Goal: Communication & Community: Answer question/provide support

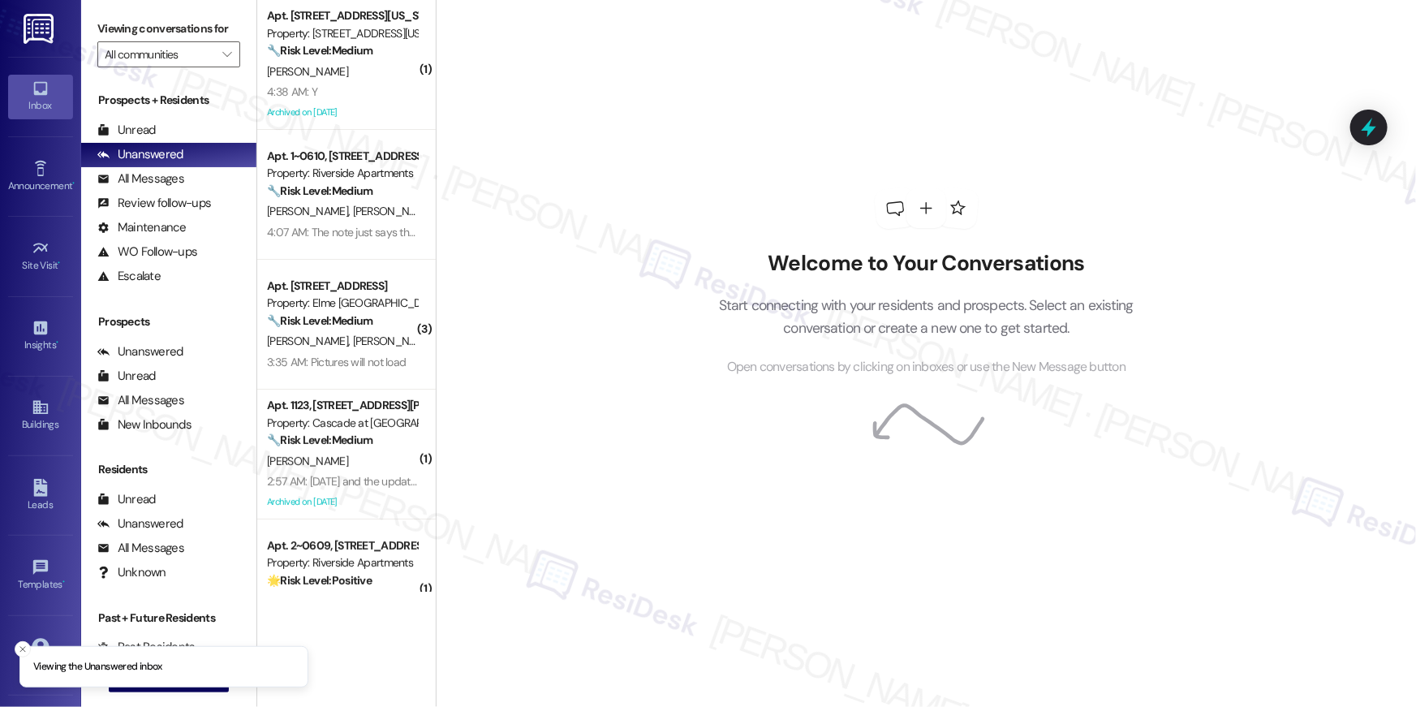
click at [299, 67] on span "L. Blandin" at bounding box center [307, 71] width 81 height 15
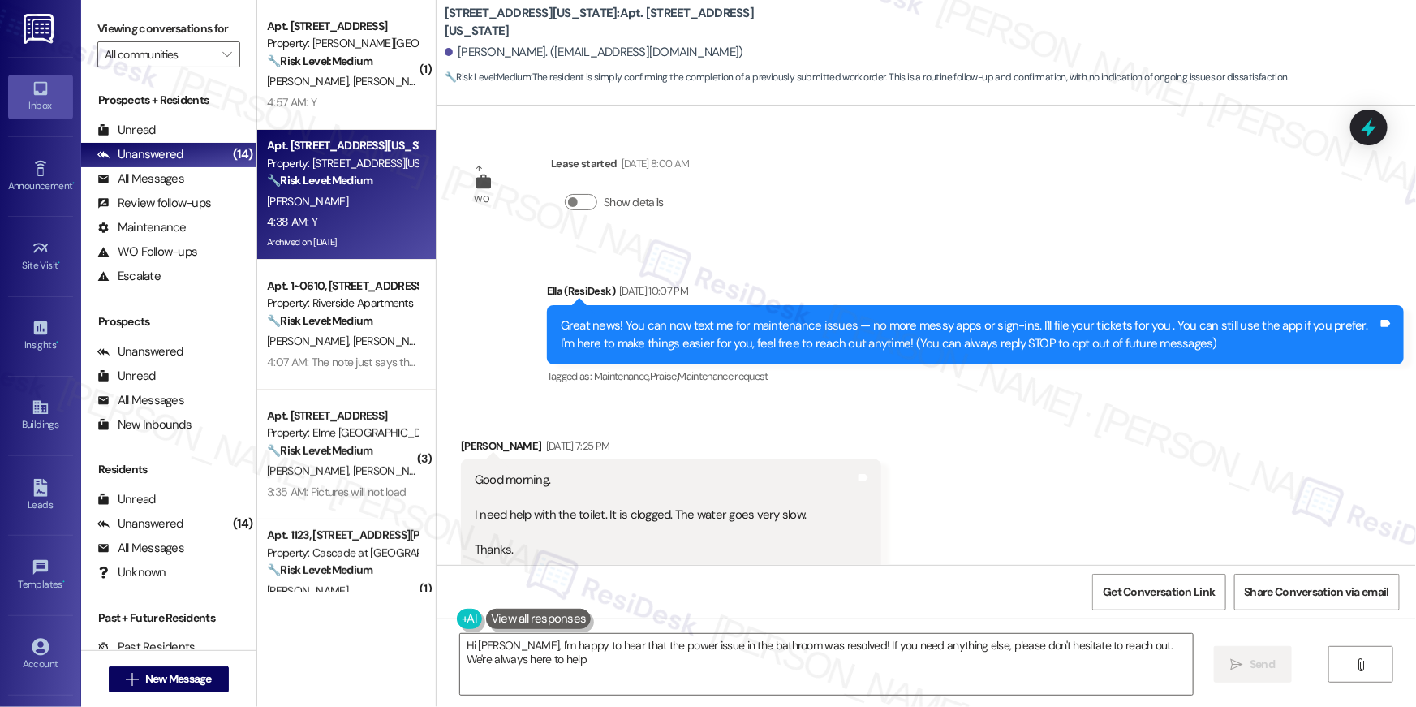
type textarea "Hi Lourdes, I'm happy to hear that the power issue in the bathroom was resolved…"
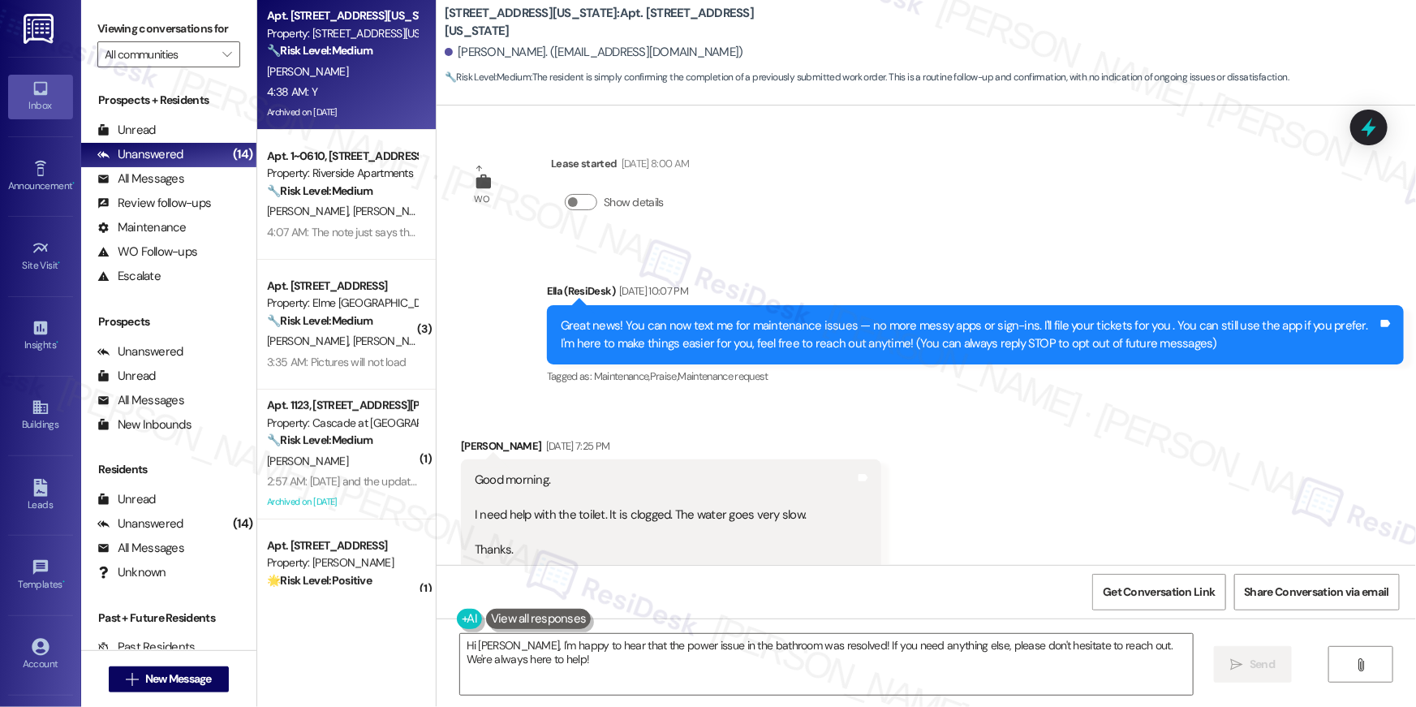
scroll to position [13027, 0]
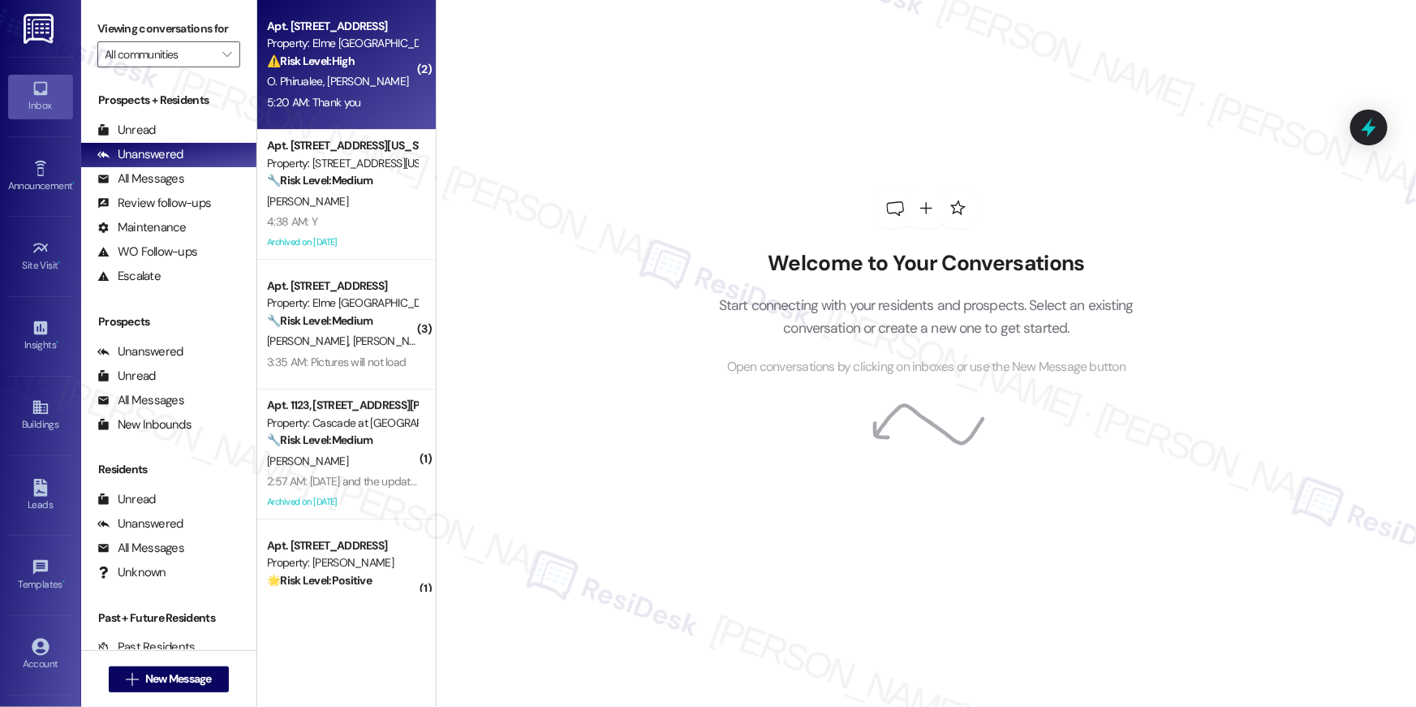
click at [395, 84] on div "O. Phirualee I. Okatan" at bounding box center [341, 81] width 153 height 20
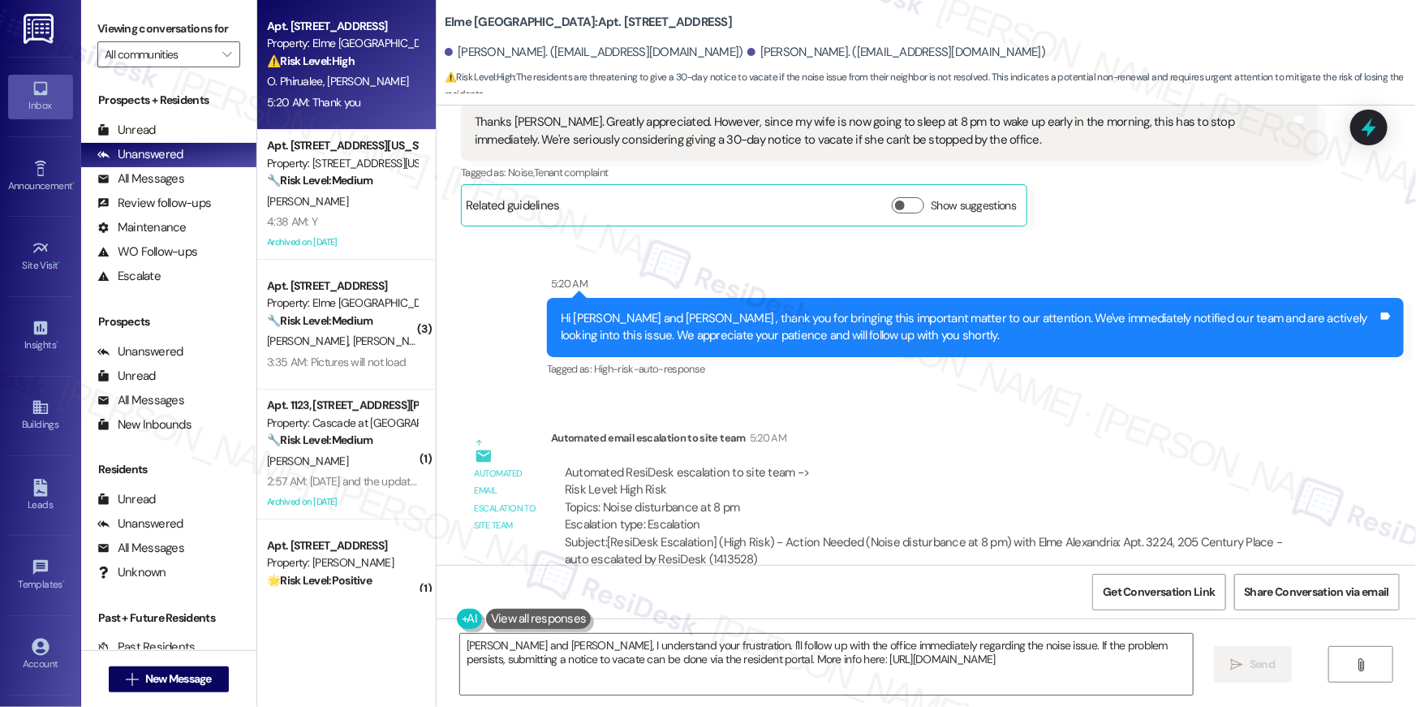
scroll to position [28013, 0]
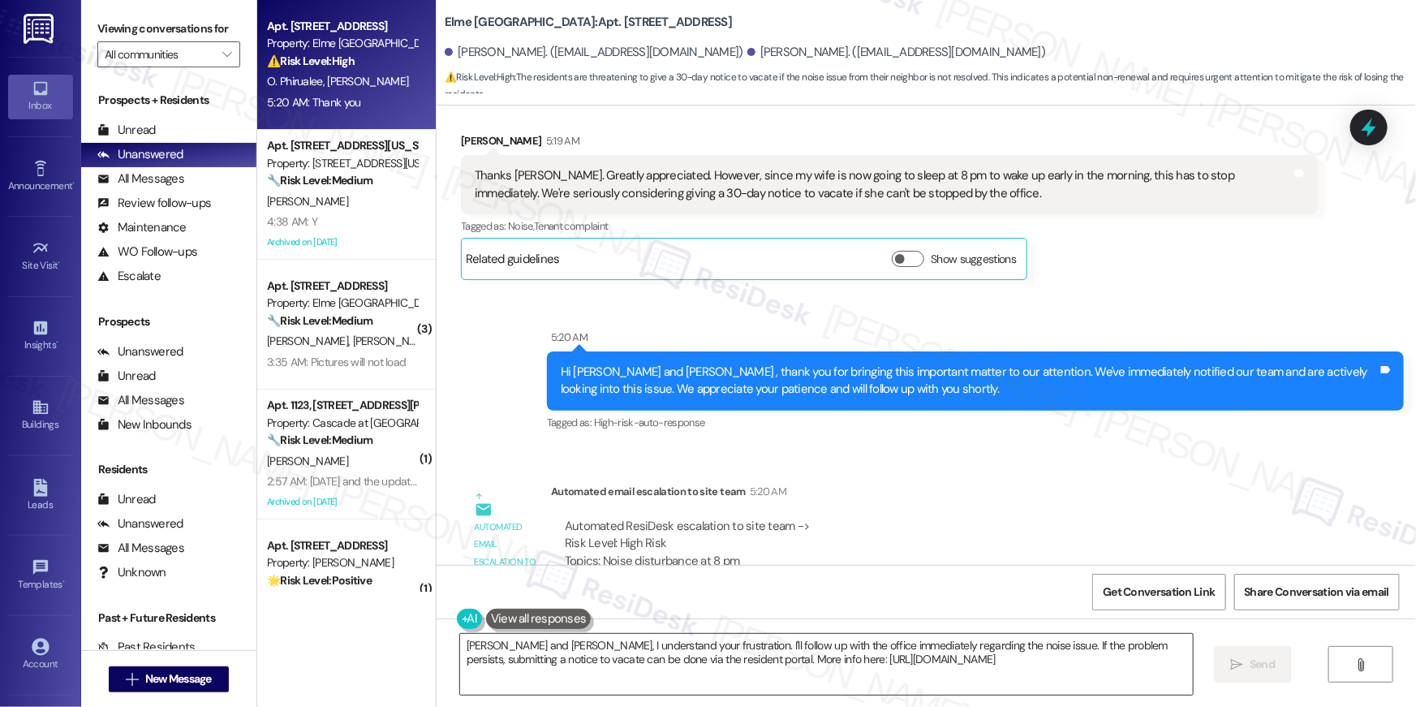
click at [795, 647] on textarea "Ibrahim and Orawan, I understand your frustration. I'll follow up with the offi…" at bounding box center [826, 664] width 733 height 61
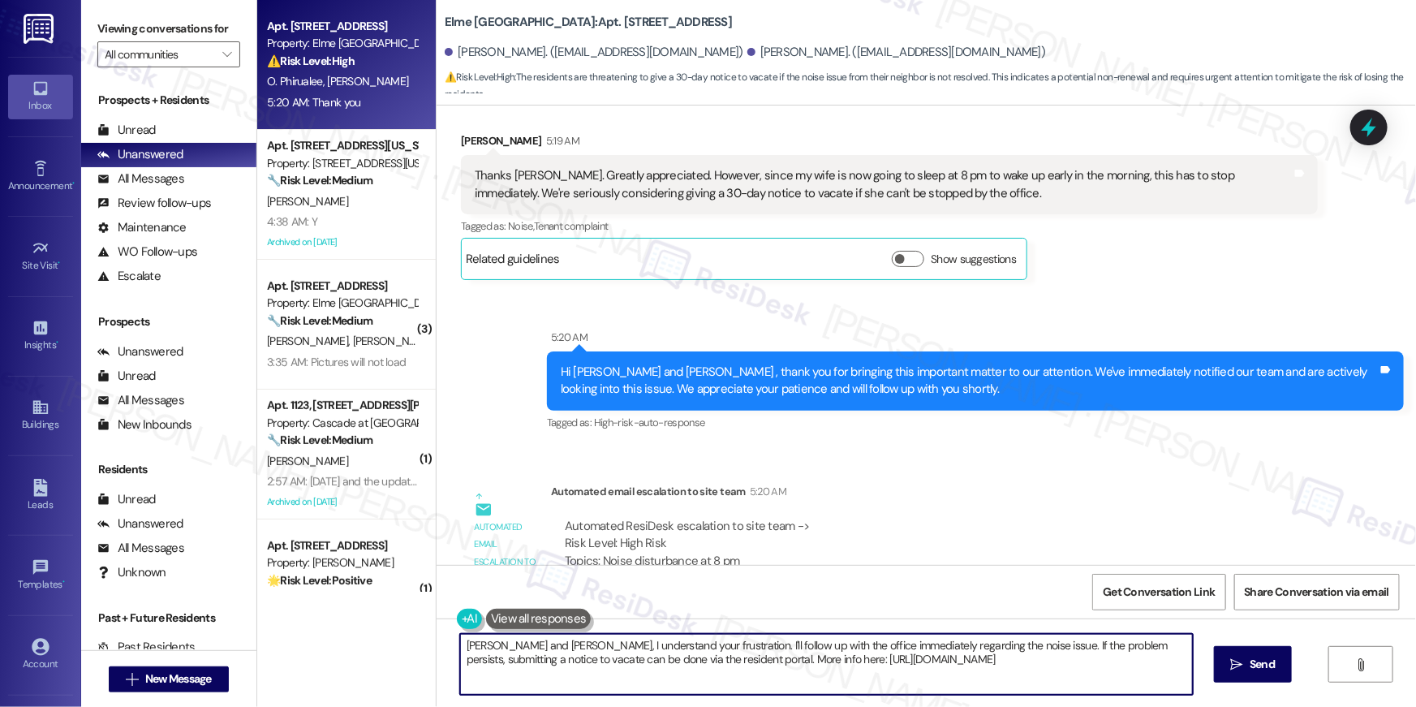
click at [795, 647] on textarea "Ibrahim and Orawan, I understand your frustration. I'll follow up with the offi…" at bounding box center [826, 664] width 733 height 61
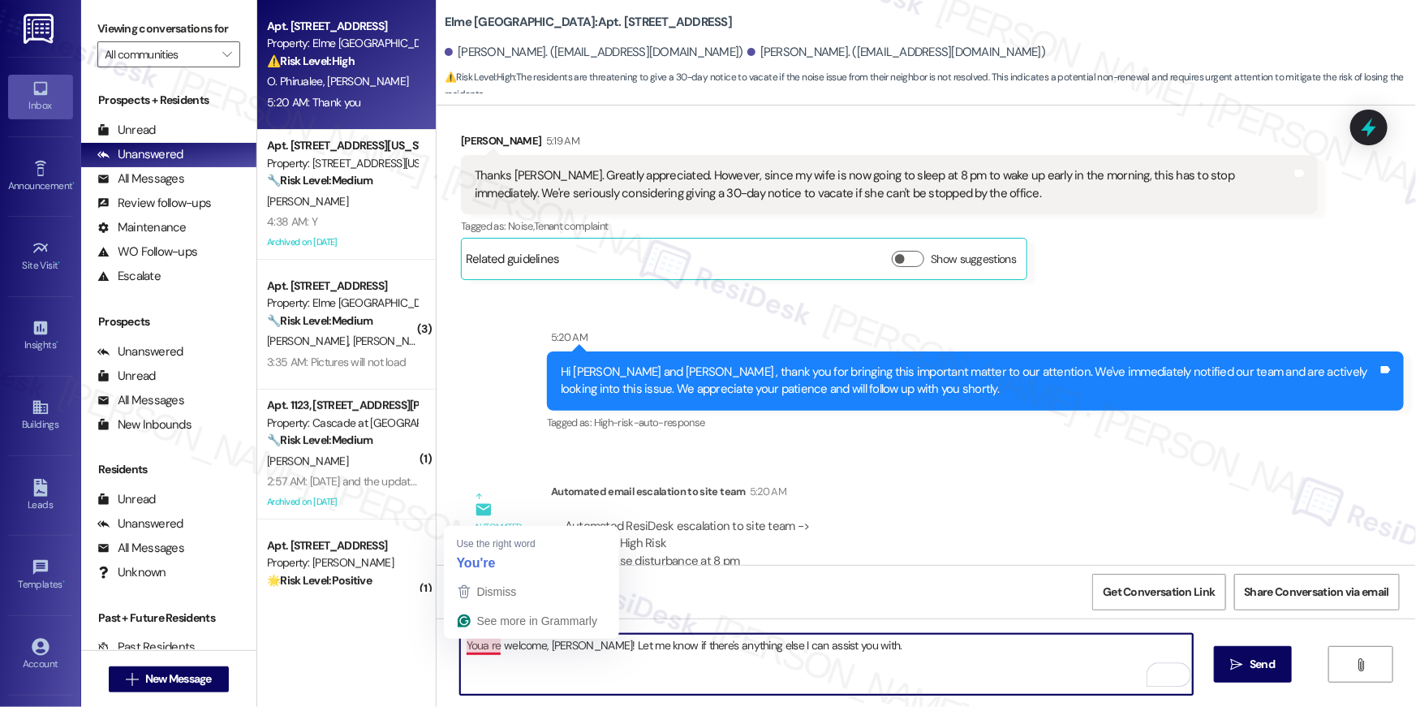
click at [478, 643] on textarea "Youa re welcome, Ibrahim! Let me know if there's anything else I can assist you…" at bounding box center [826, 664] width 733 height 61
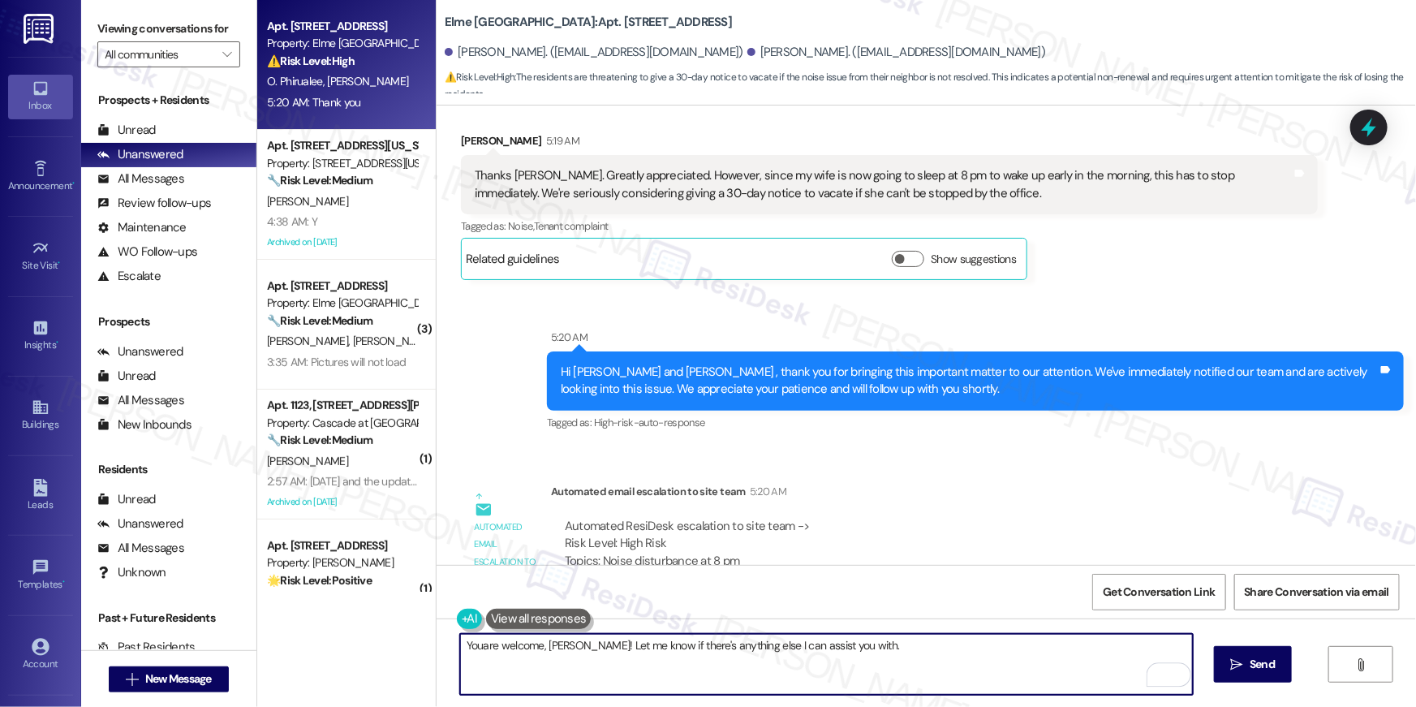
type textarea "You are welcome, Ibrahim! Let me know if there's anything else I can assist you…"
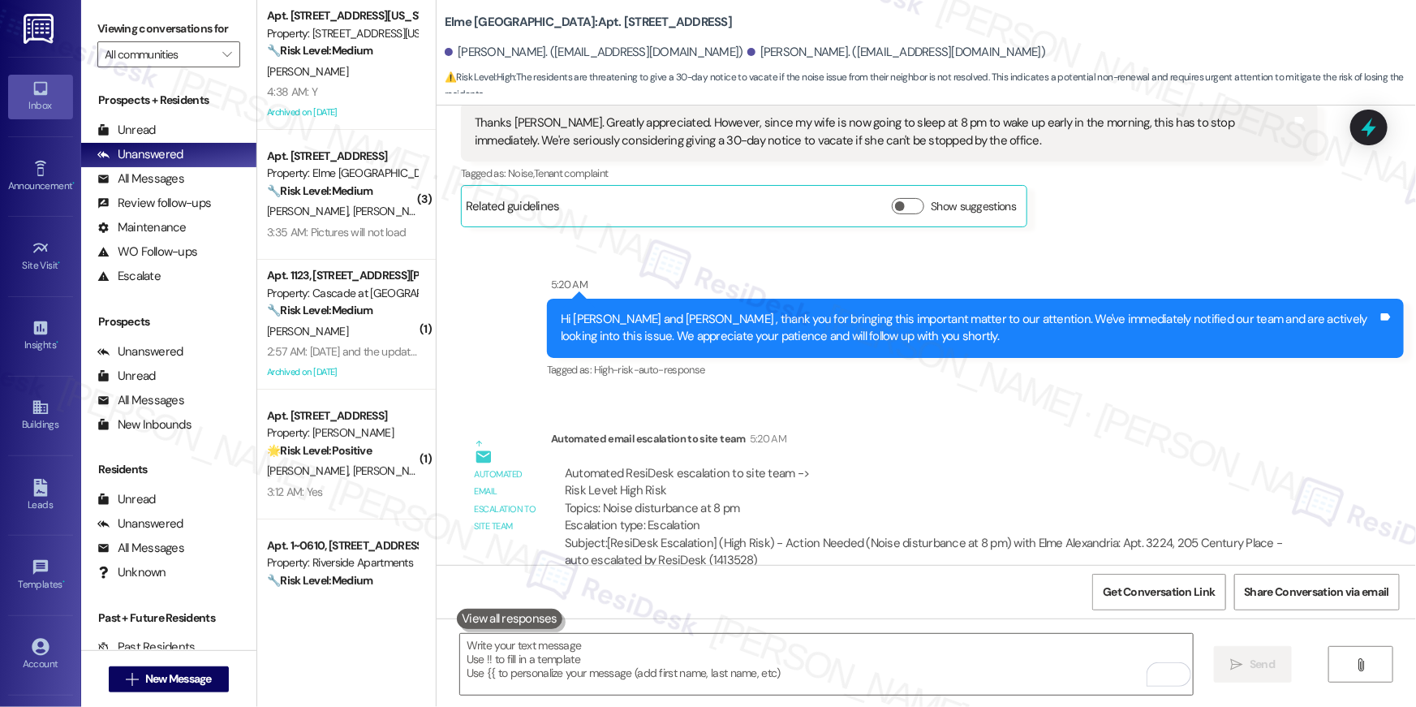
scroll to position [28179, 0]
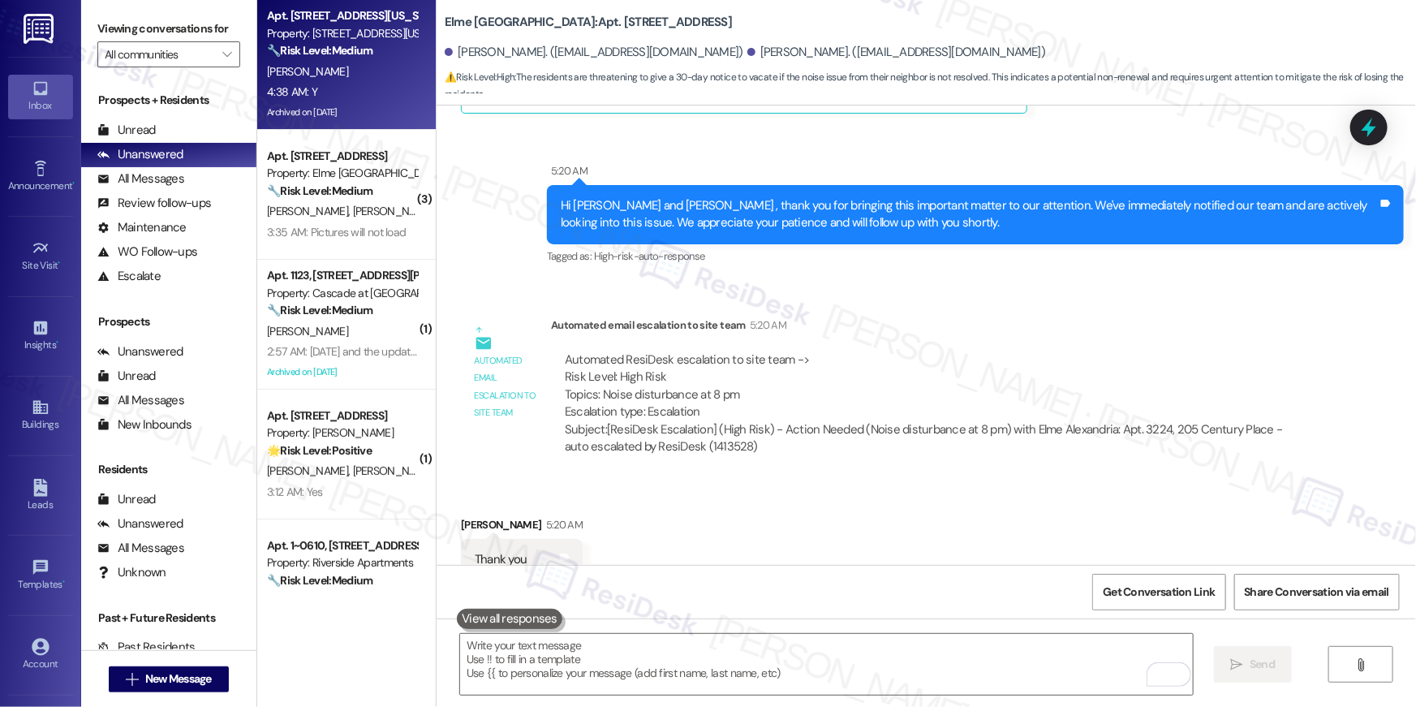
click at [360, 75] on div "L. Blandin" at bounding box center [341, 72] width 153 height 20
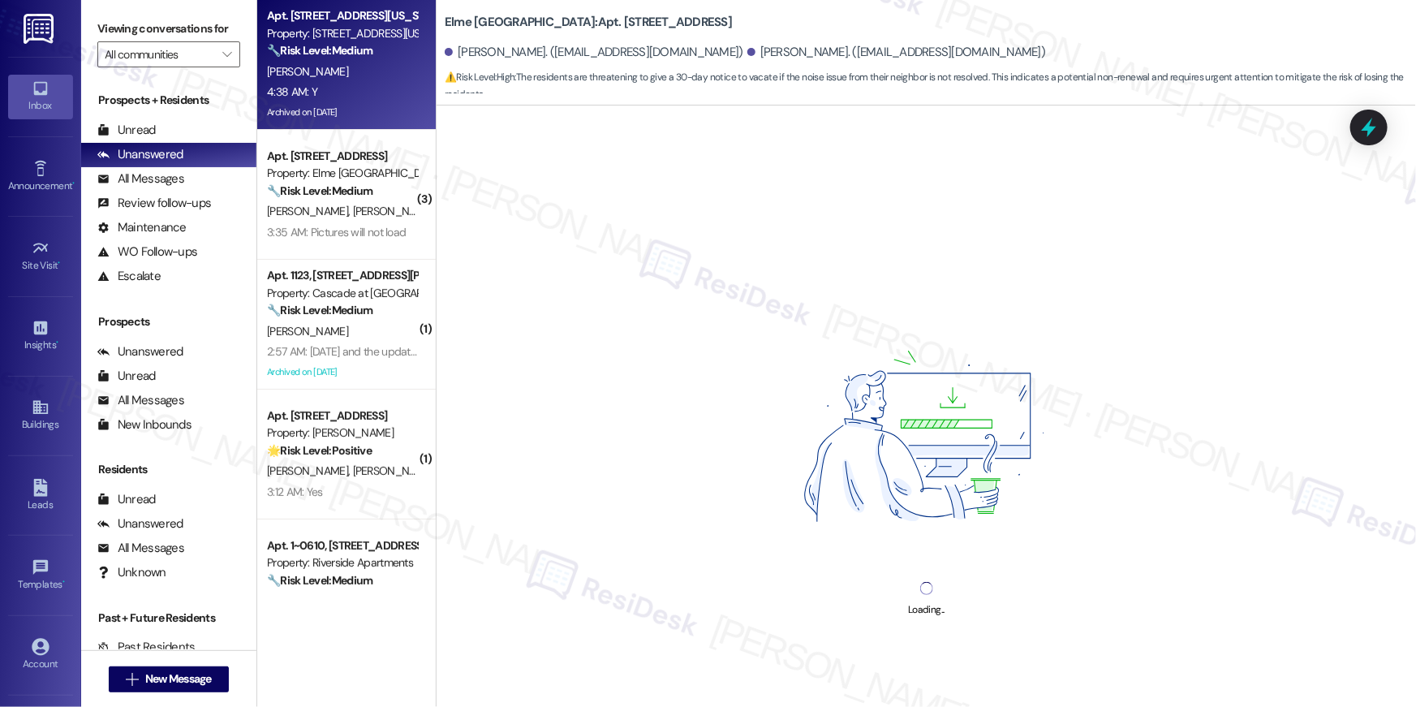
click at [360, 75] on div "L. Blandin" at bounding box center [341, 72] width 153 height 20
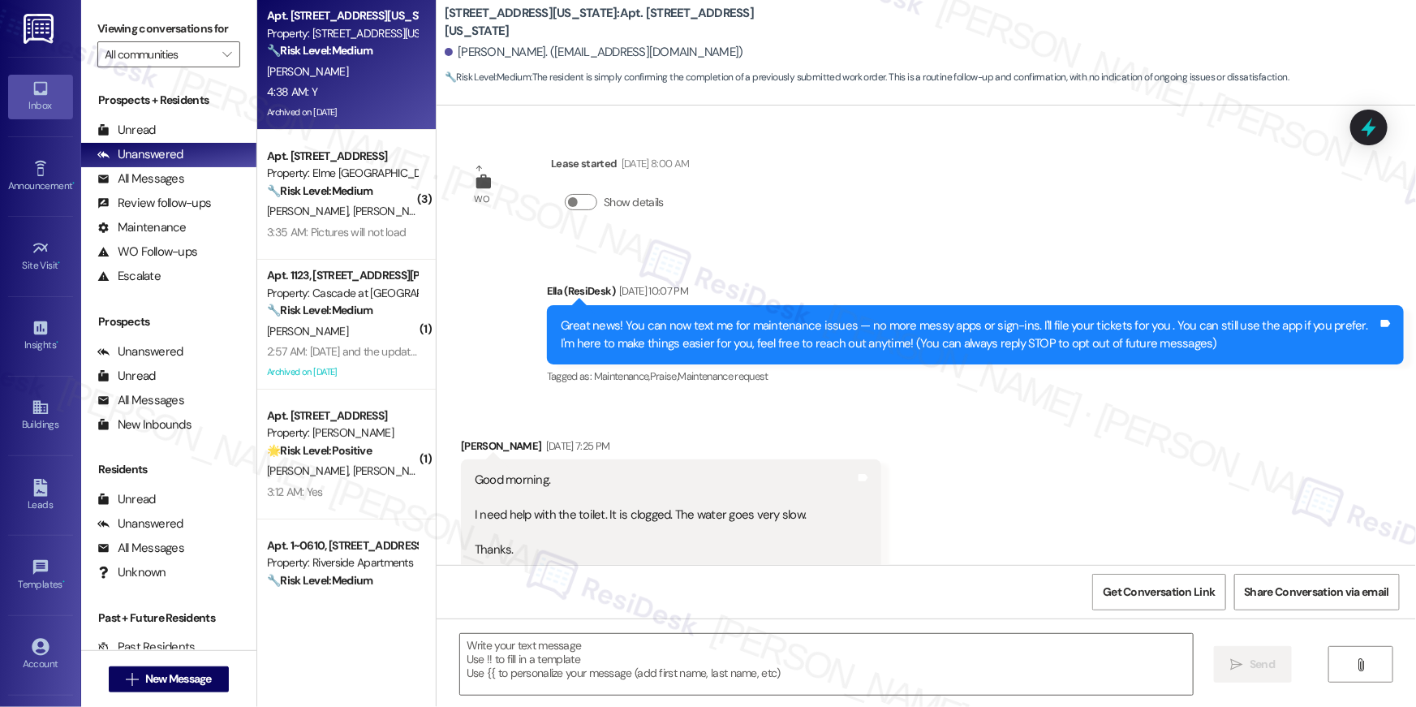
scroll to position [13027, 0]
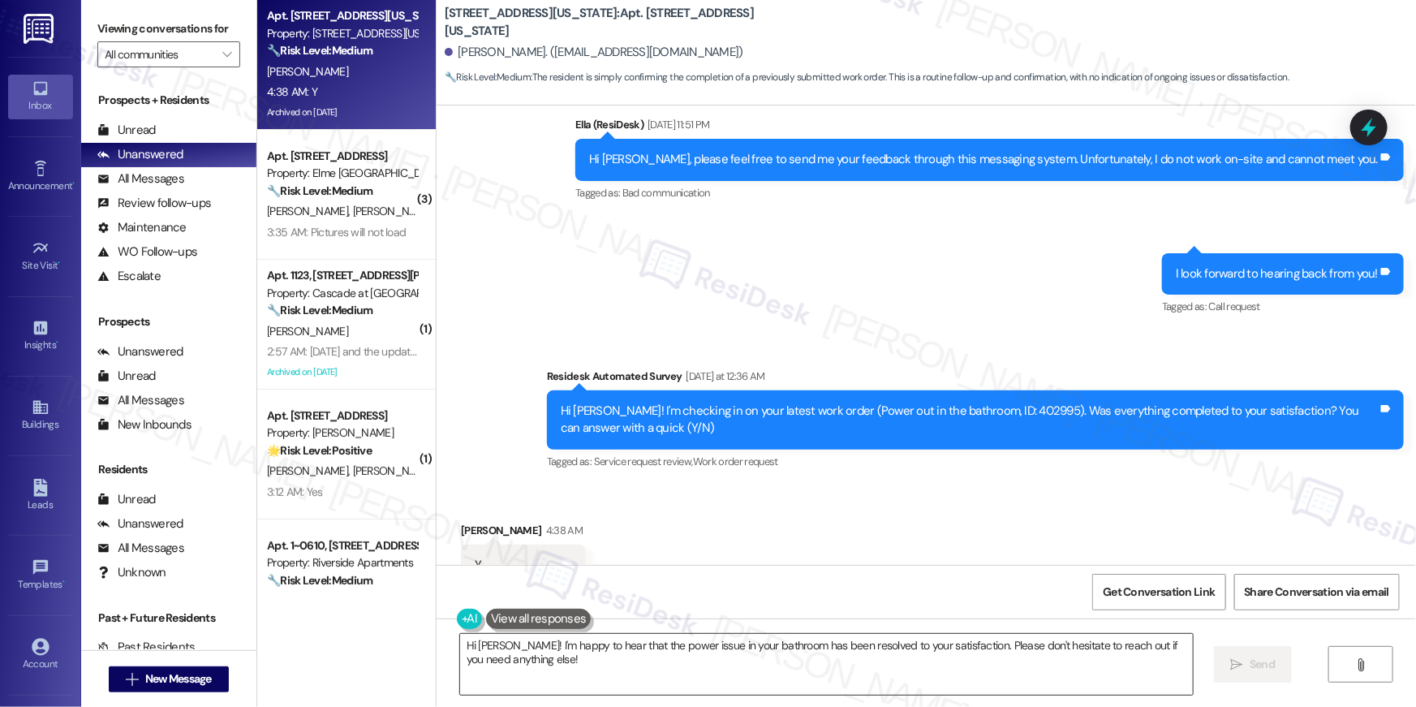
click at [880, 675] on textarea "Hi Lourdes! I'm happy to hear that the power issue in your bathroom has been re…" at bounding box center [826, 664] width 733 height 61
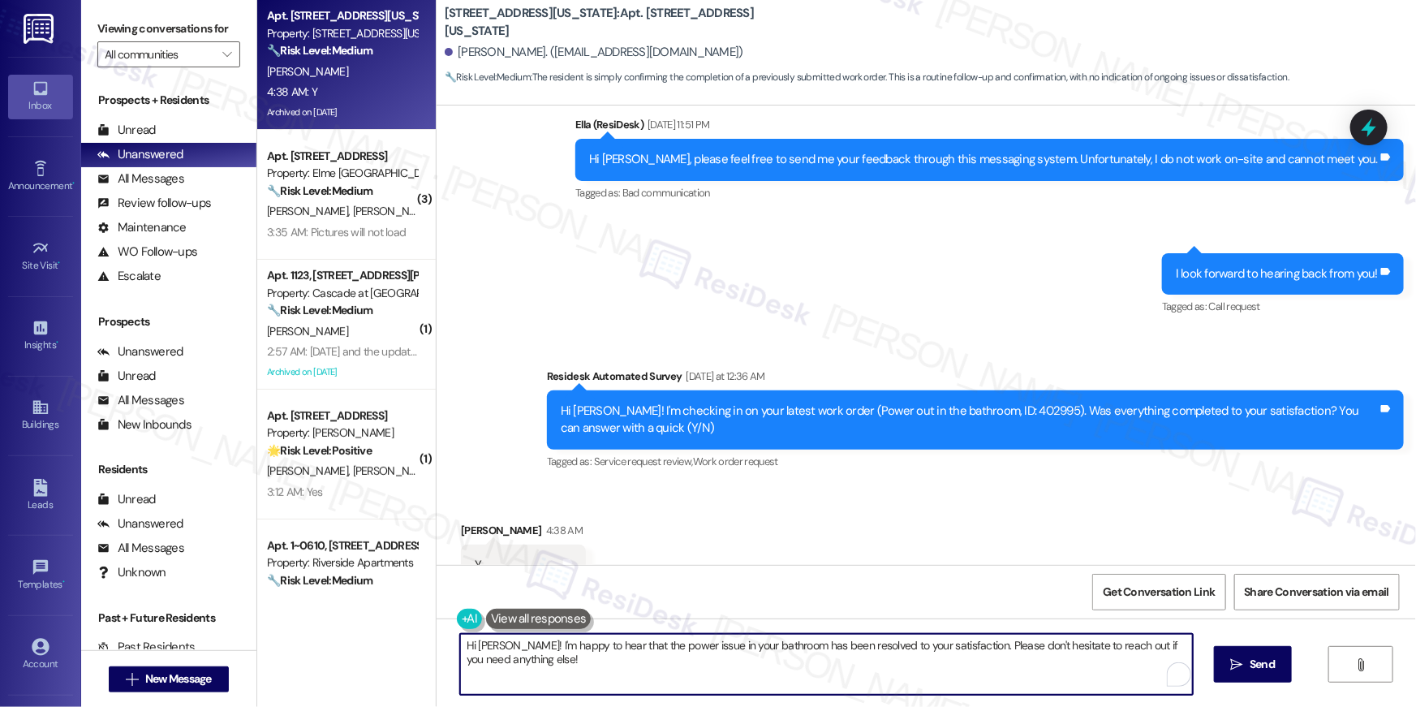
paste textarea "{{first_name}}, I’m happy to hear your work order is all taken care of! If anyt…"
type textarea "Hi {{first_name}}, I’m happy to hear your work order is all taken care of! If a…"
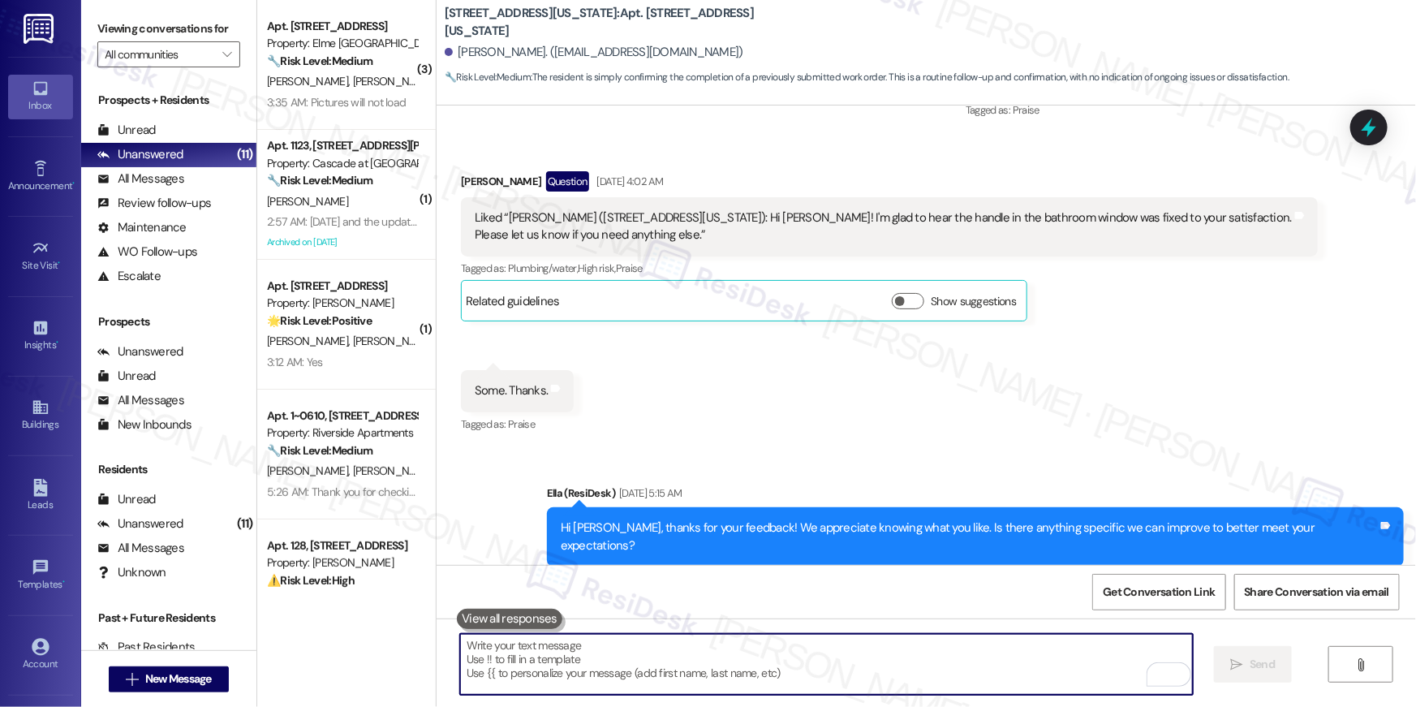
scroll to position [12189, 0]
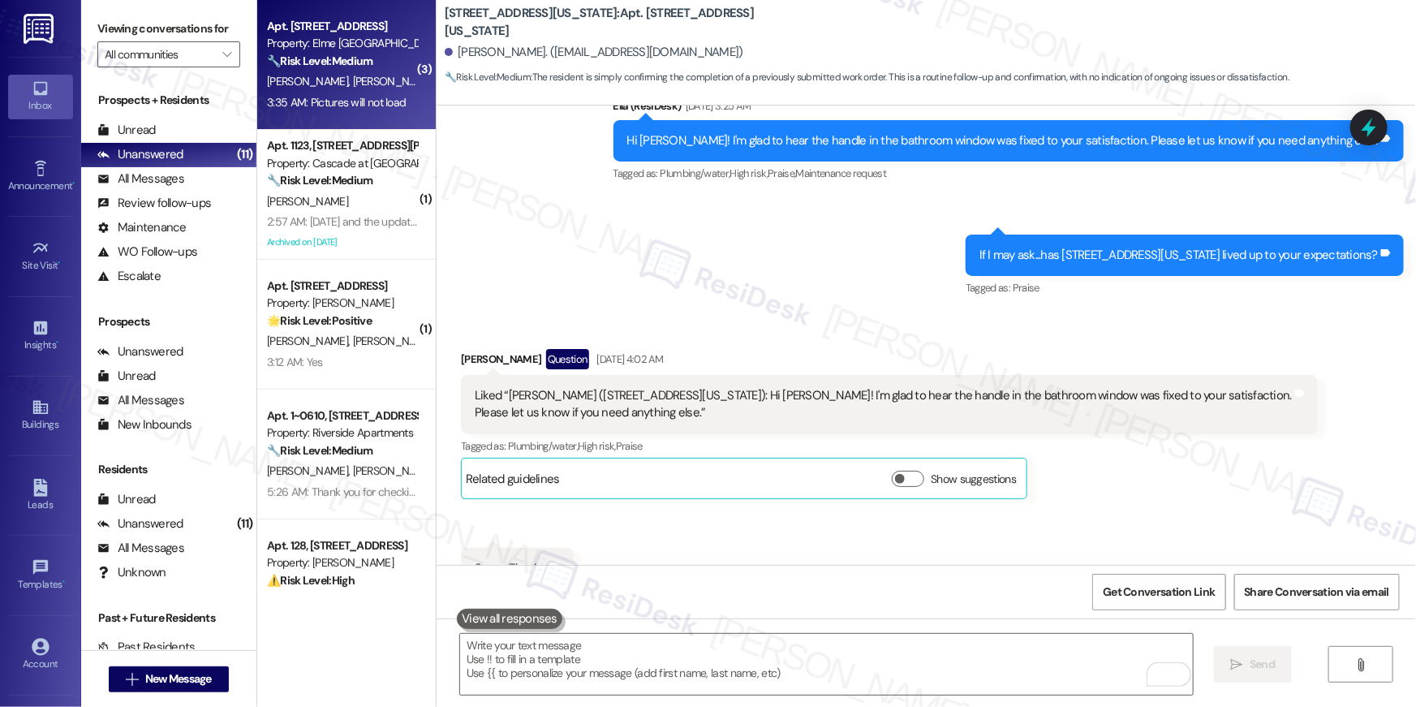
click at [379, 62] on div "🔧 Risk Level: Medium The resident is having trouble uploading pictures related …" at bounding box center [342, 61] width 150 height 17
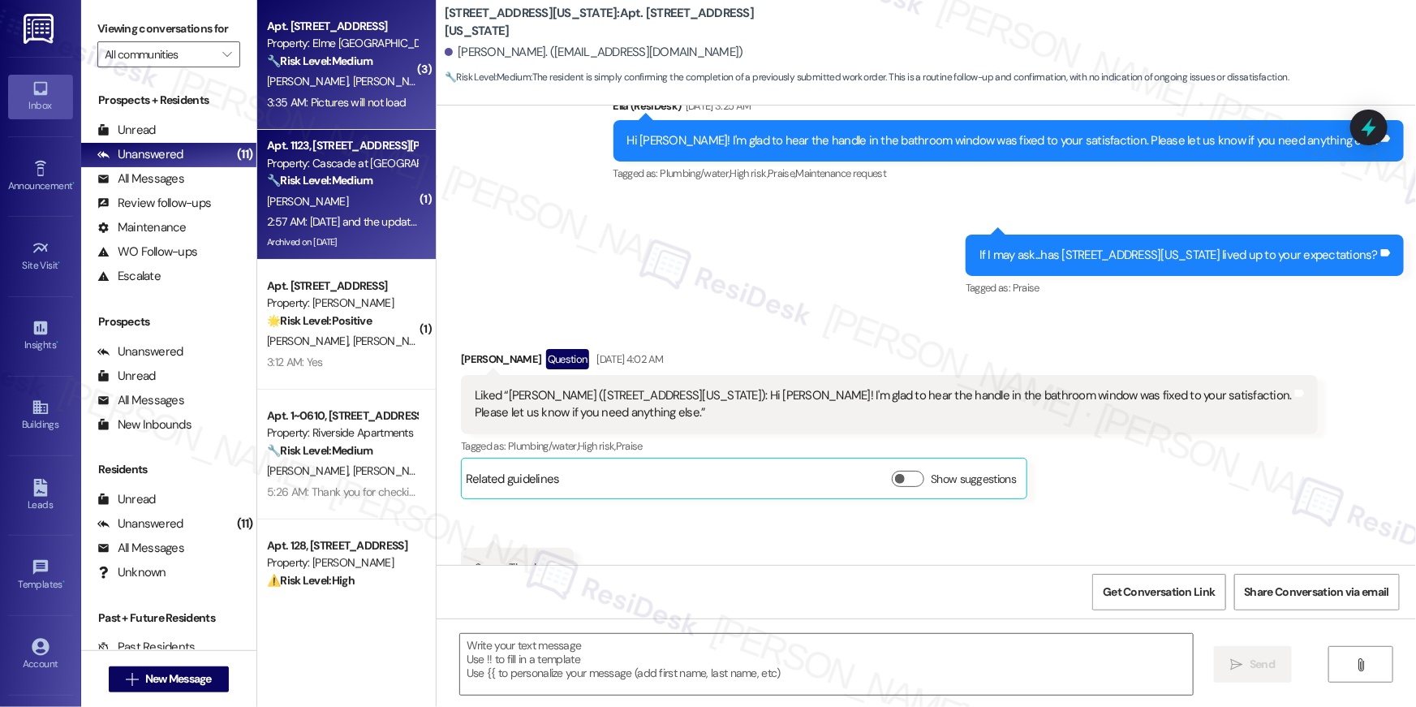
type textarea "Fetching suggested responses. Please feel free to read through the conversation…"
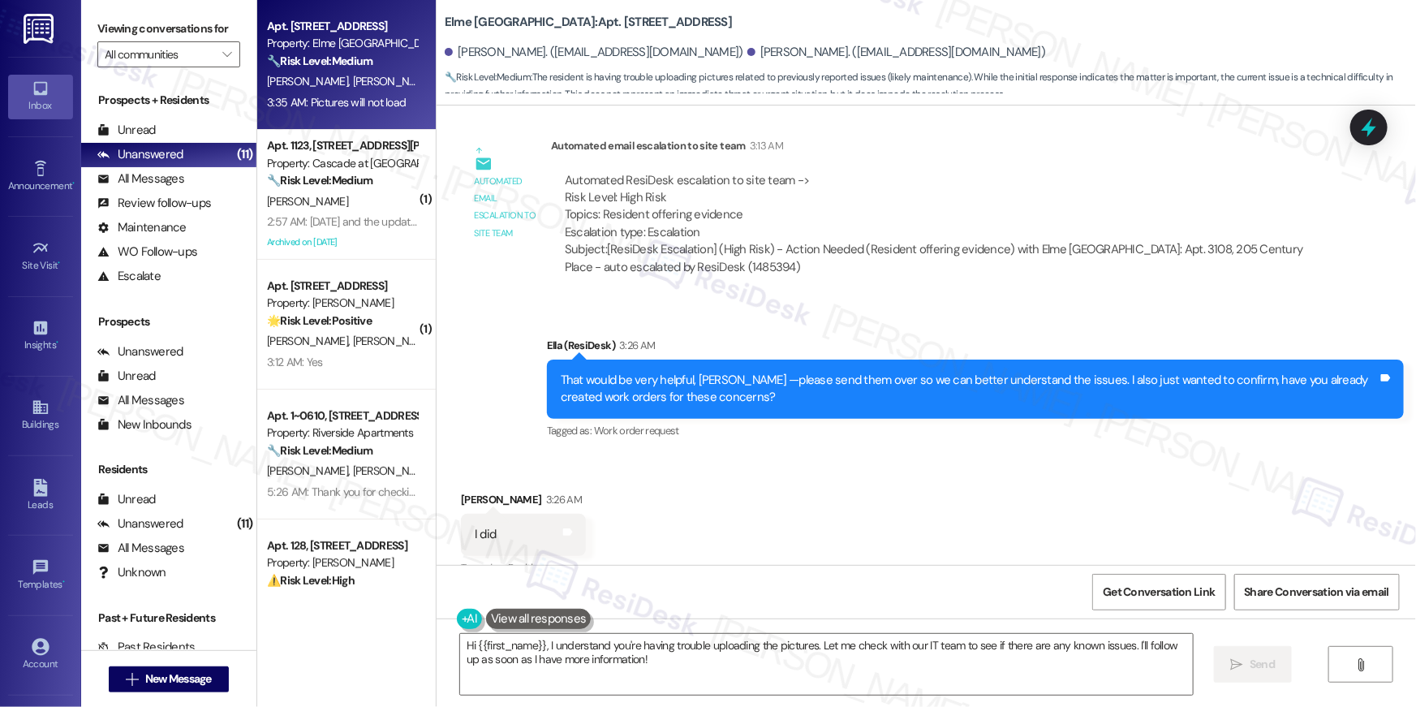
scroll to position [2330, 0]
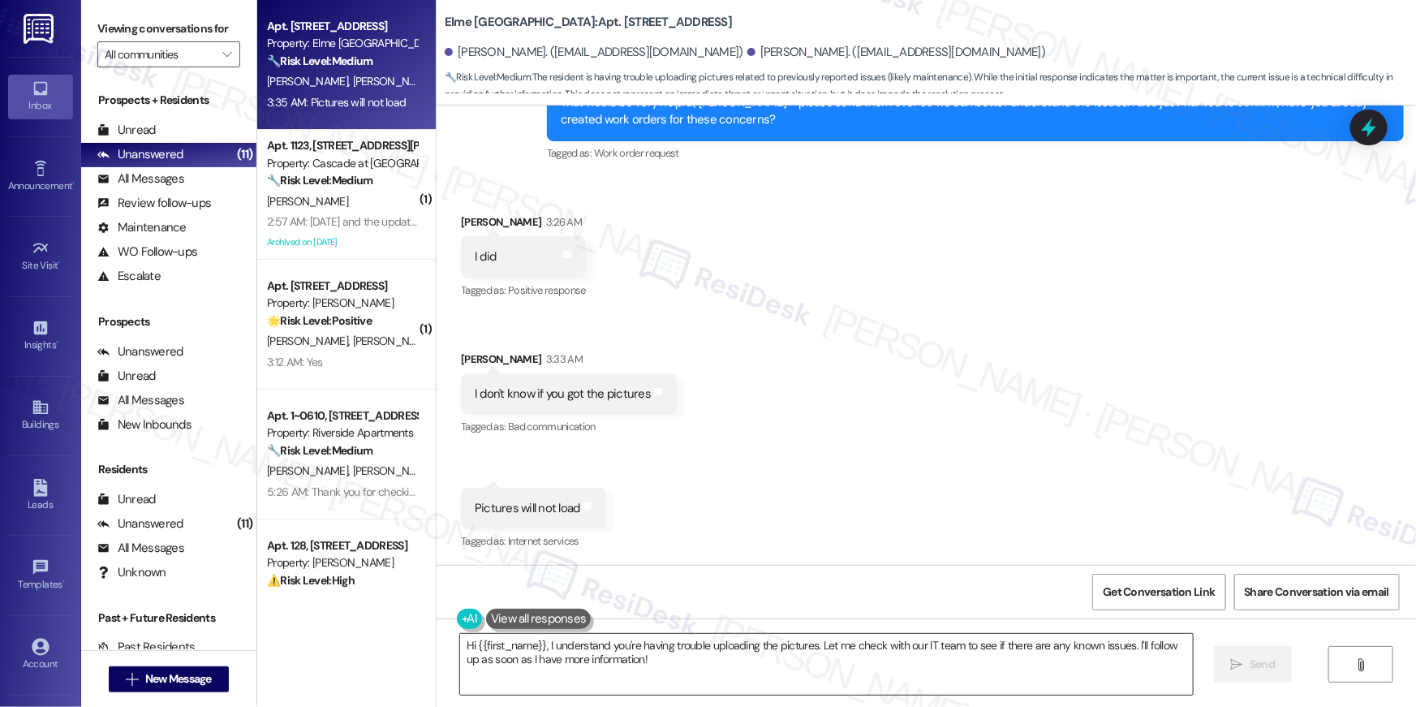
click at [645, 675] on textarea "Hi {{first_name}}, I understand you're having trouble uploading the pictures. L…" at bounding box center [826, 664] width 733 height 61
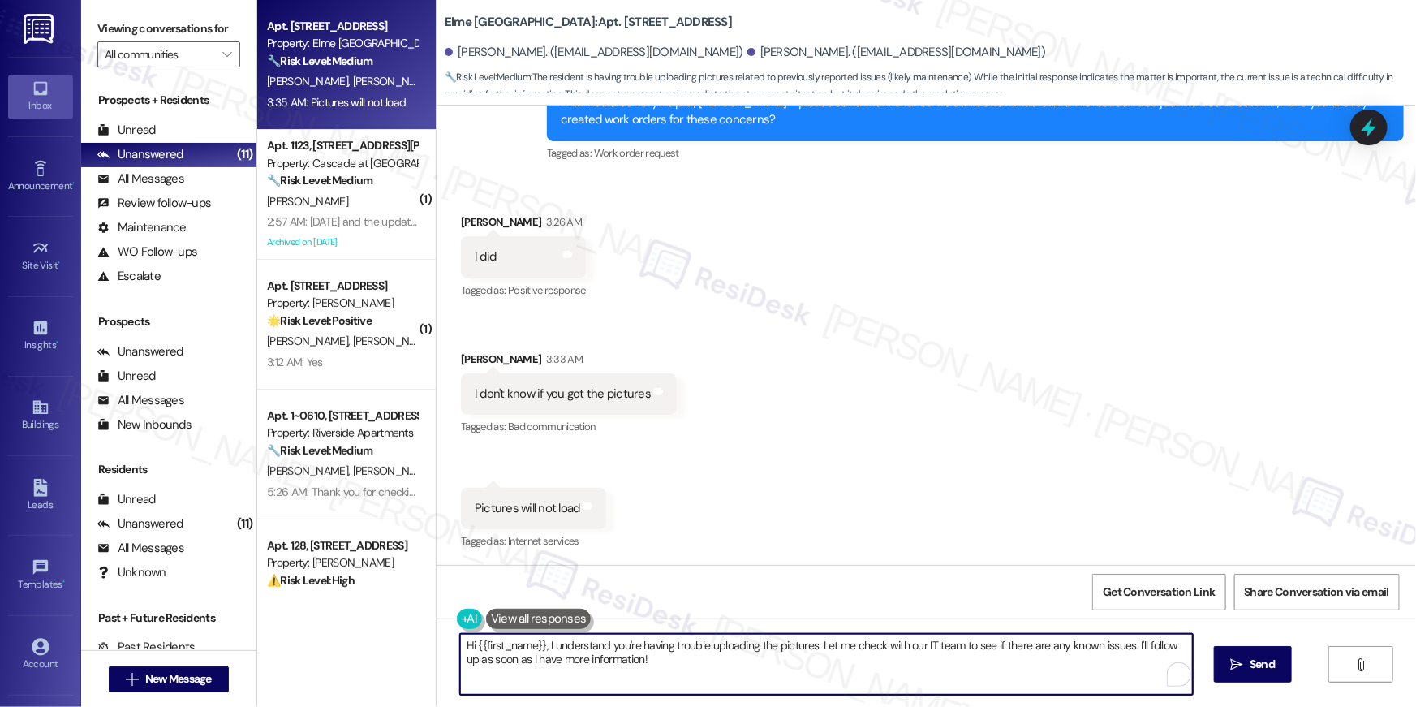
click at [696, 664] on textarea "Hi {{first_name}}, I understand you're having trouble uploading the pictures. L…" at bounding box center [826, 664] width 733 height 61
drag, startPoint x: 853, startPoint y: 674, endPoint x: 845, endPoint y: 660, distance: 15.6
click at [853, 673] on textarea "Hi {{first_name}}, I understand you're having trouble uploading the pictures. L…" at bounding box center [826, 664] width 733 height 61
drag, startPoint x: 811, startPoint y: 638, endPoint x: 822, endPoint y: 695, distance: 57.8
click at [822, 695] on div "Hi {{first_name}}, I understand you're having trouble uploading the pictures. L…" at bounding box center [926, 679] width 979 height 122
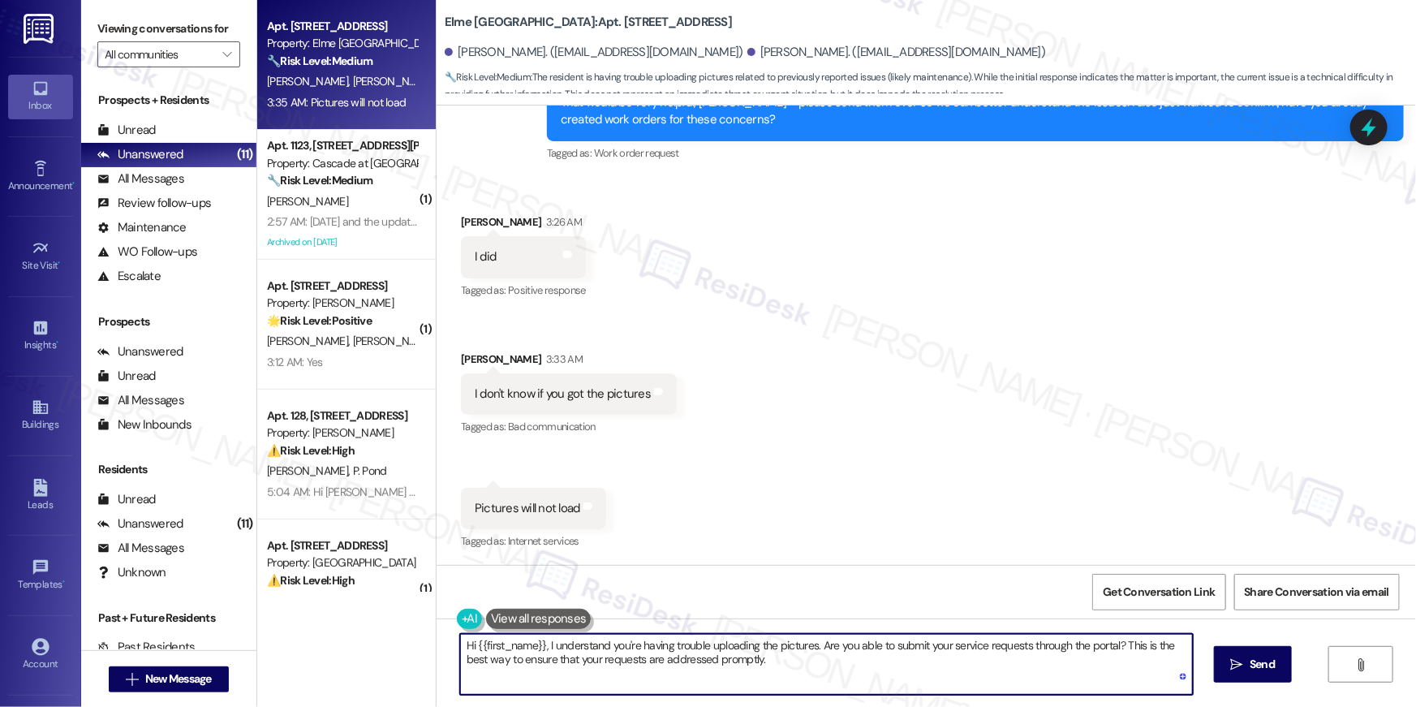
type textarea "Hi {{first_name}}, I understand you're having trouble uploading the pictures. A…"
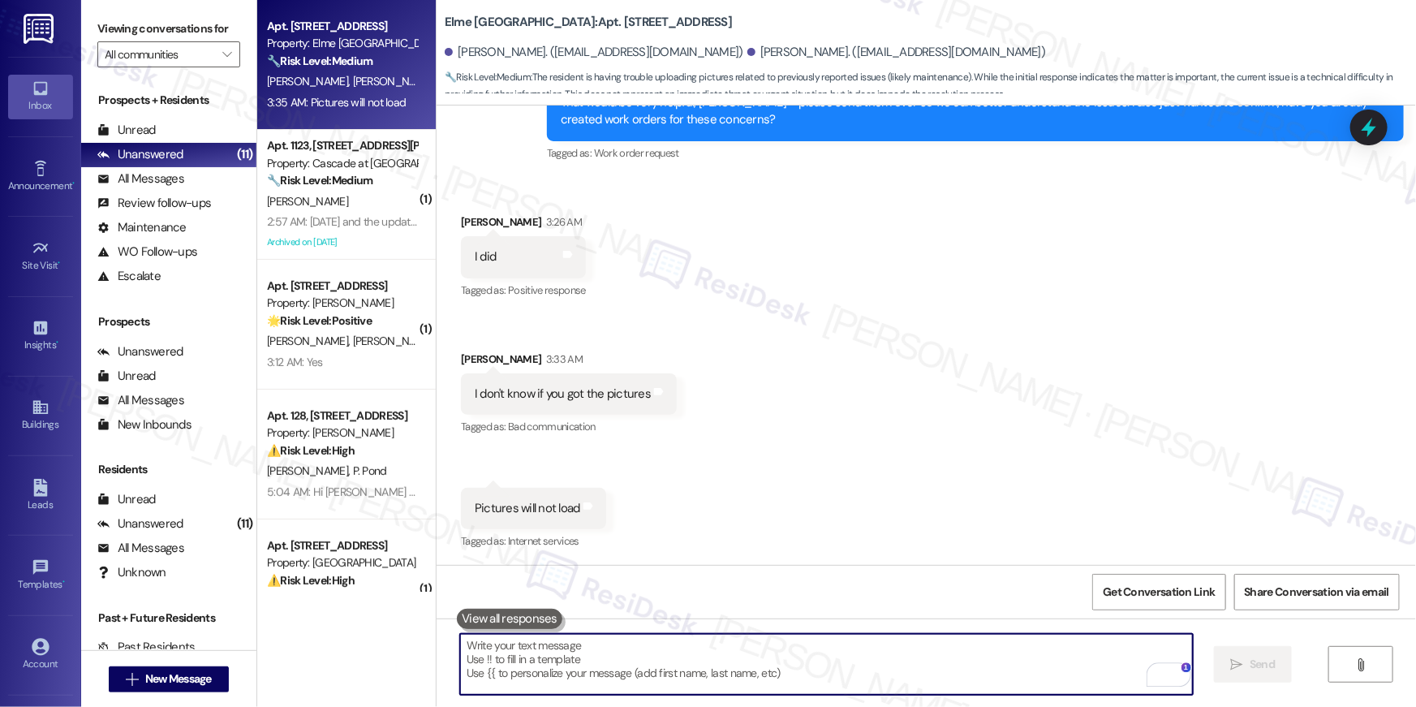
scroll to position [2329, 0]
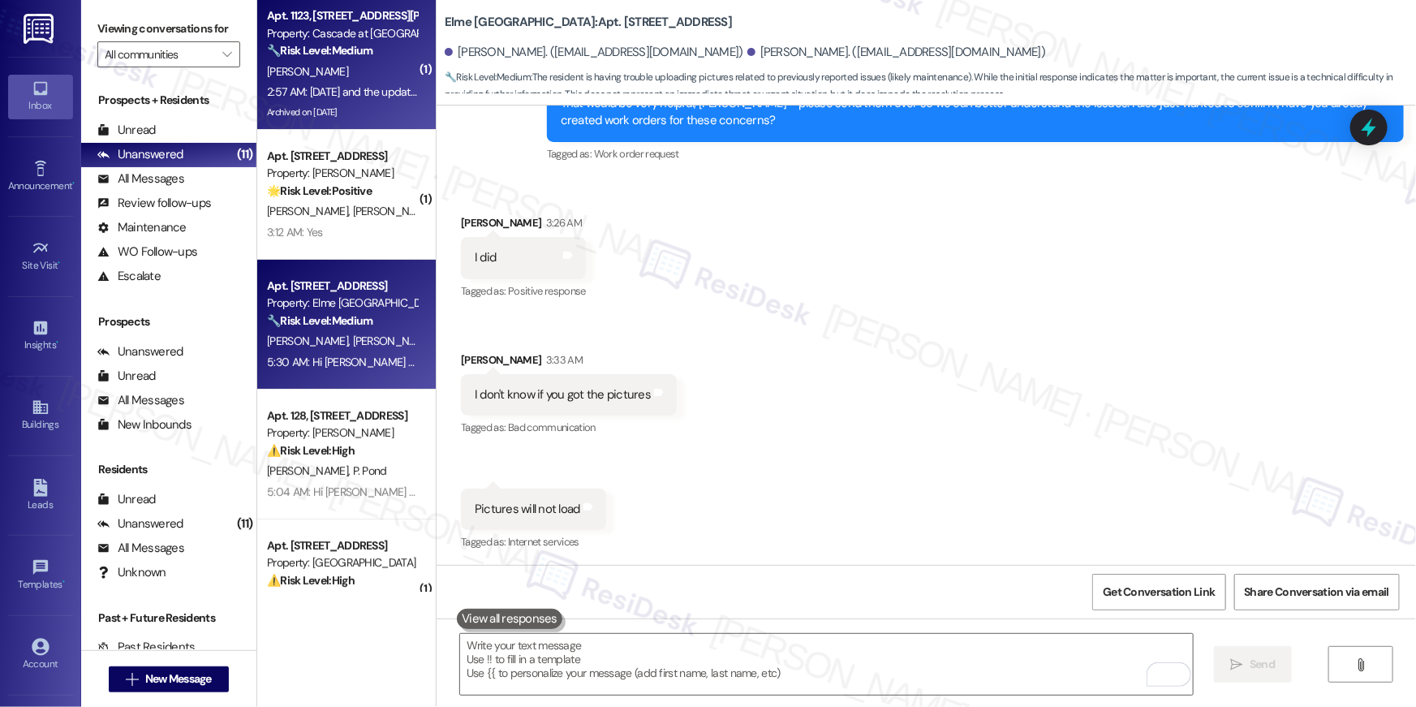
click at [369, 72] on div "C. Williams" at bounding box center [341, 72] width 153 height 20
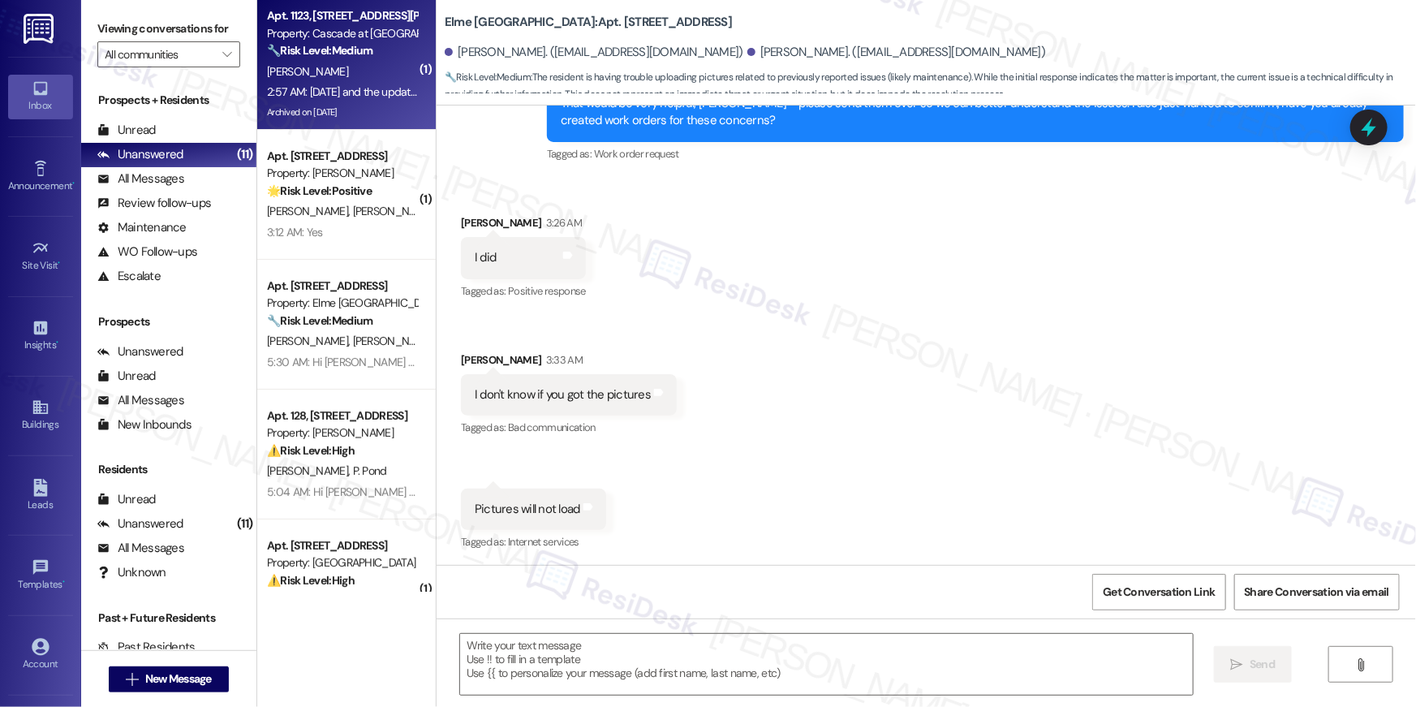
type textarea "Fetching suggested responses. Please feel free to read through the conversation…"
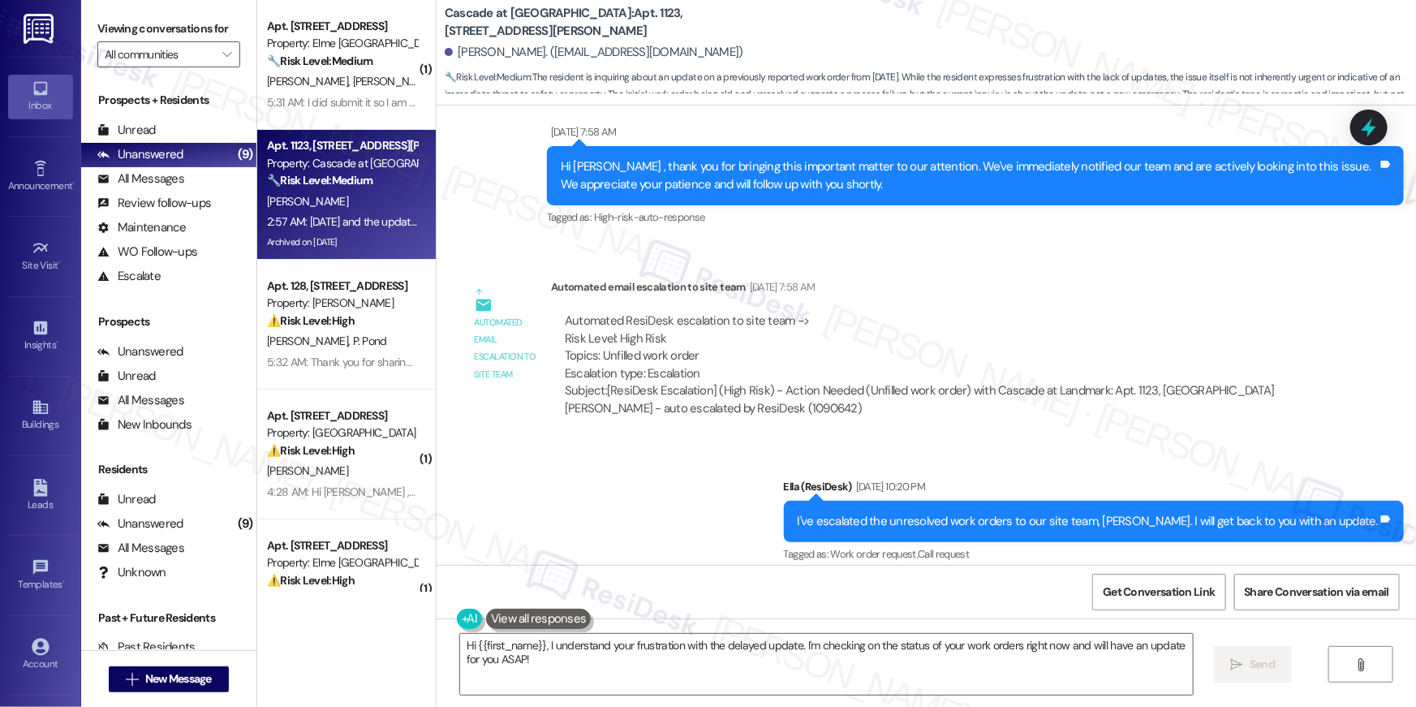
scroll to position [38974, 0]
click at [578, 685] on textarea "Hi {{first_name}}, I understand your frustration with the delayed update. I'm c…" at bounding box center [826, 664] width 733 height 61
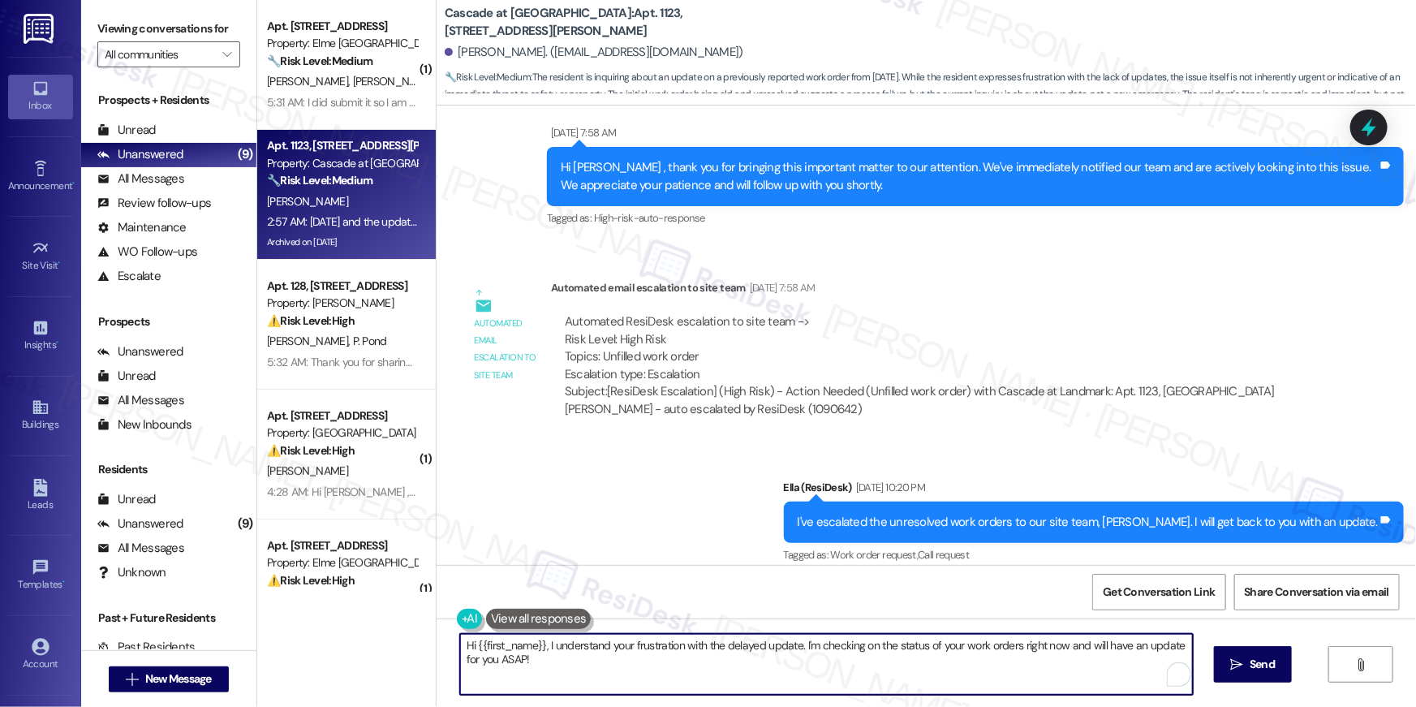
drag, startPoint x: 581, startPoint y: 682, endPoint x: 420, endPoint y: 647, distance: 164.2
click at [420, 647] on div "( 1 ) Apt. 3108, 205 Century Place Property: Elme Alexandria 🔧 Risk Level: Medi…" at bounding box center [836, 353] width 1159 height 707
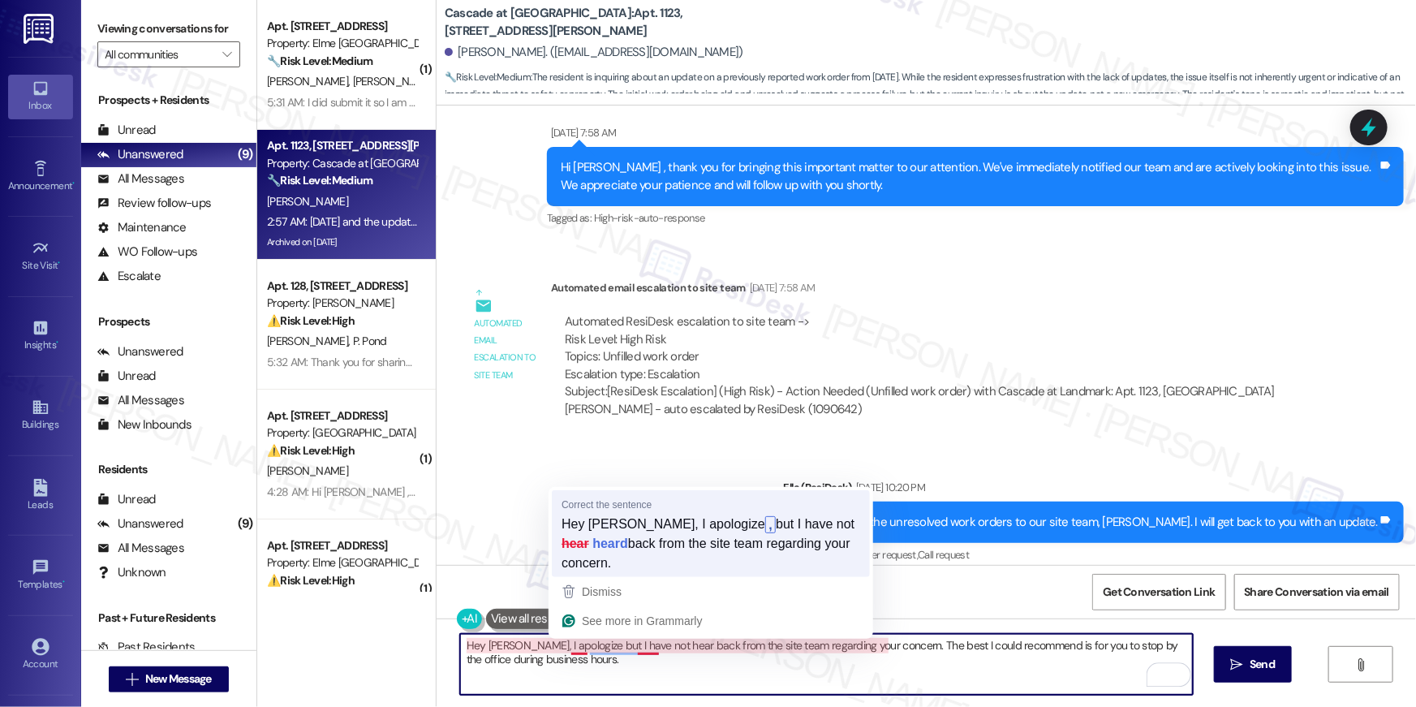
type textarea "Hey Carrie, I apologize, but I have not heard back from the site team regarding…"
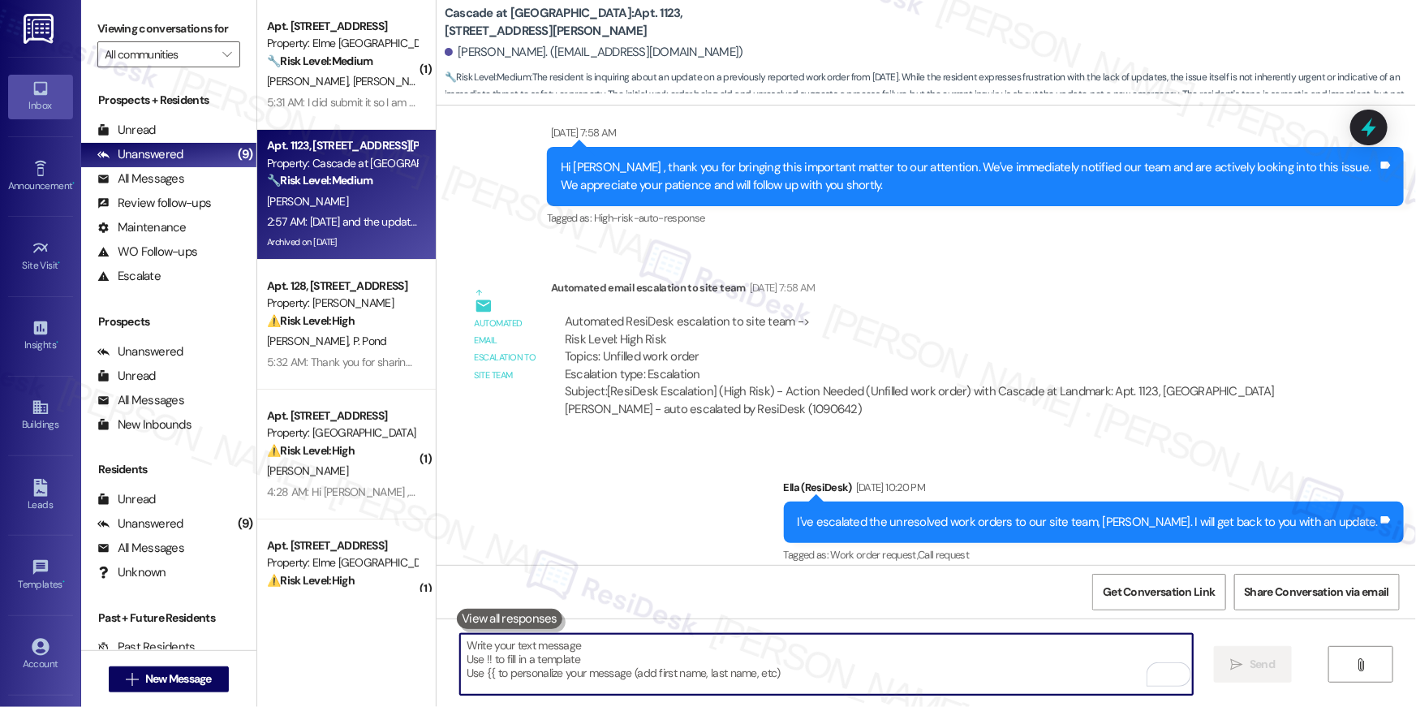
click at [923, 673] on textarea "To enrich screen reader interactions, please activate Accessibility in Grammarl…" at bounding box center [826, 664] width 733 height 61
type textarea "Hey Carrie, I apologize, but I have not heard back from the site team regarding…"
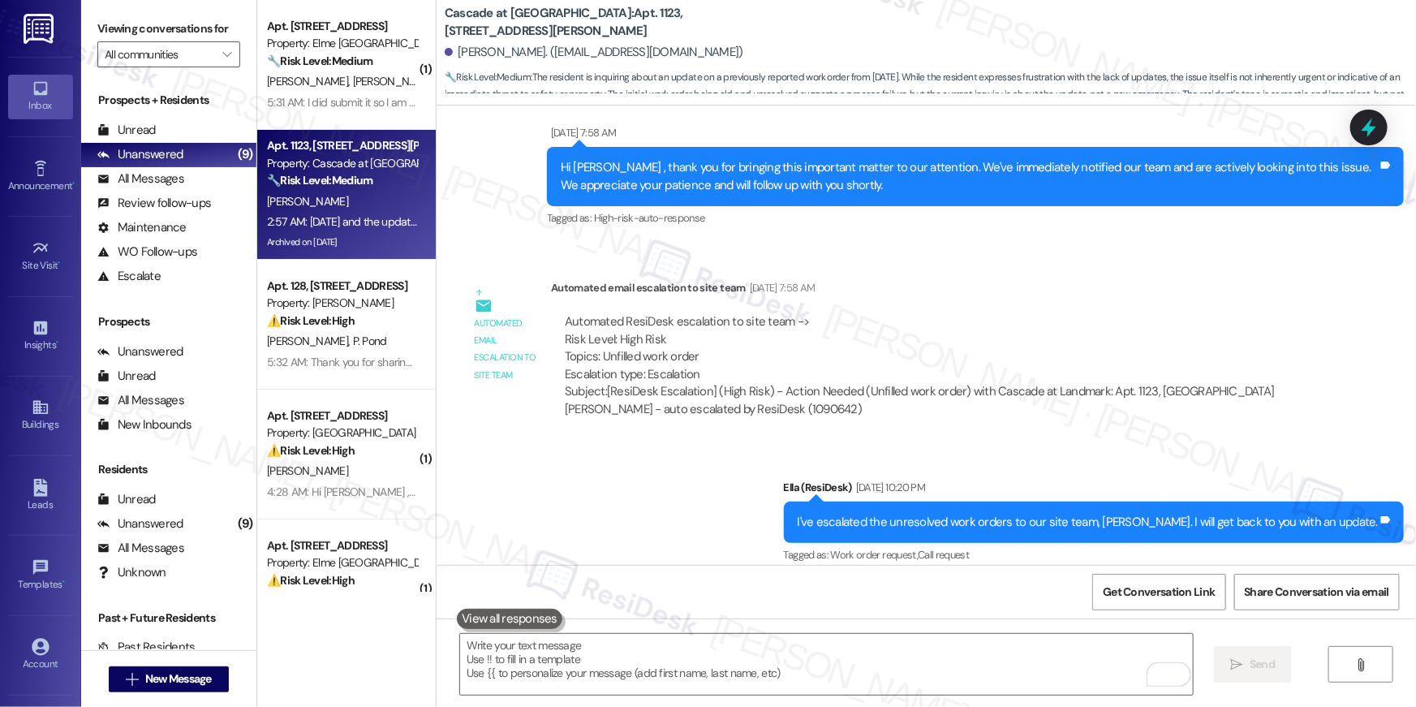
scroll to position [39412, 0]
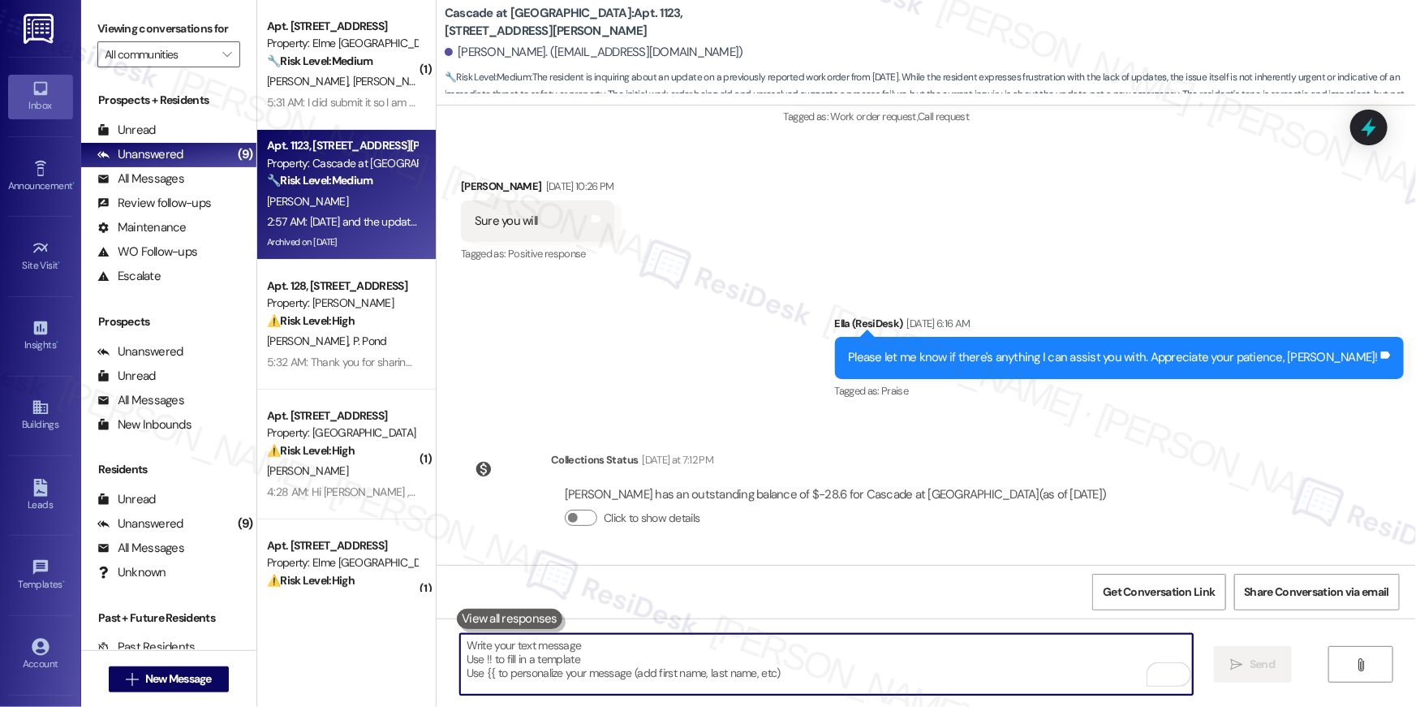
click at [949, 657] on textarea "To enrich screen reader interactions, please activate Accessibility in Grammarl…" at bounding box center [826, 664] width 733 height 61
paste textarea "Hi Carrie, I’m really sorry I haven’t heard back from the site team yet regardi…"
type textarea "Hi Carrie, I’m really sorry I haven’t heard back from the site team yet regardi…"
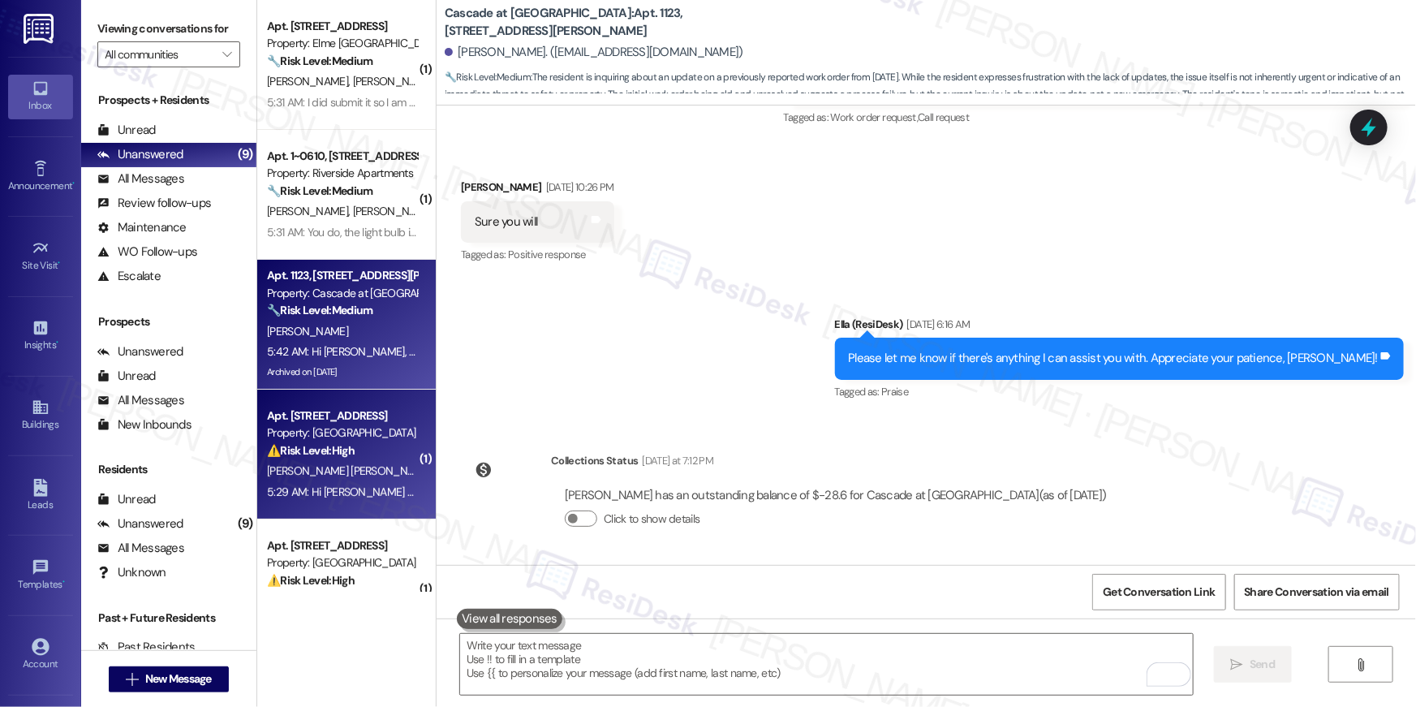
click at [342, 430] on div "Property: Elme Manassas" at bounding box center [342, 432] width 150 height 17
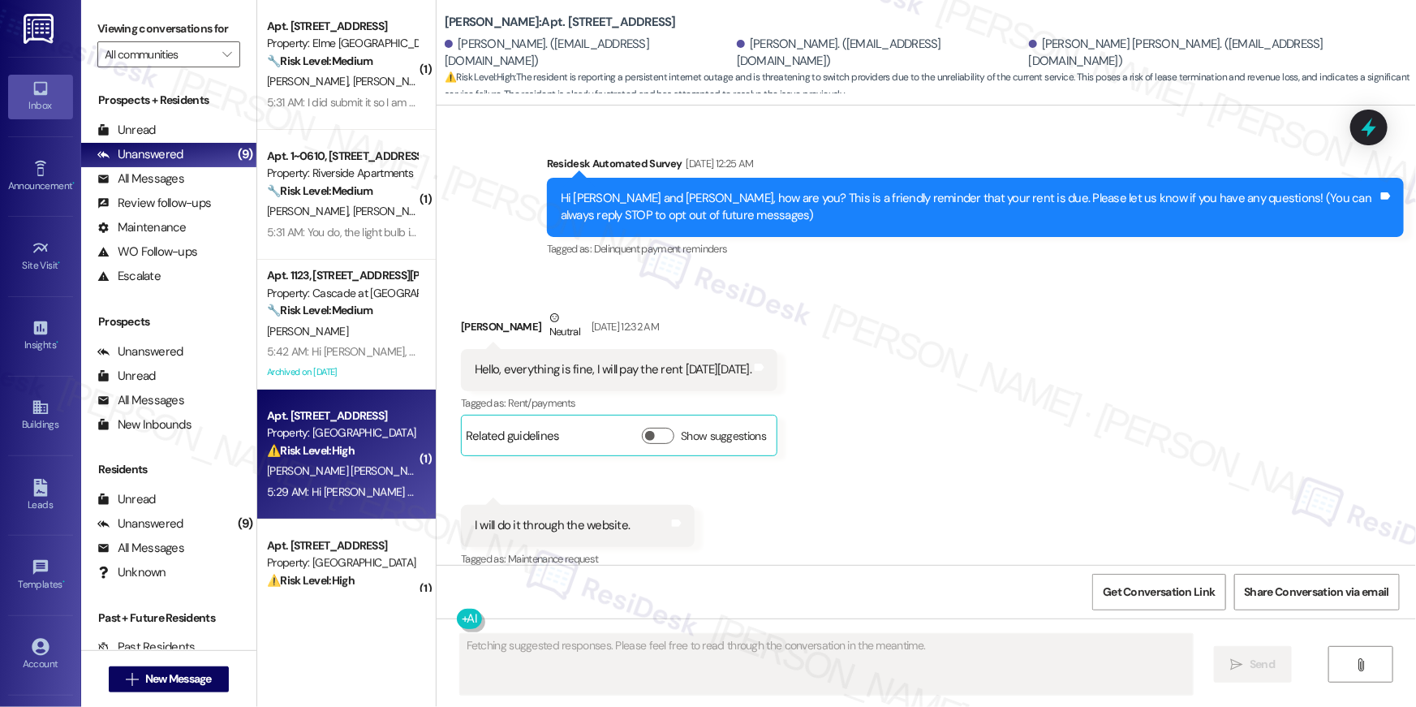
scroll to position [17241, 0]
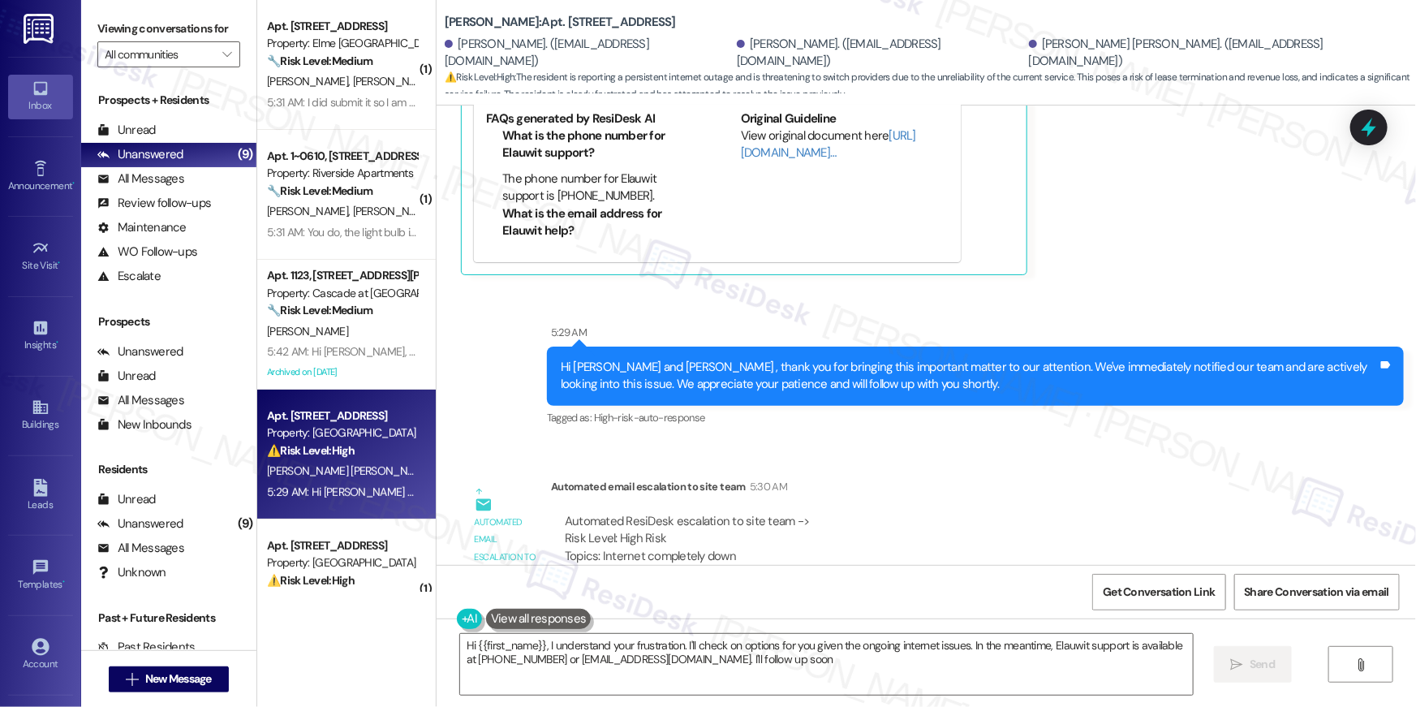
type textarea "Hi {{first_name}}, I understand your frustration. I'll check on options for you…"
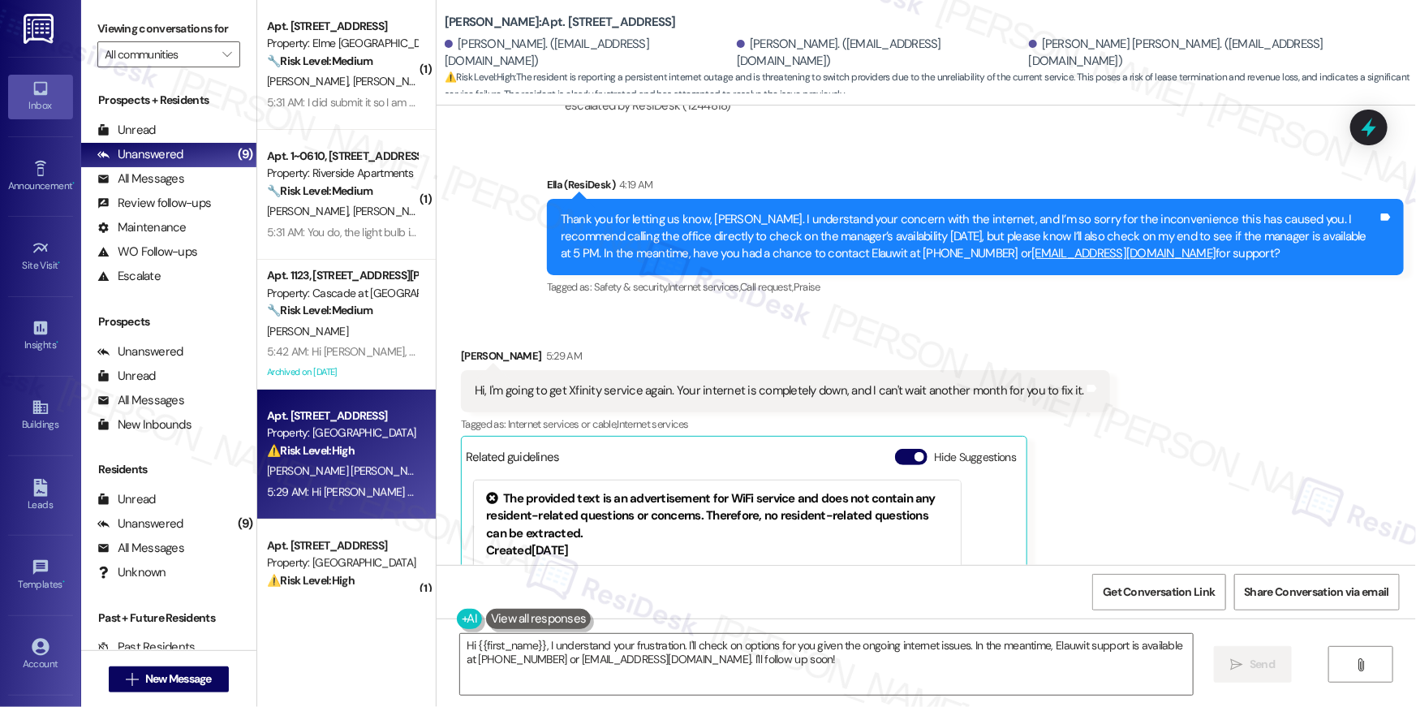
scroll to position [16729, 0]
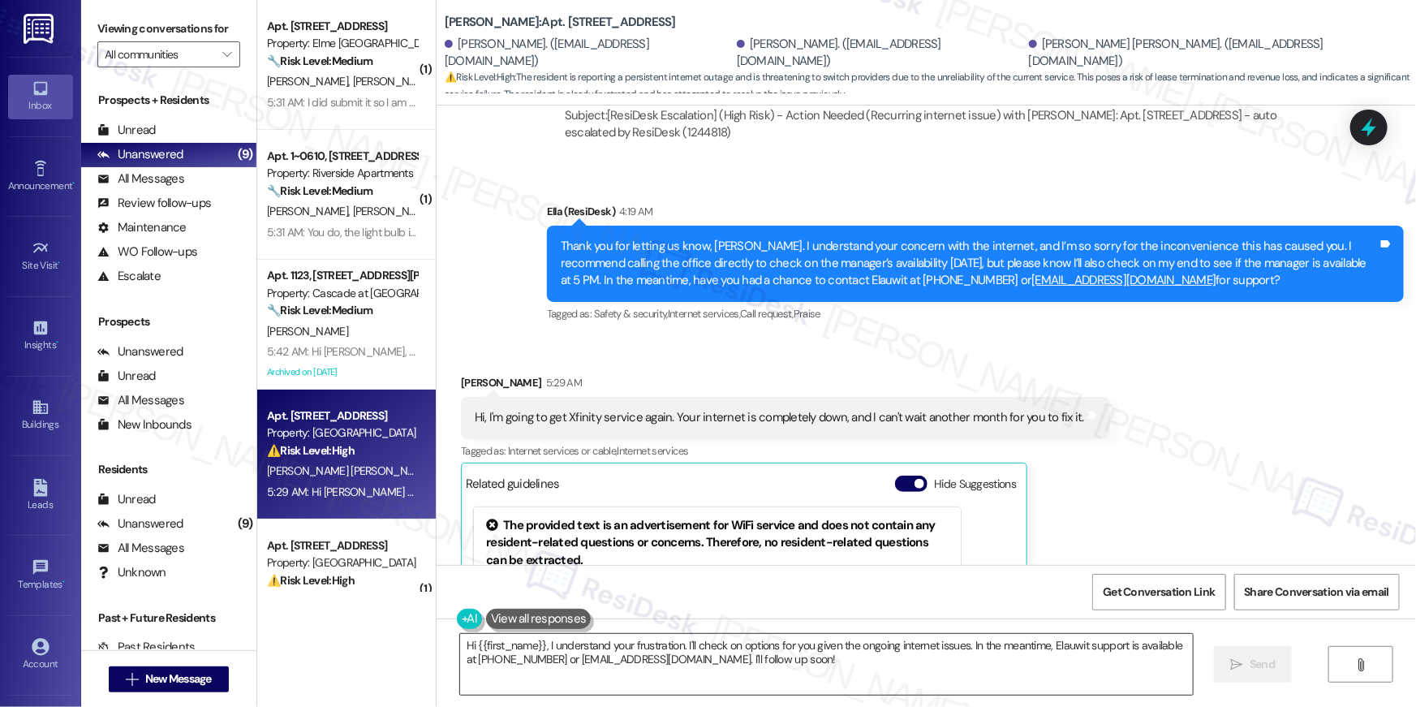
click at [642, 674] on textarea "Hi {{first_name}}, I understand your frustration. I'll check on options for you…" at bounding box center [826, 664] width 733 height 61
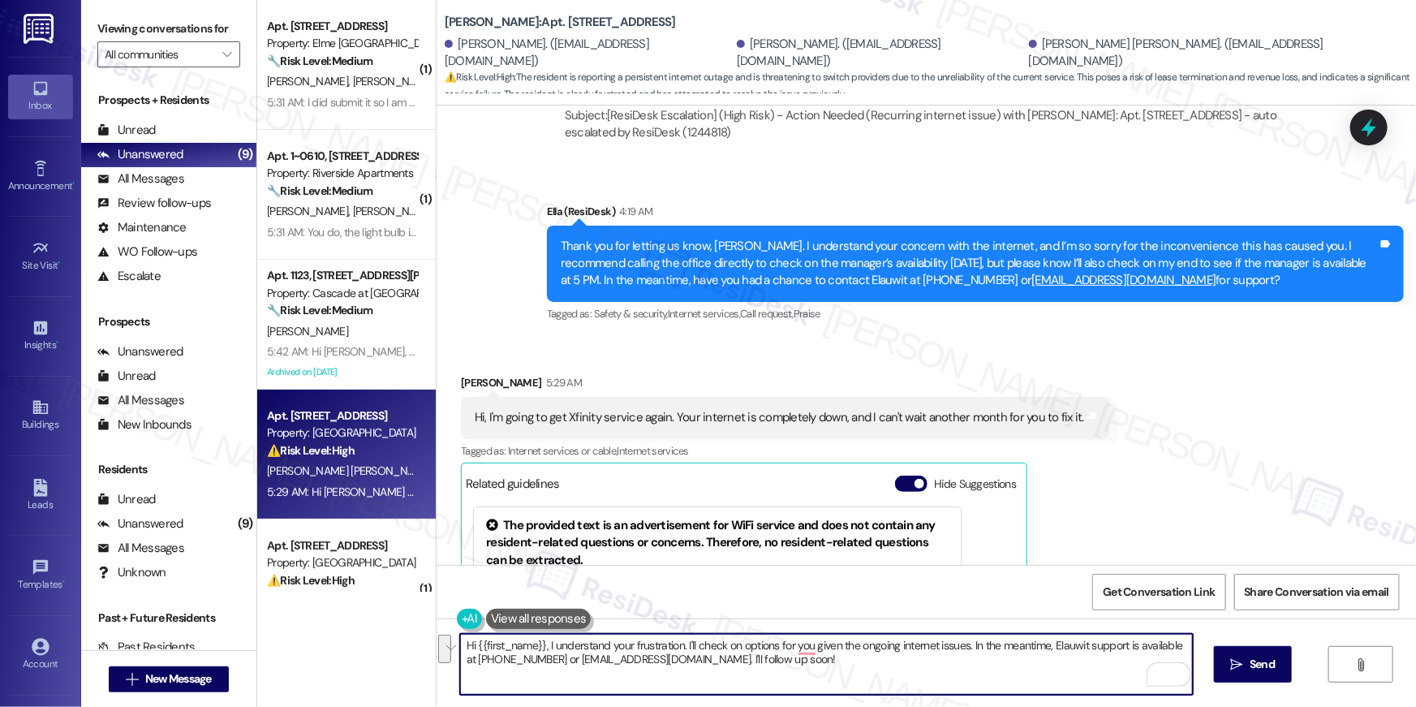
drag, startPoint x: 762, startPoint y: 672, endPoint x: 541, endPoint y: 648, distance: 221.9
click at [541, 648] on textarea "Hi {{first_name}}, I understand your frustration. I'll check on options for you…" at bounding box center [826, 664] width 733 height 61
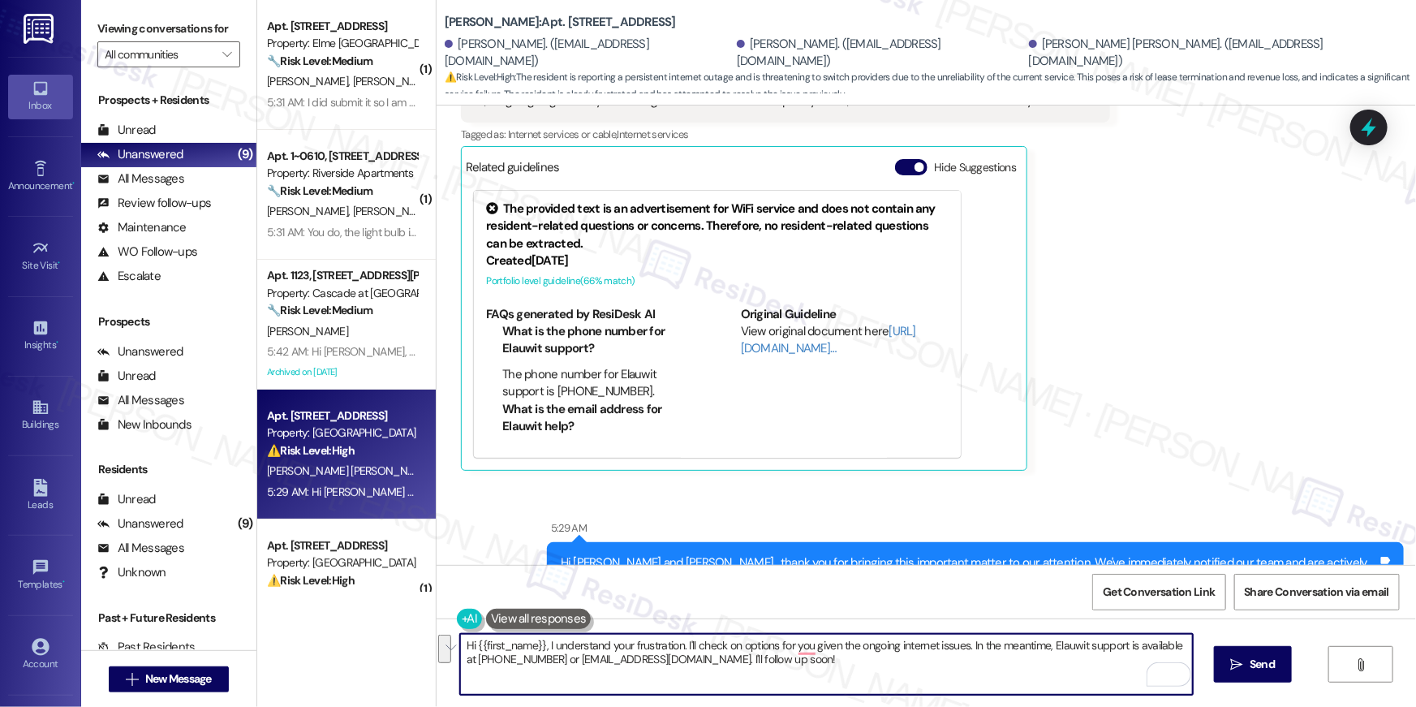
scroll to position [17241, 0]
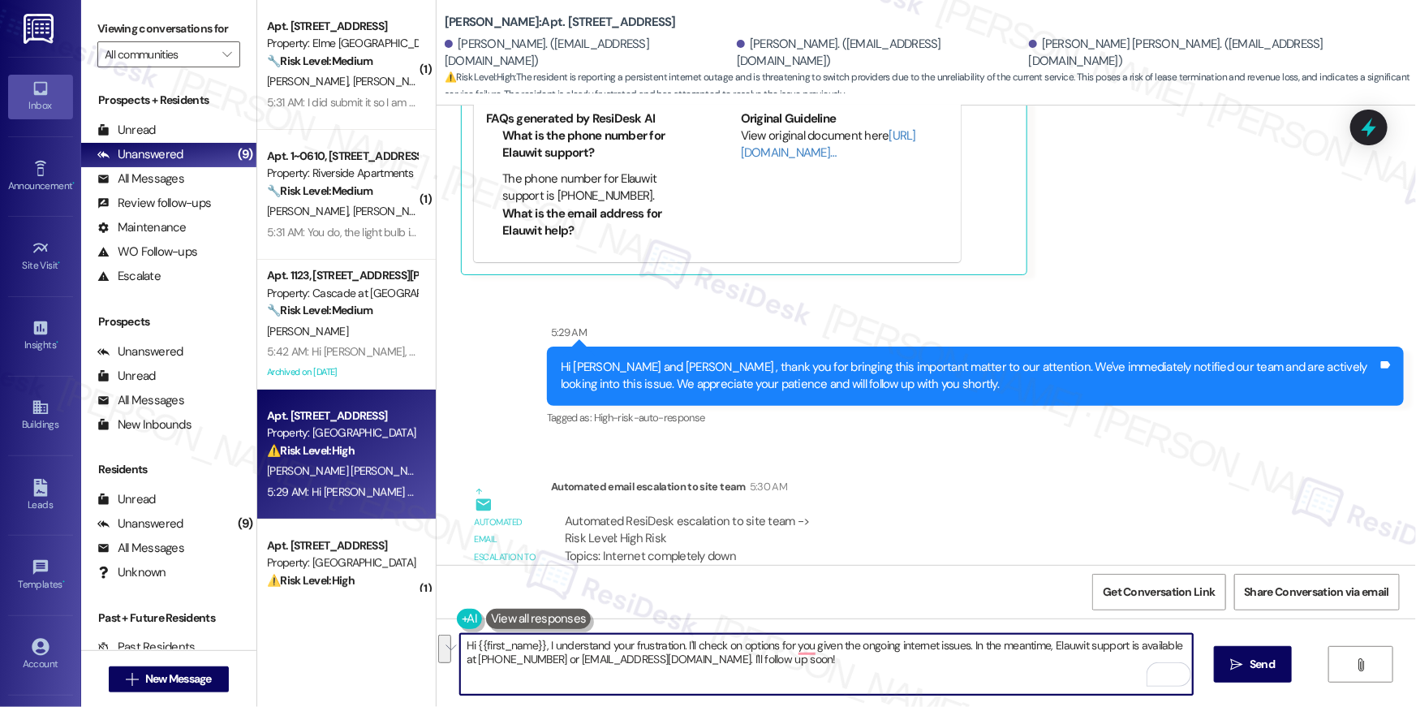
click at [796, 686] on textarea "Hi {{first_name}}, I understand your frustration. I'll check on options for you…" at bounding box center [826, 664] width 733 height 61
click at [794, 676] on textarea "Hi {{first_name}}, I understand your frustration. I'll check on options for you…" at bounding box center [826, 664] width 733 height 61
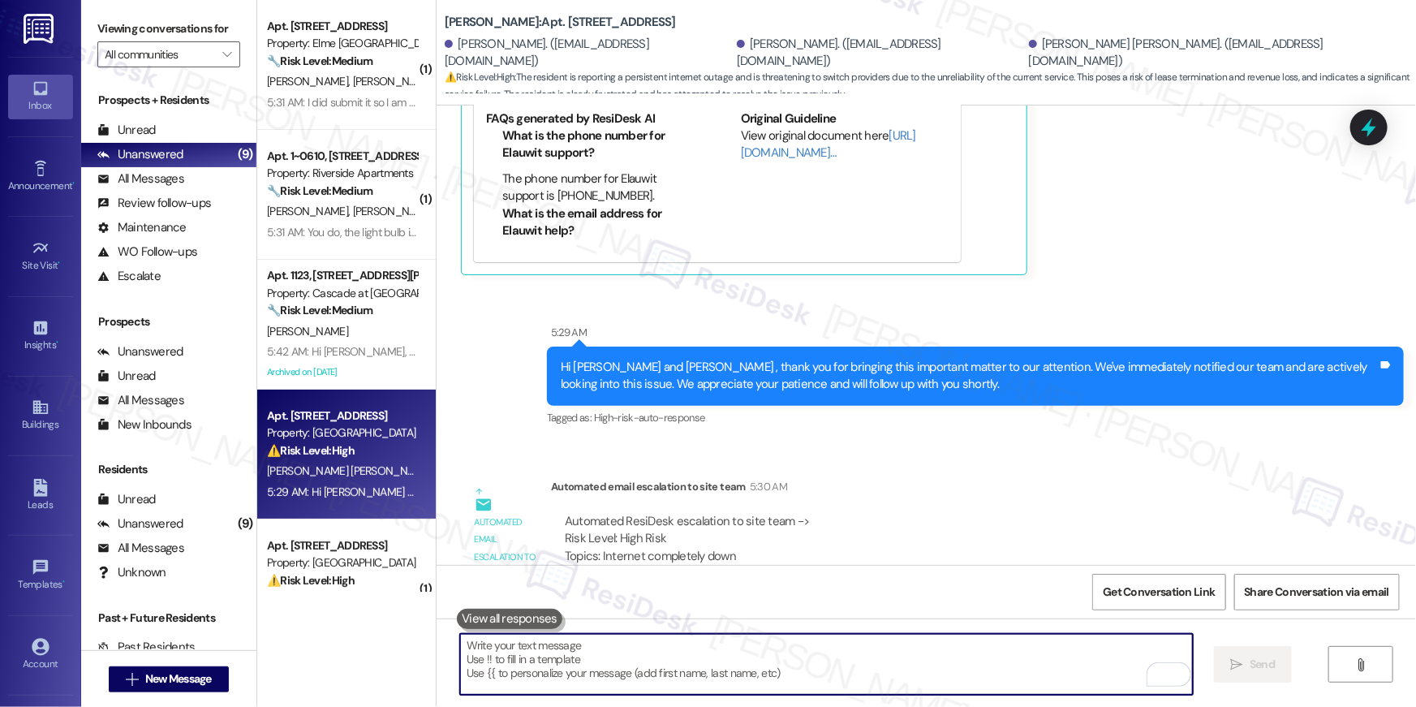
click at [950, 653] on textarea "To enrich screen reader interactions, please activate Accessibility in Grammarl…" at bounding box center [826, 664] width 733 height 61
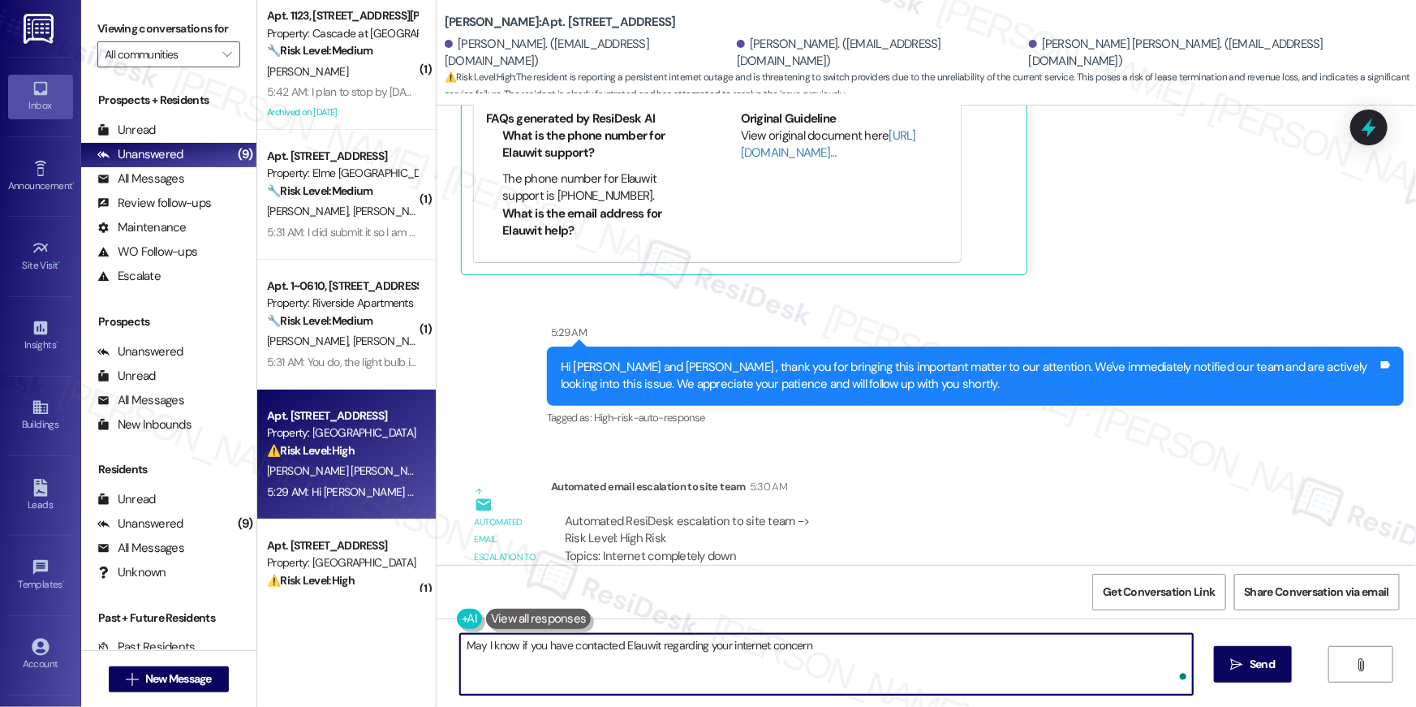
type textarea "May I know if you have contacted Elauwit regarding your internet concern?"
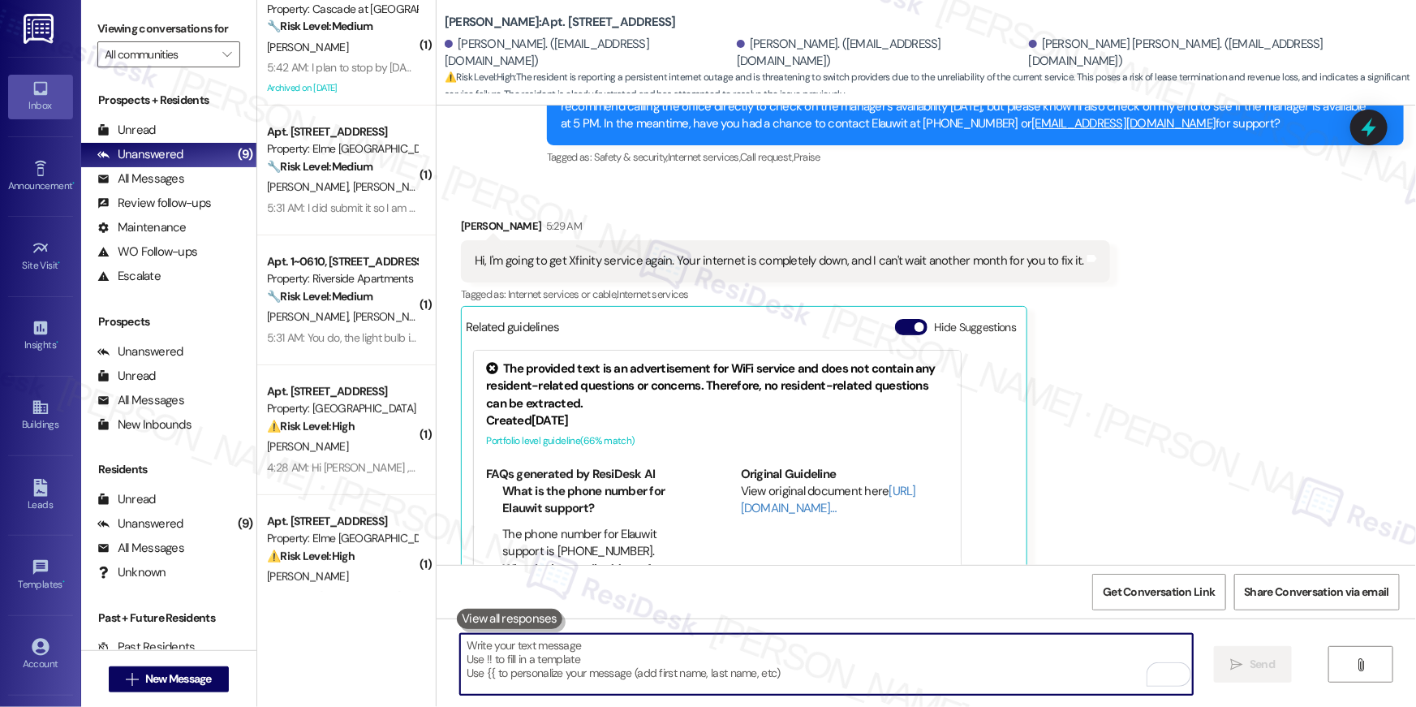
scroll to position [0, 0]
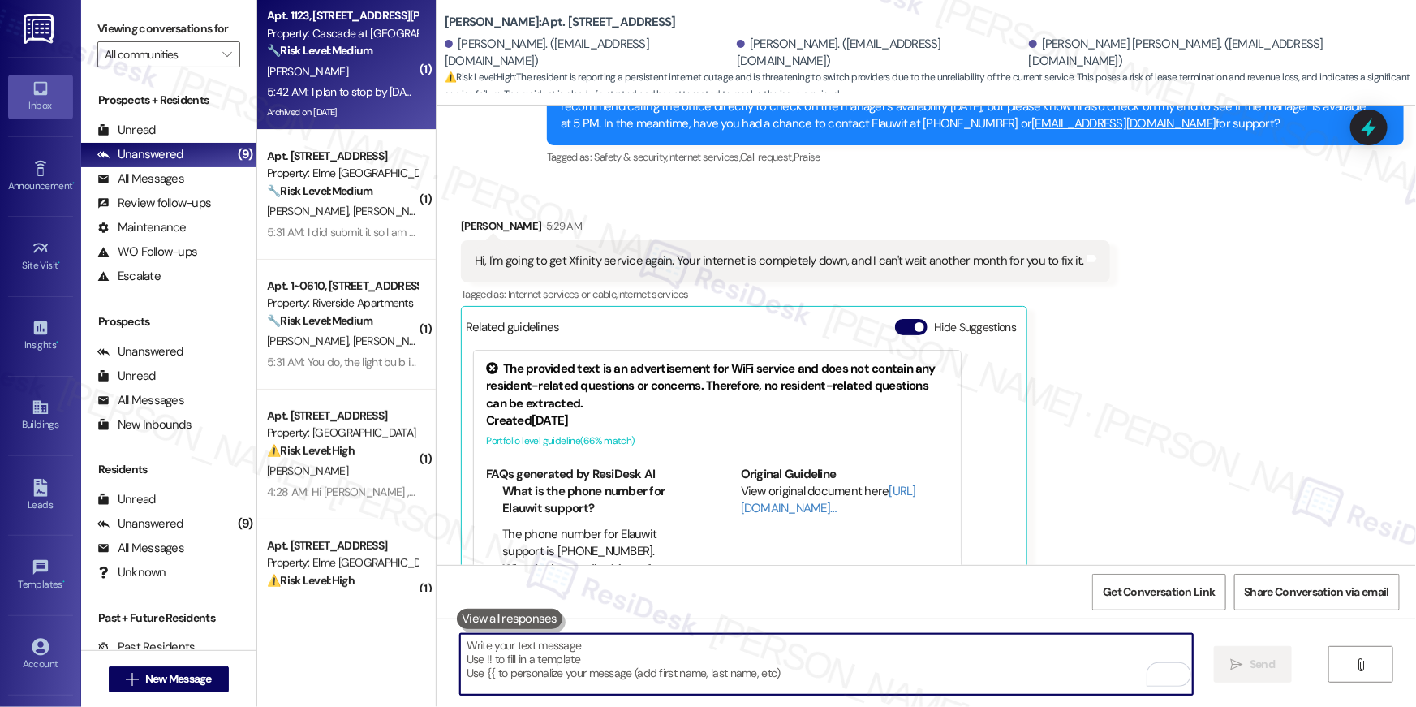
click at [346, 68] on div "C. Williams" at bounding box center [341, 72] width 153 height 20
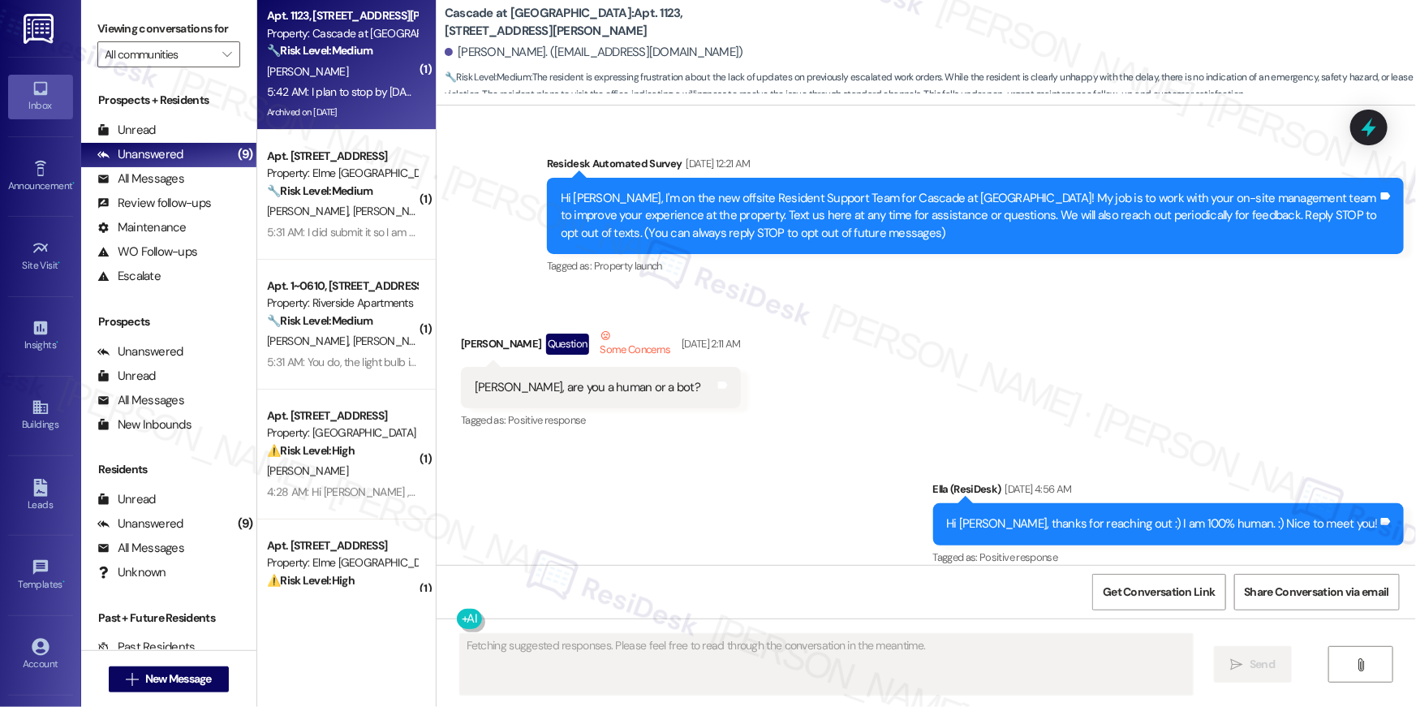
scroll to position [39737, 0]
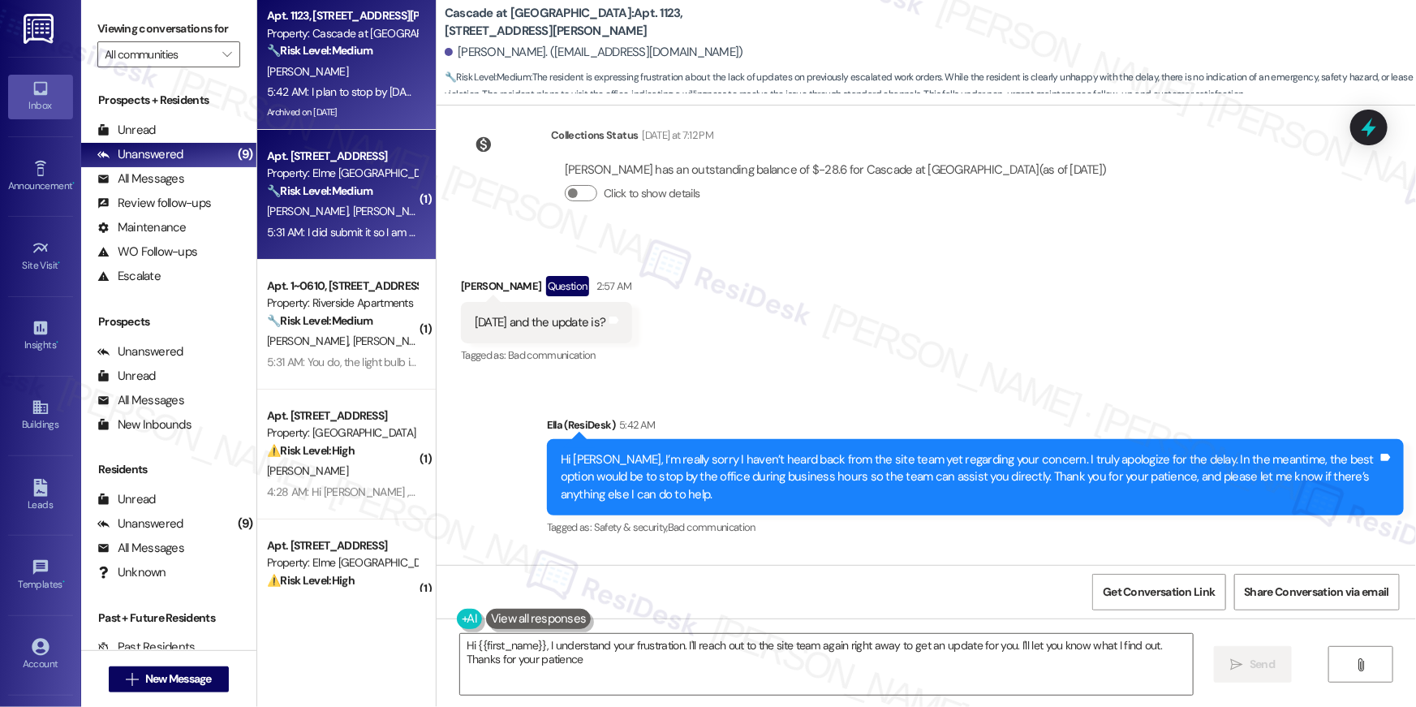
type textarea "Hi {{first_name}}, I understand your frustration. I'll reach out to the site te…"
click at [360, 206] on div "T. Johnson A. Rowe" at bounding box center [341, 211] width 153 height 20
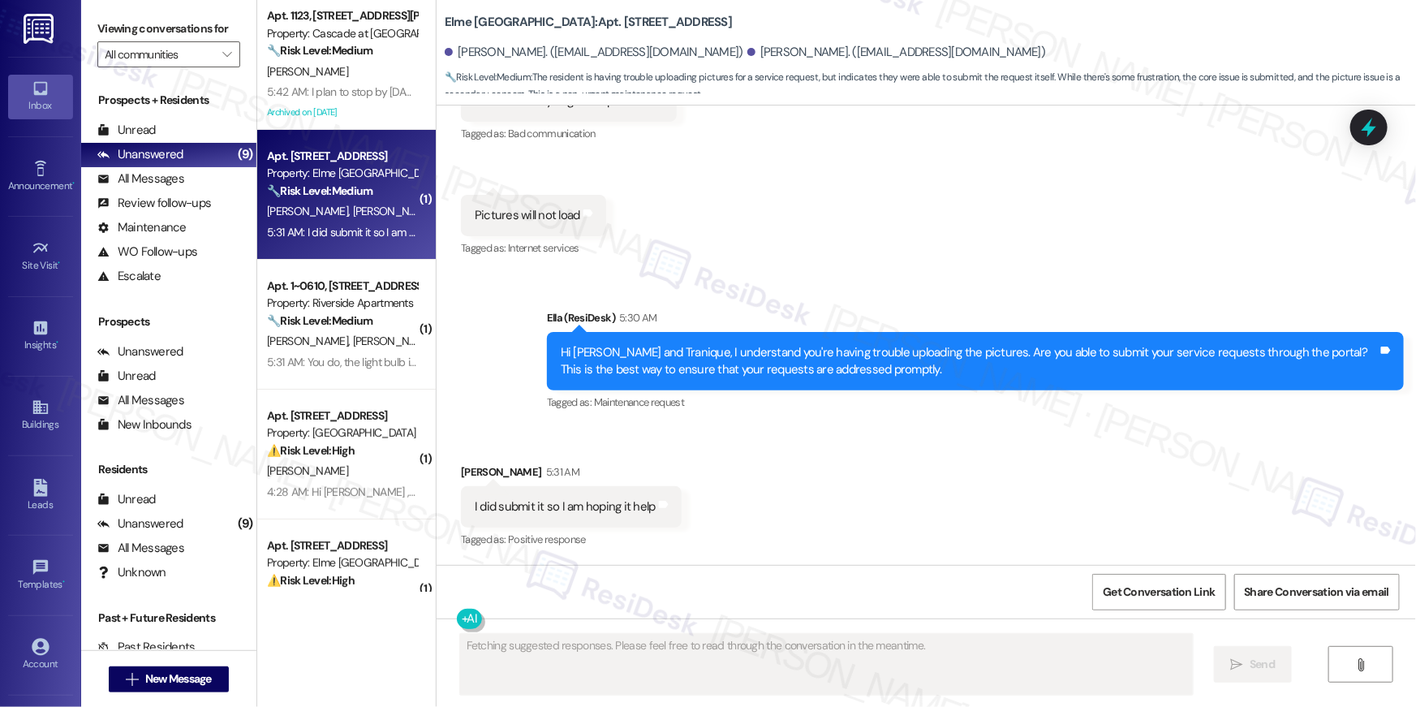
scroll to position [2622, 0]
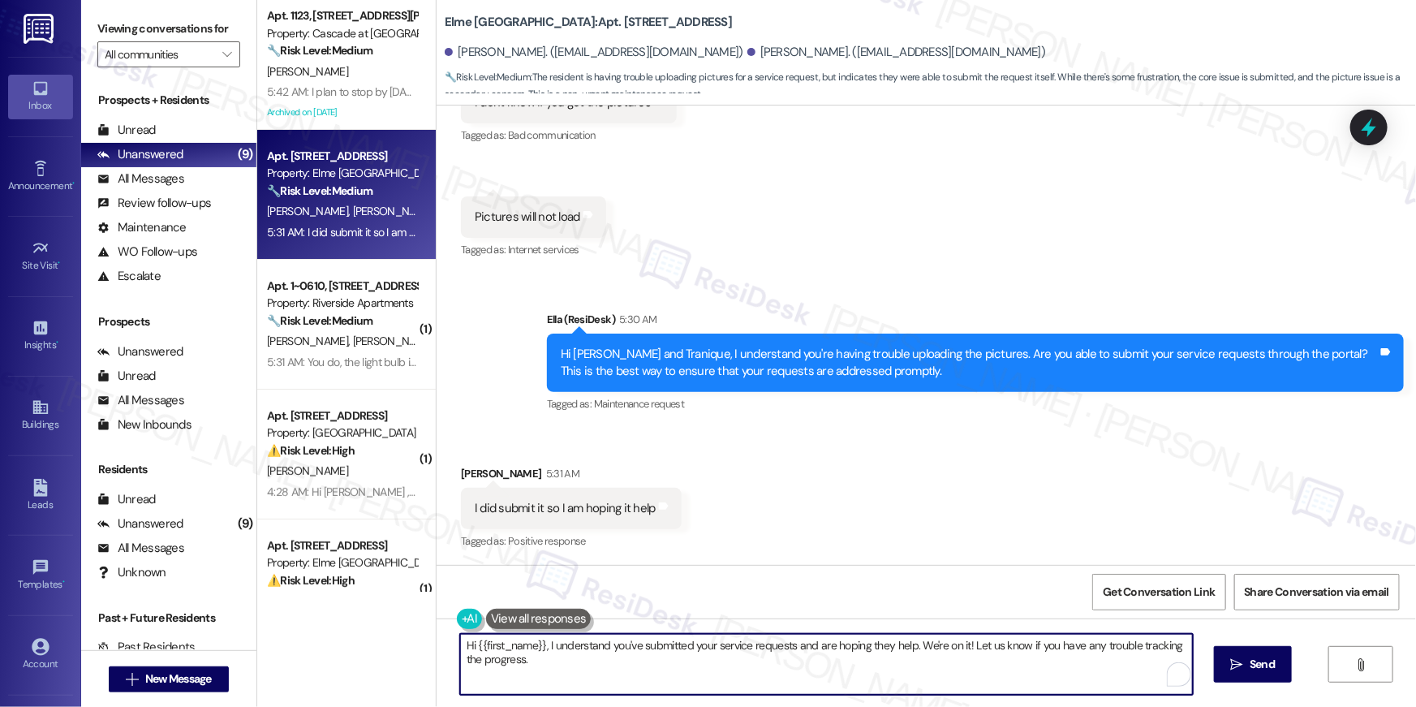
click at [665, 662] on textarea "Hi {{first_name}}, I understand you've submitted your service requests and are …" at bounding box center [826, 664] width 733 height 61
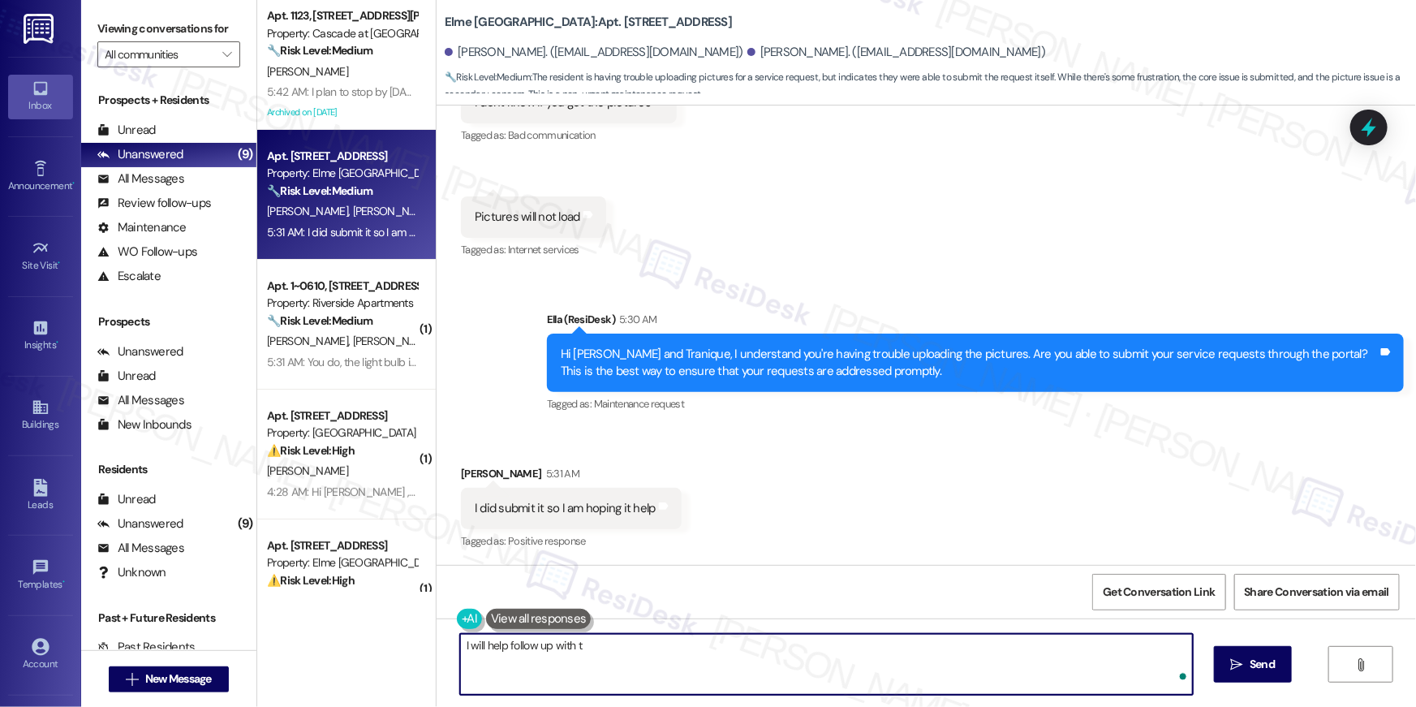
type textarea "I will help follow up with th"
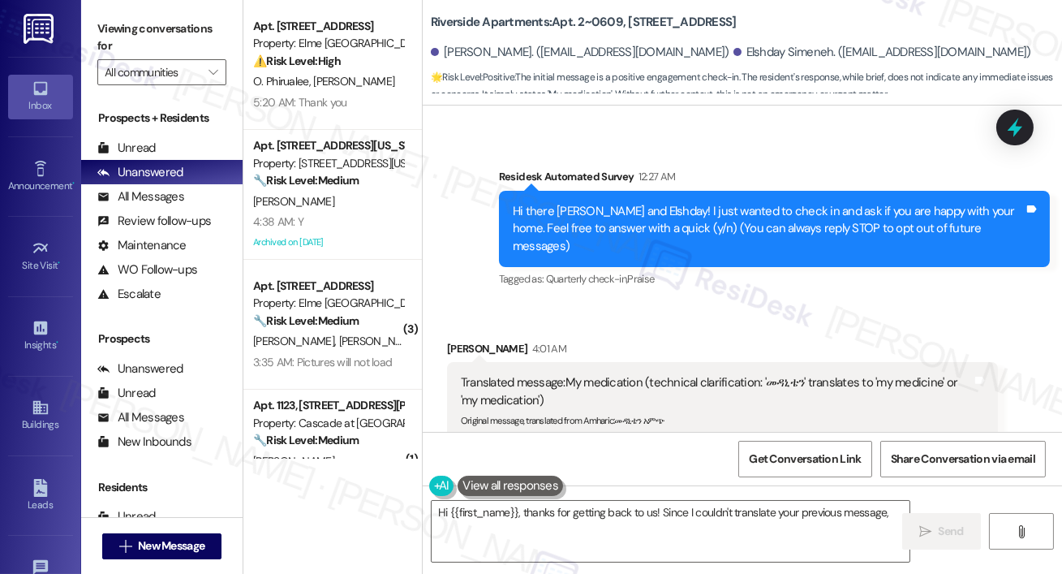
scroll to position [84, 0]
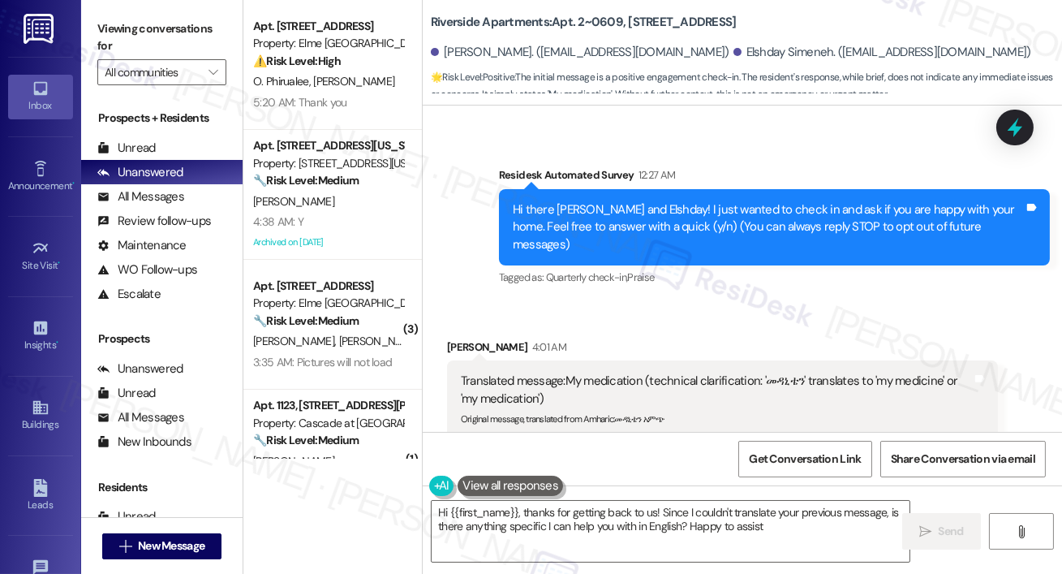
type textarea "Hi {{first_name}}, thanks for getting back to us! Since I couldn't translate yo…"
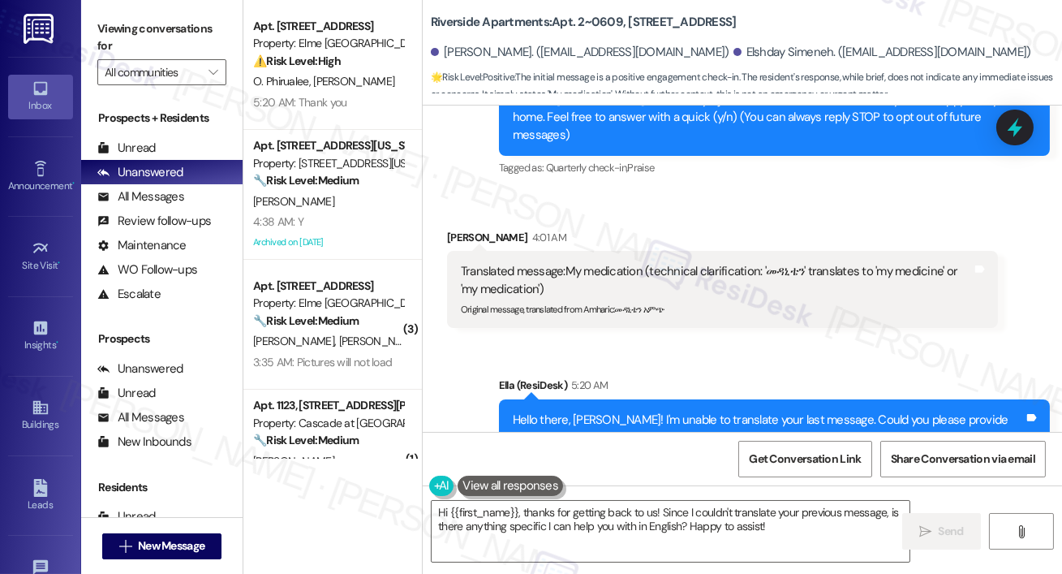
scroll to position [239, 0]
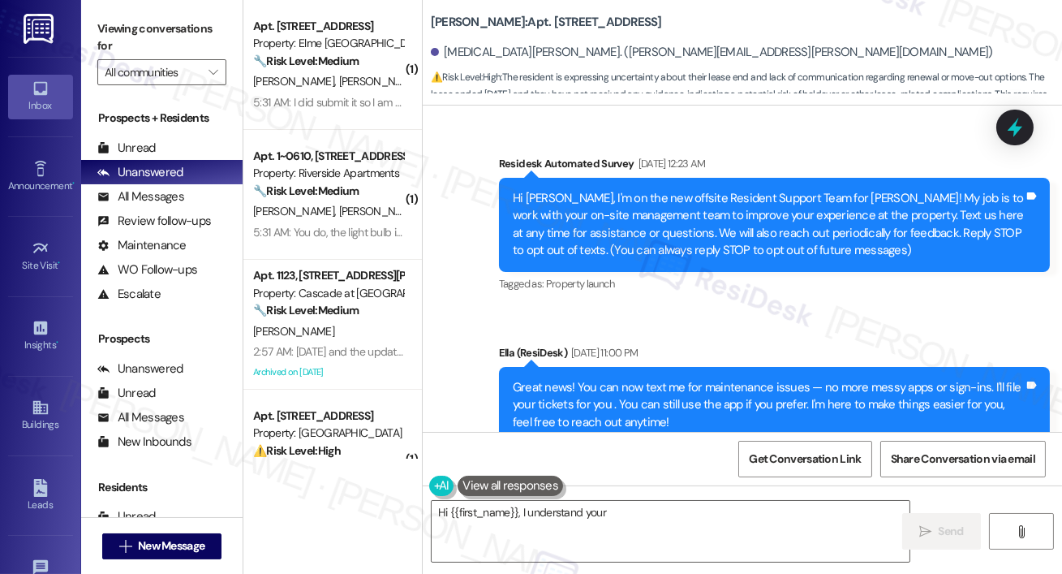
scroll to position [40697, 0]
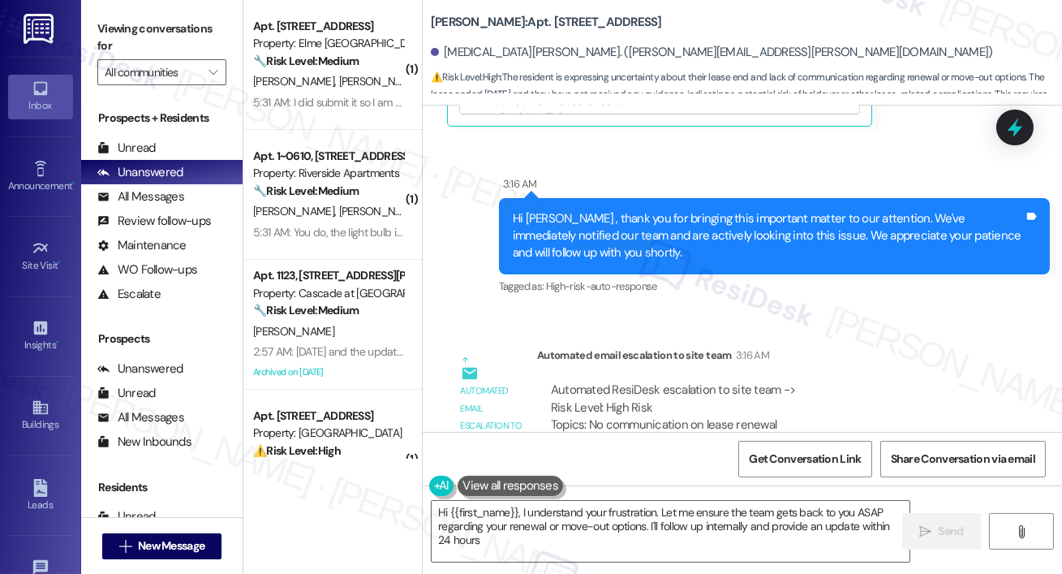
type textarea "Hi {{first_name}}, I understand your frustration. Let me ensure the team gets b…"
drag, startPoint x: 712, startPoint y: 24, endPoint x: 432, endPoint y: 18, distance: 279.2
click at [432, 18] on div "[PERSON_NAME]: Apt. [STREET_ADDRESS]" at bounding box center [593, 22] width 325 height 20
copy b "Elme Marietta: Apt. 2924, 1113 Powers Ferry Place SE"
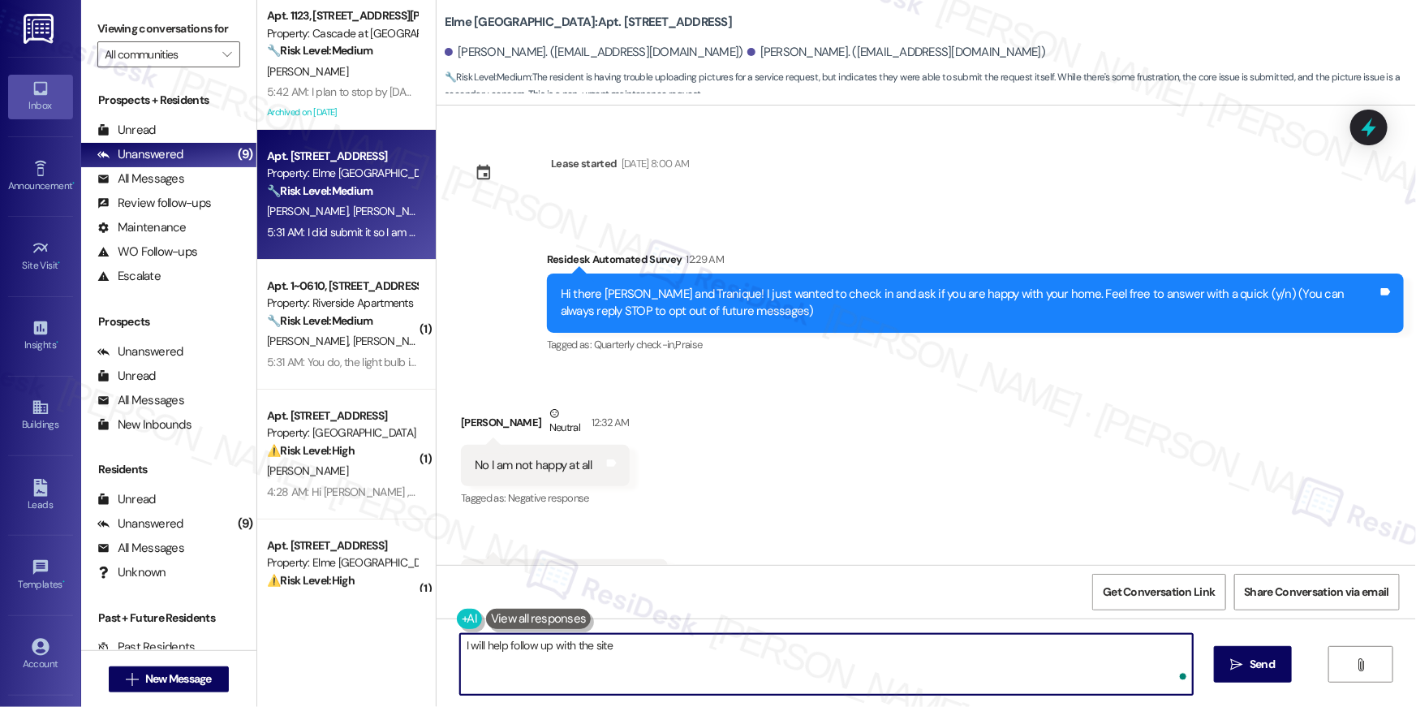
scroll to position [2622, 0]
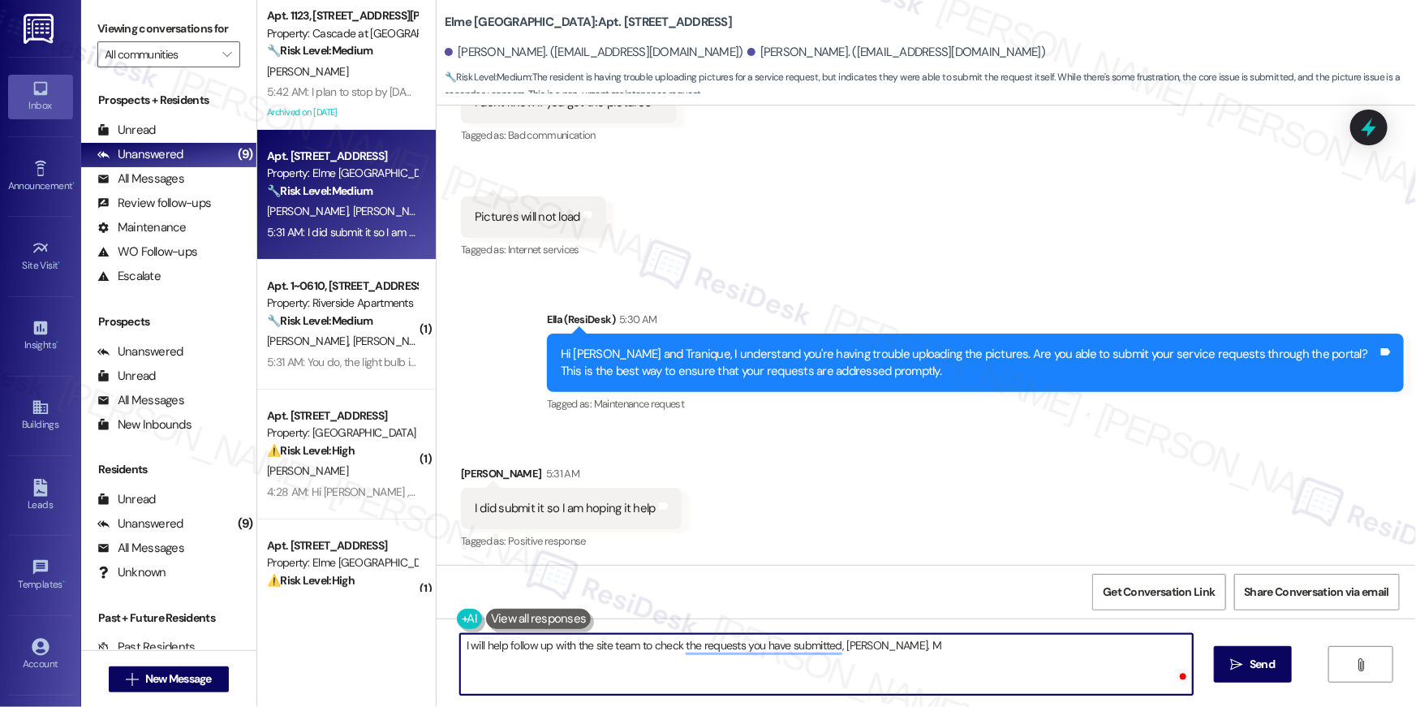
type textarea "I will help follow up with the site team to check the requests you have submitt…"
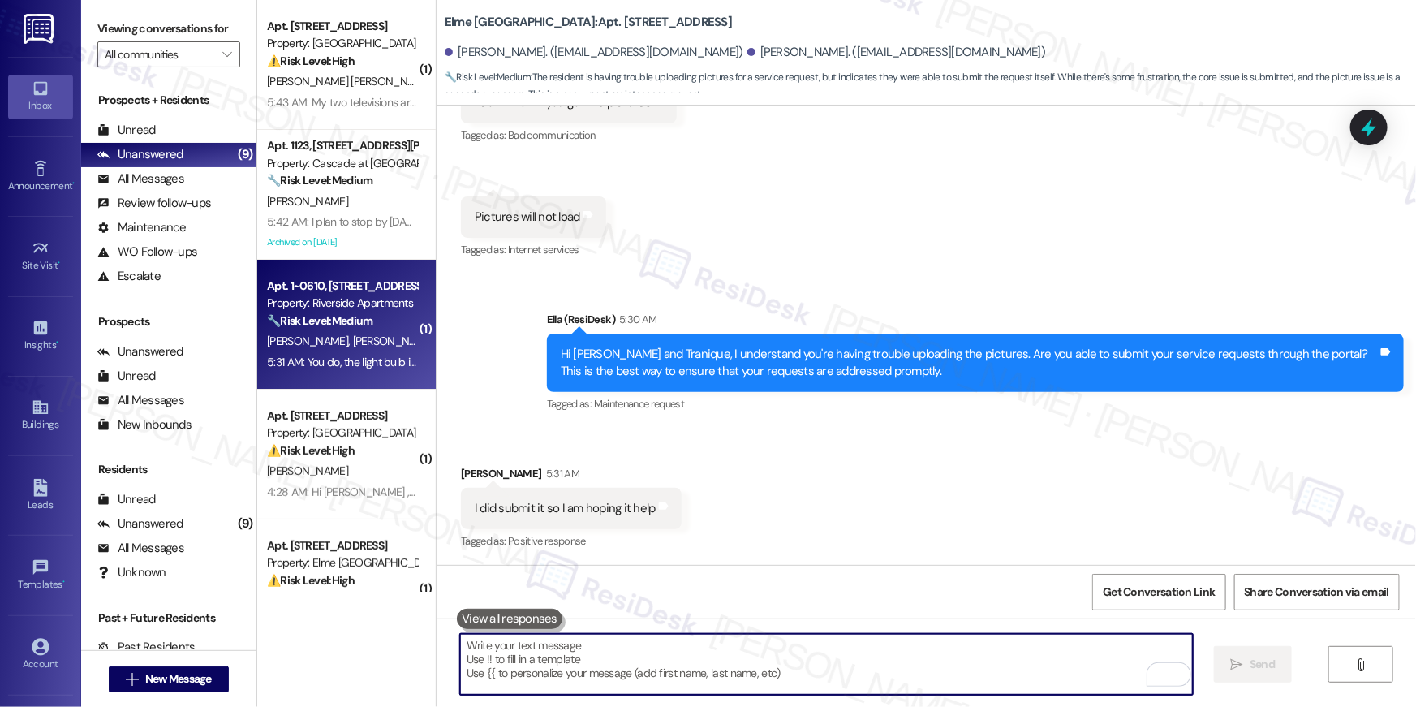
click at [351, 310] on div "Property: Riverside Apartments" at bounding box center [342, 303] width 150 height 17
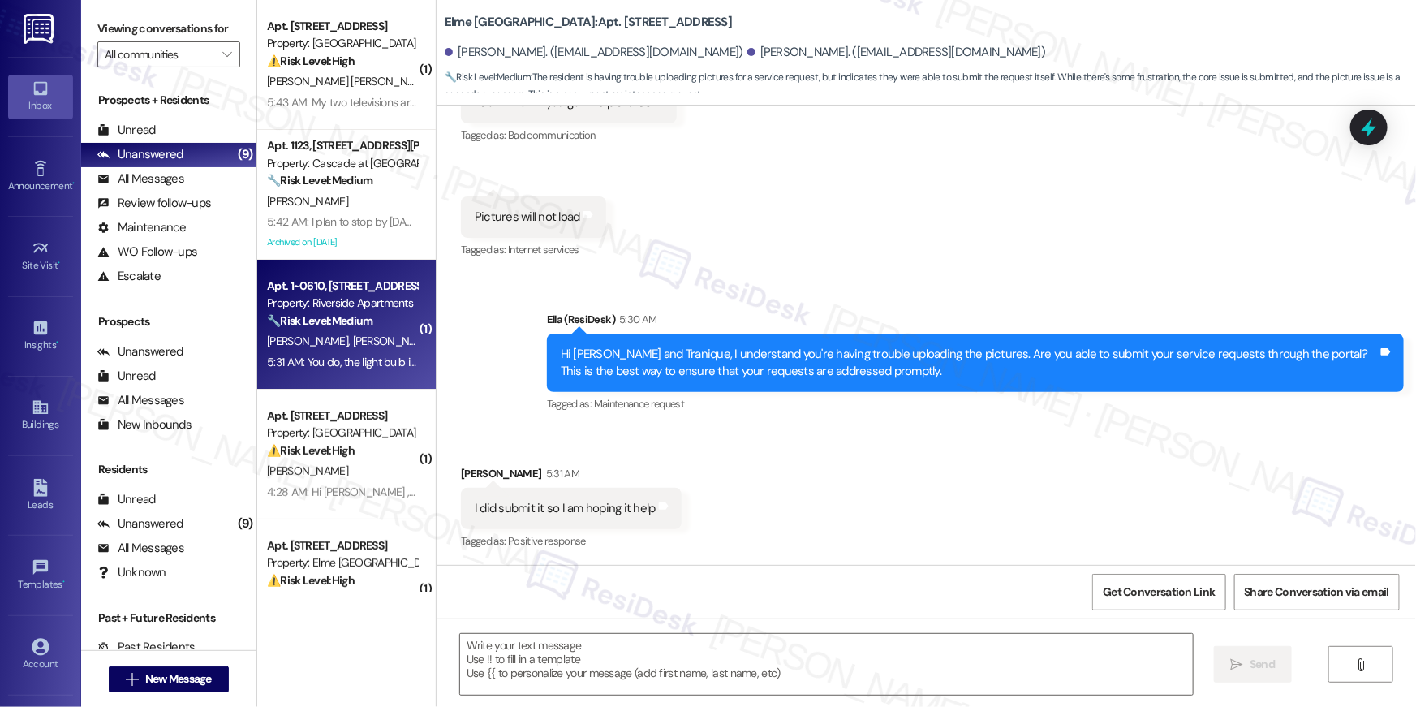
type textarea "Fetching suggested responses. Please feel free to read through the conversation…"
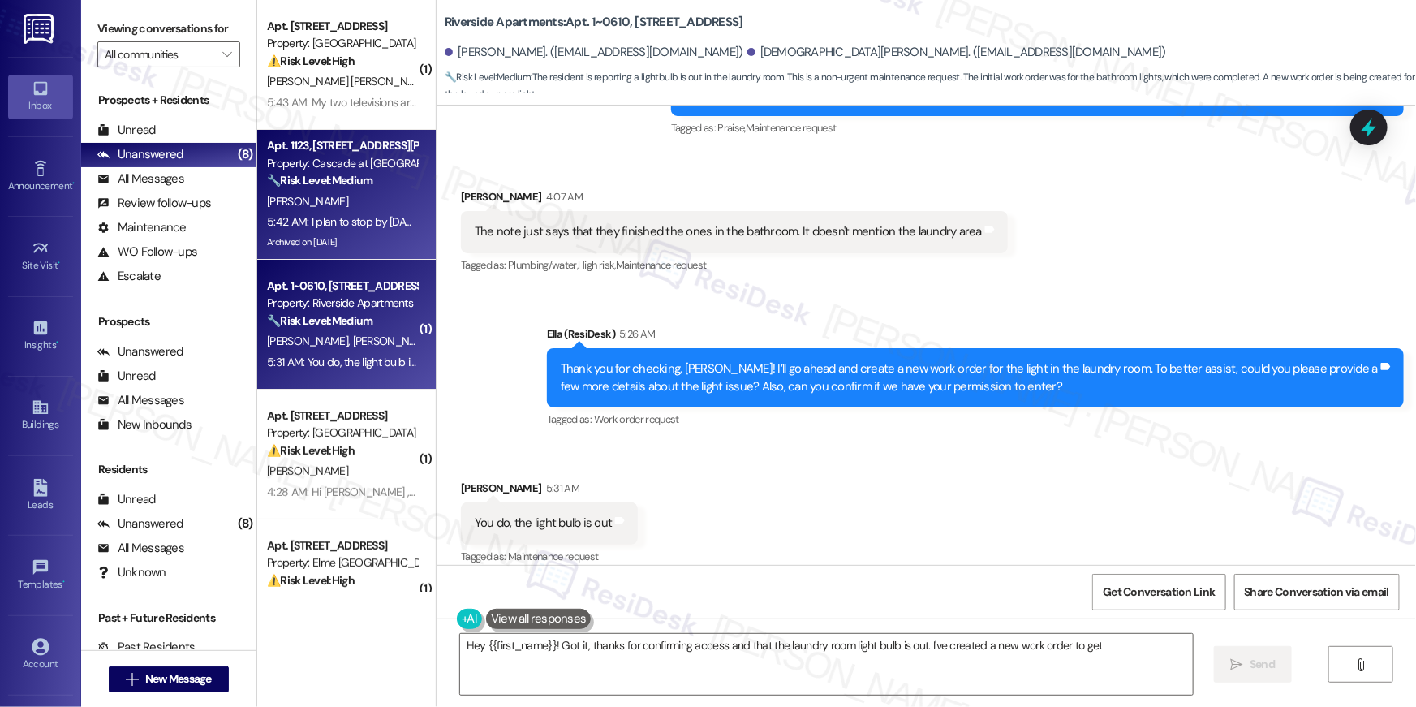
type textarea "Hey {{first_name}}! Got it, thanks for confirming access and that the laundry r…"
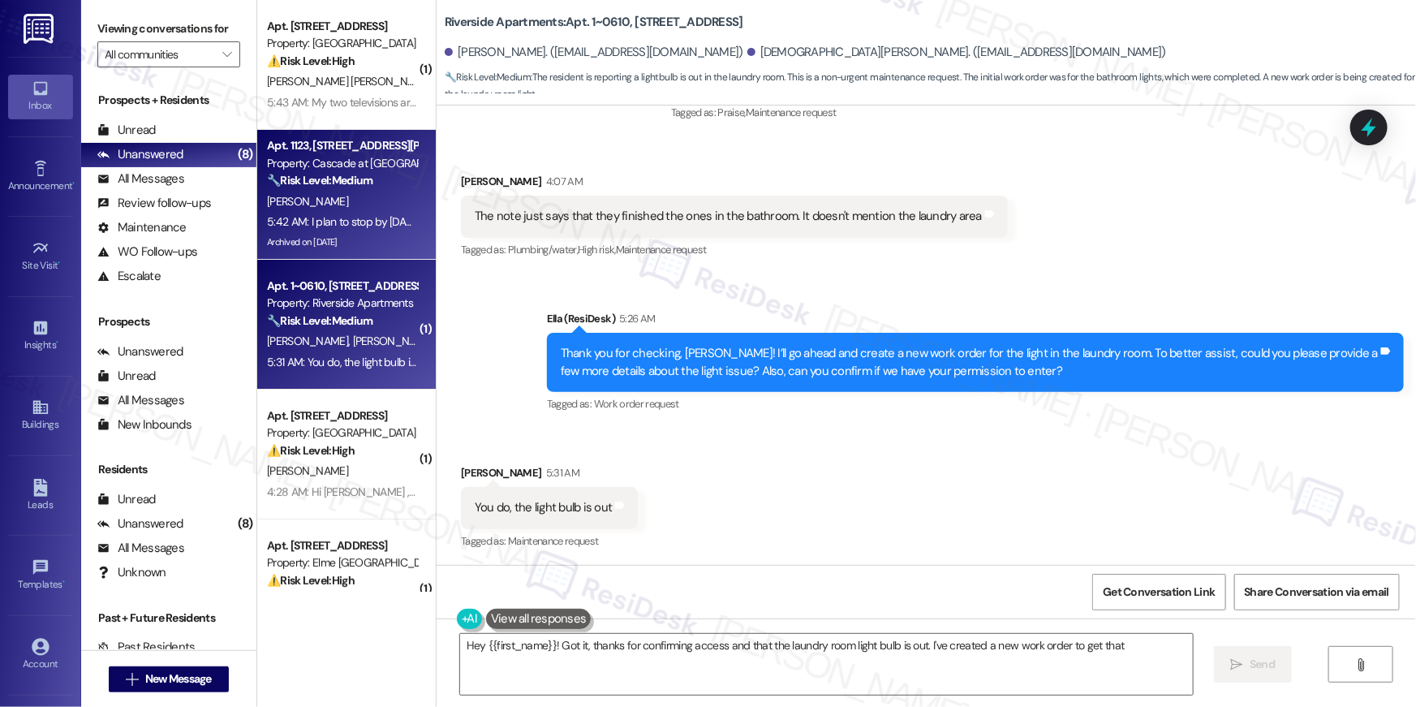
click at [346, 214] on div "5:42 AM: I plan to stop by tomorrow 5:42 AM: I plan to stop by tomorrow" at bounding box center [343, 221] width 153 height 15
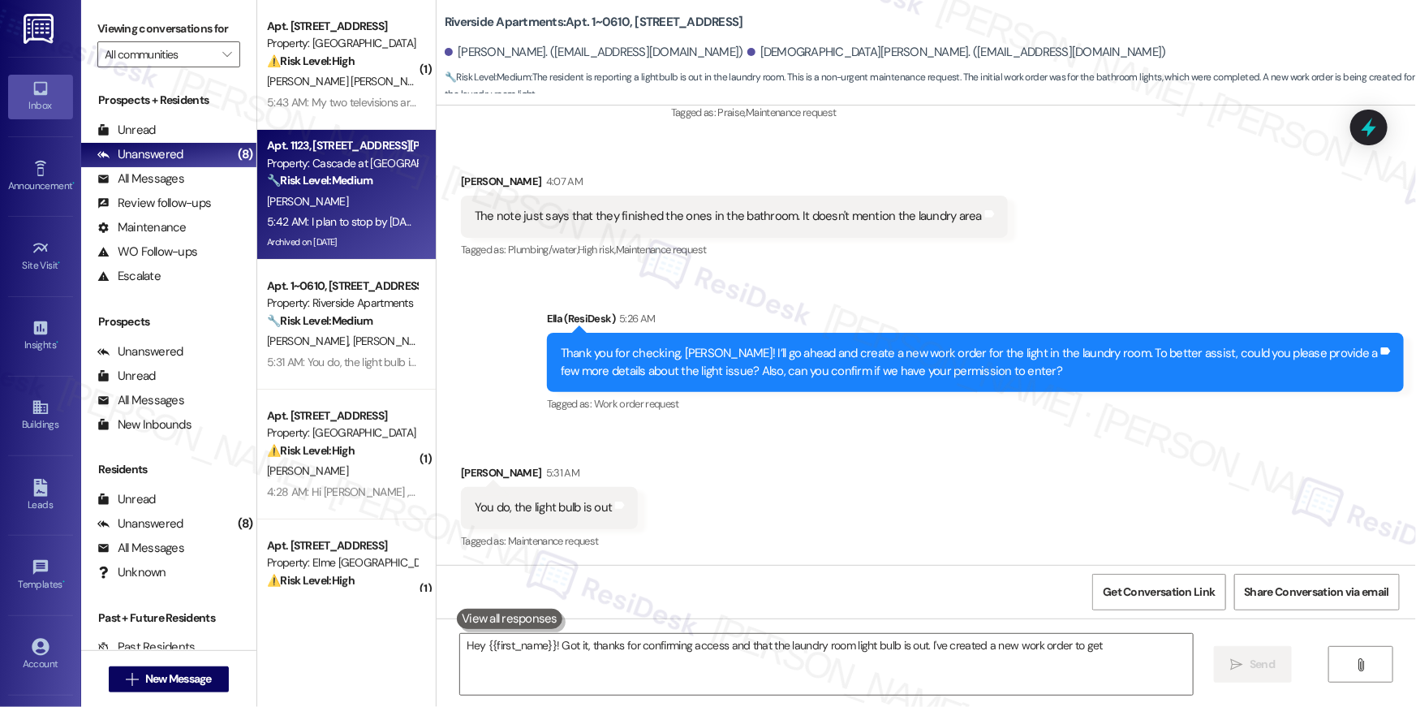
type textarea "Hey {{first_name}}! Got it, thanks for confirming access and that the laundry r…"
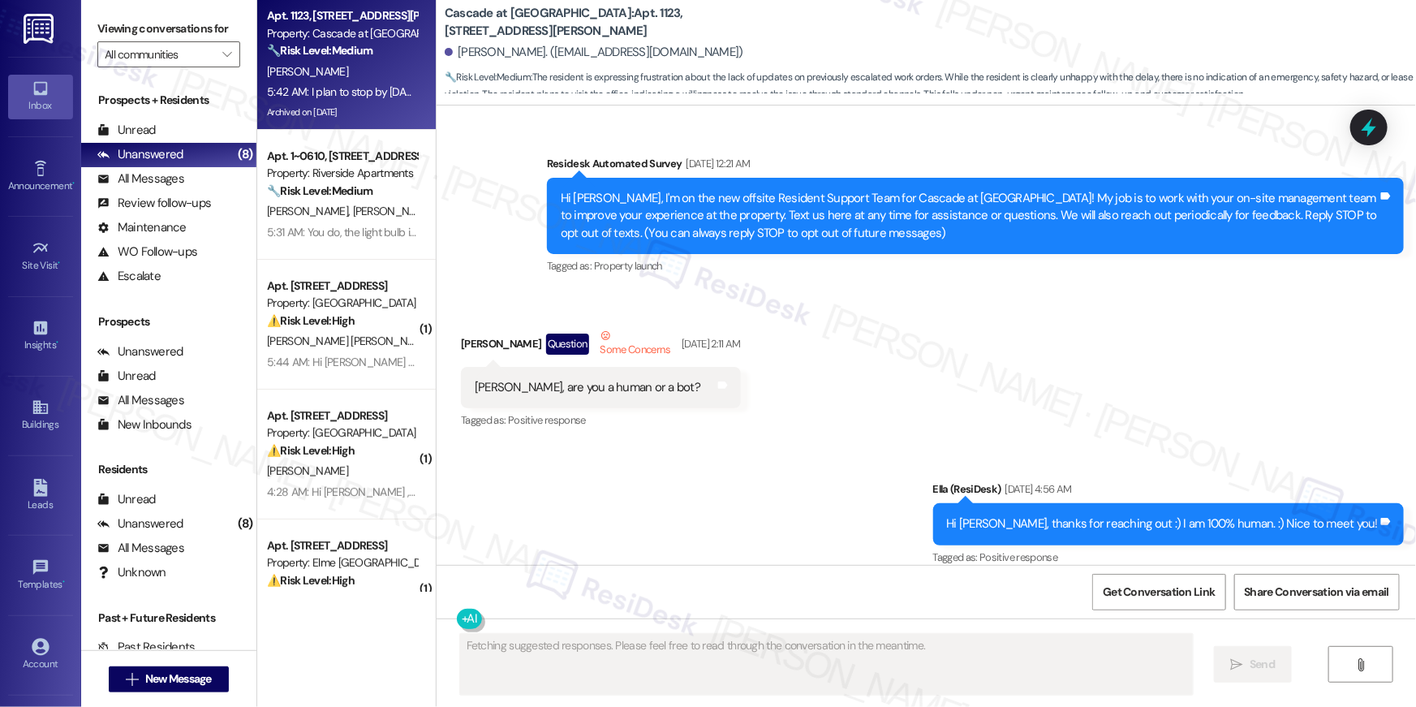
scroll to position [39738, 0]
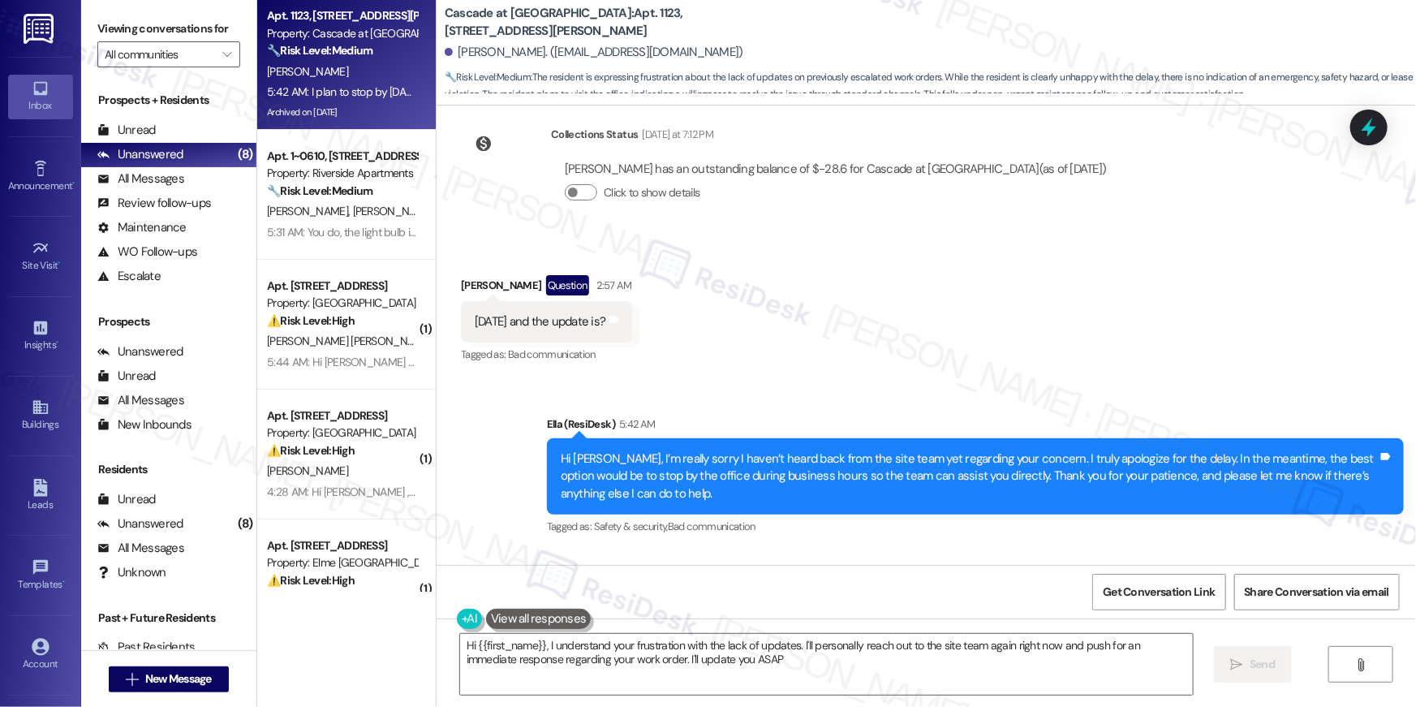
type textarea "Hi {{first_name}}, I understand your frustration with the lack of updates. I'll…"
click at [944, 550] on div "Received via SMS Carrie Williams Neutral 5:42 AM I plan to stop by tomorrow Tag…" at bounding box center [926, 627] width 979 height 154
click at [751, 672] on textarea "Hi {{first_name}}, I understand your frustration with the lack of updates. I'll…" at bounding box center [826, 664] width 733 height 61
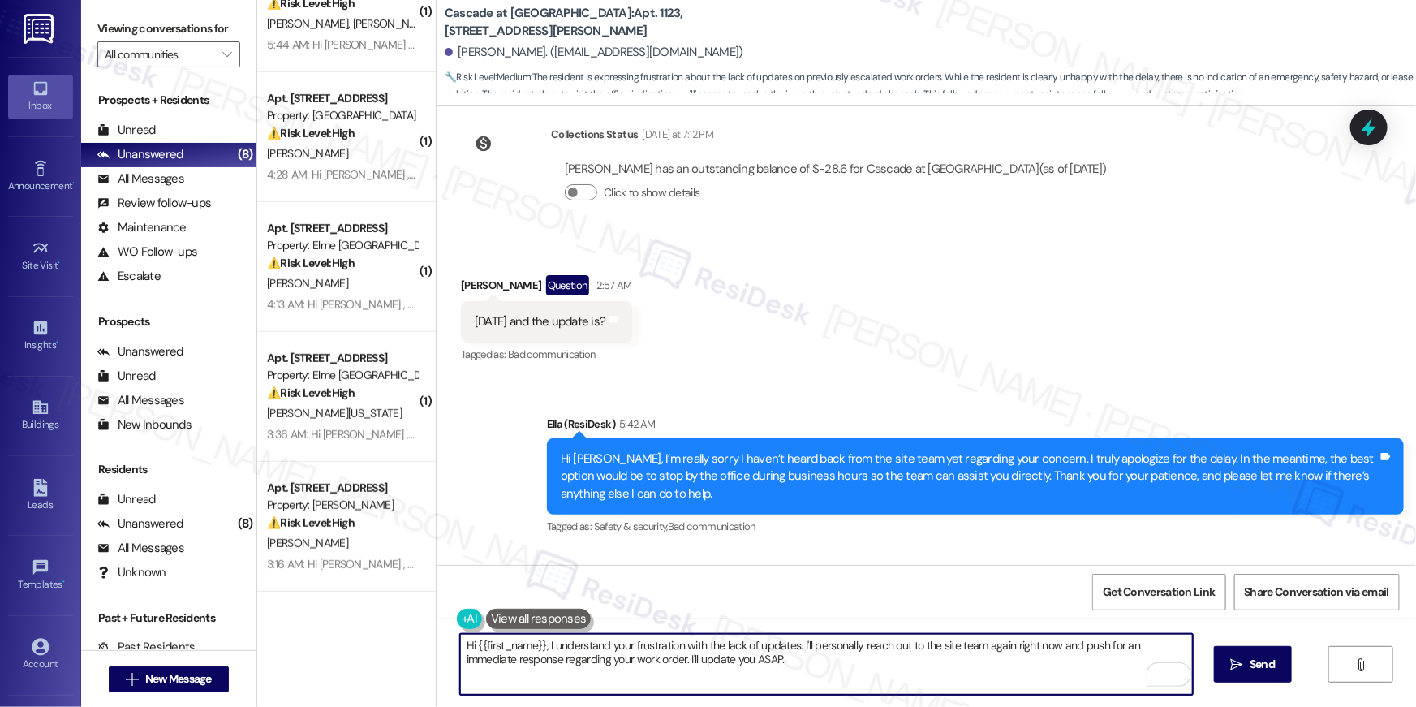
scroll to position [316, 0]
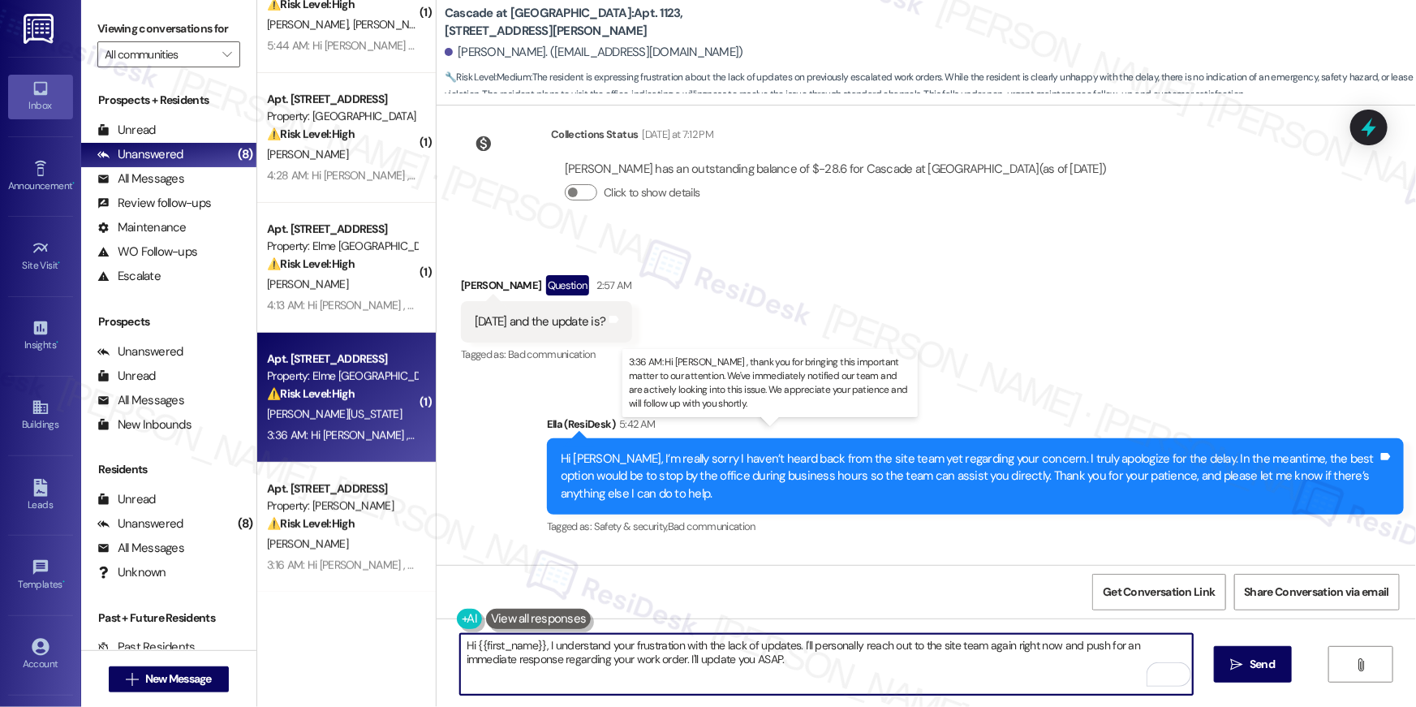
click at [355, 438] on div "3:36 AM: Hi Kratel , thank you for bringing this important matter to our attent…" at bounding box center [807, 435] width 1080 height 15
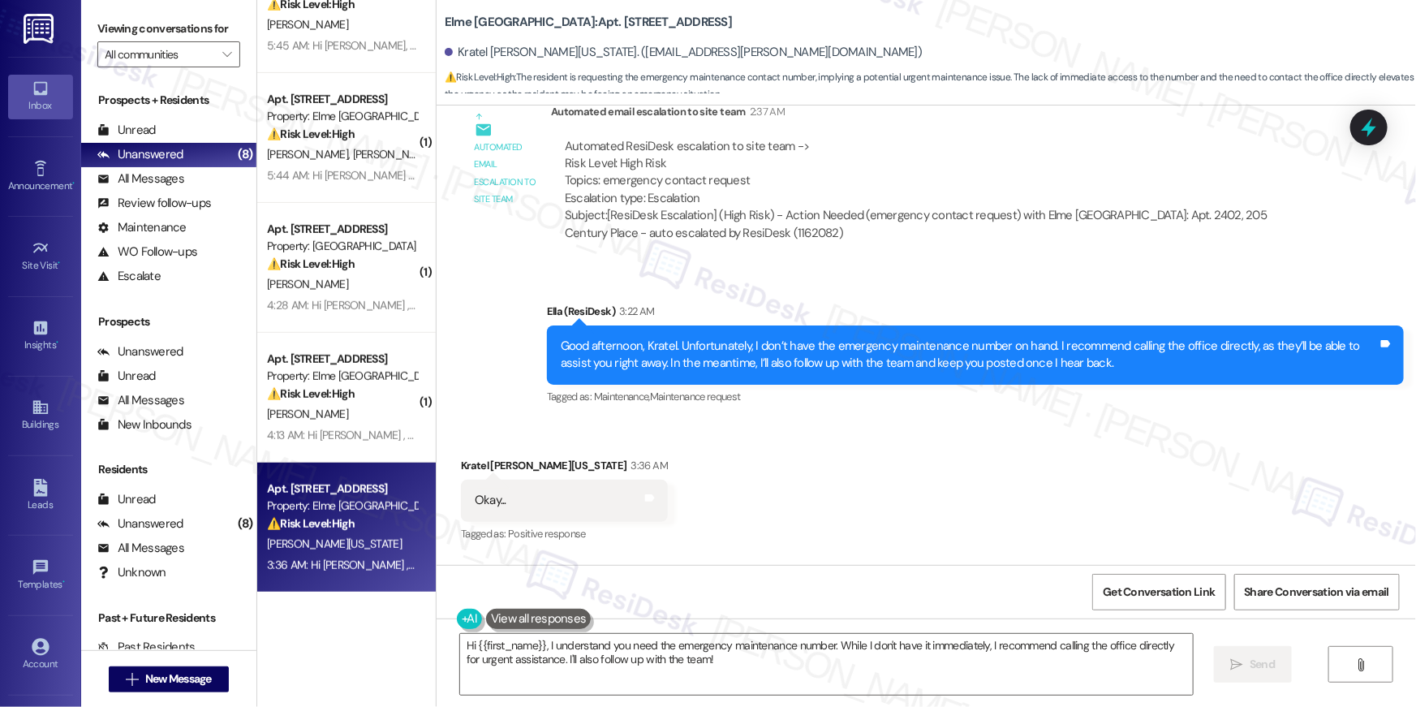
scroll to position [22444, 0]
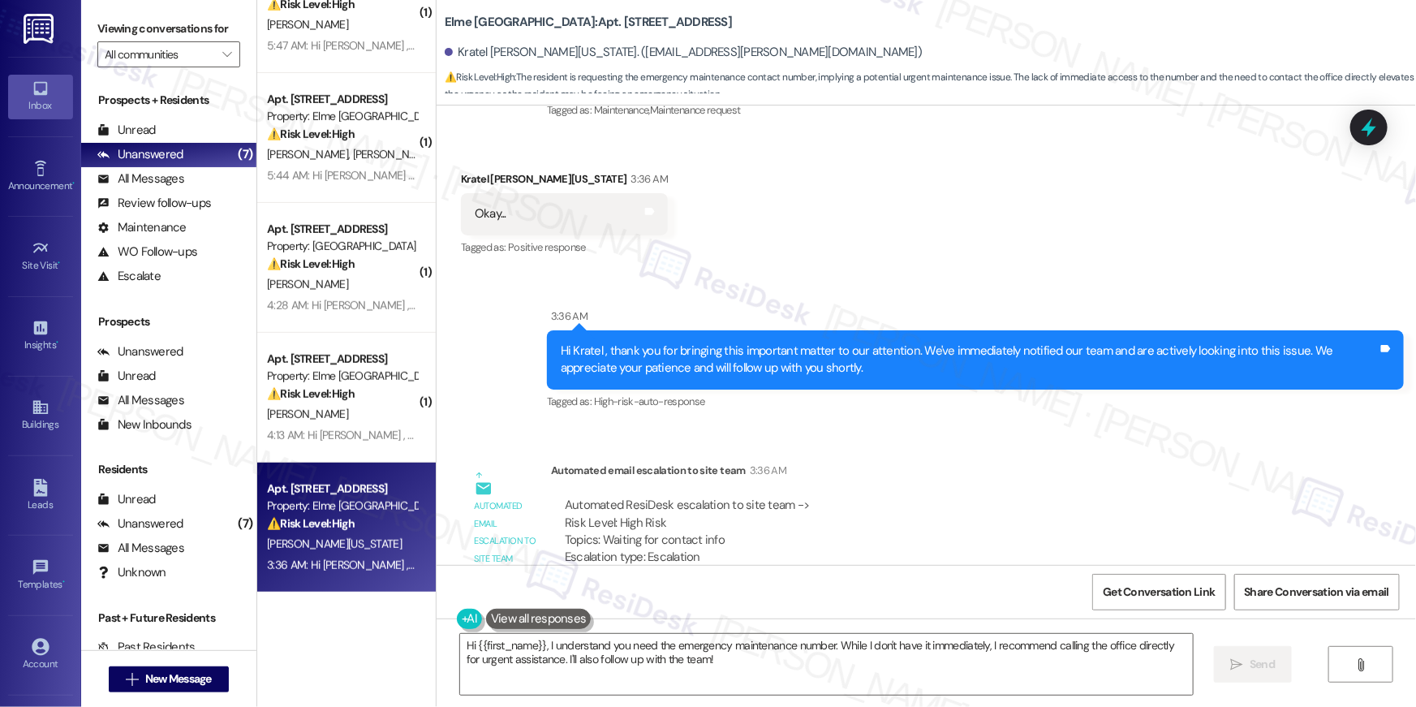
click at [832, 497] on div "Automated ResiDesk escalation to site team -> Risk Level: High Risk Topics: Wai…" at bounding box center [934, 532] width 739 height 70
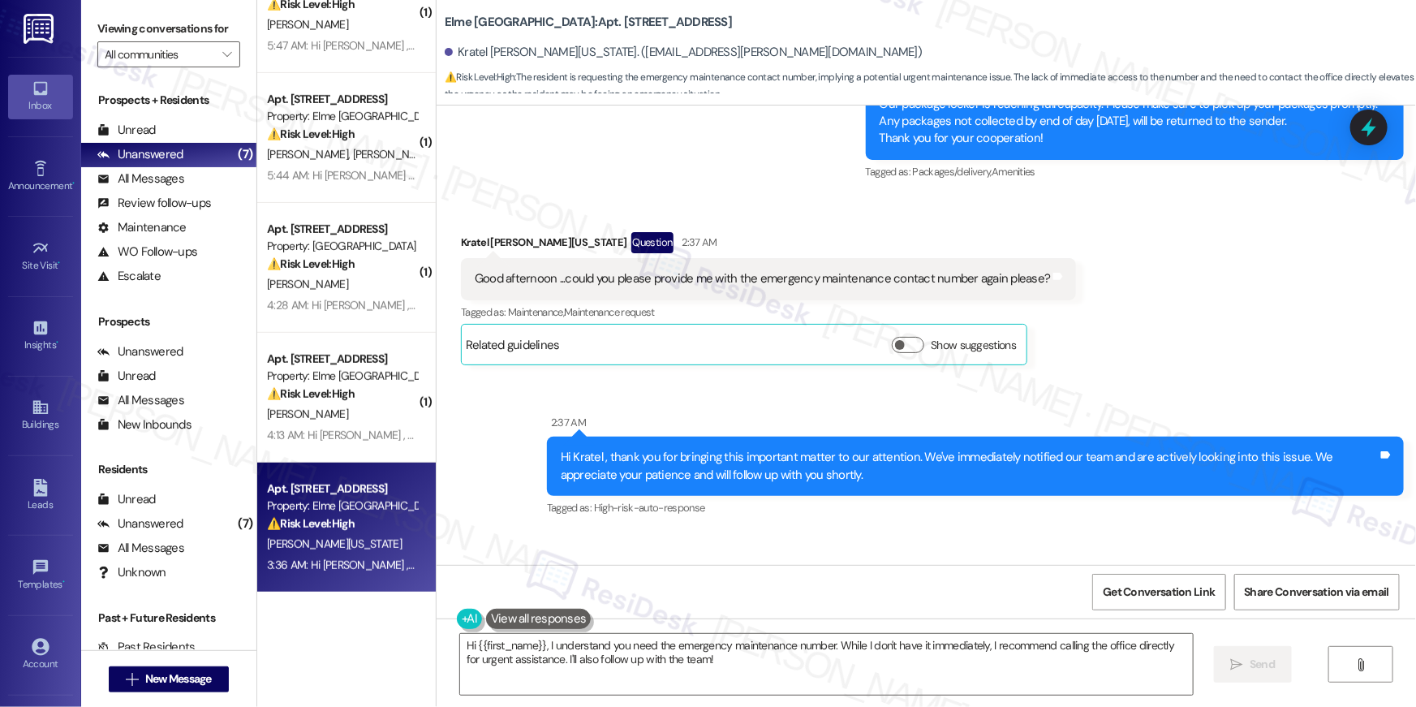
scroll to position [21628, 0]
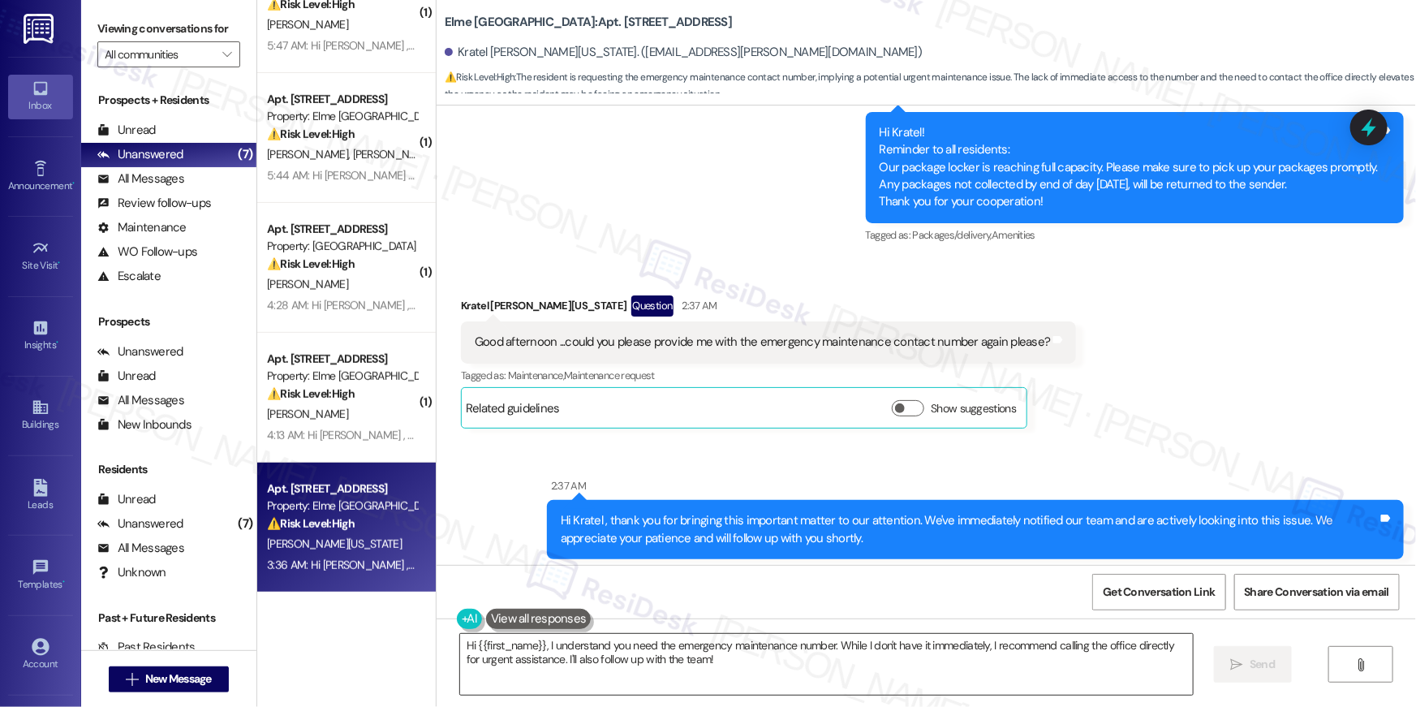
click at [742, 668] on textarea "Hi {{first_name}}, I understand you need the emergency maintenance number. Whil…" at bounding box center [826, 664] width 733 height 61
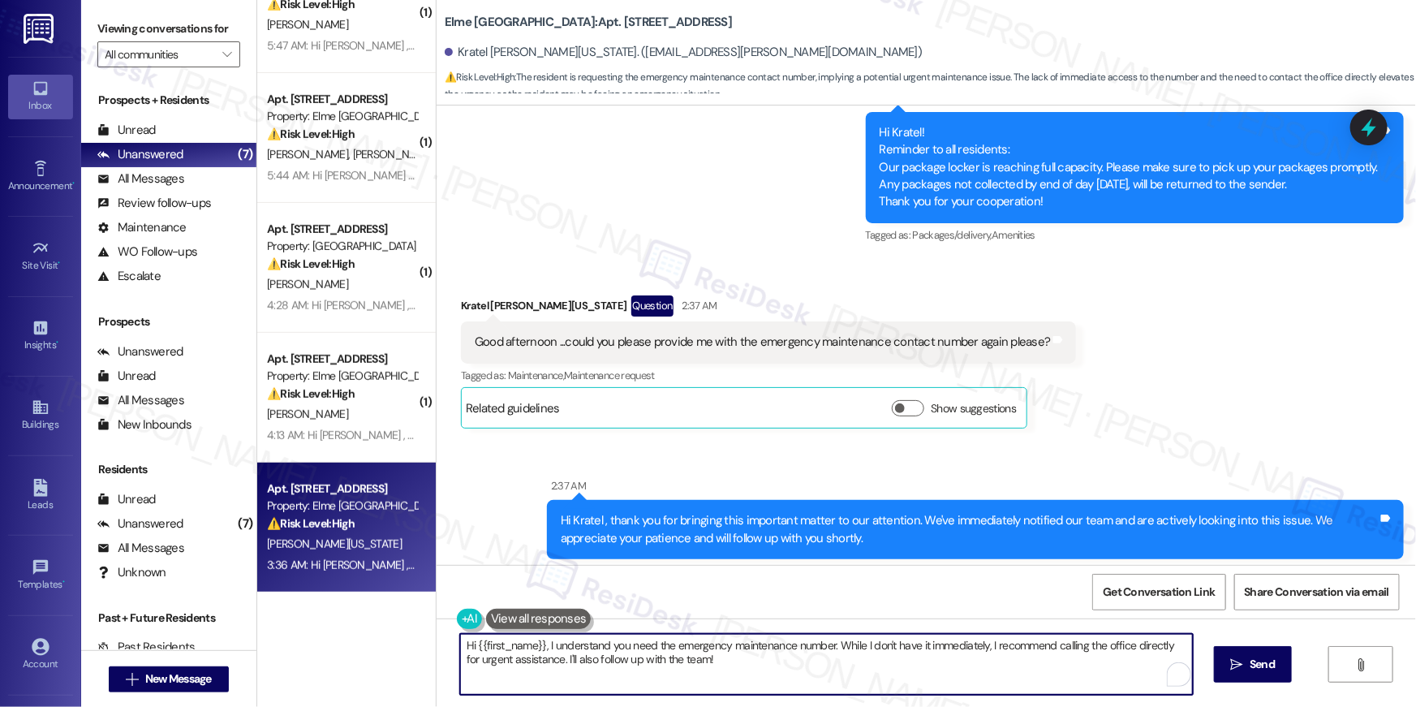
click at [742, 668] on textarea "Hi {{first_name}}, I understand you need the emergency maintenance number. Whil…" at bounding box center [826, 664] width 733 height 61
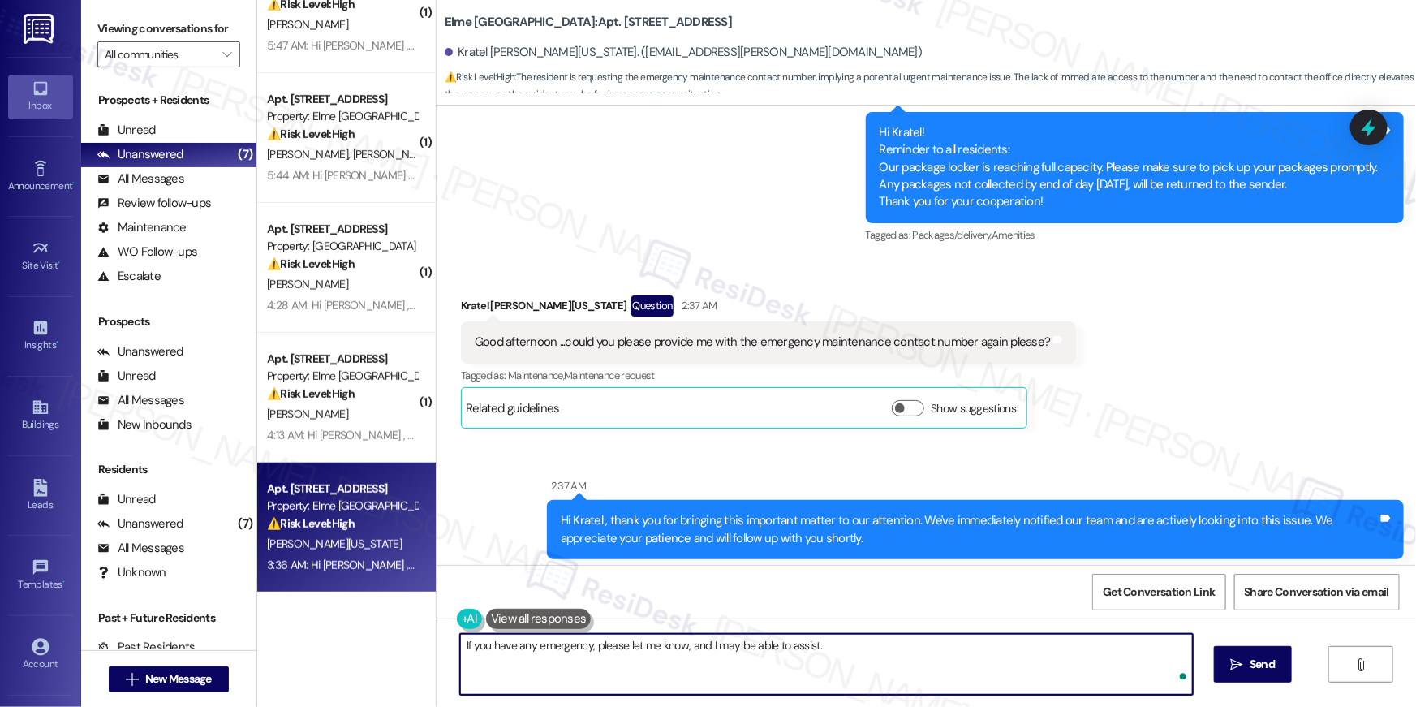
type textarea "If you have any emergency, please let me know, and I may be able to assist."
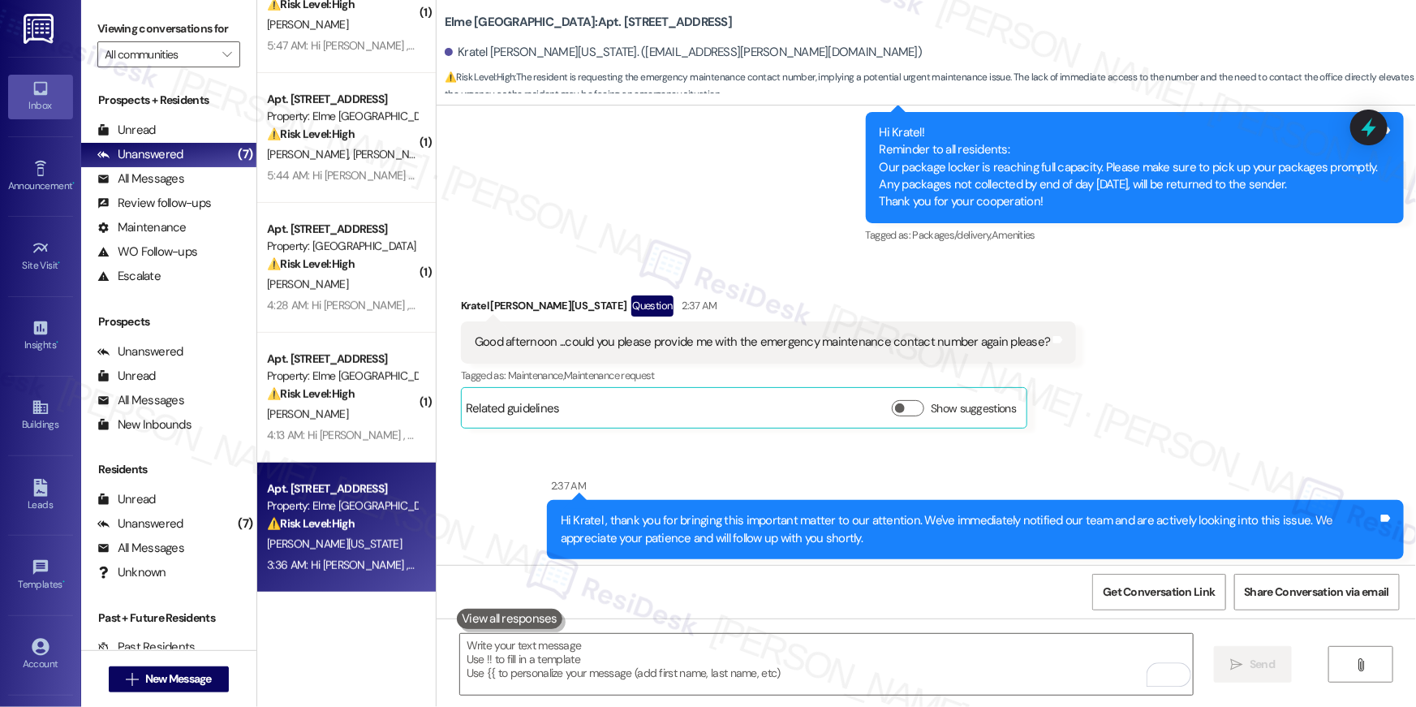
scroll to position [22089, 0]
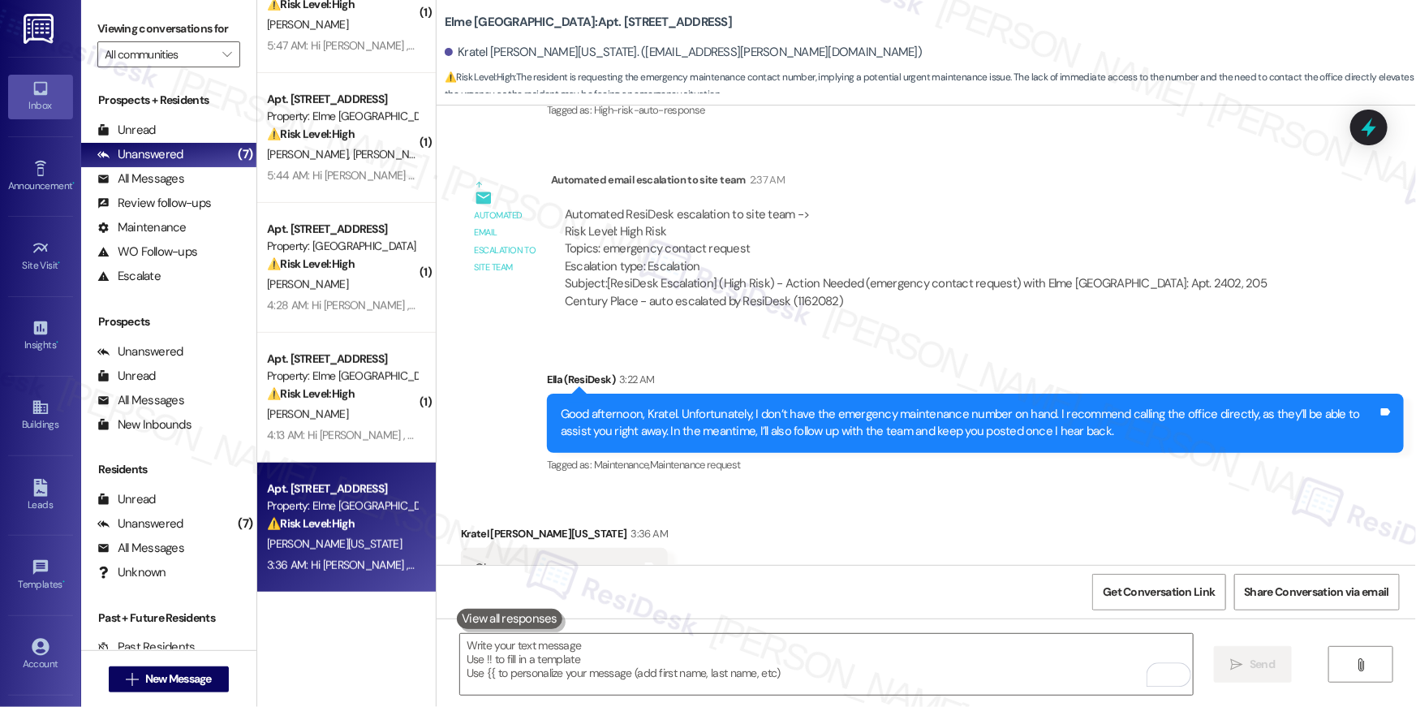
click at [304, 368] on div "Property: Elme [GEOGRAPHIC_DATA]" at bounding box center [342, 376] width 150 height 17
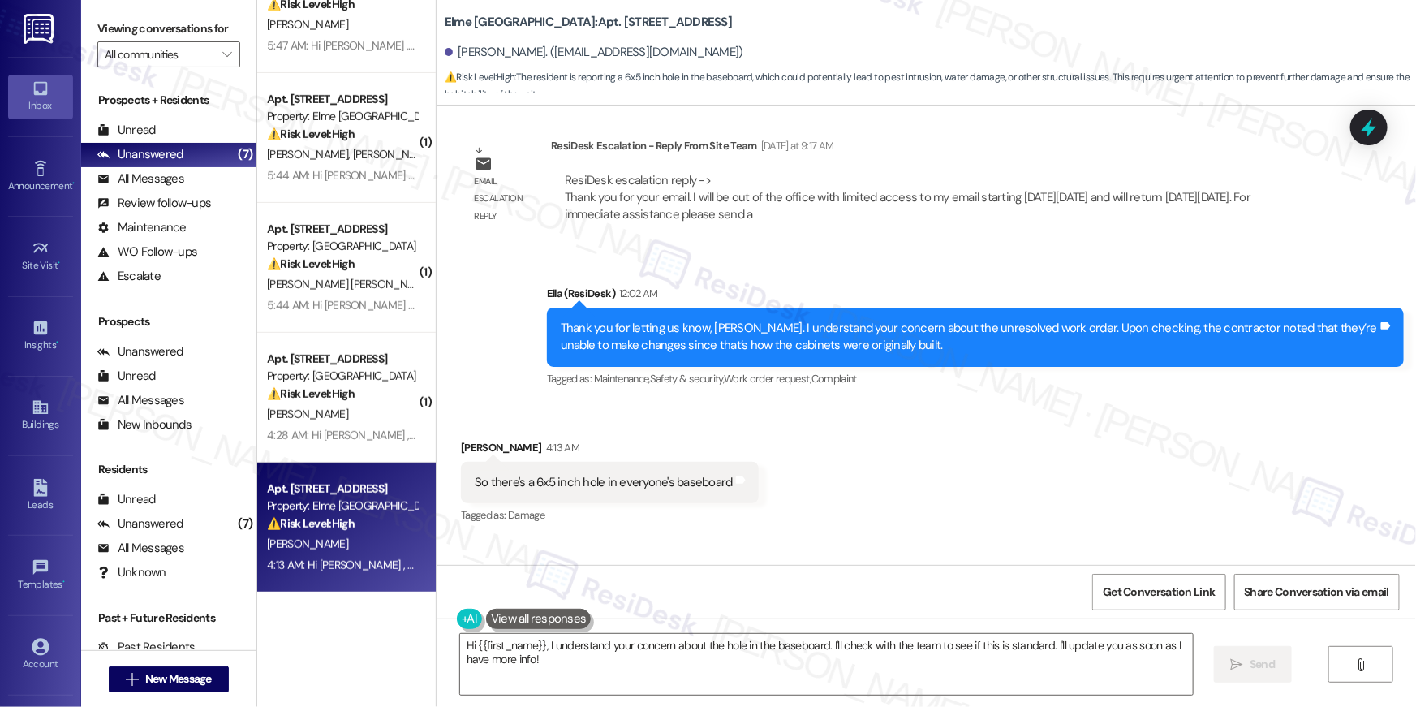
scroll to position [5355, 0]
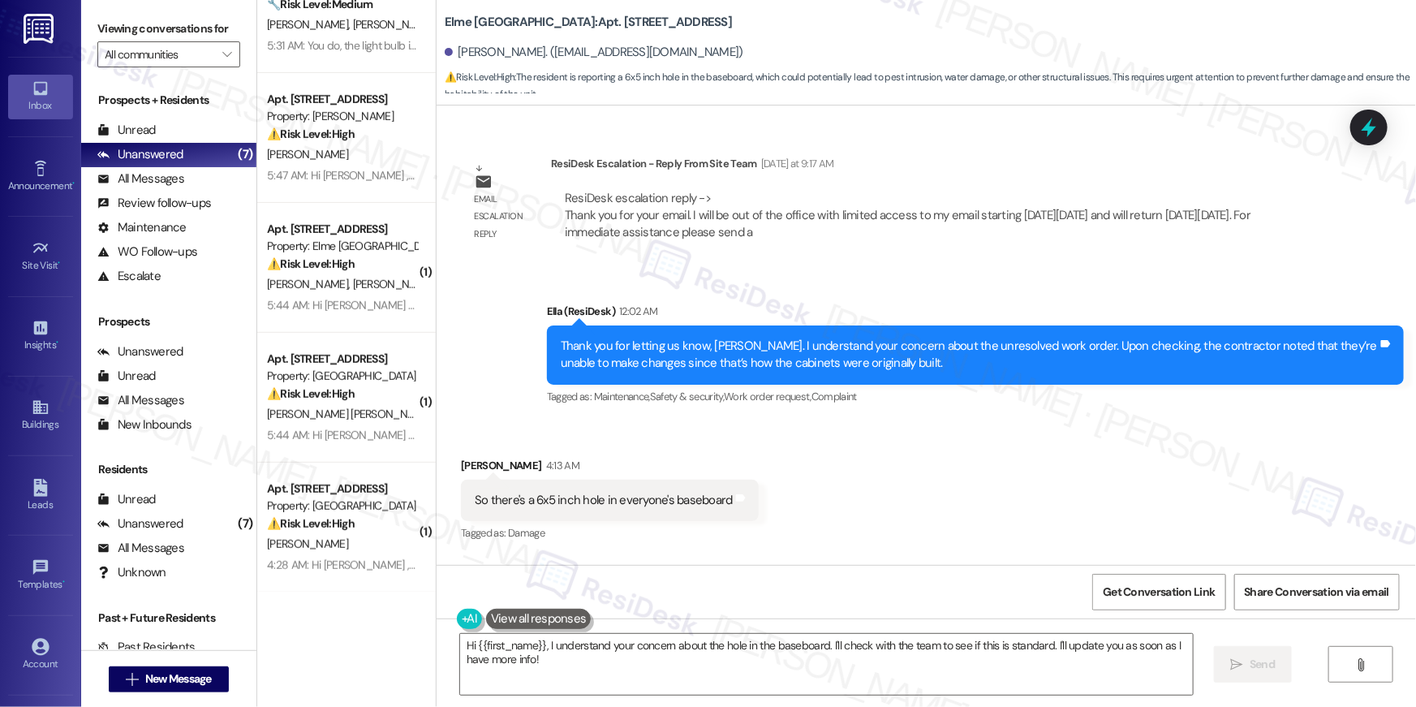
click at [928, 462] on div "Received via SMS Julian Blanco 4:13 AM So there's a 6x5 inch hole in everyone's…" at bounding box center [926, 488] width 979 height 137
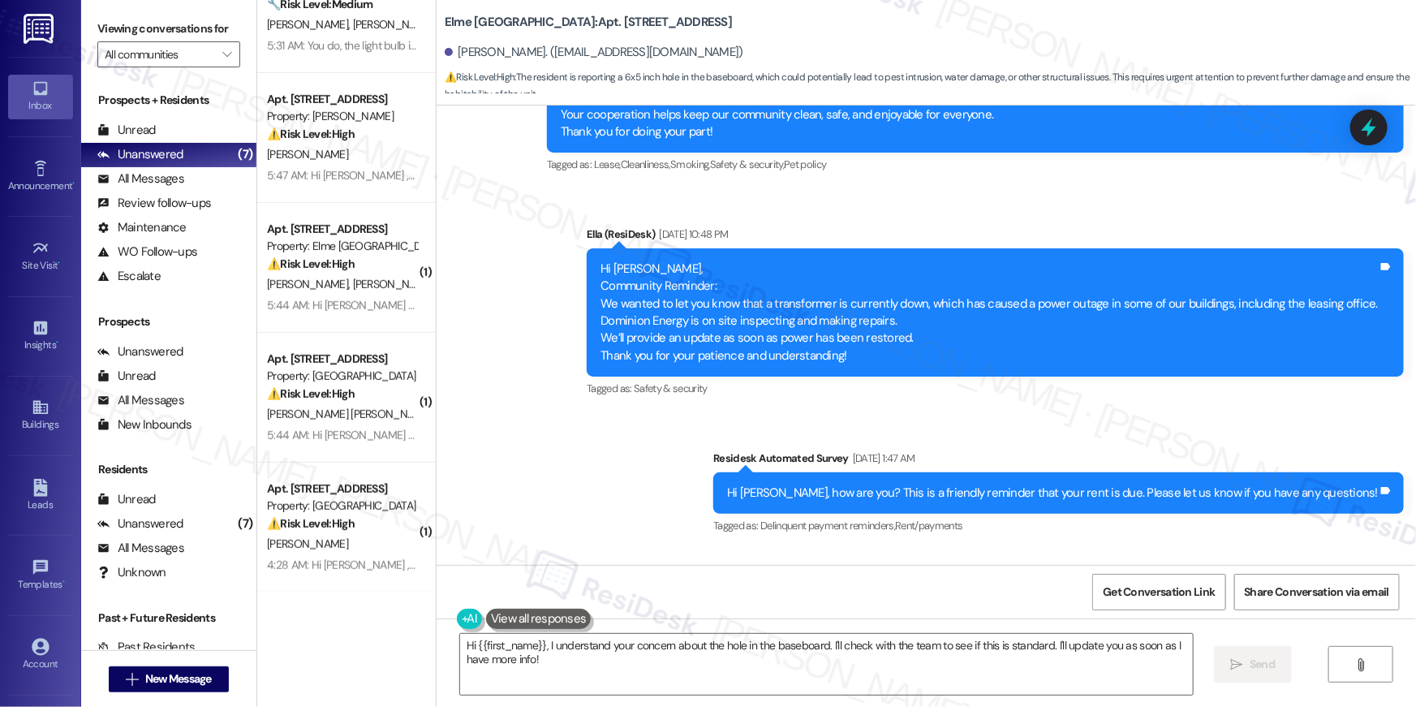
scroll to position [1340, 0]
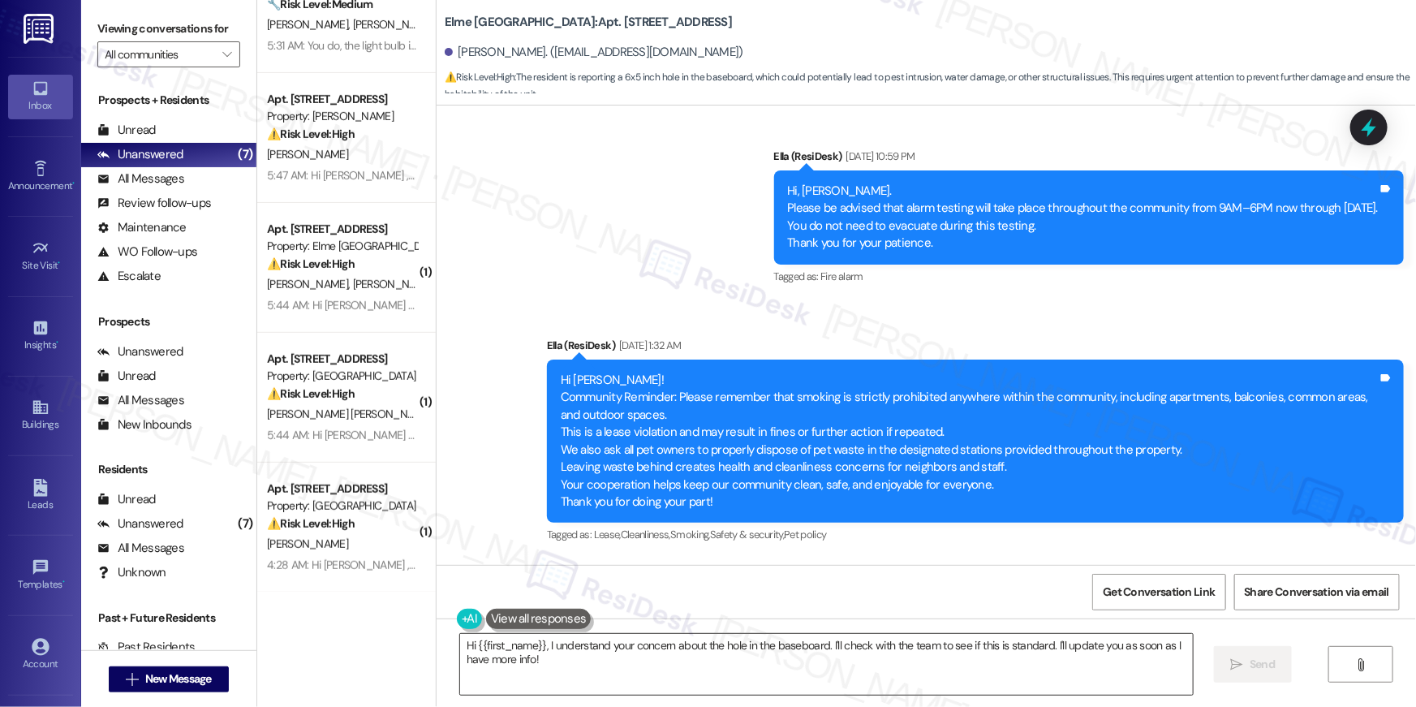
click at [738, 667] on textarea "Hi {{first_name}}, I understand your concern about the hole in the baseboard. I…" at bounding box center [826, 664] width 733 height 61
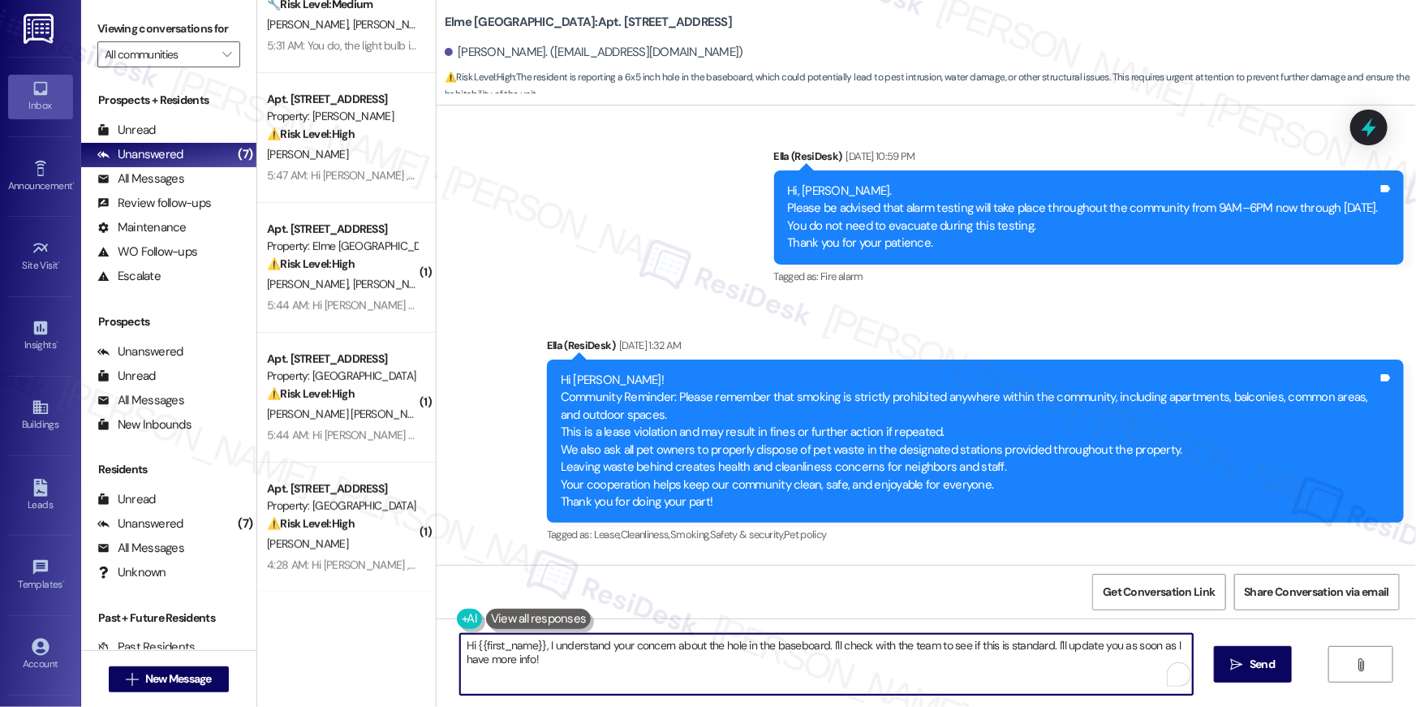
click at [738, 667] on textarea "Hi {{first_name}}, I understand your concern about the hole in the baseboard. I…" at bounding box center [826, 664] width 733 height 61
type textarea "May I please request for some photos and I'll pass it along to the site team to…"
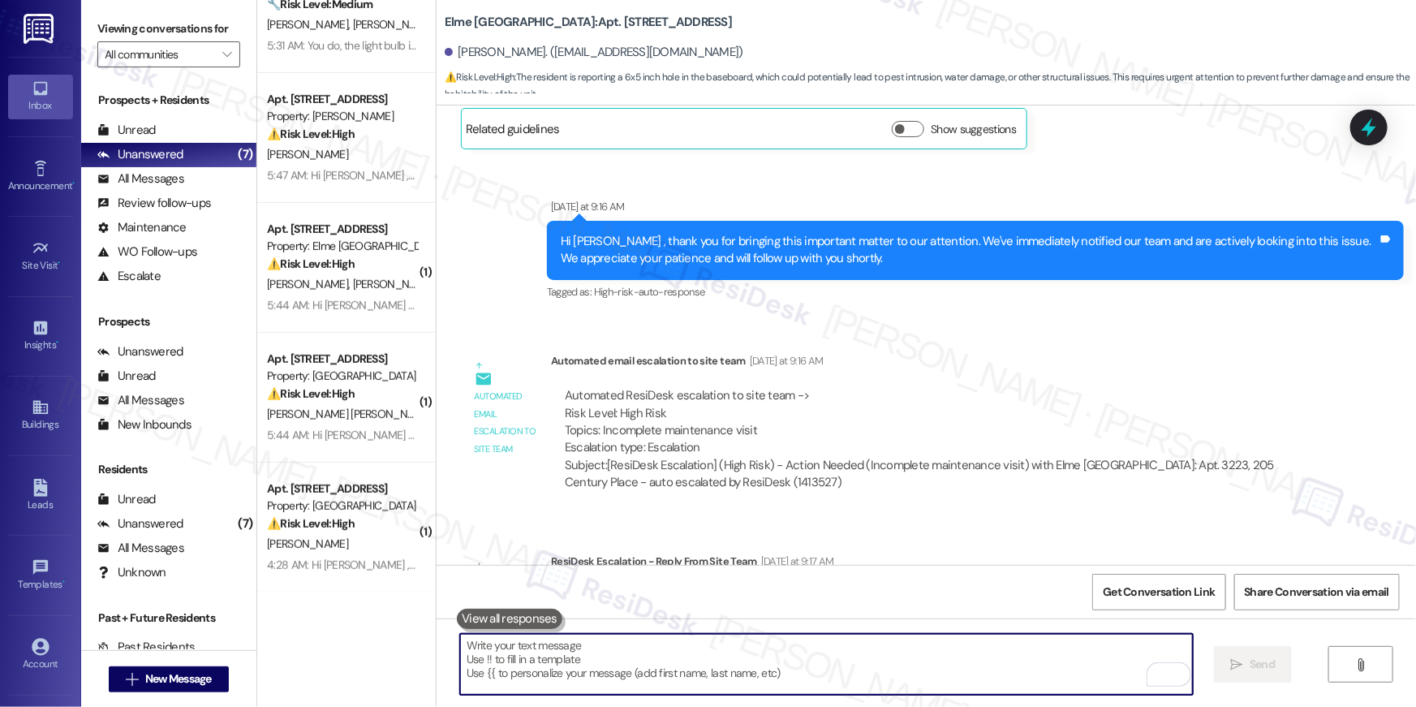
scroll to position [5329, 0]
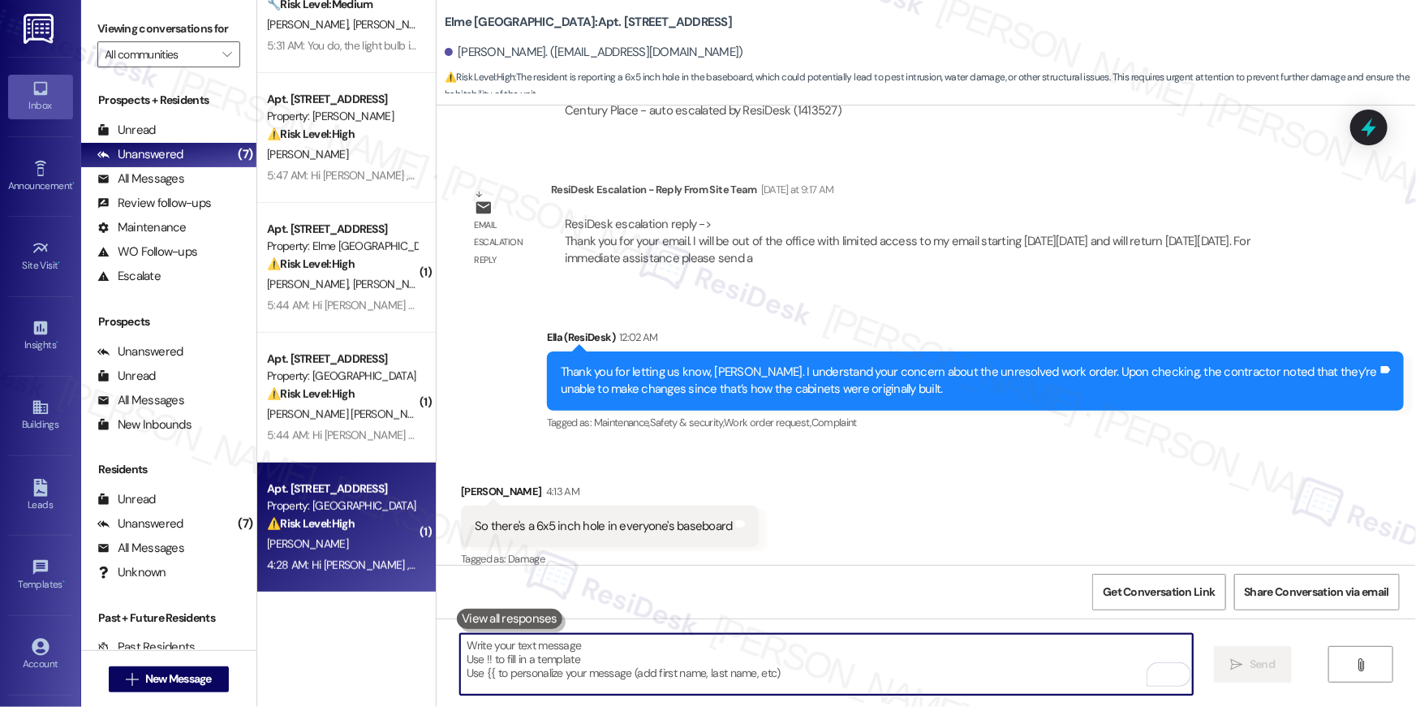
click at [333, 510] on div "Property: [GEOGRAPHIC_DATA]" at bounding box center [342, 505] width 150 height 17
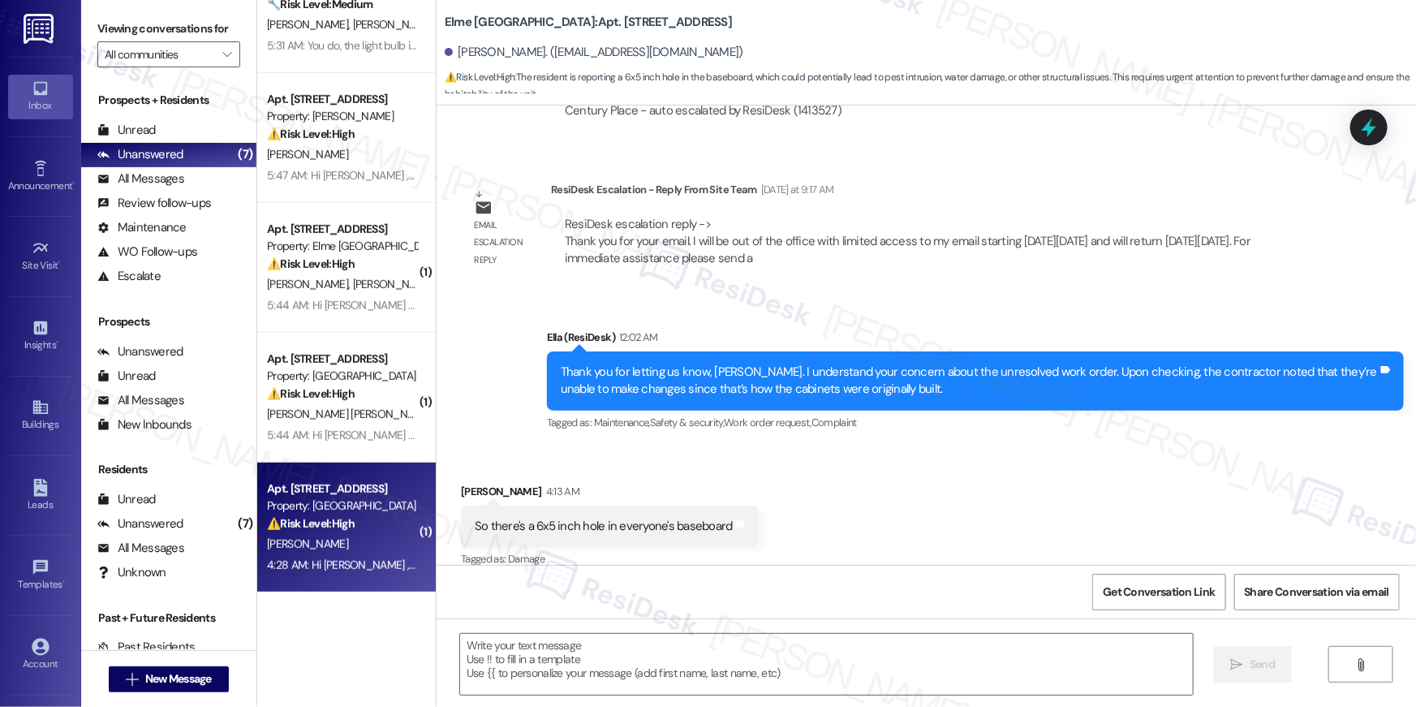
type textarea "Fetching suggested responses. Please feel free to read through the conversation…"
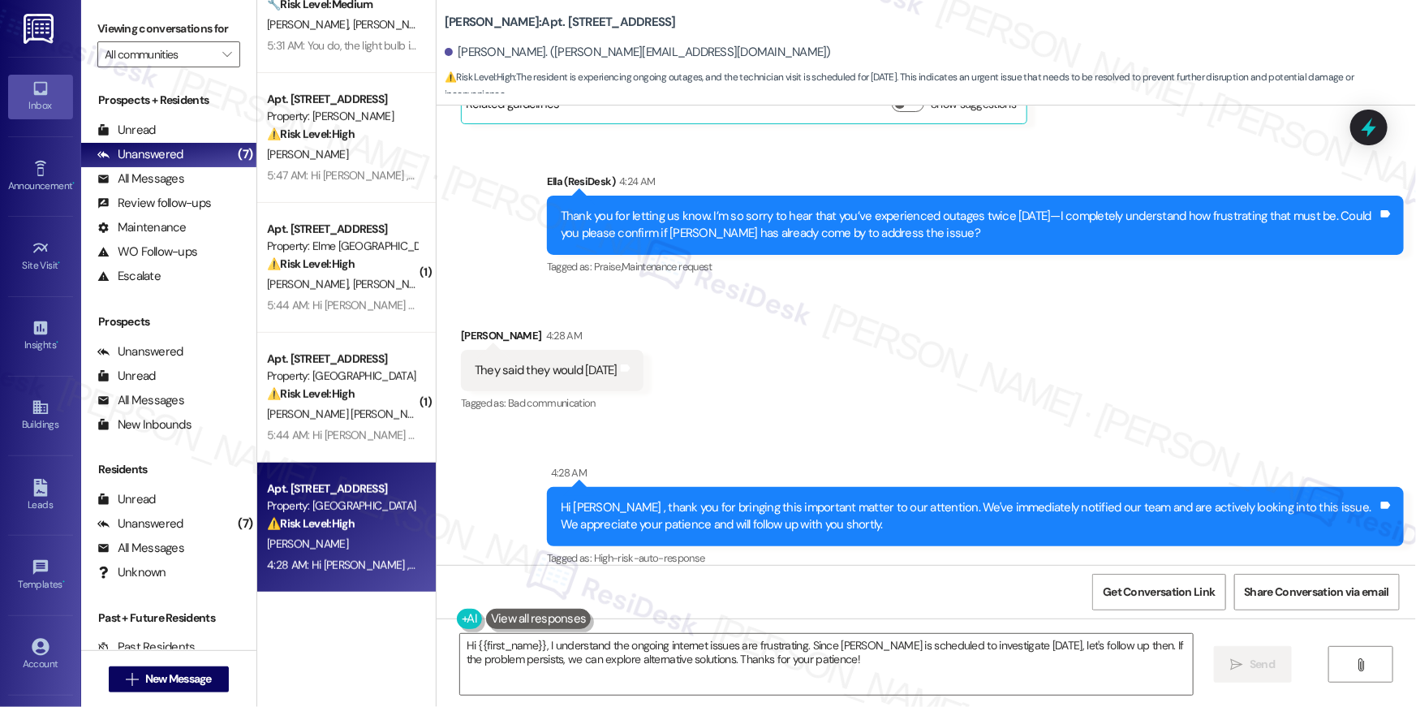
scroll to position [8909, 0]
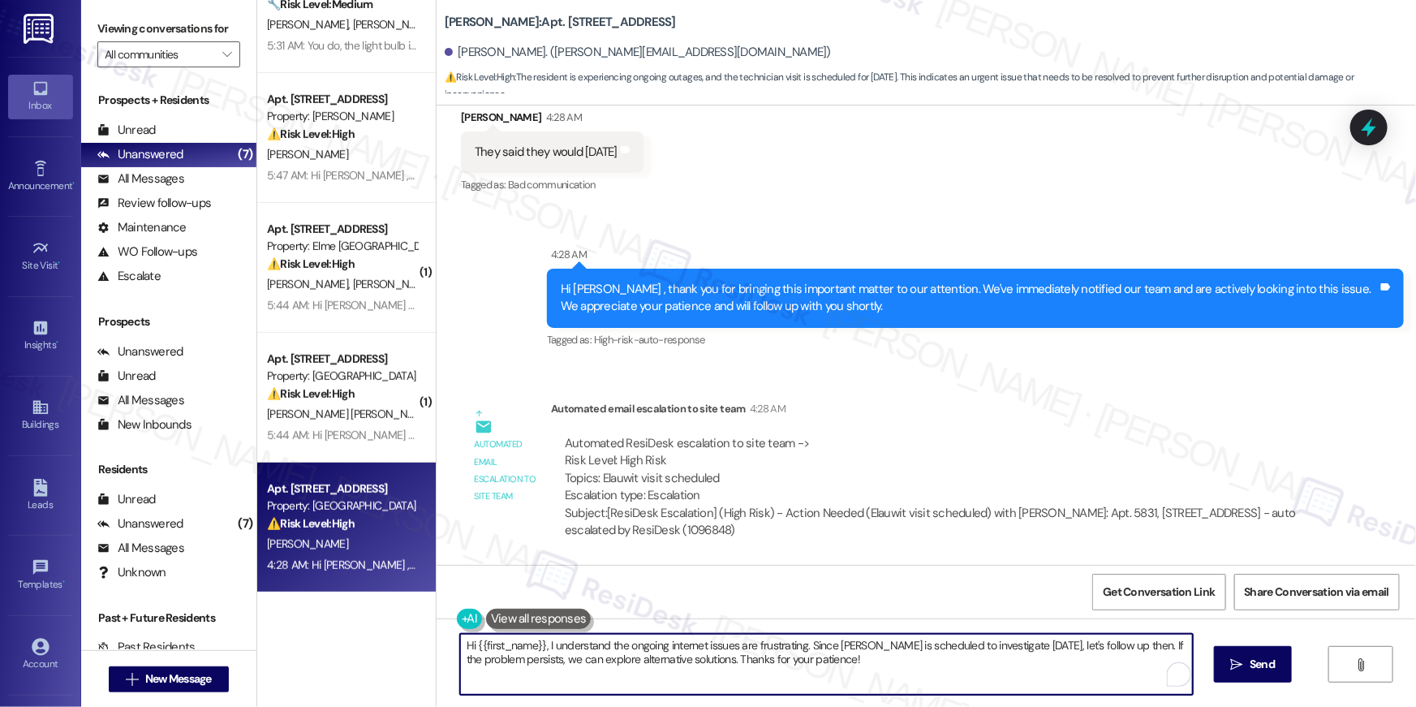
drag, startPoint x: 861, startPoint y: 674, endPoint x: 276, endPoint y: 581, distance: 592.4
click at [276, 581] on div "( 1 ) Apt. 2402, 205 Century Place Property: Elme Alexandria 🔧 Risk Level: Medi…" at bounding box center [836, 353] width 1159 height 707
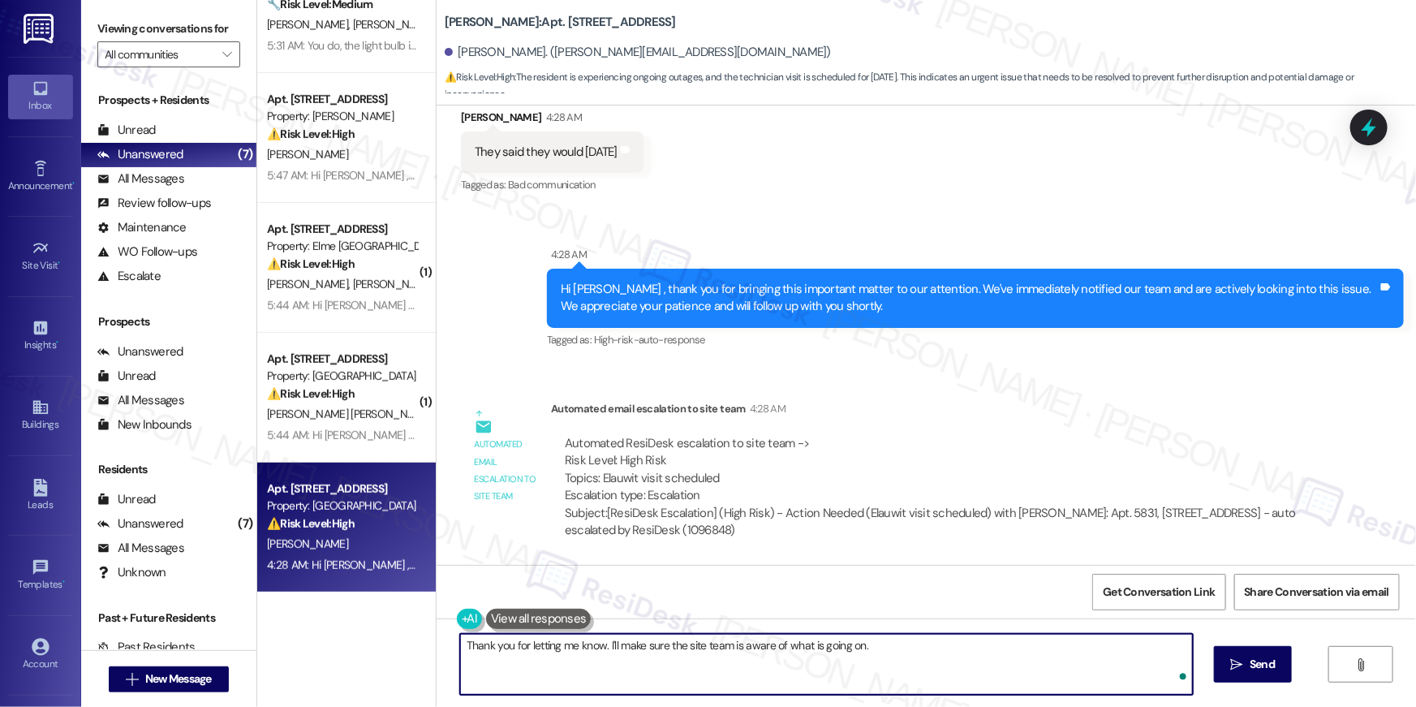
type textarea "Thank you for letting me know. I'll make sure the site team is aware of what is…"
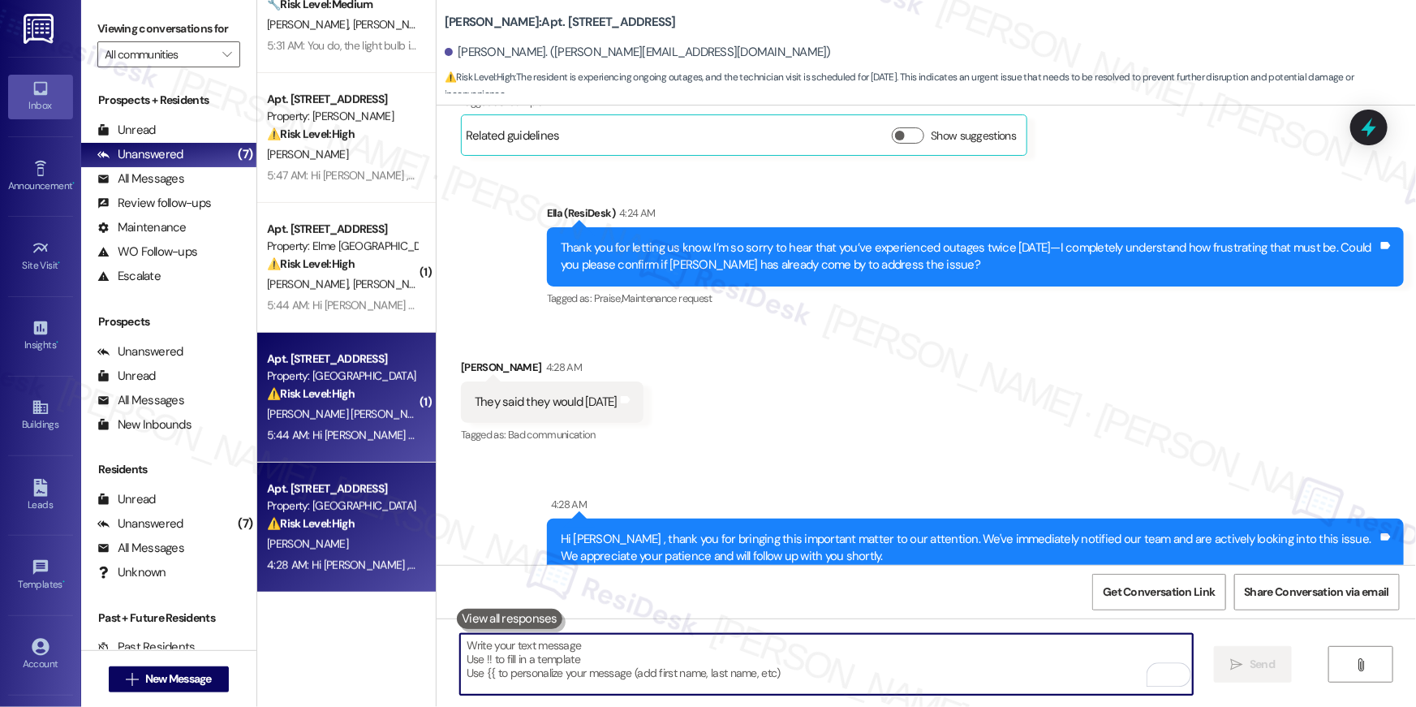
scroll to position [8554, 0]
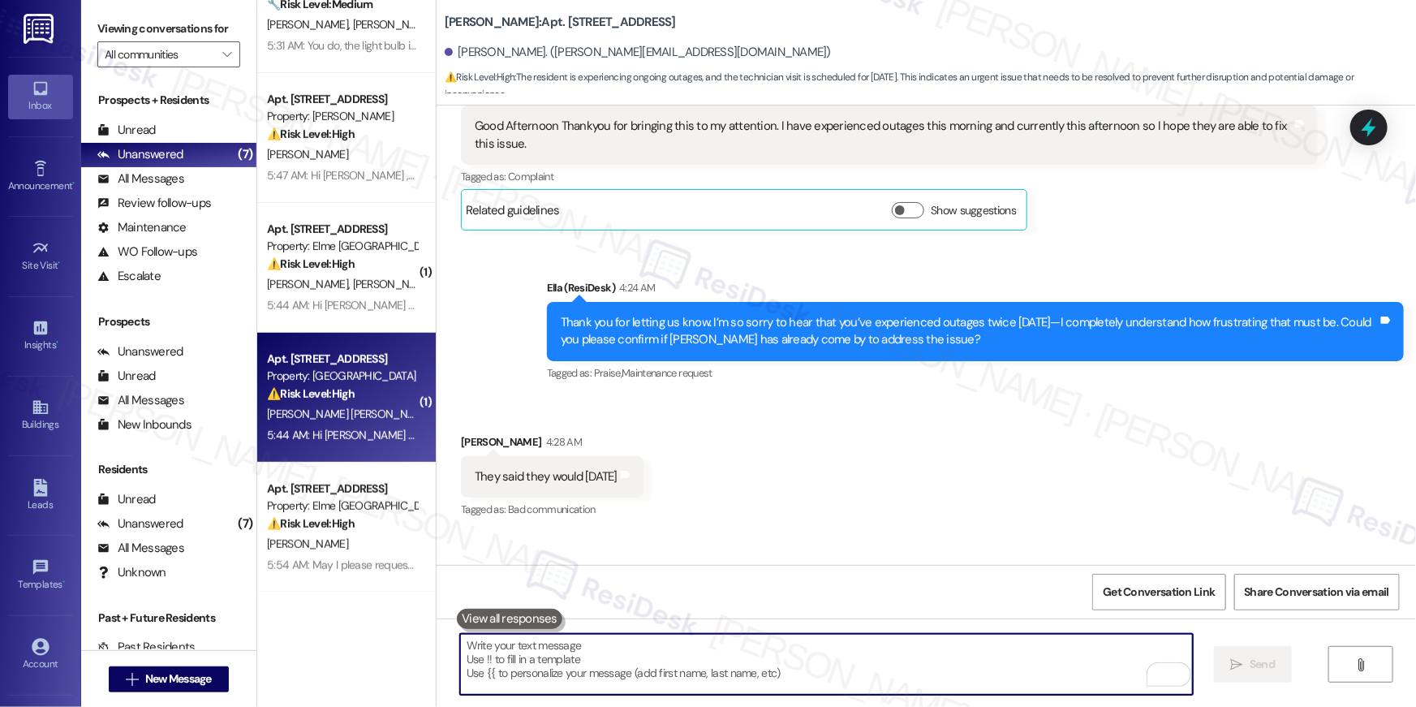
click at [325, 438] on div "5:44 AM: Hi Angel, Asuncion and Jennifer , thank you for bringing this importan…" at bounding box center [860, 435] width 1186 height 15
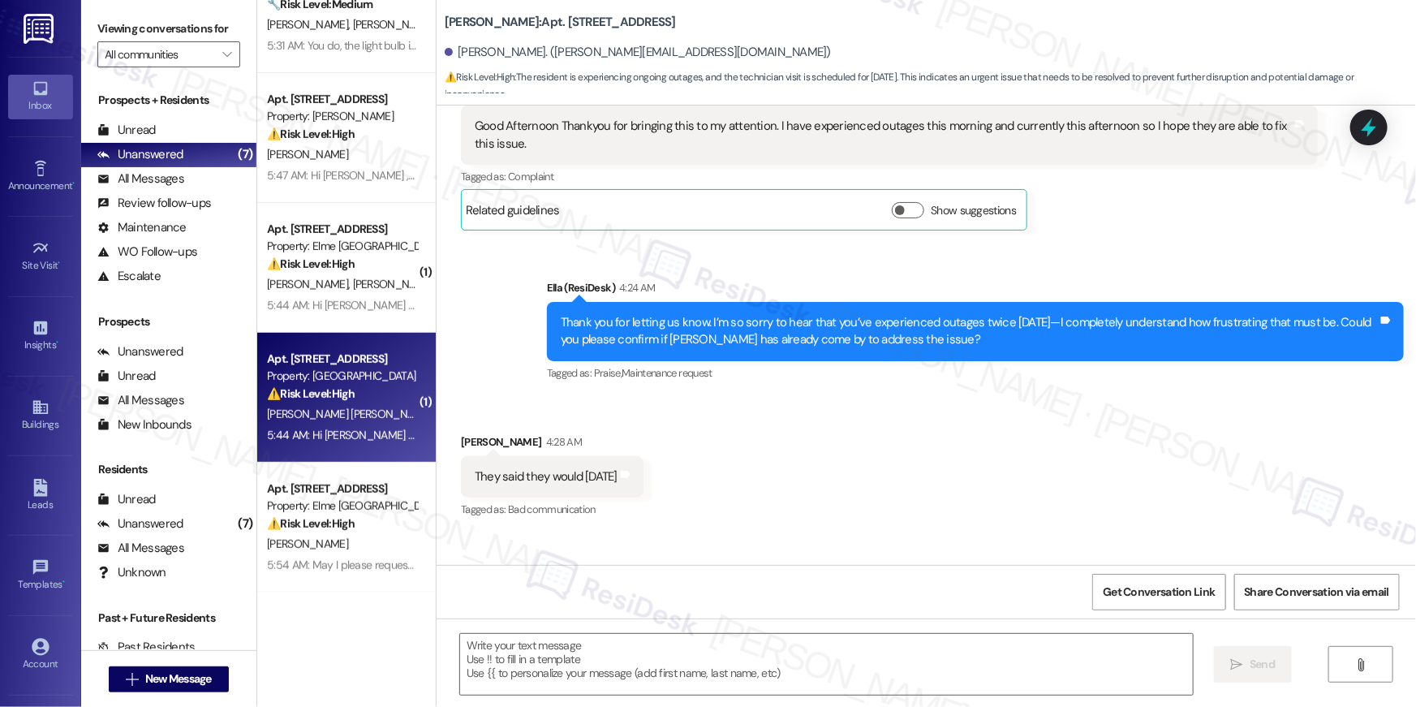
type textarea "Fetching suggested responses. Please feel free to read through the conversation…"
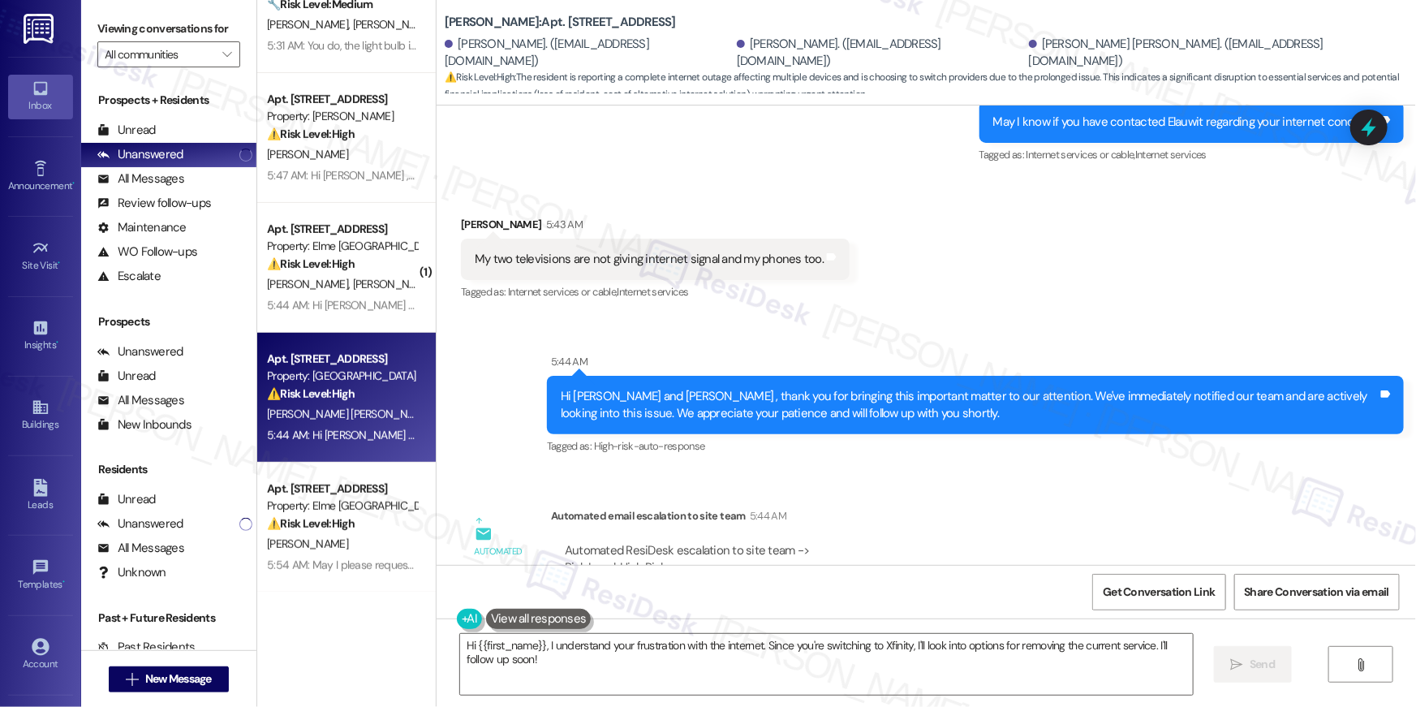
scroll to position [17586, 0]
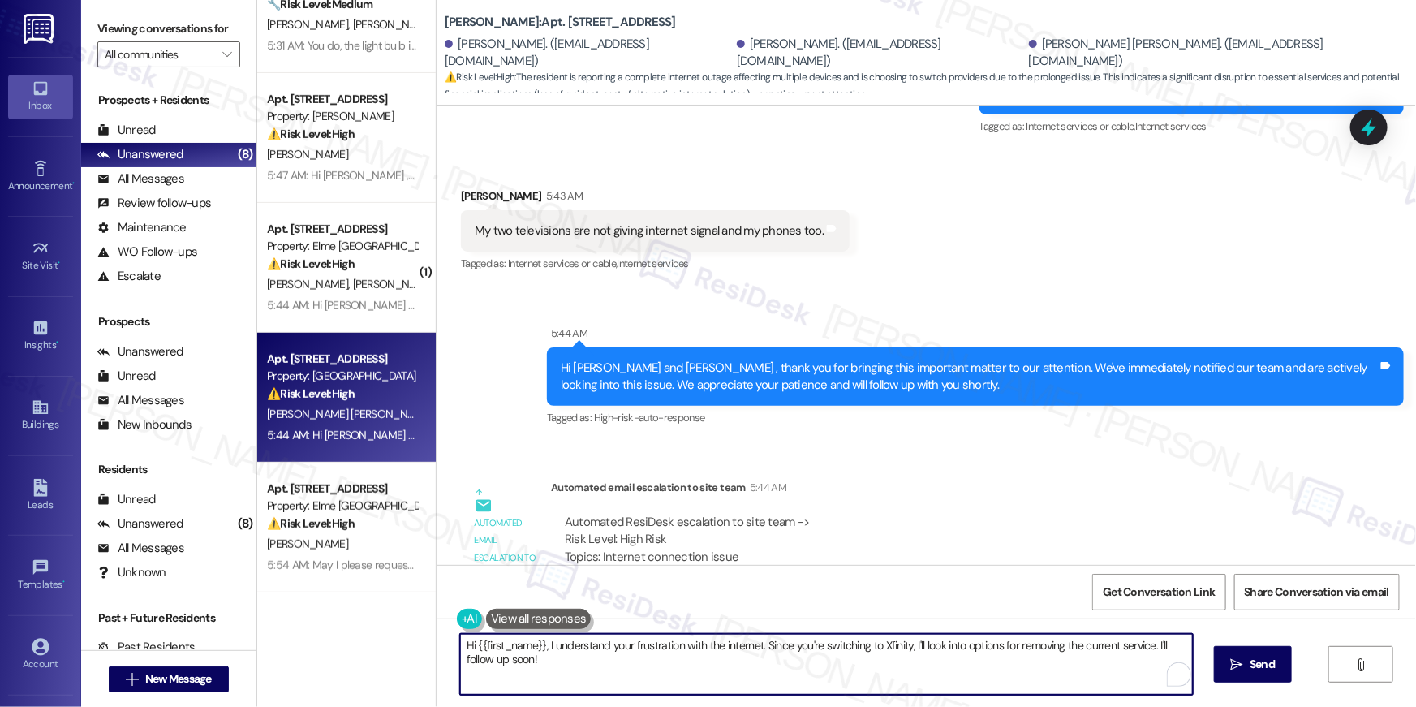
click at [644, 679] on textarea "Hi {{first_name}}, I understand your frustration with the internet. Since you'r…" at bounding box center [826, 664] width 733 height 61
click at [663, 670] on textarea "Hi {{first_name}}, I understand your frustration with the internet. Since you'r…" at bounding box center [826, 664] width 733 height 61
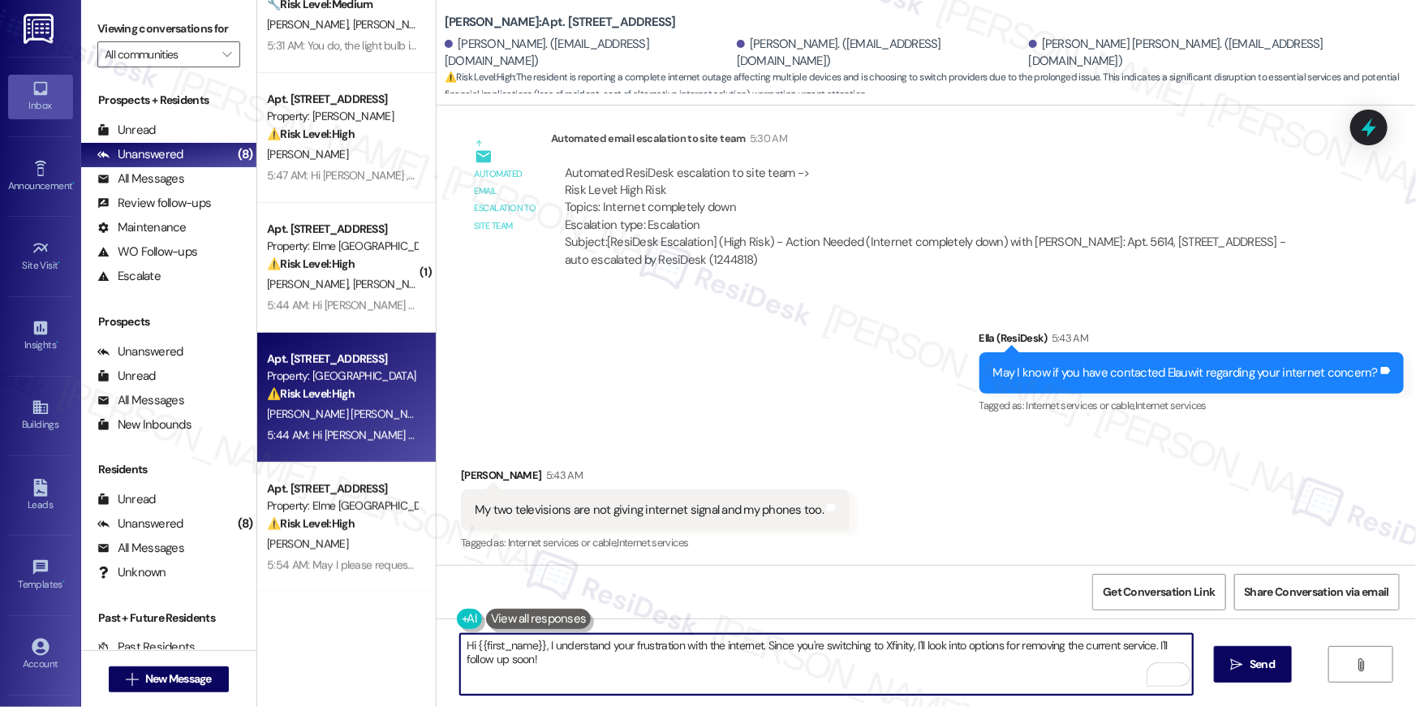
scroll to position [17291, 0]
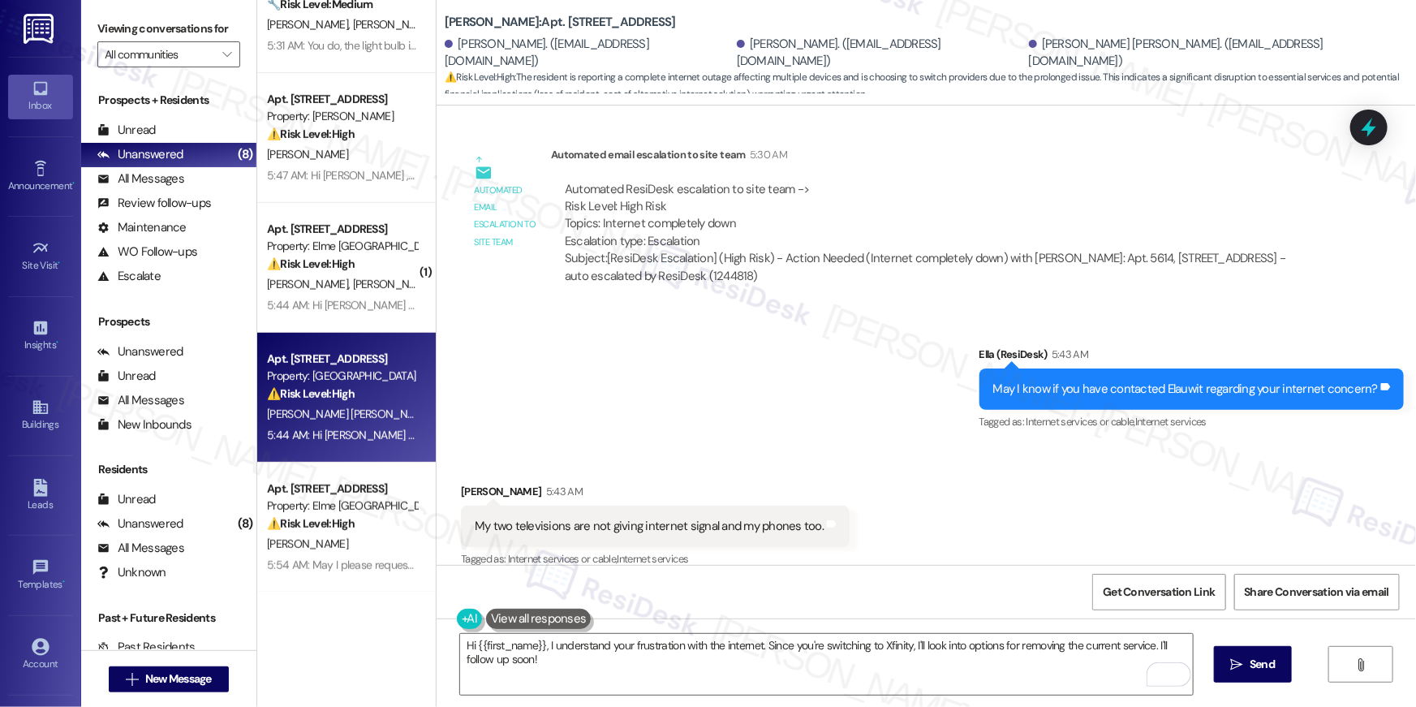
click at [1153, 381] on div "May I know if you have contacted Elauwit regarding your internet concern?" at bounding box center [1185, 389] width 385 height 17
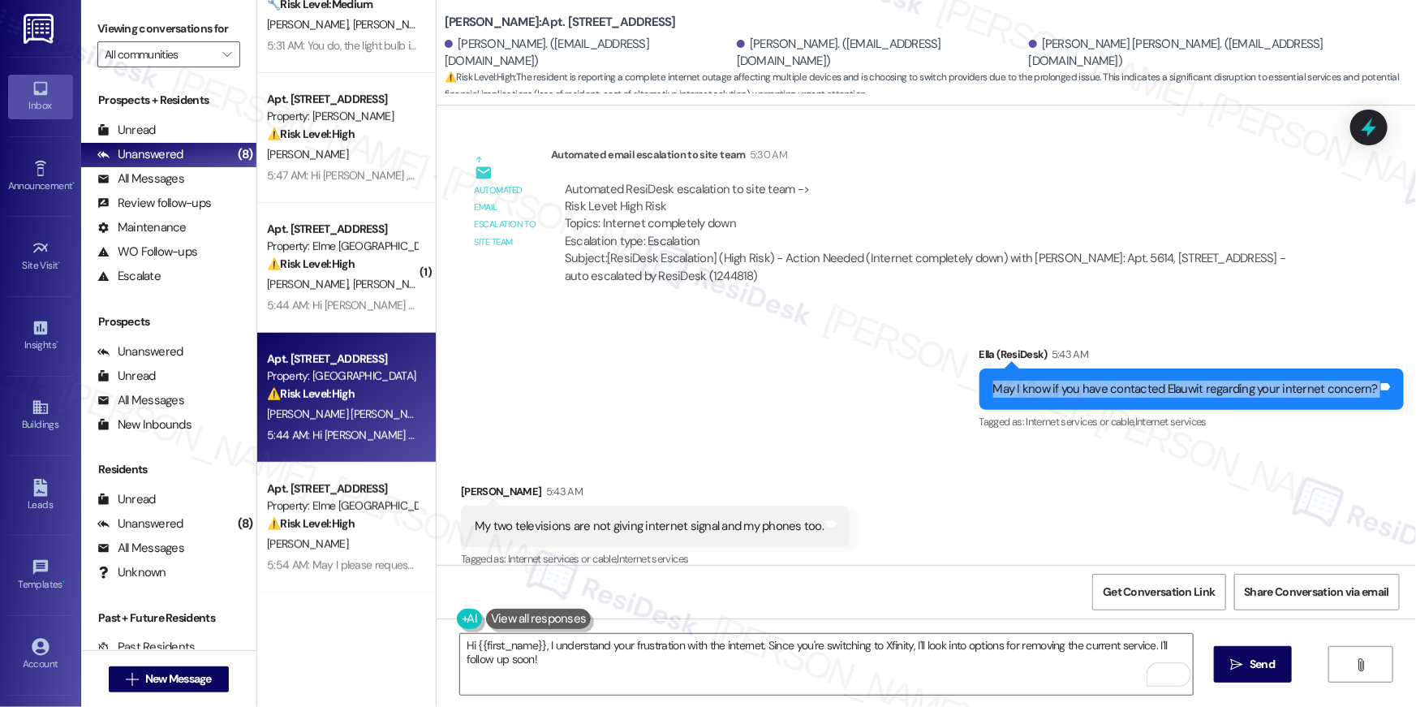
click at [1153, 381] on div "May I know if you have contacted Elauwit regarding your internet concern?" at bounding box center [1185, 389] width 385 height 17
copy div "May I know if you have contacted Elauwit regarding your internet concern? Tags …"
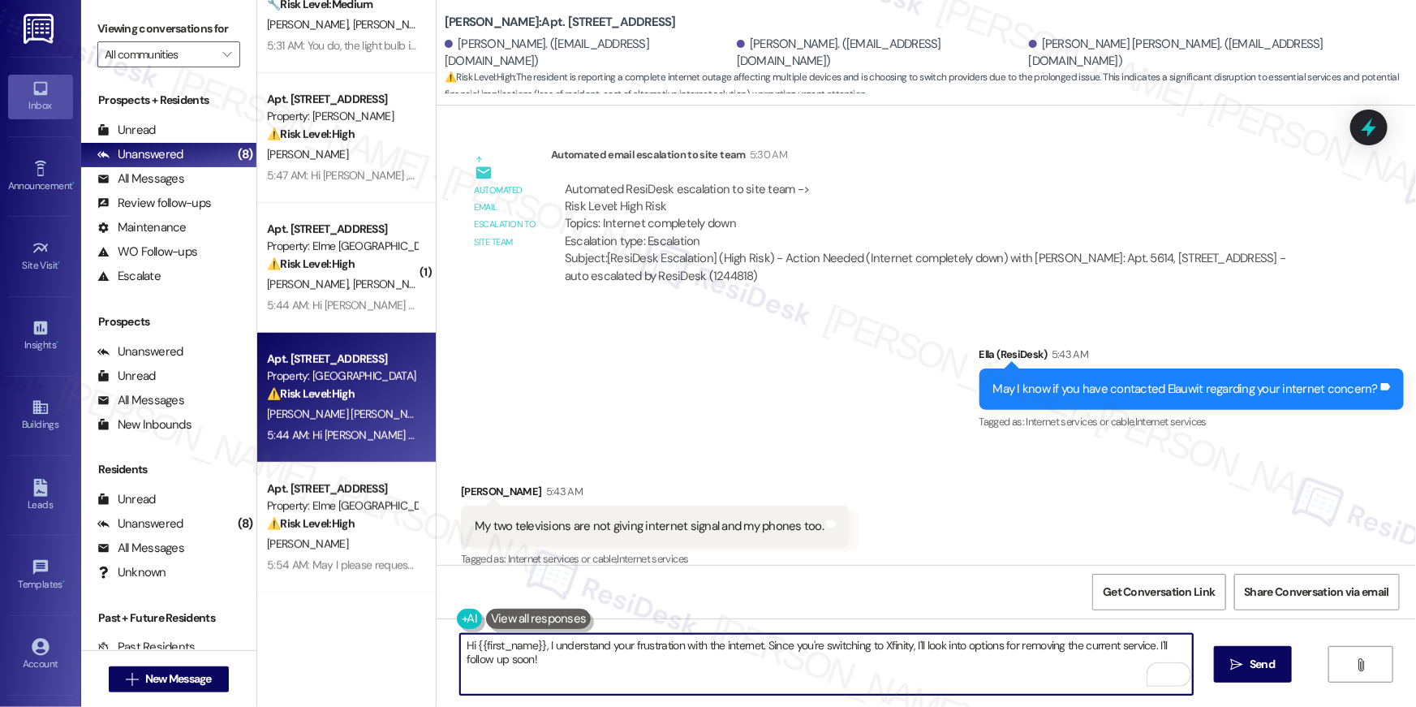
click at [824, 674] on textarea "Hi {{first_name}}, I understand your frustration with the internet. Since you'r…" at bounding box center [826, 664] width 733 height 61
paste textarea "May I know if you have contacted Elauwit regarding your internet concern?"
click at [588, 645] on textarea "If I may ask,May I know if you have contacted Elauwit regarding your internet c…" at bounding box center [826, 664] width 733 height 61
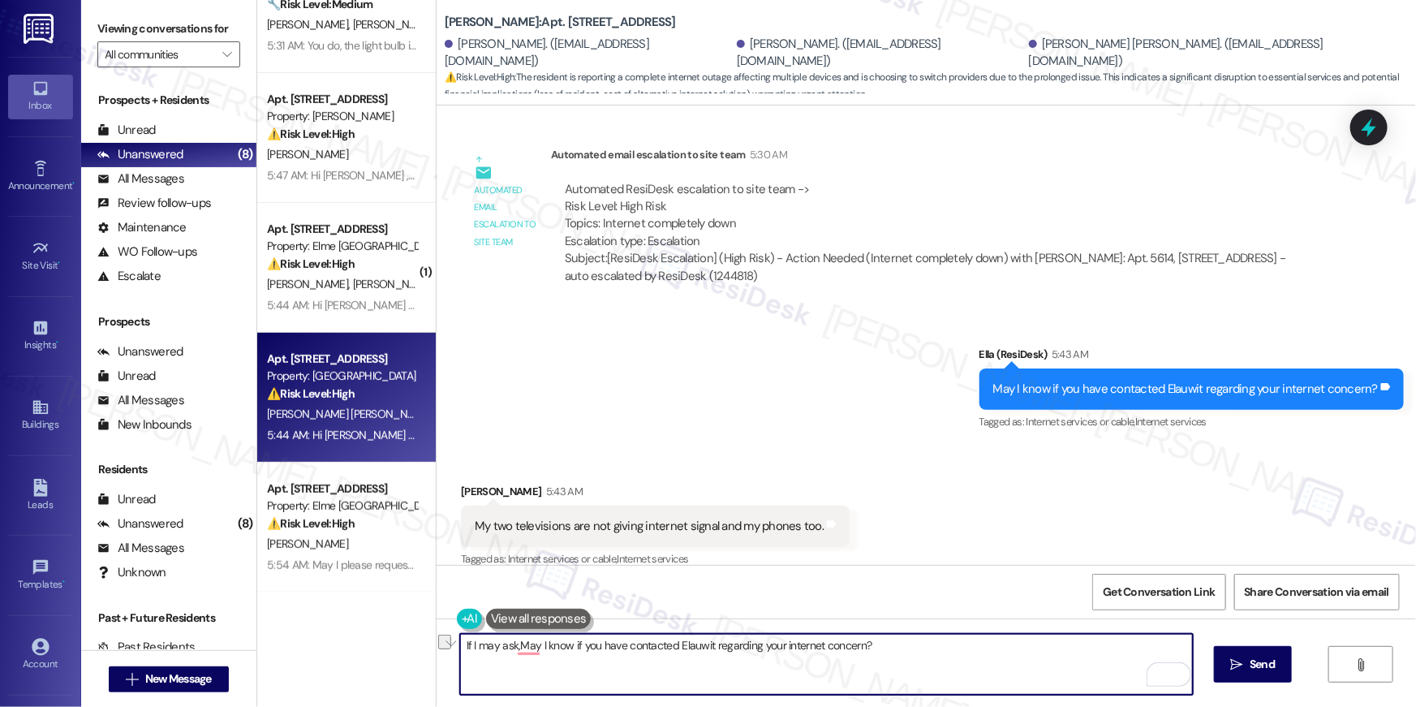
type textarea "If I may ask, have contacted Elauwit regarding your internet concern?"
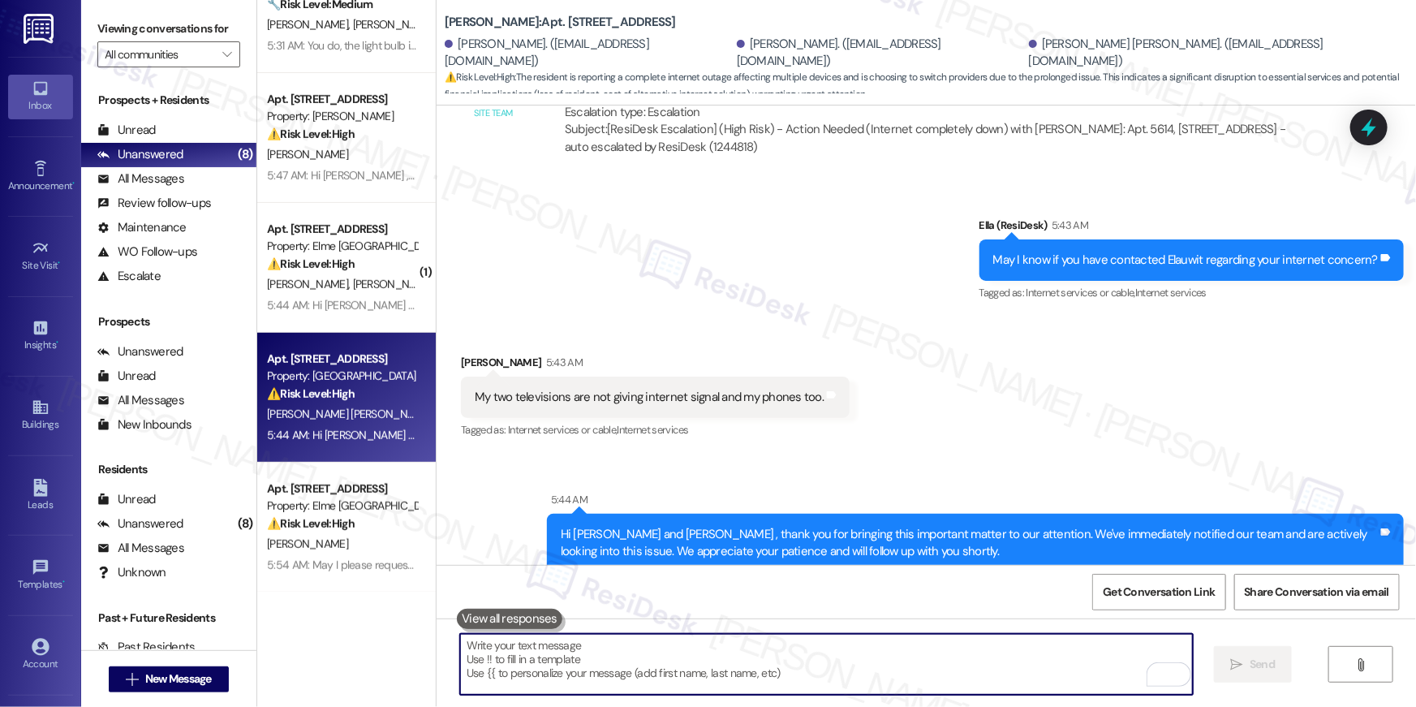
scroll to position [17699, 0]
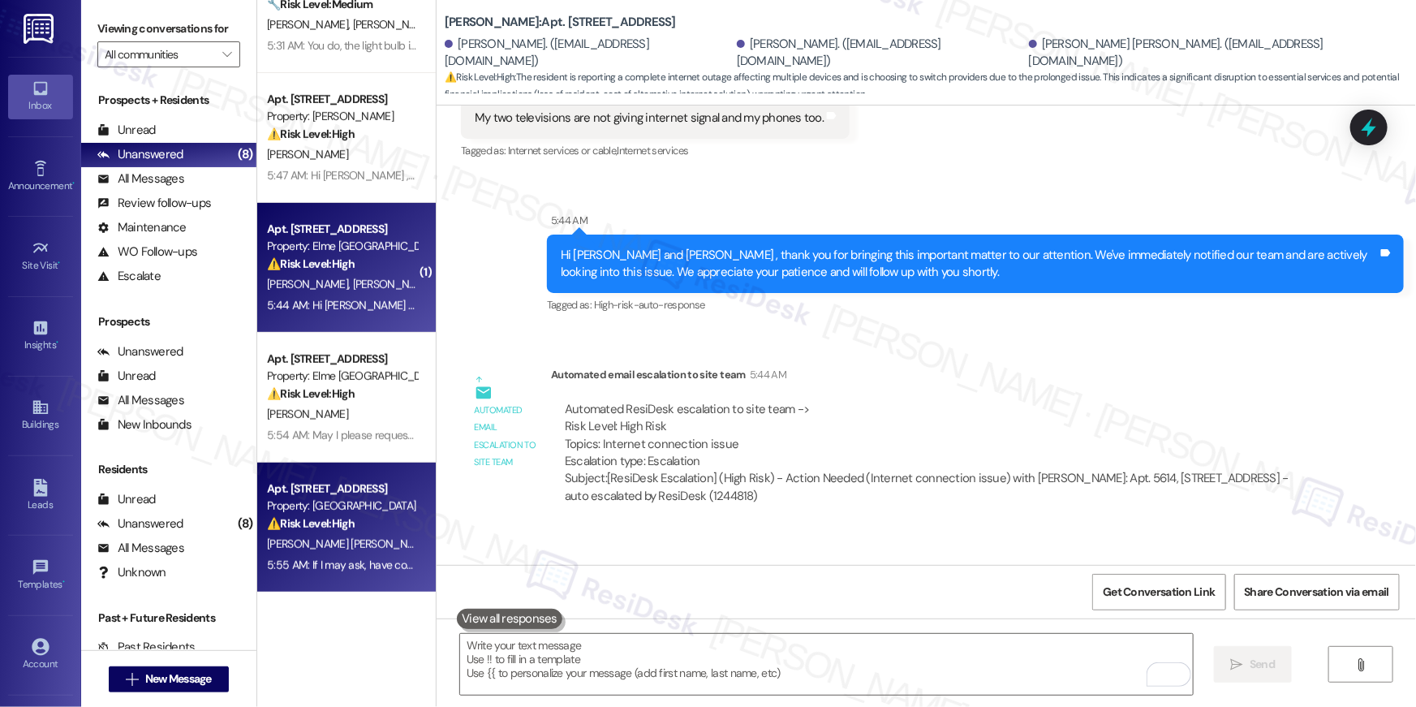
click at [330, 290] on div "T. Johnson A. Rowe" at bounding box center [341, 284] width 153 height 20
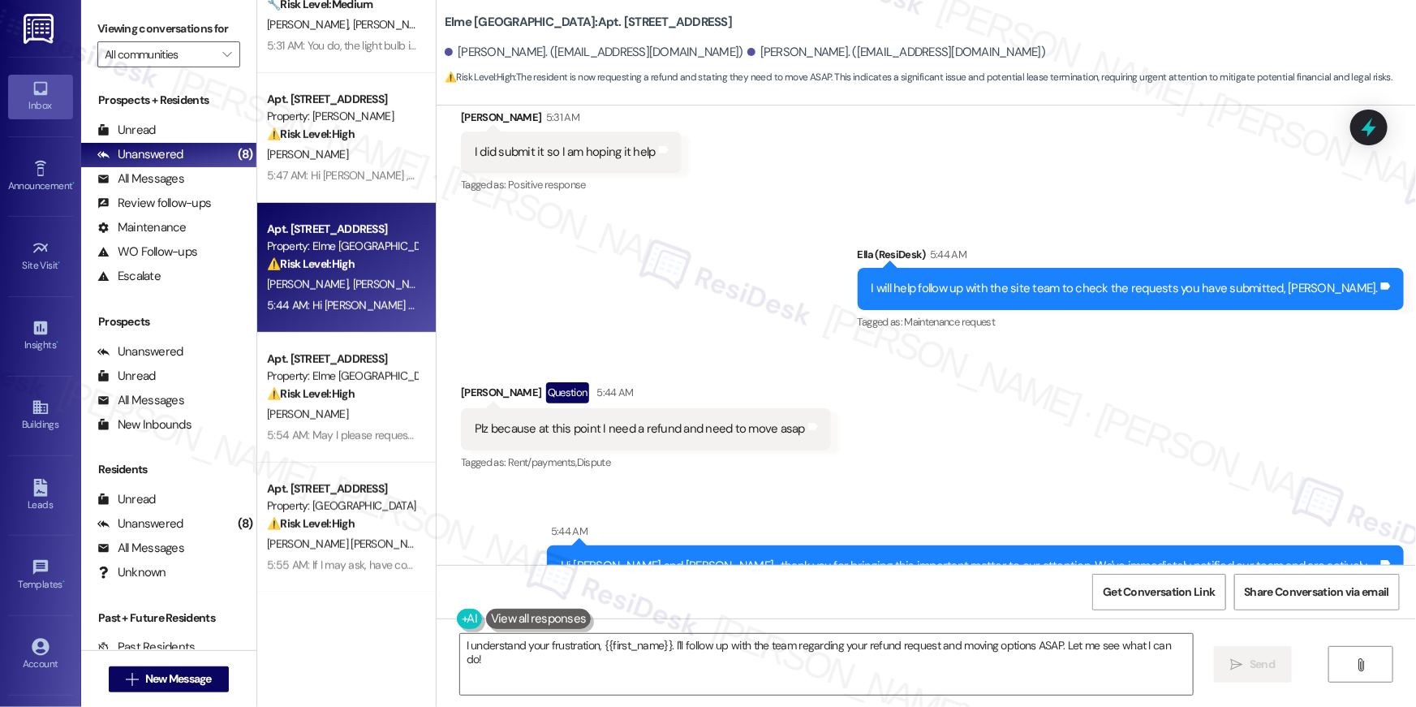
scroll to position [3254, 0]
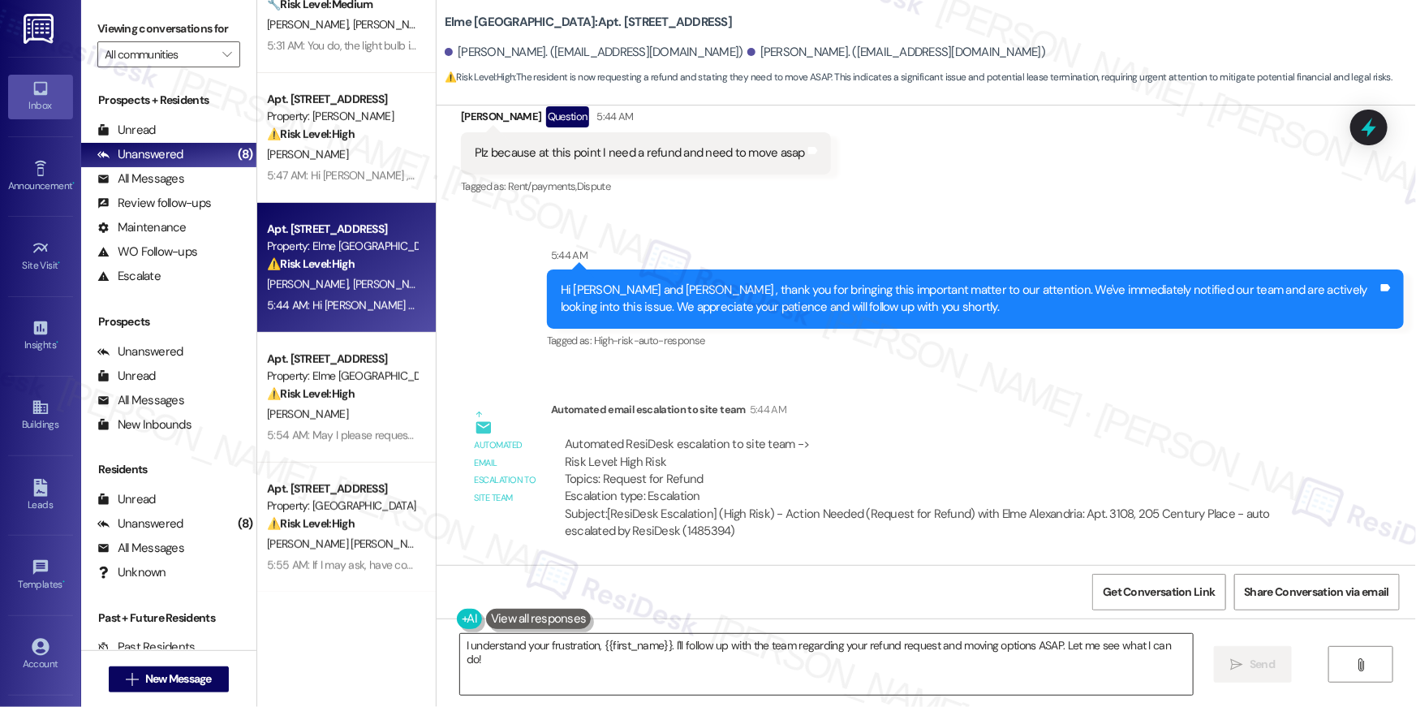
click at [818, 661] on textarea "I understand your frustration, {{first_name}}. I'll follow up with the team reg…" at bounding box center [826, 664] width 733 height 61
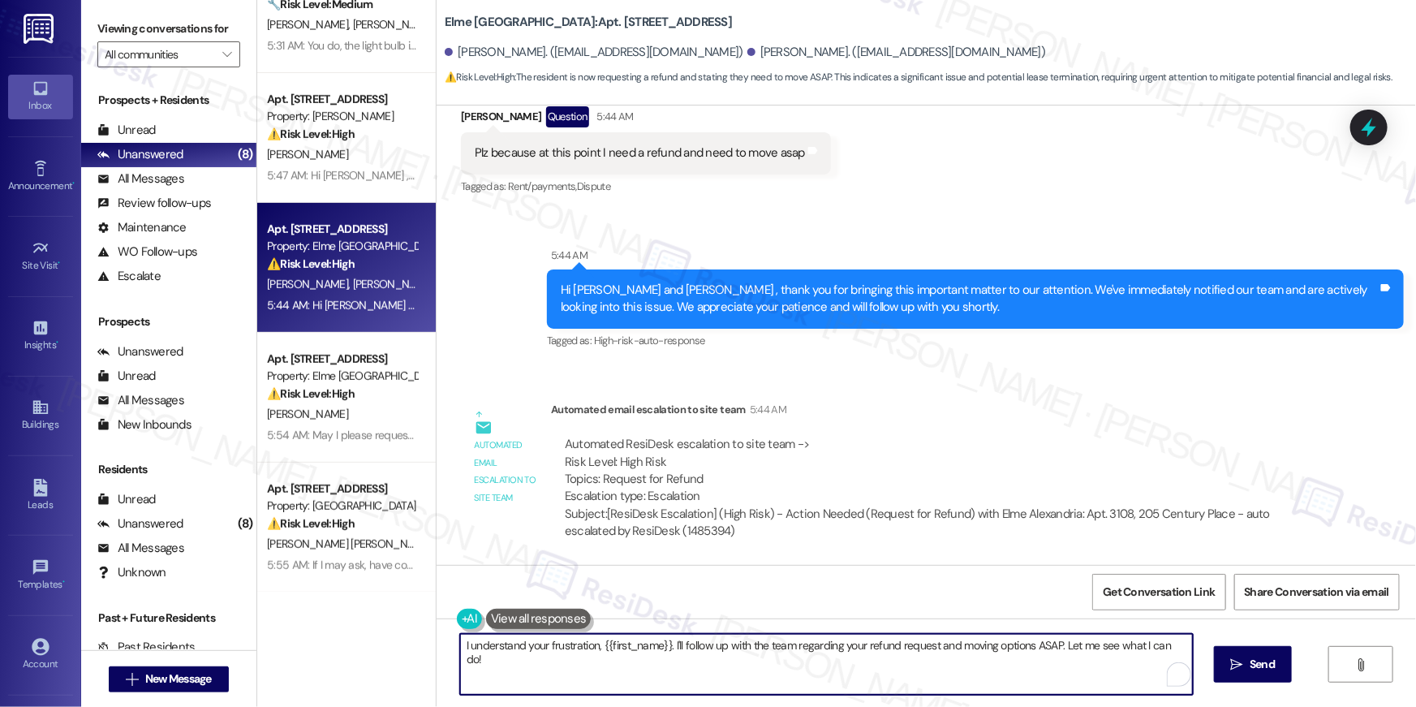
click at [818, 661] on textarea "I understand your frustration, {{first_name}}. I'll follow up with the team reg…" at bounding box center [826, 664] width 733 height 61
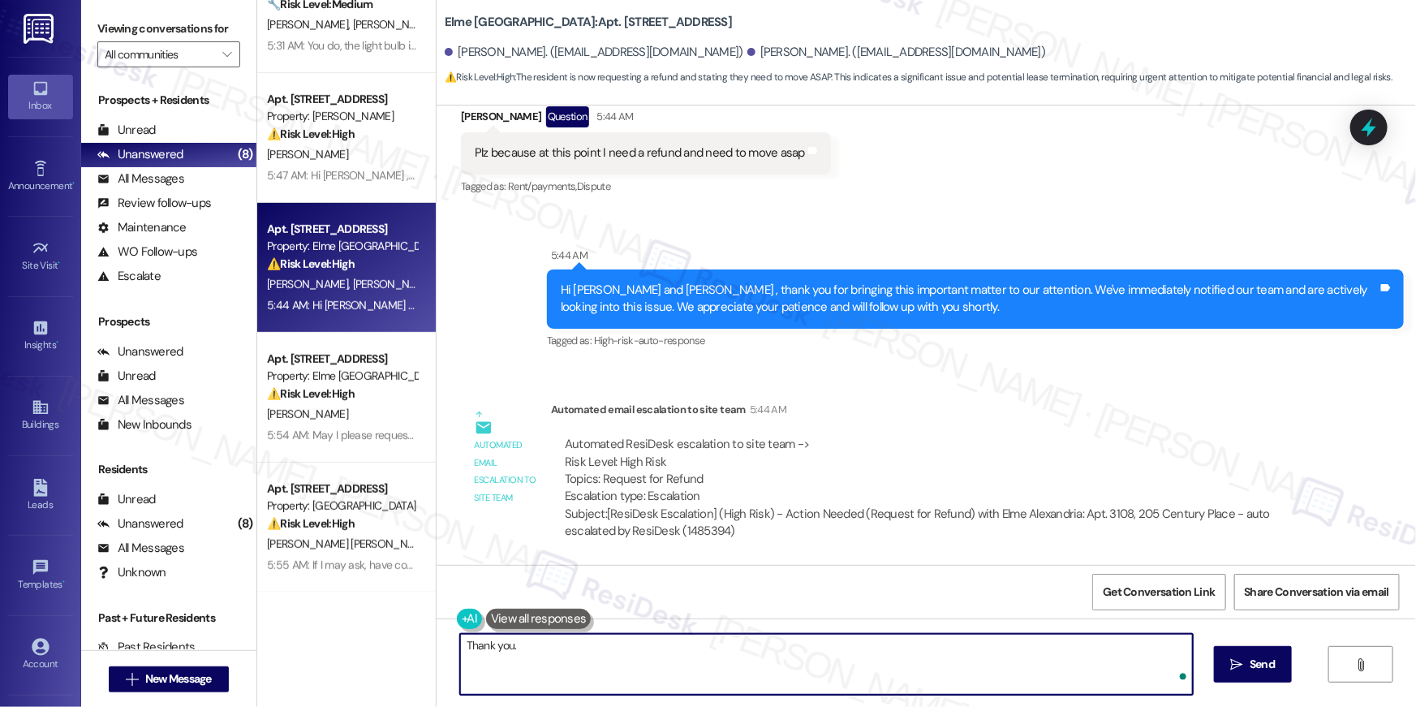
type textarea "Thank you."
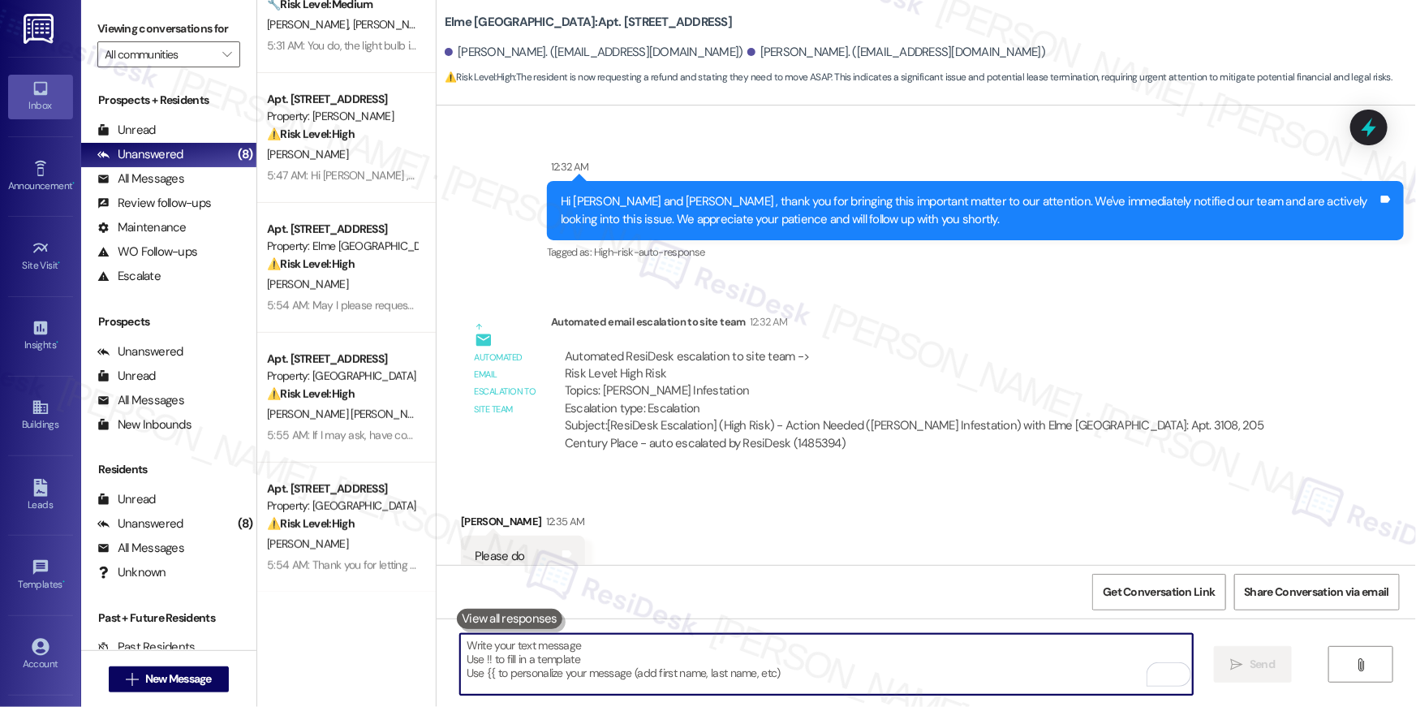
scroll to position [0, 0]
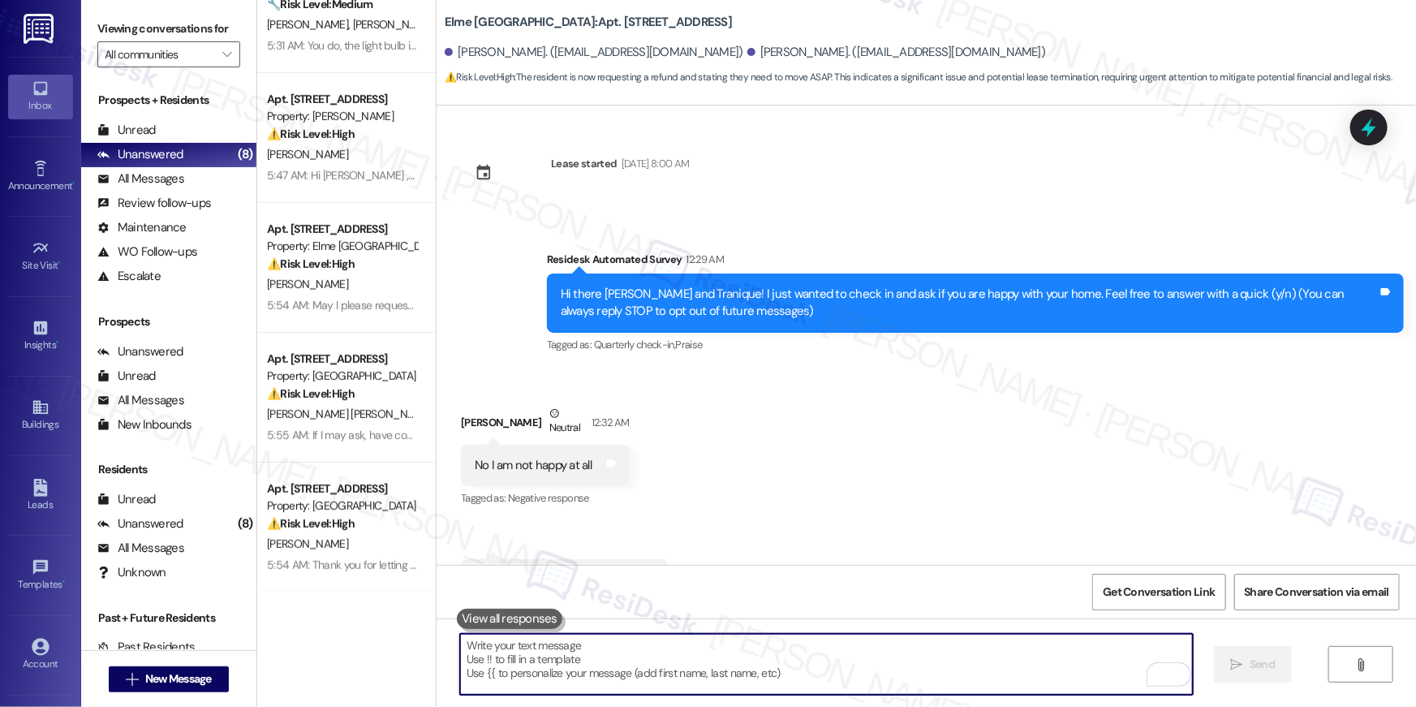
click at [896, 679] on textarea "To enrich screen reader interactions, please activate Accessibility in Grammarl…" at bounding box center [826, 664] width 733 height 61
click at [895, 679] on textarea "To enrich screen reader interactions, please activate Accessibility in Grammarl…" at bounding box center [826, 664] width 733 height 61
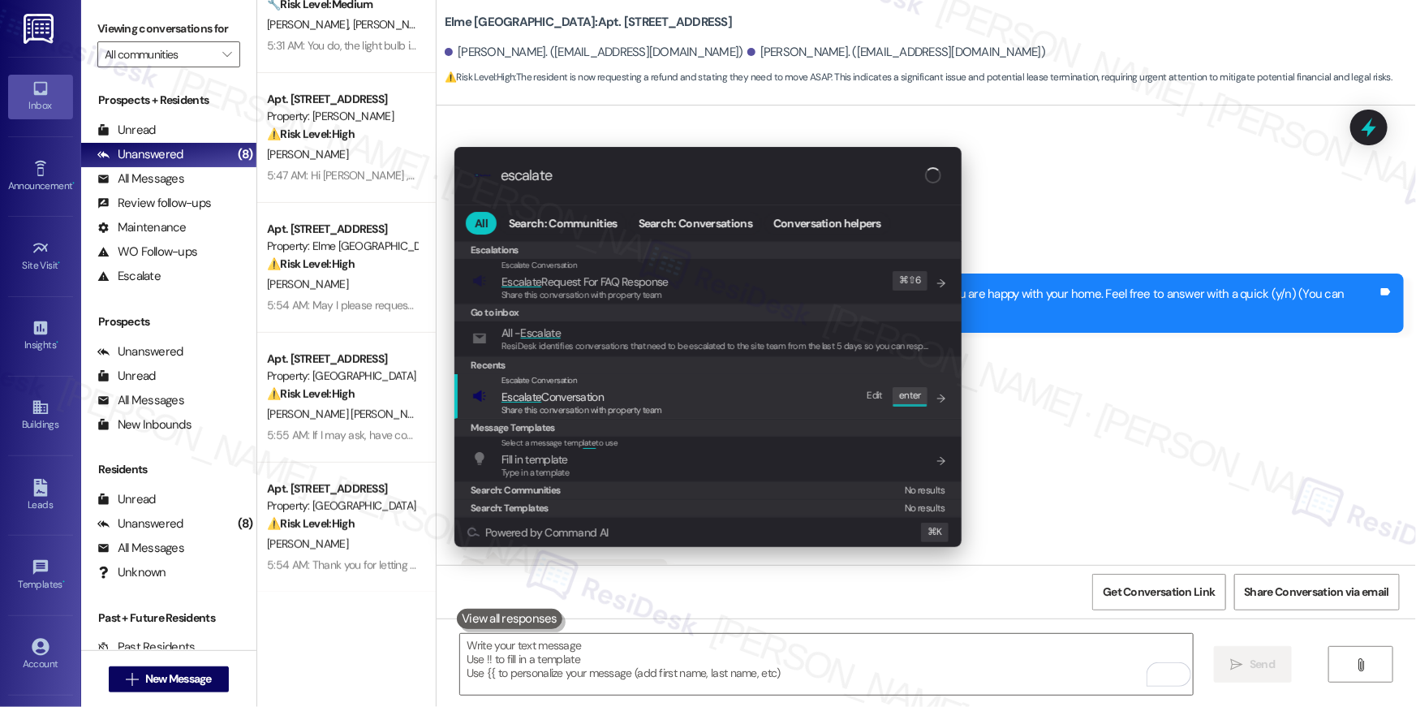
type input "escalate"
click at [526, 403] on div "Share this conversation with property team" at bounding box center [581, 410] width 161 height 15
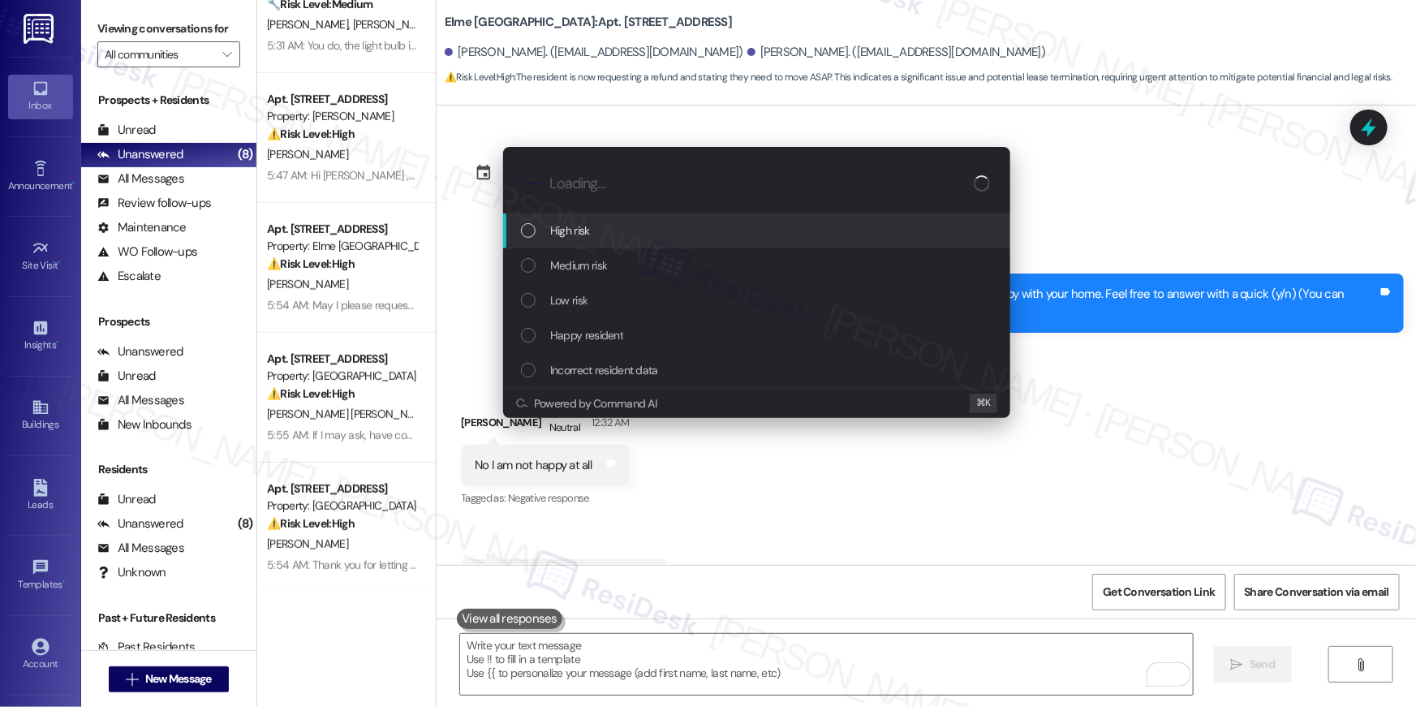
click at [561, 225] on span "High risk" at bounding box center [570, 231] width 40 height 18
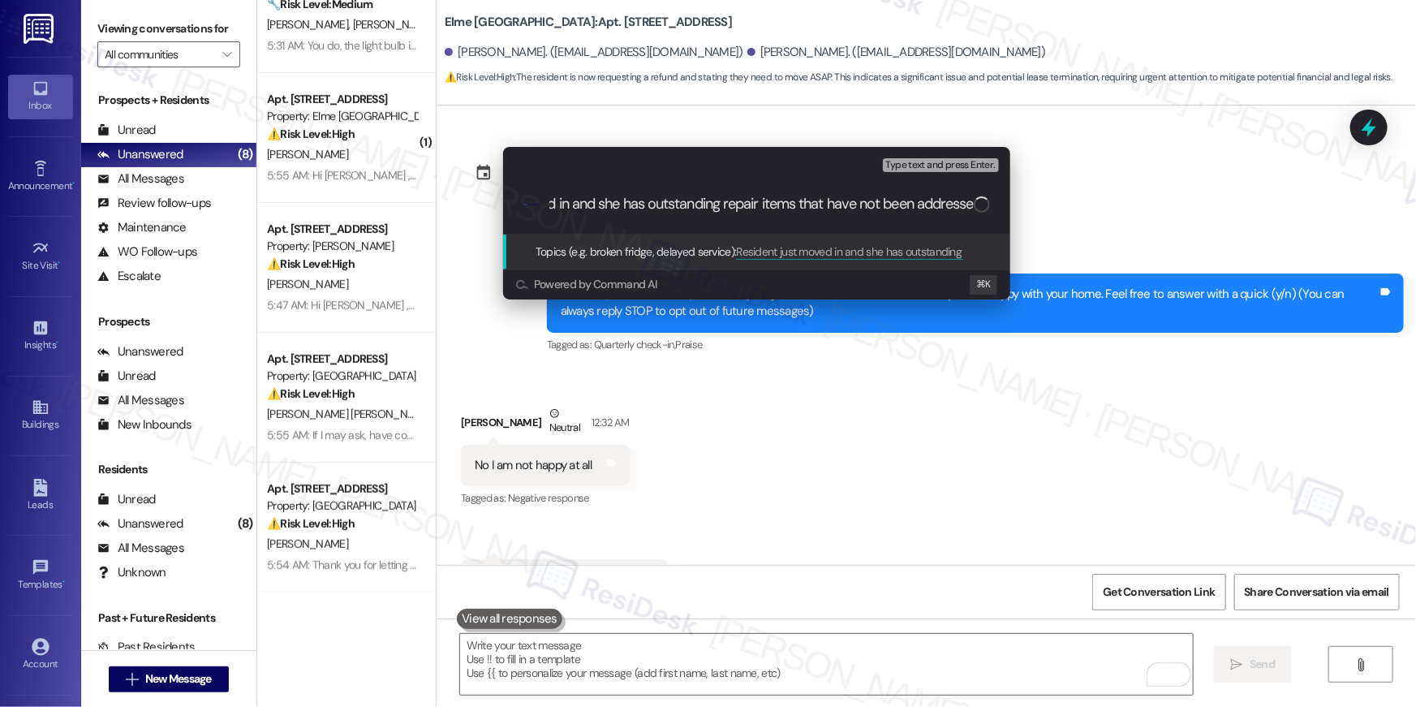
type input "Resident just moved in and she has outstanding repair items that have not been …"
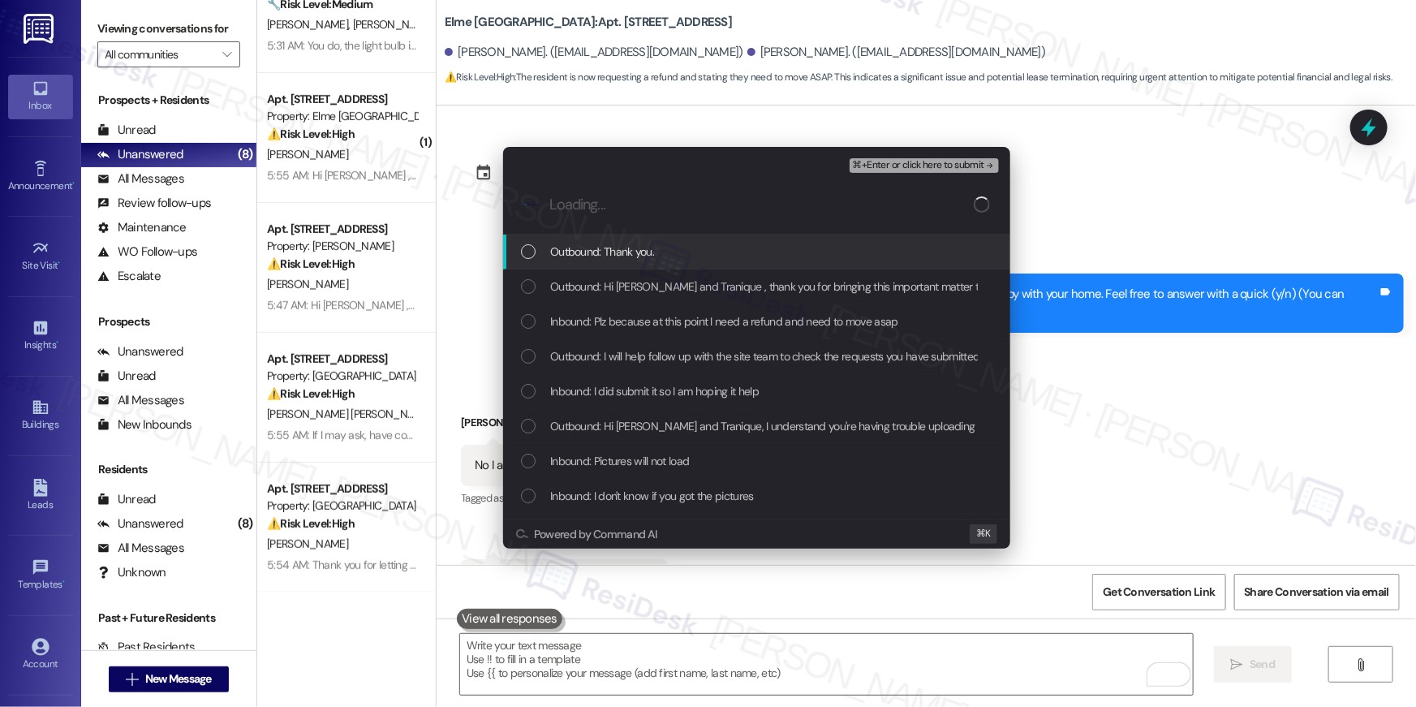
click at [632, 259] on span "Outbound: Thank you." at bounding box center [602, 252] width 104 height 18
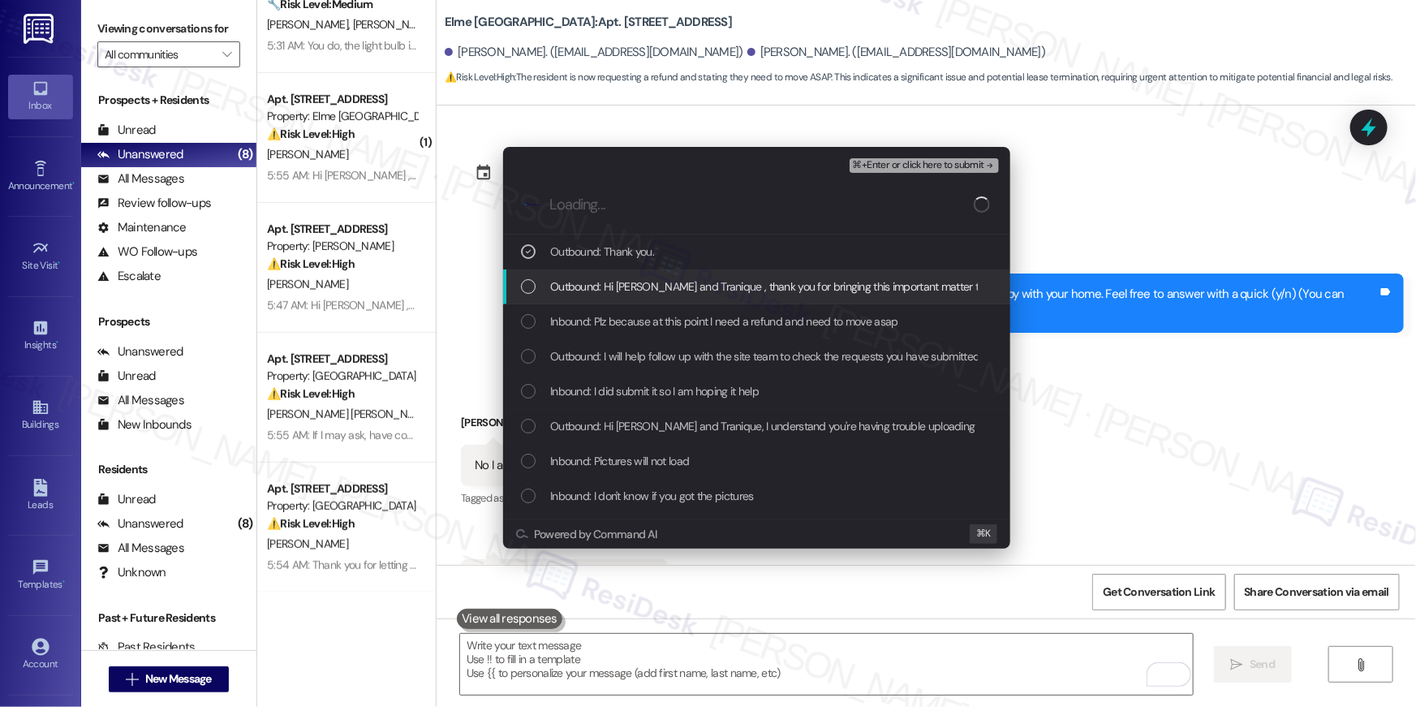
drag, startPoint x: 632, startPoint y: 292, endPoint x: 633, endPoint y: 326, distance: 34.1
click at [632, 292] on span "Outbound: Hi Ada and Tranique , thank you for bringing this important matter to…" at bounding box center [1127, 286] width 1155 height 18
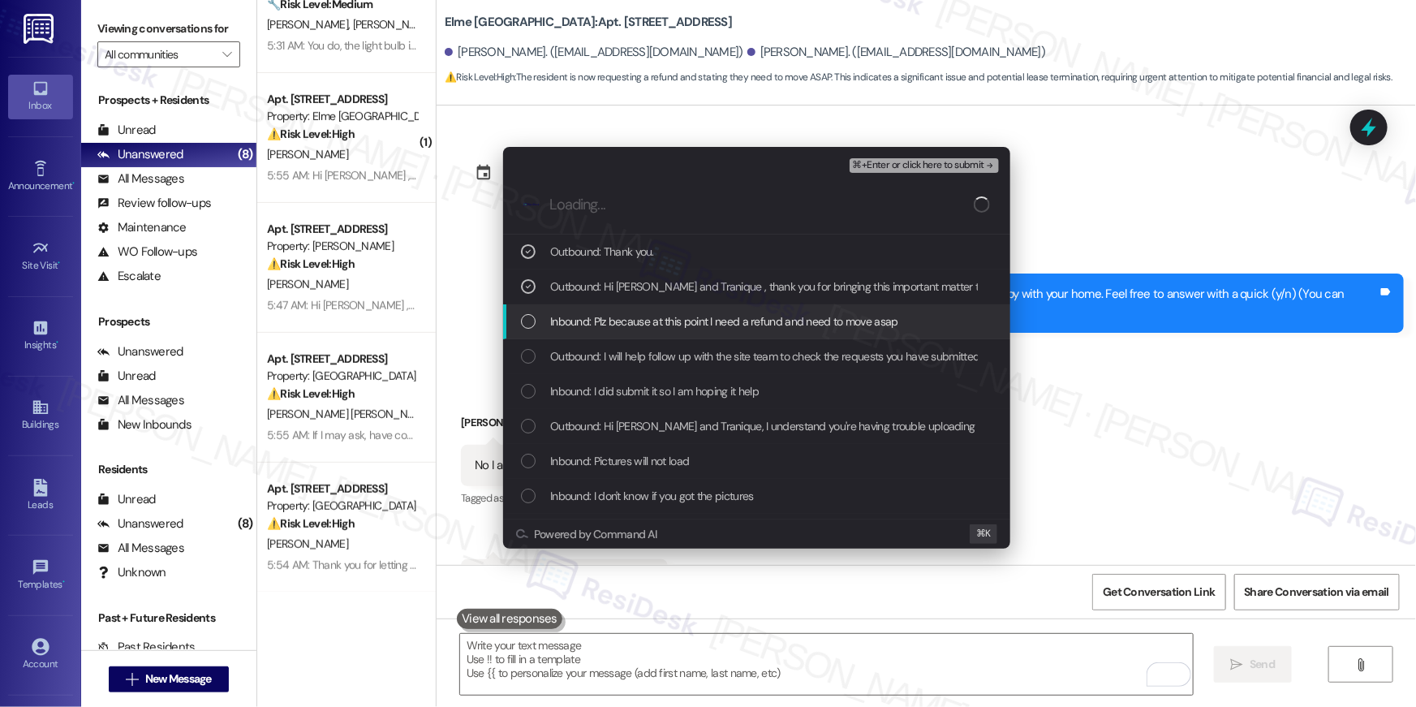
drag, startPoint x: 633, startPoint y: 327, endPoint x: 633, endPoint y: 342, distance: 14.6
click at [633, 327] on span "Inbound: Plz because at this point I need a refund and need to move asap" at bounding box center [724, 321] width 348 height 18
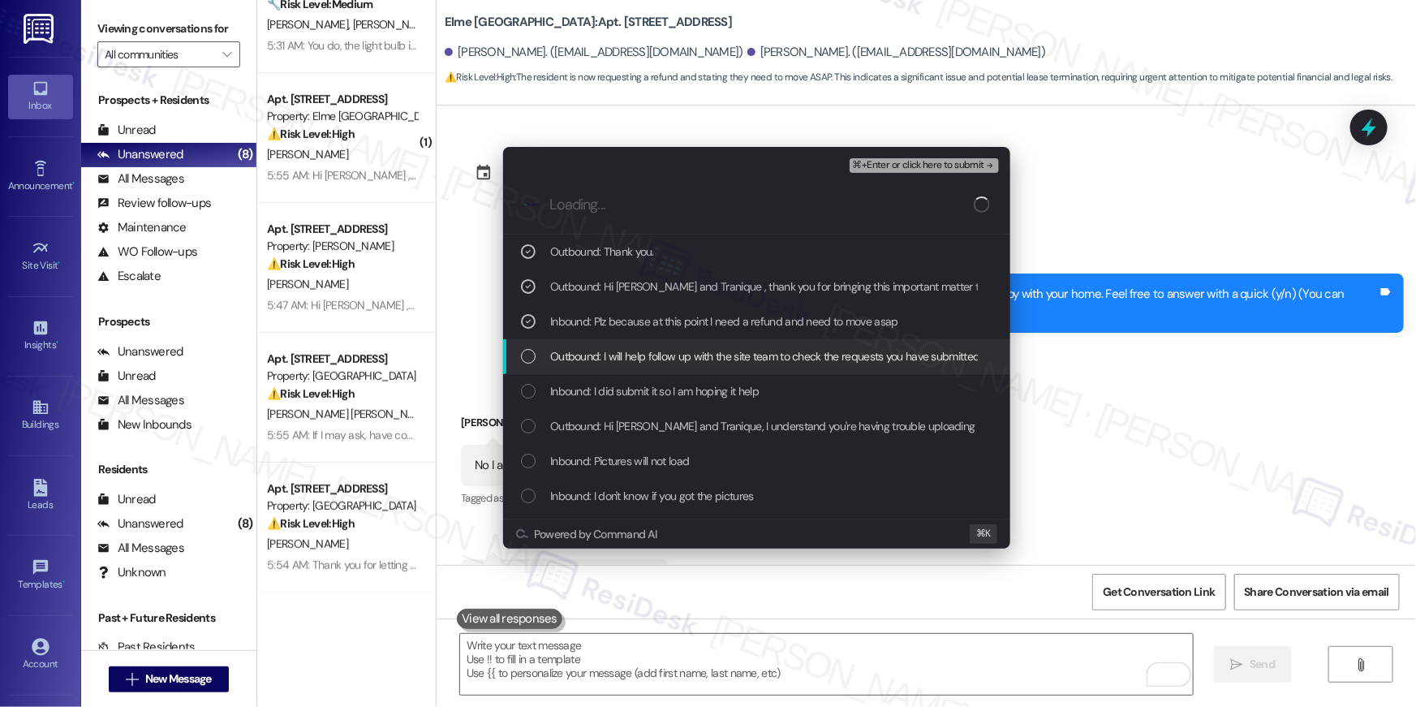
click at [637, 351] on span "Outbound: I will help follow up with the site team to check the requests you ha…" at bounding box center [808, 356] width 517 height 18
click at [630, 398] on span "Inbound: I did submit it so I am hoping it help" at bounding box center [654, 391] width 209 height 18
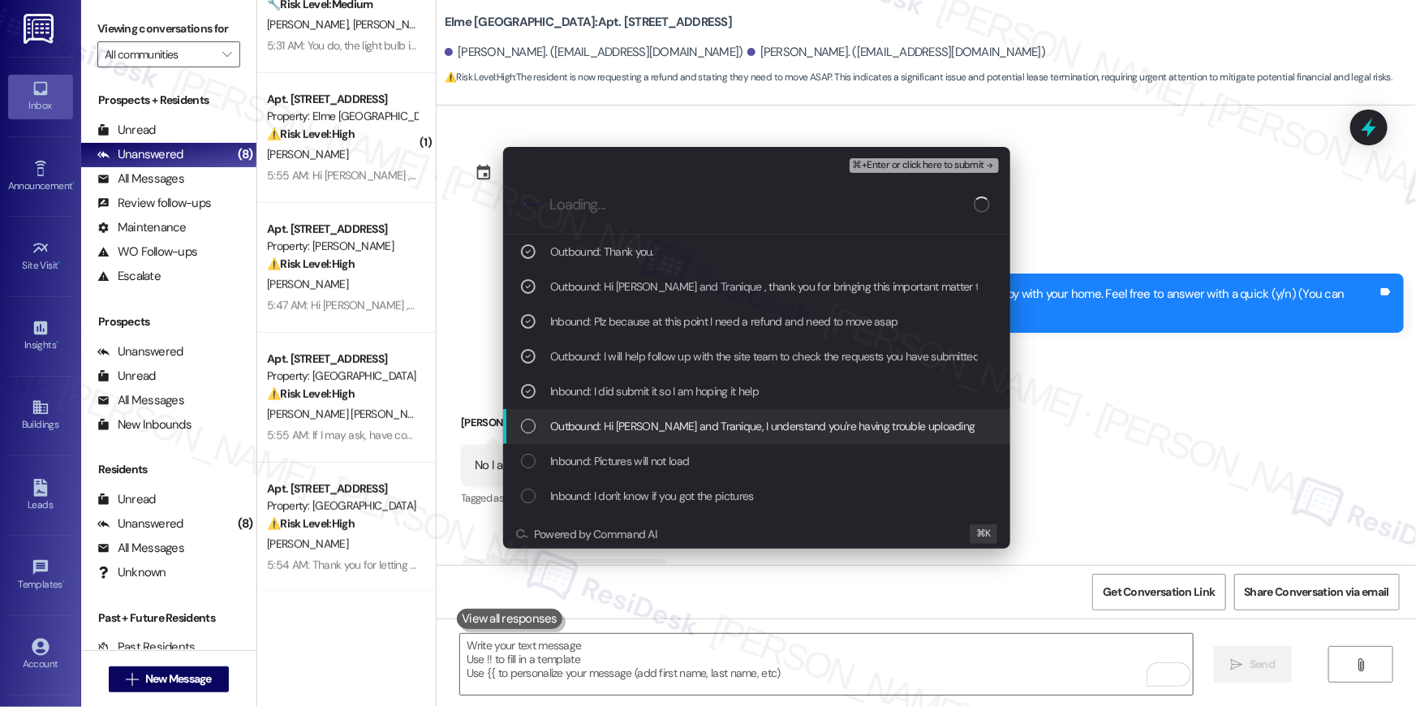
drag, startPoint x: 623, startPoint y: 432, endPoint x: 614, endPoint y: 454, distance: 23.7
click at [623, 433] on span "Outbound: Hi Ada and Tranique, I understand you're having trouble uploading the…" at bounding box center [1121, 426] width 1142 height 18
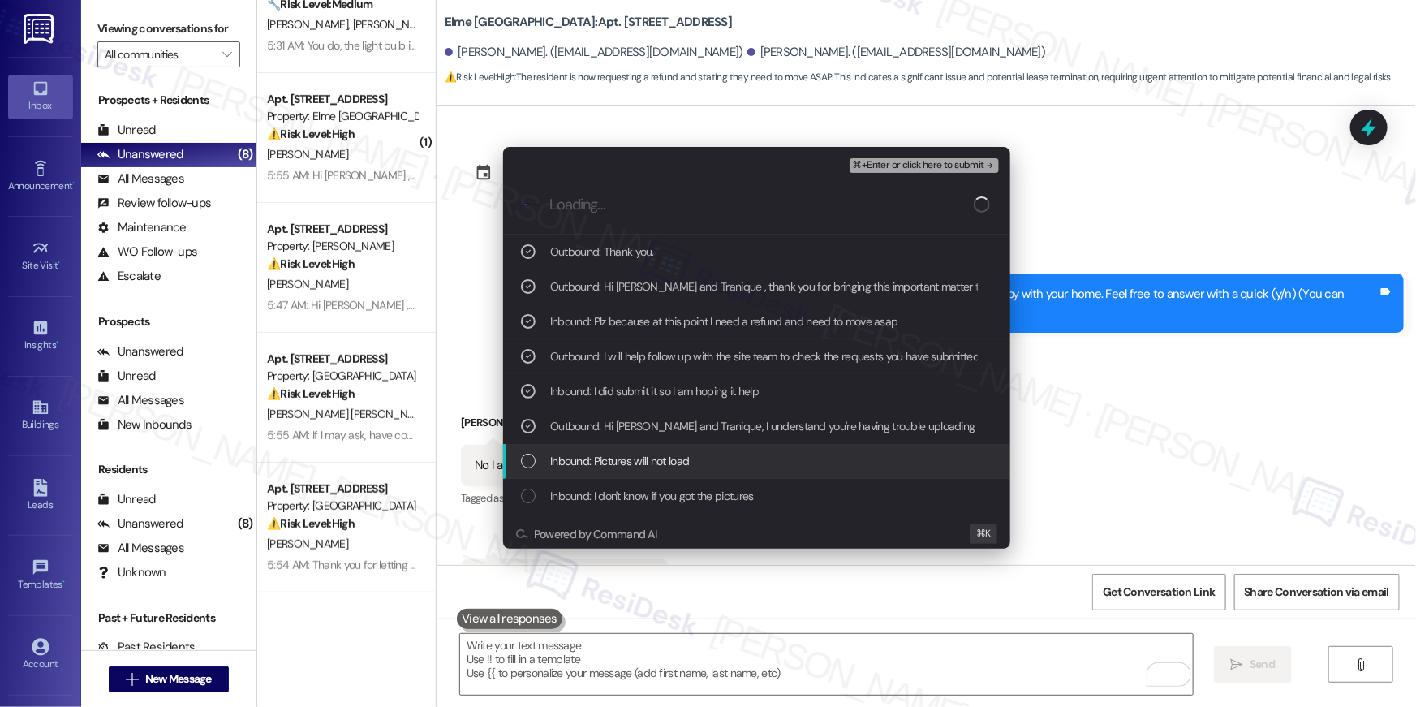
drag, startPoint x: 614, startPoint y: 458, endPoint x: 613, endPoint y: 492, distance: 34.1
click at [614, 459] on span "Inbound: Pictures will not load" at bounding box center [619, 461] width 139 height 18
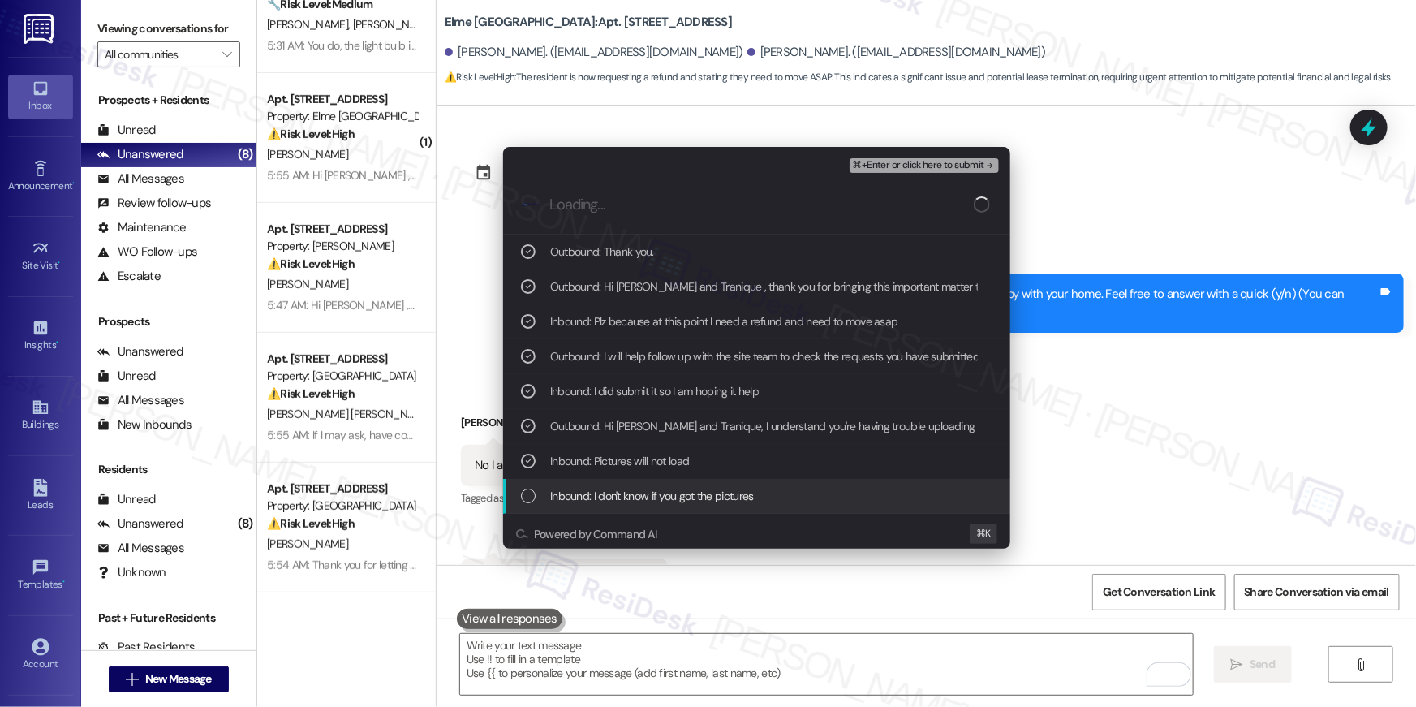
click at [616, 496] on span "Inbound: I don't know if you got the pictures" at bounding box center [652, 496] width 204 height 18
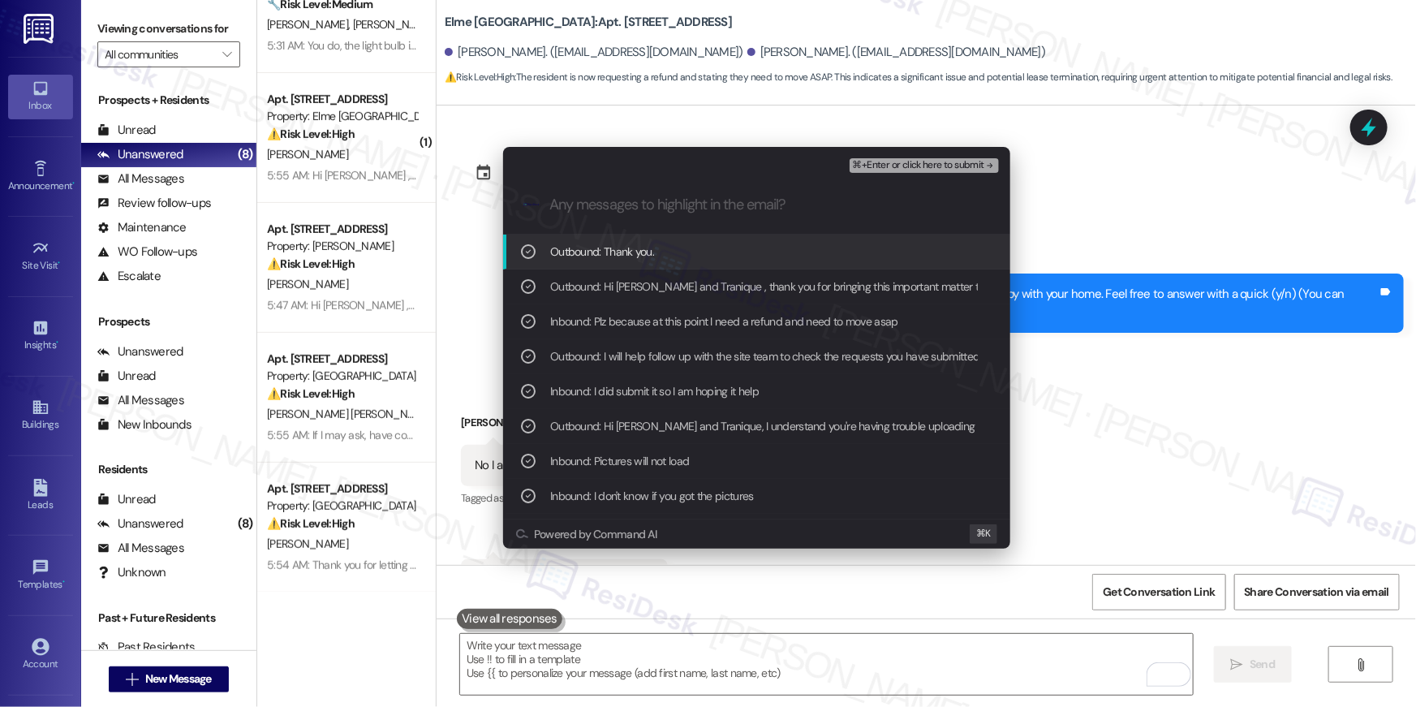
click at [517, 258] on div "Outbound: Thank you." at bounding box center [756, 251] width 507 height 35
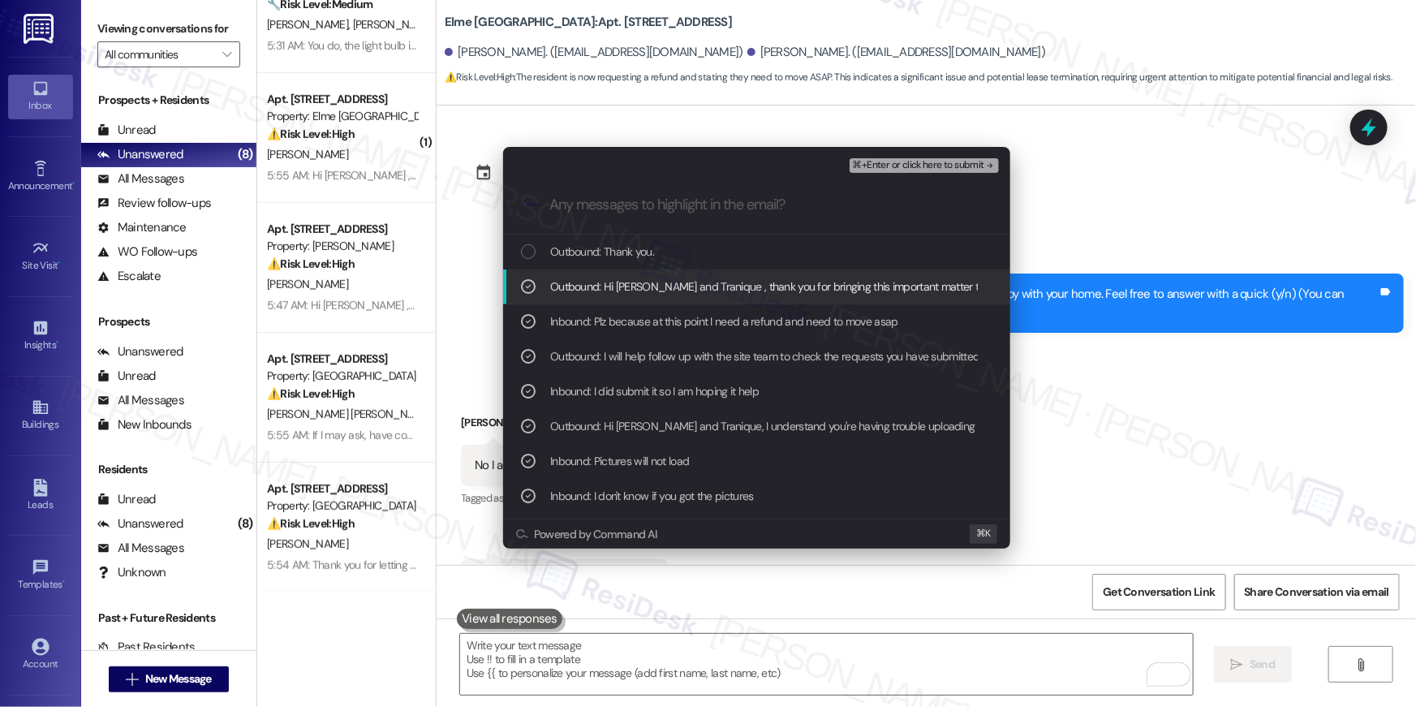
click at [528, 290] on icon "List of options" at bounding box center [528, 286] width 11 height 11
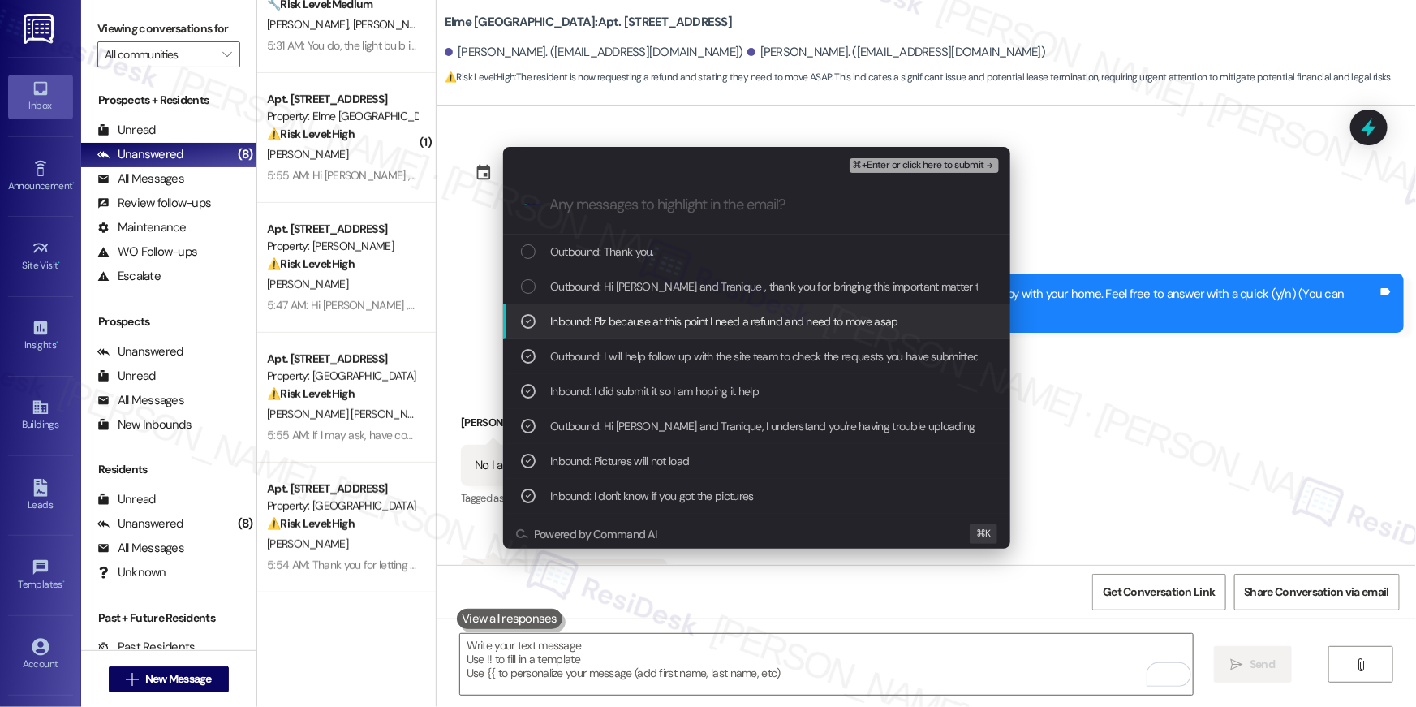
drag, startPoint x: 528, startPoint y: 319, endPoint x: 521, endPoint y: 355, distance: 37.2
click at [528, 320] on icon "List of options" at bounding box center [528, 321] width 11 height 11
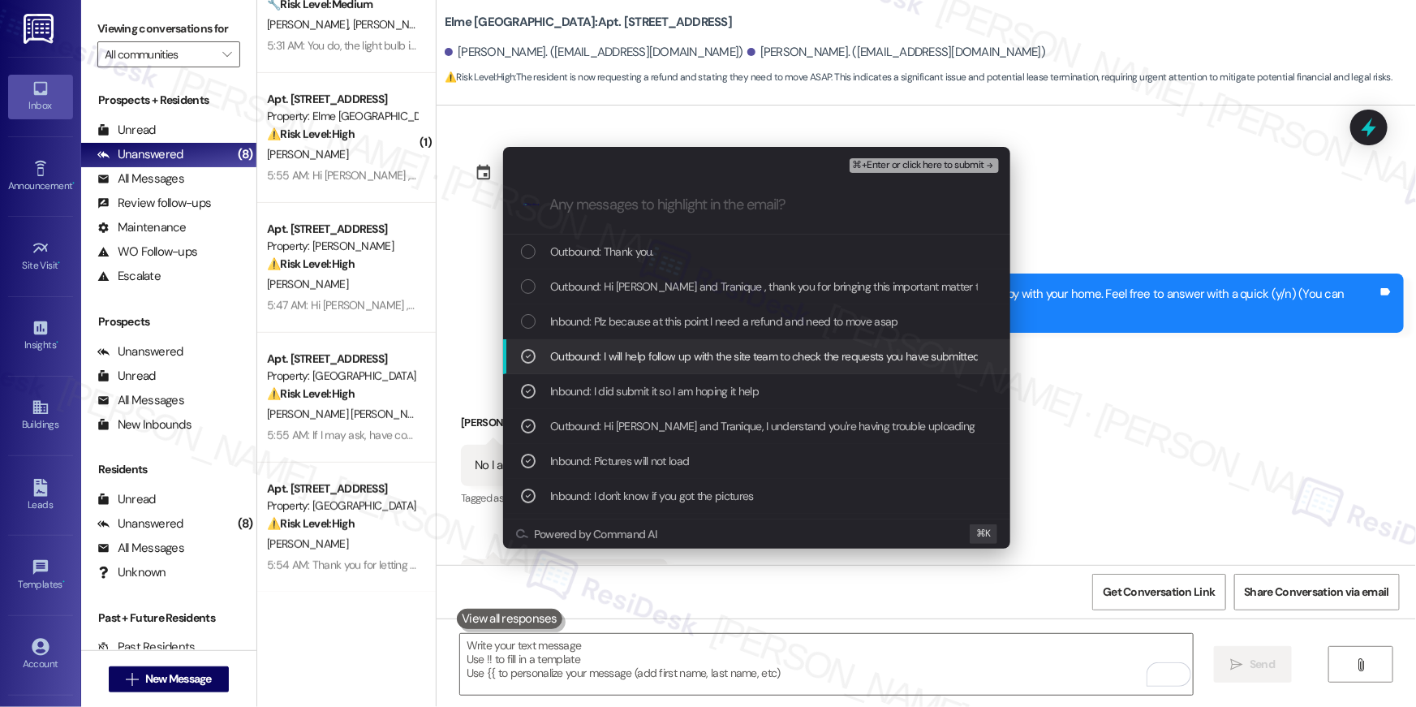
click at [523, 357] on icon "List of options" at bounding box center [528, 356] width 11 height 11
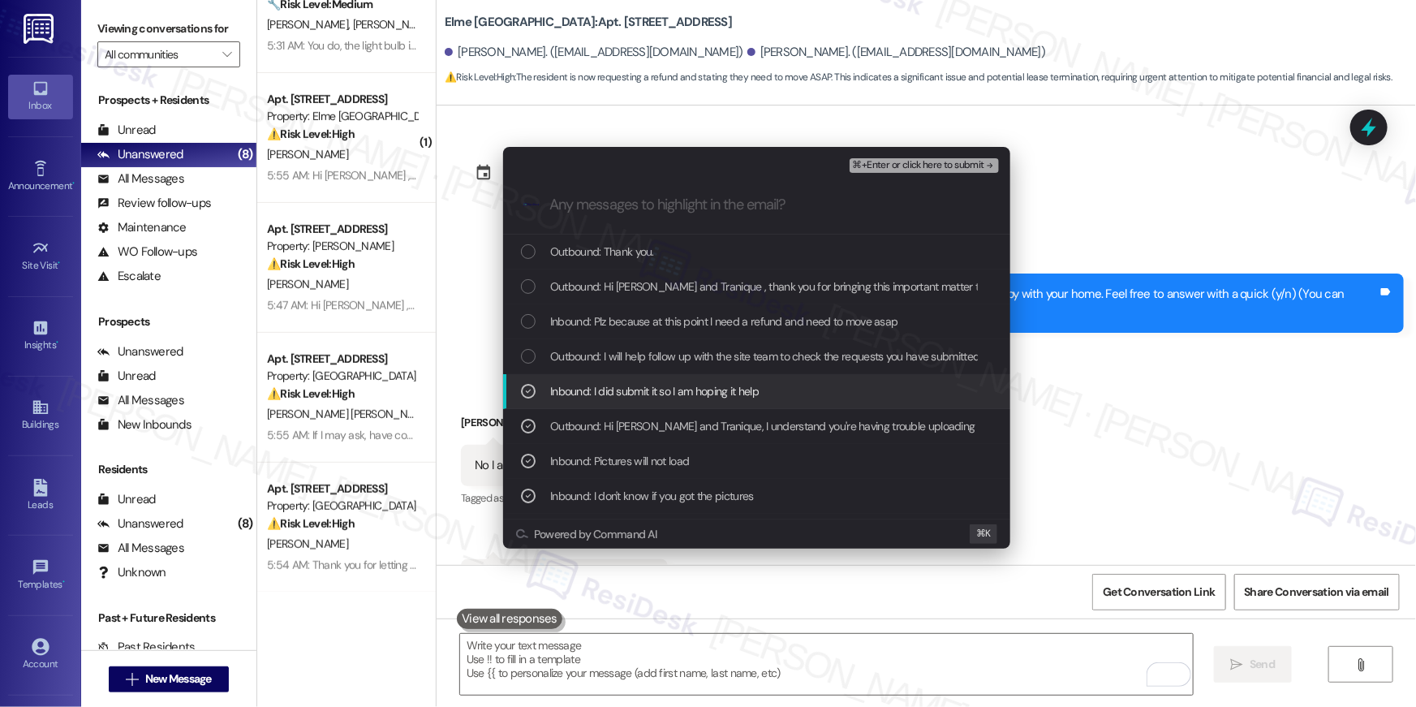
click at [525, 384] on div "List of options" at bounding box center [528, 391] width 15 height 15
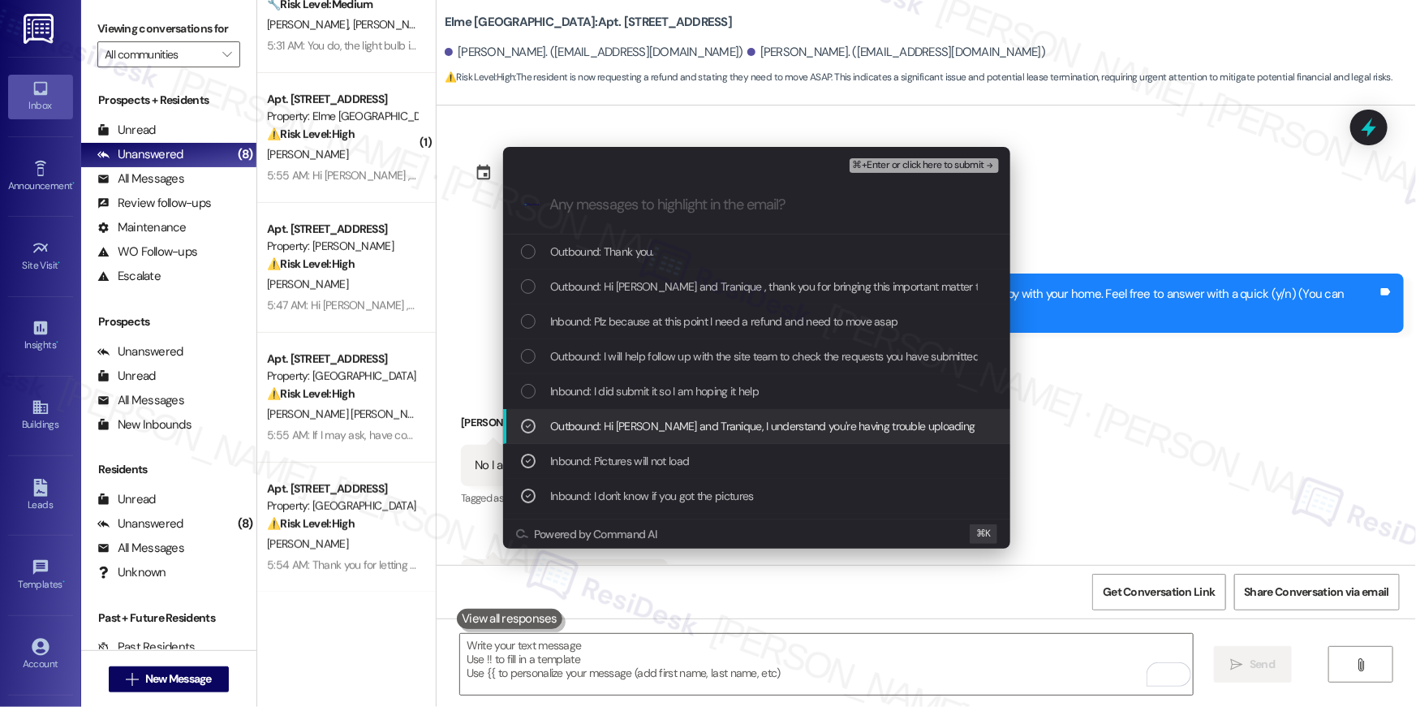
drag, startPoint x: 523, startPoint y: 422, endPoint x: 527, endPoint y: 439, distance: 17.5
click at [524, 425] on icon "List of options" at bounding box center [528, 425] width 11 height 11
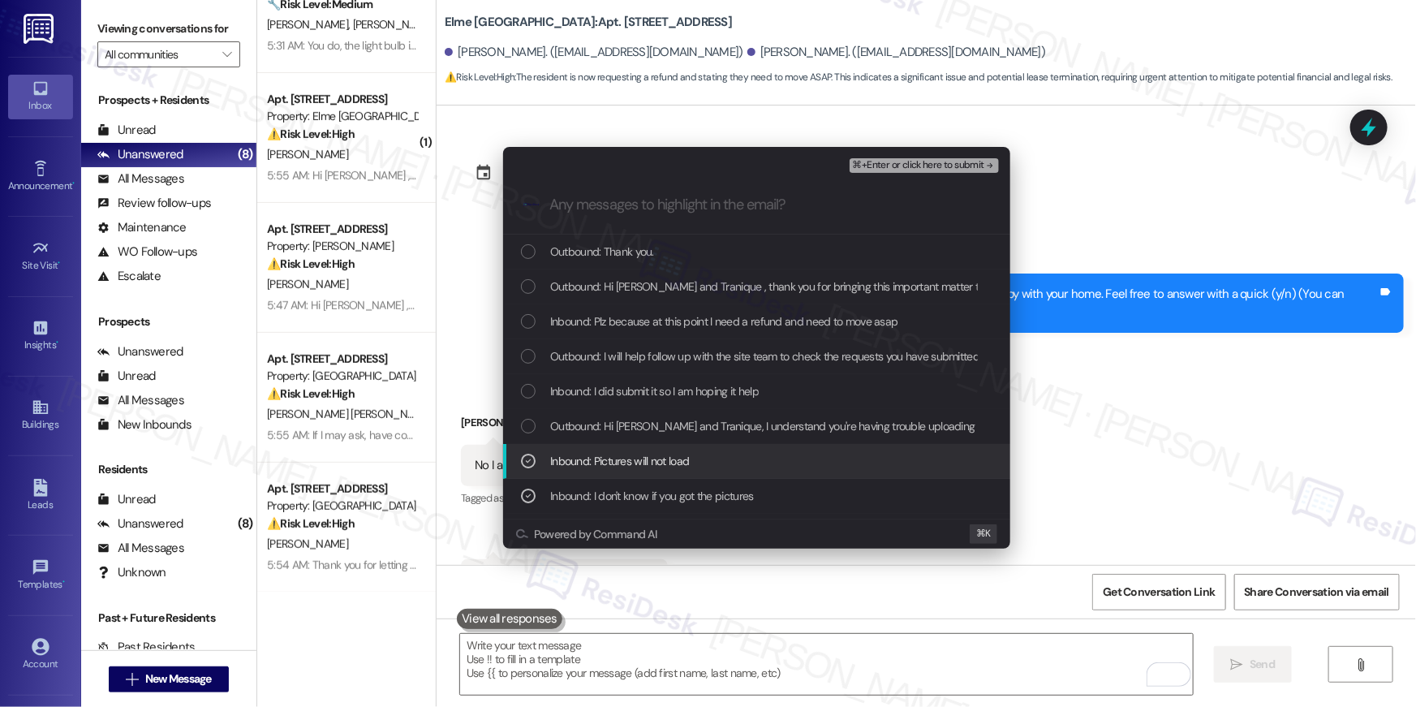
click at [526, 462] on icon "List of options" at bounding box center [528, 460] width 11 height 11
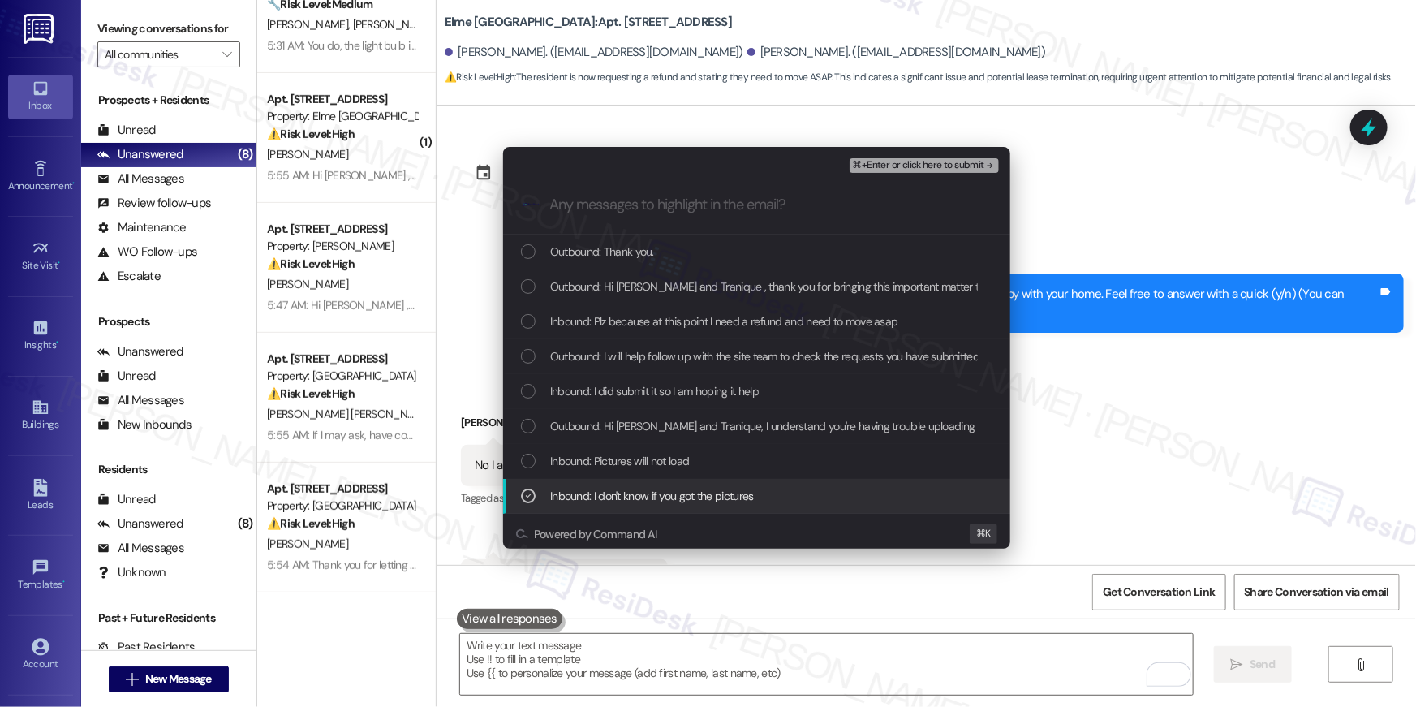
click at [531, 482] on div "Inbound: I don't know if you got the pictures" at bounding box center [756, 496] width 507 height 35
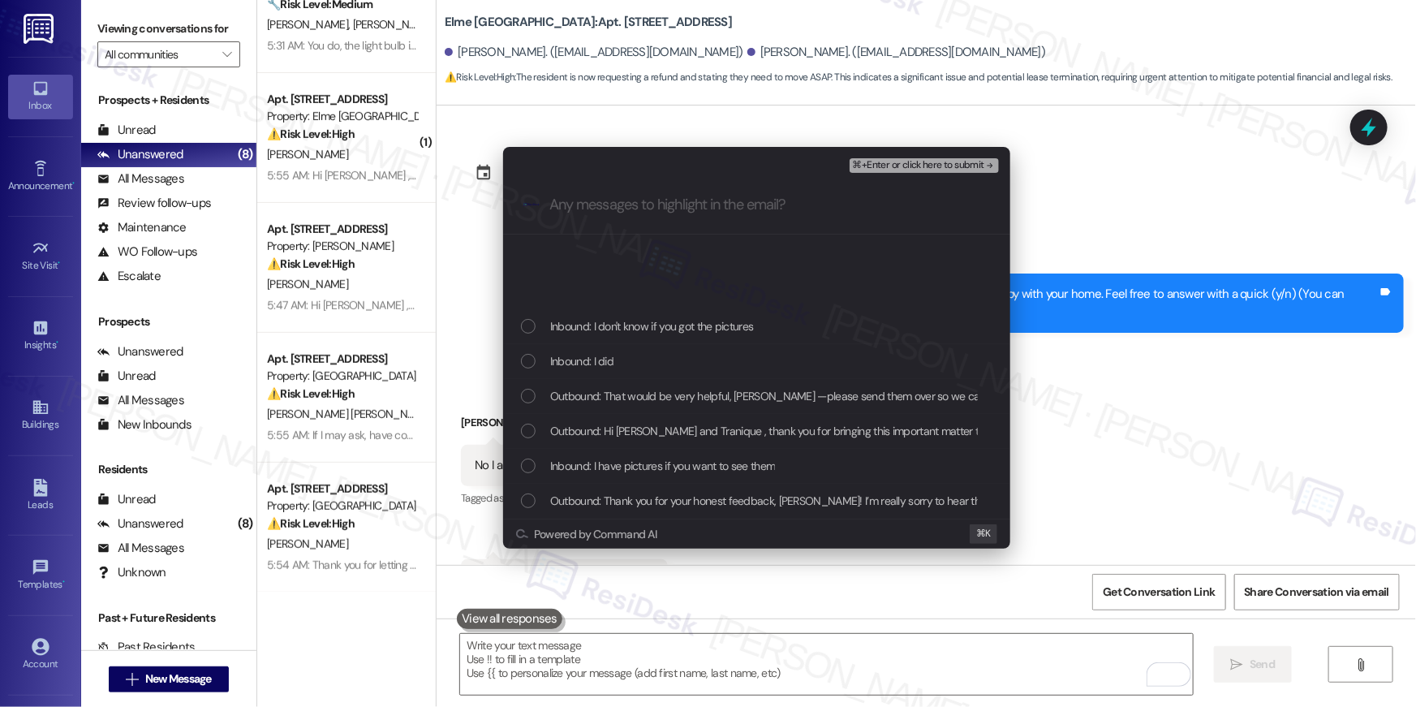
scroll to position [448, 0]
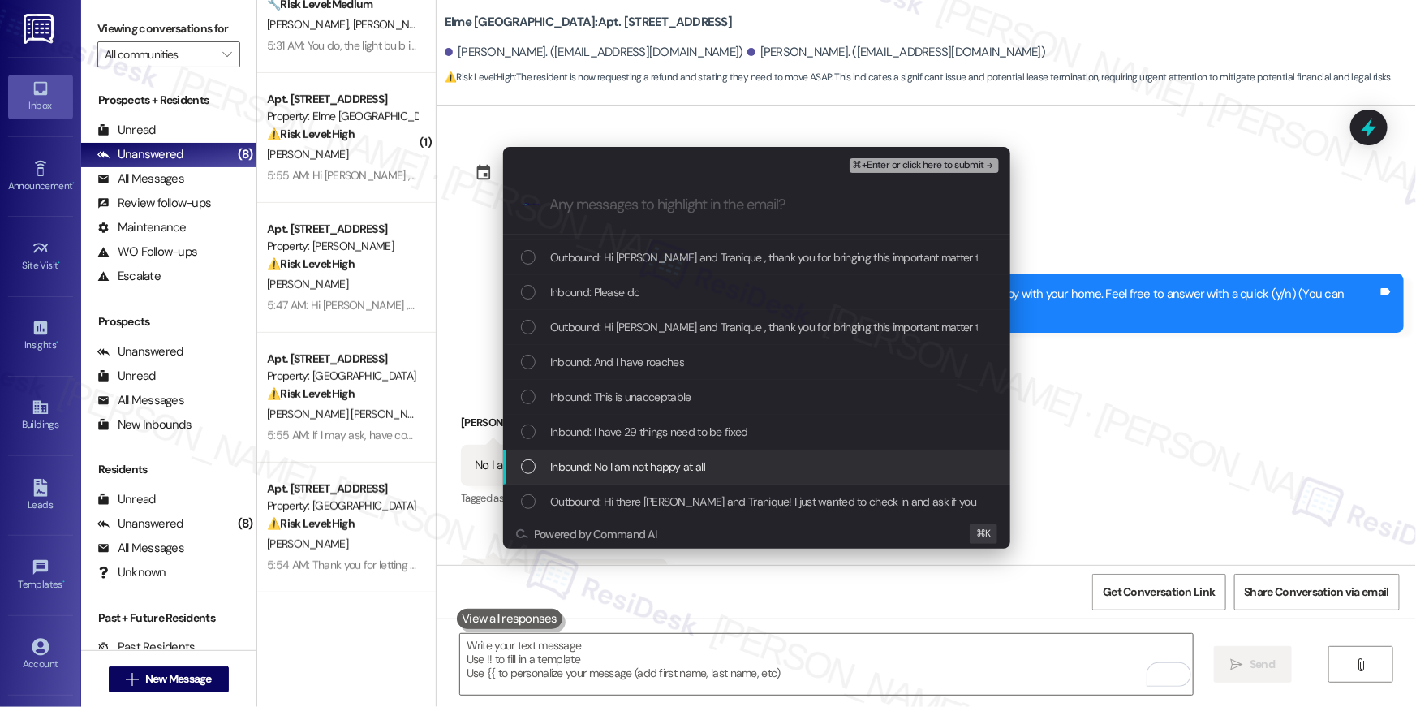
click at [524, 469] on div "List of options" at bounding box center [528, 466] width 15 height 15
drag, startPoint x: 523, startPoint y: 461, endPoint x: 520, endPoint y: 450, distance: 11.8
click at [523, 461] on icon "List of options" at bounding box center [528, 466] width 11 height 11
click at [527, 468] on div "List of options" at bounding box center [528, 466] width 15 height 15
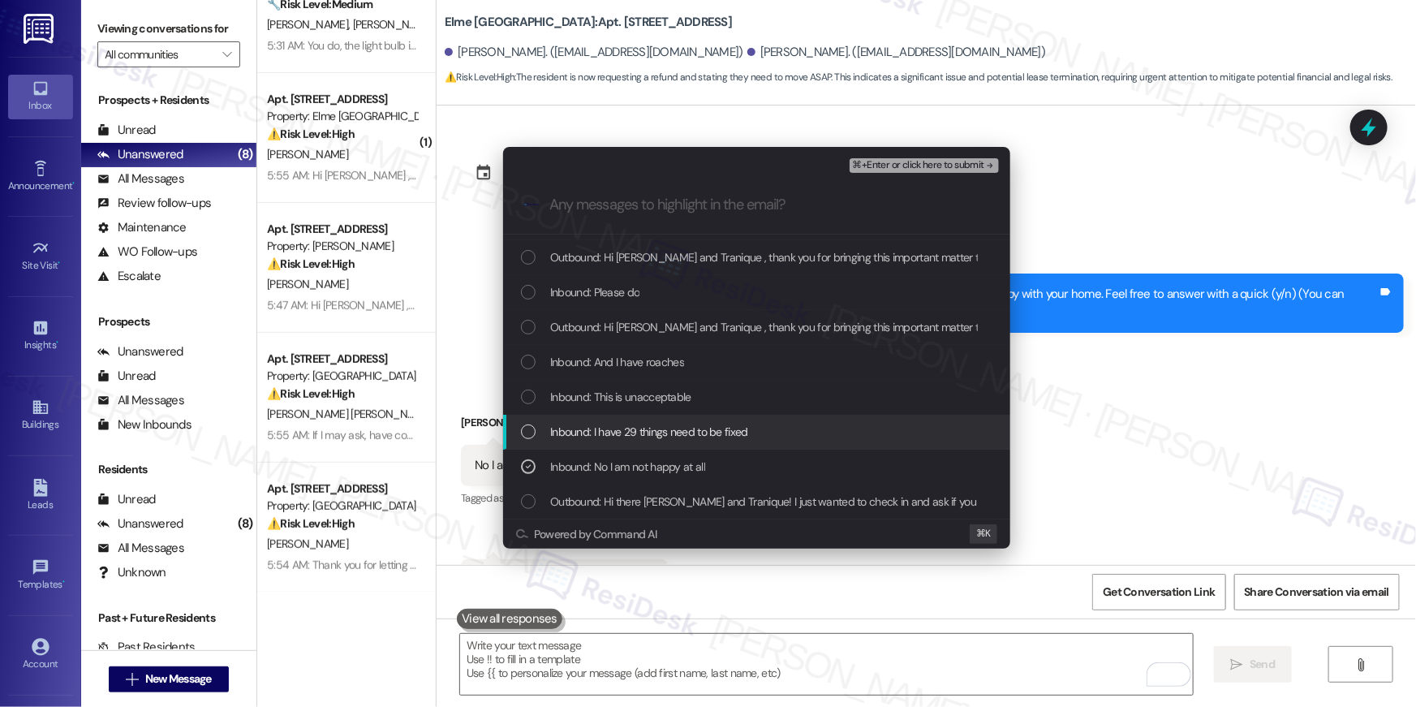
click at [524, 433] on div "List of options" at bounding box center [528, 431] width 15 height 15
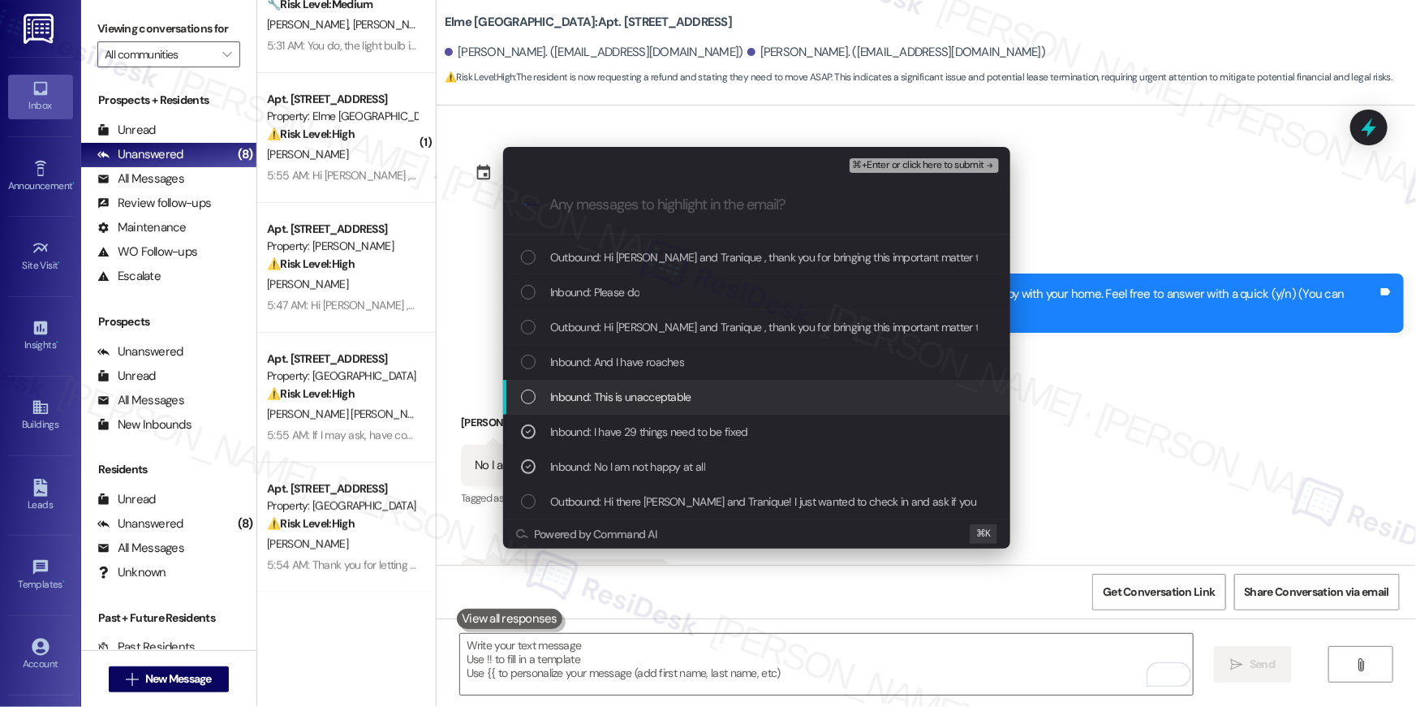
click at [526, 398] on div "List of options" at bounding box center [528, 396] width 15 height 15
click at [530, 381] on div "Inbound: This is unacceptable" at bounding box center [756, 397] width 507 height 35
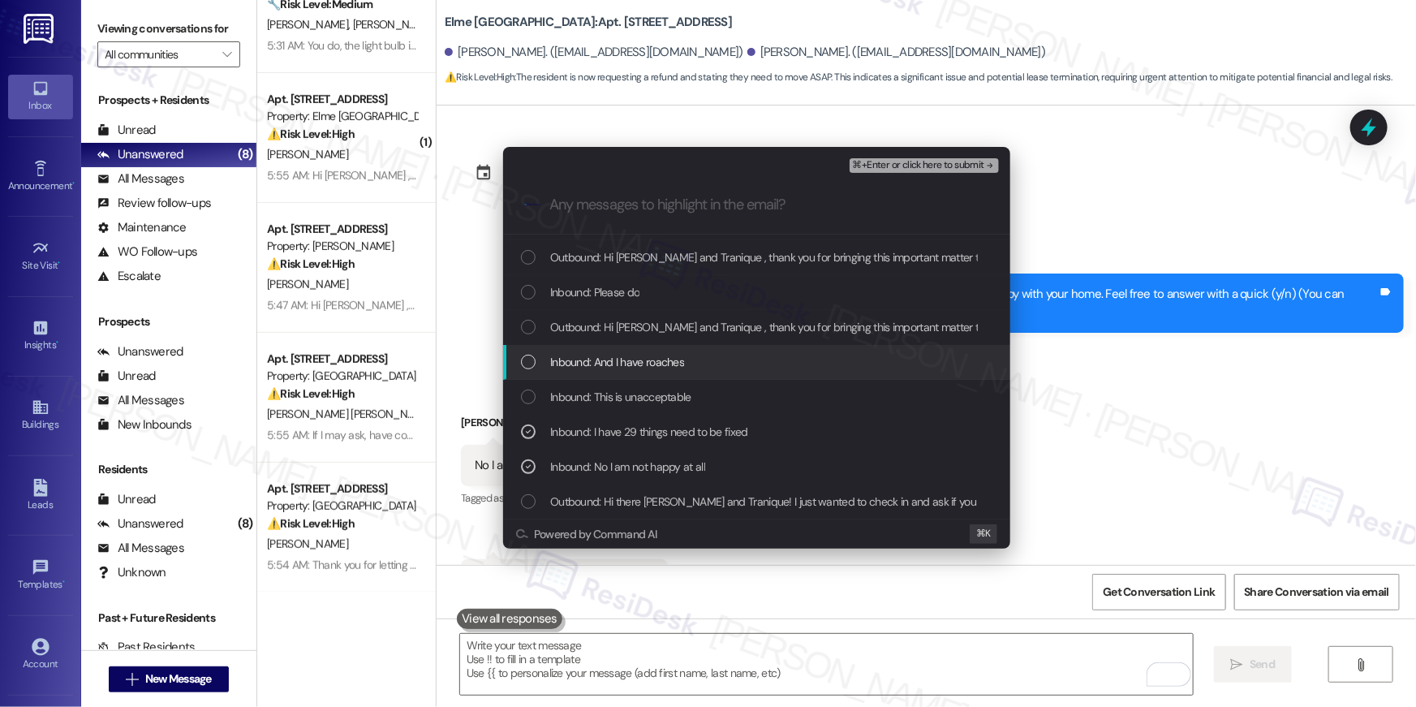
click at [533, 363] on div "List of options" at bounding box center [528, 362] width 15 height 15
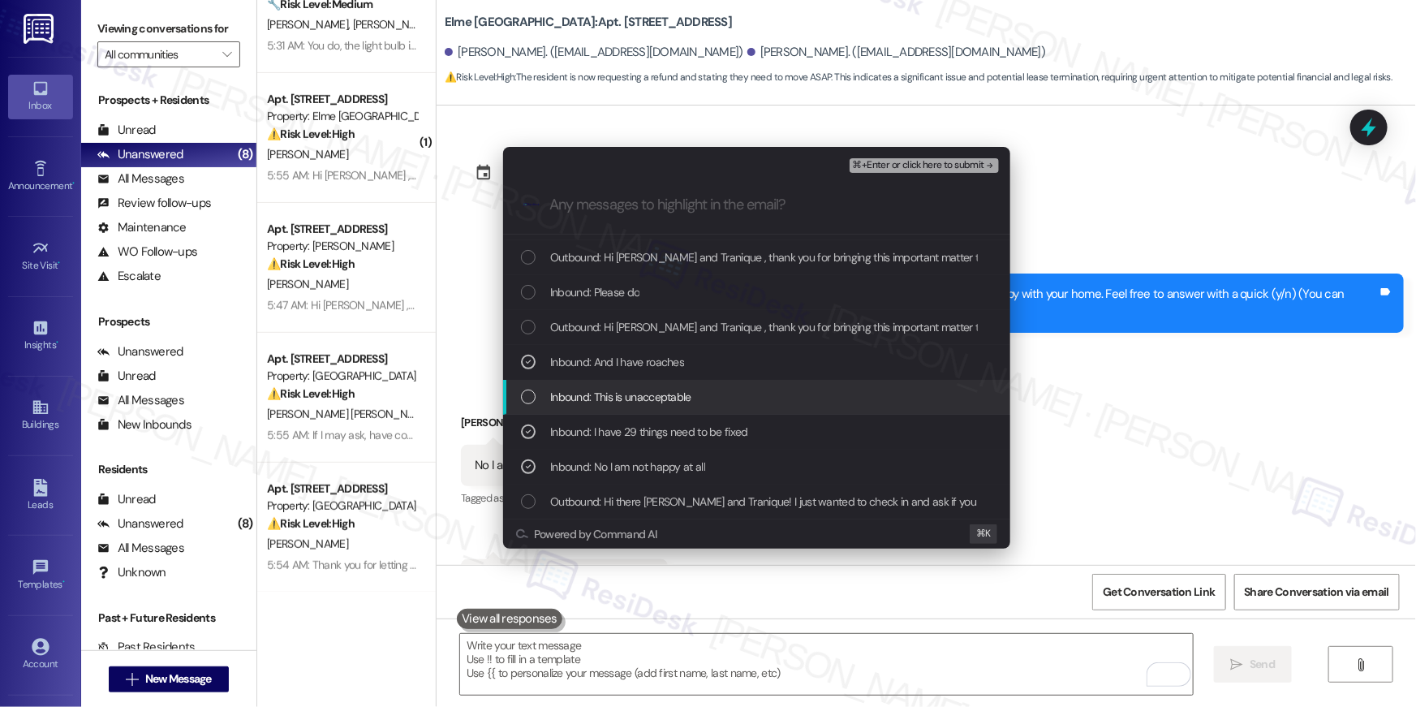
drag, startPoint x: 532, startPoint y: 381, endPoint x: 536, endPoint y: 364, distance: 16.5
click at [532, 381] on div "Inbound: This is unacceptable" at bounding box center [756, 397] width 507 height 35
click at [935, 161] on span "⌘+Enter or click here to submit" at bounding box center [918, 165] width 131 height 11
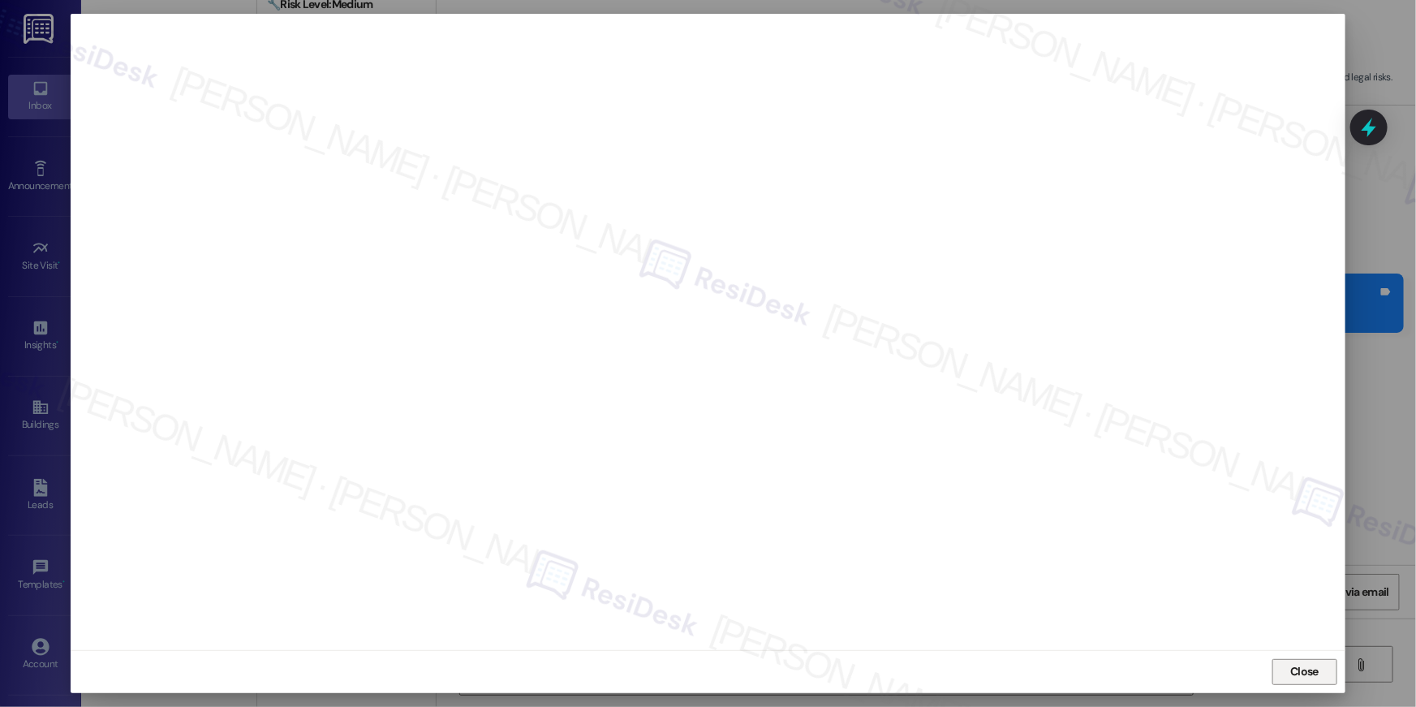
click at [1309, 672] on span "Close" at bounding box center [1304, 671] width 28 height 17
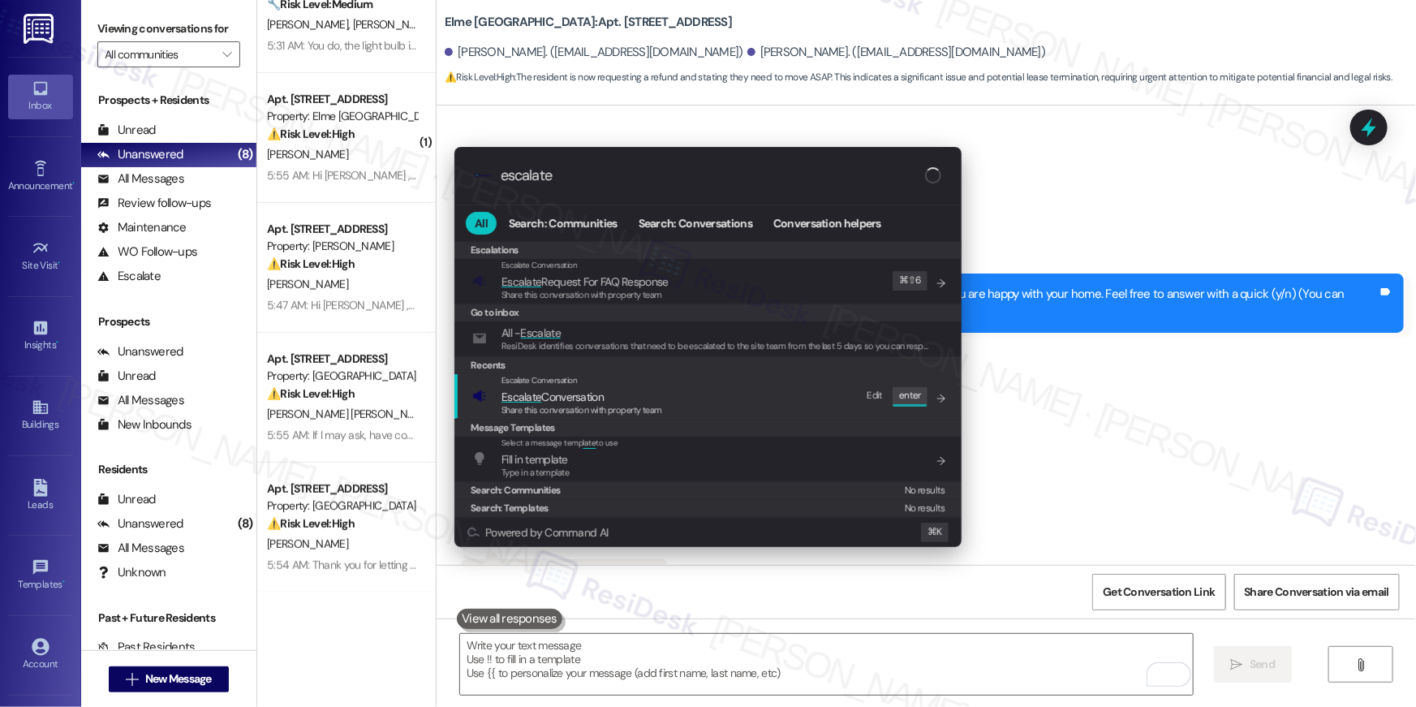
type input "escalate"
click at [607, 402] on span "Escalate Conversation" at bounding box center [581, 397] width 161 height 18
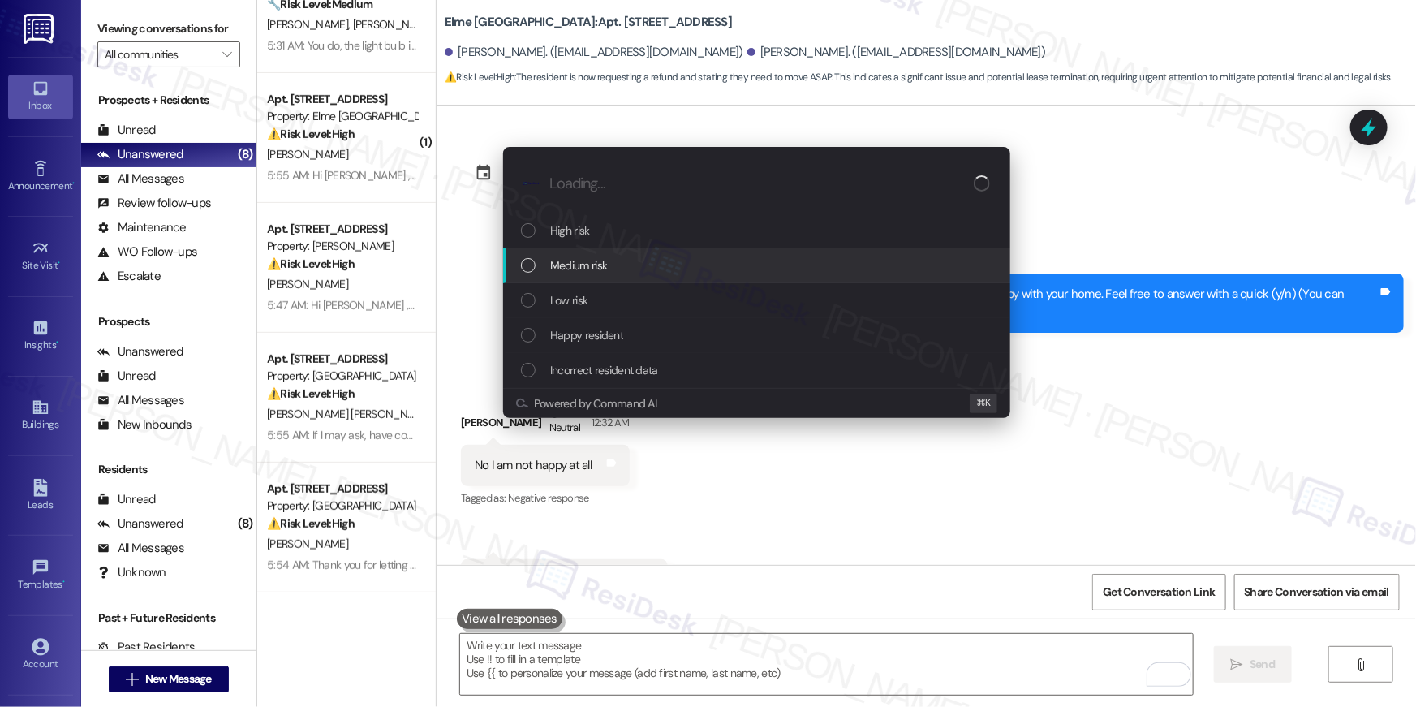
click at [620, 278] on div "Medium risk" at bounding box center [756, 265] width 507 height 35
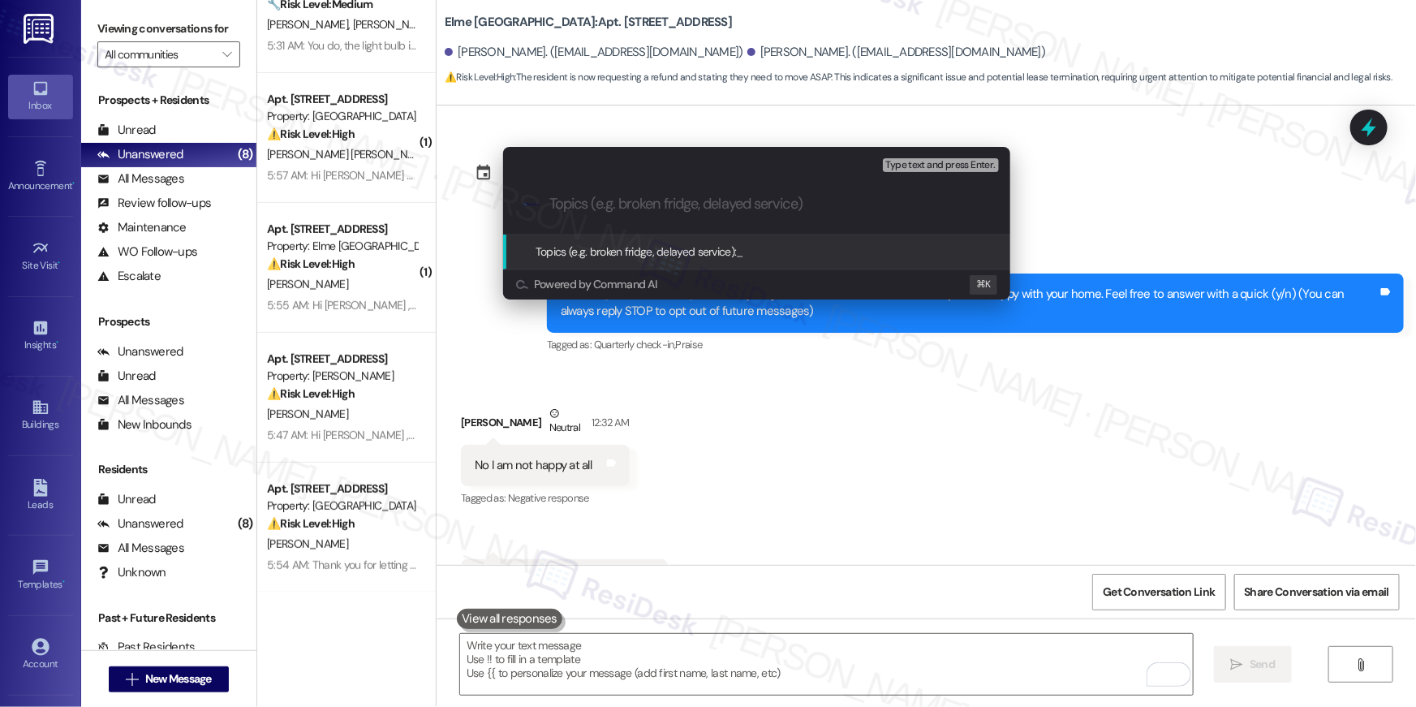
paste input "Resident just moved in and she has outstanding repair items that have not been …"
type input "Resident just moved in and she has outstanding repair items that have not been …"
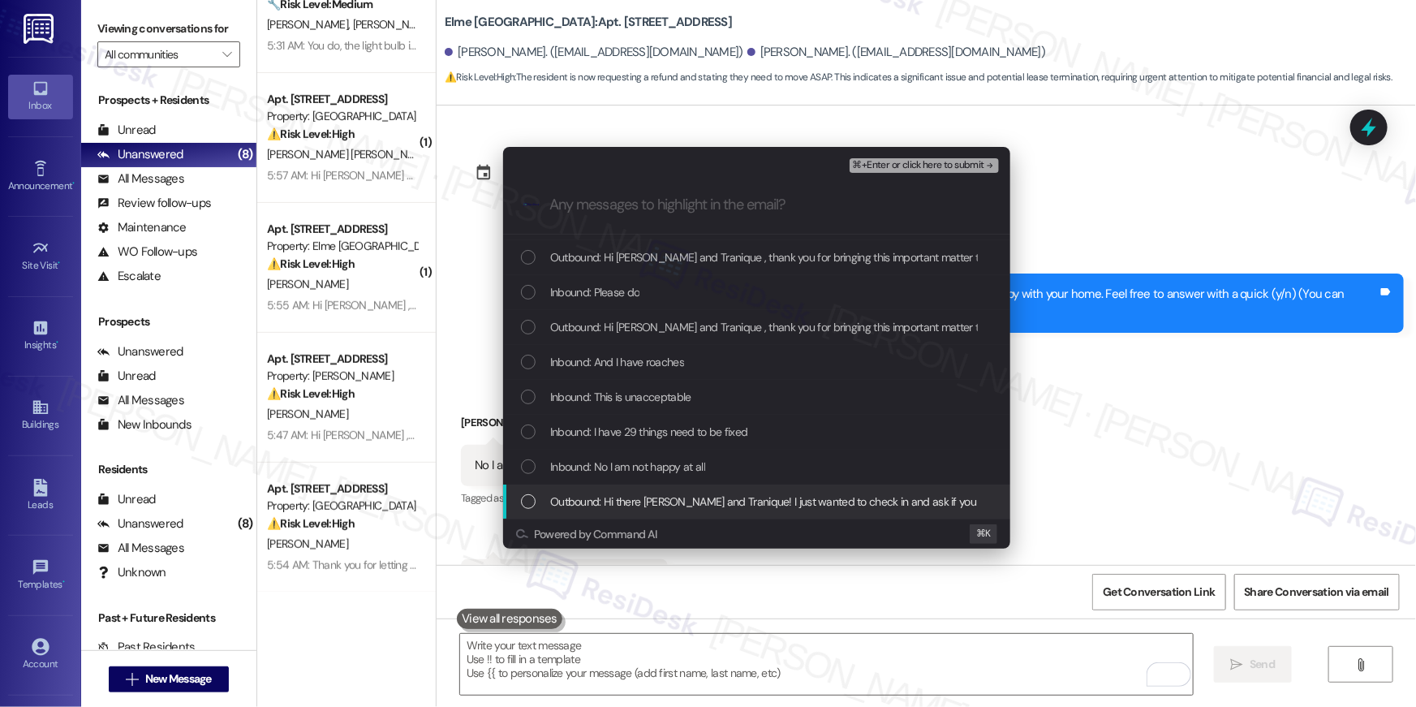
click at [528, 498] on div "List of options" at bounding box center [528, 501] width 15 height 15
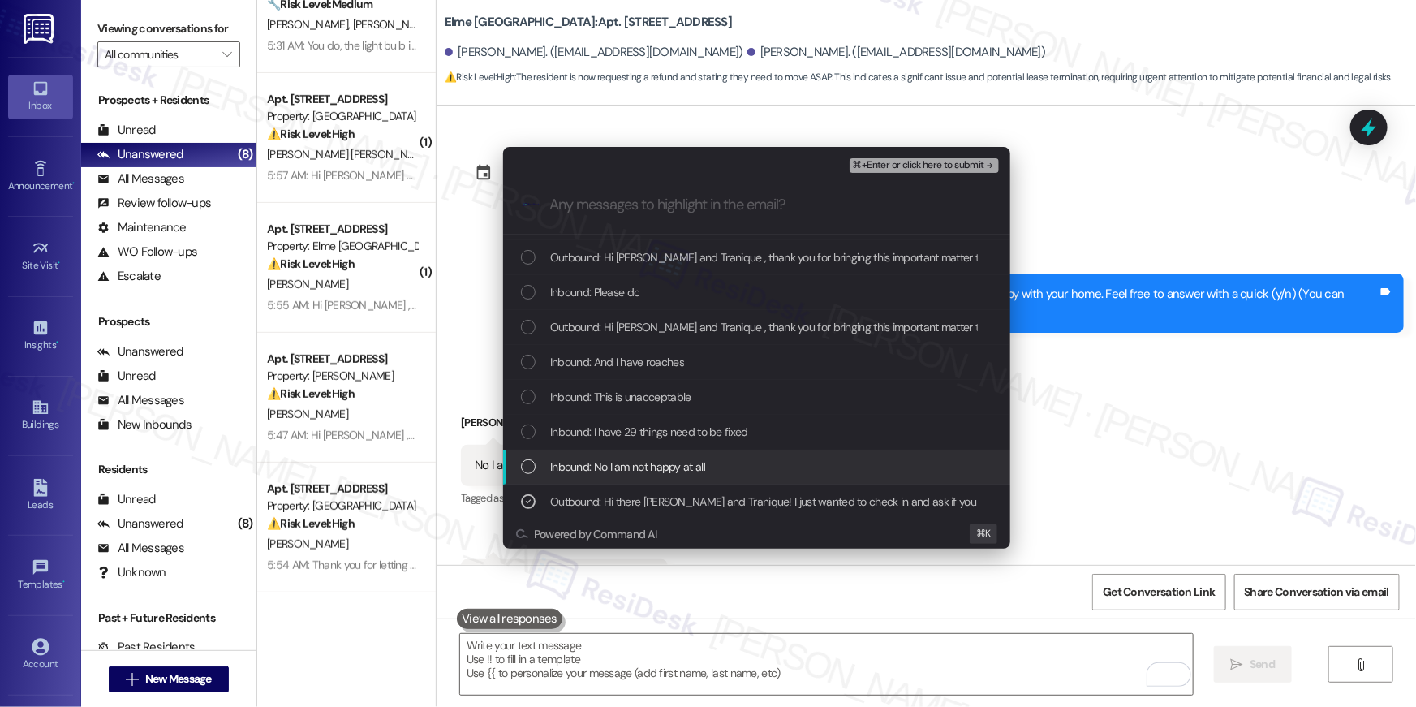
click at [526, 468] on div "List of options" at bounding box center [528, 466] width 15 height 15
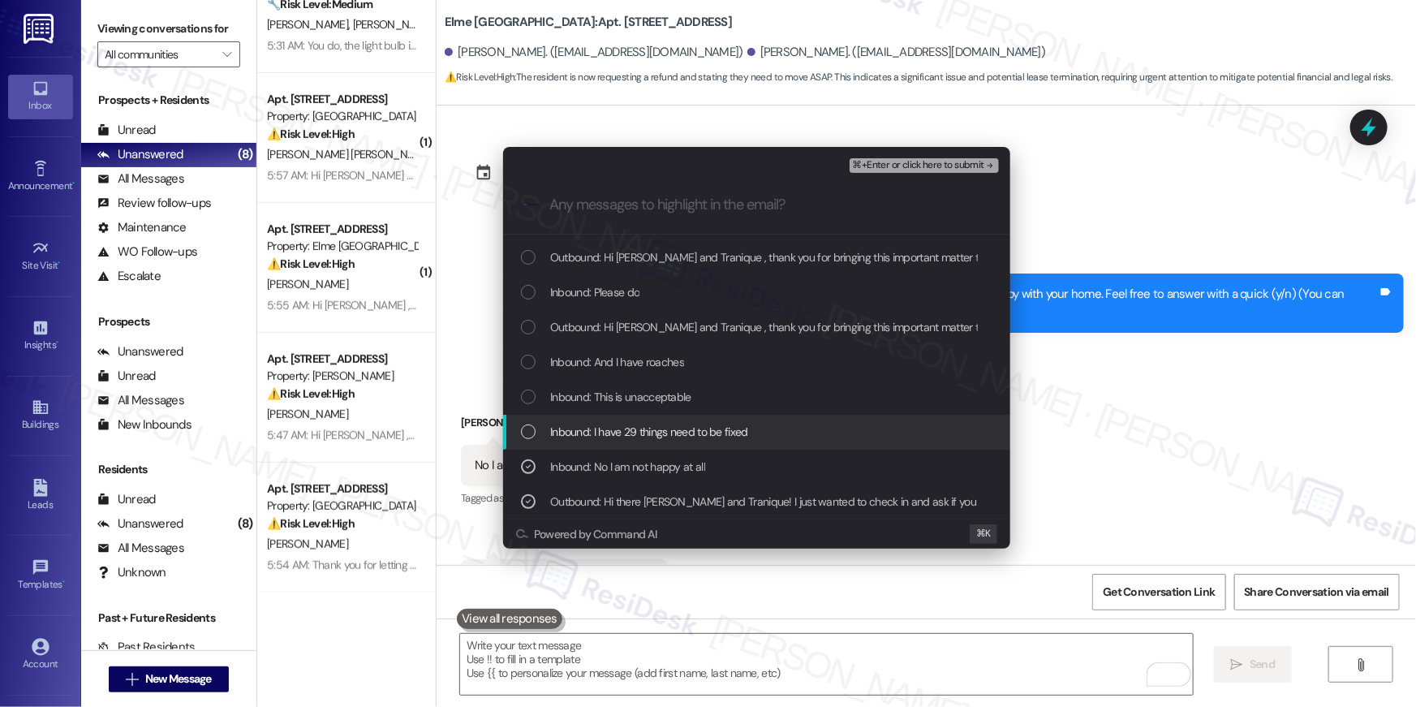
click at [527, 441] on div "Inbound: I have 29 things need to be fixed" at bounding box center [756, 432] width 507 height 35
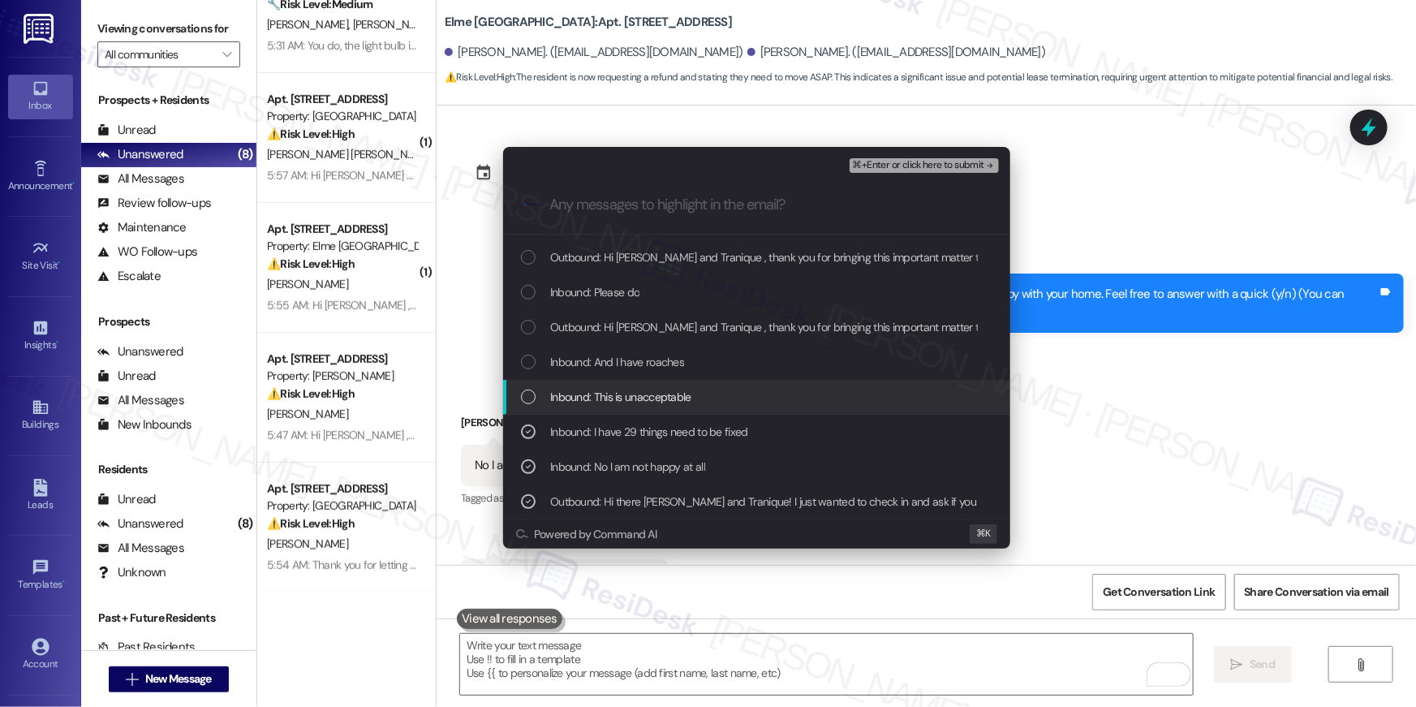
click at [527, 396] on div "List of options" at bounding box center [528, 396] width 15 height 15
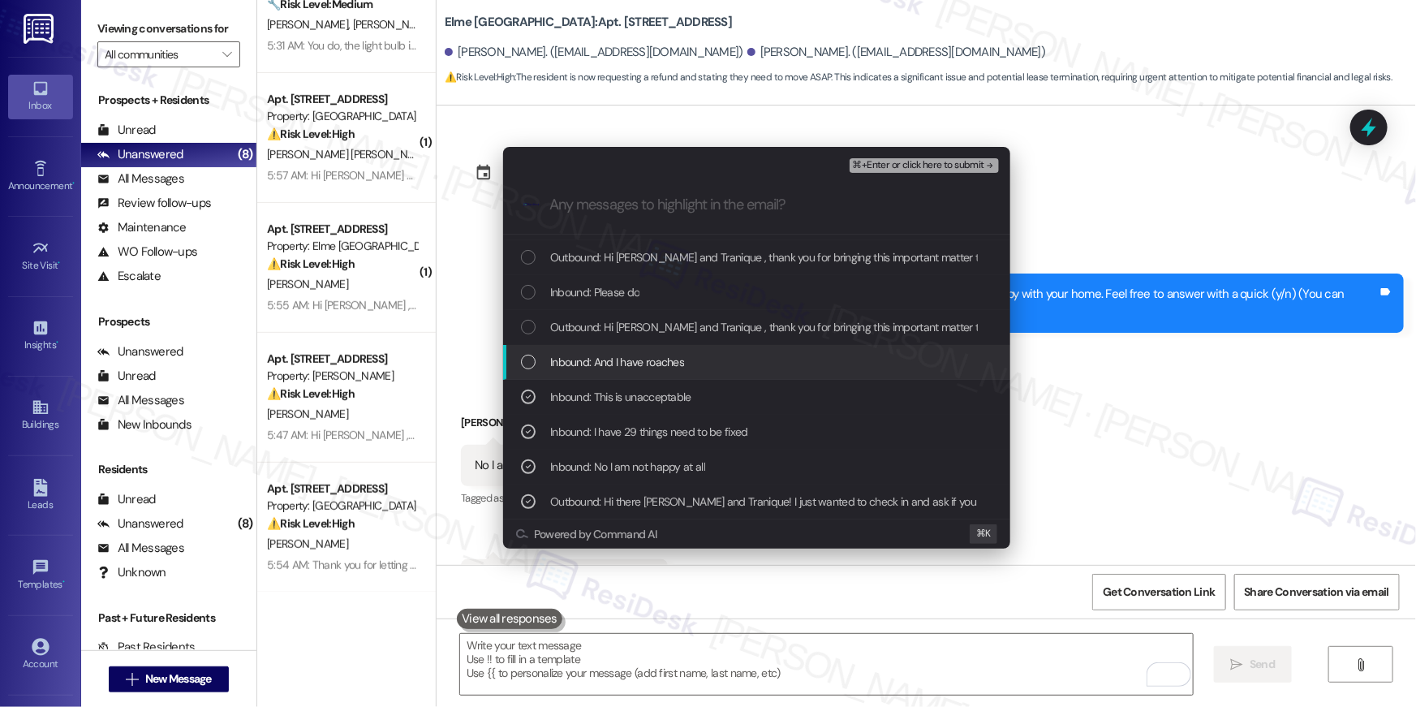
click at [527, 369] on div "Inbound: And I have roaches" at bounding box center [758, 362] width 475 height 18
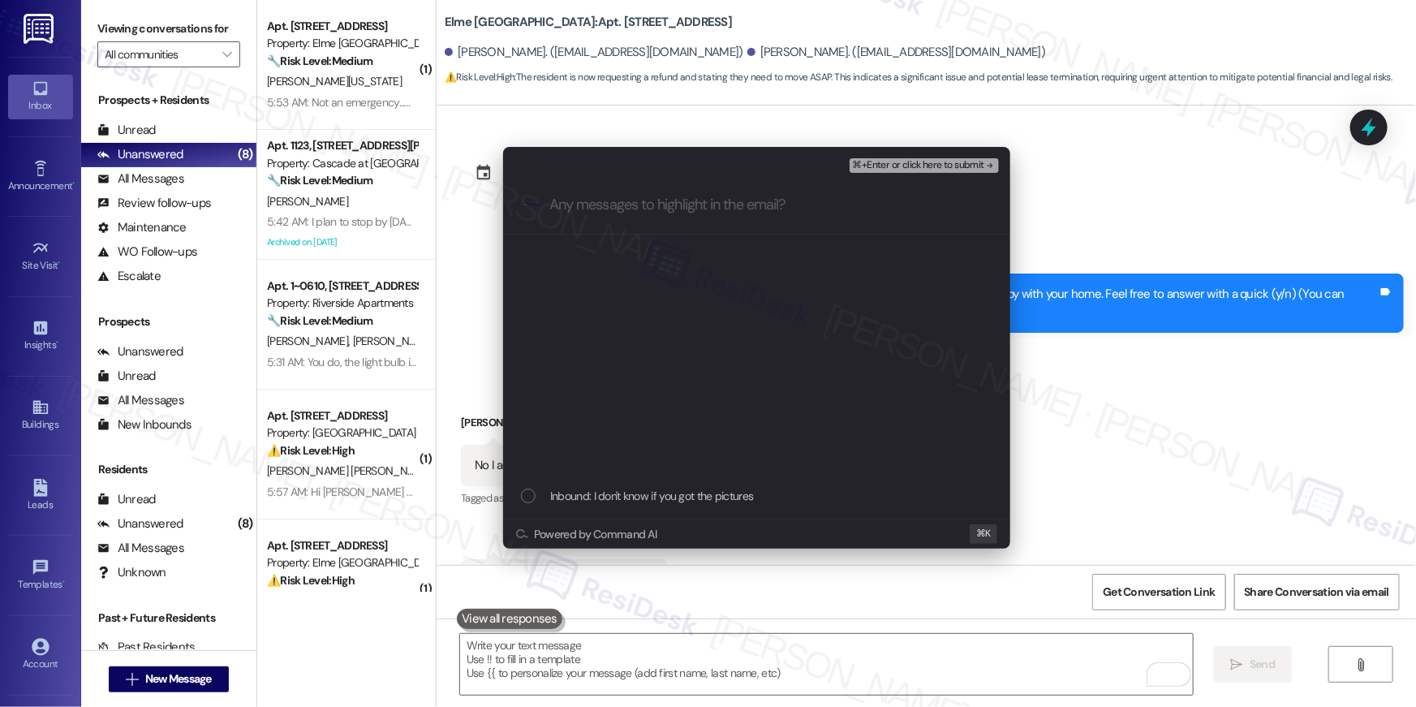
scroll to position [448, 0]
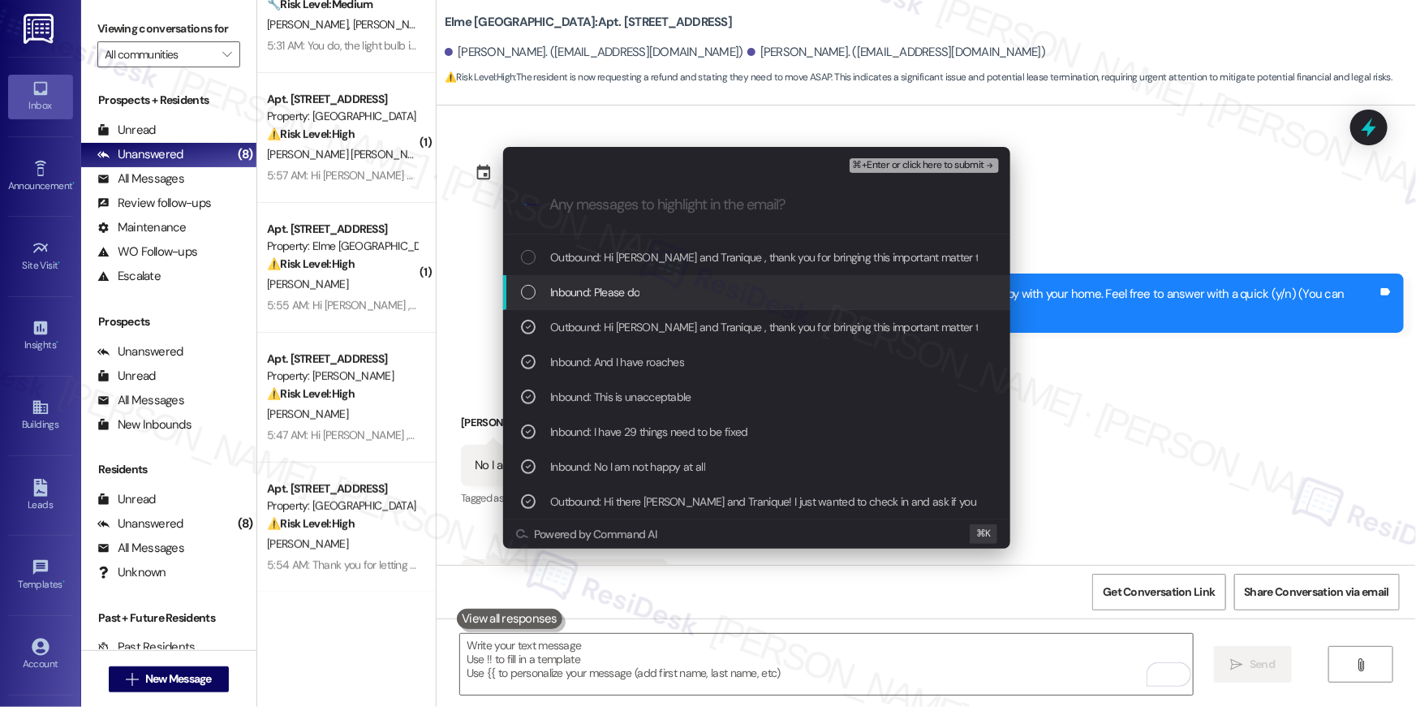
click at [530, 300] on div "Inbound: Please do" at bounding box center [758, 292] width 475 height 18
click at [925, 160] on span "⌘+Enter or click here to submit" at bounding box center [918, 165] width 131 height 11
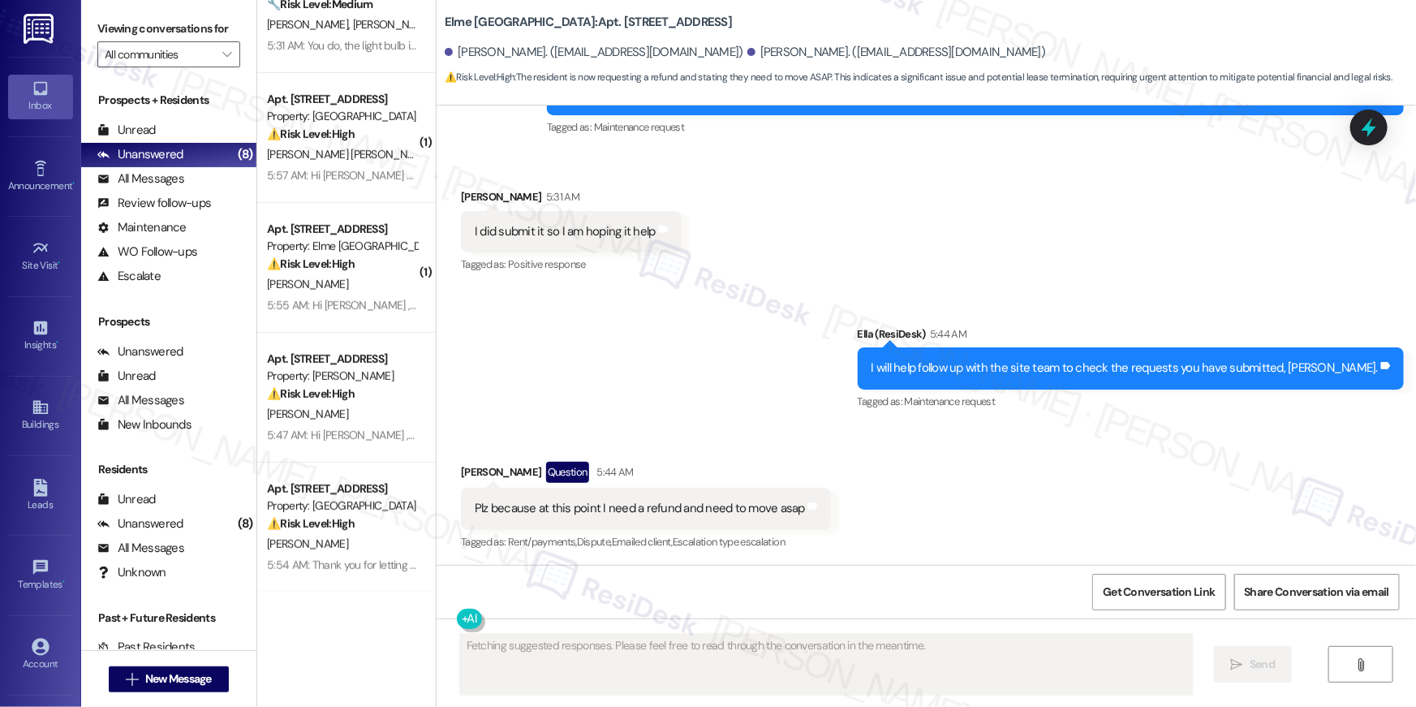
scroll to position [57, 0]
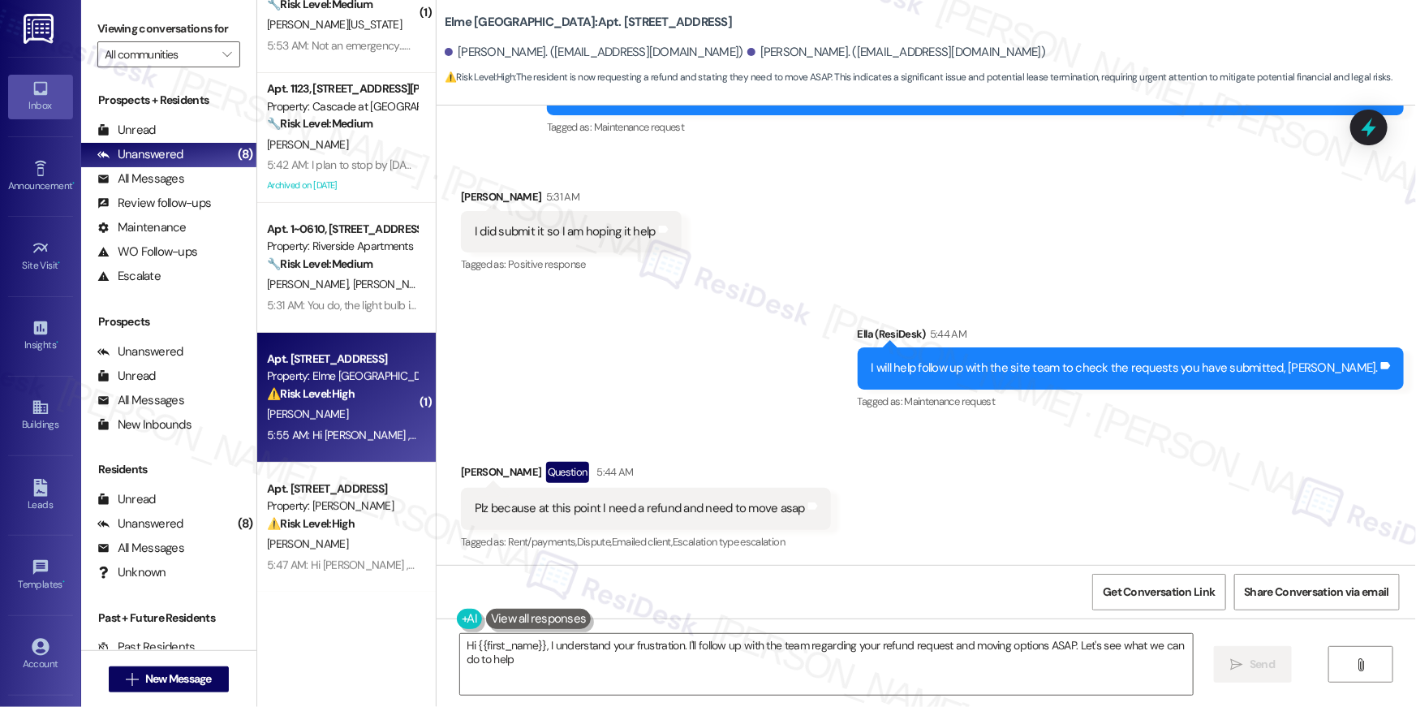
type textarea "Hi {{first_name}}, I understand your frustration. I'll follow up with the team …"
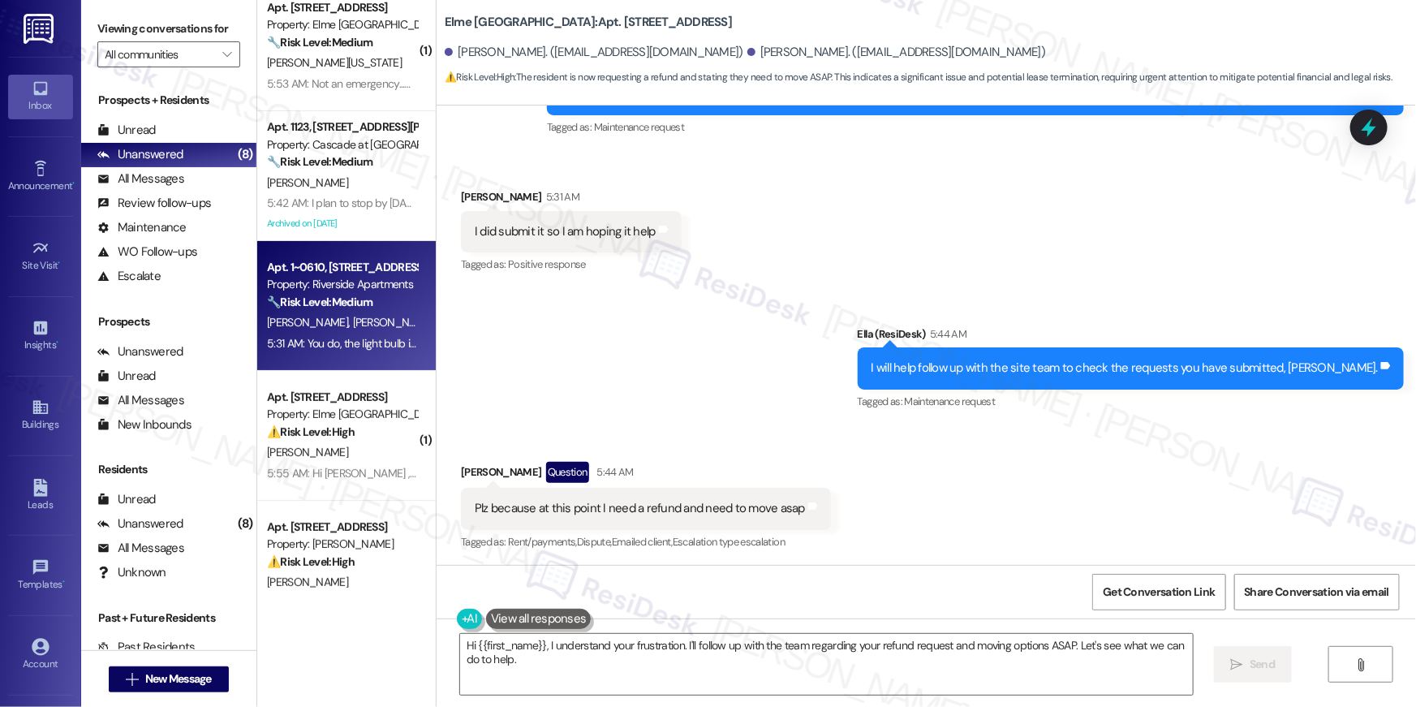
scroll to position [0, 0]
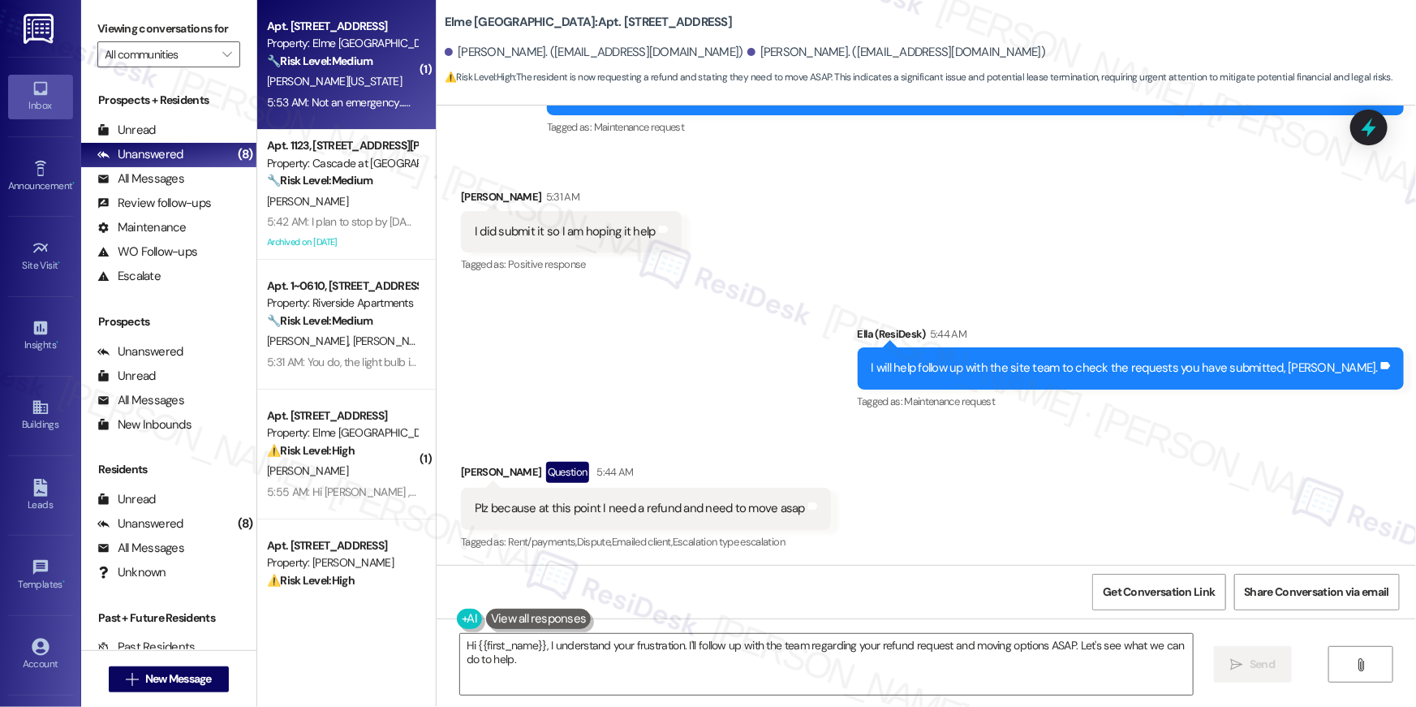
click at [311, 115] on div "Apt. 2402, 205 Century Place Property: Elme Alexandria 🔧 Risk Level: Medium The…" at bounding box center [346, 65] width 179 height 130
type textarea "Fetching suggested responses. Please feel free to read through the conversation…"
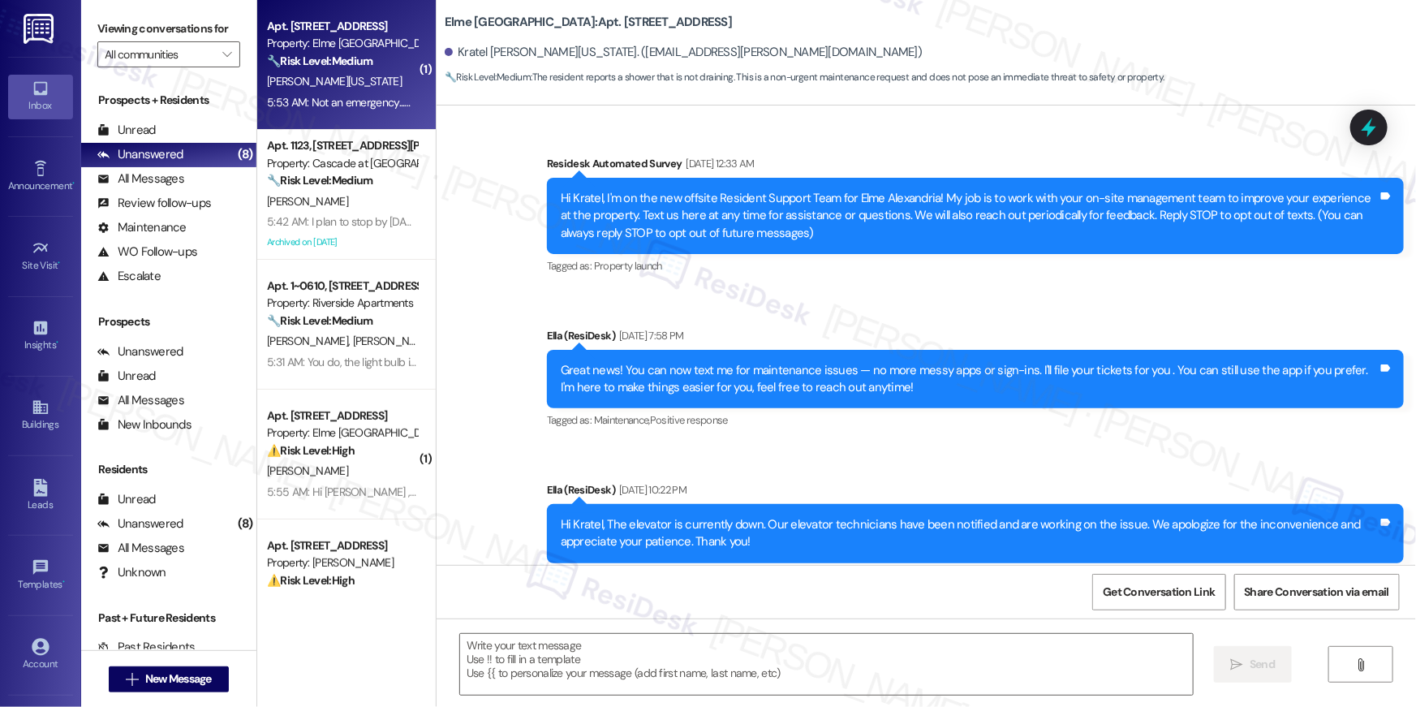
scroll to position [22718, 0]
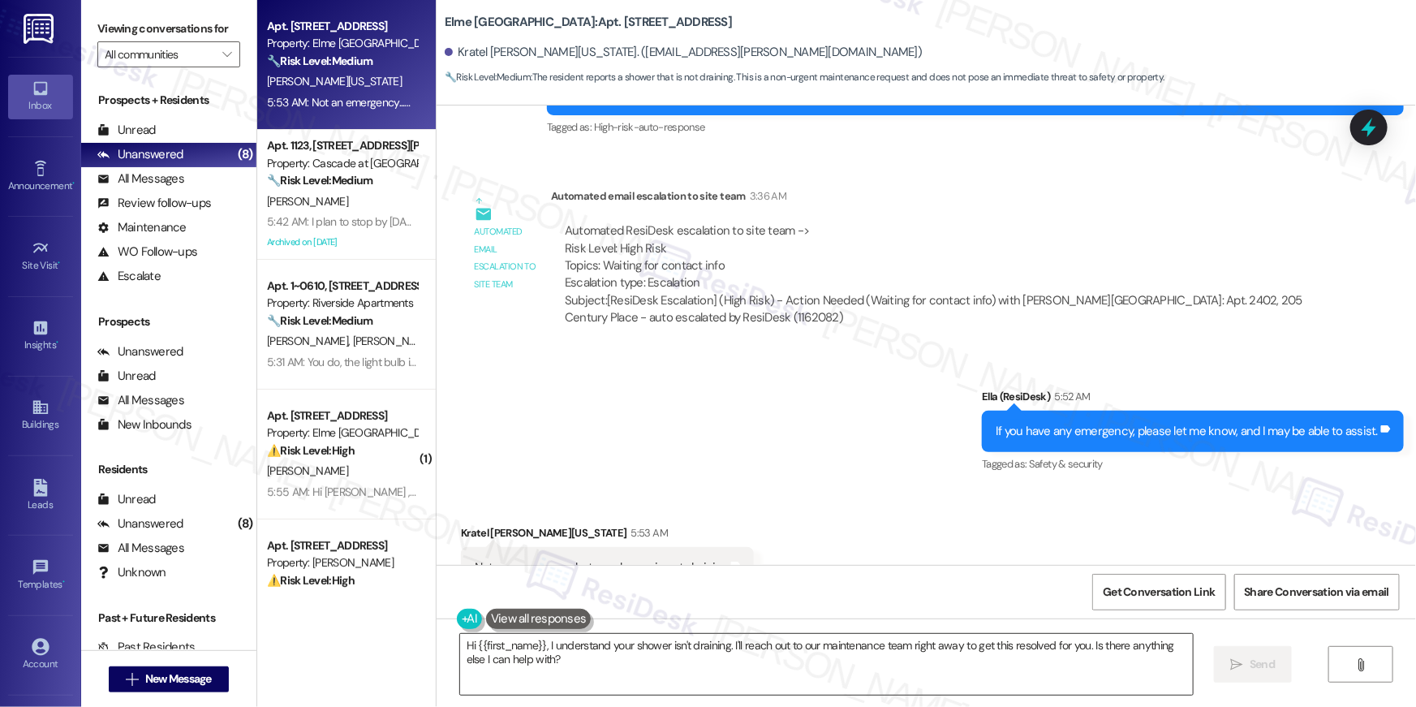
click at [763, 656] on textarea "Hi {{first_name}}, I understand your shower isn't draining. I'll reach out to o…" at bounding box center [826, 664] width 733 height 61
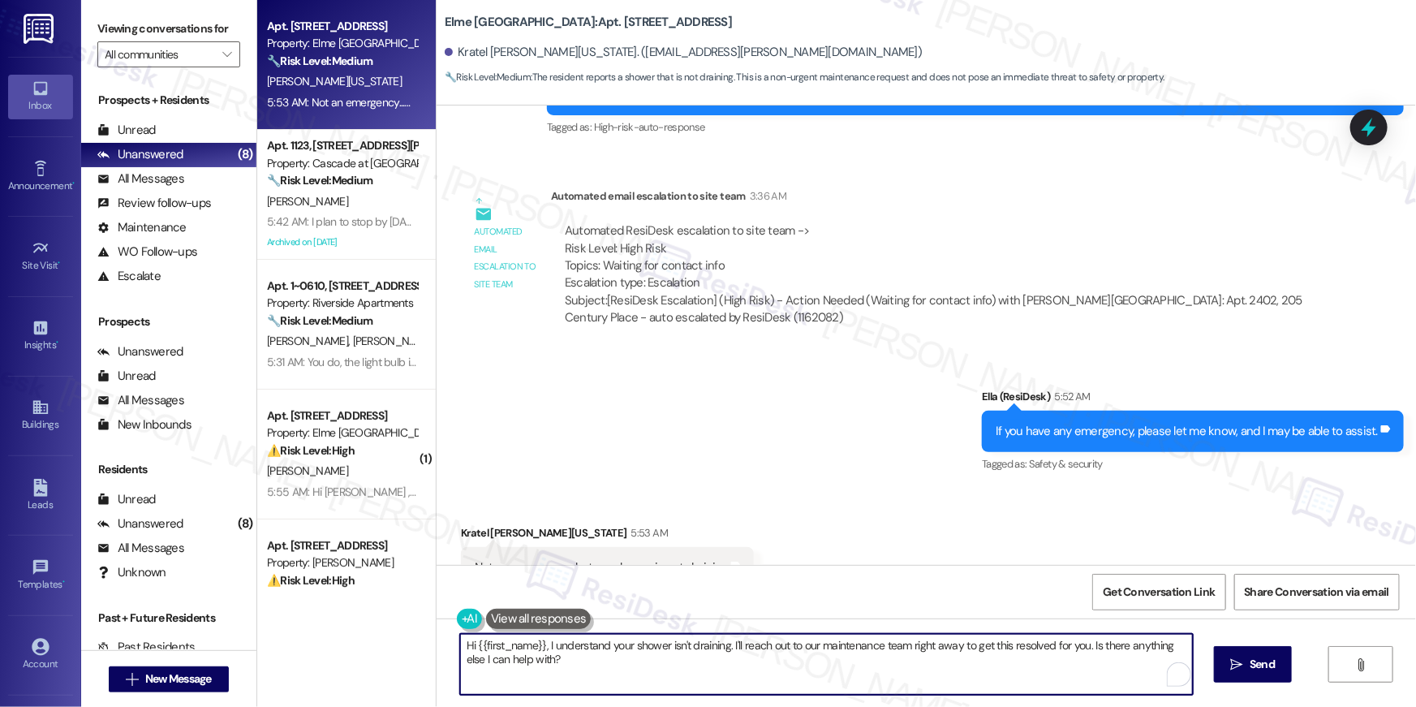
drag, startPoint x: 749, startPoint y: 649, endPoint x: 731, endPoint y: 644, distance: 18.5
click at [749, 649] on textarea "Hi {{first_name}}, I understand your shower isn't draining. I'll reach out to o…" at bounding box center [826, 664] width 733 height 61
click at [750, 706] on div "Hi {{first_name}}, I understand your shower isn't draining. I'll reach out to o…" at bounding box center [926, 679] width 979 height 122
click at [721, 639] on textarea "Hi {{first_name}}, I understand your shower isn't draining. I'll reach out to o…" at bounding box center [826, 664] width 733 height 61
type textarea "Hi {{first_name}}, I understand your shower isn't draining. I'm happy to put in…"
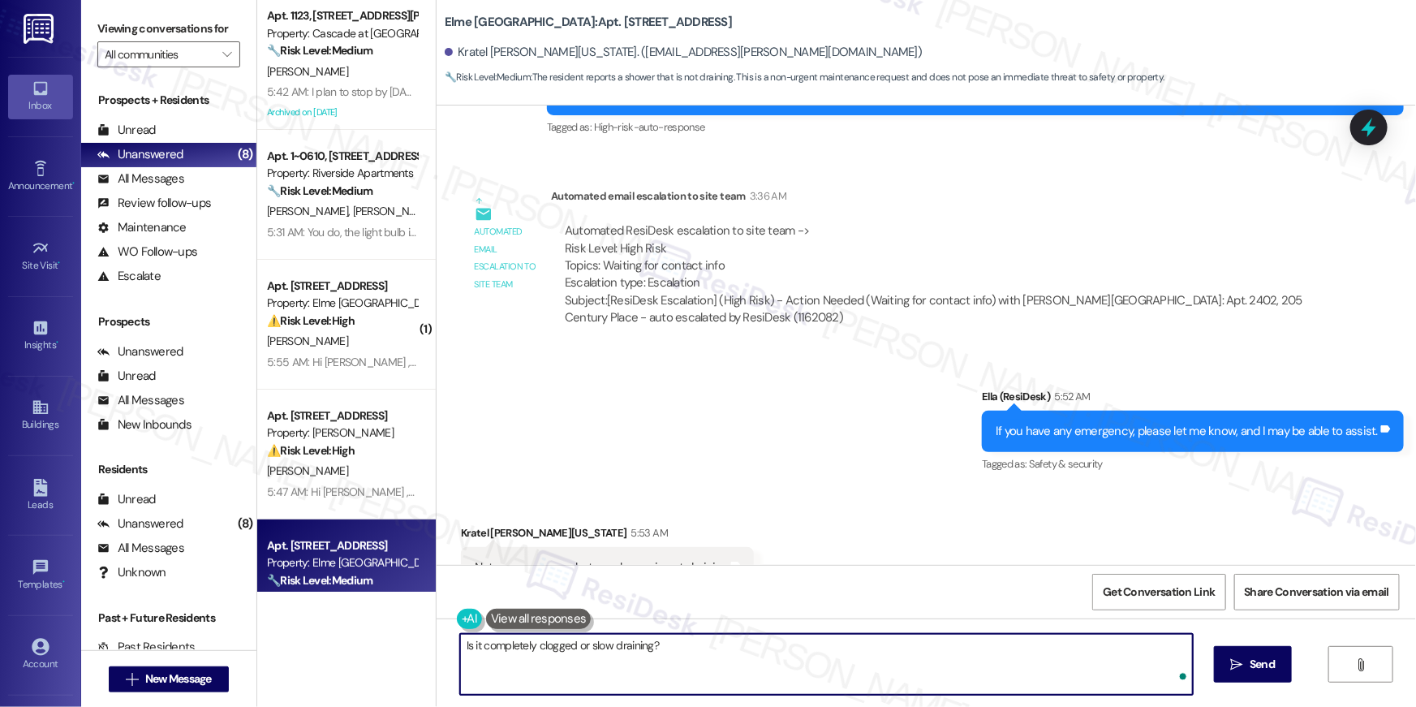
type textarea "Is it completely clogged or slow draining?"
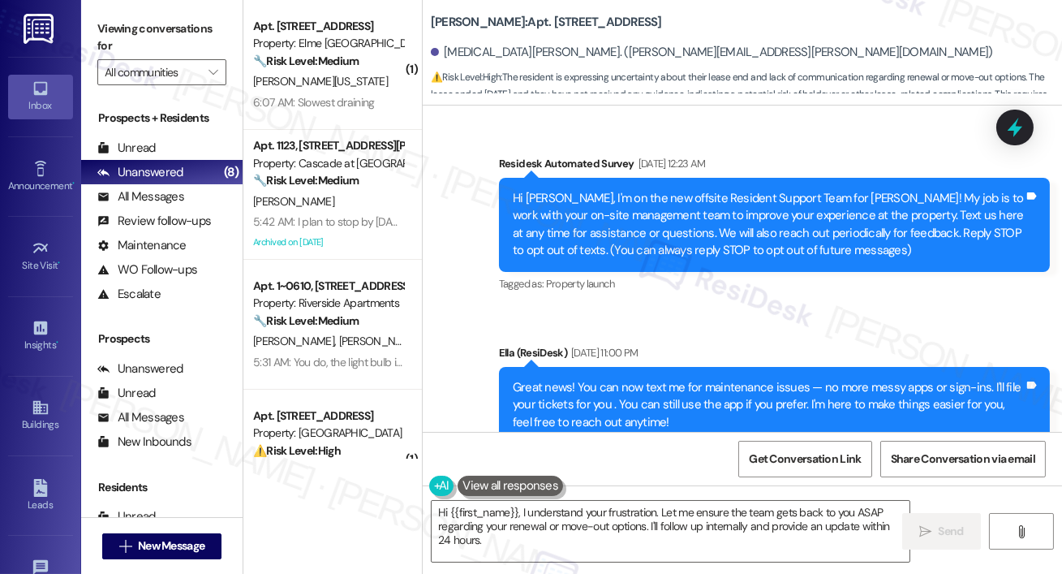
scroll to position [40975, 0]
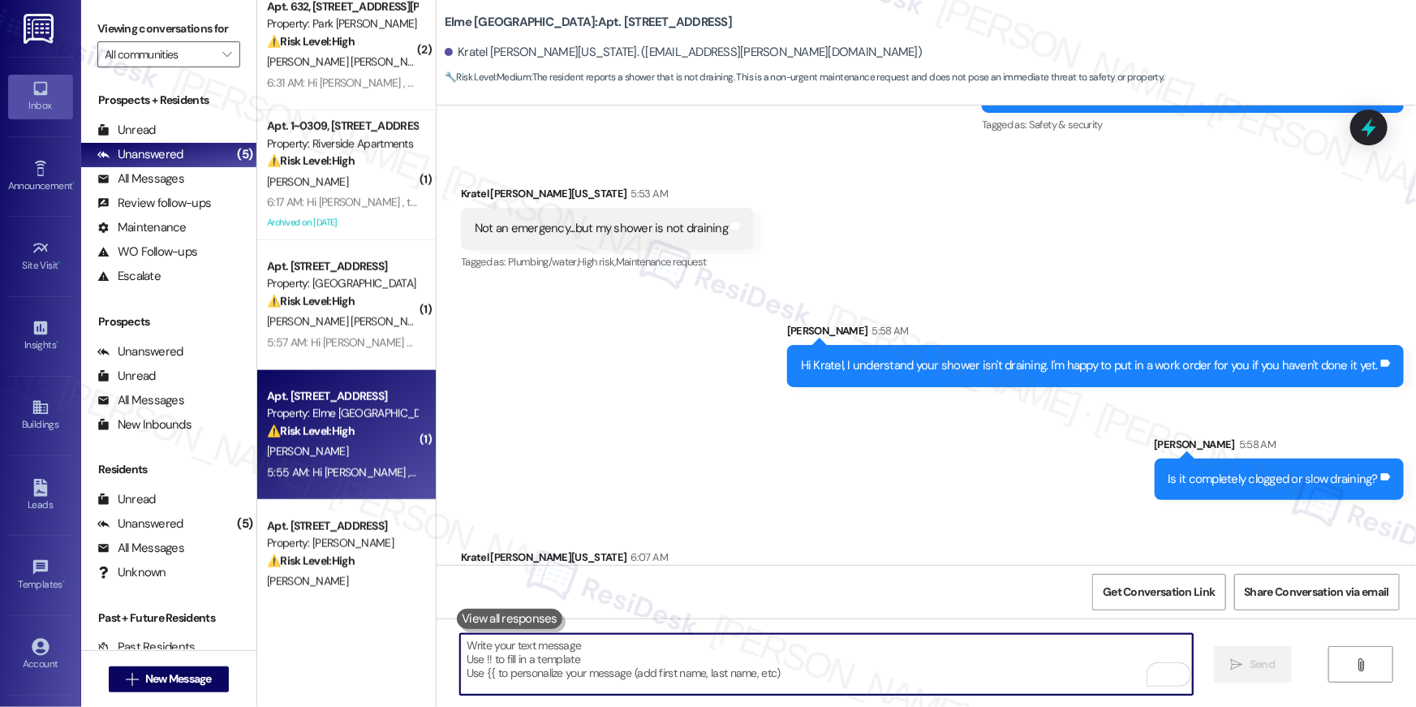
scroll to position [706, 0]
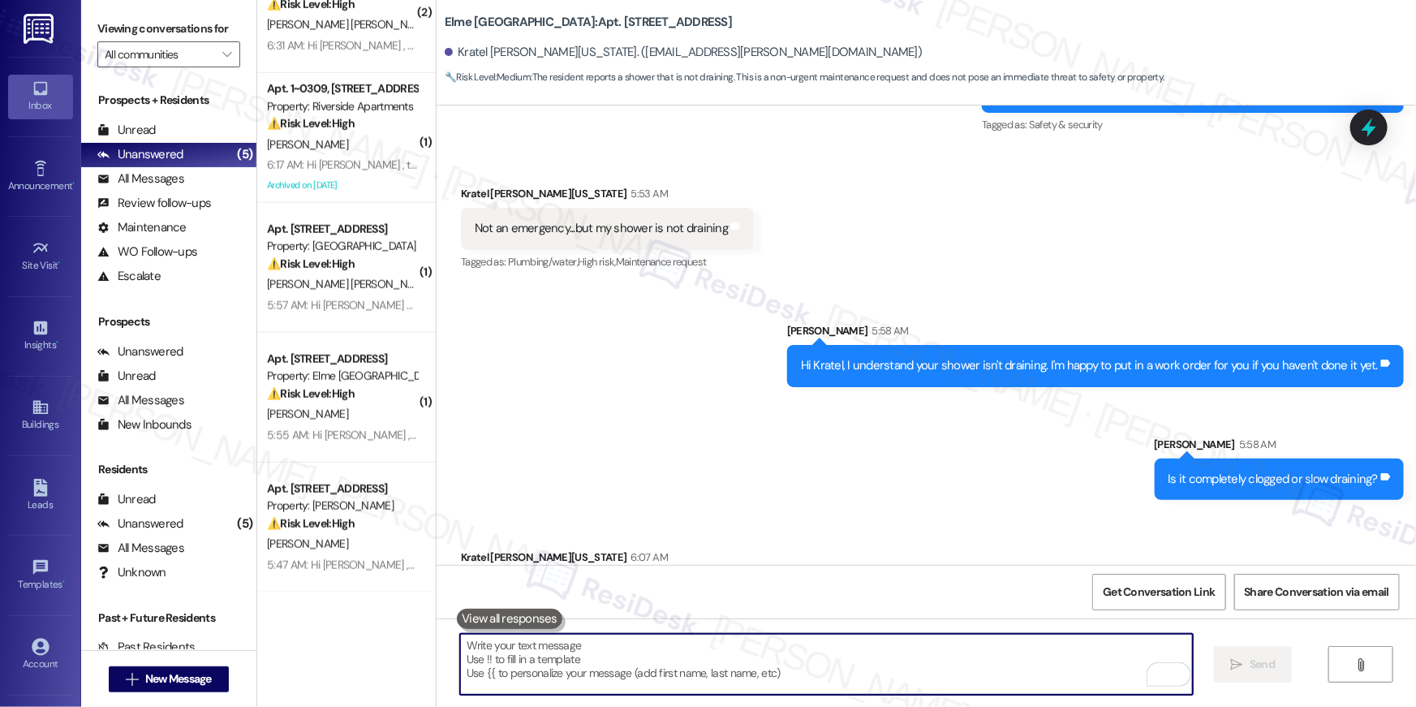
click at [901, 424] on div "Sent via SMS [PERSON_NAME] 5:58 AM Hi Kratel, I understand your shower isn't dr…" at bounding box center [926, 399] width 979 height 226
click at [880, 672] on textarea "To enrich screen reader interactions, please activate Accessibility in Grammarl…" at bounding box center [826, 664] width 733 height 61
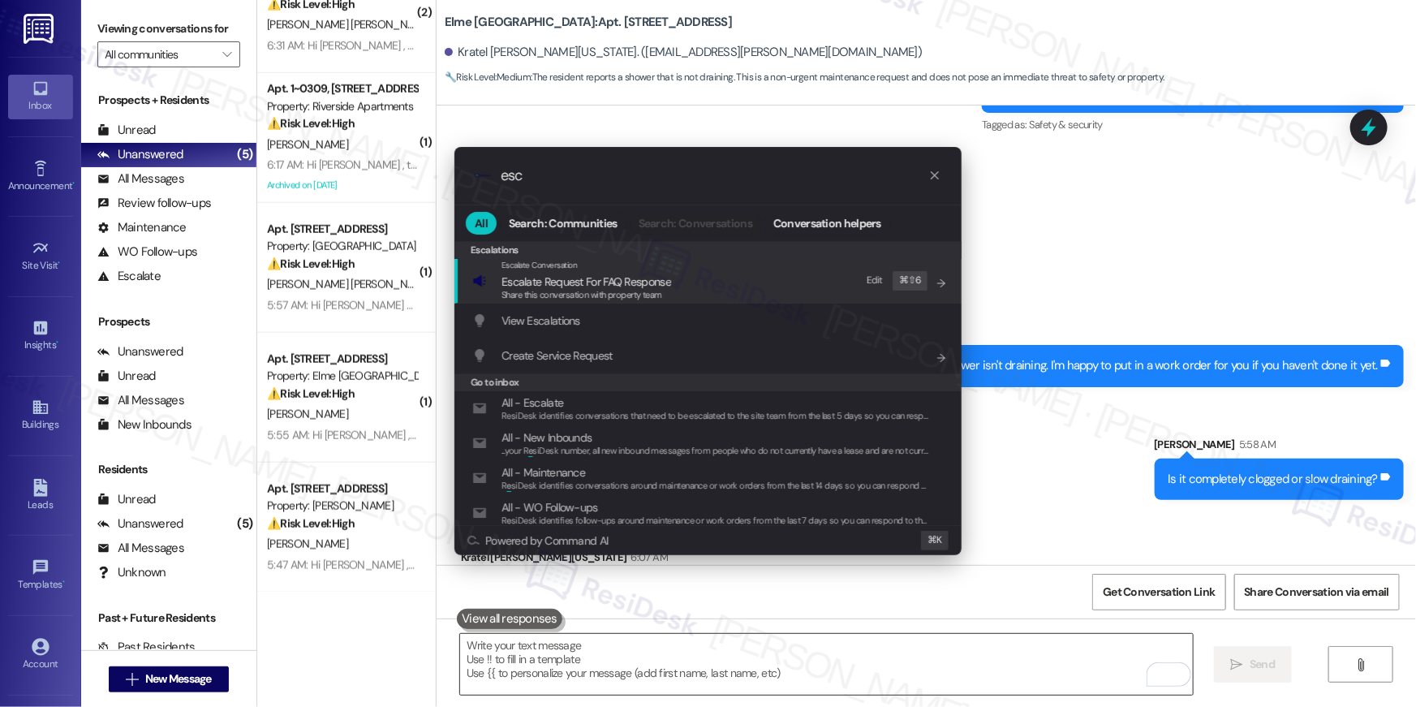
type input "esca"
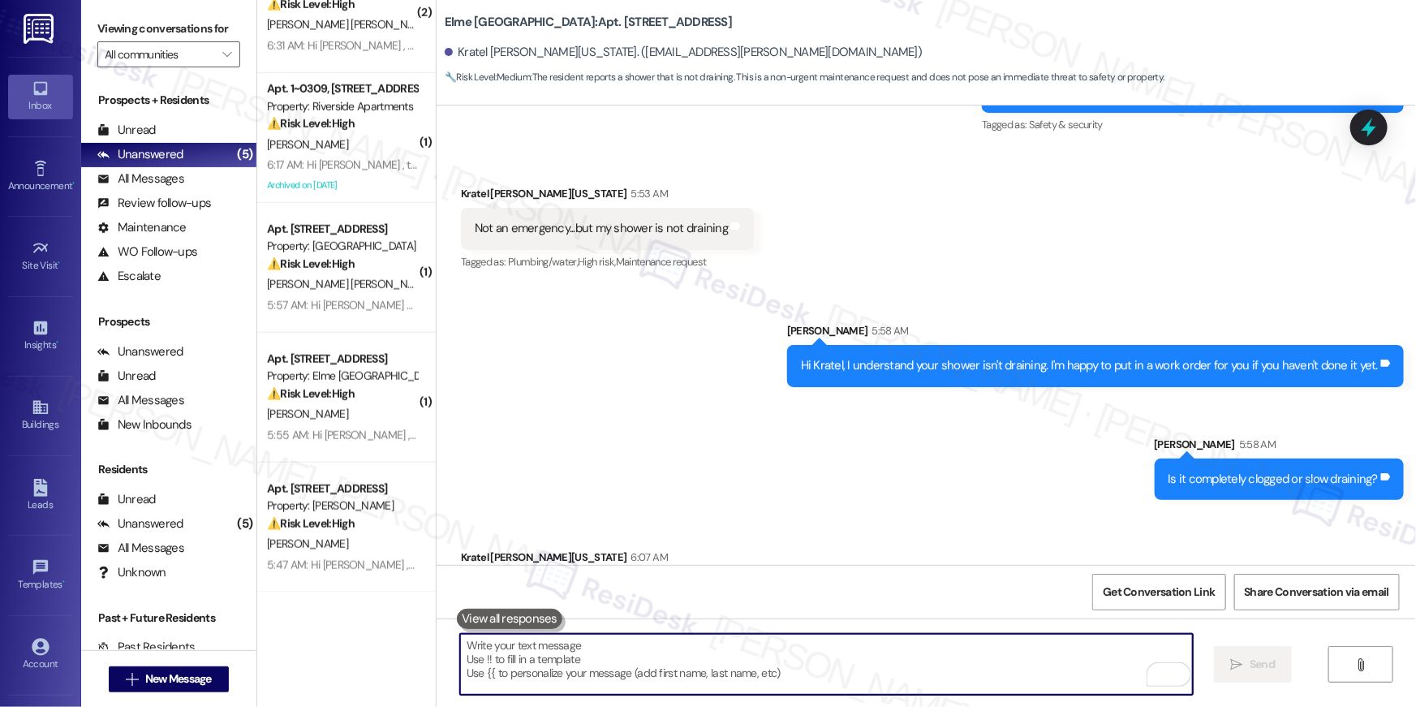
click at [910, 669] on textarea "To enrich screen reader interactions, please activate Accessibility in Grammarl…" at bounding box center [826, 664] width 733 height 61
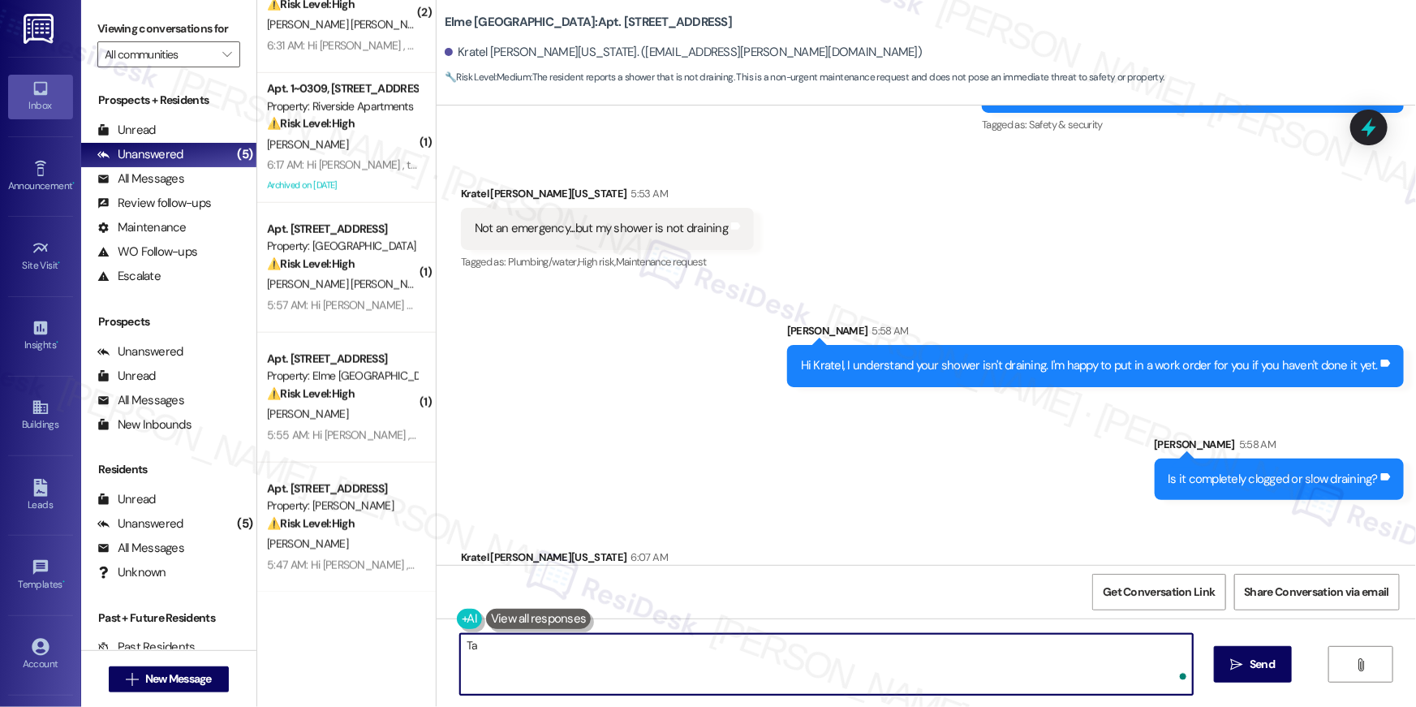
type textarea "T"
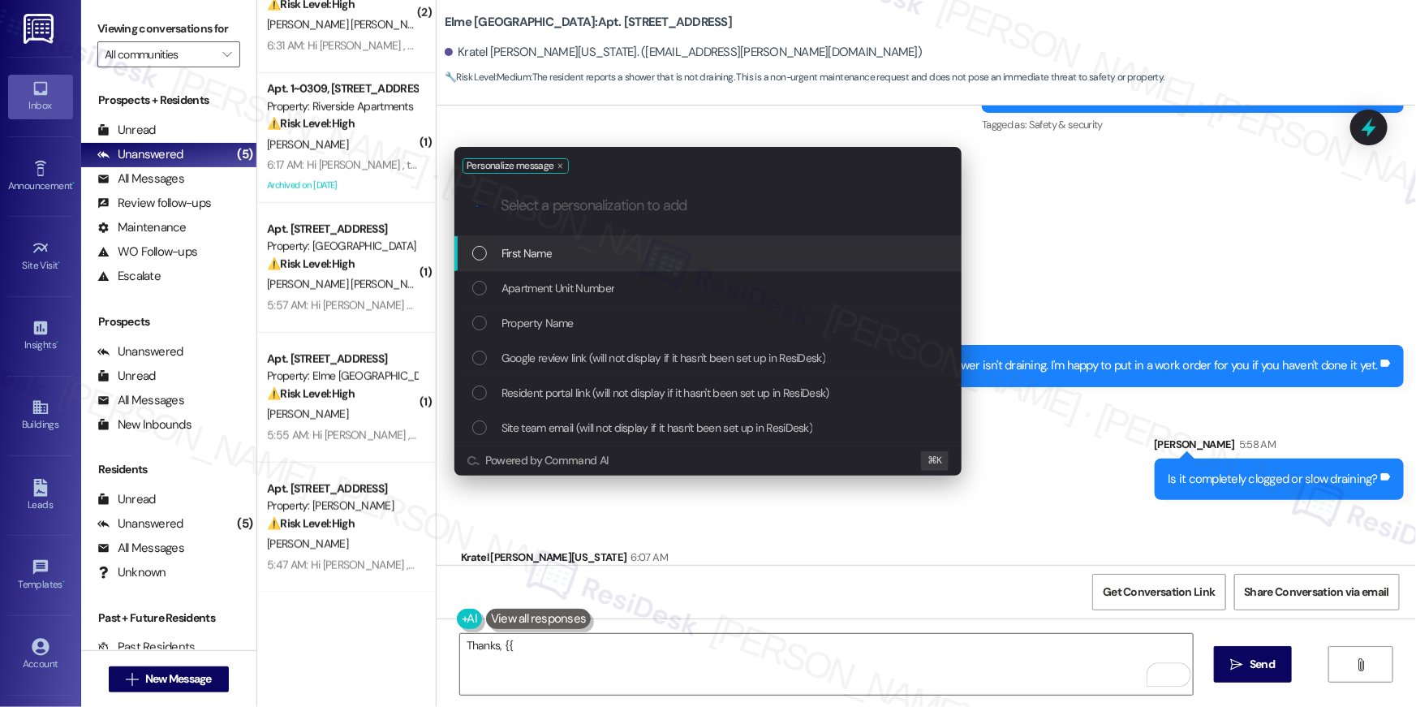
click at [761, 246] on div "First Name" at bounding box center [709, 253] width 475 height 18
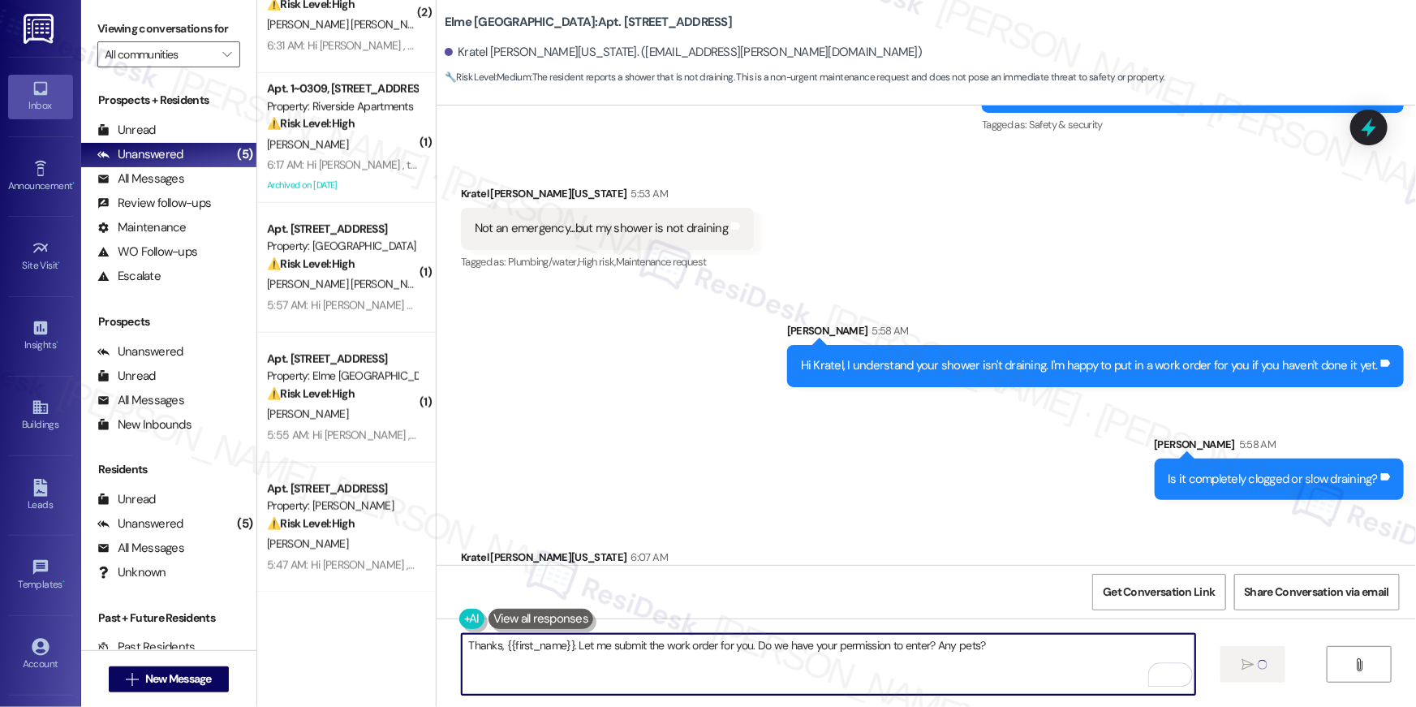
type textarea "Thanks, {{first_name}}. Let me submit the work order for you. Do we have your p…"
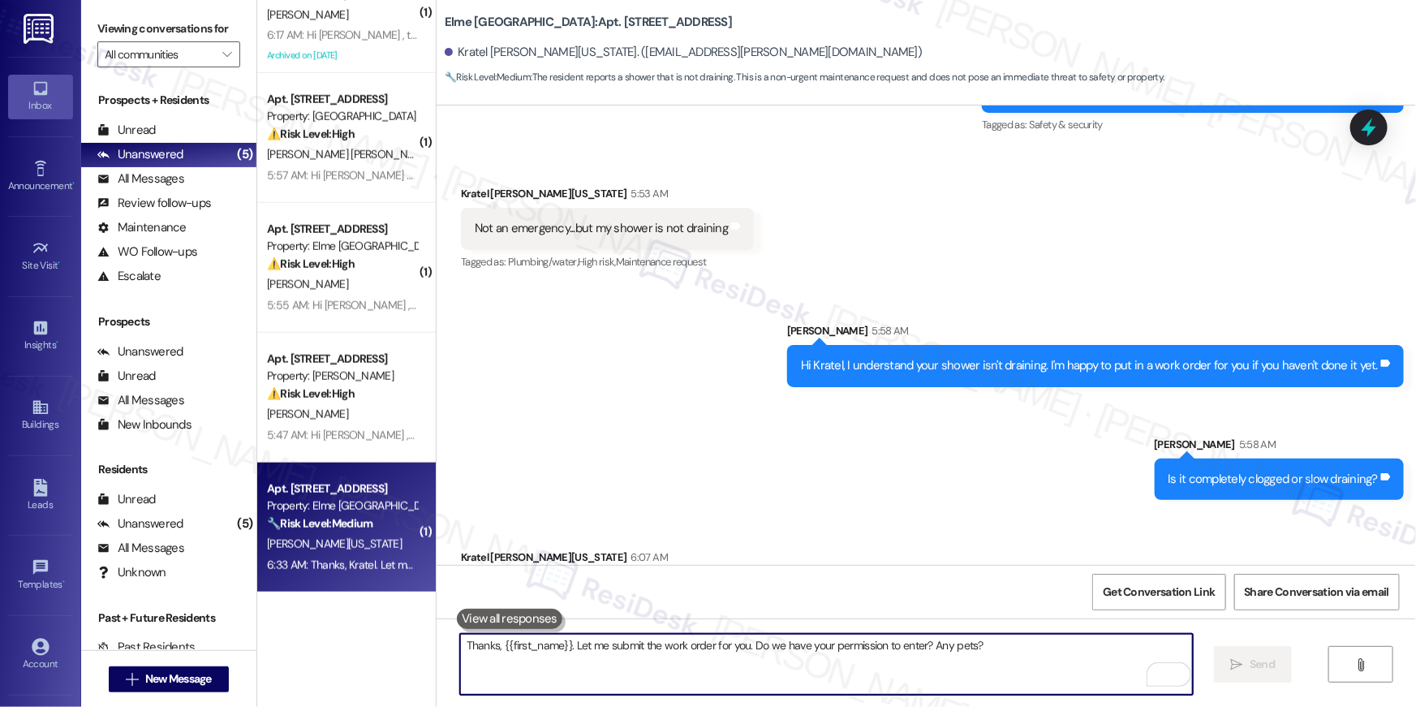
click at [837, 661] on textarea "Thanks, {{first_name}}. Let me submit the work order for you. Do we have your p…" at bounding box center [826, 664] width 733 height 61
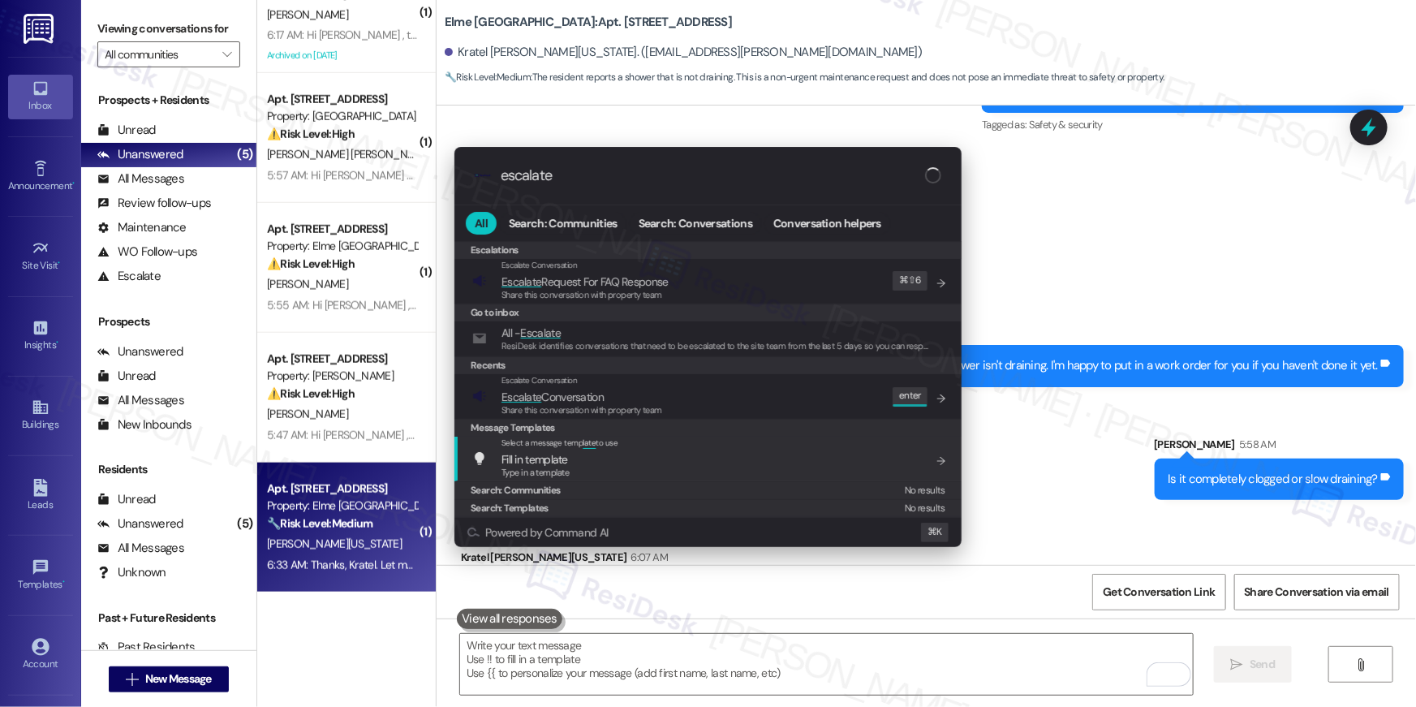
type input "escalate"
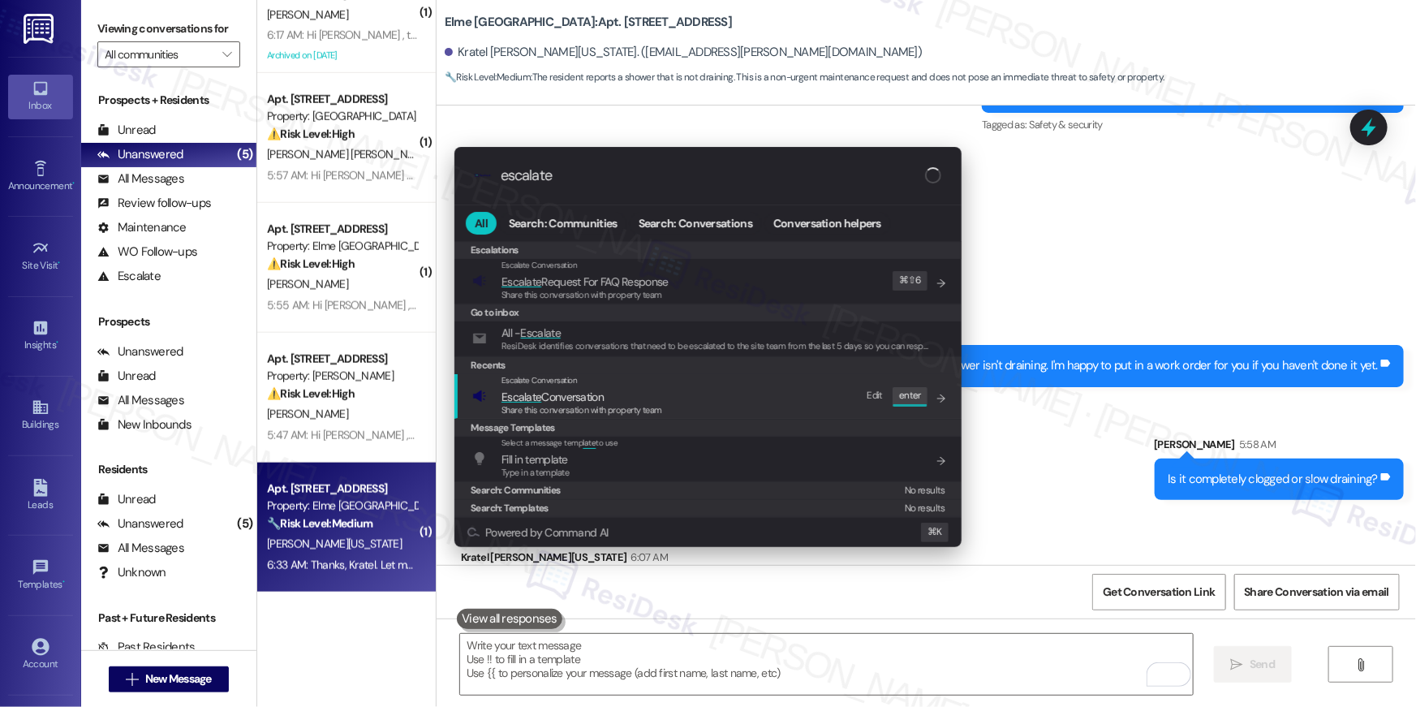
click at [726, 417] on div "Escalate Conversation Escalate Conversation Share this conversation with proper…" at bounding box center [707, 396] width 507 height 45
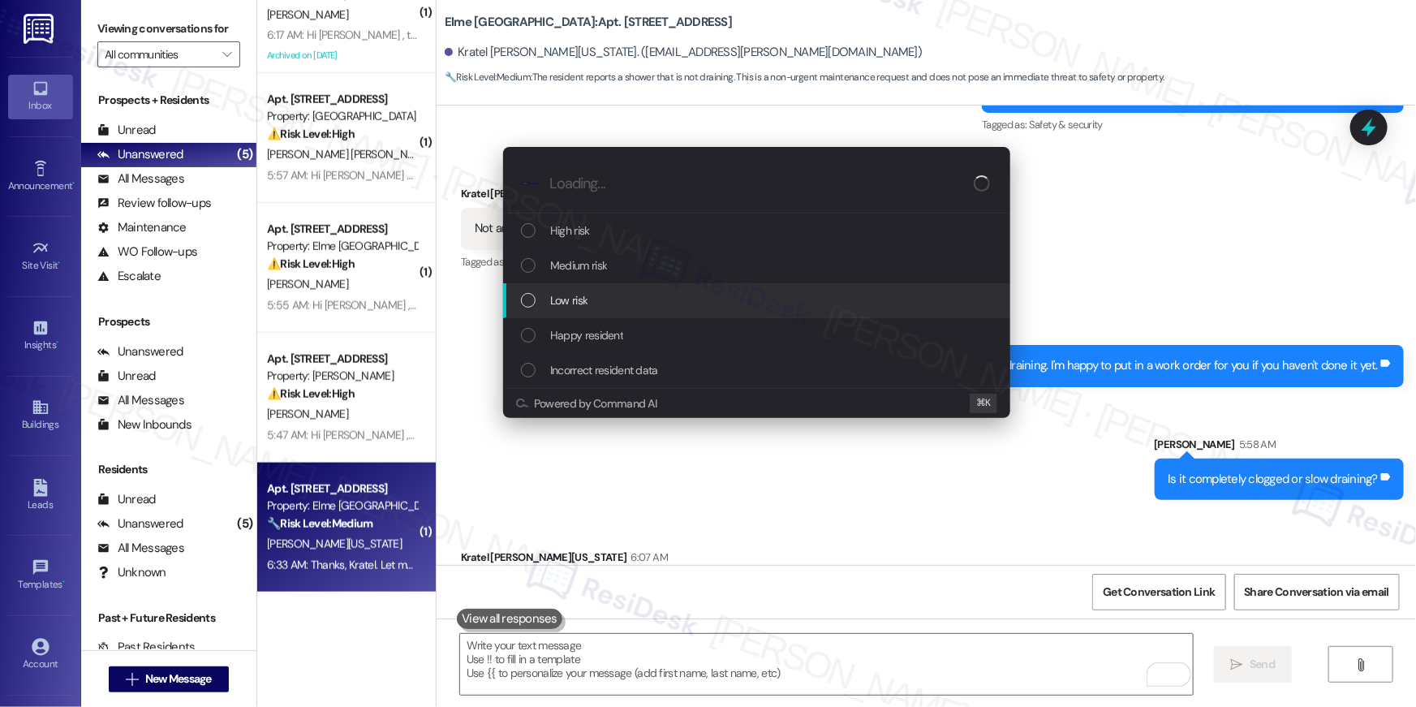
drag, startPoint x: 606, startPoint y: 247, endPoint x: 604, endPoint y: 283, distance: 35.8
click at [604, 283] on div "High risk Medium risk Low risk Happy resident Incorrect resident data" at bounding box center [756, 300] width 507 height 174
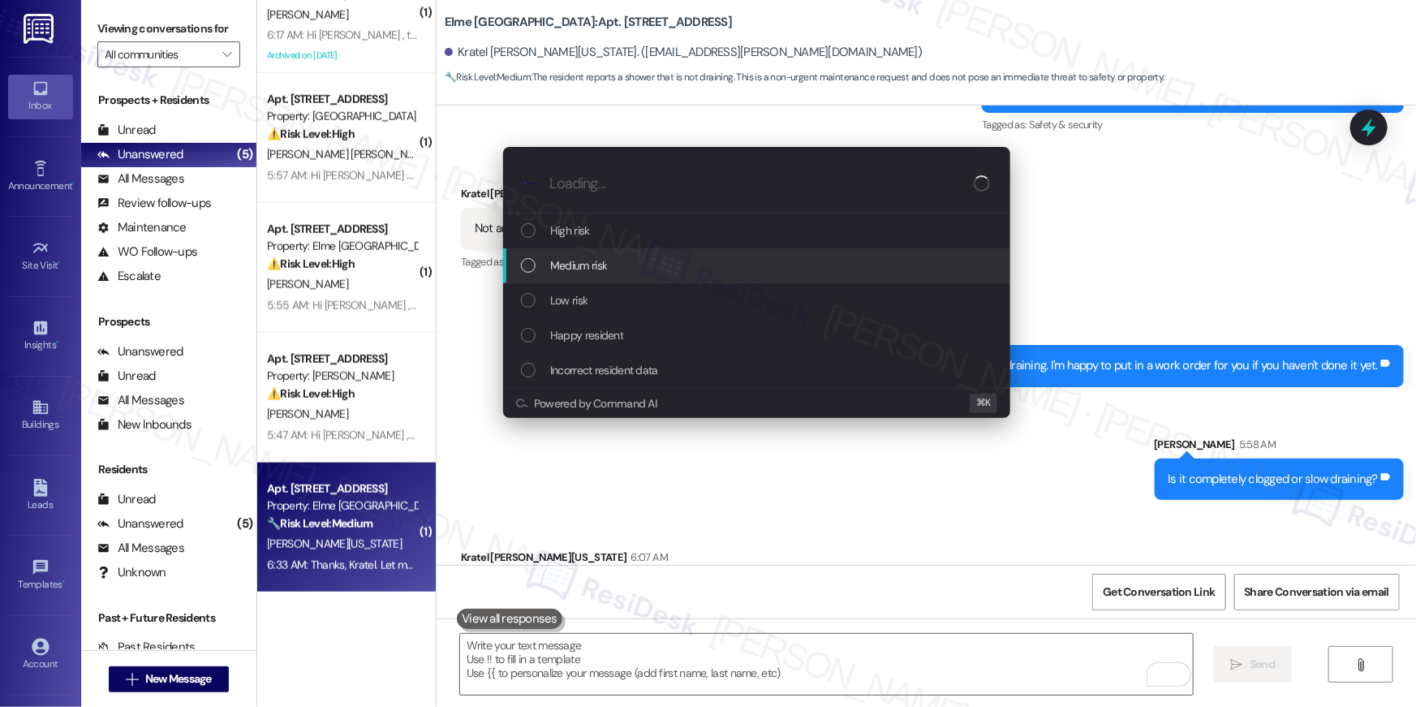
click at [604, 273] on span "Medium risk" at bounding box center [578, 265] width 57 height 18
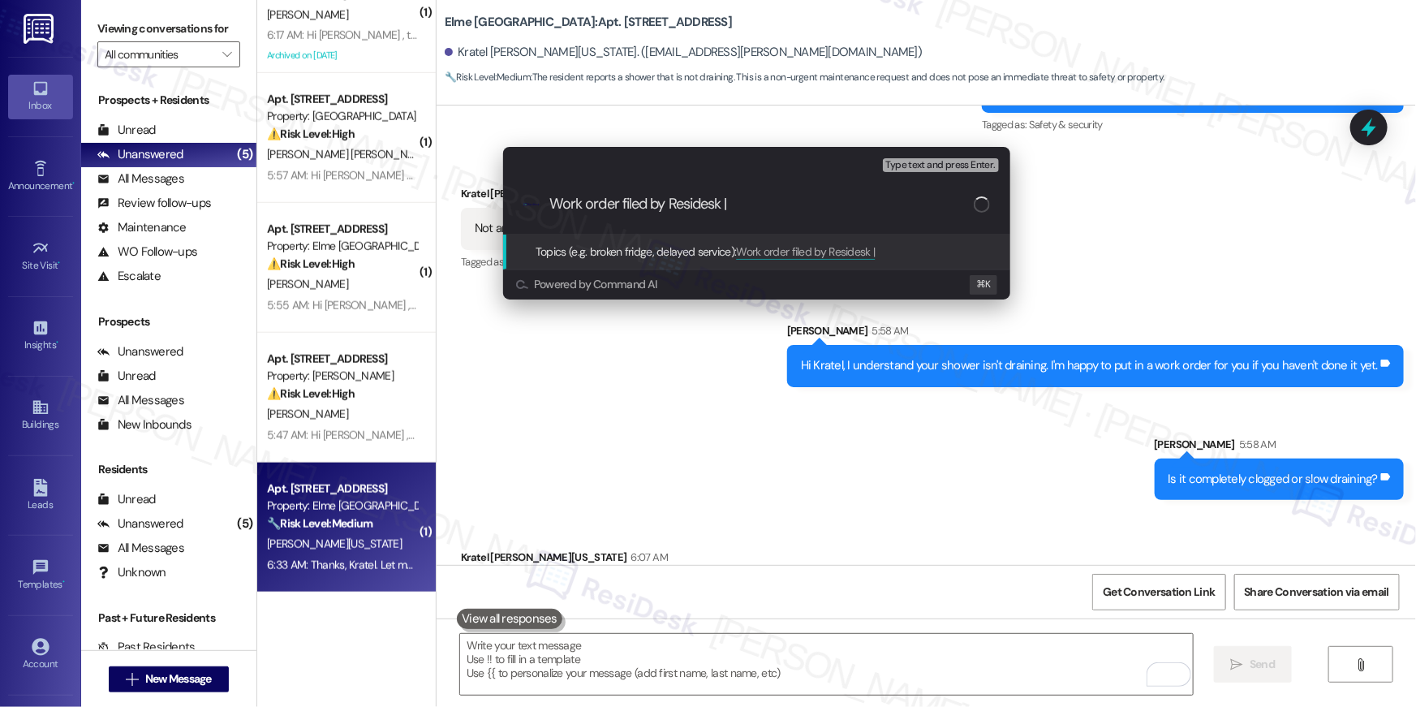
paste input "Work Order # 405736 Shower drain"
type input "Work order filed by Residesk | Work Order # 405736 Shower drain"
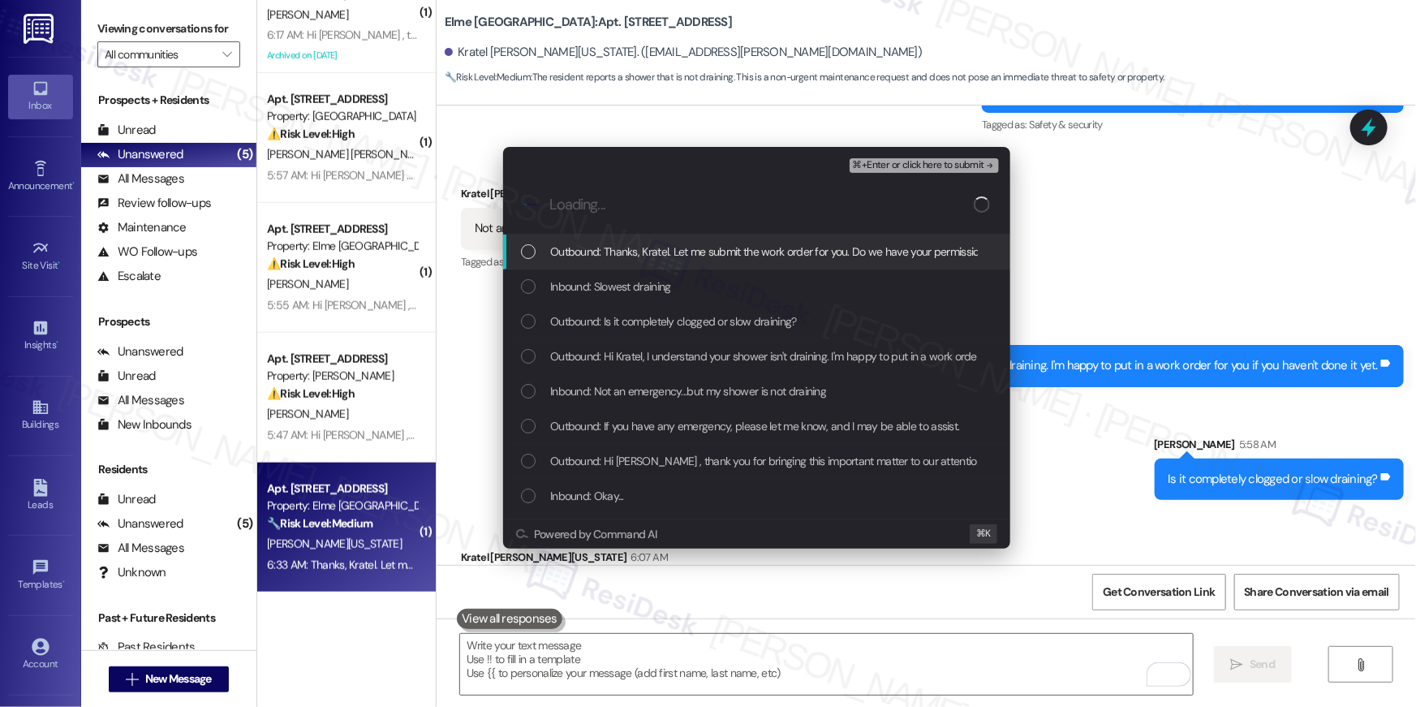
click at [619, 260] on span "Outbound: Thanks, Kratel. Let me submit the work order for you. Do we have your…" at bounding box center [815, 252] width 530 height 18
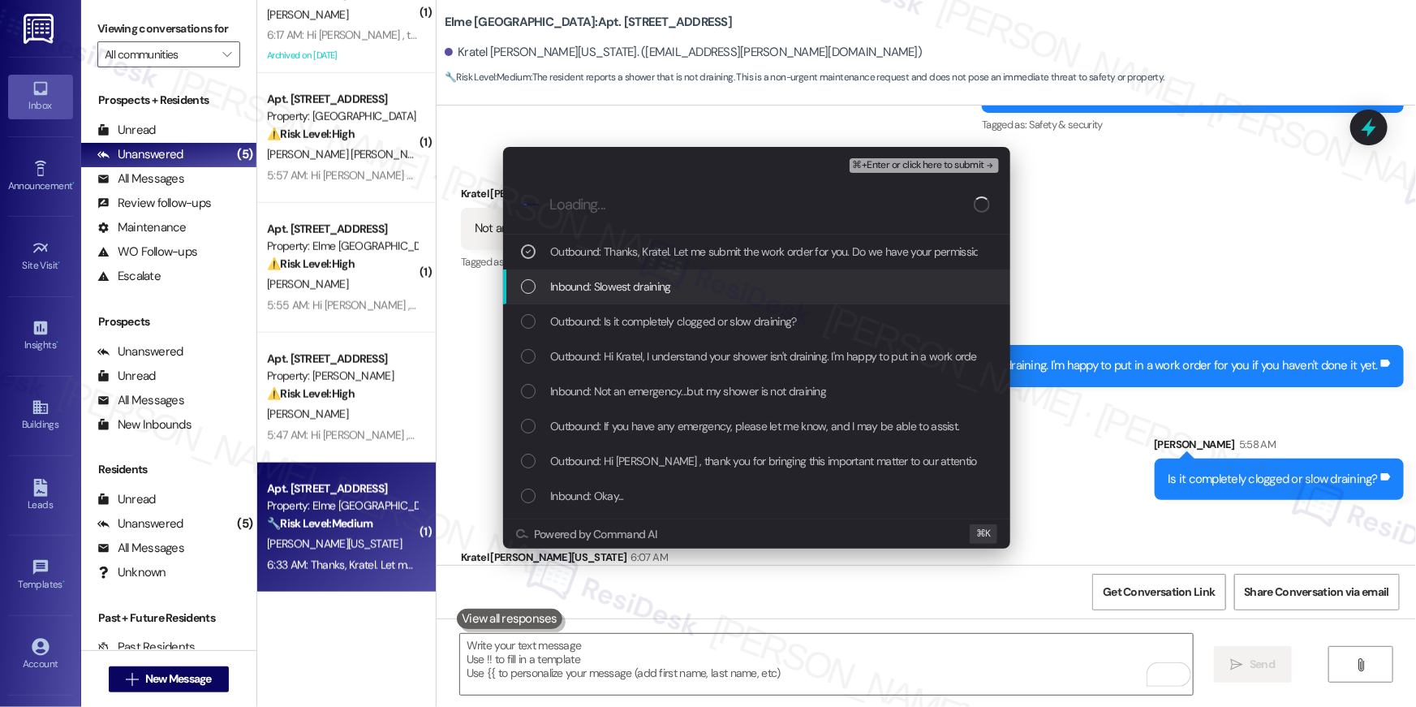
drag, startPoint x: 613, startPoint y: 282, endPoint x: 612, endPoint y: 318, distance: 36.5
click at [613, 283] on span "Inbound: Slowest draining" at bounding box center [610, 286] width 121 height 18
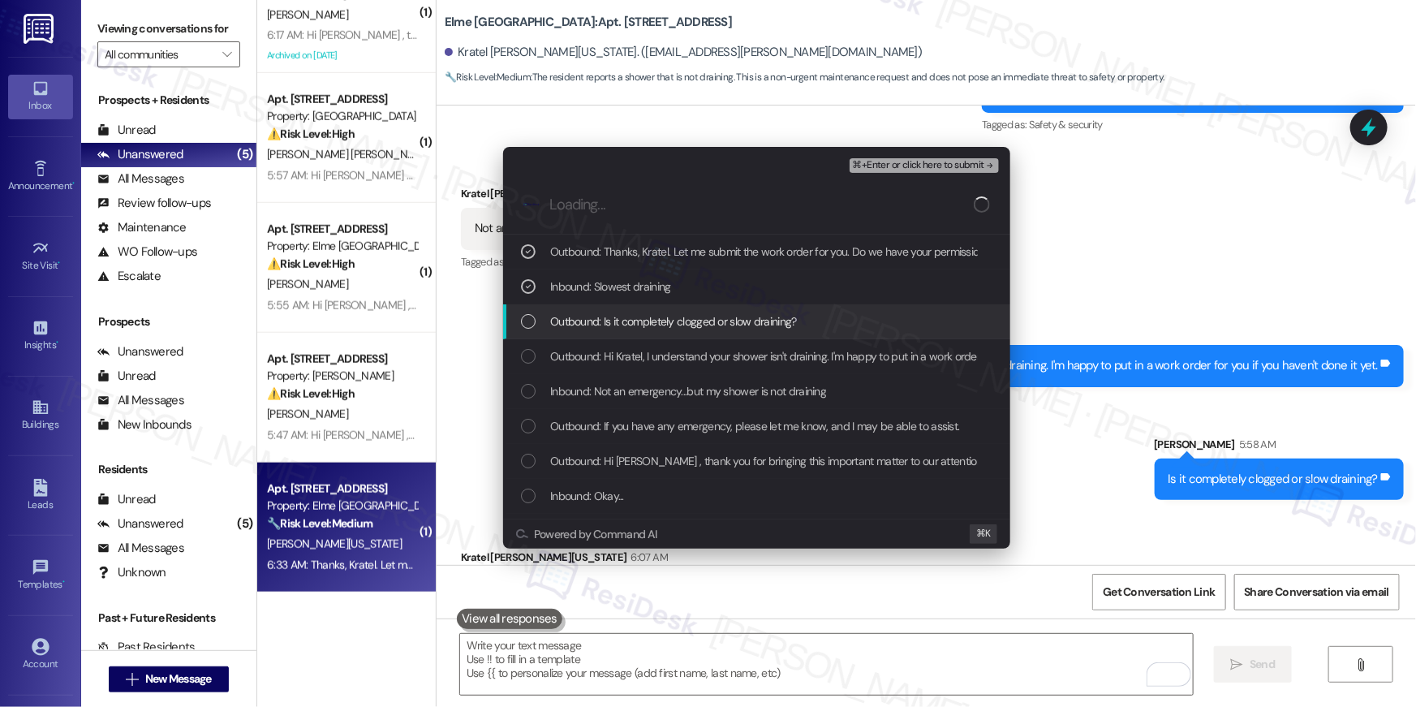
click at [611, 326] on span "Outbound: Is it completely clogged or slow draining?" at bounding box center [673, 321] width 247 height 18
click at [618, 362] on span "Outbound: Hi Kratel, I understand your shower isn't draining. I'm happy to put …" at bounding box center [841, 356] width 583 height 18
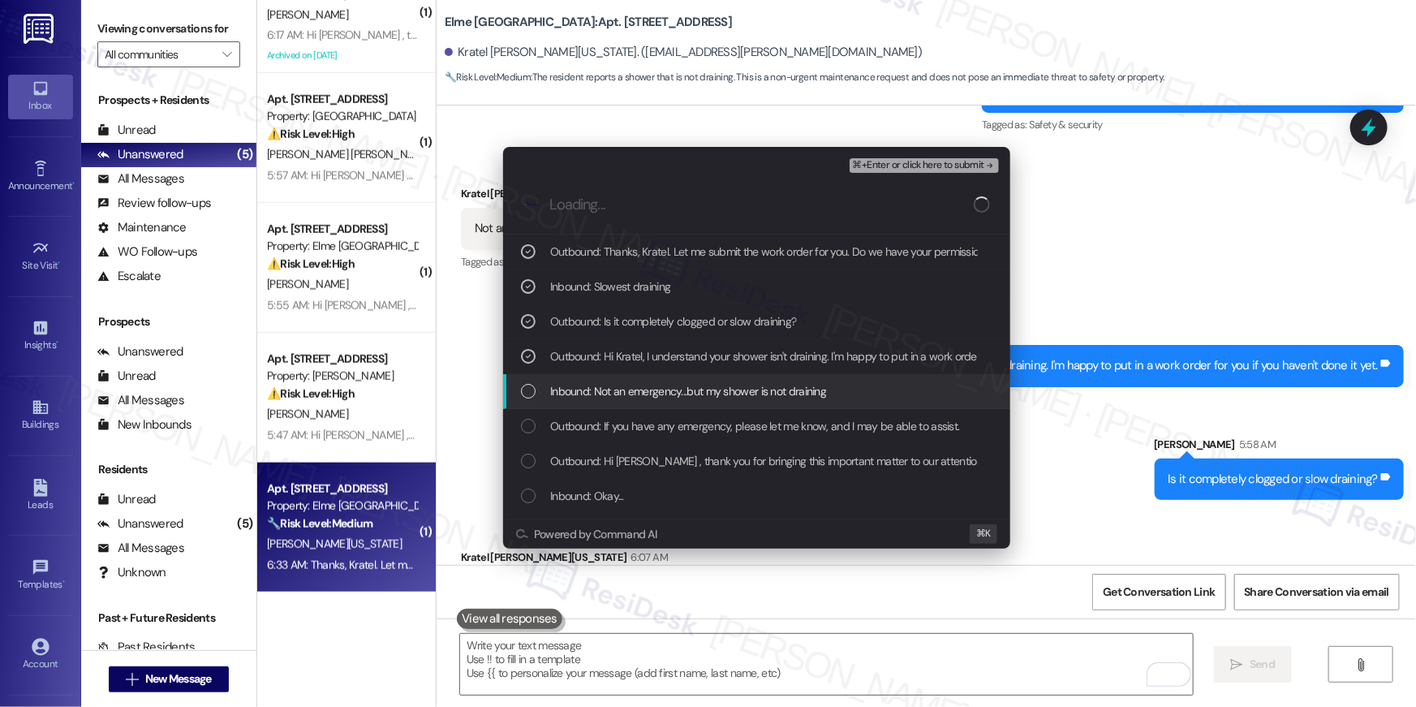
click at [614, 389] on span "Inbound: Not an emergency...but my shower is not draining" at bounding box center [688, 391] width 276 height 18
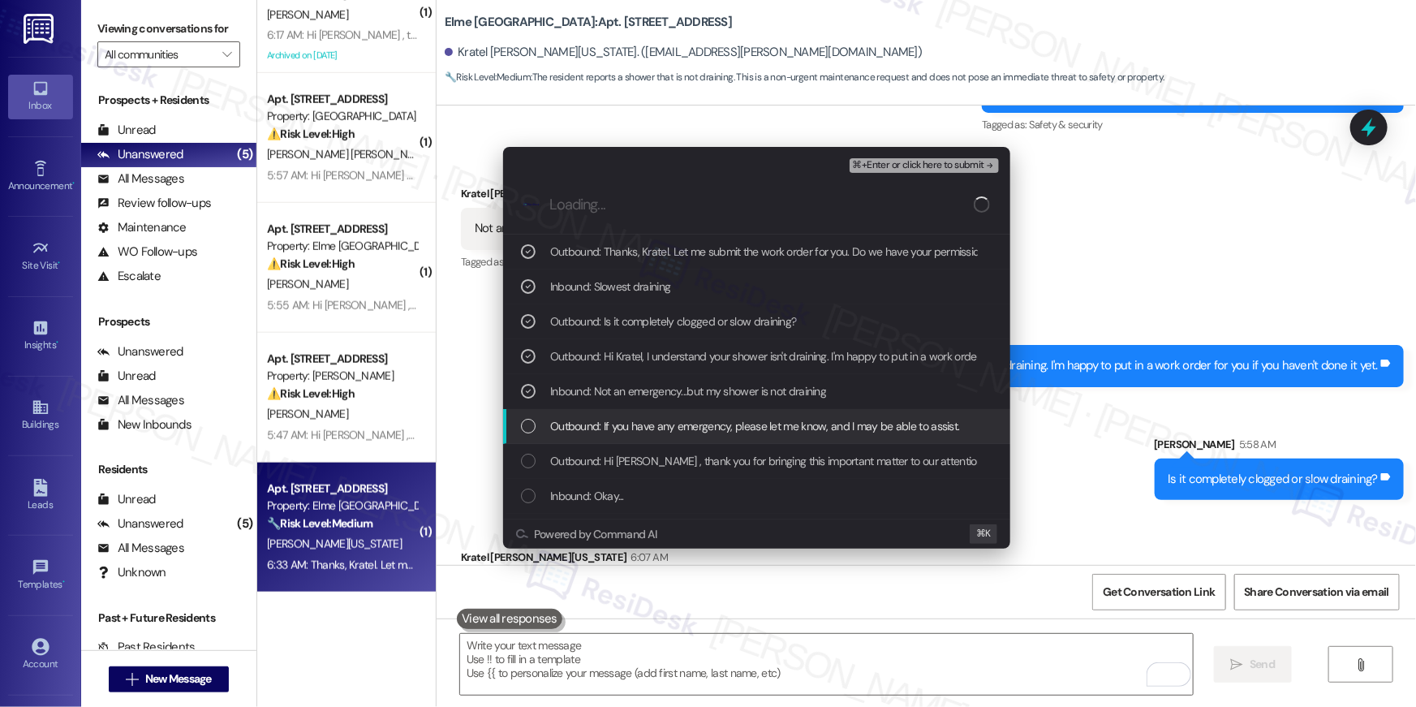
click at [619, 421] on span "Outbound: If you have any emergency, please let me know, and I may be able to a…" at bounding box center [755, 426] width 410 height 18
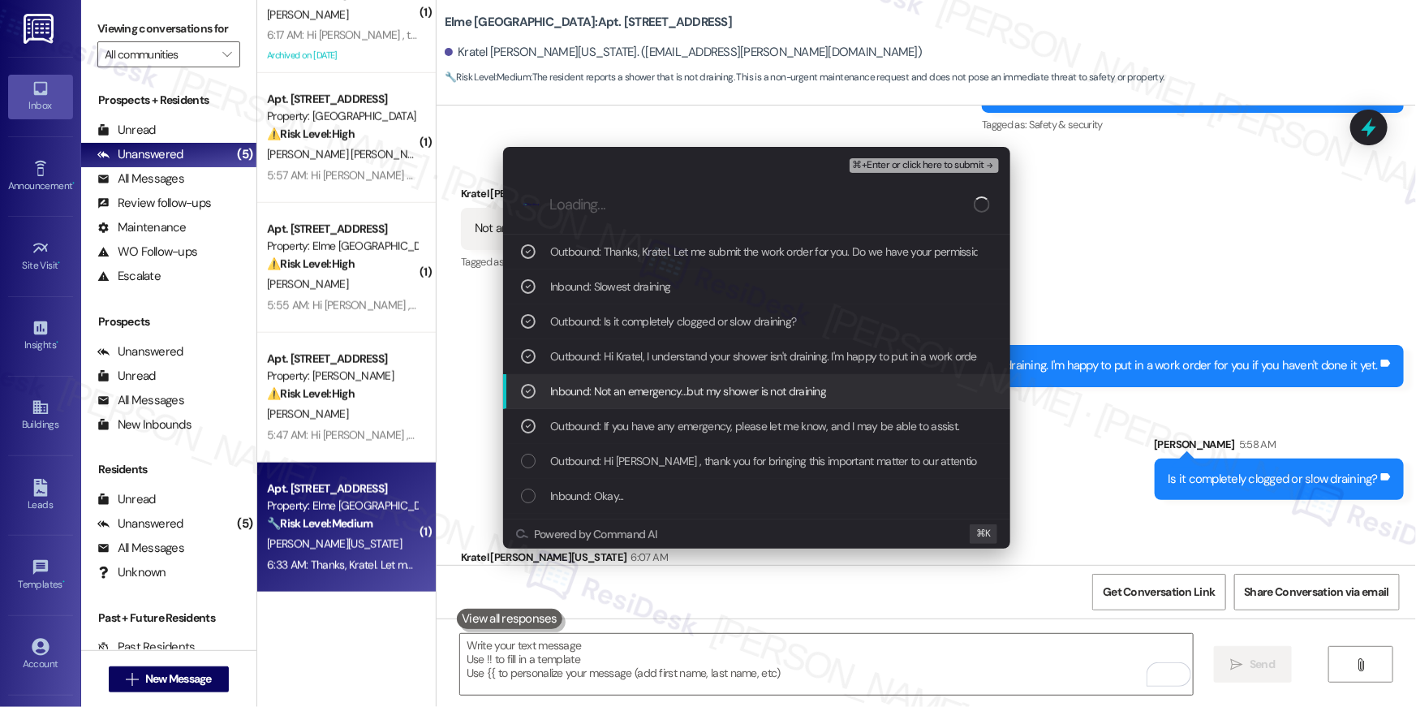
click at [628, 387] on span "Inbound: Not an emergency...but my shower is not draining" at bounding box center [688, 391] width 276 height 18
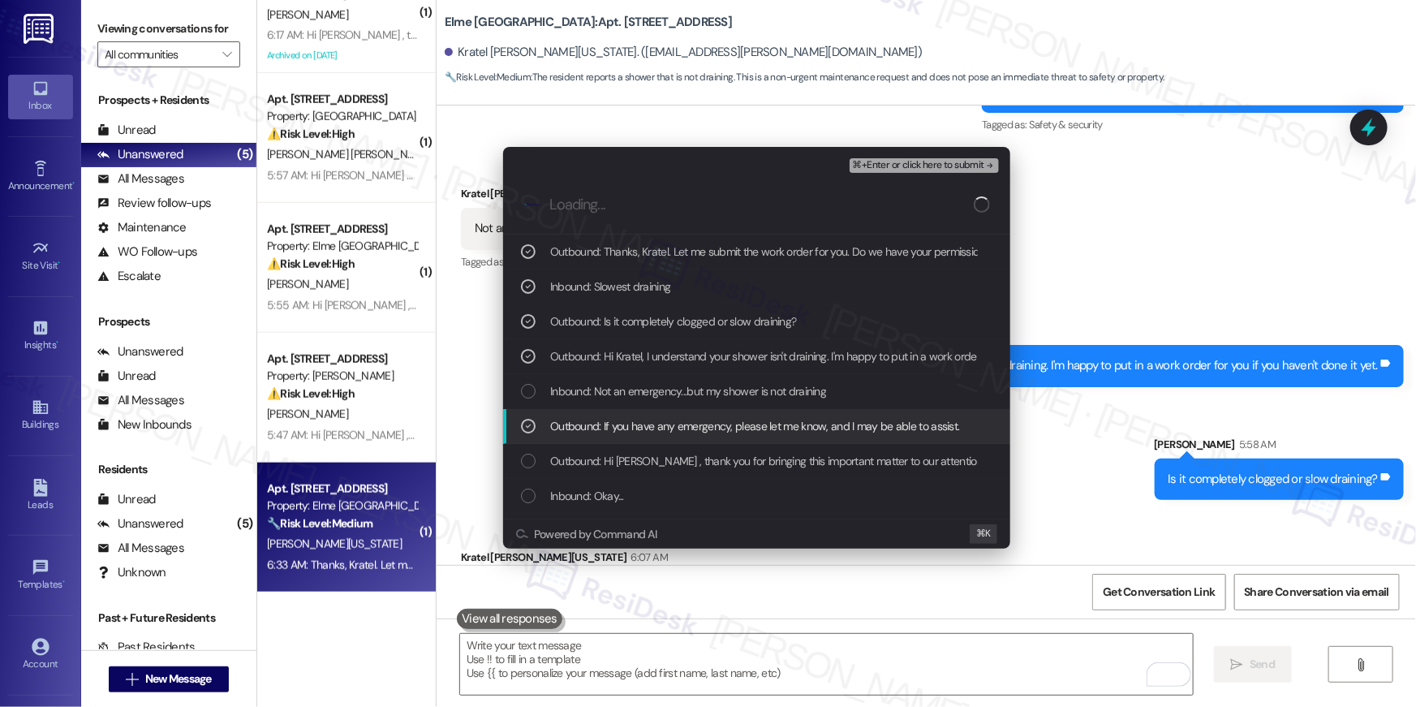
click at [627, 419] on span "Outbound: If you have any emergency, please let me know, and I may be able to a…" at bounding box center [755, 426] width 410 height 18
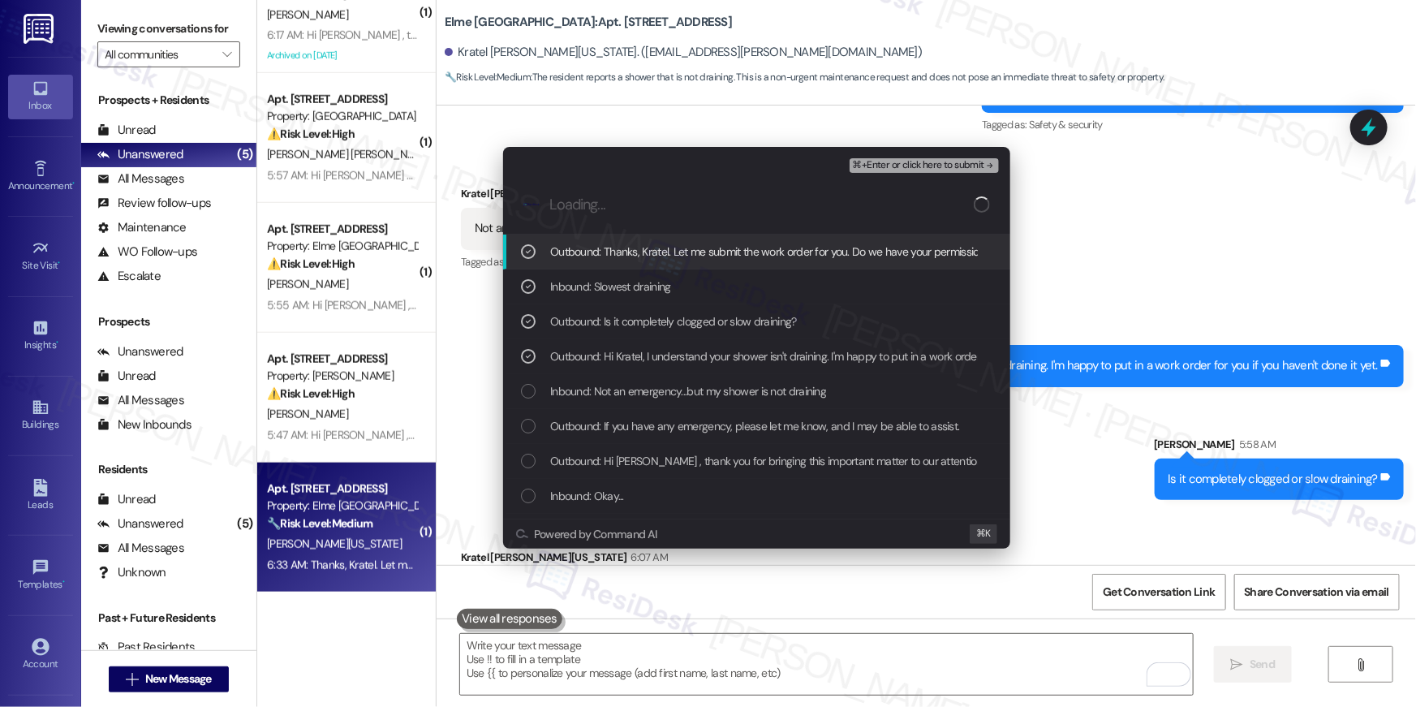
click at [917, 170] on span "⌘+Enter or click here to submit" at bounding box center [918, 165] width 131 height 11
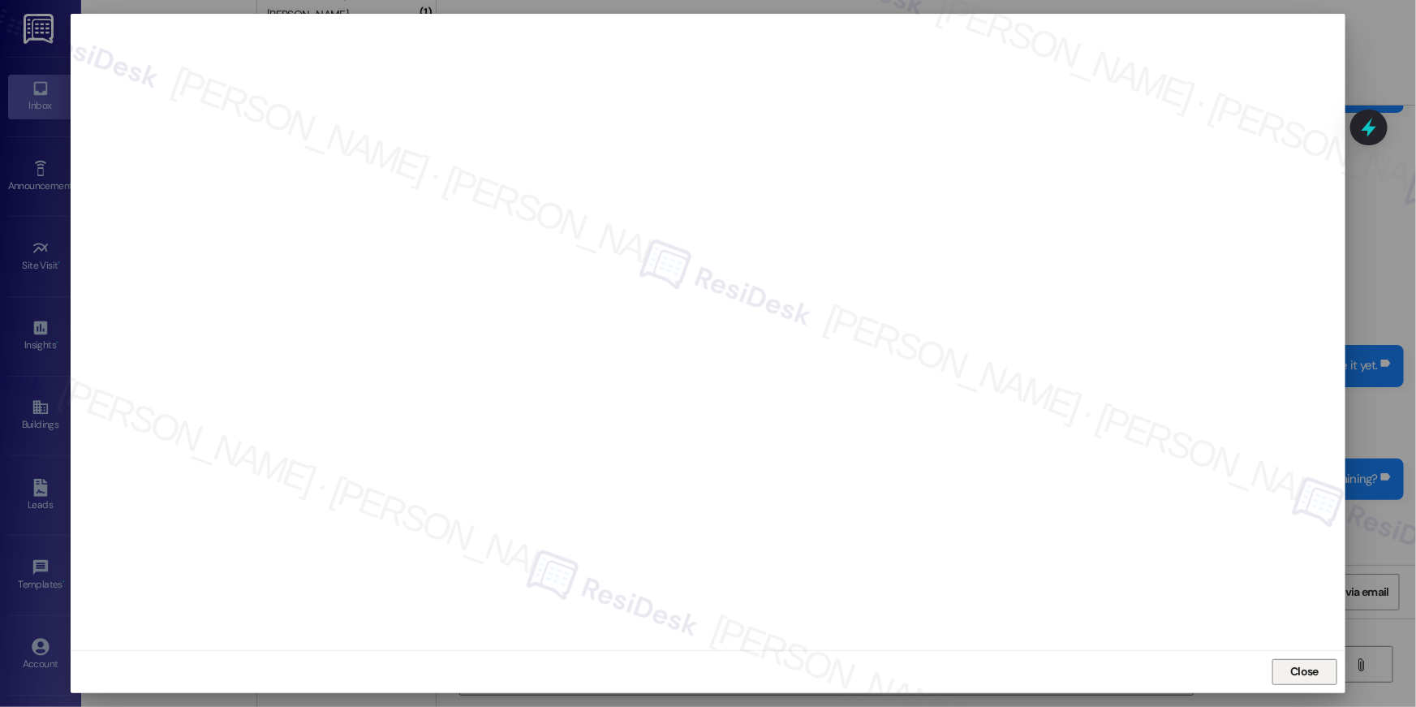
click at [1293, 661] on span "Close" at bounding box center [1304, 672] width 35 height 24
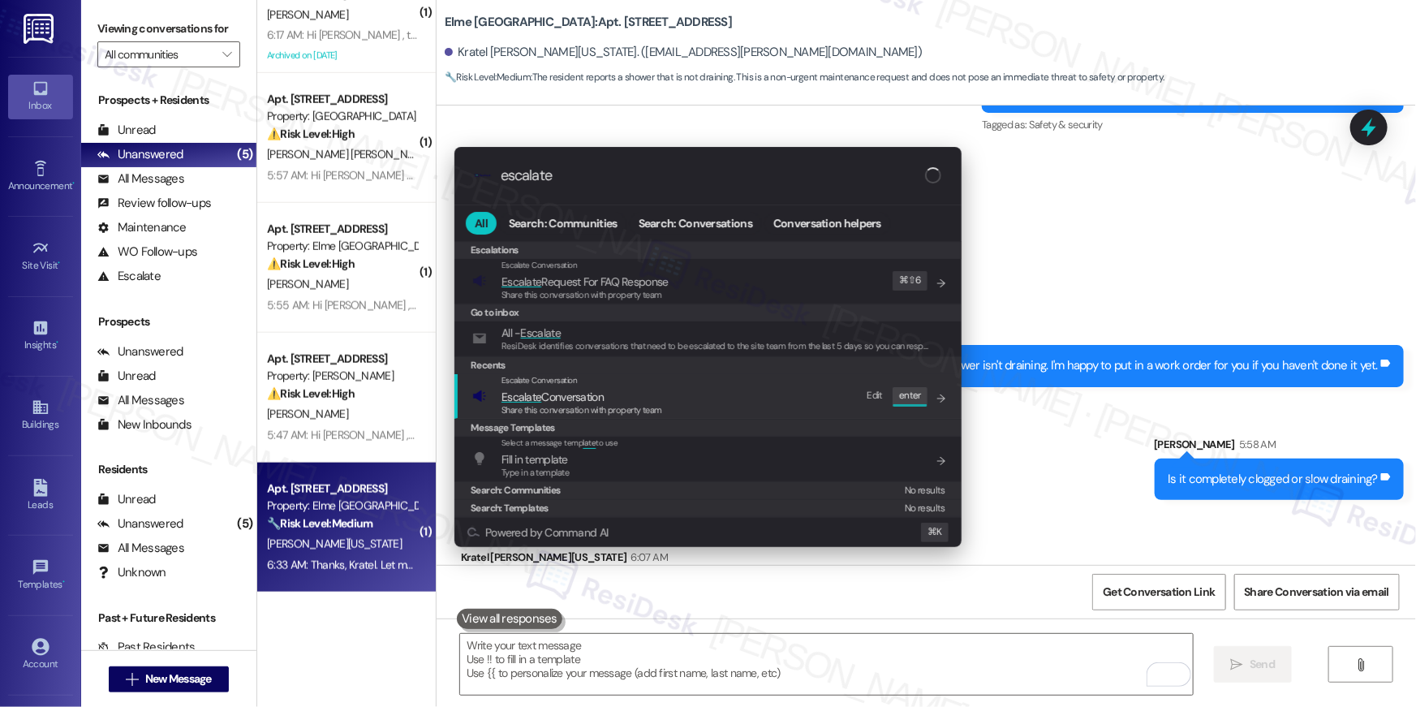
type input "escalate"
click at [705, 415] on div "Escalate Conversation Escalate Conversation Share this conversation with proper…" at bounding box center [709, 396] width 475 height 44
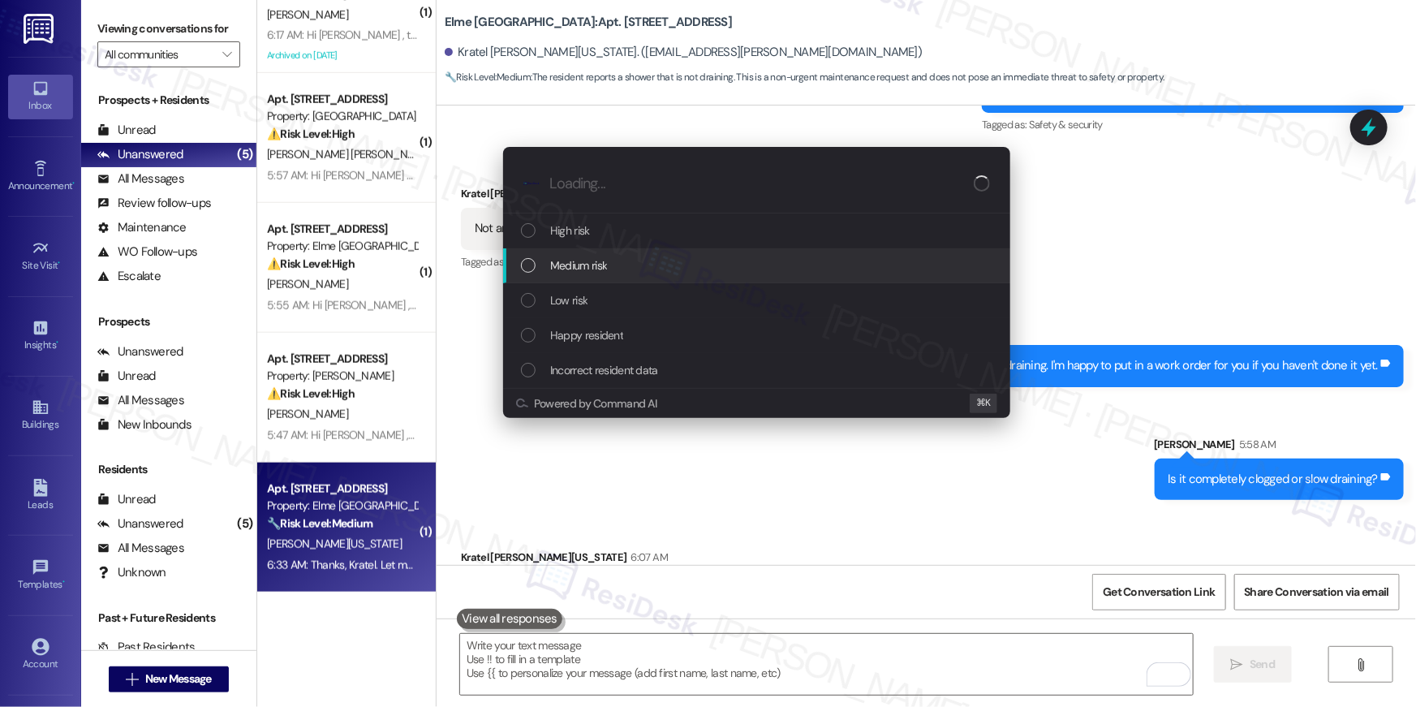
click at [609, 278] on div "Medium risk" at bounding box center [756, 265] width 507 height 35
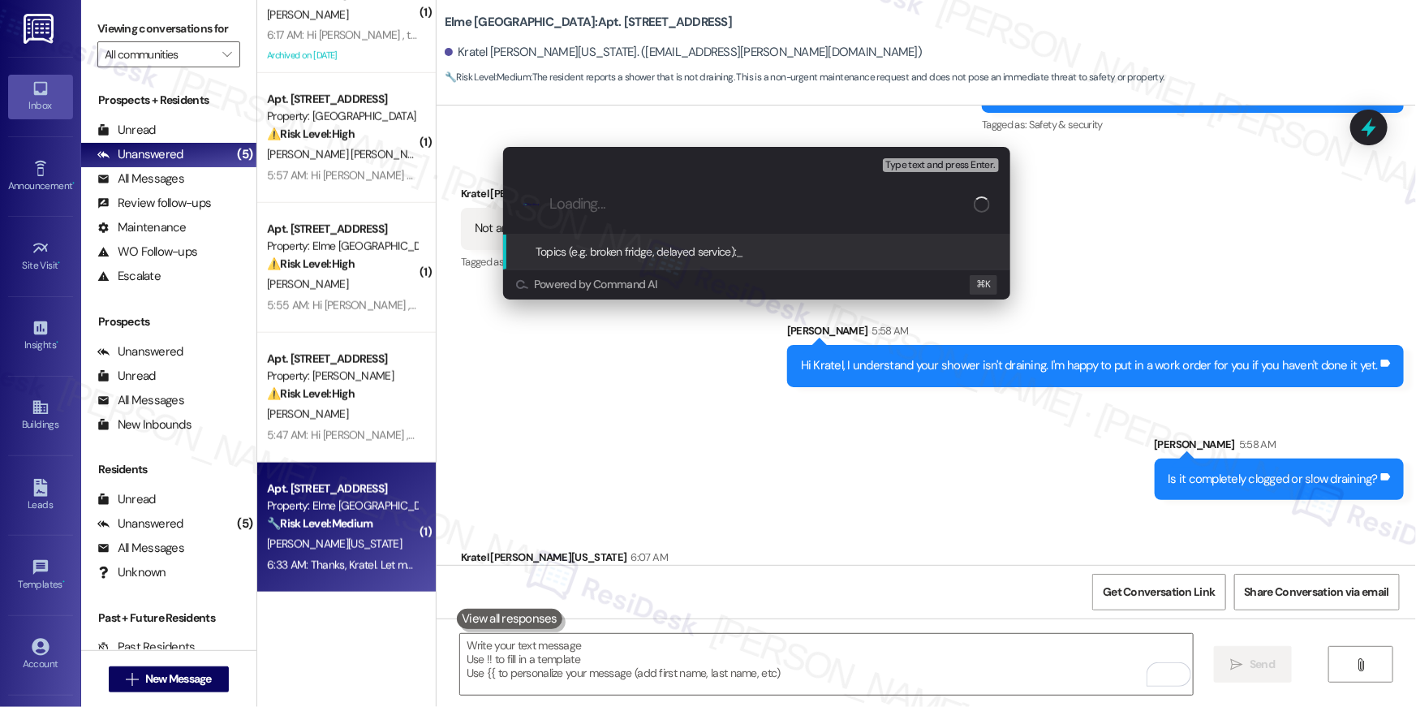
paste input "Work order filed by Residesk | Work Order # 405736 Shower drain"
type input "Work order filed by Residesk | Work Order # 405736 Shower drain"
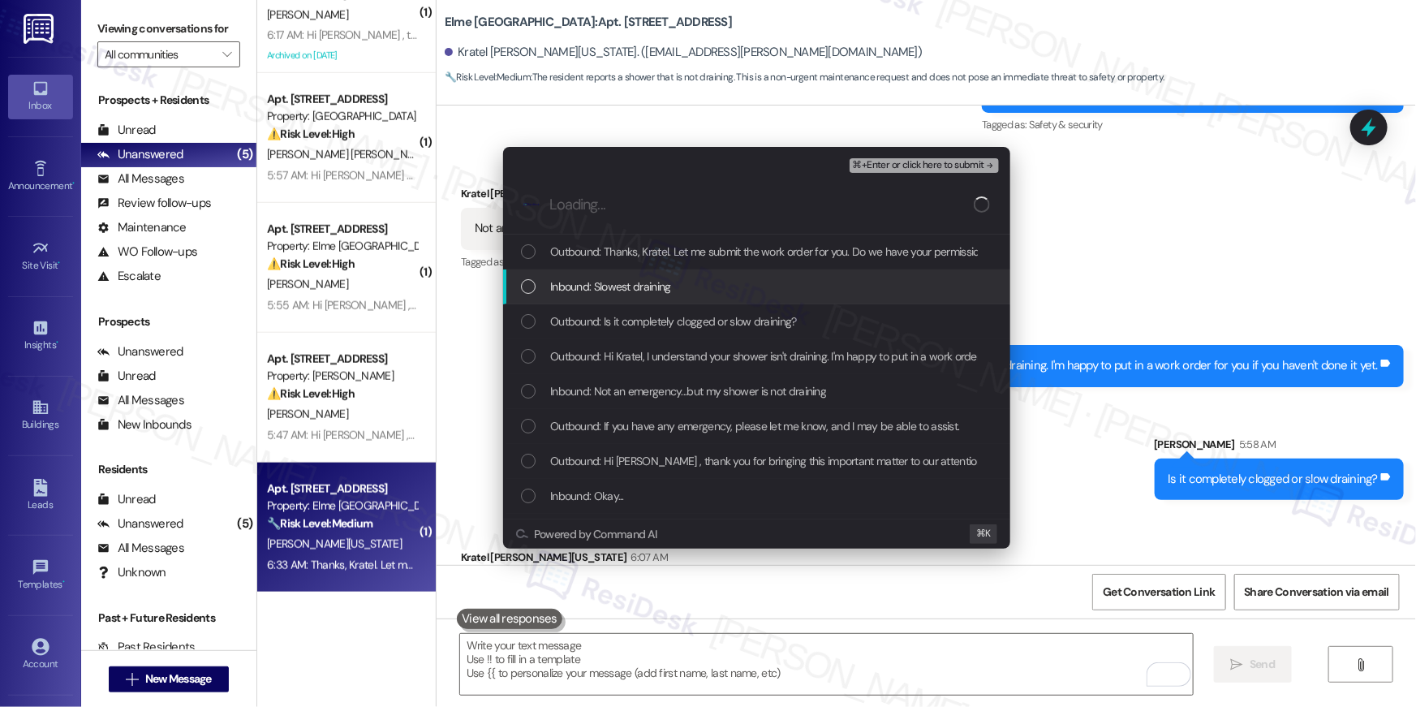
click at [614, 269] on div "Inbound: Slowest draining" at bounding box center [756, 286] width 507 height 35
click at [612, 288] on span "Inbound: Slowest draining" at bounding box center [610, 286] width 121 height 18
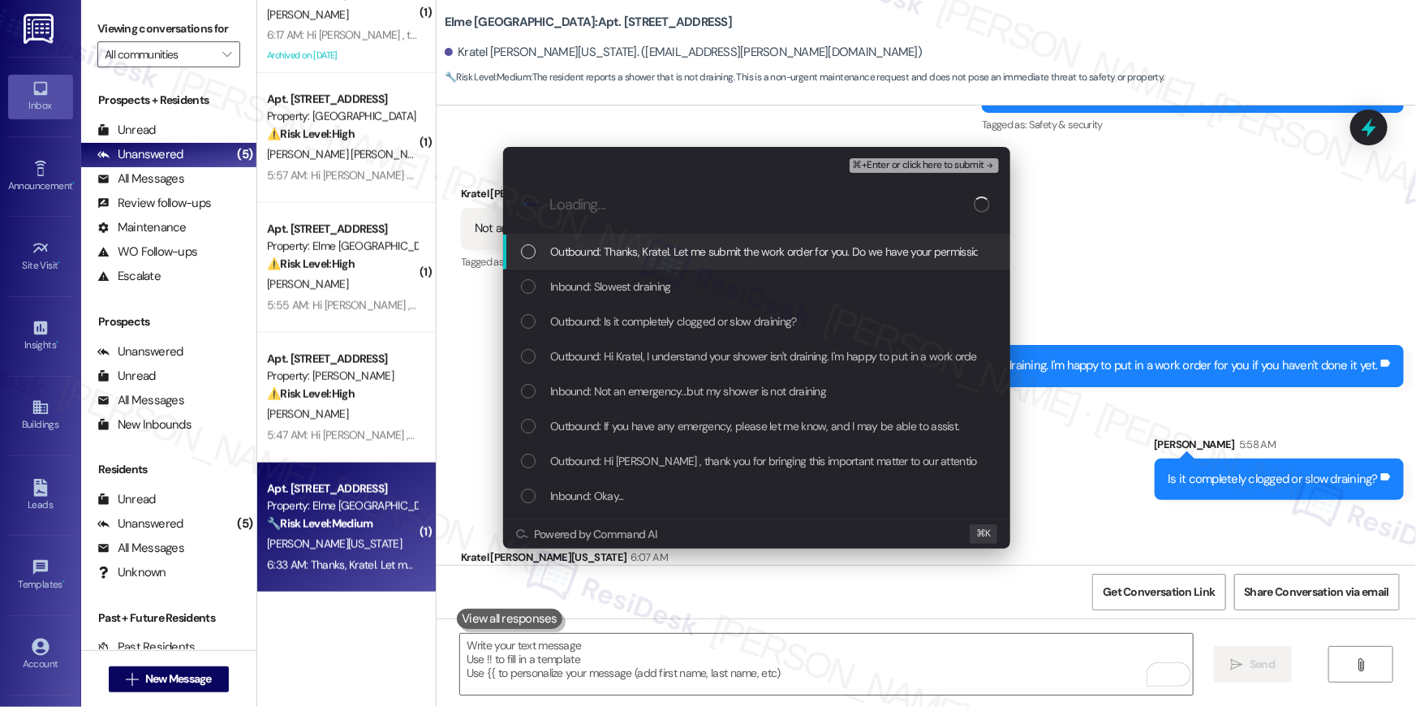
click at [618, 265] on div "Outbound: Thanks, Kratel. Let me submit the work order for you. Do we have your…" at bounding box center [756, 251] width 507 height 35
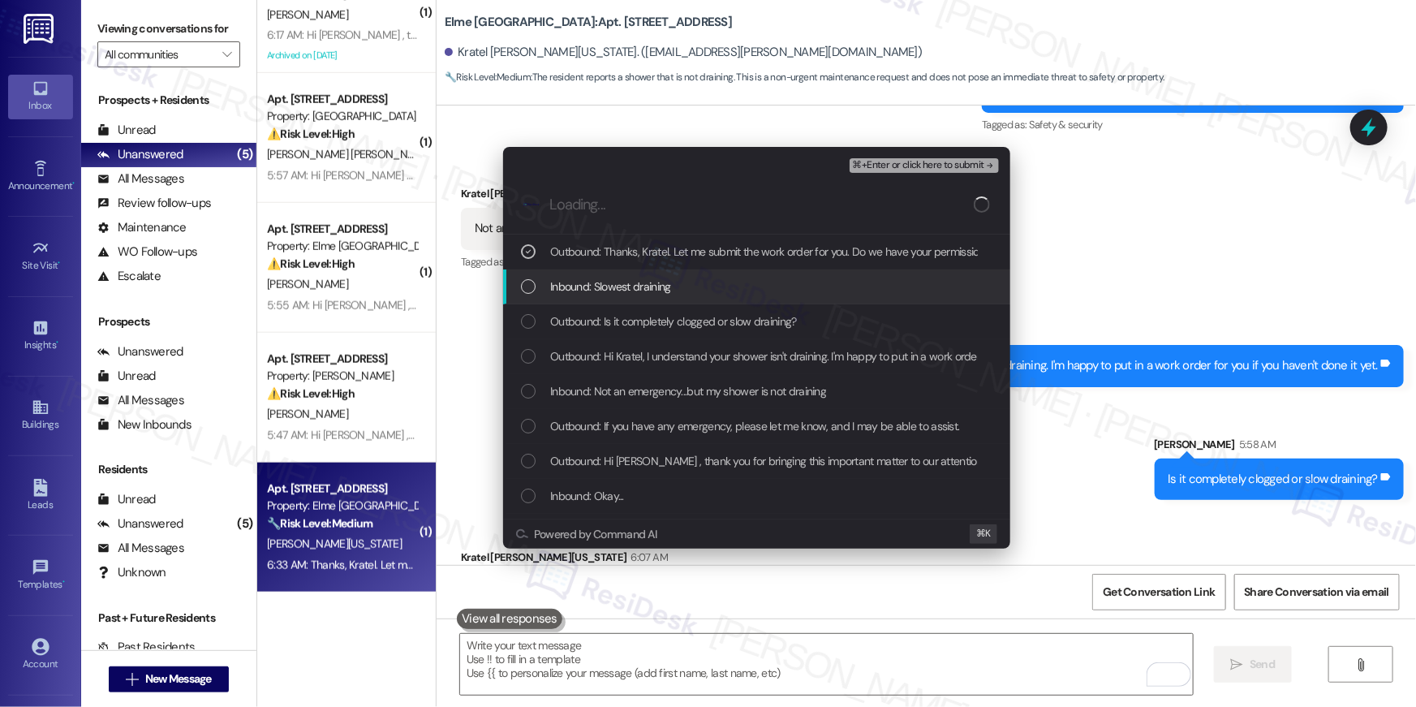
click at [613, 290] on span "Inbound: Slowest draining" at bounding box center [610, 286] width 121 height 18
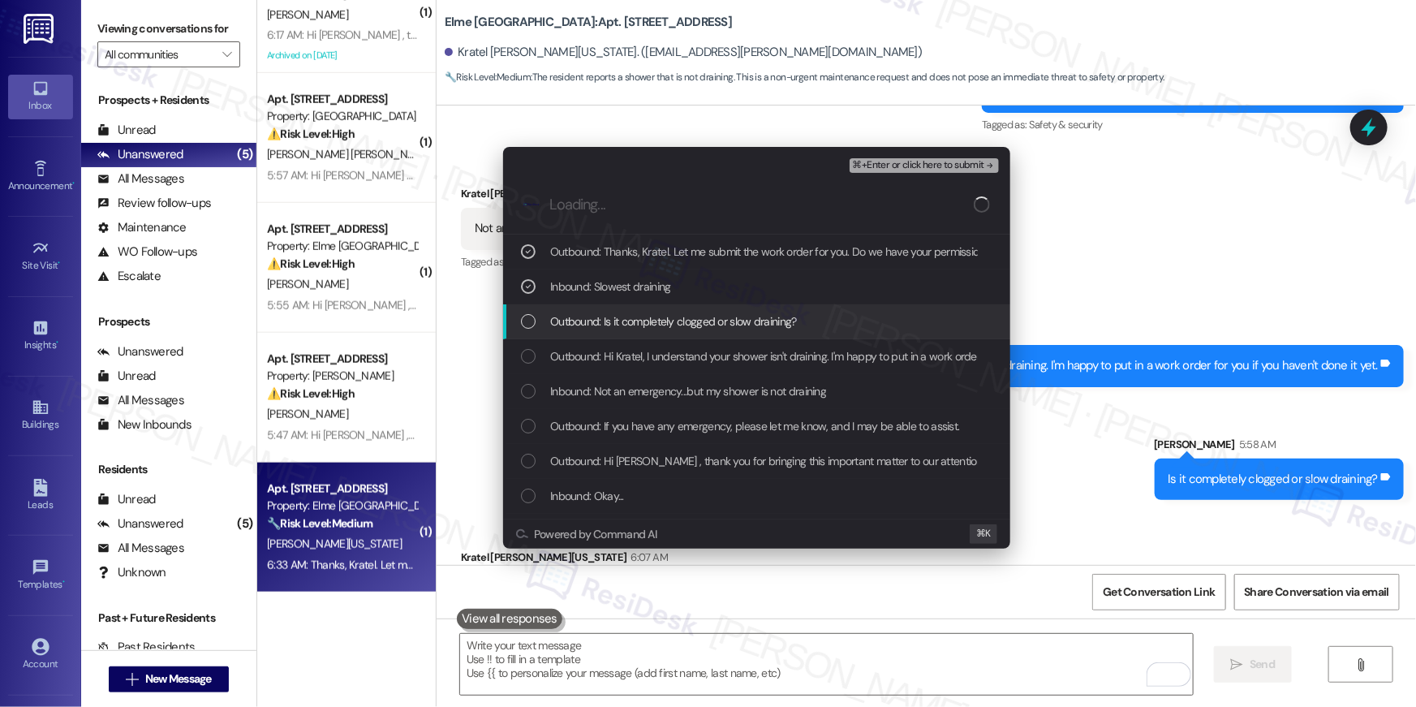
drag, startPoint x: 613, startPoint y: 325, endPoint x: 613, endPoint y: 351, distance: 26.0
click at [613, 325] on span "Outbound: Is it completely clogged or slow draining?" at bounding box center [673, 321] width 247 height 18
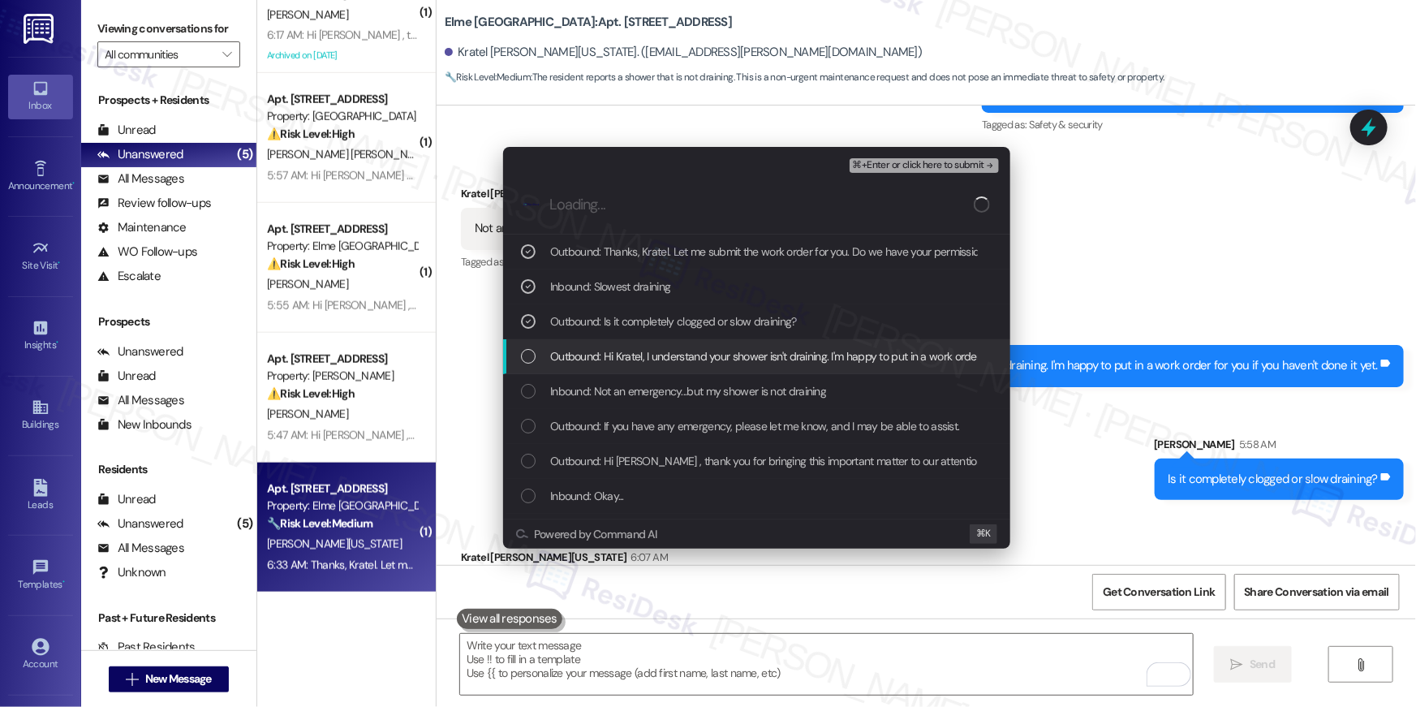
drag, startPoint x: 612, startPoint y: 359, endPoint x: 613, endPoint y: 368, distance: 9.0
click at [612, 359] on span "Outbound: Hi Kratel, I understand your shower isn't draining. I'm happy to put …" at bounding box center [841, 356] width 583 height 18
click at [614, 385] on span "Inbound: Not an emergency...but my shower is not draining" at bounding box center [688, 391] width 276 height 18
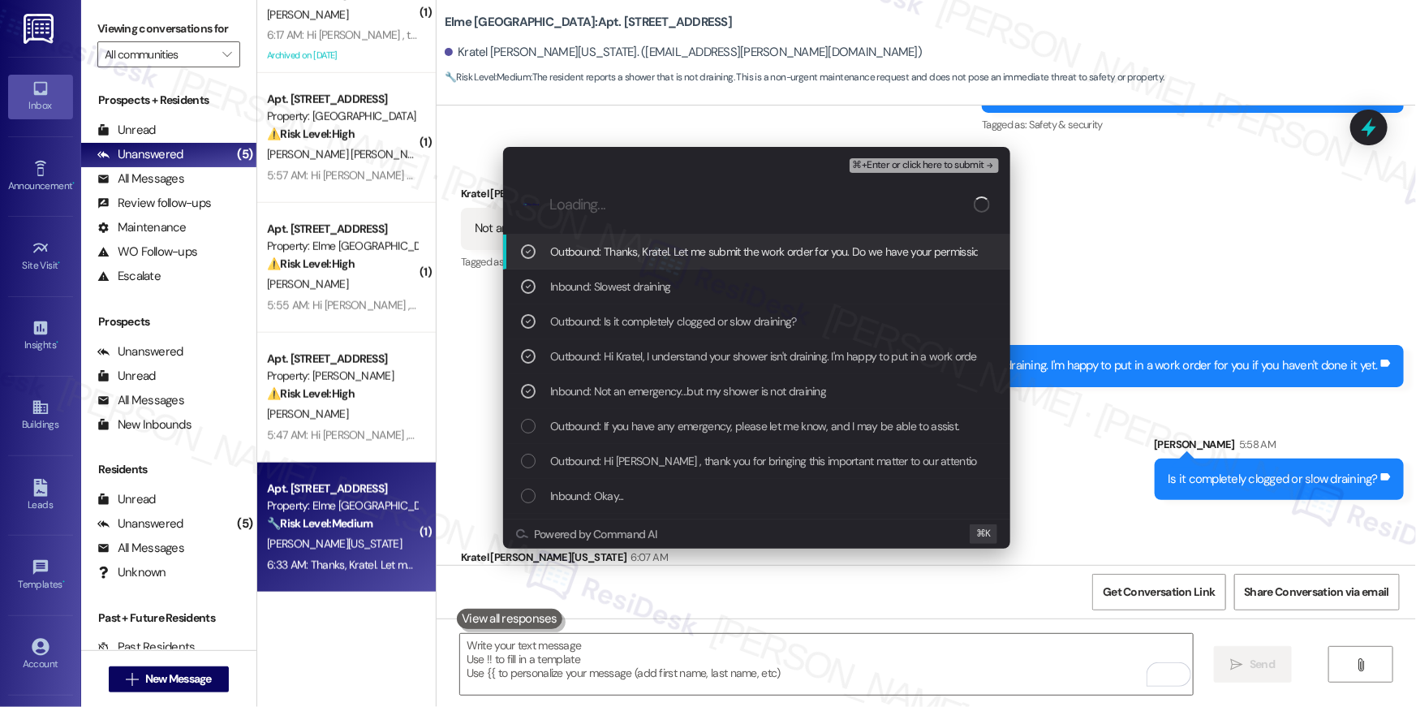
click at [907, 169] on span "⌘+Enter or click here to submit" at bounding box center [918, 165] width 131 height 11
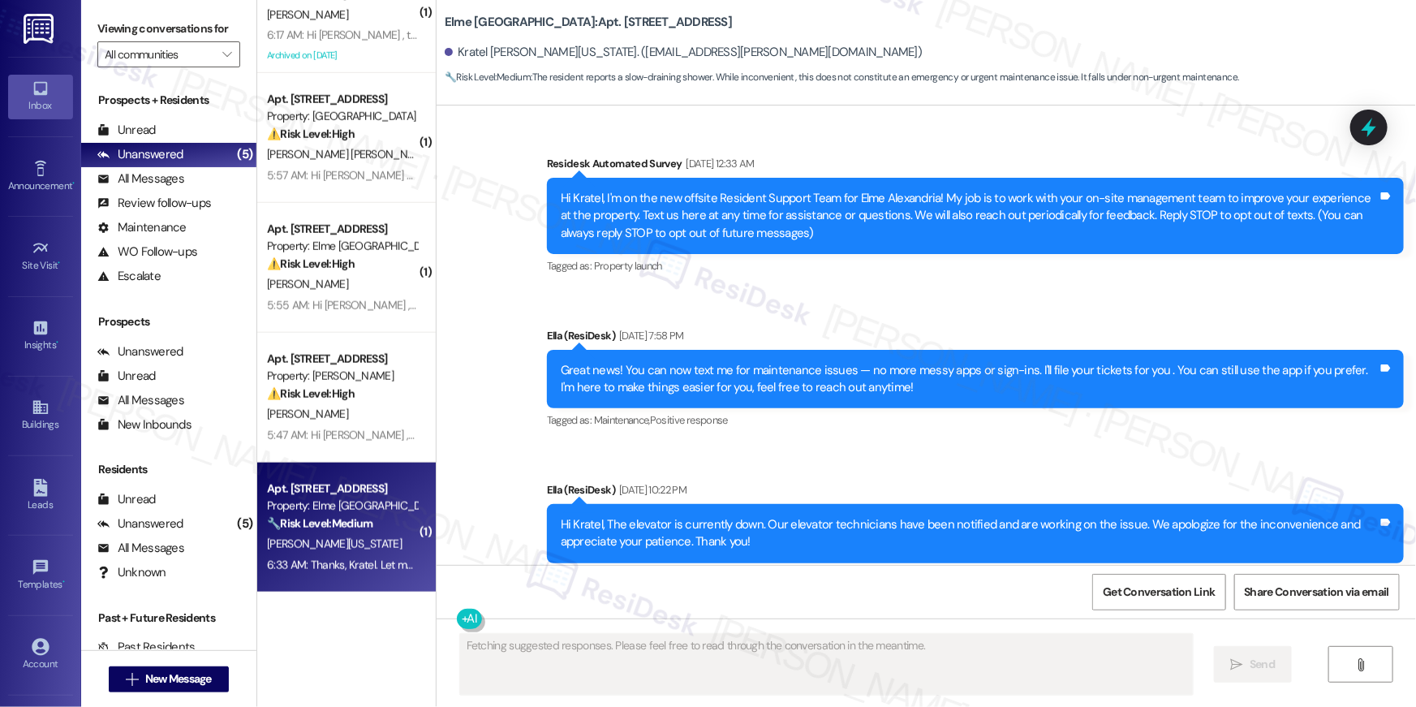
scroll to position [23123, 0]
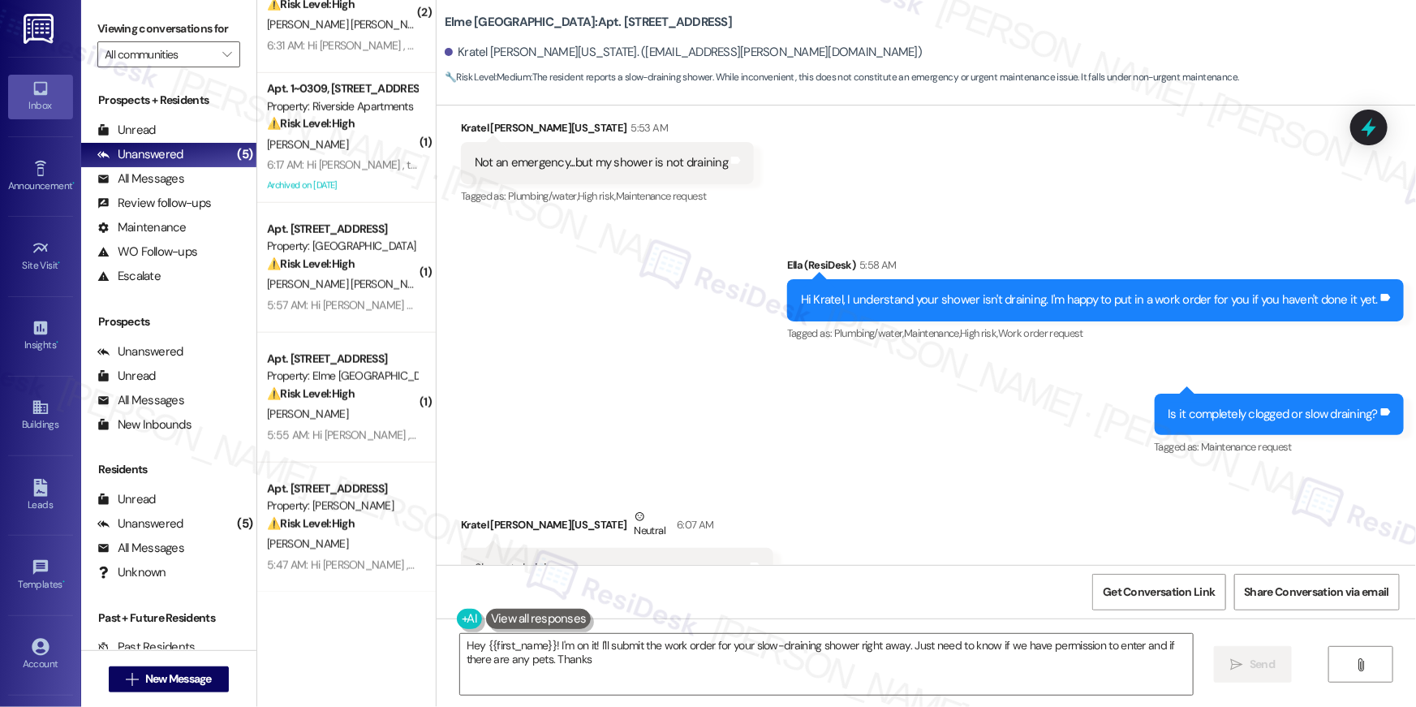
type textarea "Hey {{first_name}}! I'm on it! I'll submit the work order for your slow-drainin…"
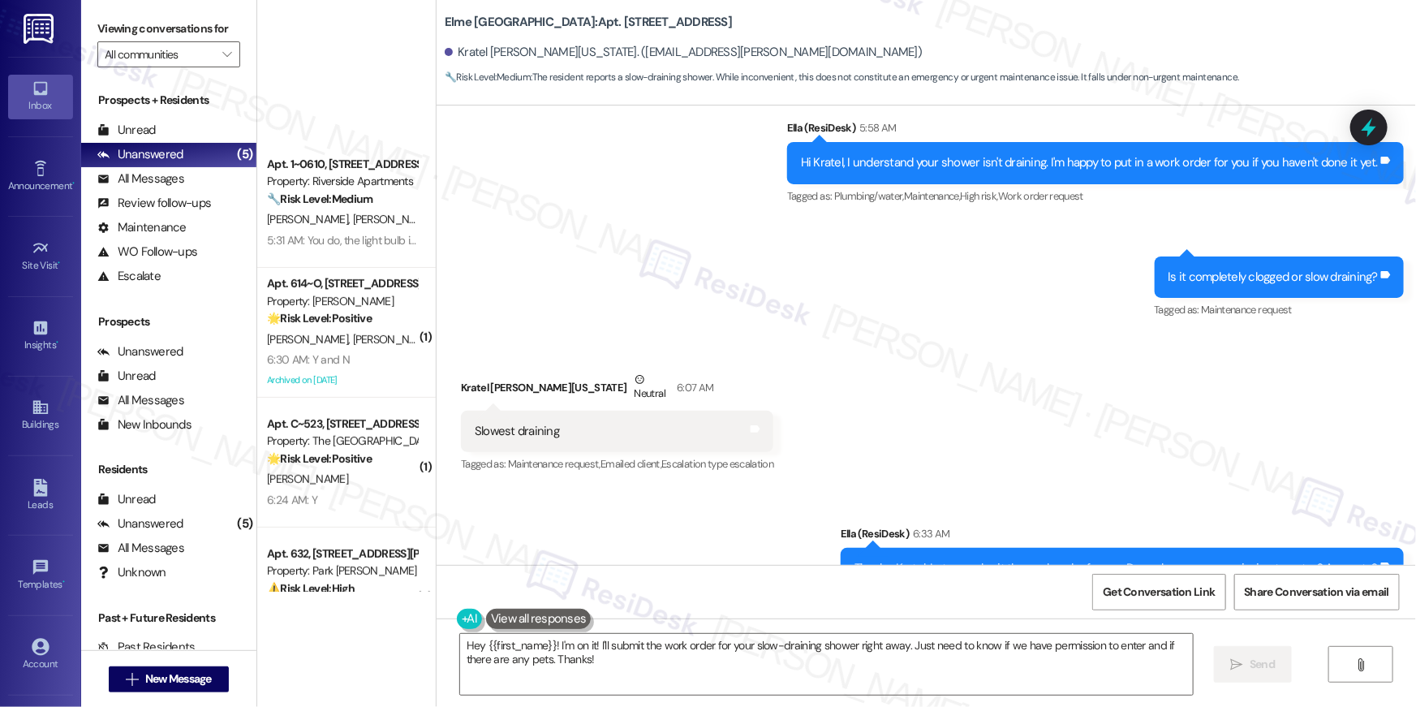
scroll to position [0, 0]
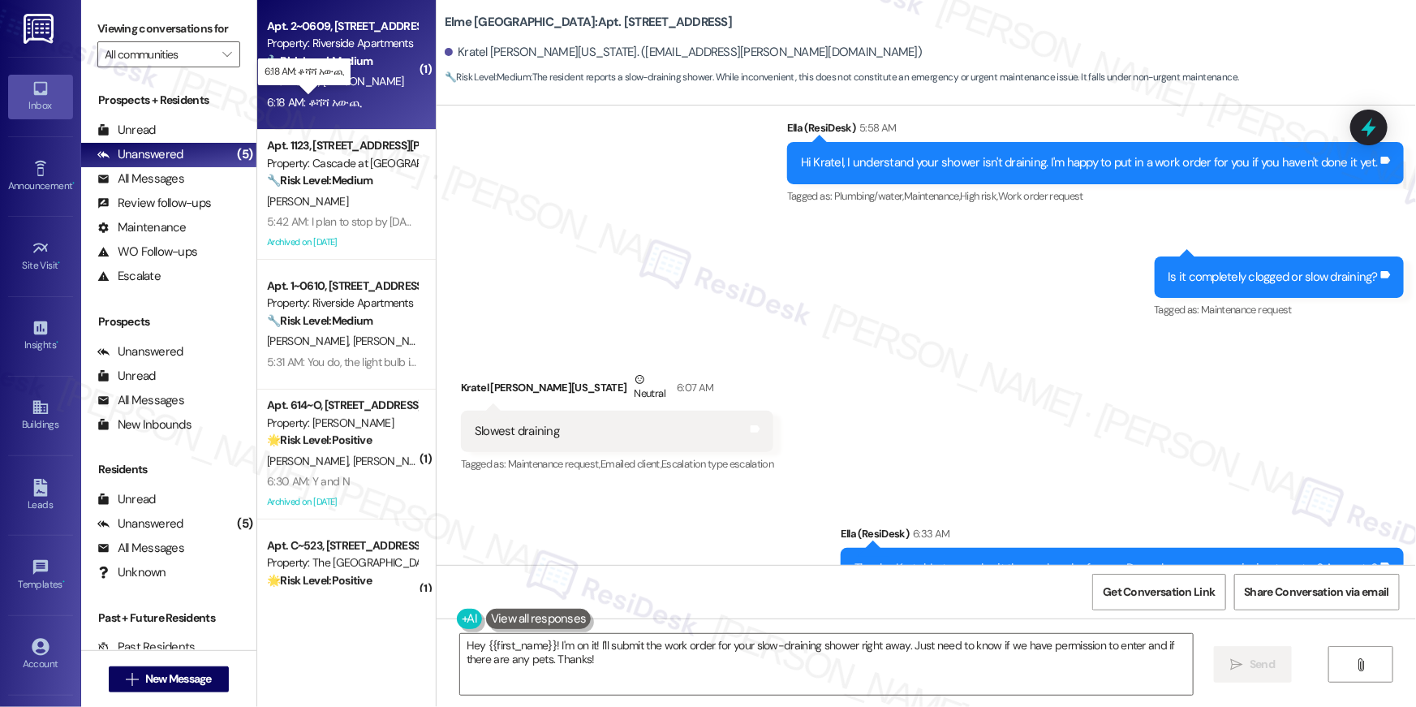
click at [329, 96] on div "6:18 AM: ቆሻሻ አውጪ 6:18 AM: ቆሻሻ አውጪ" at bounding box center [314, 102] width 94 height 15
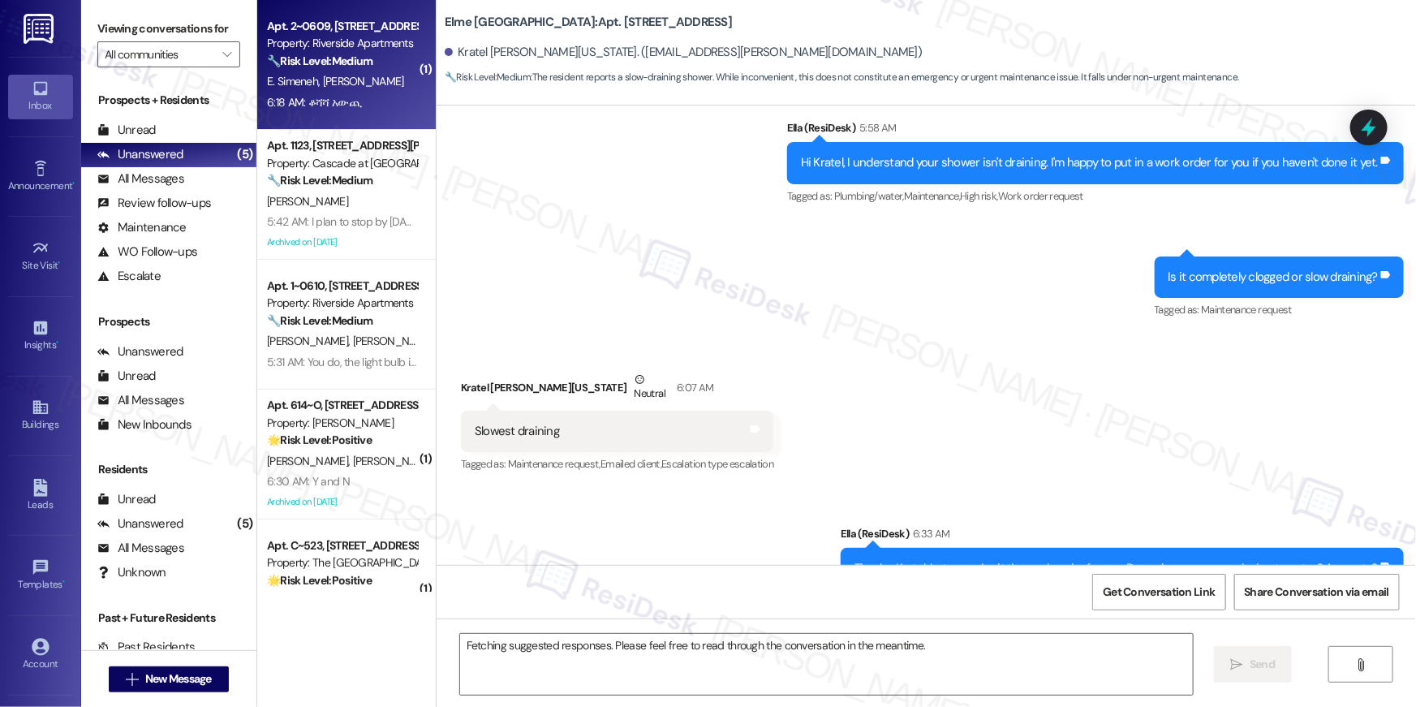
click at [350, 84] on span "[PERSON_NAME]" at bounding box center [363, 81] width 81 height 15
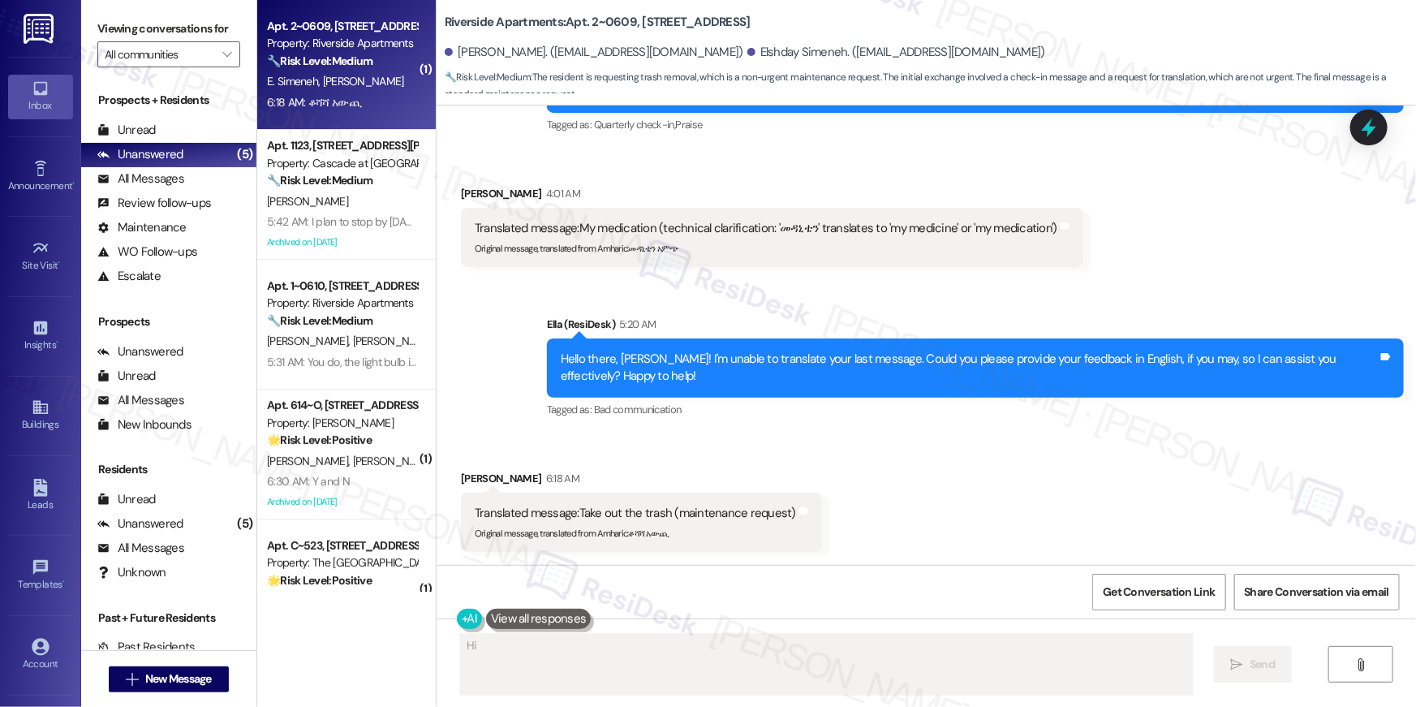
scroll to position [219, 0]
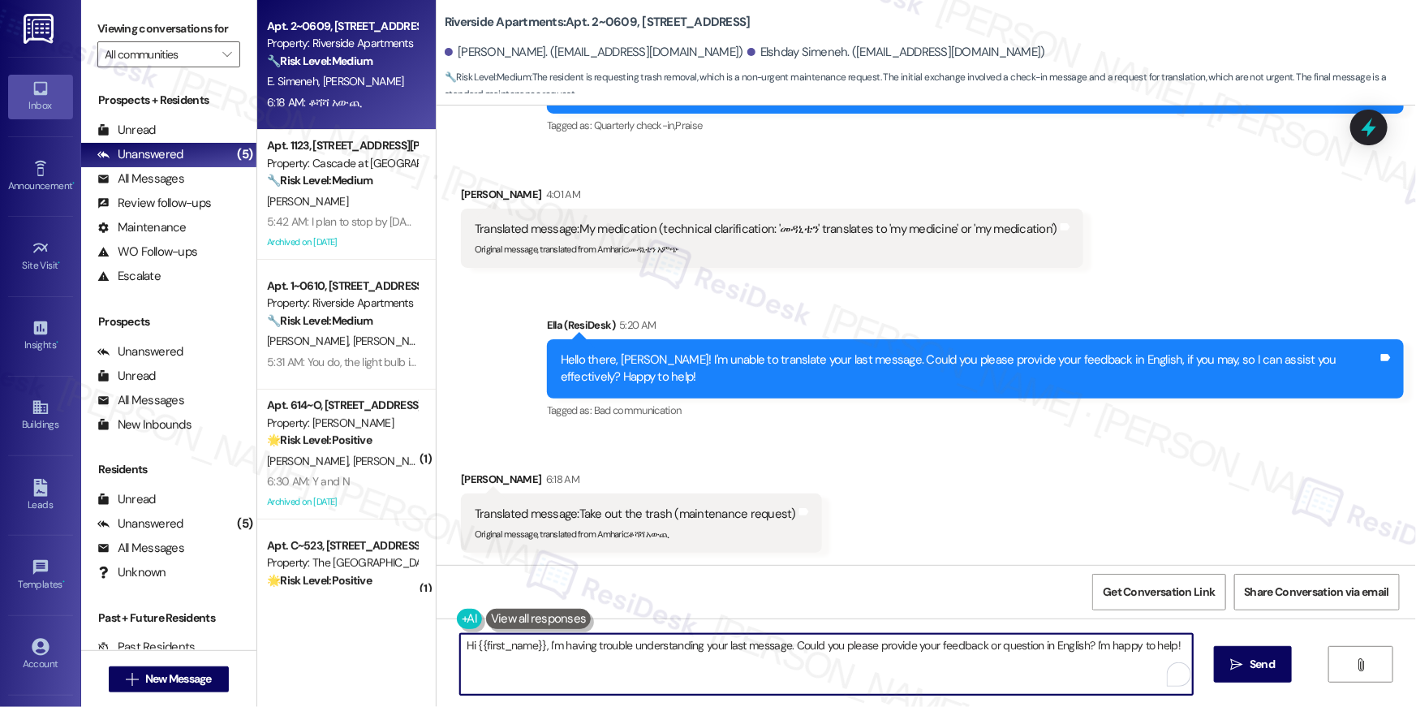
click at [792, 665] on textarea "Hi {{first_name}}, I'm having trouble understanding your last message. Could yo…" at bounding box center [826, 664] width 733 height 61
click at [785, 664] on textarea "Hi {{first_name}}, I'm having trouble understanding your last message. Could yo…" at bounding box center [826, 664] width 733 height 61
drag, startPoint x: 692, startPoint y: 662, endPoint x: 664, endPoint y: 660, distance: 28.4
click at [692, 662] on textarea "Hi {{first_name}}, I'm having trouble understanding your last message. Could yo…" at bounding box center [826, 664] width 733 height 61
drag, startPoint x: 540, startPoint y: 646, endPoint x: 552, endPoint y: 669, distance: 26.1
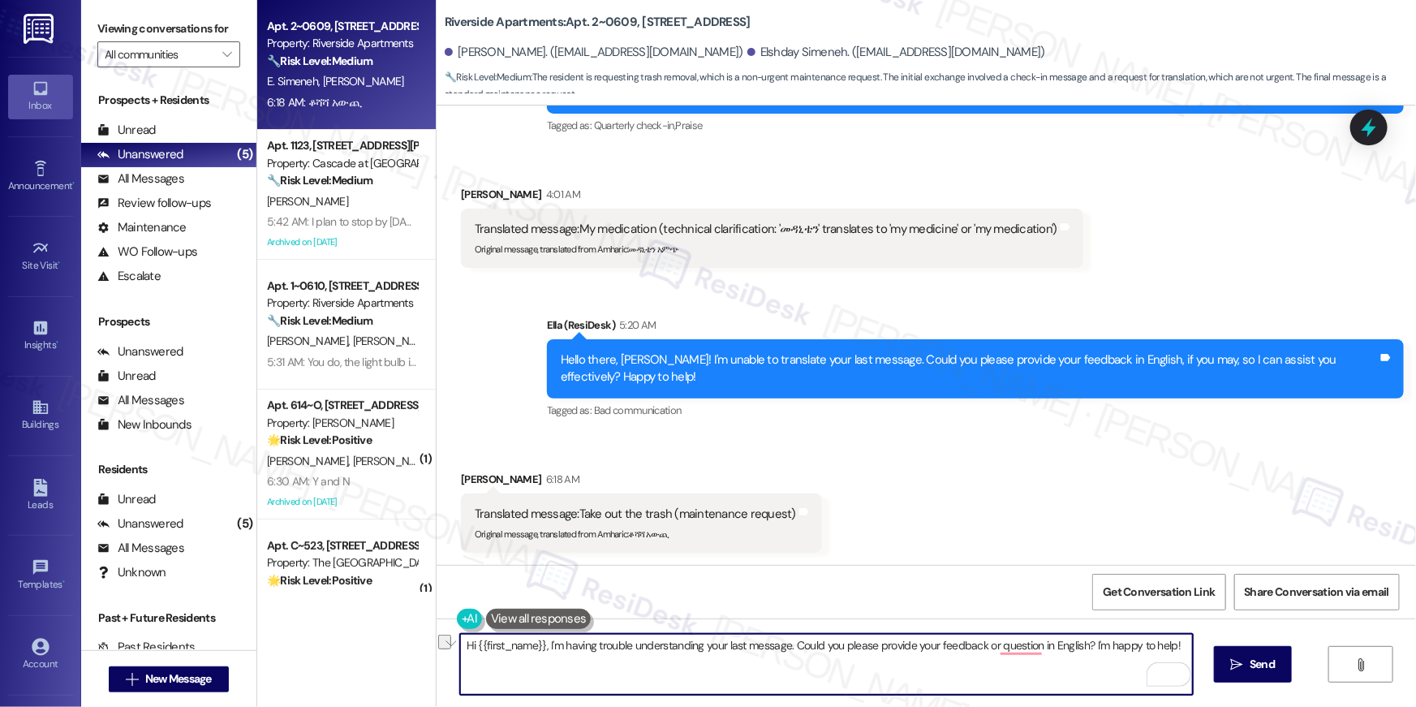
click at [552, 669] on textarea "Hi {{first_name}}, I'm having trouble understanding your last message. Could yo…" at bounding box center [826, 664] width 733 height 61
click at [540, 643] on textarea "Hi {{first_name}}, please let me know if there is anything I can assist you wit…" at bounding box center [826, 664] width 733 height 61
type textarea "Hi {{first_name}}, I am sorry but I do not understand your messages. Please let…"
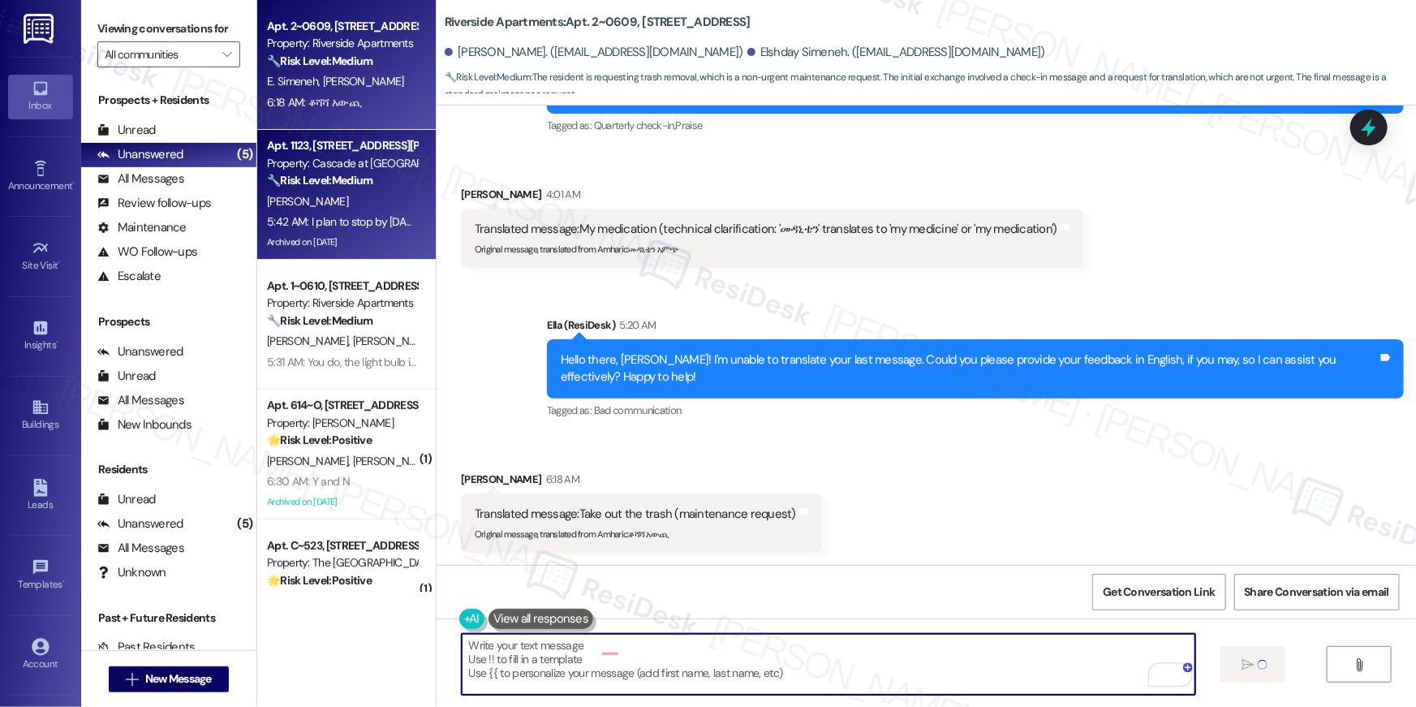
type textarea "Fetching suggested responses. Please feel free to read through the conversation…"
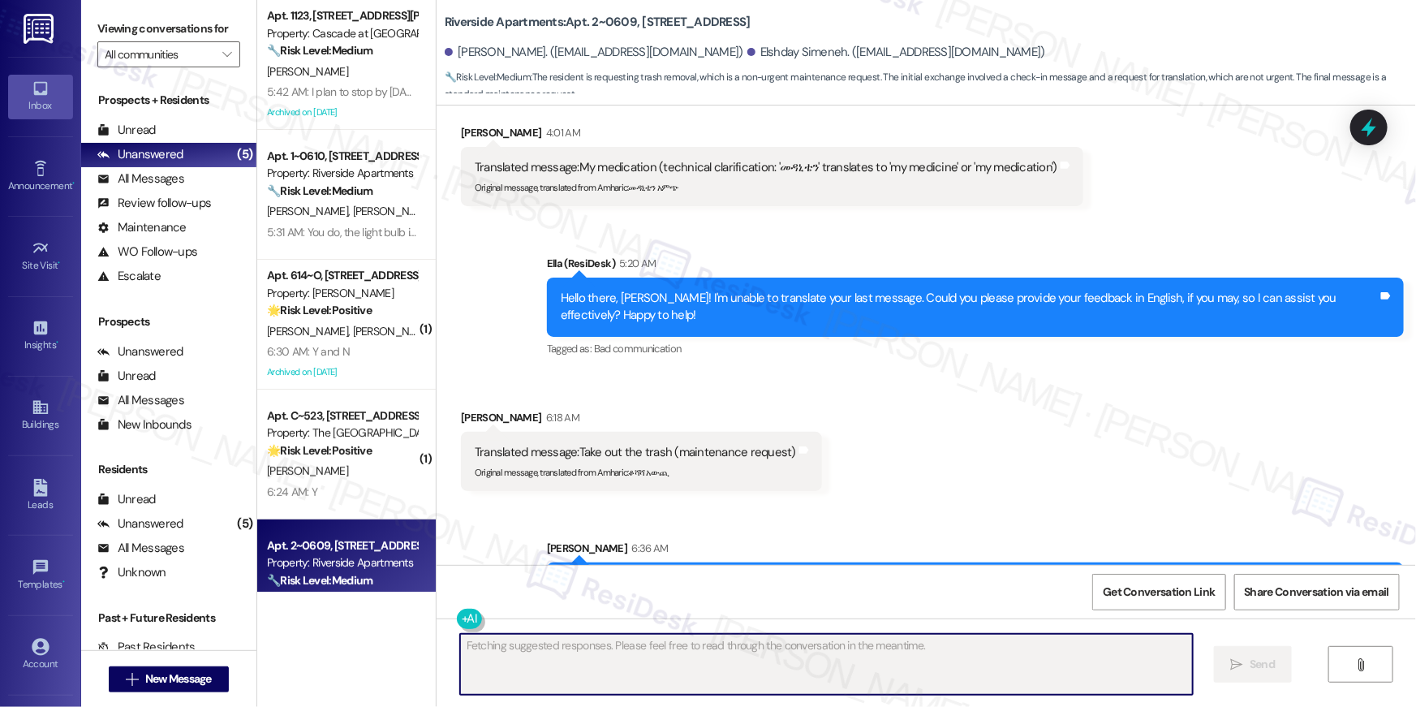
scroll to position [349, 0]
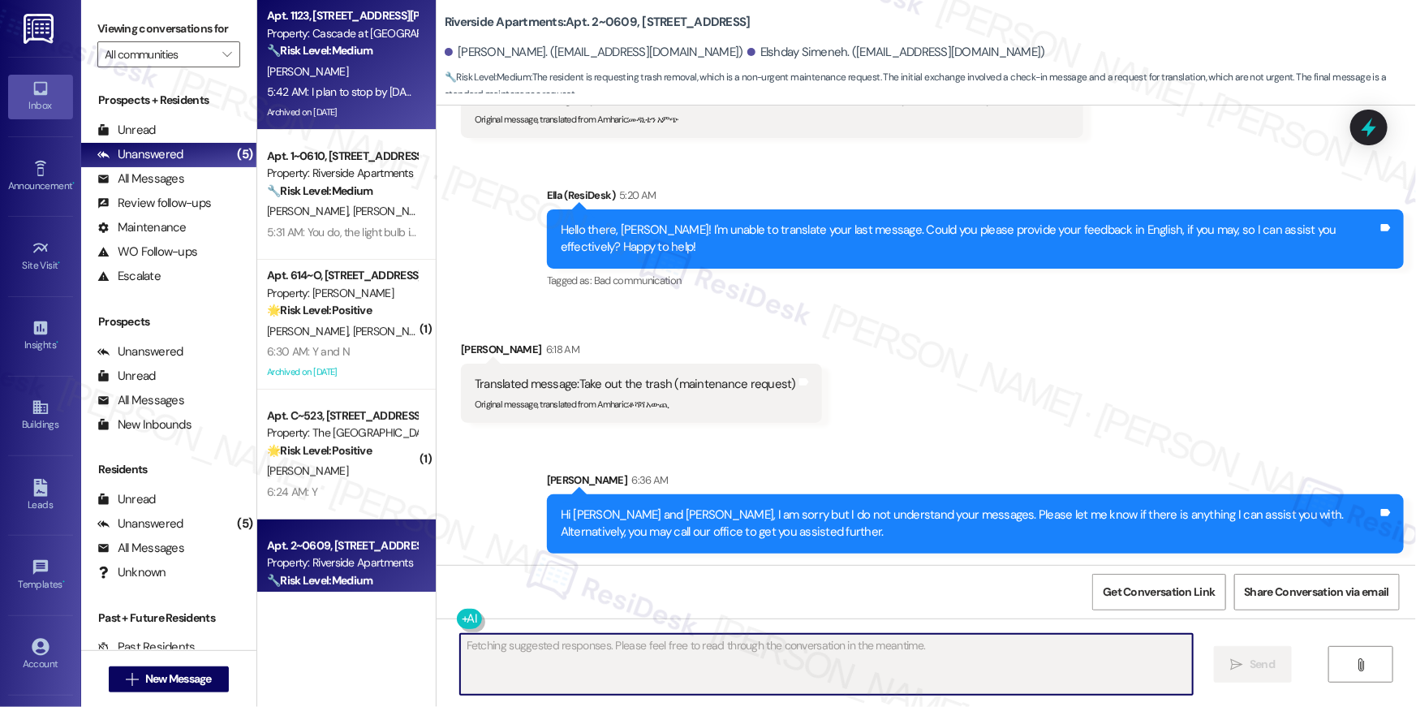
click at [366, 85] on div "5:42 AM: I plan to stop by tomorrow 5:42 AM: I plan to stop by tomorrow" at bounding box center [343, 91] width 153 height 15
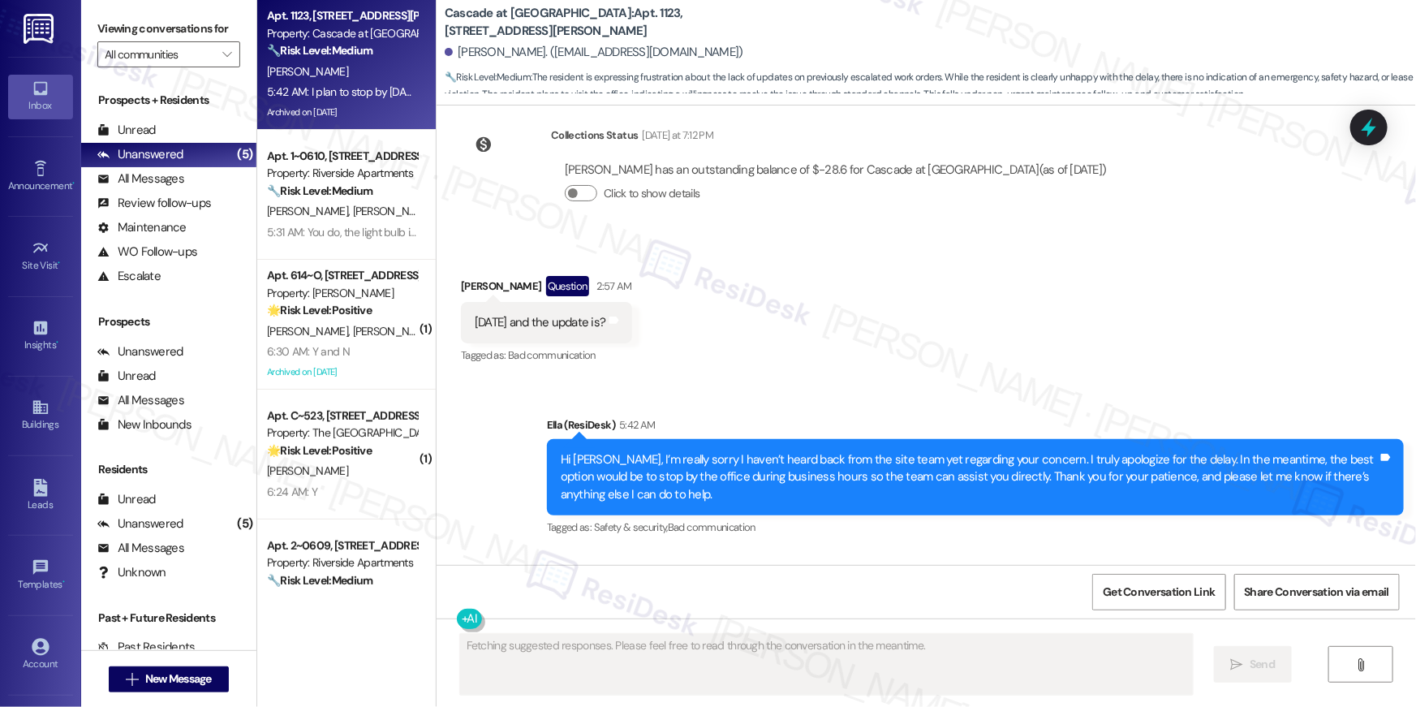
scroll to position [39738, 0]
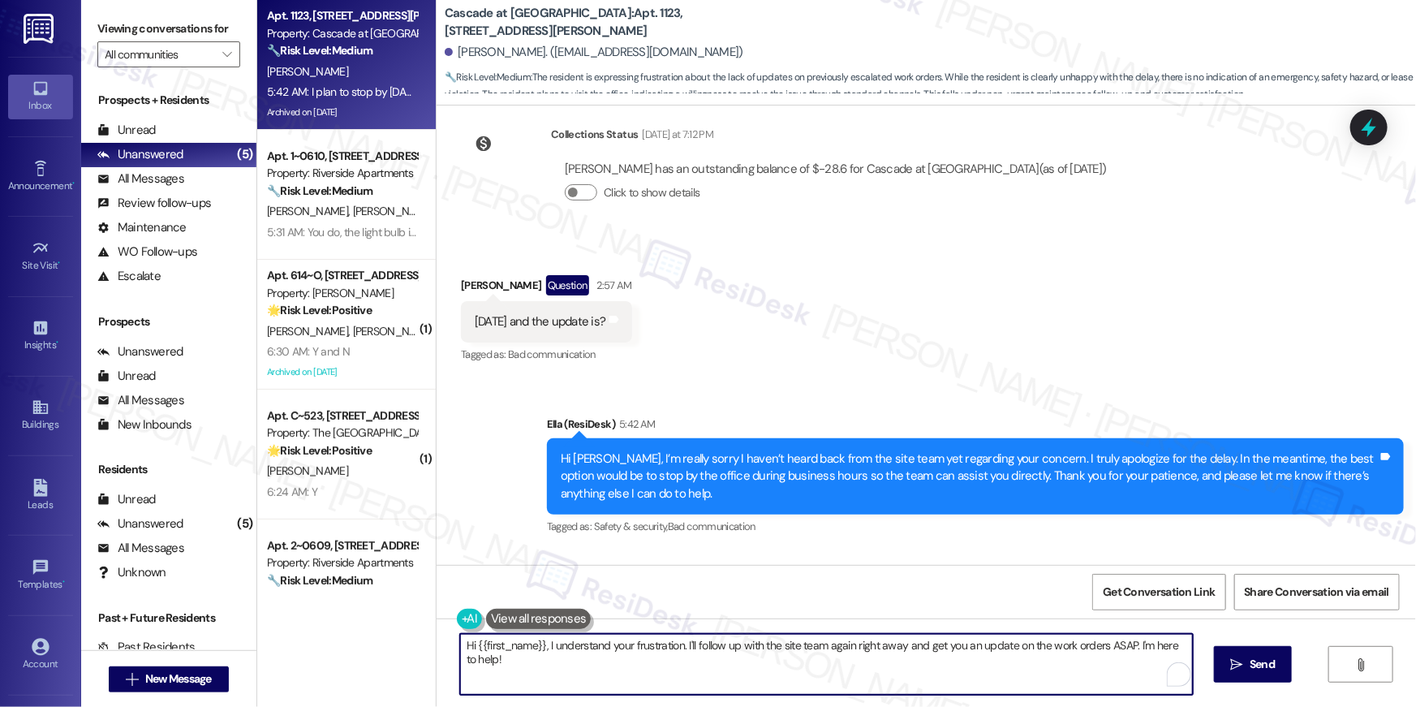
click at [807, 645] on textarea "Hi {{first_name}}, I understand your frustration. I'll follow up with the site …" at bounding box center [826, 664] width 733 height 61
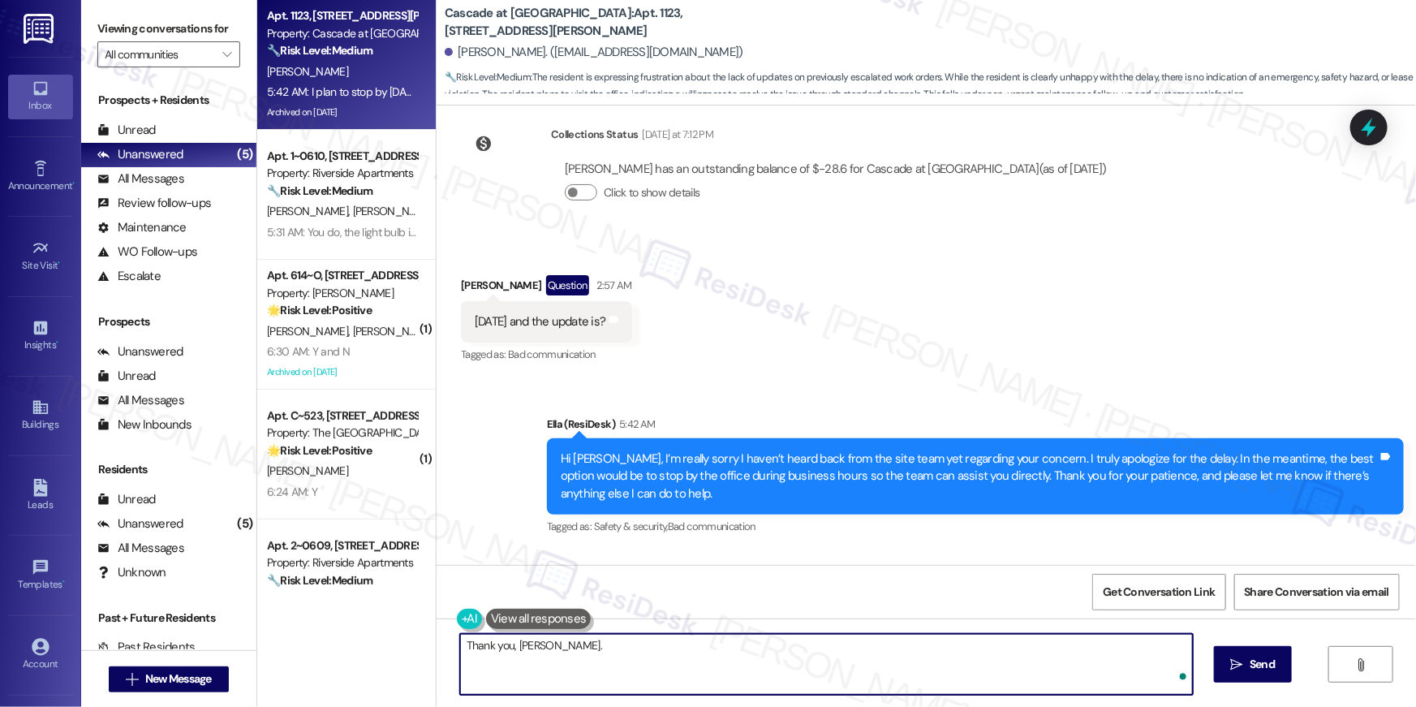
type textarea "Thank you, Carrie."
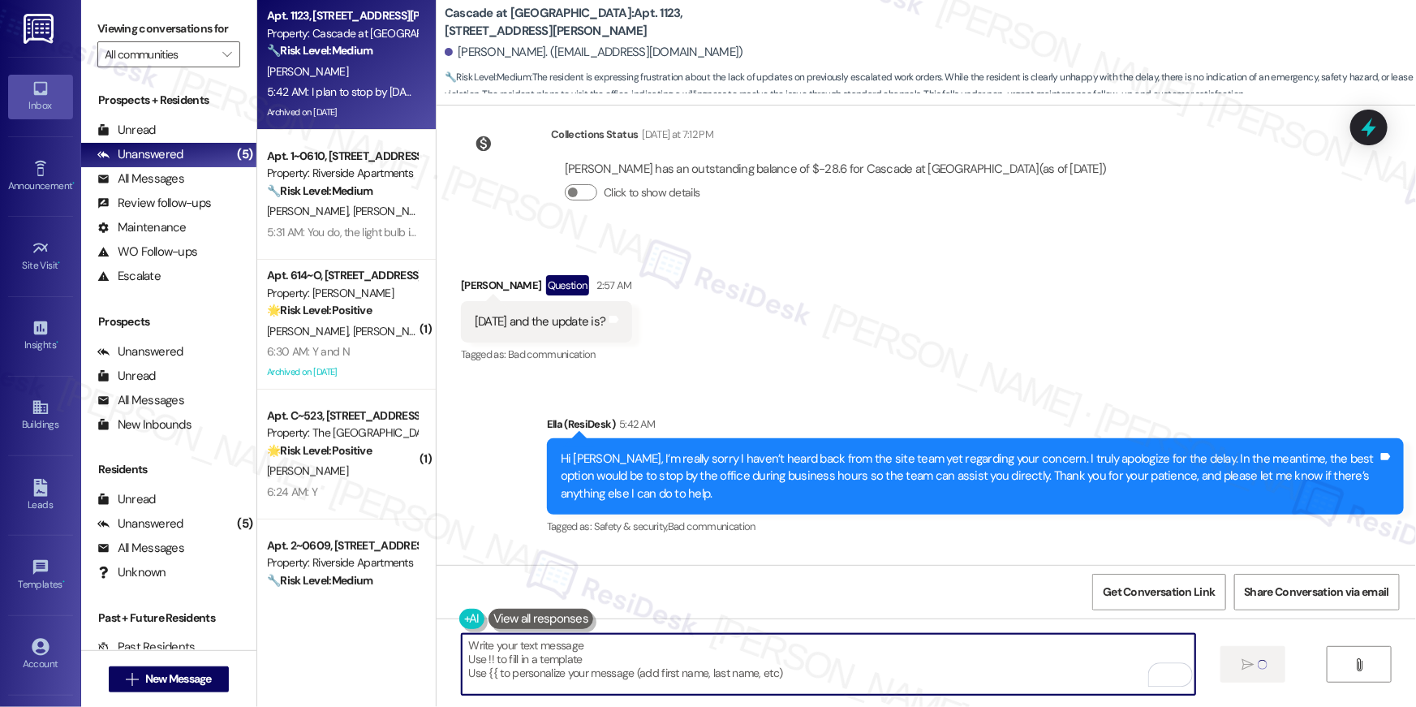
click at [863, 649] on textarea "Thank you, Carrie." at bounding box center [828, 664] width 733 height 61
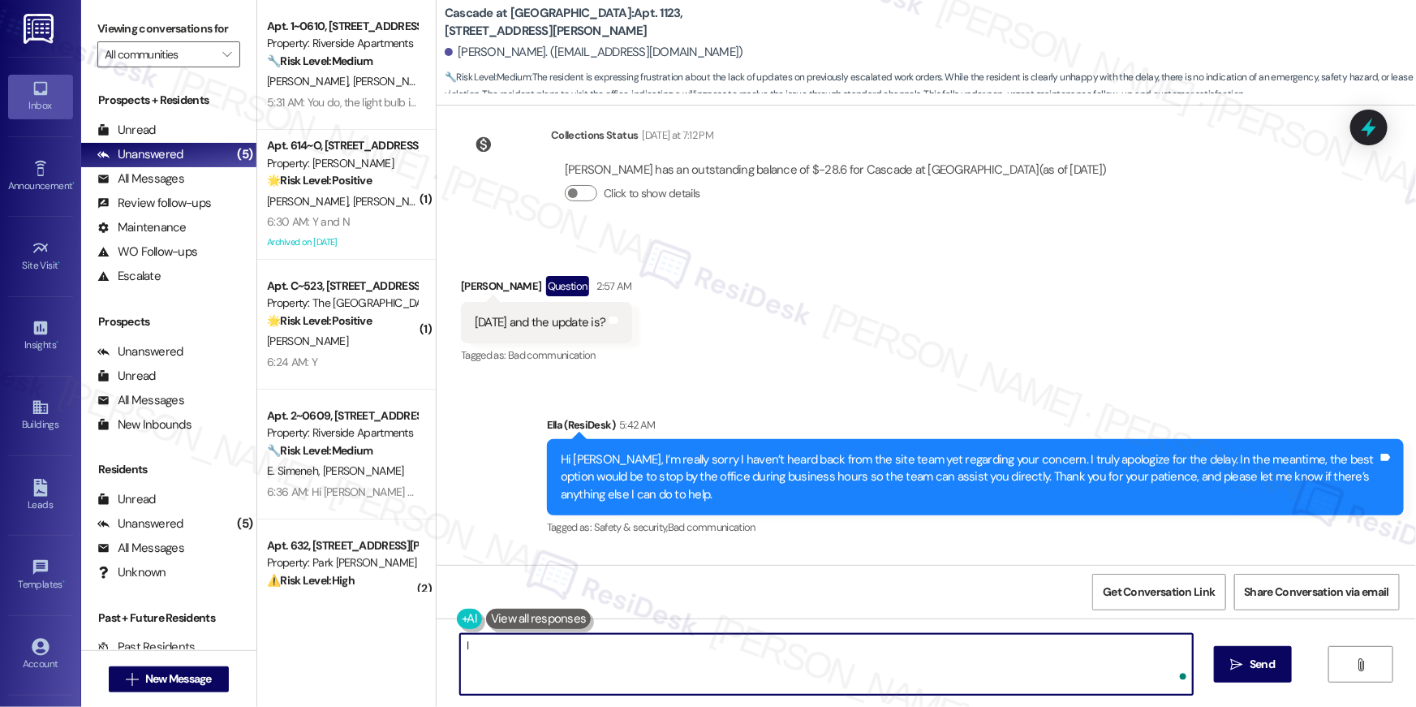
type textarea "I"
type textarea "I wish you a great weekend."
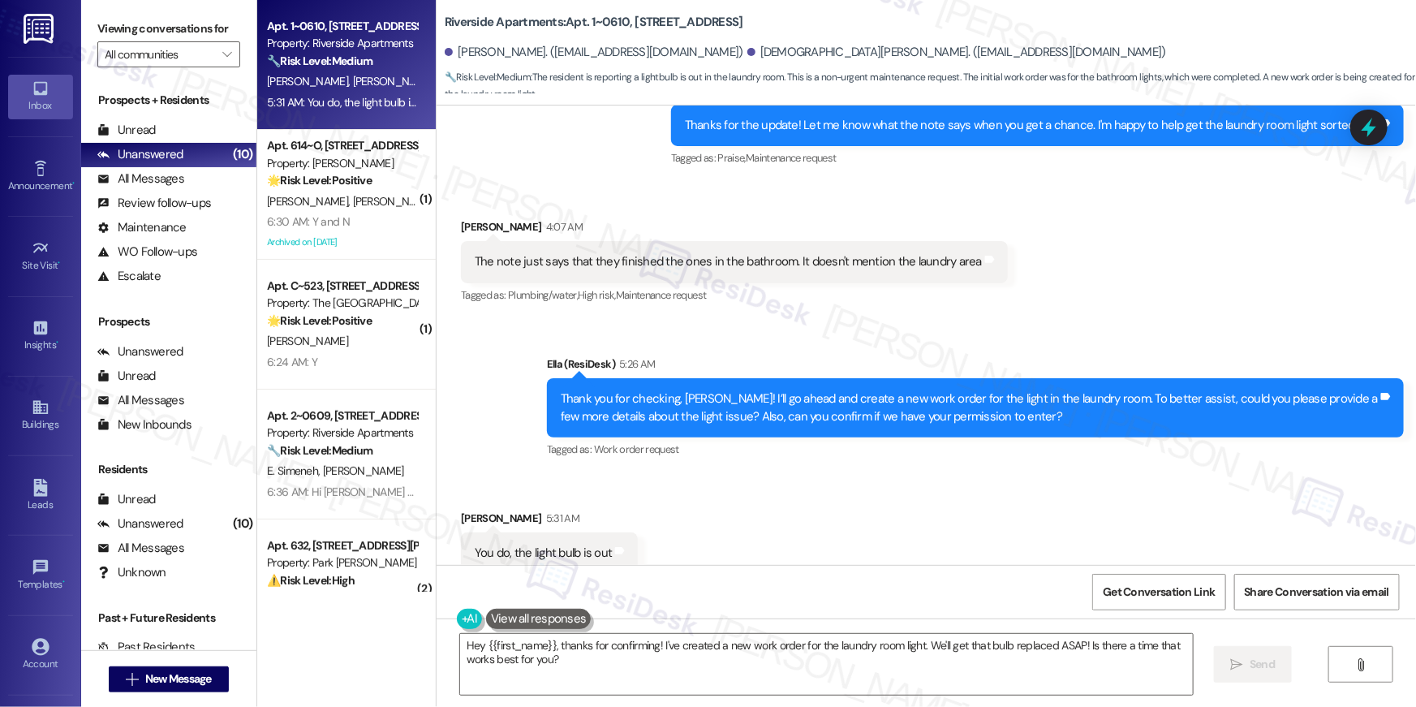
scroll to position [859, 0]
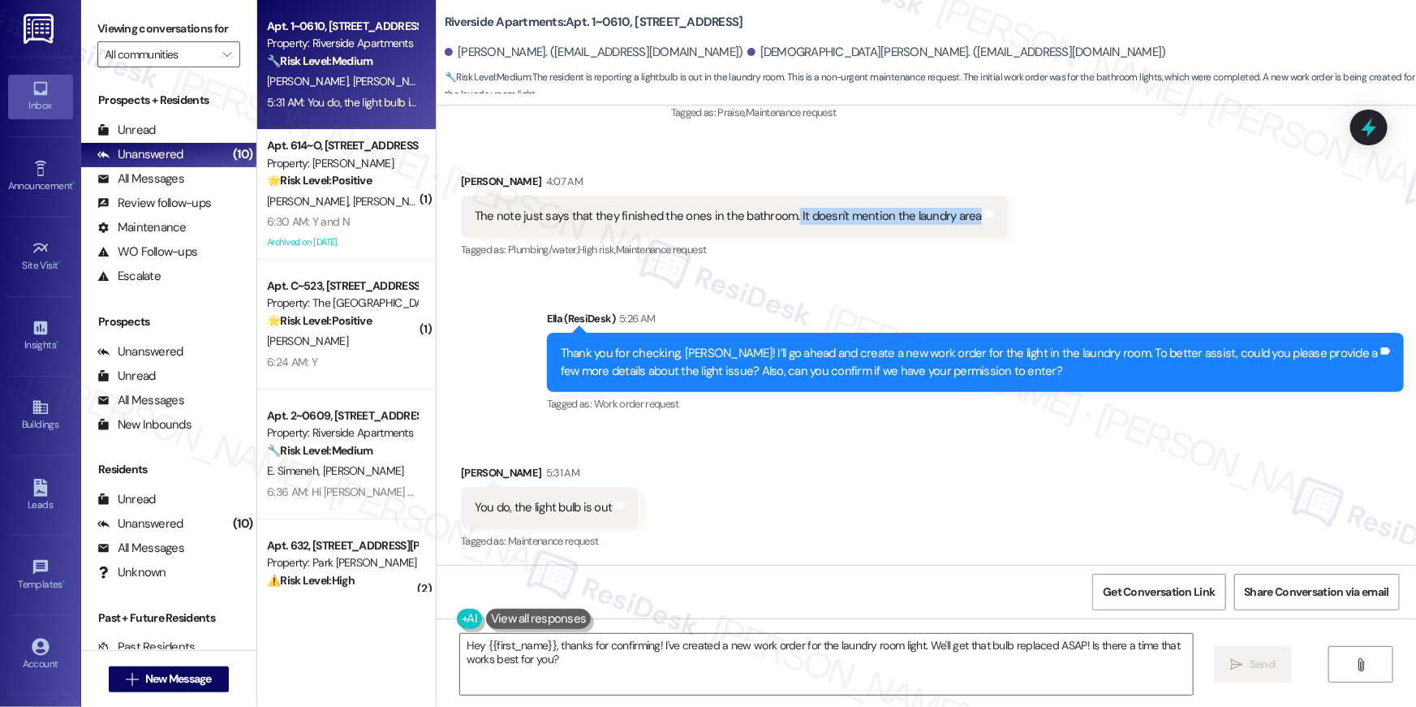
drag, startPoint x: 779, startPoint y: 216, endPoint x: 947, endPoint y: 224, distance: 168.2
click at [951, 226] on div "The note just says that they finished the ones in the bathroom. It doesn't ment…" at bounding box center [734, 216] width 547 height 41
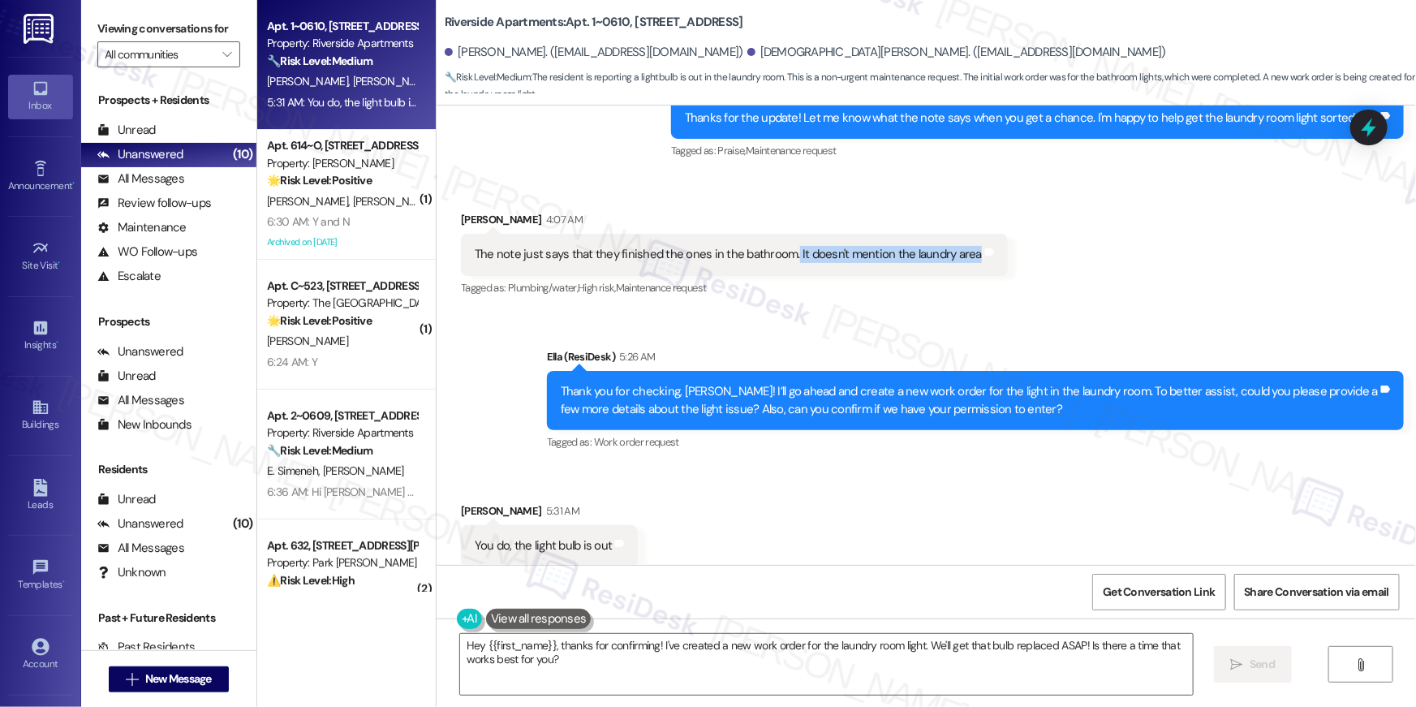
scroll to position [0, 0]
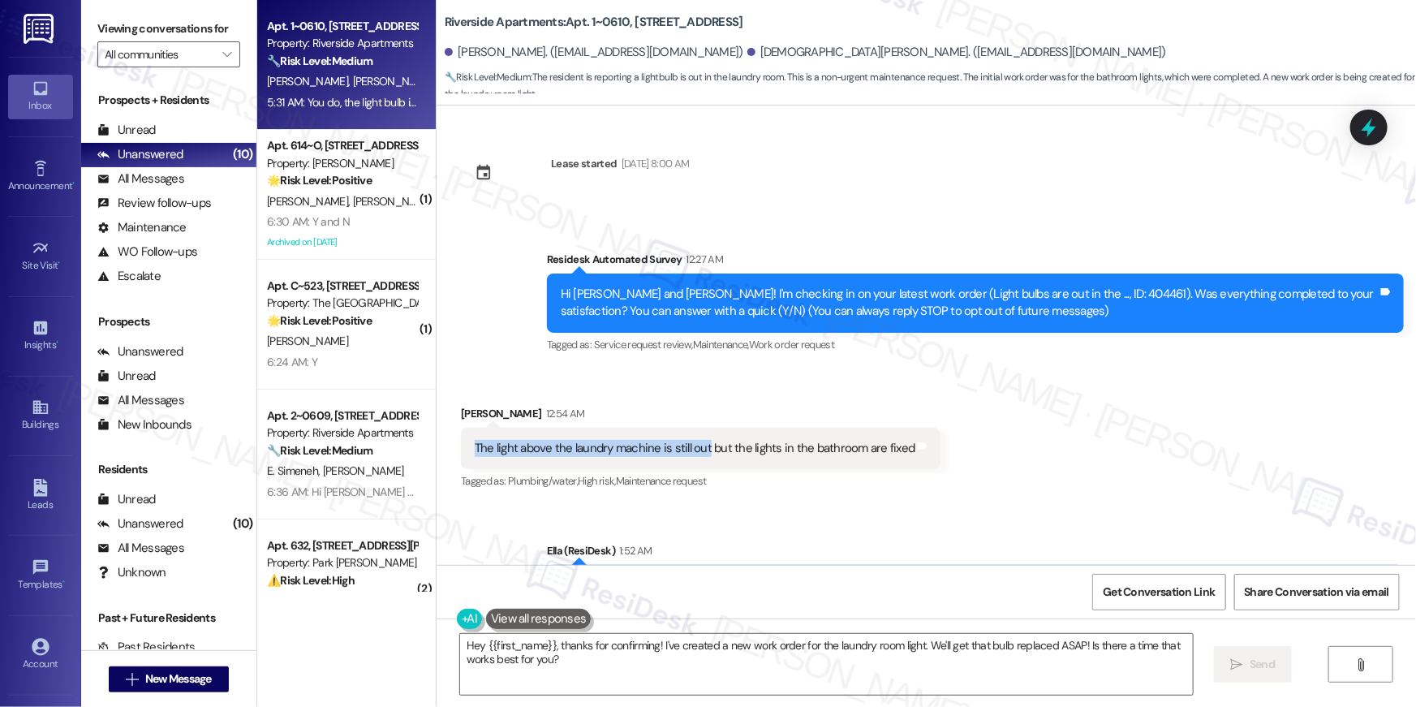
drag, startPoint x: 462, startPoint y: 448, endPoint x: 695, endPoint y: 450, distance: 232.9
click at [695, 450] on div "The light above the laundry machine is still out but the lights in the bathroom…" at bounding box center [701, 448] width 480 height 41
copy div "The light above the laundry machine is still out"
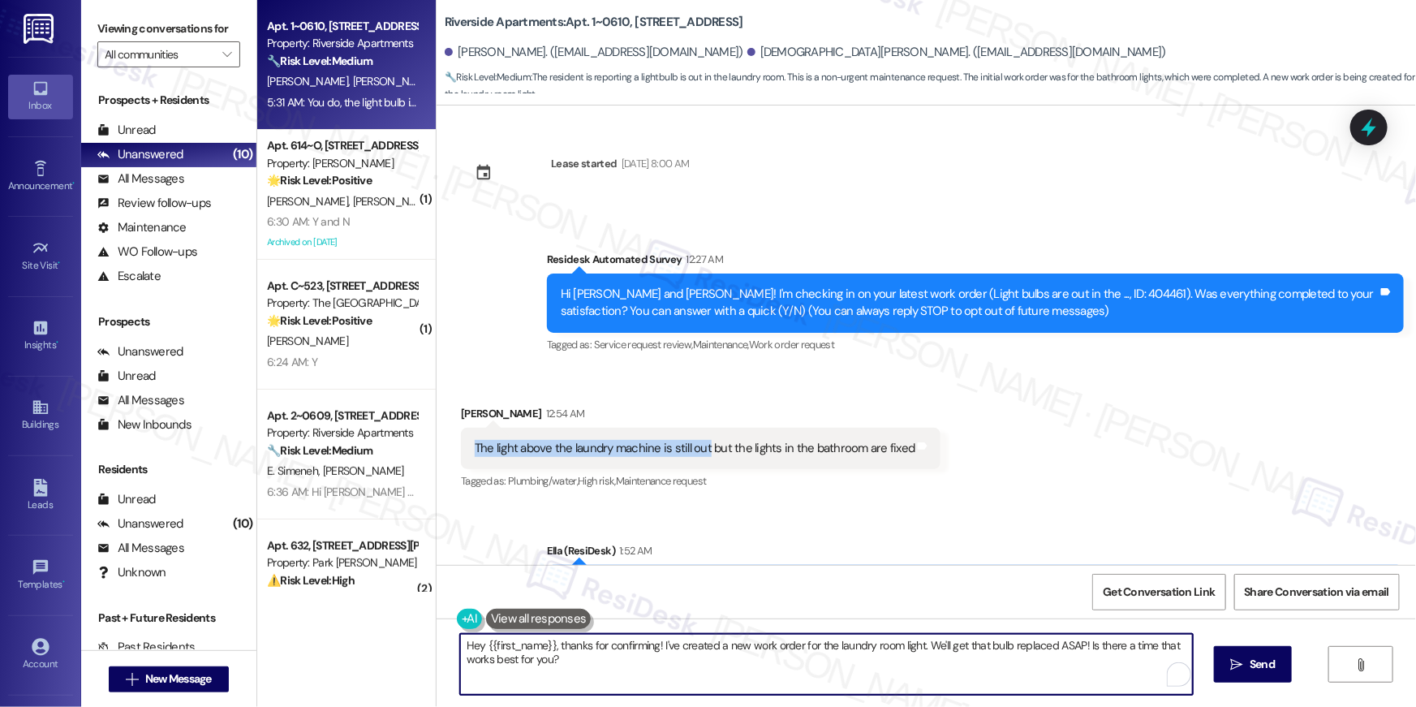
click at [596, 684] on textarea "Hey {{first_name}}, thanks for confirming! I've created a new work order for th…" at bounding box center [826, 664] width 733 height 61
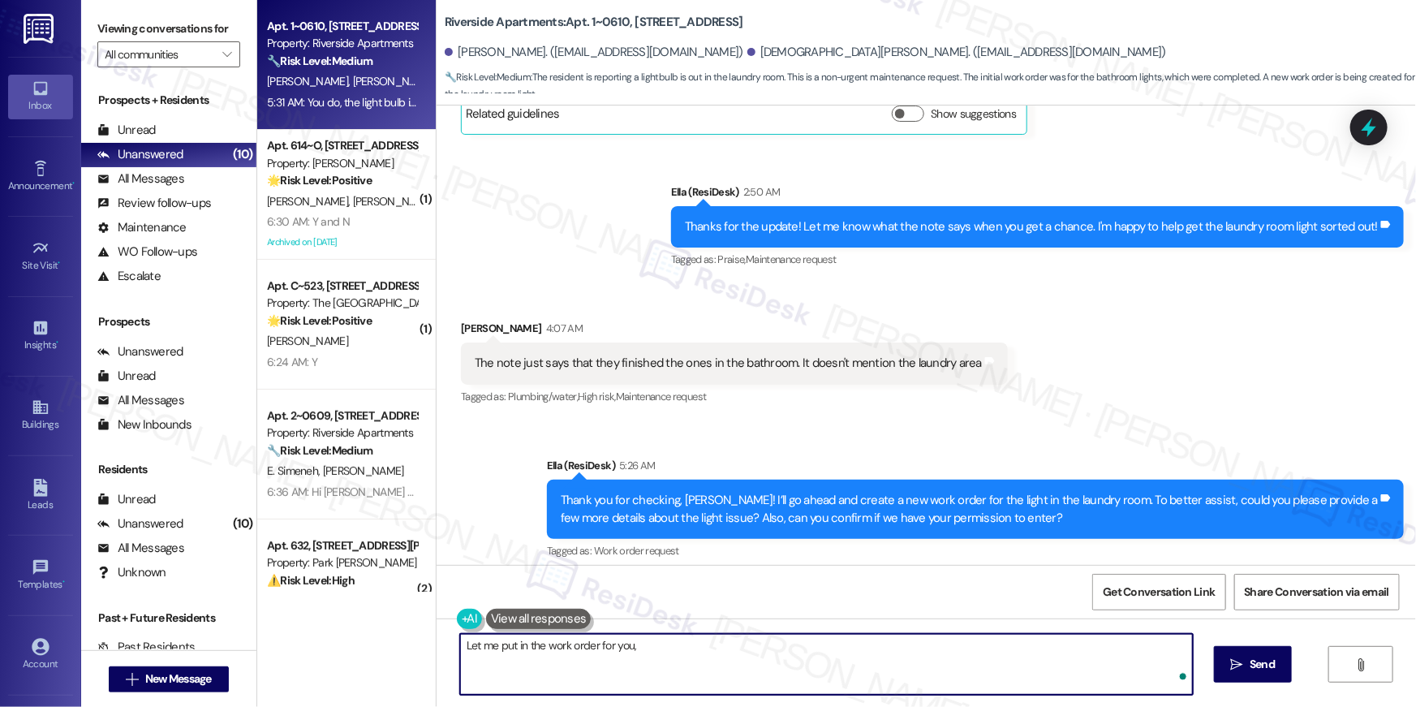
scroll to position [859, 0]
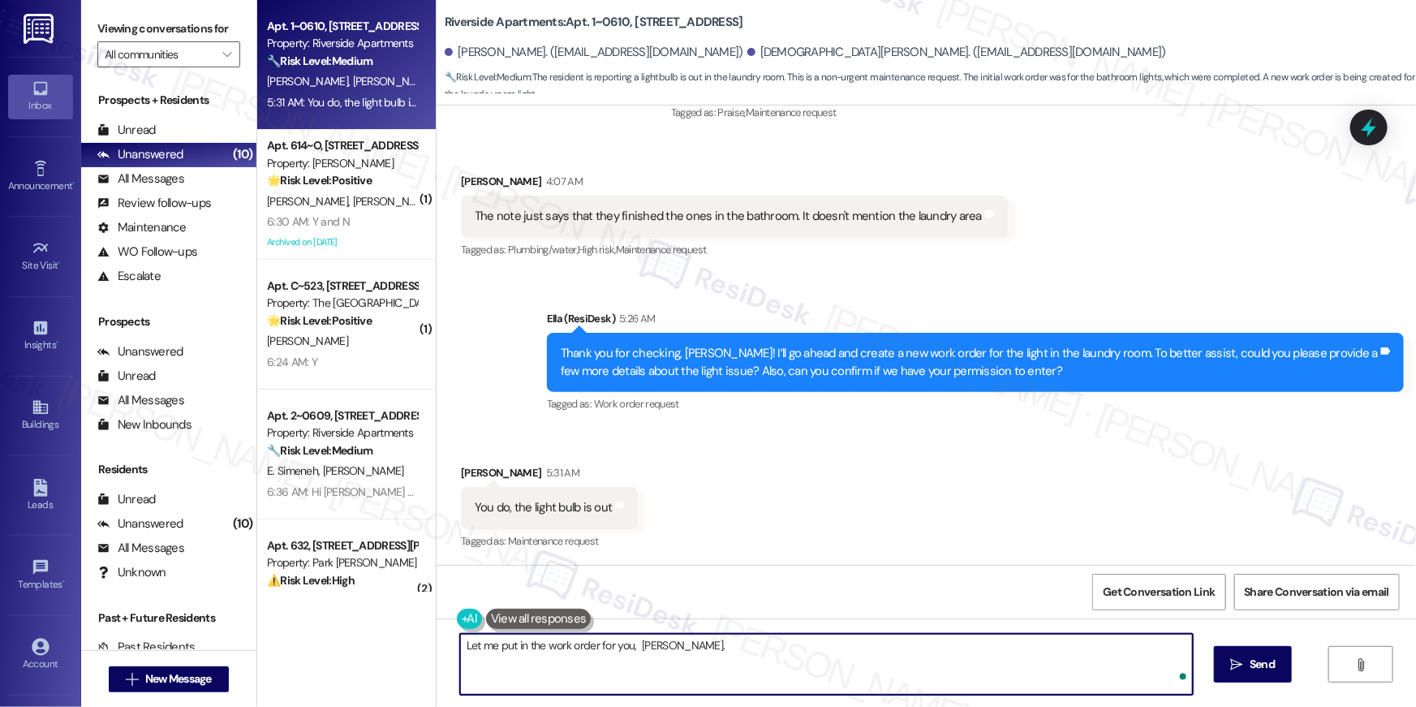
type textarea "Let me put in the work order for you, Hunter."
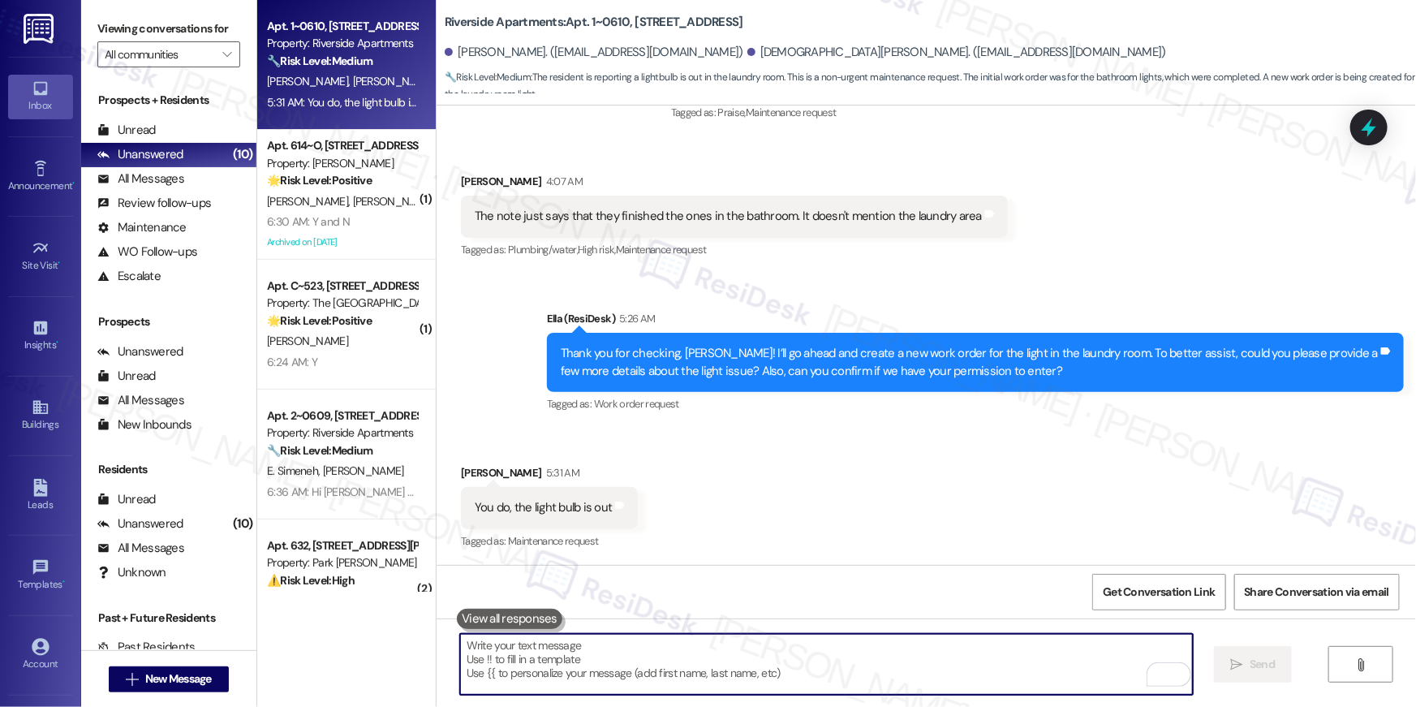
click at [1078, 432] on div "Received via SMS Hunter Kirkland 5:31 AM You do, the light bulb is out Tags and…" at bounding box center [926, 496] width 979 height 137
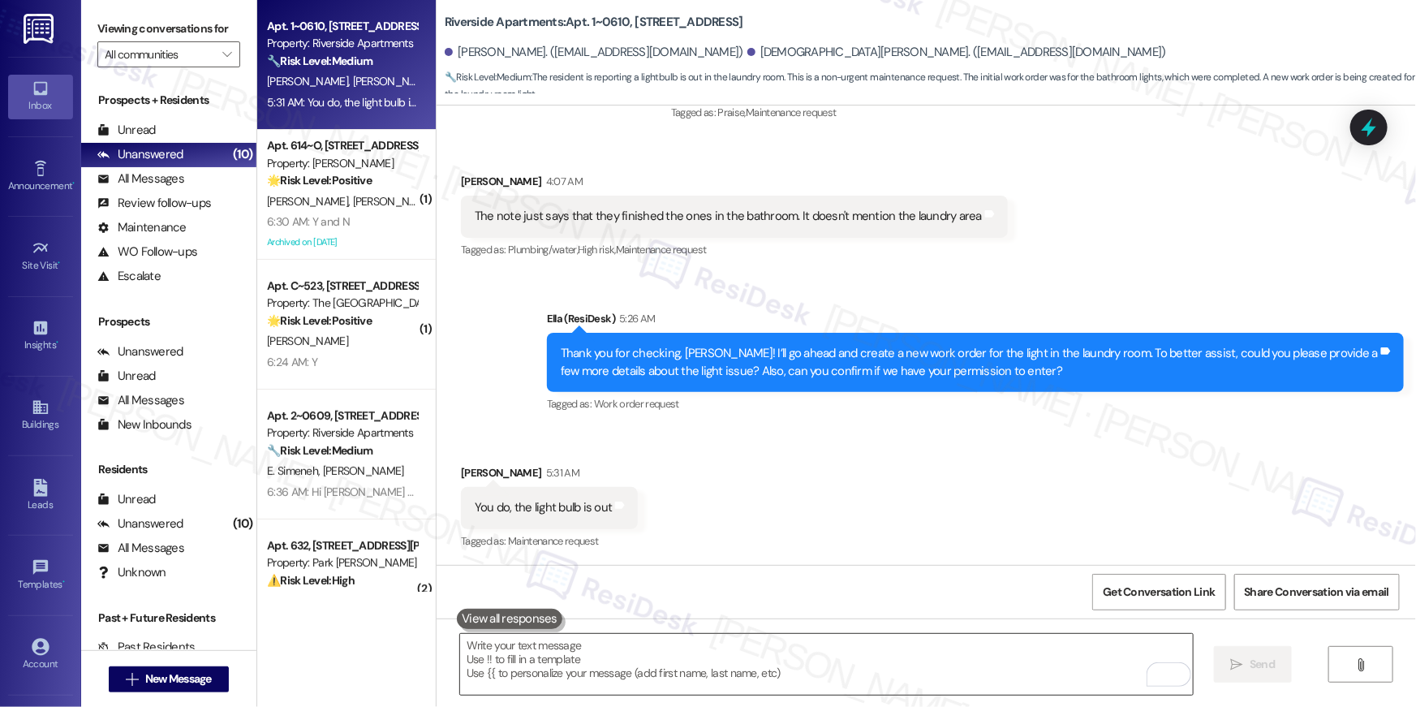
click at [979, 656] on textarea "To enrich screen reader interactions, please activate Accessibility in Grammarl…" at bounding box center [826, 664] width 733 height 61
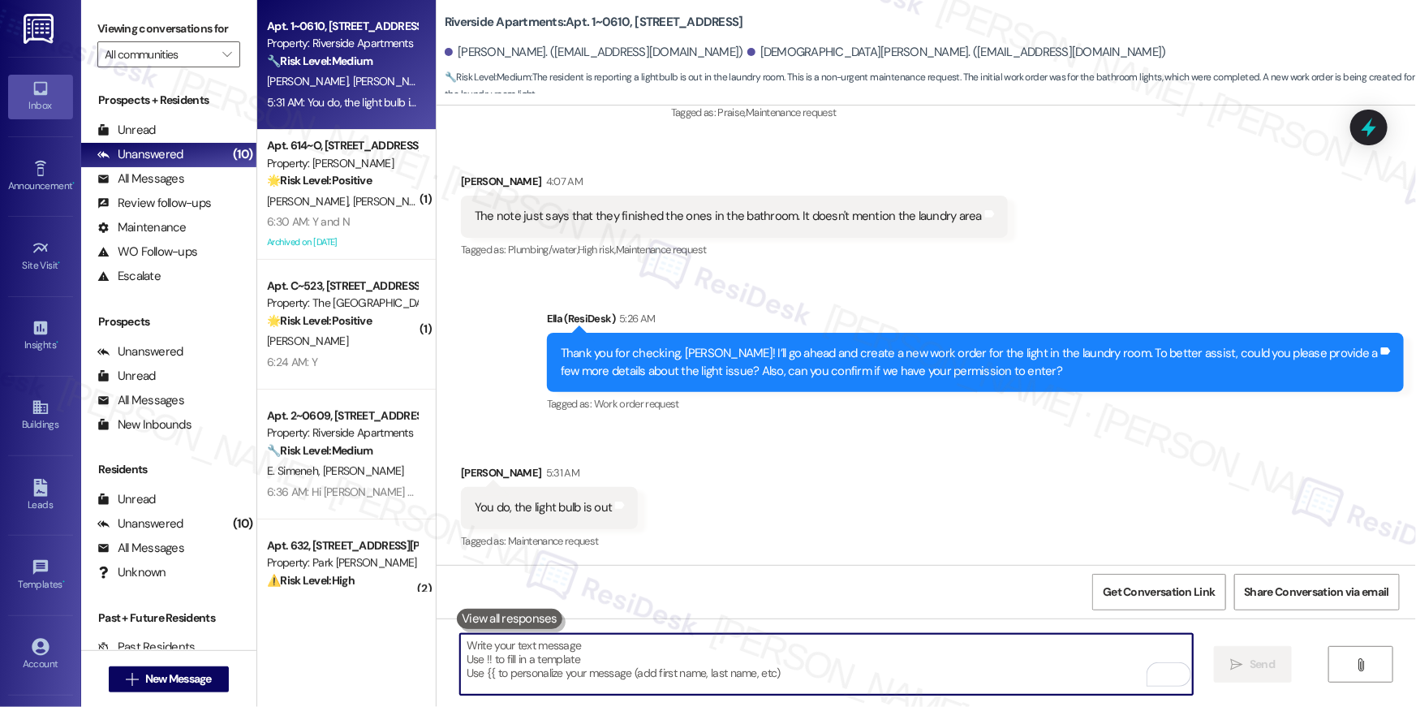
click at [979, 656] on textarea "To enrich screen reader interactions, please activate Accessibility in Grammarl…" at bounding box center [826, 664] width 733 height 61
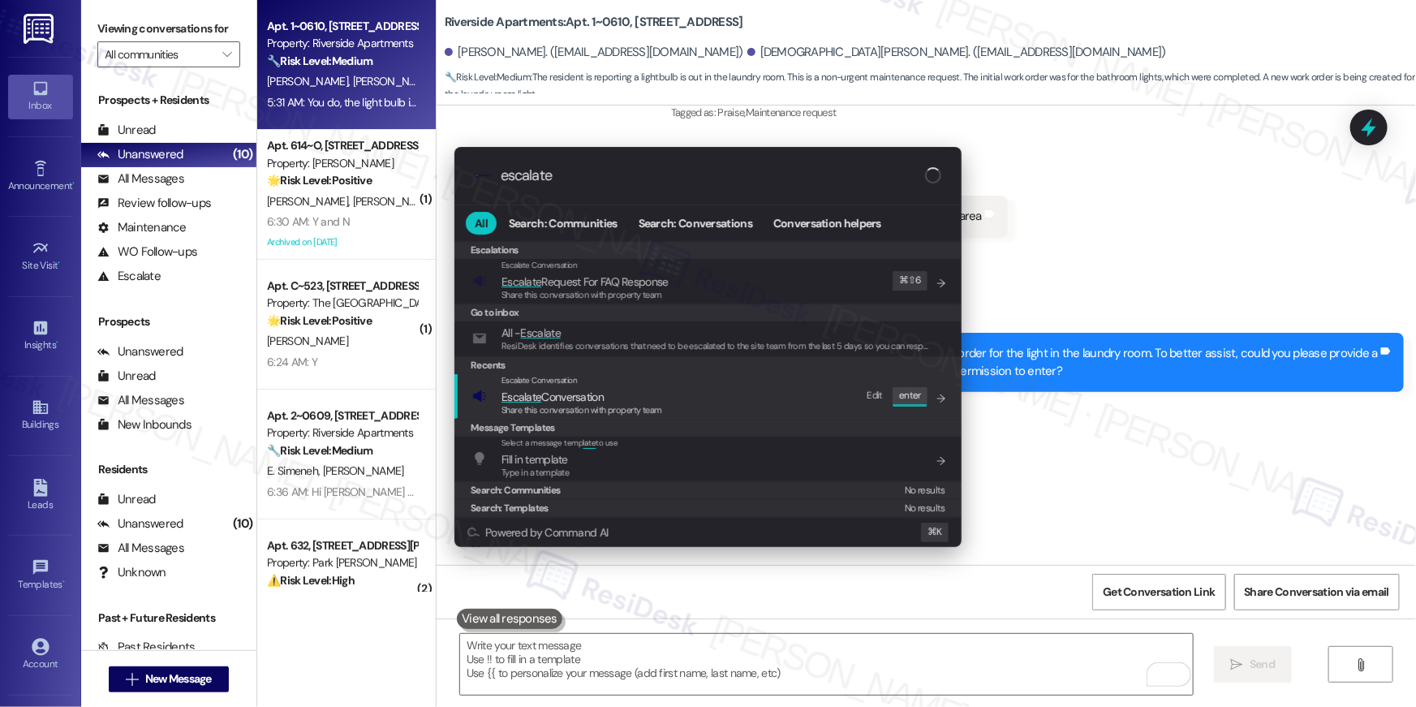
type input "escalate"
click at [650, 409] on span "Share this conversation with property team" at bounding box center [581, 409] width 161 height 11
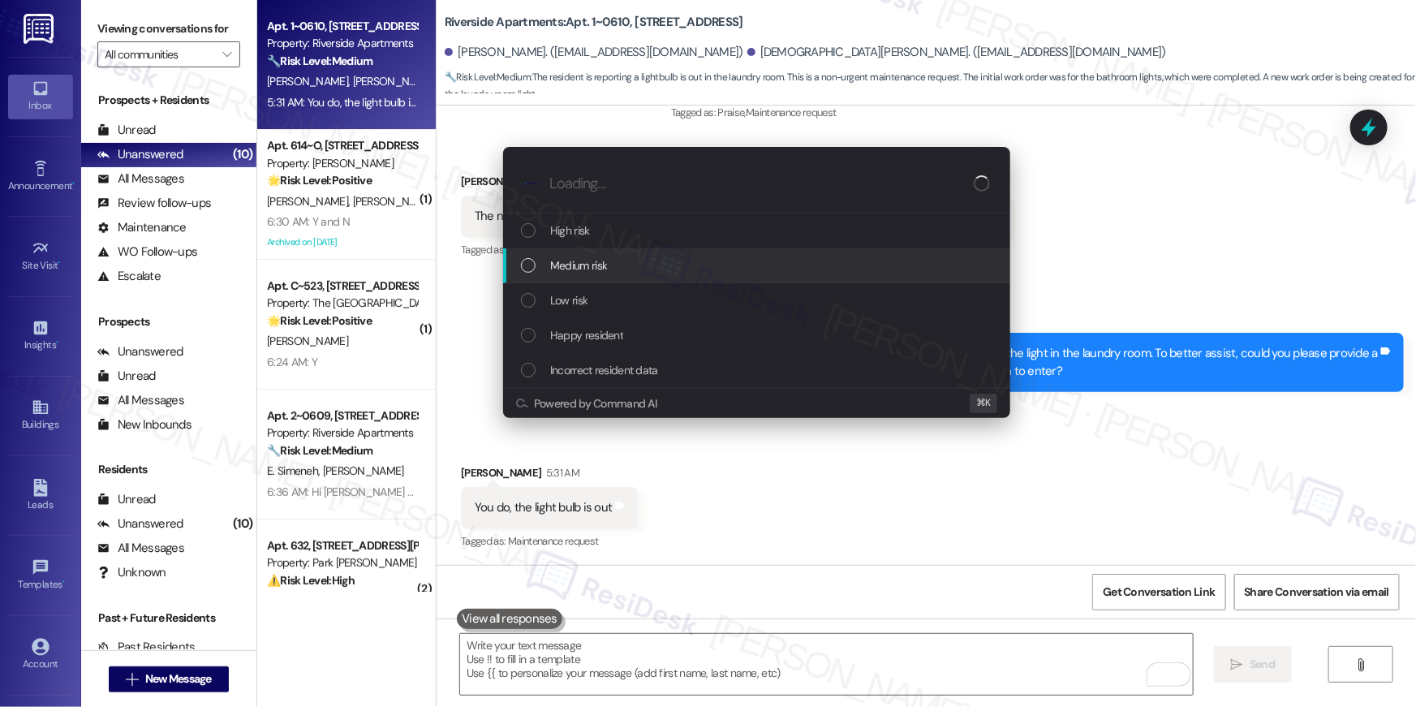
click at [596, 275] on div "Medium risk" at bounding box center [756, 265] width 507 height 35
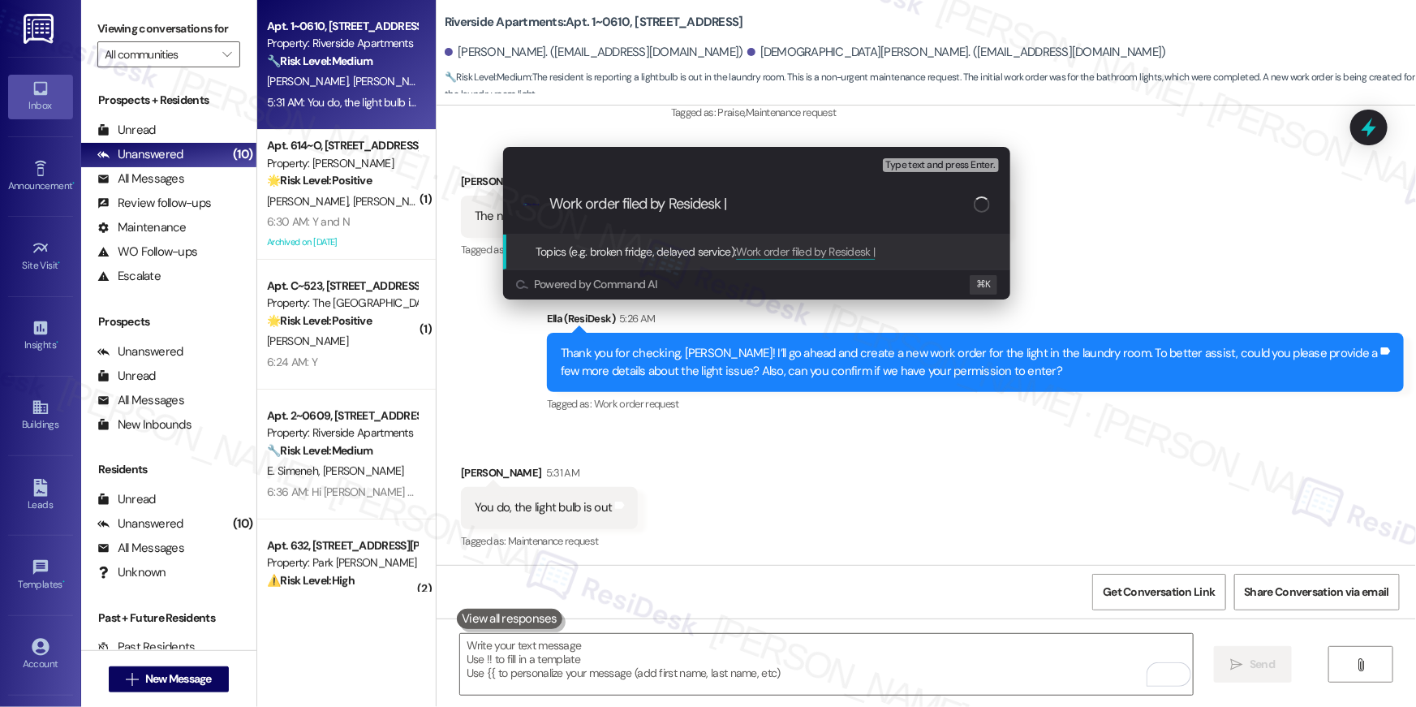
paste input "Work Order # 405738 Lightbulb"
type input "Work order filed by Residesk | Work Order # 405738 Lightbulb"
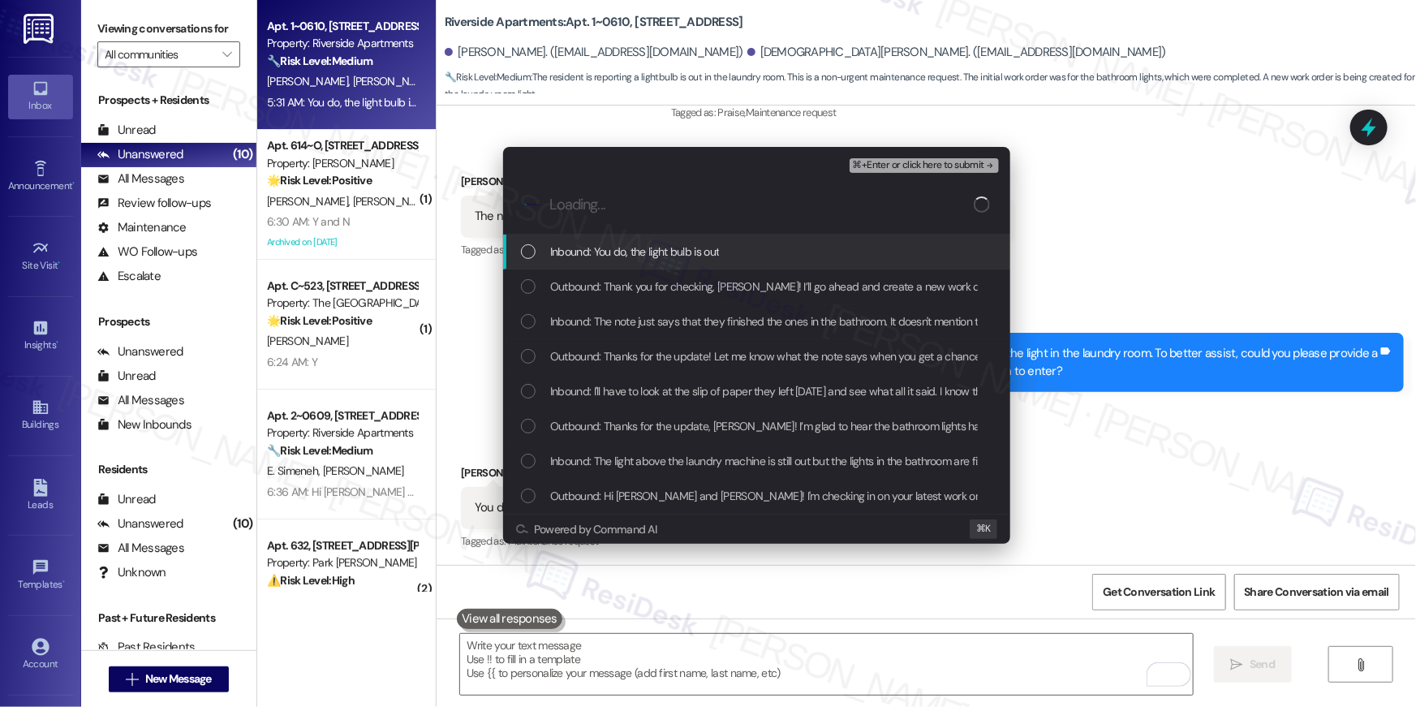
click at [630, 259] on span "Inbound: You do, the light bulb is out" at bounding box center [634, 252] width 169 height 18
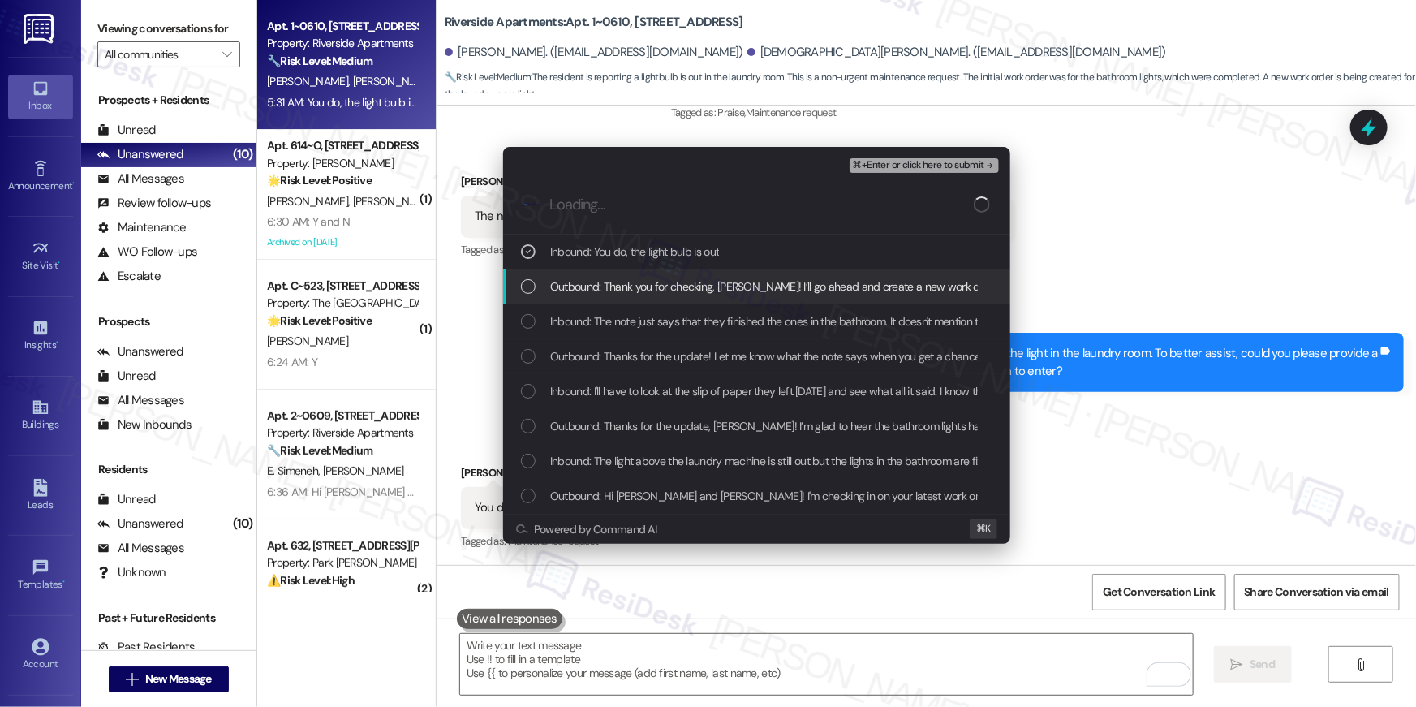
click at [629, 283] on span "Outbound: Thank you for checking, Hunter! I’ll go ahead and create a new work o…" at bounding box center [1183, 286] width 1266 height 18
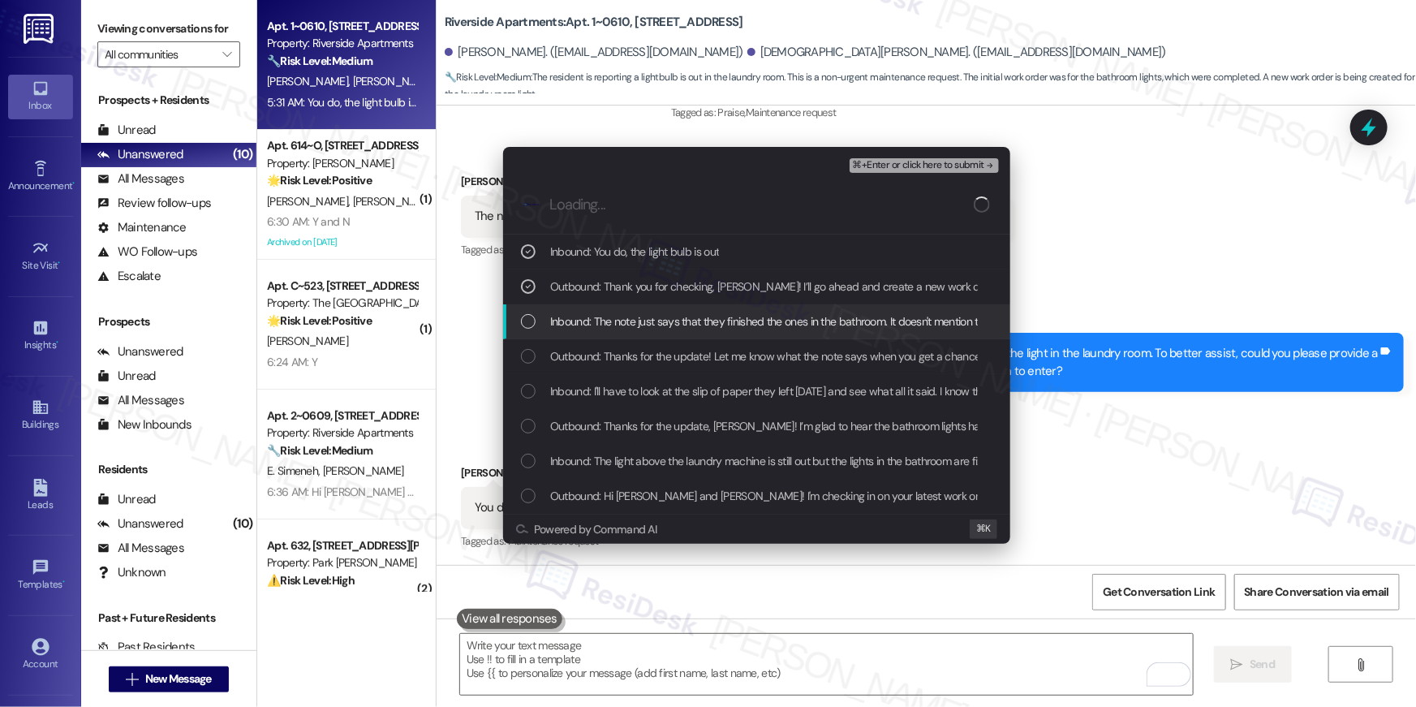
click at [635, 320] on span "Inbound: The note just says that they finished the ones in the bathroom. It doe…" at bounding box center [801, 321] width 502 height 18
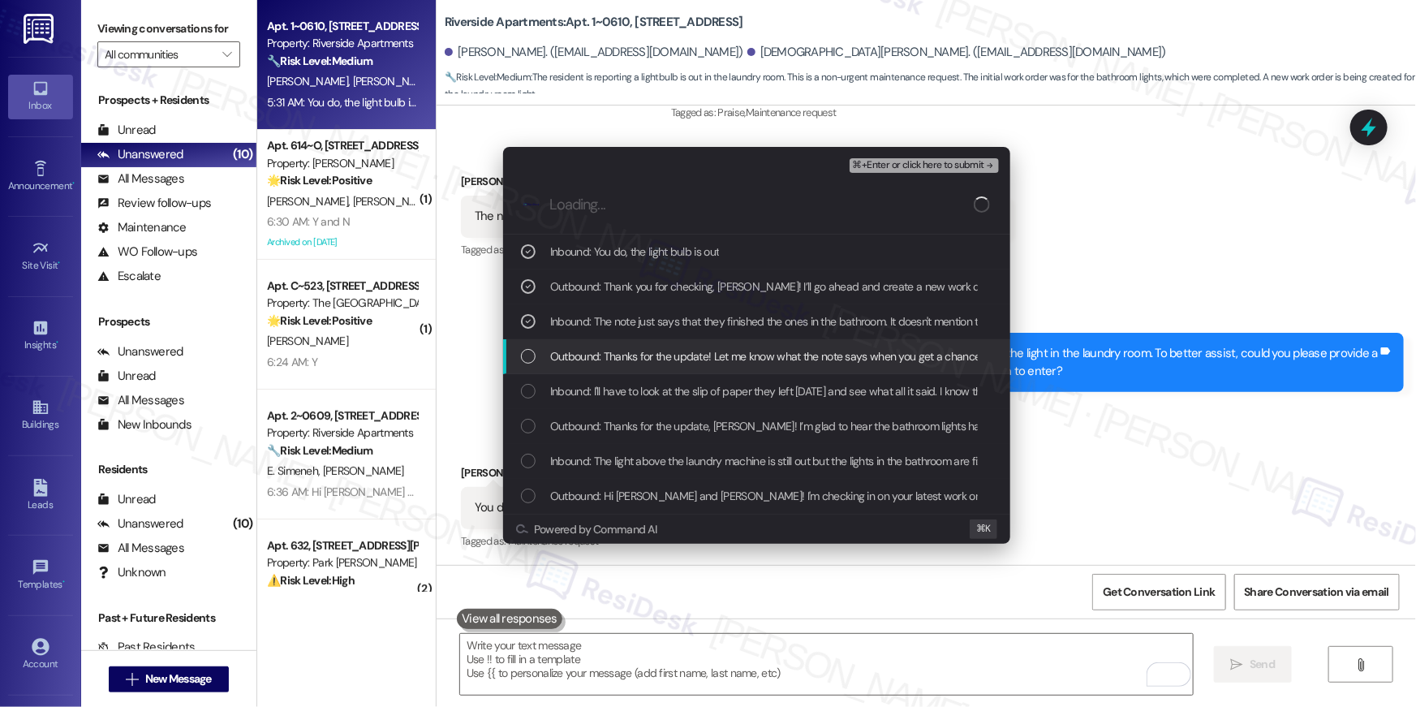
click at [636, 353] on span "Outbound: Thanks for the update! Let me know what the note says when you get a …" at bounding box center [896, 356] width 693 height 18
click at [703, 361] on span "Outbound: Thanks for the update! Let me know what the note says when you get a …" at bounding box center [896, 356] width 693 height 18
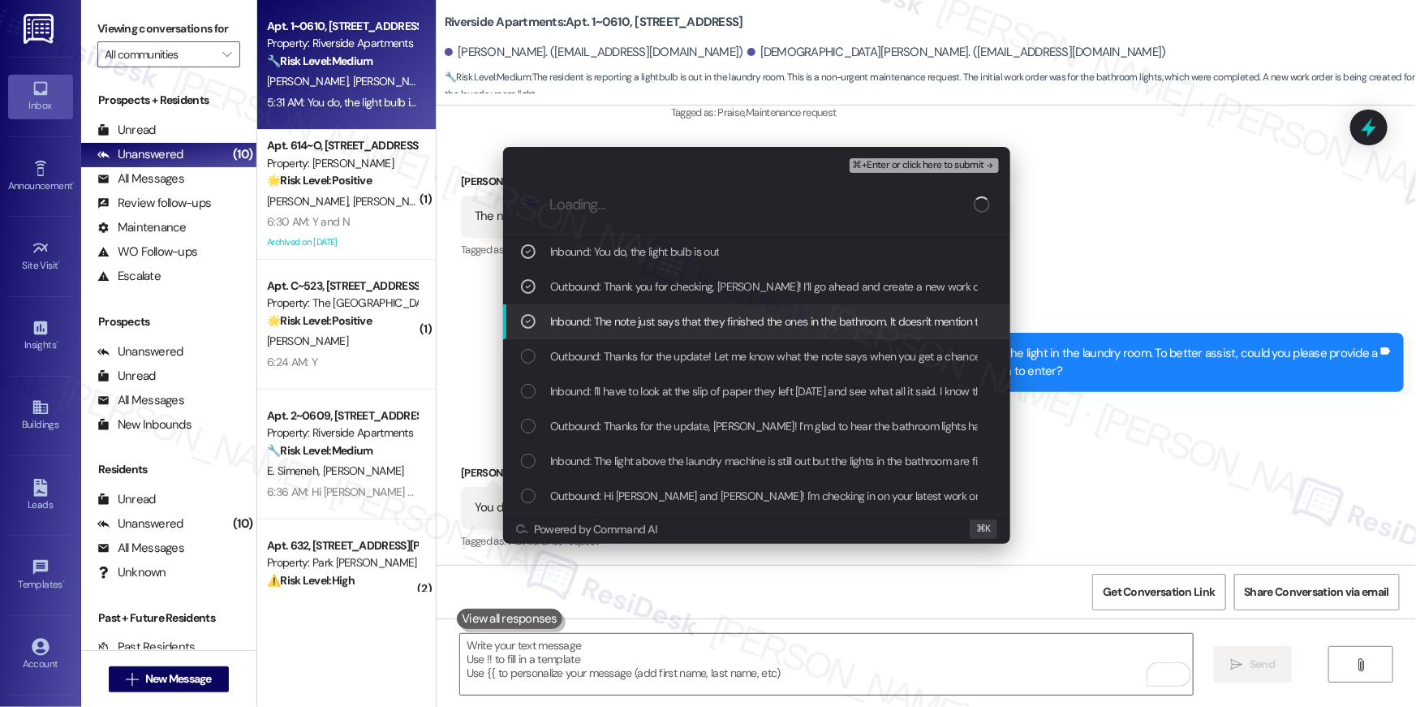
click at [721, 320] on span "Inbound: The note just says that they finished the ones in the bathroom. It doe…" at bounding box center [801, 321] width 502 height 18
click at [828, 329] on span "Inbound: The note just says that they finished the ones in the bathroom. It doe…" at bounding box center [801, 321] width 502 height 18
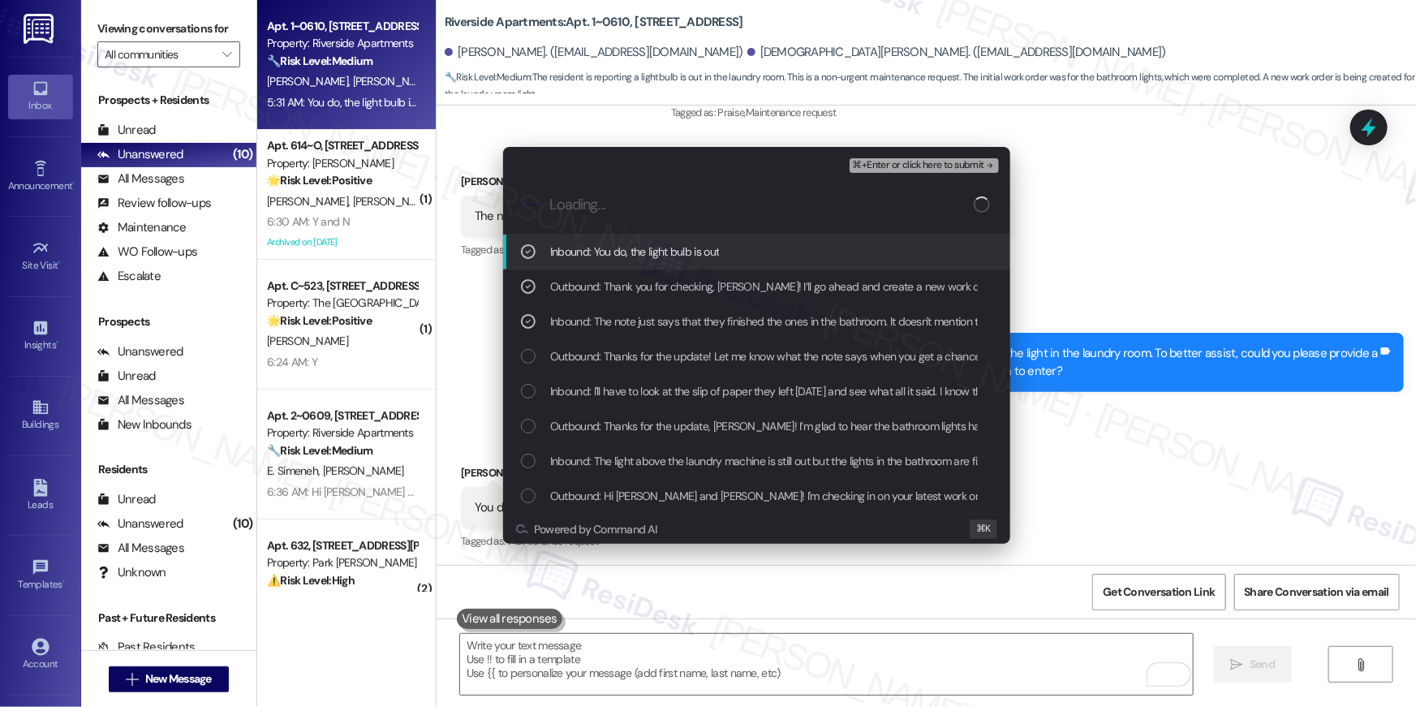
click at [938, 168] on span "⌘+Enter or click here to submit" at bounding box center [918, 165] width 131 height 11
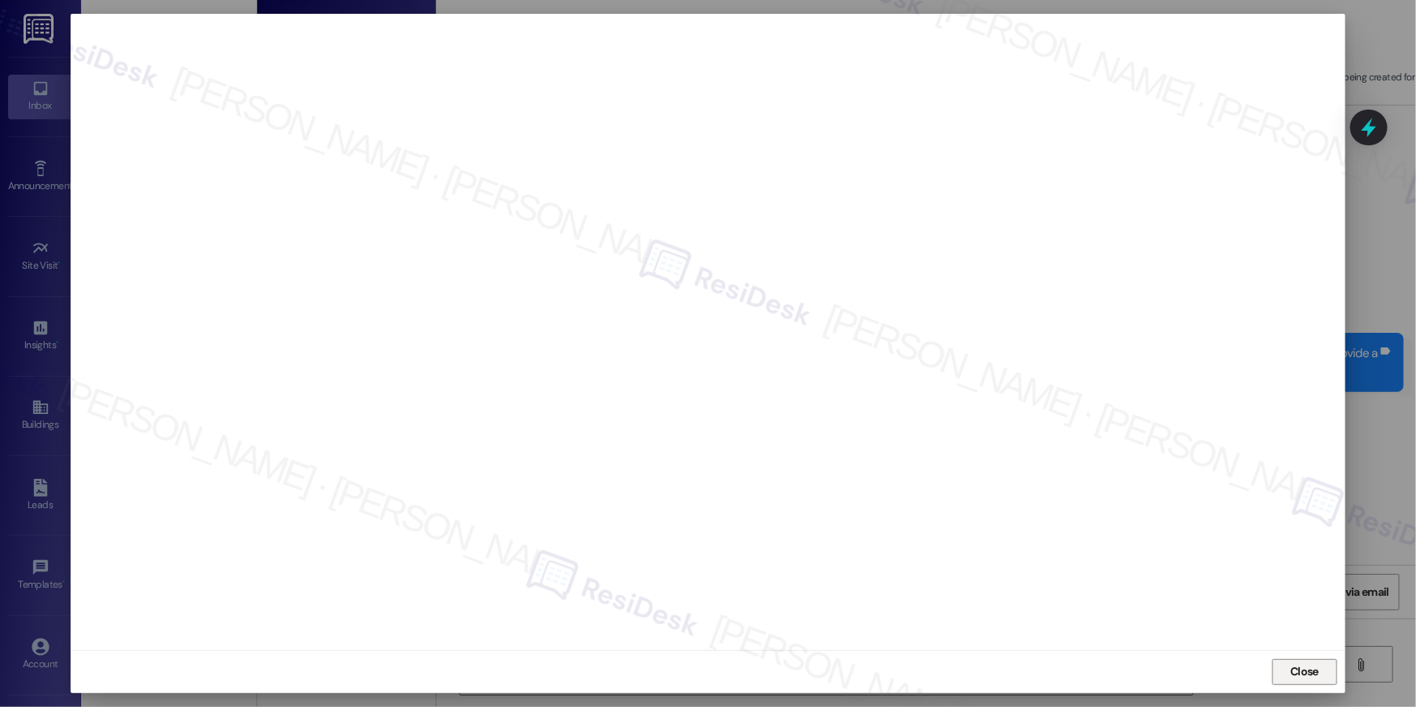
click at [1314, 671] on span "Close" at bounding box center [1304, 671] width 28 height 17
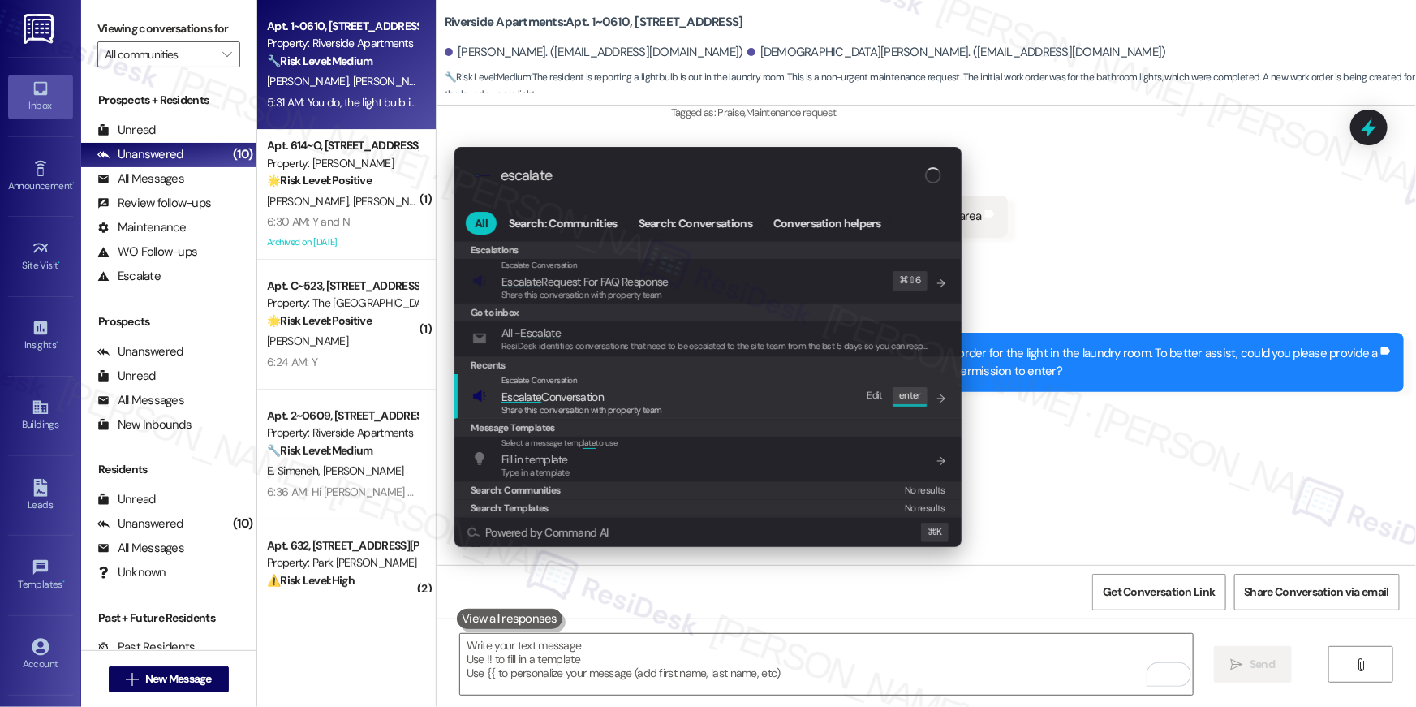
type input "escalate"
click at [707, 411] on div "Escalate Conversation Escalate Conversation Share this conversation with proper…" at bounding box center [709, 396] width 475 height 44
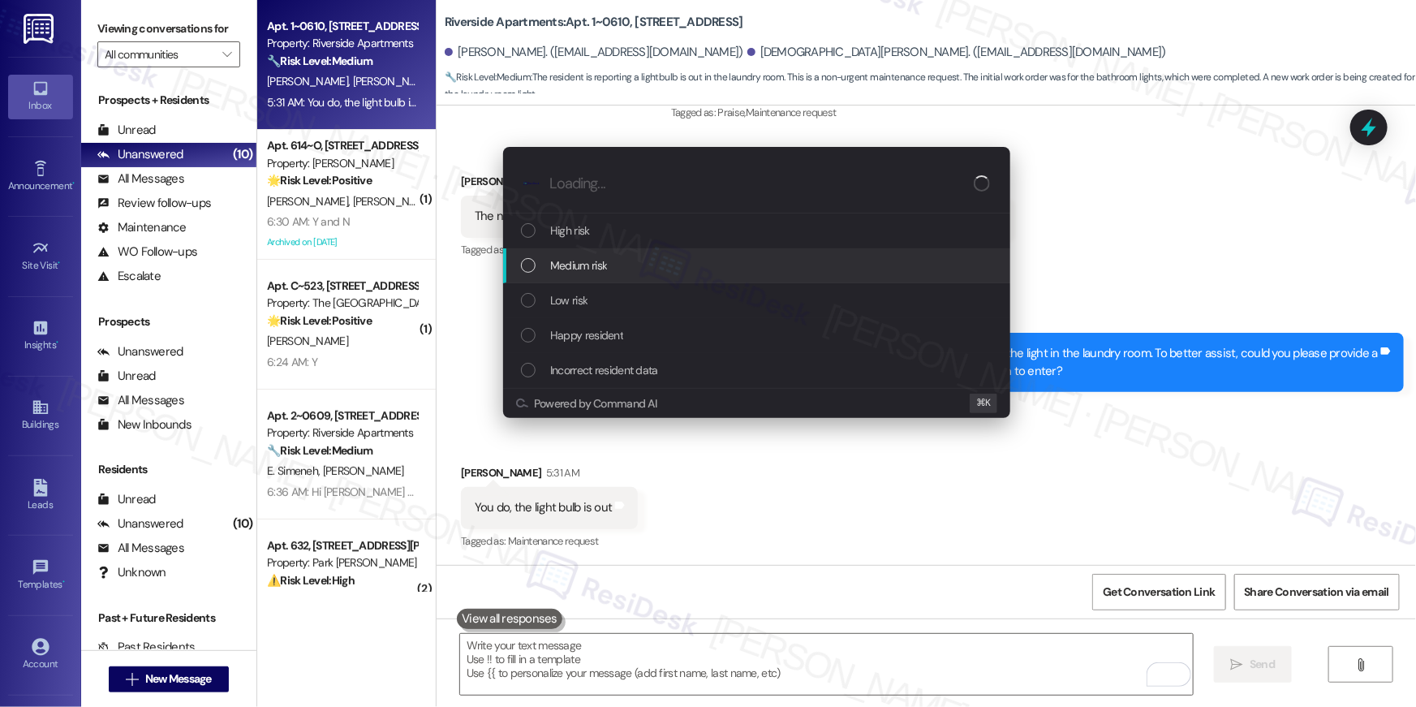
click at [643, 279] on div "Medium risk" at bounding box center [756, 265] width 507 height 35
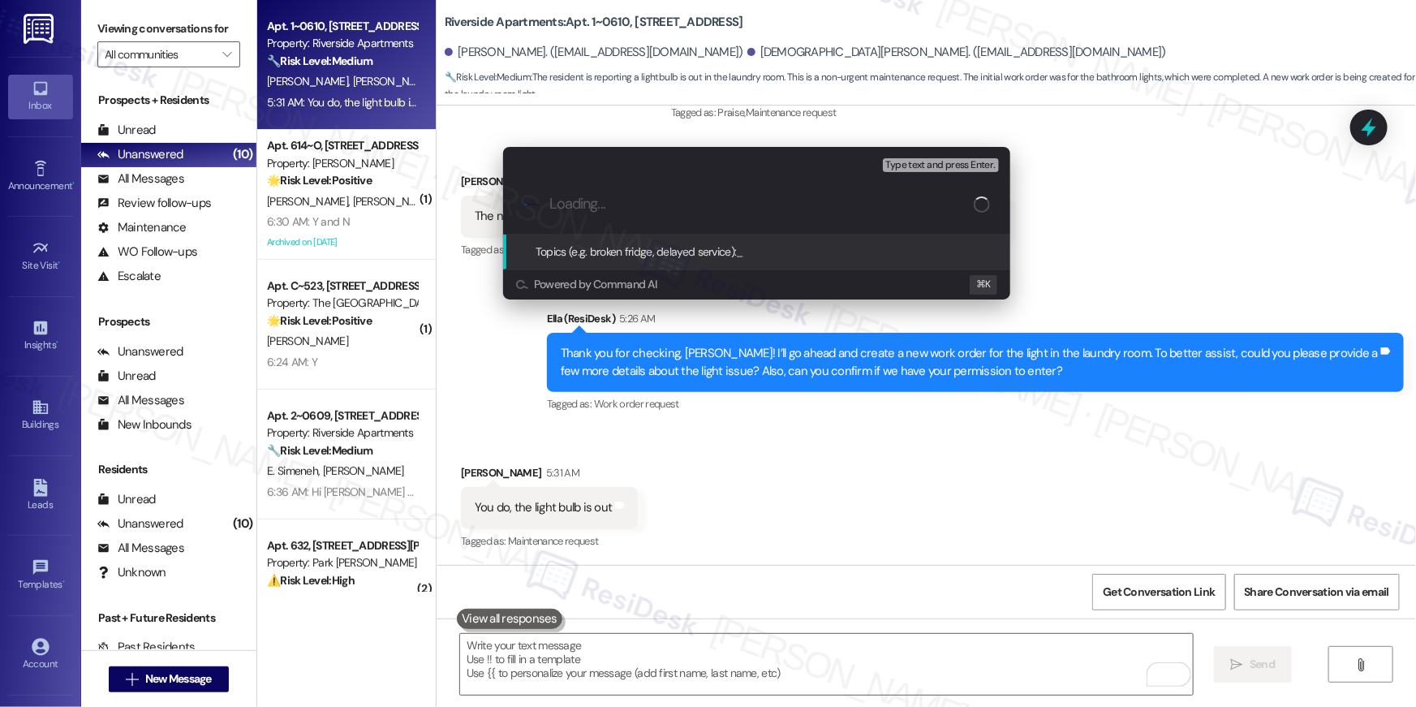
paste input "Work order filed by Residesk | Work Order # 405738 Lightbulb"
type input "Work order filed by Residesk | Work Order # 405738 Lightbulb"
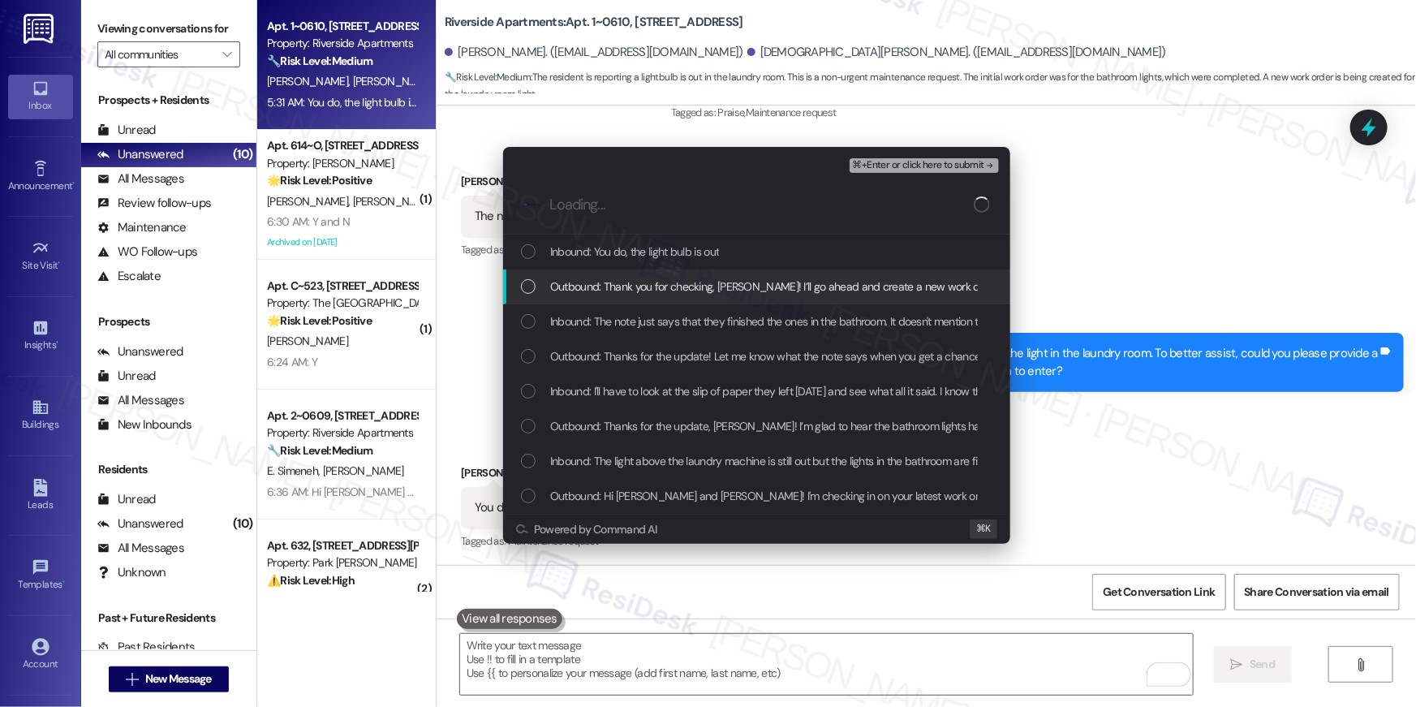
click at [614, 260] on span "Inbound: You do, the light bulb is out" at bounding box center [634, 252] width 169 height 18
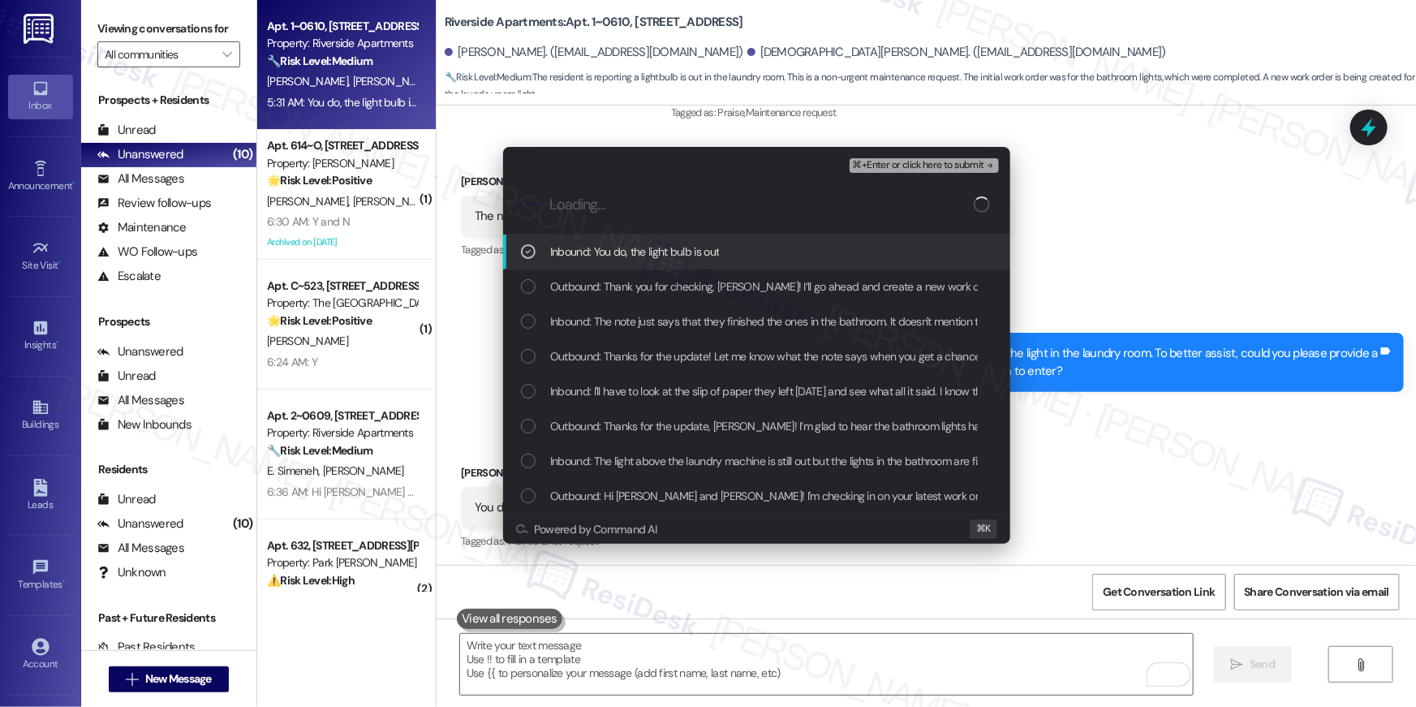
click at [615, 288] on span "Outbound: Thank you for checking, Hunter! I’ll go ahead and create a new work o…" at bounding box center [1183, 286] width 1266 height 18
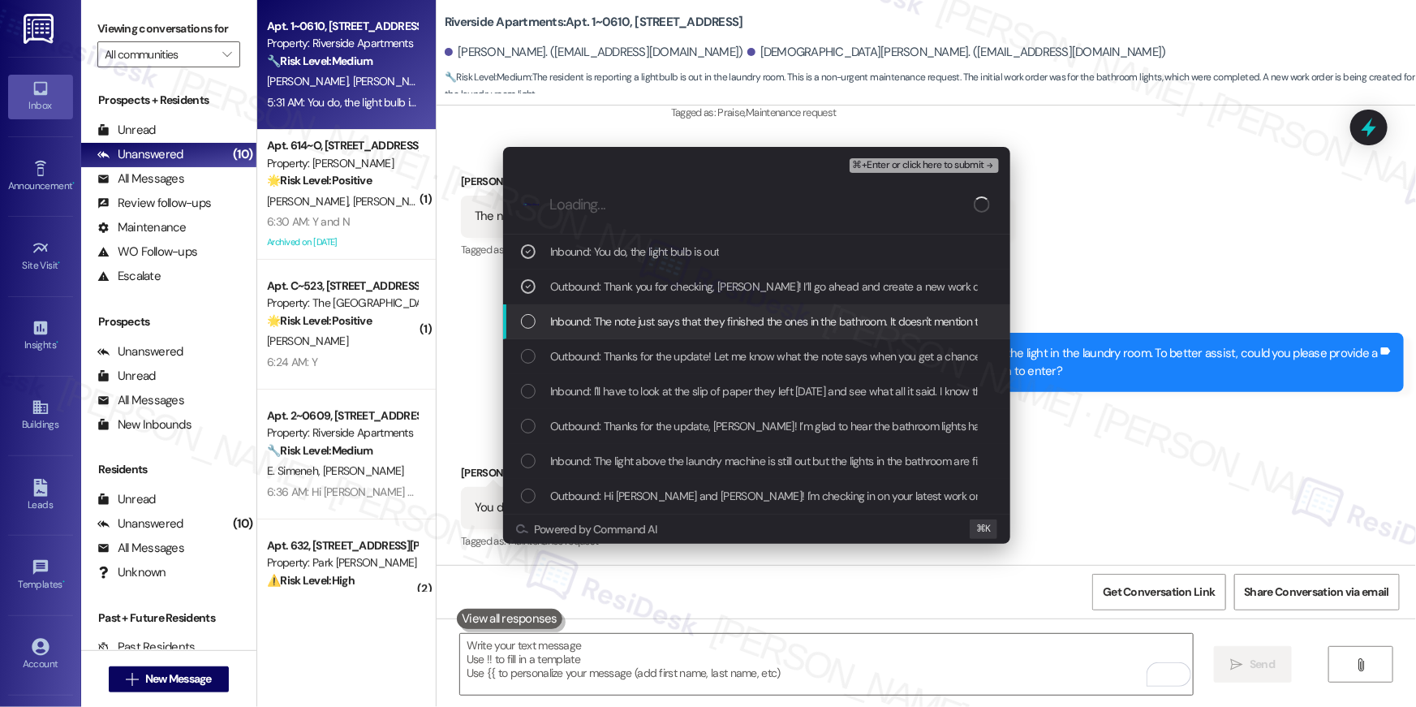
drag, startPoint x: 615, startPoint y: 318, endPoint x: 617, endPoint y: 329, distance: 10.8
click at [615, 318] on span "Inbound: The note just says that they finished the ones in the bathroom. It doe…" at bounding box center [801, 321] width 502 height 18
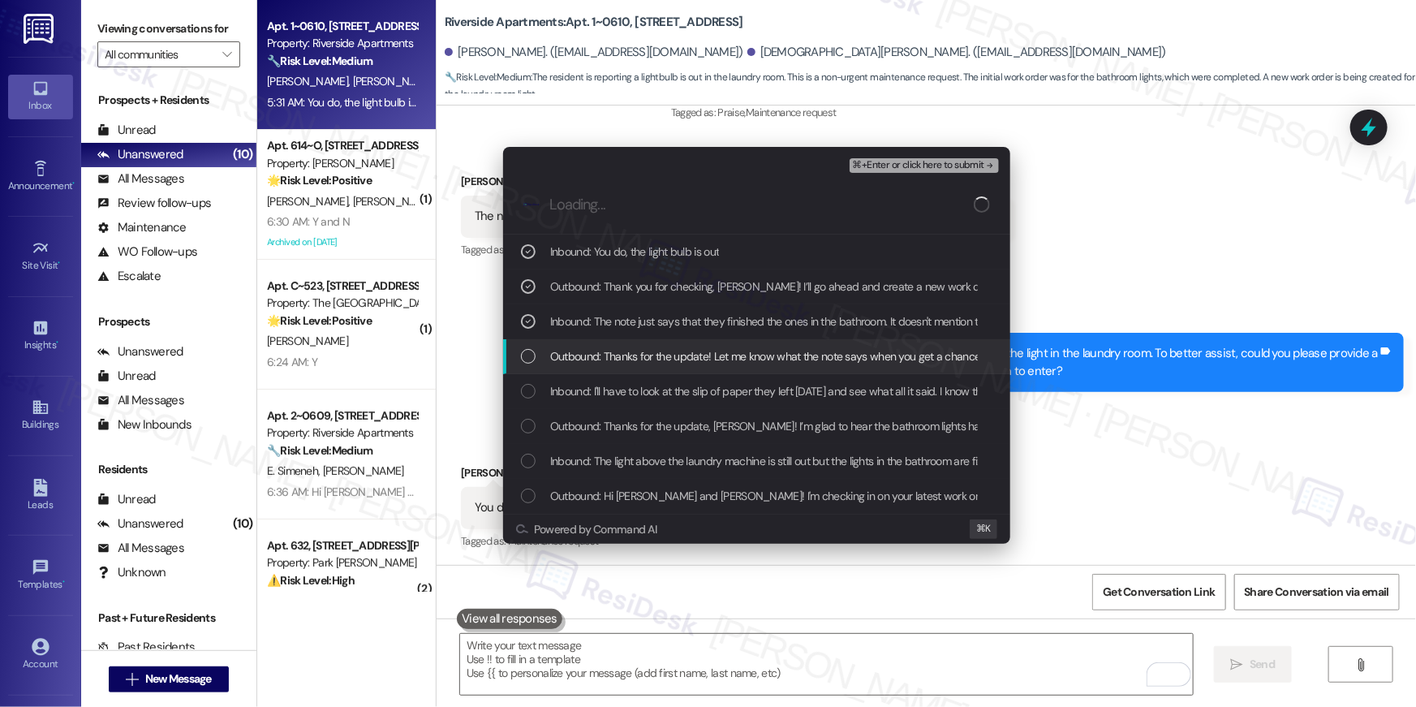
click at [619, 341] on div "Outbound: Thanks for the update! Let me know what the note says when you get a …" at bounding box center [756, 356] width 507 height 35
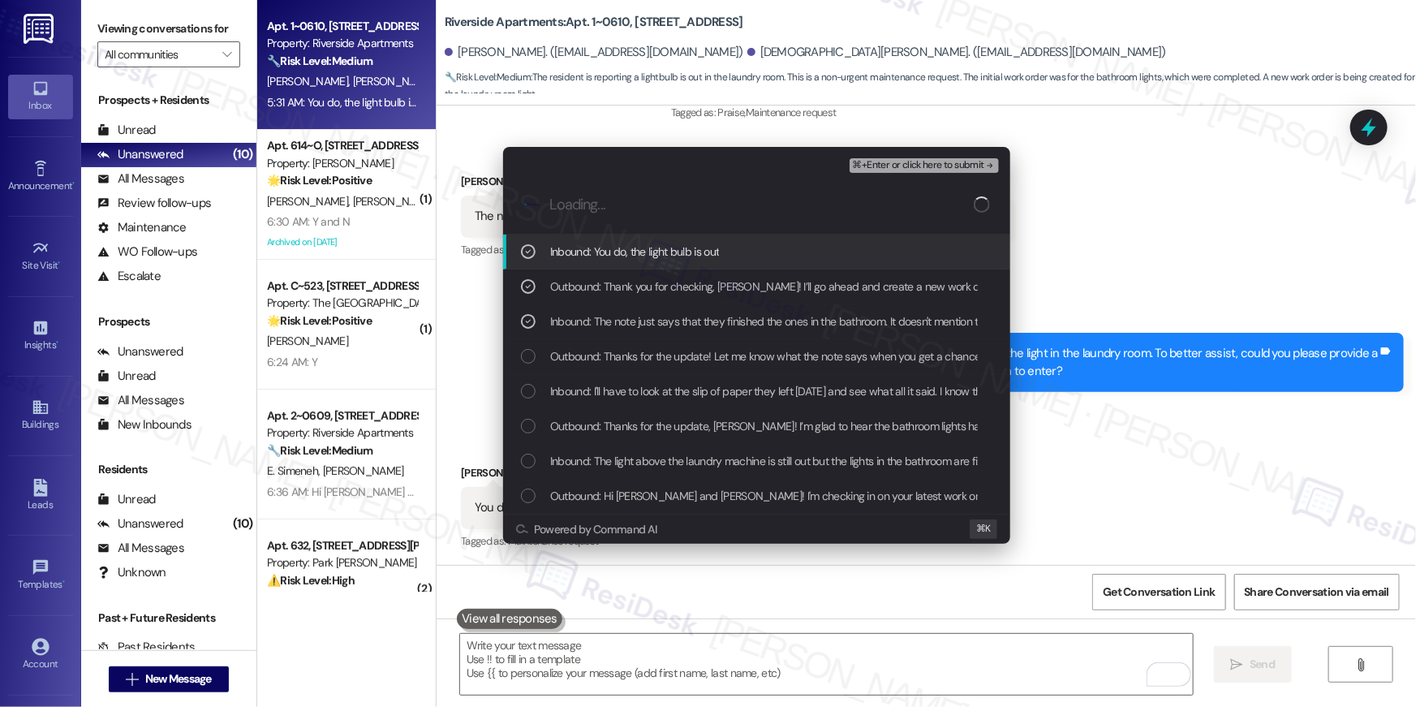
click at [882, 166] on span "⌘+Enter or click here to submit" at bounding box center [918, 165] width 131 height 11
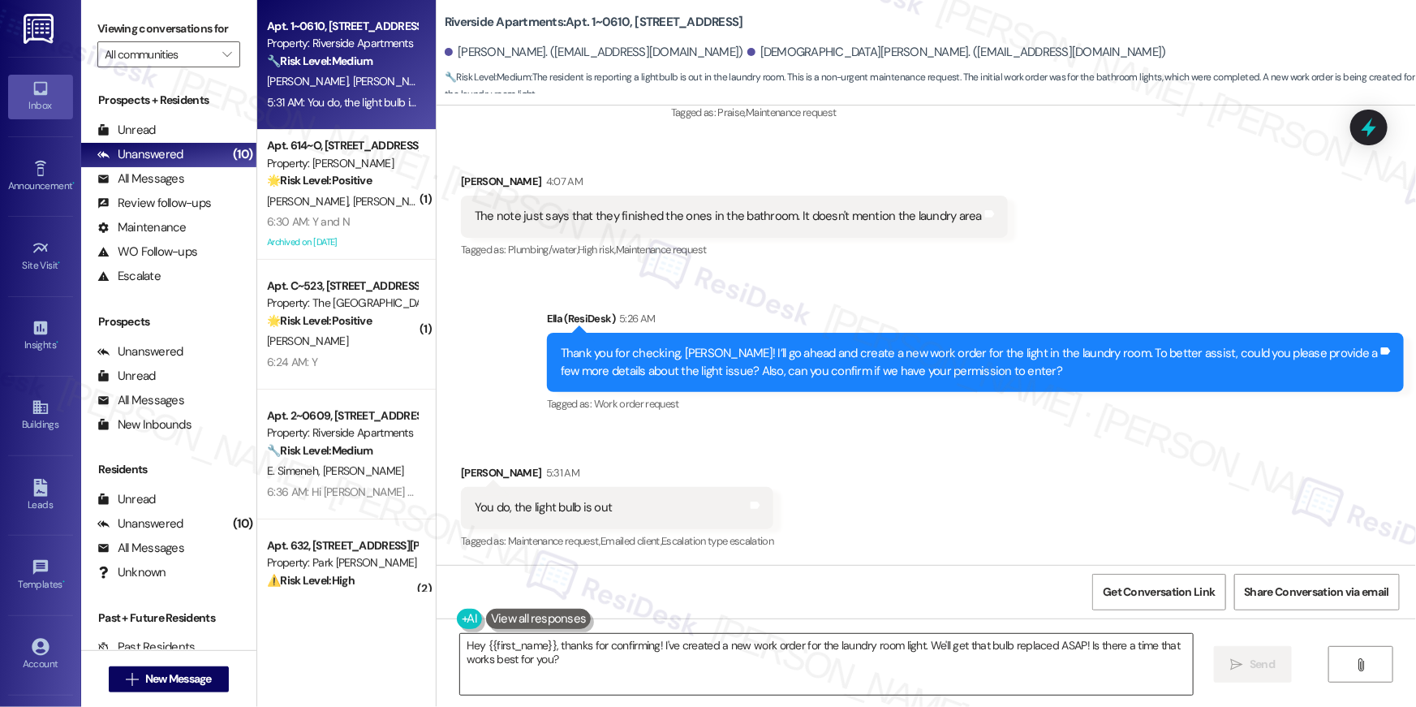
click at [764, 652] on textarea "Hey {{first_name}}, thanks for confirming! I've created a new work order for th…" at bounding box center [826, 664] width 733 height 61
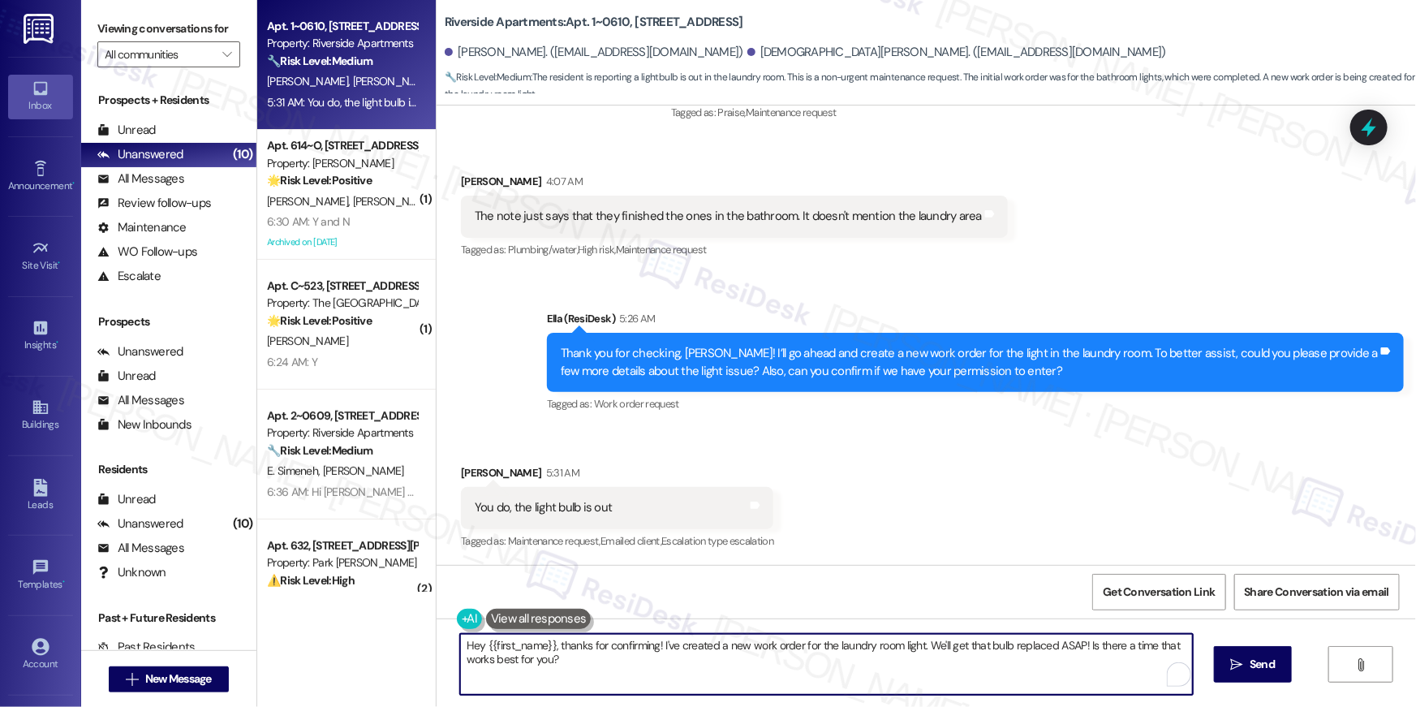
paste textarea "Thank you, {{first_name}}! I’ve submitted your request, and our maintenance tea…"
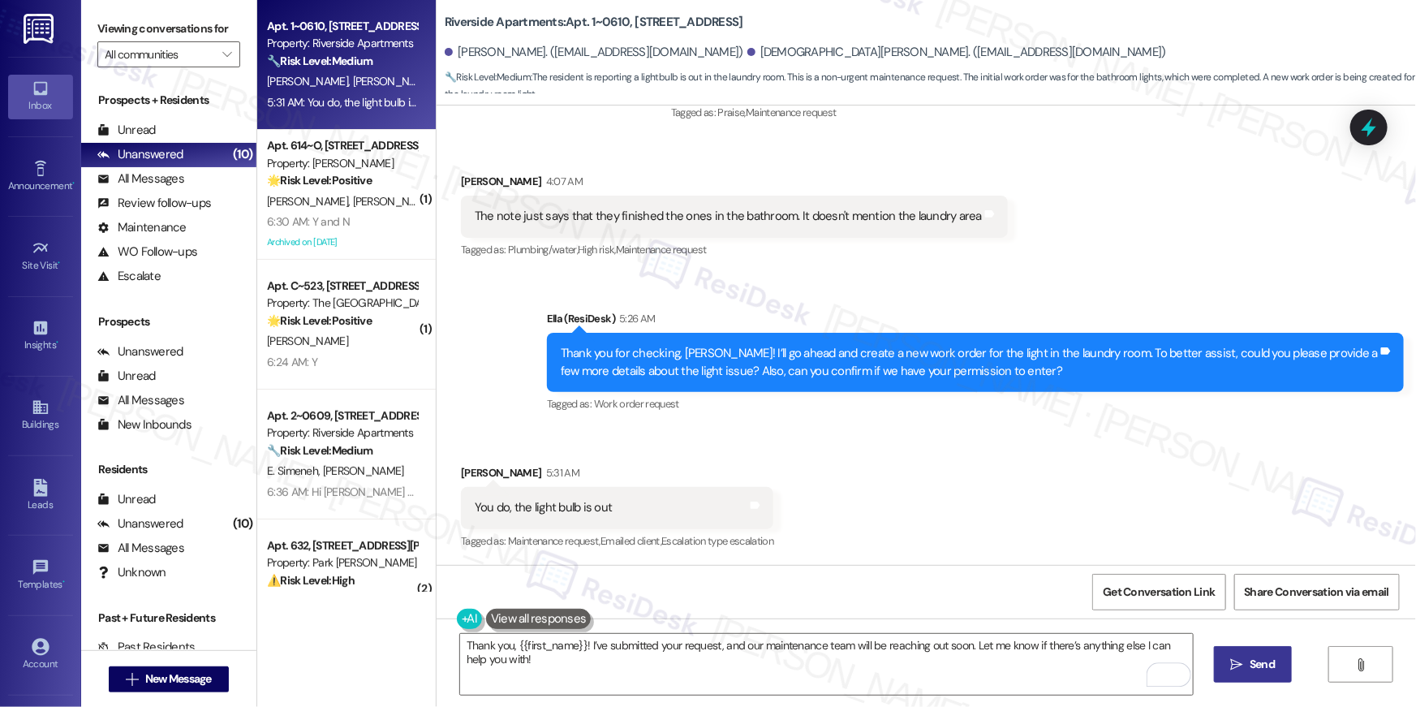
click at [1258, 661] on span "Send" at bounding box center [1262, 664] width 25 height 17
type textarea "Fetching suggested responses. Please feel free to read through the conversation…"
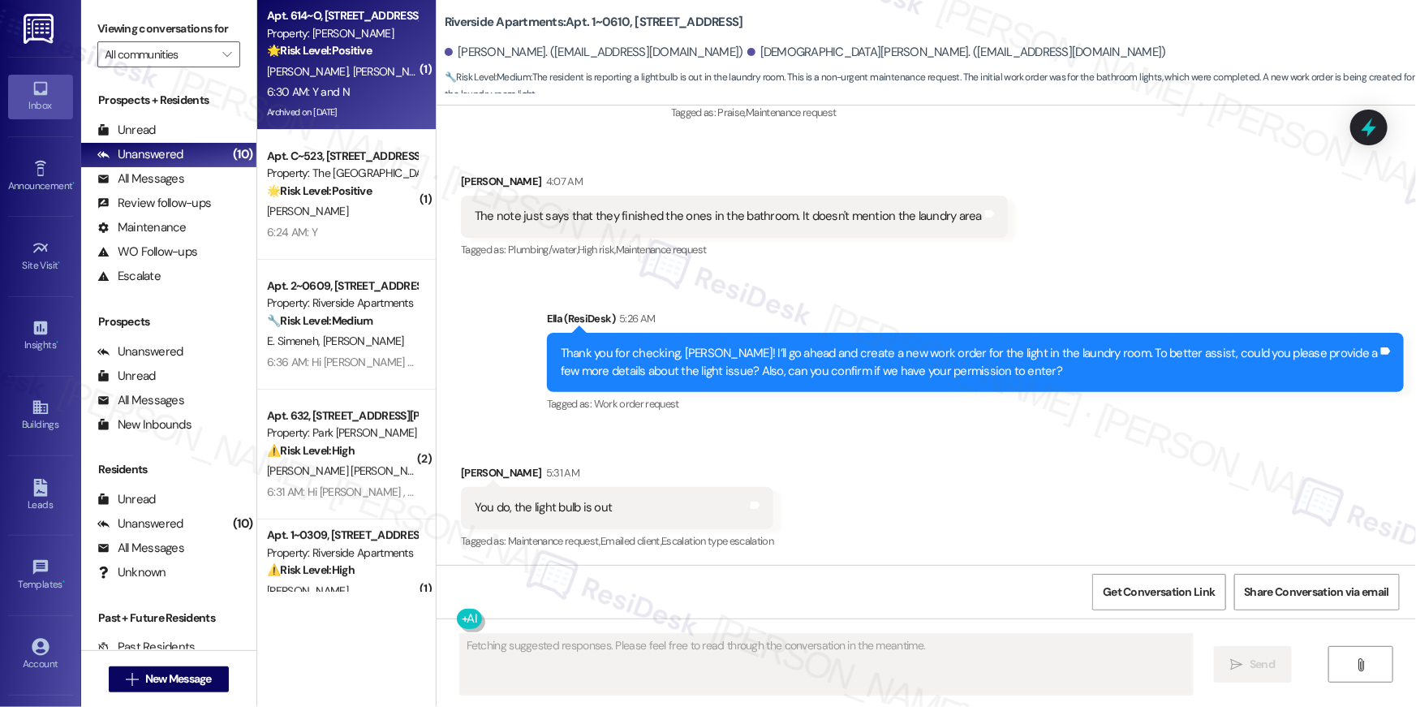
click at [382, 84] on div "6:30 AM: Y and N 6:30 AM: Y and N" at bounding box center [341, 92] width 153 height 20
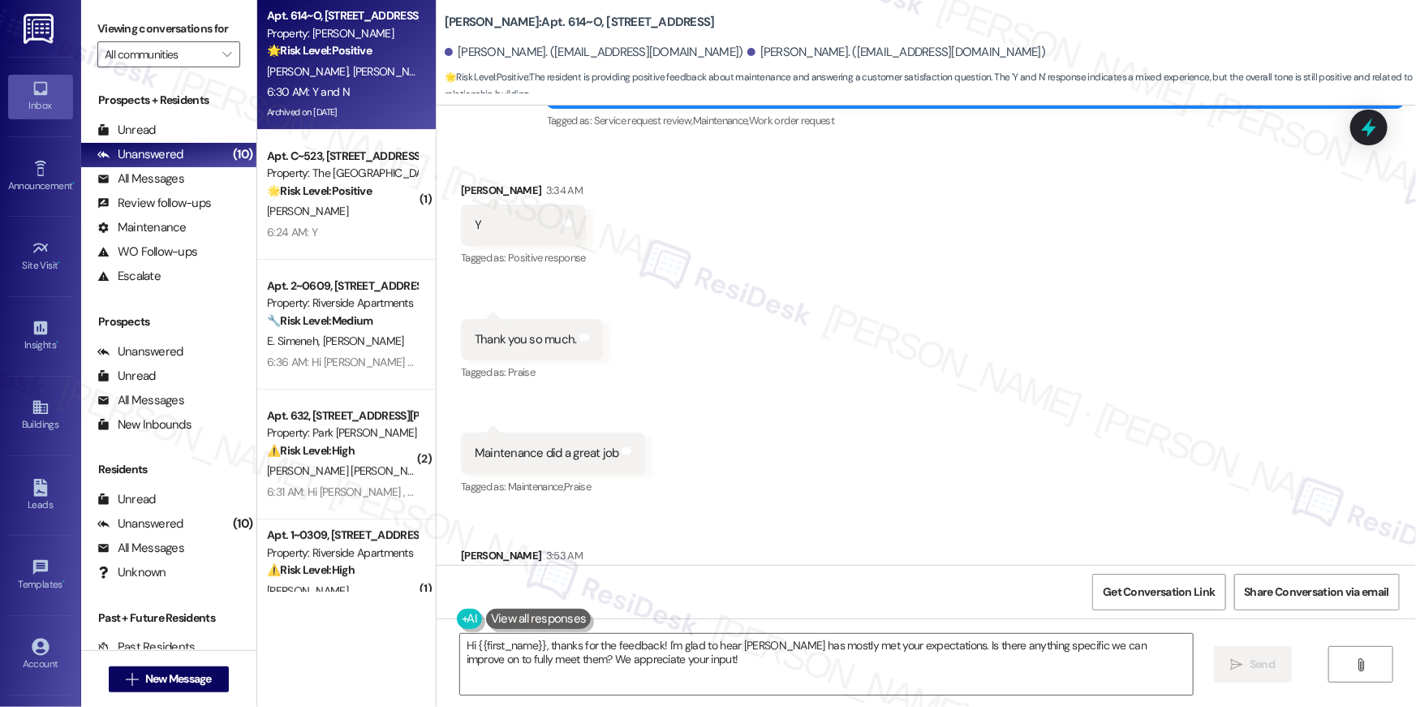
scroll to position [16170, 0]
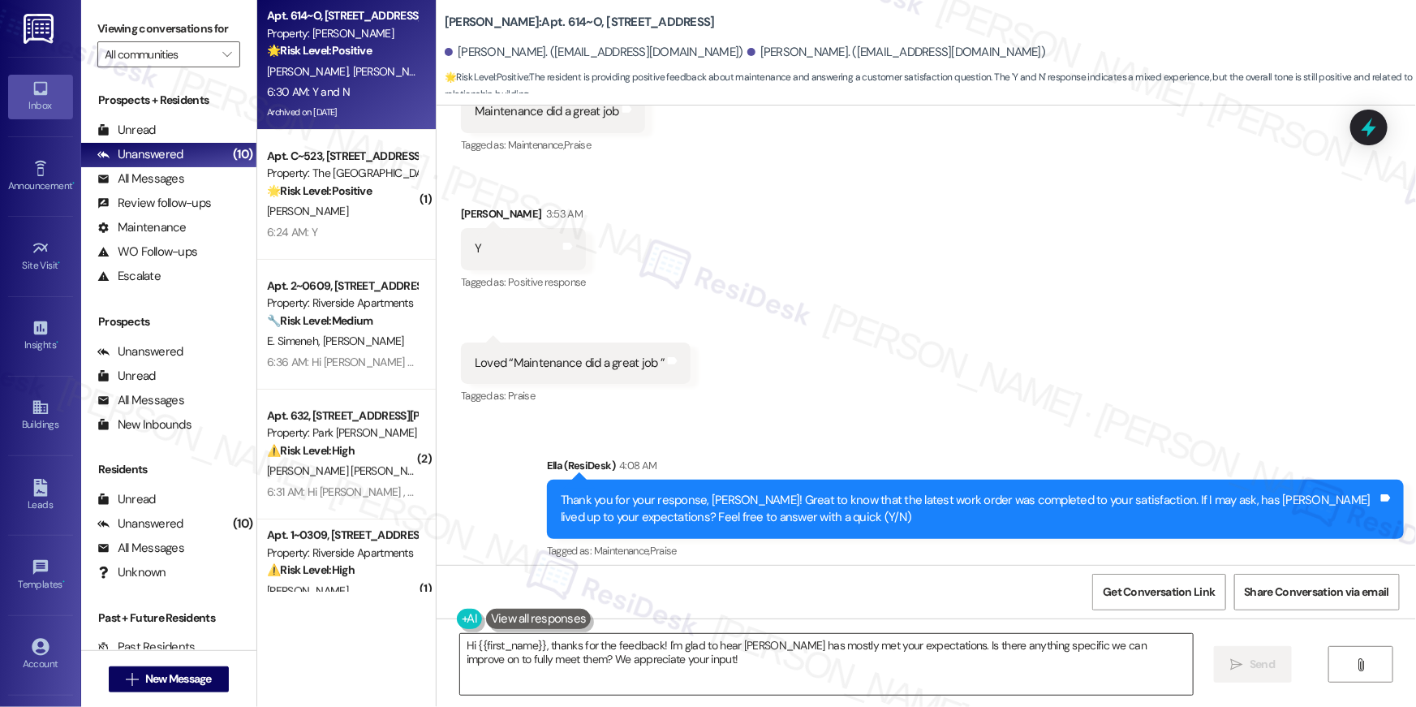
click at [520, 634] on textarea "Hi {{first_name}}, thanks for the feedback! I'm glad to hear Elme Dulles has mo…" at bounding box center [826, 664] width 733 height 61
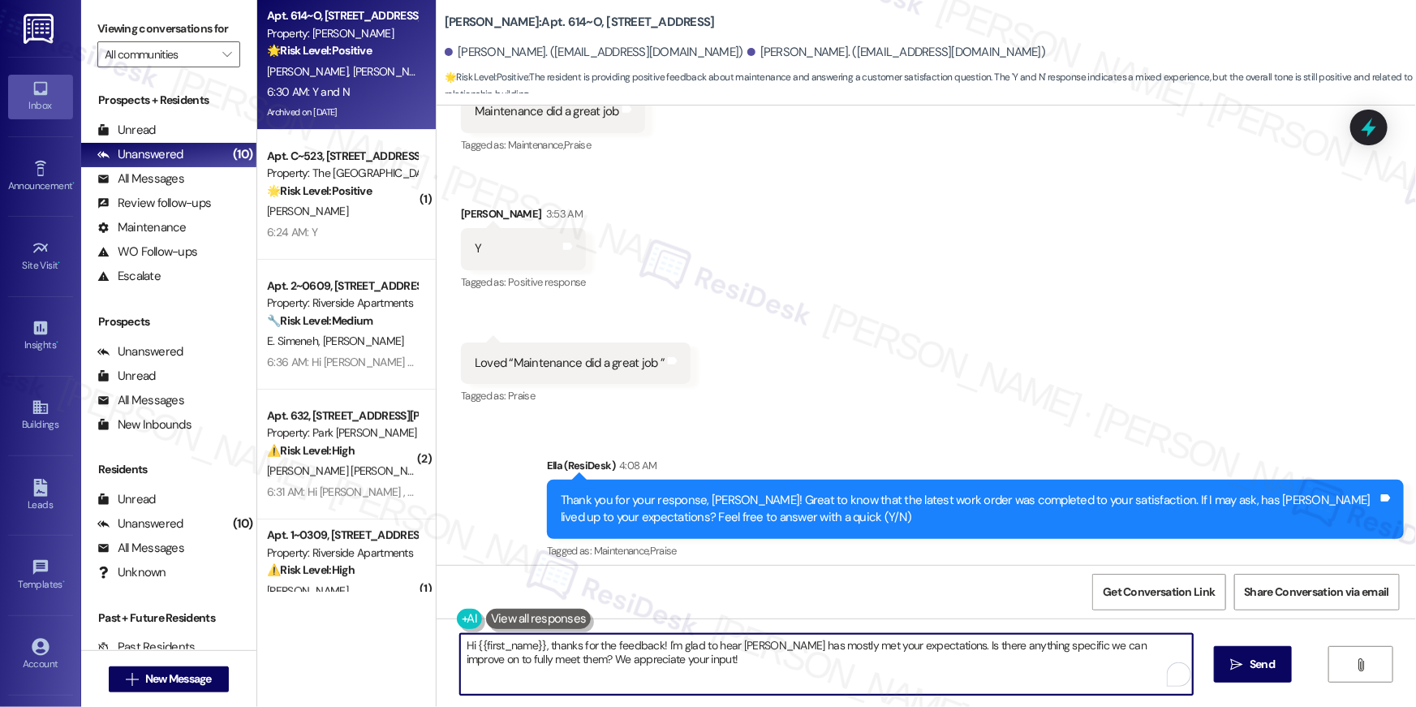
click at [520, 634] on textarea "Hi {{first_name}}, thanks for the feedback! I'm glad to hear Elme Dulles has mo…" at bounding box center [826, 664] width 733 height 61
click at [519, 639] on textarea "Hi {{first_name}}, thanks for the feedback! I'm glad to hear Elme Dulles has mo…" at bounding box center [826, 664] width 733 height 61
type textarea "Hi Clifford, thanks for the feedback! I'm glad to hear Elme Dulles has mostly m…"
click at [851, 655] on textarea "Hi Clifford, thanks for the feedback! I'm glad to hear Elme Dulles has mostly m…" at bounding box center [826, 664] width 733 height 61
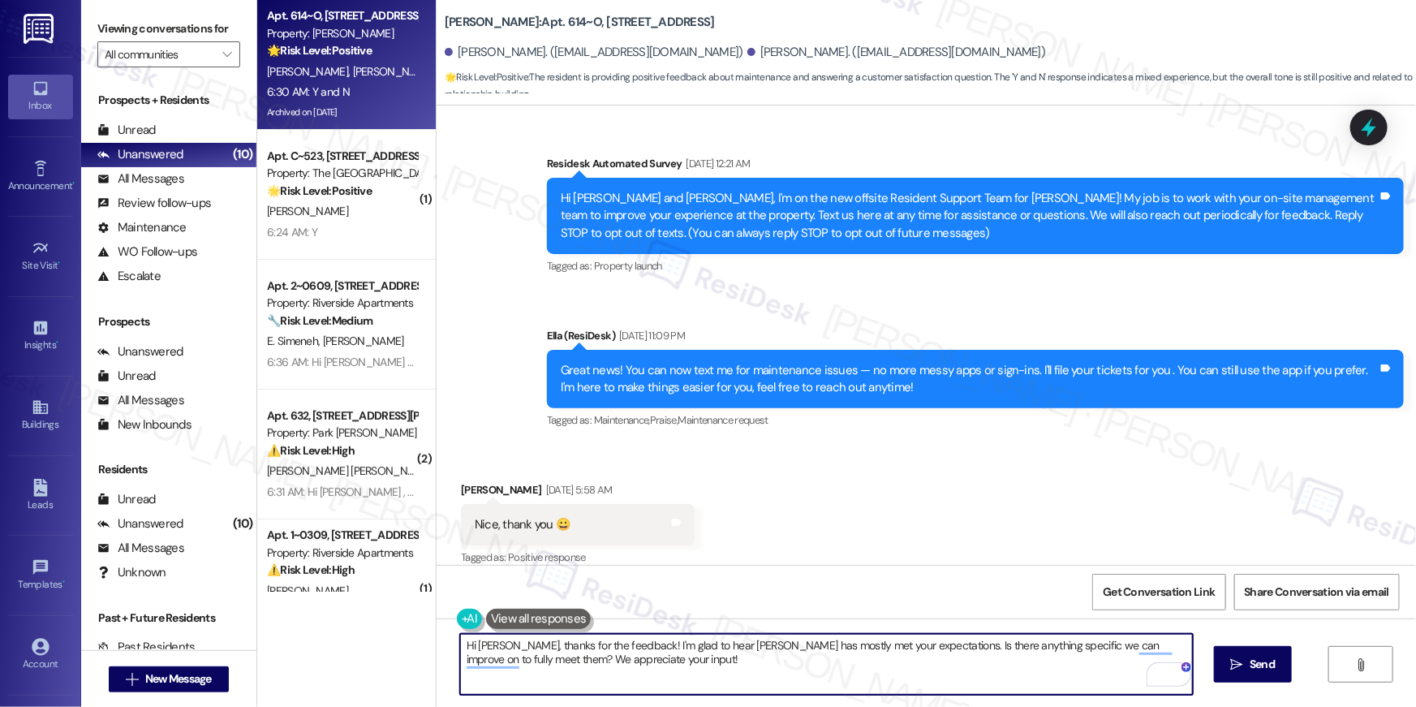
scroll to position [16170, 0]
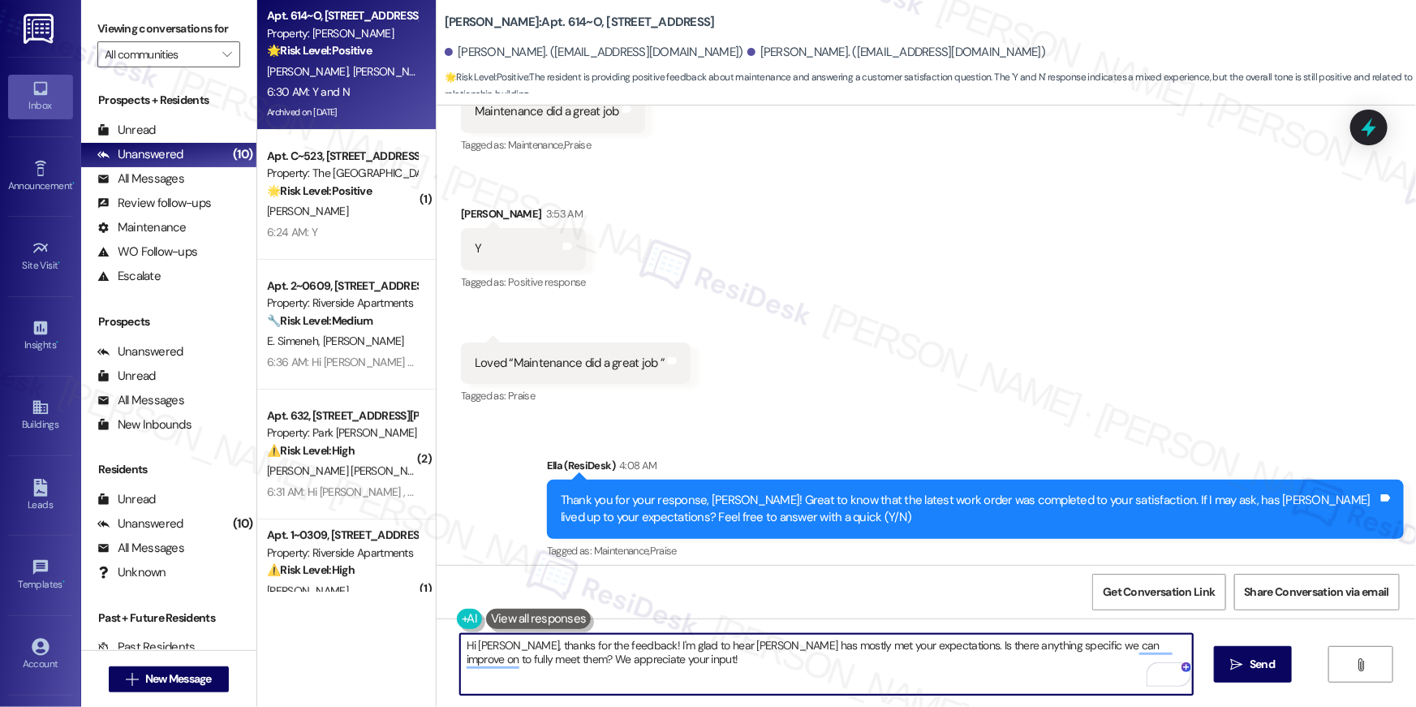
click at [622, 656] on textarea "Hi [PERSON_NAME], thanks for the feedback! I'm glad to hear [PERSON_NAME] has m…" at bounding box center [826, 664] width 733 height 61
type textarea "Hi [PERSON_NAME], thanks for the feedback! I'm glad to hear [PERSON_NAME] has m…"
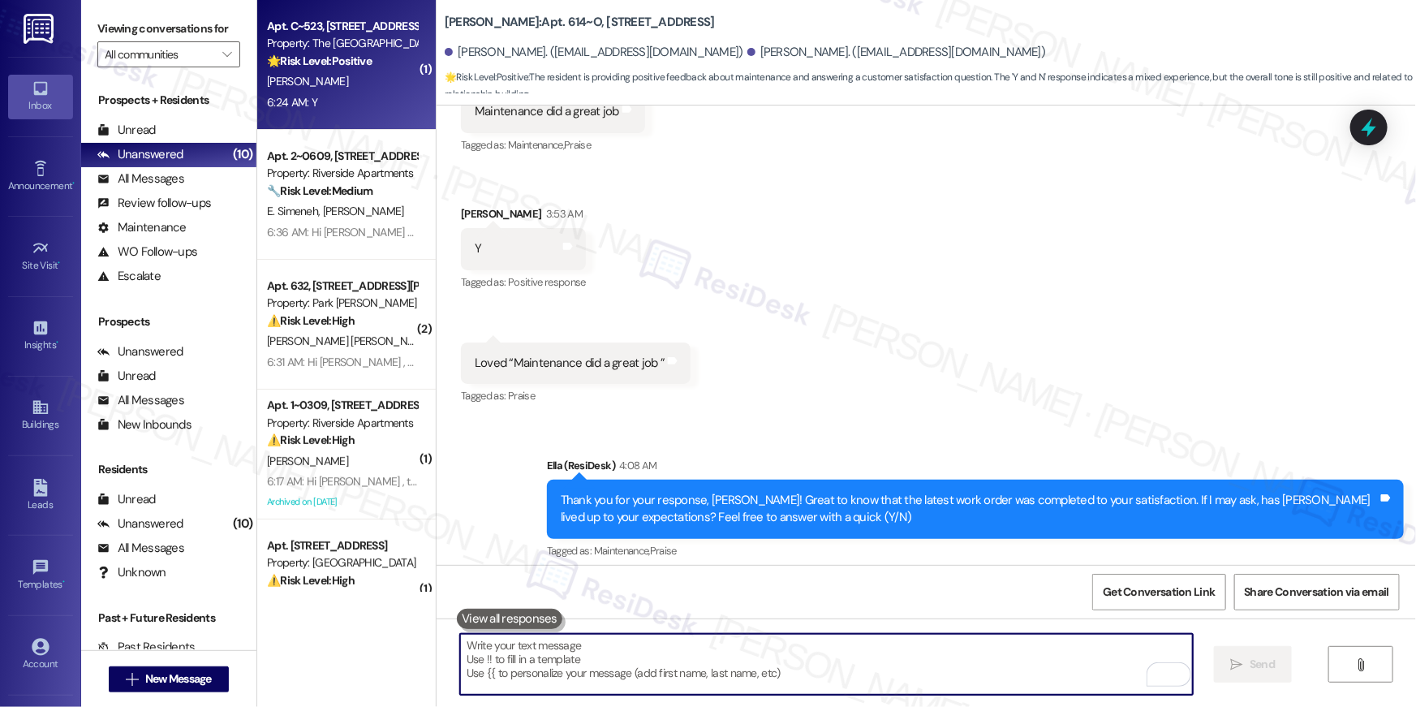
click at [352, 110] on div "6:24 AM: Y 6:24 AM: Y" at bounding box center [341, 102] width 153 height 20
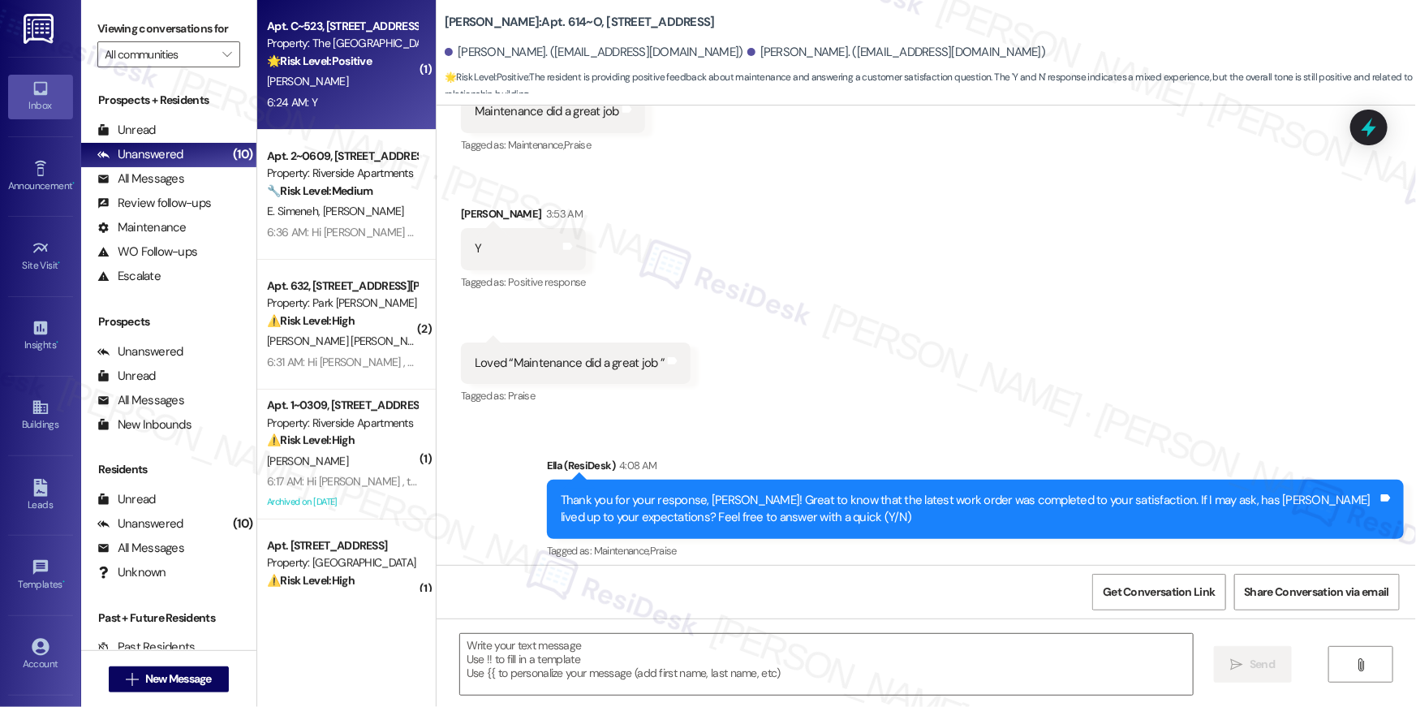
type textarea "Fetching suggested responses. Please feel free to read through the conversation…"
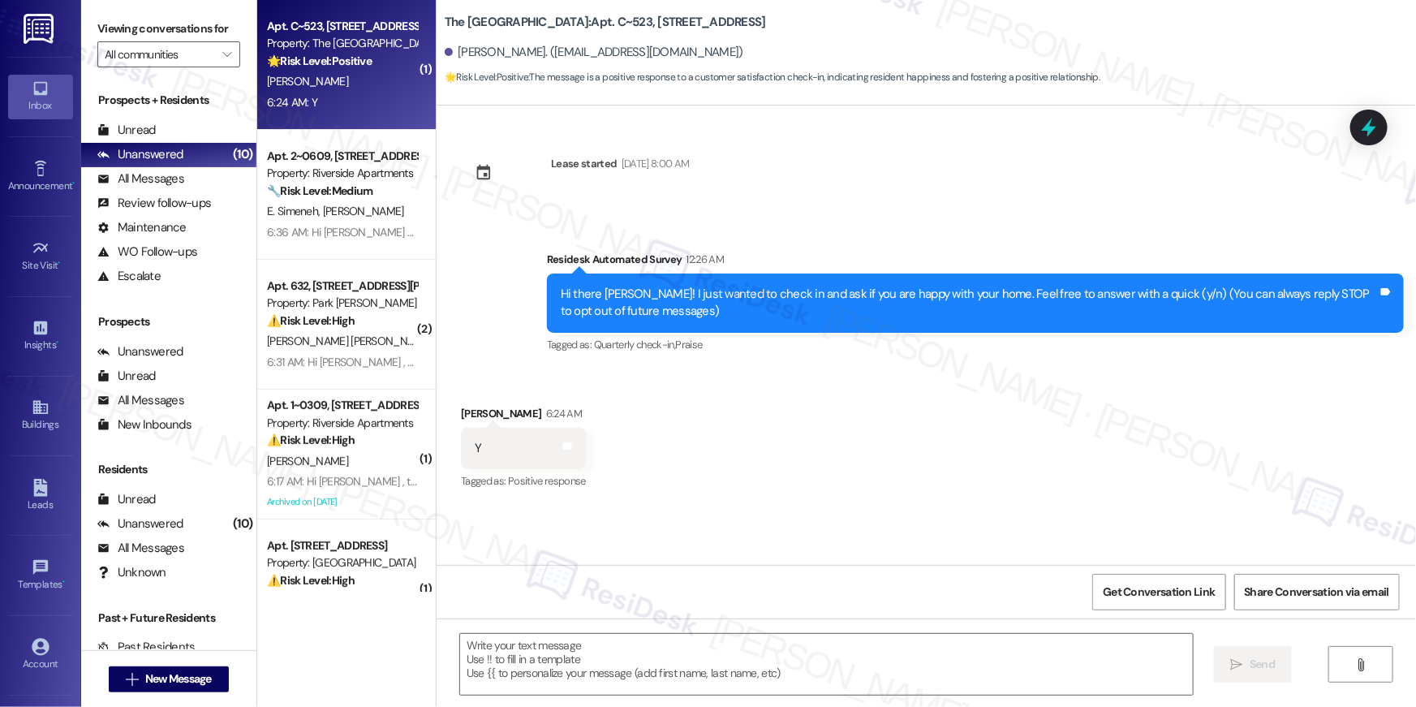
type textarea "Fetching suggested responses. Please feel free to read through the conversation…"
click at [810, 643] on textarea at bounding box center [826, 664] width 733 height 61
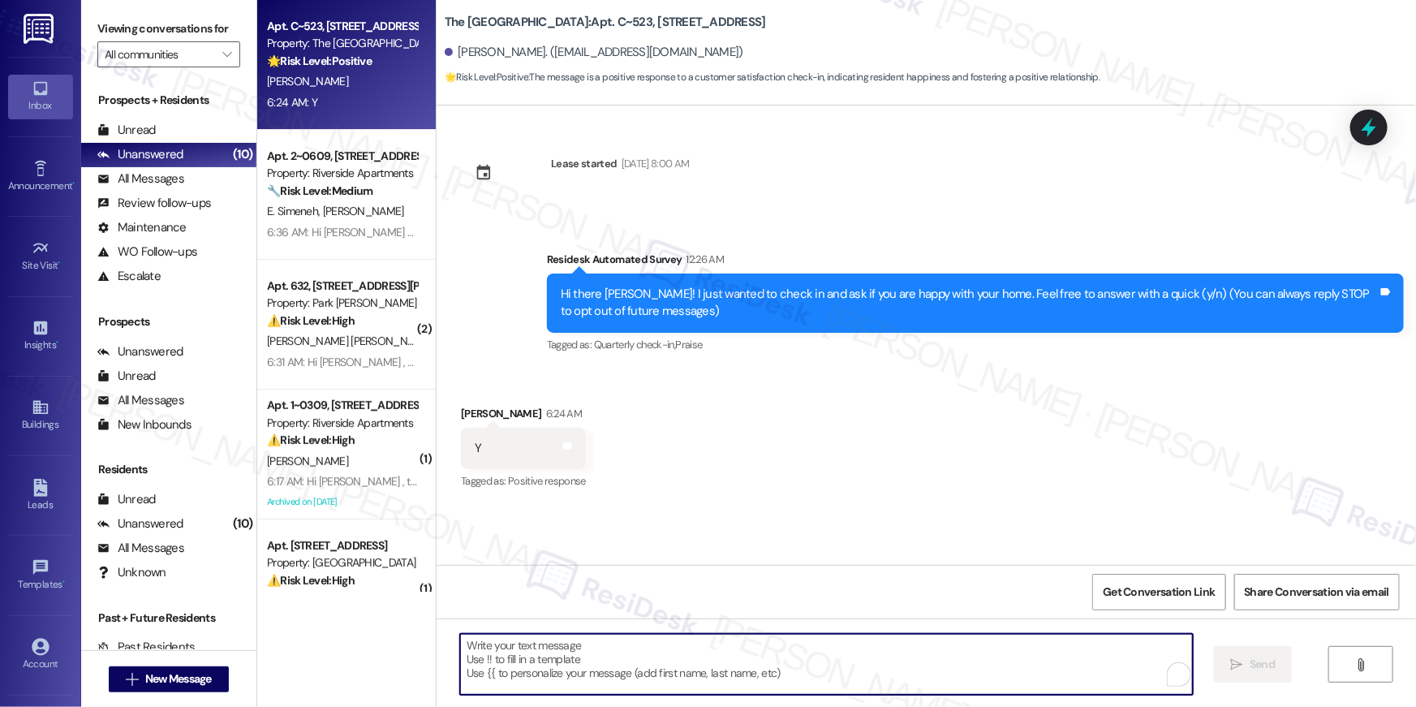
paste textarea "Thanks so much, {{first_name}}! I’m glad you’re happy with your home. We love h…"
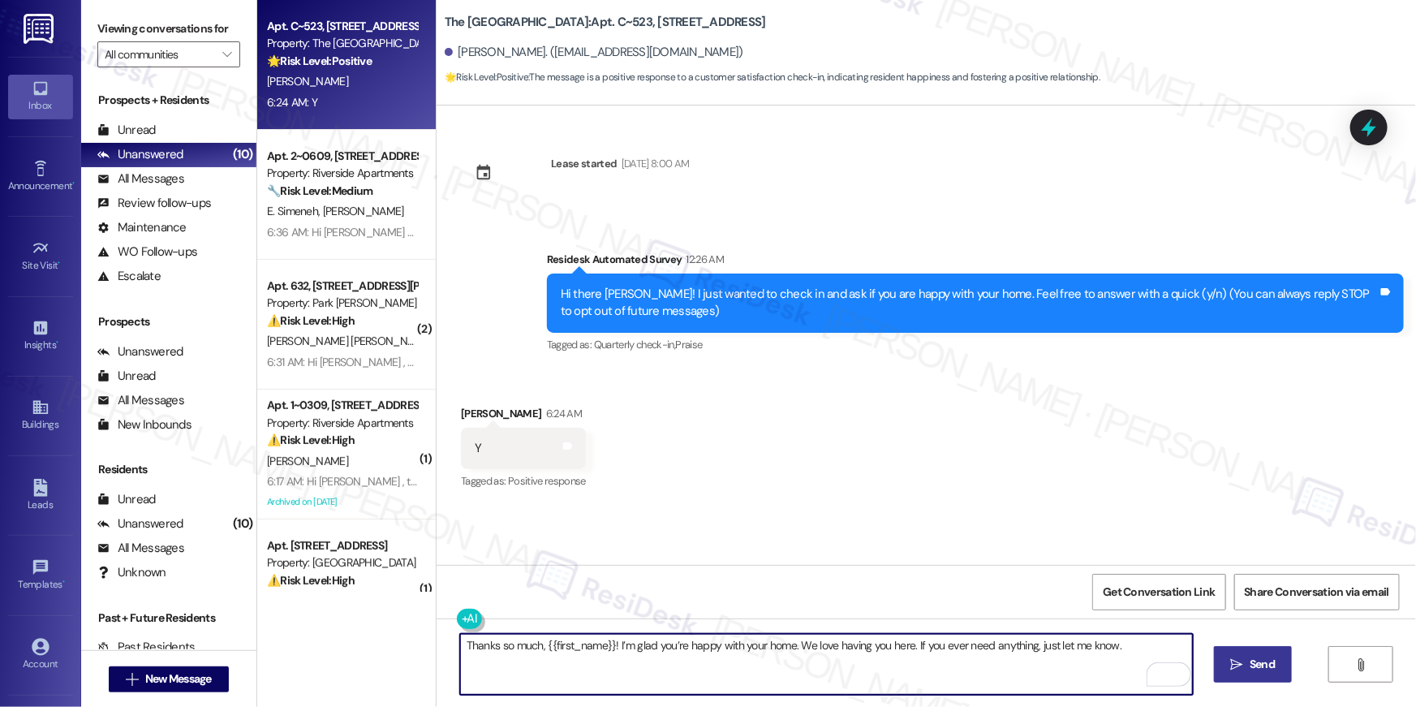
type textarea "Thanks so much, {{first_name}}! I’m glad you’re happy with your home. We love h…"
click at [1224, 656] on button " Send" at bounding box center [1253, 664] width 79 height 37
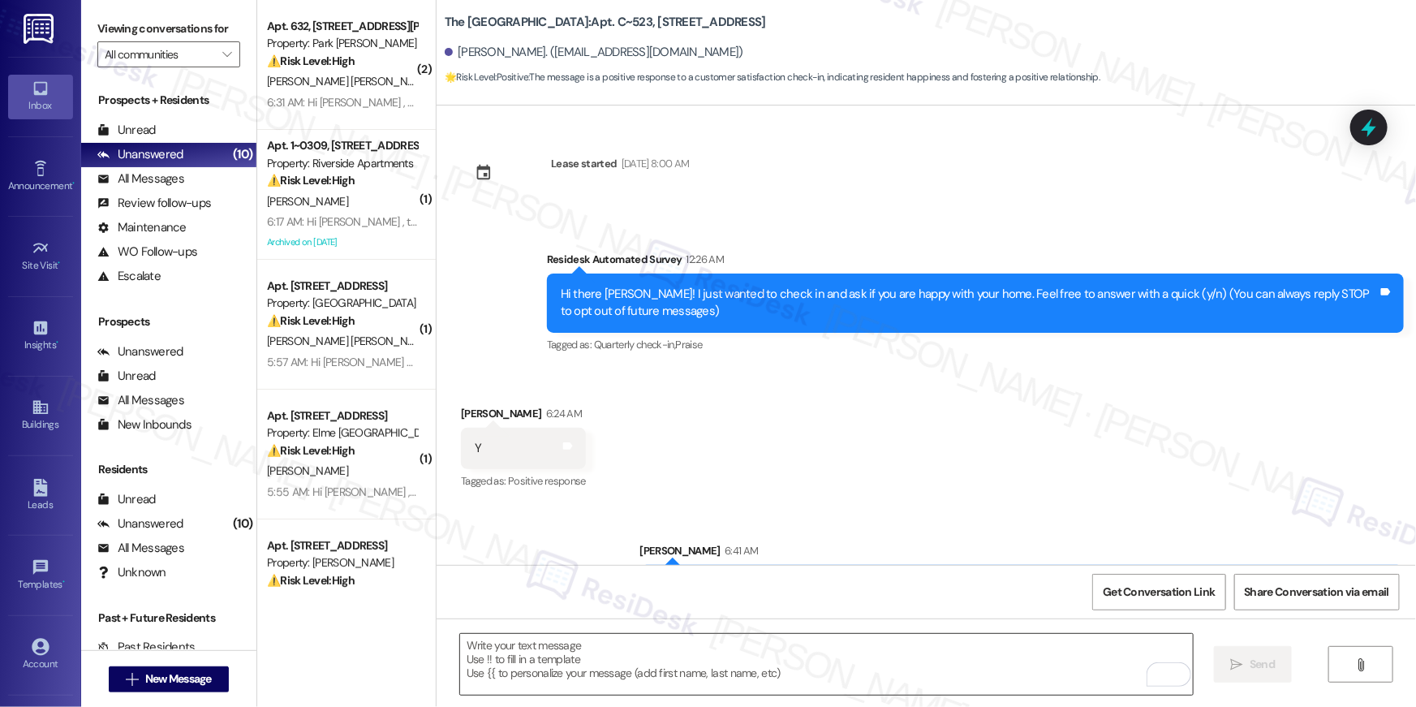
click at [992, 666] on textarea "To enrich screen reader interactions, please activate Accessibility in Grammarl…" at bounding box center [826, 664] width 733 height 61
paste textarea "When you get a chance, would you mind leaving us a quick Google Review? ⭐ It on…"
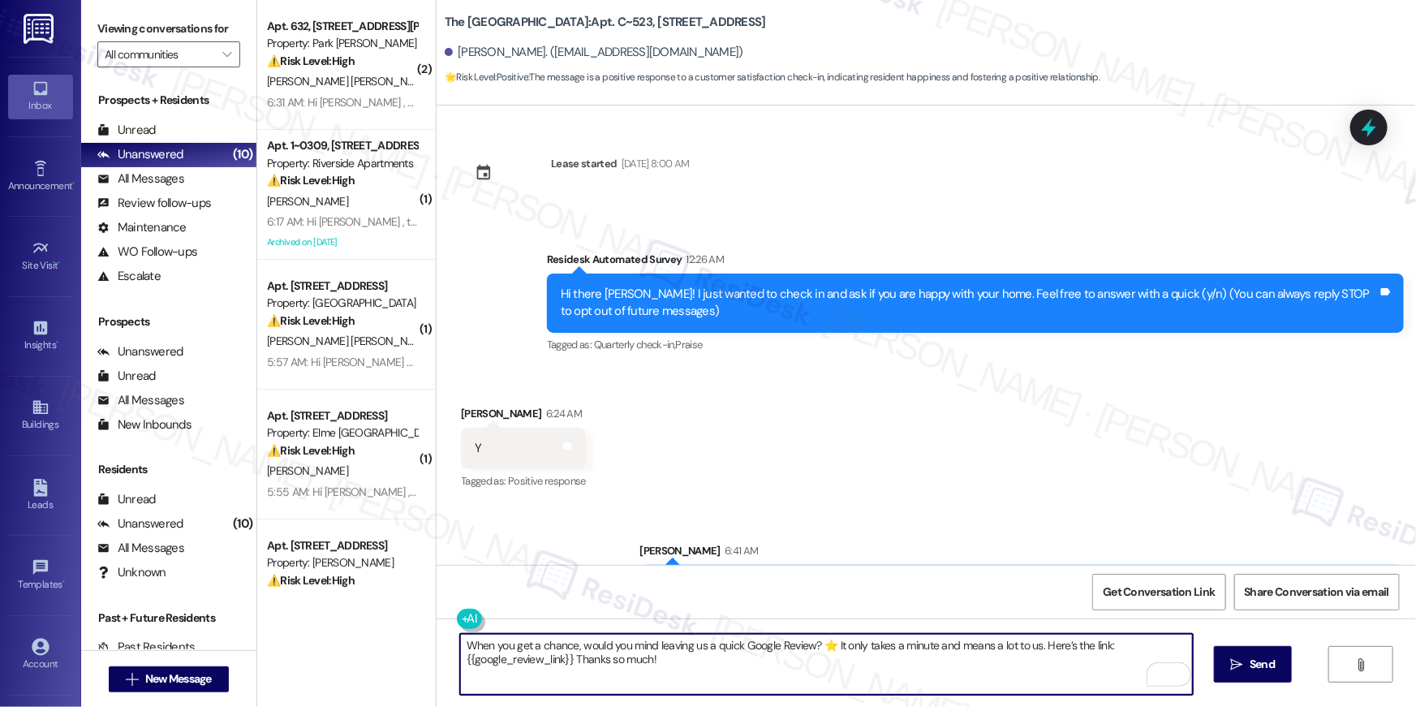
scroll to position [54, 0]
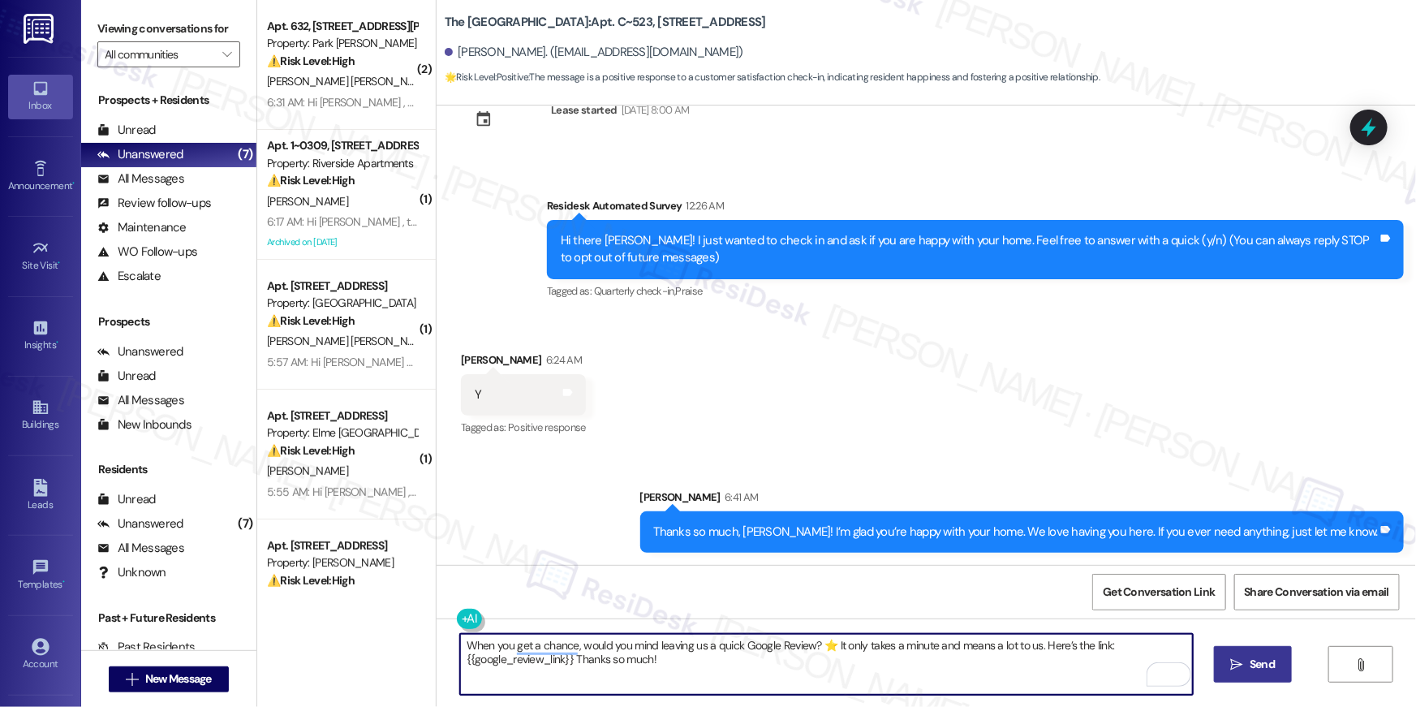
type textarea "When you get a chance, would you mind leaving us a quick Google Review? ⭐ It on…"
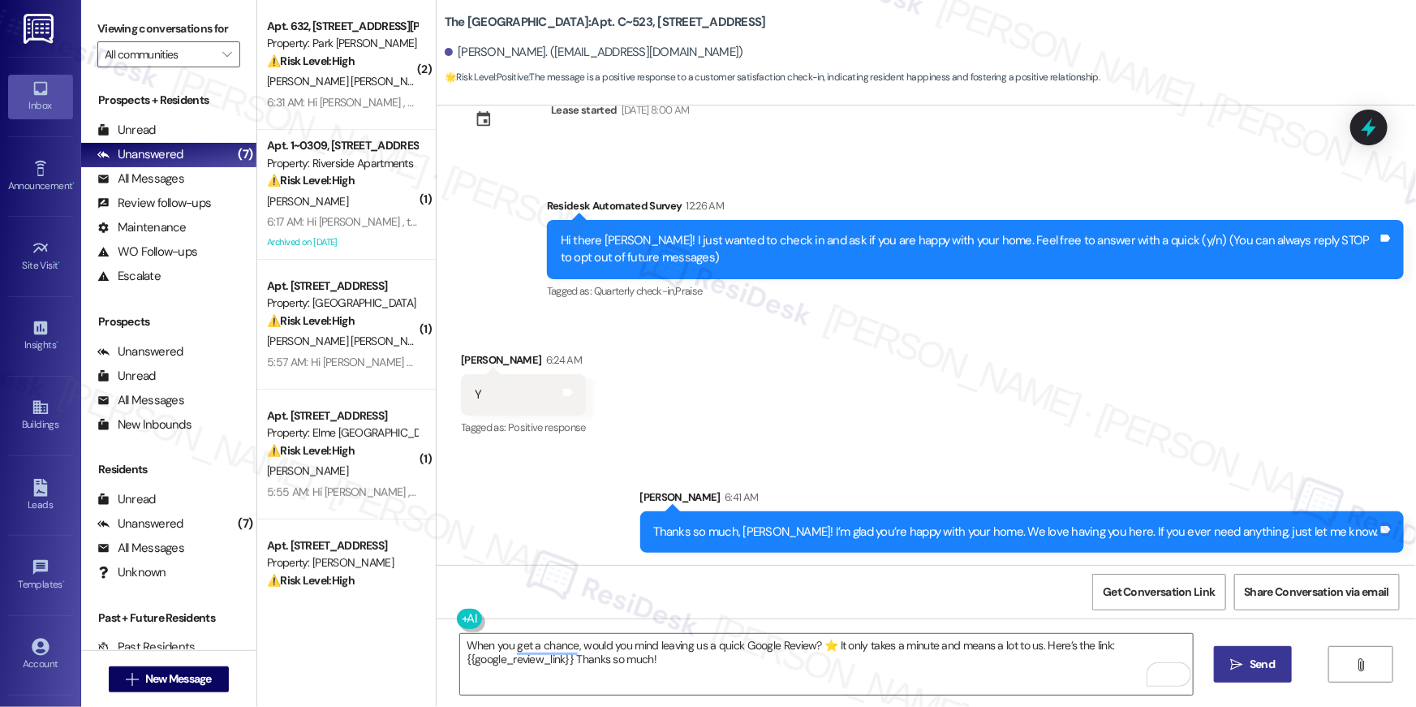
click at [1232, 661] on icon "" at bounding box center [1237, 664] width 12 height 13
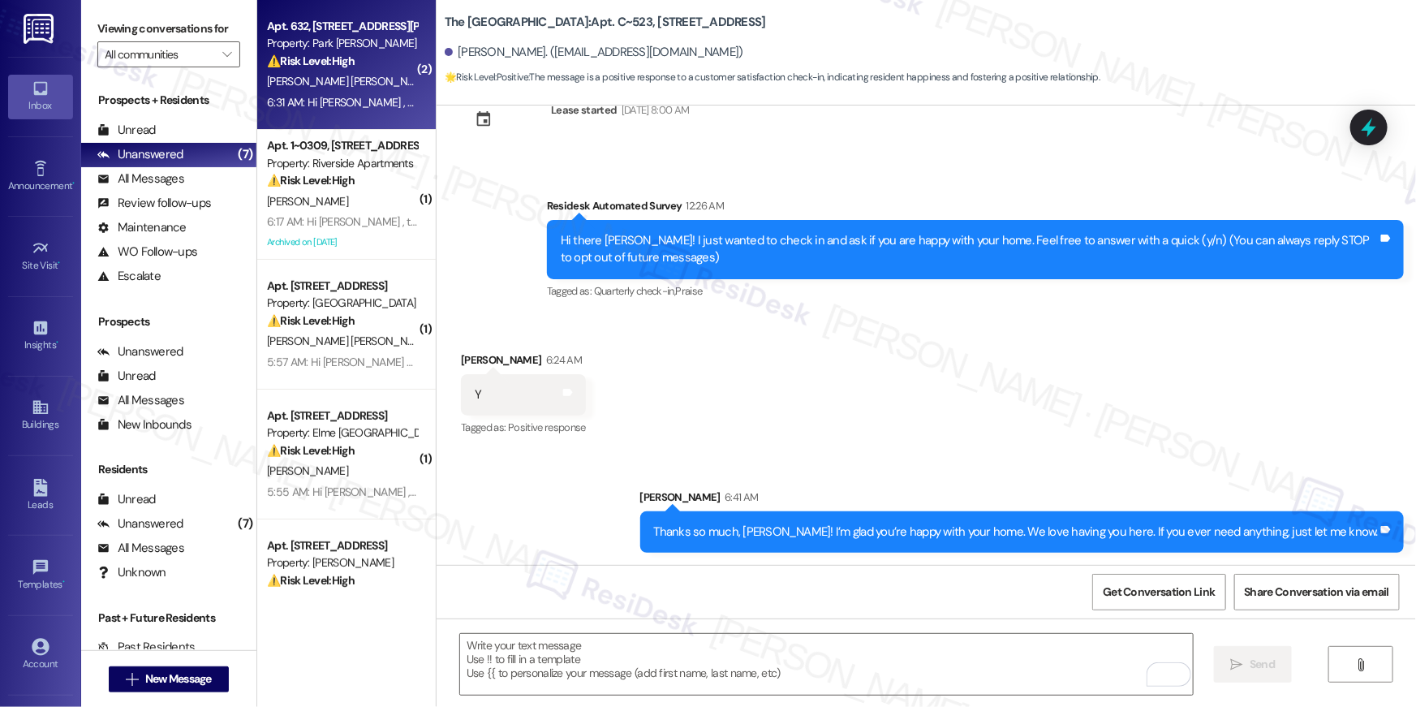
scroll to position [0, 0]
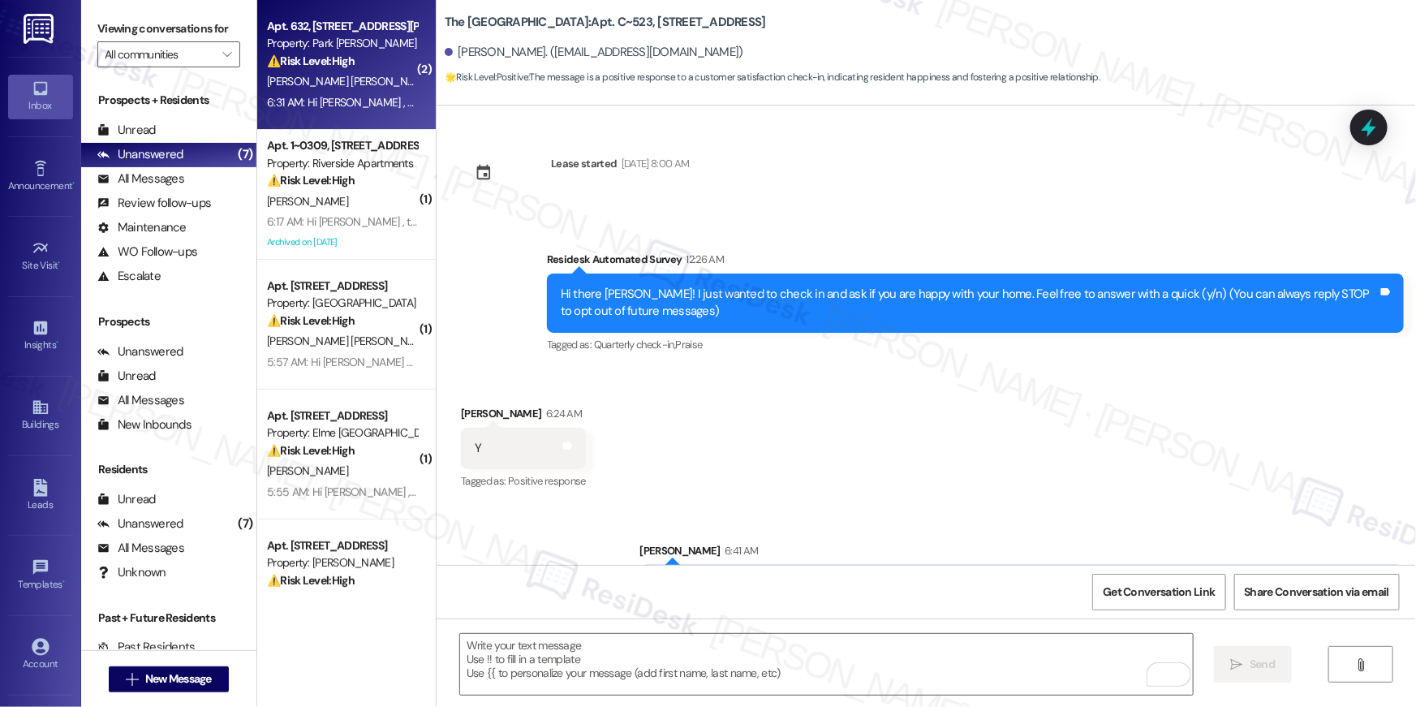
click at [351, 92] on div "6:31 AM: Hi Danielly , thank you for bringing this important matter to our atte…" at bounding box center [341, 102] width 153 height 20
type textarea "Fetching suggested responses. Please feel free to read through the conversation…"
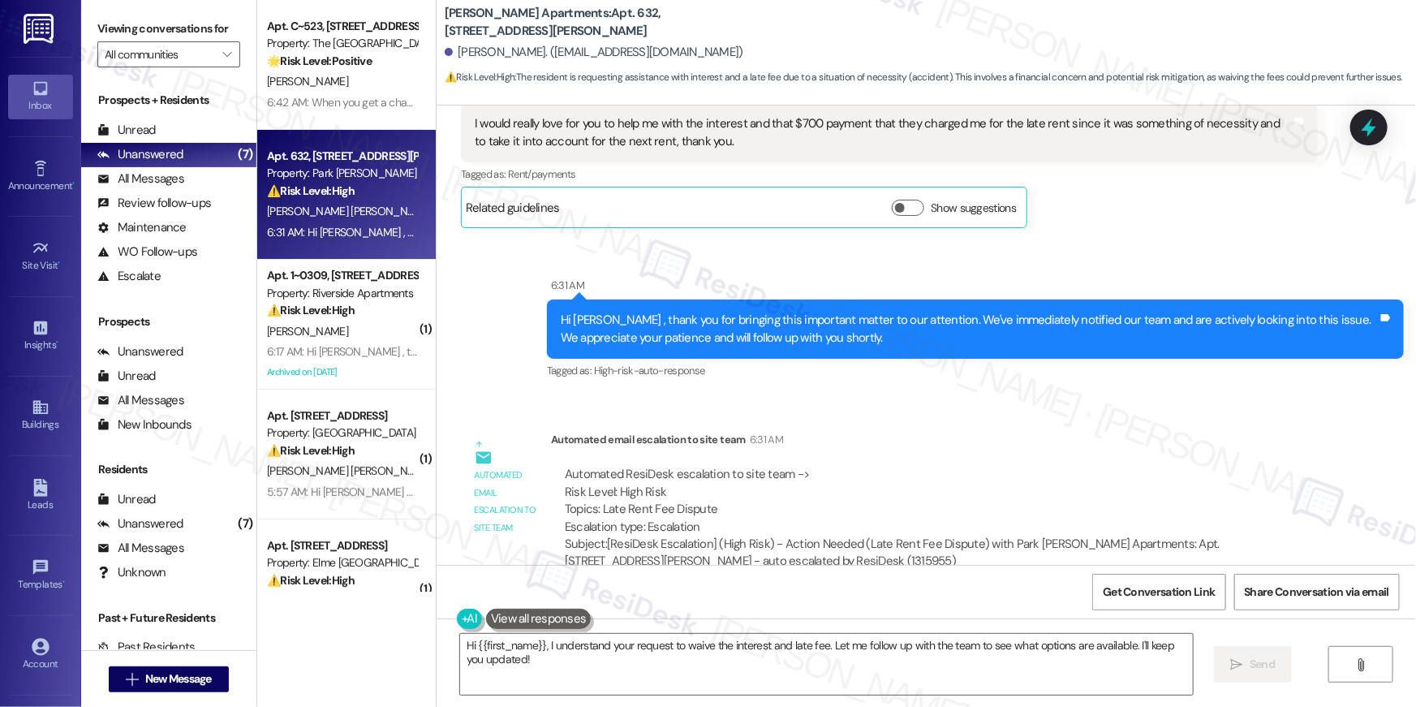
scroll to position [7959, 0]
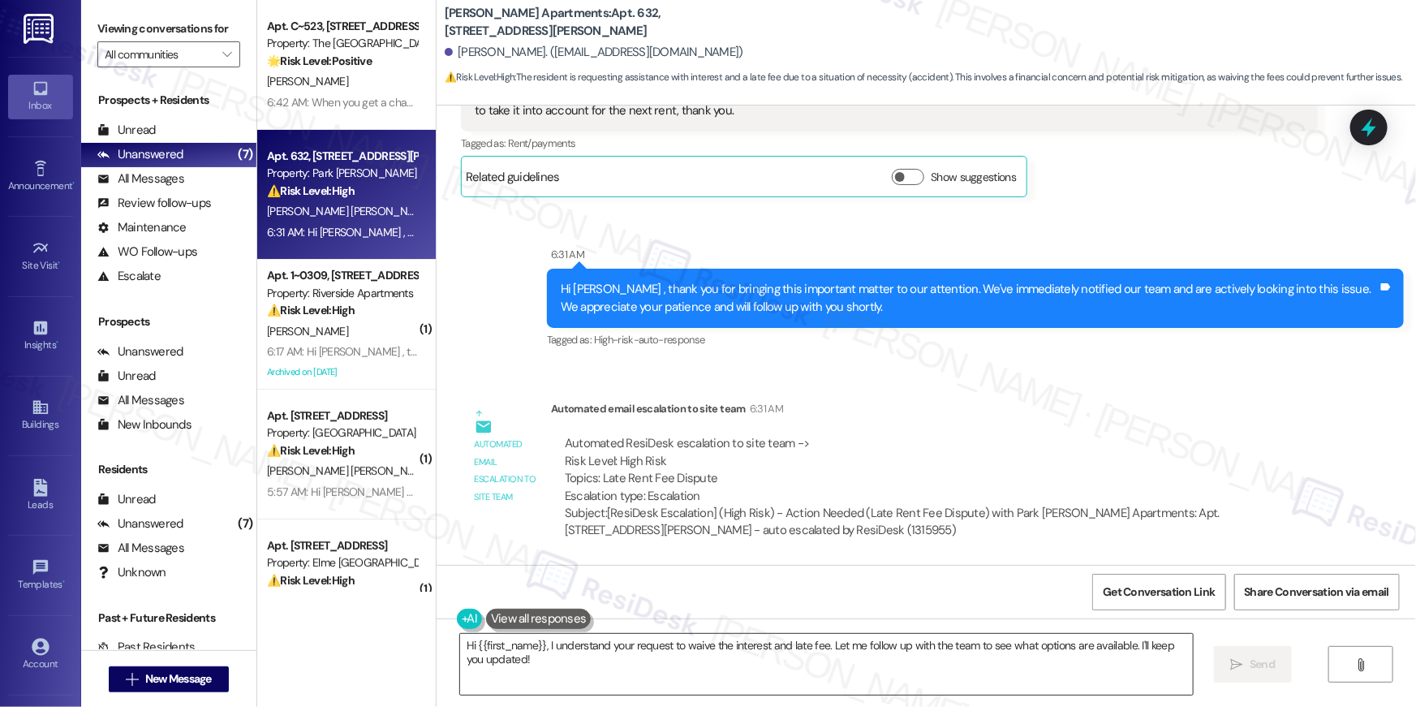
click at [651, 660] on textarea "Hi {{first_name}}, I understand your request to waive the interest and late fee…" at bounding box center [826, 664] width 733 height 61
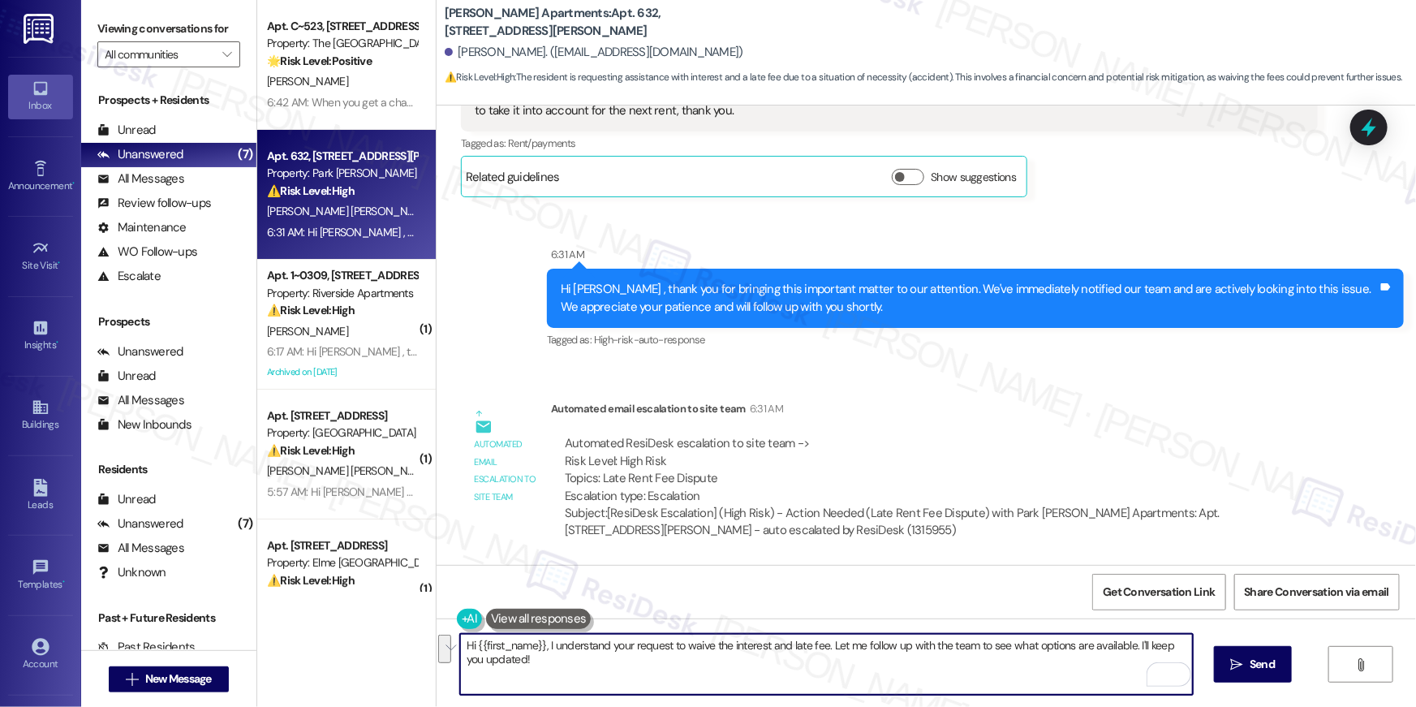
drag, startPoint x: 701, startPoint y: 669, endPoint x: 824, endPoint y: 647, distance: 124.3
click at [824, 647] on textarea "Hi {{first_name}}, I understand your request to waive the interest and late fee…" at bounding box center [826, 664] width 733 height 61
type textarea "Hi {{first_name}}, I understand your request to waive the interest and late fee…"
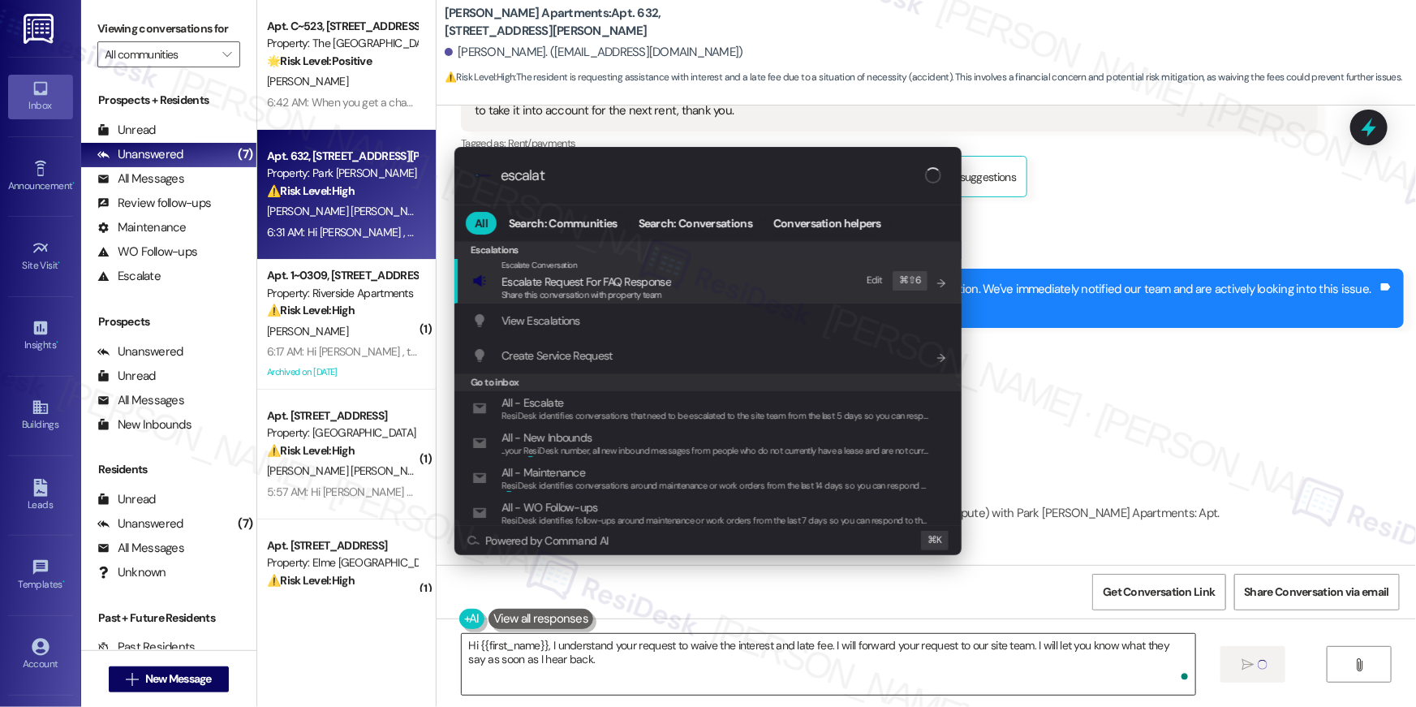
type input "escalate"
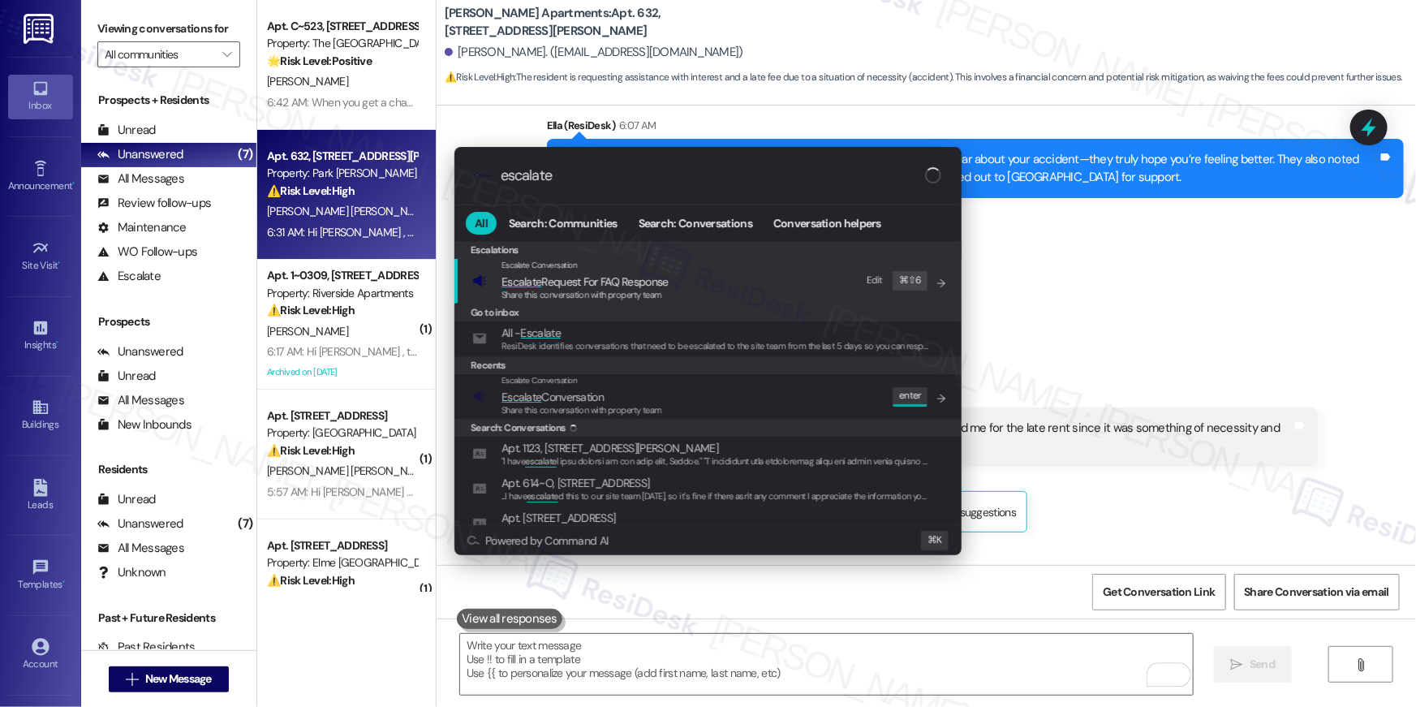
scroll to position [7603, 0]
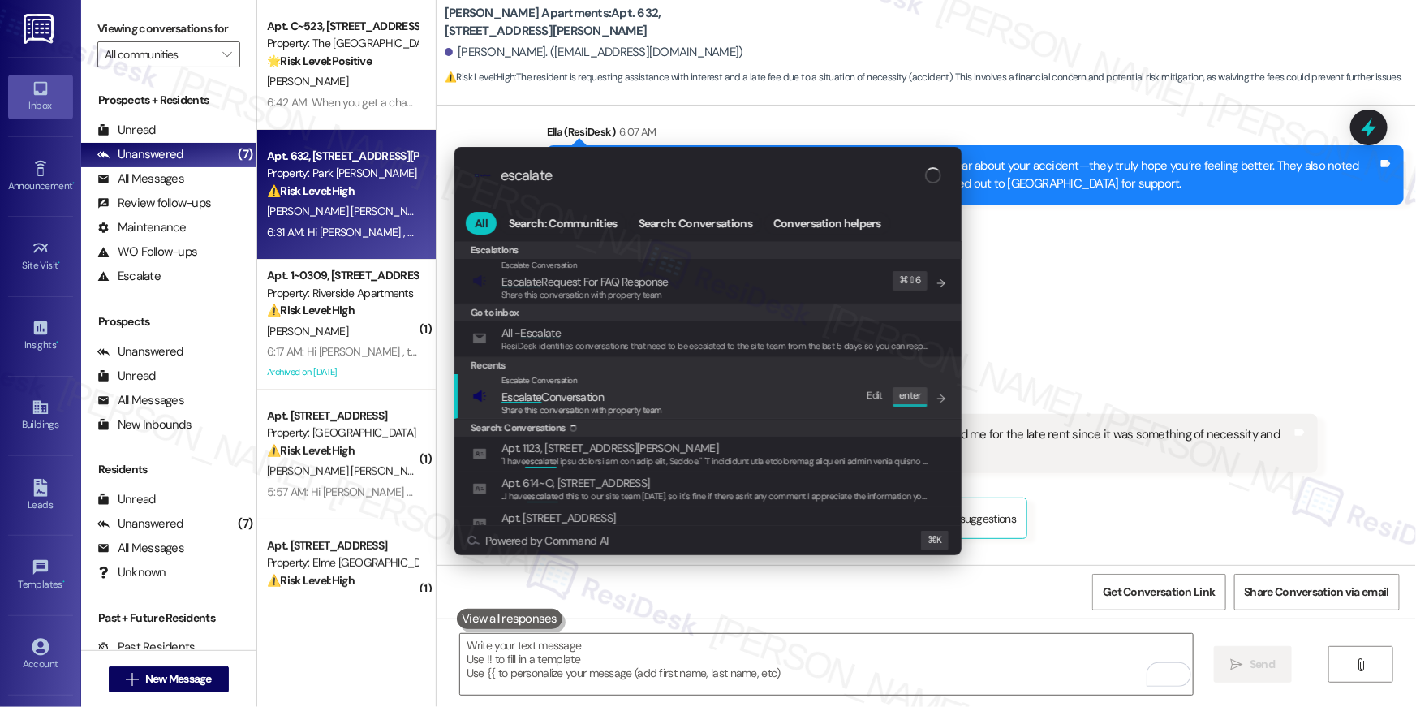
type input "escalate"
click at [751, 400] on div "Escalate Conversation Escalate Conversation Share this conversation with proper…" at bounding box center [709, 396] width 475 height 44
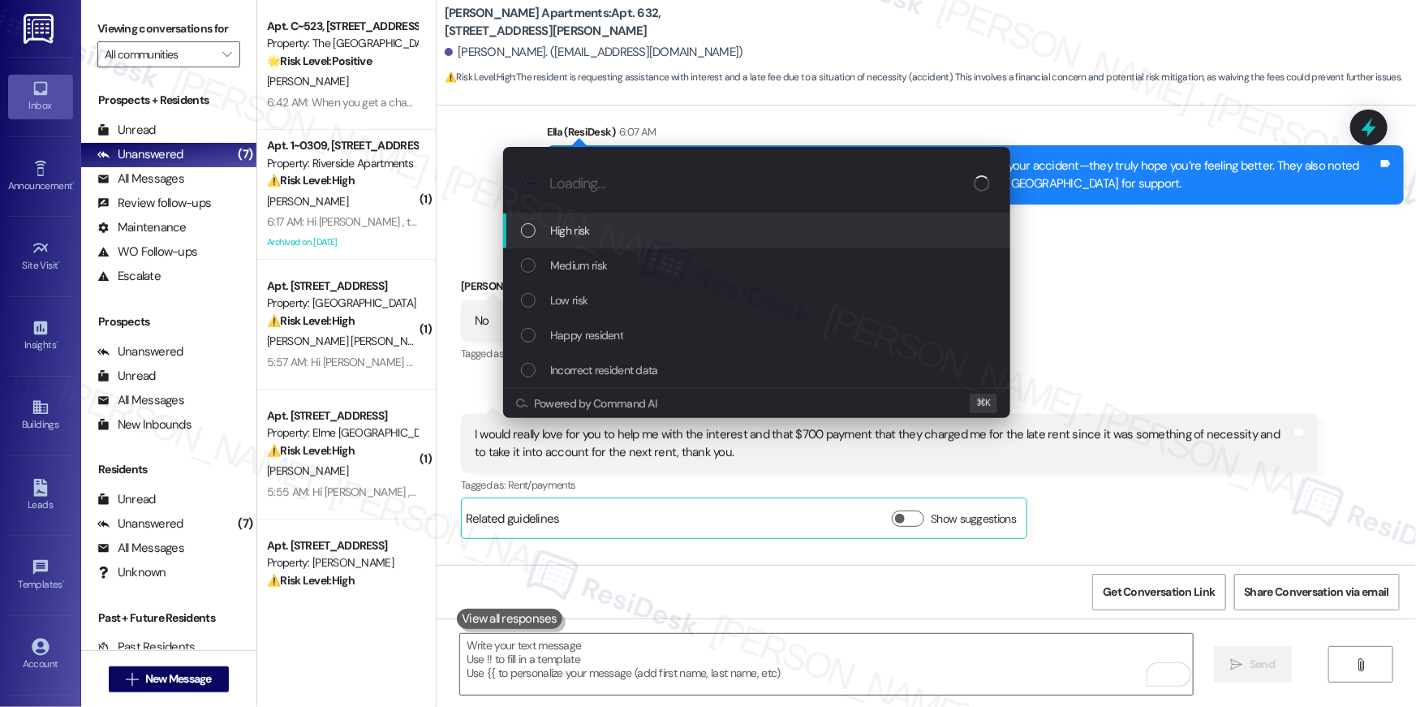
click at [666, 268] on div "Medium risk" at bounding box center [758, 265] width 475 height 18
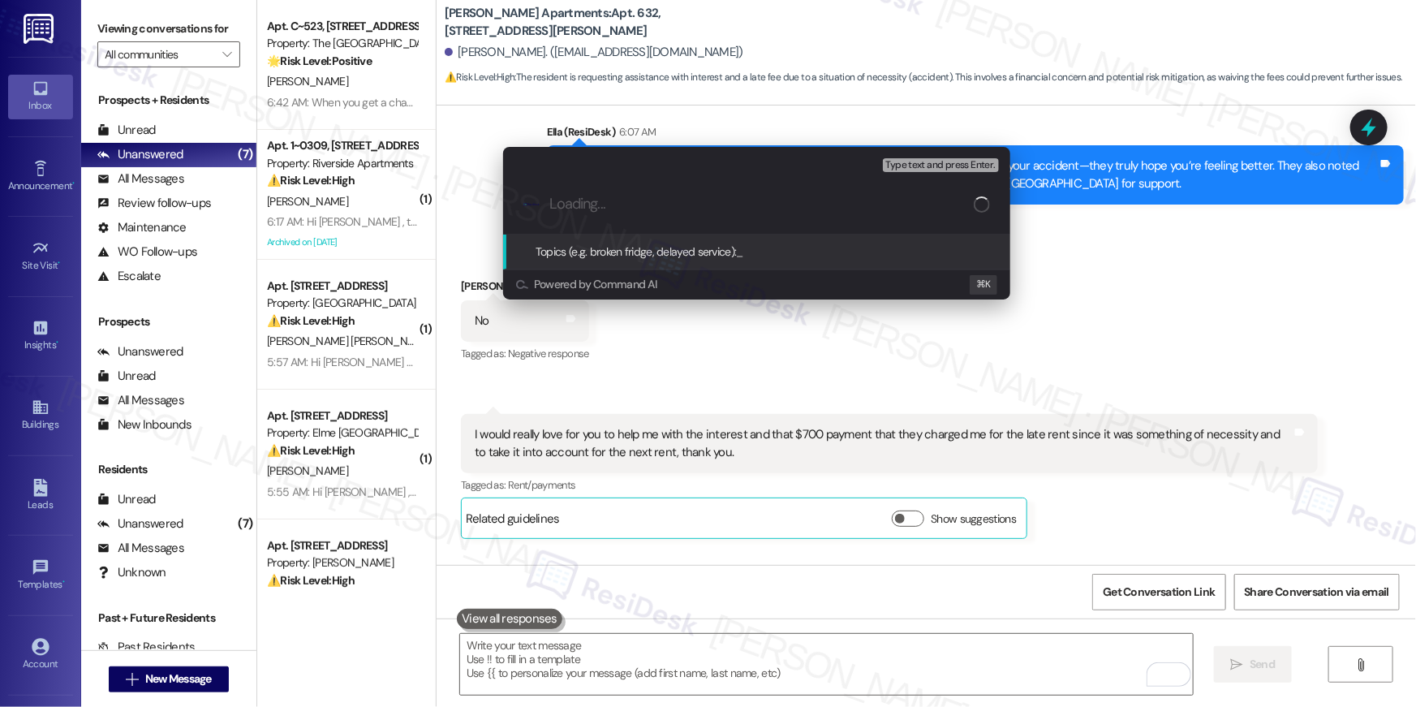
type input "T"
type input "Request to waive late fee and interest"
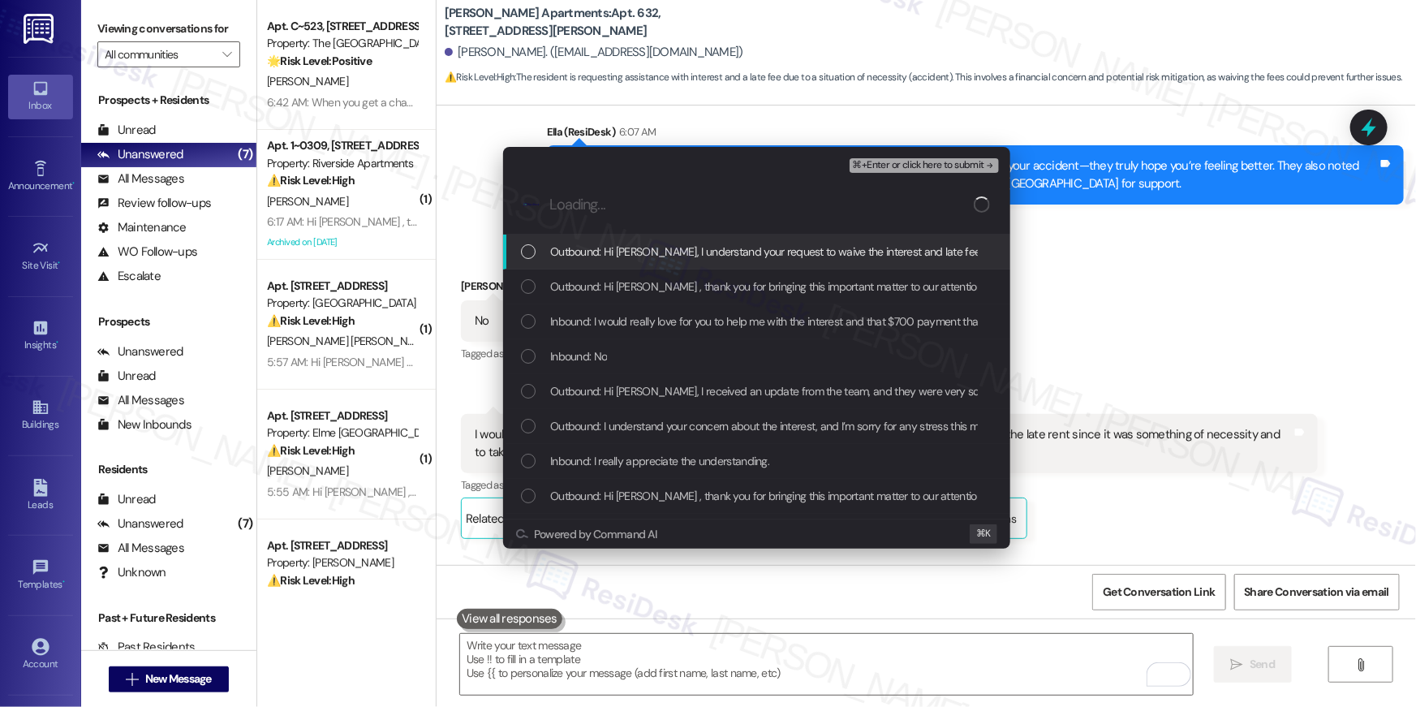
click at [529, 260] on div "Outbound: Hi Danielly, I understand your request to waive the interest and late…" at bounding box center [758, 252] width 475 height 18
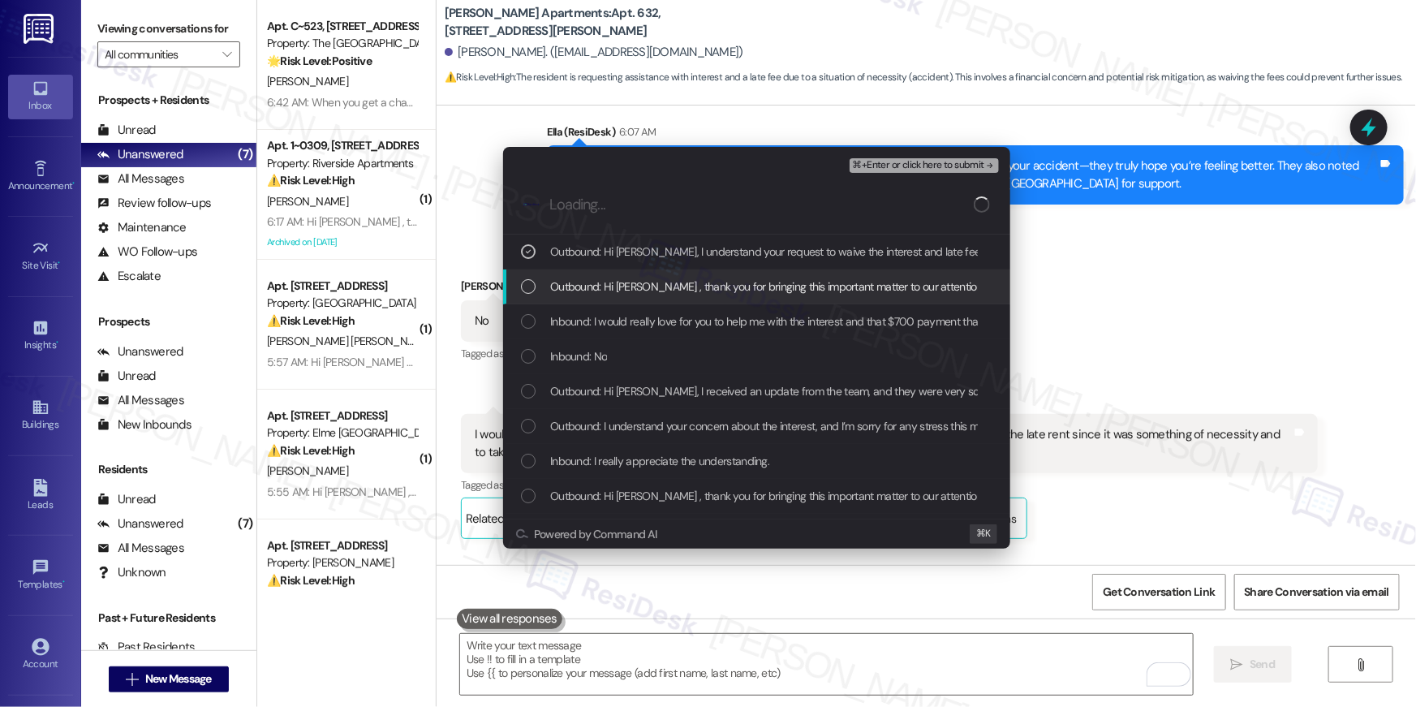
drag, startPoint x: 527, startPoint y: 283, endPoint x: 528, endPoint y: 302, distance: 18.7
click at [527, 283] on div "List of options" at bounding box center [528, 286] width 15 height 15
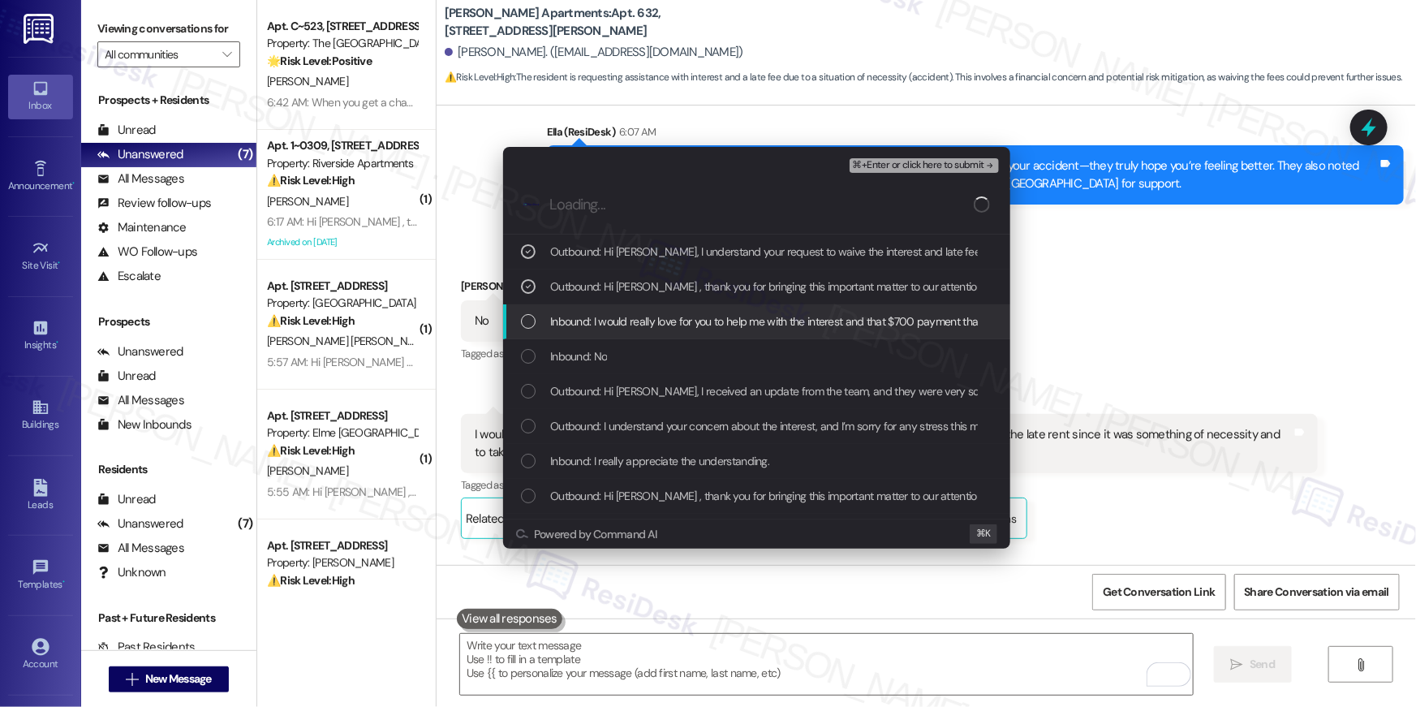
click at [528, 312] on div "Inbound: I would really love for you to help me with the interest and that $700…" at bounding box center [758, 321] width 475 height 18
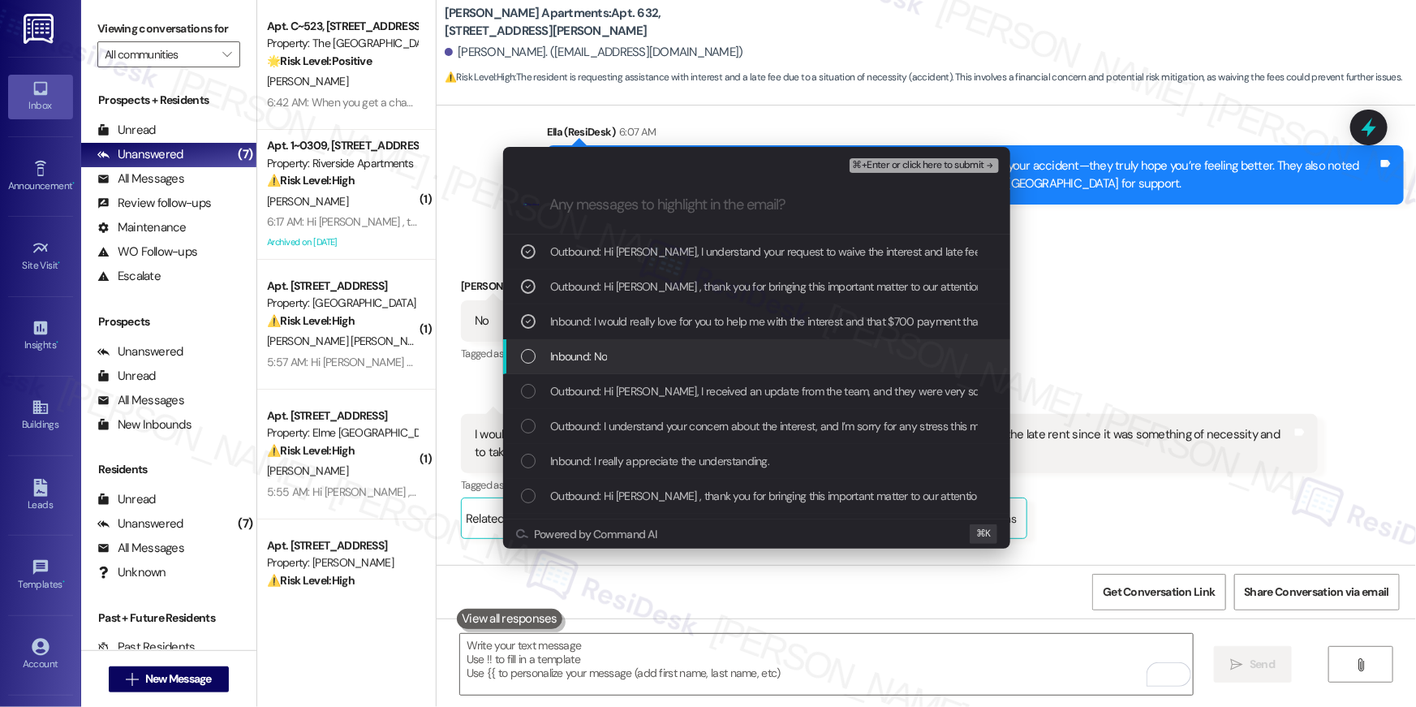
click at [514, 359] on div "Inbound: No" at bounding box center [756, 356] width 507 height 35
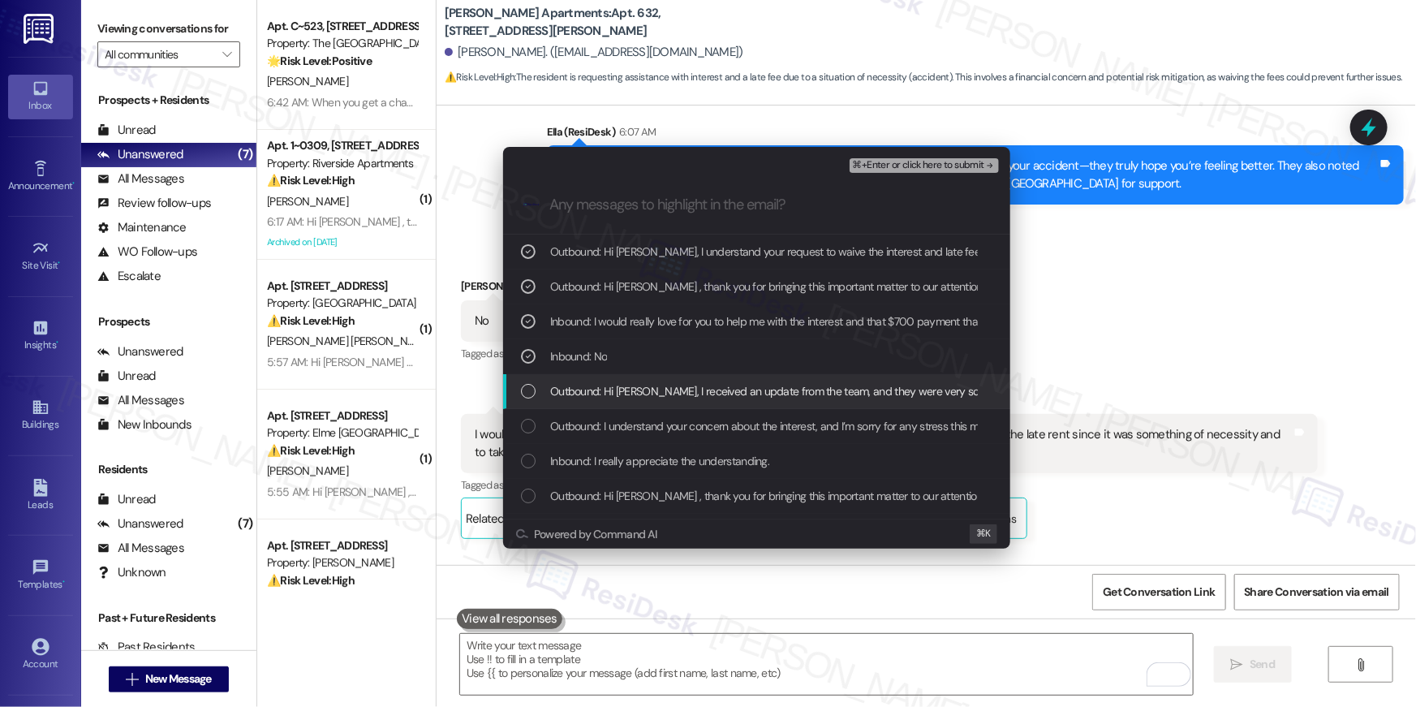
click at [531, 378] on div "Outbound: Hi Danielly, I received an update from the team, and they were very s…" at bounding box center [756, 391] width 507 height 35
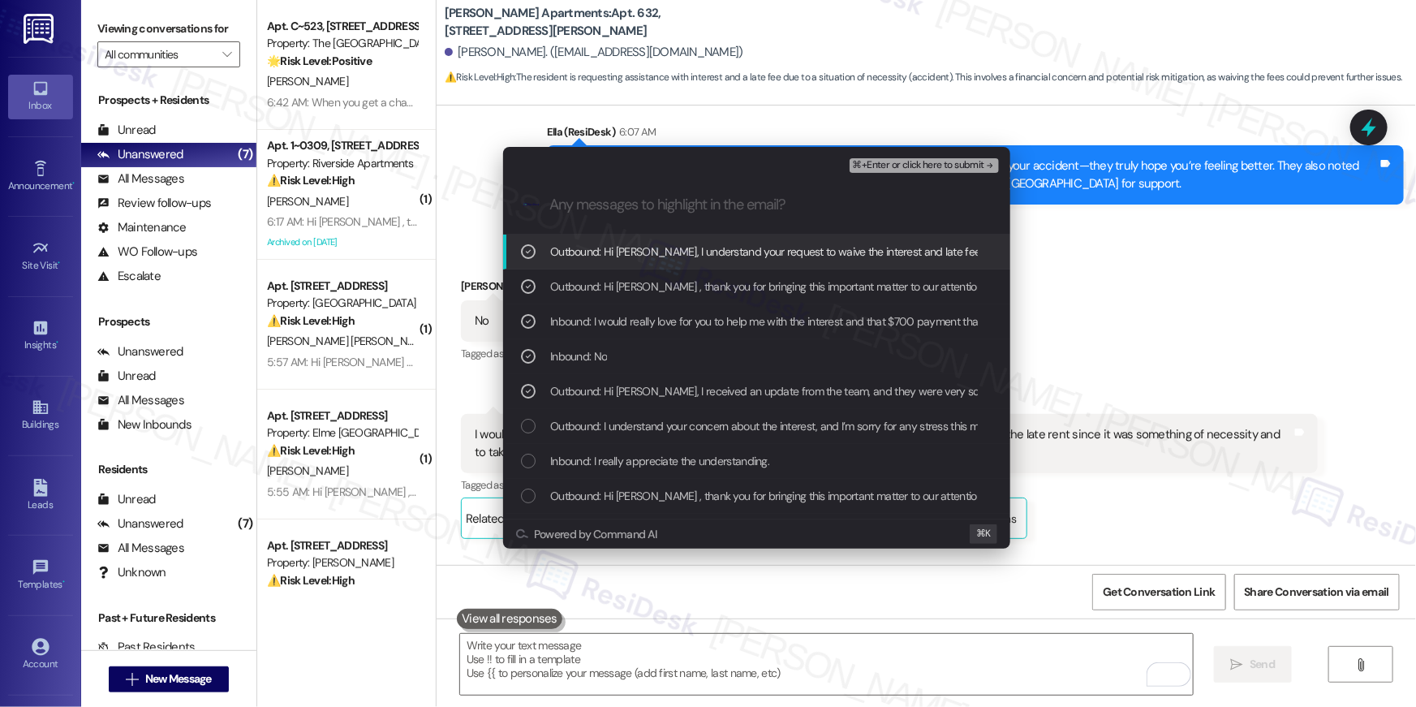
click at [919, 164] on span "⌘+Enter or click here to submit" at bounding box center [918, 165] width 131 height 11
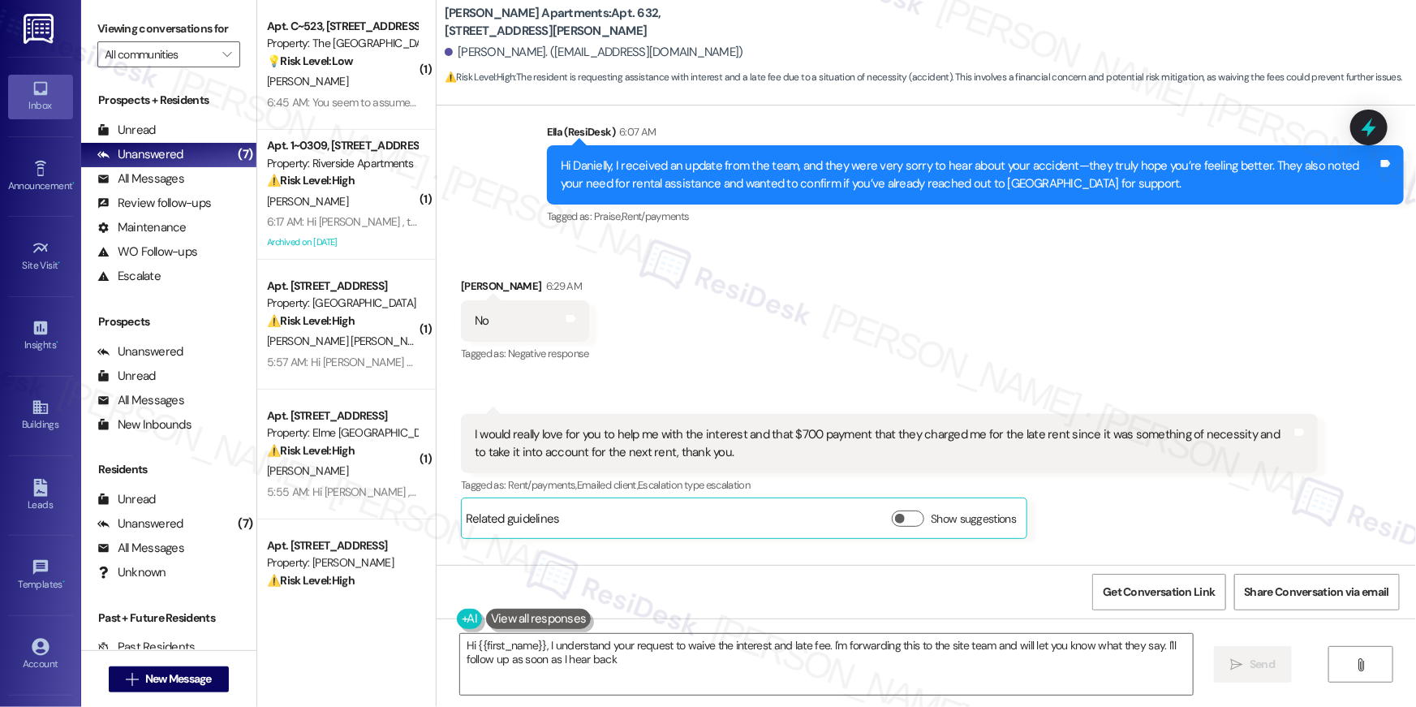
type textarea "Hi {{first_name}}, I understand your request to waive the interest and late fee…"
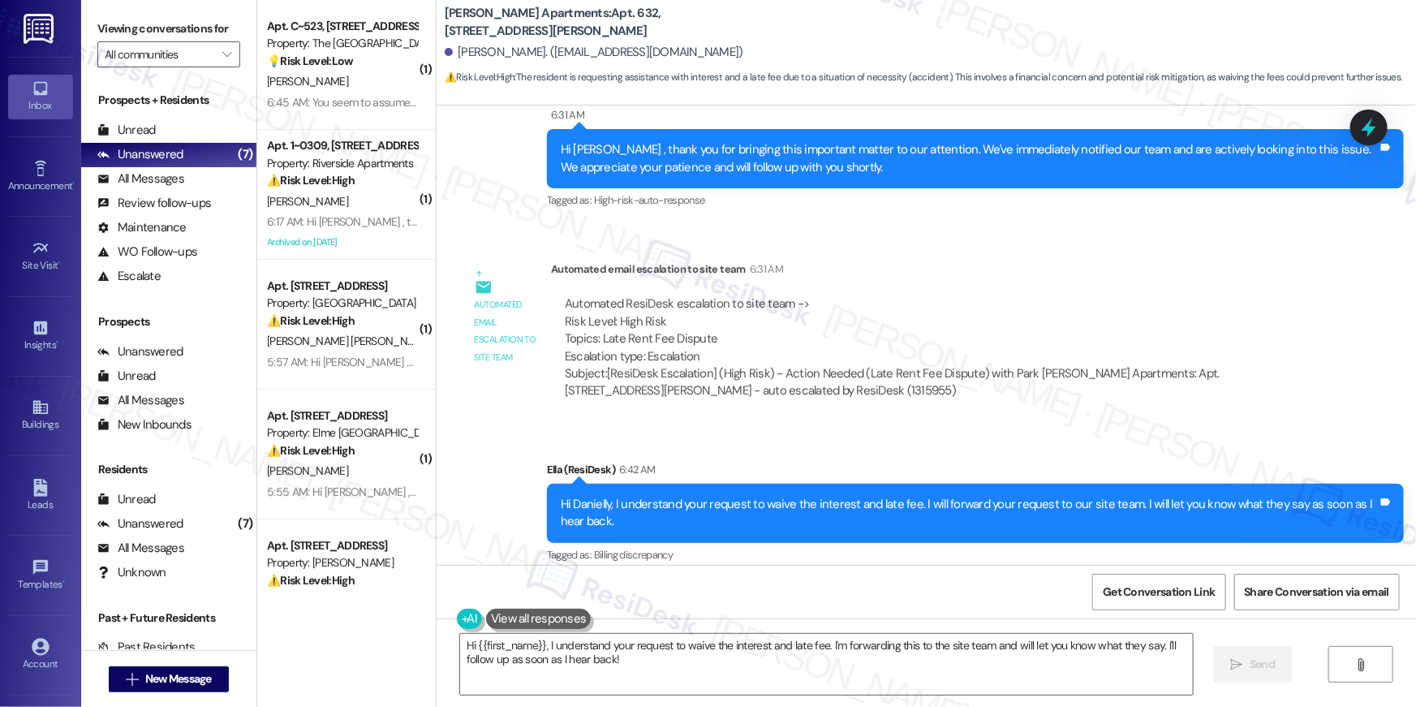
scroll to position [8113, 0]
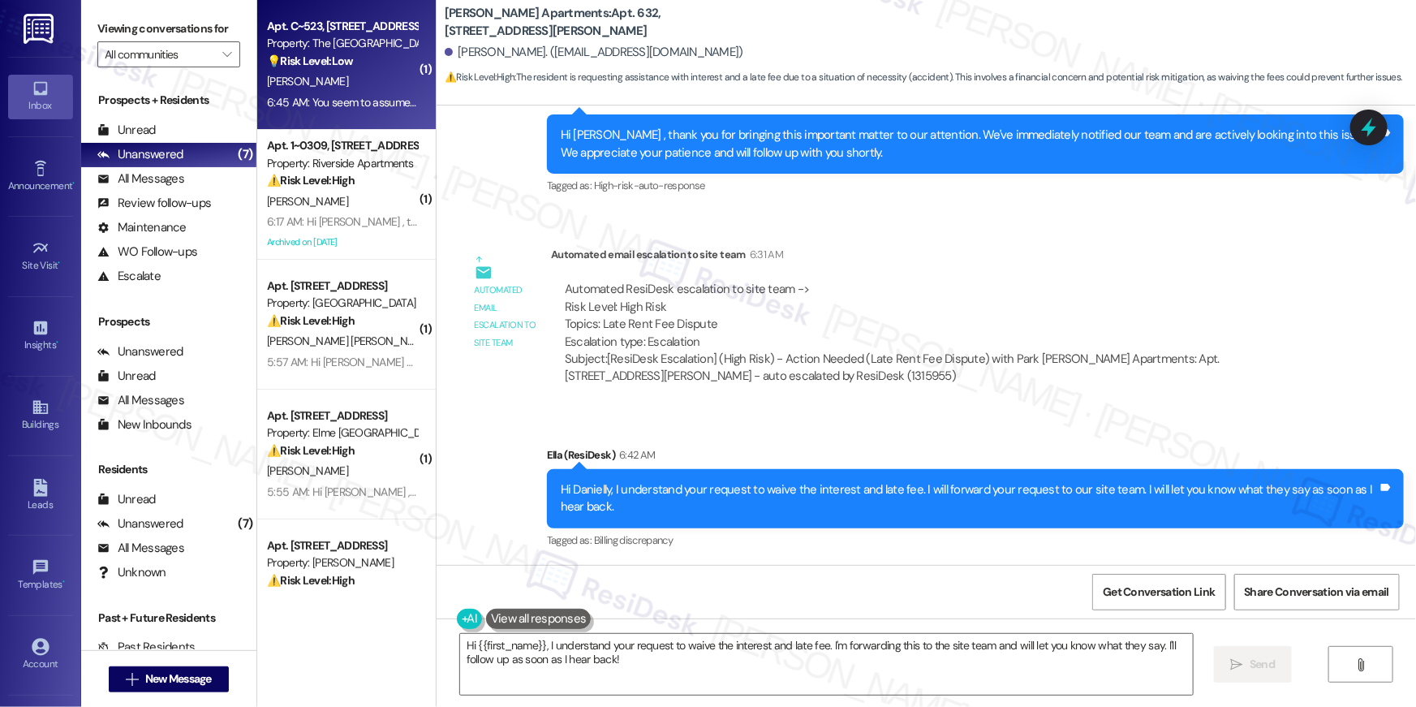
click at [359, 99] on div "6:45 AM: You seem to assume that I have or want a Google account. Sorry, but no…" at bounding box center [511, 102] width 488 height 15
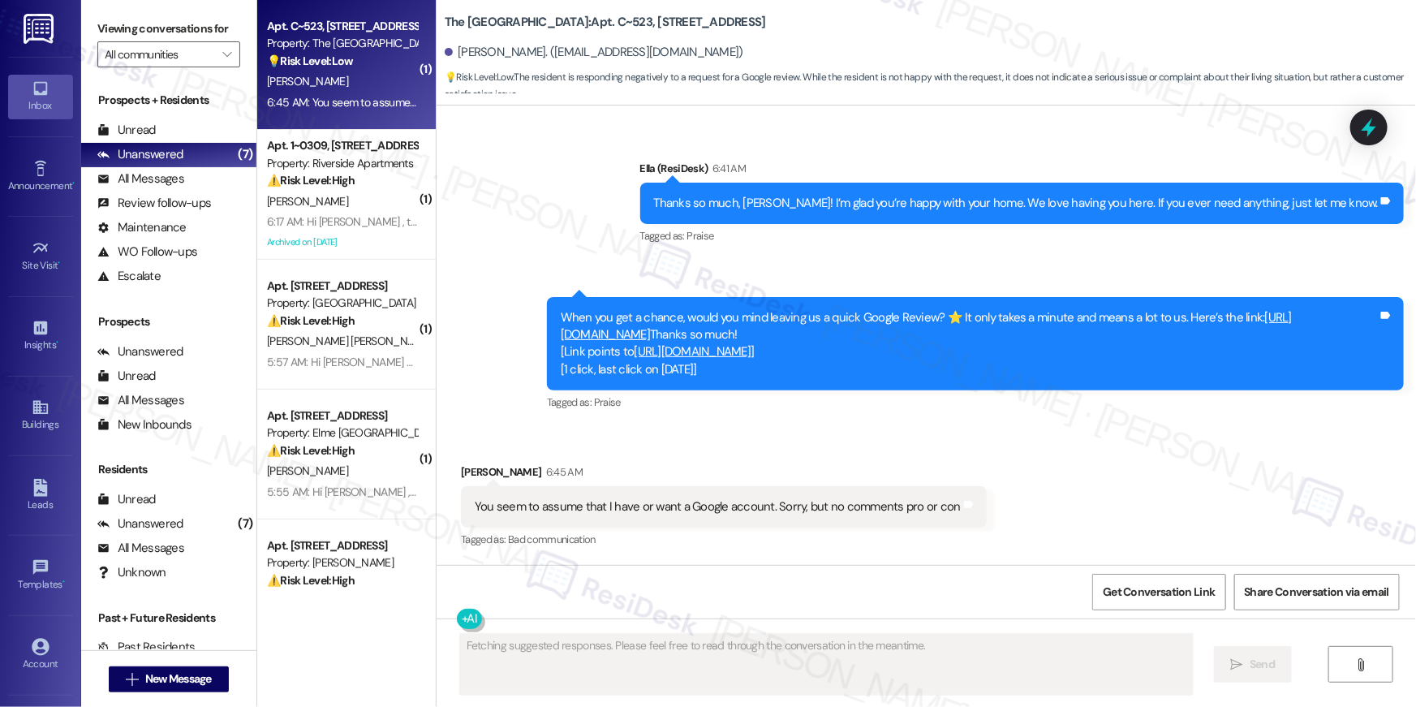
scroll to position [381, 0]
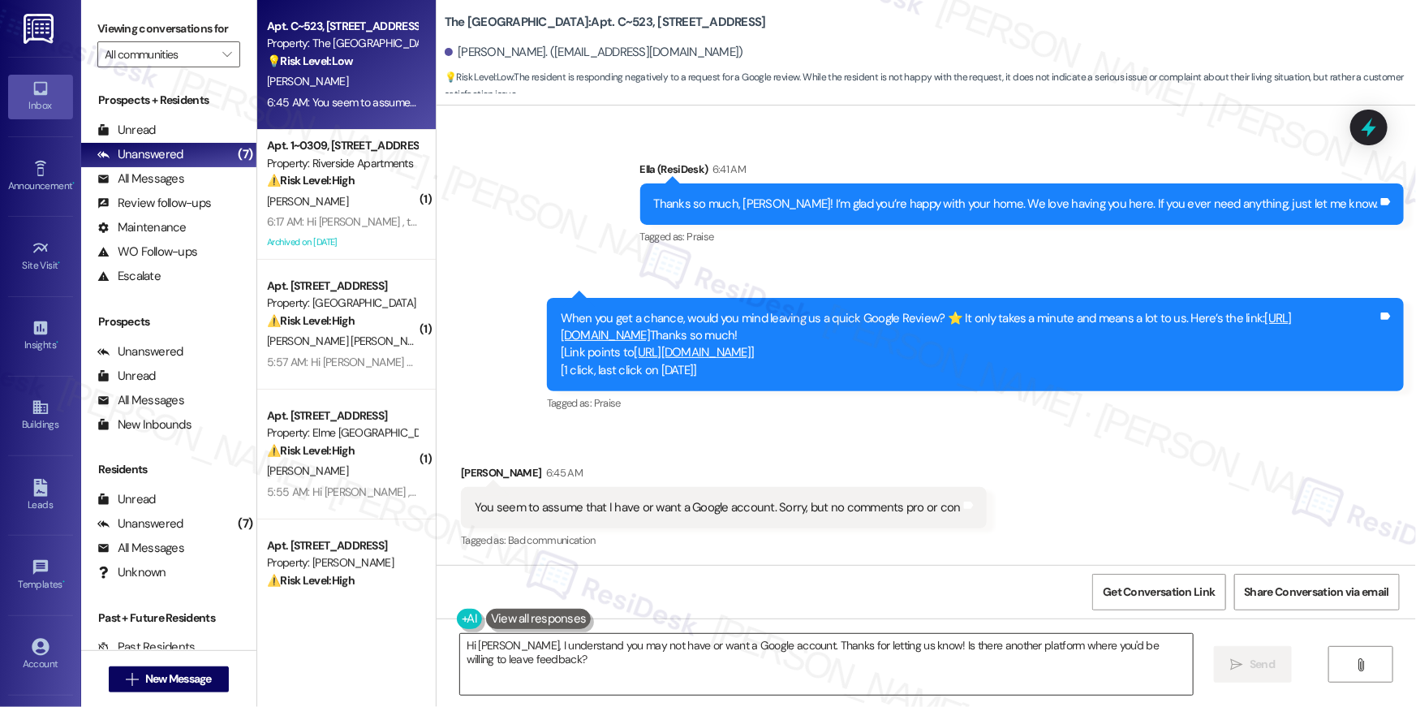
click at [870, 686] on textarea "Hi Michael, I understand you may not have or want a Google account. Thanks for …" at bounding box center [826, 664] width 733 height 61
drag, startPoint x: 958, startPoint y: 510, endPoint x: 957, endPoint y: 520, distance: 9.9
click at [957, 520] on div "You seem to assume that I have or want a Google account. Sorry, but no comments…" at bounding box center [724, 507] width 526 height 41
click at [957, 531] on div "Tagged as: Bad communication Click to highlight conversations about Bad communi…" at bounding box center [724, 540] width 526 height 24
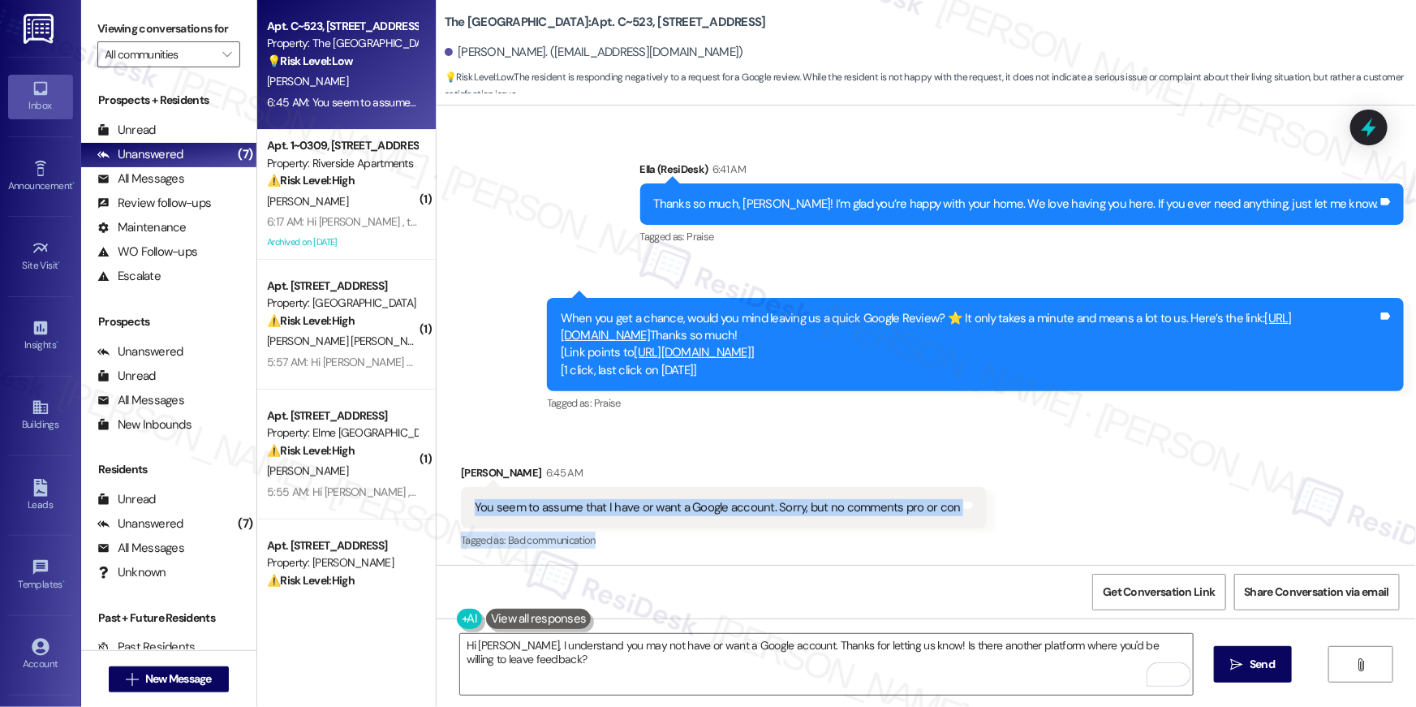
drag, startPoint x: 976, startPoint y: 532, endPoint x: 491, endPoint y: 491, distance: 487.0
click at [457, 504] on div "Received via SMS Michael Conrad 6:45 AM You seem to assume that I have or want …" at bounding box center [724, 508] width 550 height 113
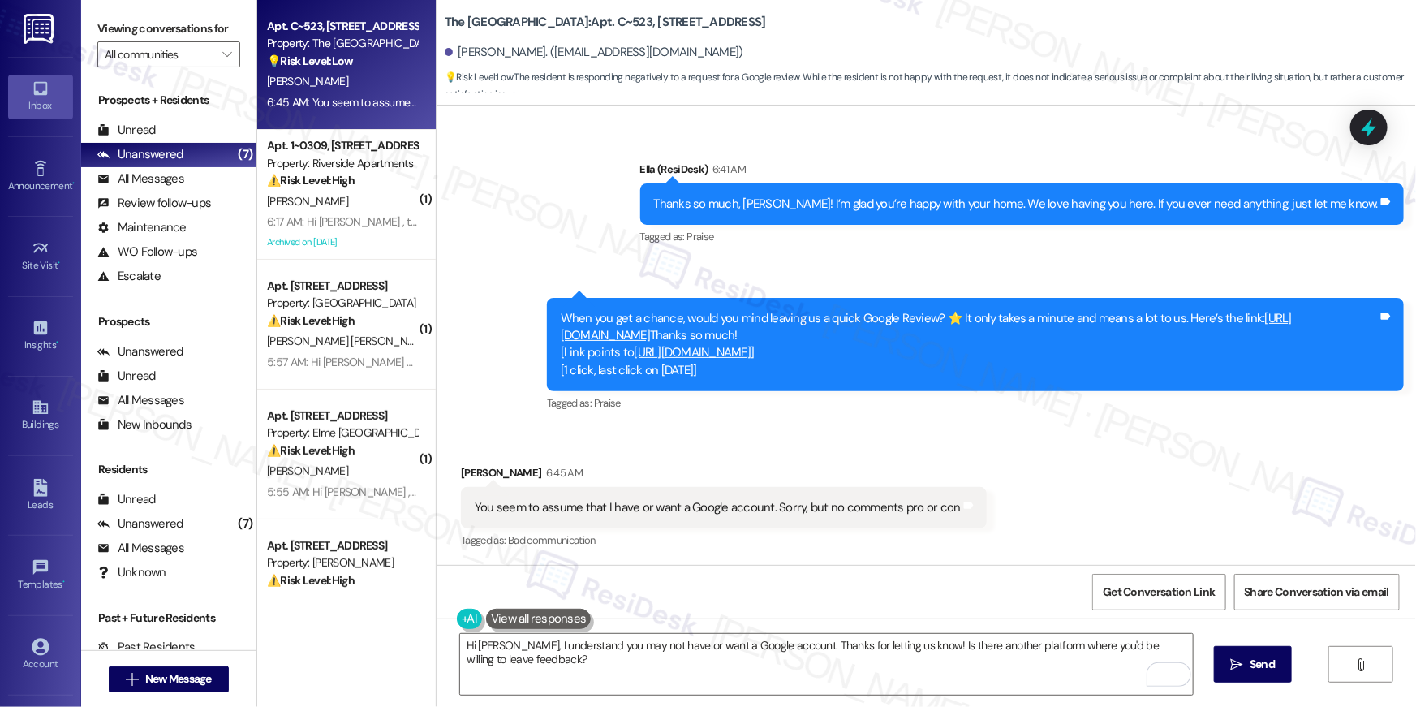
click at [683, 454] on div "Received via SMS Michael Conrad 6:45 AM You seem to assume that I have or want …" at bounding box center [724, 508] width 550 height 113
drag, startPoint x: 862, startPoint y: 505, endPoint x: 495, endPoint y: 484, distance: 367.3
click at [495, 484] on div "Received via SMS Michael Conrad 6:45 AM You seem to assume that I have or want …" at bounding box center [724, 508] width 550 height 113
click at [495, 487] on div "You seem to assume that I have or want a Google account. Sorry, but no comments…" at bounding box center [724, 507] width 526 height 41
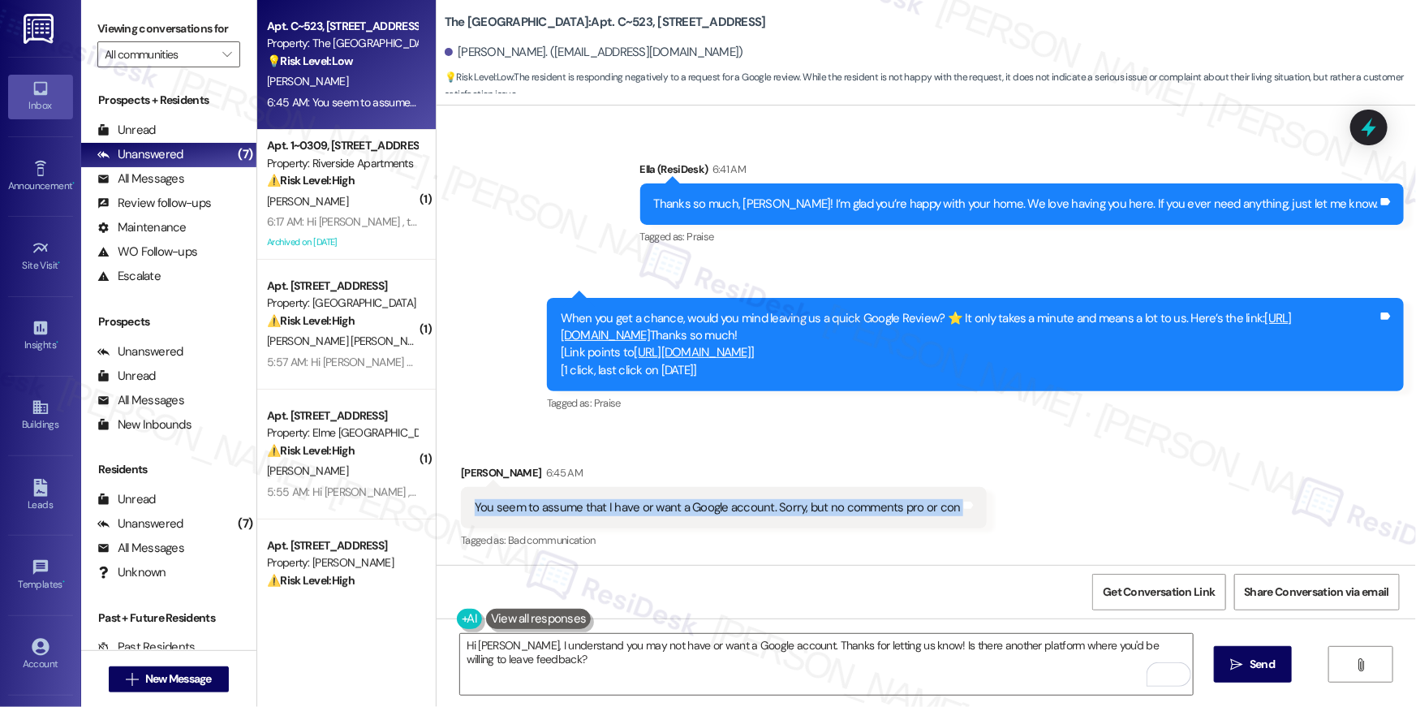
drag, startPoint x: 448, startPoint y: 482, endPoint x: 961, endPoint y: 523, distance: 515.3
click at [961, 523] on div "Received via SMS Michael Conrad 6:45 AM You seem to assume that I have or want …" at bounding box center [724, 508] width 550 height 113
copy div "You seem to assume that I have or want a Google account. Sorry, but no comments…"
click at [756, 680] on textarea "Hi Michael, I understand you may not have or want a Google account. Thanks for …" at bounding box center [826, 664] width 733 height 61
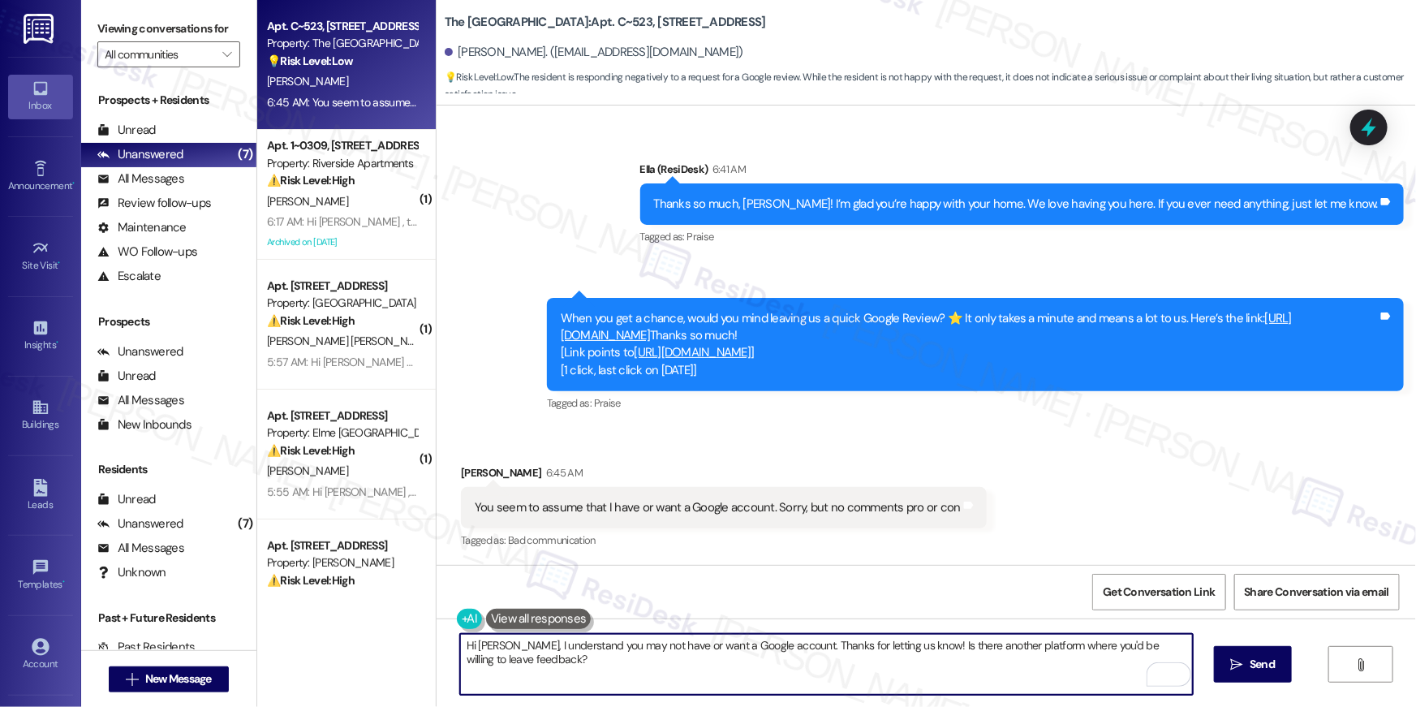
click at [756, 680] on textarea "Hi Michael, I understand you may not have or want a Google account. Thanks for …" at bounding box center [826, 664] width 733 height 61
paste textarea "No worries at all, {{first_name}}. I completely understand, and I really apprec…"
type textarea "No worries at all, {{first_name}}. I completely understand, and I really apprec…"
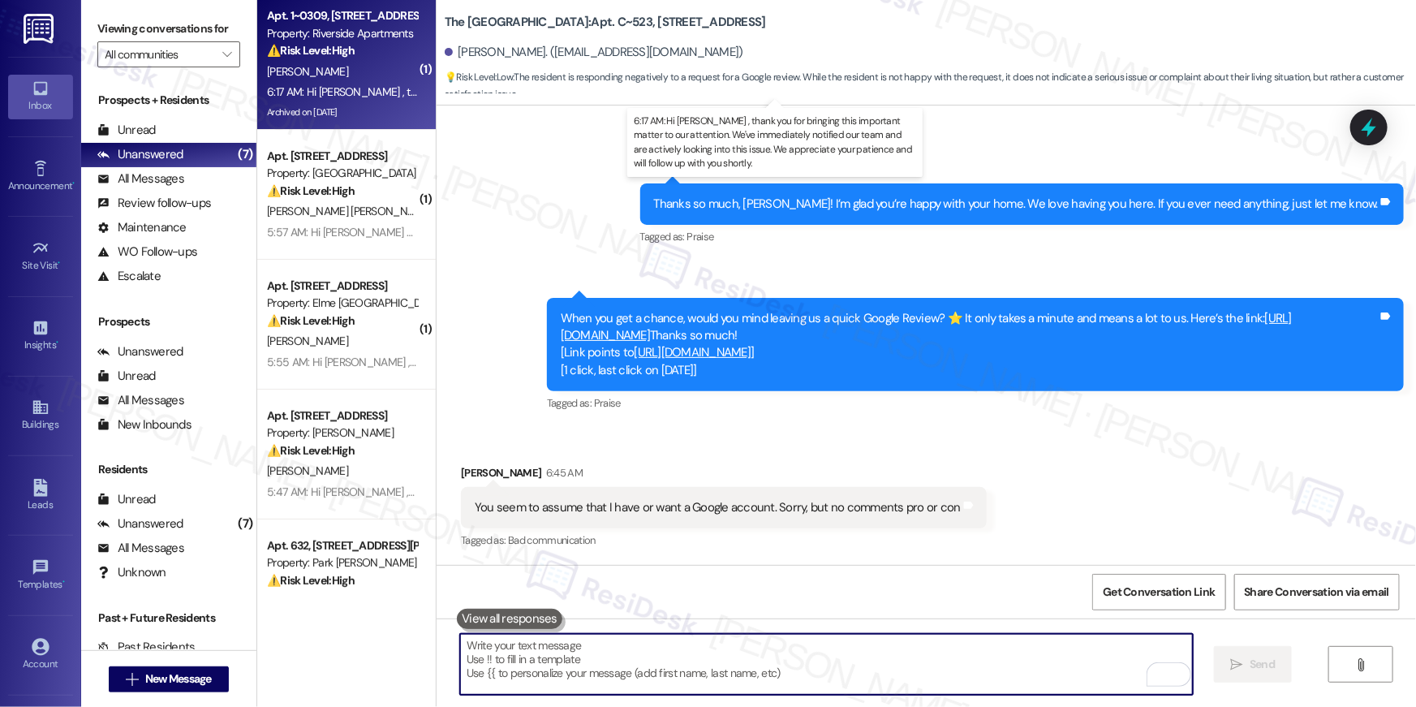
click at [342, 89] on div "6:17 AM: Hi Theodor , thank you for bringing this important matter to our atten…" at bounding box center [805, 91] width 1076 height 15
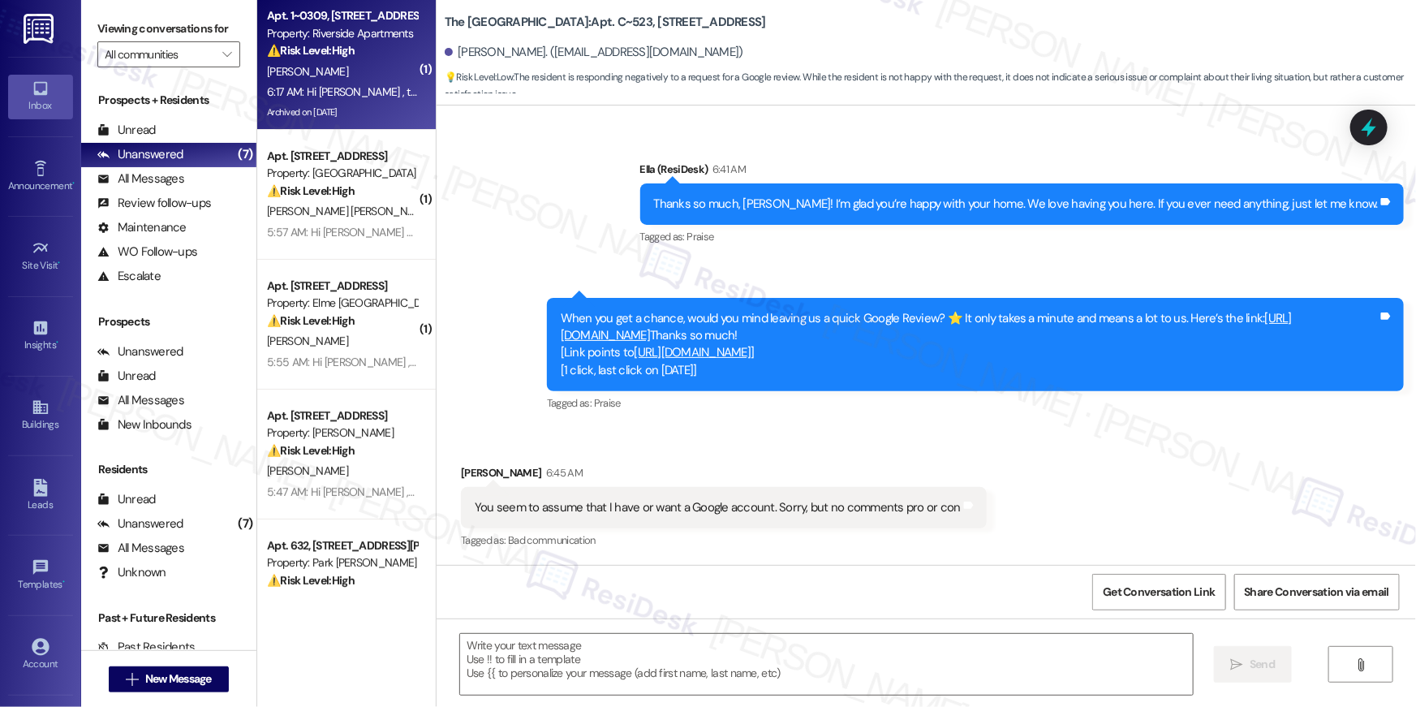
type textarea "Fetching suggested responses. Please feel free to read through the conversation…"
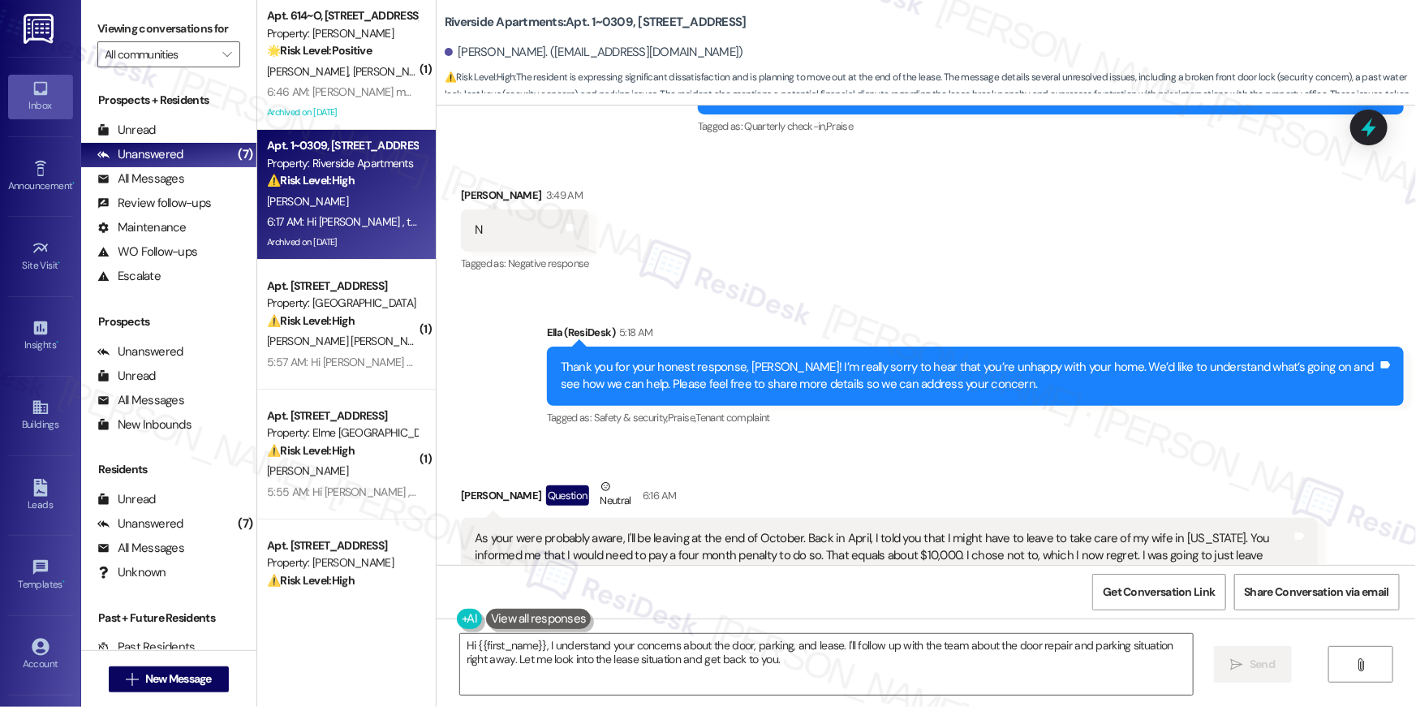
scroll to position [8623, 0]
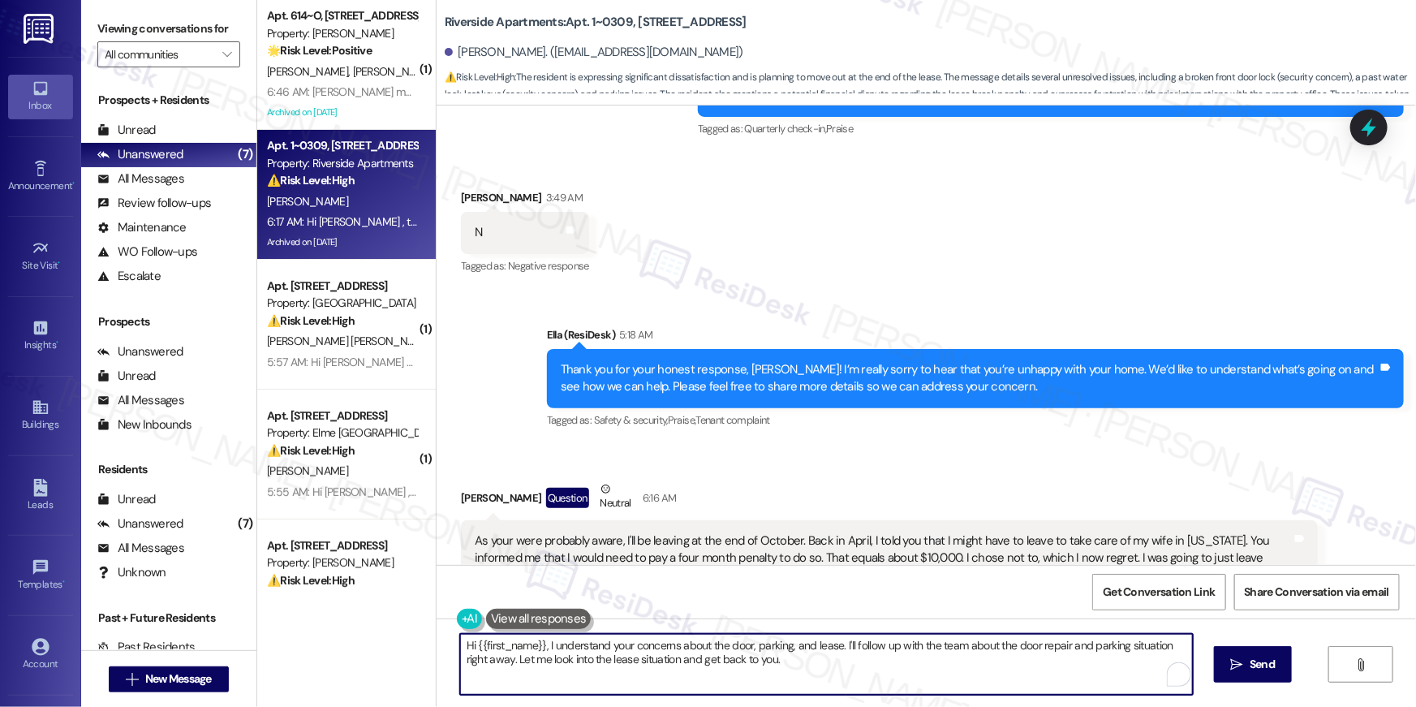
drag, startPoint x: 788, startPoint y: 658, endPoint x: 442, endPoint y: 642, distance: 346.0
click at [451, 642] on div "Hi {{first_name}}, I understand your concerns about the door, parking, and leas…" at bounding box center [818, 664] width 734 height 62
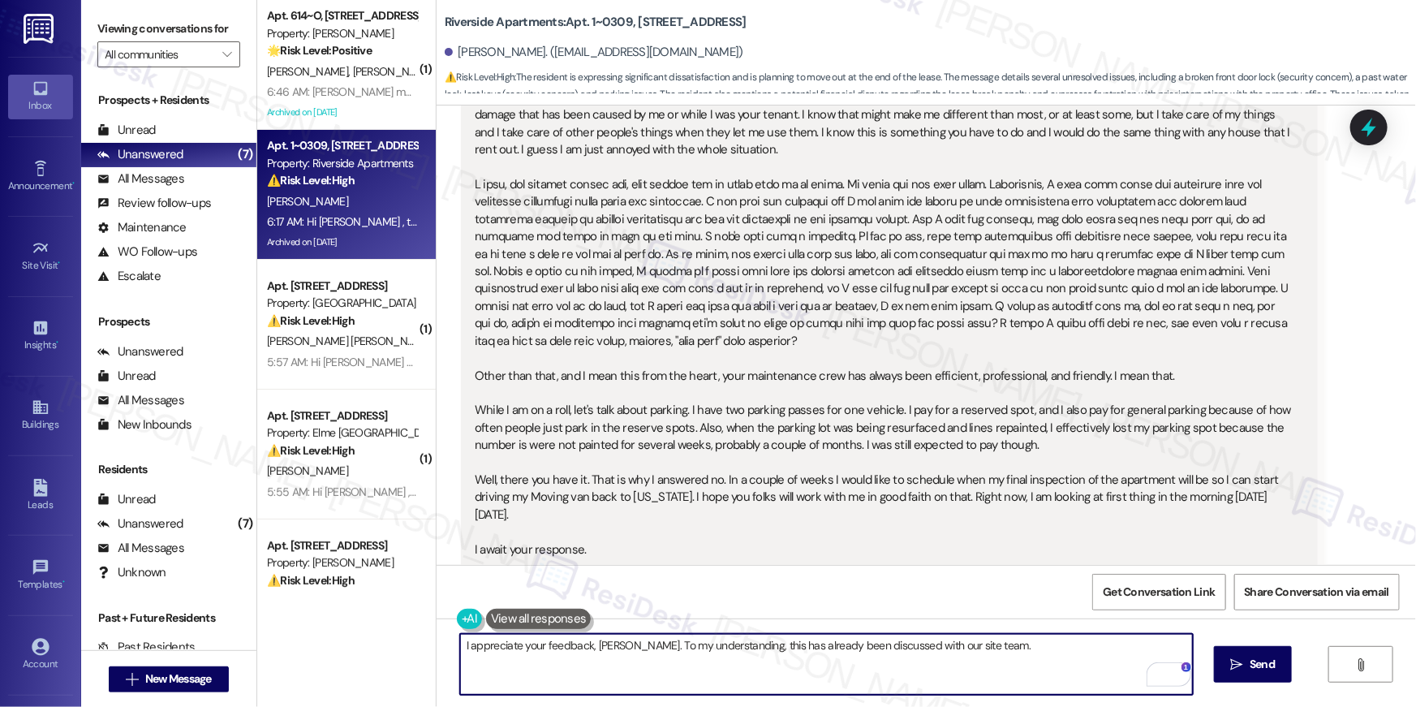
scroll to position [9488, 0]
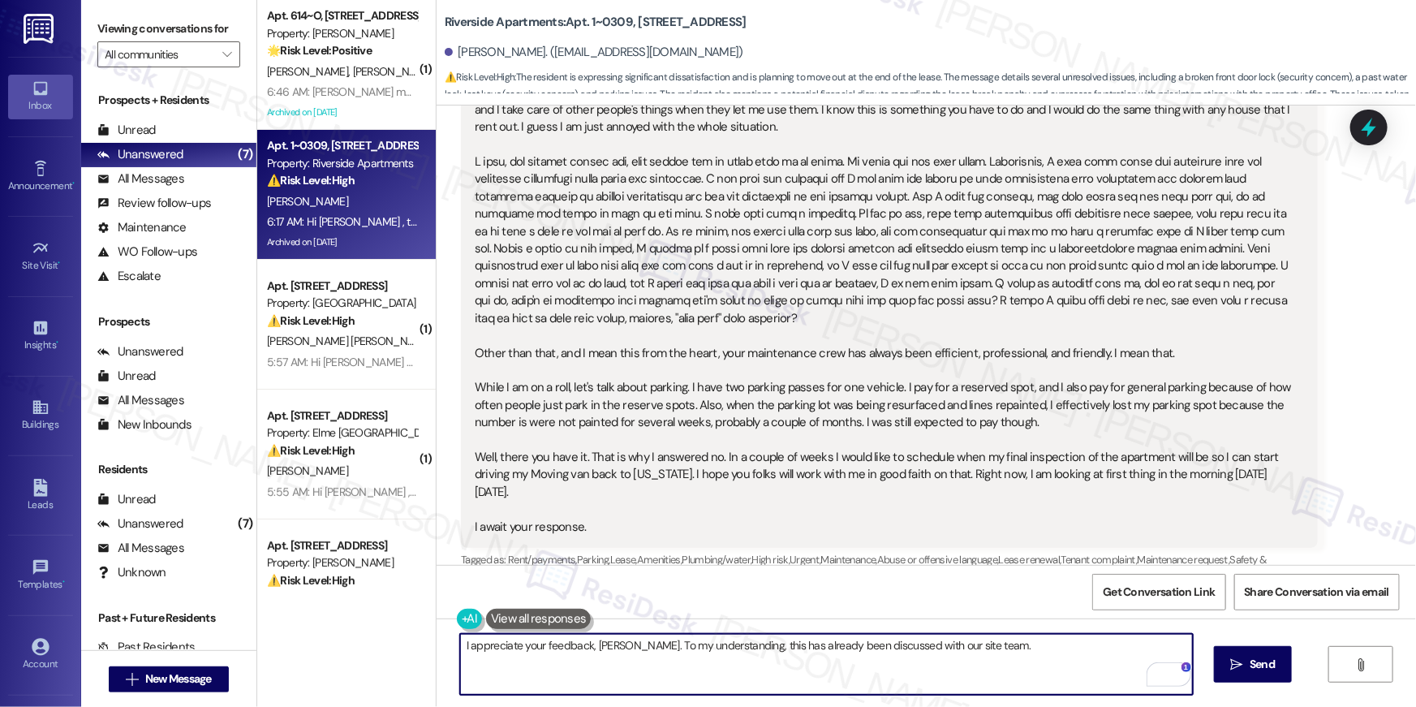
click at [1007, 670] on textarea "I appreciate your feedback, Theodor. To my understanding, this has already been…" at bounding box center [826, 664] width 733 height 61
type textarea "I appreciate your feedback, Theodor. To my understanding, this has already been…"
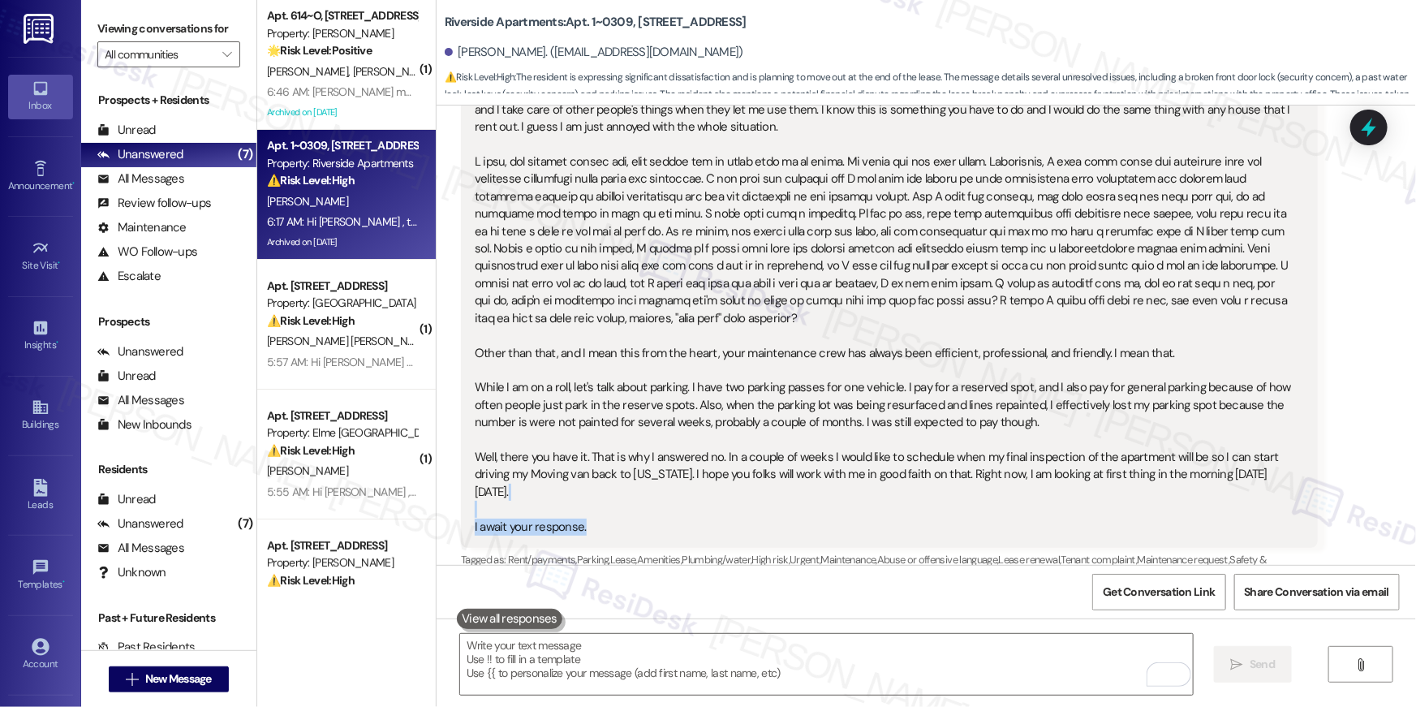
drag, startPoint x: 782, startPoint y: 482, endPoint x: 786, endPoint y: 454, distance: 27.9
click at [786, 454] on div "As your were probably aware, I'll be leaving at the end of October. Back in Apr…" at bounding box center [883, 101] width 817 height 869
click at [841, 461] on div "As your were probably aware, I'll be leaving at the end of October. Back in Apr…" at bounding box center [883, 101] width 817 height 869
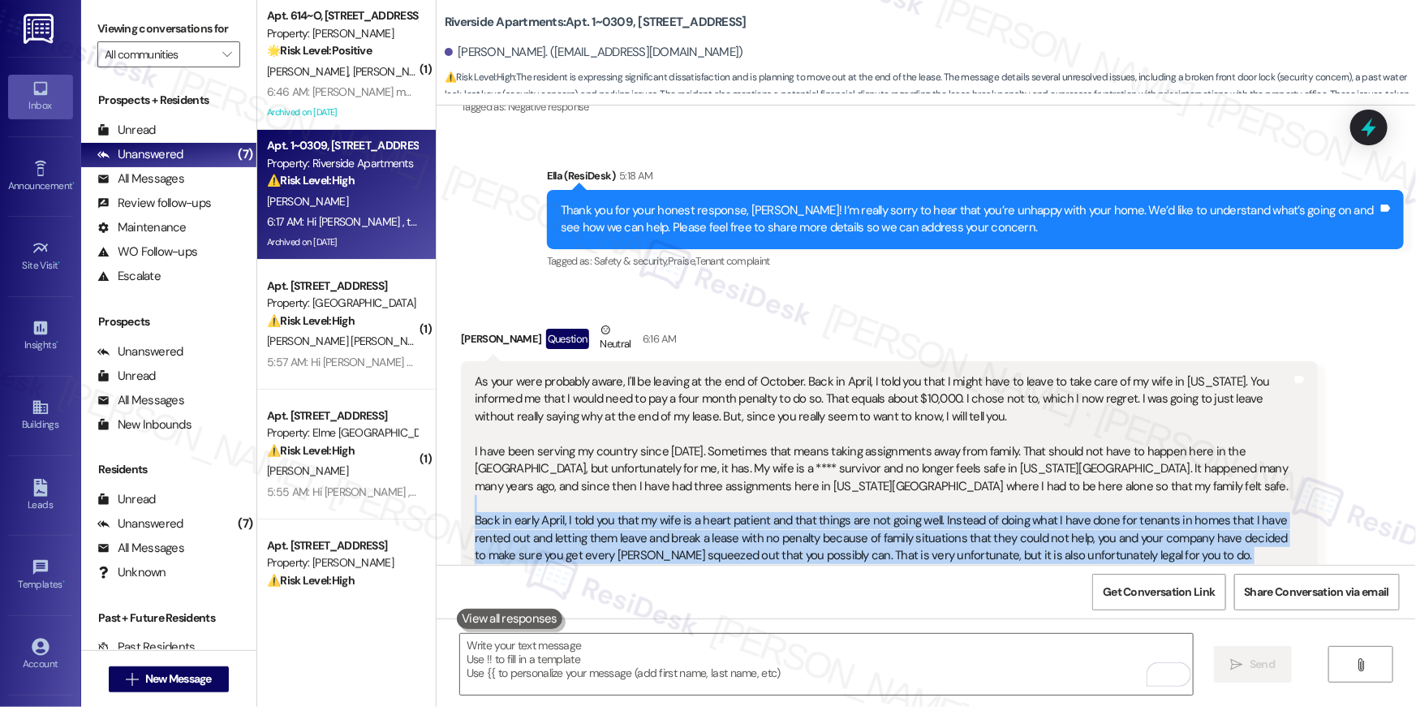
scroll to position [8789, 0]
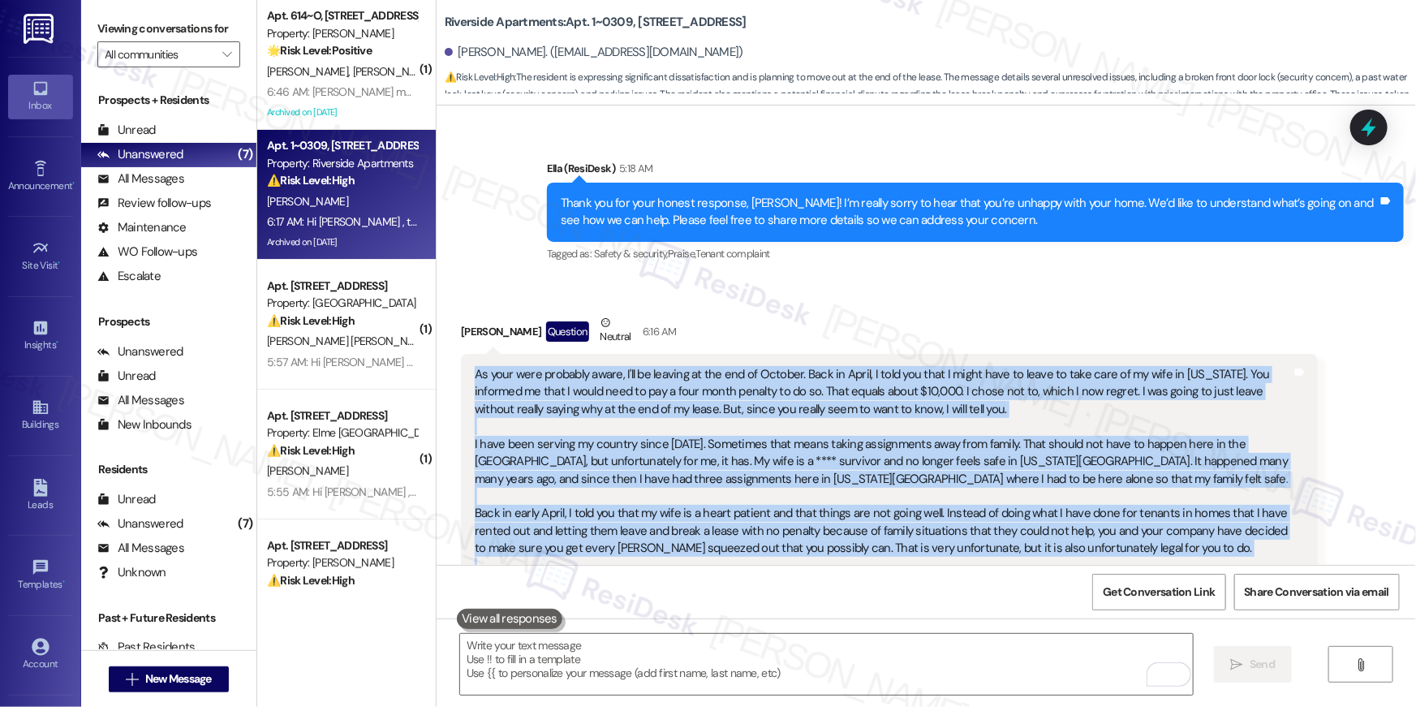
drag, startPoint x: 582, startPoint y: 524, endPoint x: 457, endPoint y: 344, distance: 219.2
copy div "As your were probably aware, I'll be leaving at the end of October. Back in Apr…"
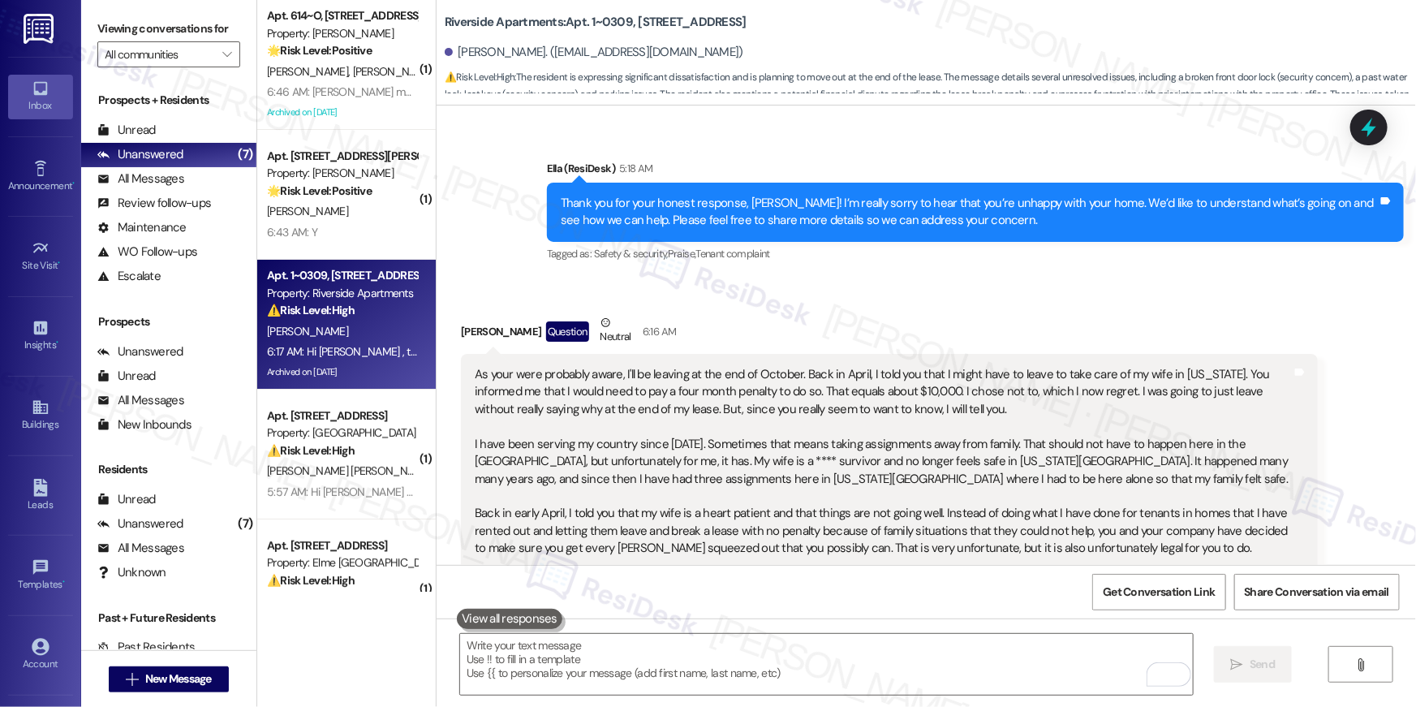
drag, startPoint x: 1366, startPoint y: 343, endPoint x: 1410, endPoint y: 351, distance: 44.6
click at [722, 655] on textarea "To enrich screen reader interactions, please activate Accessibility in Grammarl…" at bounding box center [826, 664] width 733 height 61
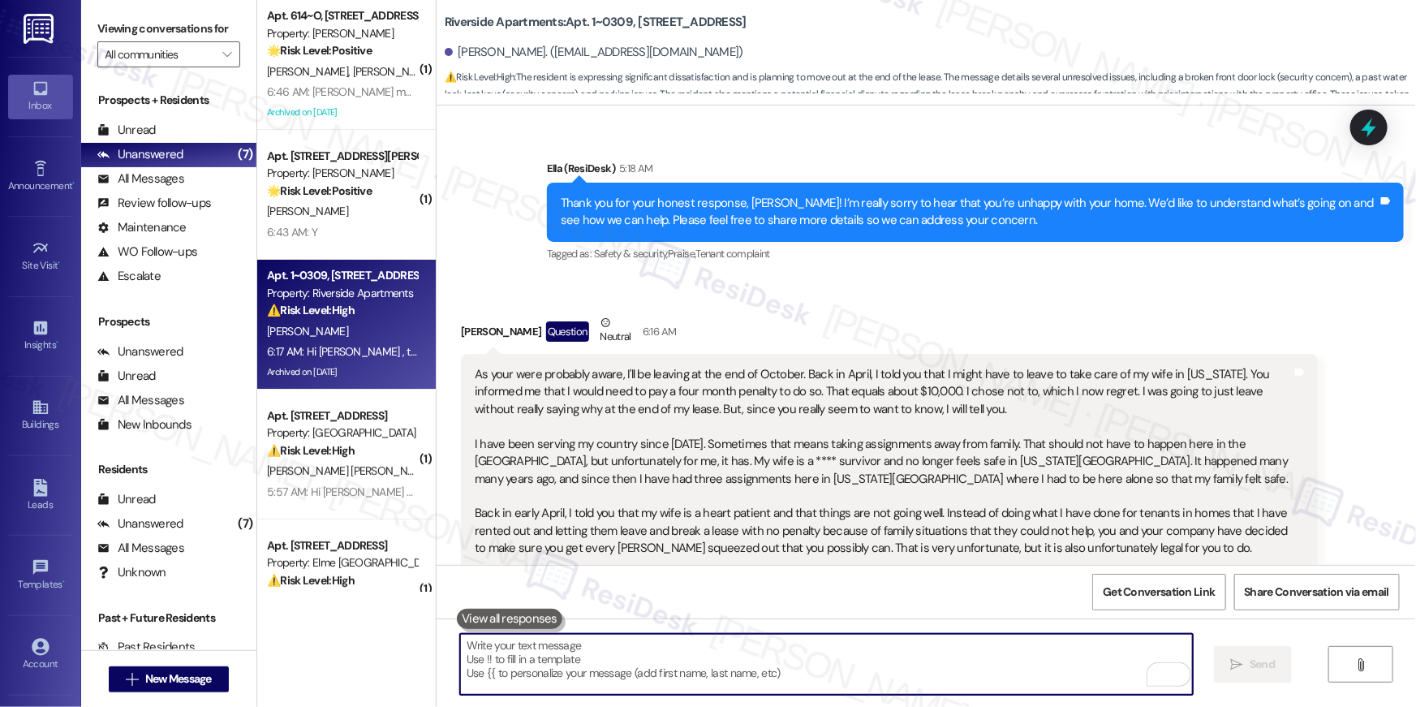
paste textarea "Hi {{first_name}}, thank you for taking the time to share this with me. I’m tru…"
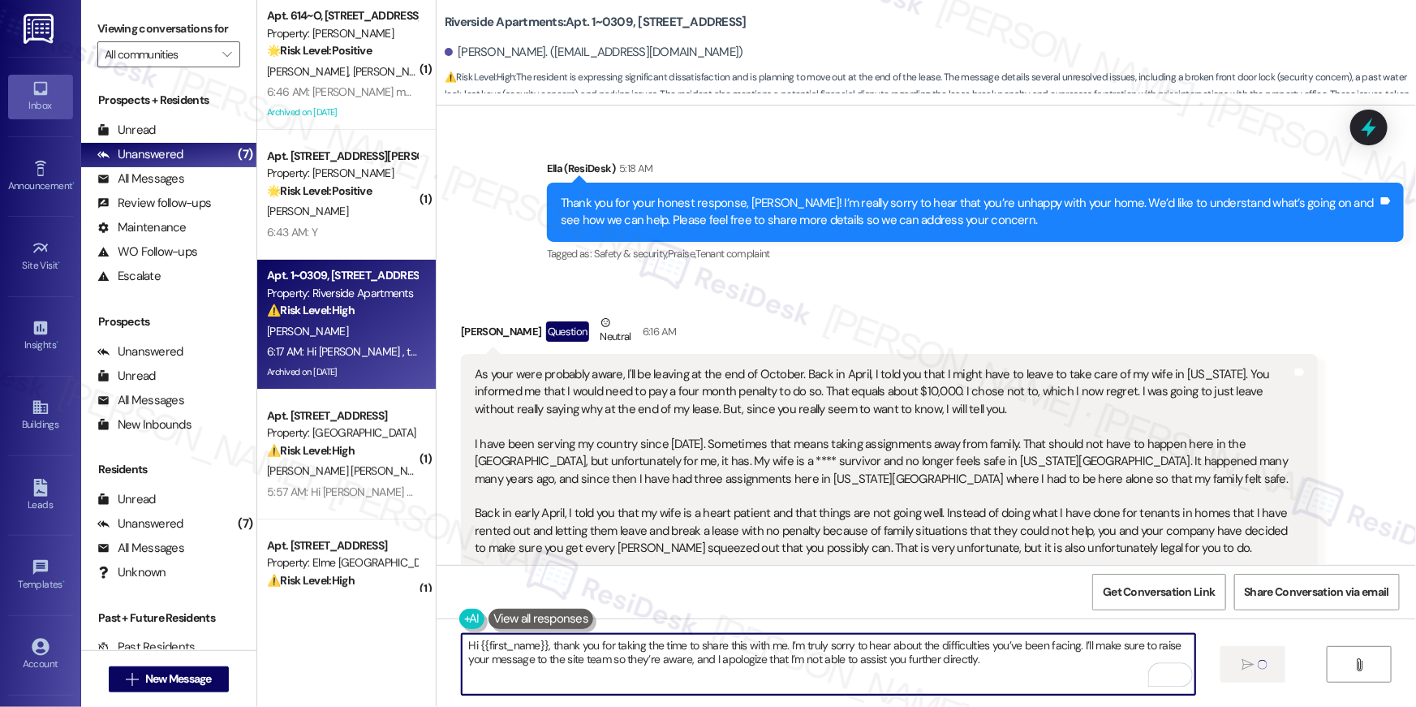
type textarea "Hi {{first_name}}, thank you for taking the time to share this with me. I’m tru…"
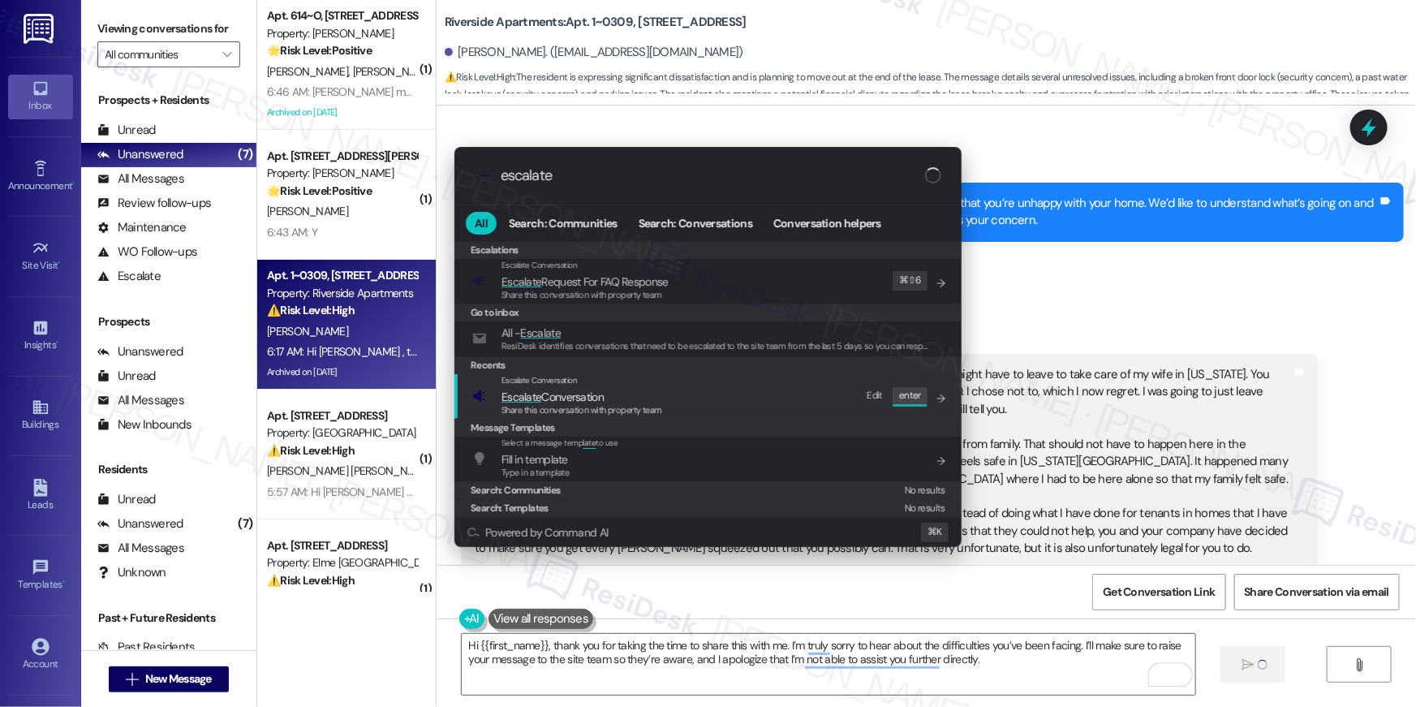
type input "escalate"
click at [745, 403] on div "Escalate Conversation Escalate Conversation Share this conversation with proper…" at bounding box center [709, 396] width 475 height 44
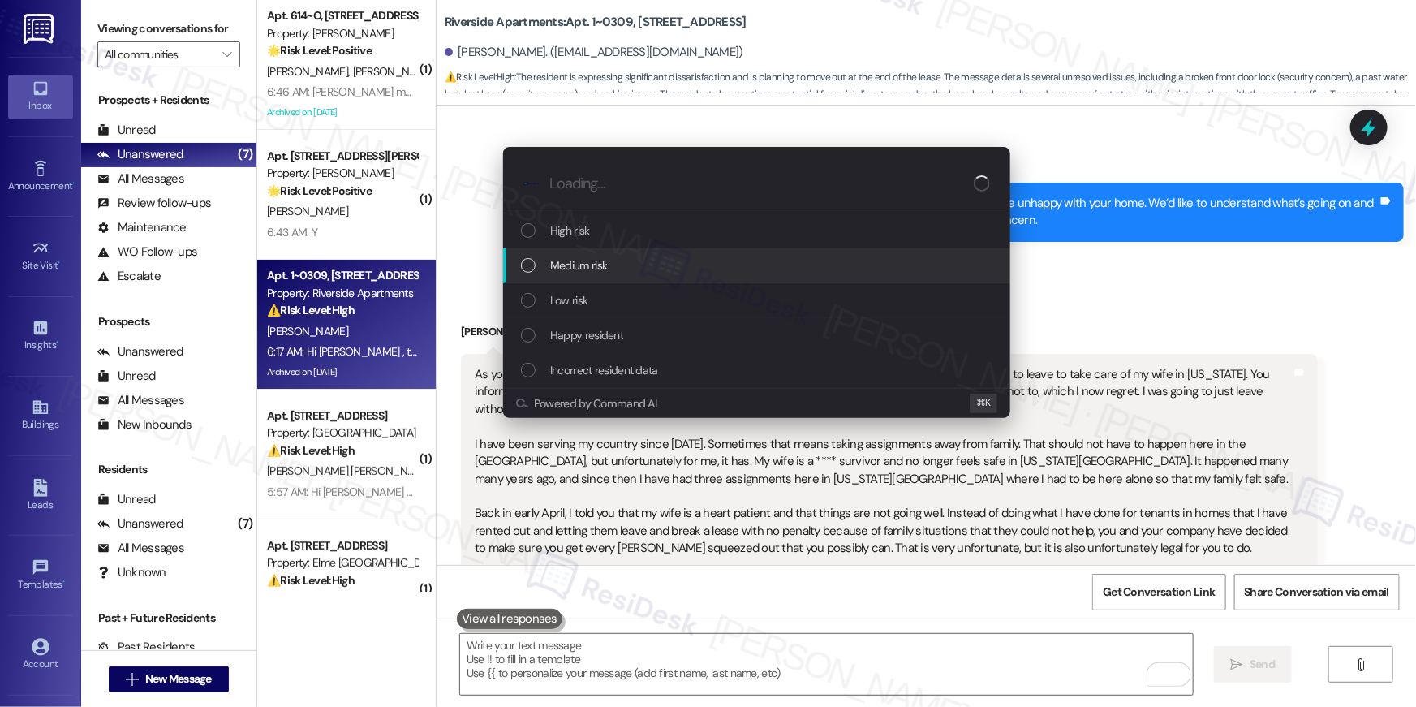
scroll to position [9810, 0]
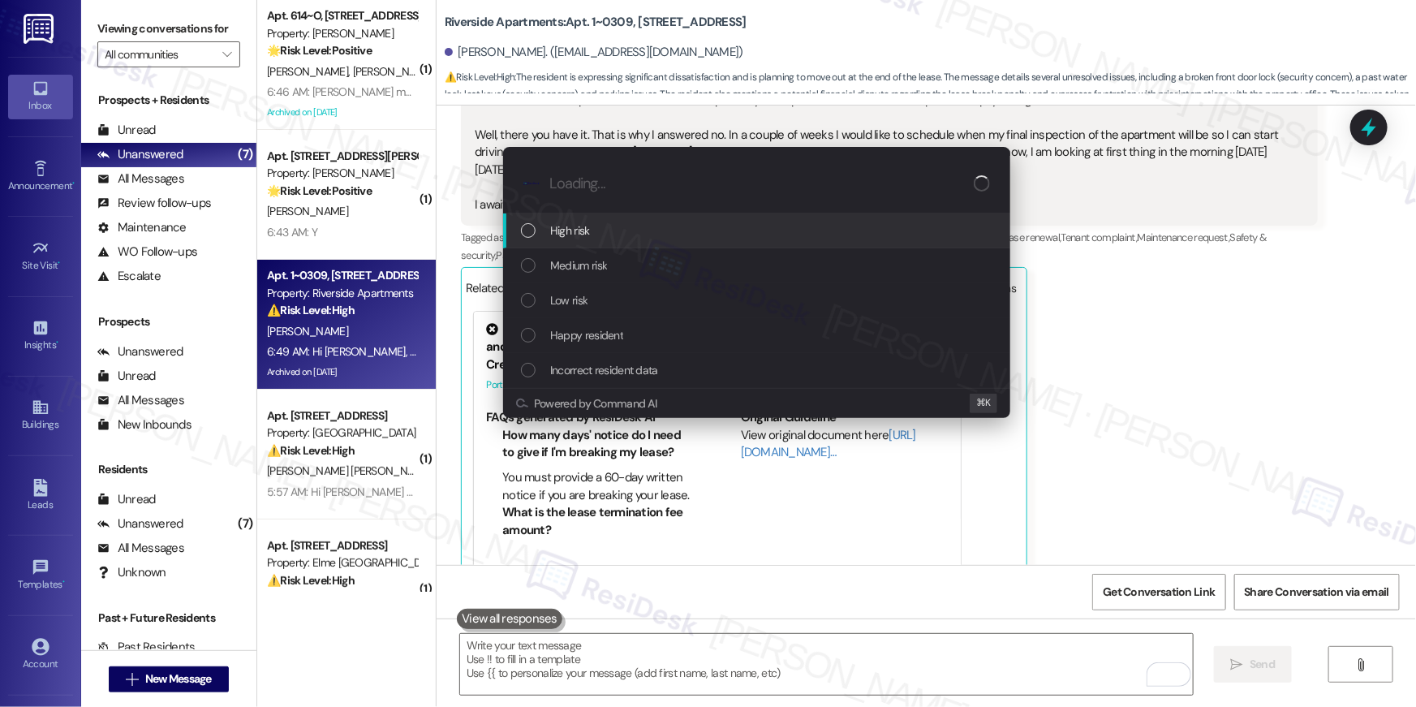
click at [629, 275] on div "Medium risk" at bounding box center [756, 265] width 507 height 35
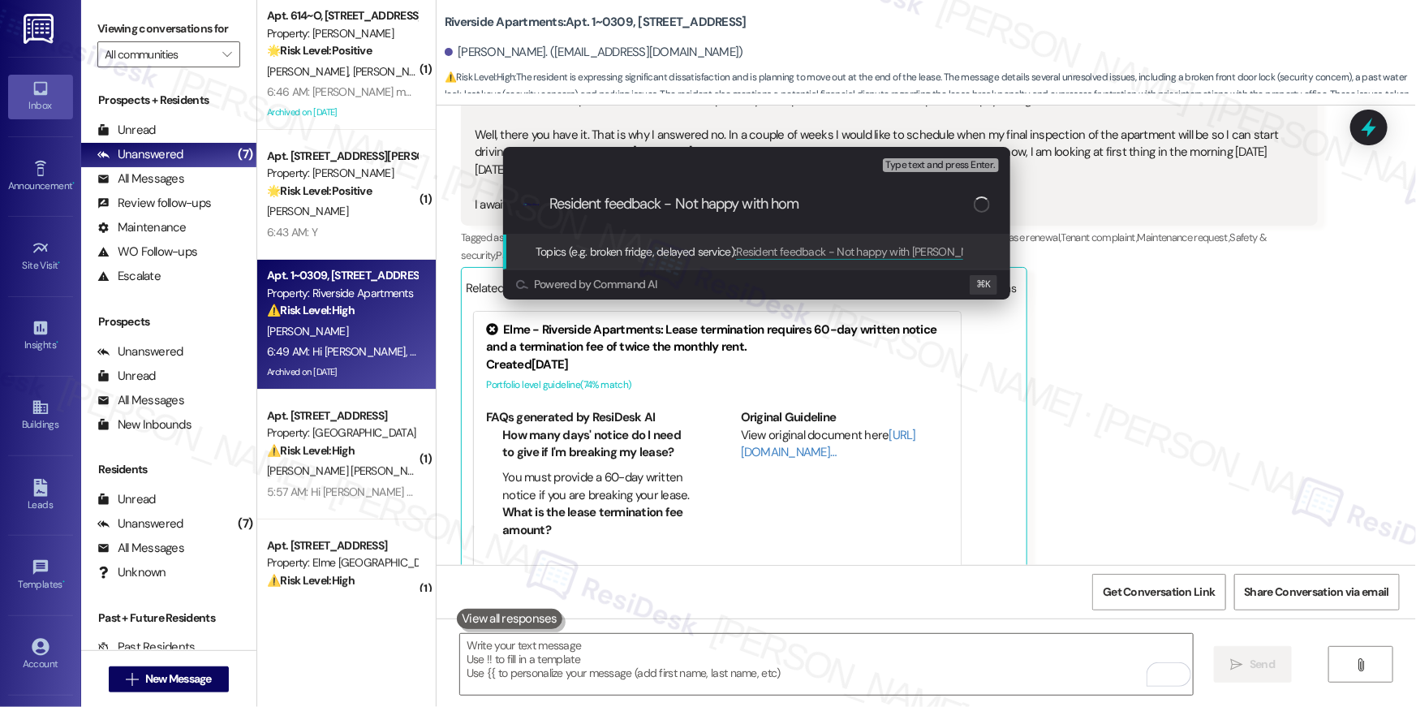
type input "Resident feedback - Not happy with home"
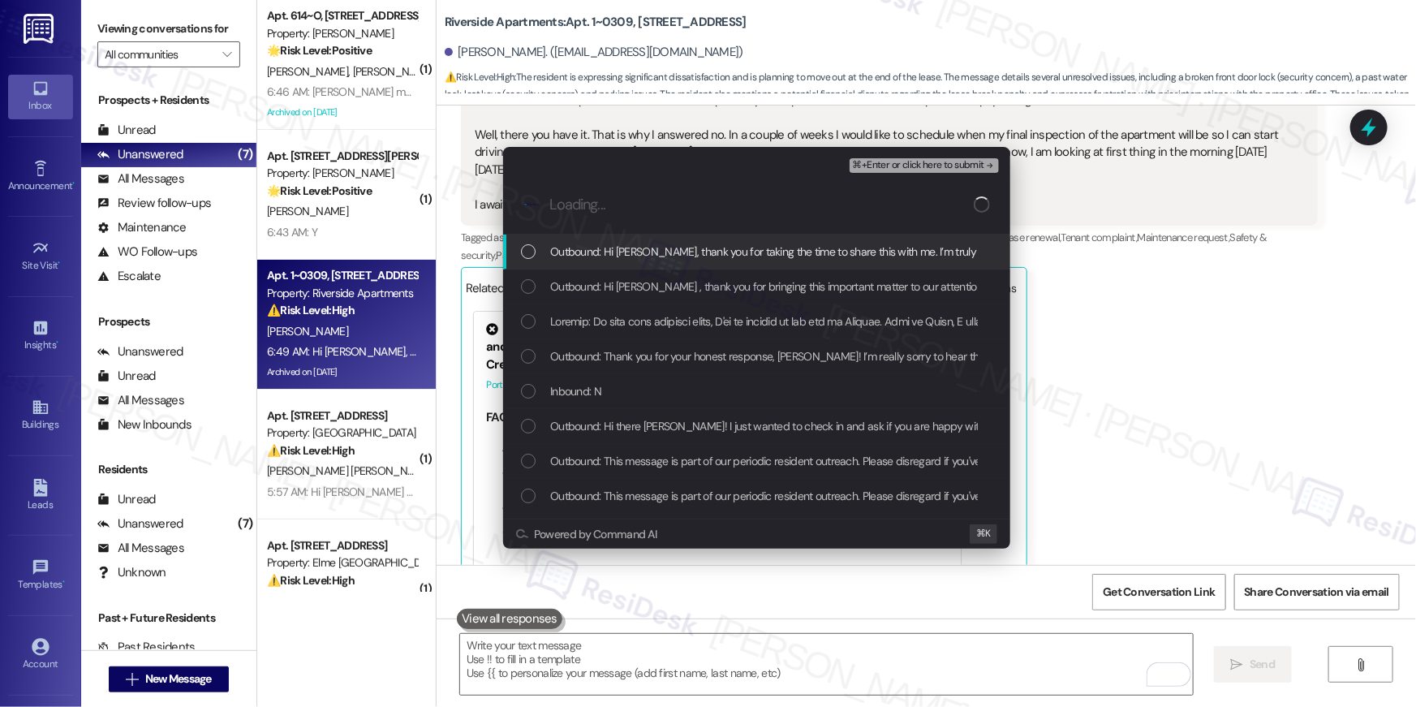
click at [529, 261] on div "Outbound: Hi Theodor, thank you for taking the time to share this with me. I’m …" at bounding box center [756, 251] width 507 height 35
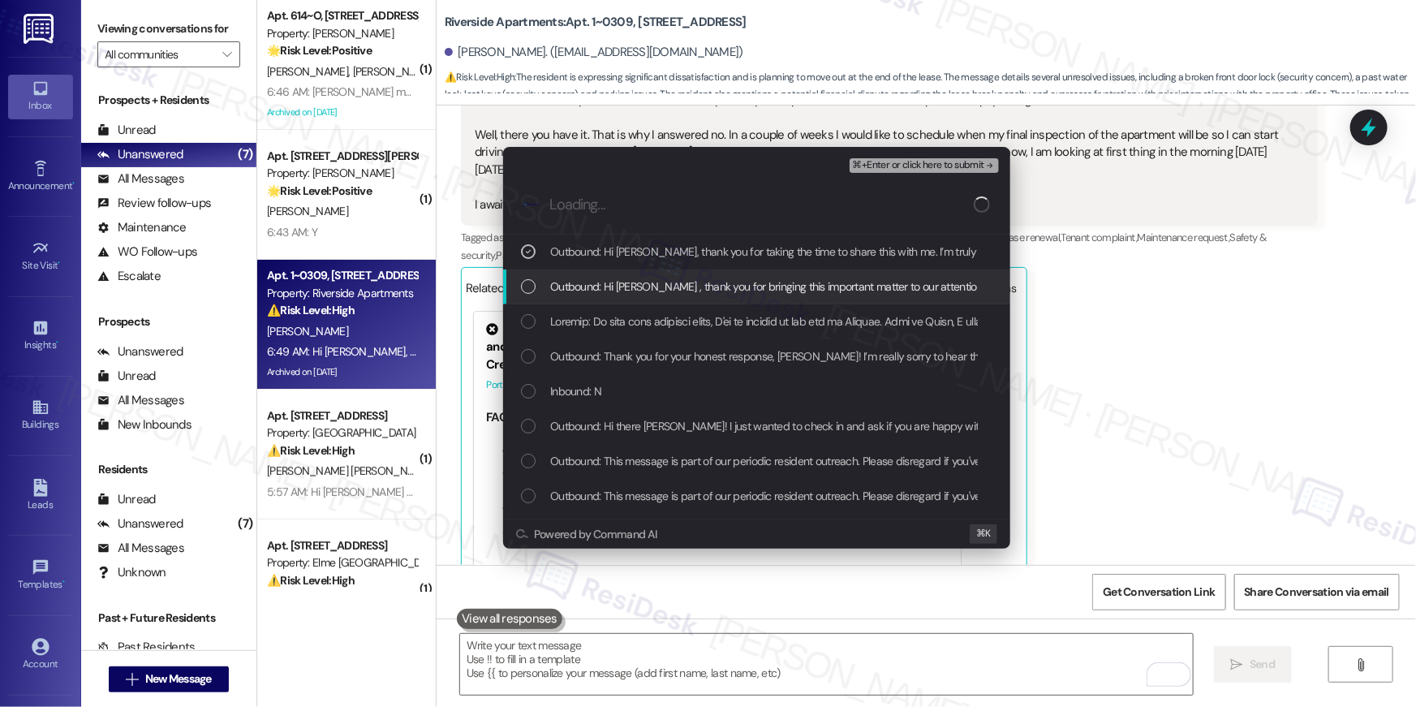
click at [534, 282] on div "List of options" at bounding box center [528, 286] width 15 height 15
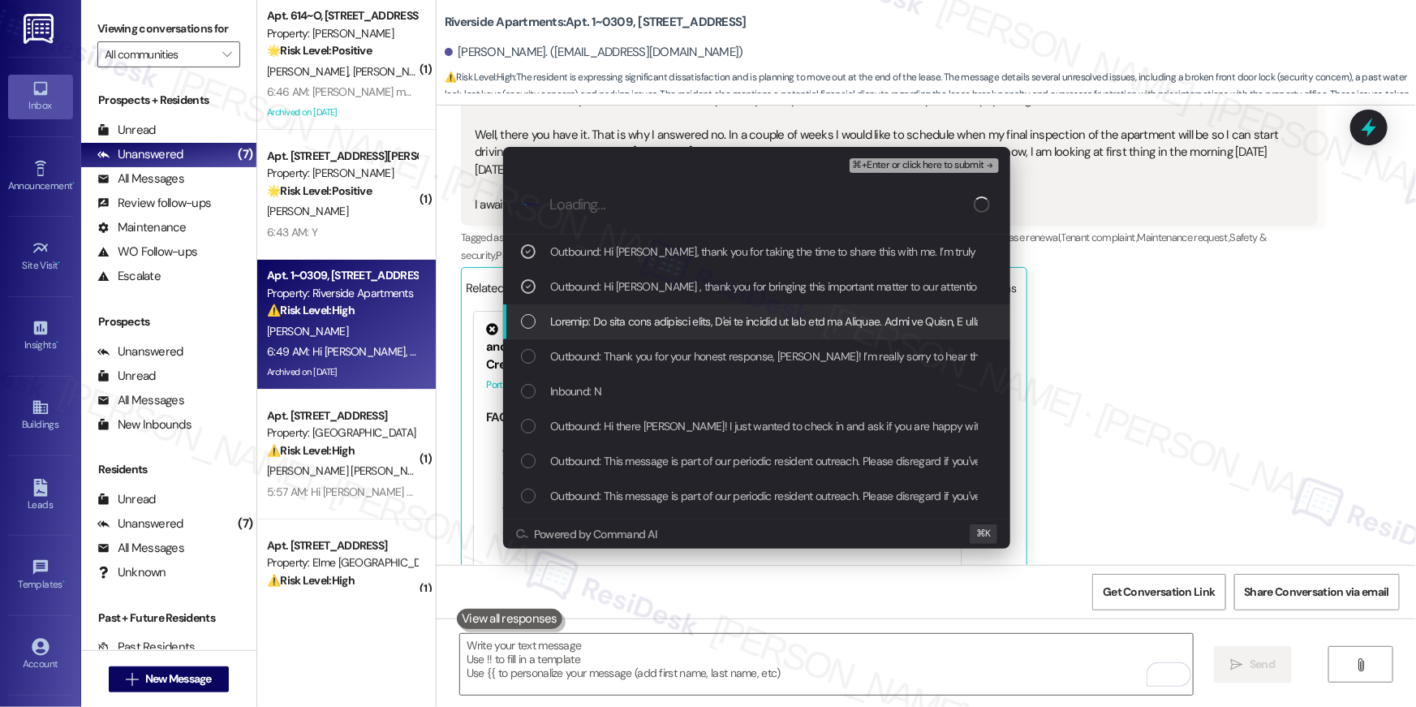
click at [534, 323] on div "List of options" at bounding box center [528, 321] width 15 height 15
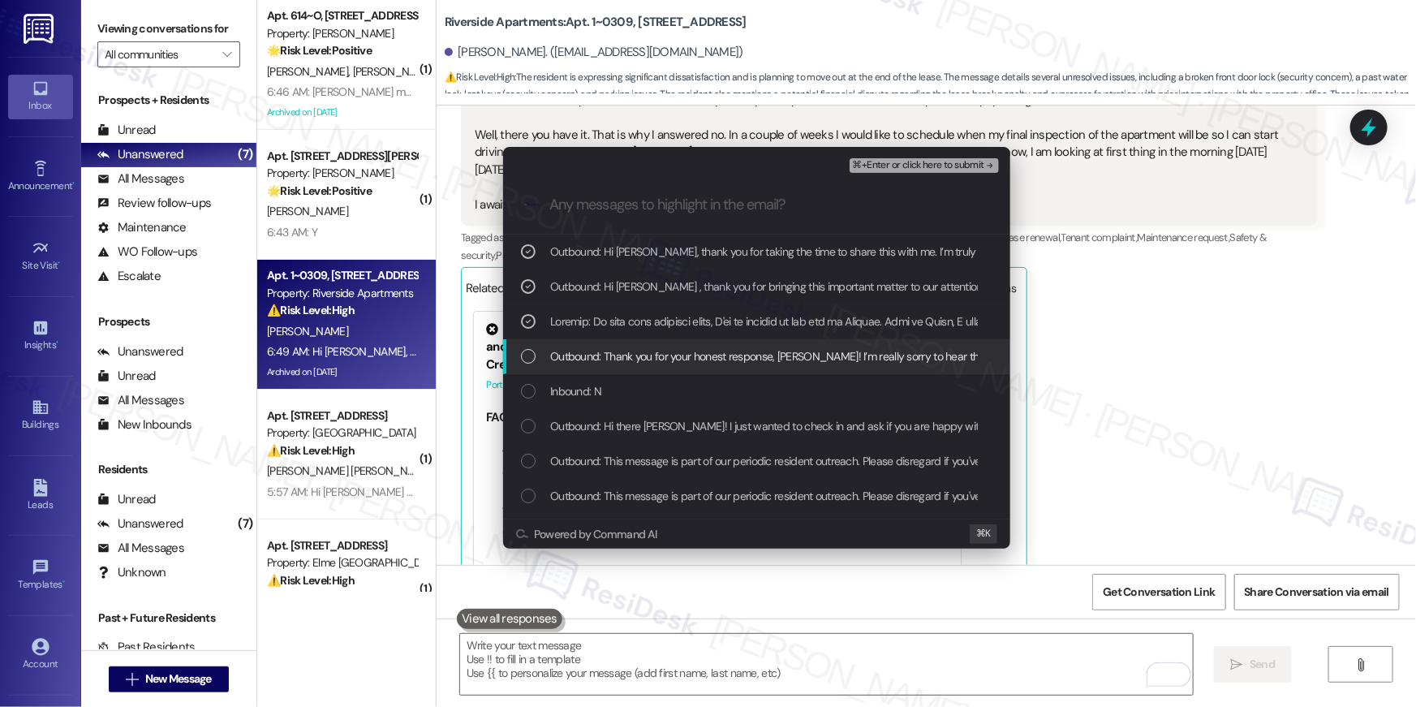
click at [525, 357] on div "List of options" at bounding box center [528, 356] width 15 height 15
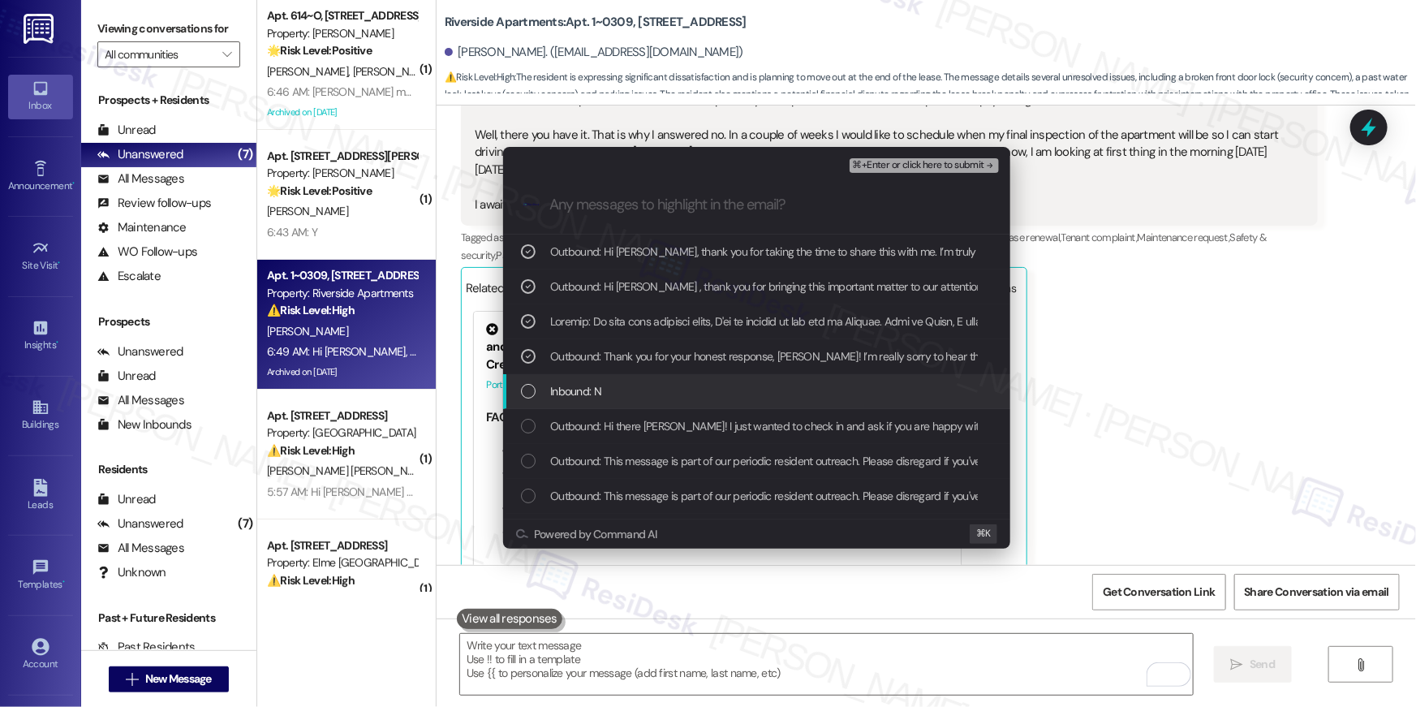
drag, startPoint x: 527, startPoint y: 394, endPoint x: 553, endPoint y: 382, distance: 28.7
click at [527, 394] on div "List of options" at bounding box center [528, 391] width 15 height 15
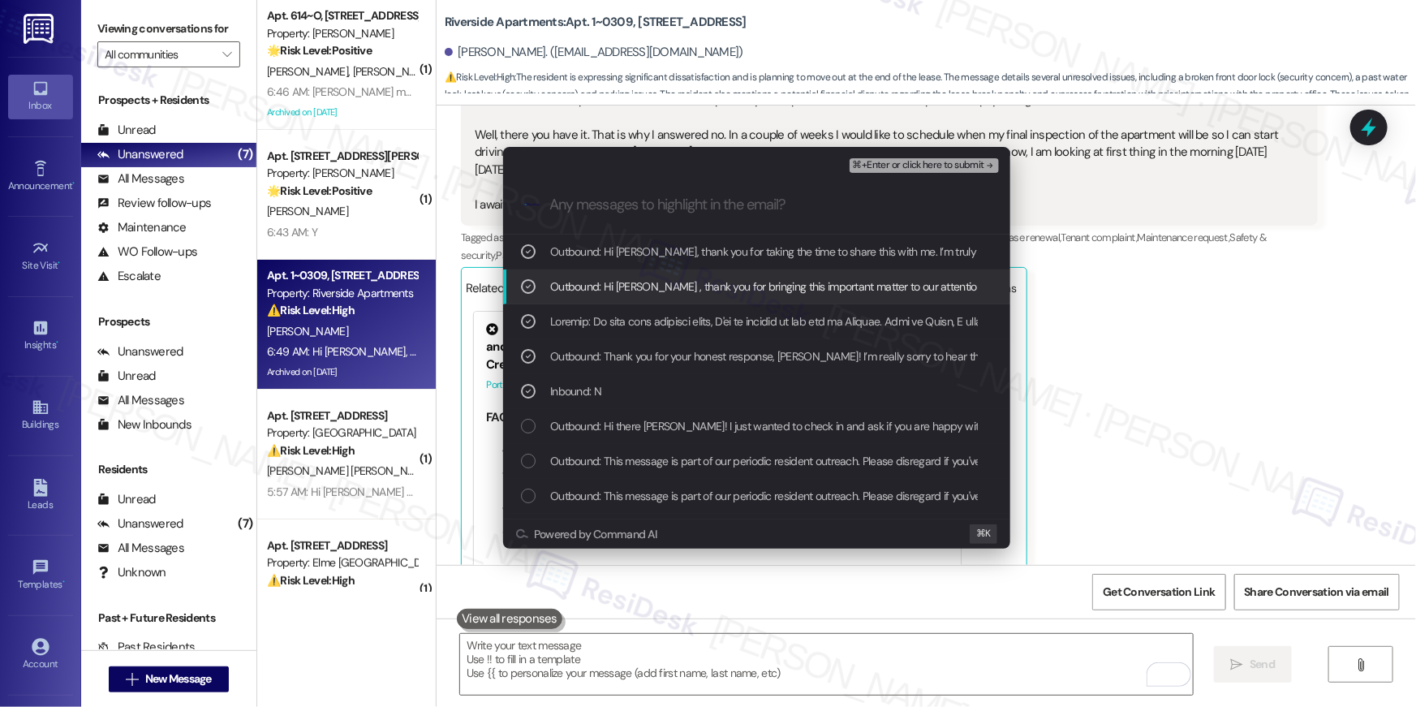
click at [907, 164] on span "⌘+Enter or click here to submit" at bounding box center [918, 165] width 131 height 11
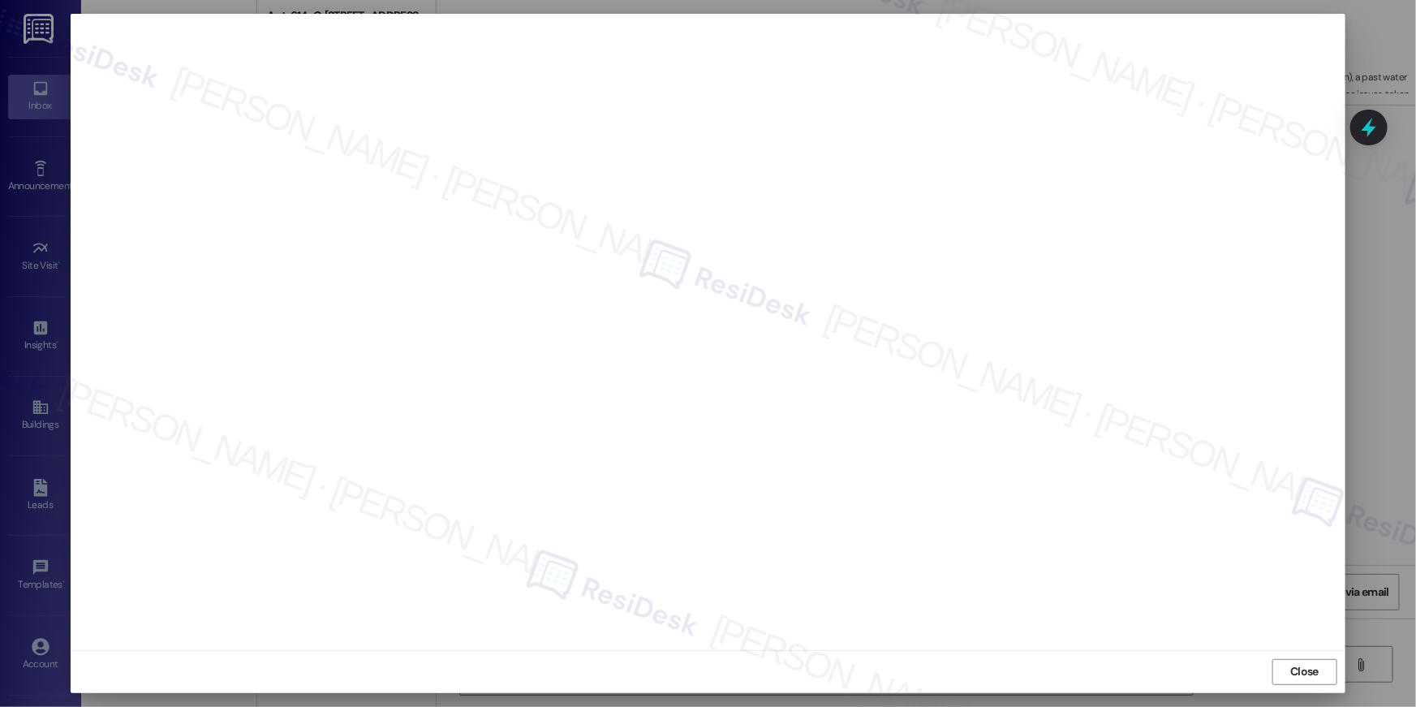
click at [1337, 660] on div "Close" at bounding box center [708, 671] width 1275 height 43
click at [1326, 665] on button "Close" at bounding box center [1304, 672] width 65 height 26
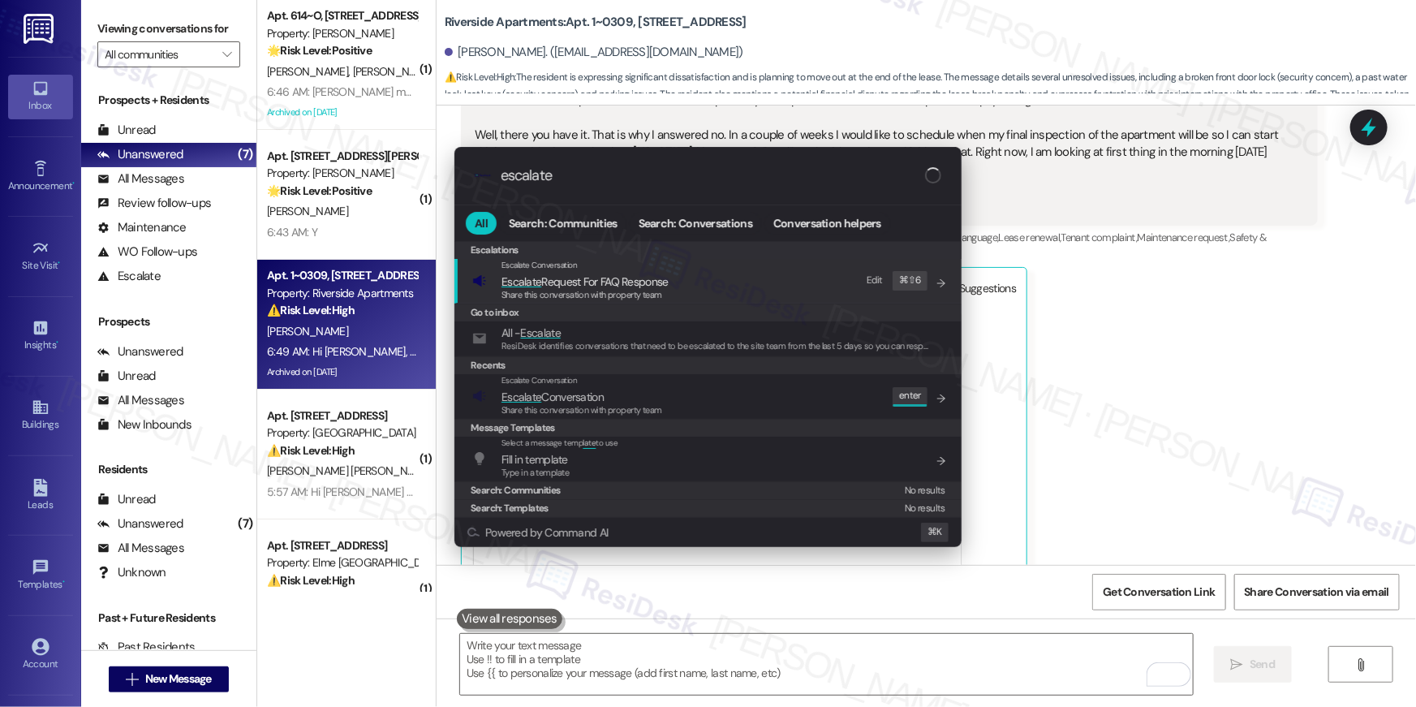
type input "escalate"
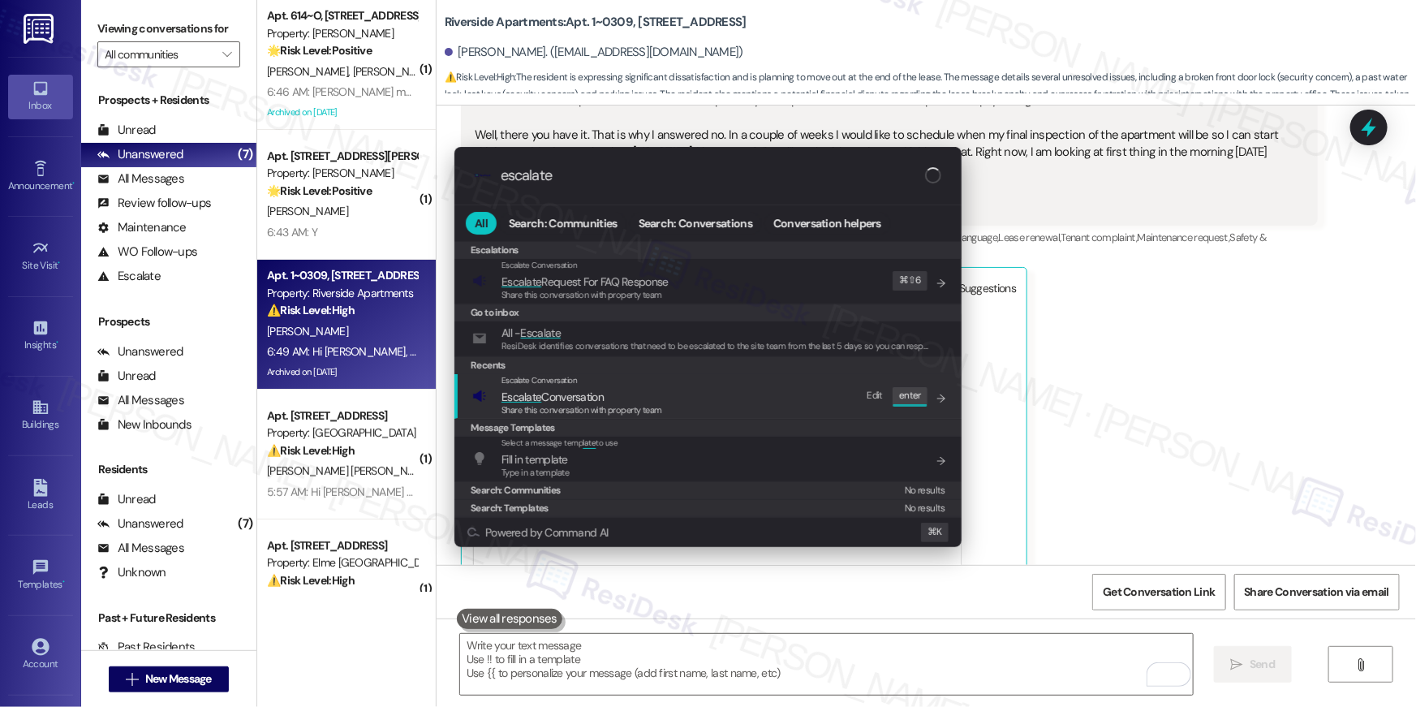
click at [776, 415] on div "Escalate Conversation Escalate Conversation Share this conversation with proper…" at bounding box center [709, 396] width 475 height 44
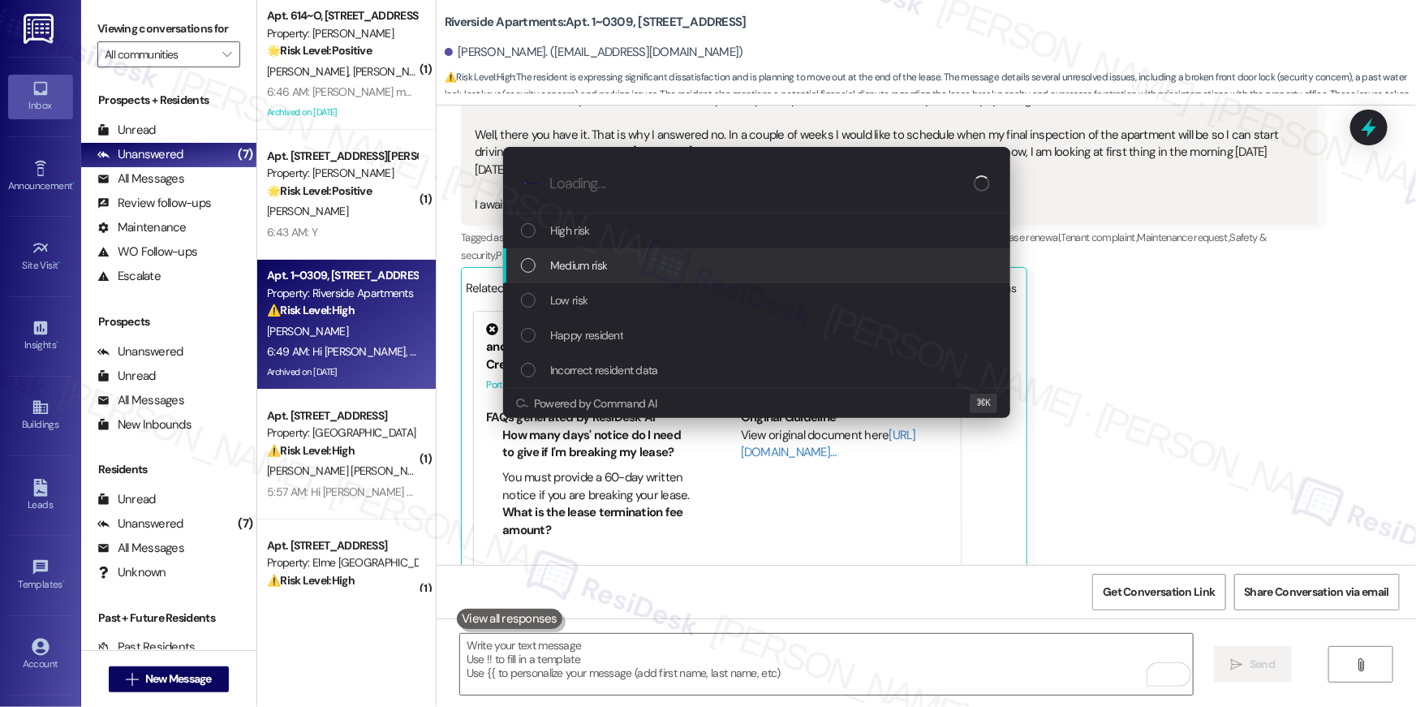
click at [667, 272] on div "Medium risk" at bounding box center [758, 265] width 475 height 18
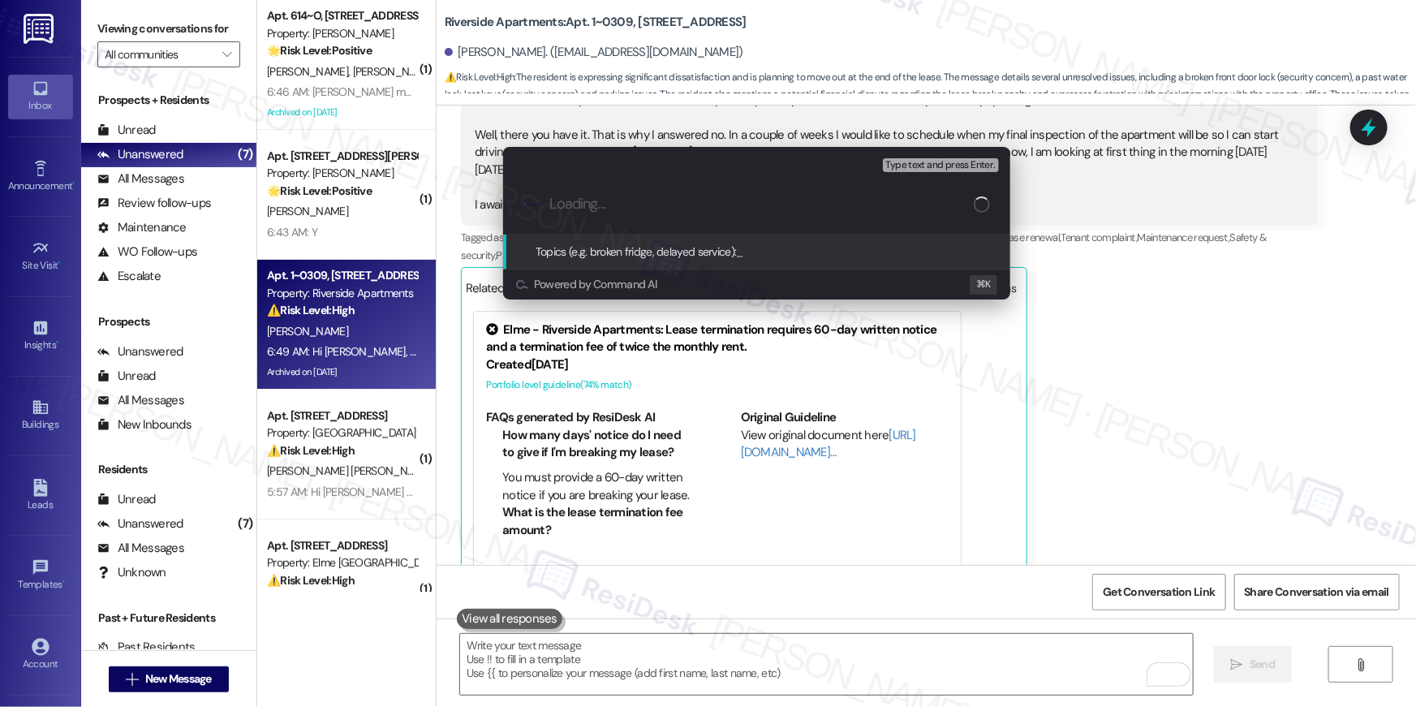
paste input "Resident feedback - Not happy with home"
type input "Resident feedback - Not happy with home"
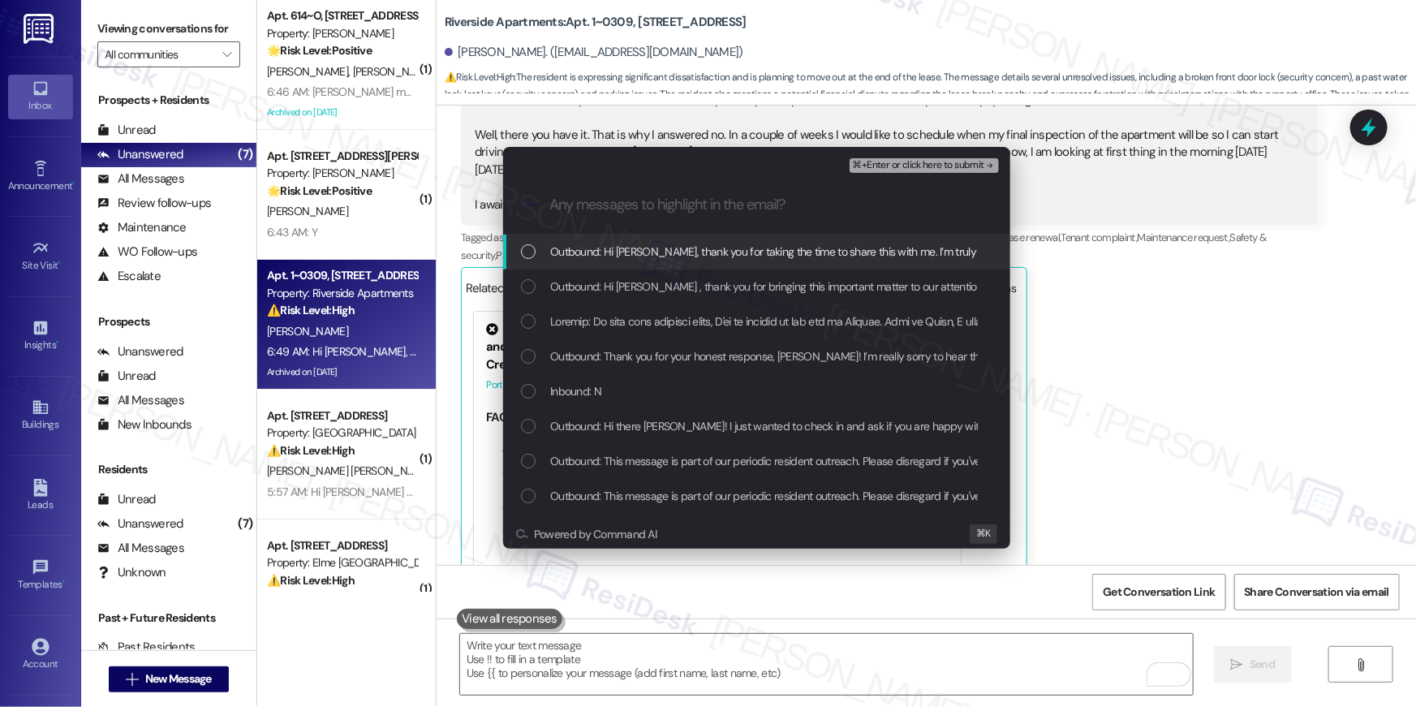
click at [528, 253] on div "List of options" at bounding box center [528, 251] width 15 height 15
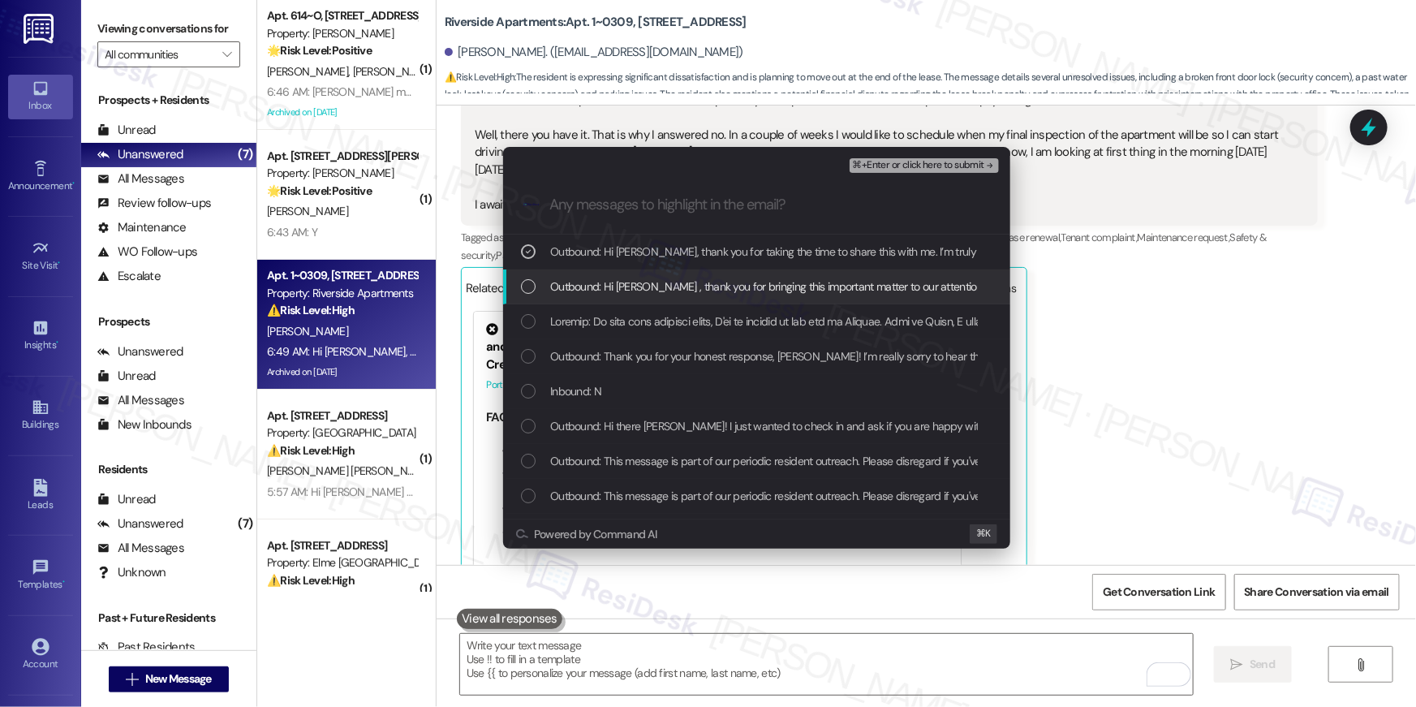
click at [530, 288] on div "List of options" at bounding box center [528, 286] width 15 height 15
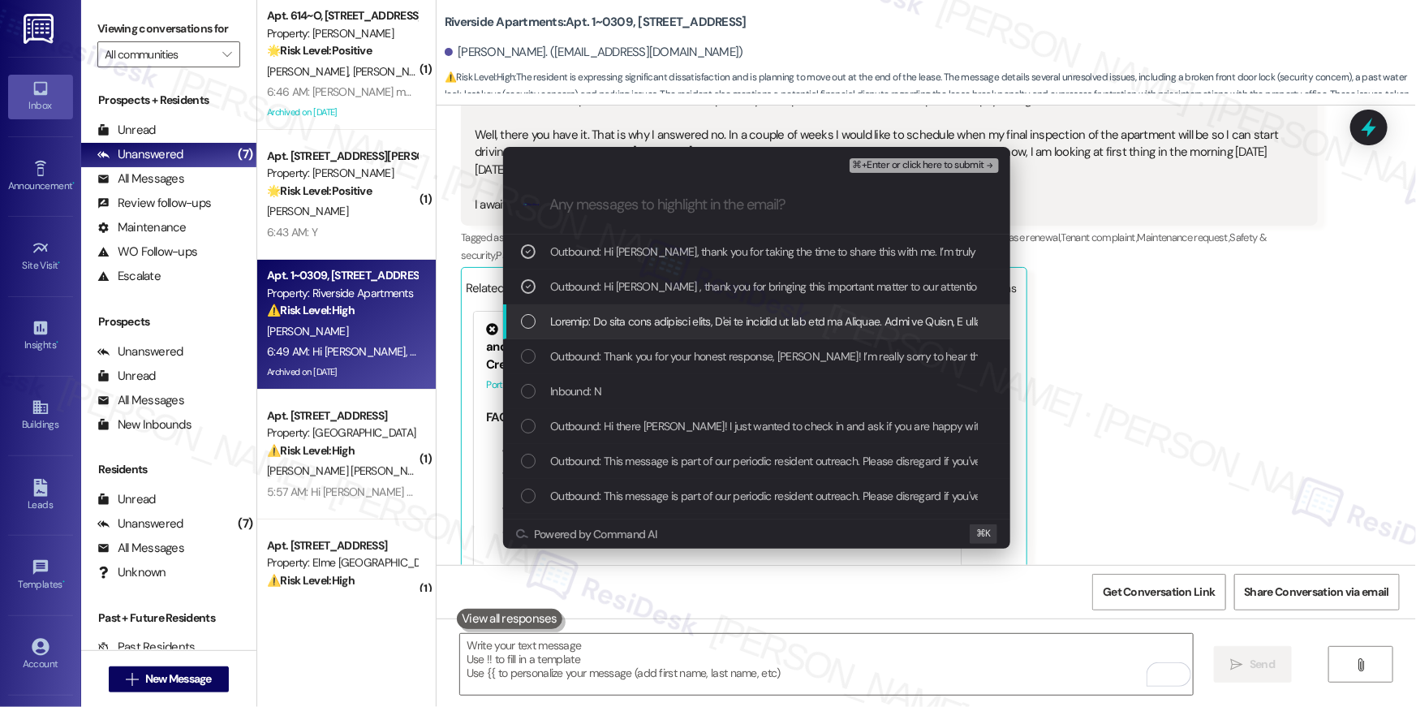
click at [528, 323] on div "List of options" at bounding box center [528, 321] width 15 height 15
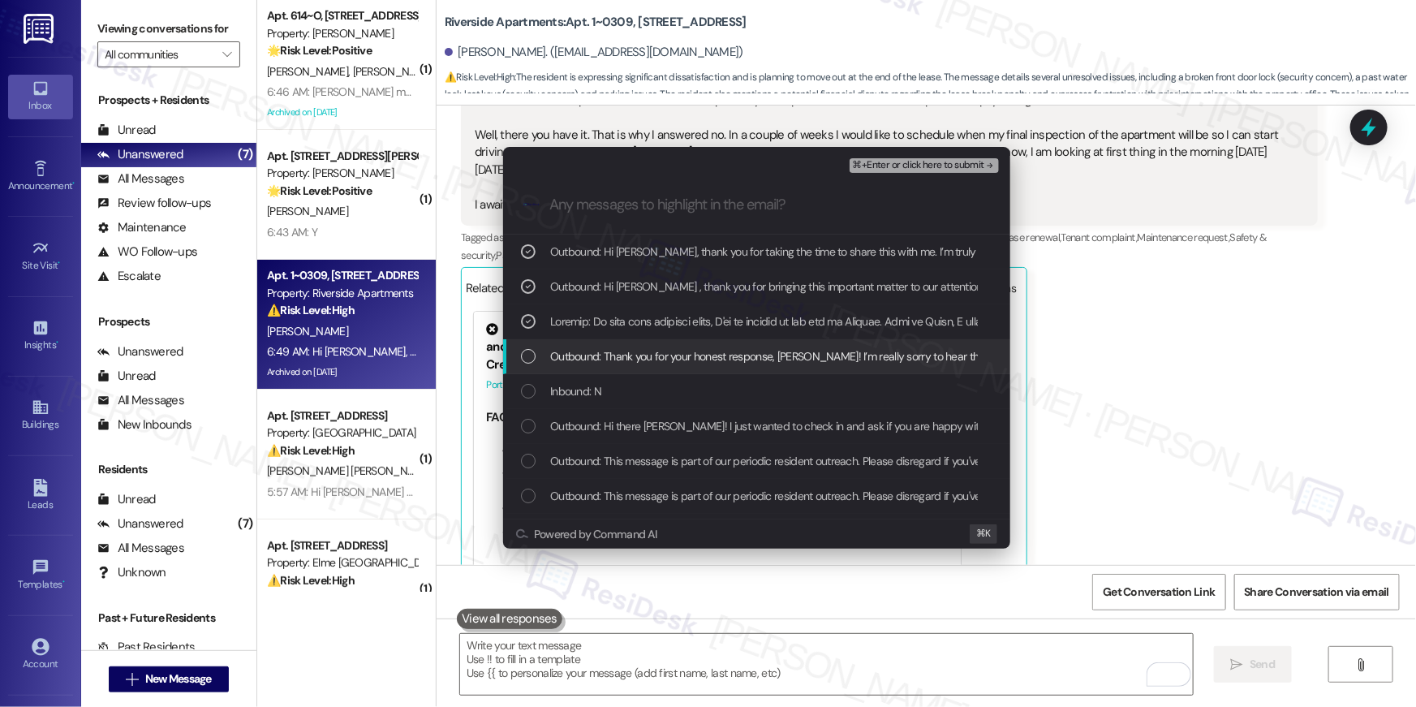
drag, startPoint x: 525, startPoint y: 355, endPoint x: 525, endPoint y: 365, distance: 10.5
click at [525, 355] on div "List of options" at bounding box center [528, 356] width 15 height 15
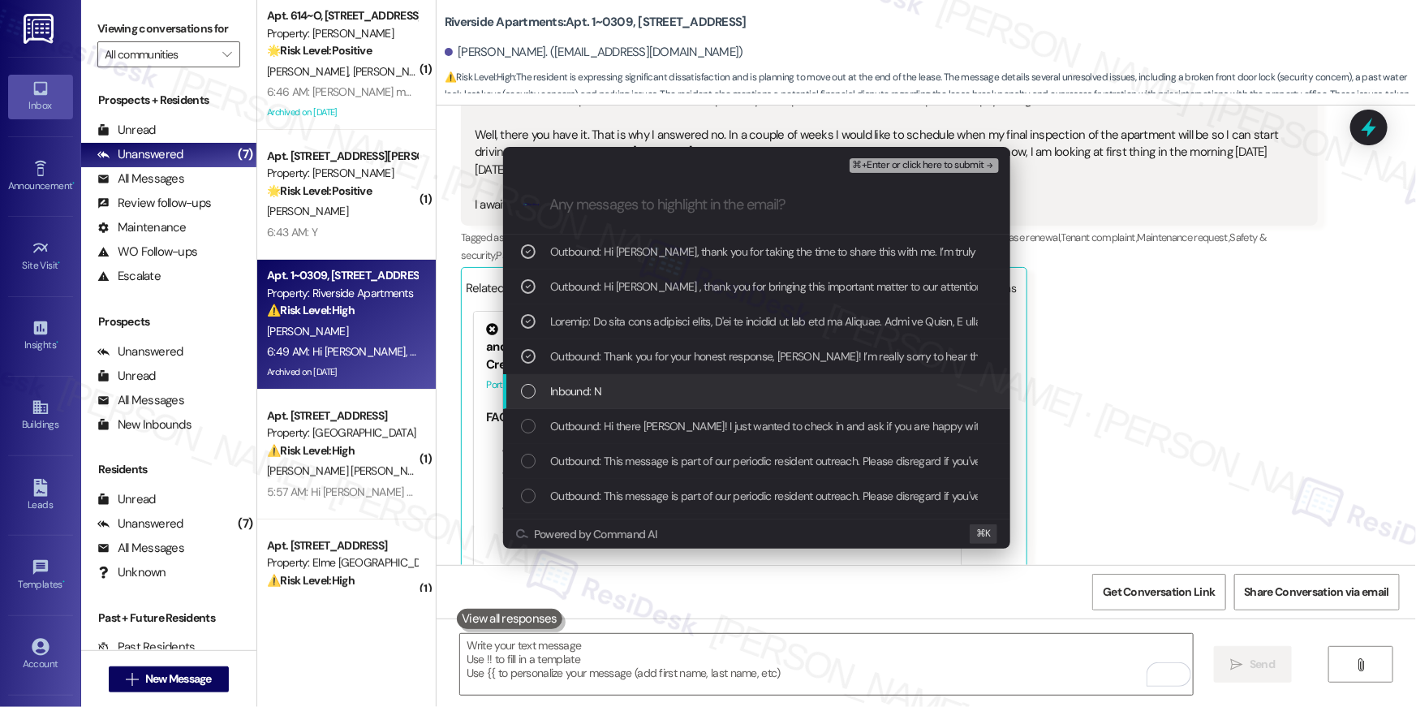
drag, startPoint x: 528, startPoint y: 394, endPoint x: 524, endPoint y: 420, distance: 27.1
click at [528, 394] on div "List of options" at bounding box center [528, 391] width 15 height 15
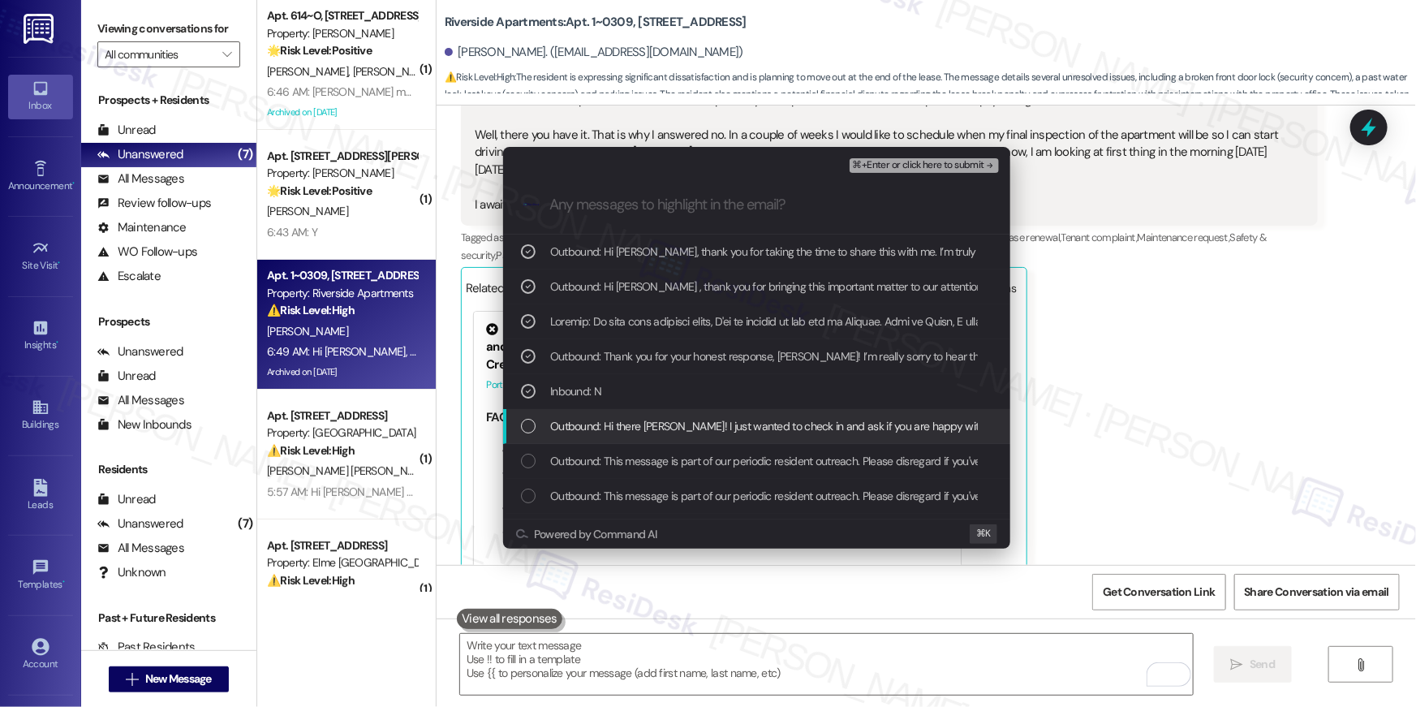
click at [523, 429] on div "List of options" at bounding box center [528, 426] width 15 height 15
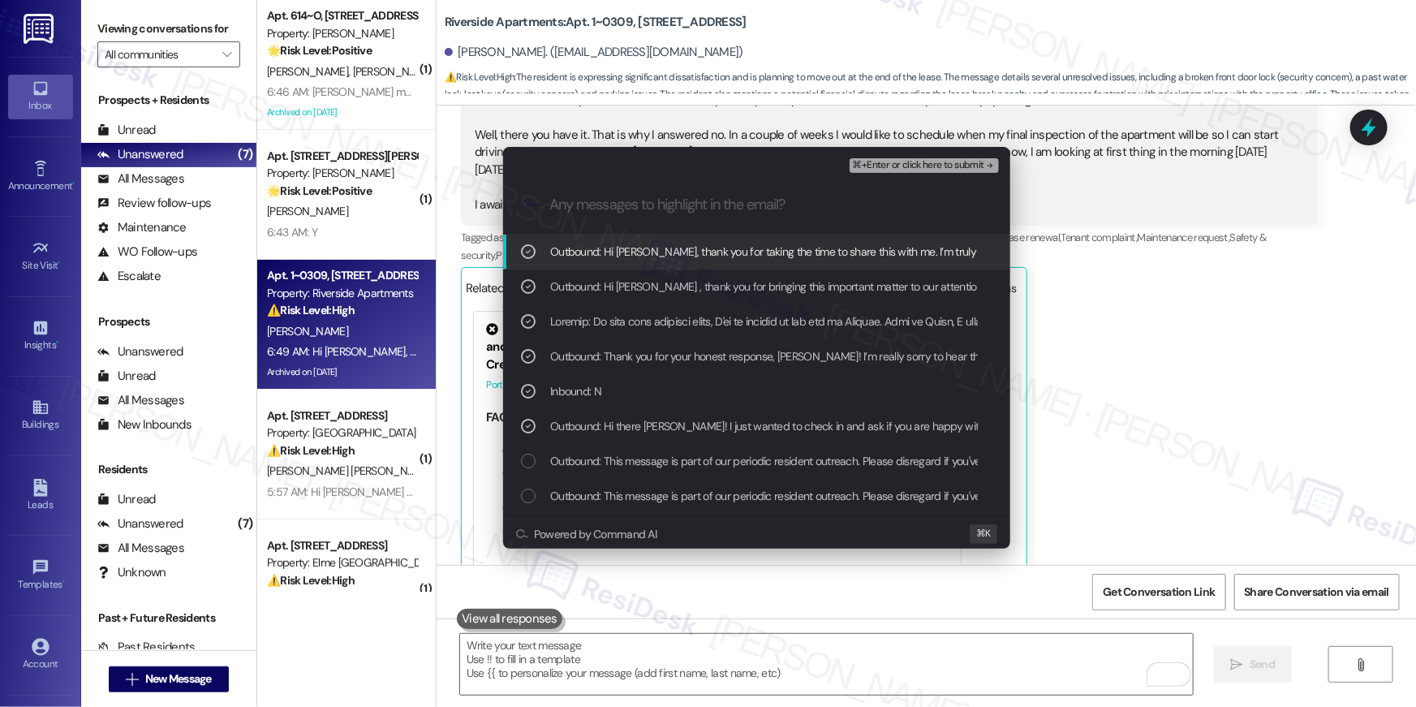
click at [936, 170] on span "⌘+Enter or click here to submit" at bounding box center [918, 165] width 131 height 11
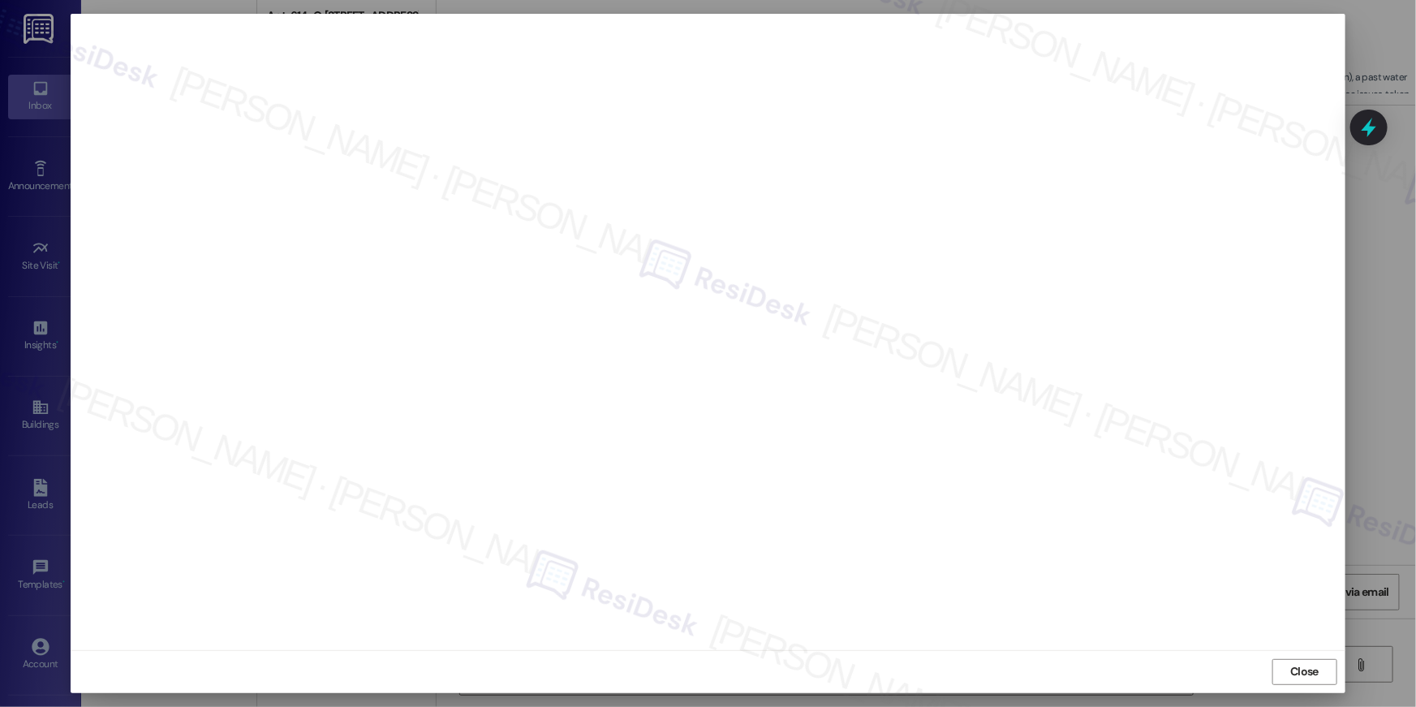
click at [1278, 684] on div "Close" at bounding box center [708, 671] width 1275 height 43
click at [1289, 673] on span "Close" at bounding box center [1304, 671] width 35 height 17
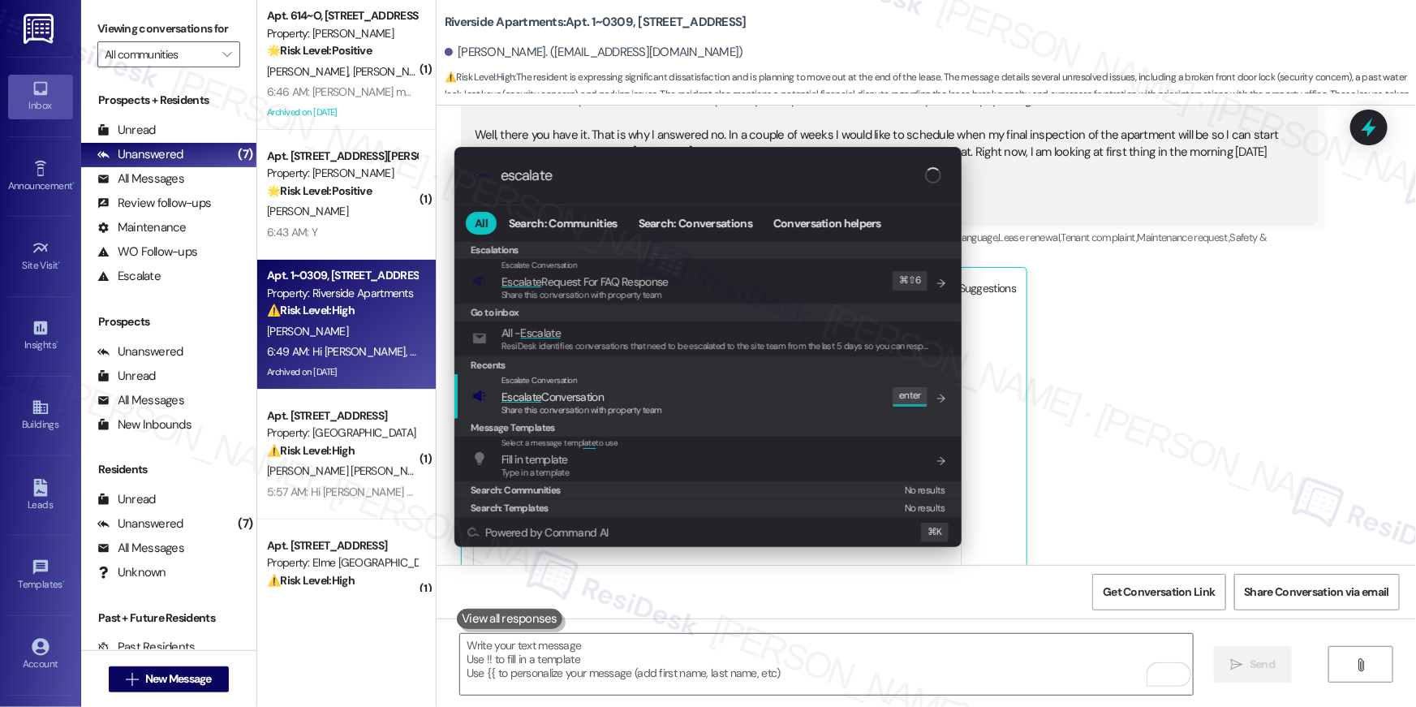
type input "escalate"
click at [835, 397] on div "Escalate Conversation Escalate Conversation Share this conversation with proper…" at bounding box center [709, 396] width 475 height 44
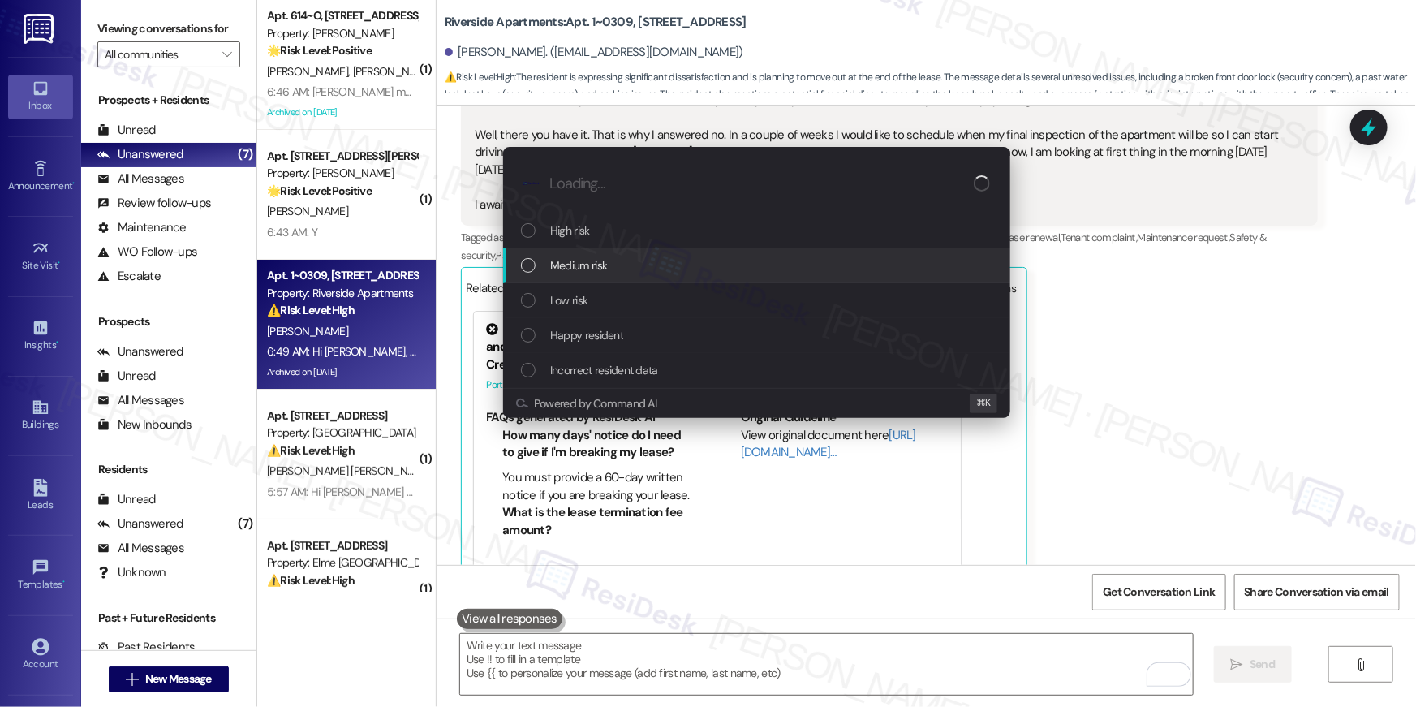
click at [658, 266] on div "Medium risk" at bounding box center [758, 265] width 475 height 18
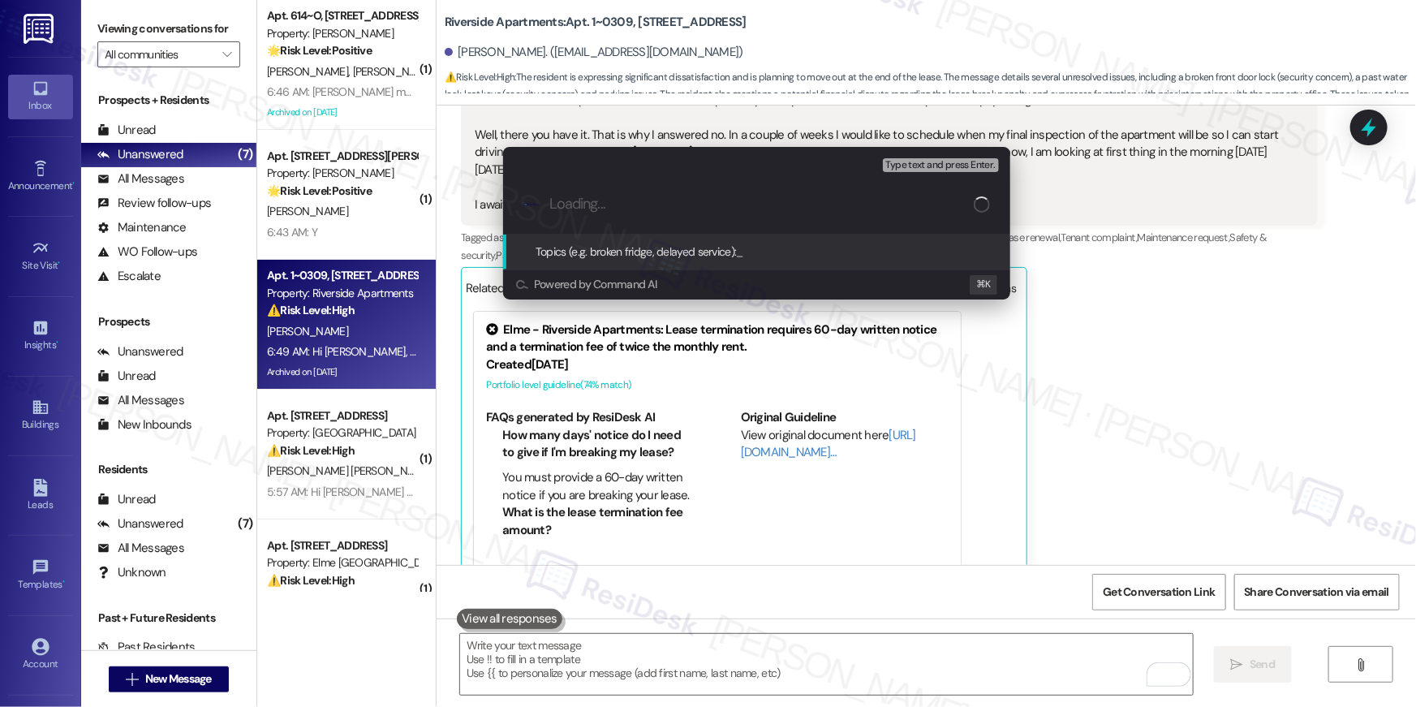
paste input "Resident feedback - Not happy with home"
type input "Resident feedback - Not happy with home"
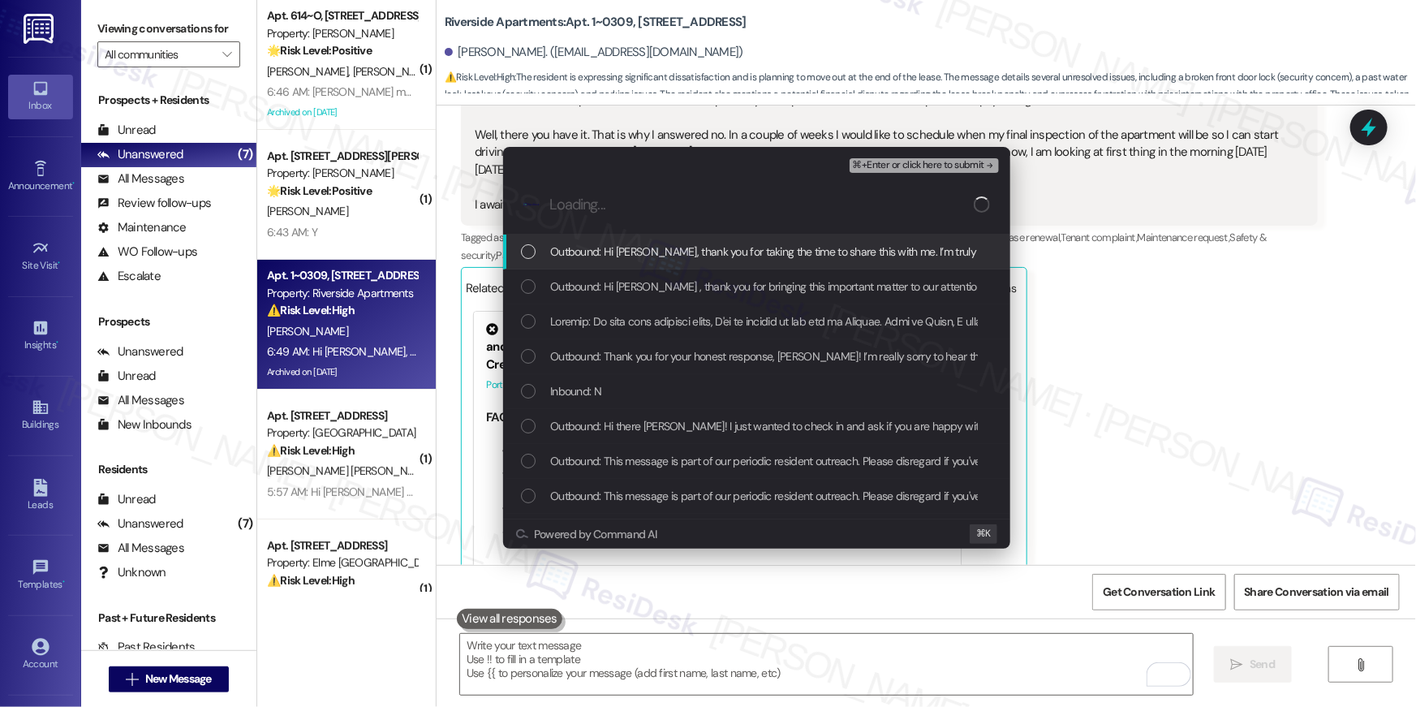
click at [683, 243] on span "Outbound: Hi Theodor, thank you for taking the time to share this with me. I’m …" at bounding box center [1196, 252] width 1293 height 18
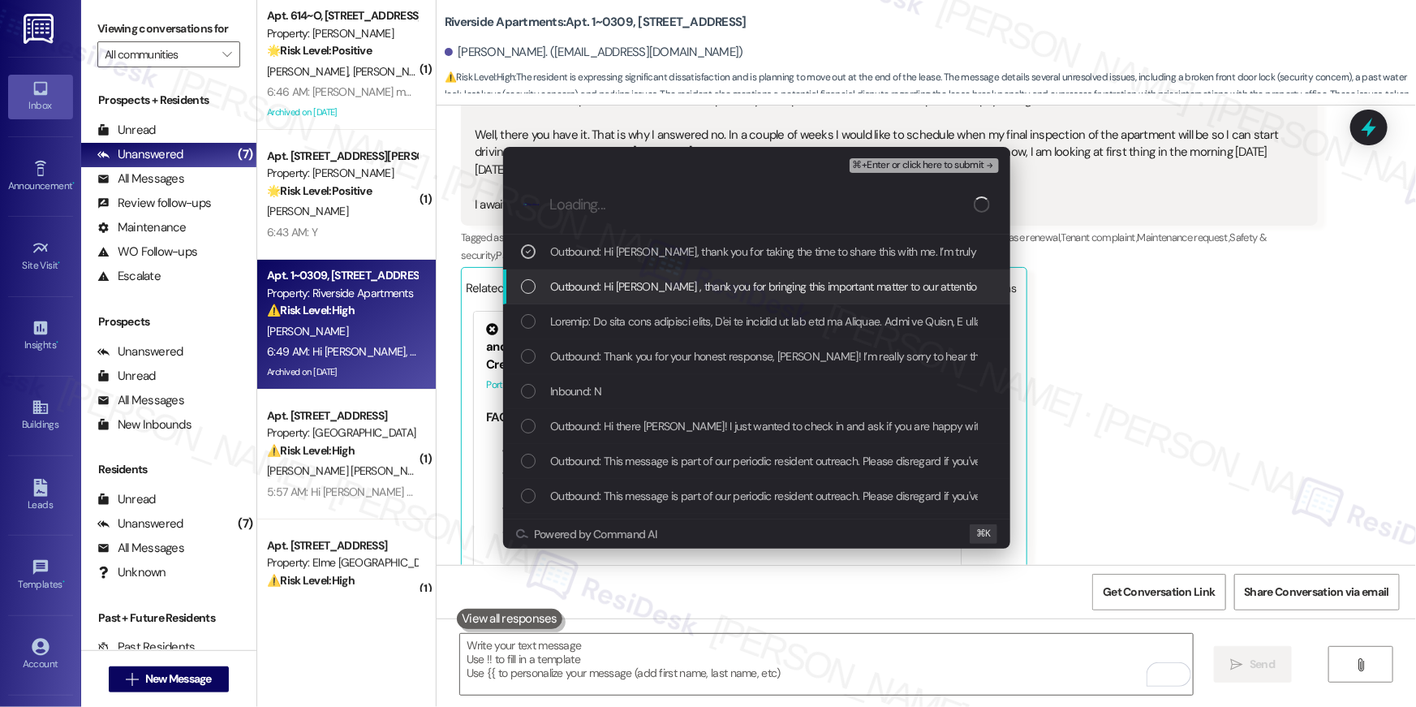
click at [678, 284] on span "Outbound: Hi Theodor , thank you for bringing this important matter to our atte…" at bounding box center [1095, 286] width 1090 height 18
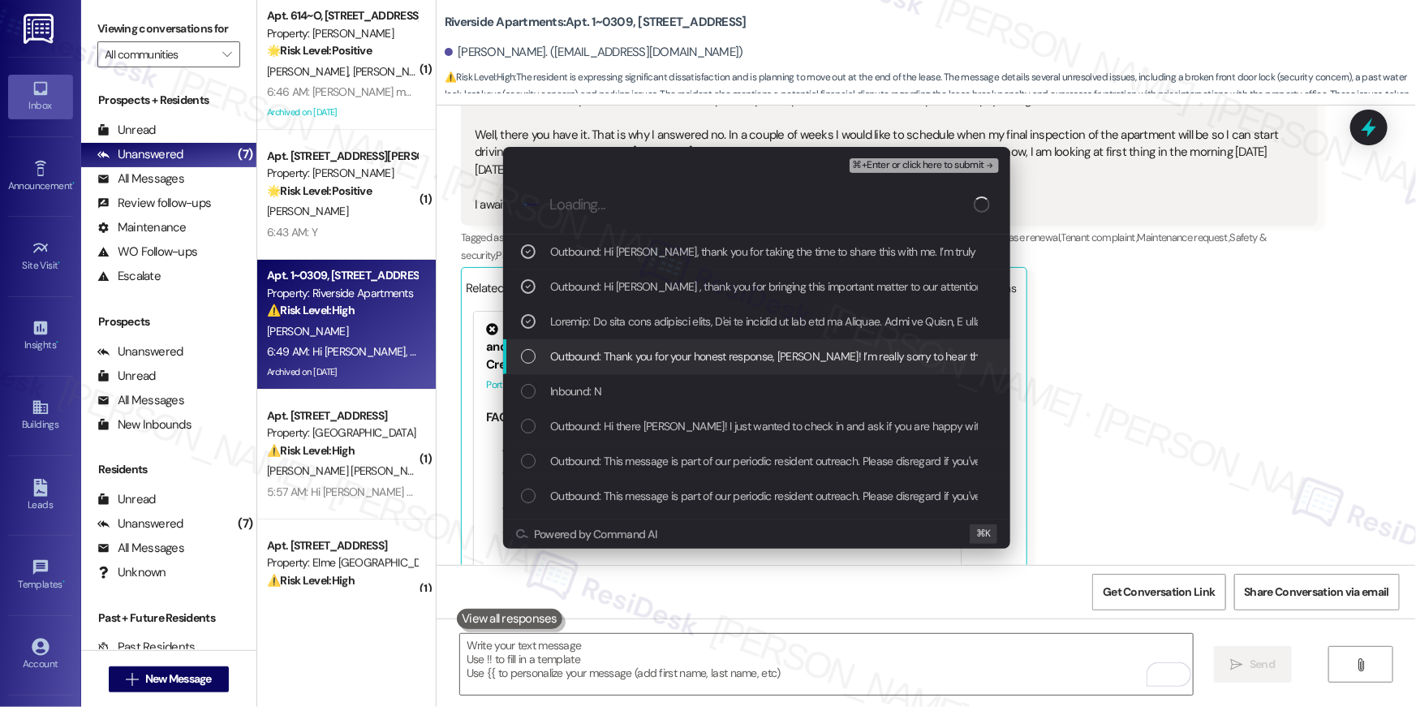
click at [681, 348] on span "Outbound: Thank you for your honest response, Theodor! I’m really sorry to hear…" at bounding box center [1171, 356] width 1242 height 18
click at [681, 398] on div "Inbound: N" at bounding box center [758, 391] width 475 height 18
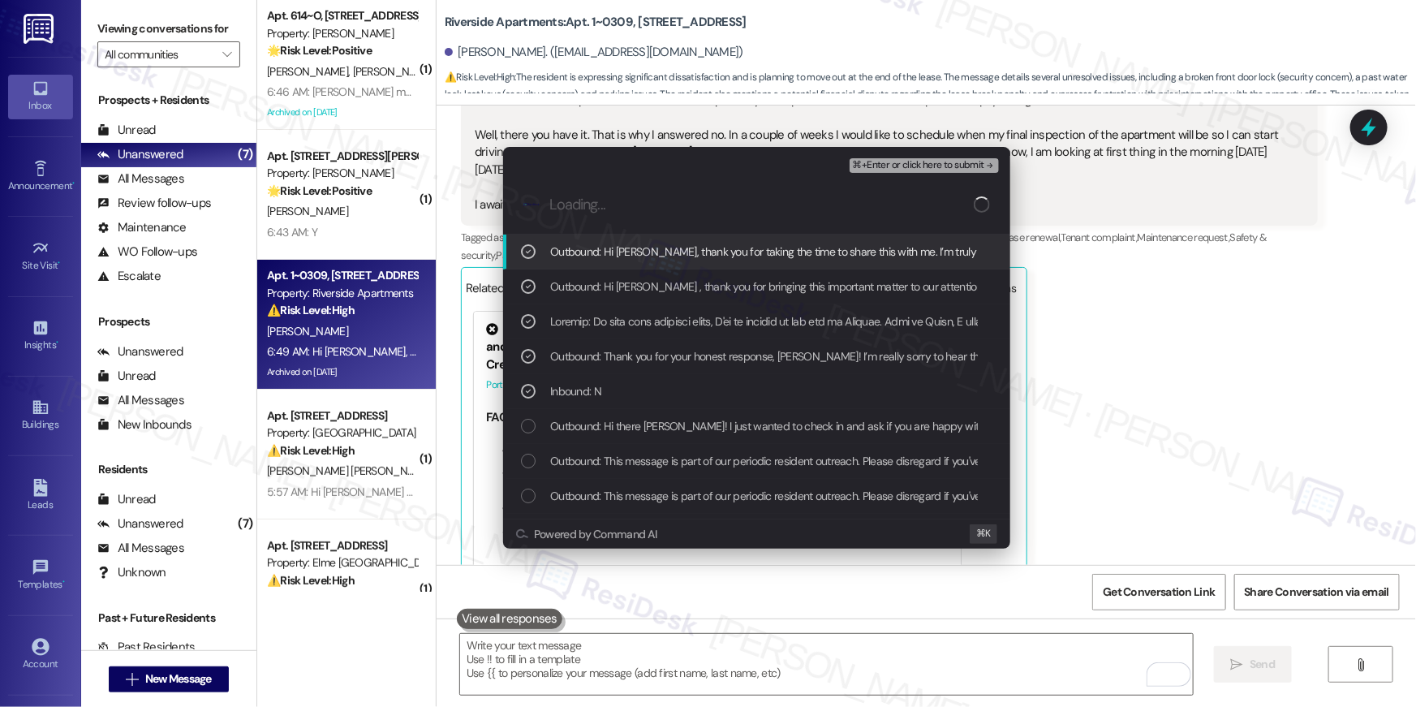
click at [901, 166] on span "⌘+Enter or click here to submit" at bounding box center [918, 165] width 131 height 11
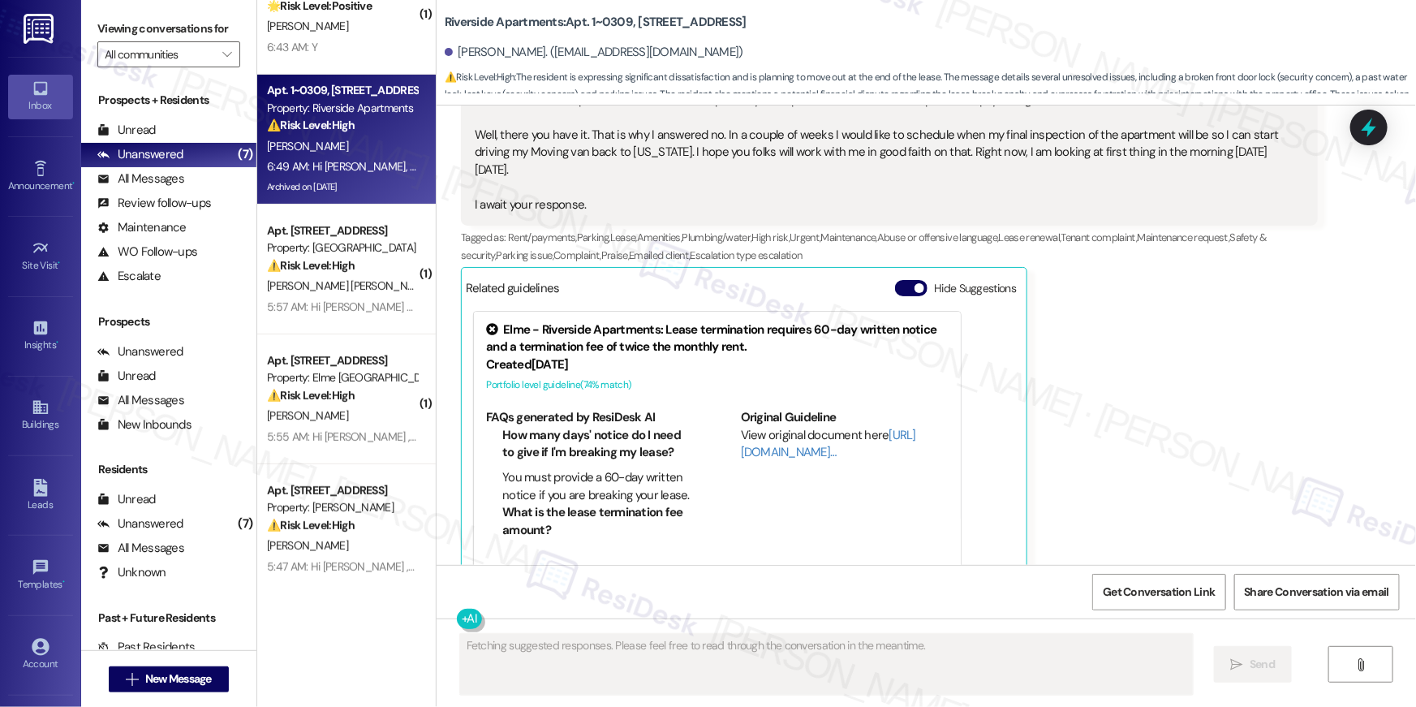
scroll to position [187, 0]
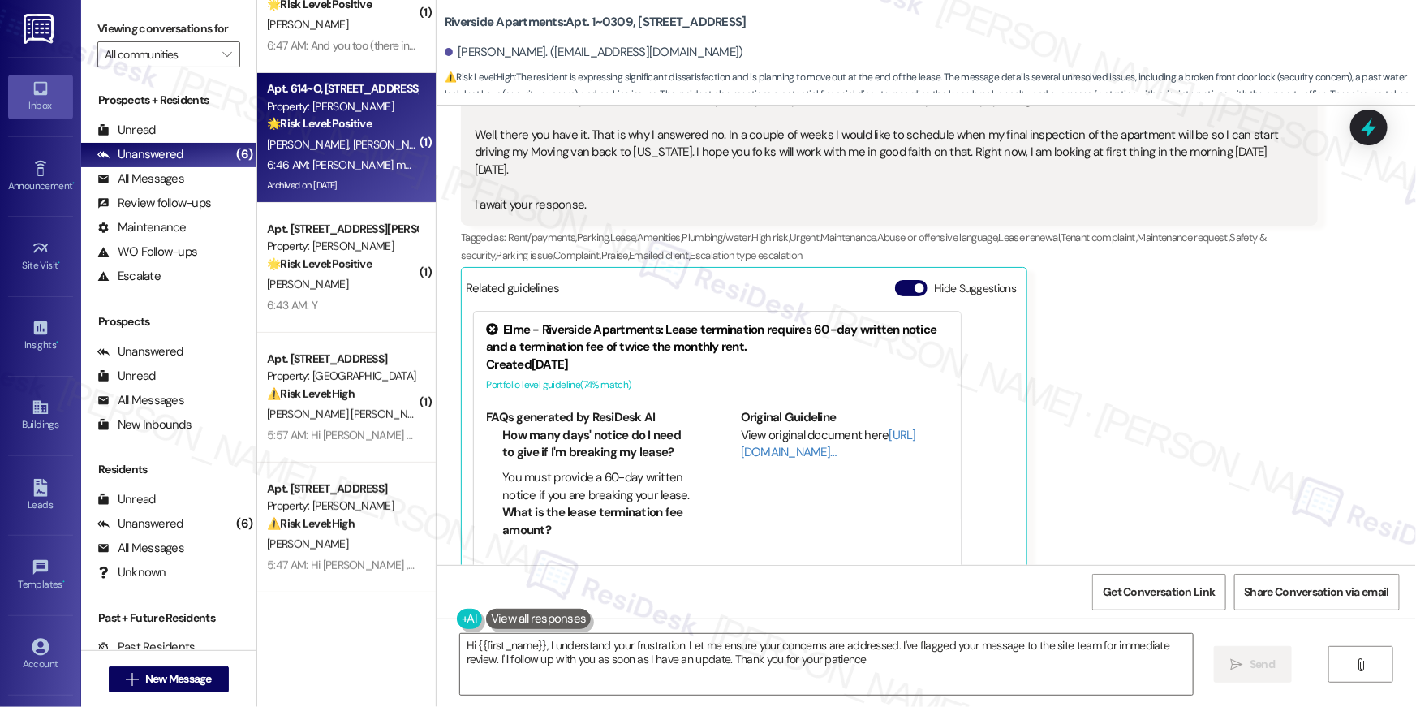
type textarea "Hi {{first_name}}, I understand your frustration. Let me ensure your concerns a…"
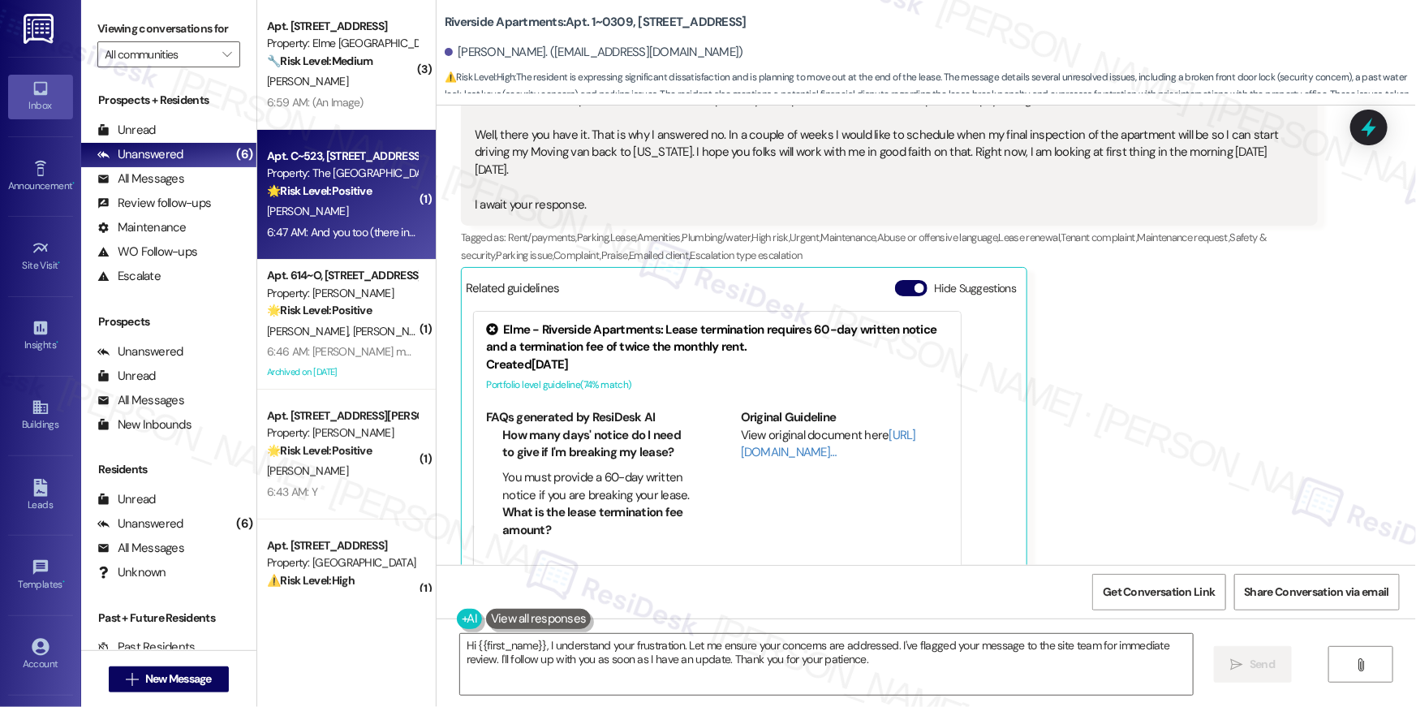
click at [342, 213] on div "M. Conrad" at bounding box center [341, 211] width 153 height 20
type textarea "Fetching suggested responses. Please feel free to read through the conversation…"
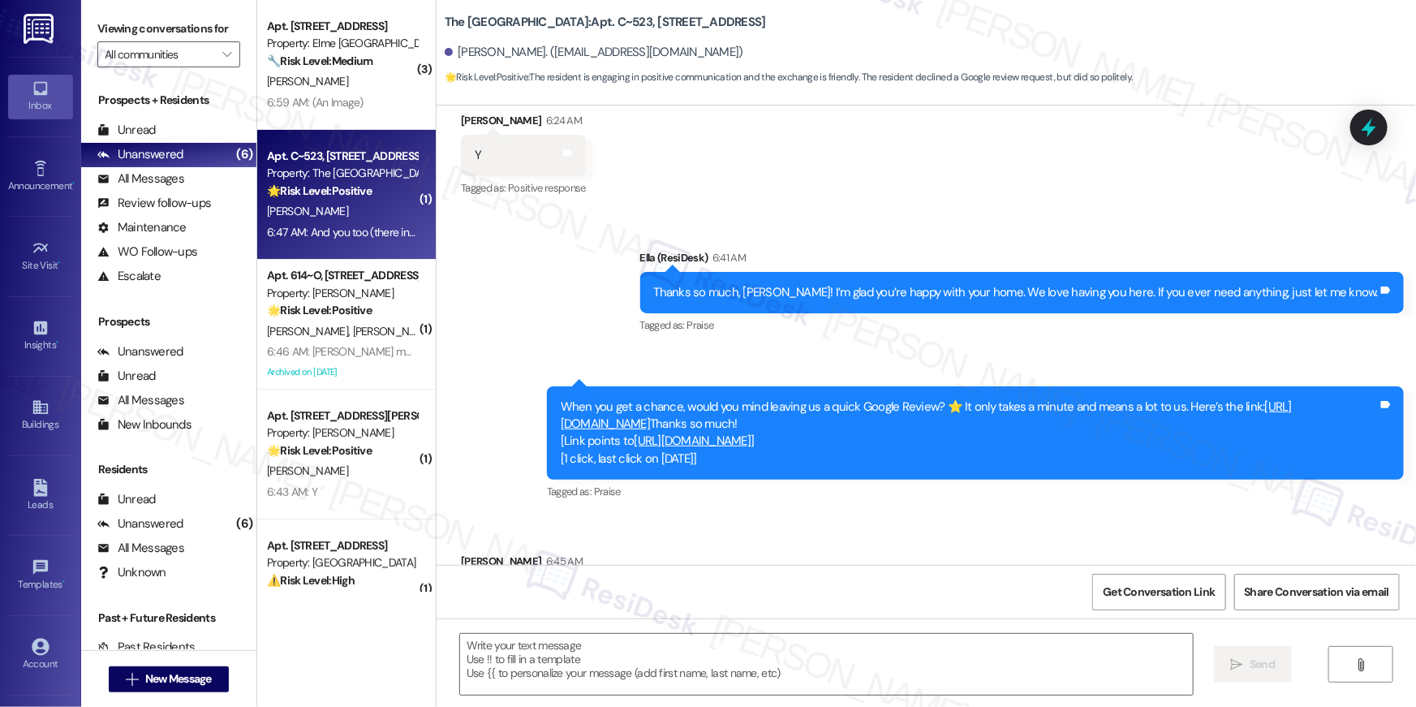
type textarea "Fetching suggested responses. Please feel free to read through the conversation…"
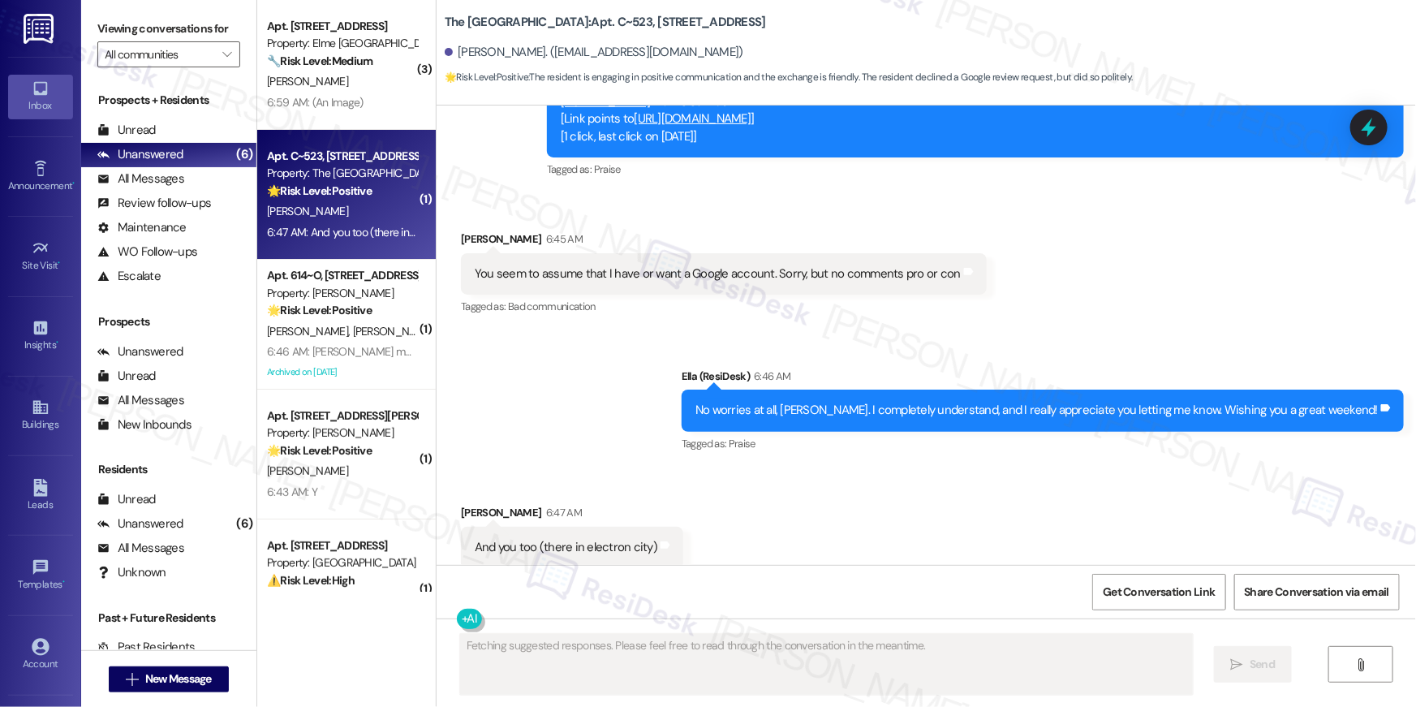
scroll to position [630, 0]
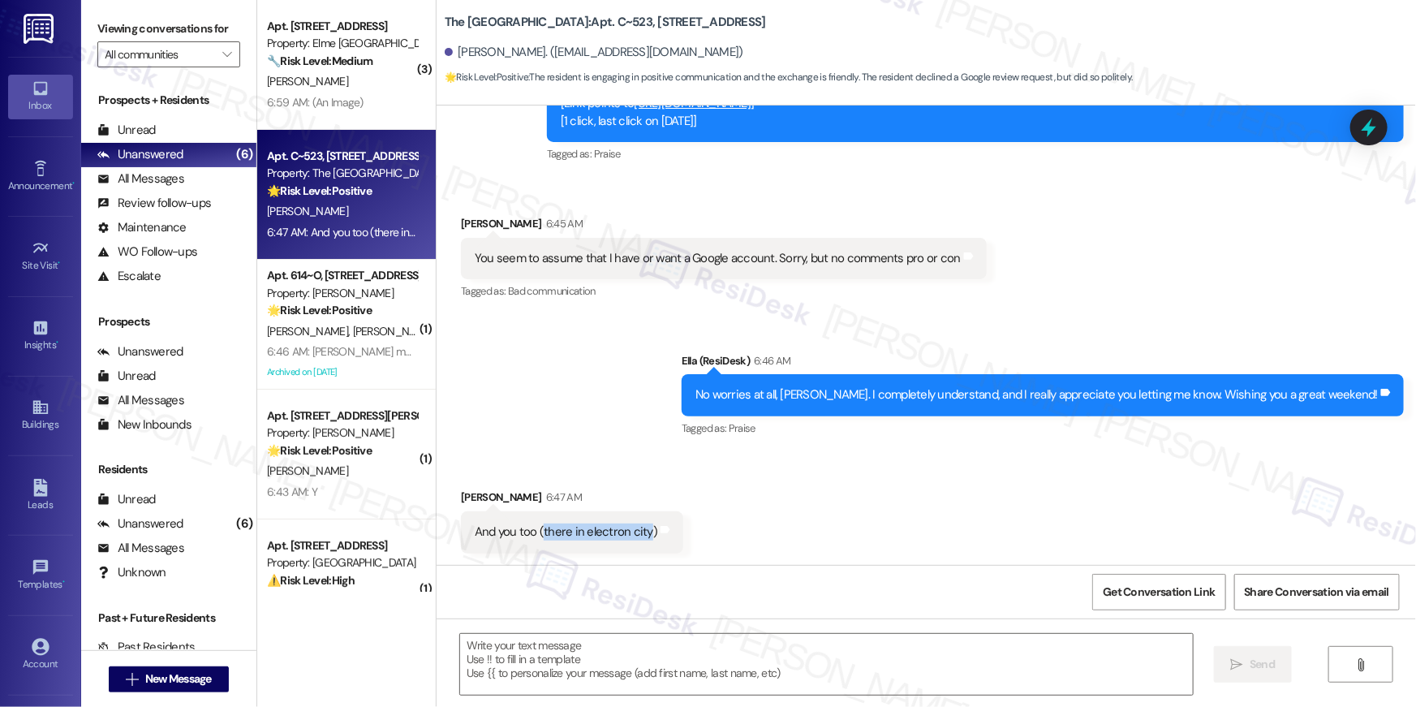
drag, startPoint x: 637, startPoint y: 533, endPoint x: 534, endPoint y: 528, distance: 103.2
click at [534, 528] on div "And you too (there in electron city)" at bounding box center [566, 531] width 183 height 17
click at [678, 677] on textarea at bounding box center [826, 664] width 733 height 61
drag, startPoint x: 779, startPoint y: 514, endPoint x: 454, endPoint y: 512, distance: 324.6
click at [454, 512] on div "Received via SMS Michael Conrad 6:47 AM And you too (there in electron city) Ta…" at bounding box center [926, 508] width 979 height 113
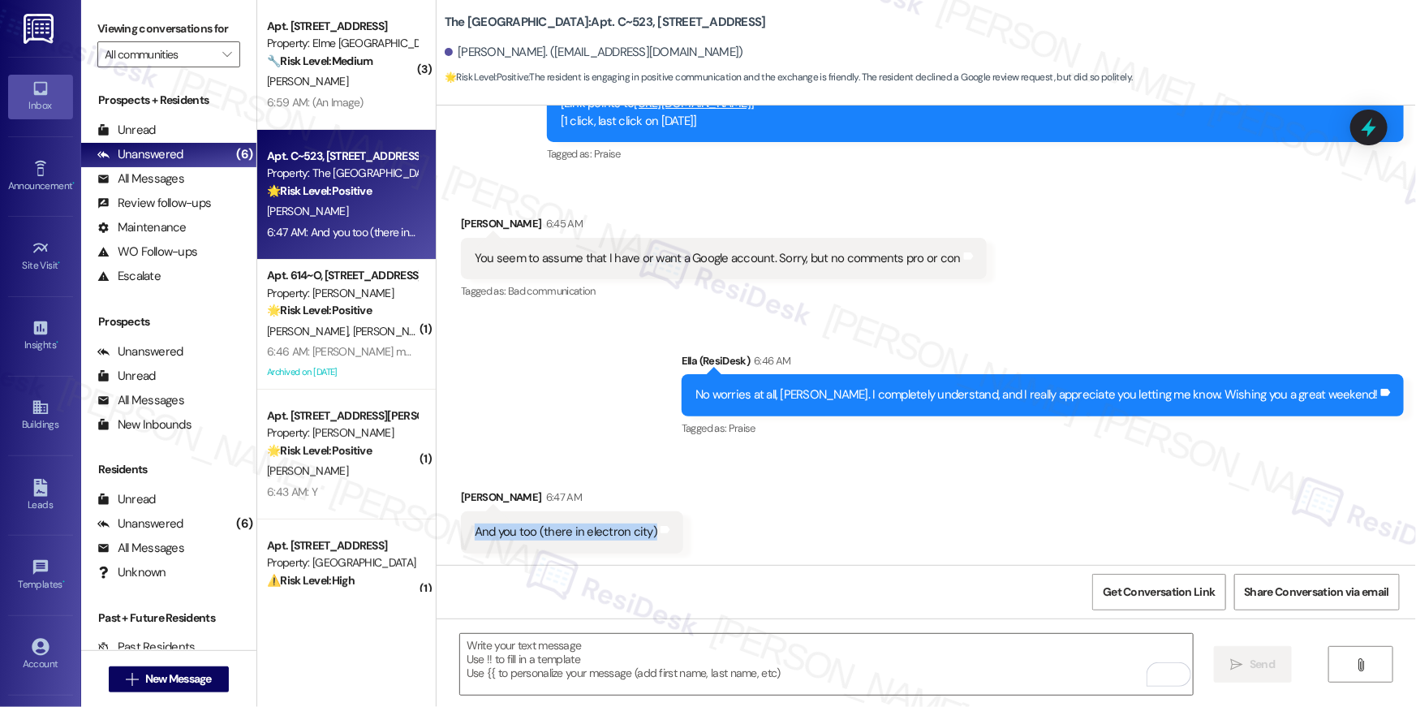
copy div "And you too (there in electron city) Tags and notes"
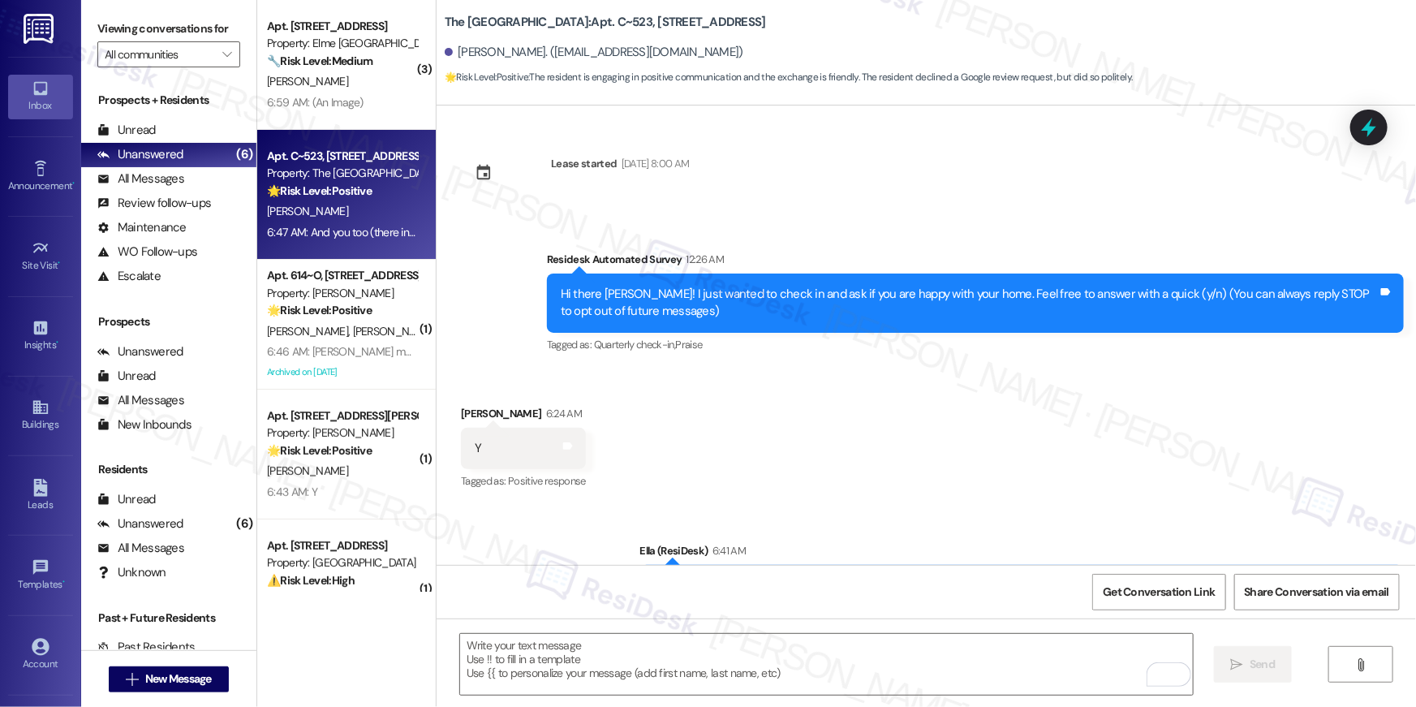
scroll to position [630, 0]
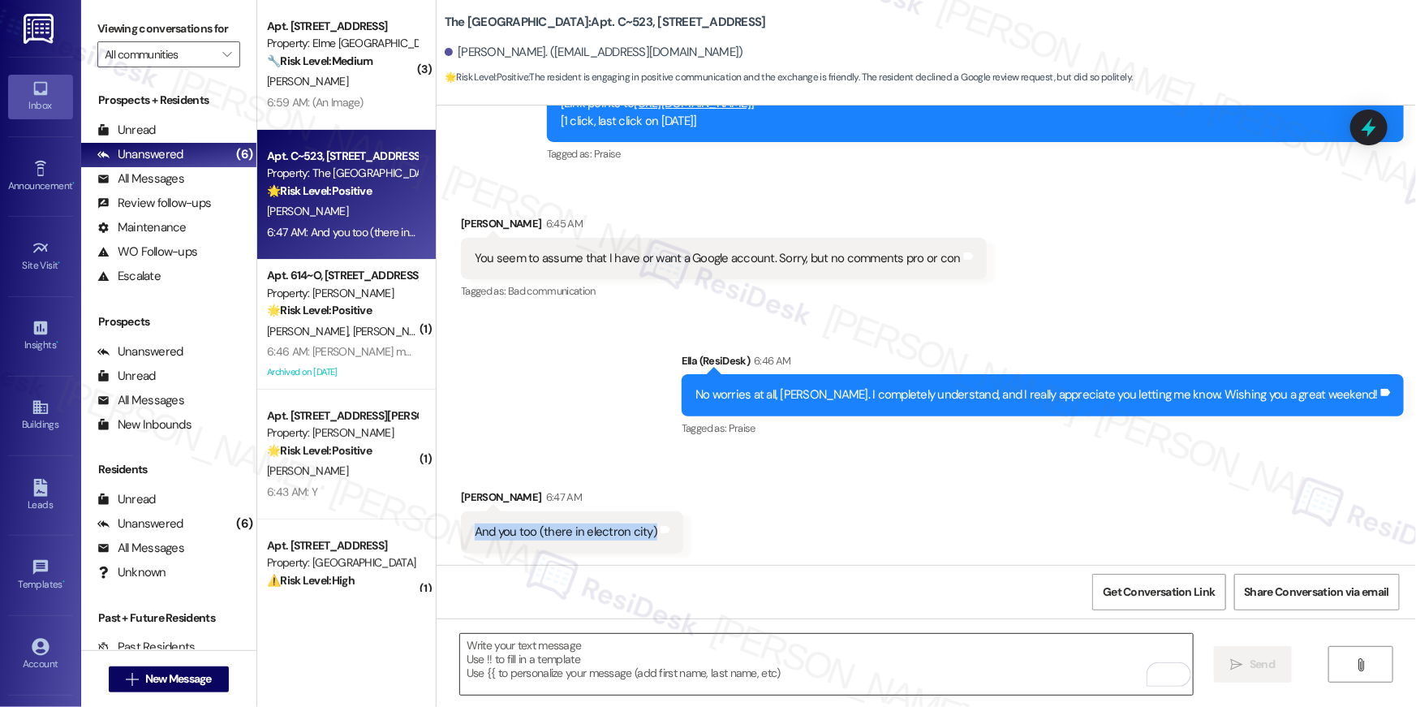
click at [798, 641] on textarea "To enrich screen reader interactions, please activate Accessibility in Grammarl…" at bounding box center [826, 664] width 733 height 61
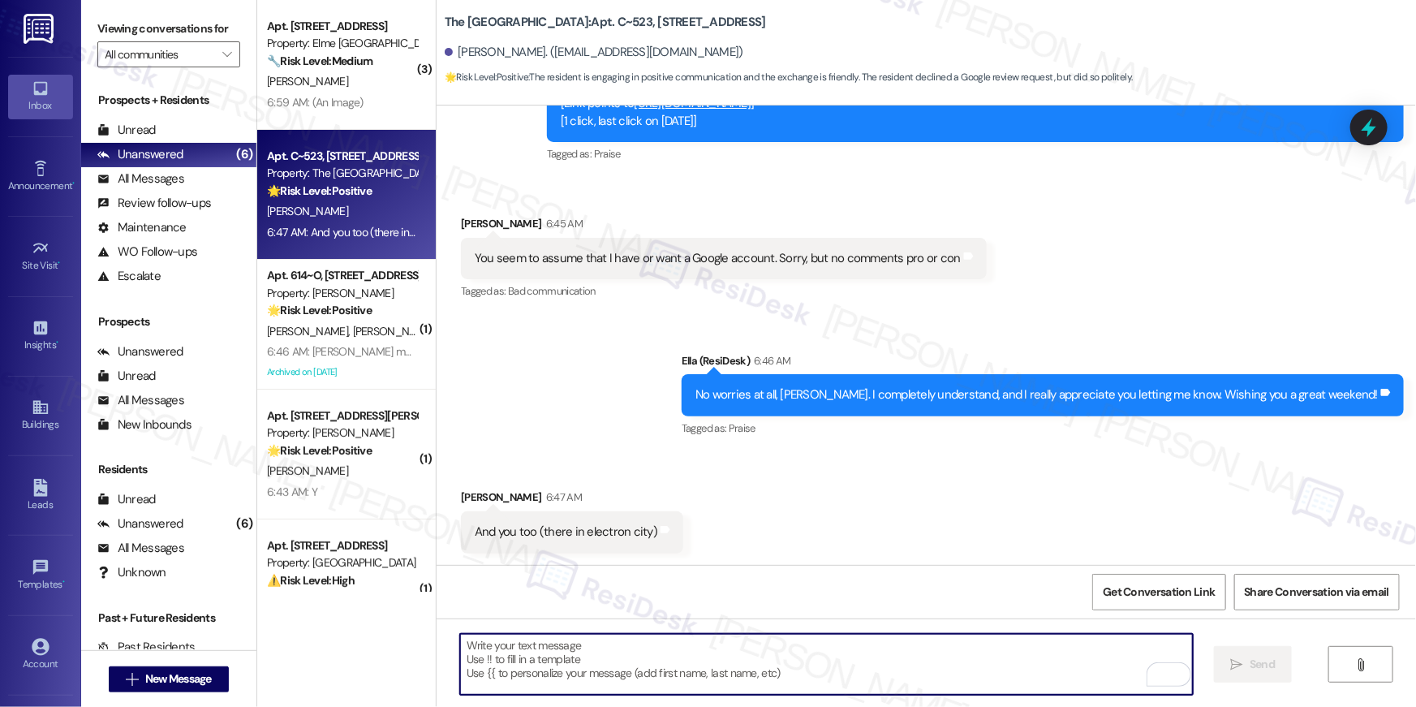
click at [798, 641] on textarea "To enrich screen reader interactions, please activate Accessibility in Grammarl…" at bounding box center [826, 664] width 733 height 61
paste textarea "Thanks! Sending good vibes back from ‘electron city’ ⚡🙂"
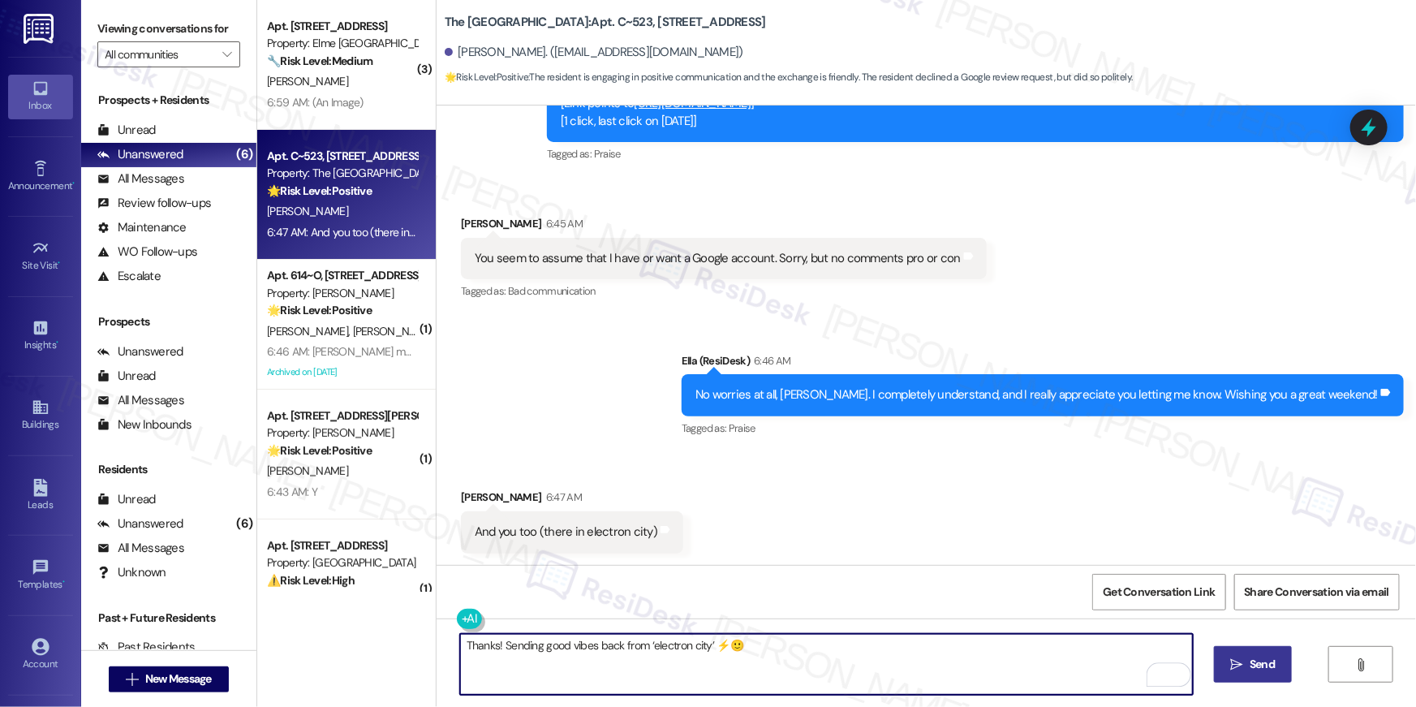
type textarea "Thanks! Sending good vibes back from ‘electron city’ ⚡🙂"
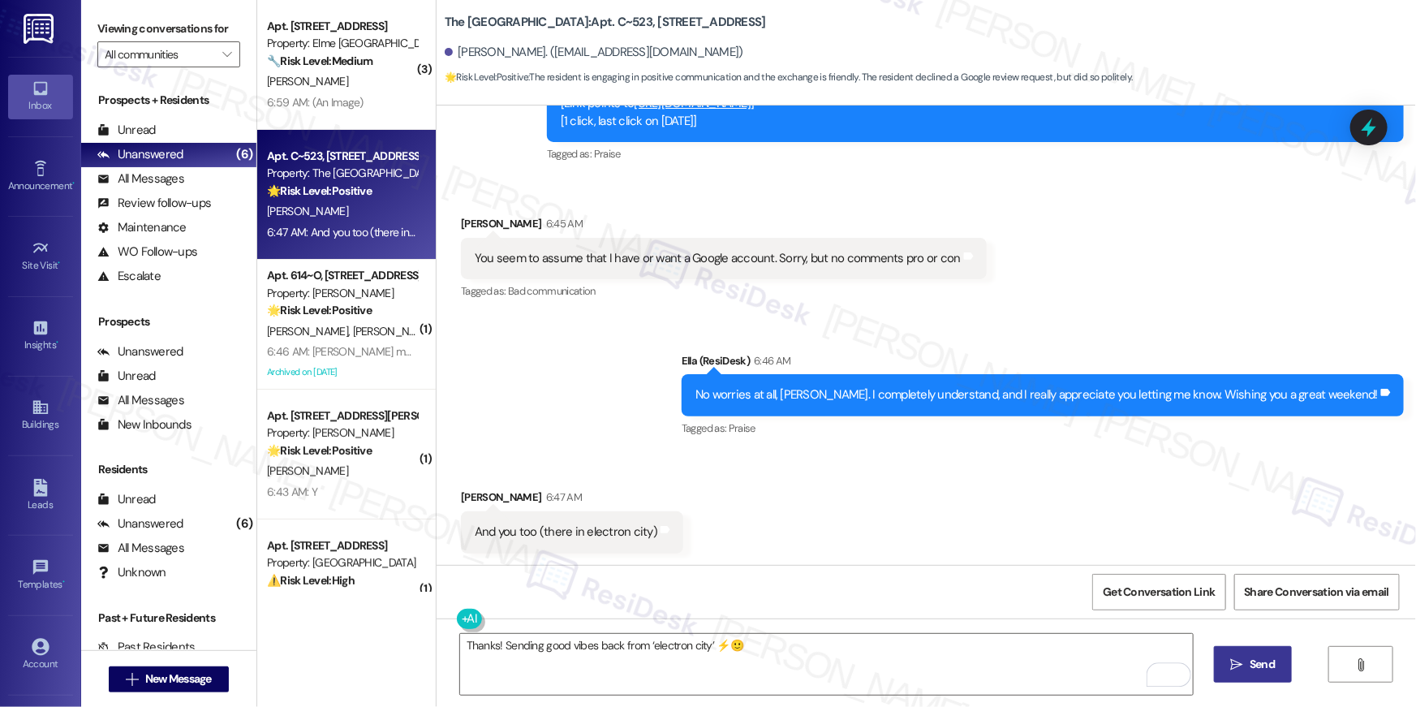
click at [1271, 666] on span "Send" at bounding box center [1262, 664] width 25 height 17
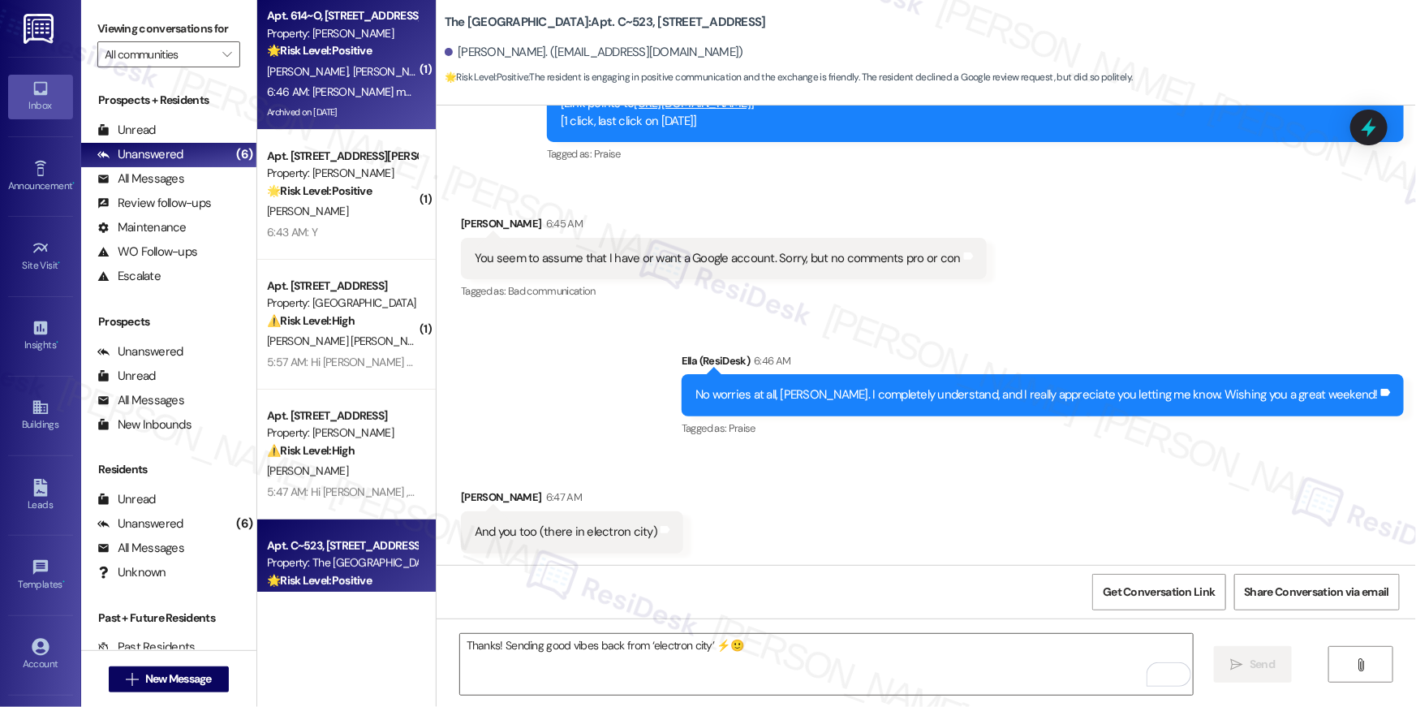
click at [302, 101] on div "6:46 AM: [PERSON_NAME] may be better able to answer that question. 6:46 AM: [PE…" at bounding box center [341, 92] width 153 height 20
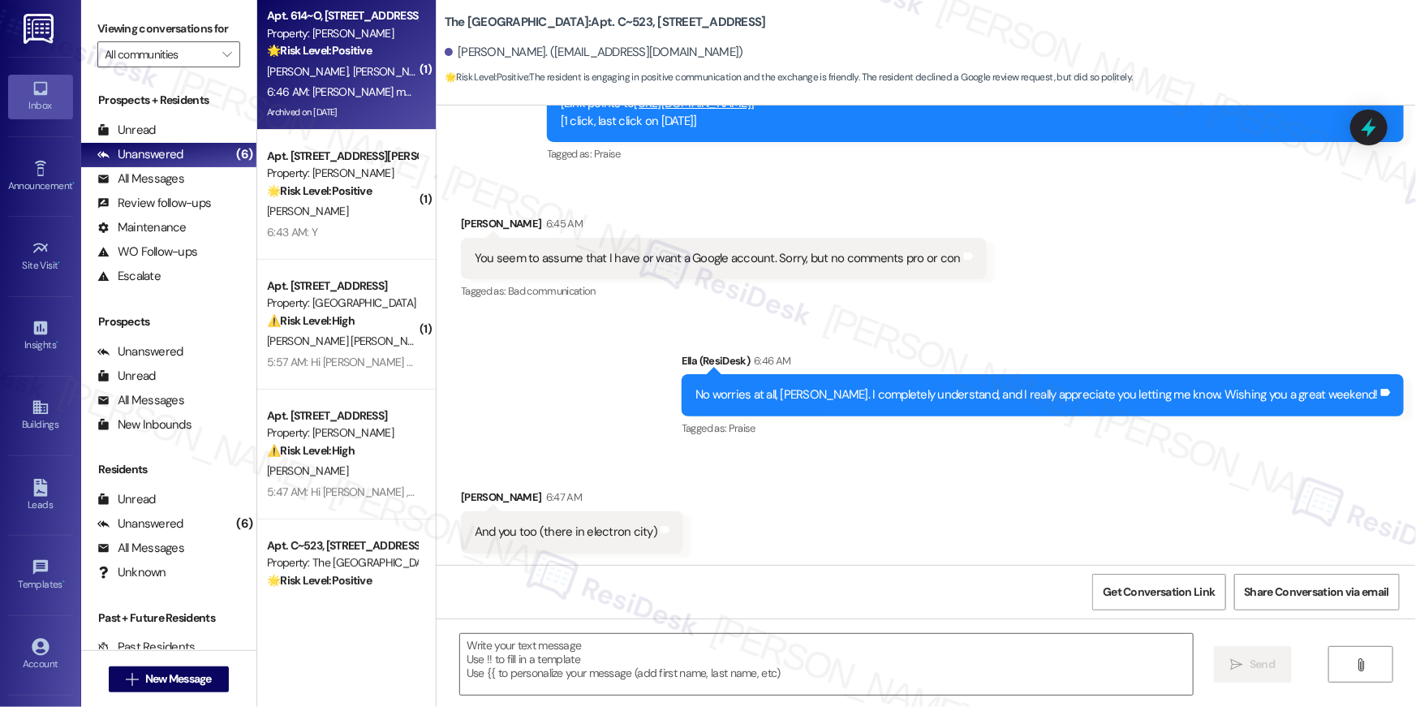
type textarea "Fetching suggested responses. Please feel free to read through the conversation…"
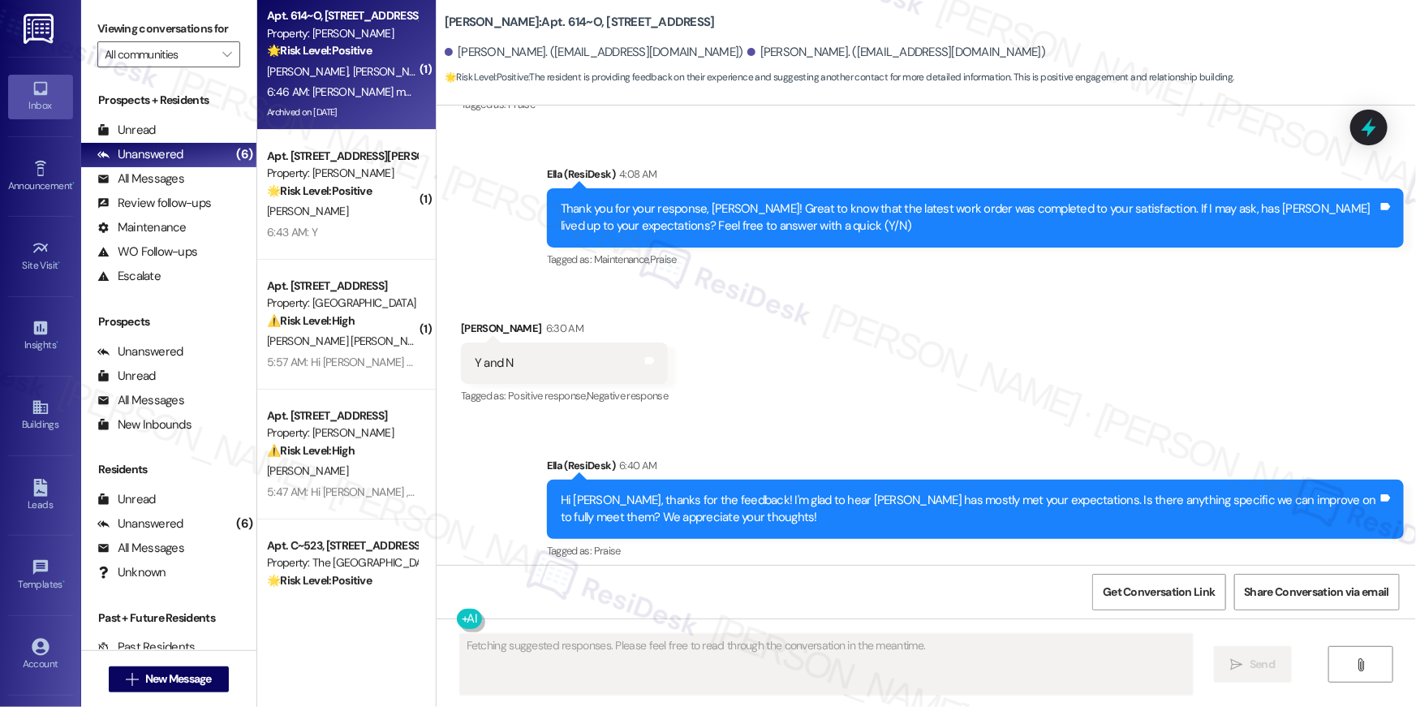
scroll to position [16461, 0]
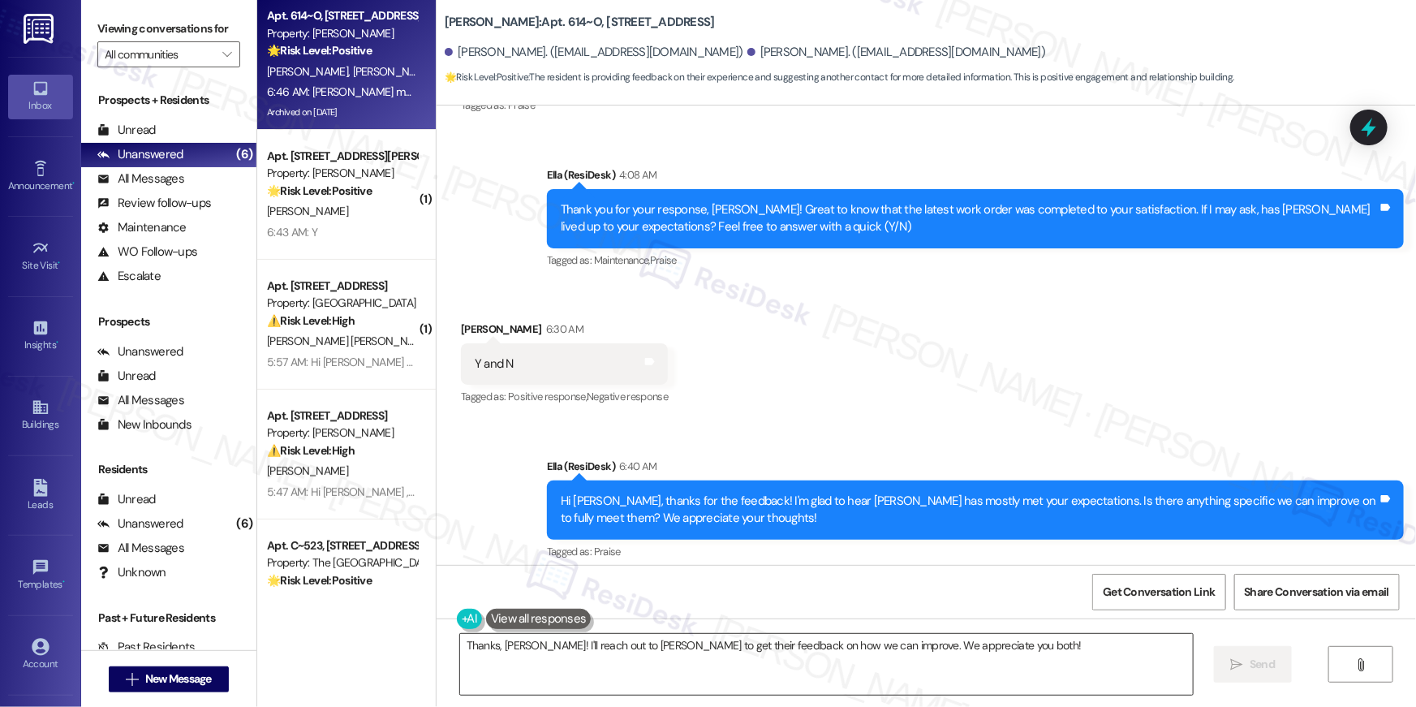
click at [756, 673] on textarea "Thanks, [PERSON_NAME]! I'll reach out to [PERSON_NAME] to get their feedback on…" at bounding box center [826, 664] width 733 height 61
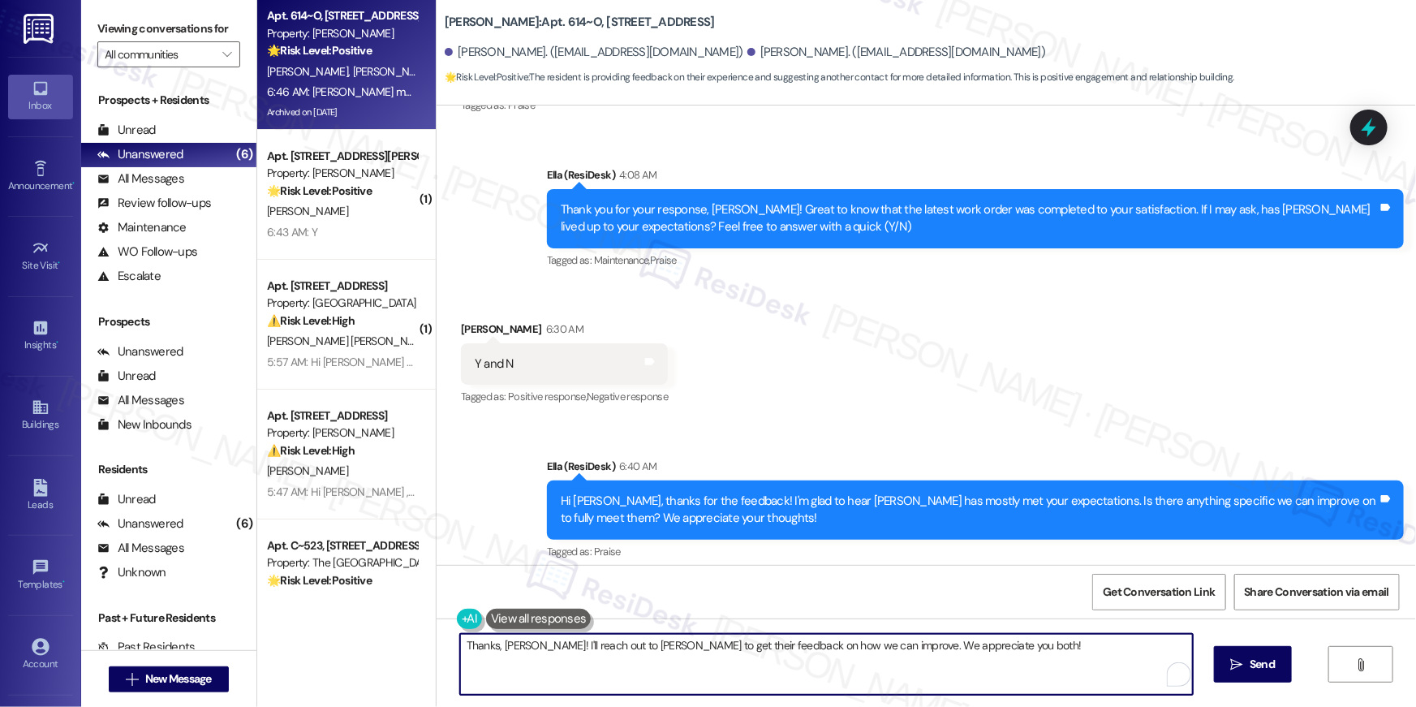
click at [756, 673] on textarea "Thanks, [PERSON_NAME]! I'll reach out to [PERSON_NAME] to get their feedback on…" at bounding box center [826, 664] width 733 height 61
click at [906, 682] on textarea "Thanks, [PERSON_NAME]! I'll reach out to [PERSON_NAME] to get their feedback on…" at bounding box center [826, 664] width 733 height 61
type textarea "I look forward to hearing back from [PERSON_NAME]. Thank [PERSON_NAME] and wish…"
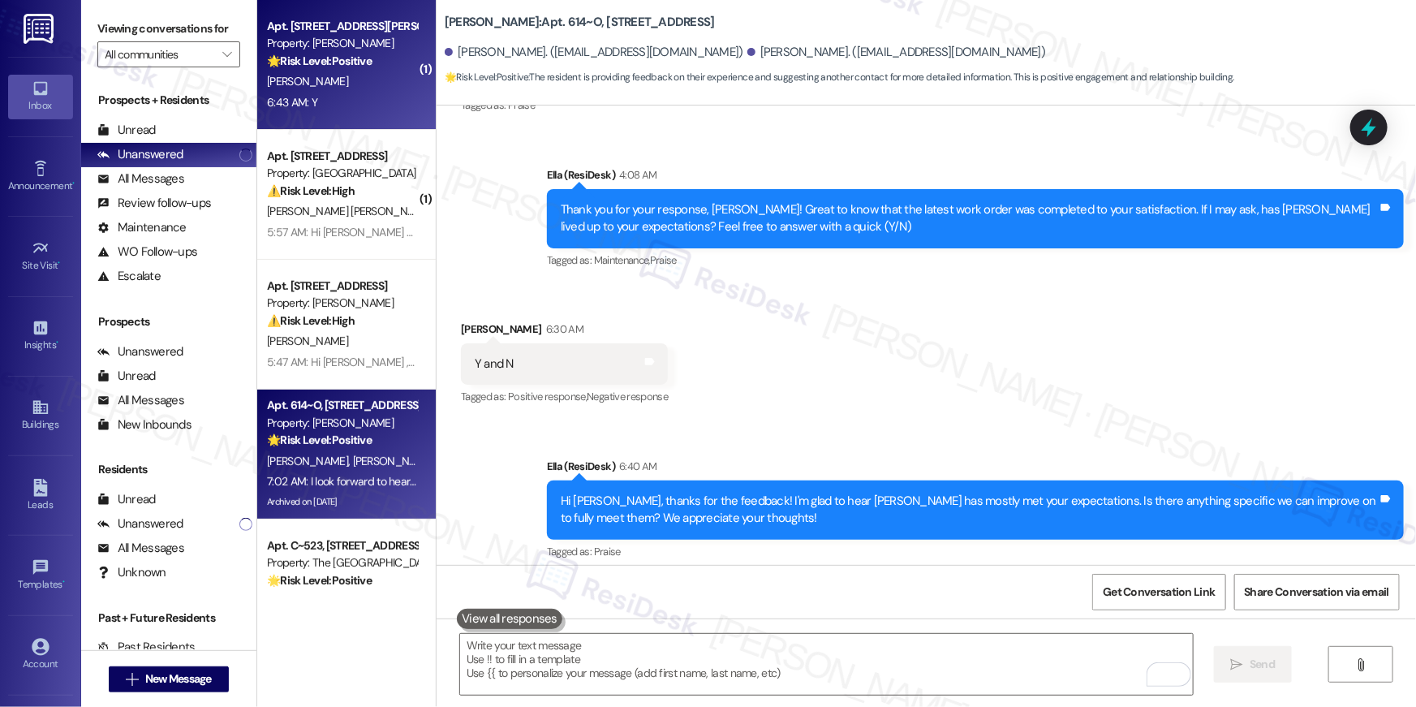
click at [317, 103] on div "6:43 AM: Y 6:43 AM: Y" at bounding box center [341, 102] width 153 height 20
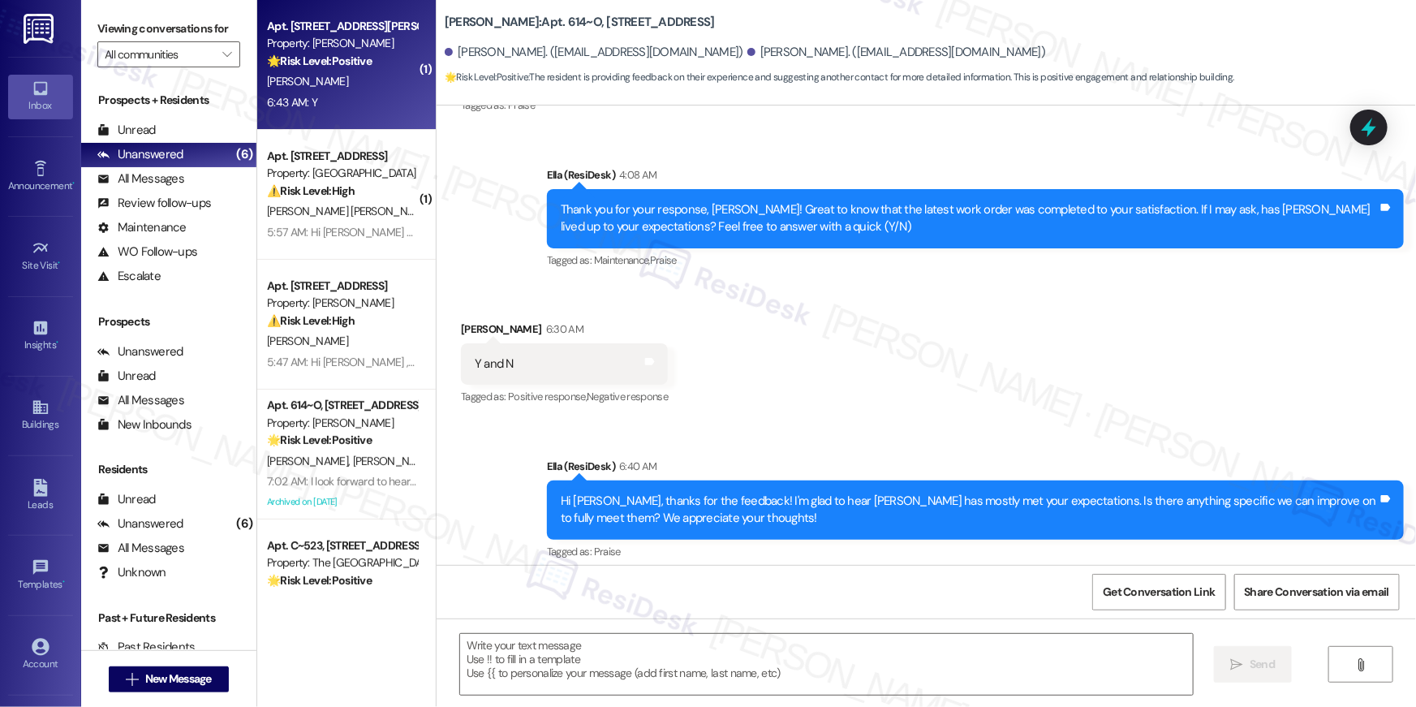
type textarea "Fetching suggested responses. Please feel free to read through the conversation…"
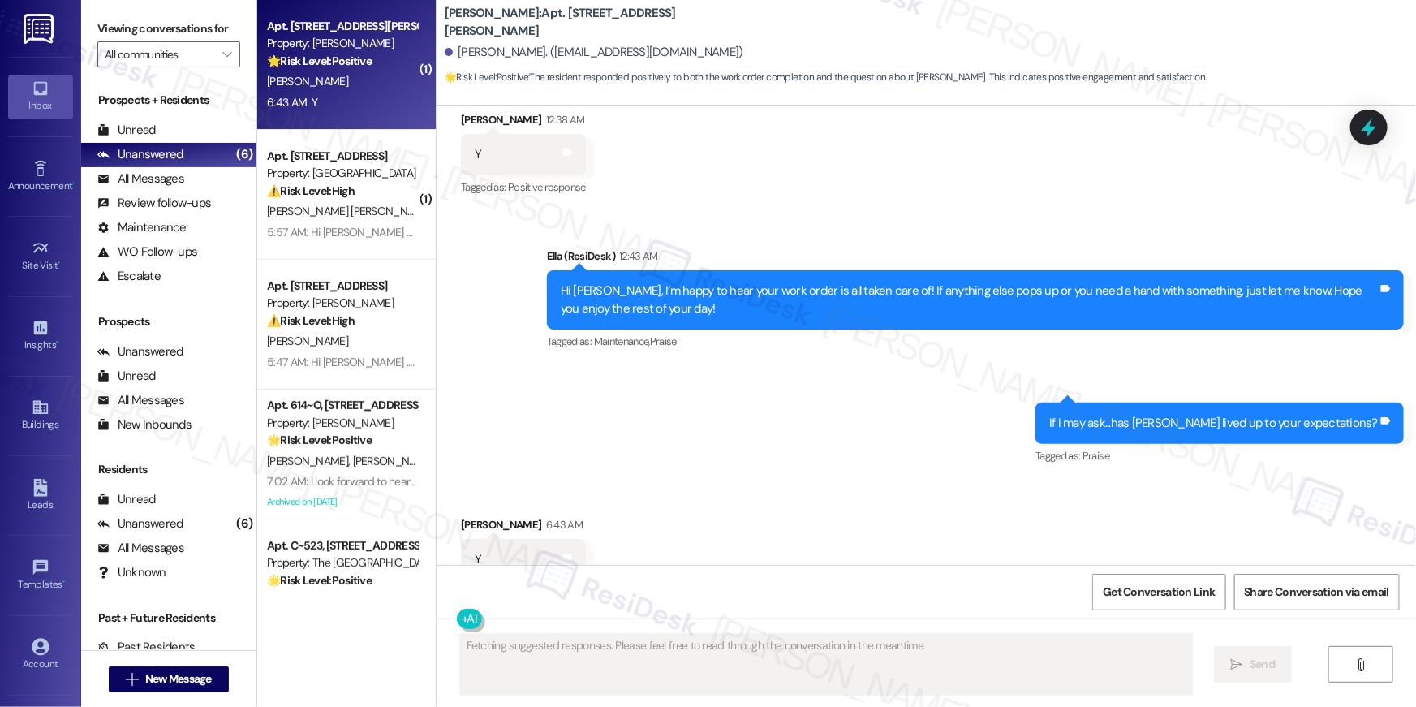
scroll to position [3681, 0]
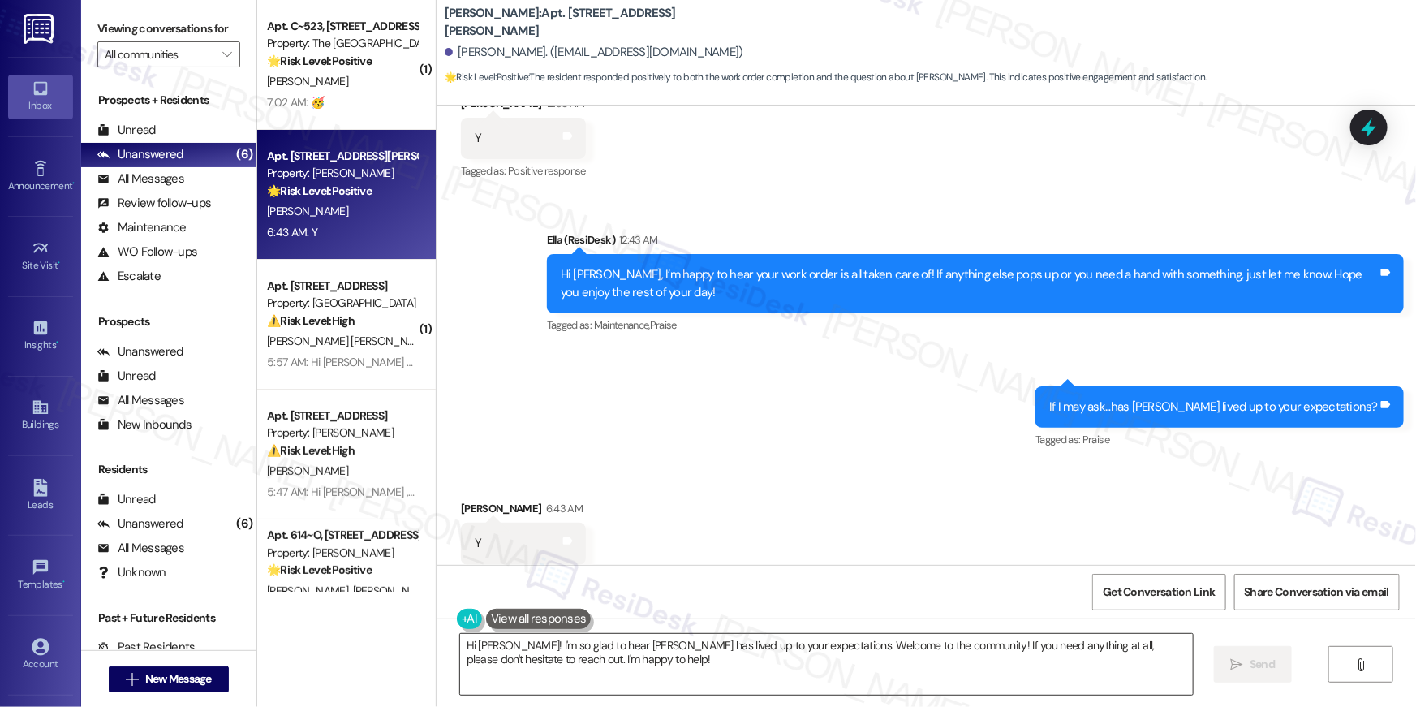
click at [794, 654] on textarea "Hi [PERSON_NAME]! I'm so glad to hear [PERSON_NAME] has lived up to your expect…" at bounding box center [826, 664] width 733 height 61
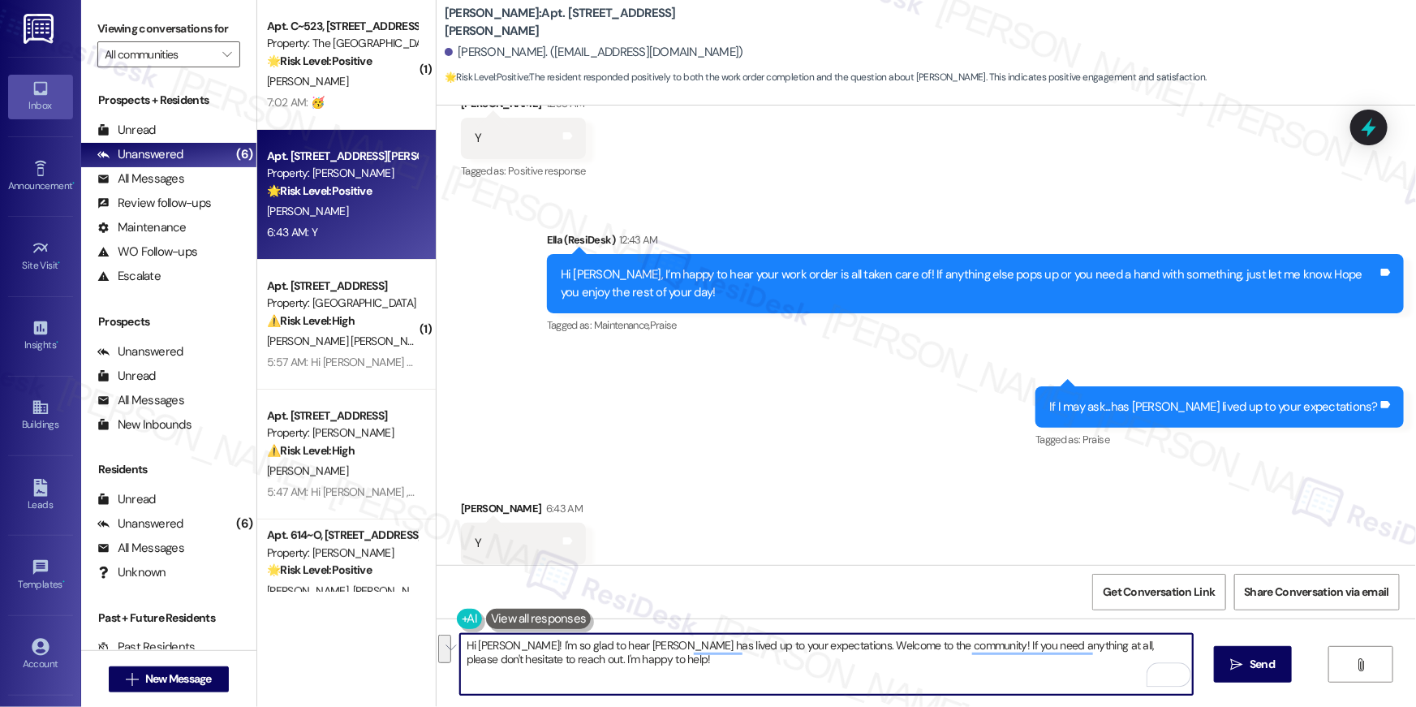
paste textarea "Thanks so much, {{first_name}}! Glad to hear the property is living up to your …"
type textarea "Thanks so much, {{first_name}}! Glad to hear the property is living up to your …"
click at [1236, 660] on icon "" at bounding box center [1237, 664] width 12 height 13
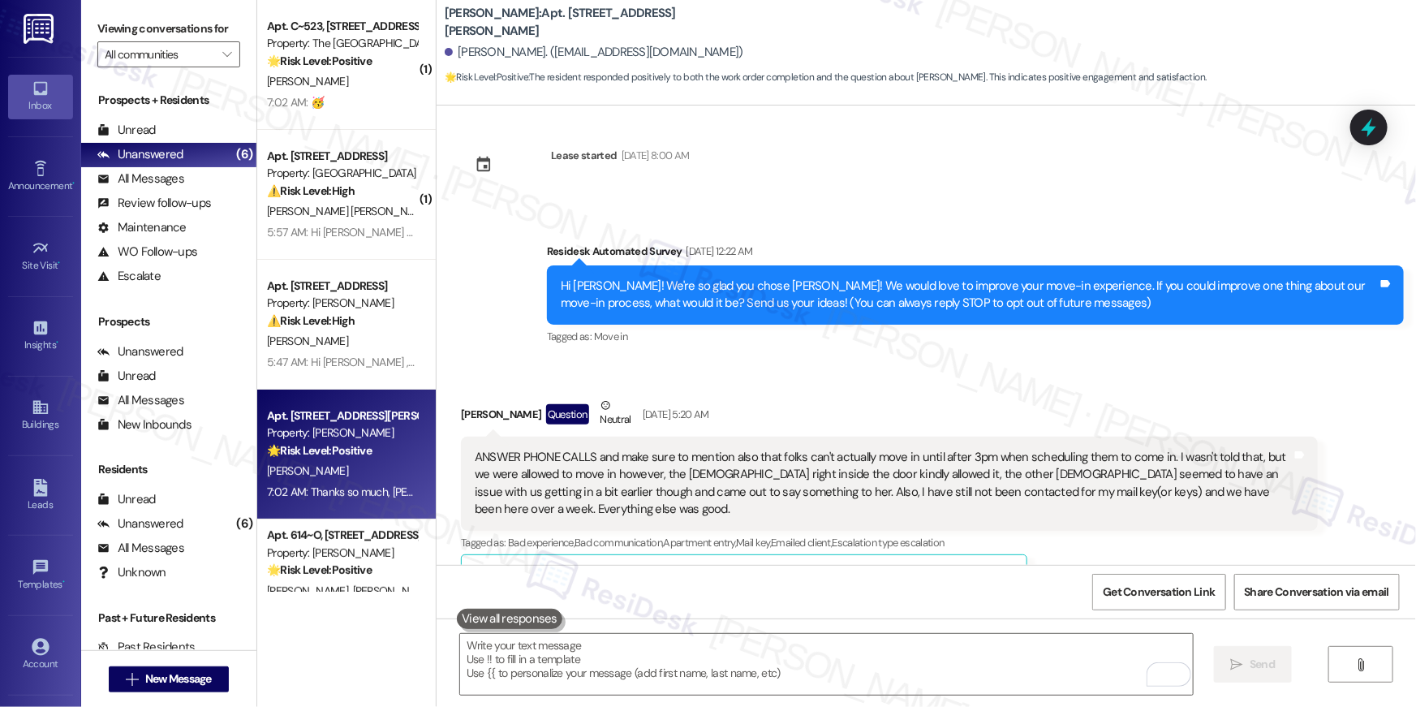
scroll to position [0, 0]
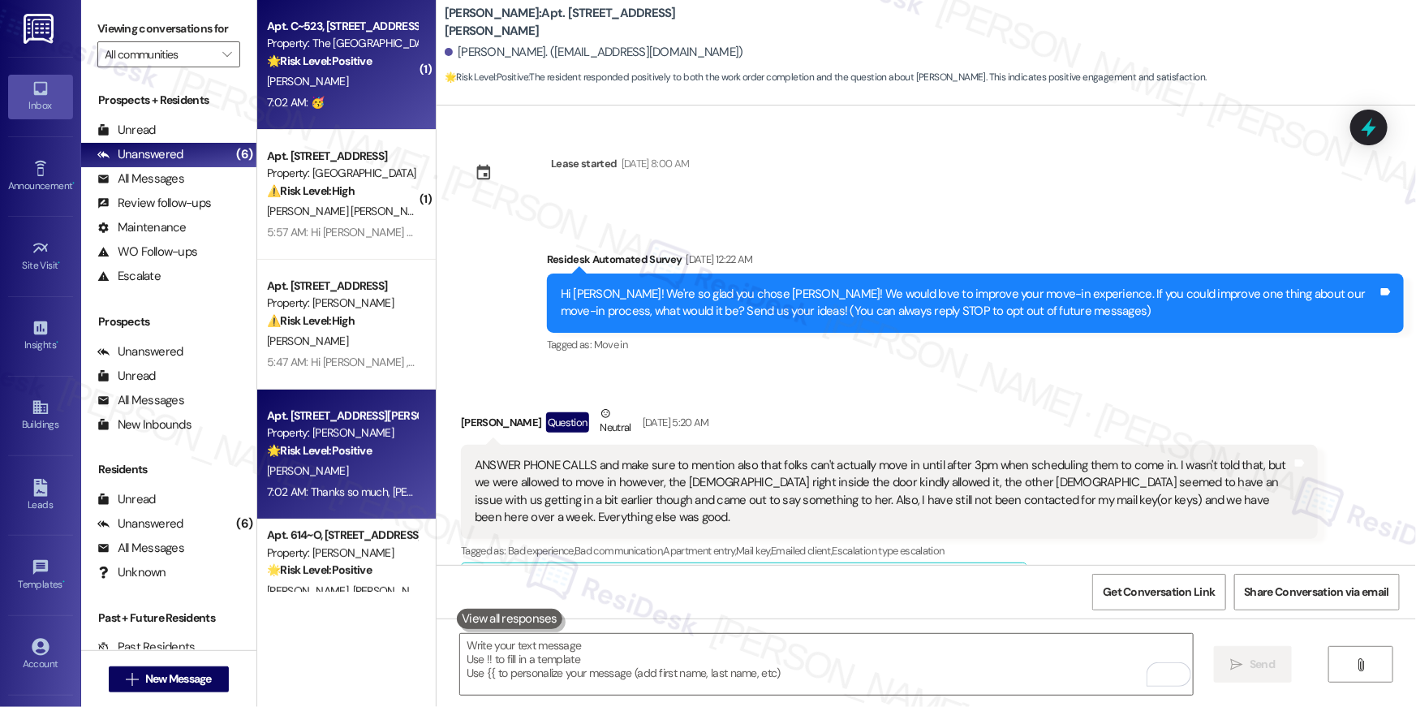
click at [309, 90] on div "[PERSON_NAME]" at bounding box center [341, 81] width 153 height 20
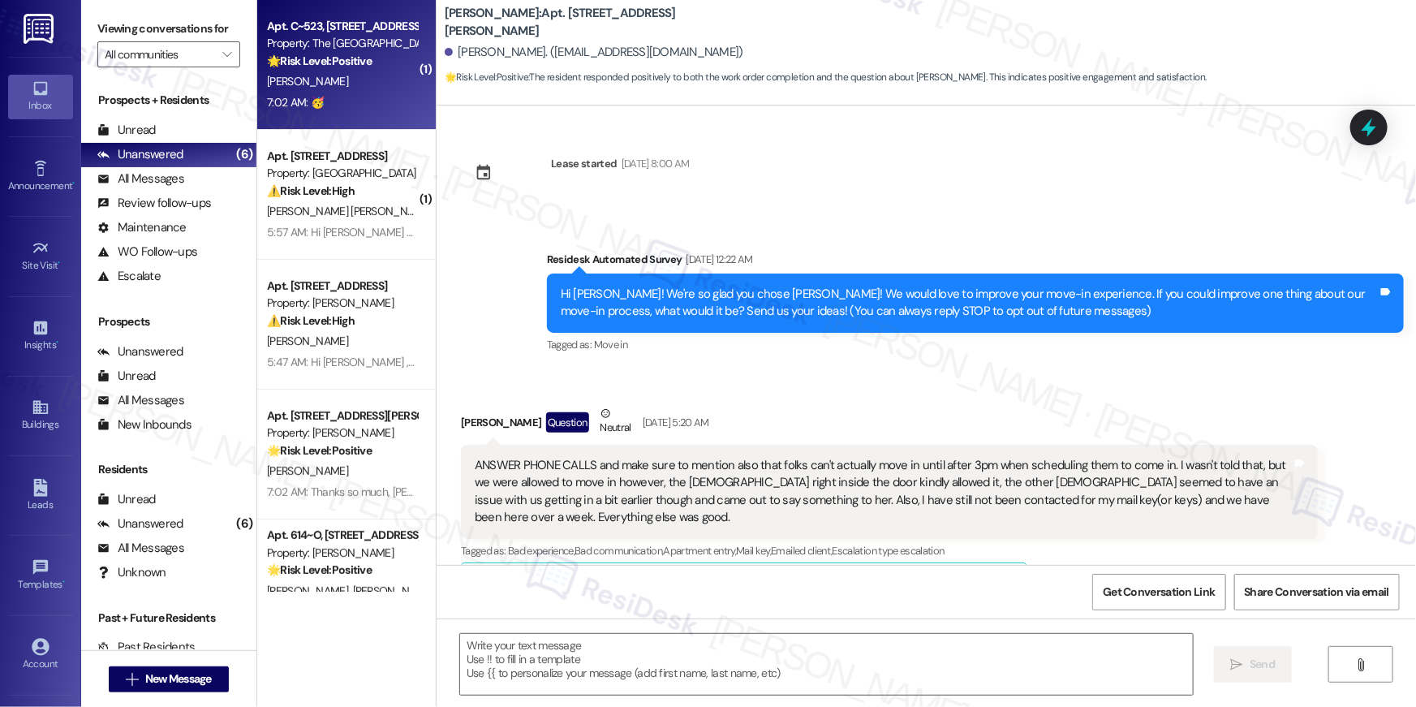
type textarea "Fetching suggested responses. Please feel free to read through the conversation…"
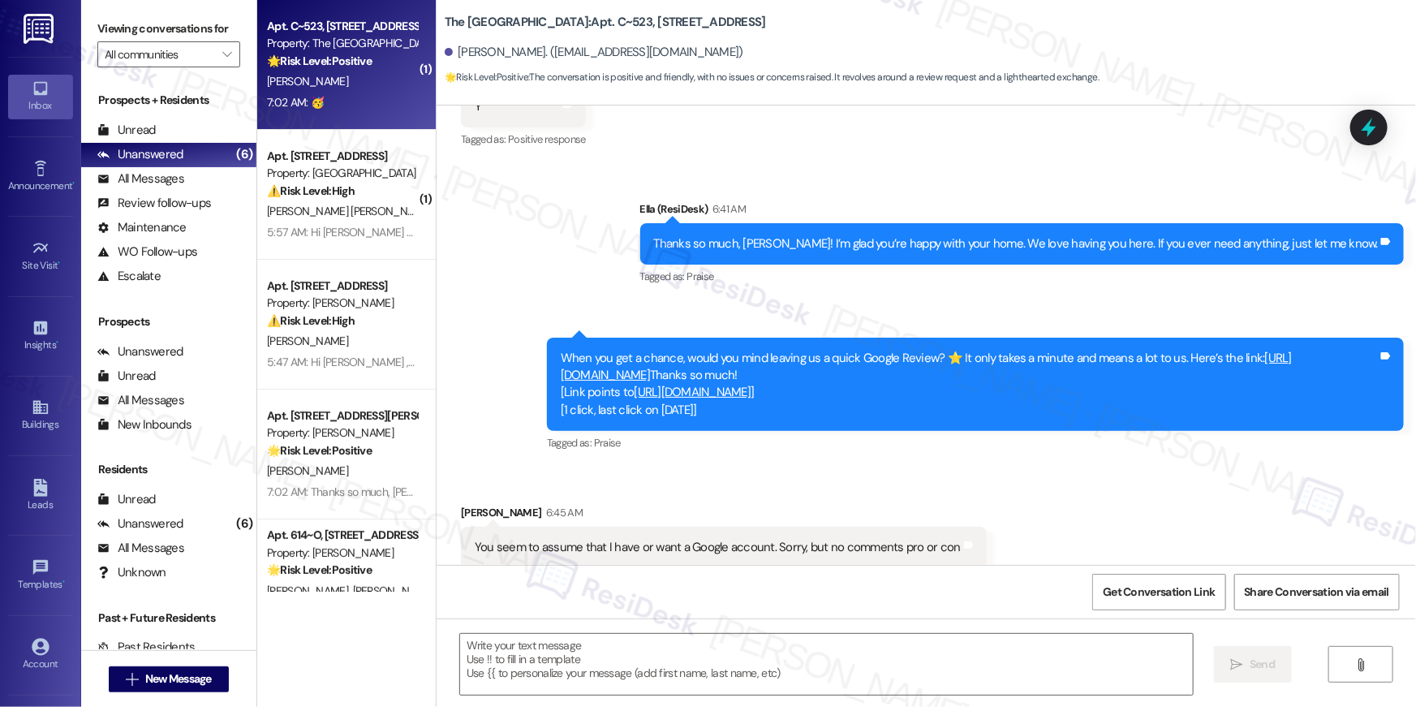
type textarea "Fetching suggested responses. Please feel free to read through the conversation…"
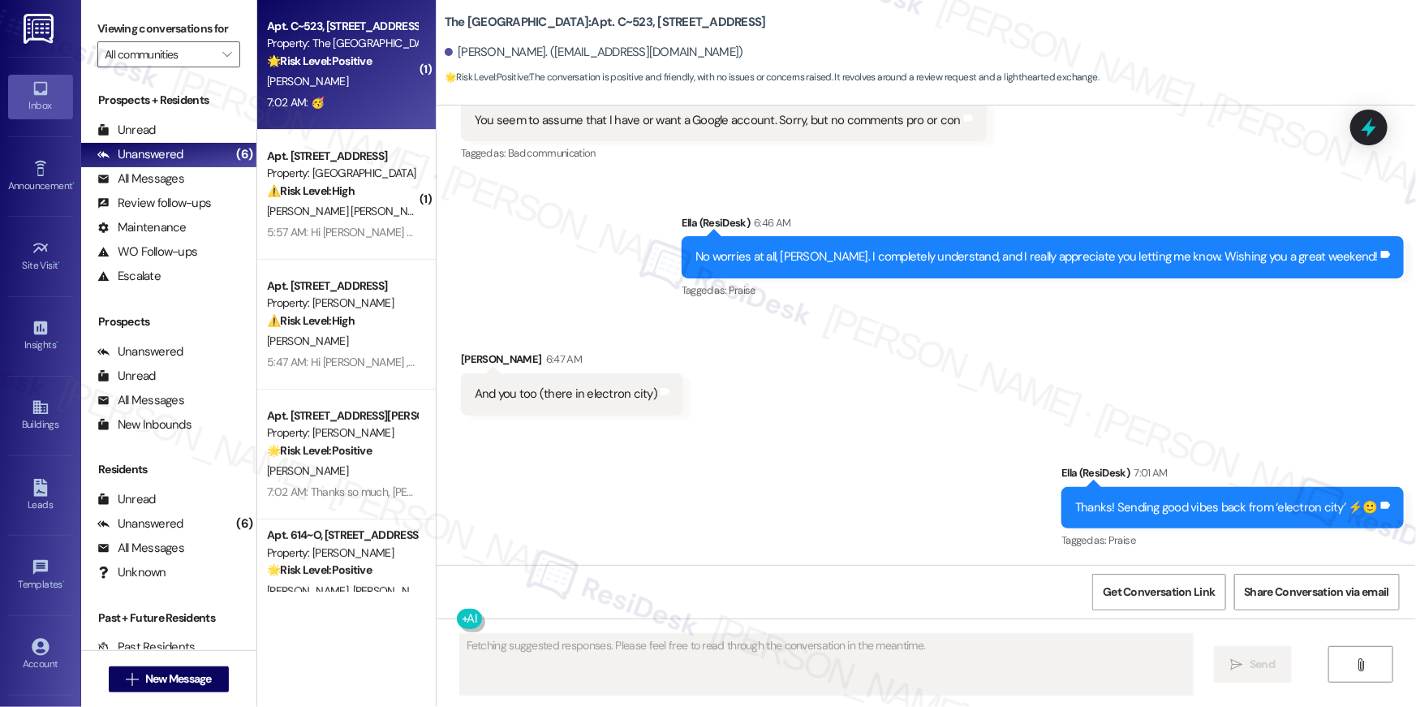
scroll to position [880, 0]
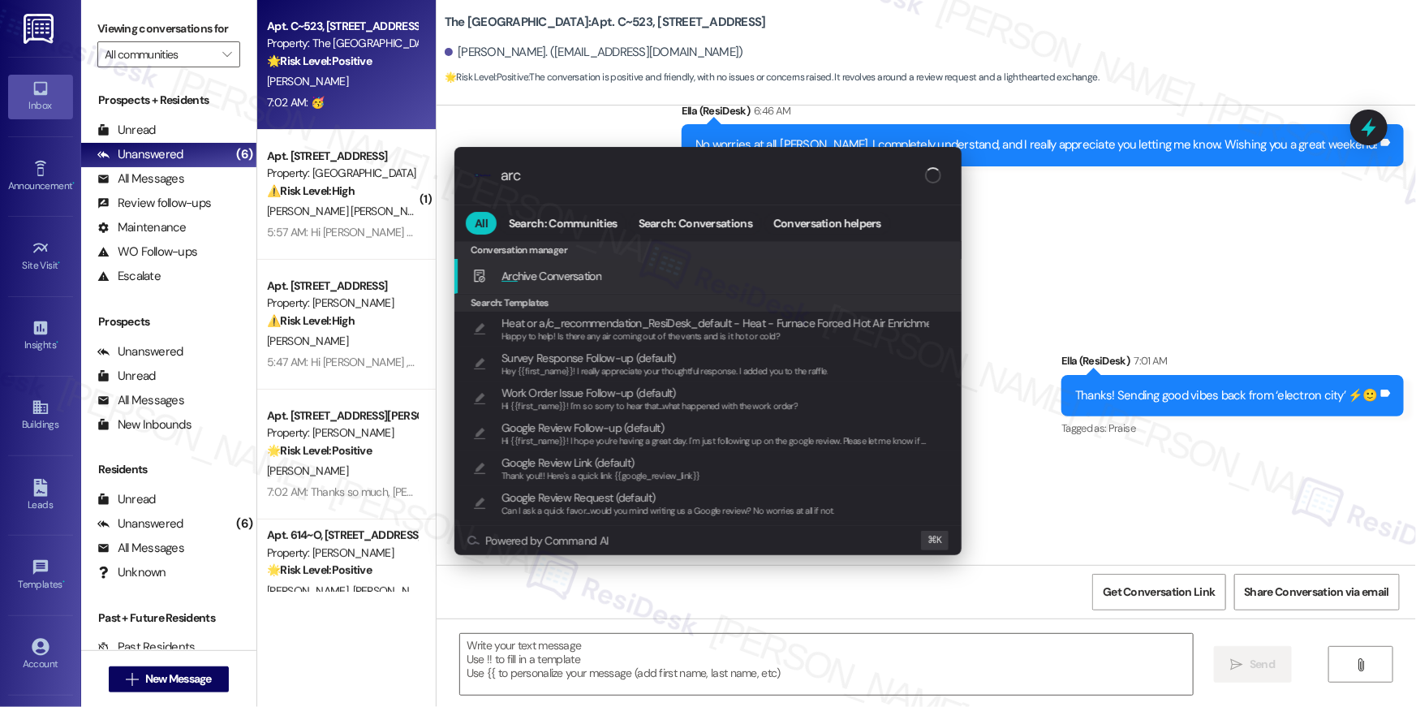
type input "arch"
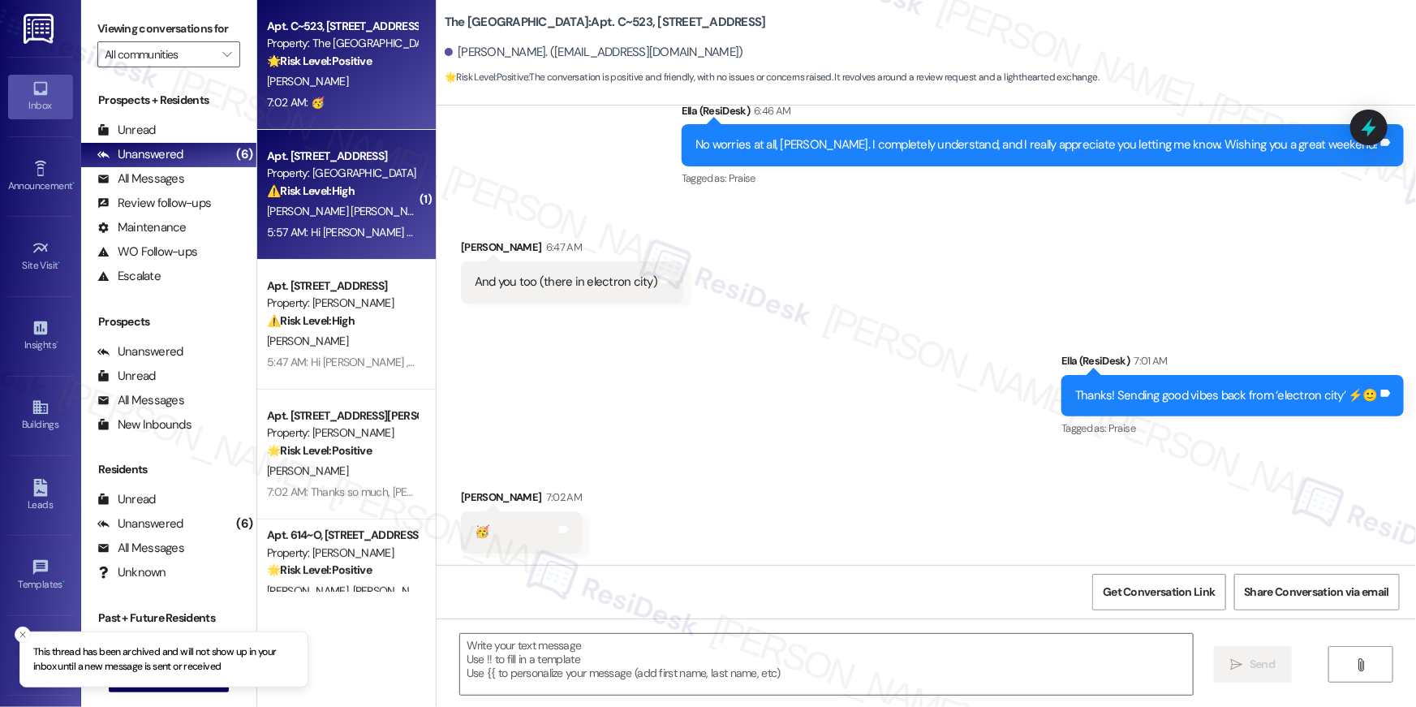
click at [277, 238] on div "5:57 AM: Hi [PERSON_NAME] and [PERSON_NAME] , thank you for bringing this impor…" at bounding box center [859, 232] width 1185 height 15
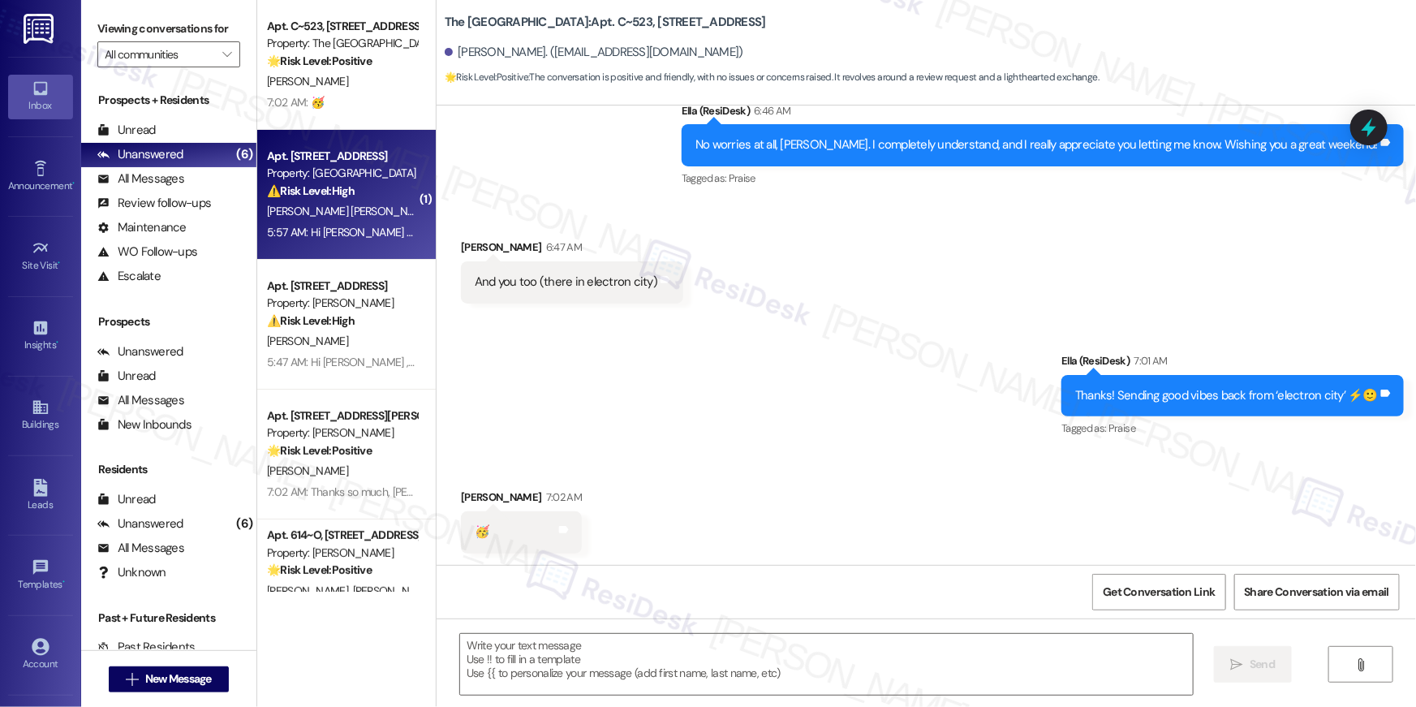
type textarea "Fetching suggested responses. Please feel free to read through the conversation…"
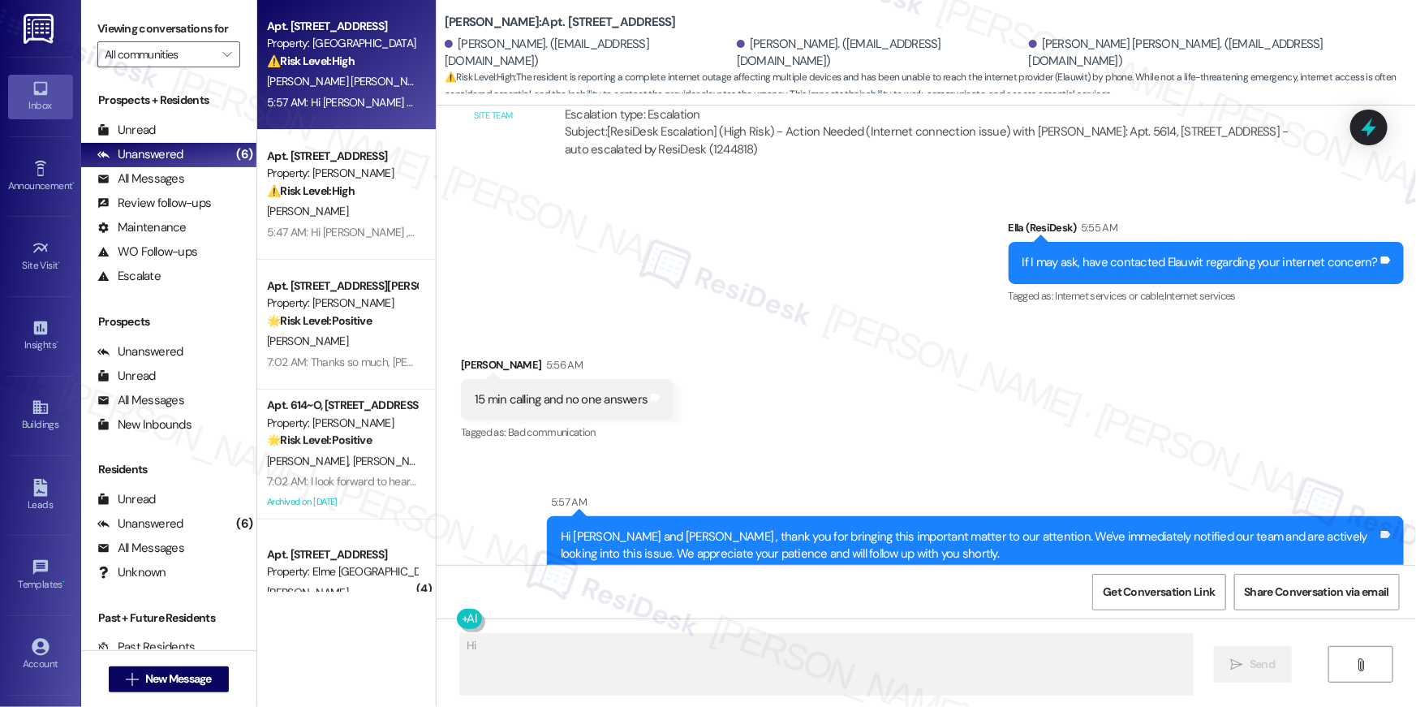
scroll to position [18022, 0]
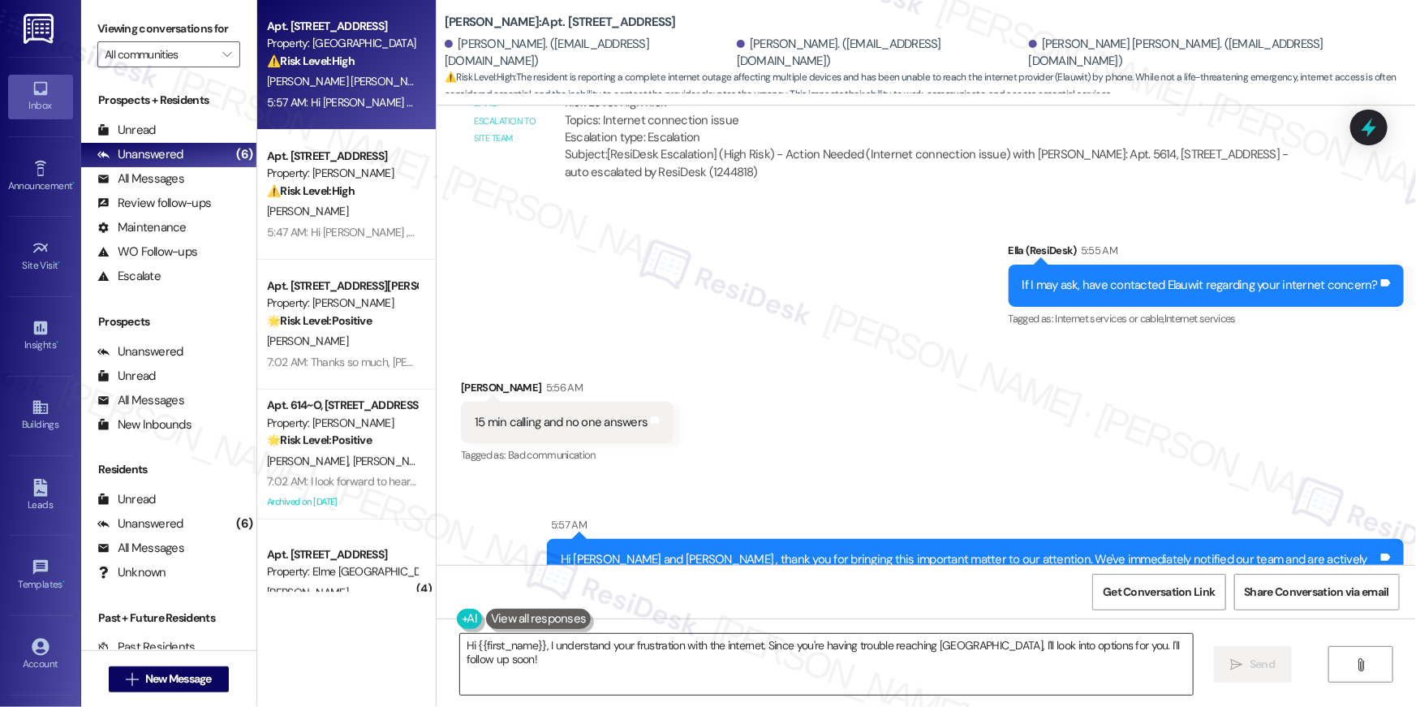
click at [898, 663] on textarea "Hi {{first_name}}, I understand your frustration with the internet. Since you'r…" at bounding box center [826, 664] width 733 height 61
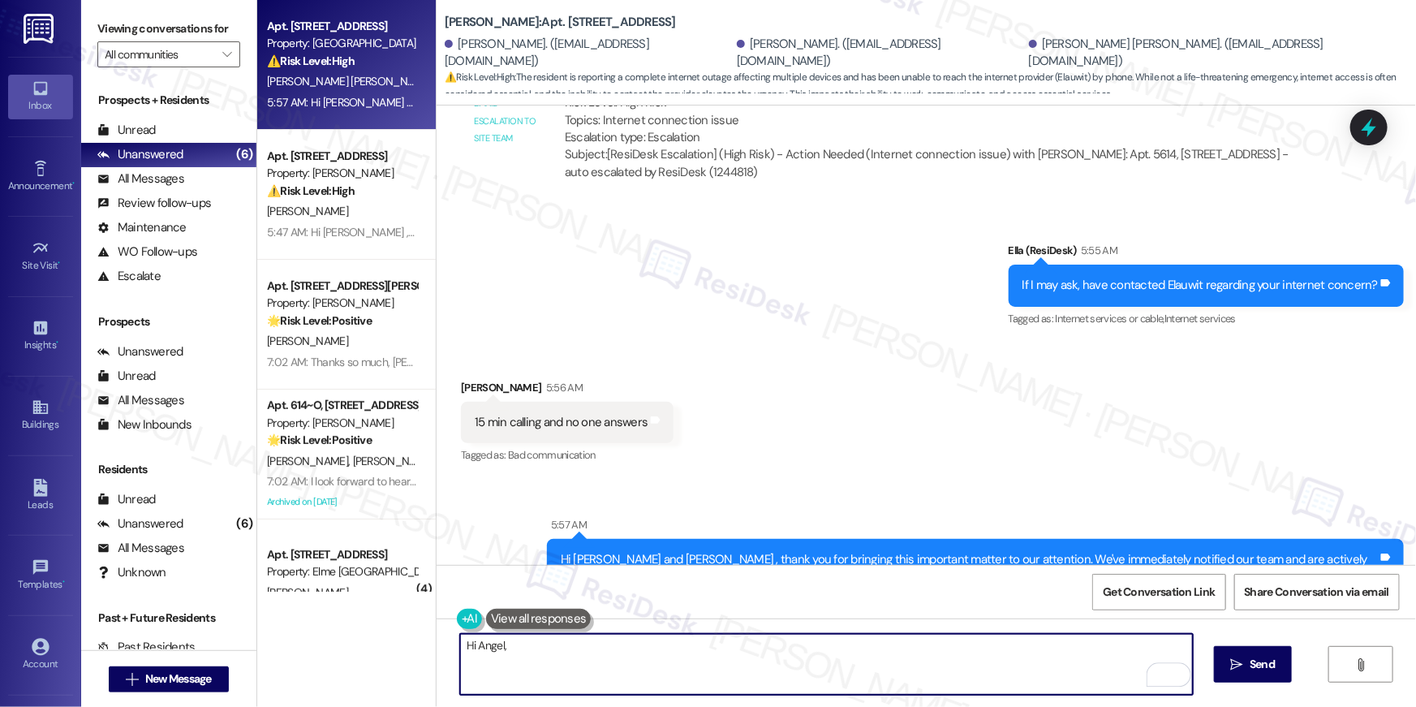
paste textarea "I just got an update from the site team. We’ve contacted the supervisor of [PER…"
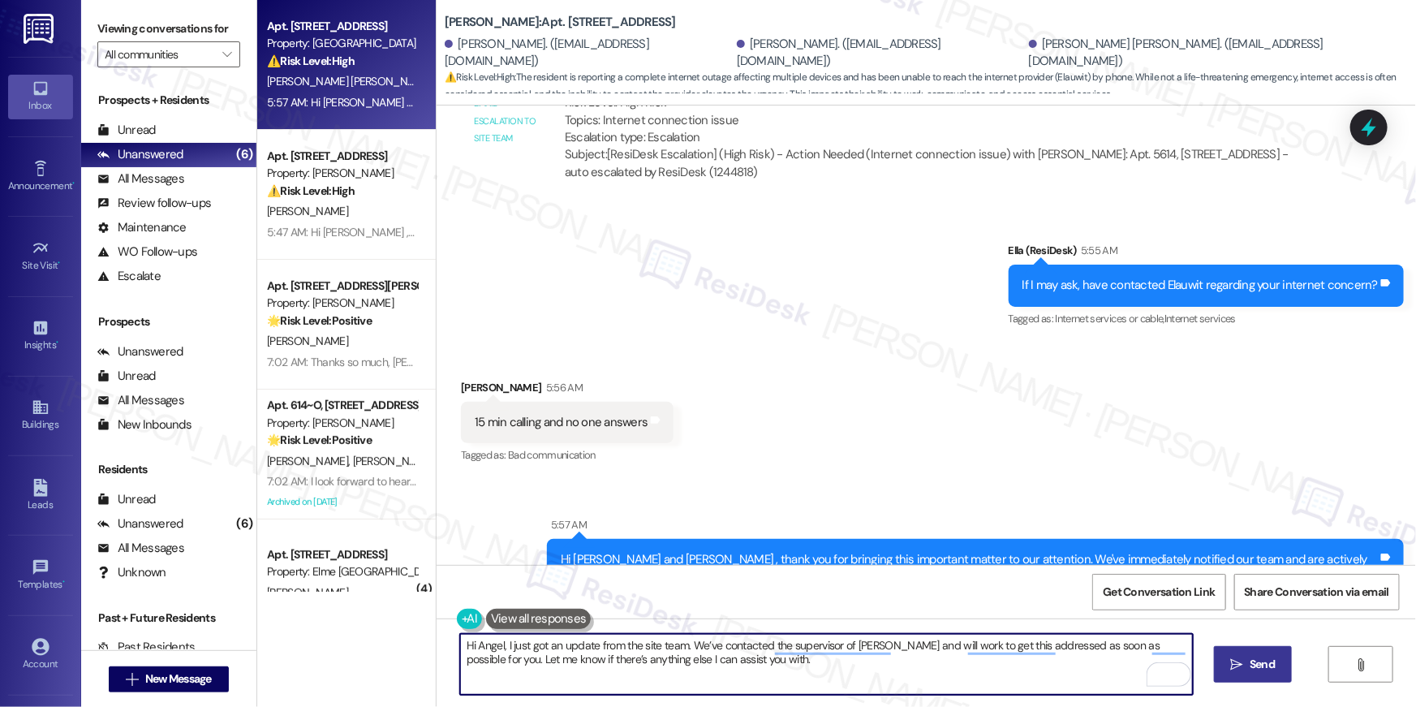
type textarea "Hi Angel, I just got an update from the site team. We’ve contacted the supervis…"
click at [1228, 666] on span " Send" at bounding box center [1253, 664] width 51 height 17
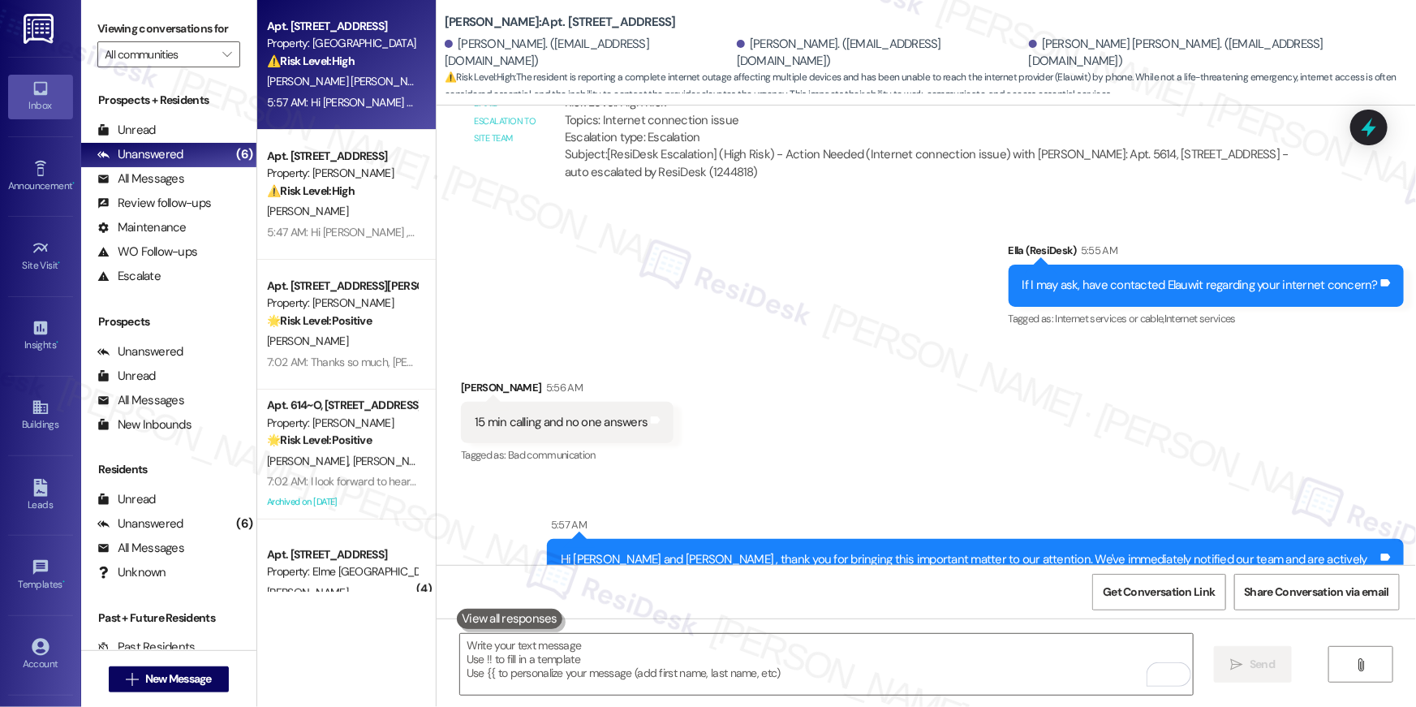
scroll to position [17859, 0]
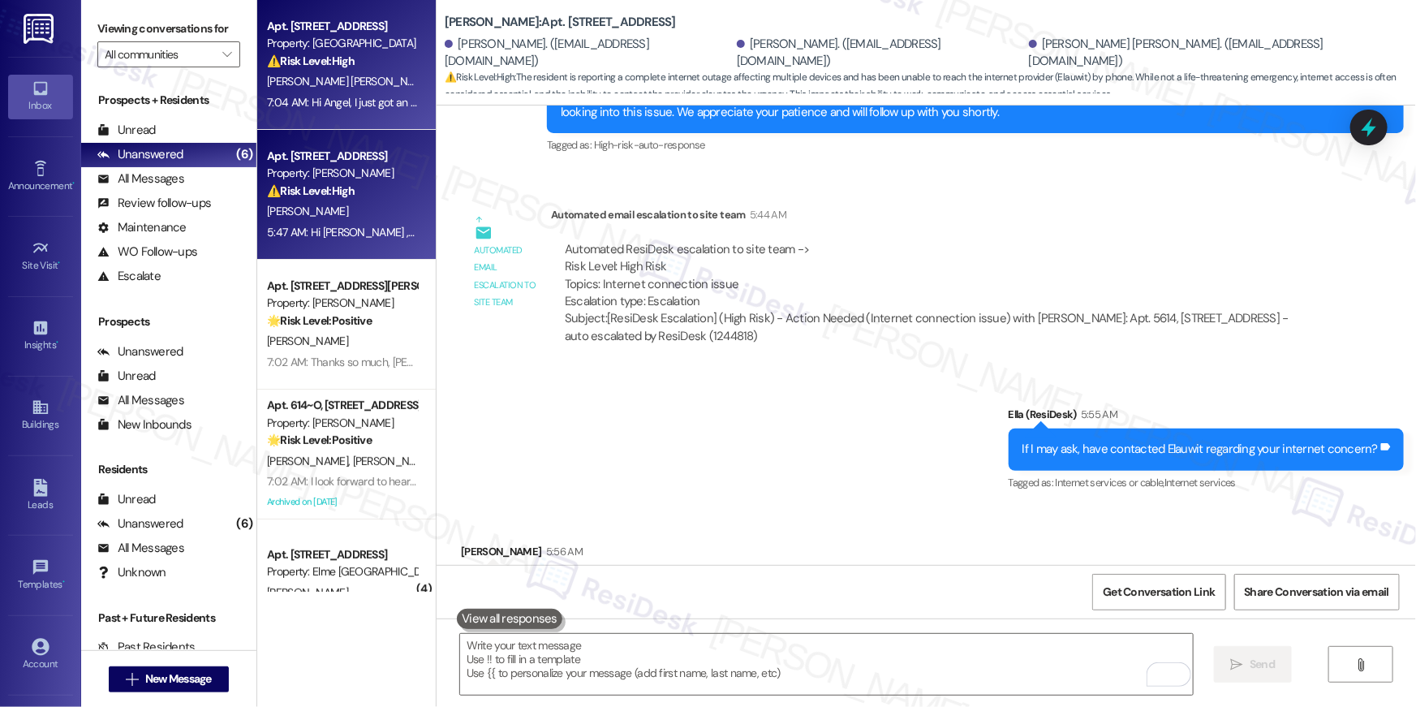
click at [338, 217] on div "[PERSON_NAME]" at bounding box center [341, 211] width 153 height 20
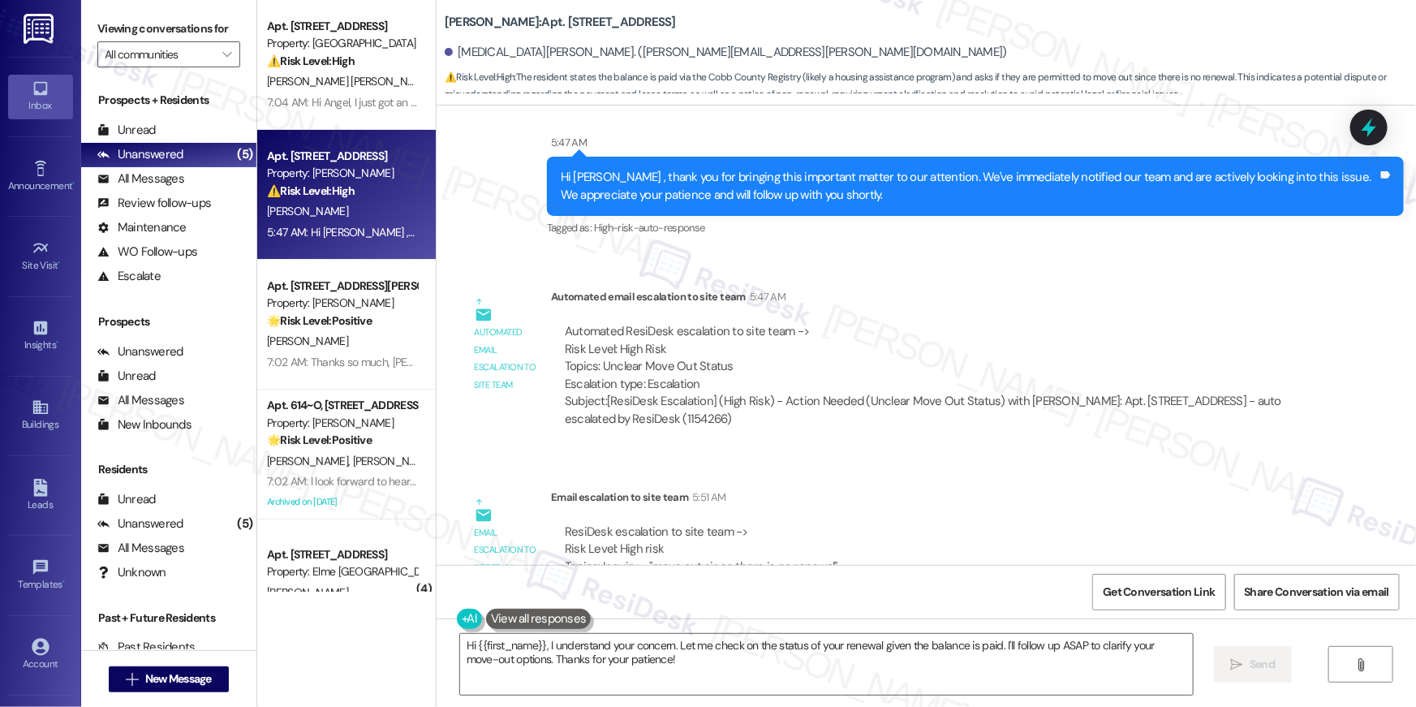
scroll to position [39015, 0]
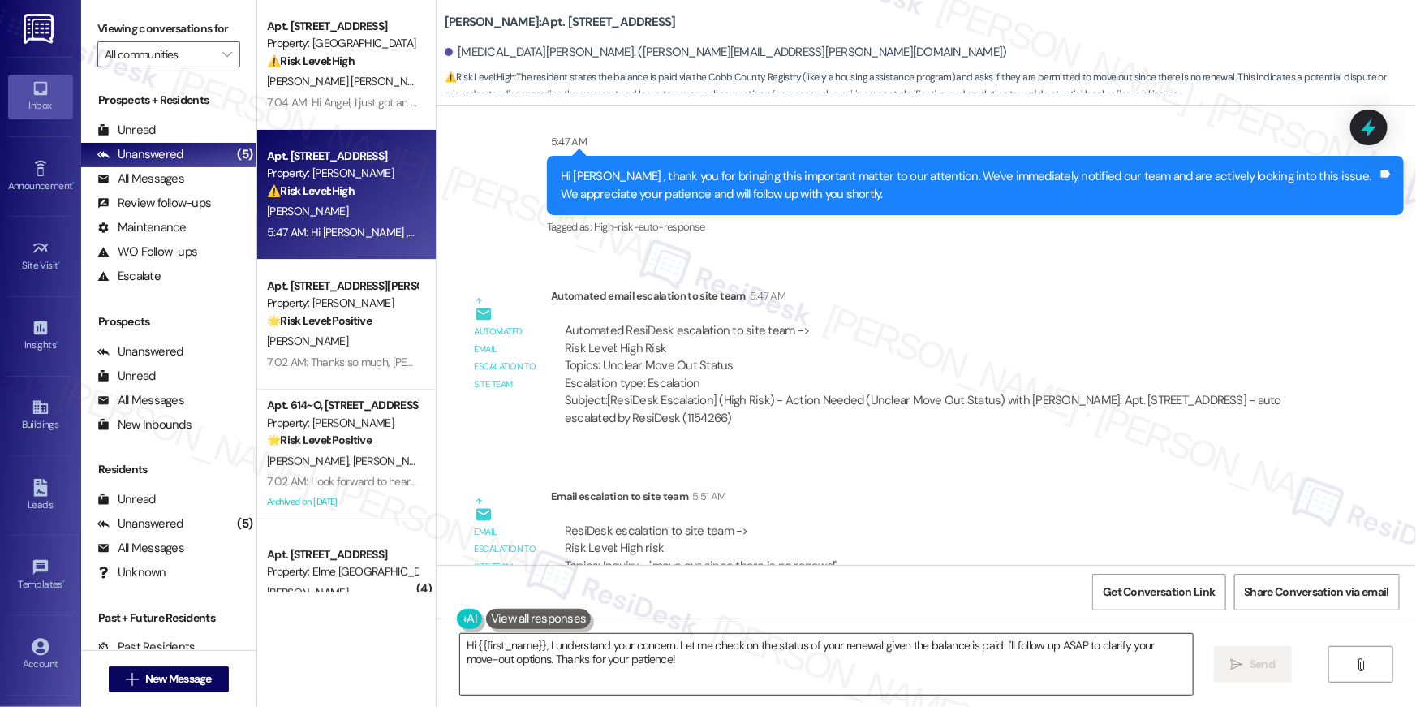
drag, startPoint x: 695, startPoint y: 662, endPoint x: 703, endPoint y: 666, distance: 9.1
click at [696, 662] on textarea "Hi {{first_name}}, I understand your concern. Let me check on the status of you…" at bounding box center [826, 664] width 733 height 61
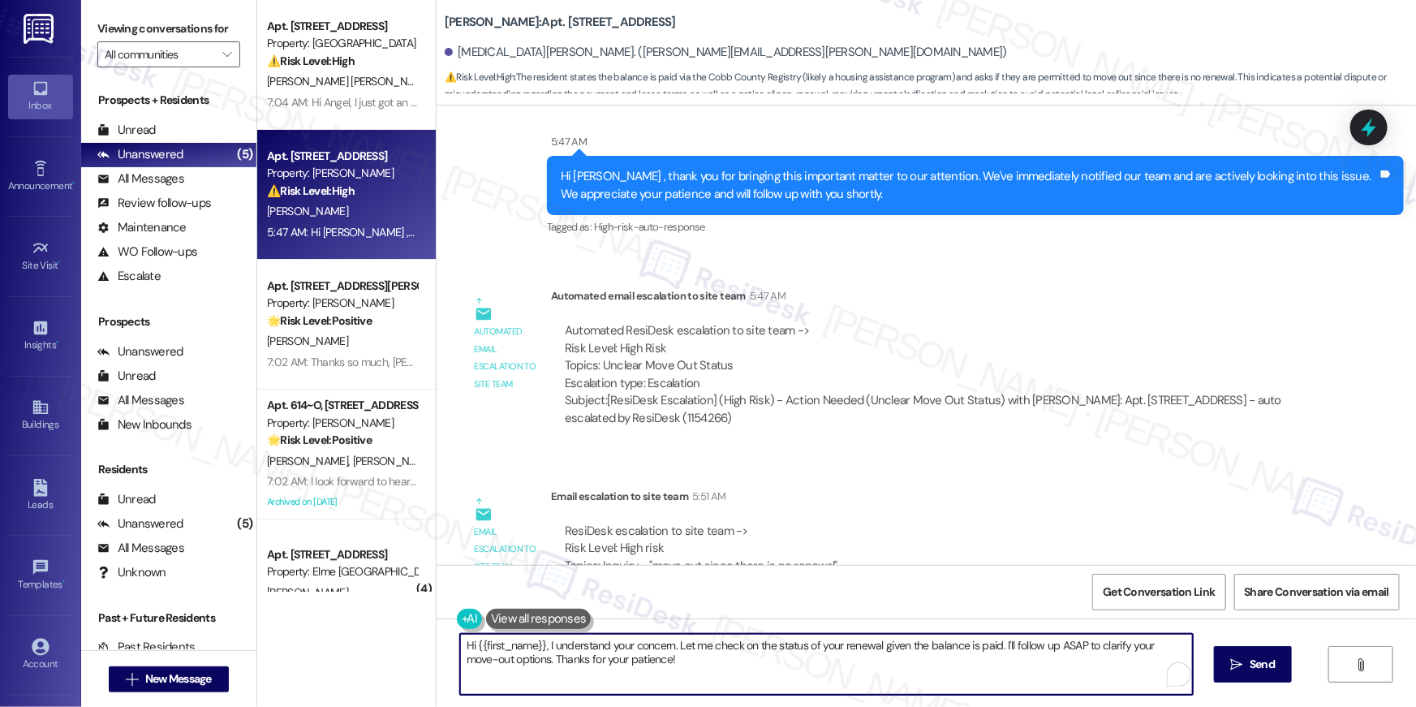
drag, startPoint x: 703, startPoint y: 666, endPoint x: 540, endPoint y: 647, distance: 165.0
click at [540, 647] on textarea "Hi {{first_name}}, I understand your concern. Let me check on the status of you…" at bounding box center [826, 664] width 733 height 61
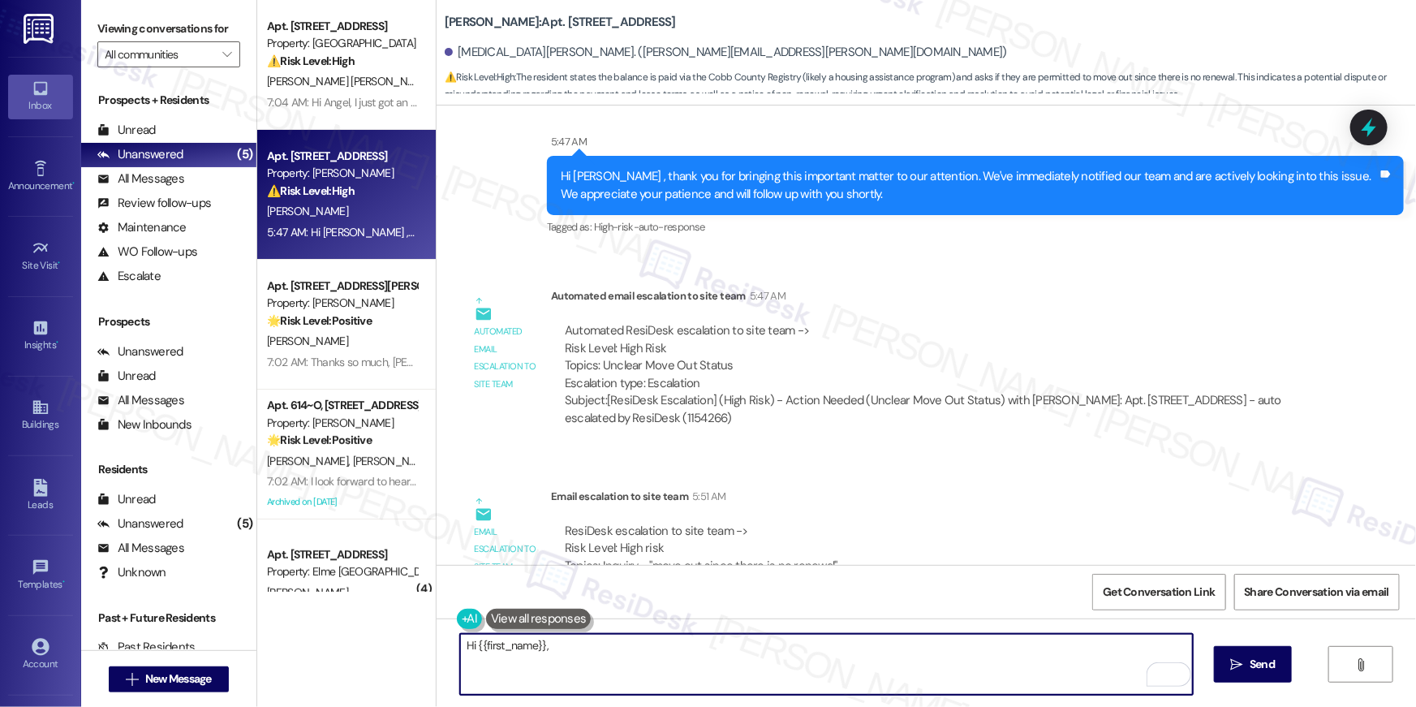
click at [838, 641] on textarea "Hi {{first_name}}," at bounding box center [826, 664] width 733 height 61
paste textarea "we’re sorry to see you go and appreciate your residency. To submit your Notice …"
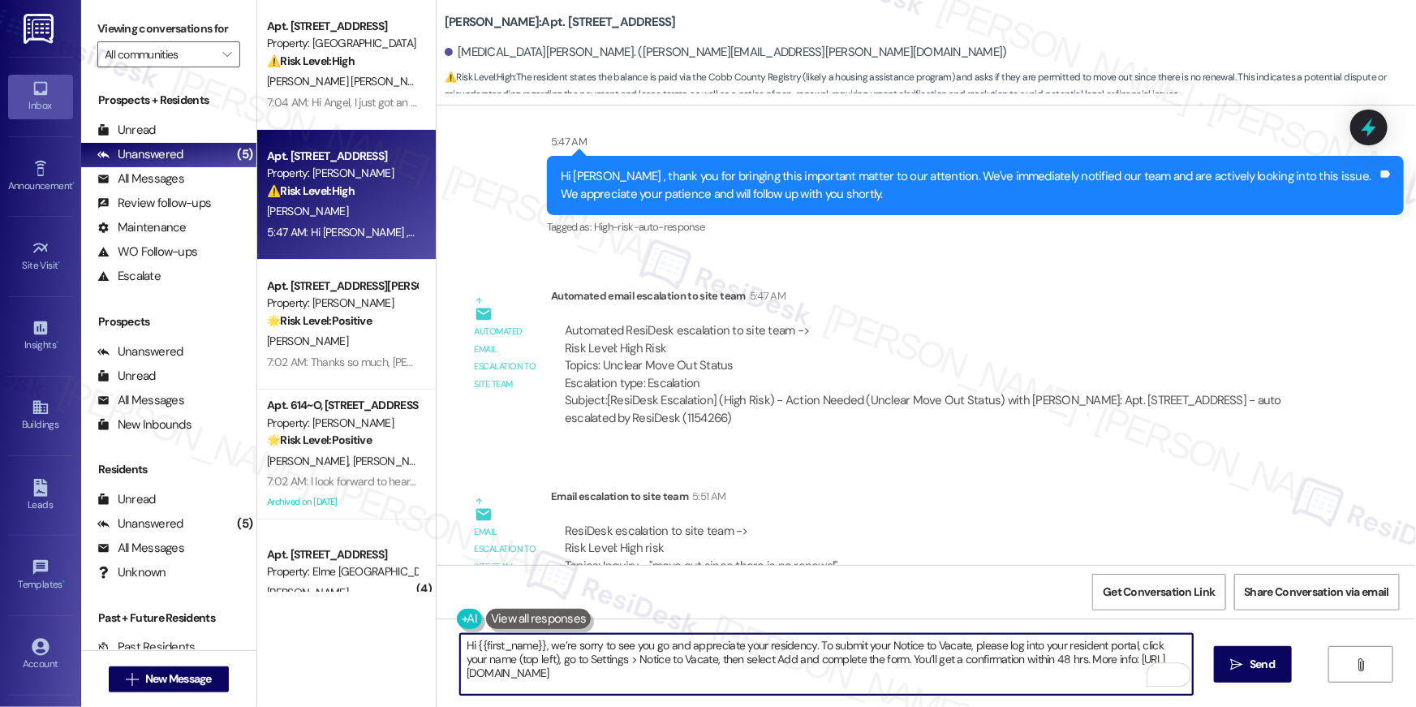
drag, startPoint x: 544, startPoint y: 644, endPoint x: 772, endPoint y: 646, distance: 228.0
click at [772, 646] on textarea "Hi {{first_name}}, we’re sorry to see you go and appreciate your residency. To …" at bounding box center [826, 664] width 733 height 61
drag, startPoint x: 804, startPoint y: 646, endPoint x: 542, endPoint y: 639, distance: 262.2
click at [541, 639] on textarea "Hi {{first_name}}, we’re sorry to see you go and appreciate your residency. To …" at bounding box center [826, 664] width 733 height 61
type textarea "Hi {{first_name}}, To submit your Notice to Vacate, please log into your reside…"
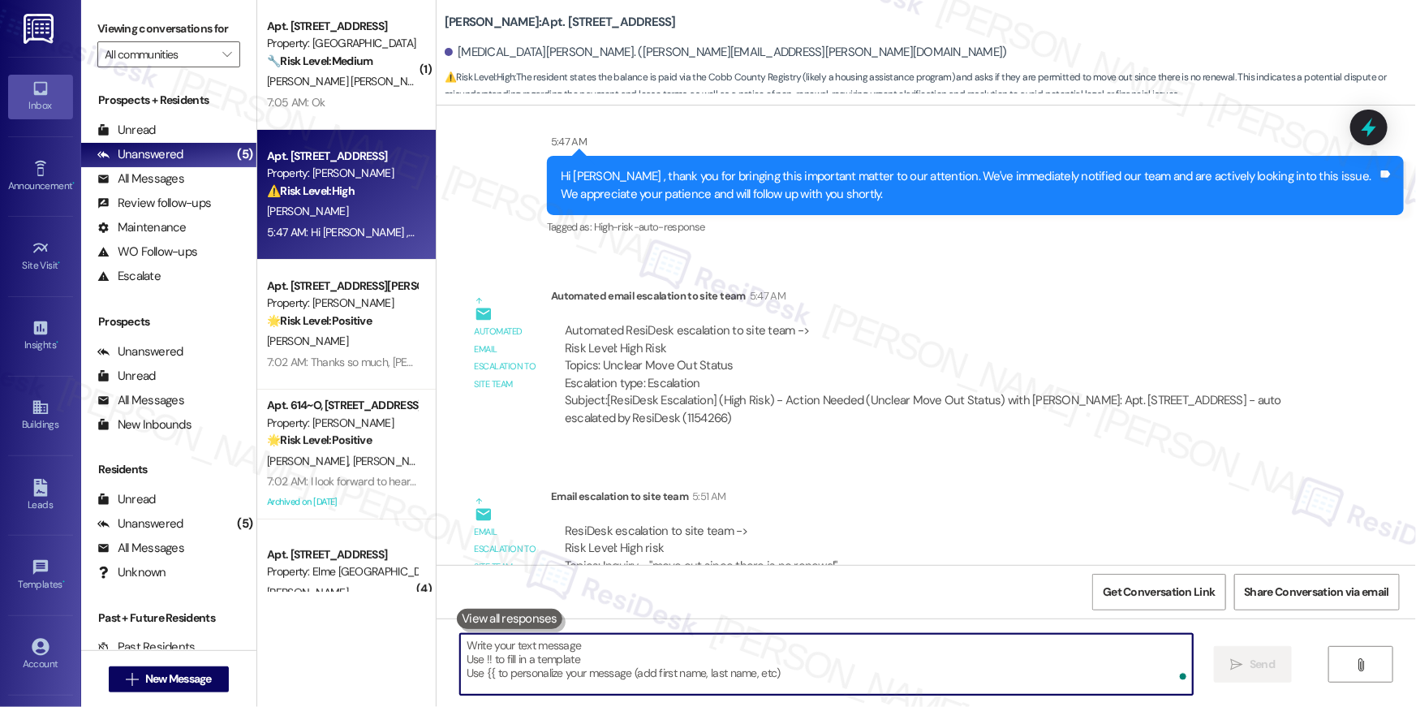
scroll to position [38460, 0]
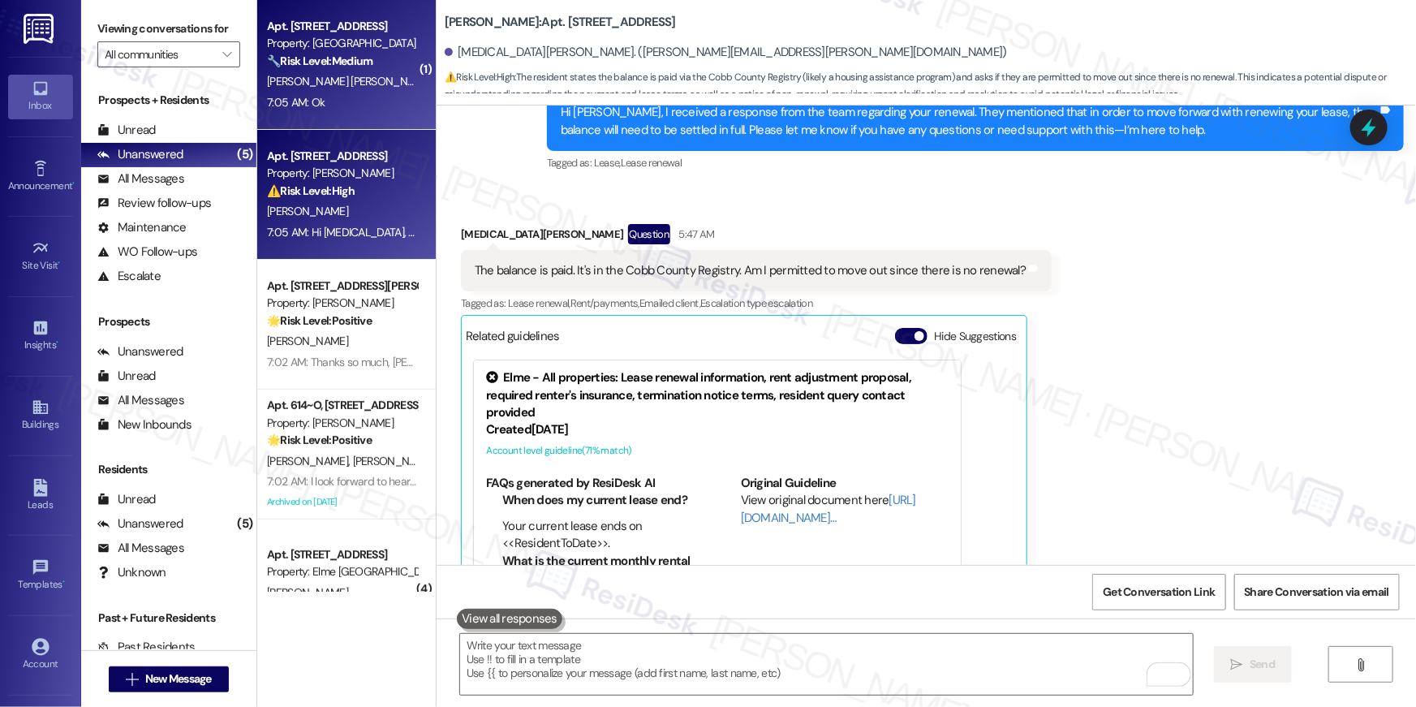
click at [331, 88] on div "J. Castro Jovel A. Yzquierdo Arana A. Espiritu" at bounding box center [341, 81] width 153 height 20
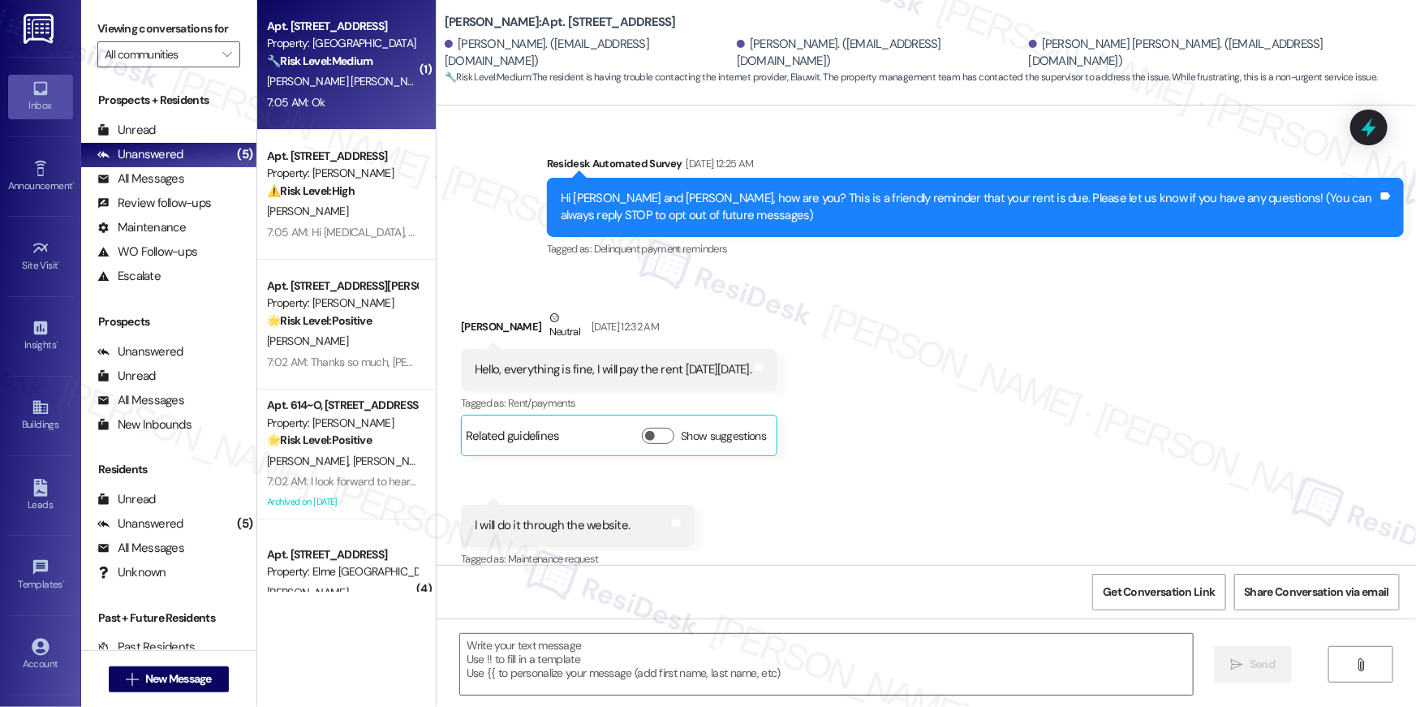
scroll to position [18504, 0]
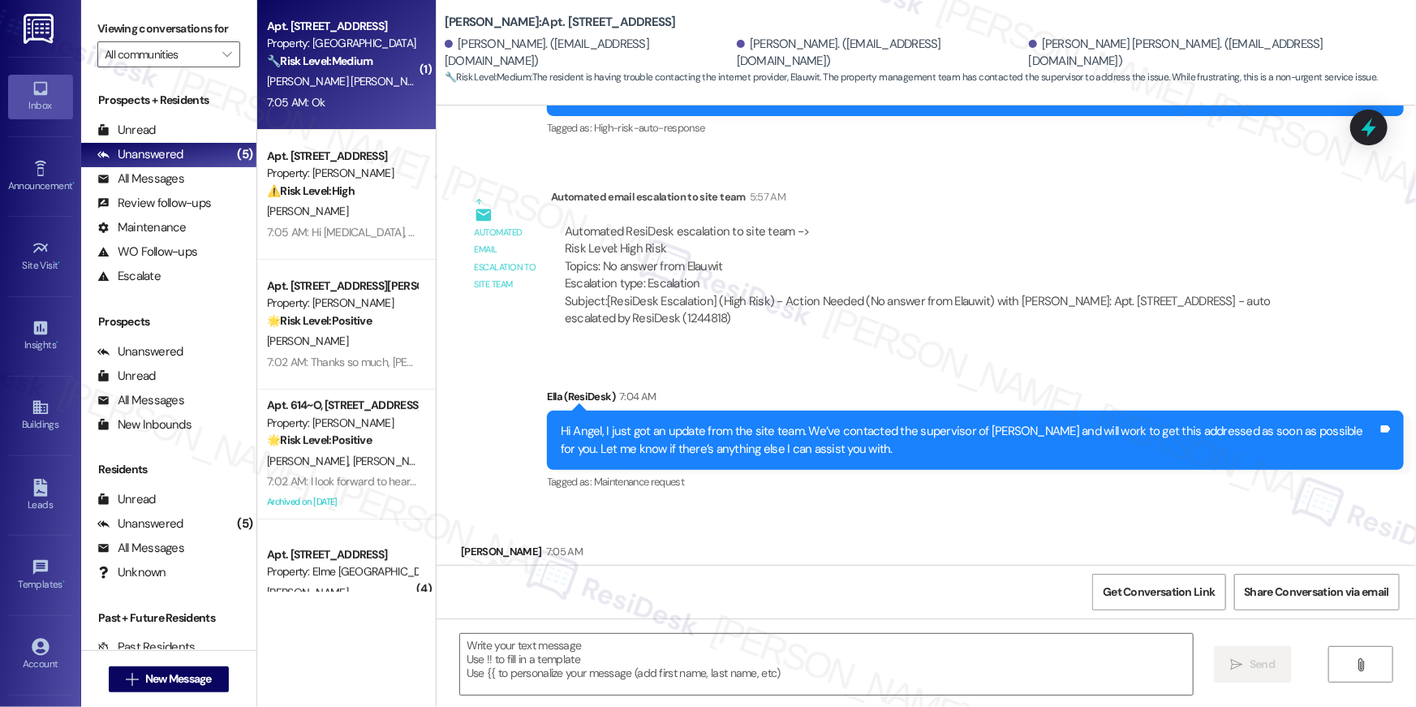
type textarea "Fetching suggested responses. Please feel free to read through the conversation…"
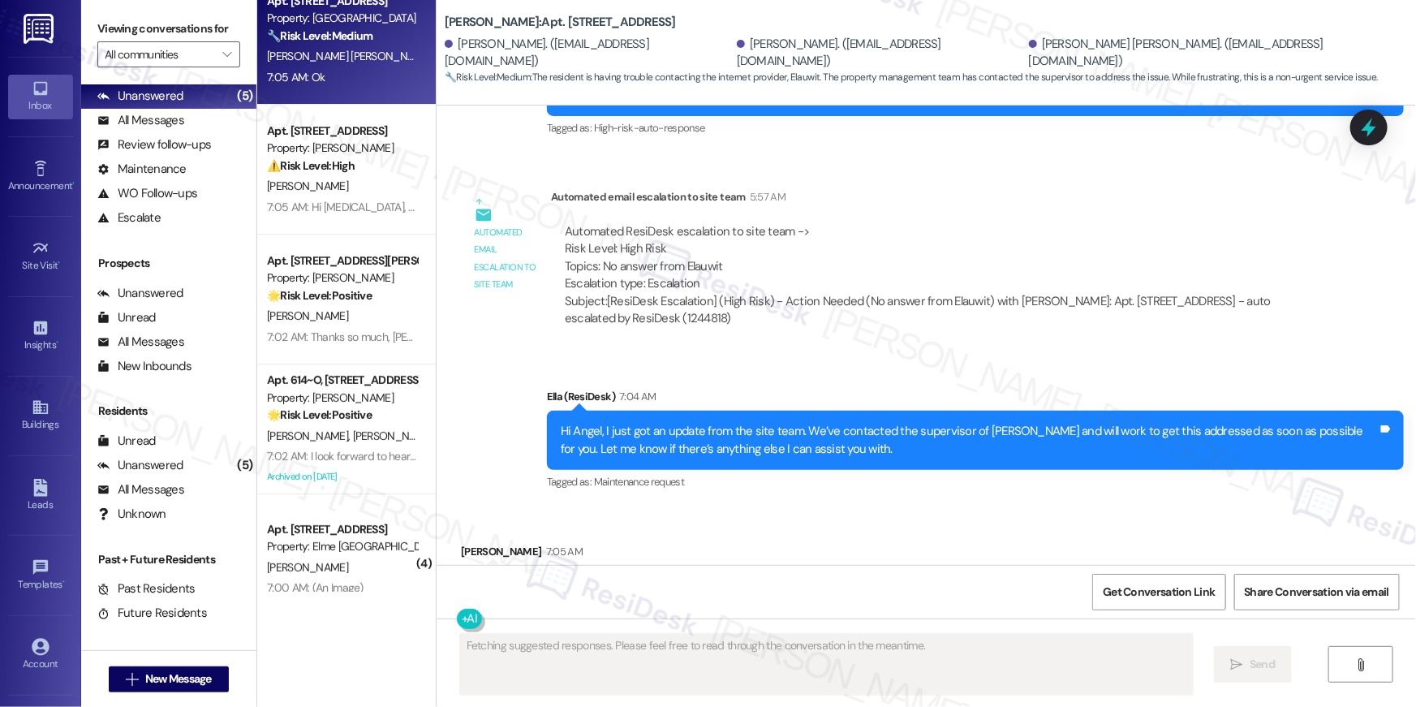
scroll to position [57, 0]
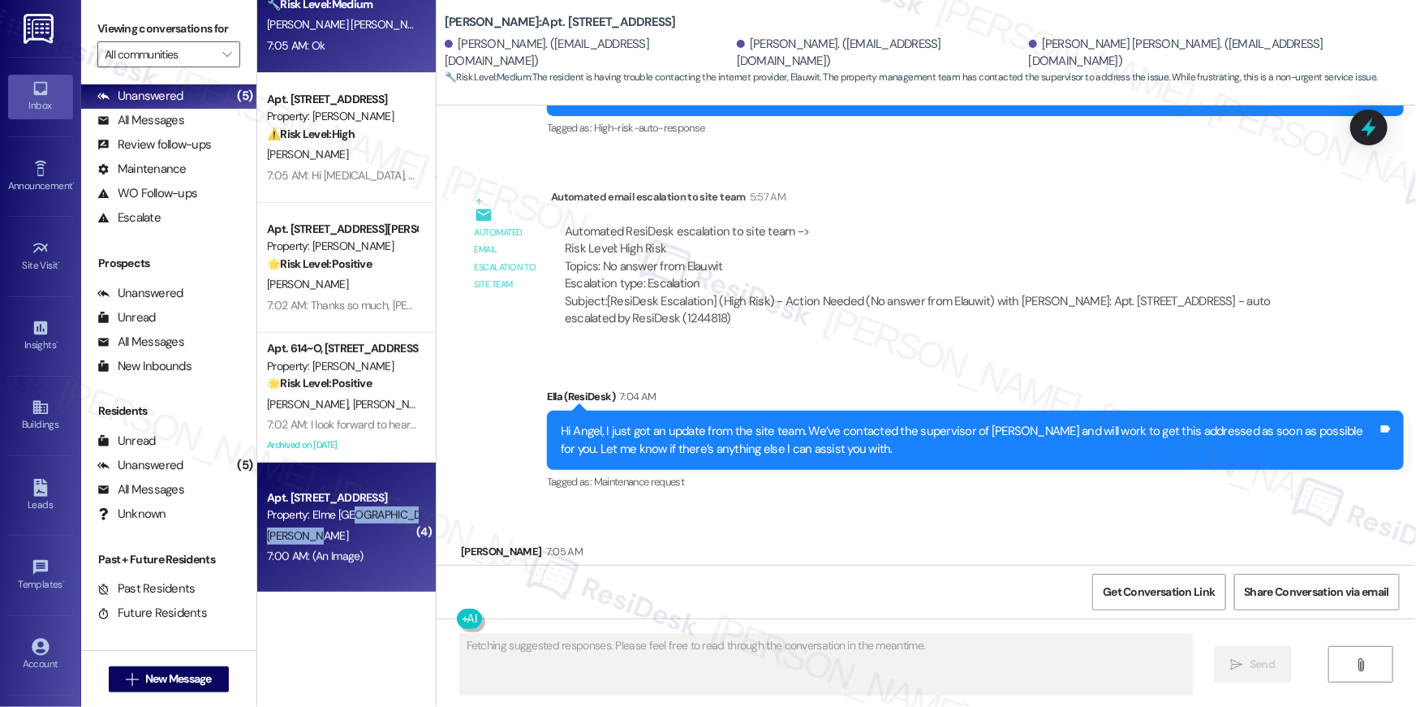
click at [342, 523] on div "Apt. 3223, 205 Century Place Property: Elme Alexandria J. Blanco 7:00 AM: (An I…" at bounding box center [346, 527] width 179 height 130
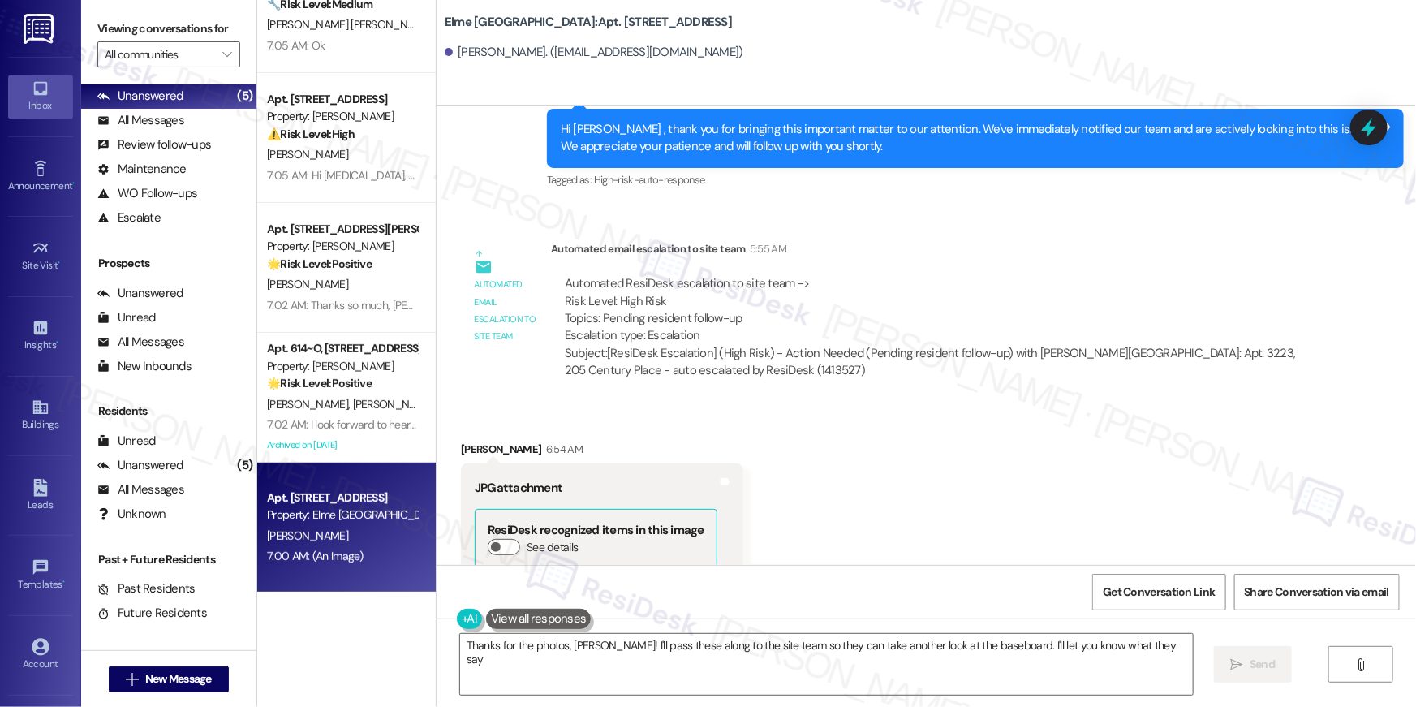
type textarea "Thanks for the photos, [PERSON_NAME]! I'll pass these along to the site team so…"
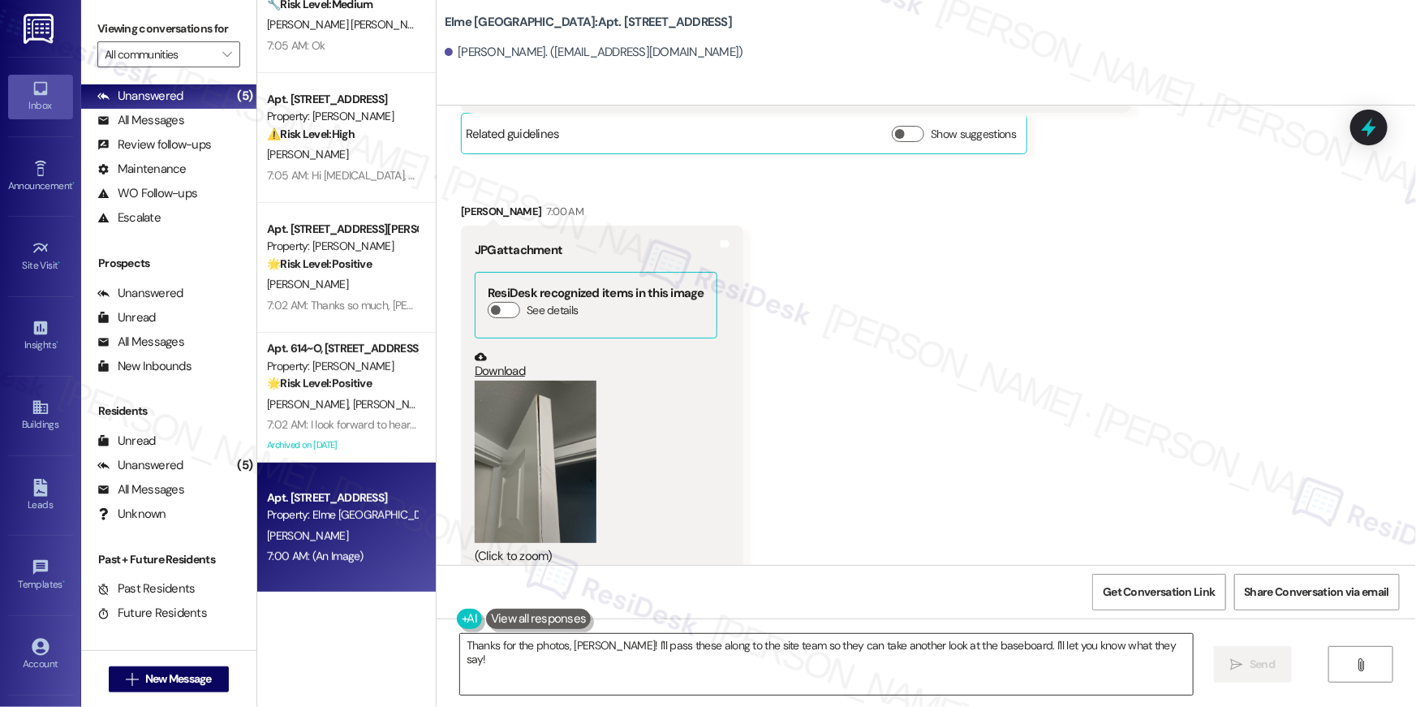
scroll to position [7616, 0]
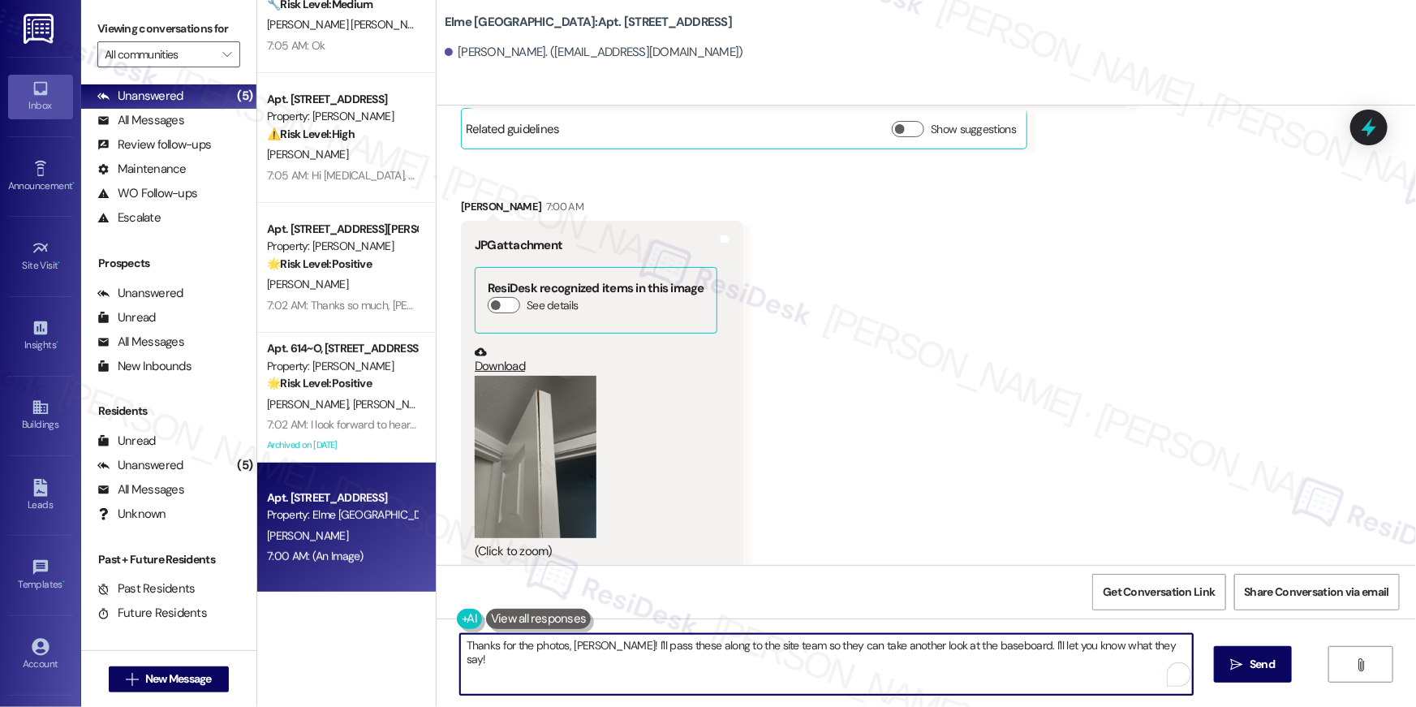
click at [607, 667] on textarea "Thanks for the photos, [PERSON_NAME]! I'll pass these along to the site team so…" at bounding box center [826, 664] width 733 height 61
drag, startPoint x: 594, startPoint y: 643, endPoint x: 677, endPoint y: 685, distance: 92.5
click at [677, 685] on textarea "Thanks for the photos, [PERSON_NAME]! I'll pass these along to the site team so…" at bounding box center [826, 664] width 733 height 61
click at [729, 670] on textarea "Thanks for the photos, [PERSON_NAME]! I'll pass these along to the site team so…" at bounding box center [826, 664] width 733 height 61
click at [953, 666] on textarea "Thanks for the photos, [PERSON_NAME]! I'll pass these along to the site team so…" at bounding box center [826, 664] width 733 height 61
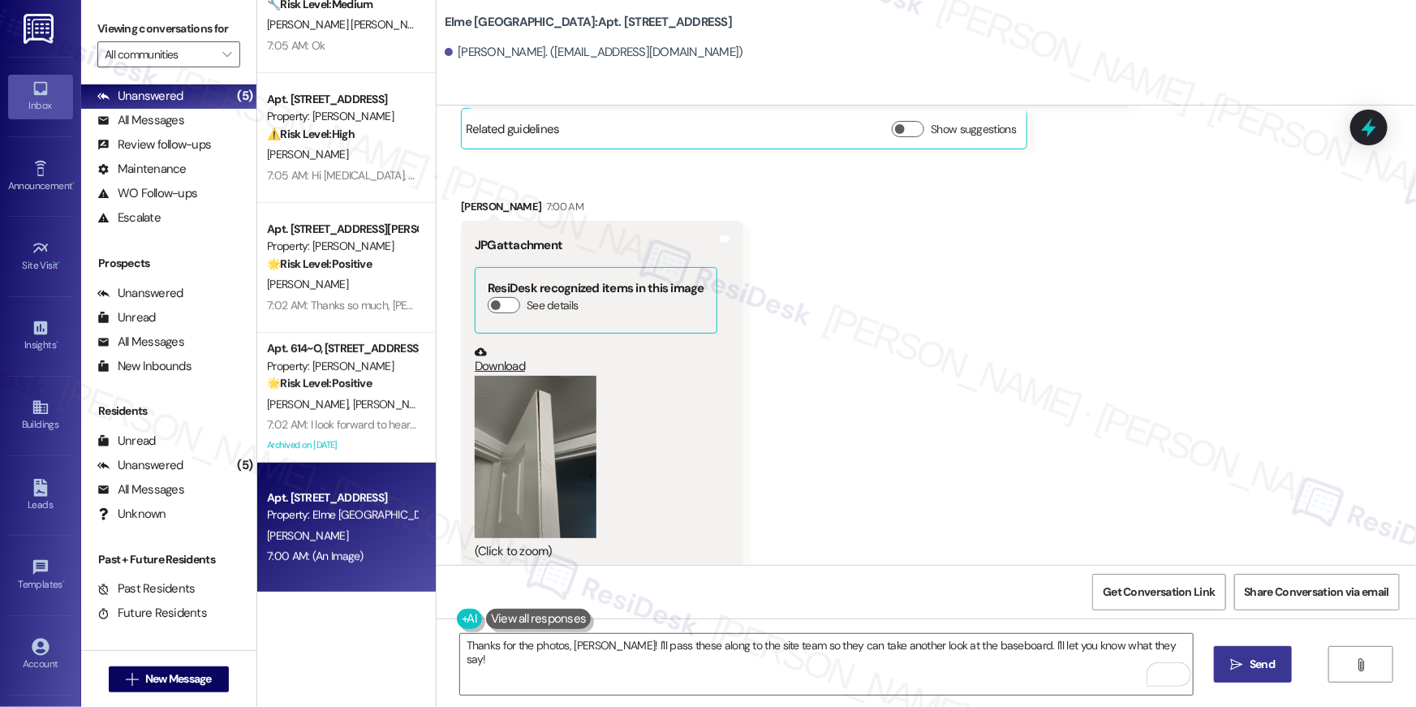
click at [1234, 662] on icon "" at bounding box center [1237, 664] width 12 height 13
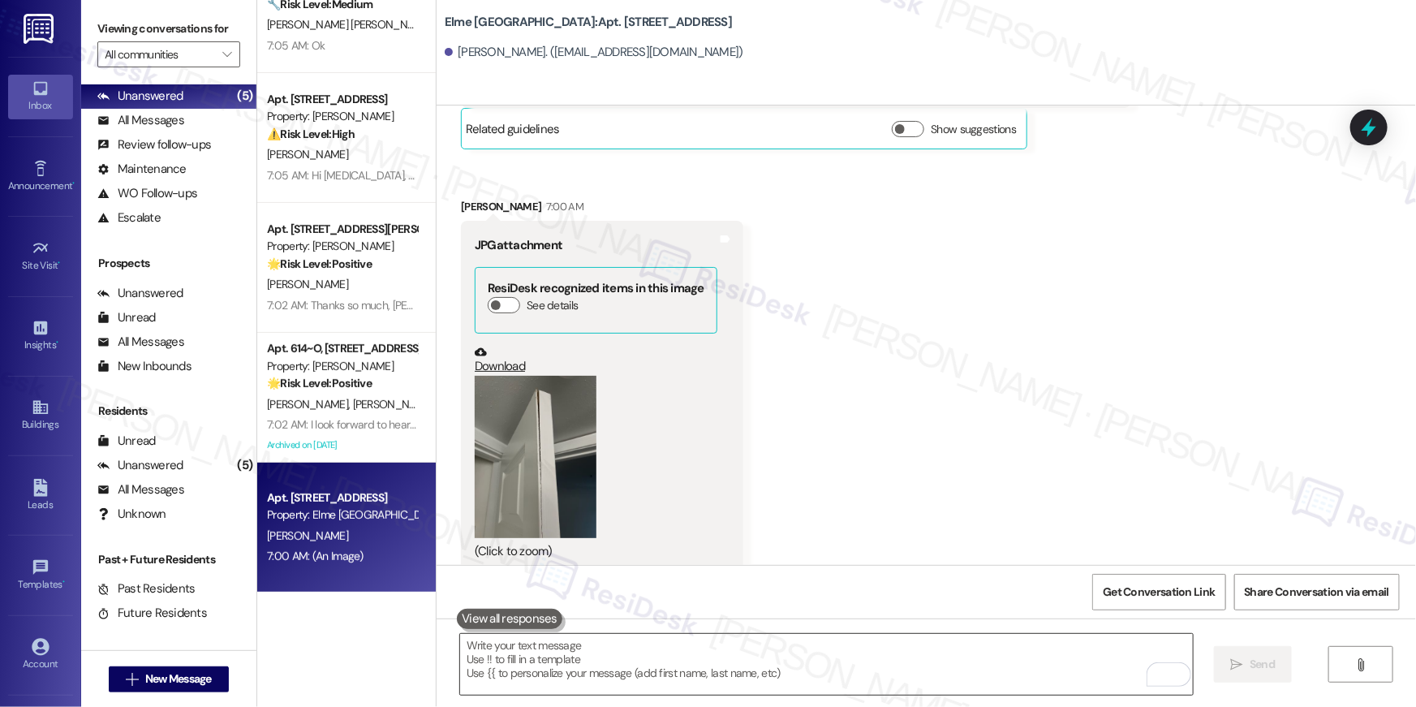
scroll to position [7615, 0]
click at [1059, 669] on textarea "To enrich screen reader interactions, please activate Accessibility in Grammarl…" at bounding box center [826, 664] width 733 height 61
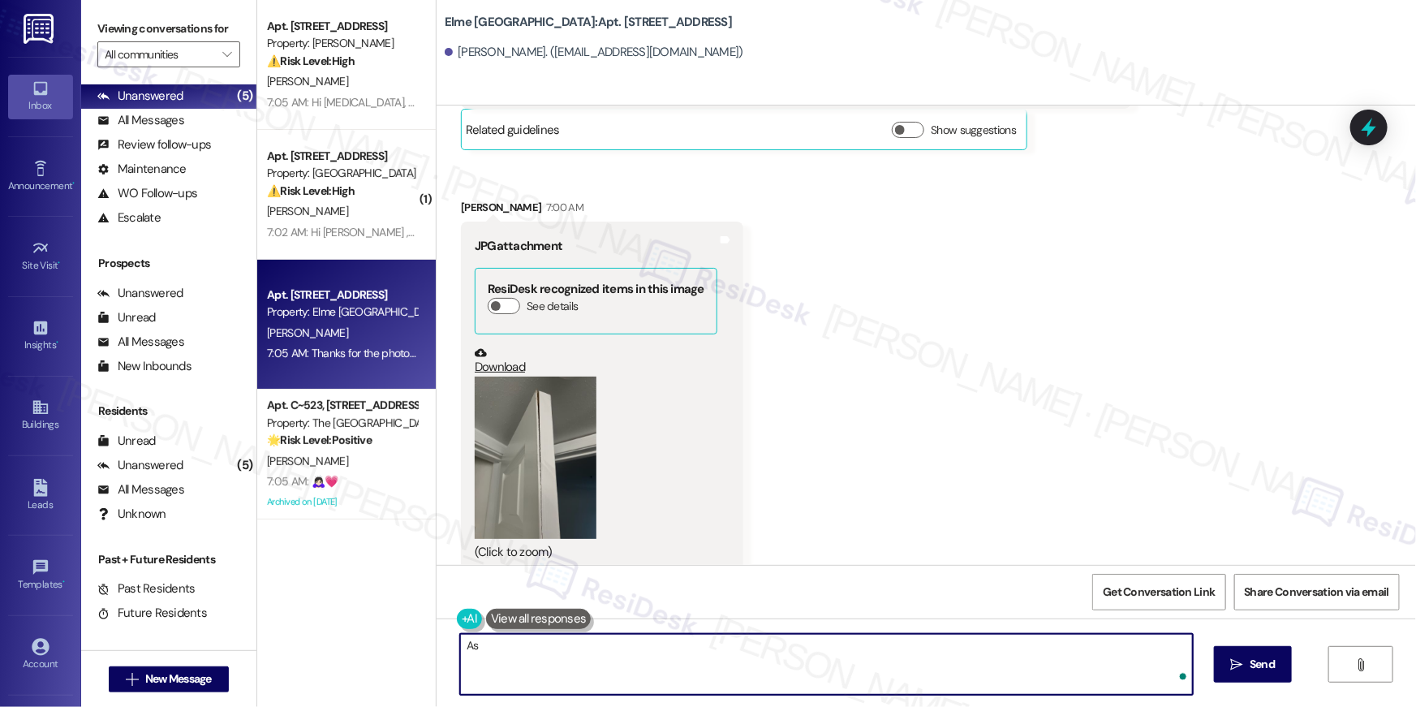
scroll to position [0, 0]
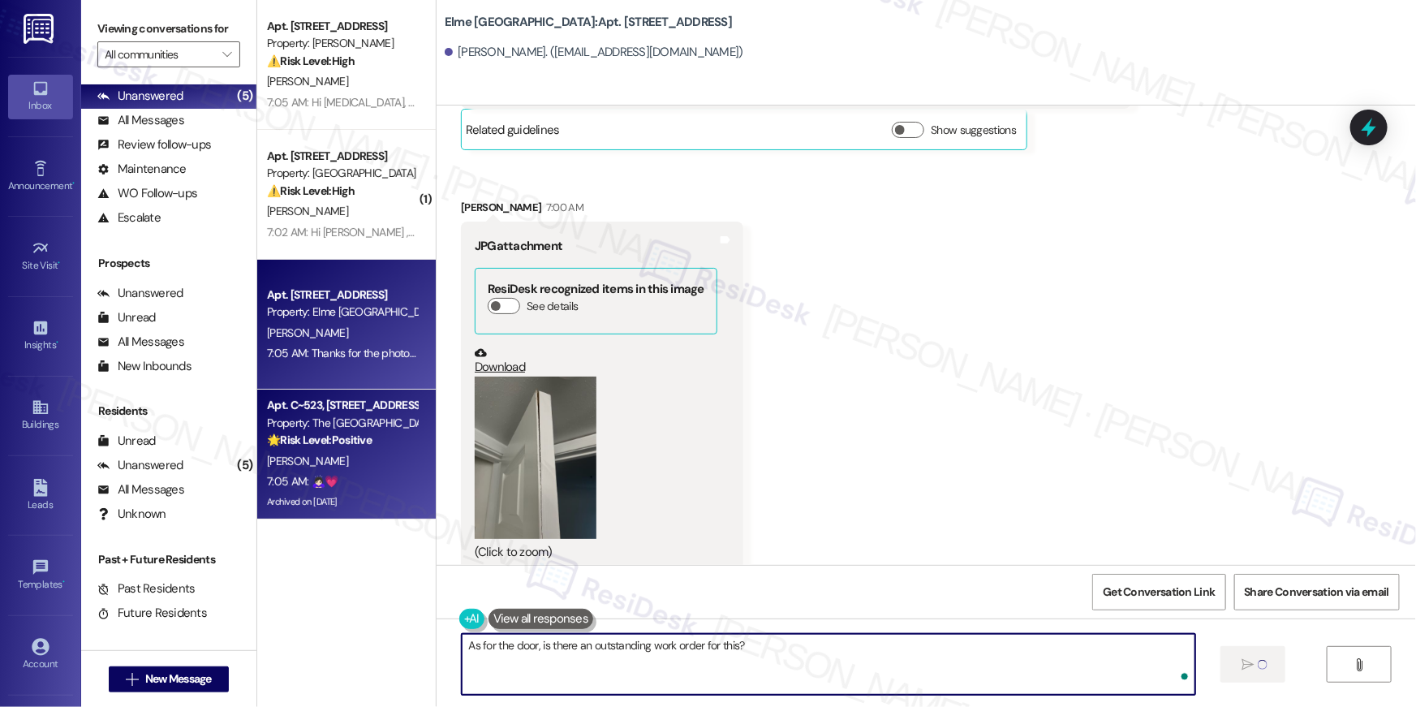
type textarea "As for the door, is there an outstanding work order for this?"
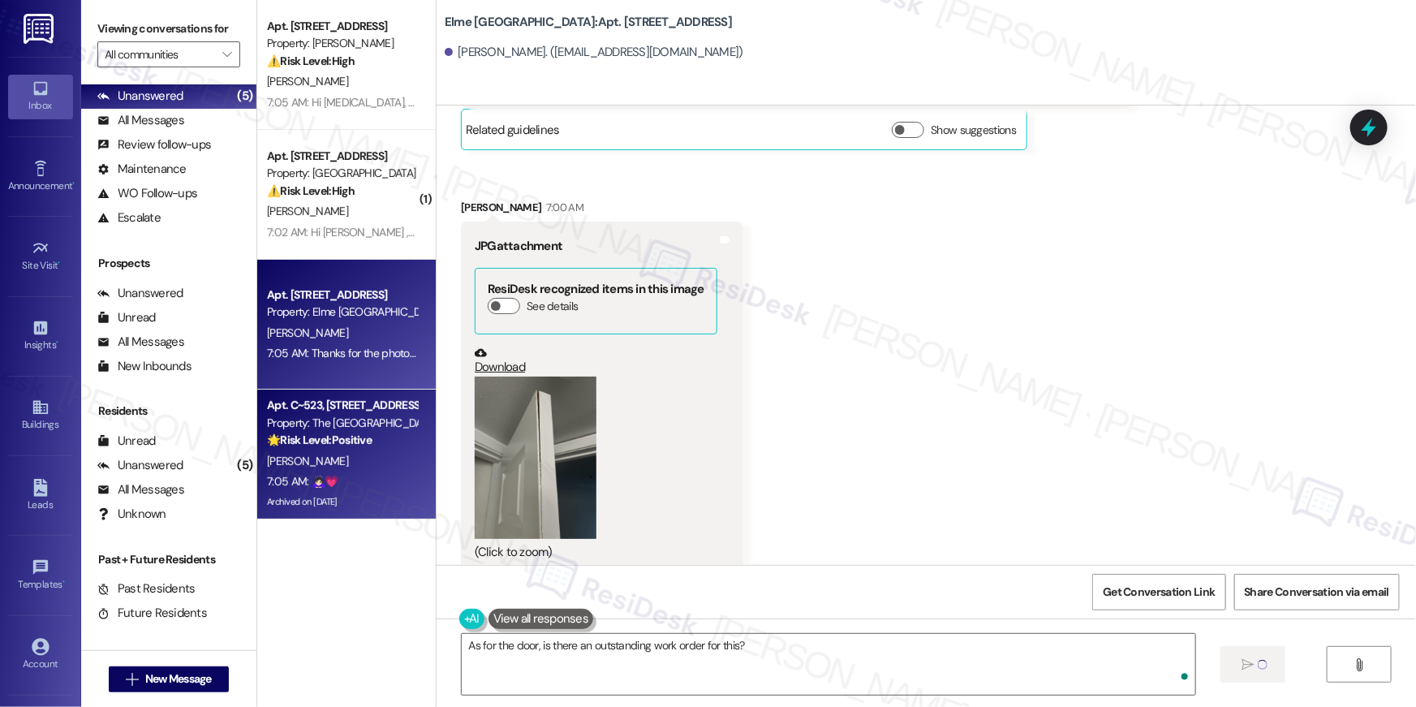
click at [355, 493] on div "Archived on [DATE]" at bounding box center [341, 502] width 153 height 20
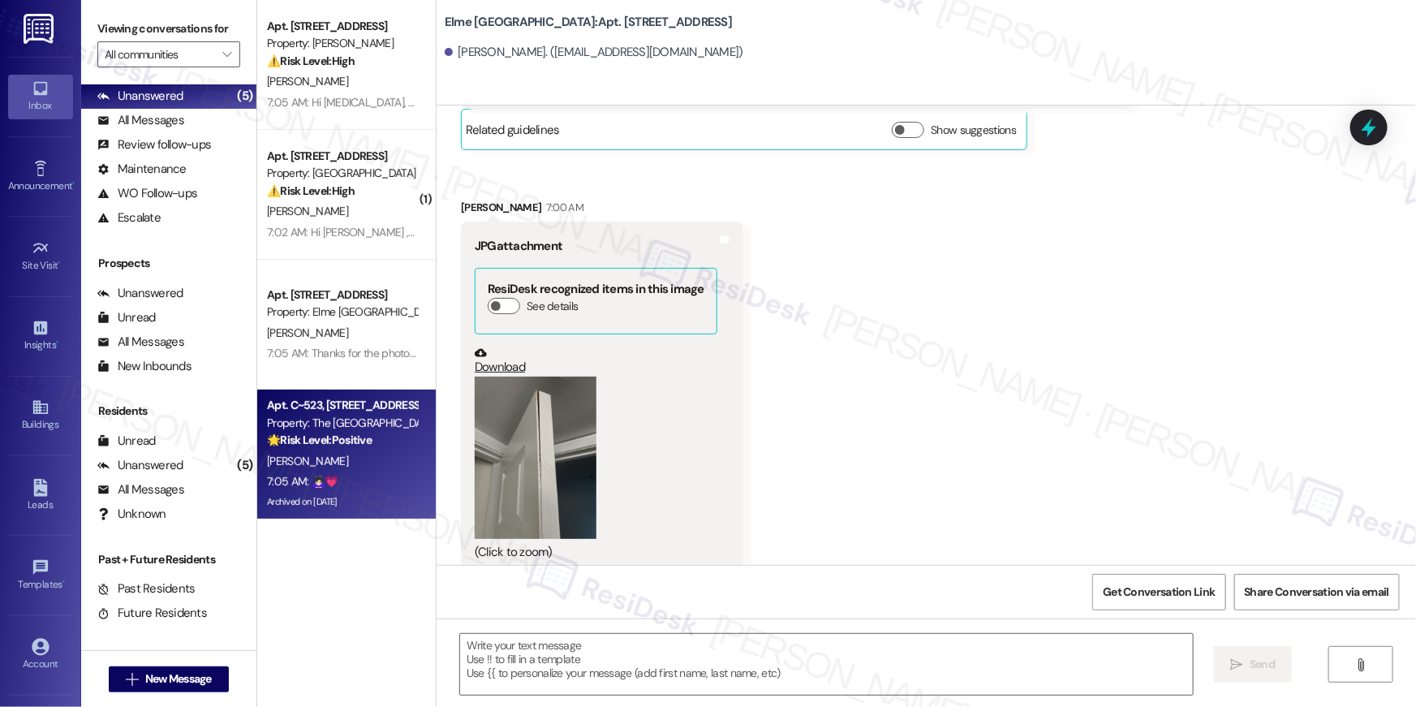
type textarea "Fetching suggested responses. Please feel free to read through the conversation…"
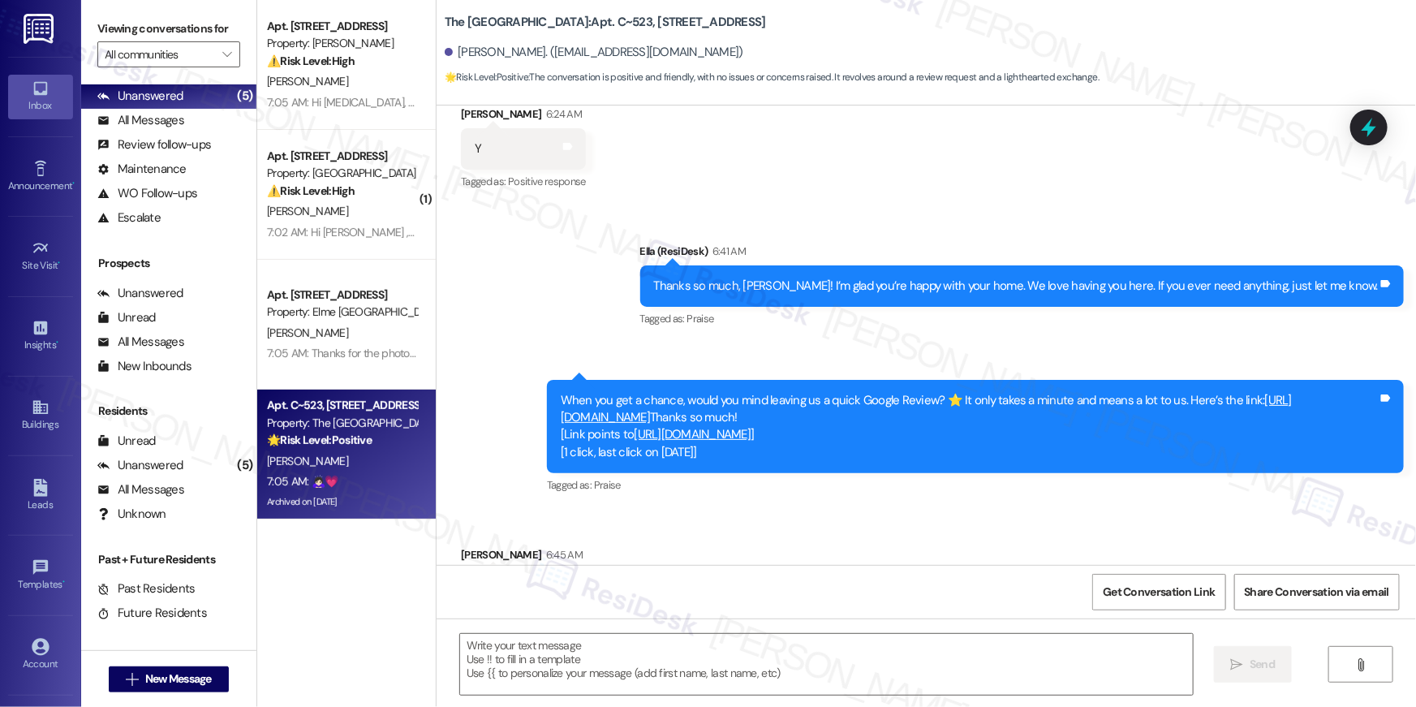
type textarea "Fetching suggested responses. Please feel free to read through the conversation…"
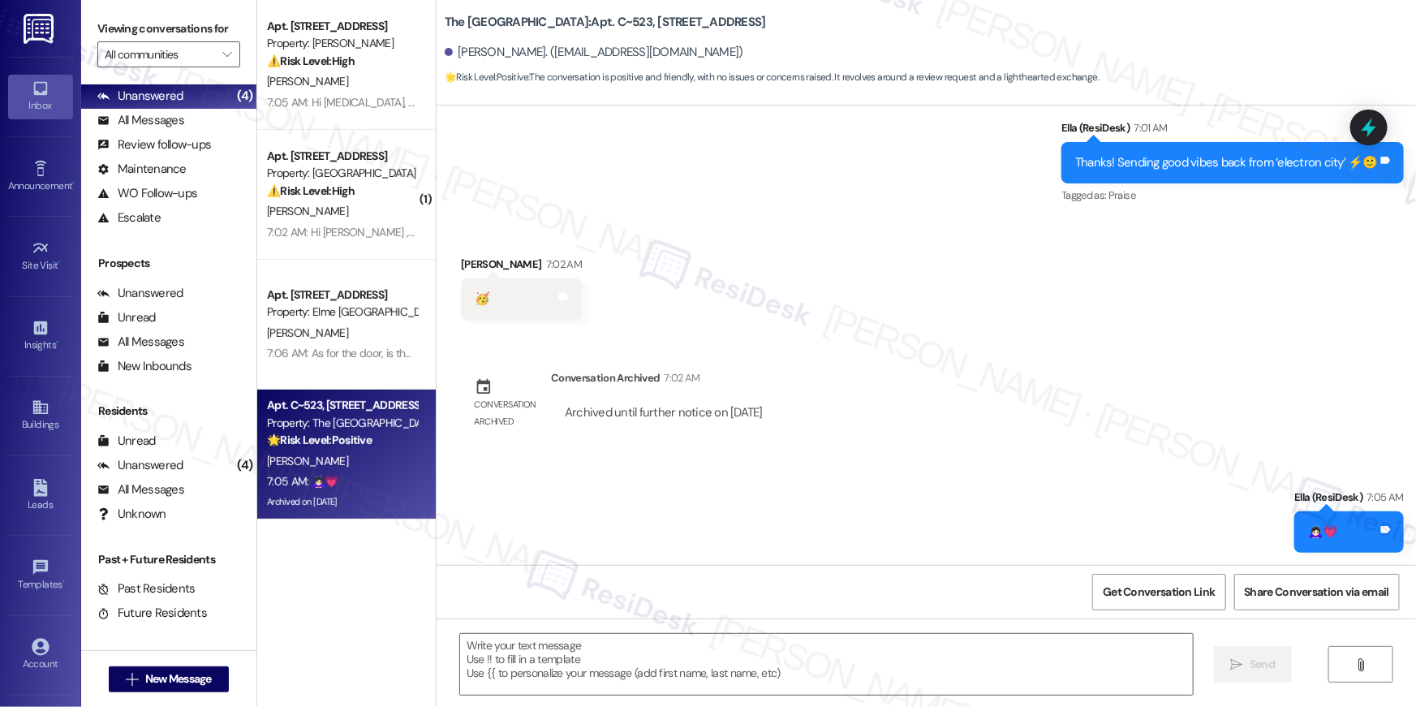
scroll to position [844, 0]
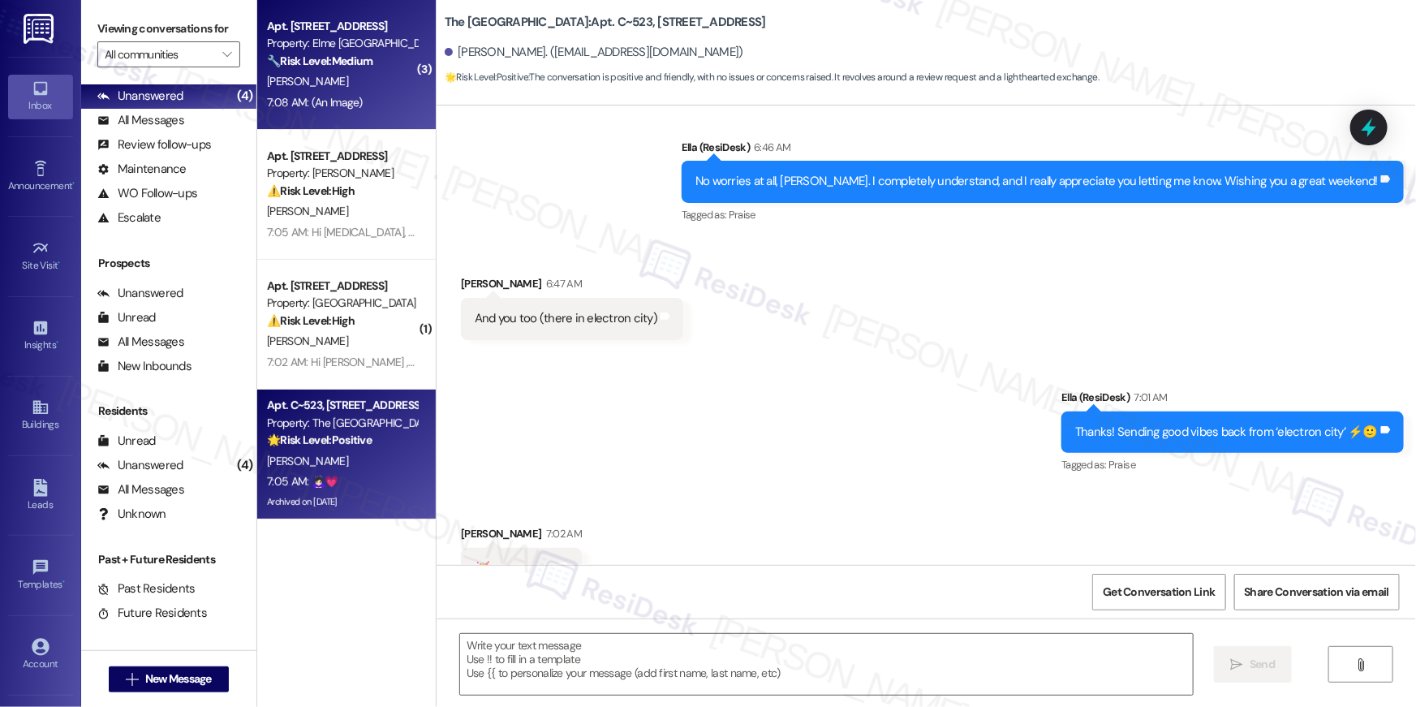
click at [345, 87] on div "[PERSON_NAME]" at bounding box center [341, 81] width 153 height 20
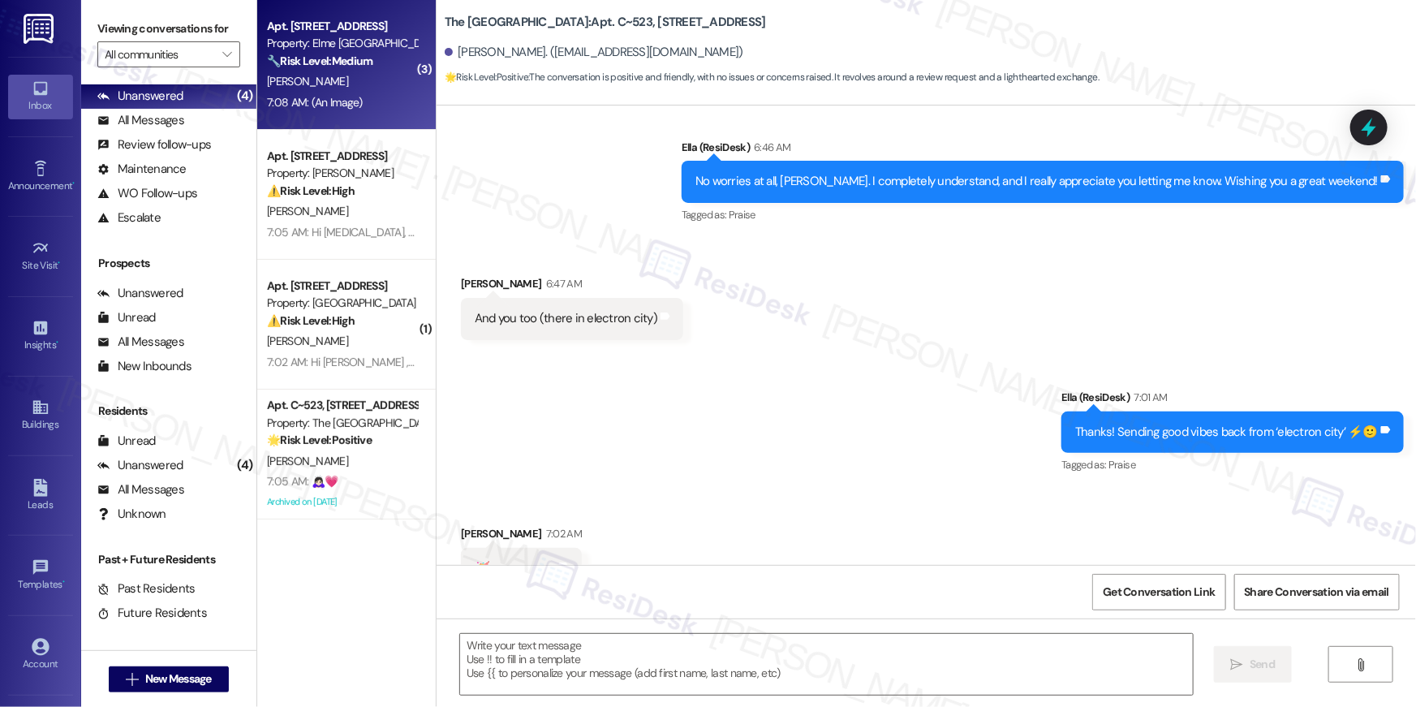
type textarea "Fetching suggested responses. Please feel free to read through the conversation…"
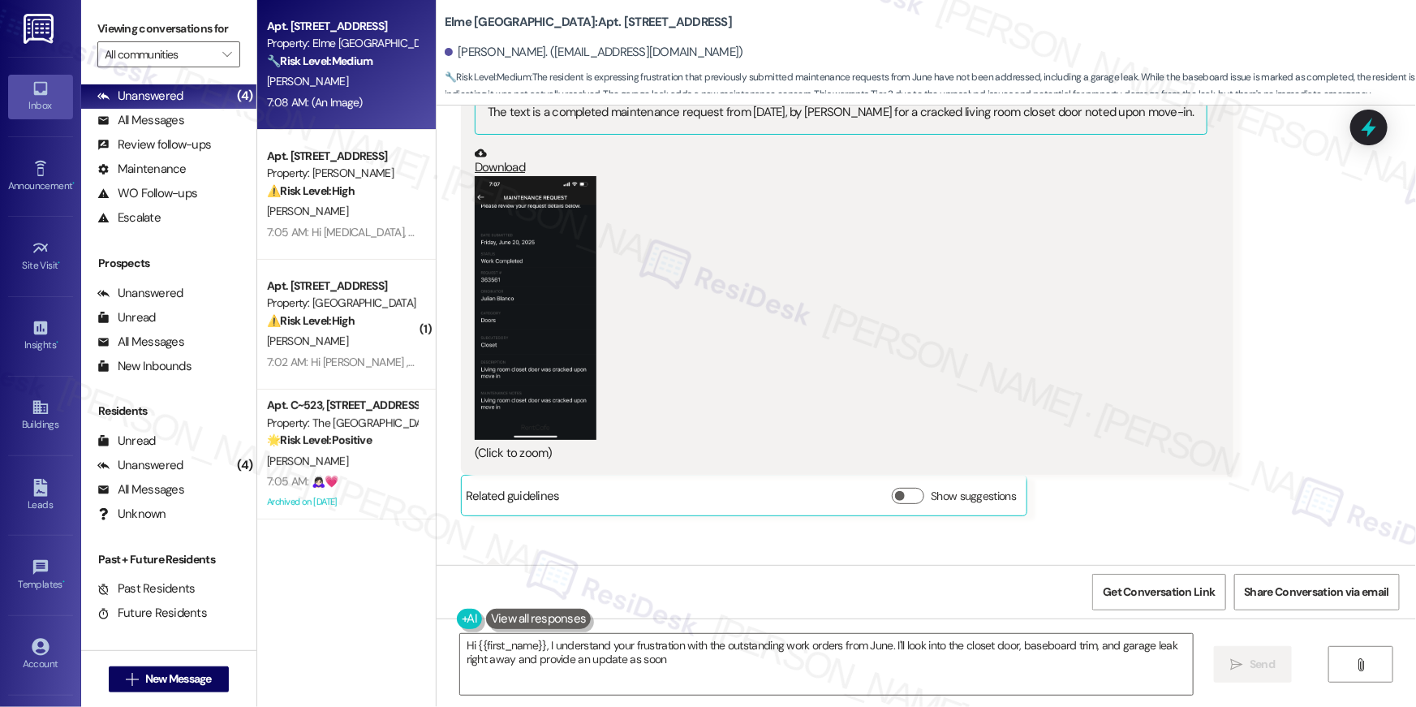
scroll to position [9469, 0]
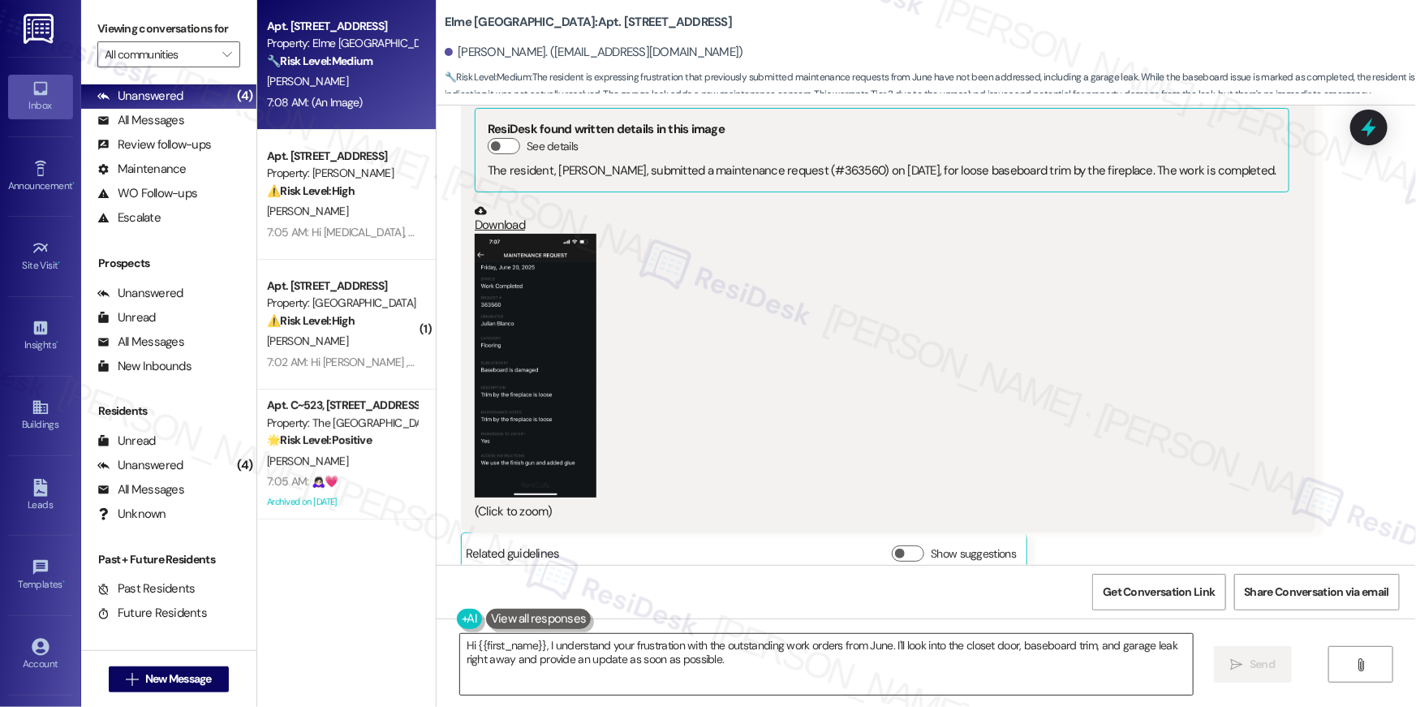
click at [766, 652] on textarea "Hi {{first_name}}, I understand your frustration with the outstanding work orde…" at bounding box center [826, 664] width 733 height 61
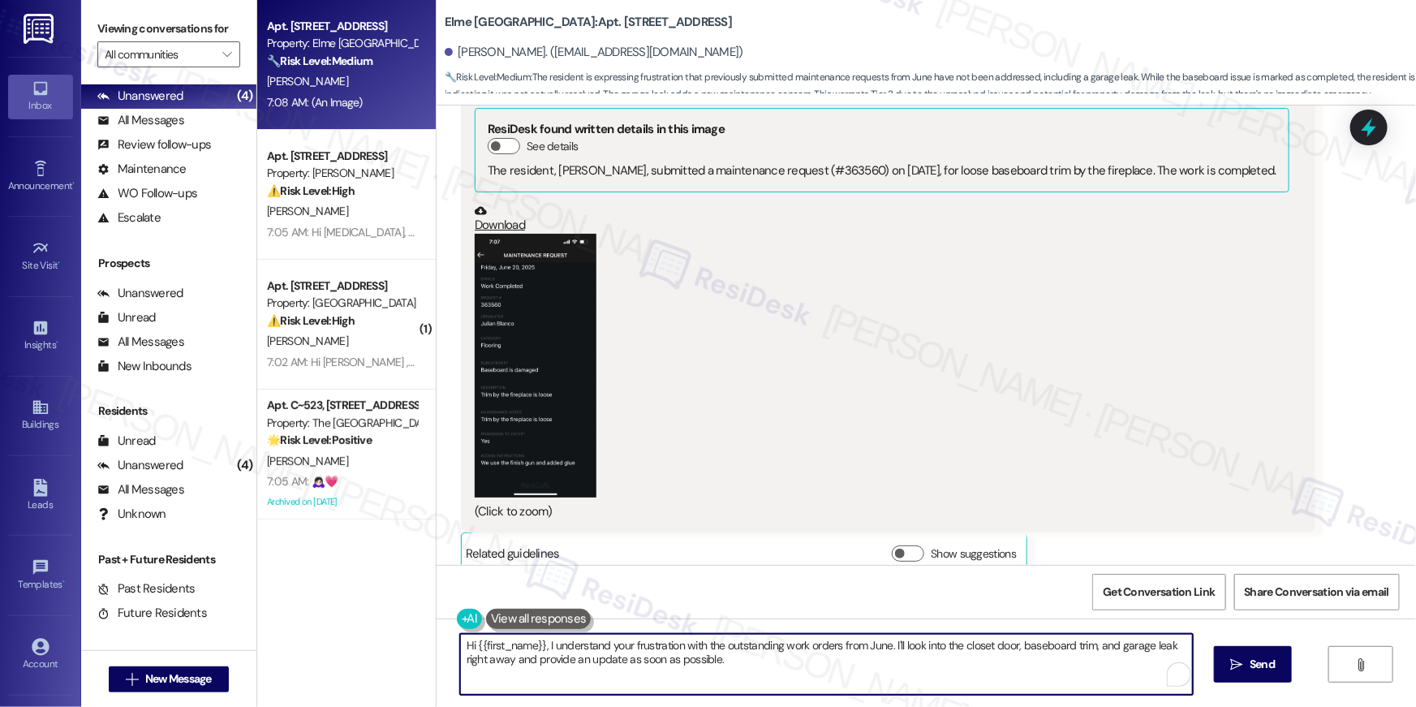
click at [765, 658] on textarea "Hi {{first_name}}, I understand your frustration with the outstanding work orde…" at bounding box center [826, 664] width 733 height 61
click at [765, 657] on textarea "Hi {{first_name}}, I understand your frustration with the outstanding work orde…" at bounding box center [826, 664] width 733 height 61
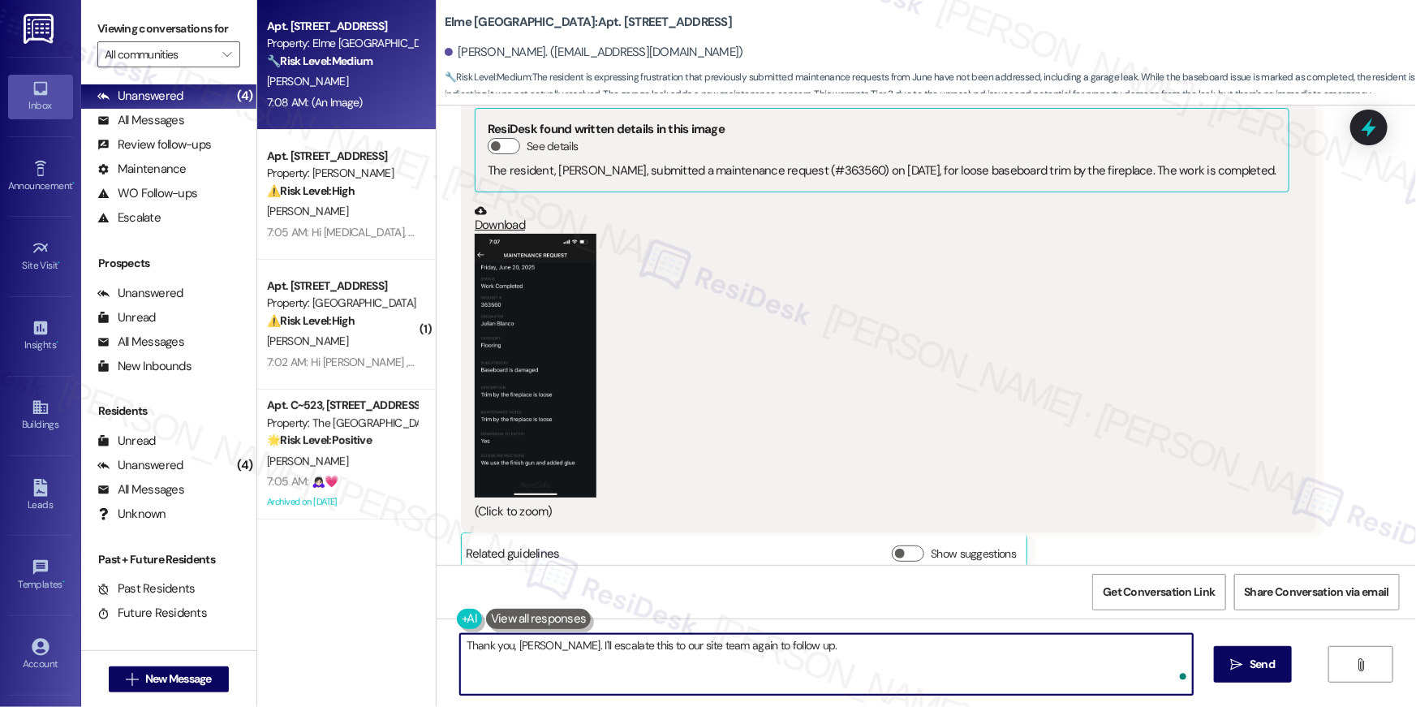
type textarea "Thank you, [PERSON_NAME]. I'll escalate this to our site team again to follow u…"
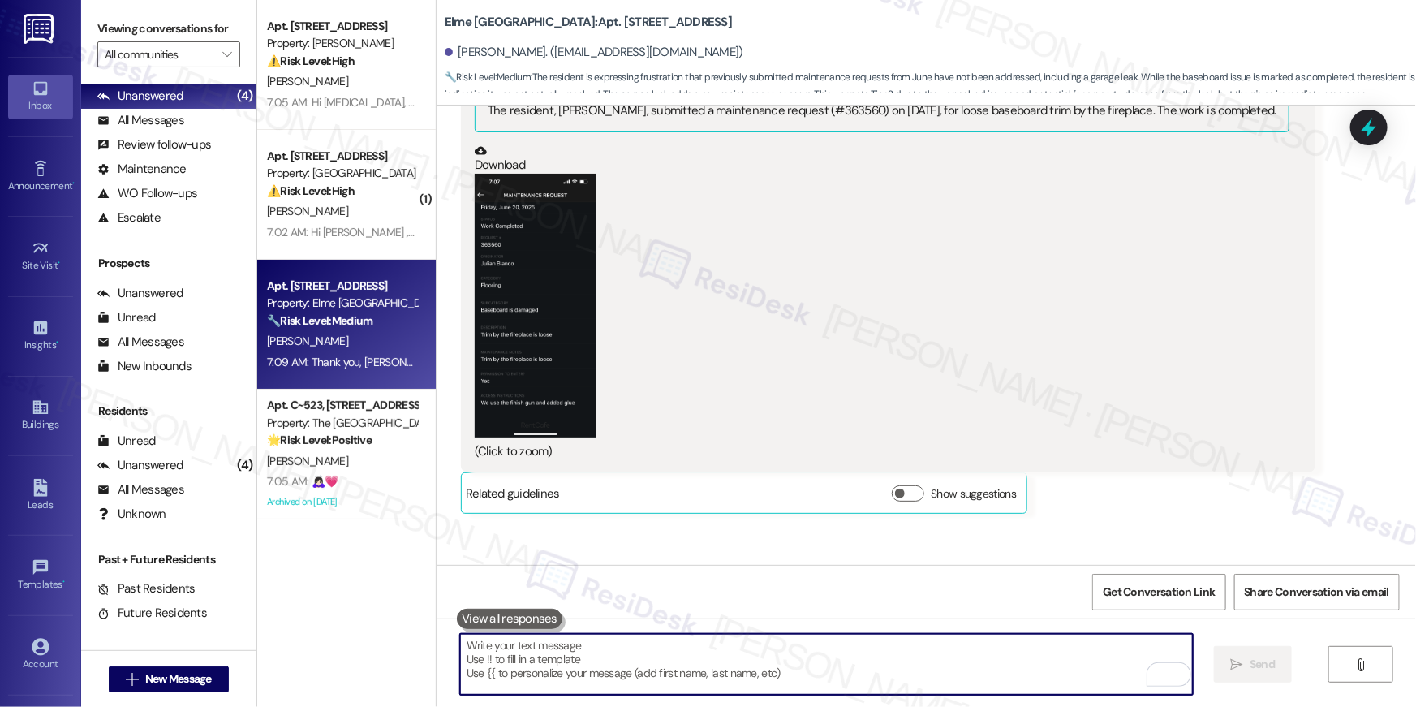
scroll to position [9582, 0]
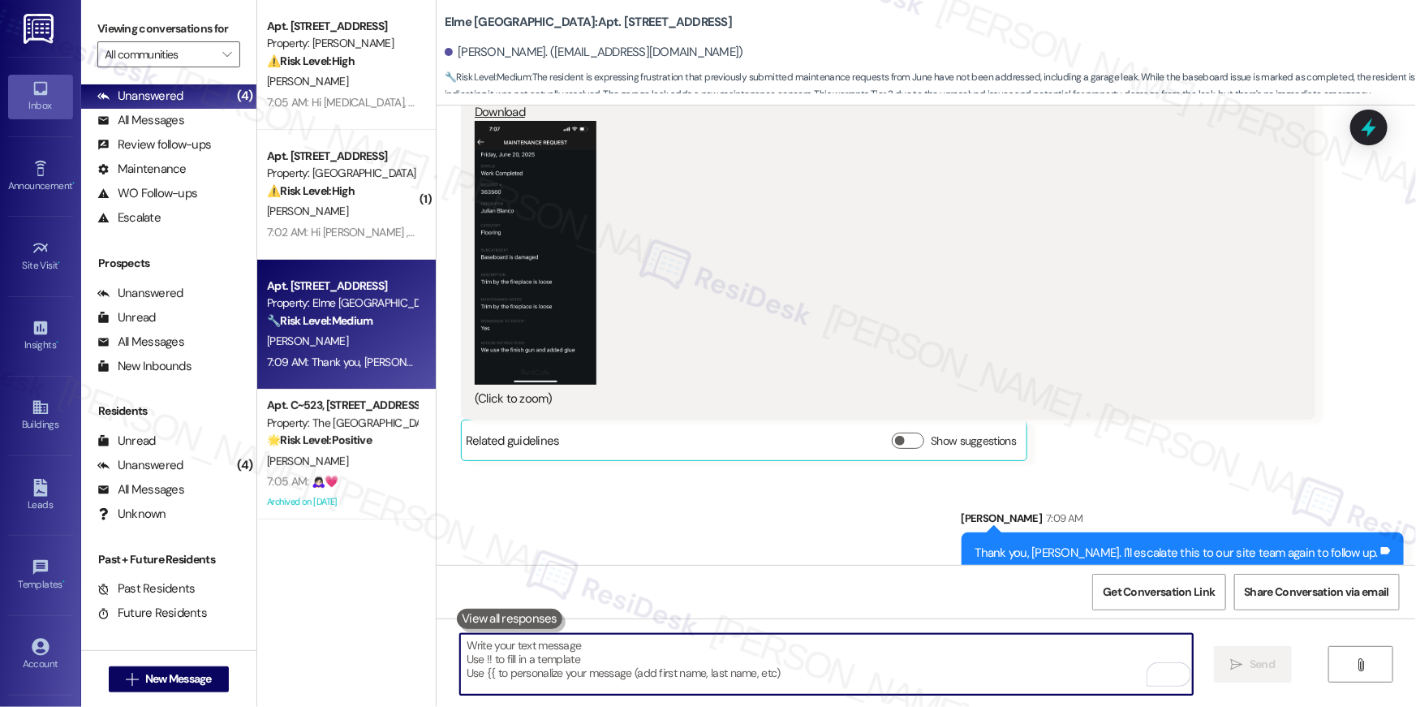
click at [1128, 532] on div "Thank you, Julia. I'll escalate this to our site team again to follow up. Tags …" at bounding box center [1182, 552] width 442 height 41
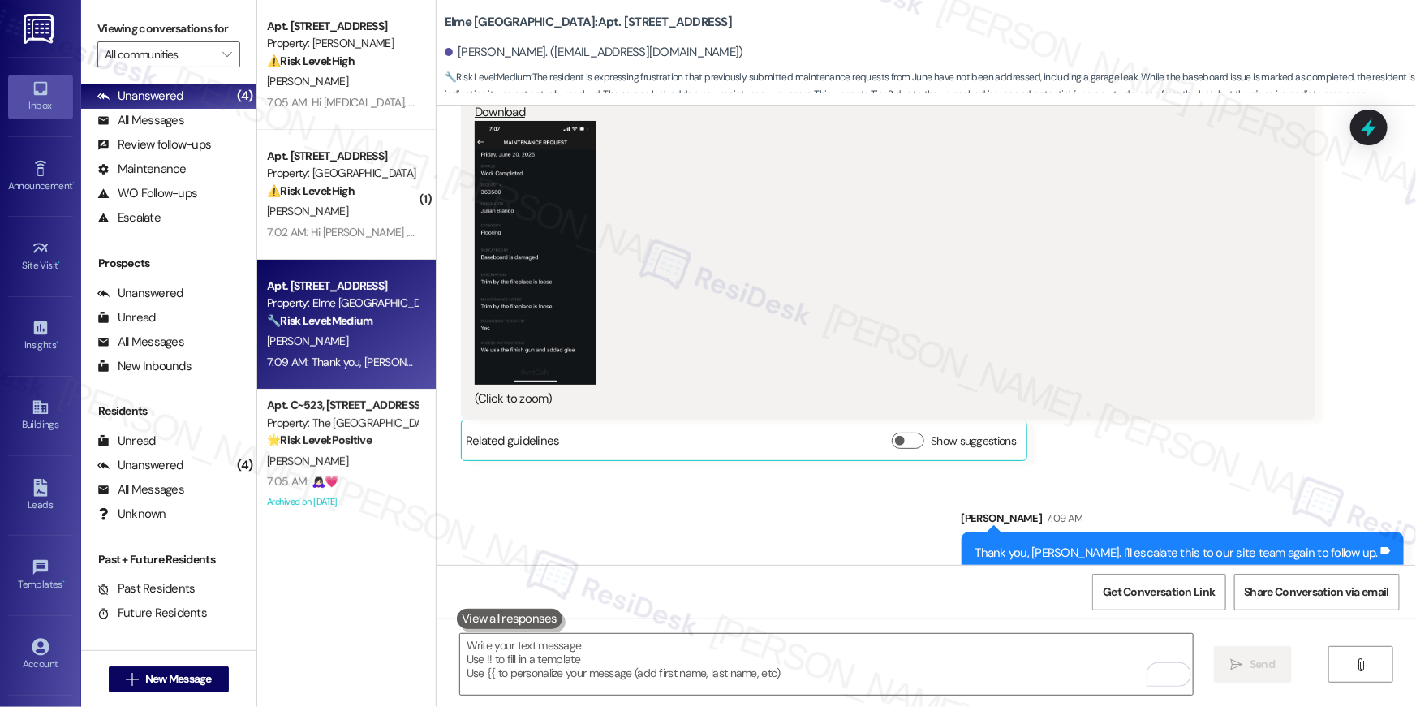
click at [1127, 544] on div "Thank you, [PERSON_NAME]. I'll escalate this to our site team again to follow u…" at bounding box center [1176, 552] width 402 height 17
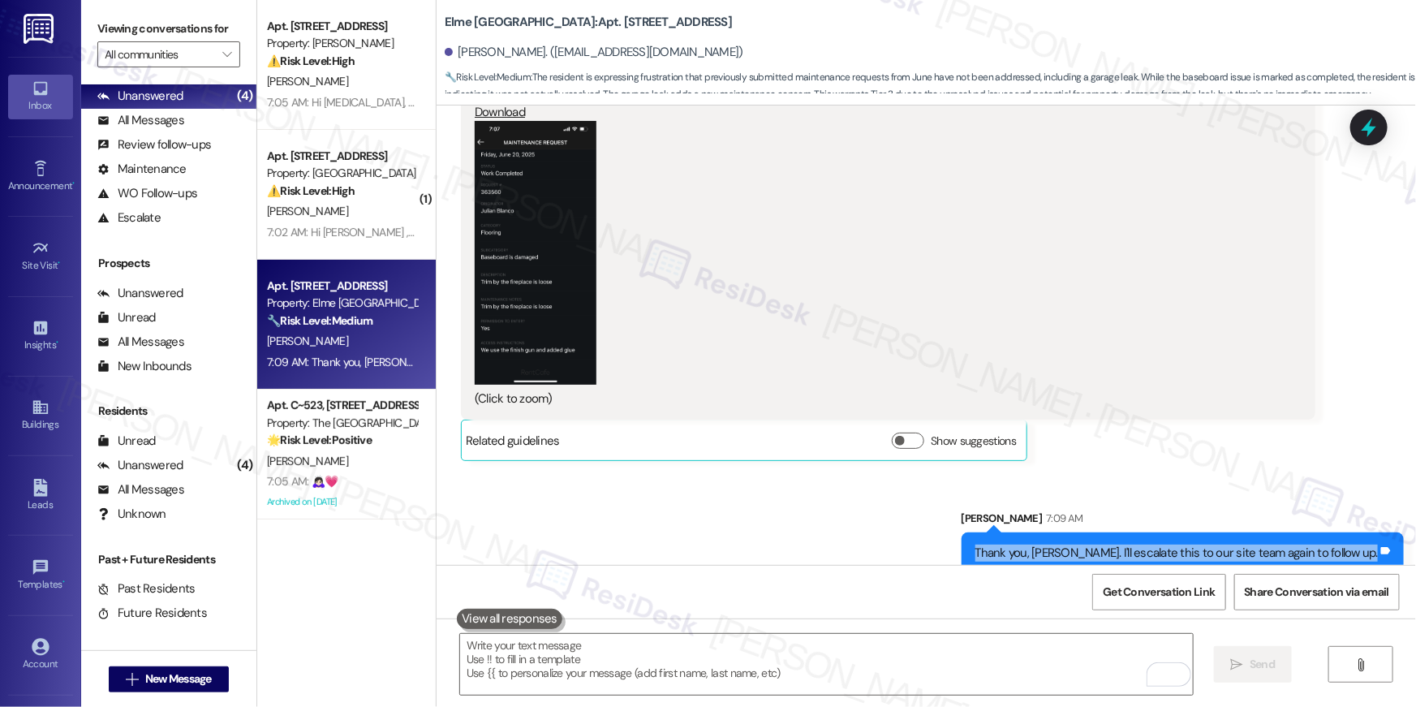
click at [1127, 544] on div "Thank you, [PERSON_NAME]. I'll escalate this to our site team again to follow u…" at bounding box center [1176, 552] width 402 height 17
copy div "Thank you, Julia. I'll escalate this to our site team again to follow up. Tags …"
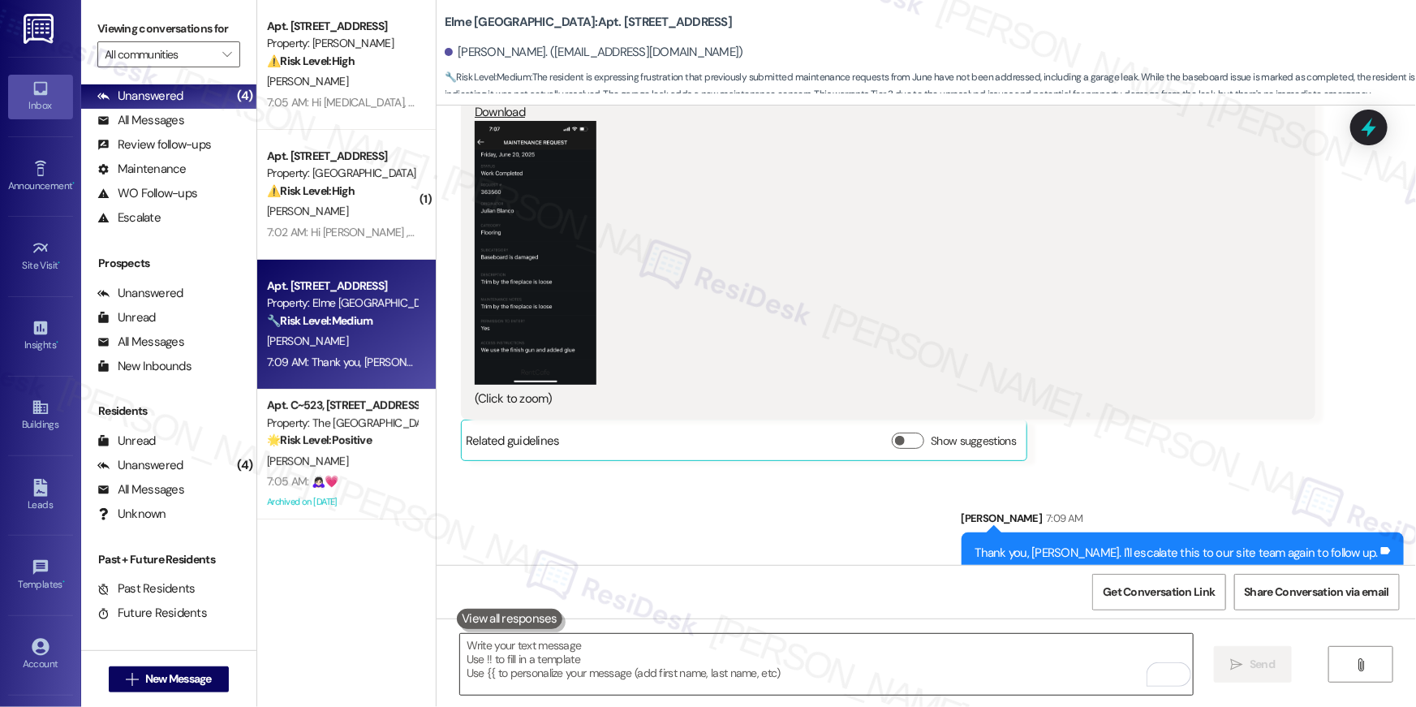
click at [948, 653] on textarea "To enrich screen reader interactions, please activate Accessibility in Grammarl…" at bounding box center [826, 664] width 733 height 61
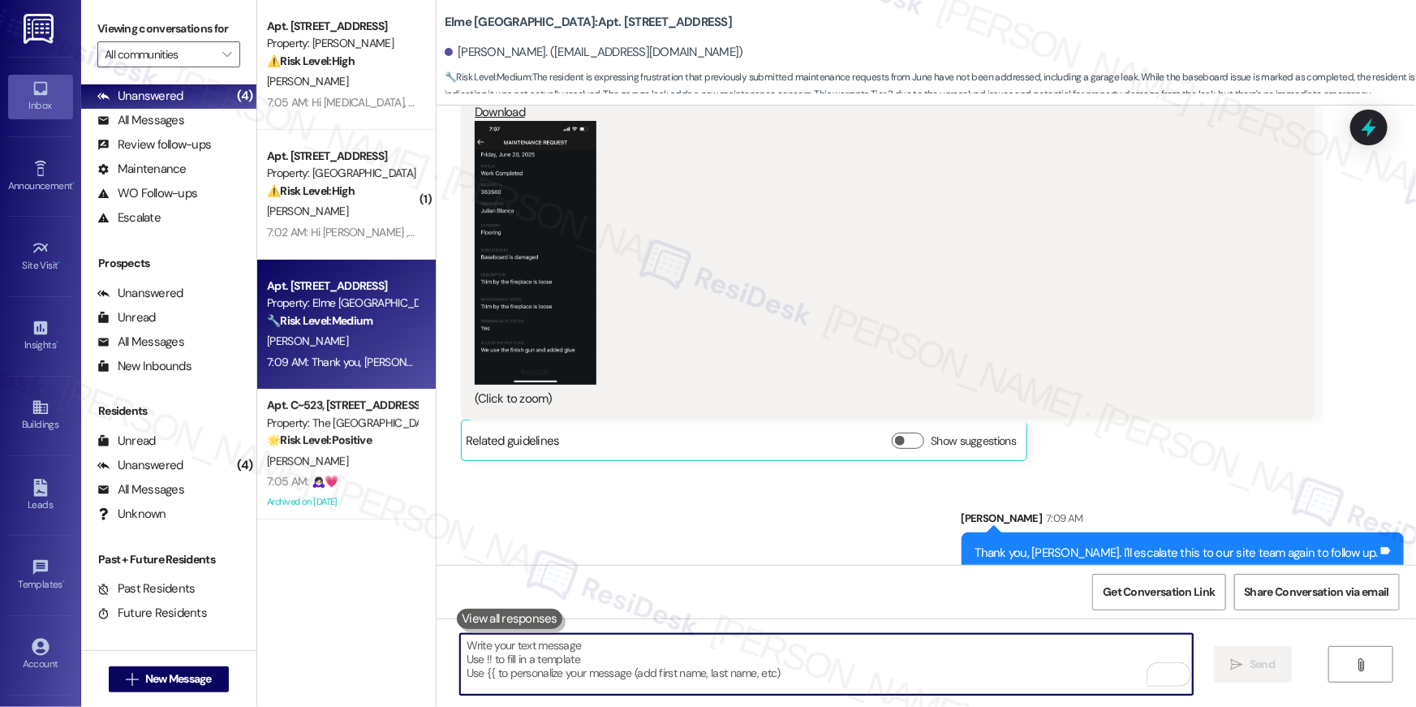
paste textarea "Thank you, [PERSON_NAME]. I'll escalate this to our site team again to follow u…"
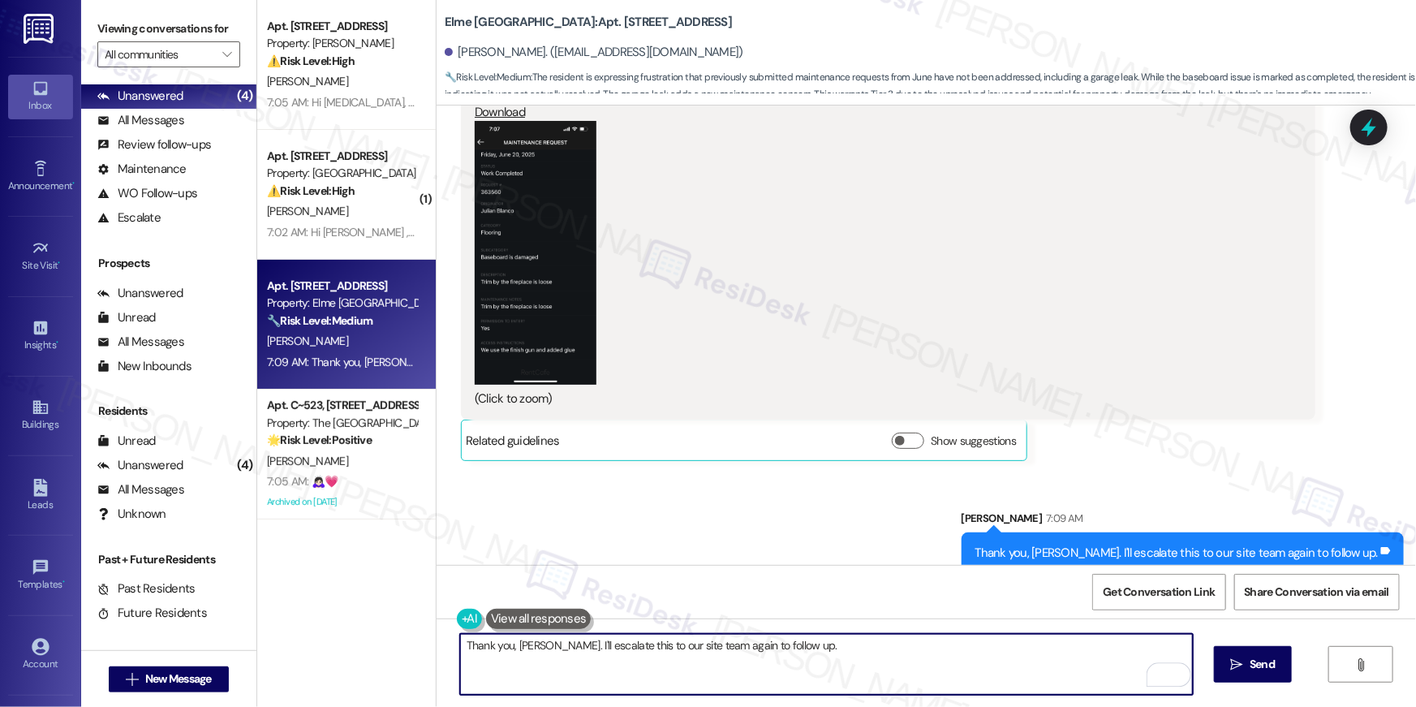
click at [525, 642] on textarea "Thank you, [PERSON_NAME]. I'll escalate this to our site team again to follow u…" at bounding box center [826, 664] width 733 height 61
type textarea "Thank you, [PERSON_NAME]. I'll escalate this to our site team again to follow u…"
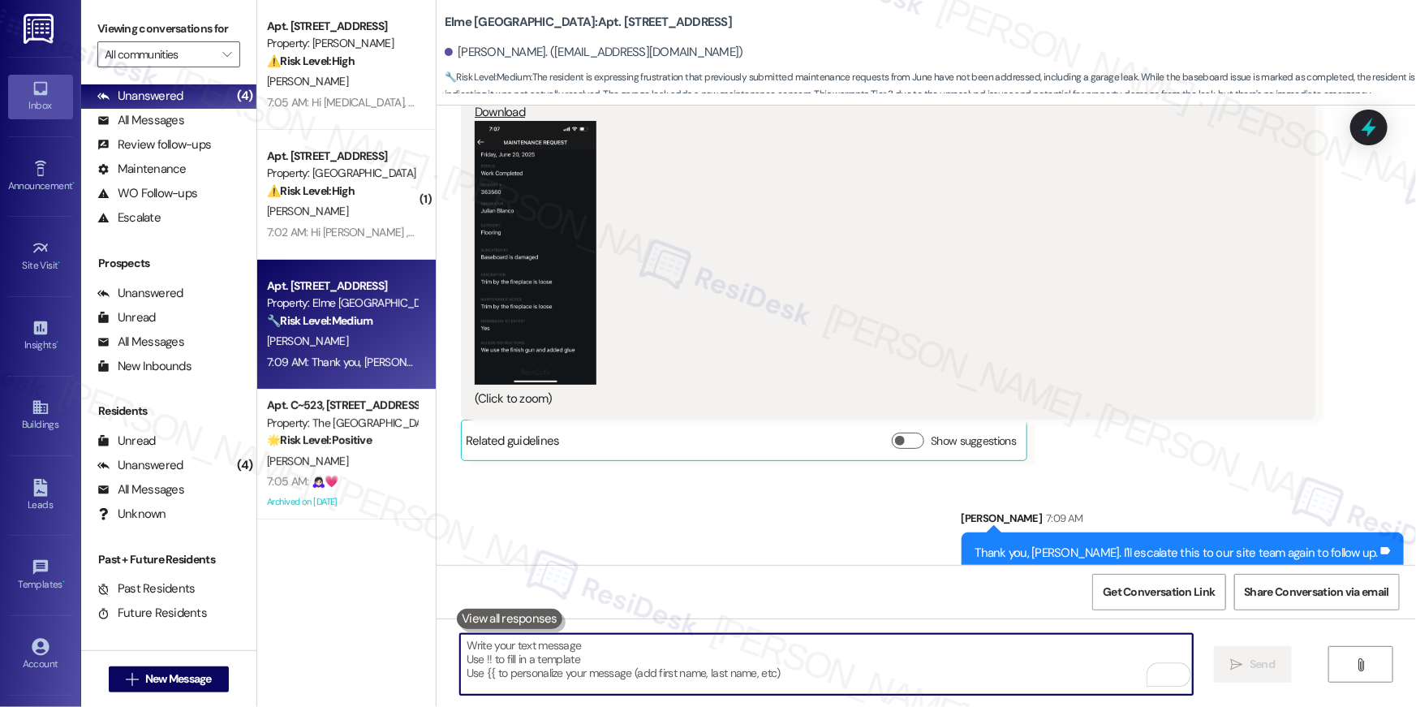
scroll to position [9468, 0]
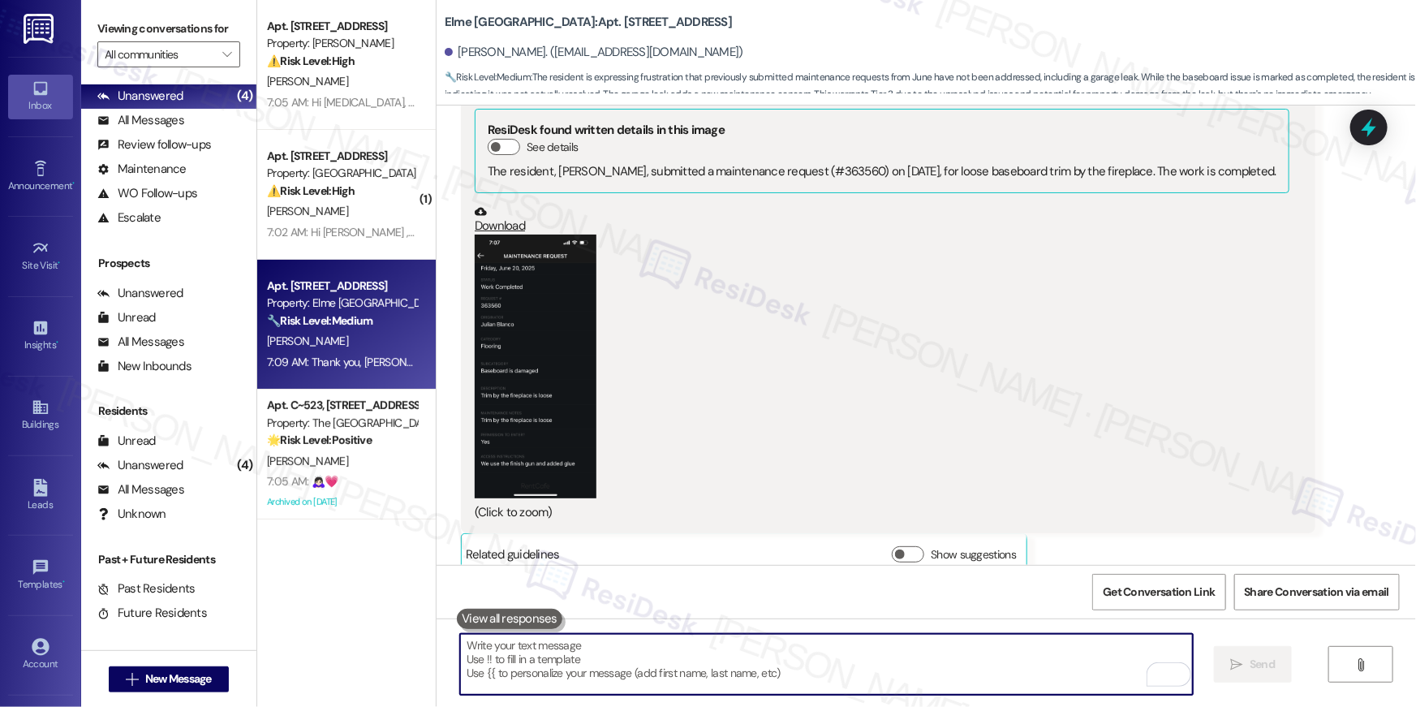
click at [779, 656] on textarea "To enrich screen reader interactions, please activate Accessibility in Grammarl…" at bounding box center [826, 664] width 733 height 61
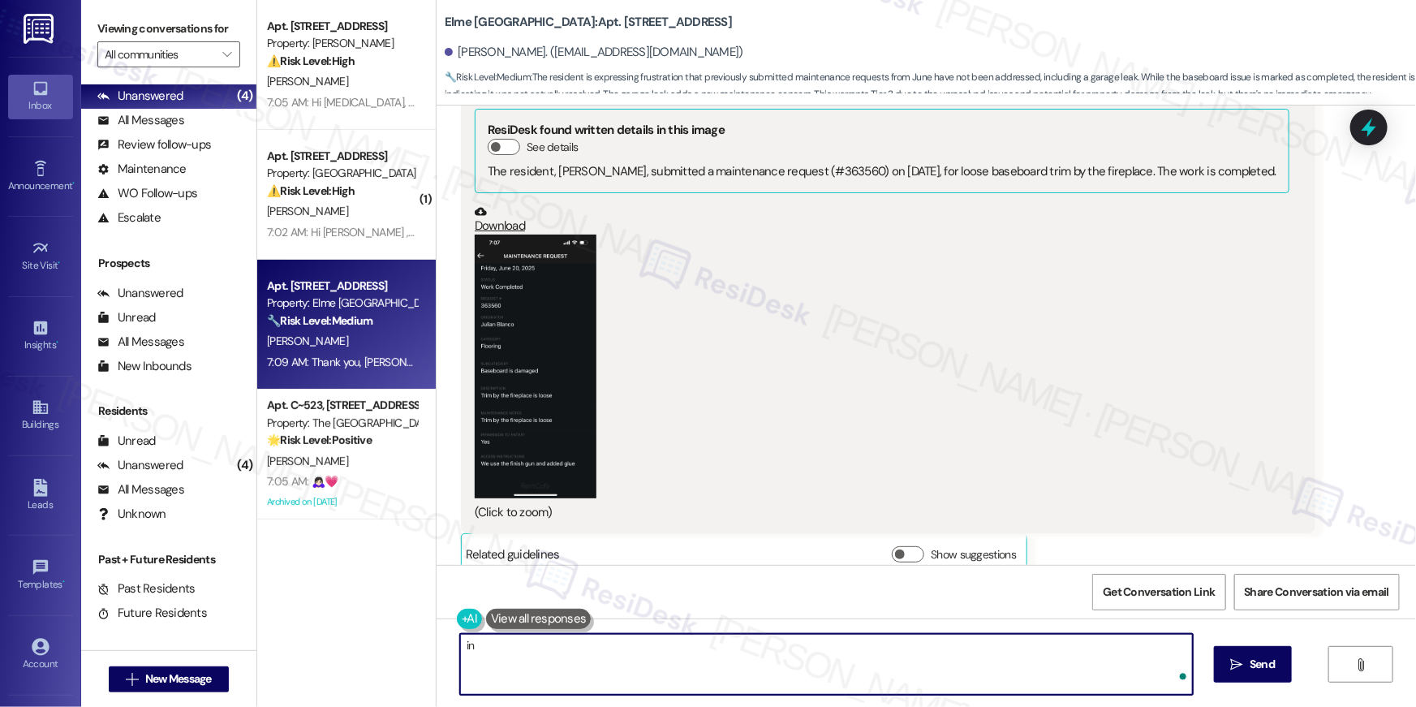
type textarea "i"
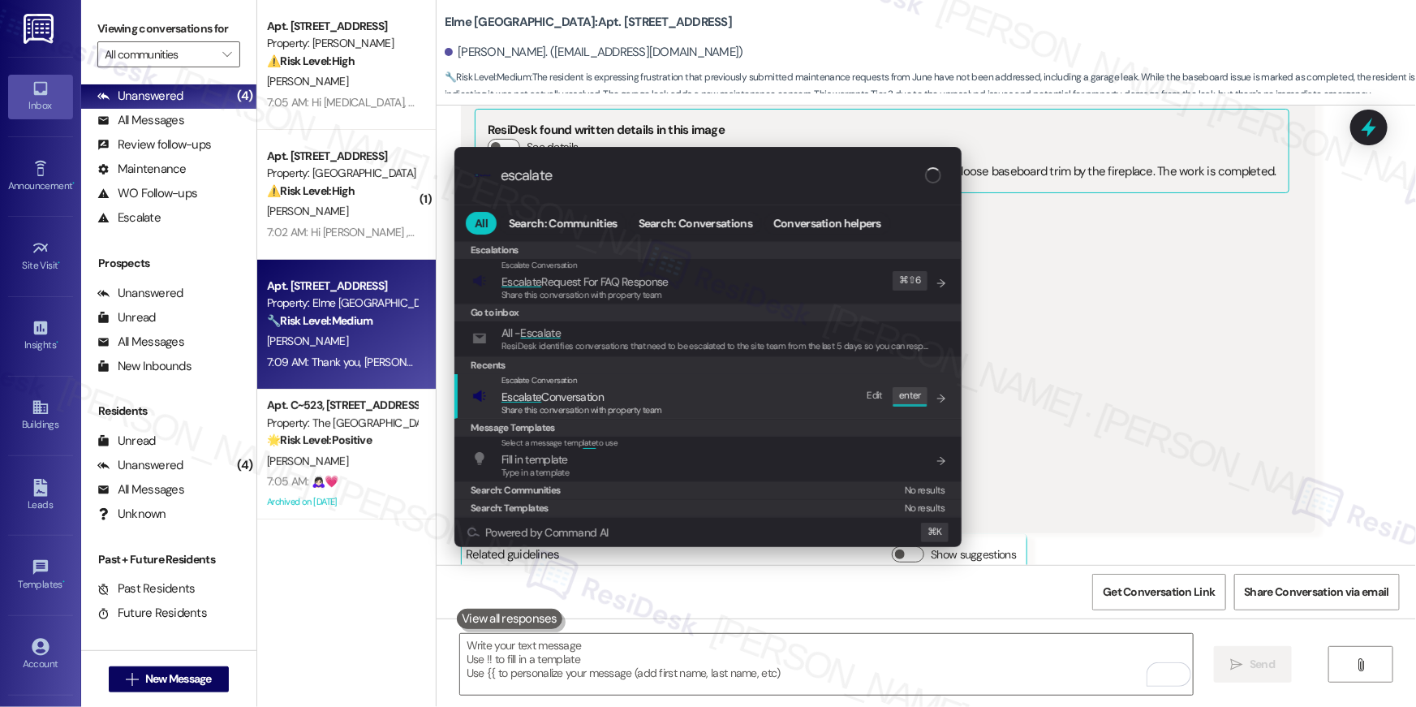
type input "escalate"
click at [595, 412] on span "Share this conversation with property team" at bounding box center [581, 409] width 161 height 11
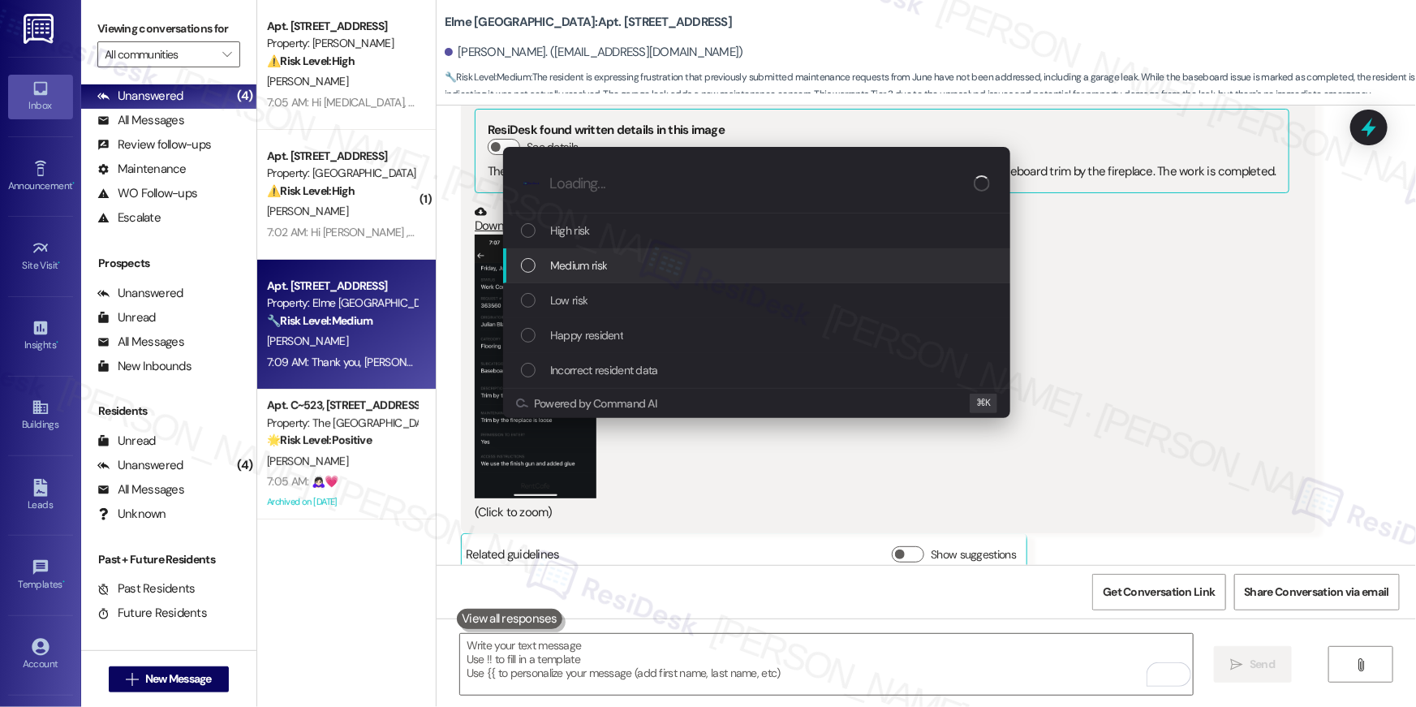
click at [592, 258] on span "Medium risk" at bounding box center [578, 265] width 57 height 18
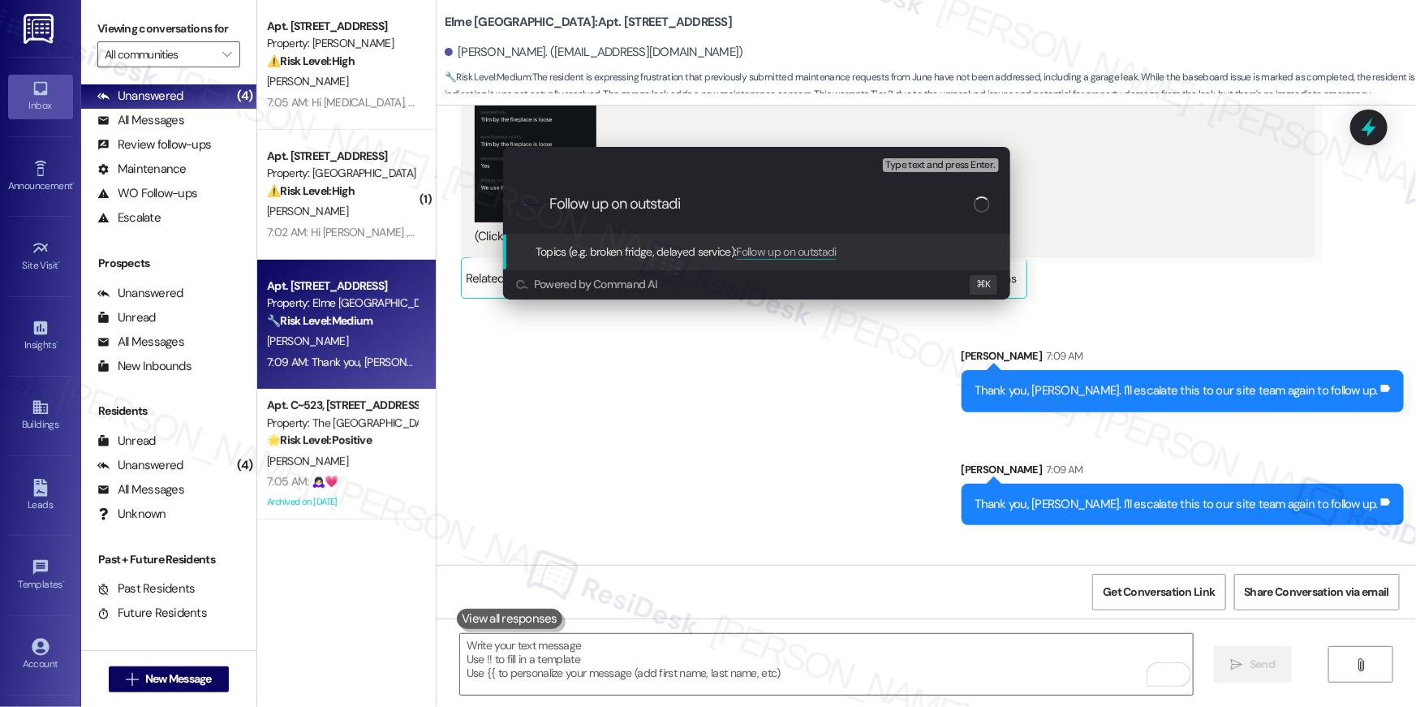
scroll to position [9807, 0]
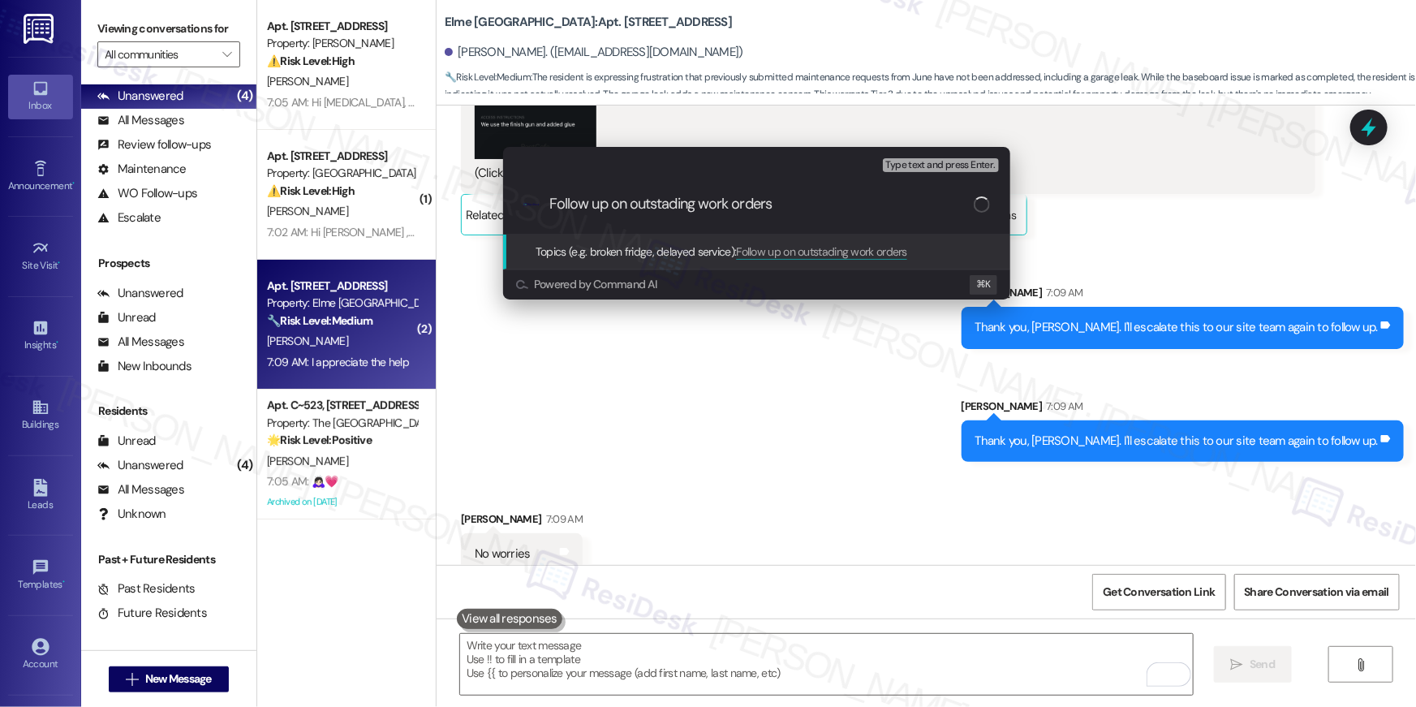
click at [667, 205] on input "Follow up on outstading work orders" at bounding box center [761, 204] width 424 height 17
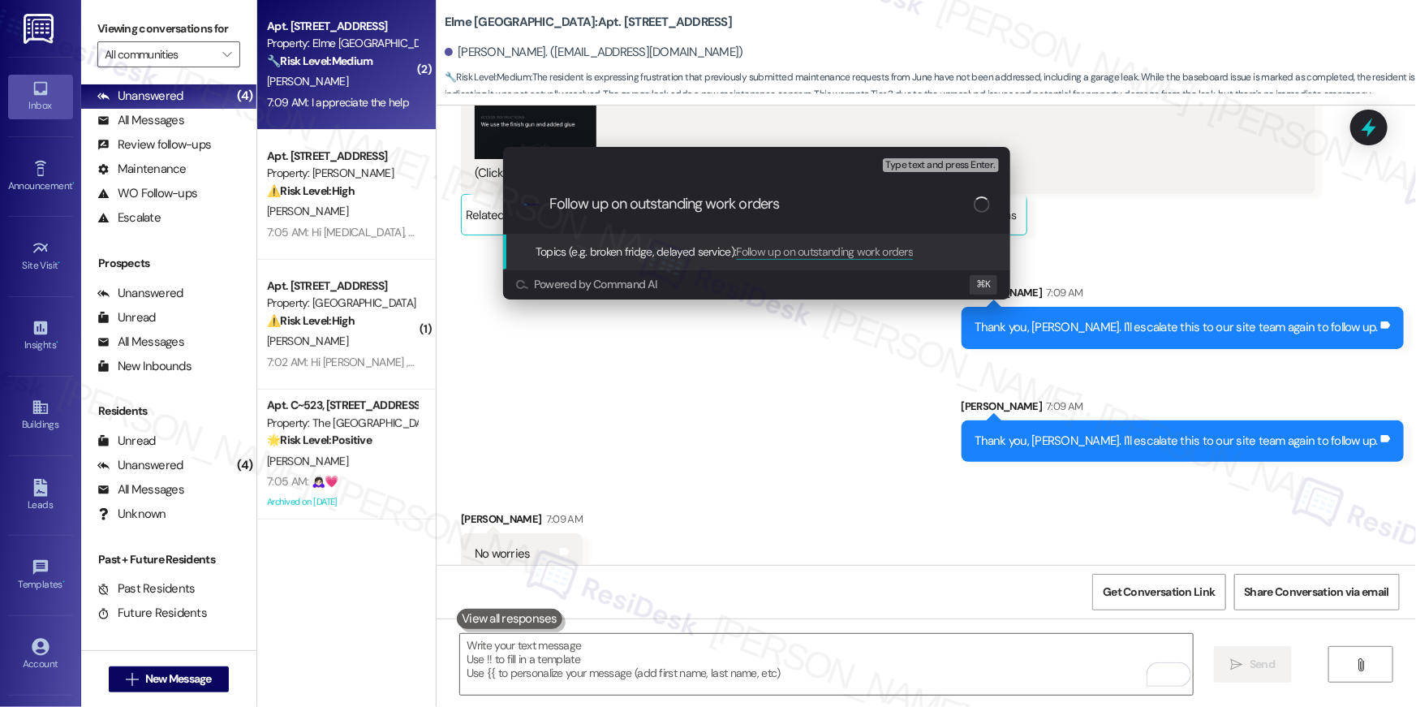
click at [819, 207] on input "Follow up on outstanding work orders" at bounding box center [761, 204] width 424 height 17
type input "Follow up on outstanding work orders - hole still there"
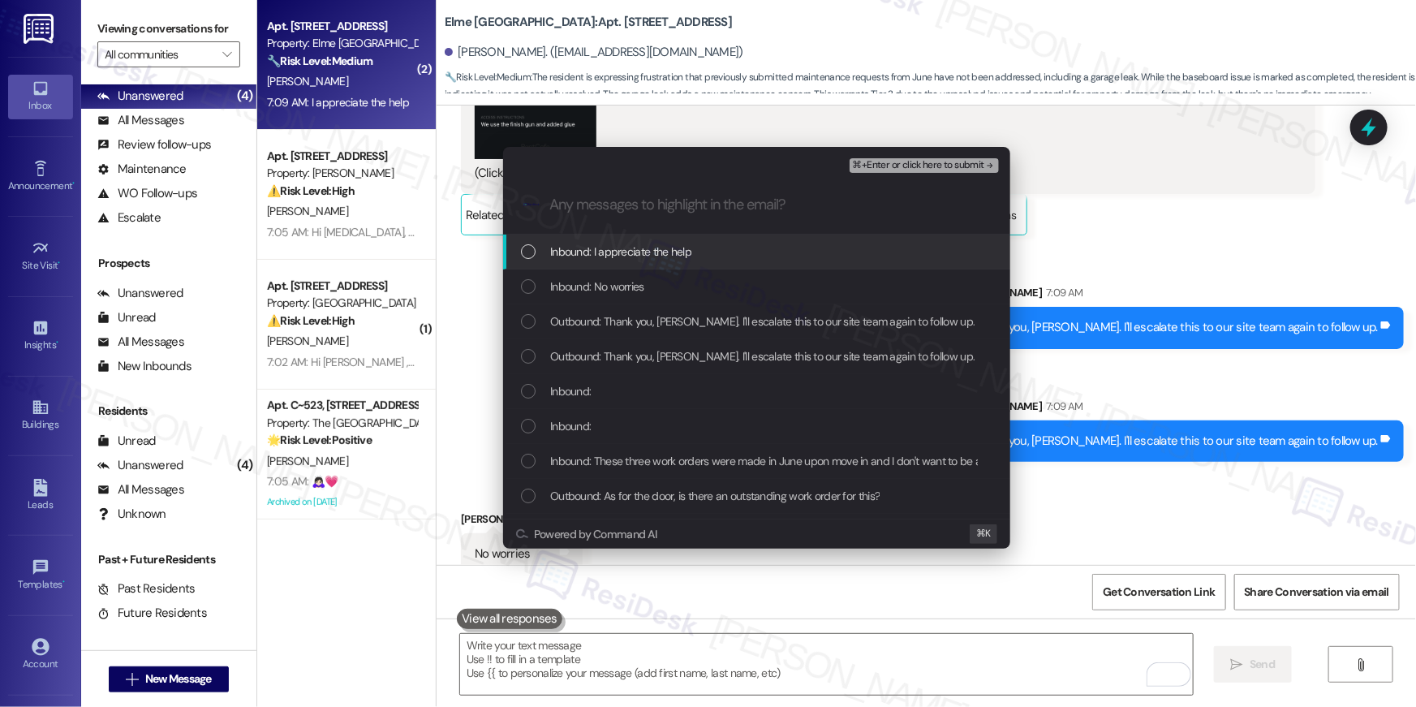
click at [527, 256] on div "List of options" at bounding box center [528, 251] width 15 height 15
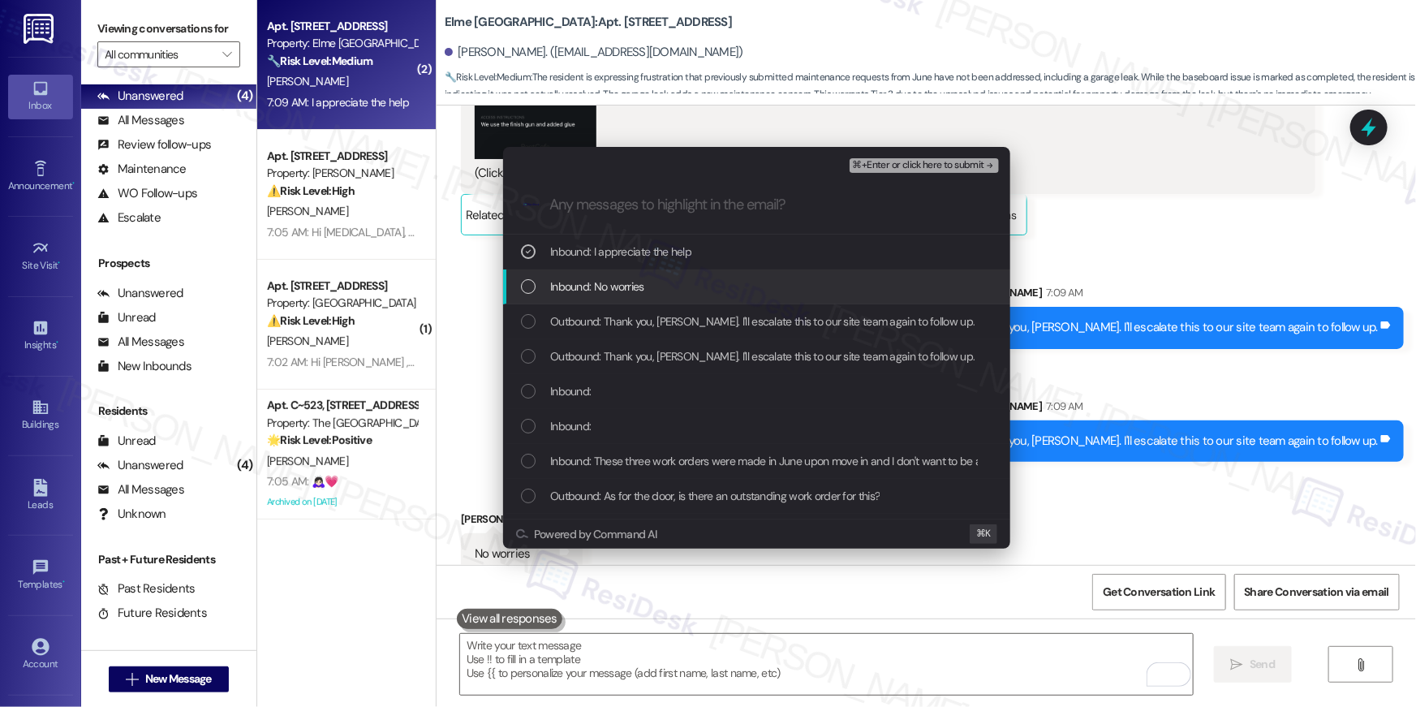
drag, startPoint x: 527, startPoint y: 277, endPoint x: 526, endPoint y: 316, distance: 39.0
click at [527, 277] on div "Inbound: No worries" at bounding box center [758, 286] width 475 height 18
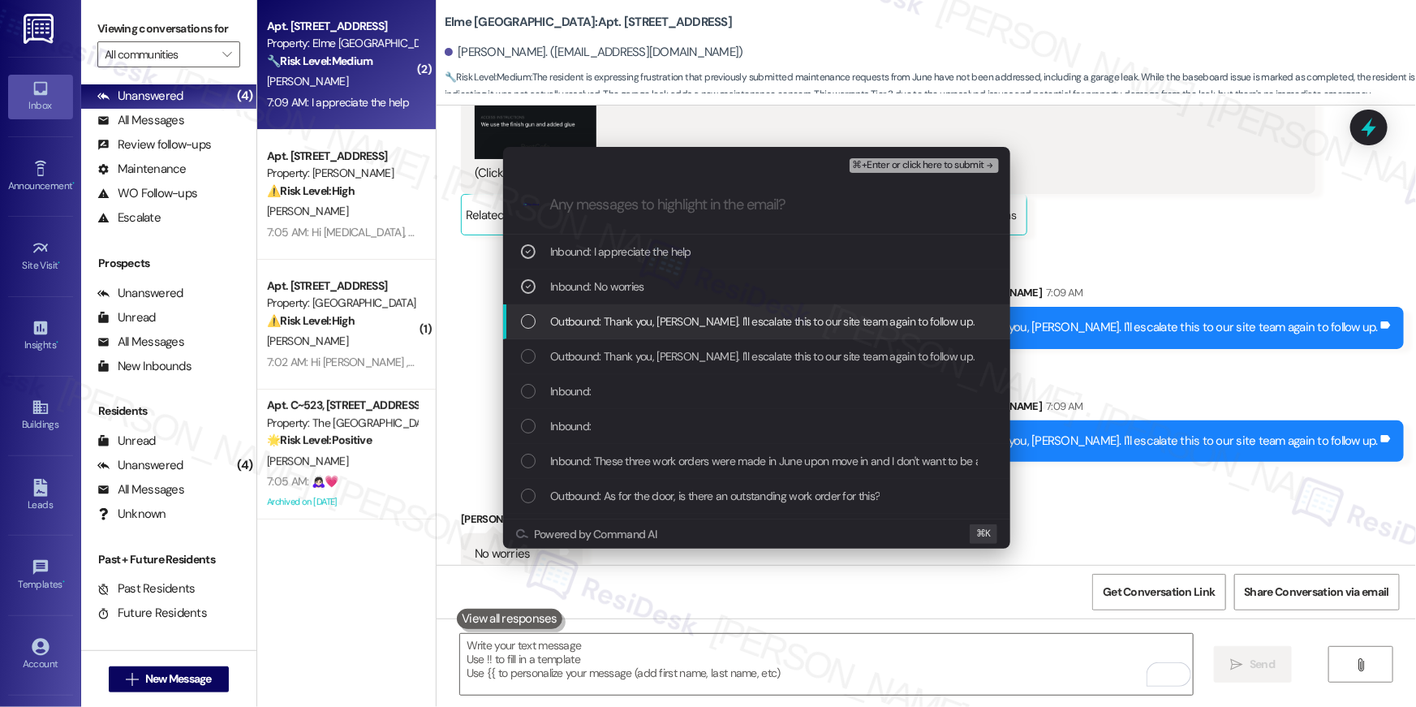
click at [526, 316] on div "List of options" at bounding box center [528, 321] width 15 height 15
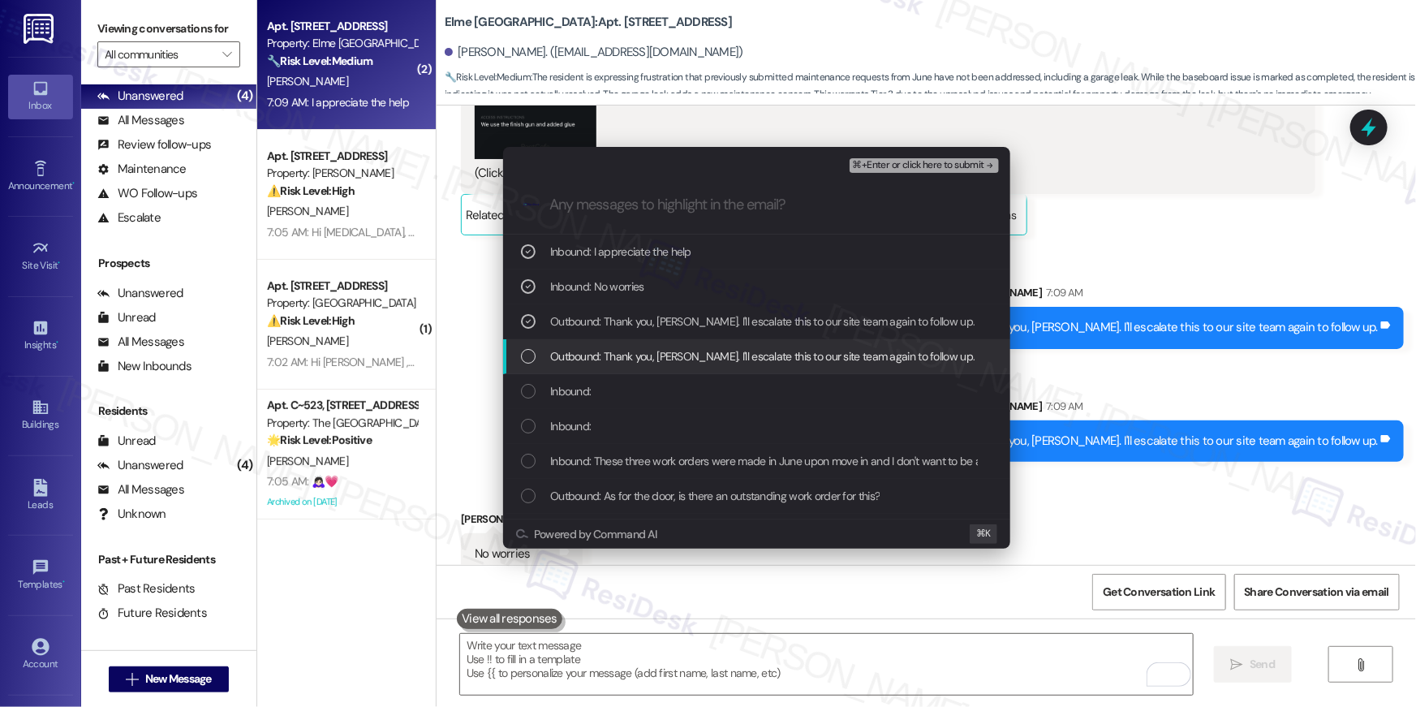
click at [527, 356] on div "List of options" at bounding box center [528, 356] width 15 height 15
click at [527, 359] on icon "List of options" at bounding box center [528, 356] width 11 height 11
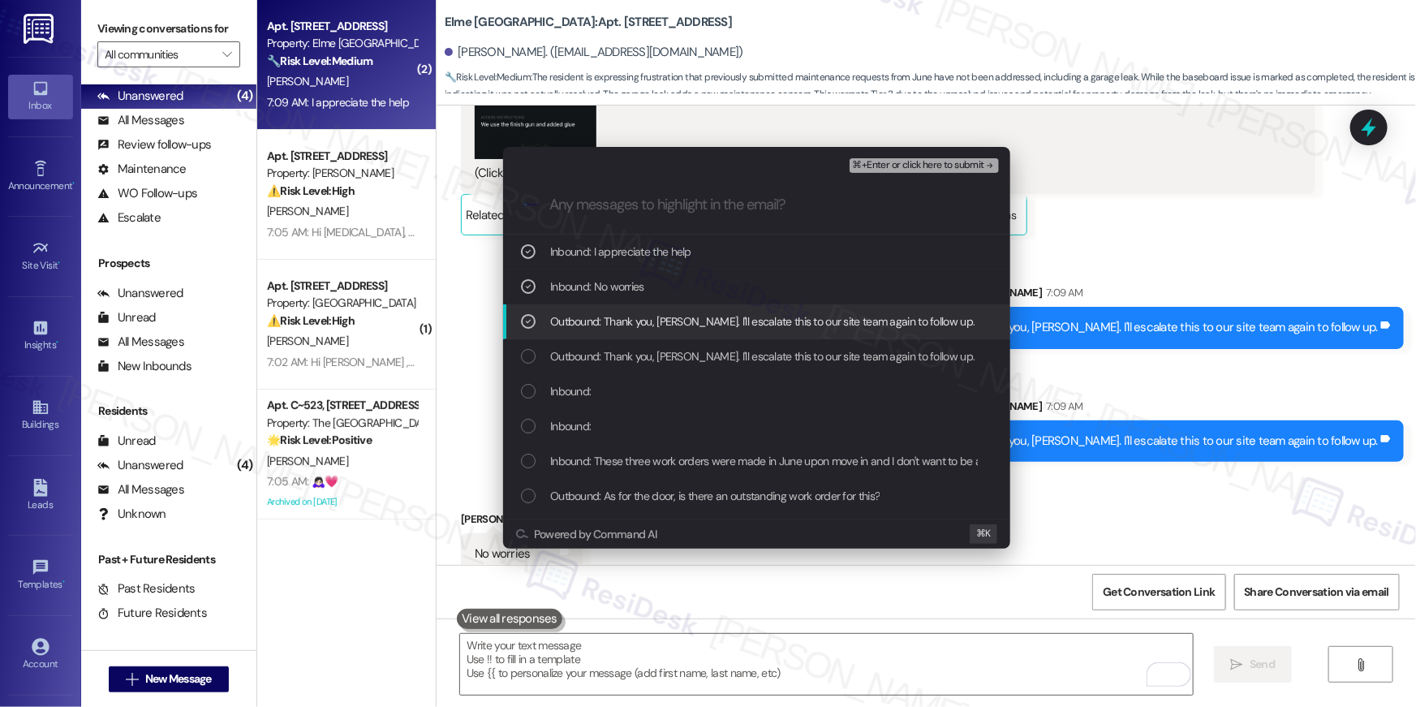
click at [521, 326] on div "List of options" at bounding box center [528, 321] width 15 height 15
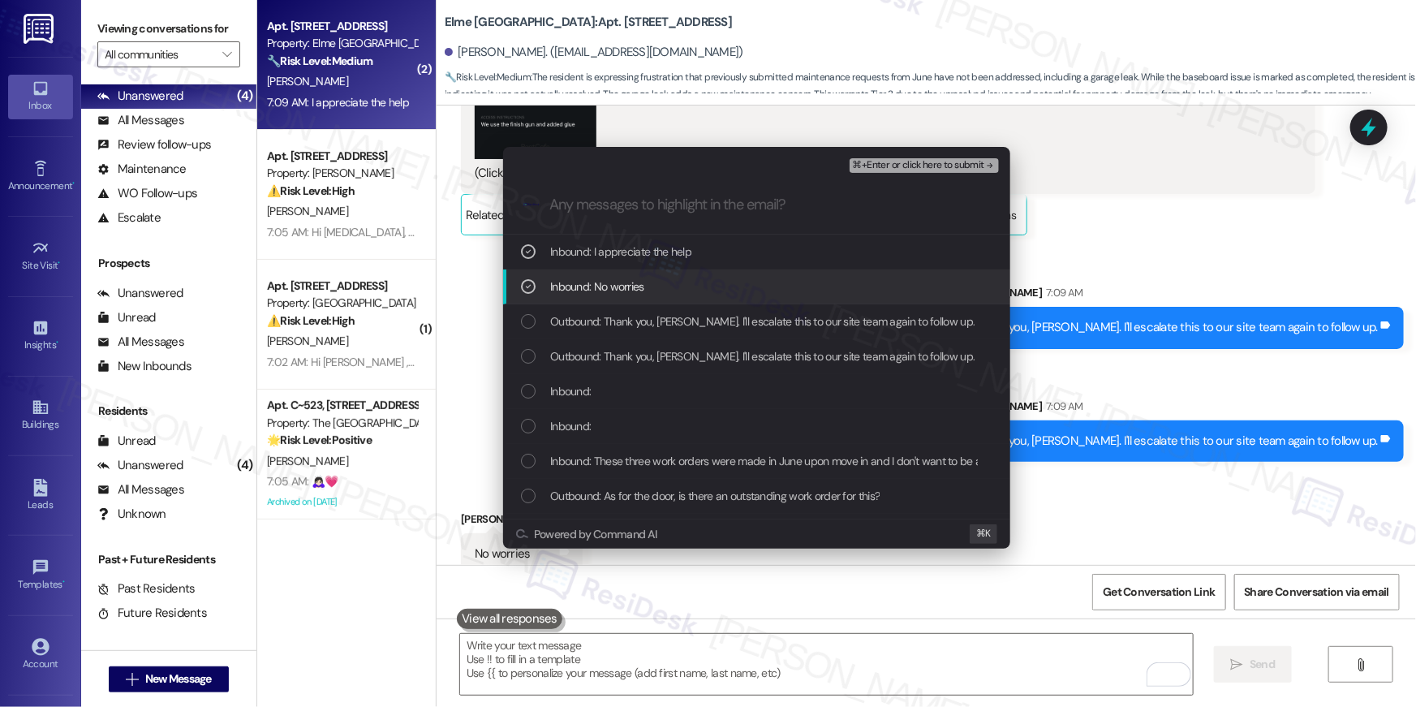
click at [525, 277] on div "Inbound: No worries" at bounding box center [758, 286] width 475 height 18
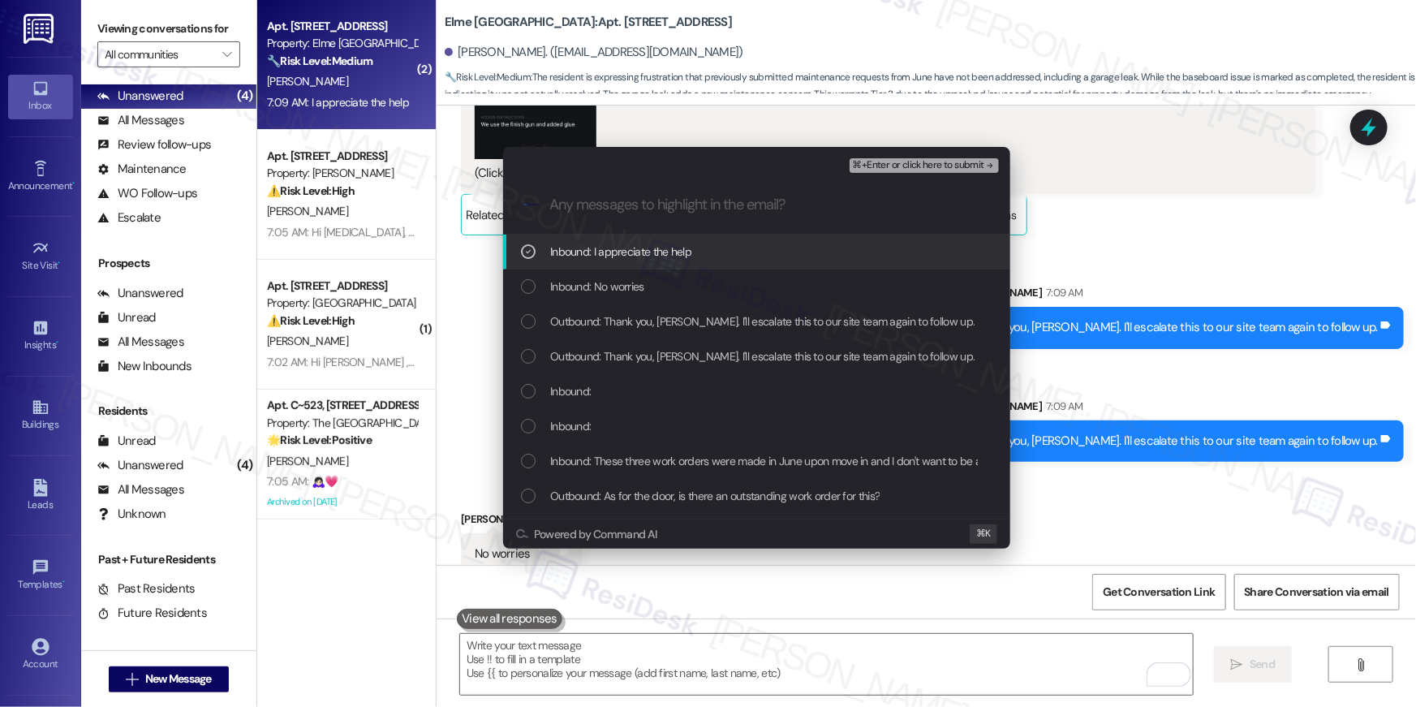
click at [523, 254] on icon "List of options" at bounding box center [528, 251] width 11 height 11
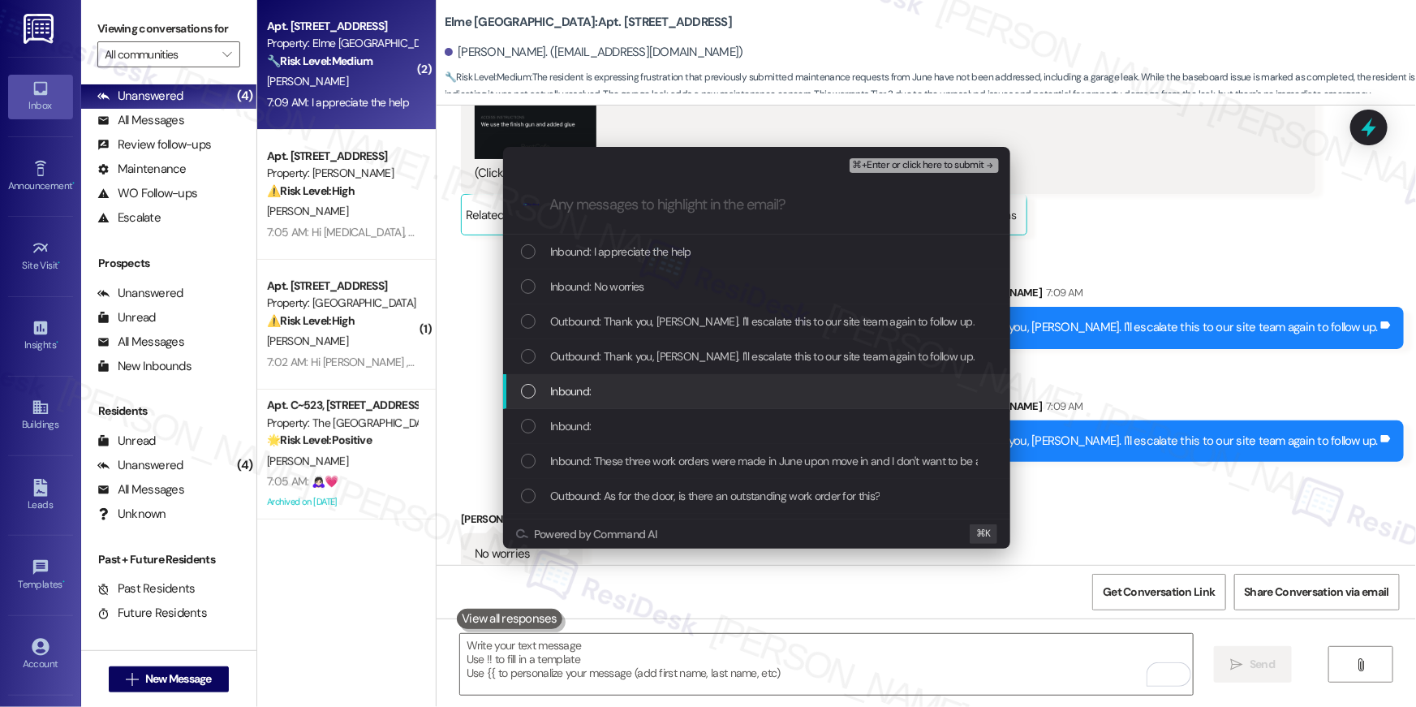
click at [528, 392] on div "List of options" at bounding box center [528, 391] width 15 height 15
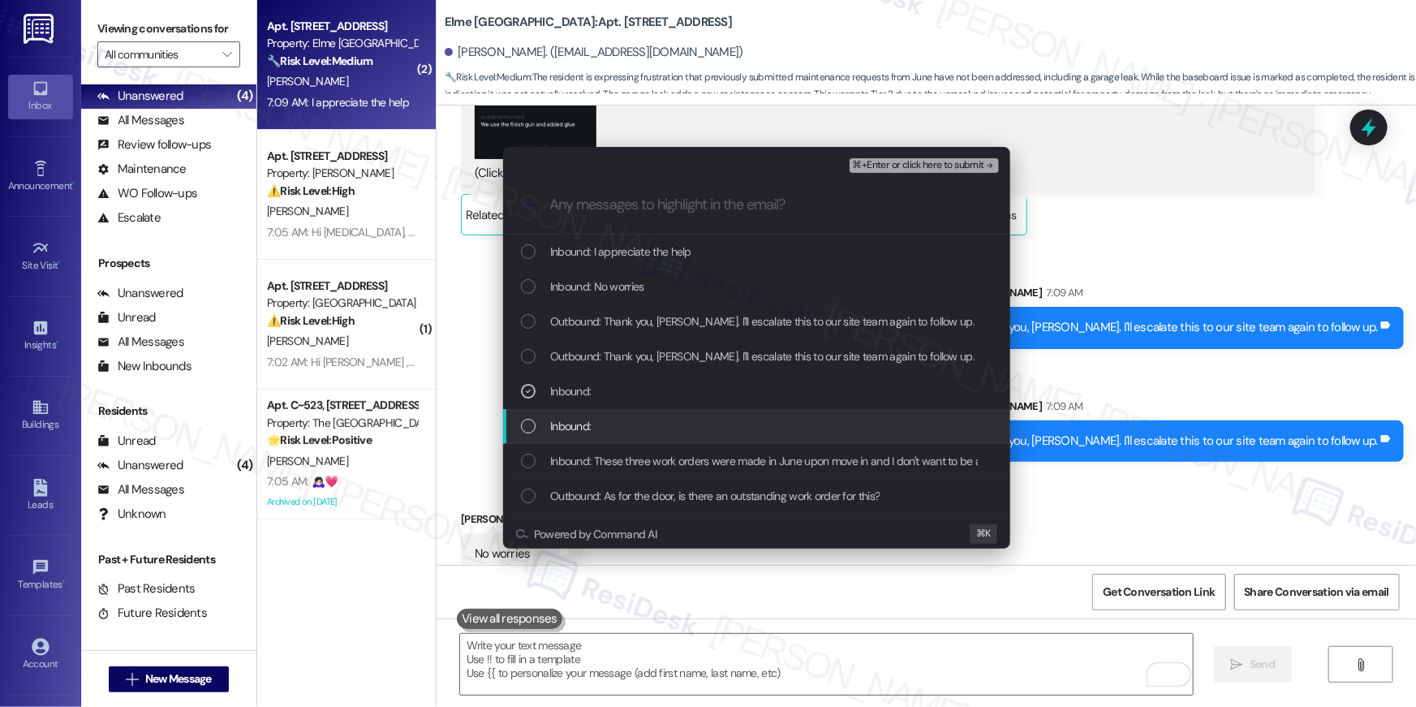
click at [526, 428] on div "List of options" at bounding box center [528, 426] width 15 height 15
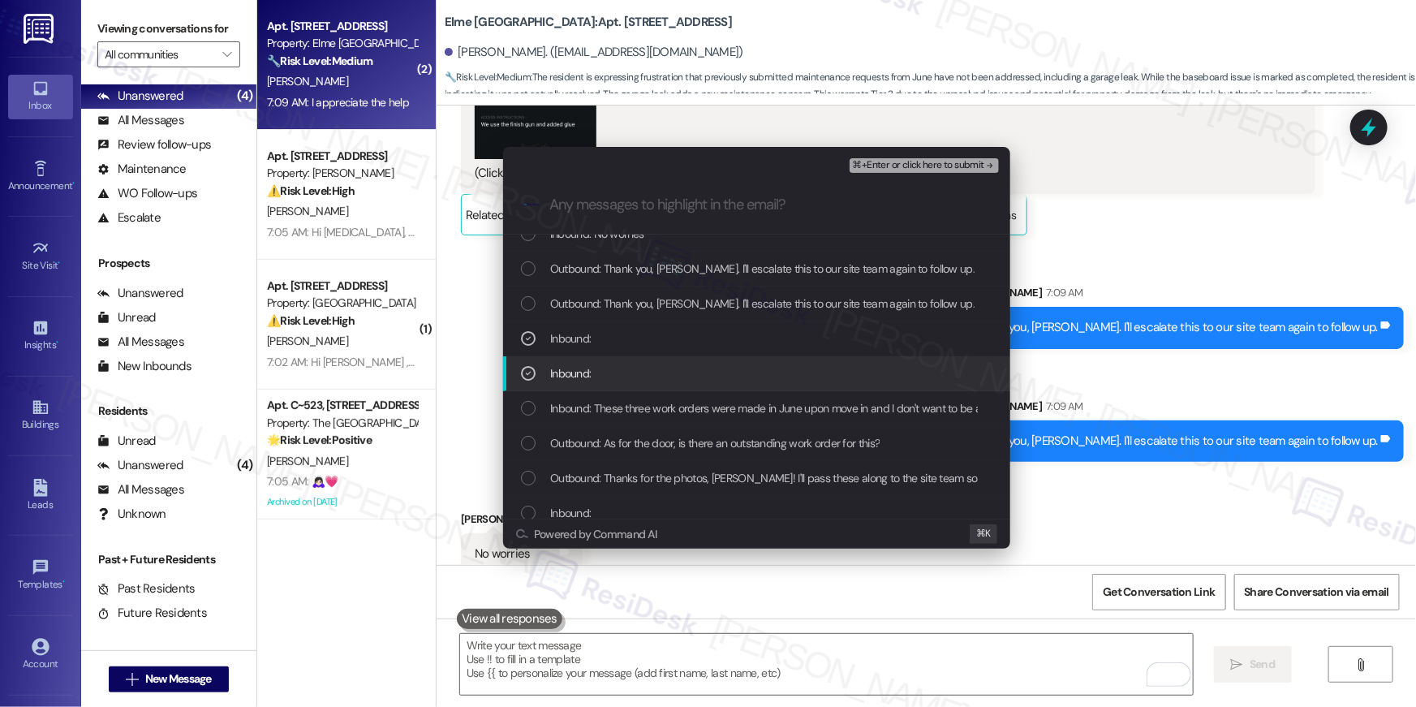
scroll to position [82, 0]
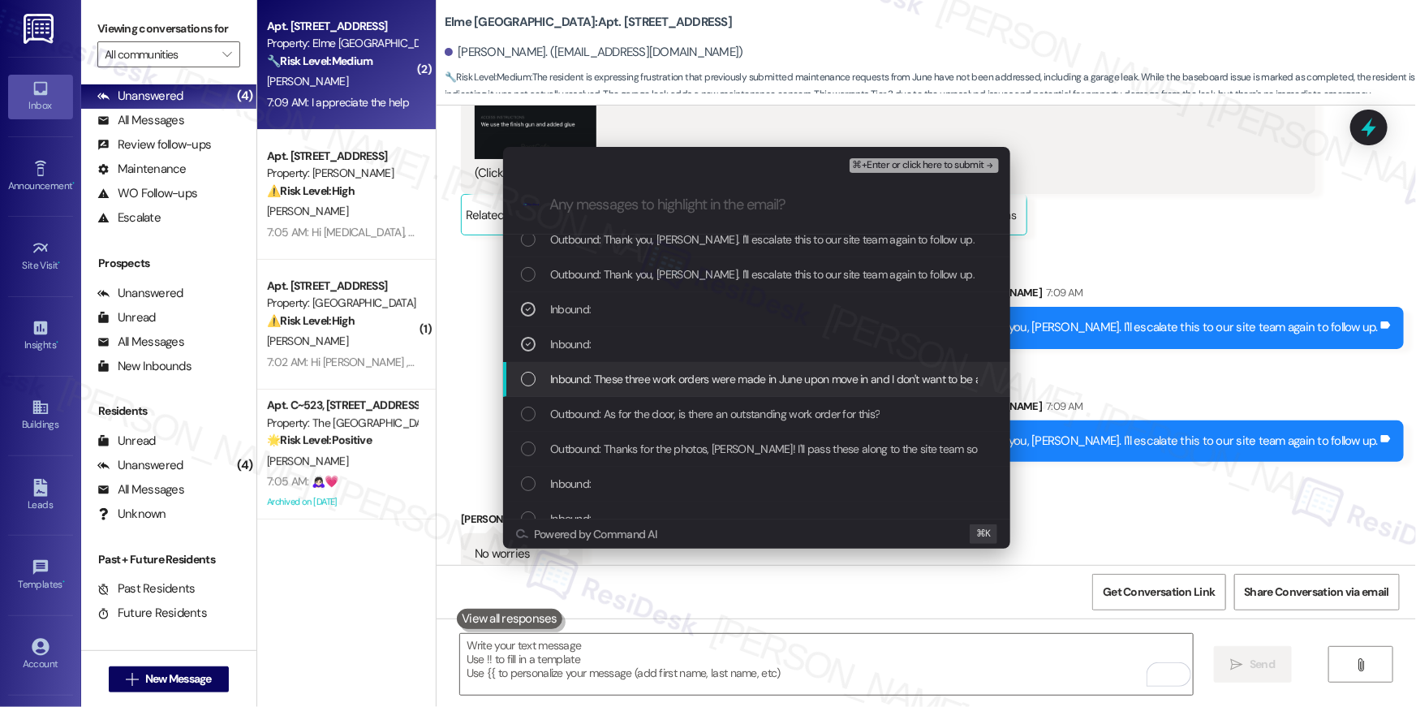
click at [528, 385] on div "List of options" at bounding box center [528, 379] width 15 height 15
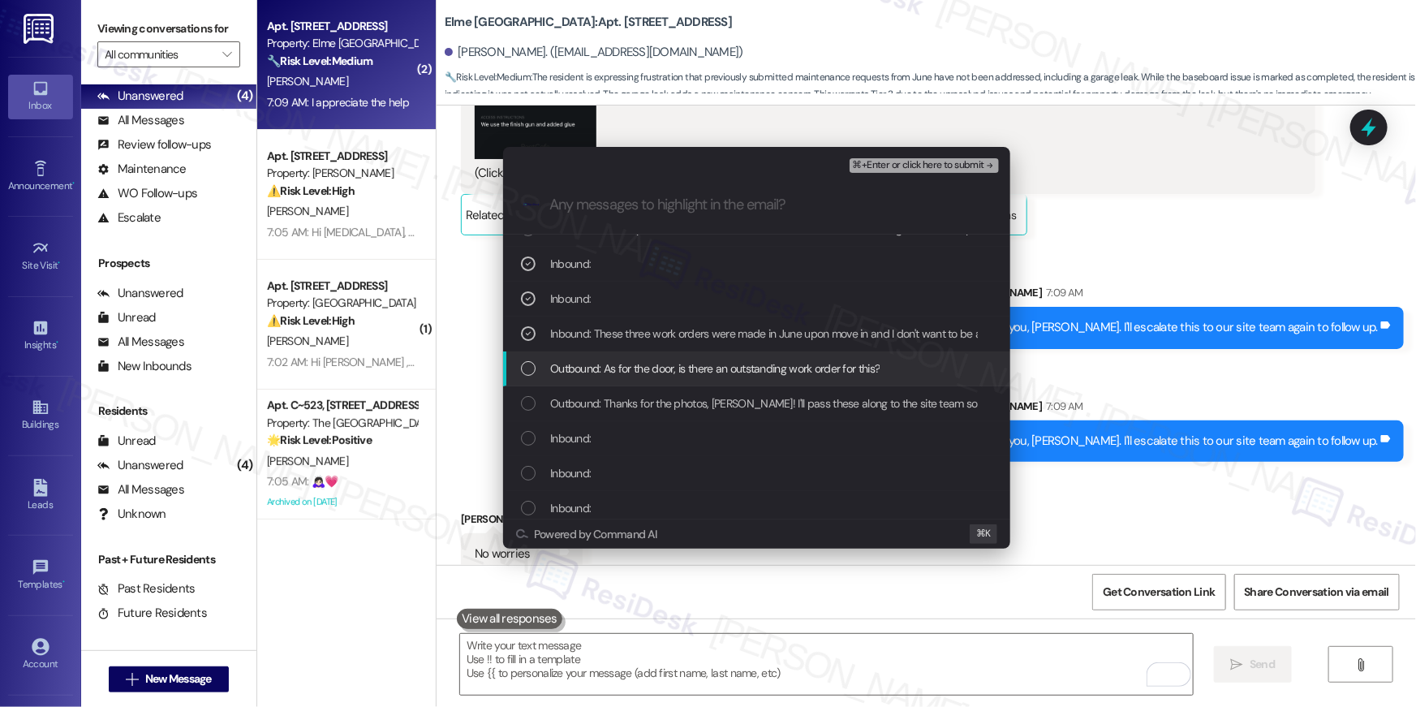
click at [526, 365] on div "List of options" at bounding box center [528, 368] width 15 height 15
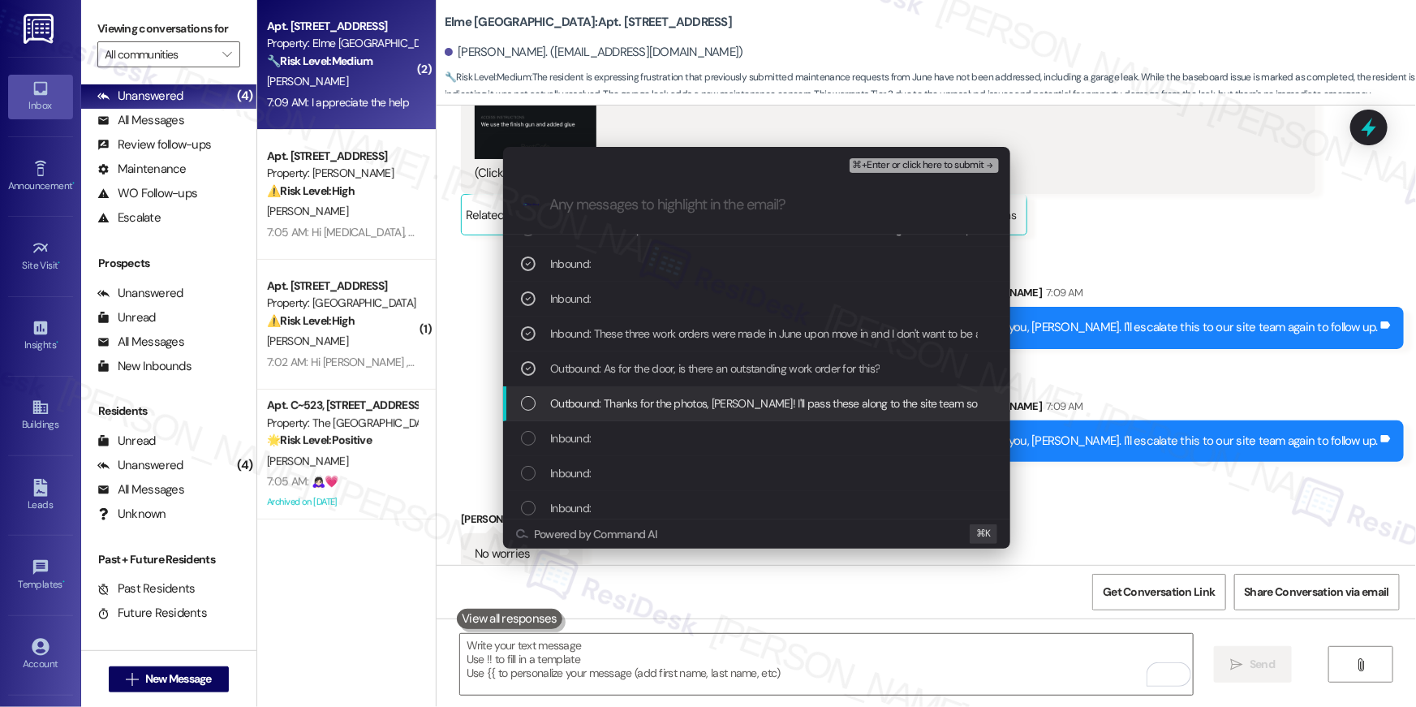
click at [524, 396] on div "List of options" at bounding box center [528, 403] width 15 height 15
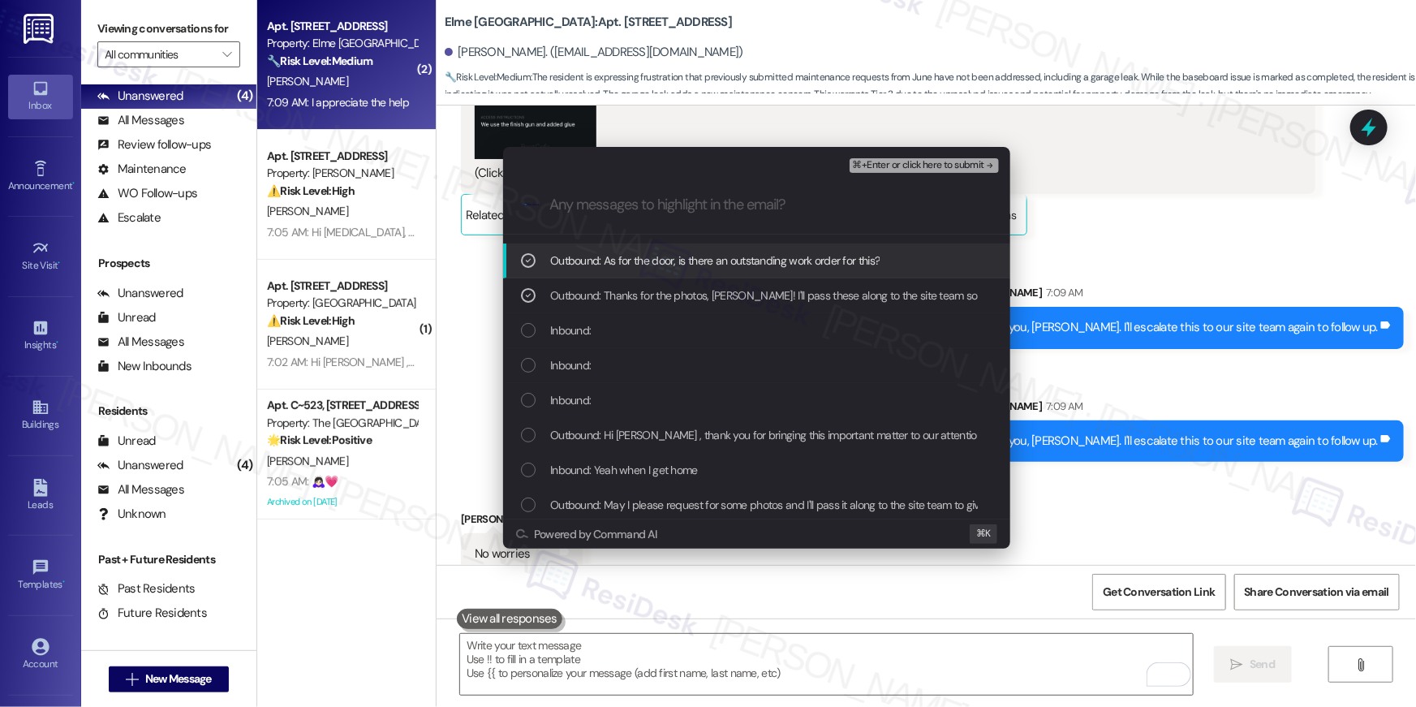
scroll to position [243, 0]
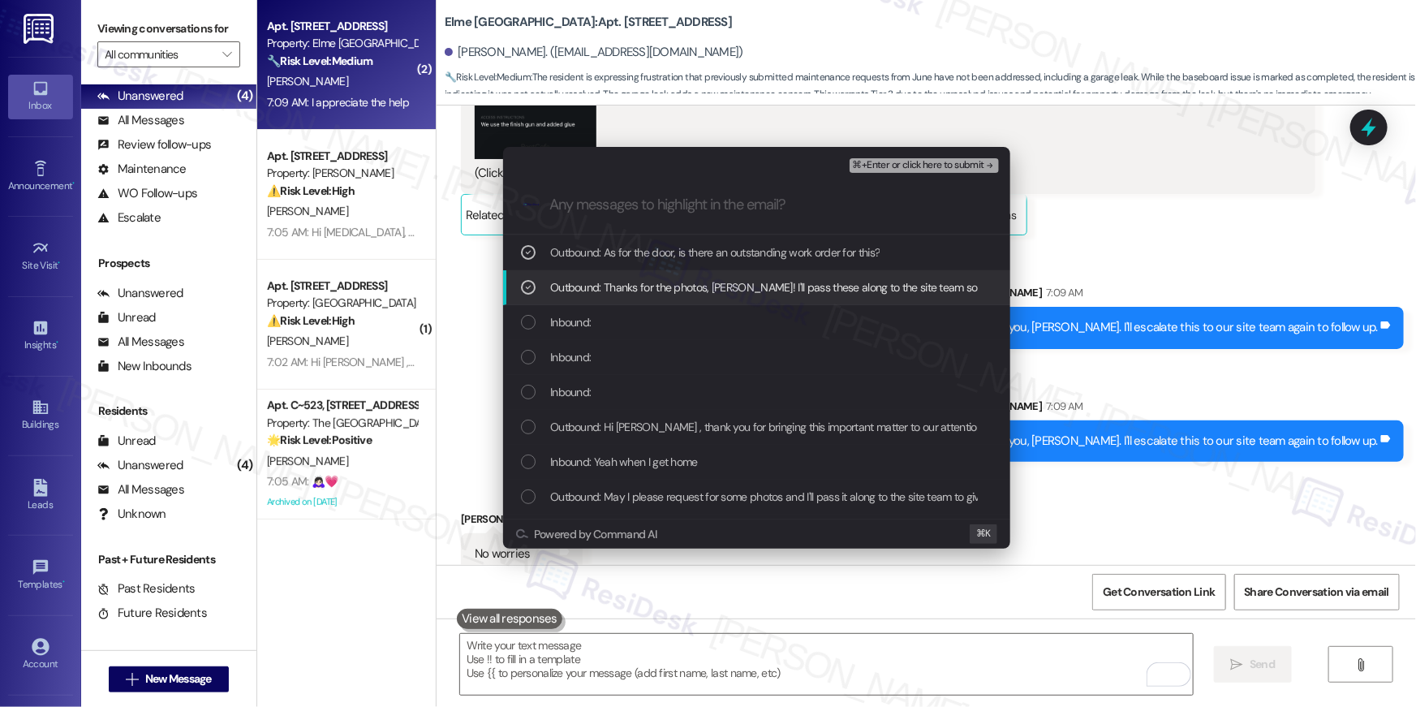
click at [523, 285] on icon "List of options" at bounding box center [528, 287] width 11 height 11
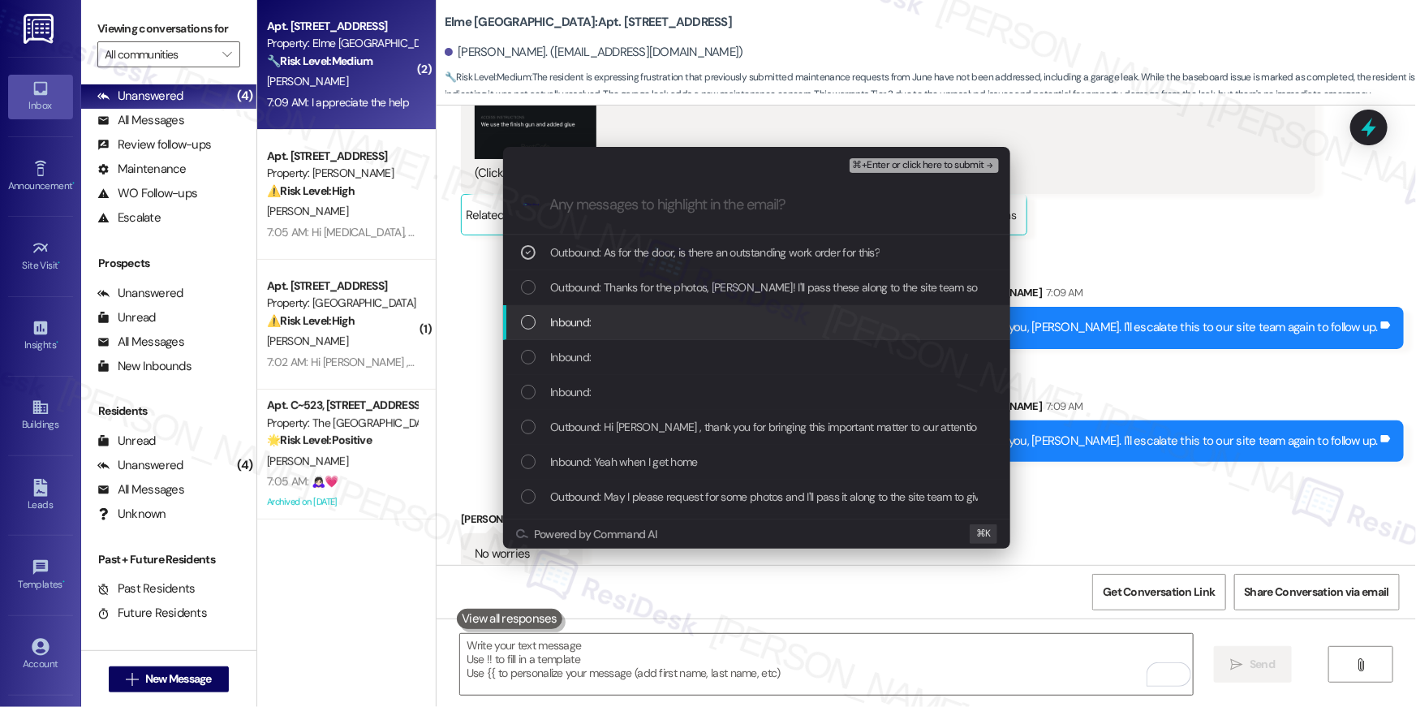
click at [526, 325] on div "List of options" at bounding box center [528, 322] width 15 height 15
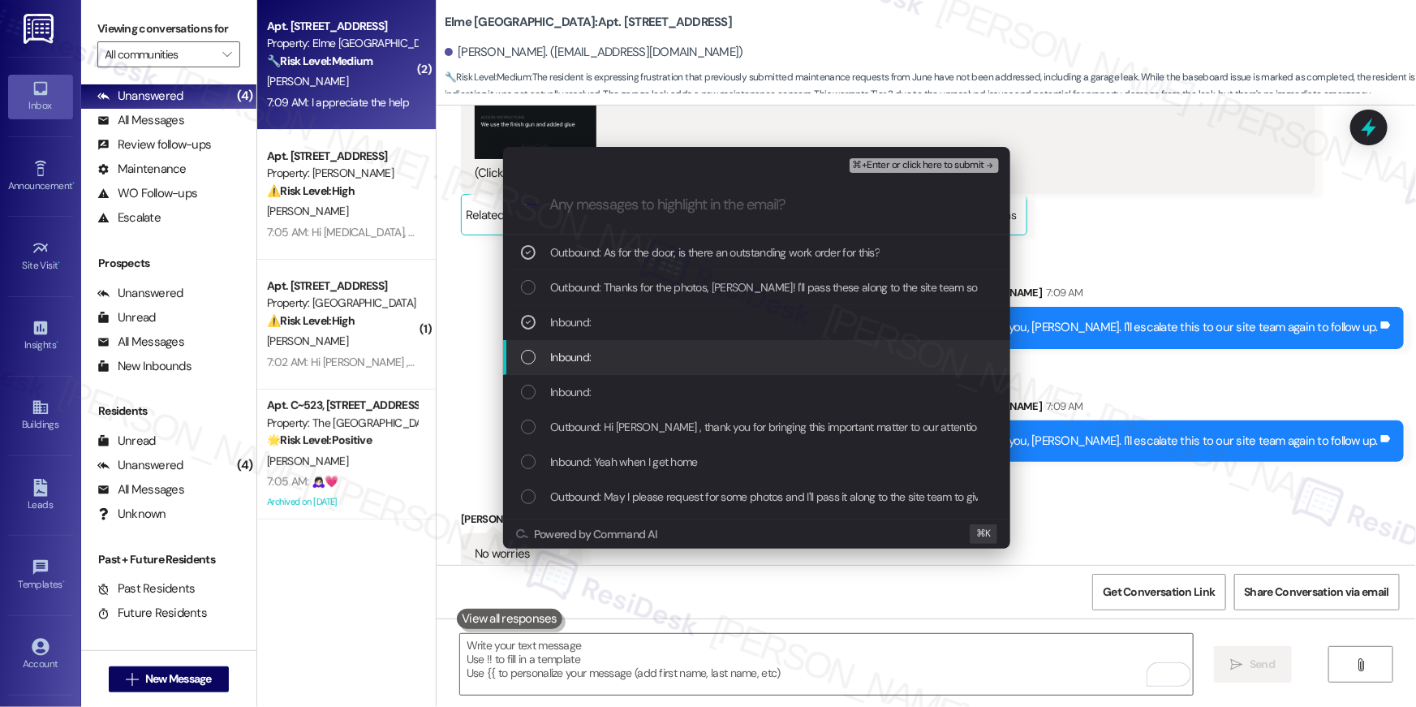
click at [523, 353] on div "List of options" at bounding box center [528, 357] width 15 height 15
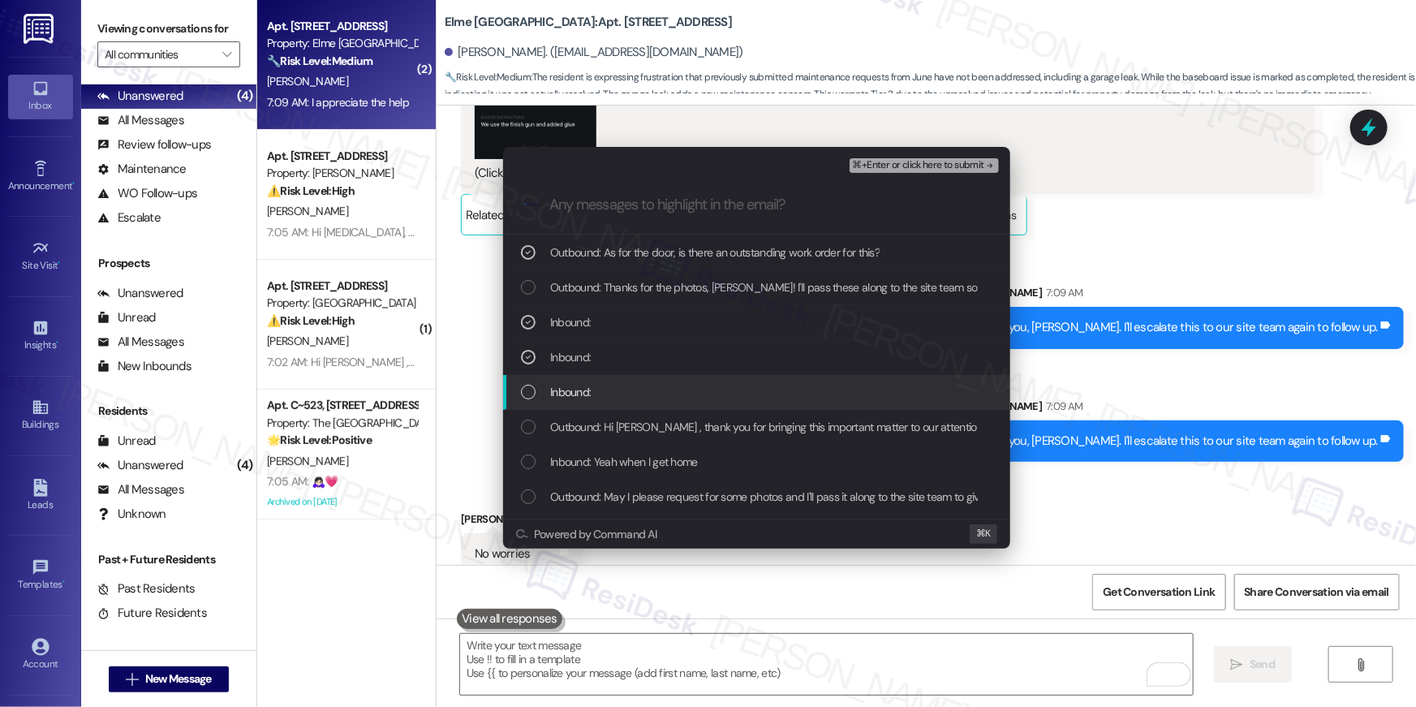
click at [525, 385] on div "Inbound:" at bounding box center [758, 392] width 475 height 18
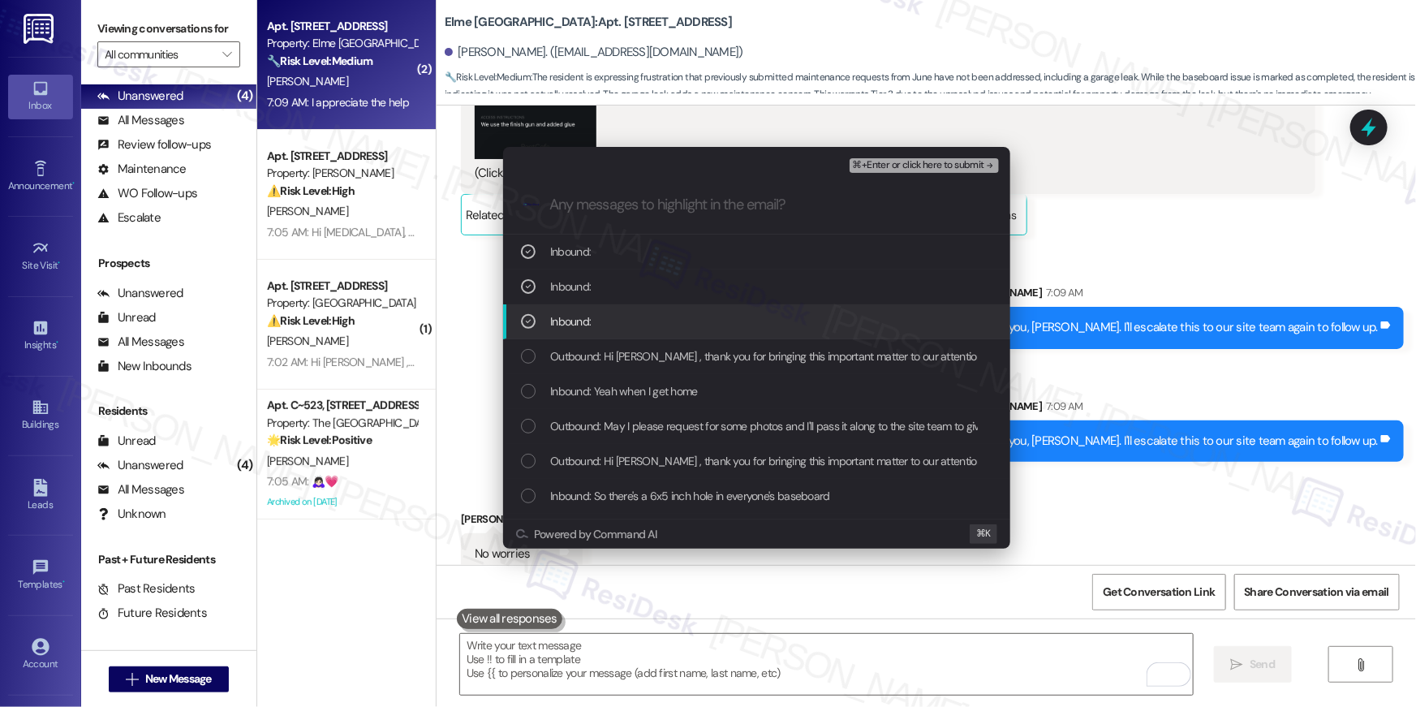
scroll to position [344, 0]
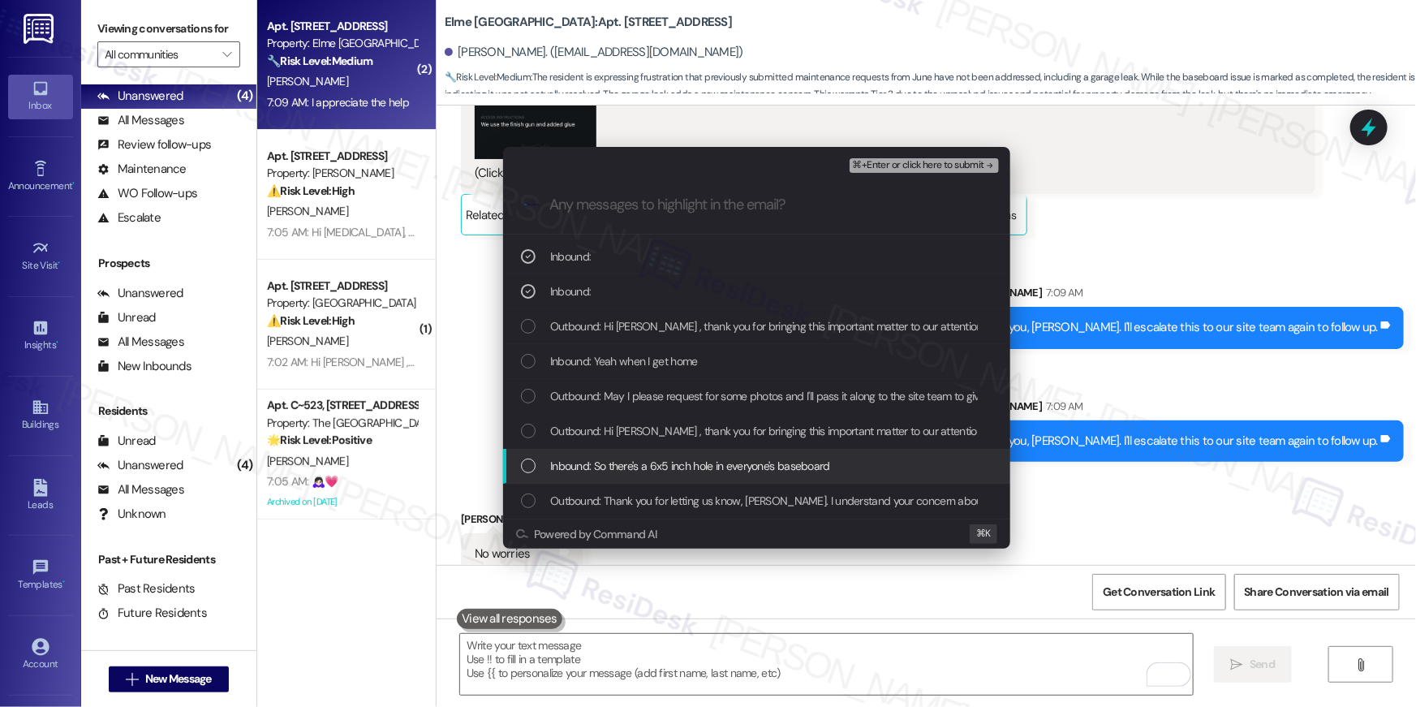
click at [534, 467] on div "List of options" at bounding box center [528, 465] width 15 height 15
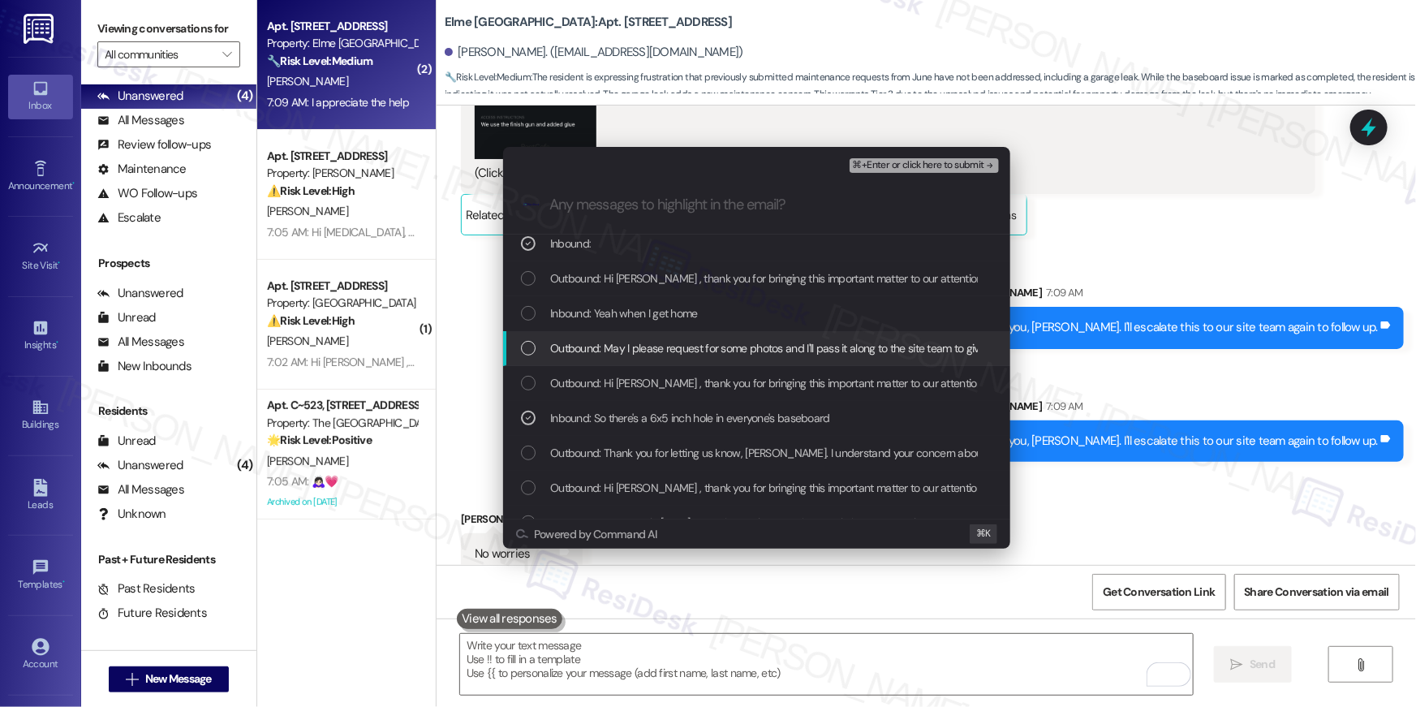
scroll to position [393, 0]
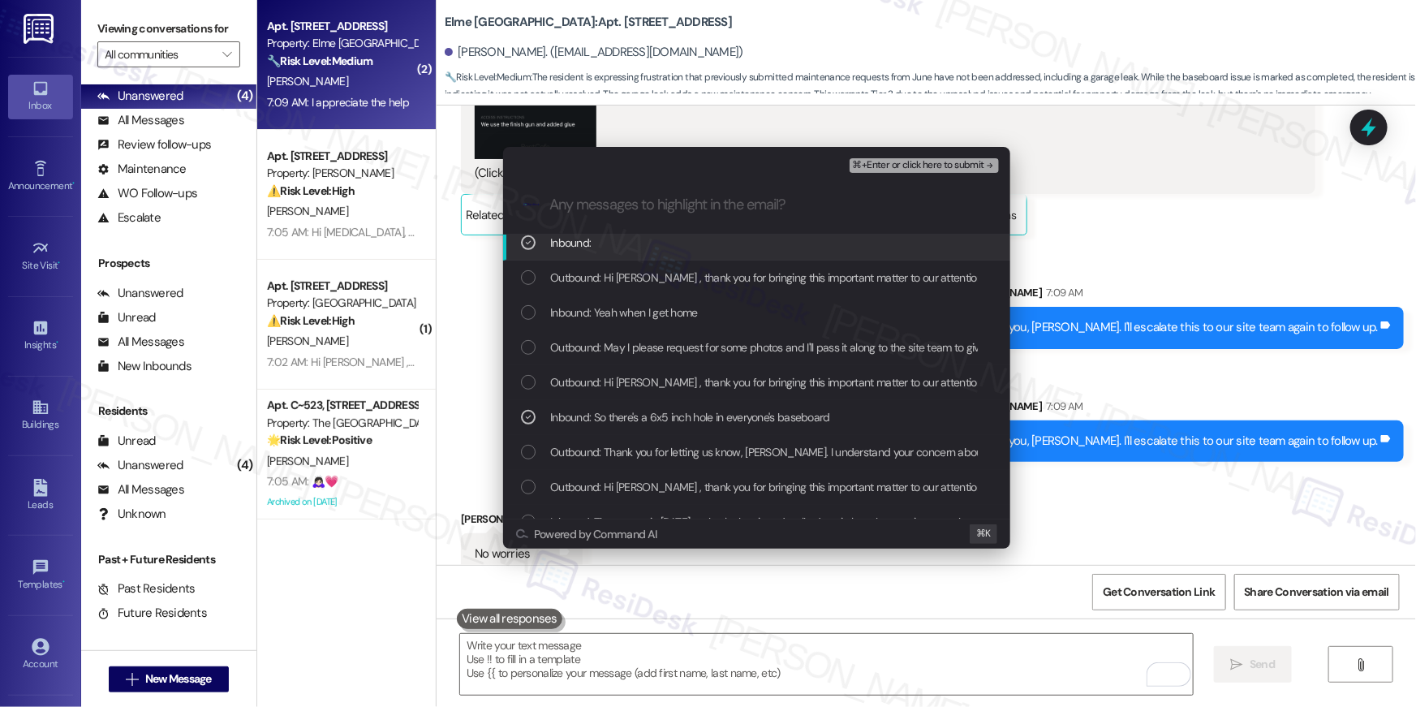
click at [966, 168] on span "⌘+Enter or click here to submit" at bounding box center [918, 165] width 131 height 11
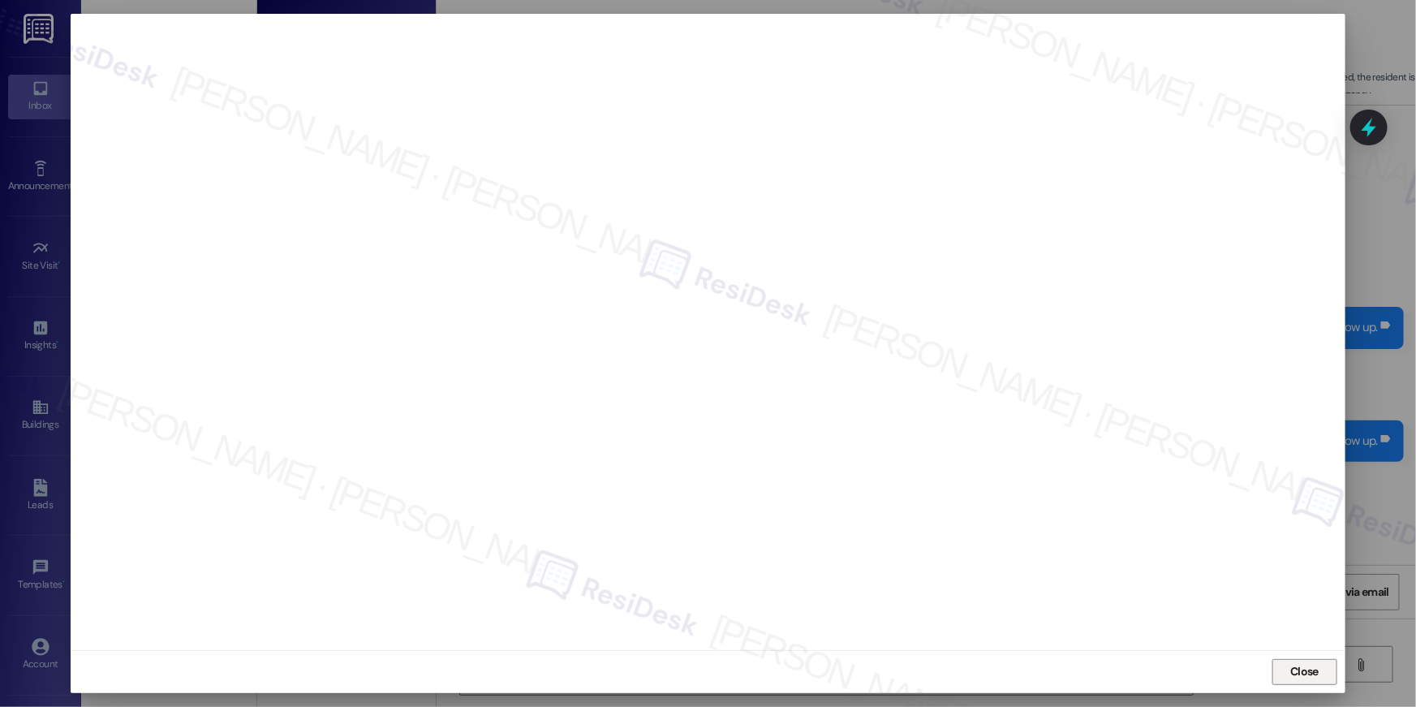
click at [1307, 677] on span "Close" at bounding box center [1304, 671] width 28 height 17
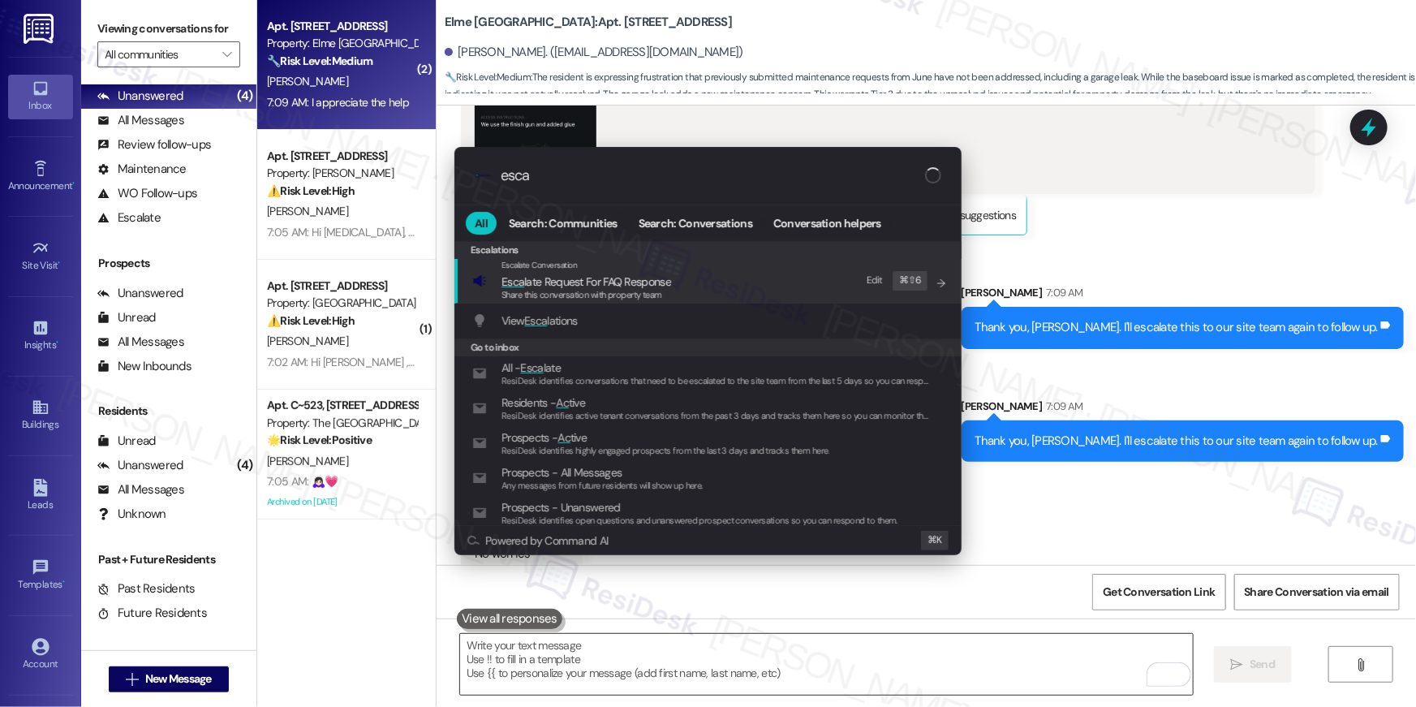
type input "escal"
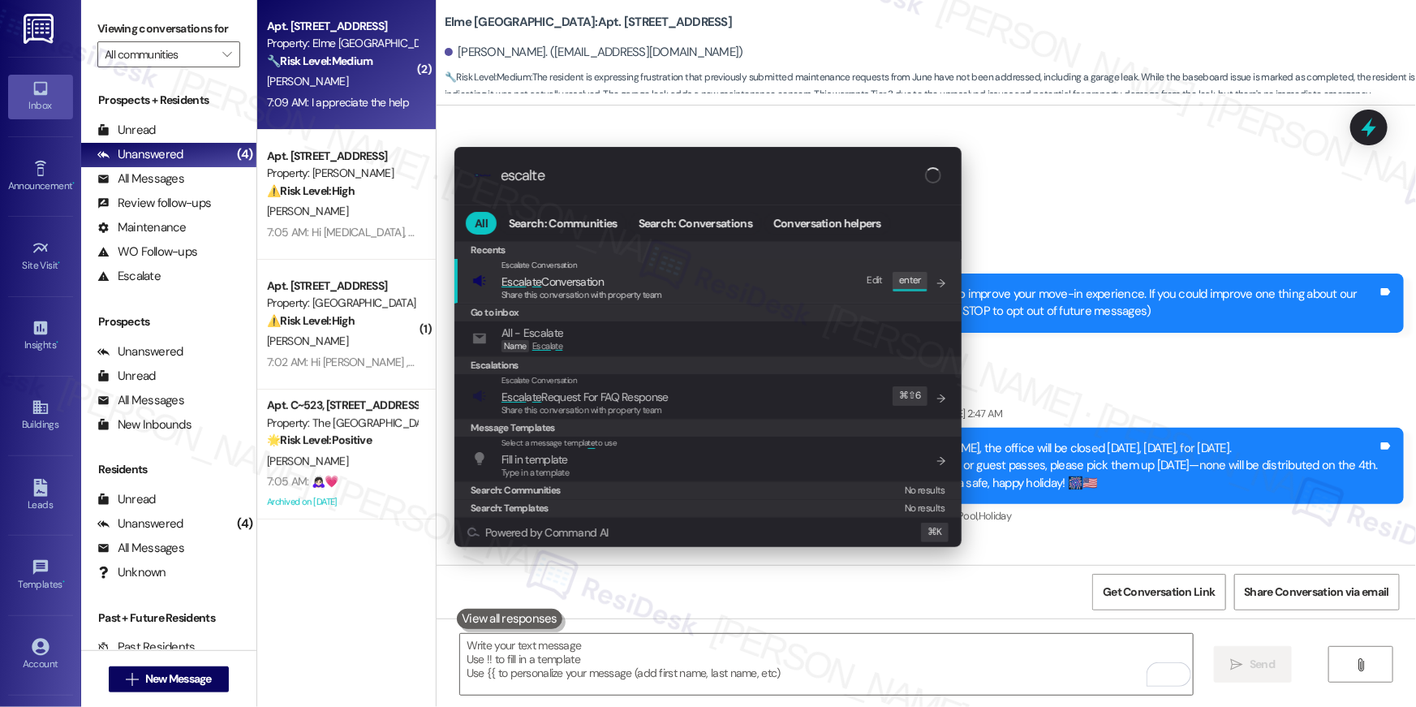
scroll to position [9807, 0]
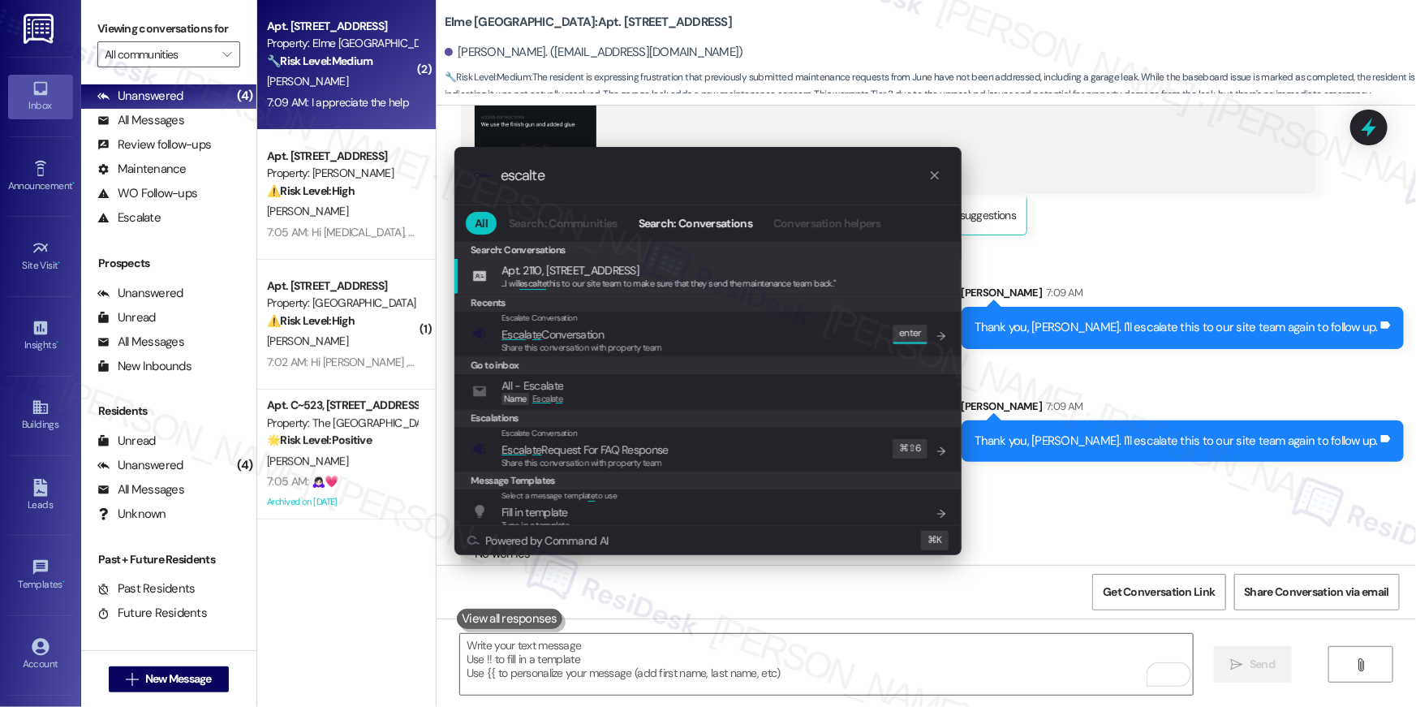
type input "escalte"
click at [592, 286] on span "... I will escalte this to our site team to make sure that they send the mainte…" at bounding box center [668, 282] width 334 height 11
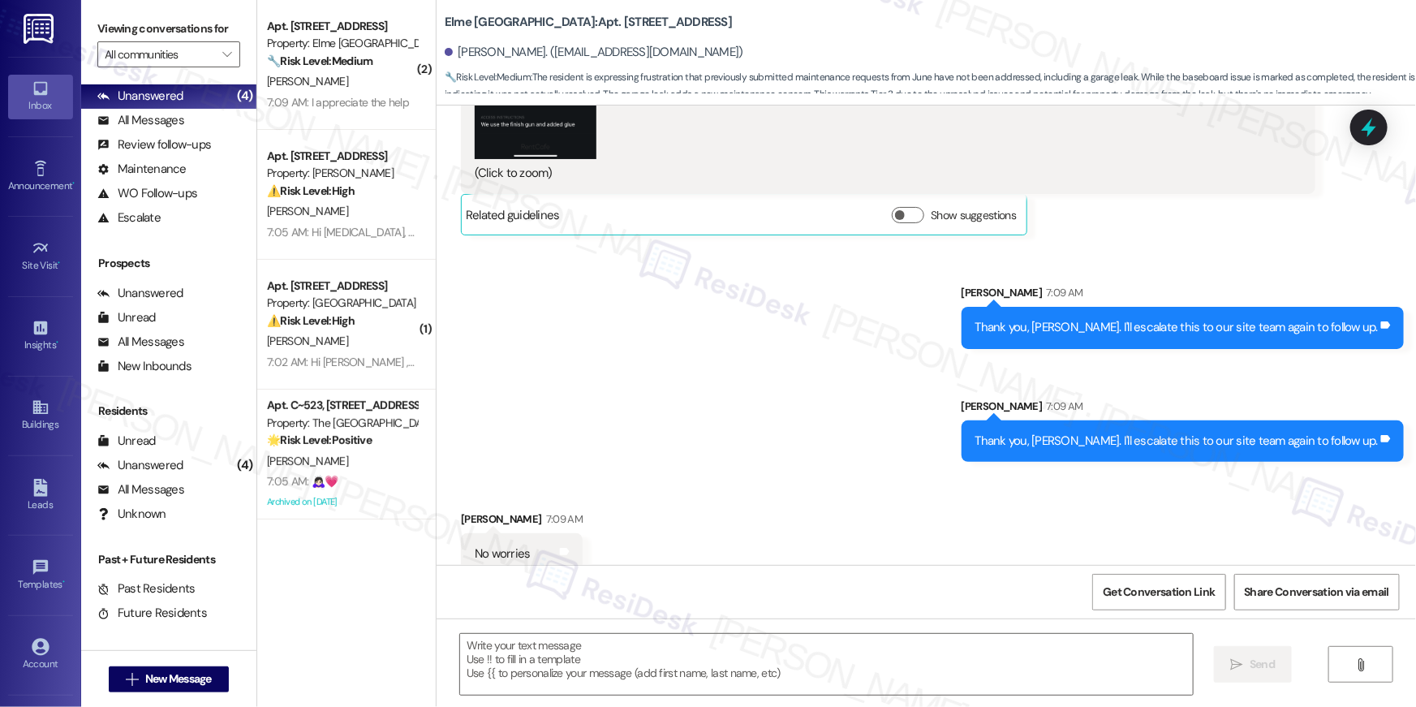
type textarea "Fetching suggested responses. Please feel free to read through the conversation…"
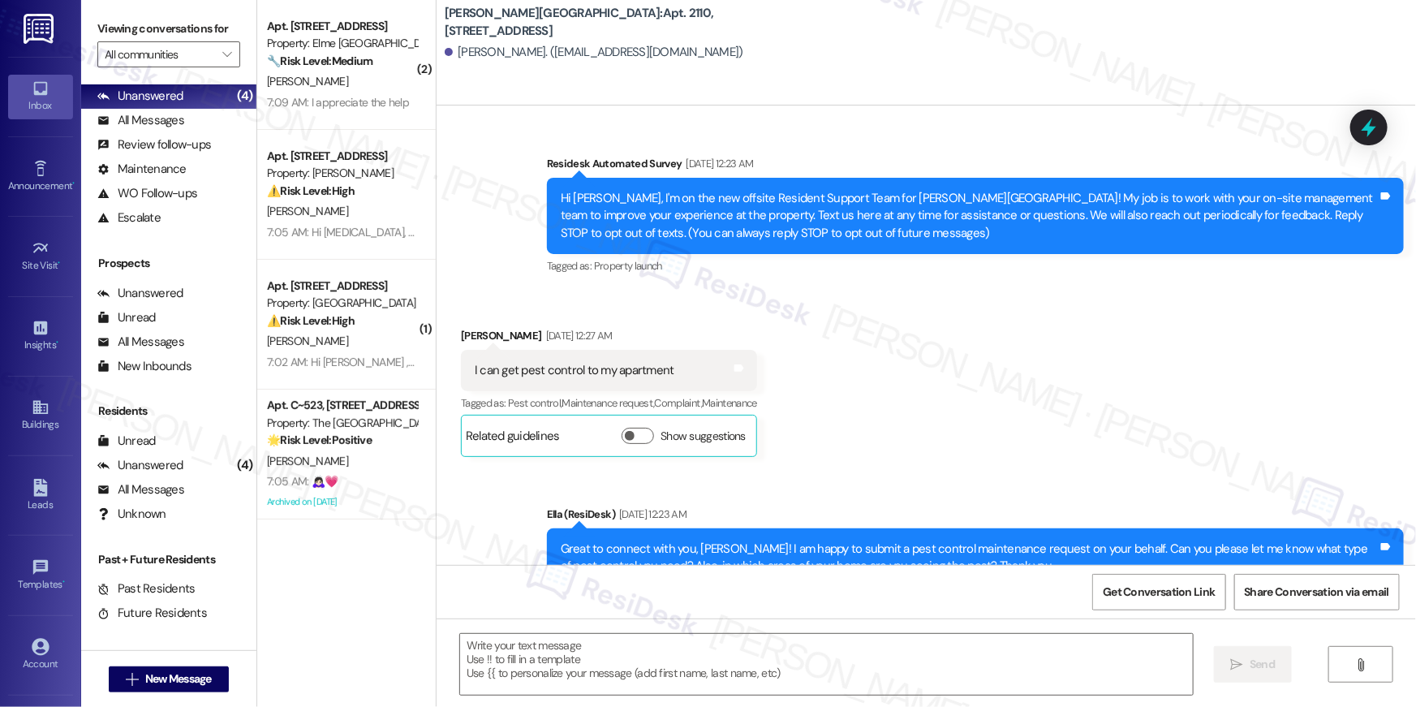
type textarea "Fetching suggested responses. Please feel free to read through the conversation…"
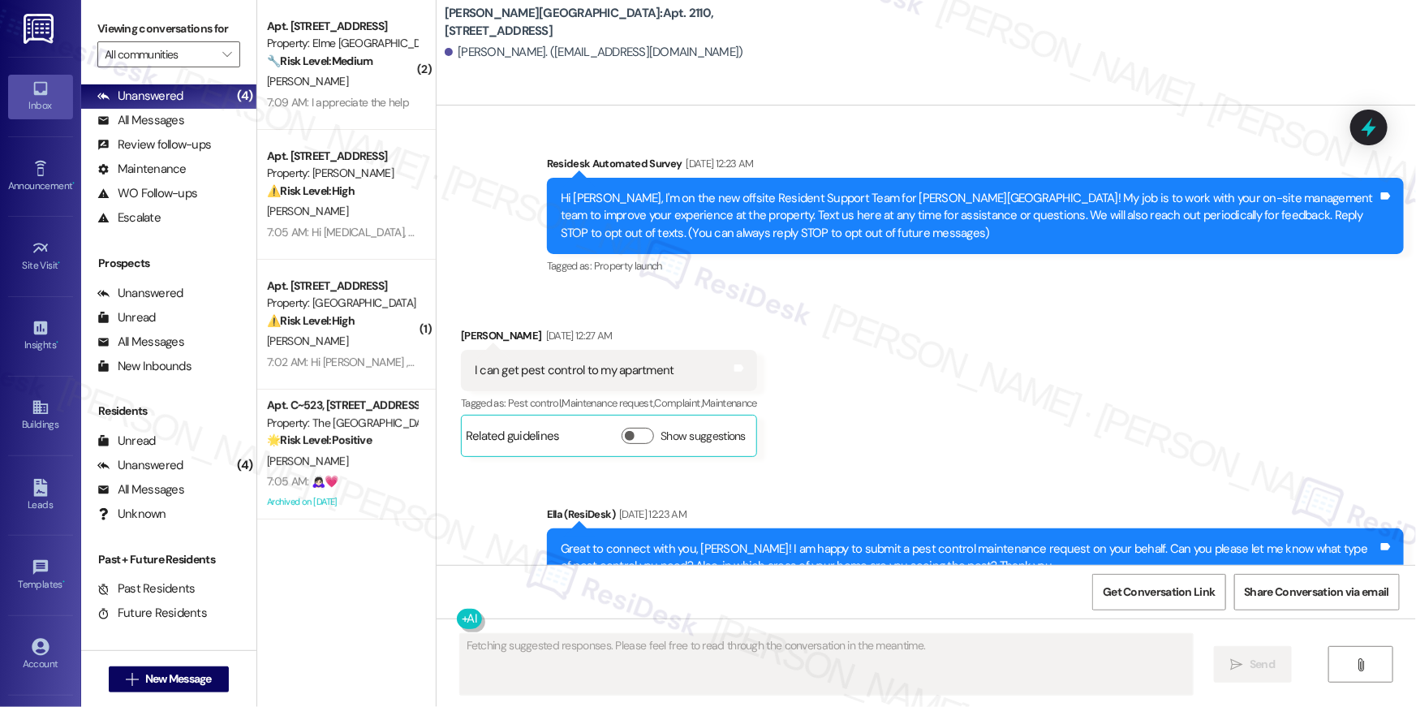
scroll to position [25617, 0]
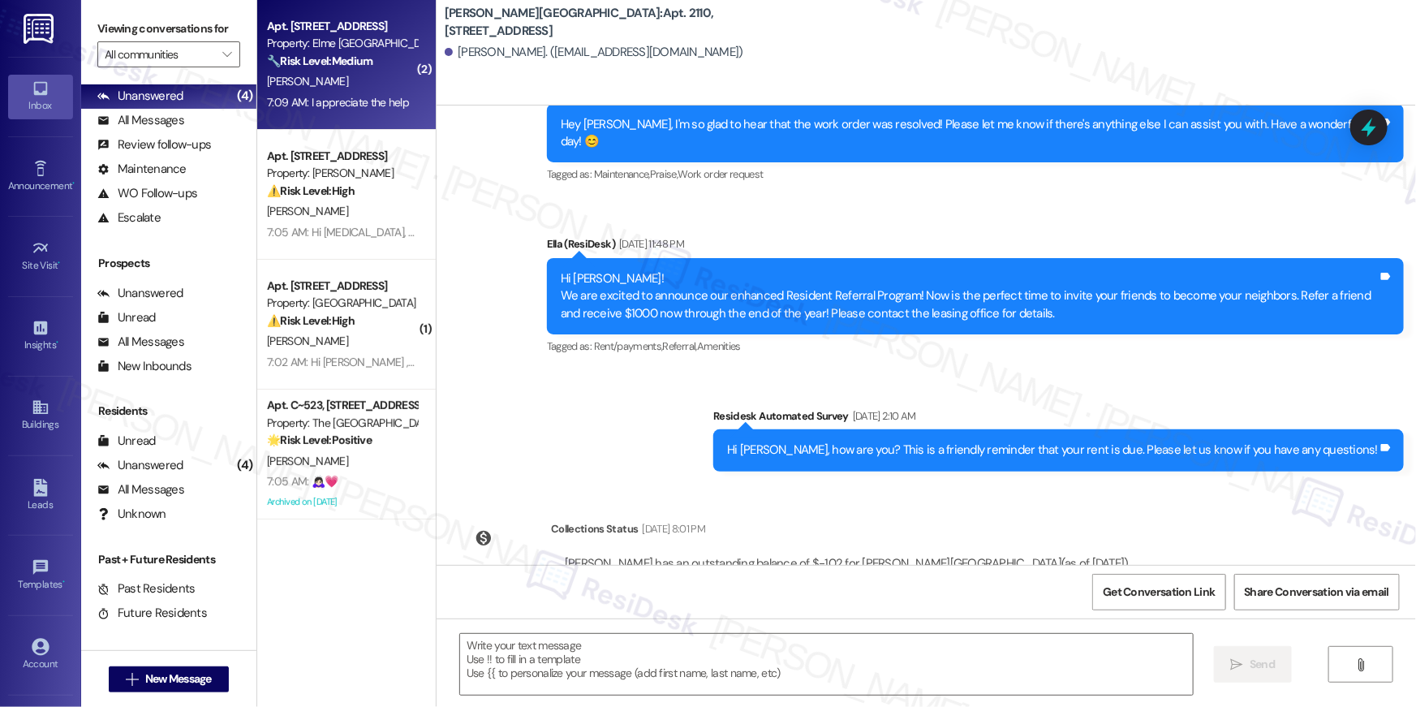
click at [366, 75] on div "[PERSON_NAME]" at bounding box center [341, 81] width 153 height 20
type textarea "Fetching suggested responses. Please feel free to read through the conversation…"
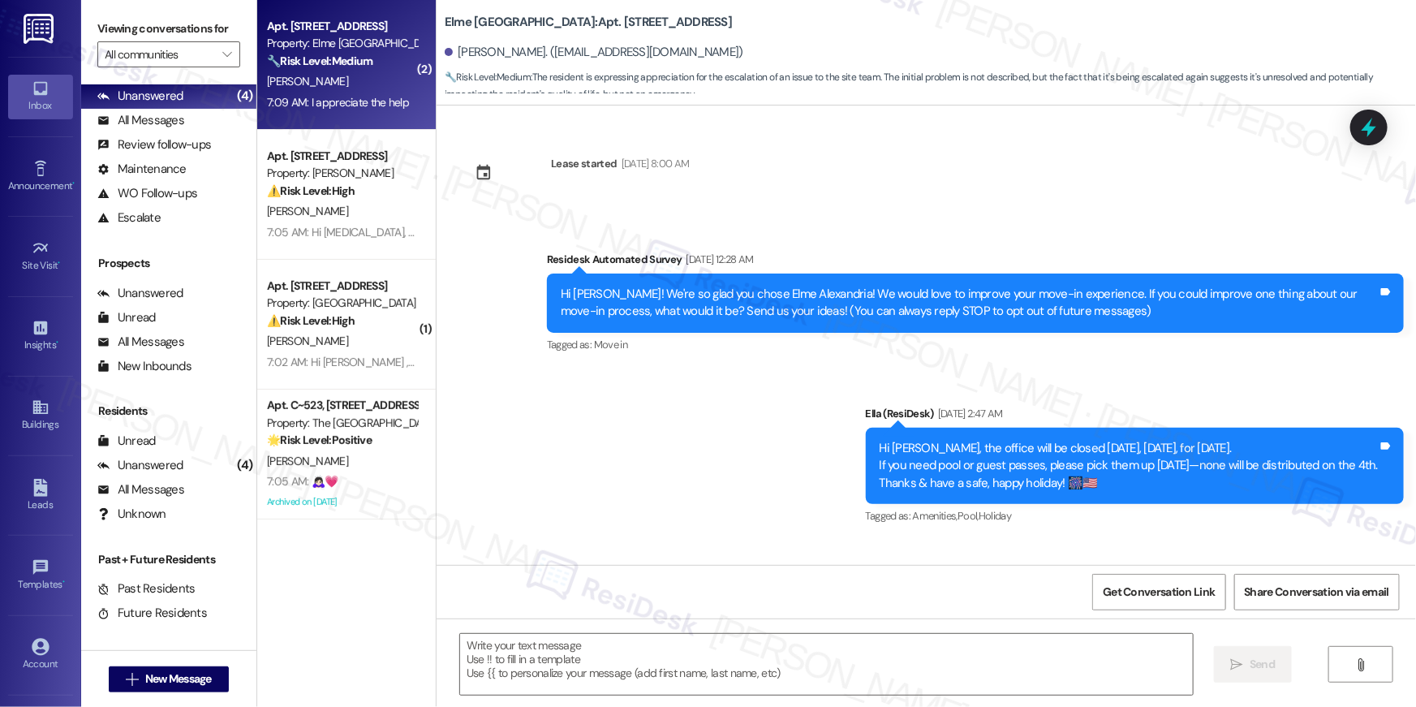
scroll to position [9688, 0]
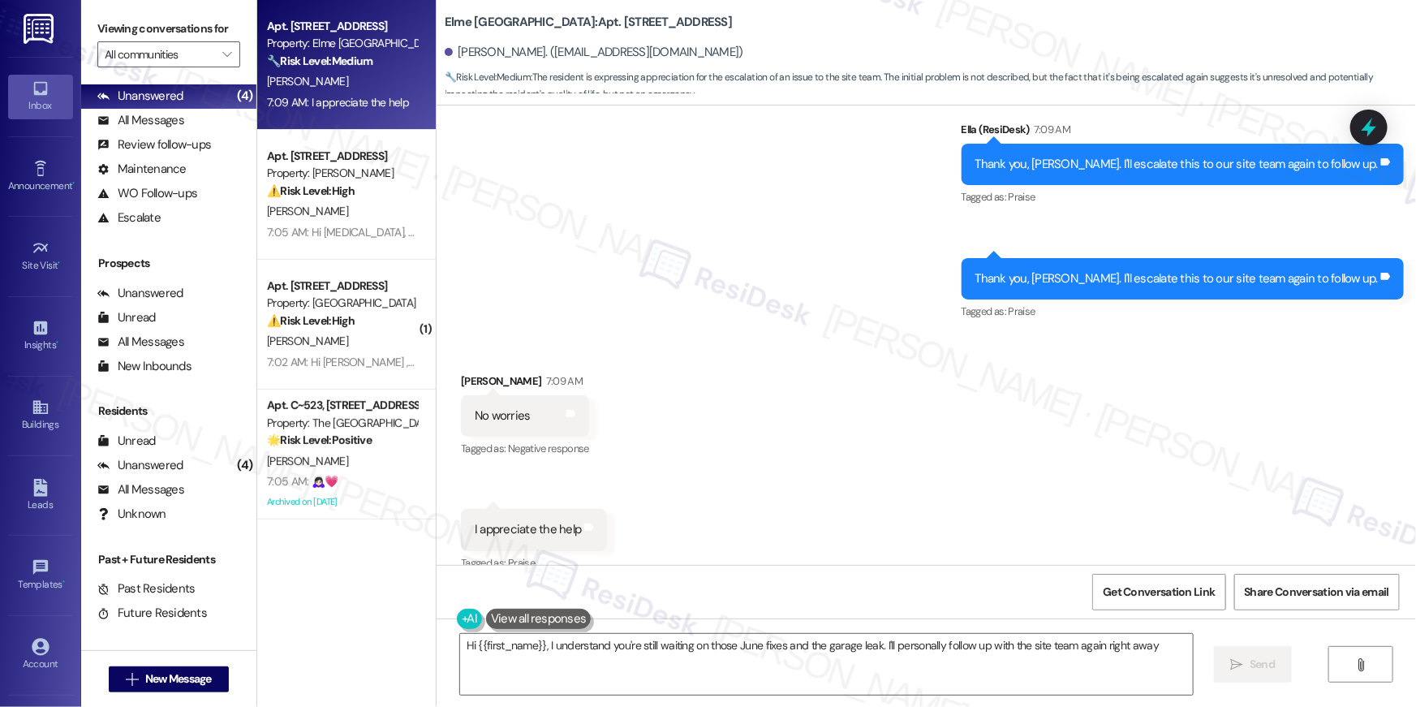
click at [752, 407] on div "Received via SMS [PERSON_NAME] 7:09 AM No worries Tags and notes Tagged as: Neg…" at bounding box center [926, 462] width 979 height 252
type textarea "Hi {{first_name}}, I understand you're still waiting on those June fixes and th…"
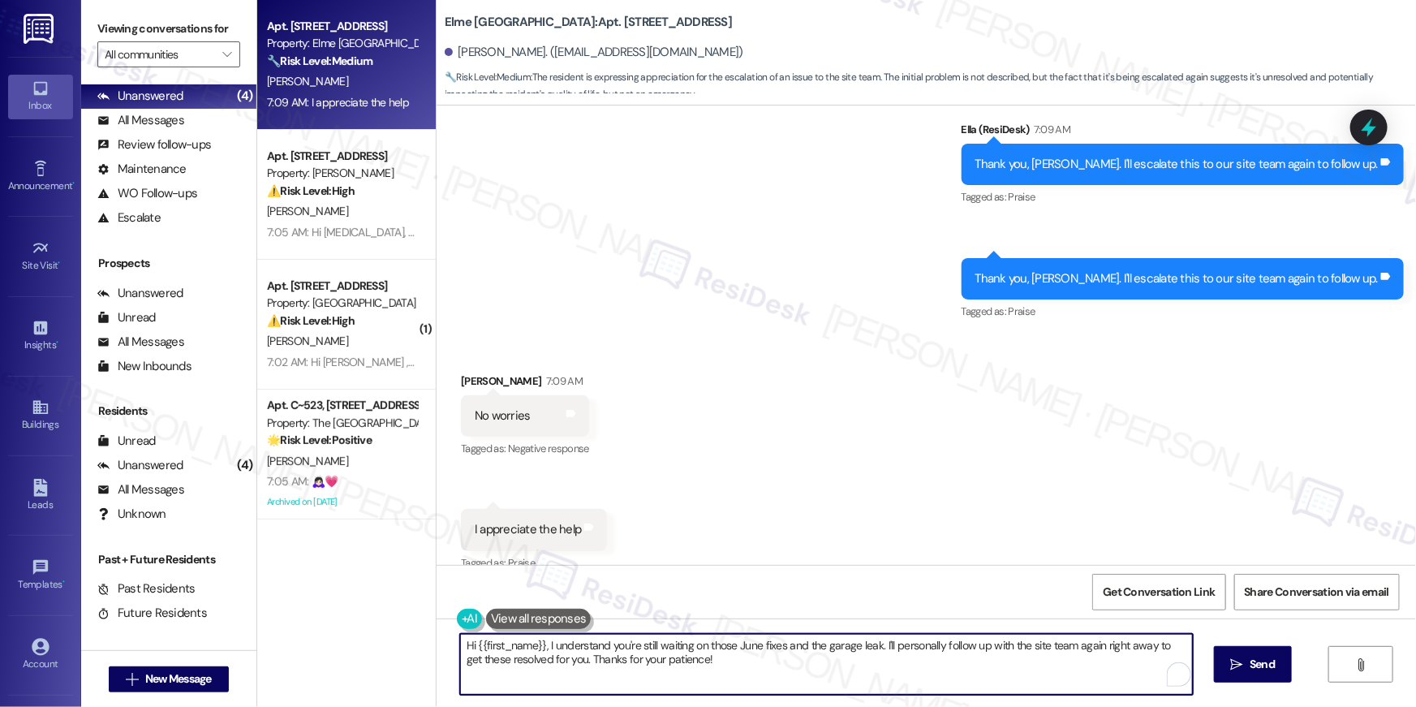
click at [760, 679] on textarea "Hi {{first_name}}, I understand you're still waiting on those June fixes and th…" at bounding box center [826, 664] width 733 height 61
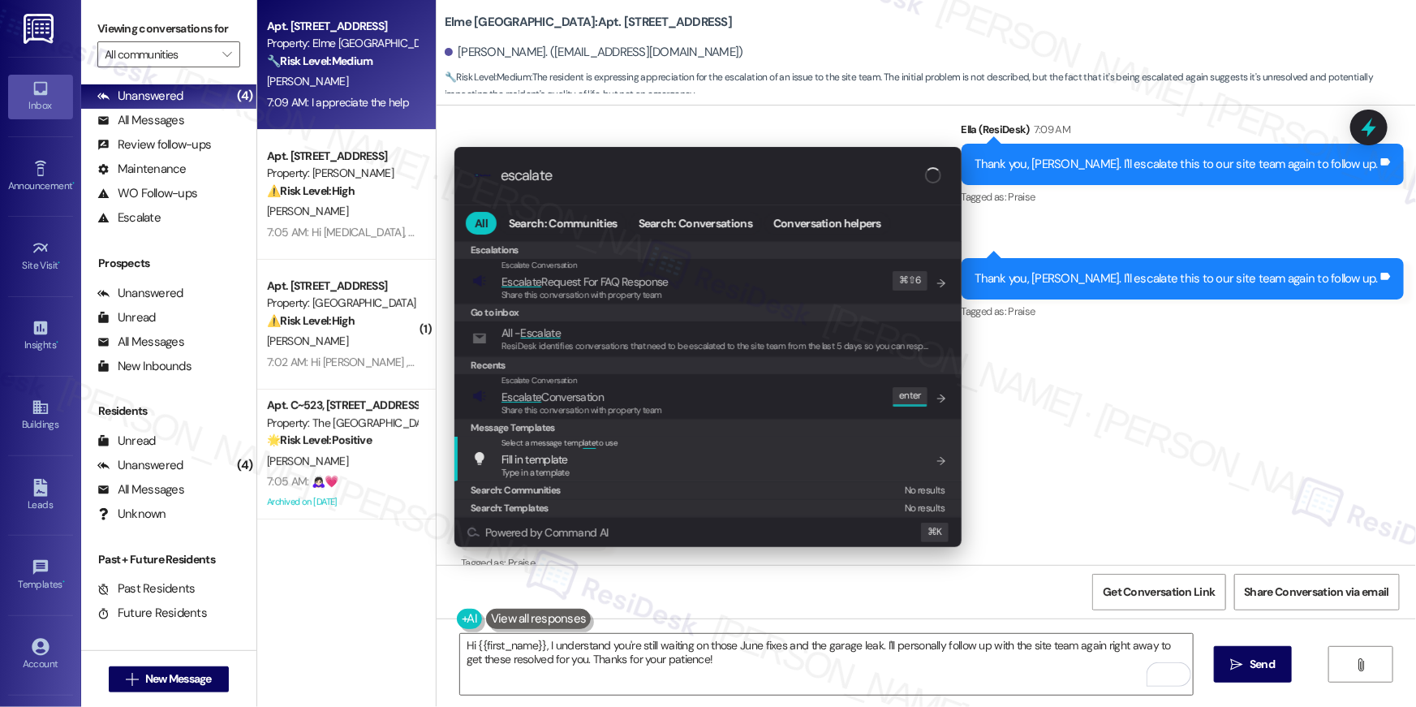
type input "escalate"
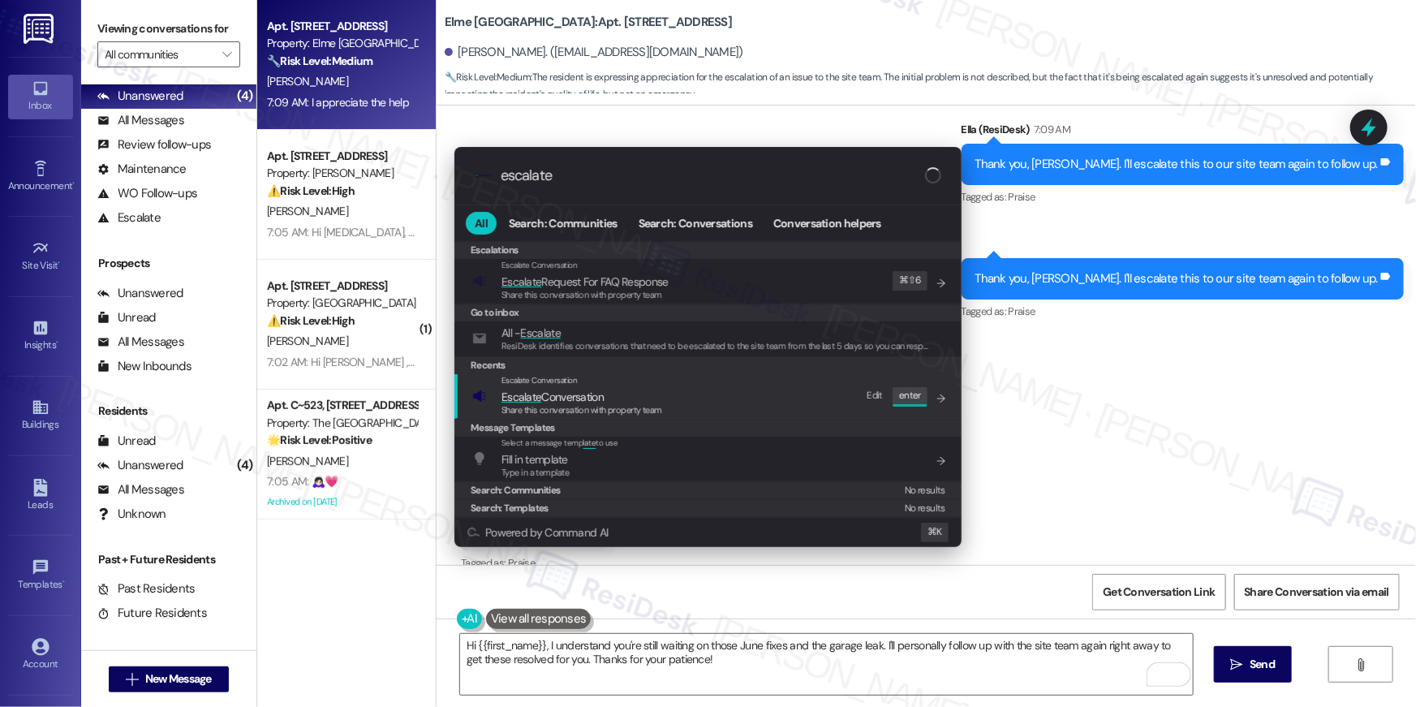
drag, startPoint x: 583, startPoint y: 418, endPoint x: 589, endPoint y: 403, distance: 16.0
click at [589, 403] on div "Escalations Escalate Conversation Escalate Request For FAQ Response Share this …" at bounding box center [707, 379] width 507 height 276
click at [589, 404] on span "Share this conversation with property team" at bounding box center [581, 409] width 161 height 11
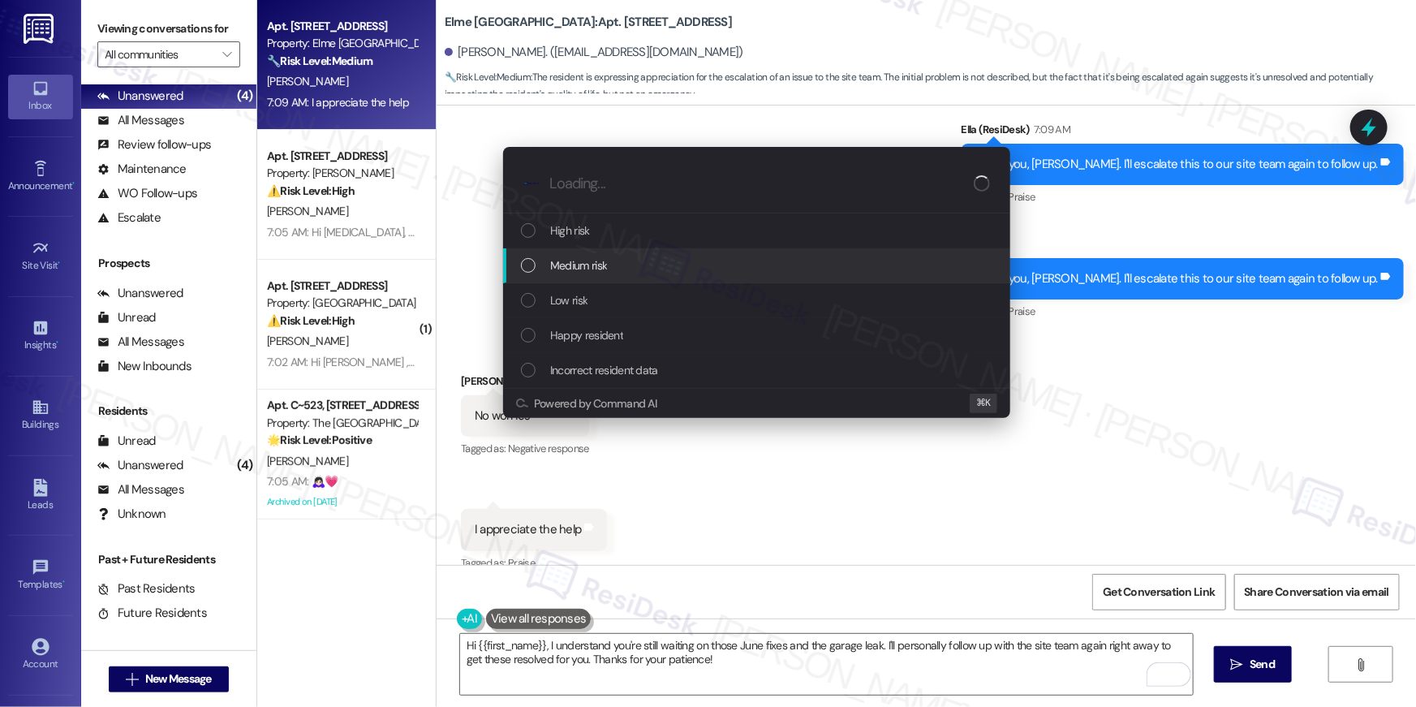
click at [601, 271] on span "Medium risk" at bounding box center [578, 265] width 57 height 18
type input "v"
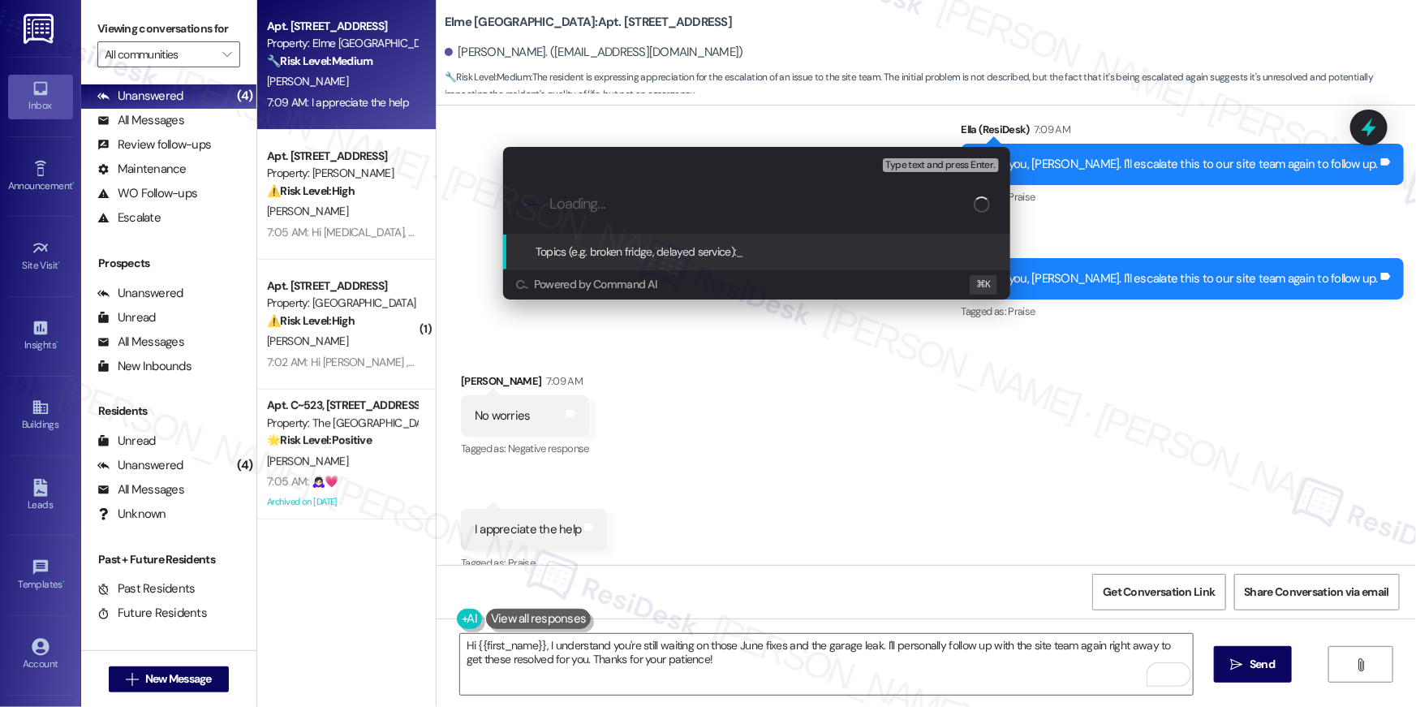
paste input "Follow up on outstanding work orders - hole still there"
type input "Follow up on outstanding work orders - hole still there"
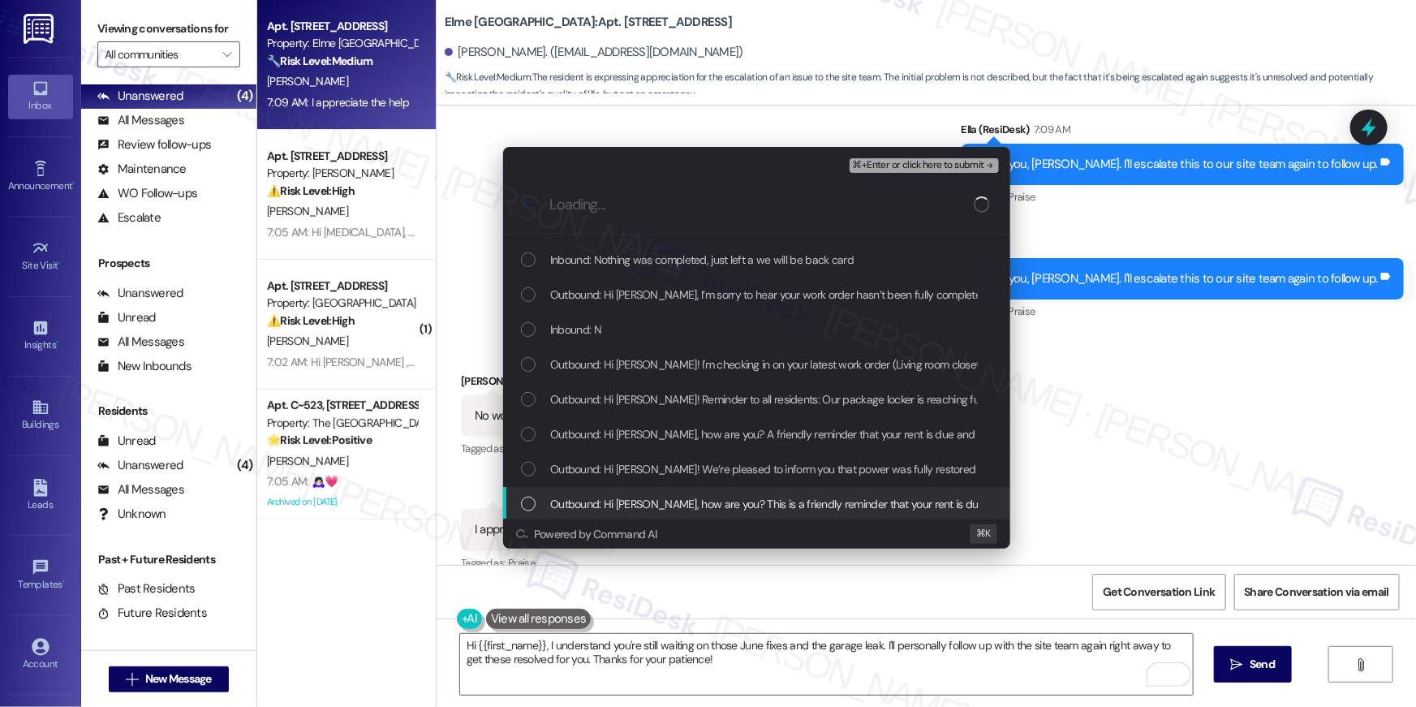
scroll to position [966, 0]
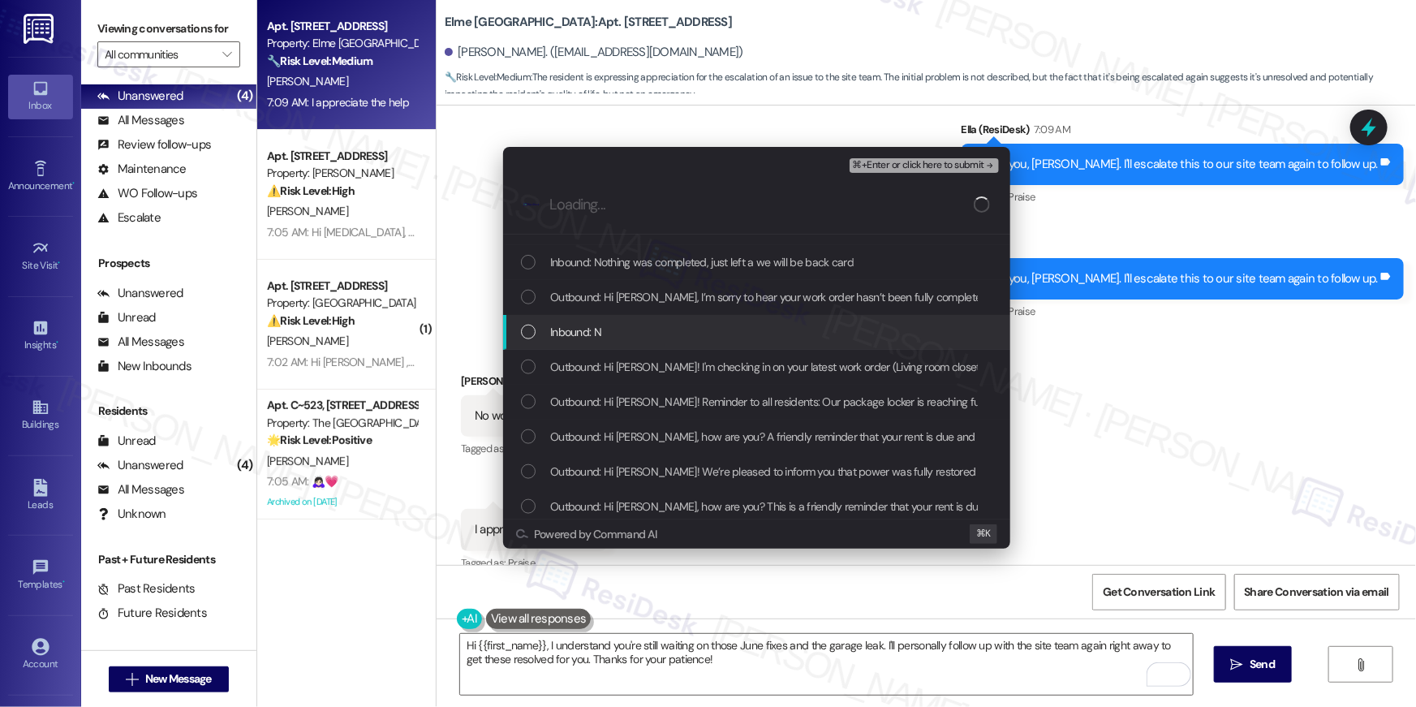
click at [527, 329] on div "List of options" at bounding box center [528, 332] width 15 height 15
drag, startPoint x: 533, startPoint y: 331, endPoint x: 529, endPoint y: 286, distance: 45.6
click at [533, 330] on icon "List of options" at bounding box center [528, 331] width 11 height 11
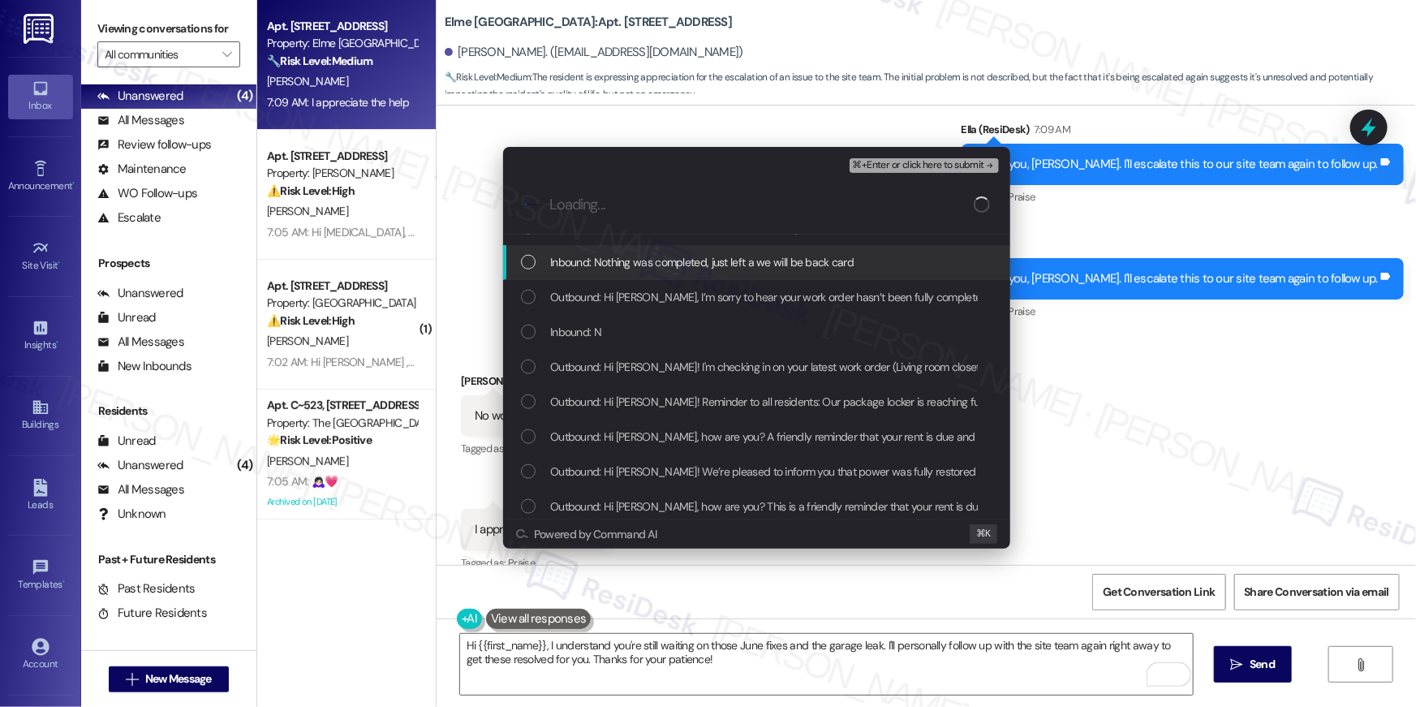
click at [525, 260] on div "List of options" at bounding box center [528, 262] width 15 height 15
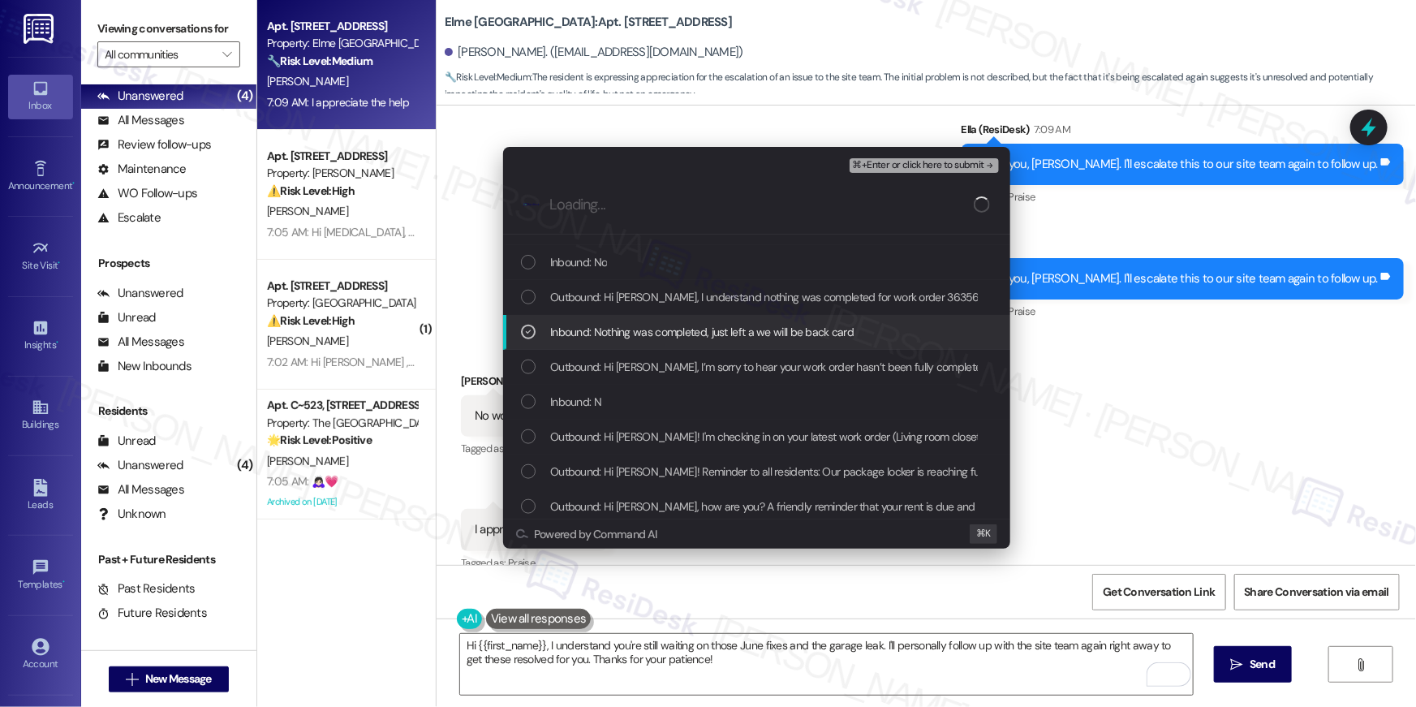
scroll to position [769, 0]
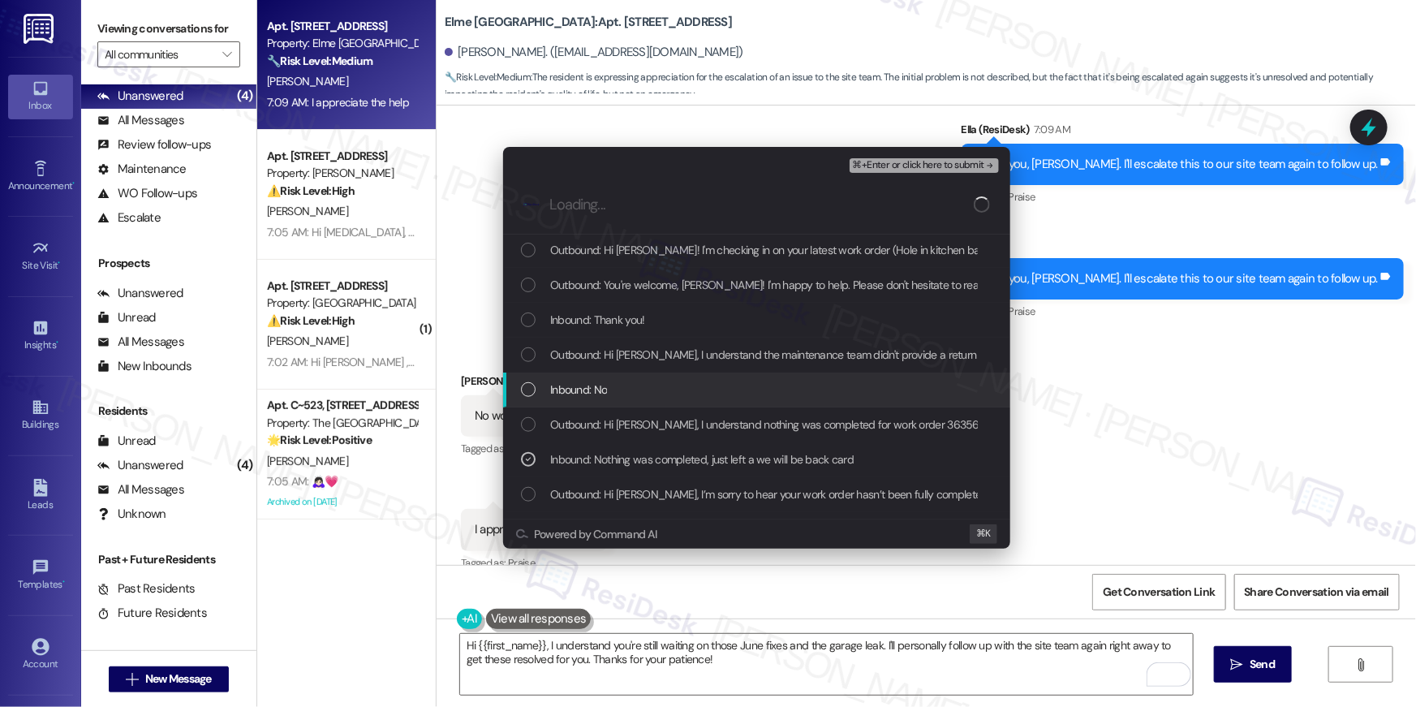
click at [529, 389] on div "List of options" at bounding box center [528, 389] width 15 height 15
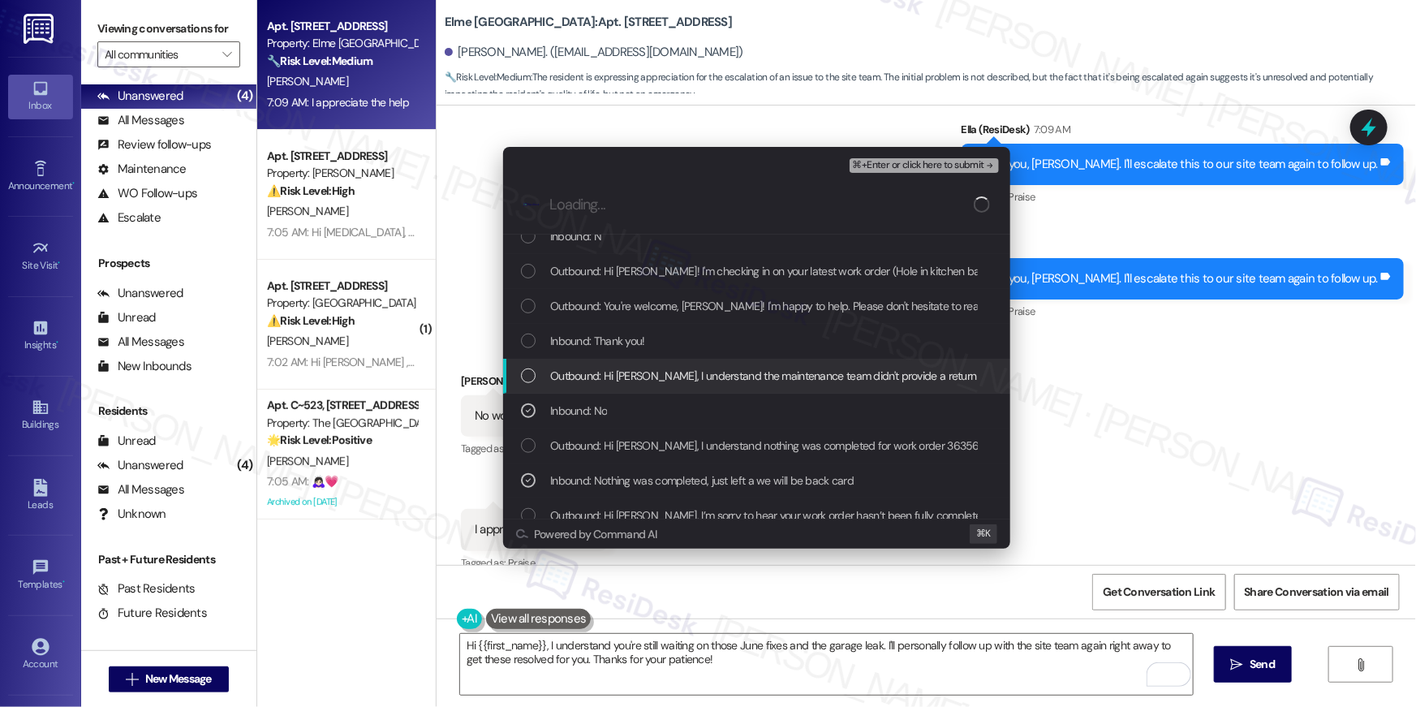
scroll to position [746, 0]
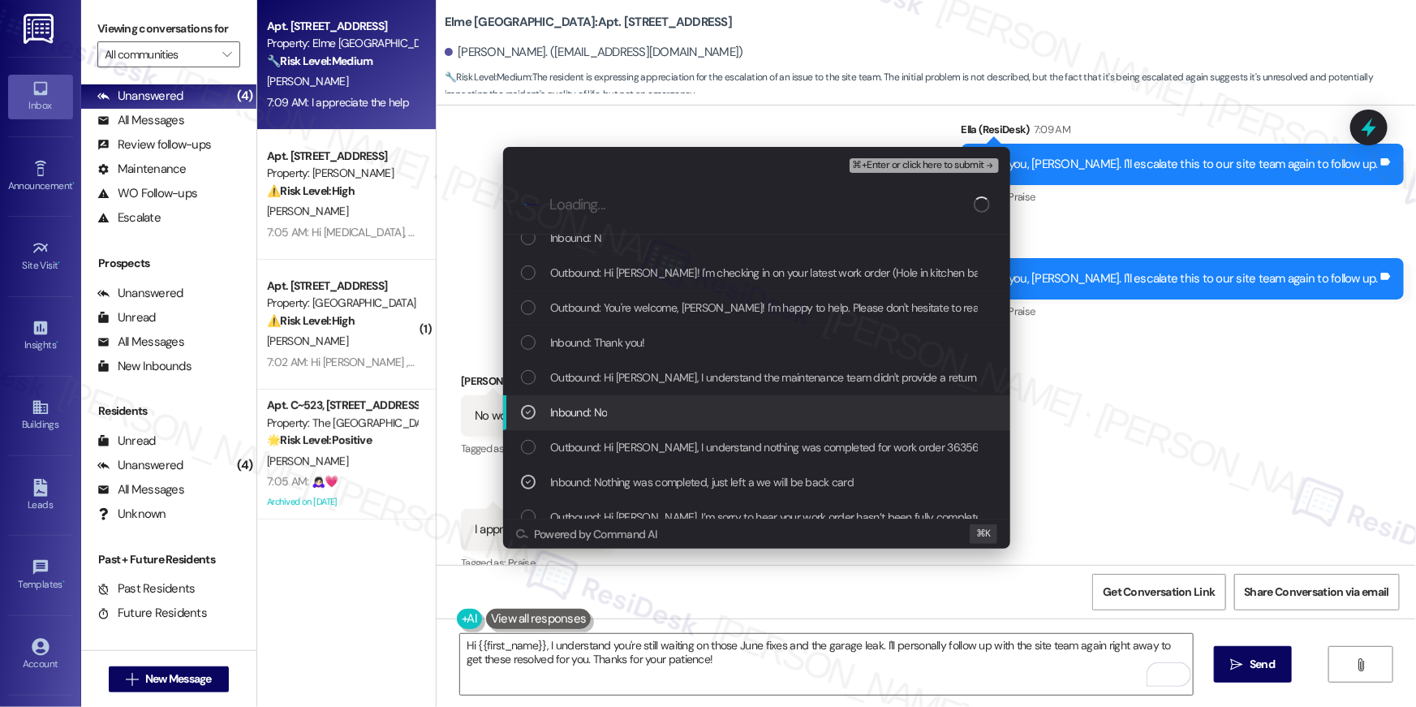
click at [527, 407] on icon "List of options" at bounding box center [528, 412] width 11 height 11
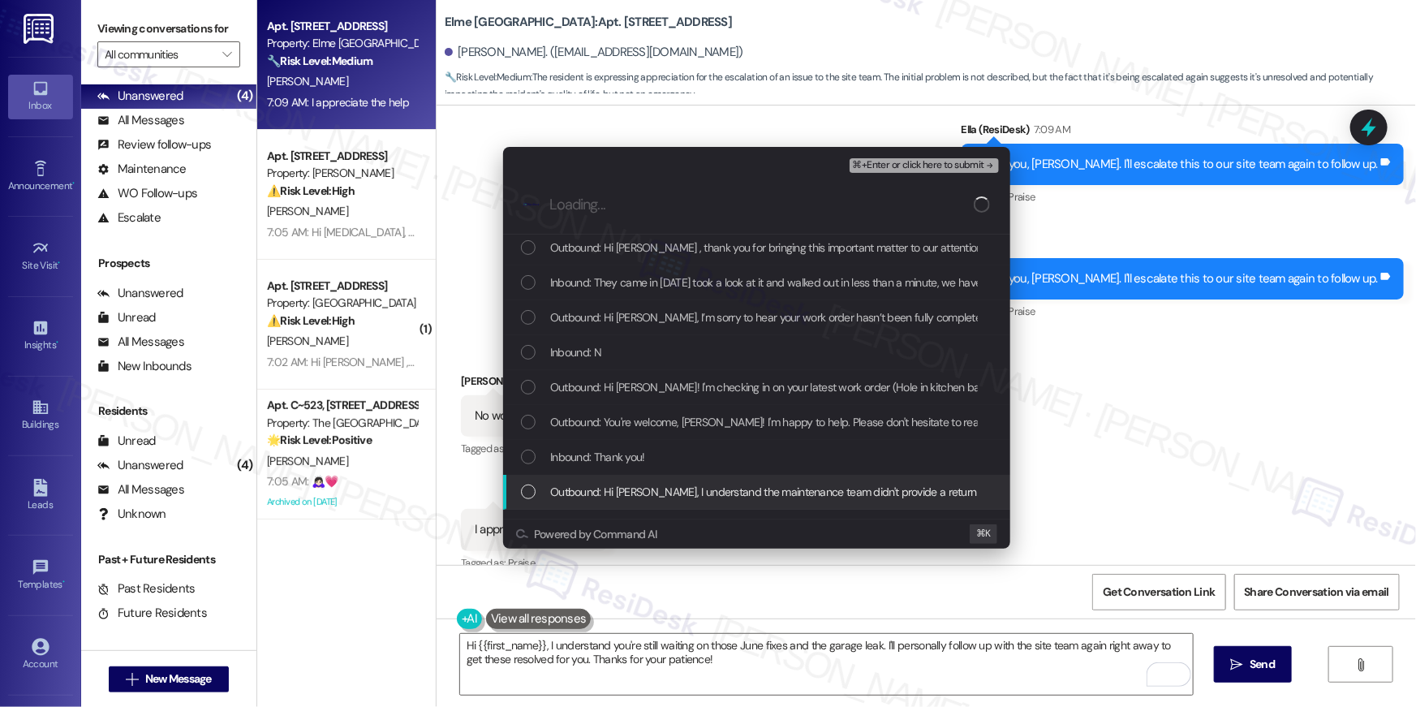
scroll to position [587, 0]
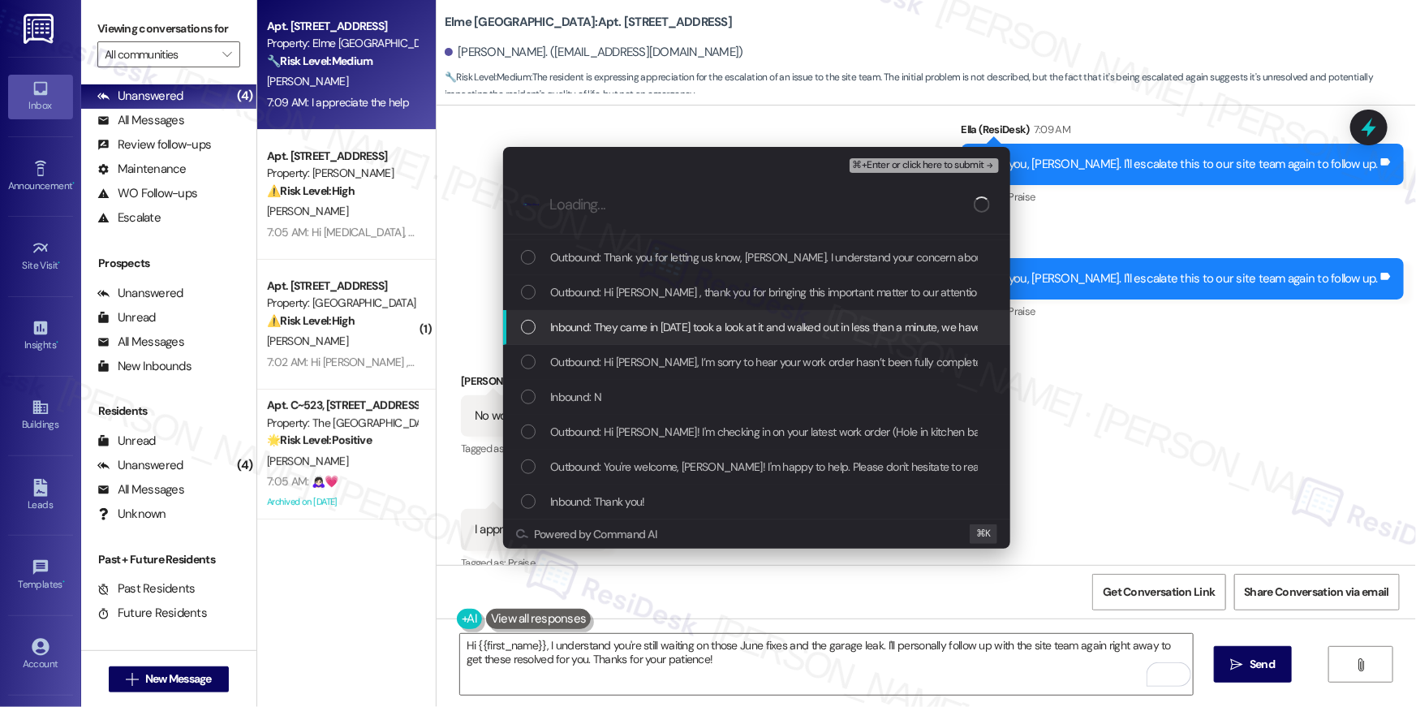
click at [530, 331] on div "List of options" at bounding box center [528, 327] width 15 height 15
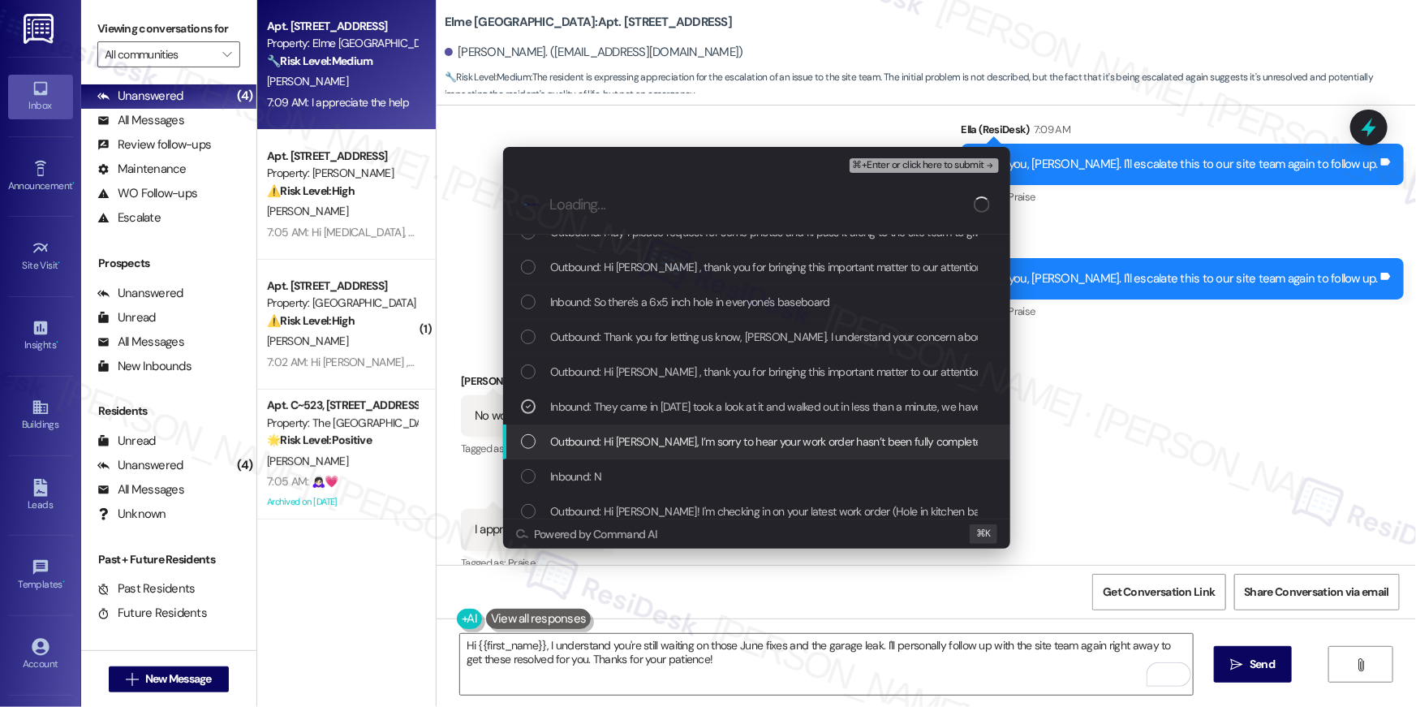
scroll to position [462, 0]
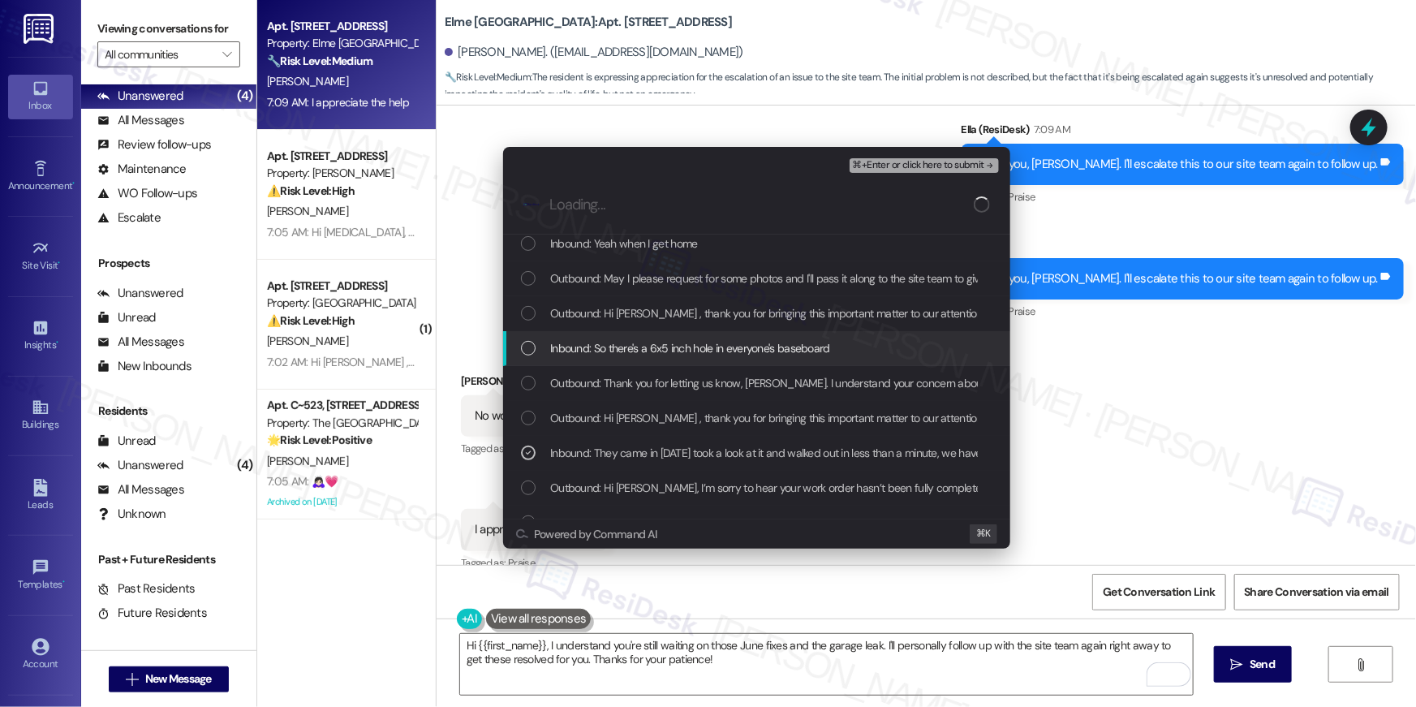
click at [527, 341] on div "List of options" at bounding box center [528, 348] width 15 height 15
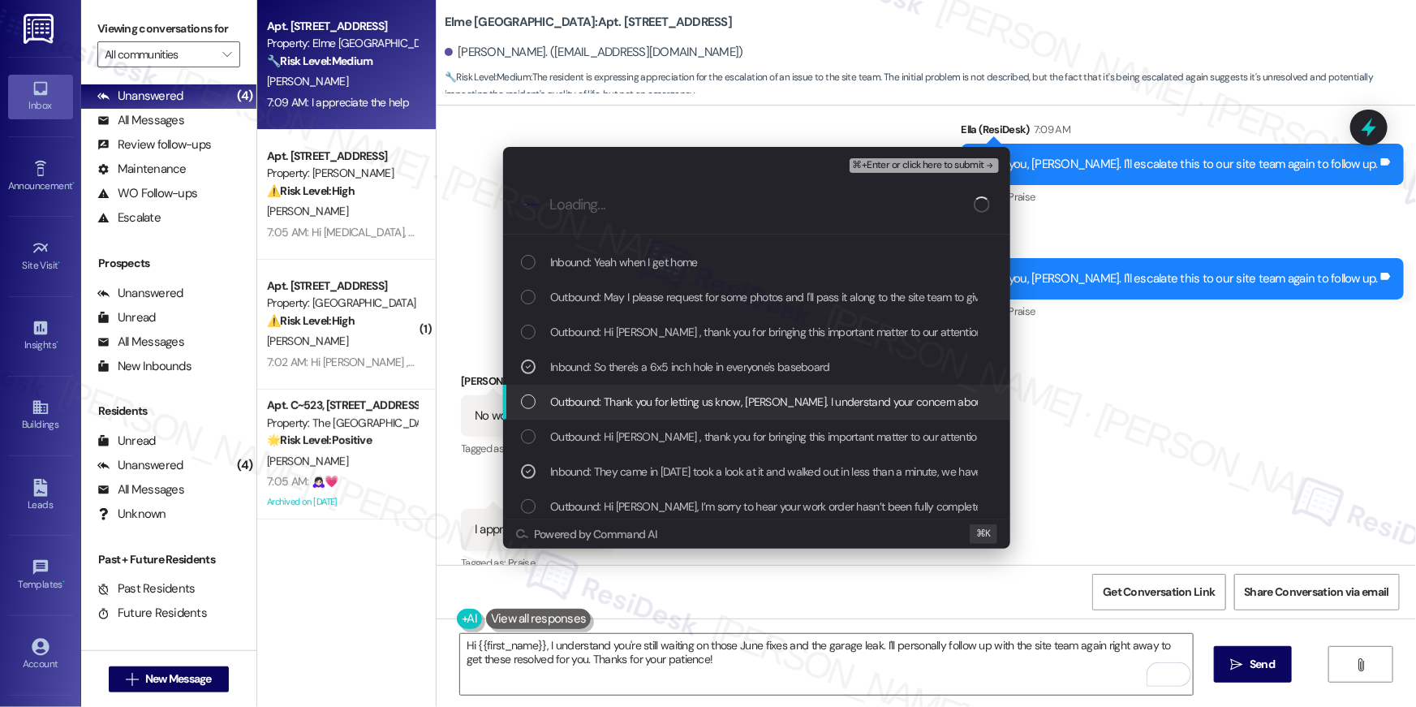
scroll to position [318, 0]
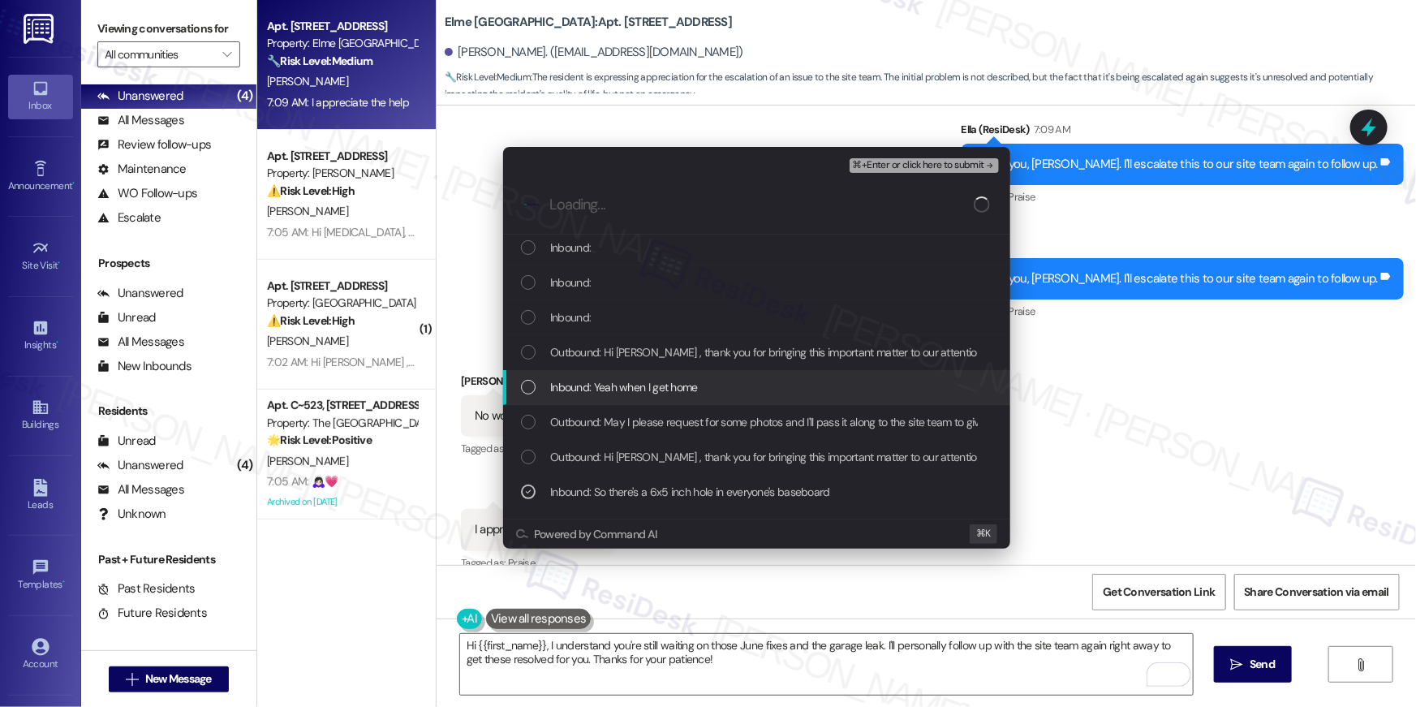
click at [527, 386] on div "List of options" at bounding box center [528, 387] width 15 height 15
drag, startPoint x: 526, startPoint y: 386, endPoint x: 525, endPoint y: 346, distance: 40.6
click at [526, 386] on icon "List of options" at bounding box center [529, 387] width 6 height 4
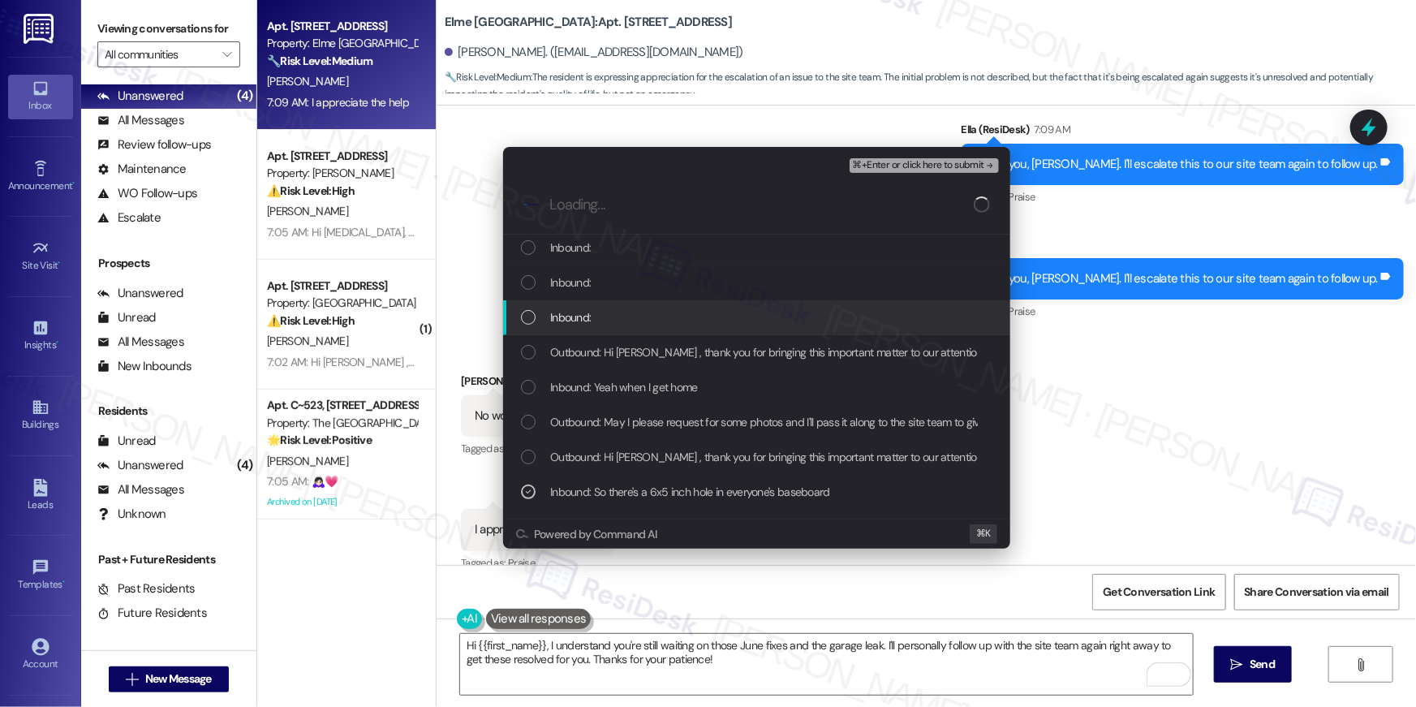
click at [527, 323] on div "Inbound:" at bounding box center [756, 317] width 507 height 35
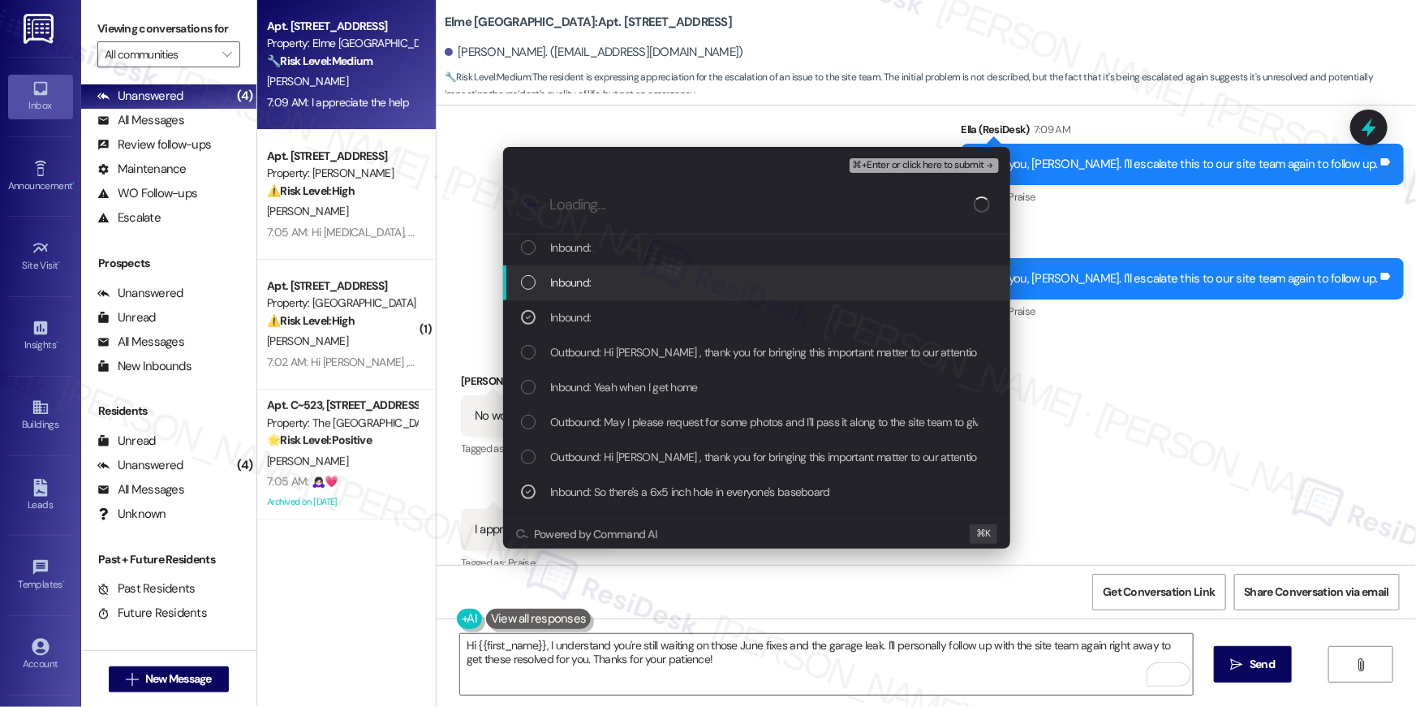
click at [528, 284] on div "List of options" at bounding box center [528, 282] width 15 height 15
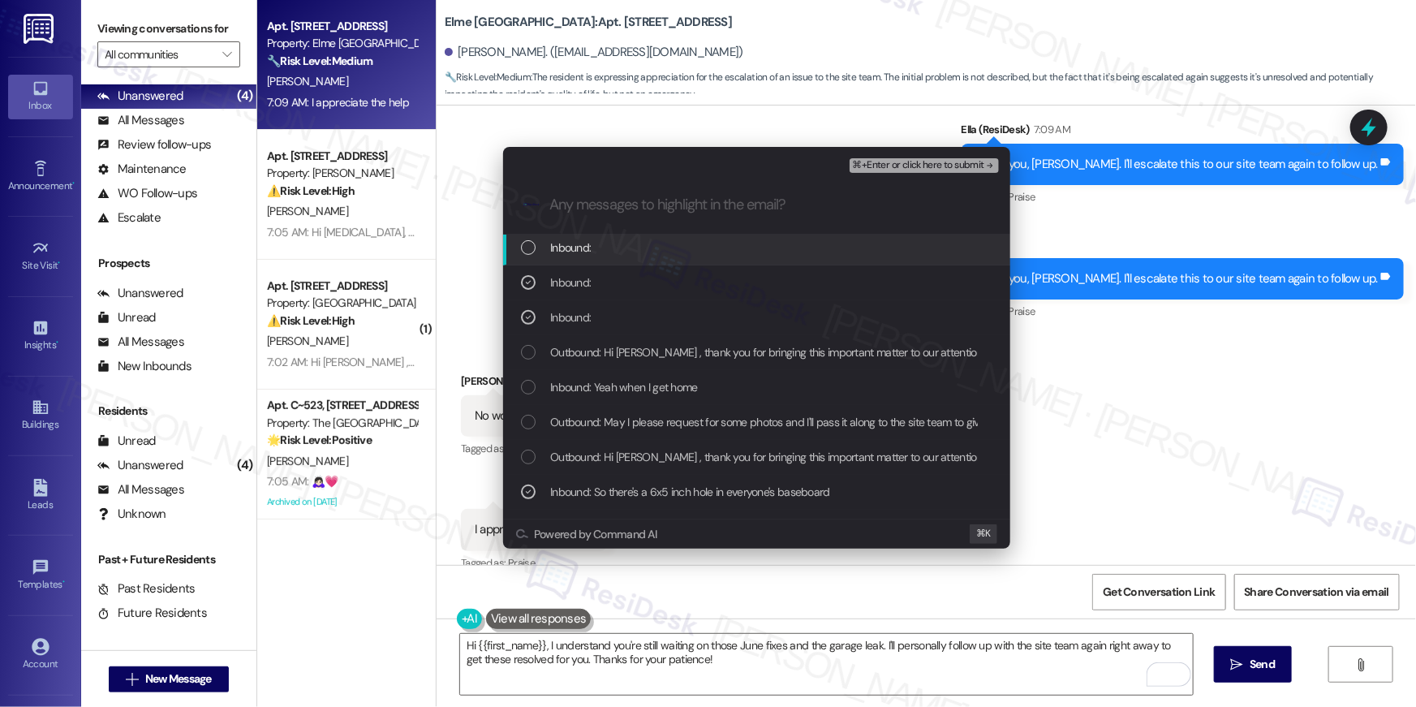
click at [531, 258] on div "Inbound:" at bounding box center [756, 247] width 507 height 35
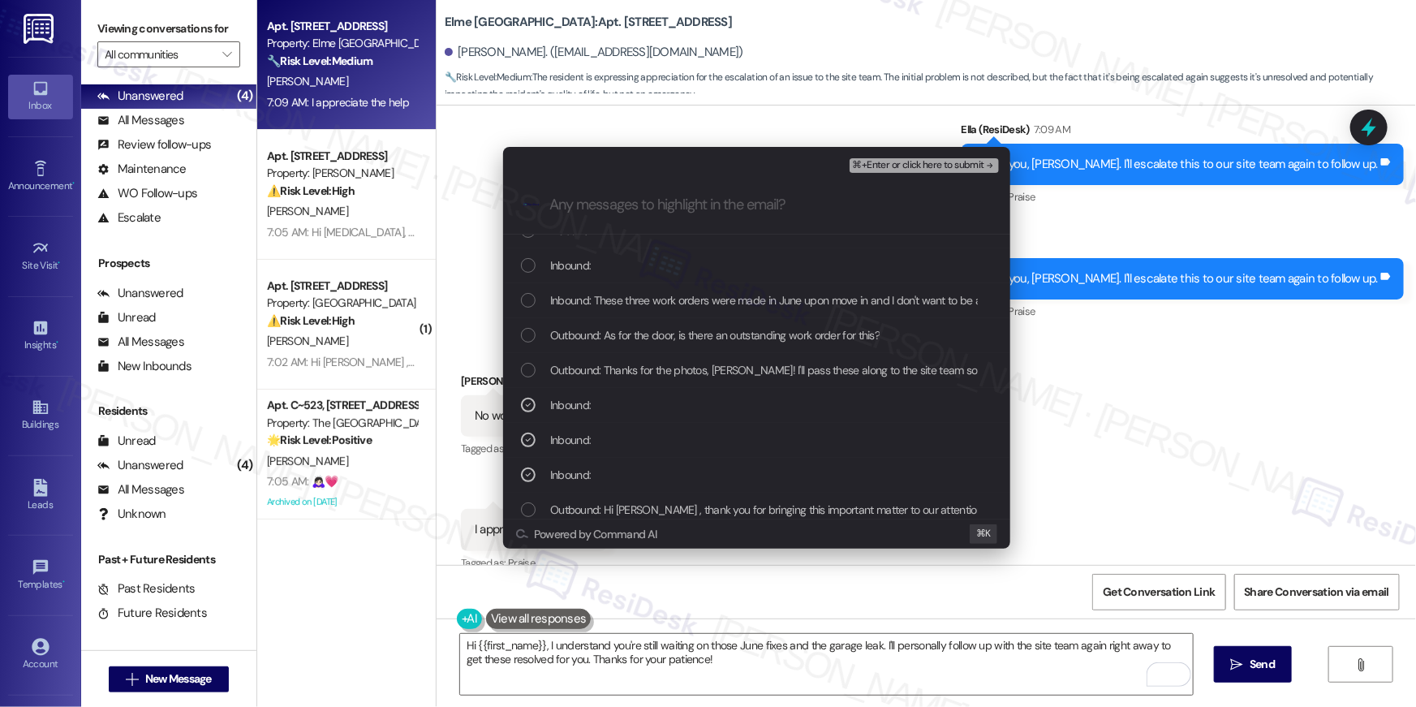
scroll to position [131, 0]
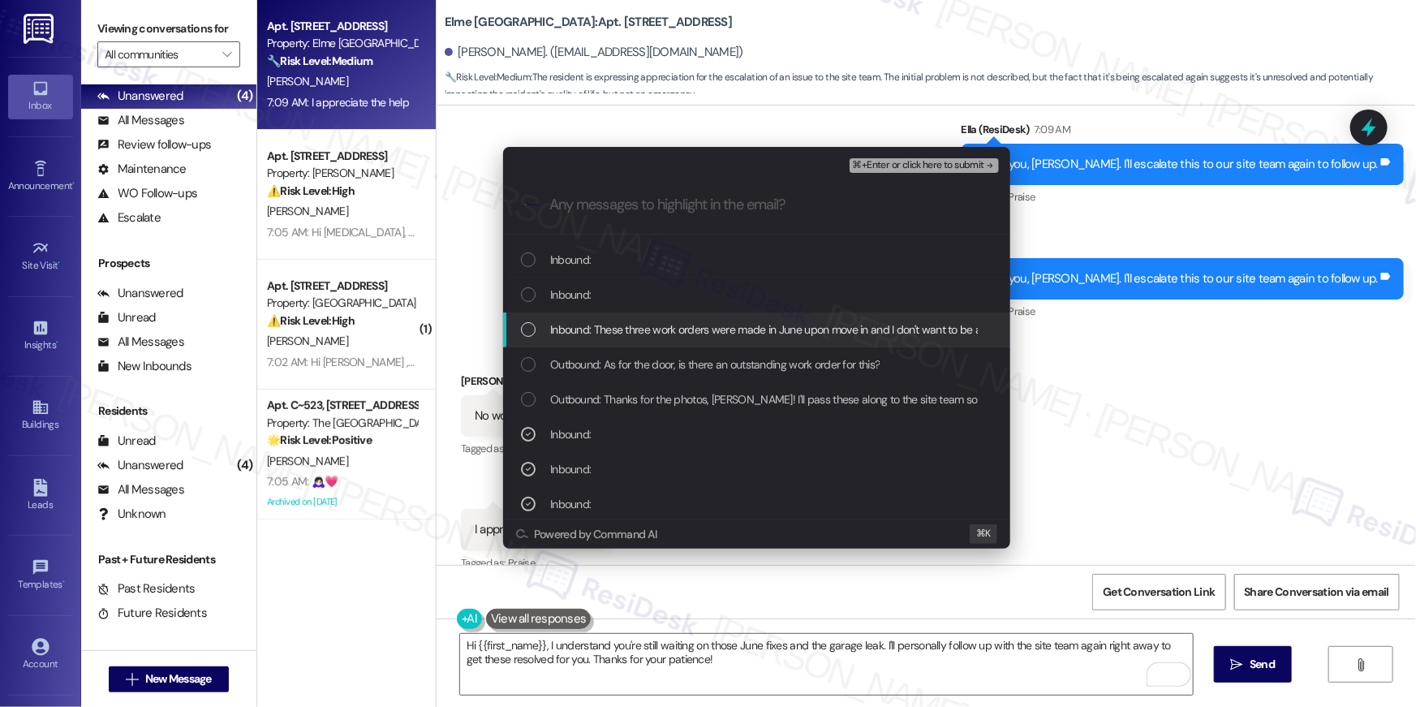
drag, startPoint x: 530, startPoint y: 339, endPoint x: 529, endPoint y: 313, distance: 26.0
click at [530, 339] on div "Inbound: These three work orders were made in June upon move in and I don't wan…" at bounding box center [756, 329] width 507 height 35
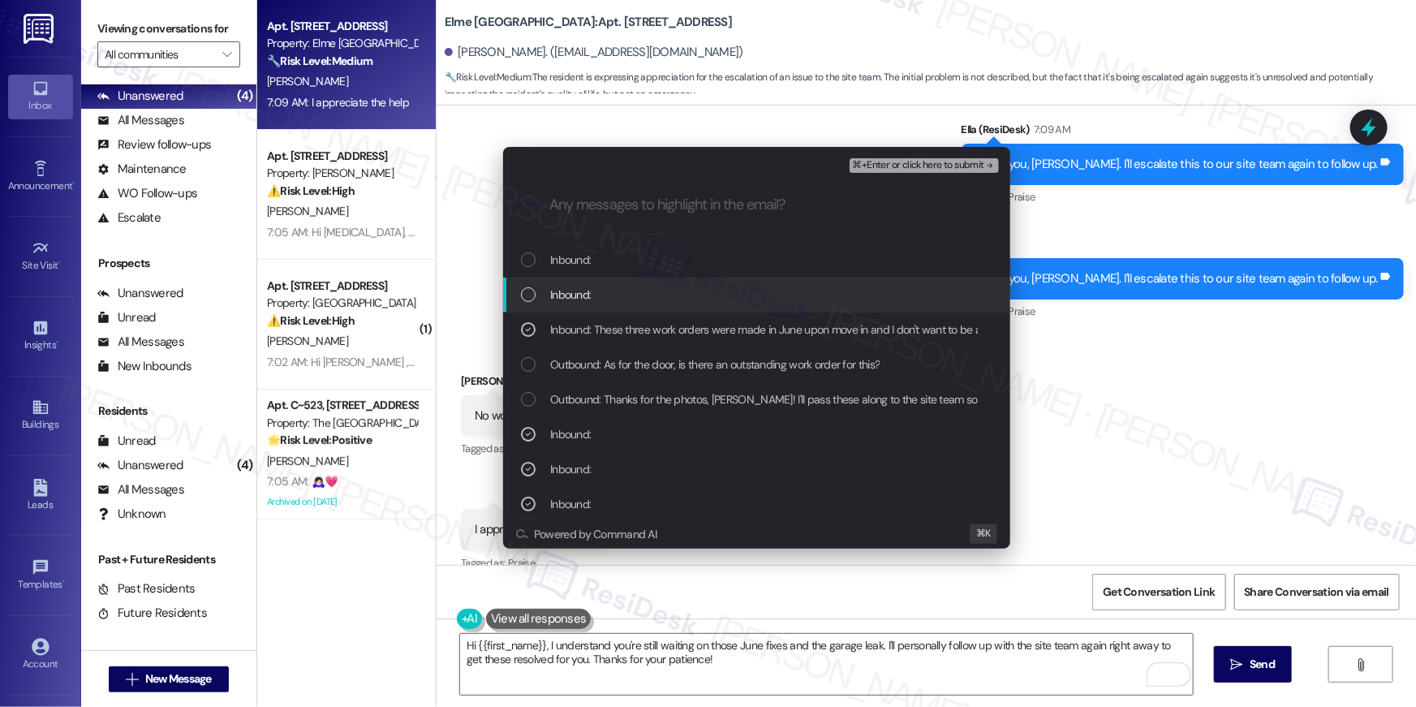
click at [526, 295] on div "List of options" at bounding box center [528, 294] width 15 height 15
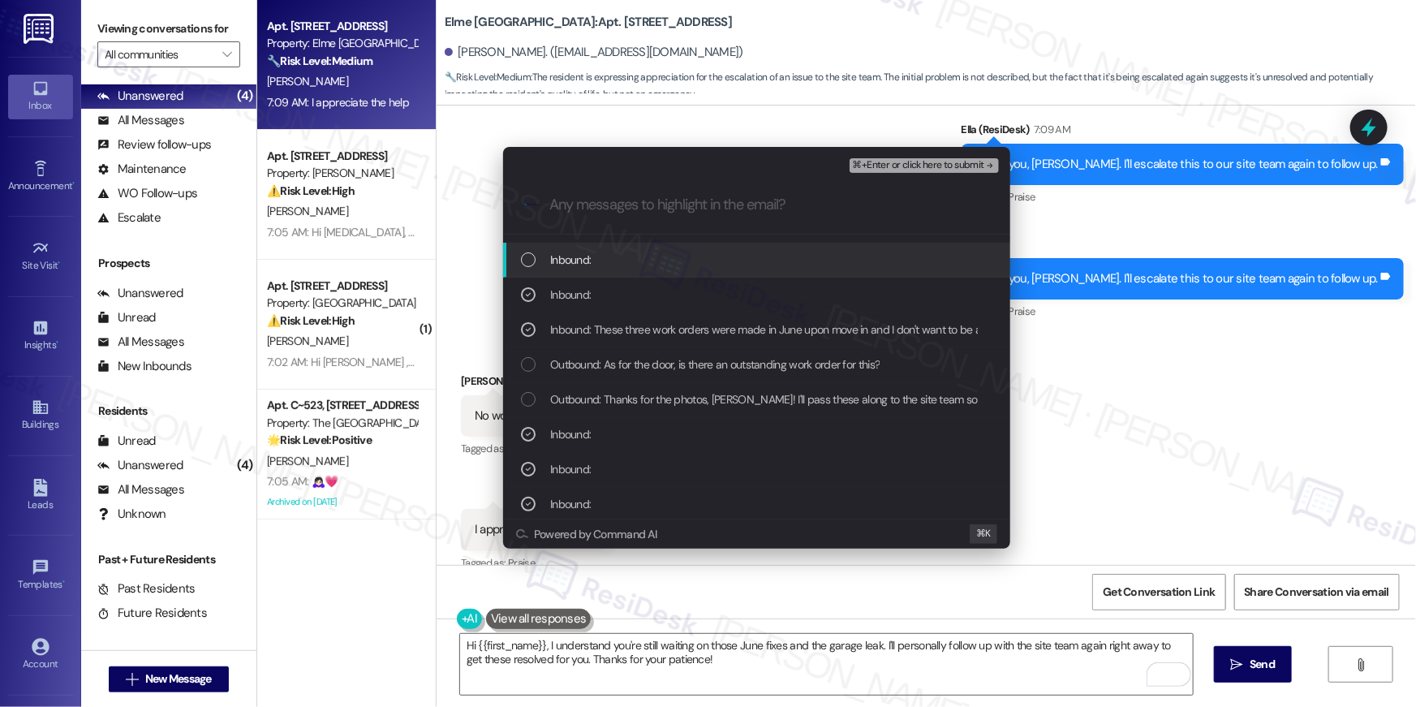
click at [530, 264] on div "List of options" at bounding box center [528, 259] width 15 height 15
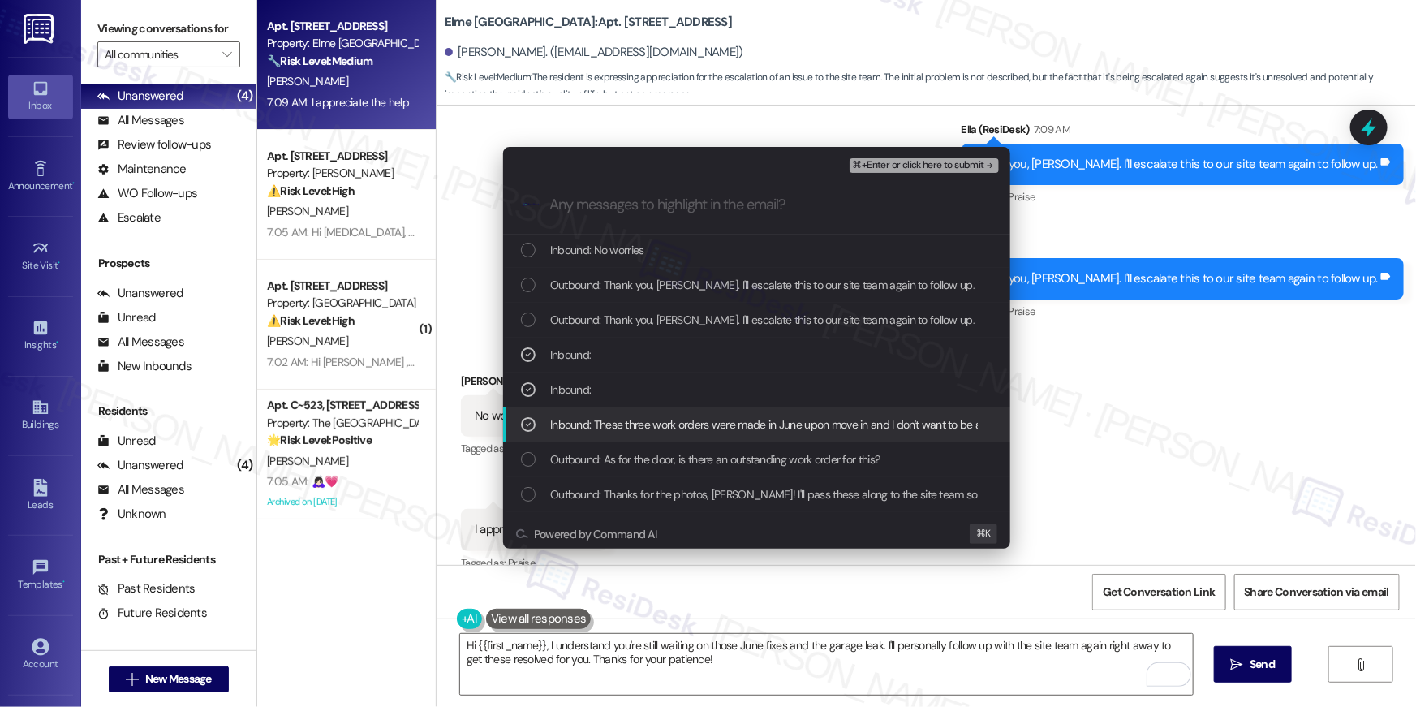
scroll to position [0, 0]
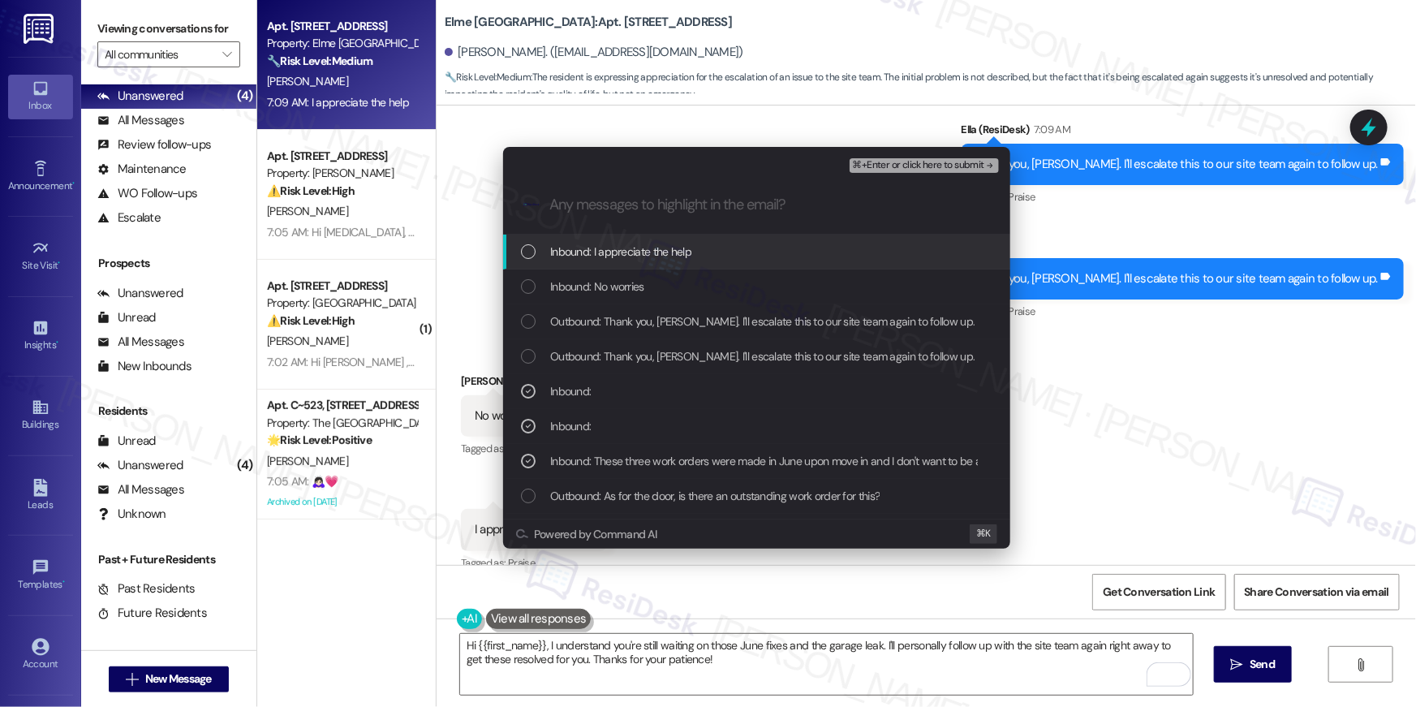
click at [939, 167] on span "⌘+Enter or click here to submit" at bounding box center [918, 165] width 131 height 11
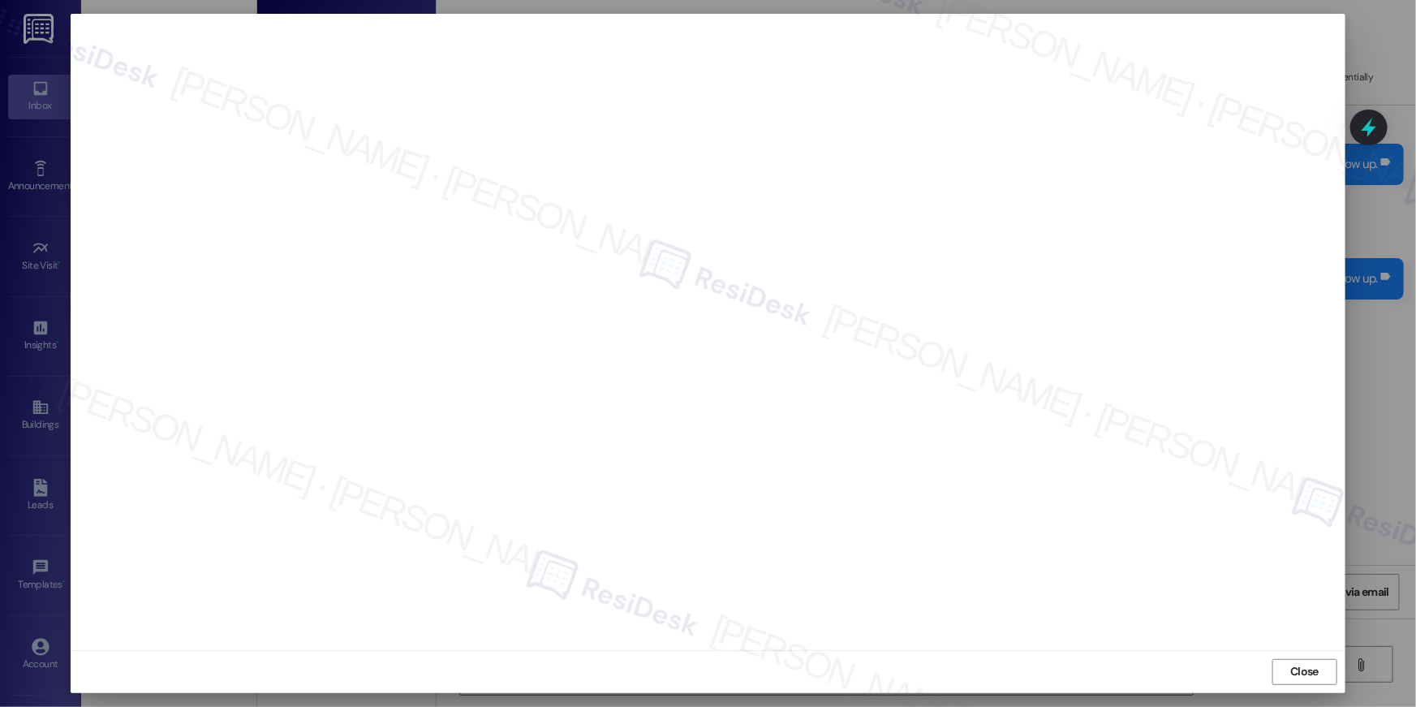
click at [1317, 685] on div "Close" at bounding box center [708, 671] width 1275 height 43
click at [1314, 673] on span "Close" at bounding box center [1304, 671] width 28 height 17
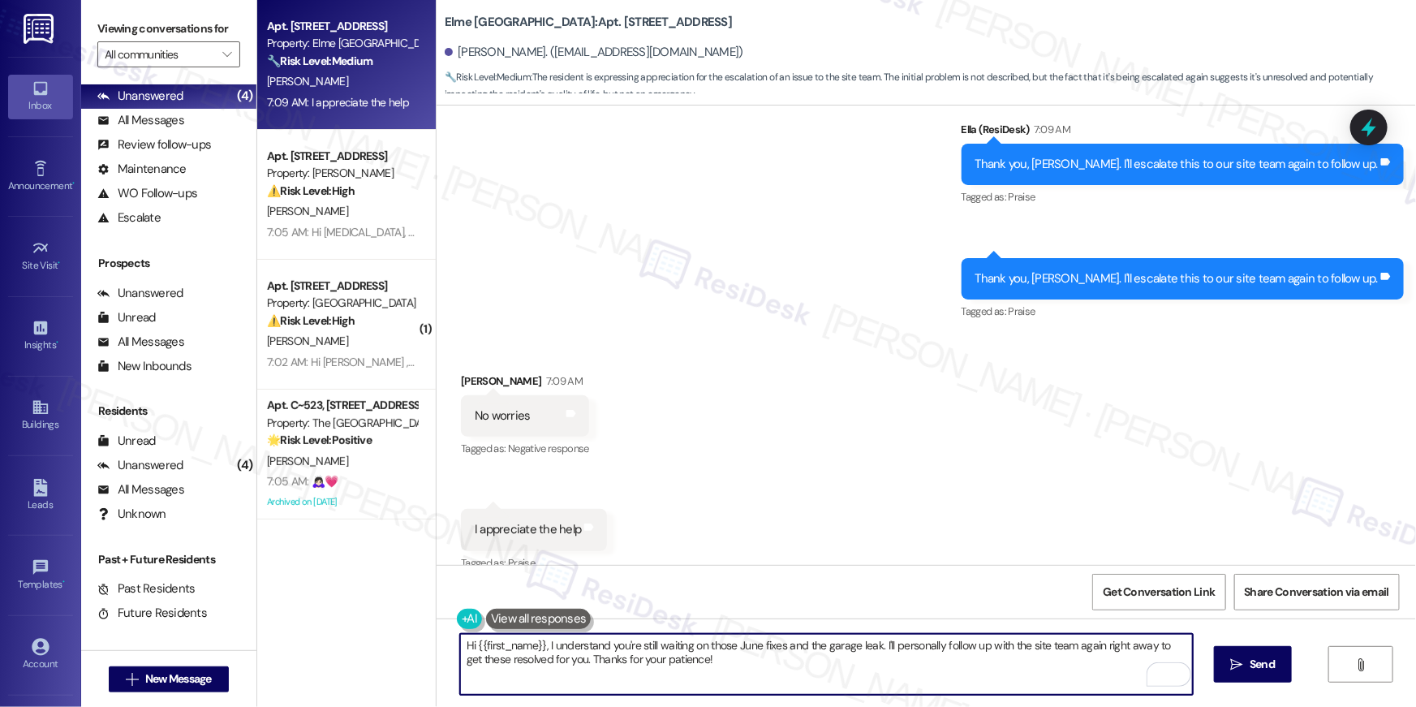
drag, startPoint x: 953, startPoint y: 666, endPoint x: 968, endPoint y: 659, distance: 17.1
click at [953, 669] on textarea "Hi {{first_name}}, I understand you're still waiting on those June fixes and th…" at bounding box center [826, 664] width 733 height 61
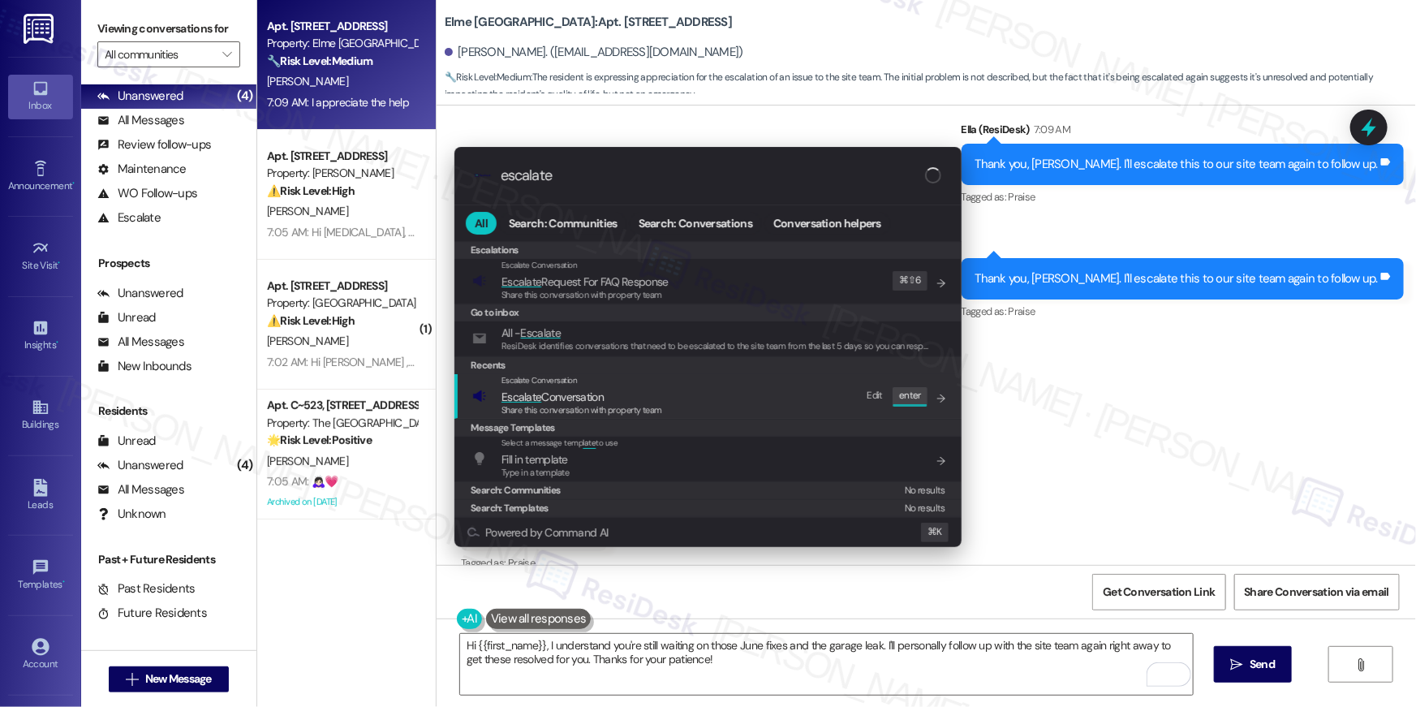
type input "escalate"
click at [699, 396] on div "Escalate Conversation Escalate Conversation Share this conversation with proper…" at bounding box center [709, 396] width 475 height 44
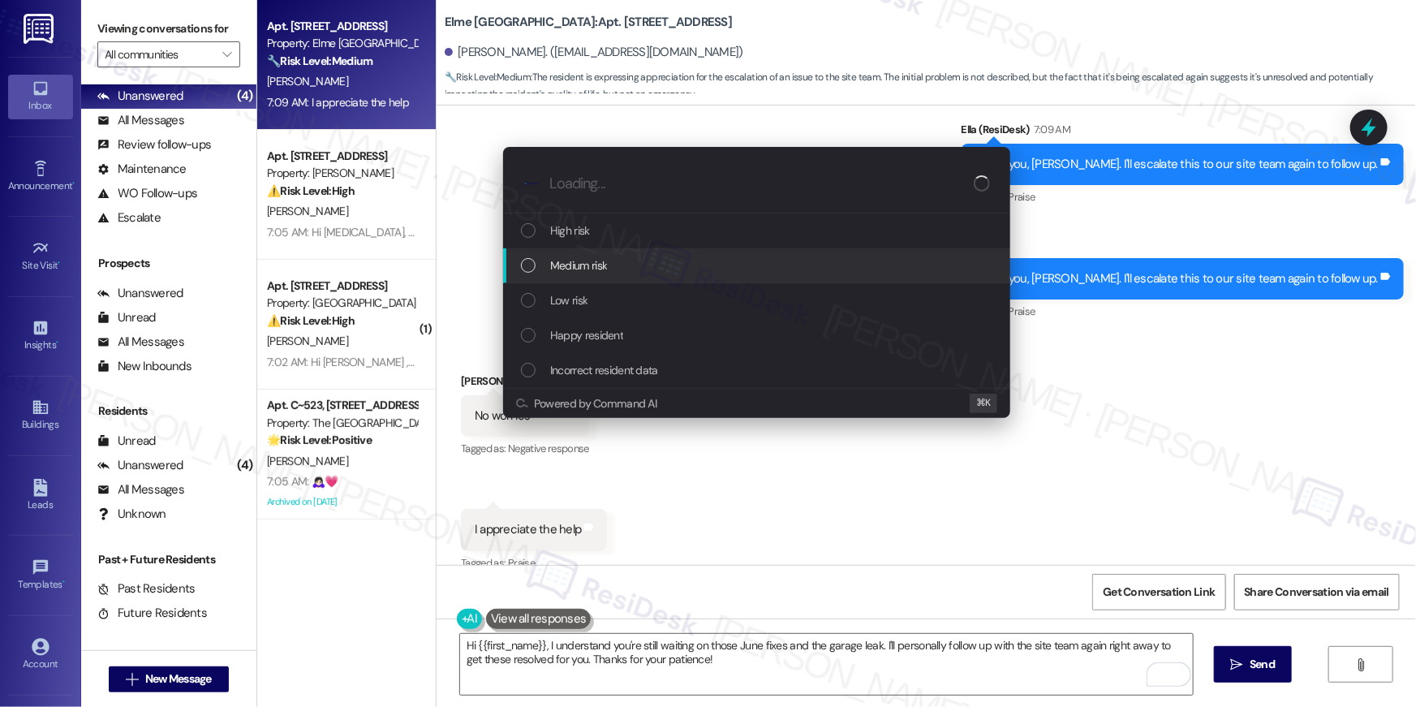
click at [566, 277] on div "Medium risk" at bounding box center [756, 265] width 507 height 35
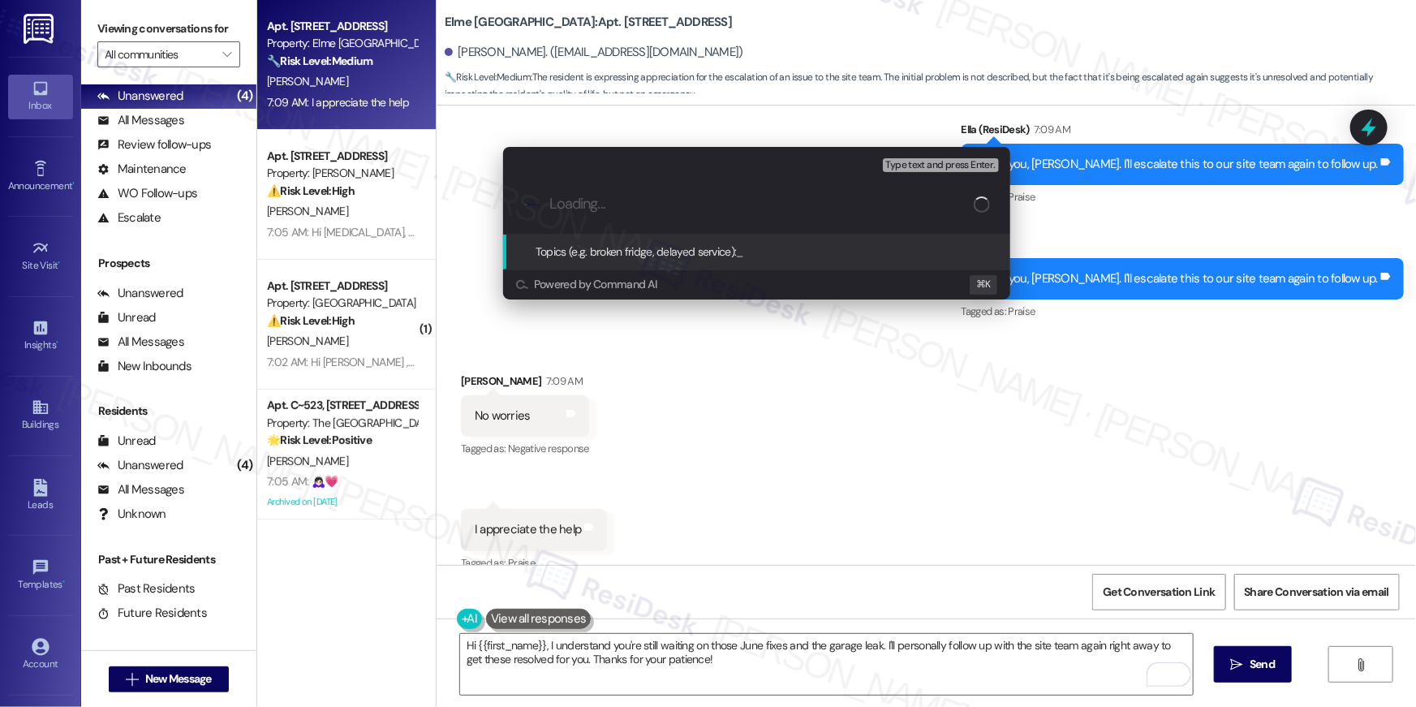
paste input "Follow up on outstanding work orders - hole still there"
type input "Follow up on outstanding work orders - hole still there"
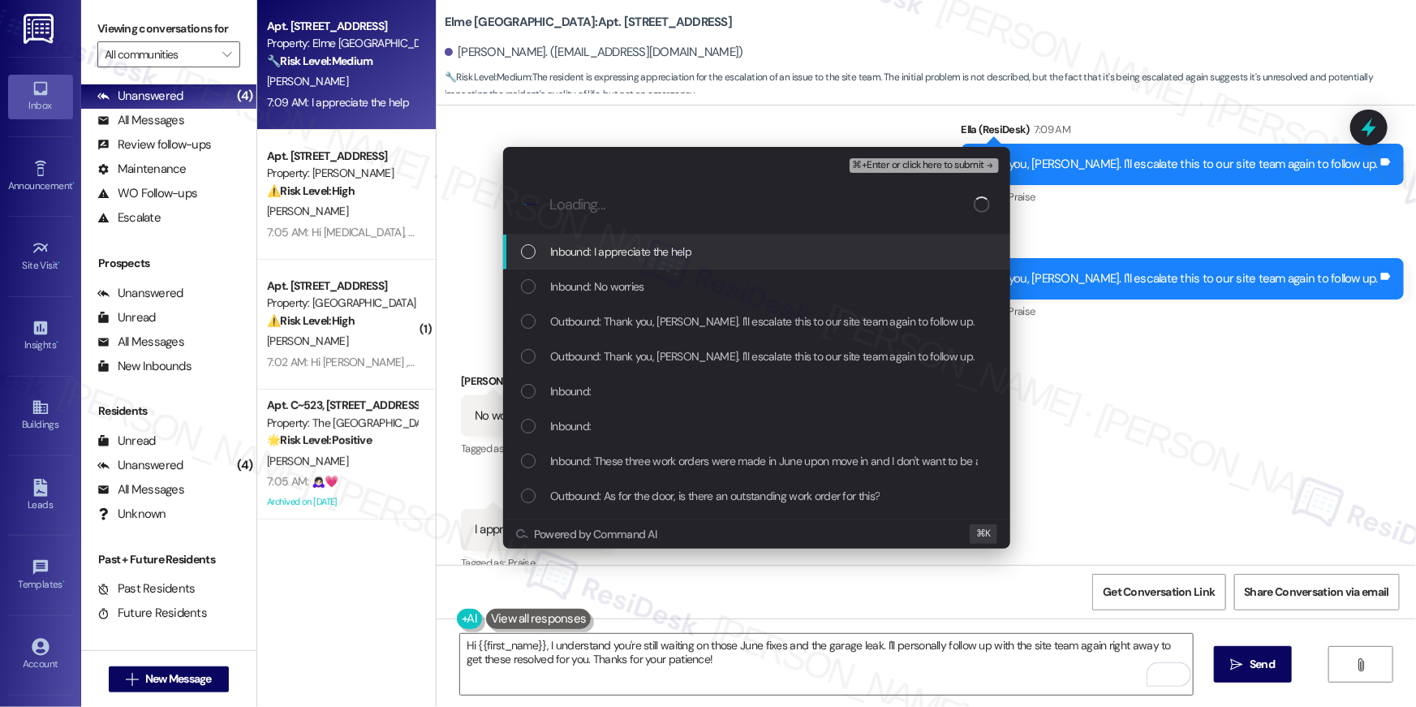
drag, startPoint x: 526, startPoint y: 260, endPoint x: 526, endPoint y: 289, distance: 29.2
click at [526, 262] on div "Inbound: I appreciate the help" at bounding box center [756, 251] width 507 height 35
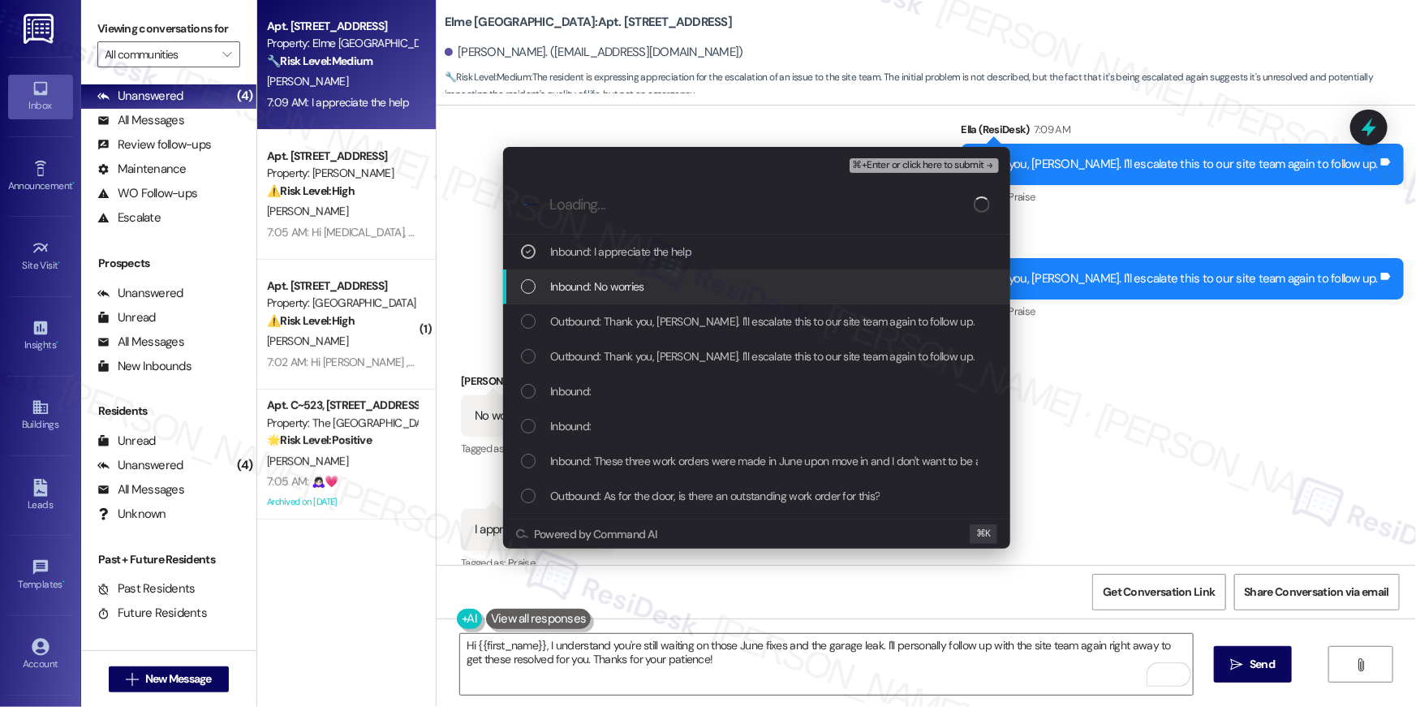
click at [526, 289] on div "List of options" at bounding box center [528, 286] width 15 height 15
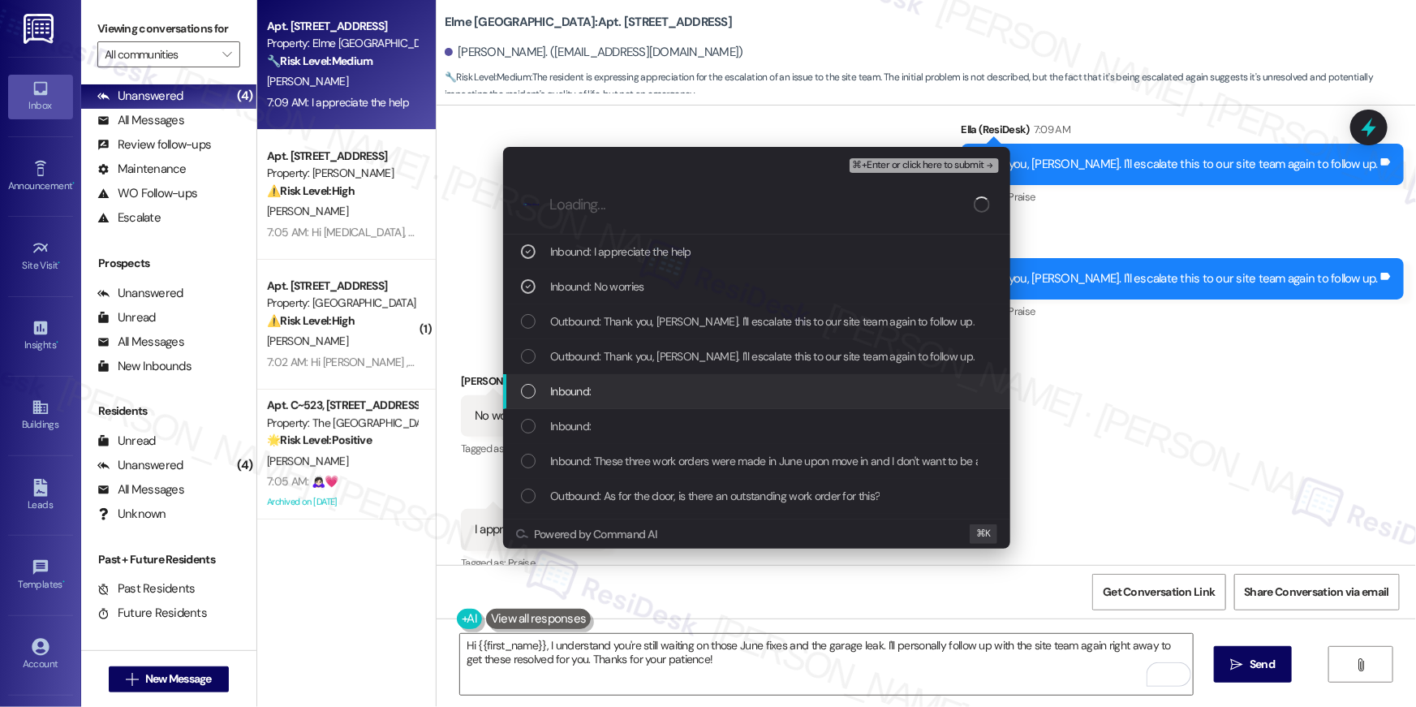
click at [526, 394] on div "List of options" at bounding box center [528, 391] width 15 height 15
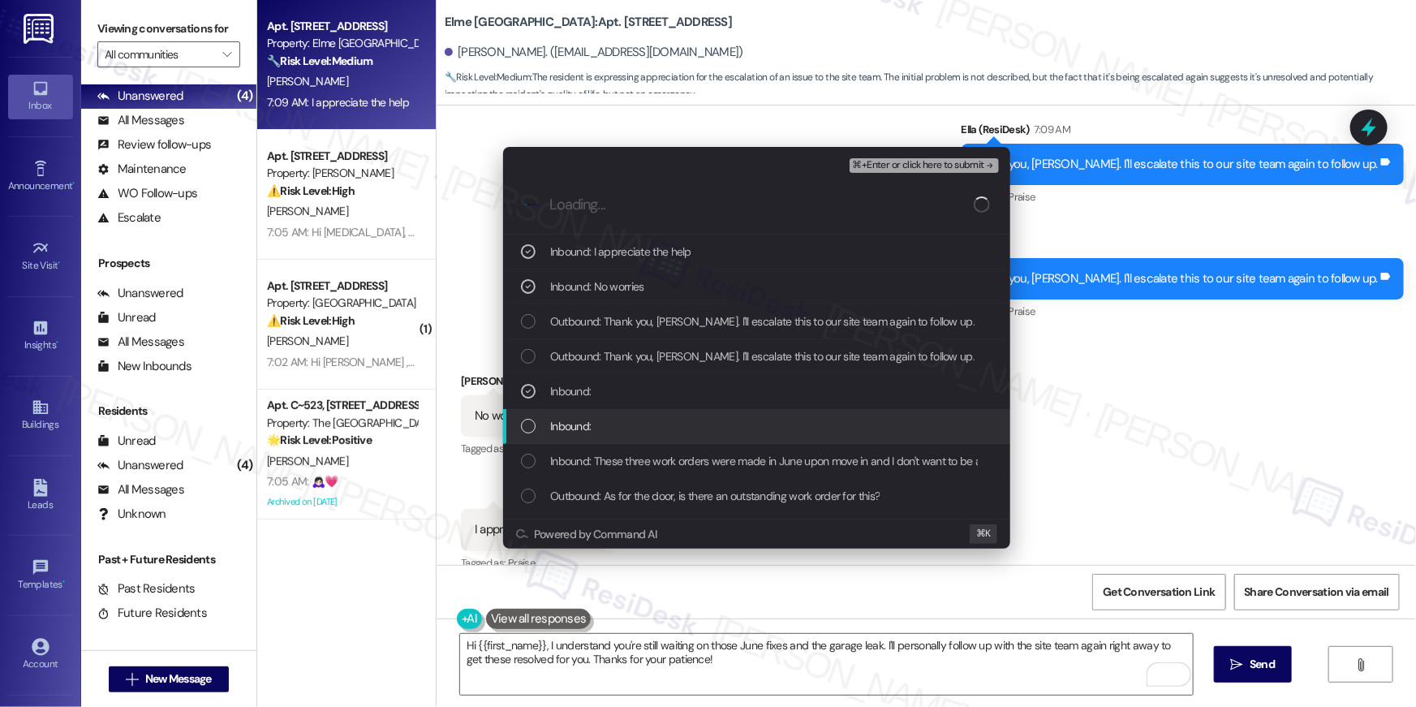
click at [528, 419] on div "List of options" at bounding box center [528, 426] width 15 height 15
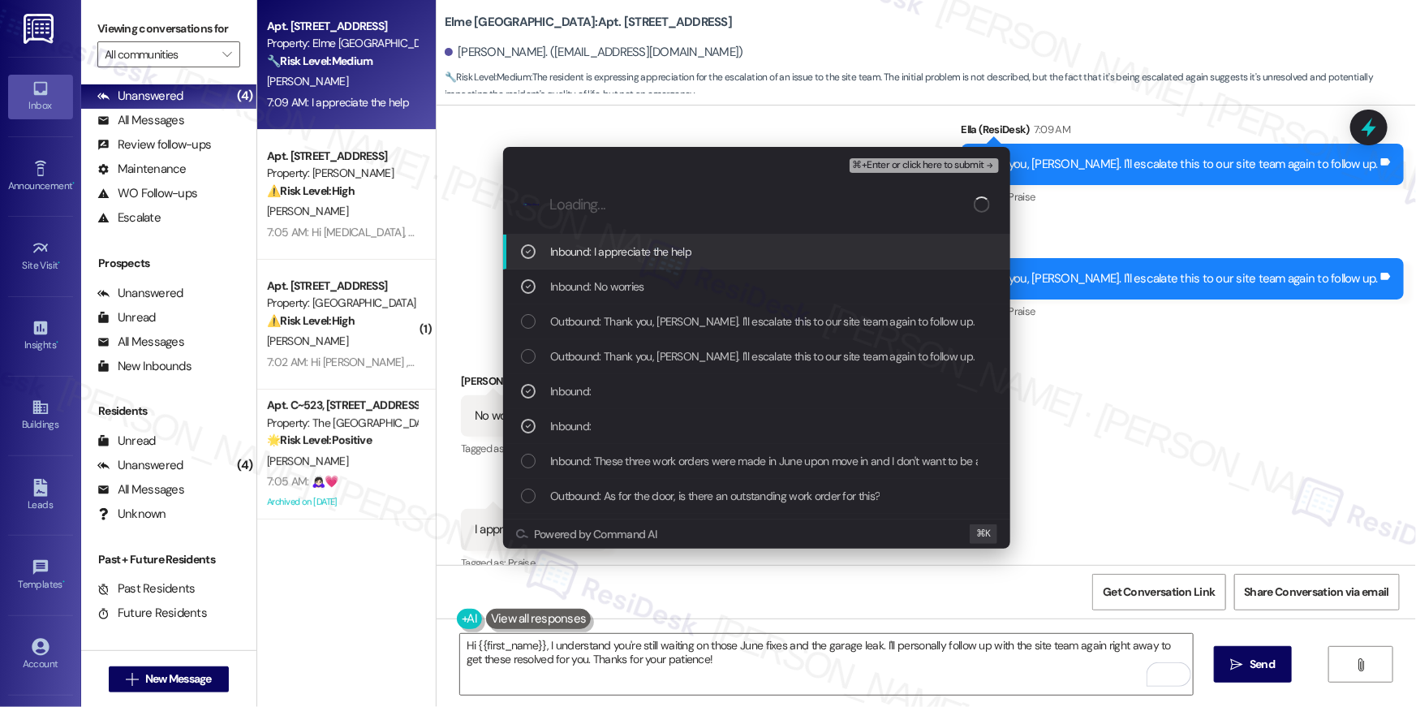
drag, startPoint x: 525, startPoint y: 258, endPoint x: 532, endPoint y: 286, distance: 29.3
click at [526, 259] on div "Inbound: I appreciate the help" at bounding box center [758, 252] width 475 height 18
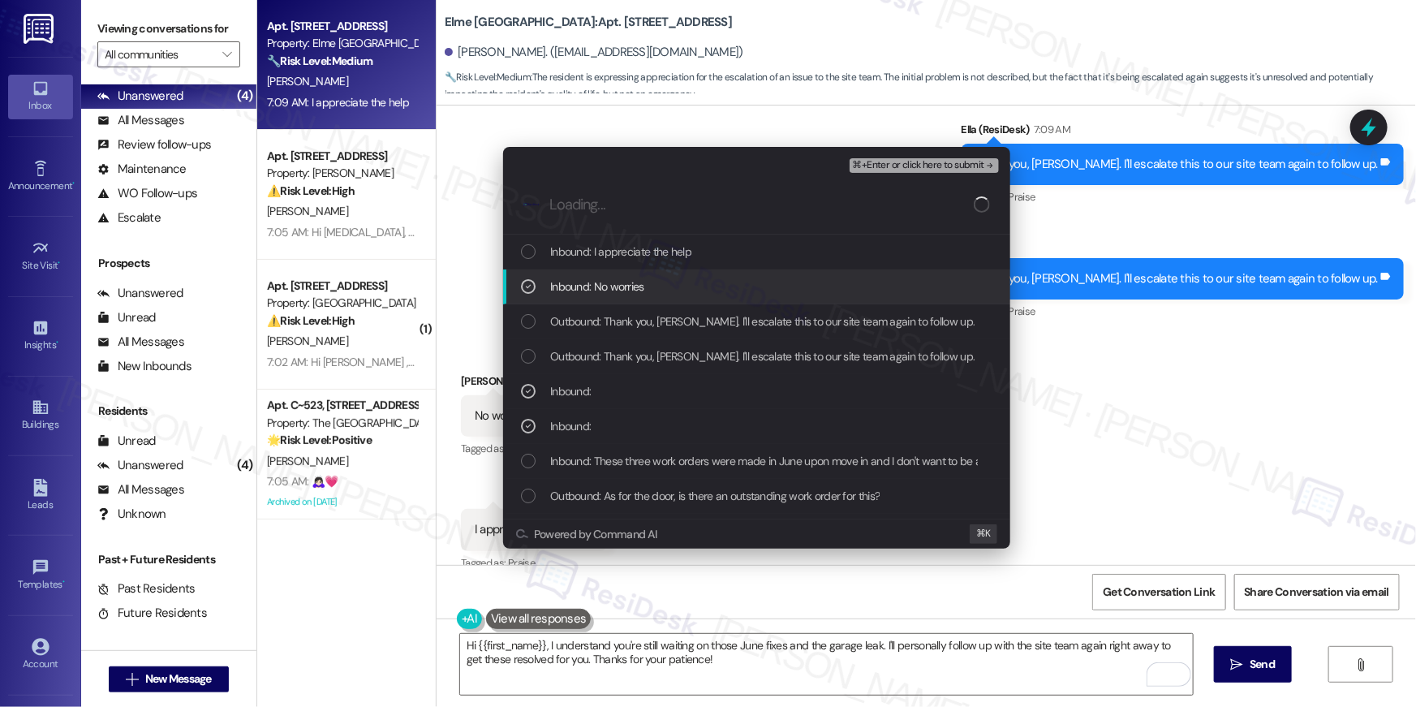
click at [531, 287] on icon "List of options" at bounding box center [528, 286] width 11 height 11
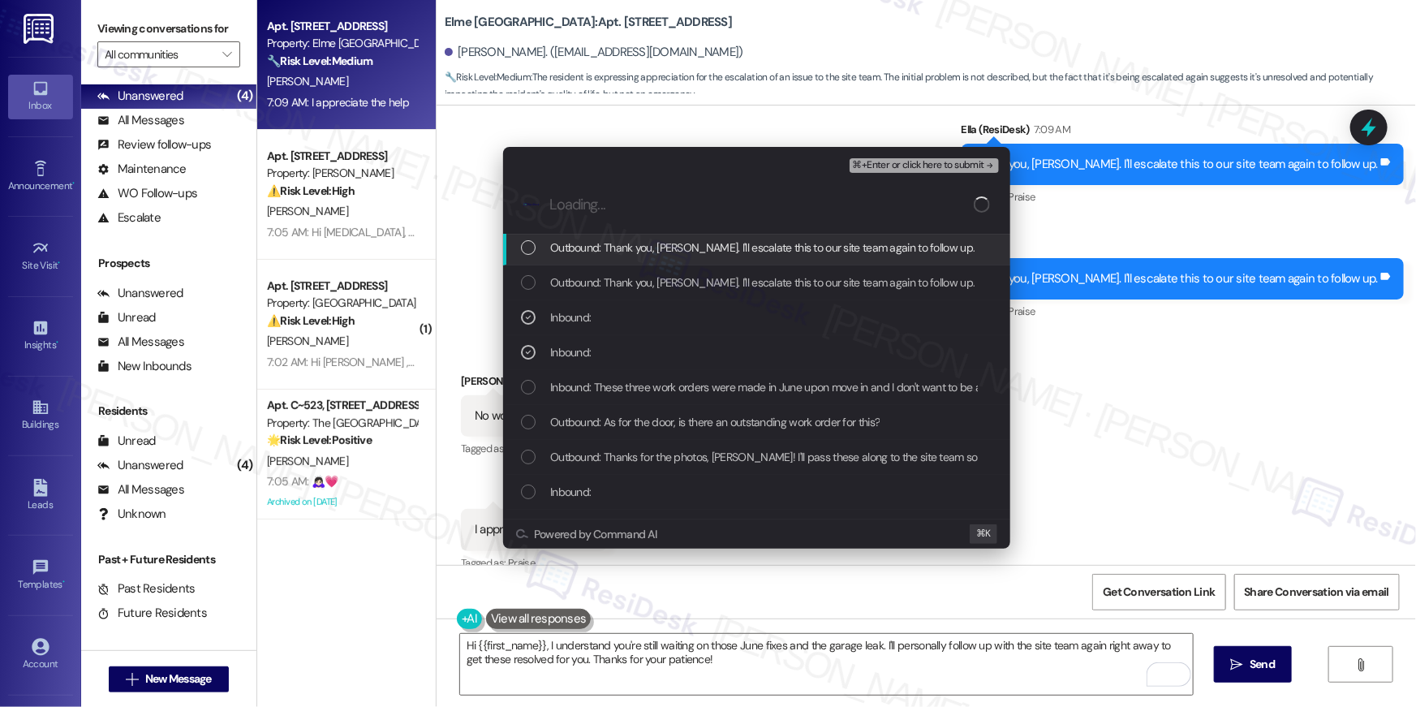
scroll to position [138, 0]
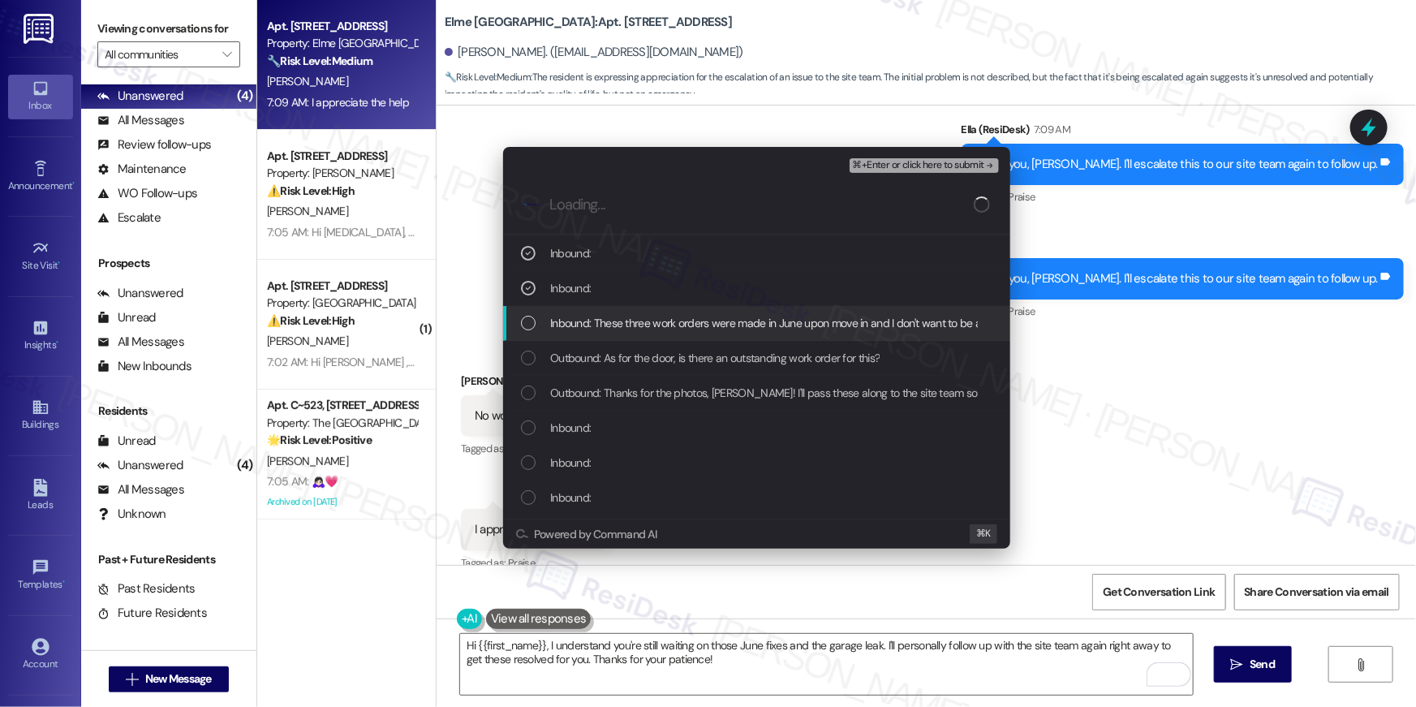
click at [536, 316] on div "Inbound: These three work orders were made in June upon move in and I don't wan…" at bounding box center [758, 323] width 475 height 18
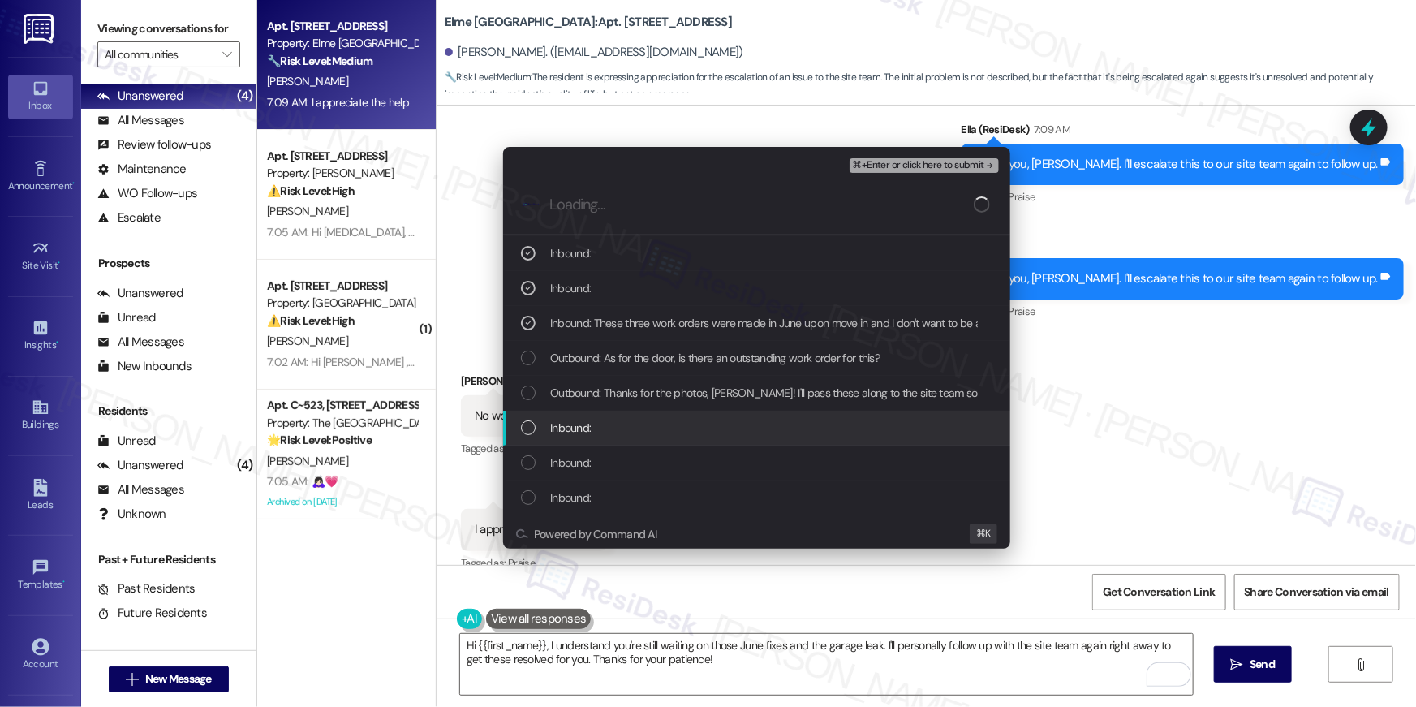
click at [533, 425] on div "List of options" at bounding box center [528, 427] width 15 height 15
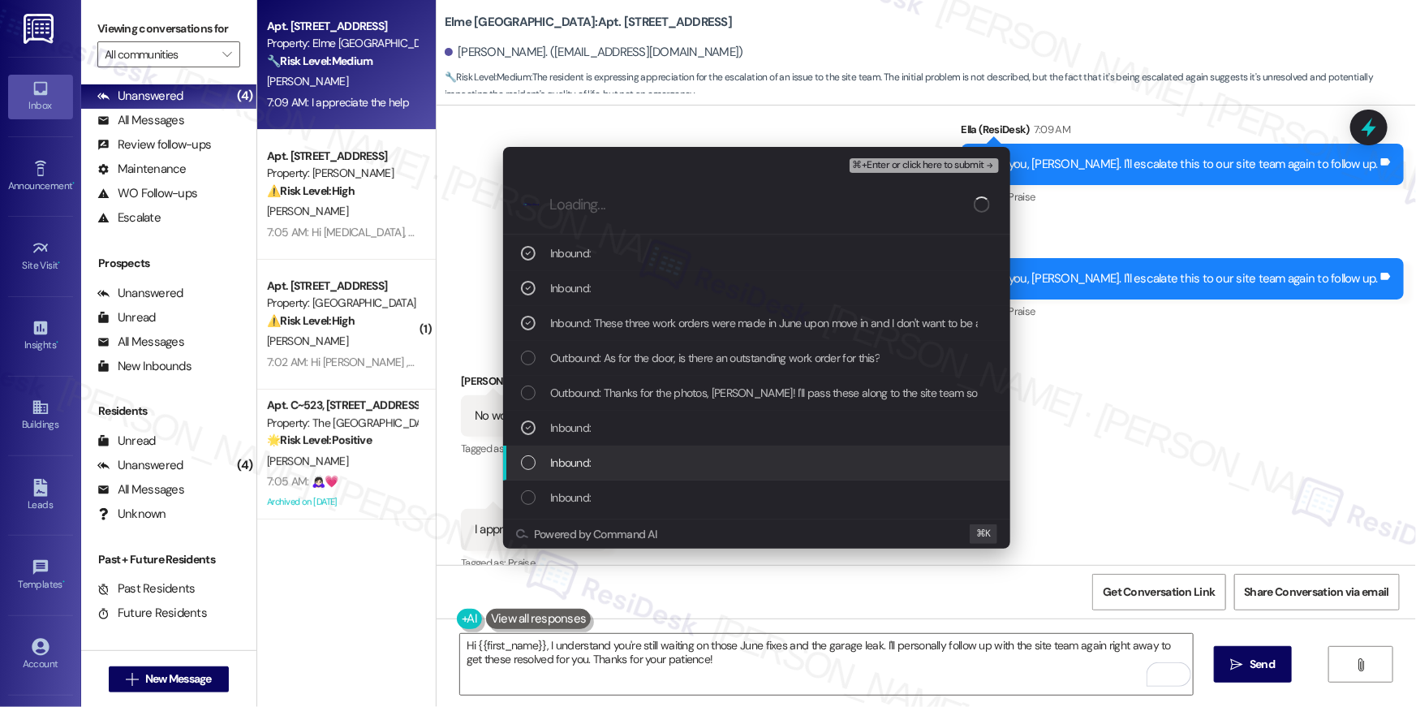
drag, startPoint x: 527, startPoint y: 458, endPoint x: 534, endPoint y: 485, distance: 28.3
click at [527, 458] on div "List of options" at bounding box center [528, 462] width 15 height 15
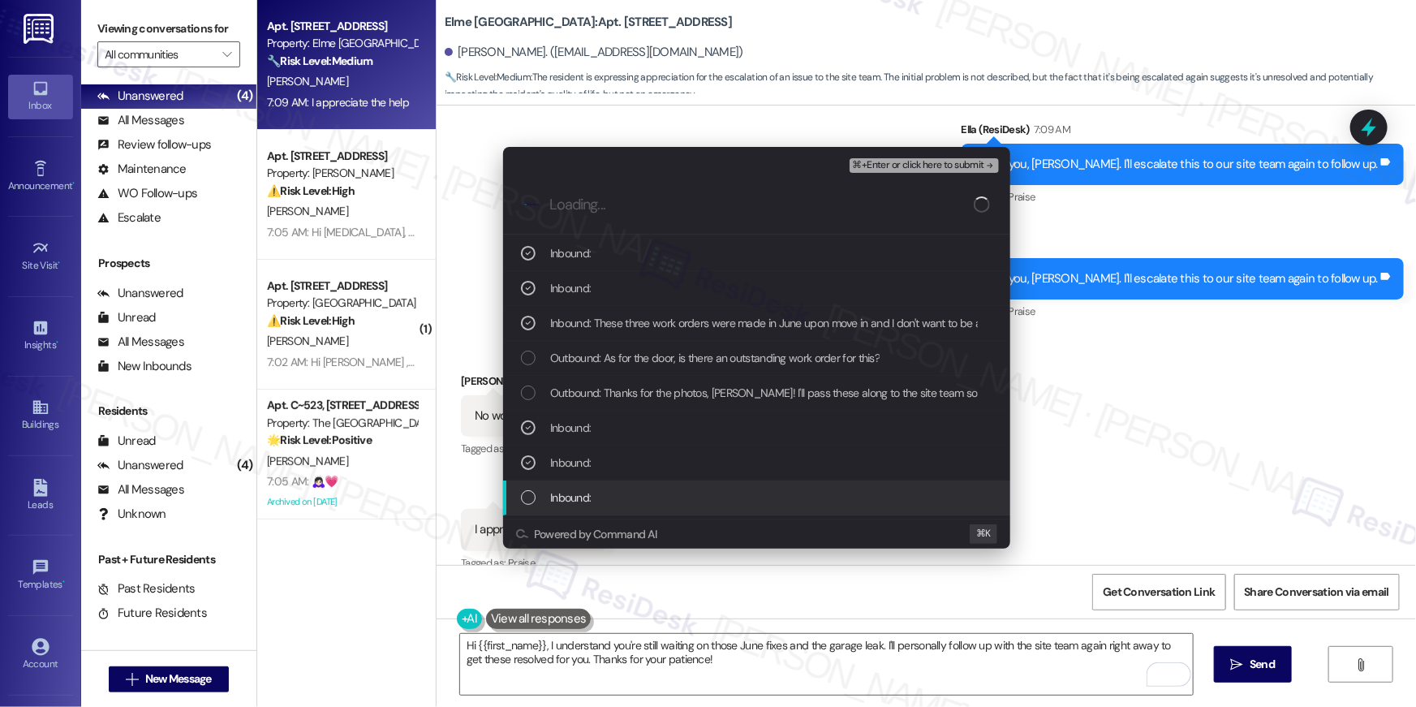
click at [532, 501] on div "List of options" at bounding box center [528, 497] width 15 height 15
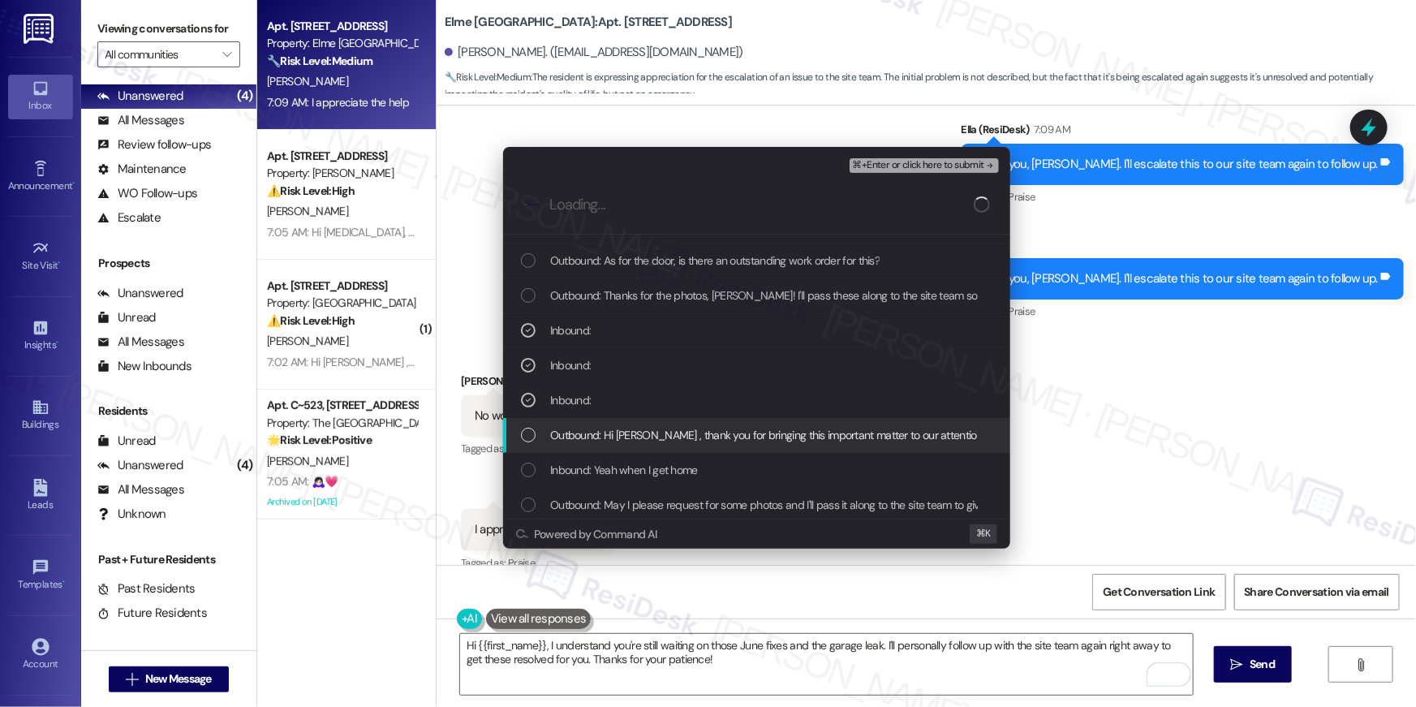
scroll to position [341, 0]
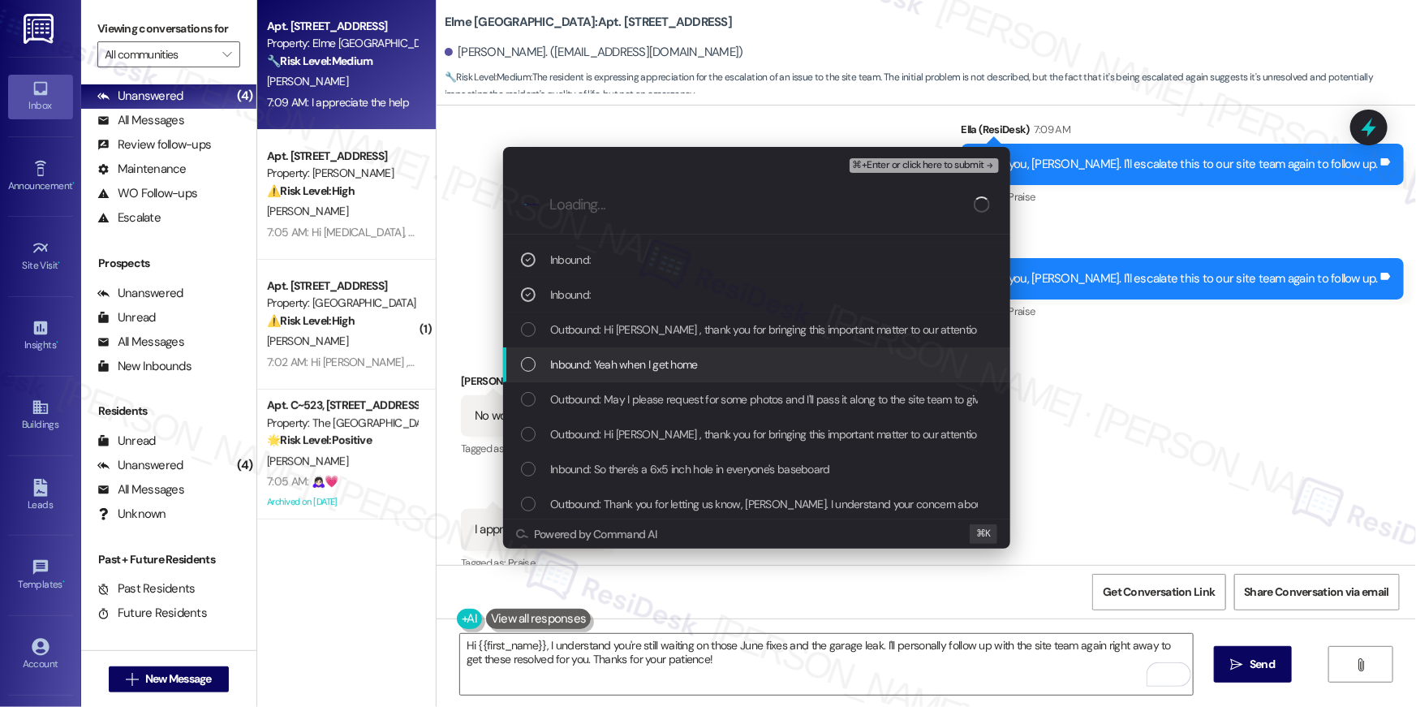
click at [527, 364] on div "List of options" at bounding box center [528, 364] width 15 height 15
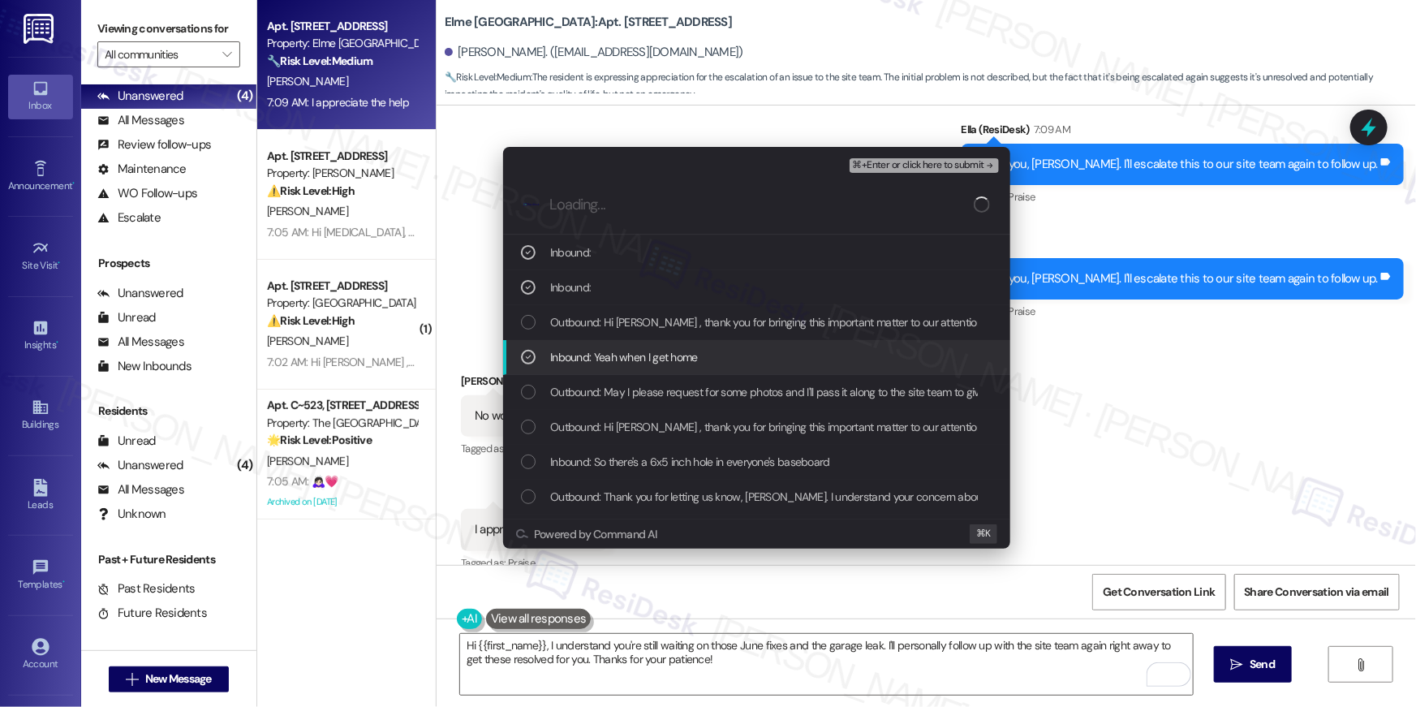
scroll to position [350, 0]
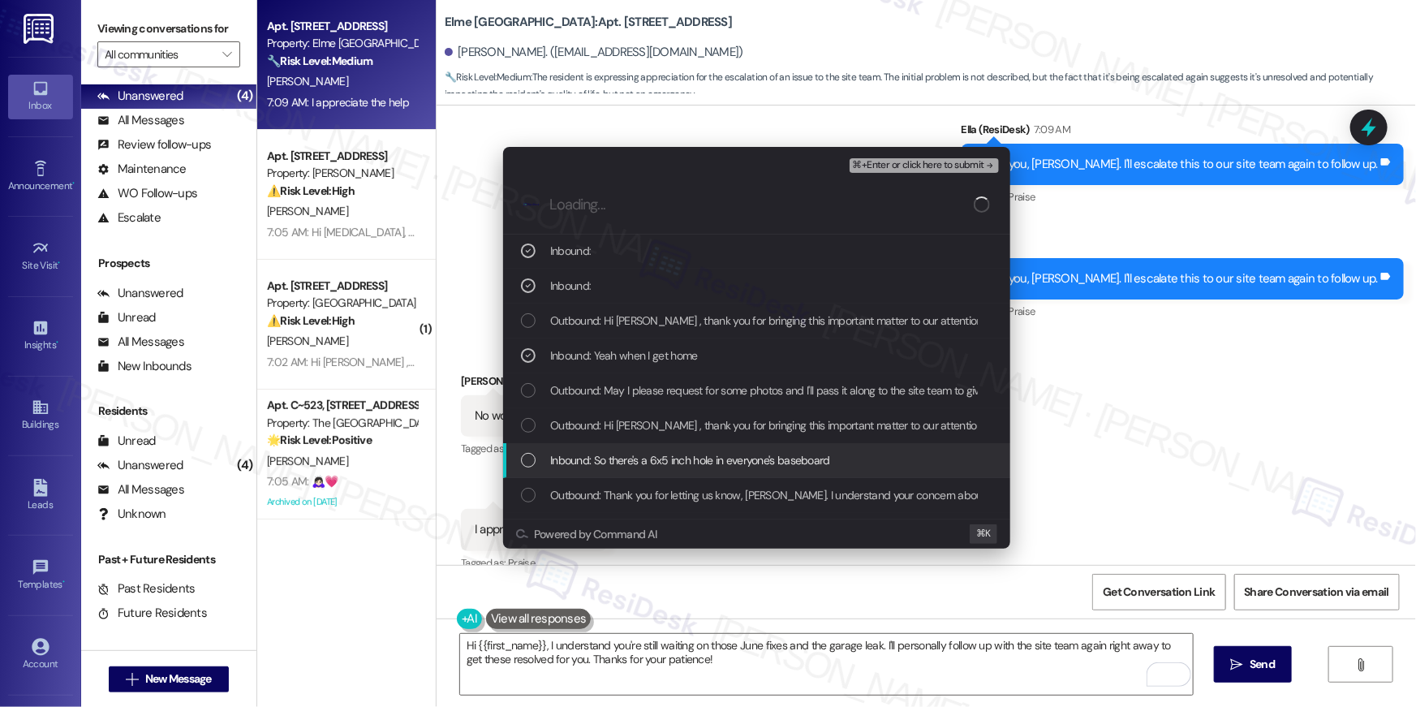
click at [536, 457] on div "Inbound: So there's a 6x5 inch hole in everyone's baseboard" at bounding box center [758, 460] width 475 height 18
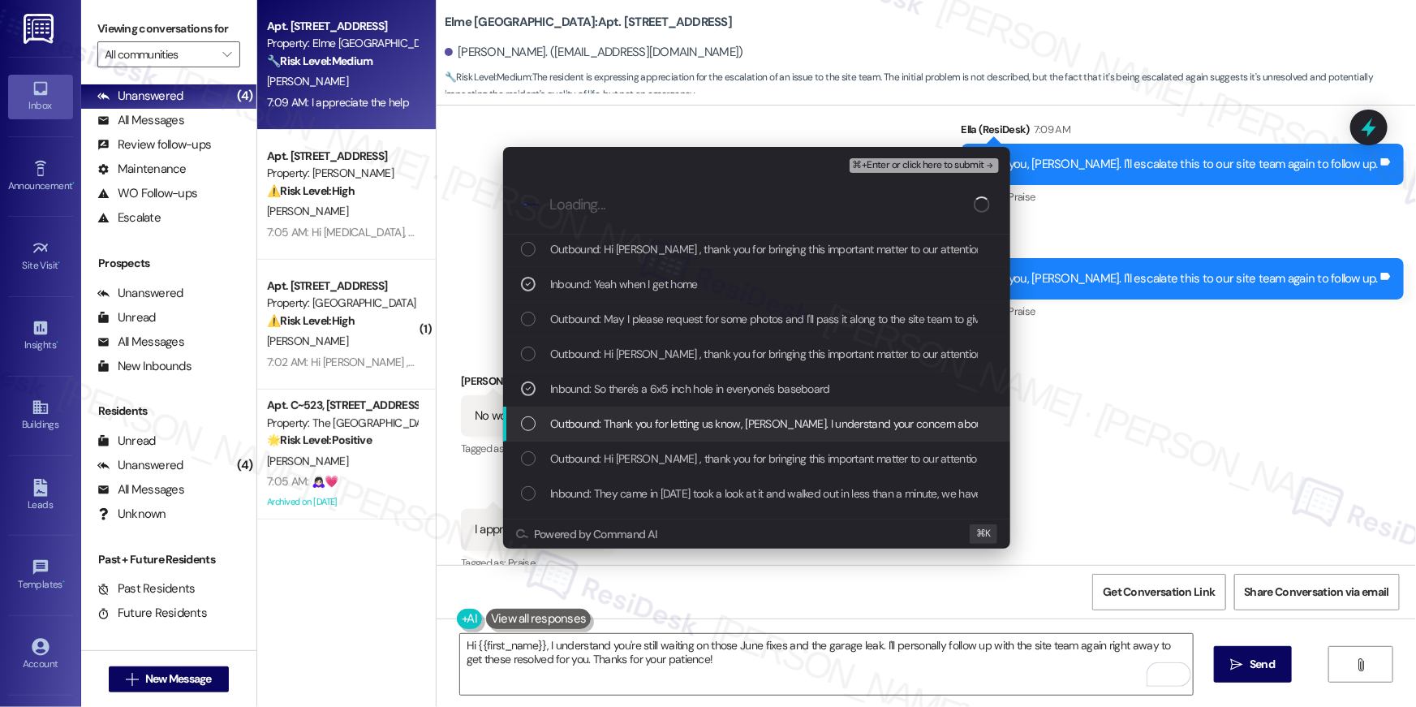
scroll to position [458, 0]
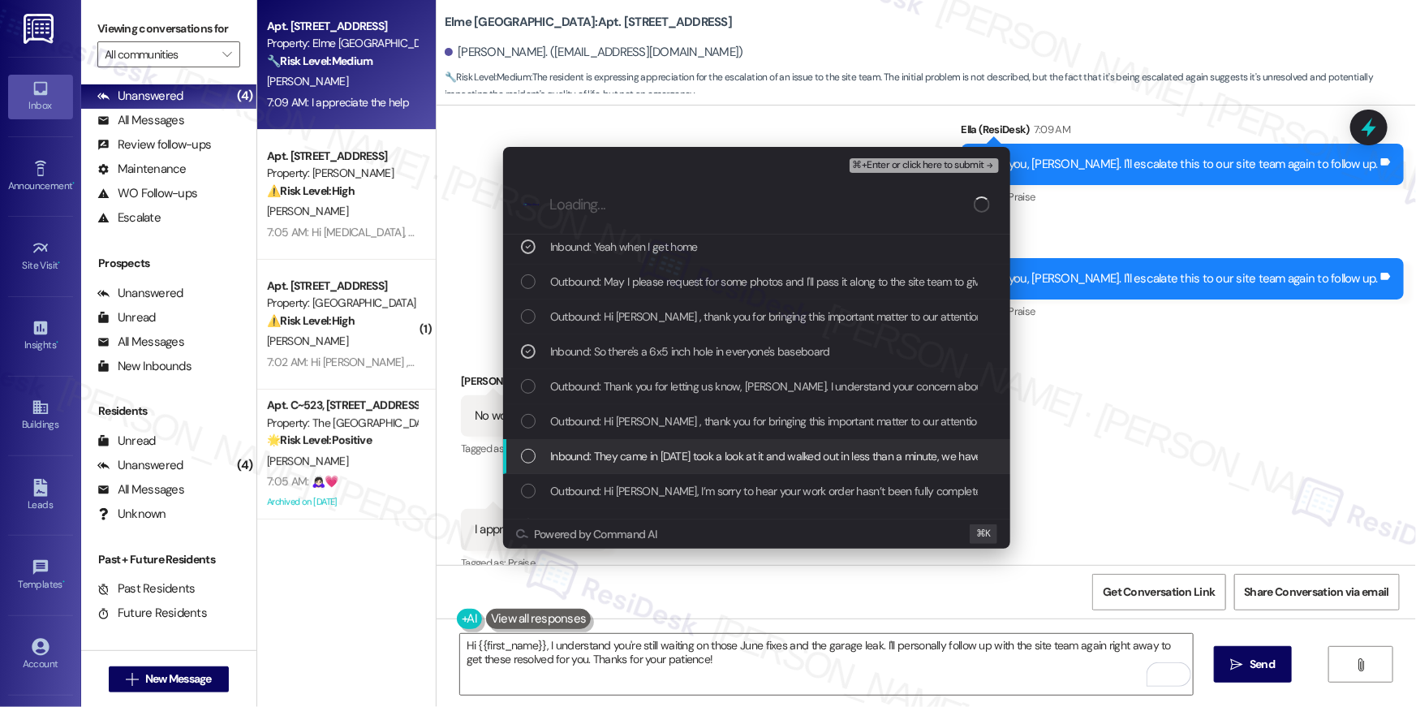
click at [528, 460] on div "List of options" at bounding box center [528, 456] width 15 height 15
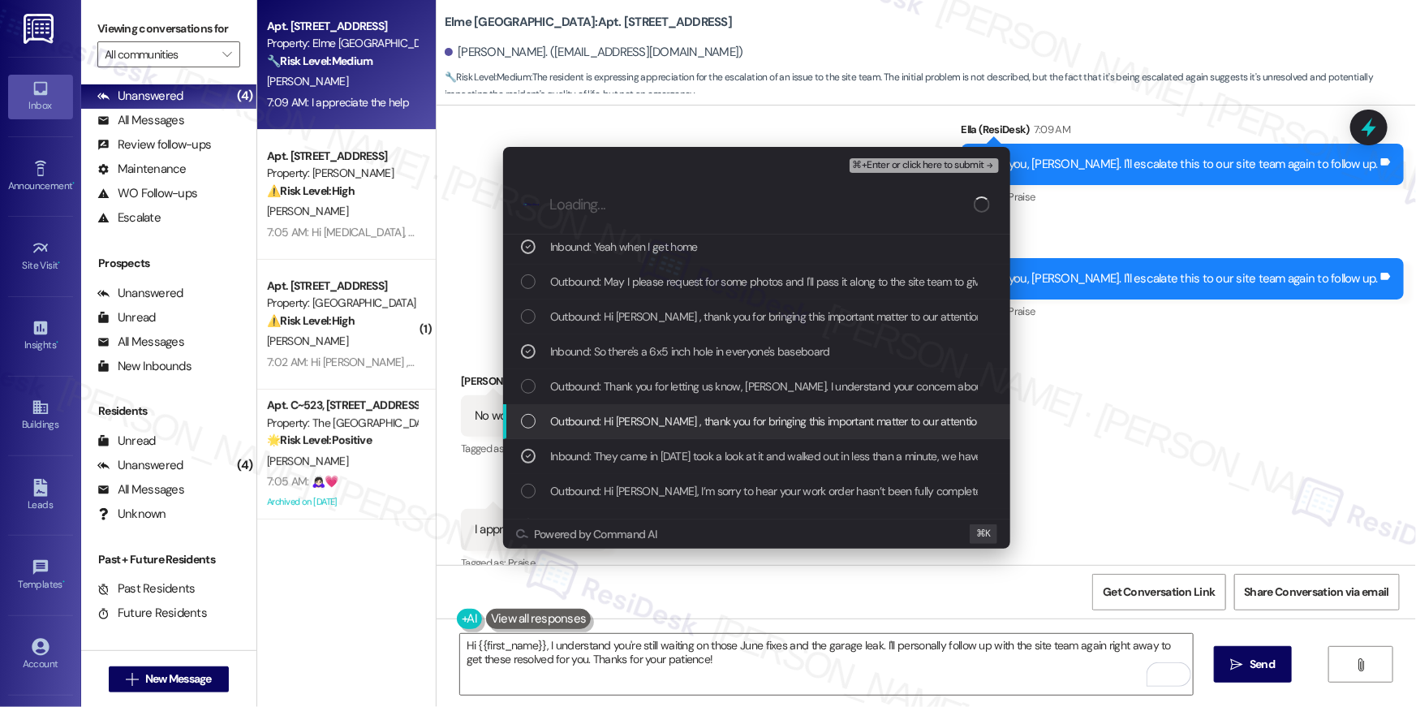
scroll to position [665, 0]
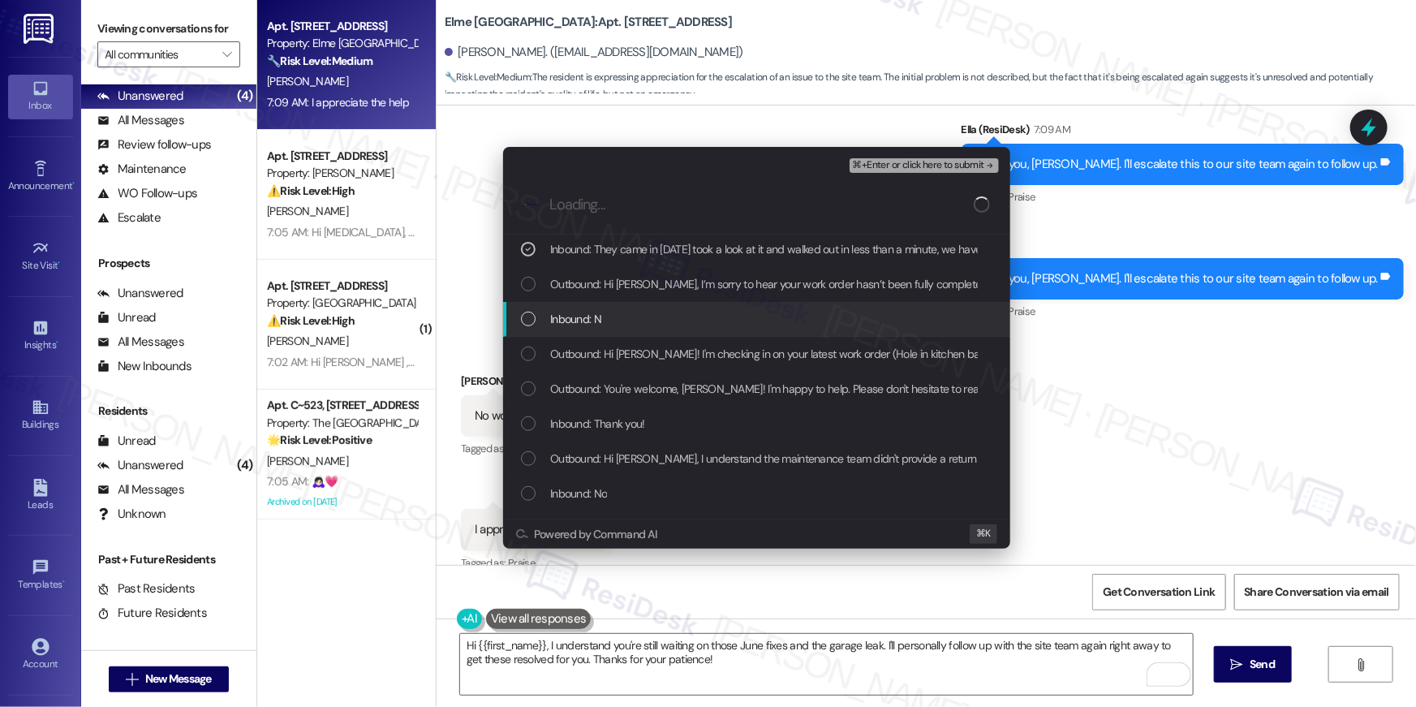
click at [530, 321] on div "List of options" at bounding box center [528, 319] width 15 height 15
click at [956, 167] on span "⌘+Enter or click here to submit" at bounding box center [918, 165] width 131 height 11
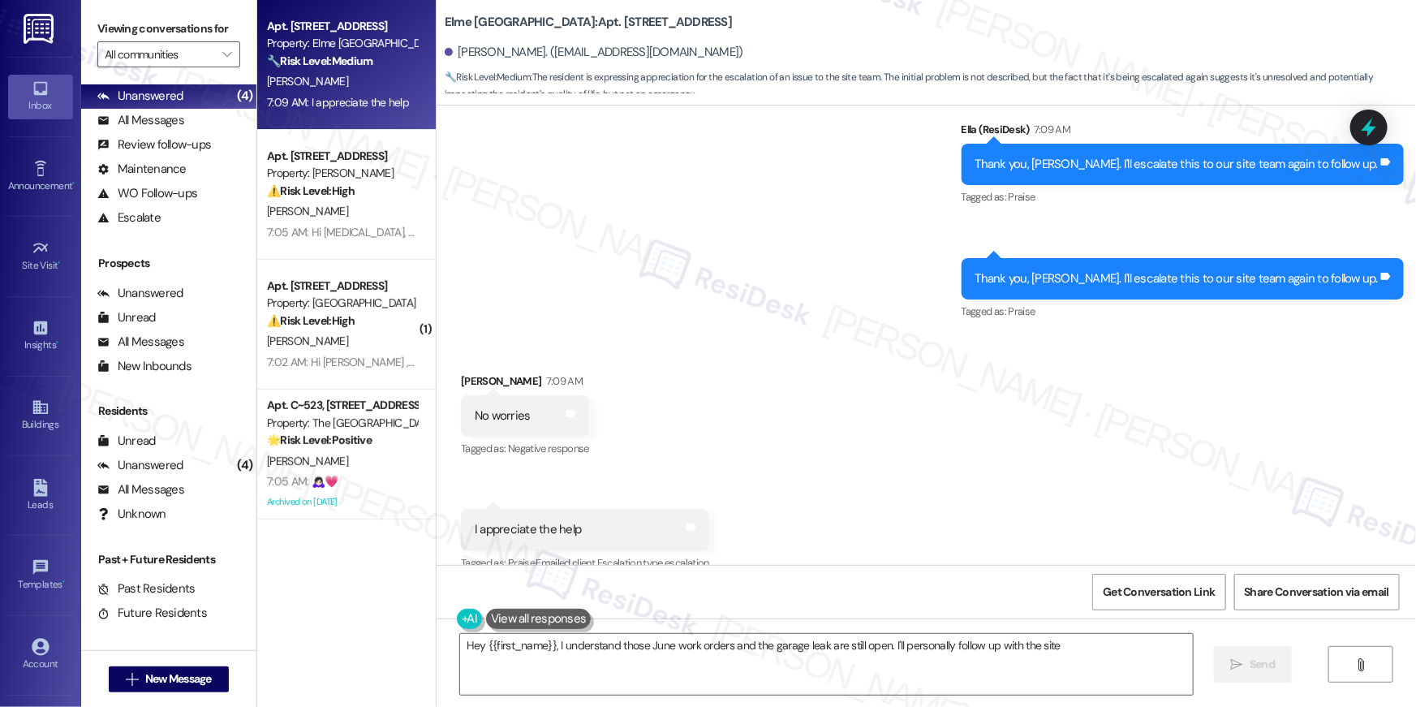
scroll to position [9688, 0]
click at [789, 652] on textarea "Hey {{first_name}}, I understand those June work orders and the garage leak are…" at bounding box center [826, 664] width 733 height 61
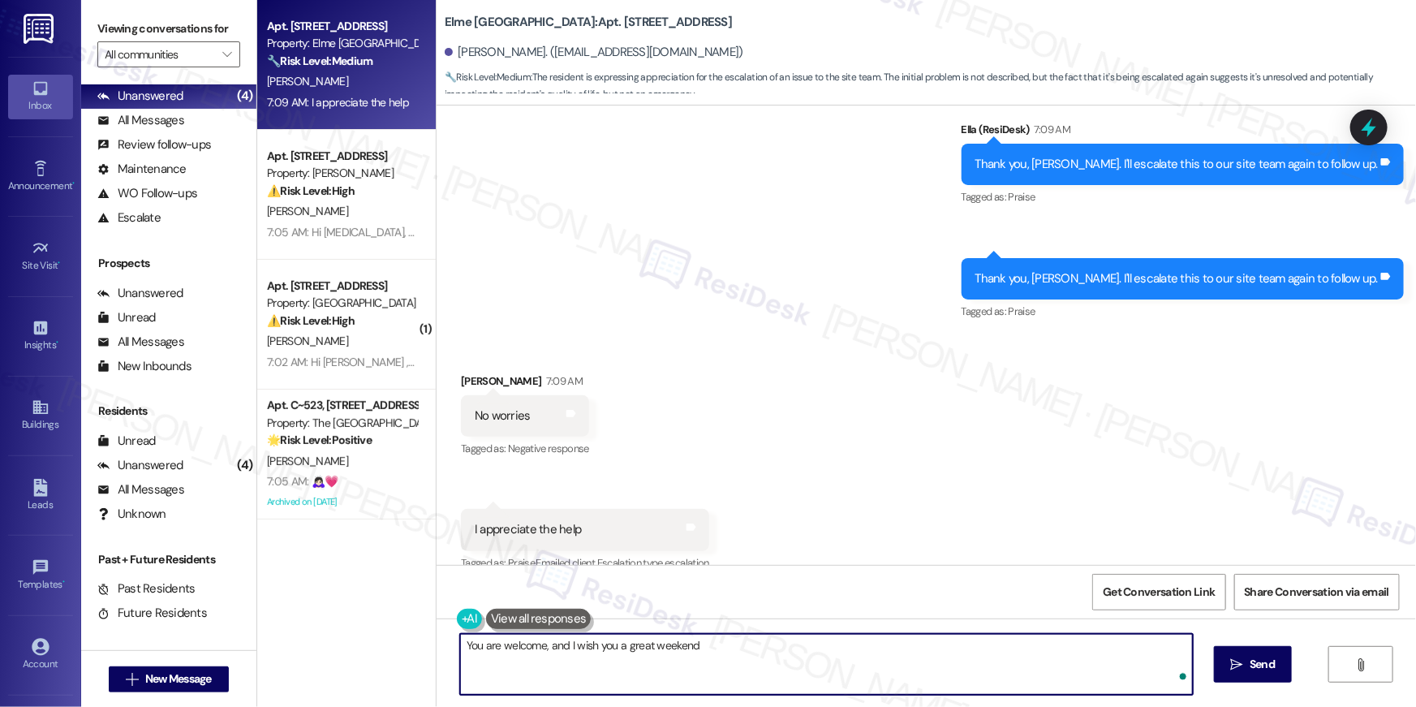
type textarea "You are welcome, and I wish you a great weekend!"
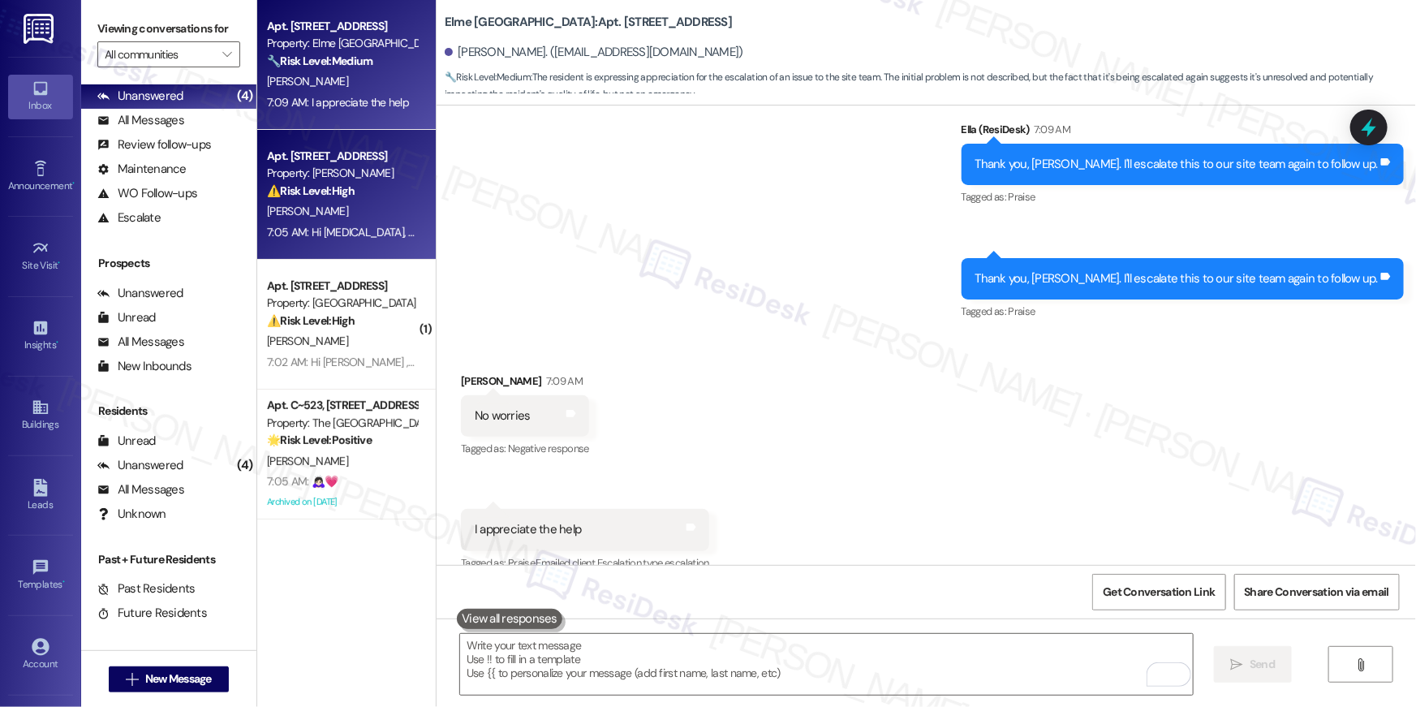
click at [368, 206] on div "[PERSON_NAME]" at bounding box center [341, 211] width 153 height 20
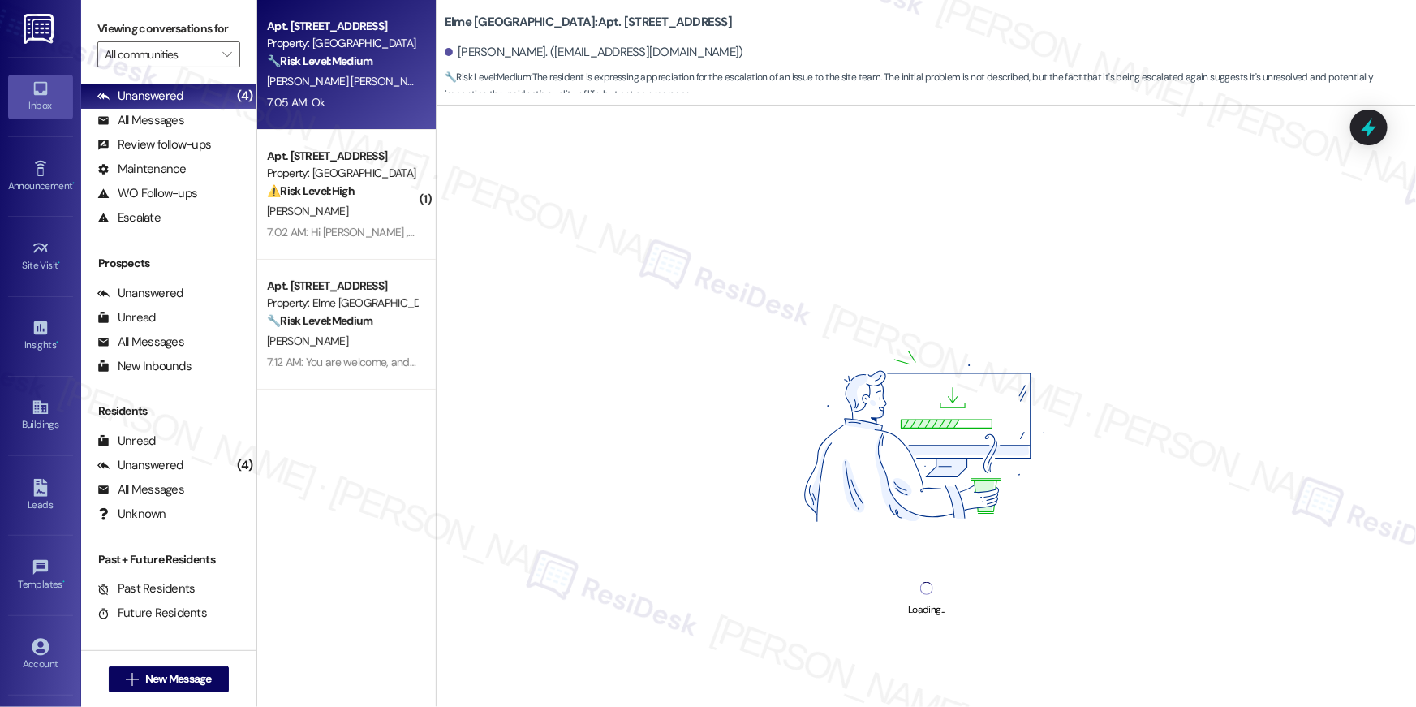
click at [359, 103] on div "7:05 AM: Ok 7:05 AM: Ok" at bounding box center [341, 102] width 153 height 20
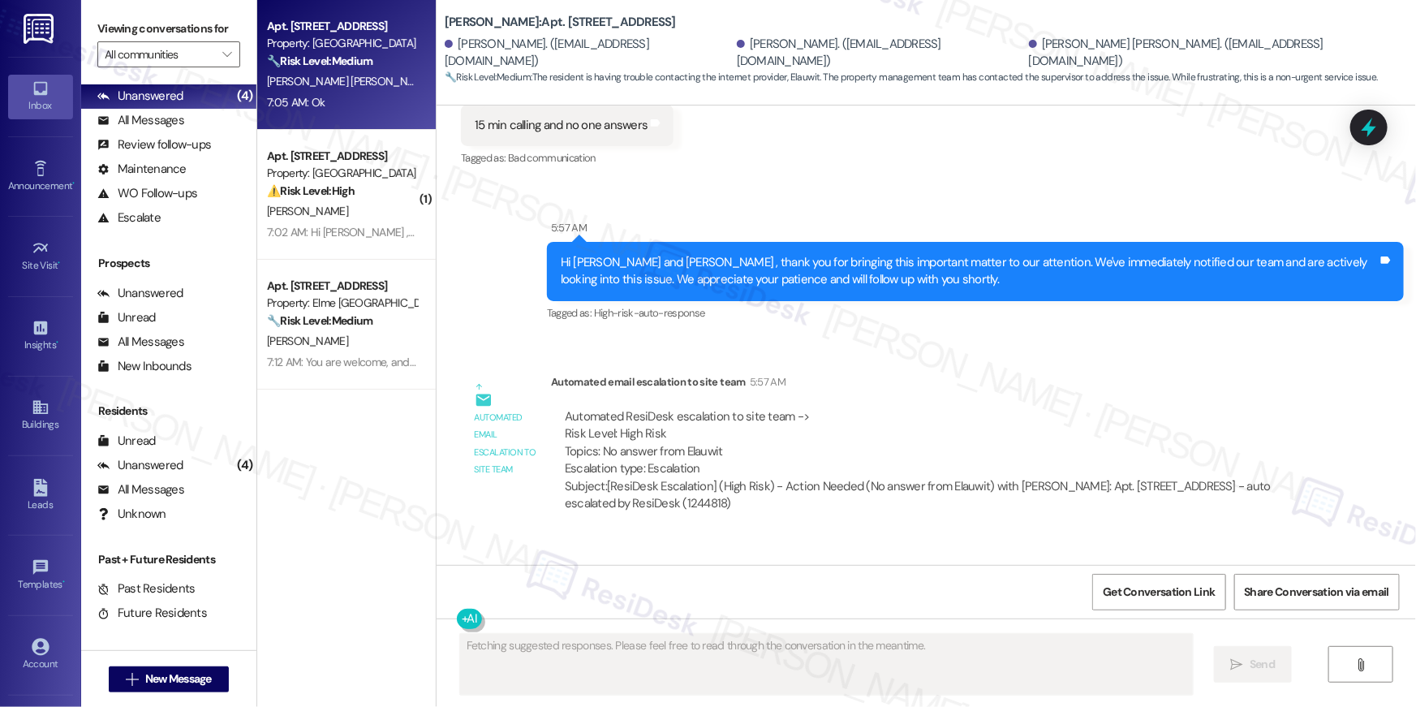
scroll to position [18505, 0]
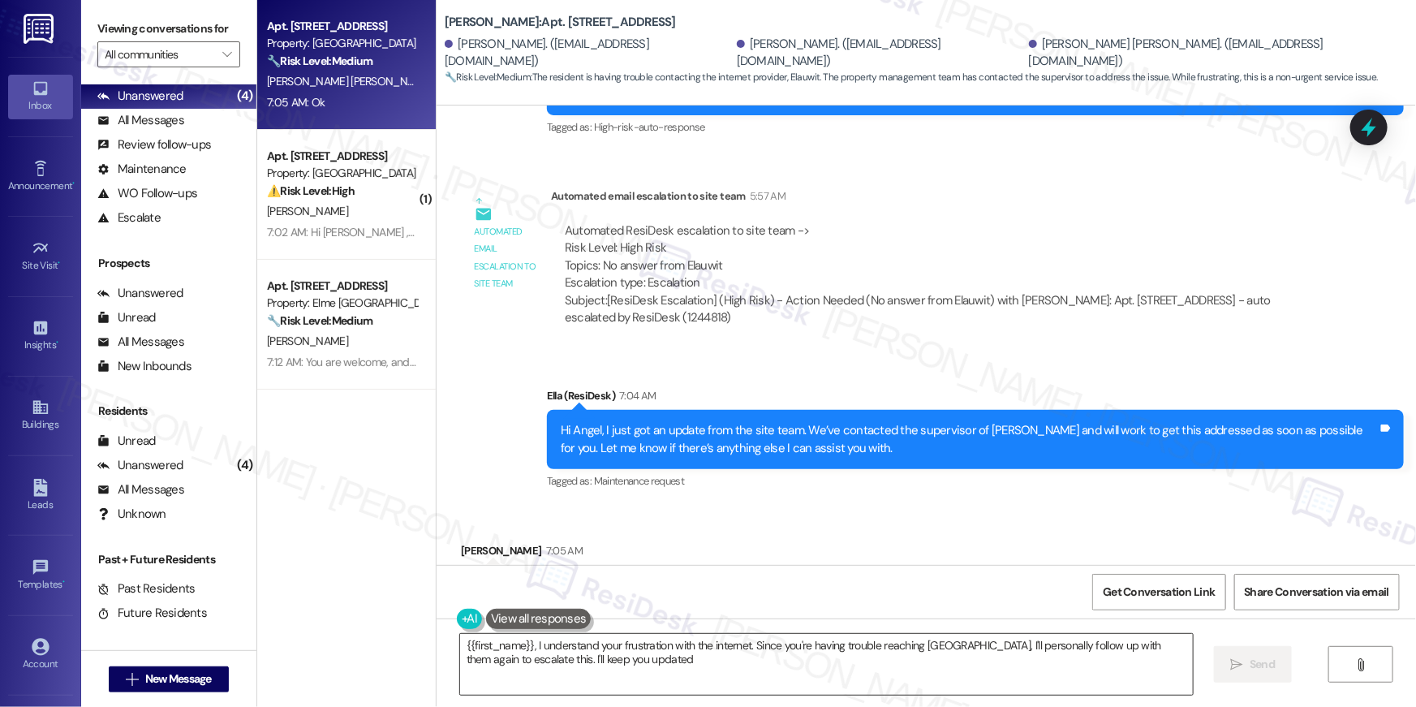
type textarea "{{first_name}}, I understand your frustration with the internet. Since you're h…"
click at [830, 660] on textarea "{{first_name}}, I understand your frustration with the internet. Since you're h…" at bounding box center [826, 664] width 733 height 61
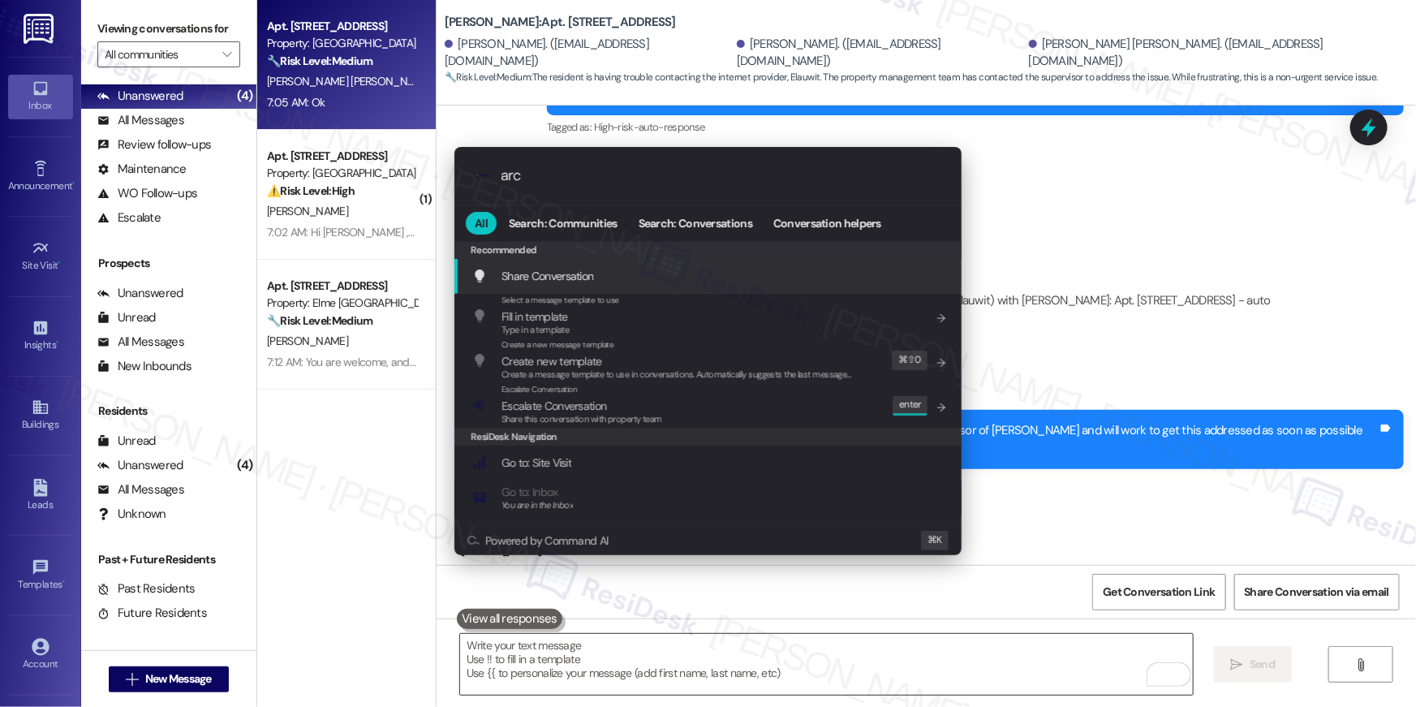
type input "arch"
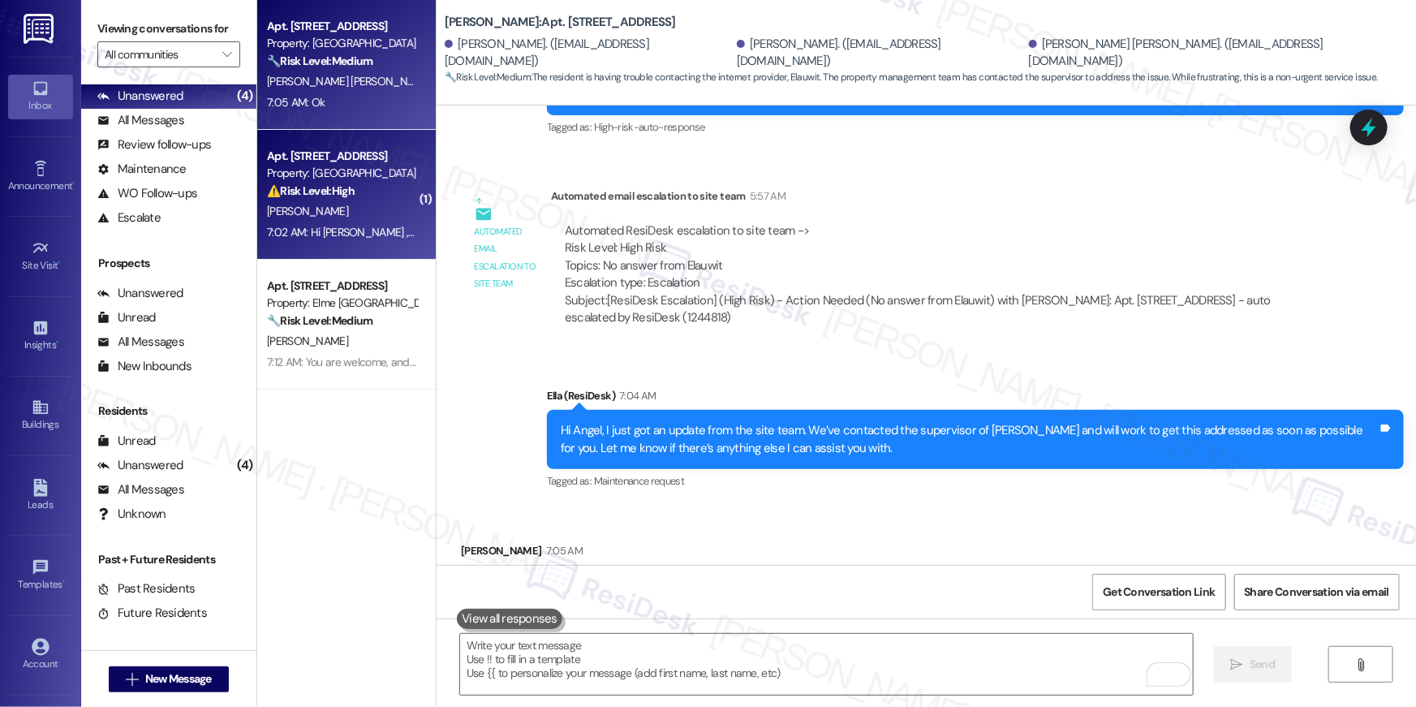
click at [327, 185] on strong "⚠️ Risk Level: High" at bounding box center [311, 190] width 88 height 15
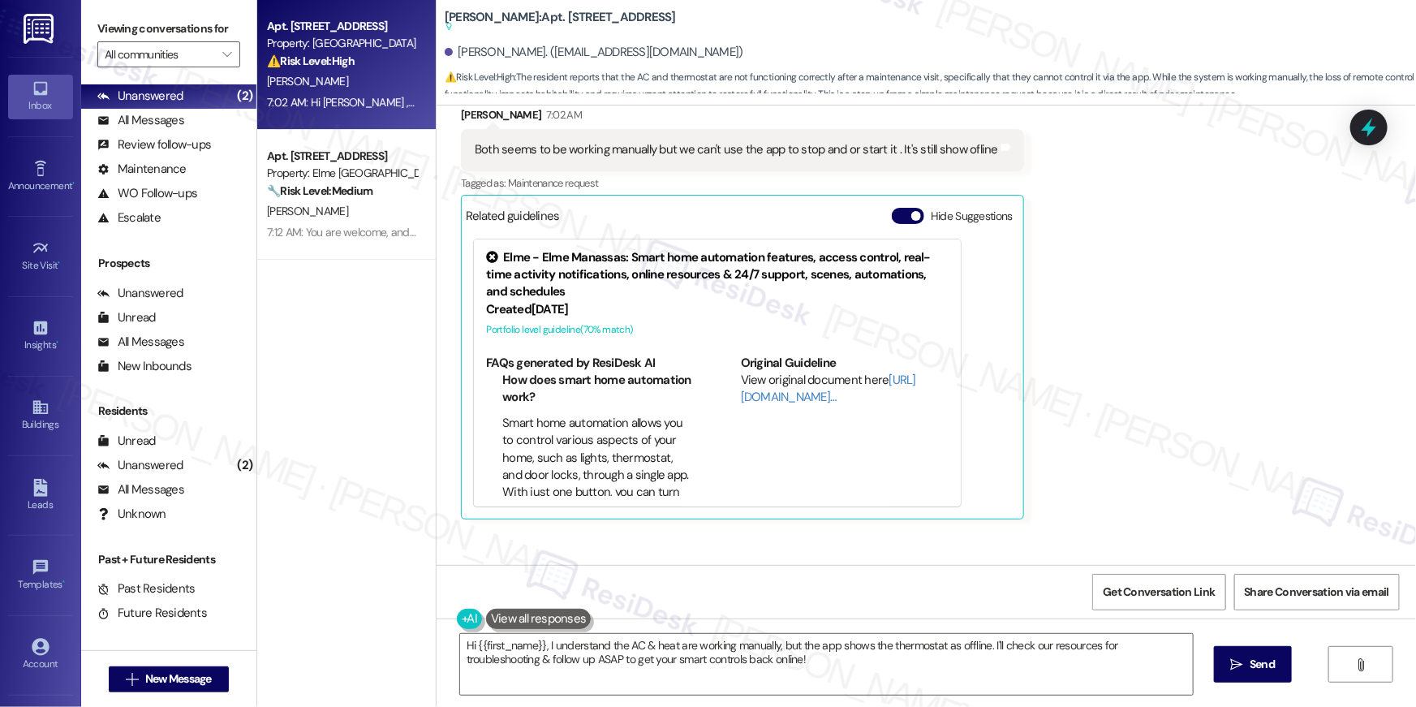
scroll to position [3642, 0]
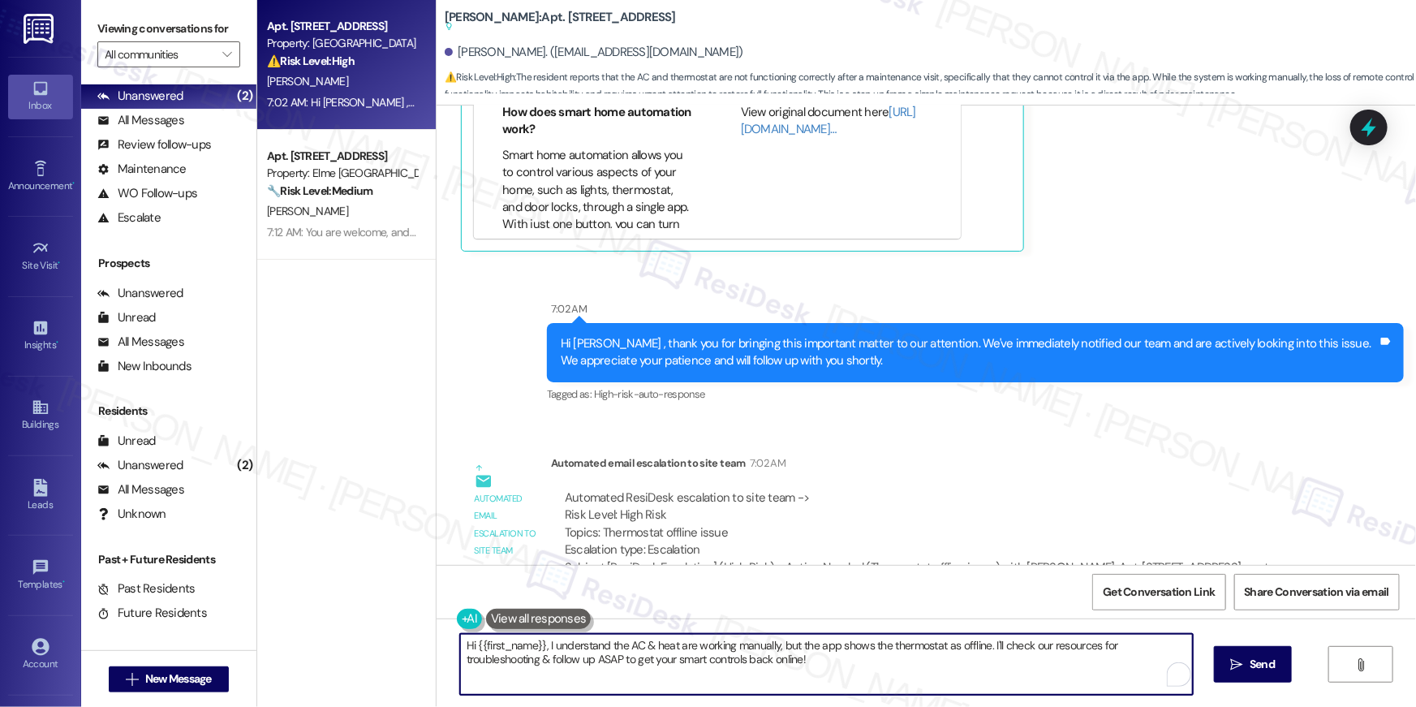
click at [760, 675] on textarea "Hi {{first_name}}, I understand the AC & heat are working manually, but the app…" at bounding box center [826, 664] width 733 height 61
drag, startPoint x: 772, startPoint y: 669, endPoint x: 435, endPoint y: 635, distance: 339.3
click at [437, 637] on div "Hi {{first_name}}, I understand the AC & heat are working manually, but the app…" at bounding box center [926, 679] width 979 height 122
click at [855, 688] on textarea "Hi {{first_name}}, I understand the AC & heat are working manually, but the app…" at bounding box center [826, 664] width 733 height 61
drag, startPoint x: 867, startPoint y: 678, endPoint x: 393, endPoint y: 613, distance: 479.0
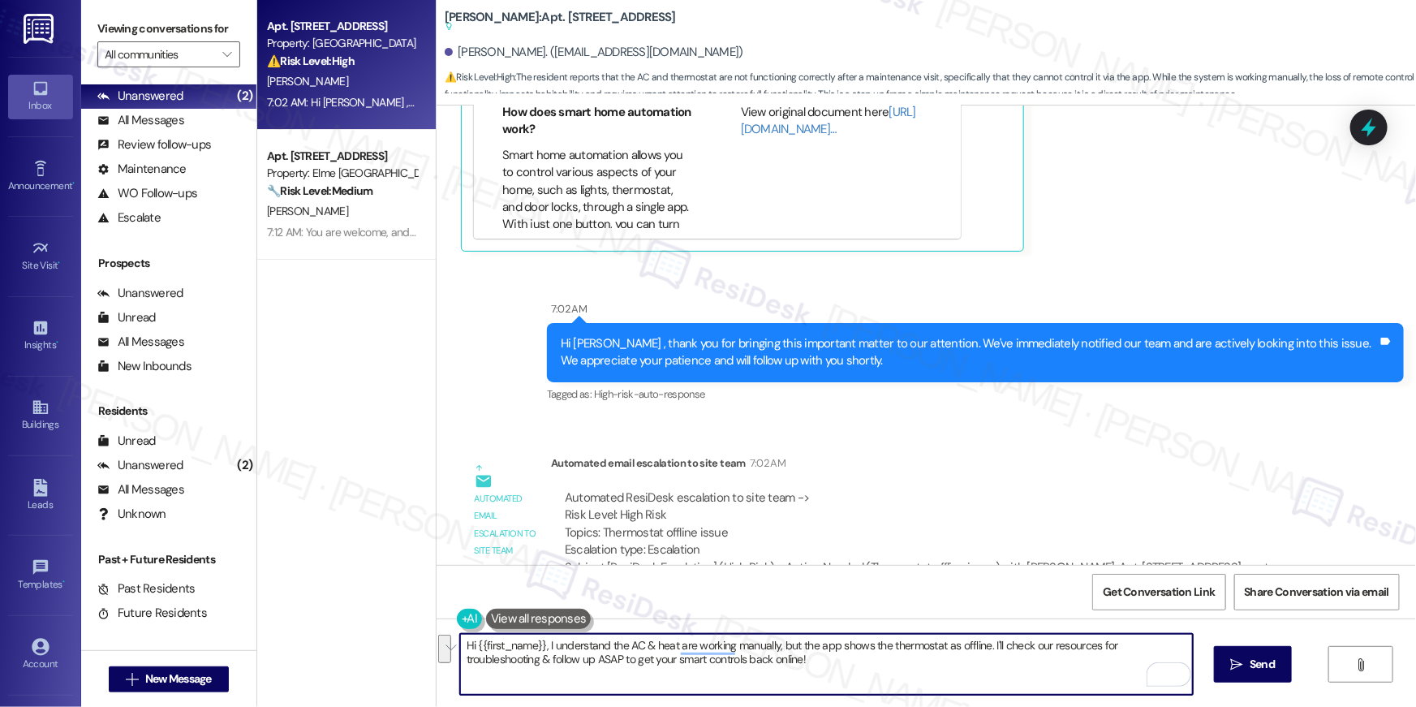
click at [393, 613] on div "Apt. [STREET_ADDRESS] Property: [GEOGRAPHIC_DATA] ⚠️ Risk Level: High The resid…" at bounding box center [836, 353] width 1159 height 707
click at [746, 658] on textarea "Hi {{first_name}}, I understand the AC & heat are working manually, but the app…" at bounding box center [826, 664] width 733 height 61
drag, startPoint x: 751, startPoint y: 661, endPoint x: 548, endPoint y: 643, distance: 203.6
click at [548, 643] on textarea "Hi {{first_name}}, I understand the AC & heat are working manually, but the app…" at bounding box center [826, 664] width 733 height 61
paste textarea "(844) 212-2752."
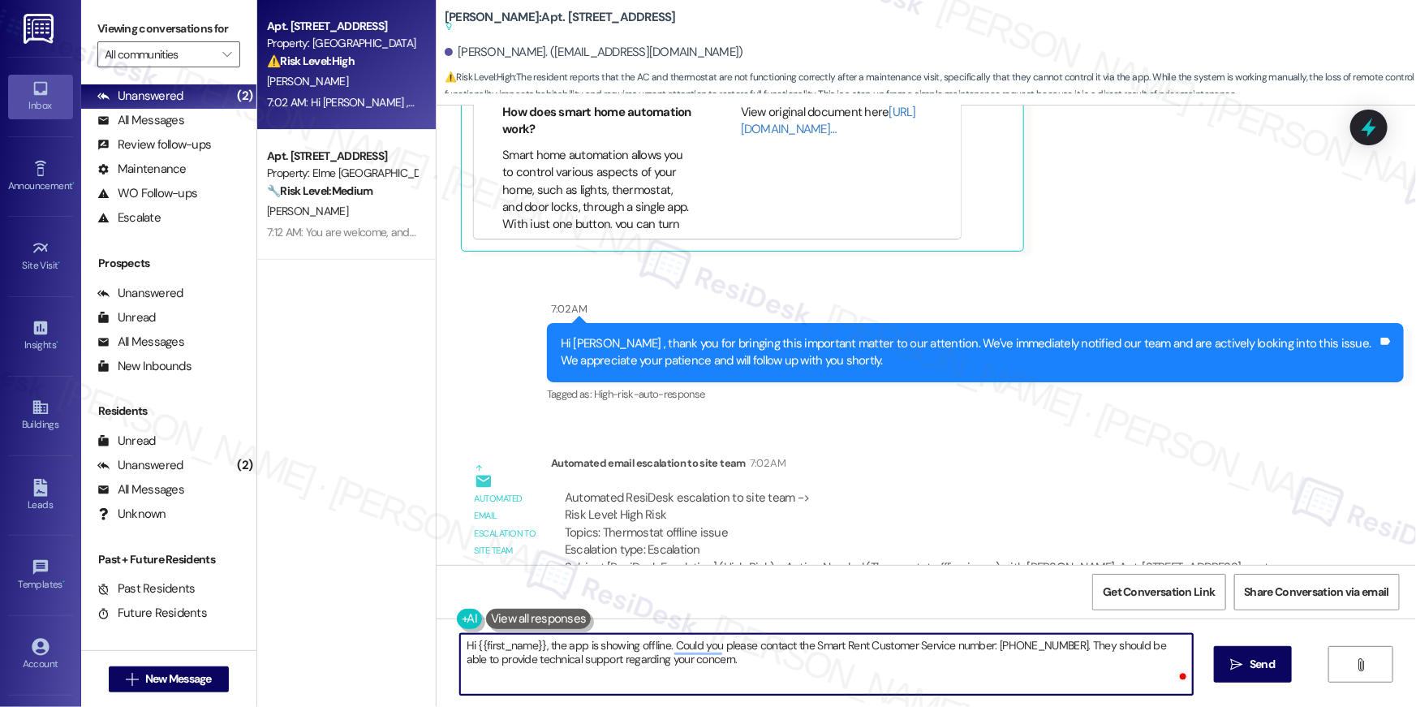
type textarea "Hi {{first_name}}, the app is showing offline. Could you please contact the Sma…"
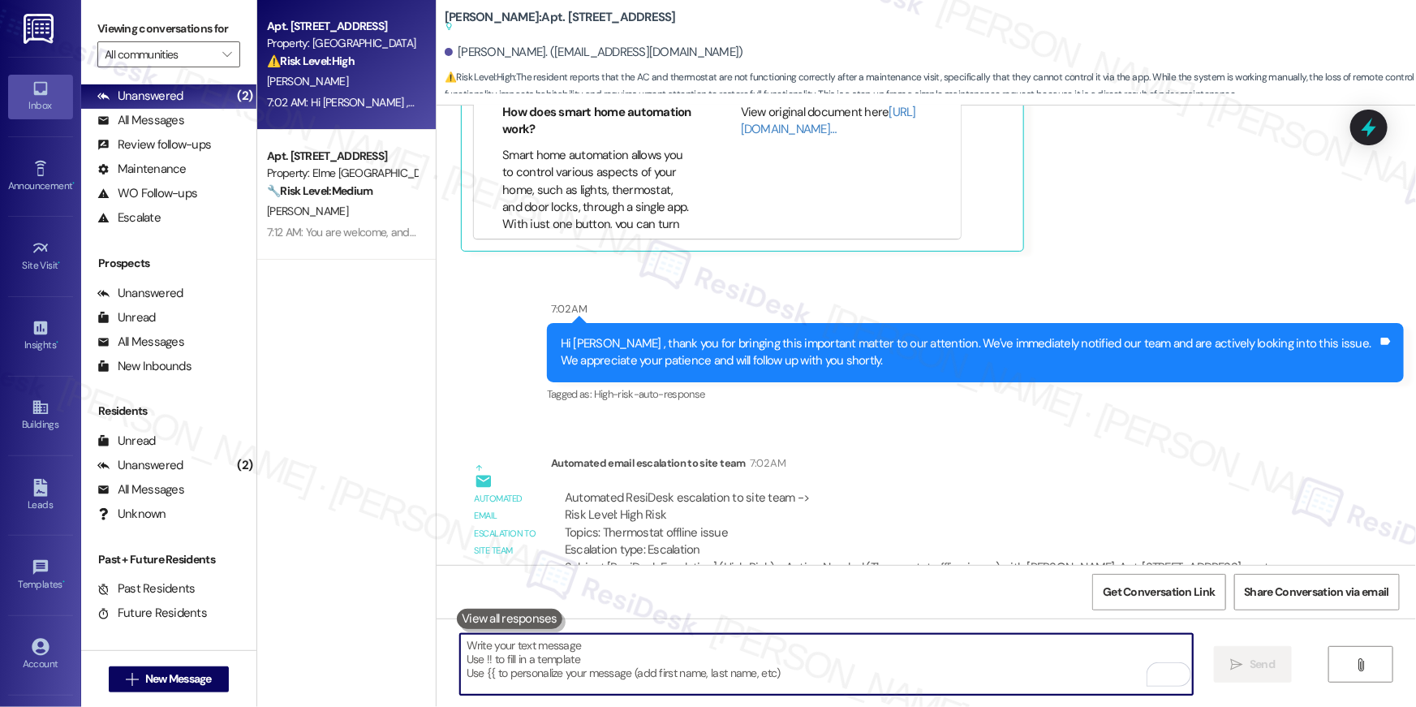
click at [617, 646] on textarea "To enrich screen reader interactions, please activate Accessibility in Grammarl…" at bounding box center [826, 664] width 733 height 61
paste textarea "Hi {{first_name}}, it looks like the app is showing as offline. Could you pleas…"
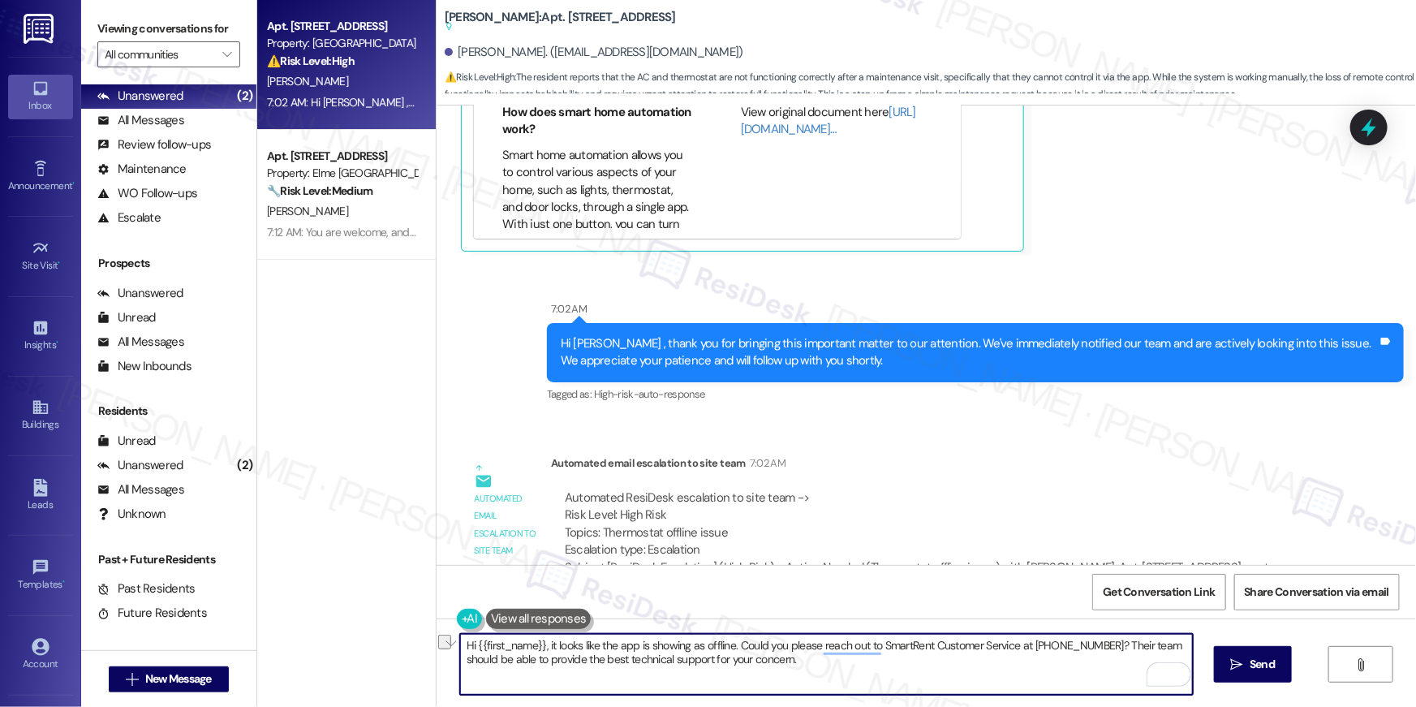
drag, startPoint x: 548, startPoint y: 647, endPoint x: 604, endPoint y: 642, distance: 57.1
click at [583, 643] on textarea "Hi {{first_name}}, it looks like the app is showing as offline. Could you pleas…" at bounding box center [826, 664] width 733 height 61
type textarea "Hi {{first_name}}, I understand your app is showing as offline. Could you pleas…"
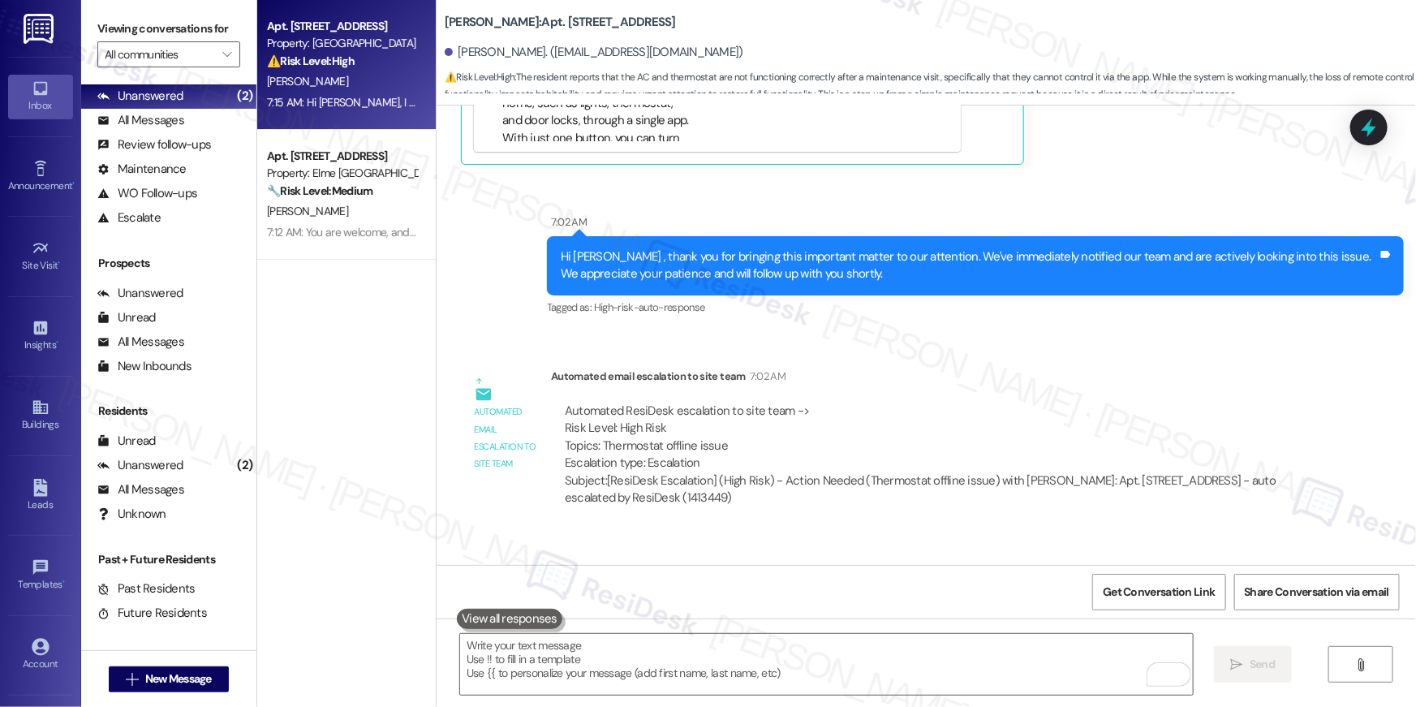
scroll to position [3690, 0]
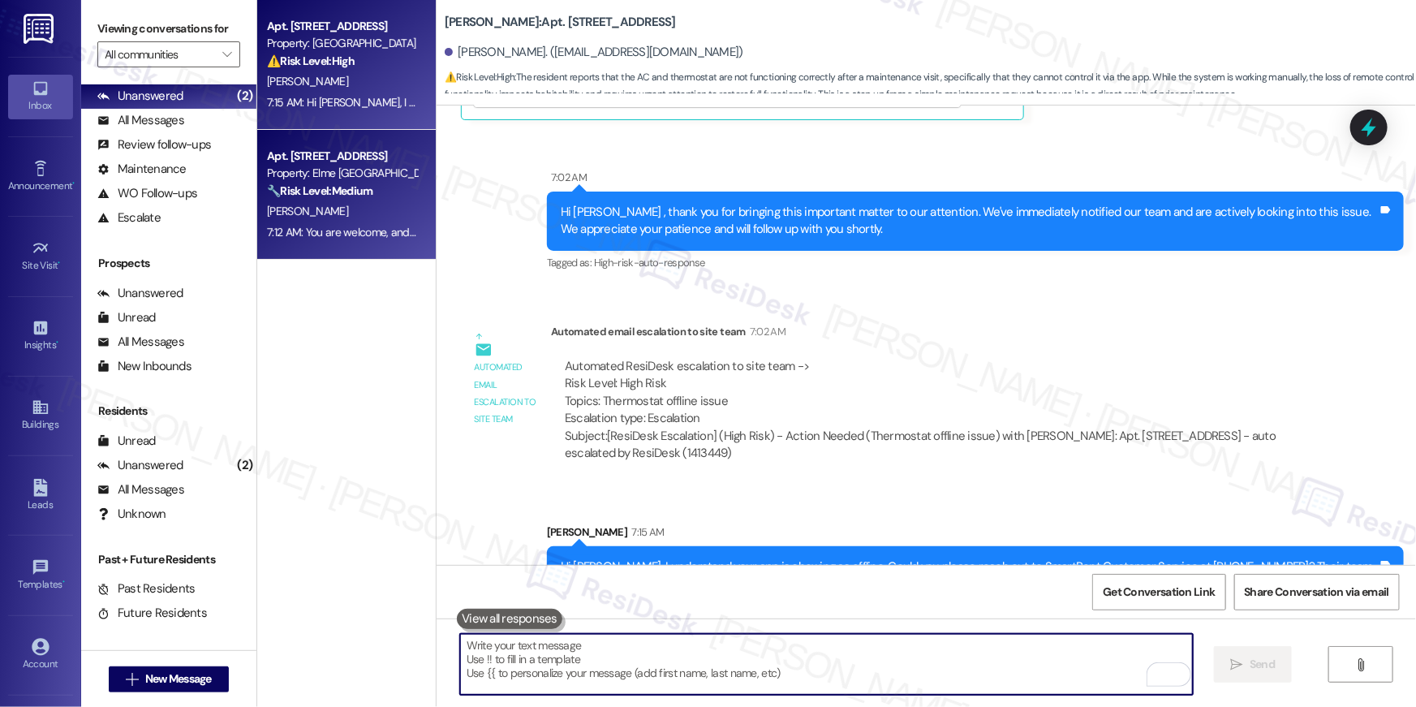
click at [320, 205] on div "[PERSON_NAME]" at bounding box center [341, 211] width 153 height 20
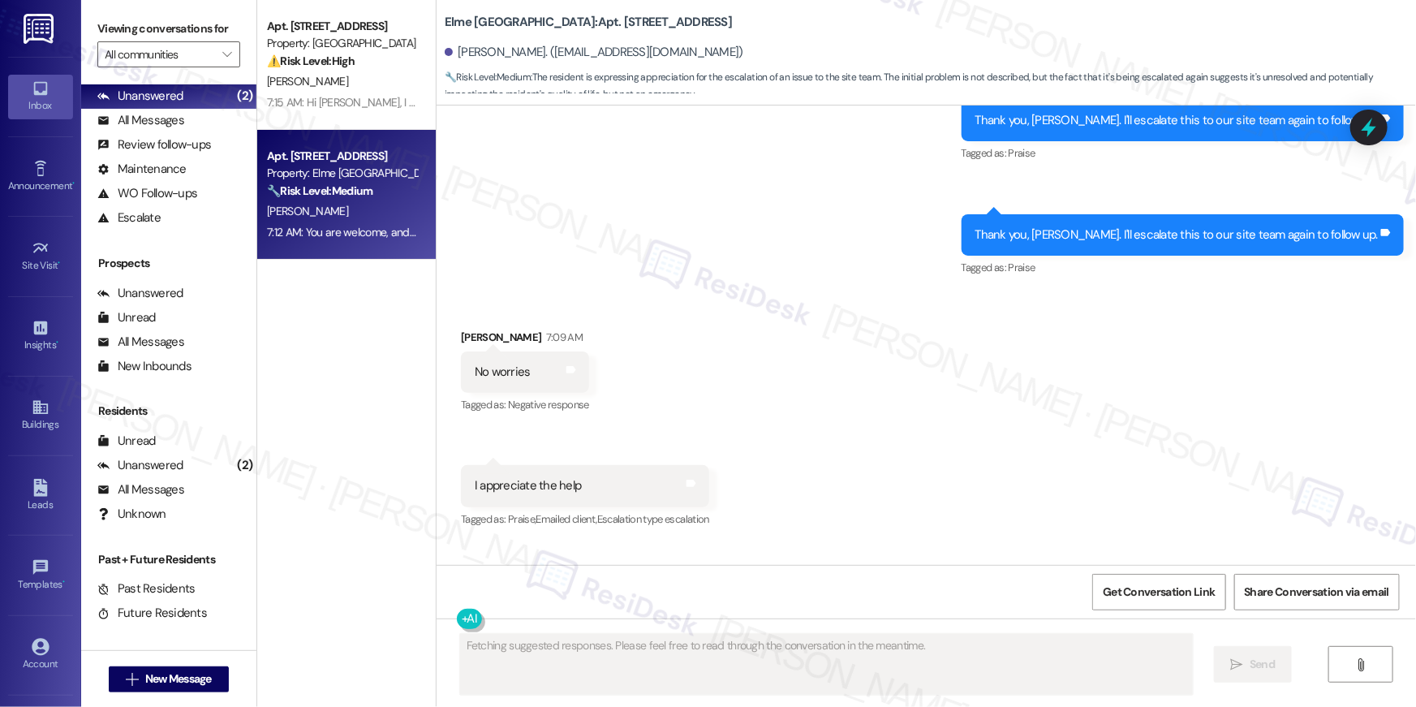
scroll to position [9688, 0]
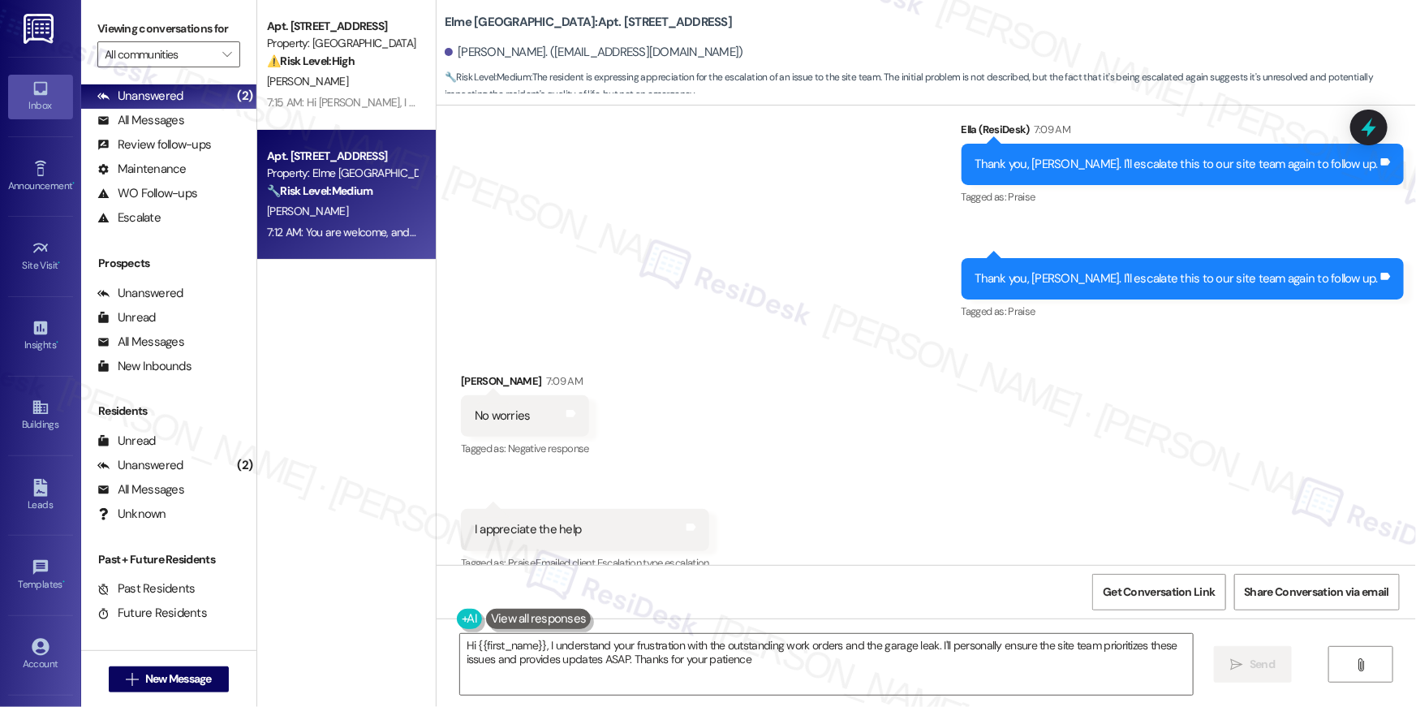
type textarea "Hi {{first_name}}, I understand your frustration with the outstanding work orde…"
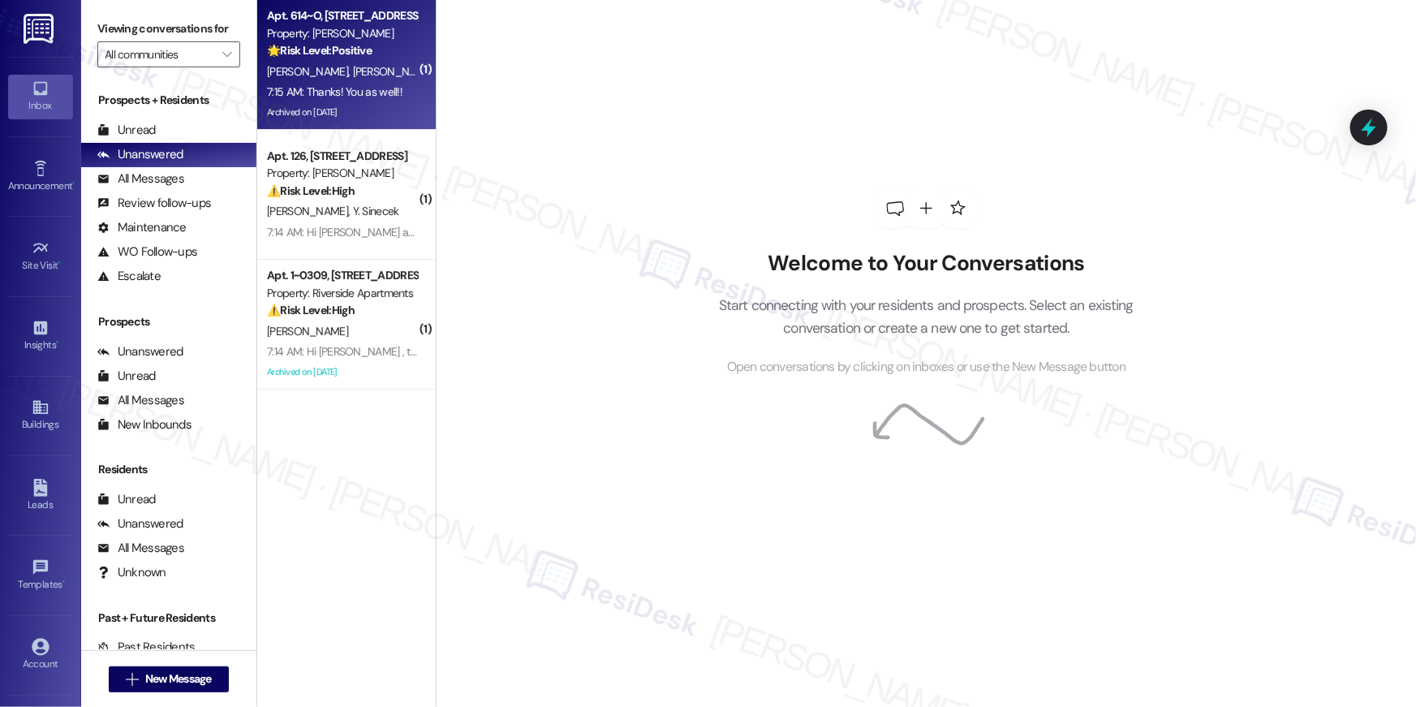
click at [389, 97] on div "7:15 AM: Thanks! You as well!! 7:15 AM: Thanks! You as well!!" at bounding box center [341, 92] width 153 height 20
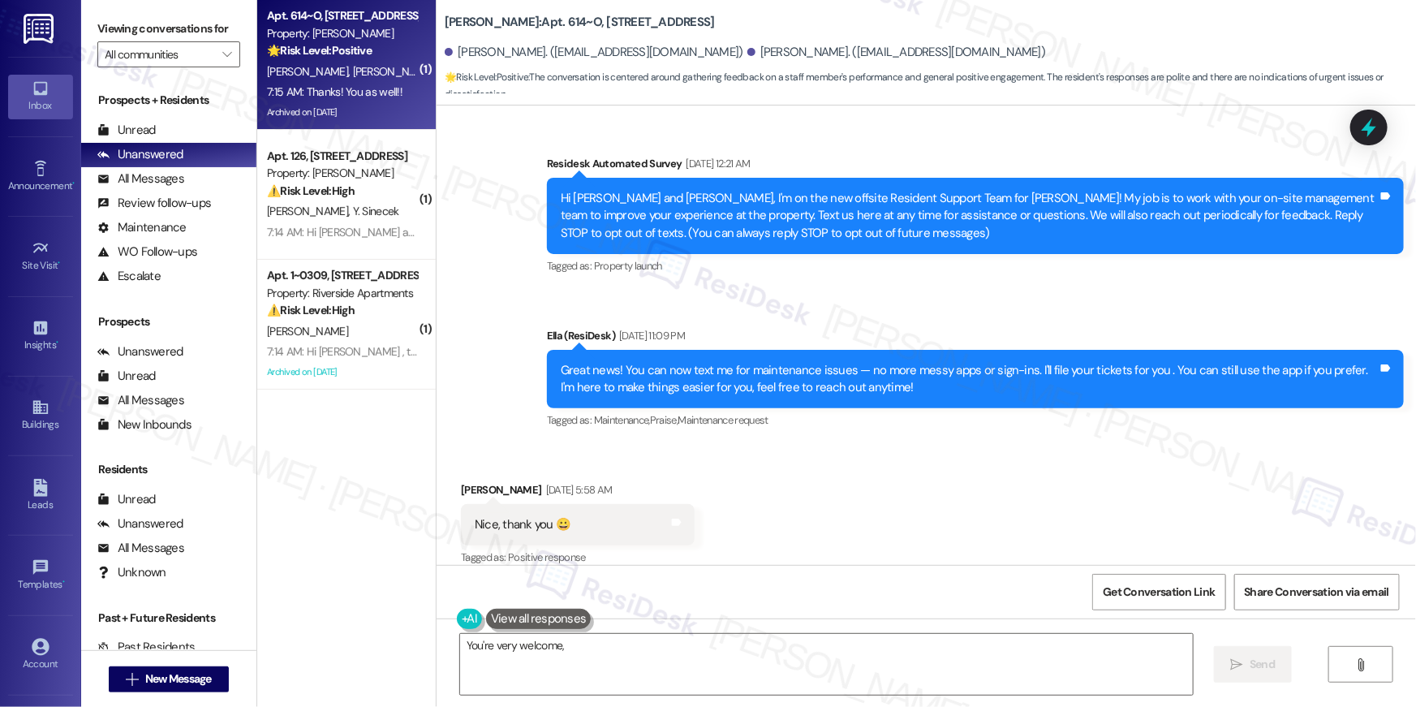
scroll to position [16735, 0]
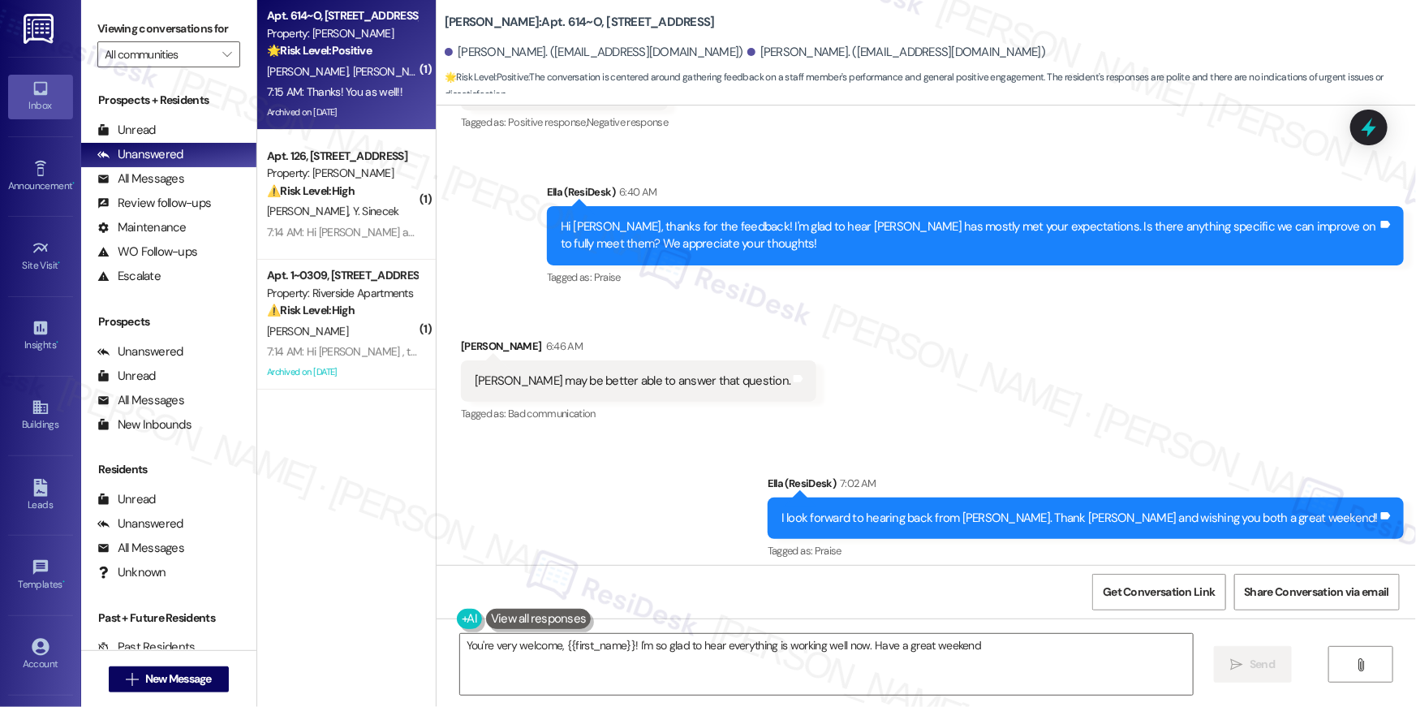
type textarea "You're very welcome, {{first_name}}! I'm so glad to hear everything is working …"
click at [1054, 674] on textarea "You're very welcome, {{first_name}}! I'm so glad to hear everything is working …" at bounding box center [826, 664] width 733 height 61
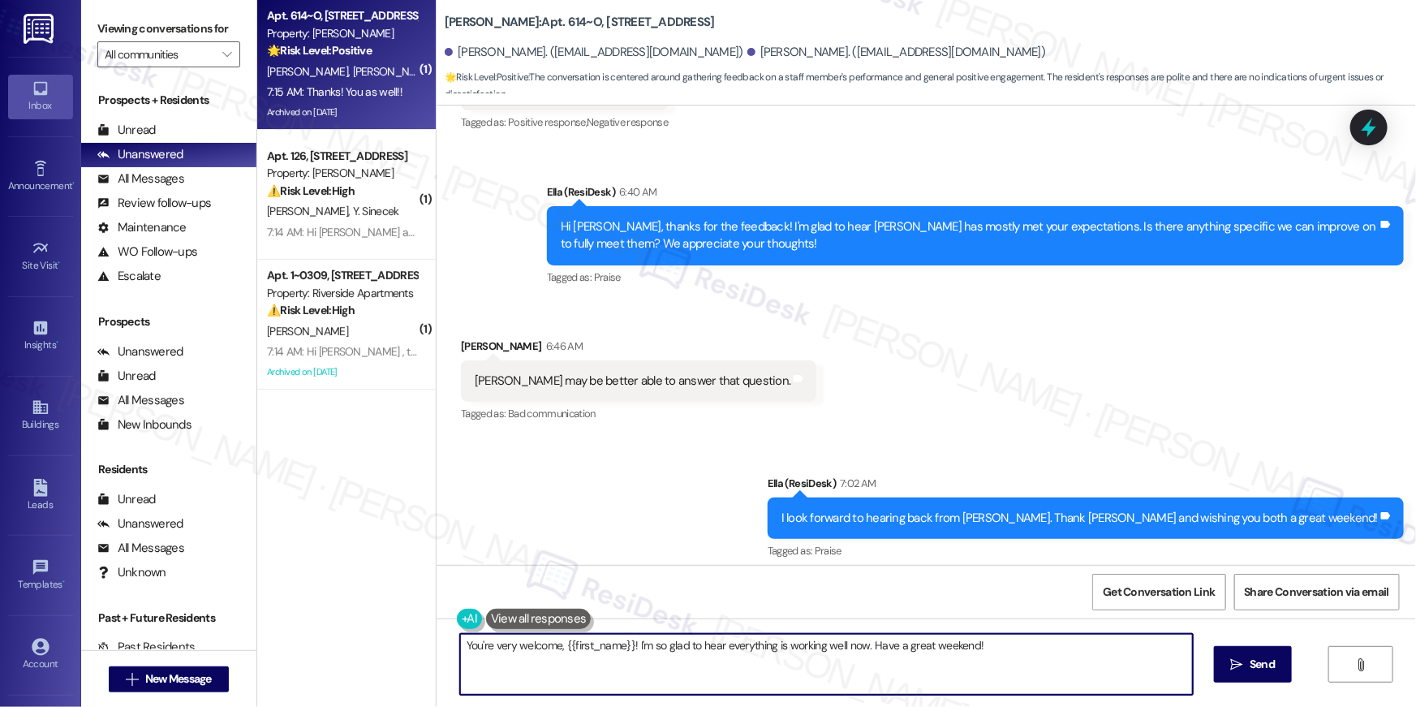
click at [1054, 674] on textarea "You're very welcome, {{first_name}}! I'm so glad to hear everything is working …" at bounding box center [826, 664] width 733 height 61
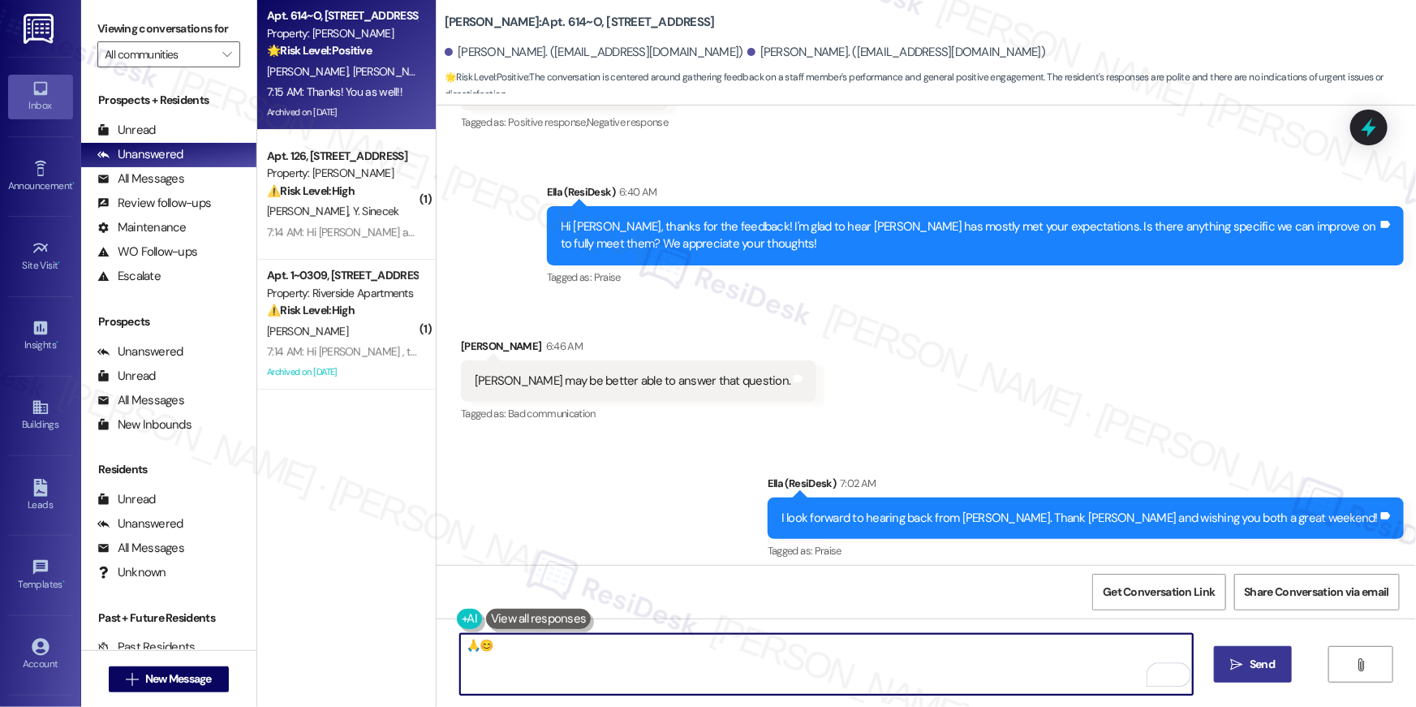
type textarea "🙏😊"
click at [1263, 664] on span "Send" at bounding box center [1262, 664] width 25 height 17
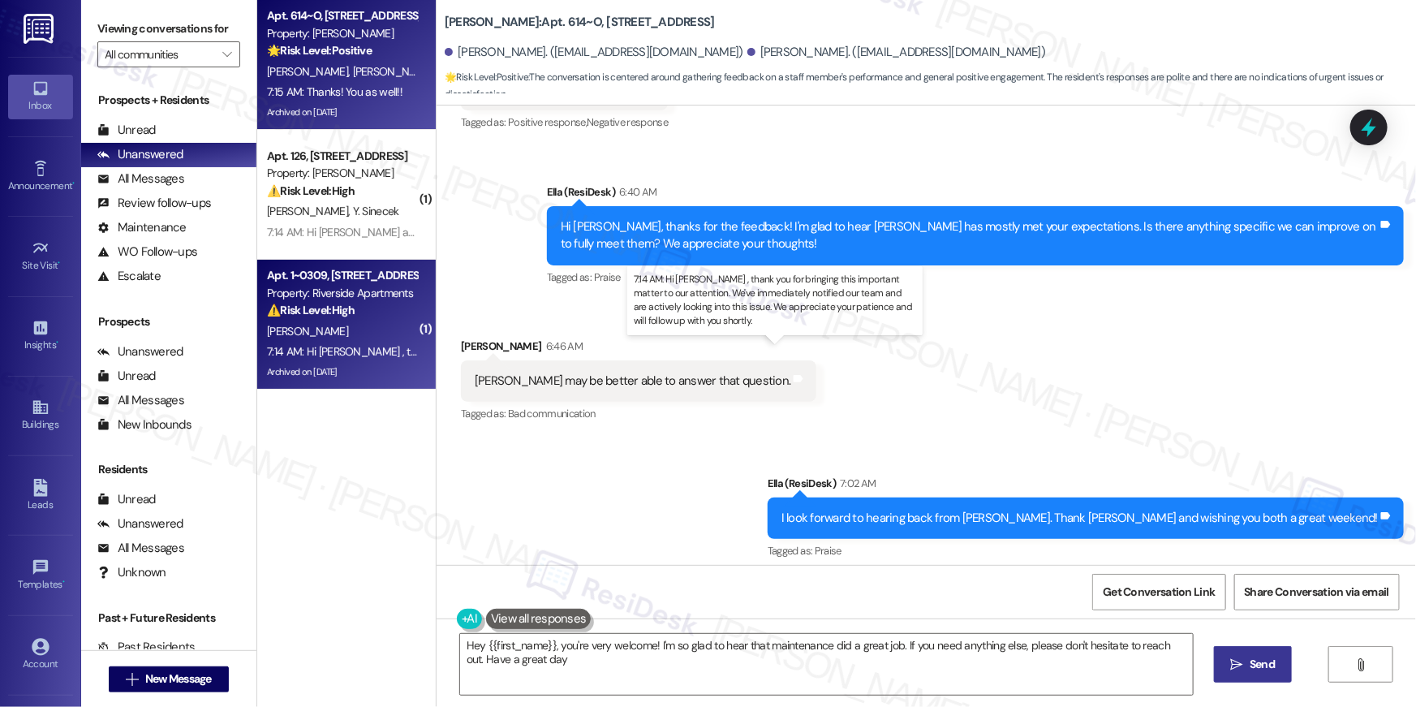
type textarea "Hey {{first_name}}, you're very welcome! I'm so glad to hear that maintenance d…"
click at [399, 354] on div "7:14 AM: Hi Theodor , thank you for bringing this important matter to our atten…" at bounding box center [805, 351] width 1076 height 15
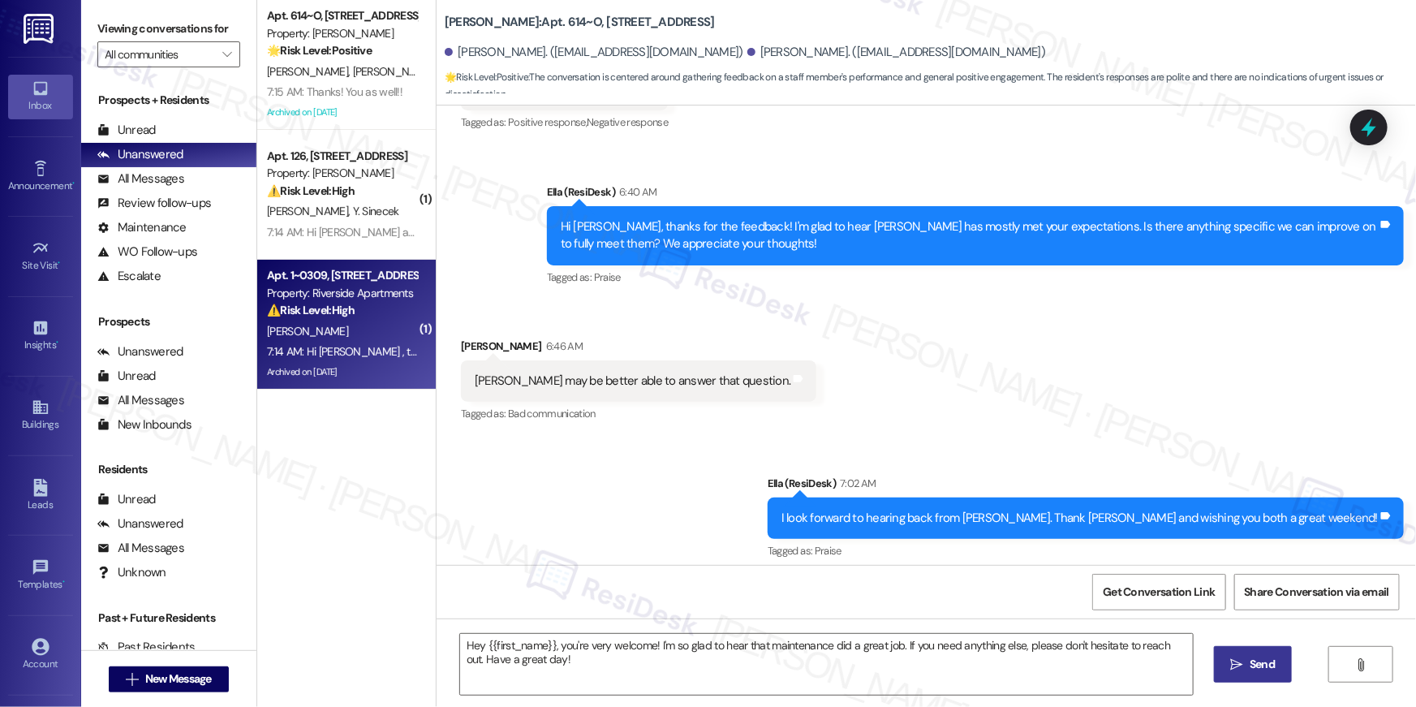
type textarea "Fetching suggested responses. Please feel free to read through the conversation…"
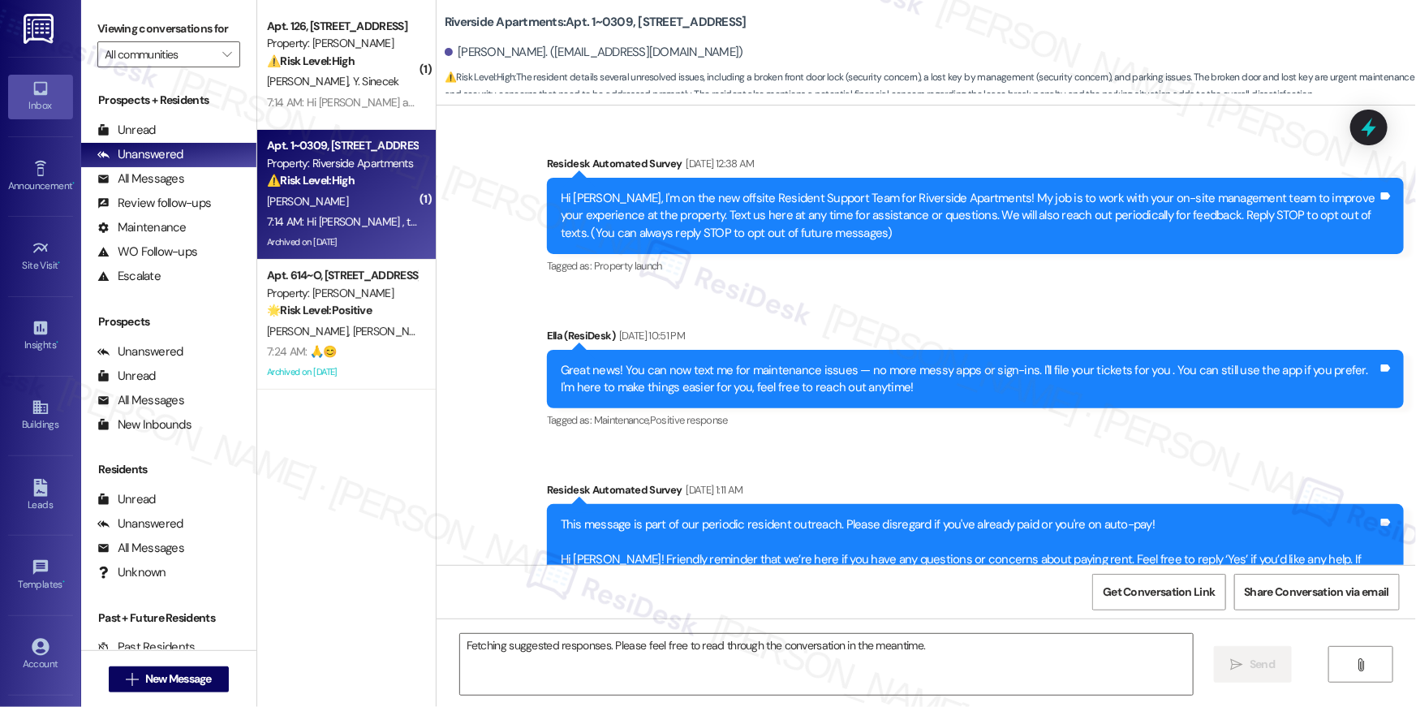
scroll to position [11122, 0]
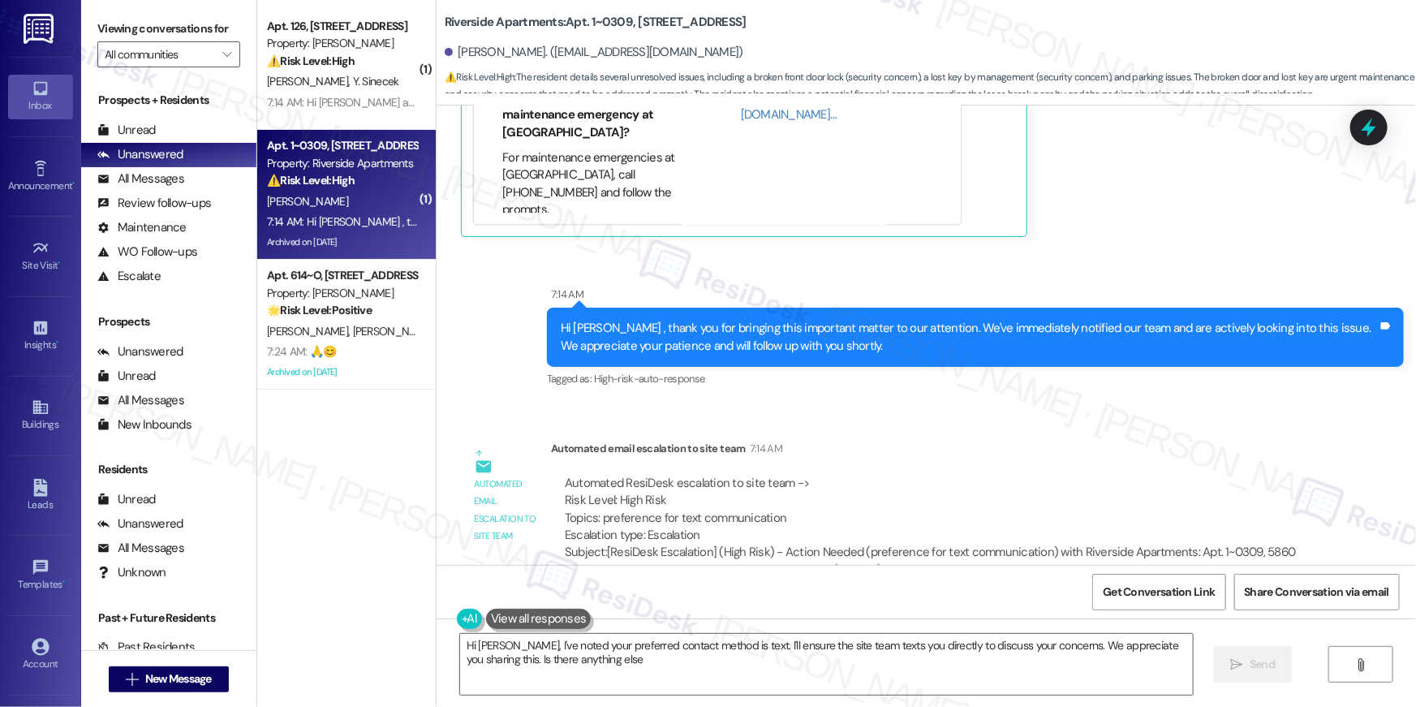
type textarea "Hi Theodor, I've noted your preferred contact method is text. I'll ensure the s…"
click at [1164, 585] on span "Get Conversation Link" at bounding box center [1159, 591] width 112 height 17
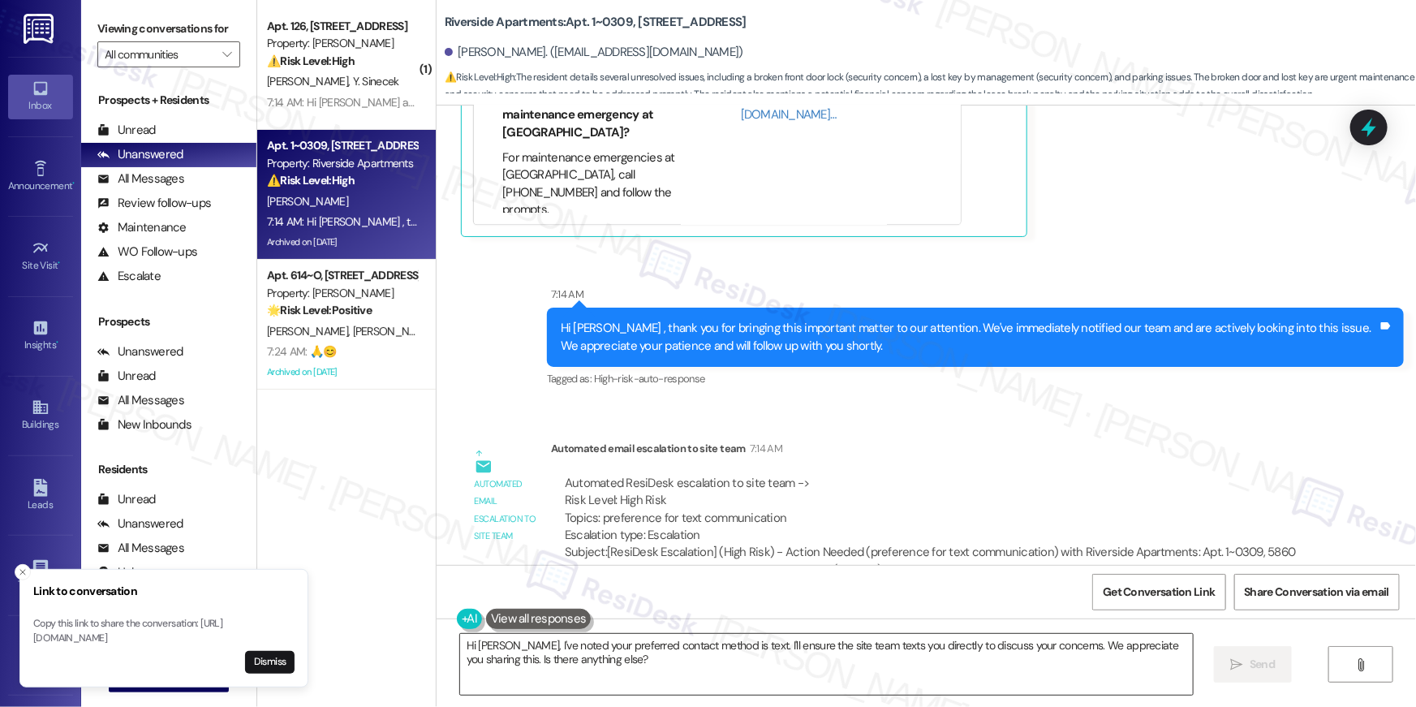
click at [1029, 678] on textarea "Hi Theodor, I've noted your preferred contact method is text. I'll ensure the s…" at bounding box center [826, 664] width 733 height 61
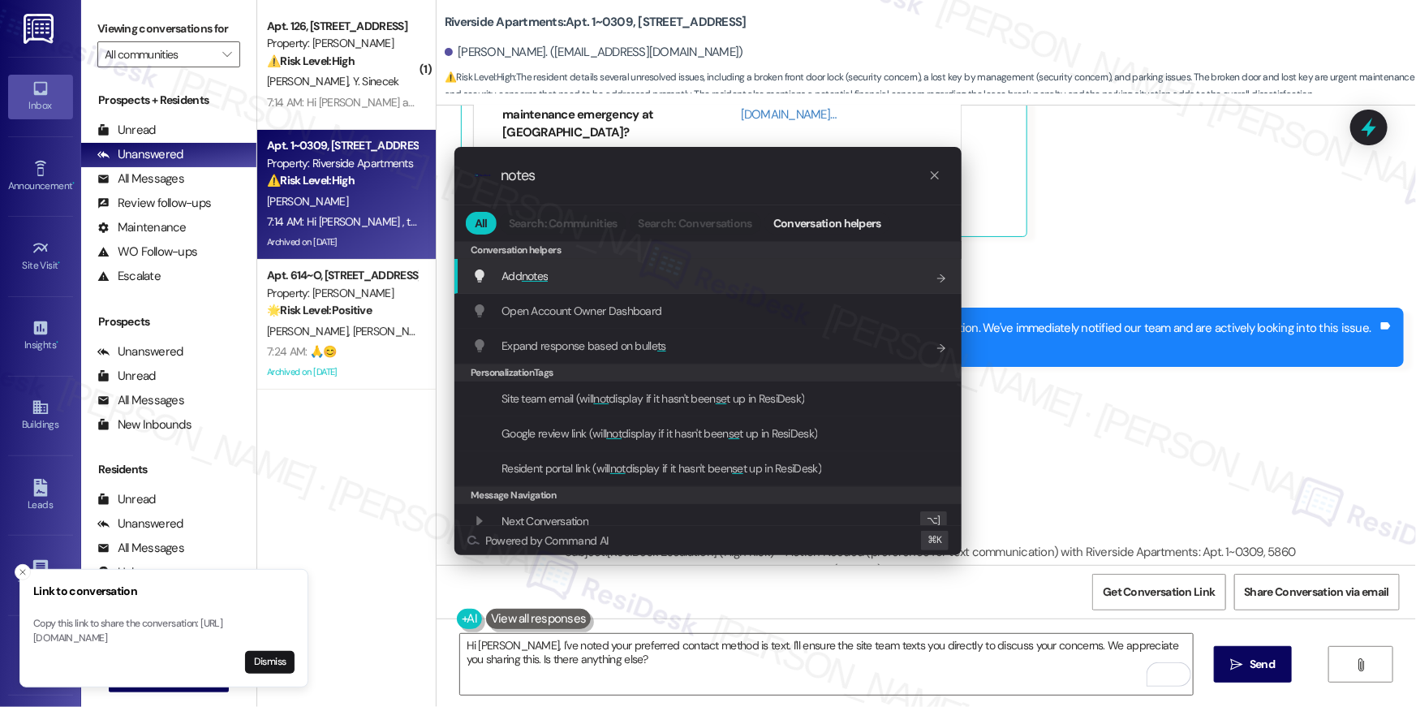
type input "notes"
click at [727, 275] on div "Add notes Add shortcut" at bounding box center [709, 276] width 475 height 18
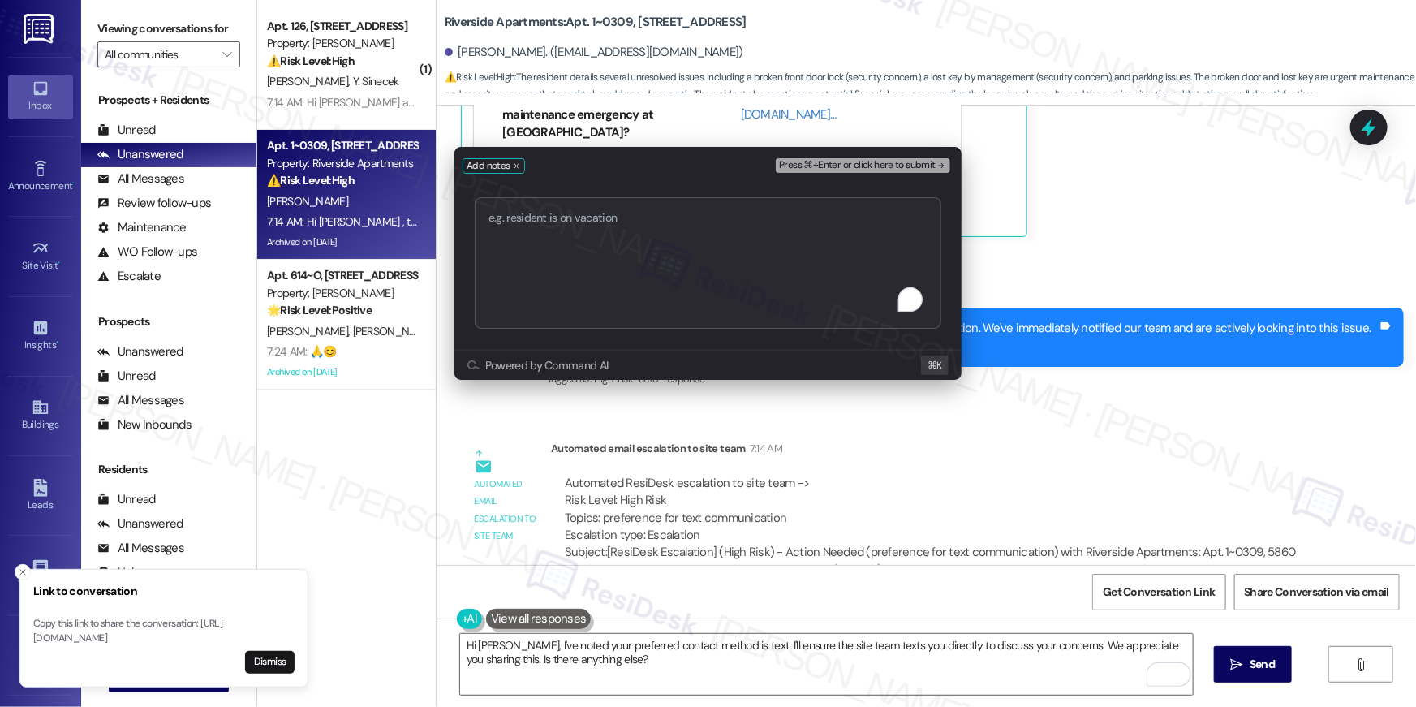
click at [725, 279] on textarea "To enrich screen reader interactions, please activate Accessibility in Grammarl…" at bounding box center [708, 262] width 467 height 131
type textarea "Escalated to the site team for further assistance."
click at [817, 158] on button "Press ⌘+Enter or click here to submit" at bounding box center [863, 165] width 174 height 15
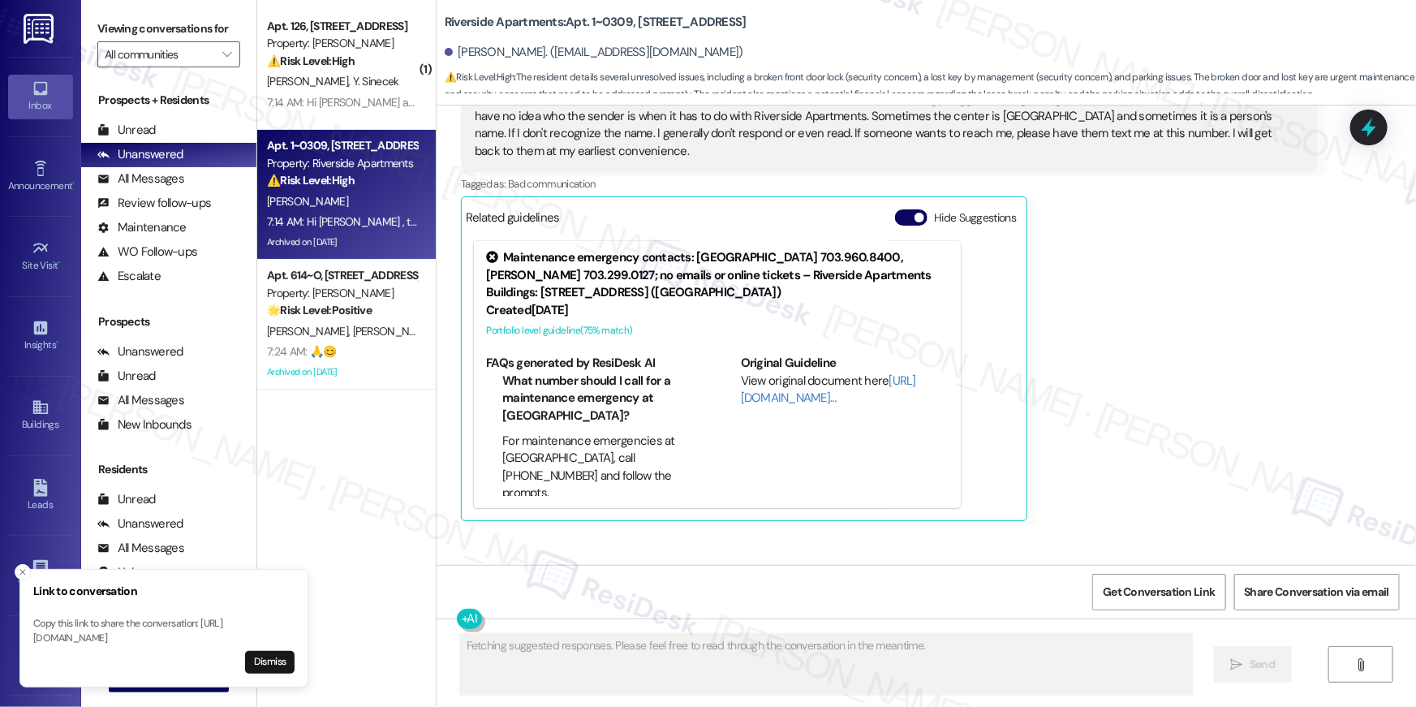
scroll to position [10767, 0]
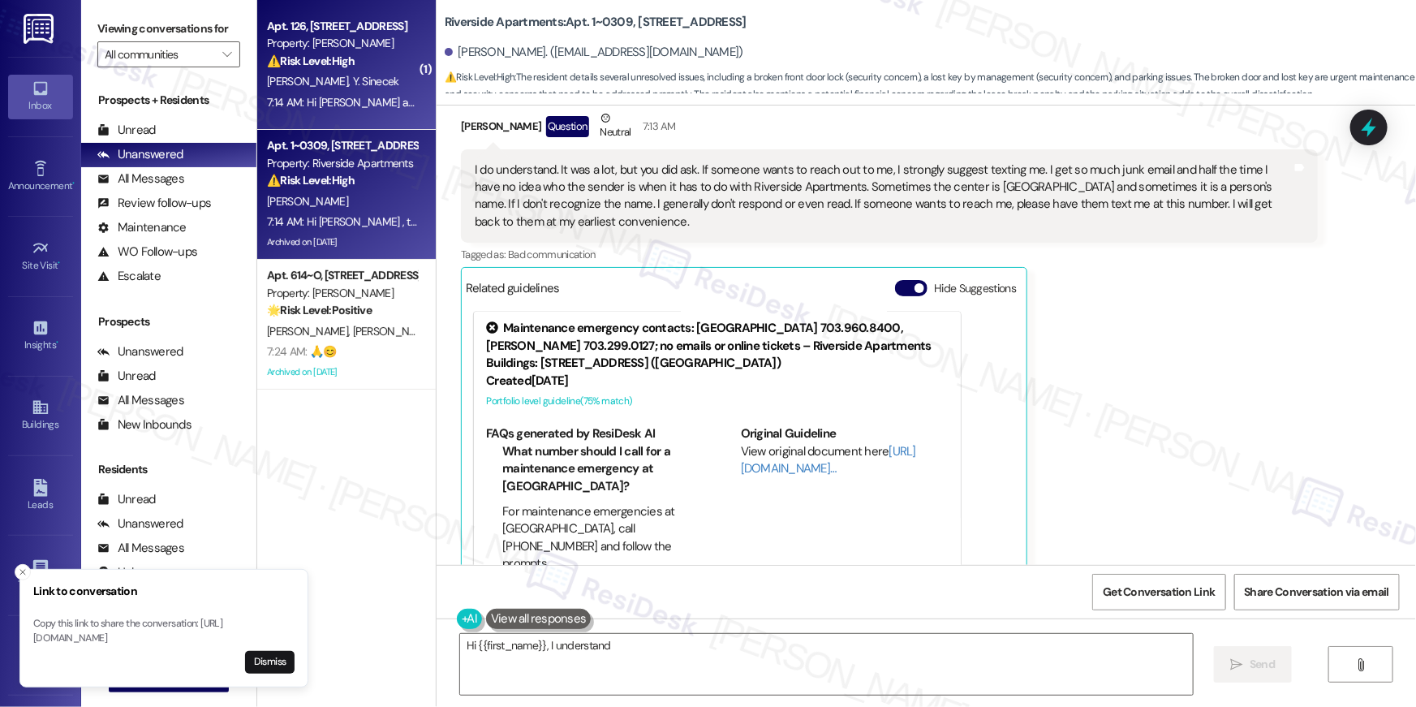
type textarea "Hi {{first_name}}, I understand you"
click at [315, 34] on div "Apt. 126, 500 North Roosevelt Blvd." at bounding box center [342, 26] width 150 height 17
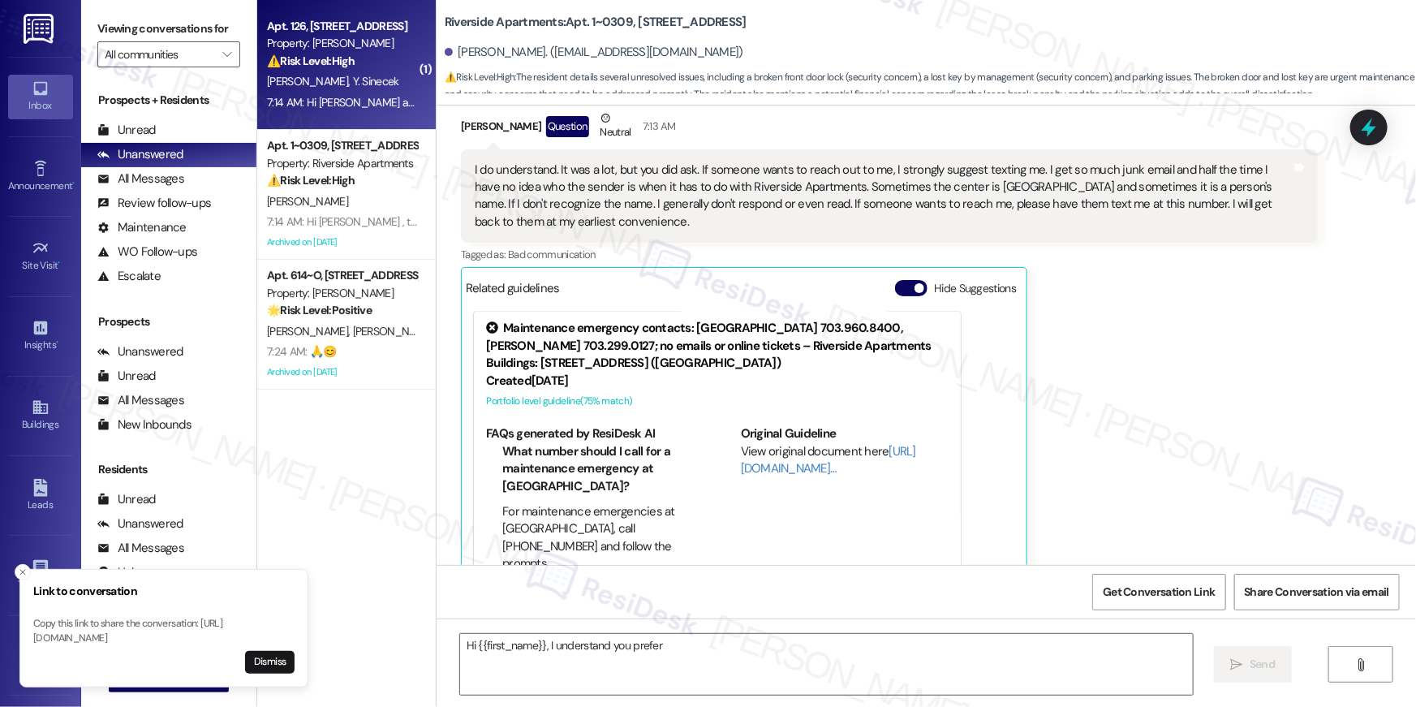
type textarea "Hi {{first_name}}, I understand you prefer"
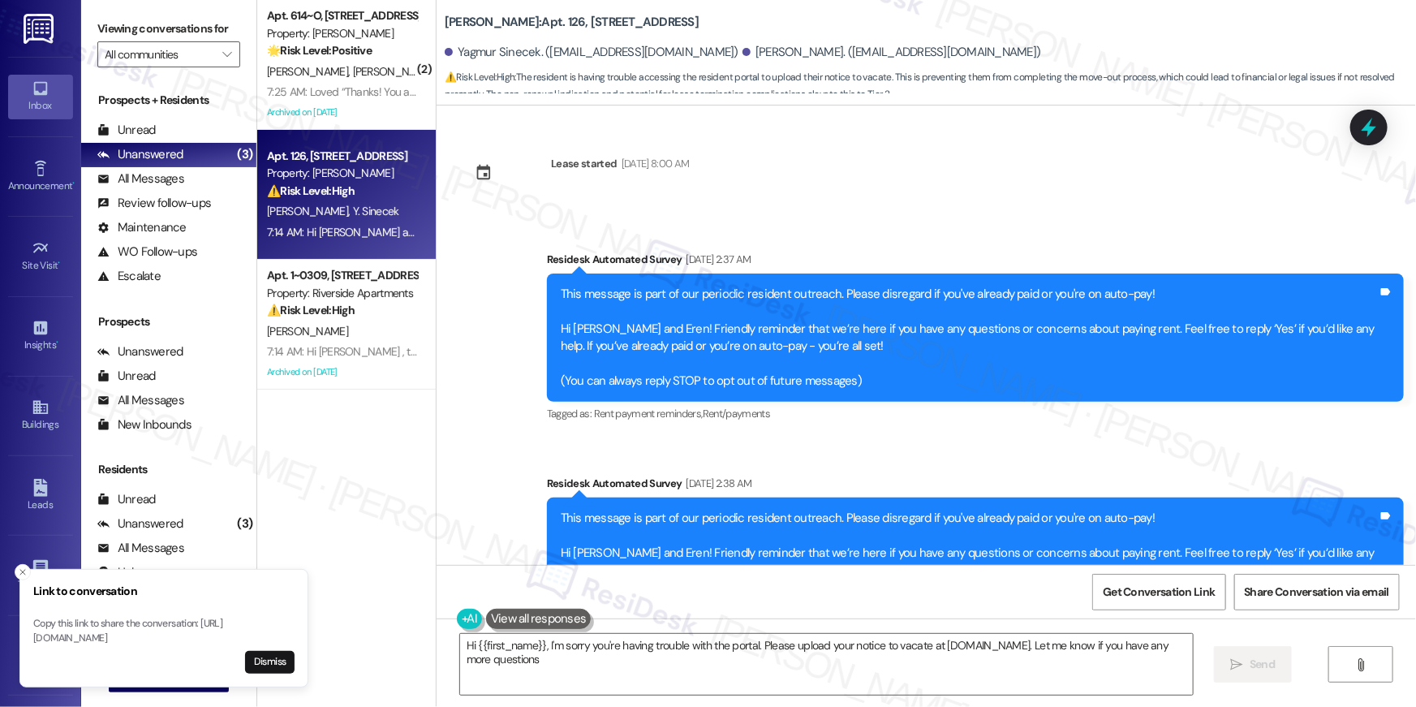
type textarea "Hi {{first_name}}, I'm sorry you're having trouble with the portal. Please uplo…"
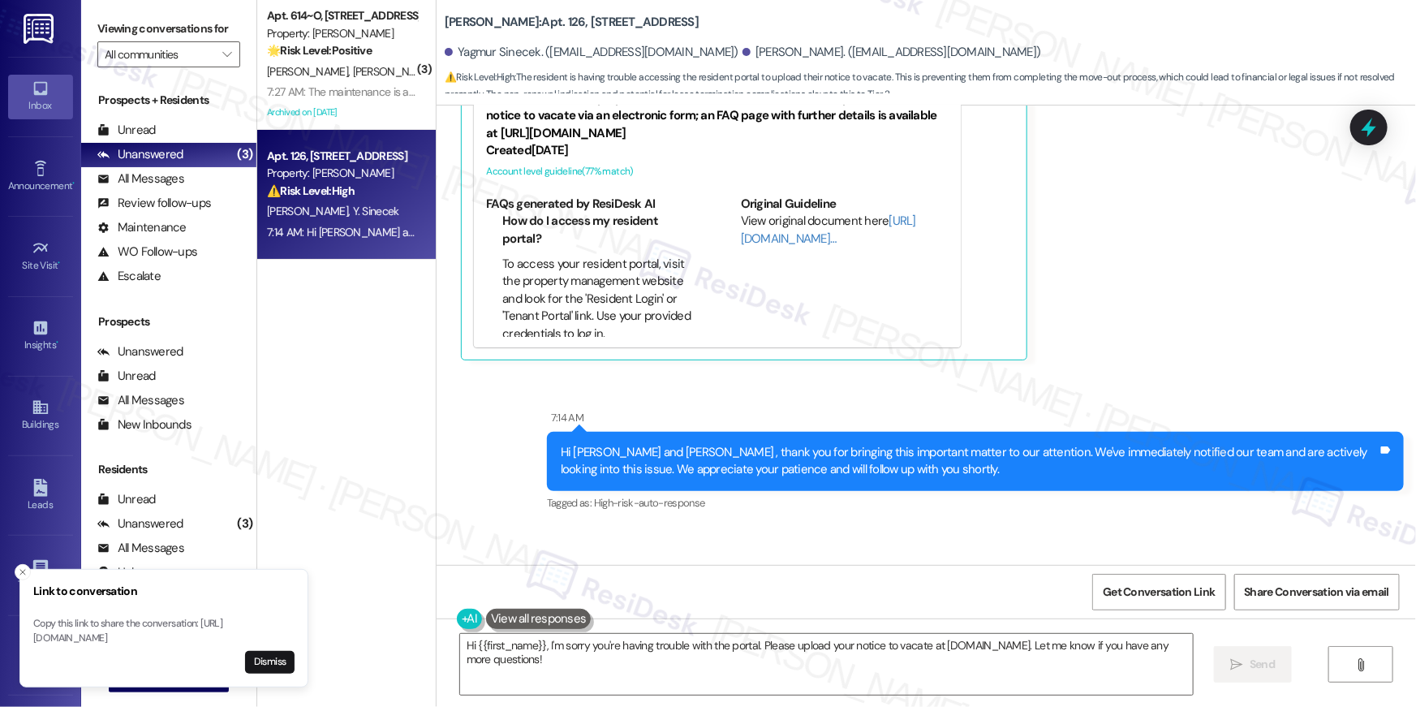
scroll to position [12998, 0]
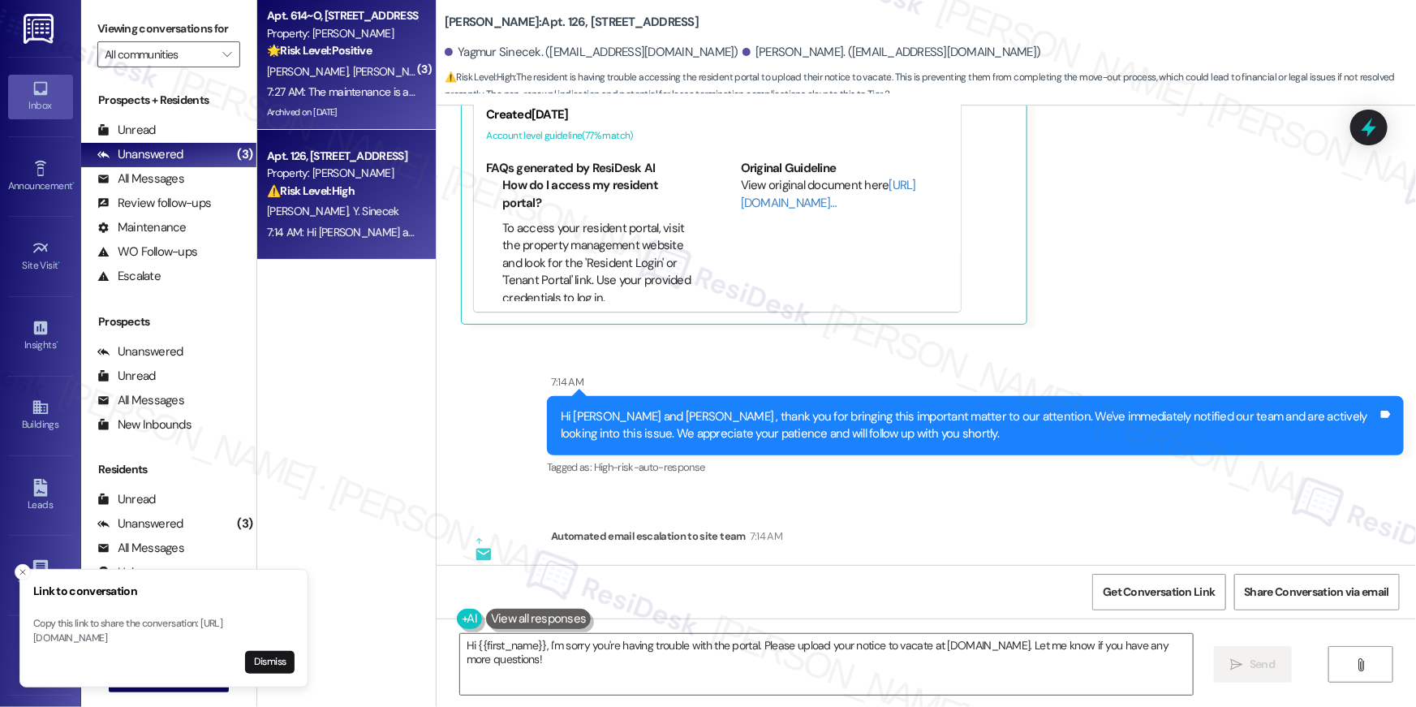
click at [312, 104] on div "Archived on 06/05/2024" at bounding box center [341, 112] width 153 height 20
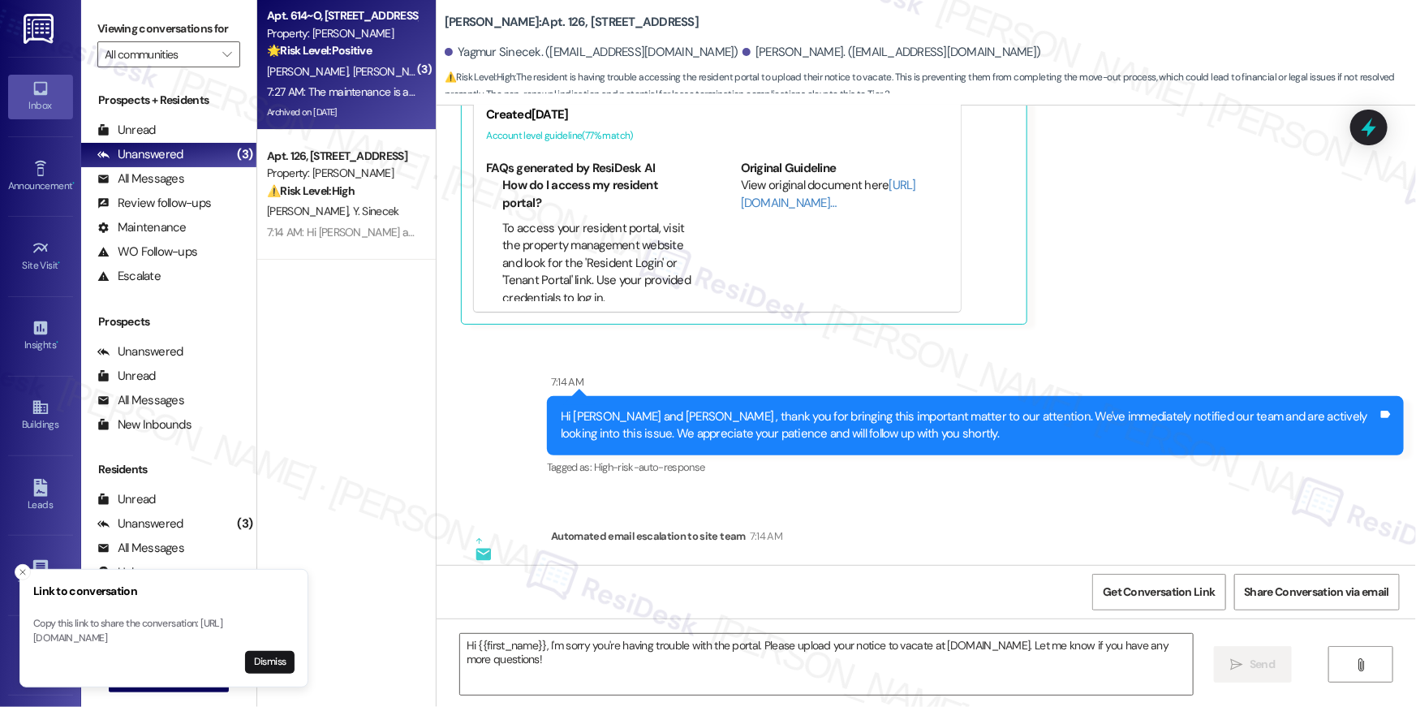
type textarea "Fetching suggested responses. Please feel free to read through the conversation…"
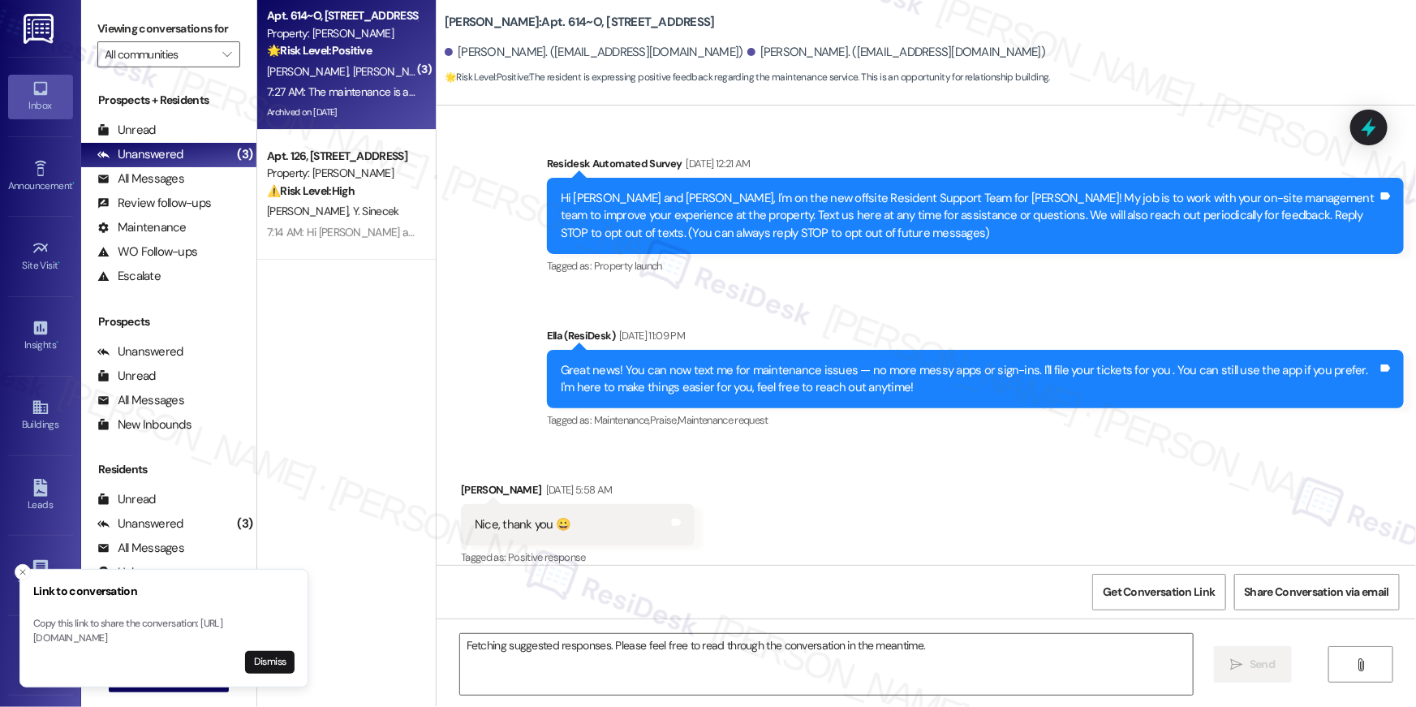
scroll to position [17237, 0]
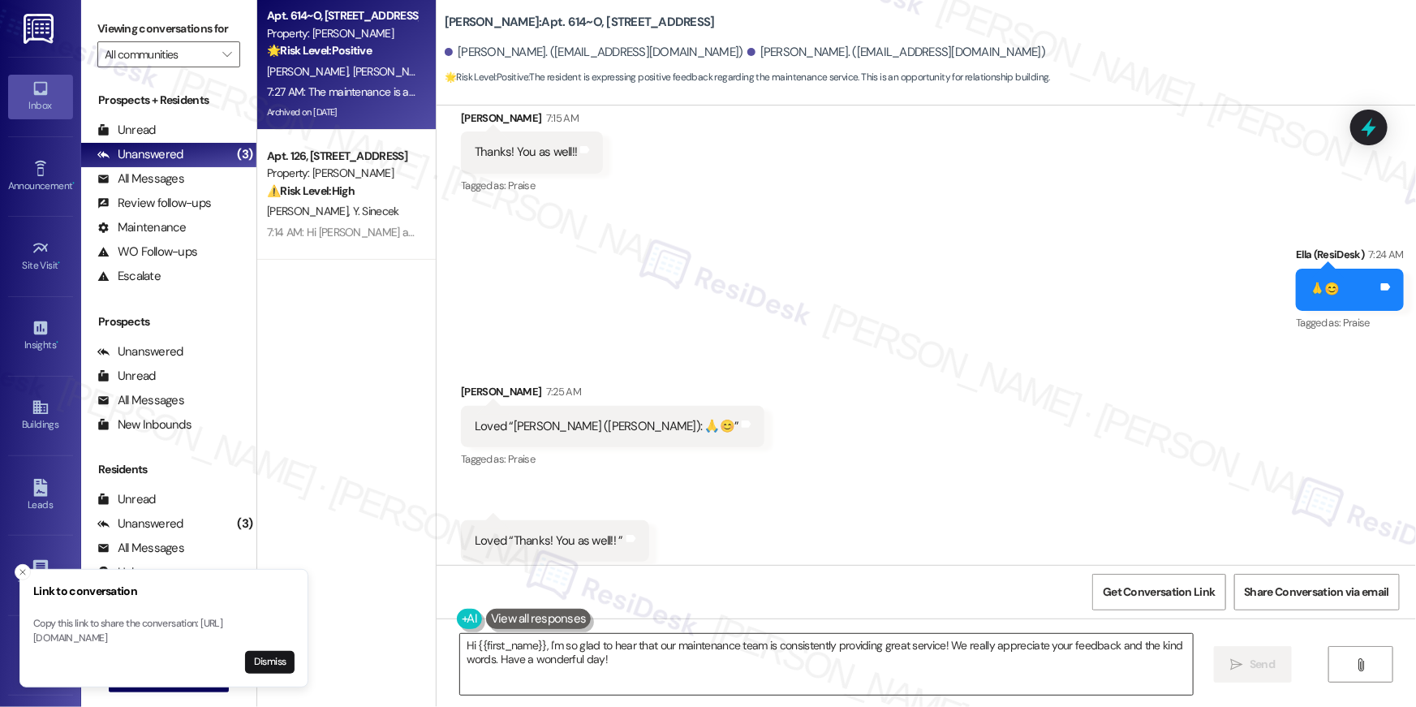
click at [712, 669] on textarea "Hi {{first_name}}, I'm so glad to hear that our maintenance team is consistentl…" at bounding box center [826, 664] width 733 height 61
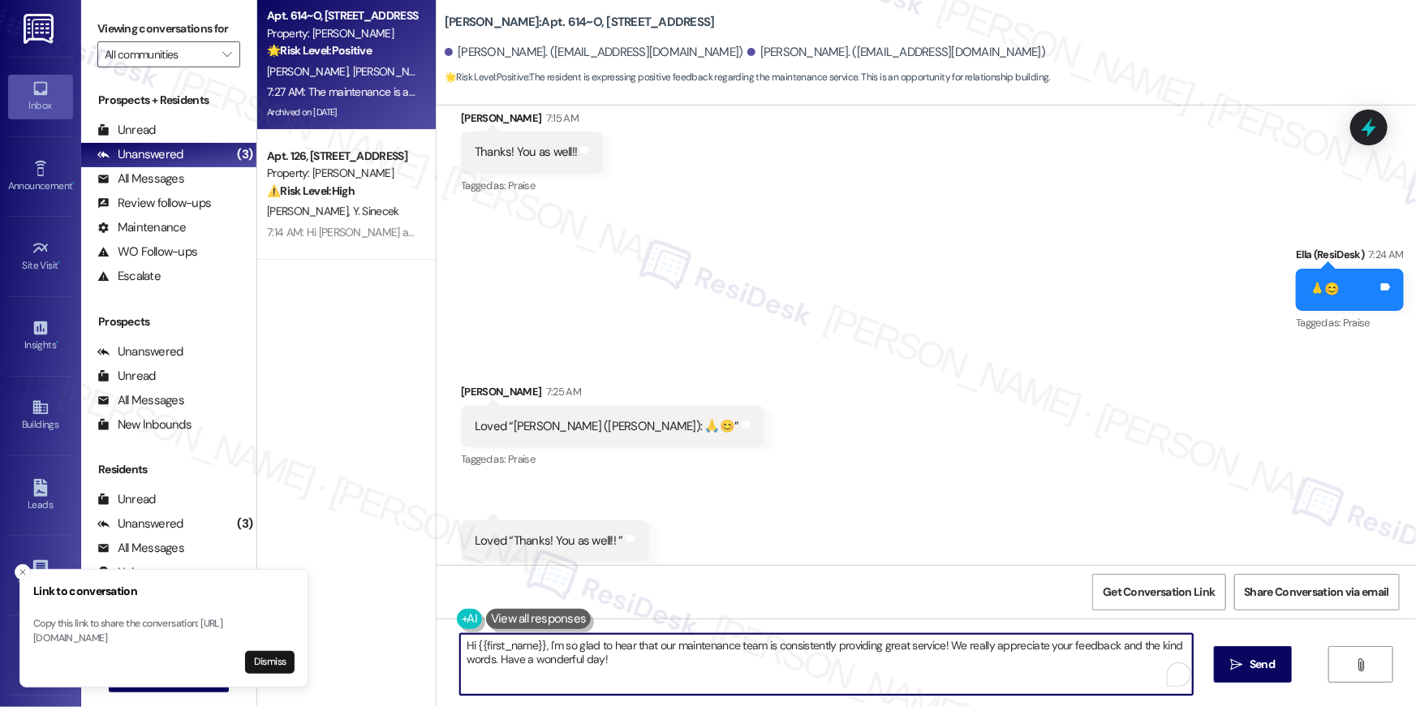
click at [712, 669] on textarea "Hi {{first_name}}, I'm so glad to hear that our maintenance team is consistentl…" at bounding box center [826, 664] width 733 height 61
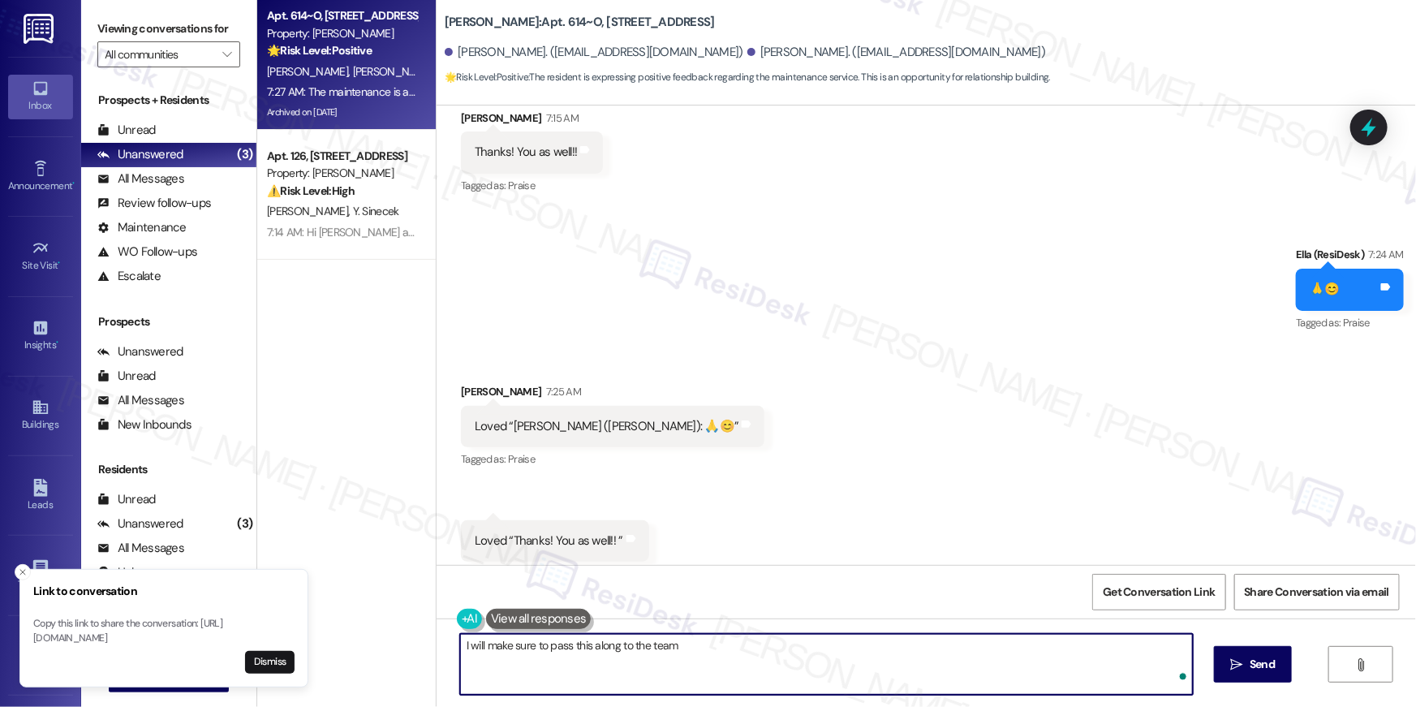
type textarea "I will make sure to pass this along to the team!"
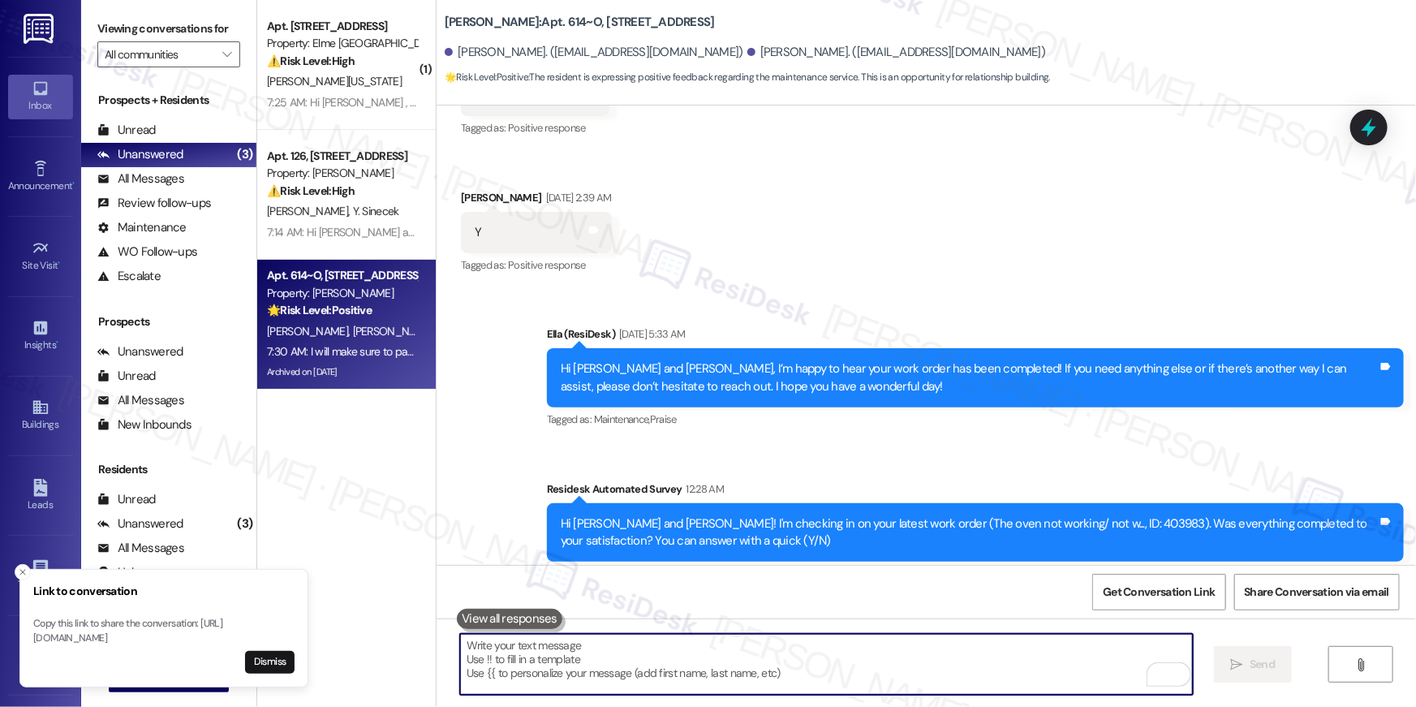
scroll to position [15357, 0]
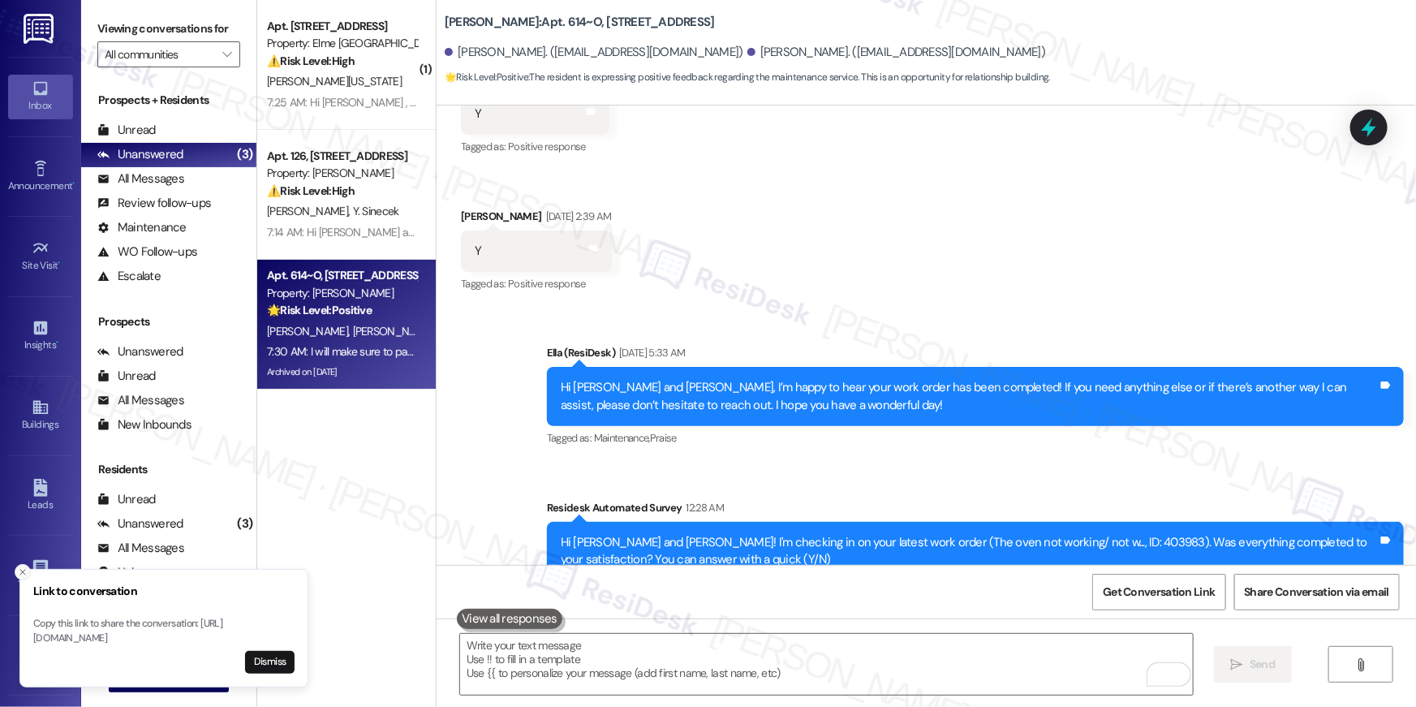
click at [25, 567] on icon "Close toast" at bounding box center [23, 572] width 10 height 10
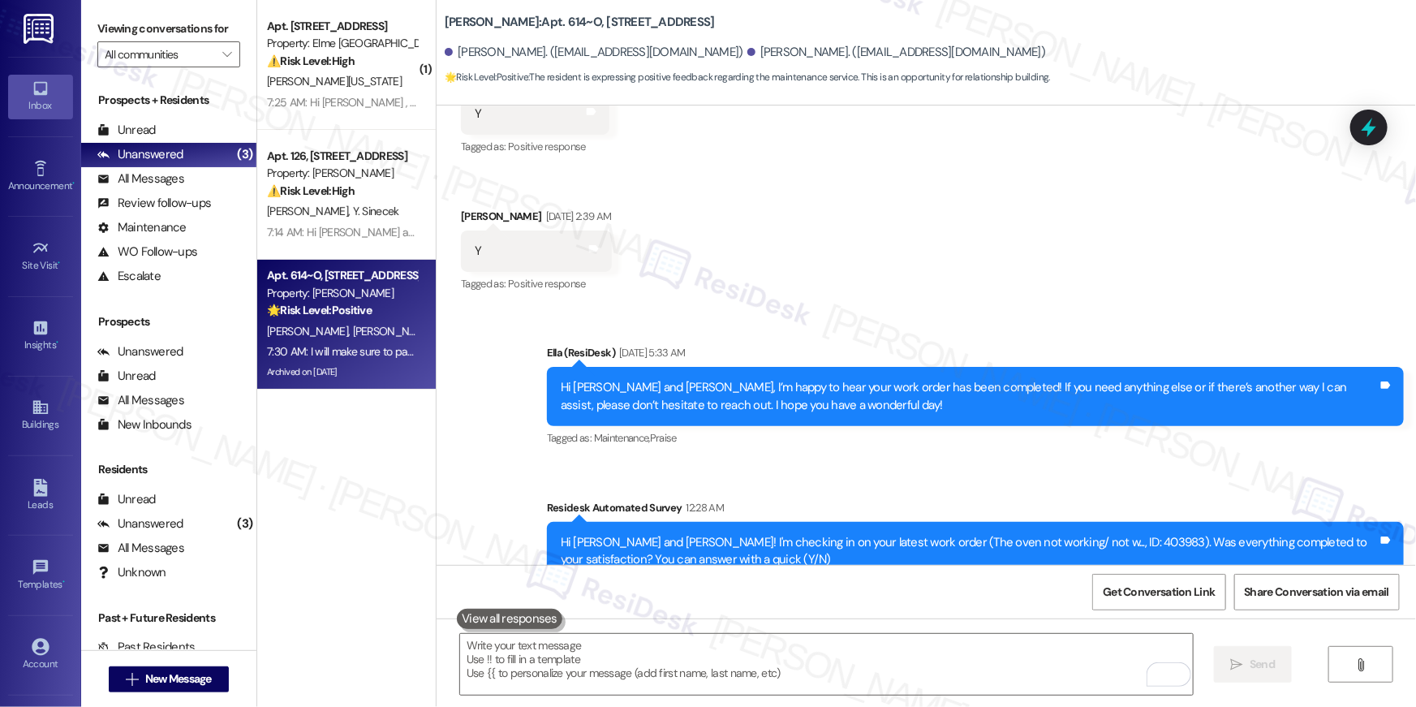
drag, startPoint x: 704, startPoint y: 16, endPoint x: 437, endPoint y: 19, distance: 267.0
click at [445, 19] on div "Elme Dulles: Apt. 614~O, 13690 Legacy Circle" at bounding box center [607, 22] width 325 height 20
copy b "lme Dulles: Apt. 614~O, 13690 Legacy Circle"
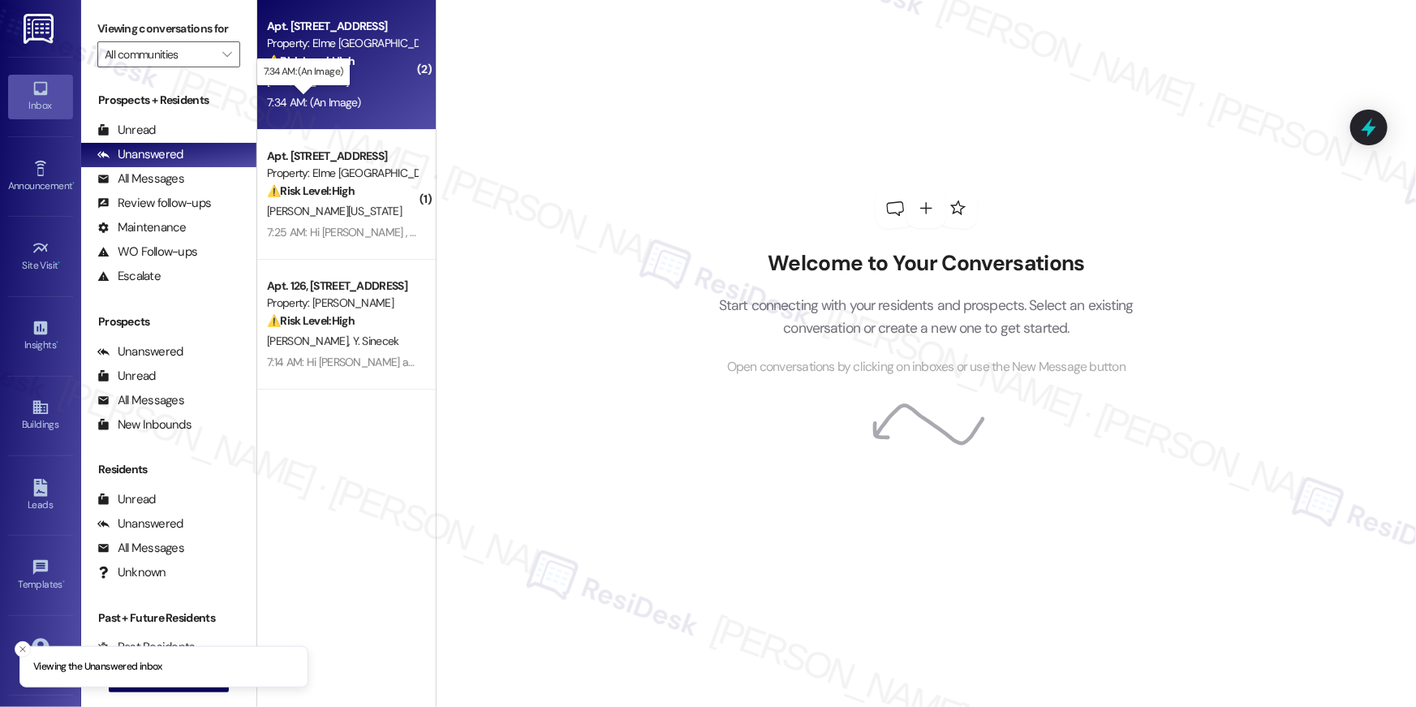
click at [333, 97] on div "7:34 AM: (An Image) 7:34 AM: (An Image)" at bounding box center [314, 102] width 94 height 15
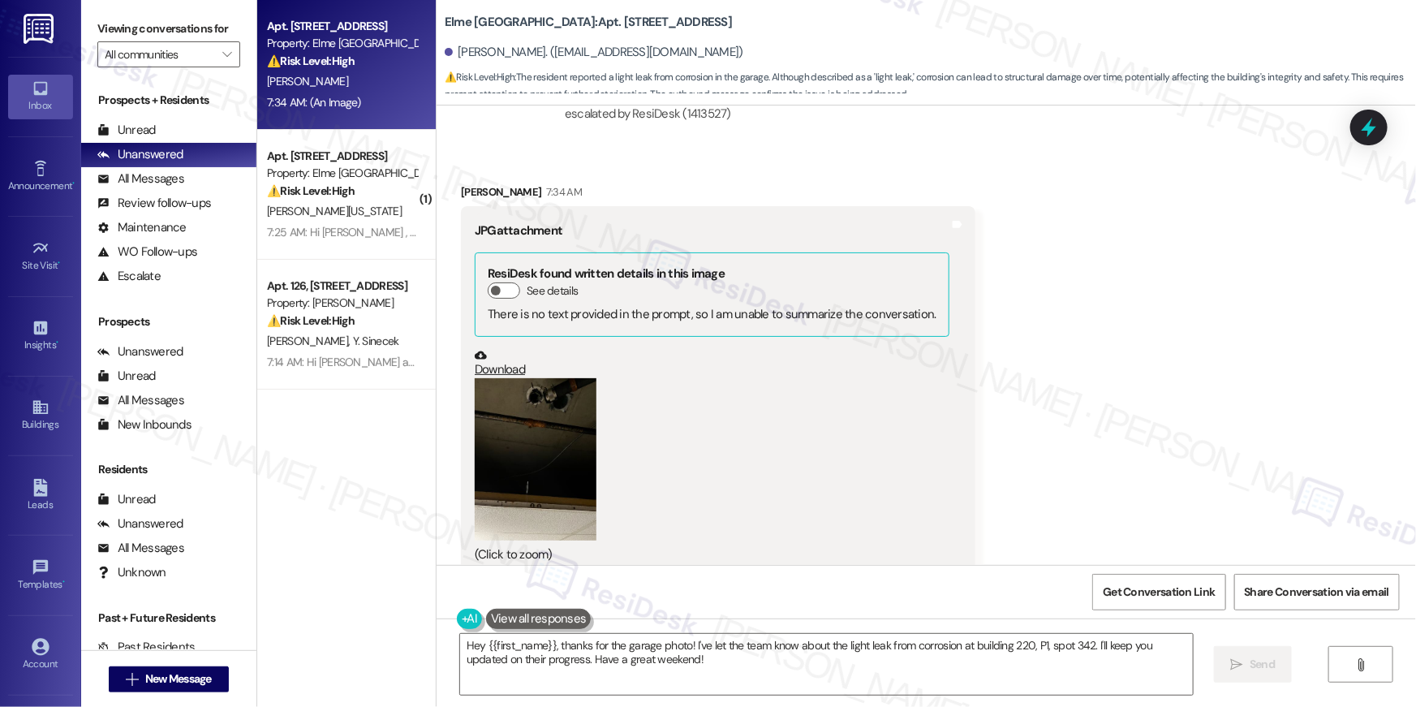
scroll to position [10765, 0]
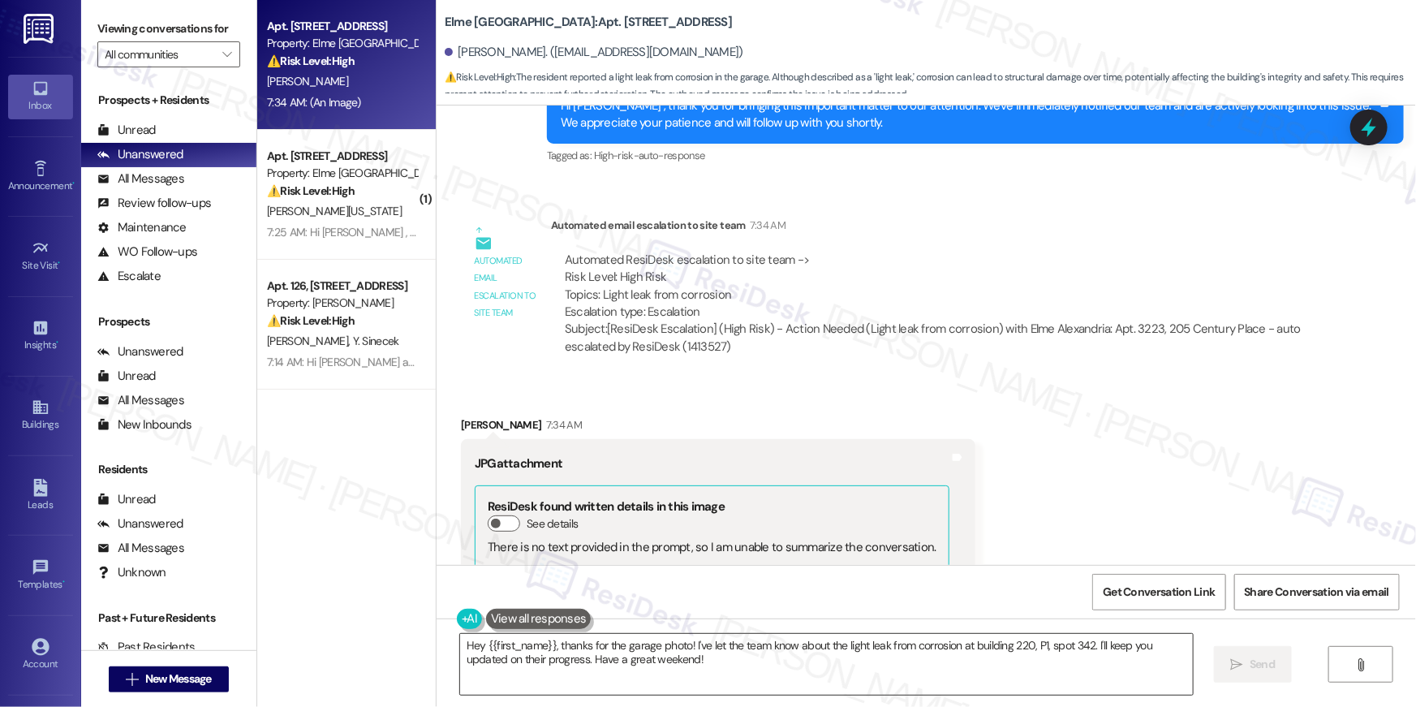
click at [708, 680] on textarea "Hey {{first_name}}, thanks for the garage photo! I've let the team know about t…" at bounding box center [826, 664] width 733 height 61
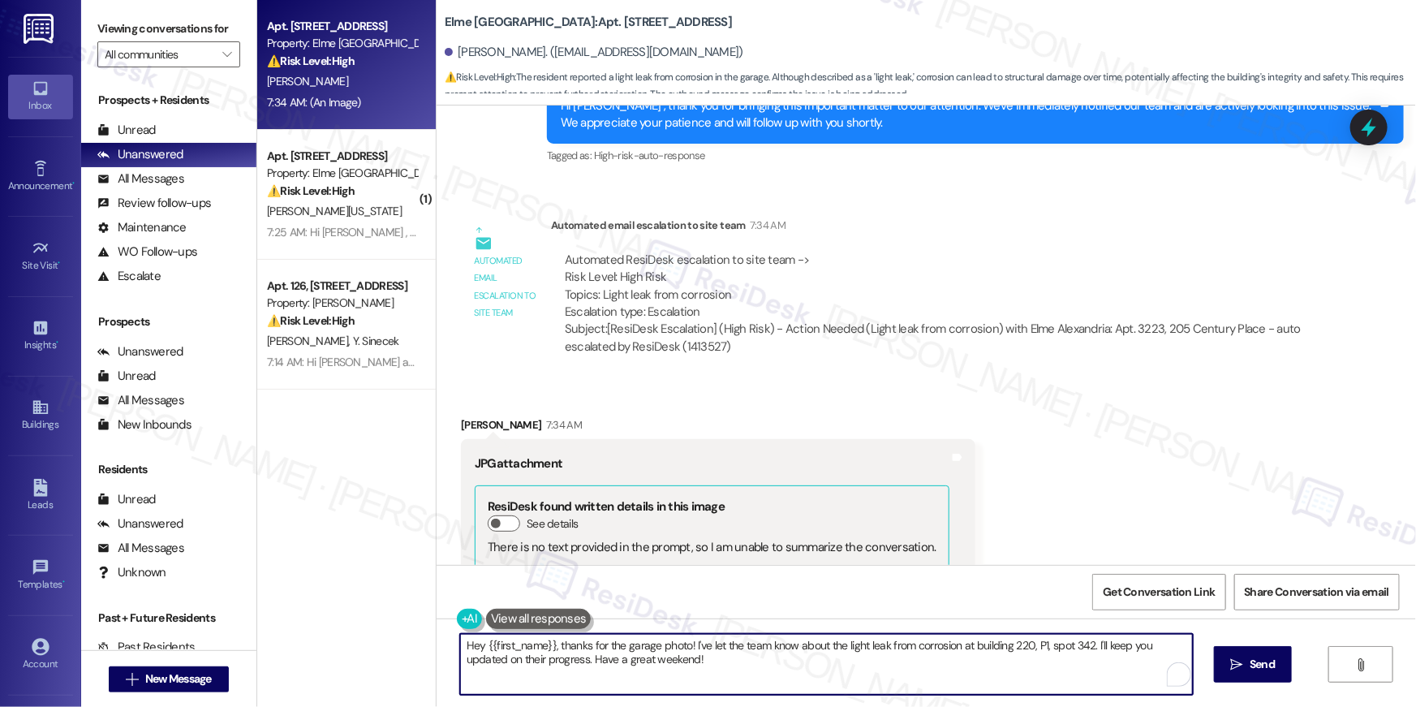
click at [712, 669] on textarea "Hey {{first_name}}, thanks for the garage photo! I've let the team know about t…" at bounding box center [826, 664] width 733 height 61
drag, startPoint x: 714, startPoint y: 669, endPoint x: 690, endPoint y: 645, distance: 33.3
click at [690, 645] on textarea "Hey {{first_name}}, thanks for the garage photo! I've let the team know about t…" at bounding box center [826, 664] width 733 height 61
type textarea "Hey {{first_name}}, thanks for the garage photo! I'll make sure to pass this al…"
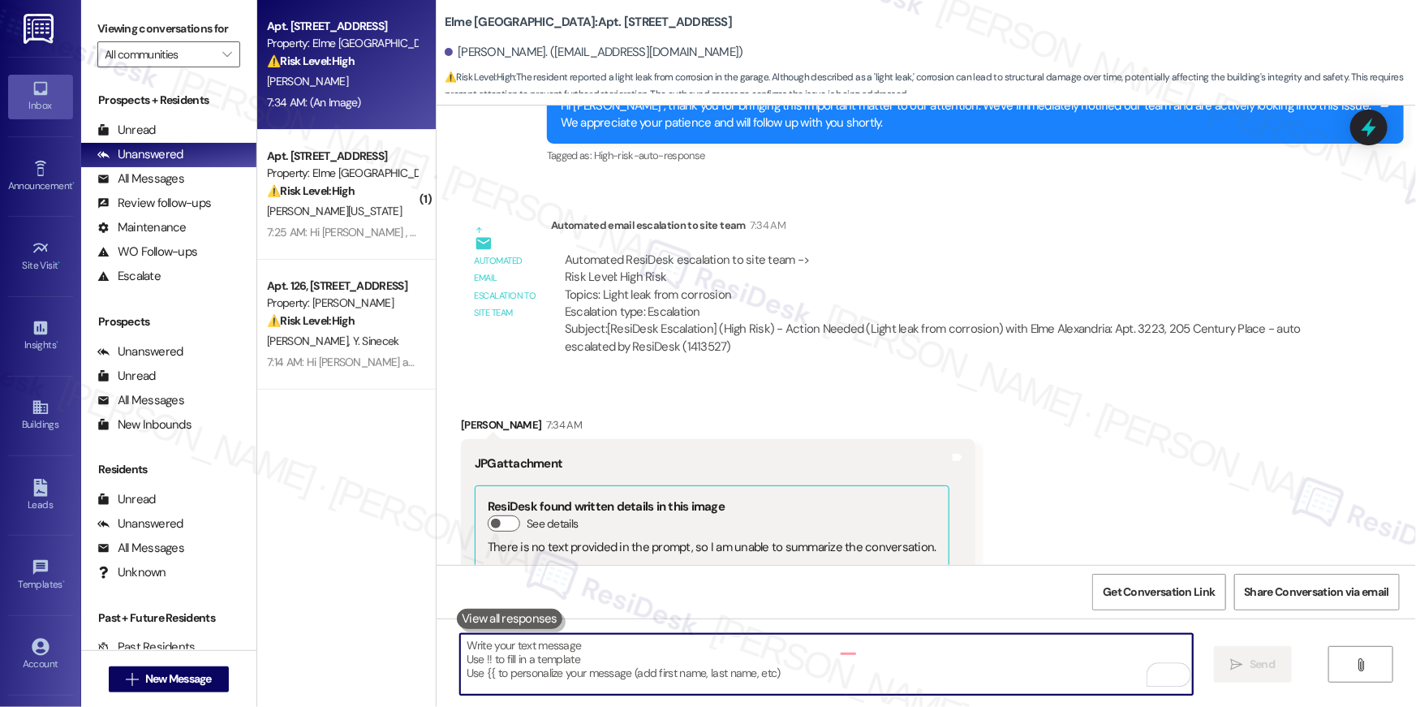
scroll to position [10998, 0]
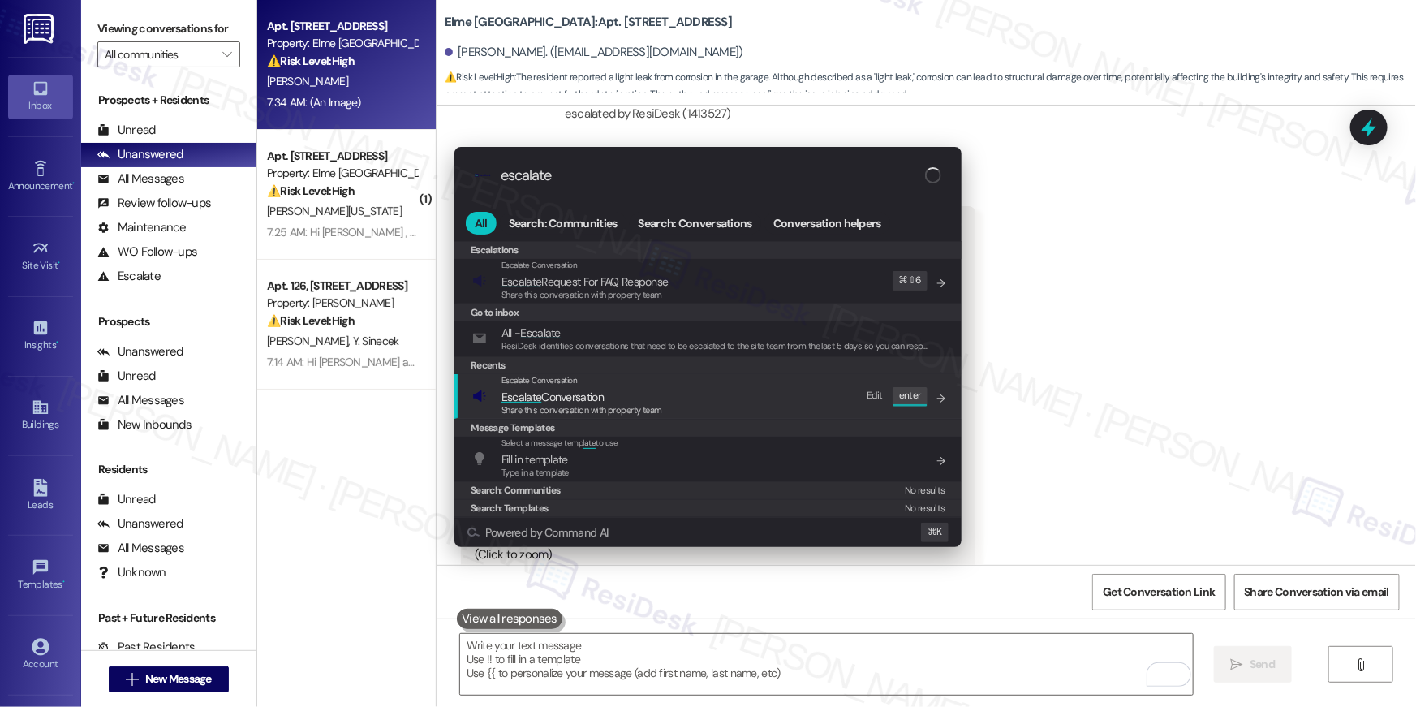
type input "escalate"
click at [611, 414] on span "Share this conversation with property team" at bounding box center [581, 409] width 161 height 11
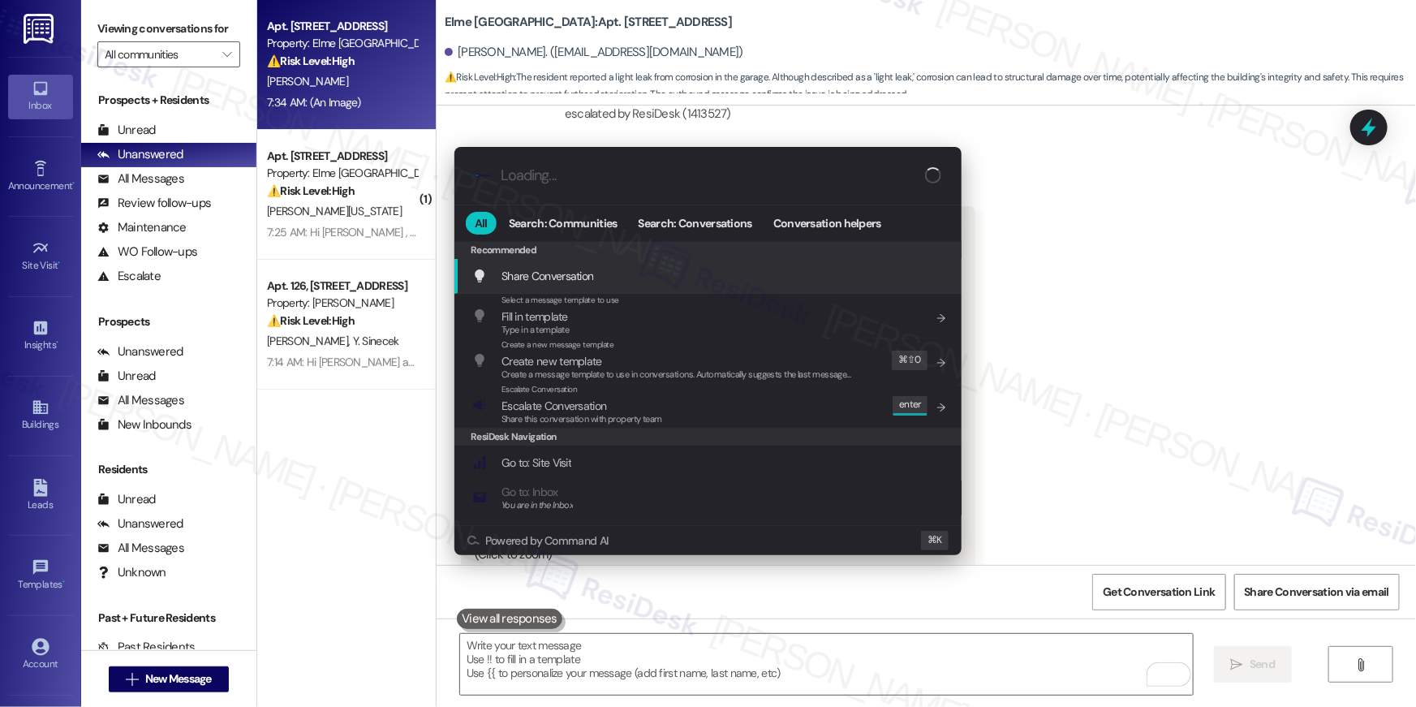
click at [1173, 345] on div ".cls-1{fill:#0a055f;}.cls-2{fill:#0cc4c4;} resideskLogoBlueOrange All Search: C…" at bounding box center [708, 353] width 1416 height 707
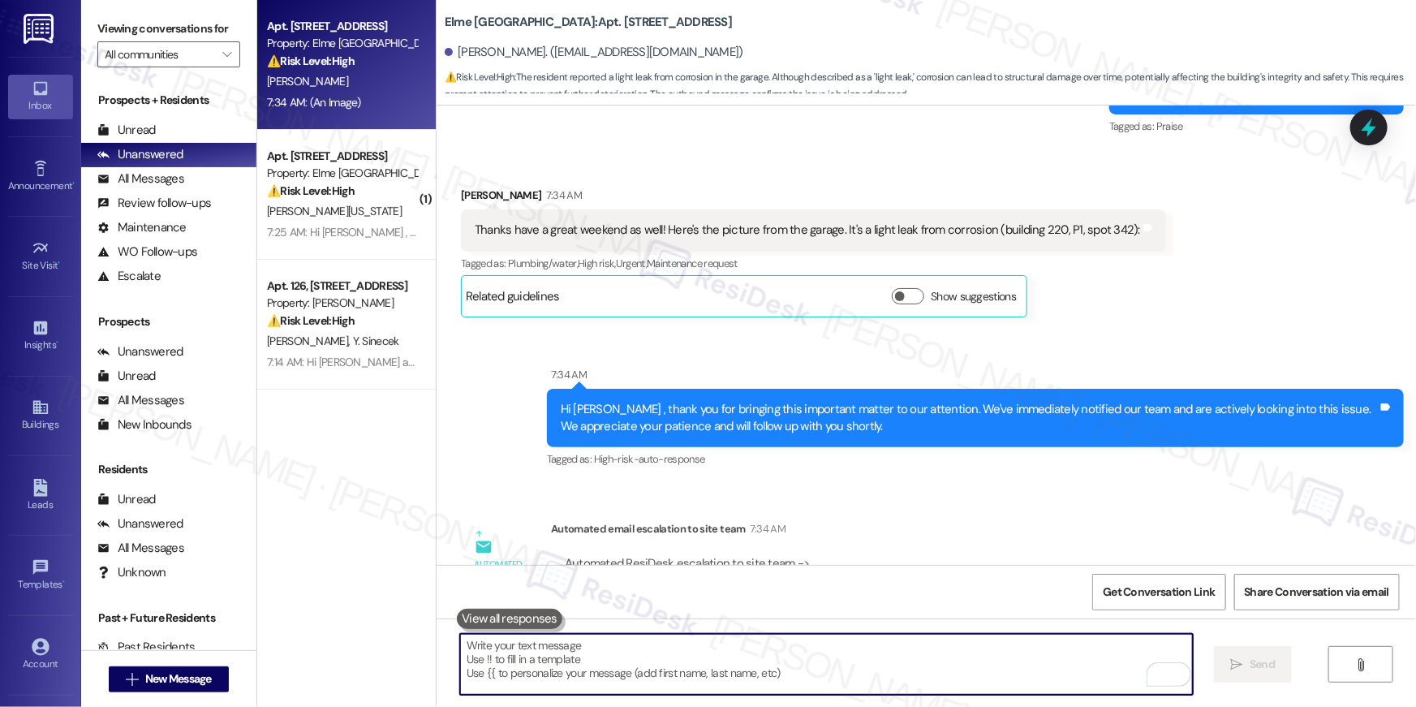
scroll to position [10459, 0]
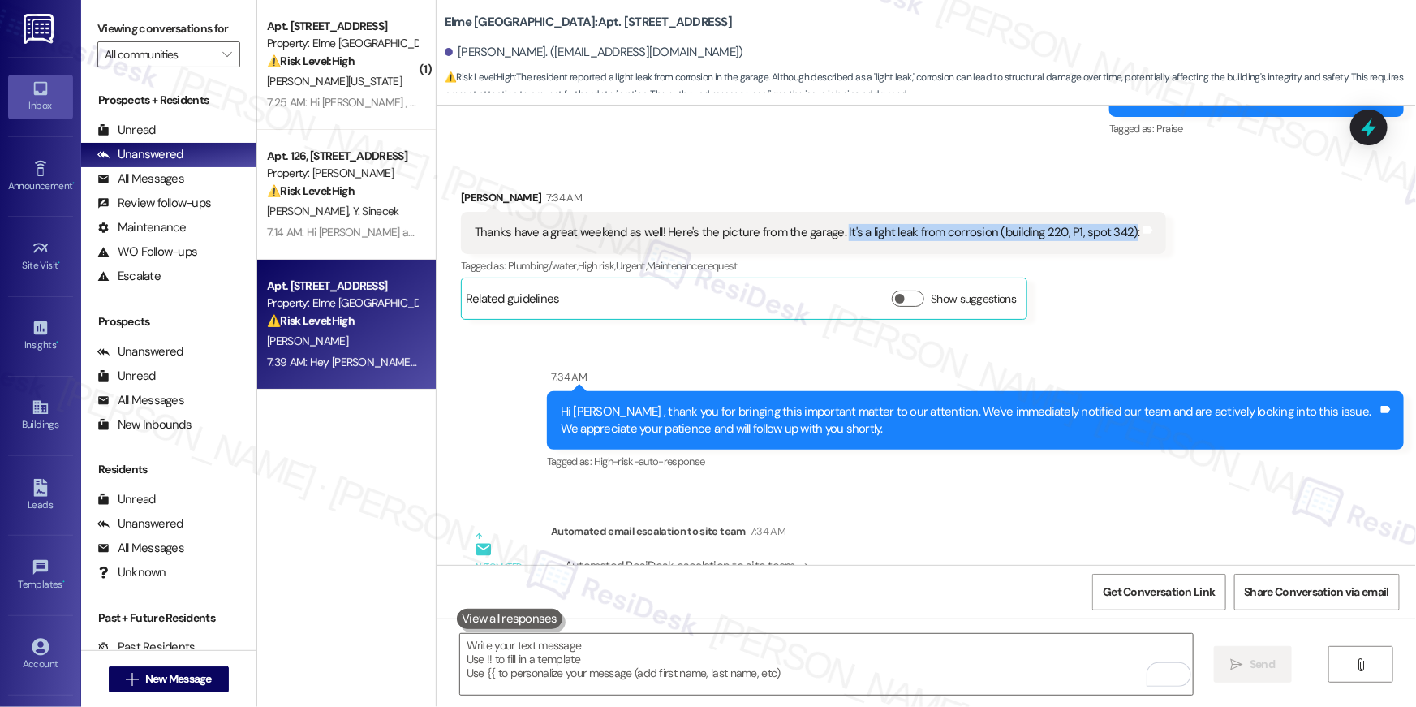
drag, startPoint x: 828, startPoint y: 210, endPoint x: 1110, endPoint y: 215, distance: 281.6
click at [1110, 224] on div "Thanks have a great weekend as well! Here's the picture from the garage. It's a…" at bounding box center [807, 232] width 665 height 17
copy div "It's a light leak from corrosion (building 220, P1, spot 342)"
click at [809, 652] on textarea "To enrich screen reader interactions, please activate Accessibility in Grammarl…" at bounding box center [826, 664] width 733 height 61
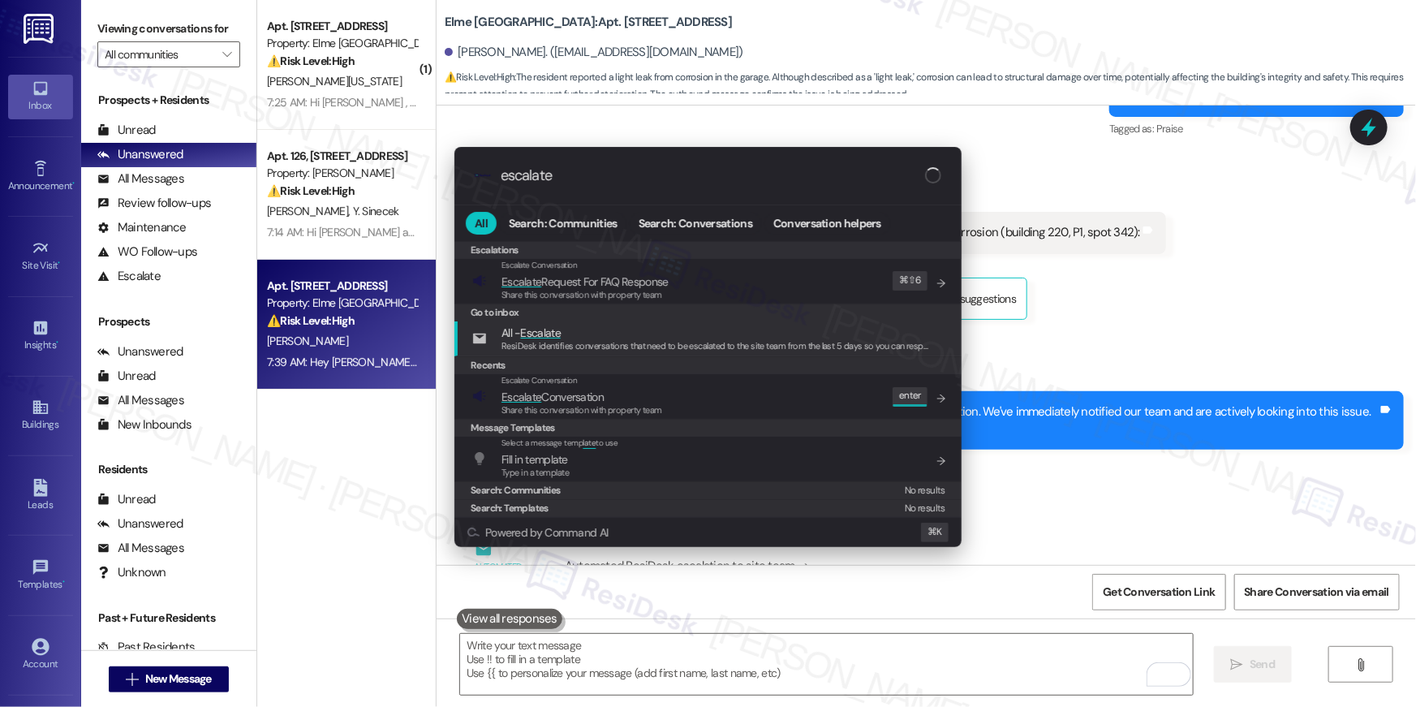
type input "escalate"
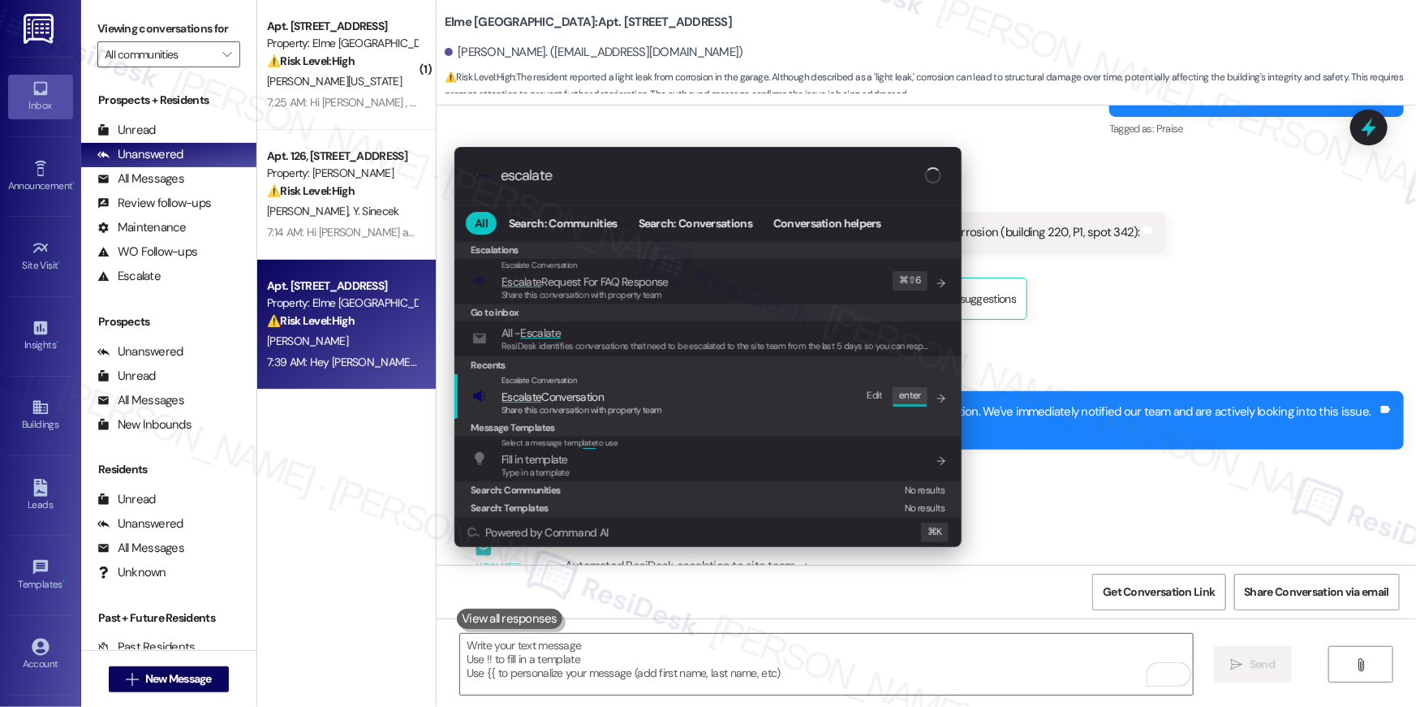
click at [571, 401] on span "Escalate Conversation" at bounding box center [552, 396] width 102 height 15
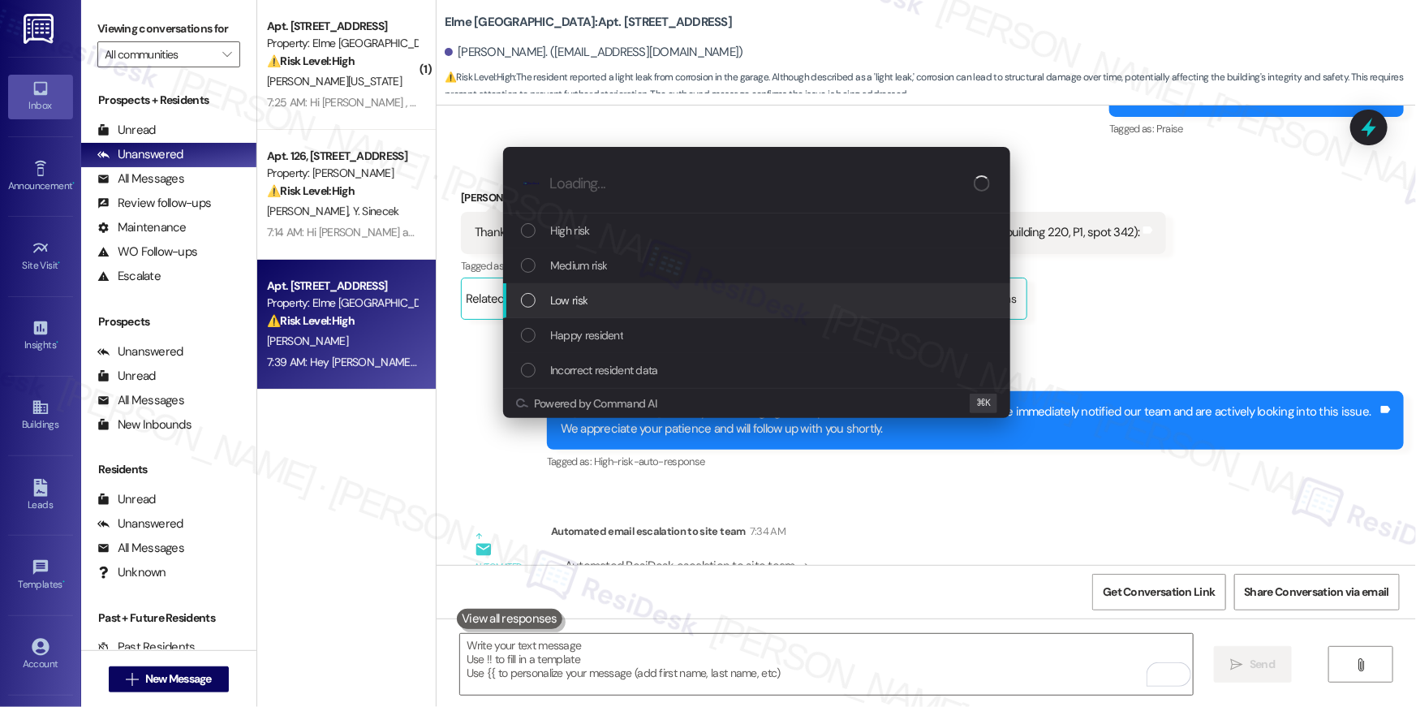
click at [618, 286] on div "Low risk" at bounding box center [756, 300] width 507 height 35
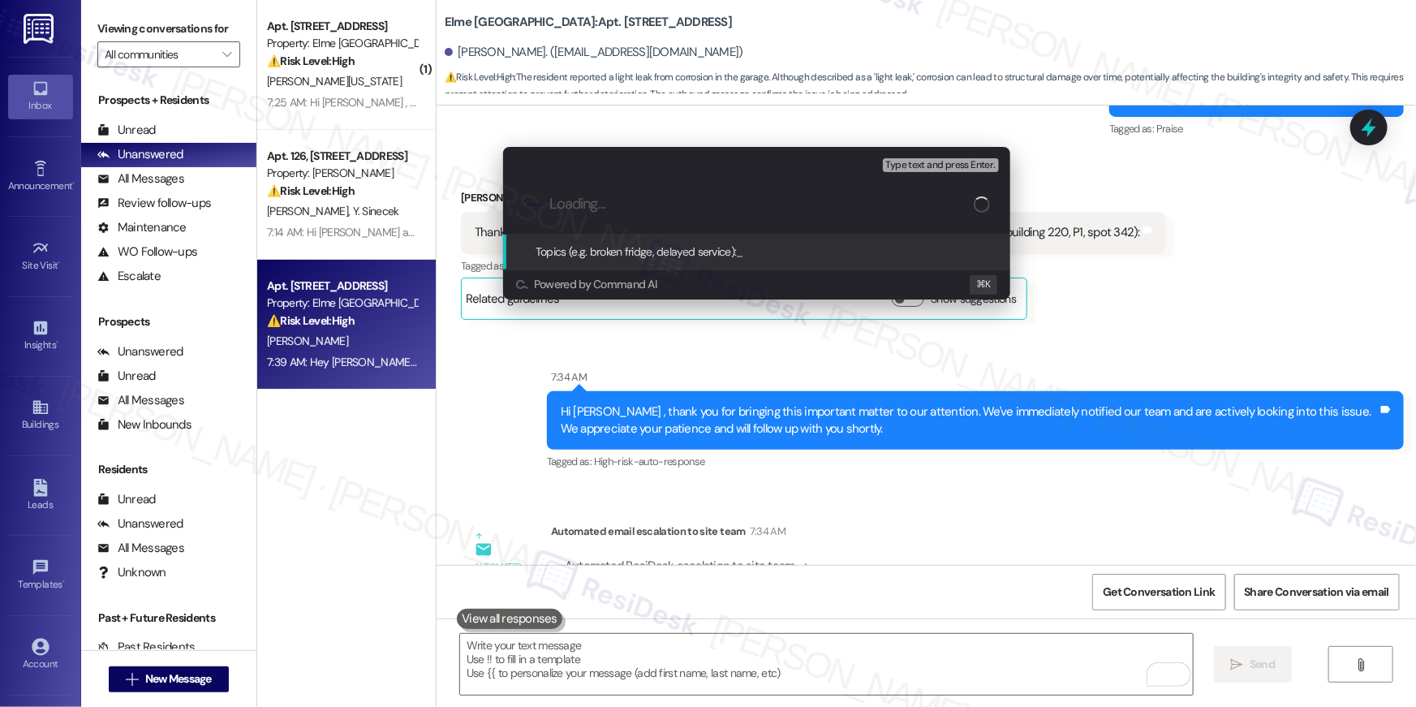
click at [566, 267] on div "Topics (e.g. broken fridge, delayed service): _" at bounding box center [756, 251] width 507 height 35
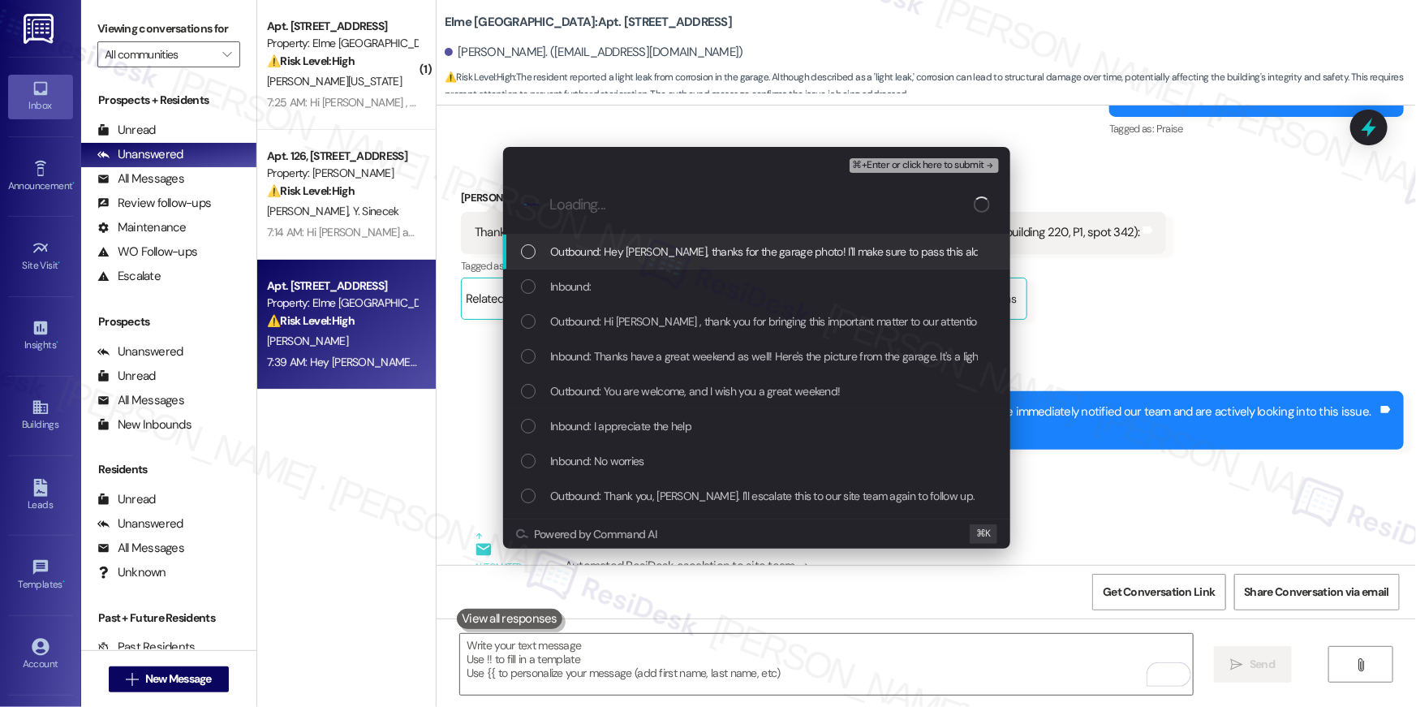
drag, startPoint x: 596, startPoint y: 252, endPoint x: 586, endPoint y: 346, distance: 94.6
click at [595, 252] on span "Outbound: Hey [PERSON_NAME], thanks for the garage photo! I'll make sure to pas…" at bounding box center [879, 252] width 658 height 18
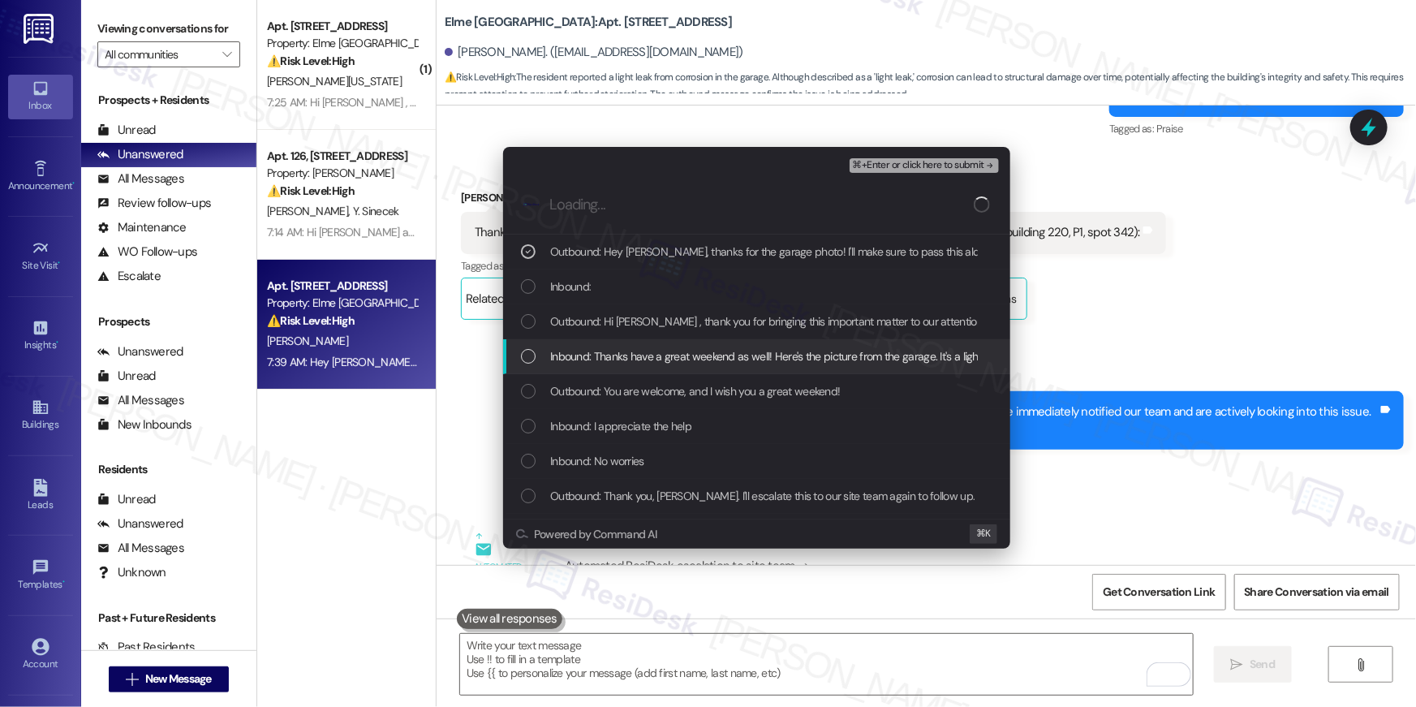
click at [586, 346] on div "Inbound: Thanks have a great weekend as well! Here's the picture from the garag…" at bounding box center [756, 356] width 507 height 35
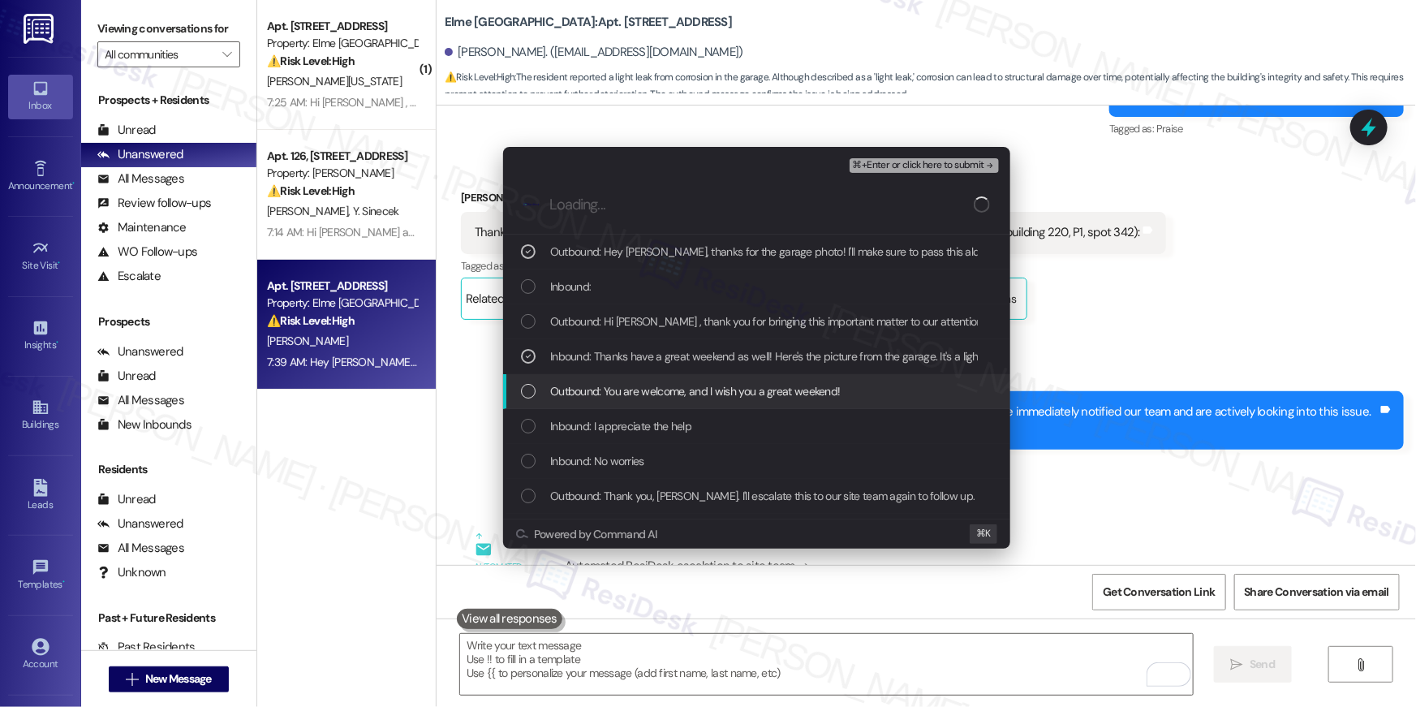
drag, startPoint x: 744, startPoint y: 404, endPoint x: 886, endPoint y: 226, distance: 228.1
click at [749, 397] on div "Outbound: You are welcome, and I wish you a great weekend!" at bounding box center [756, 391] width 507 height 35
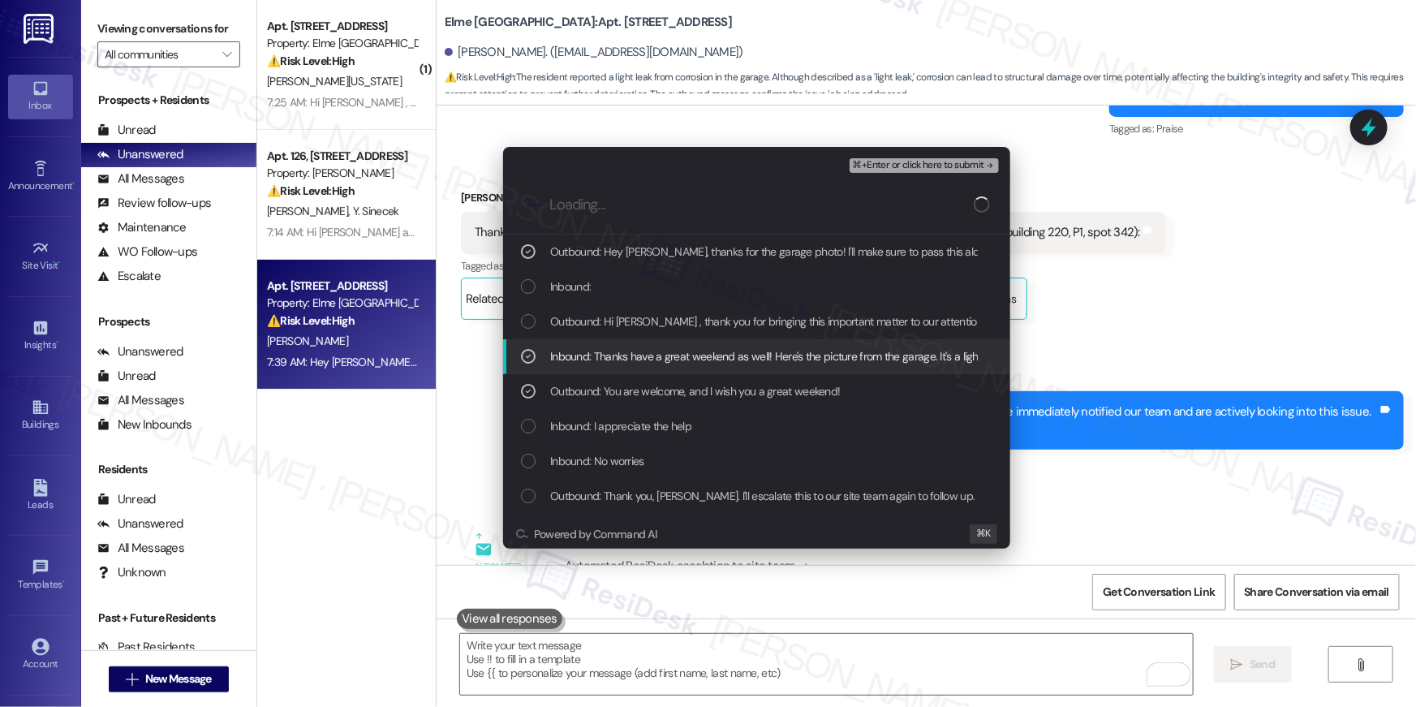
click at [938, 165] on span "⌘+Enter or click here to submit" at bounding box center [918, 165] width 131 height 11
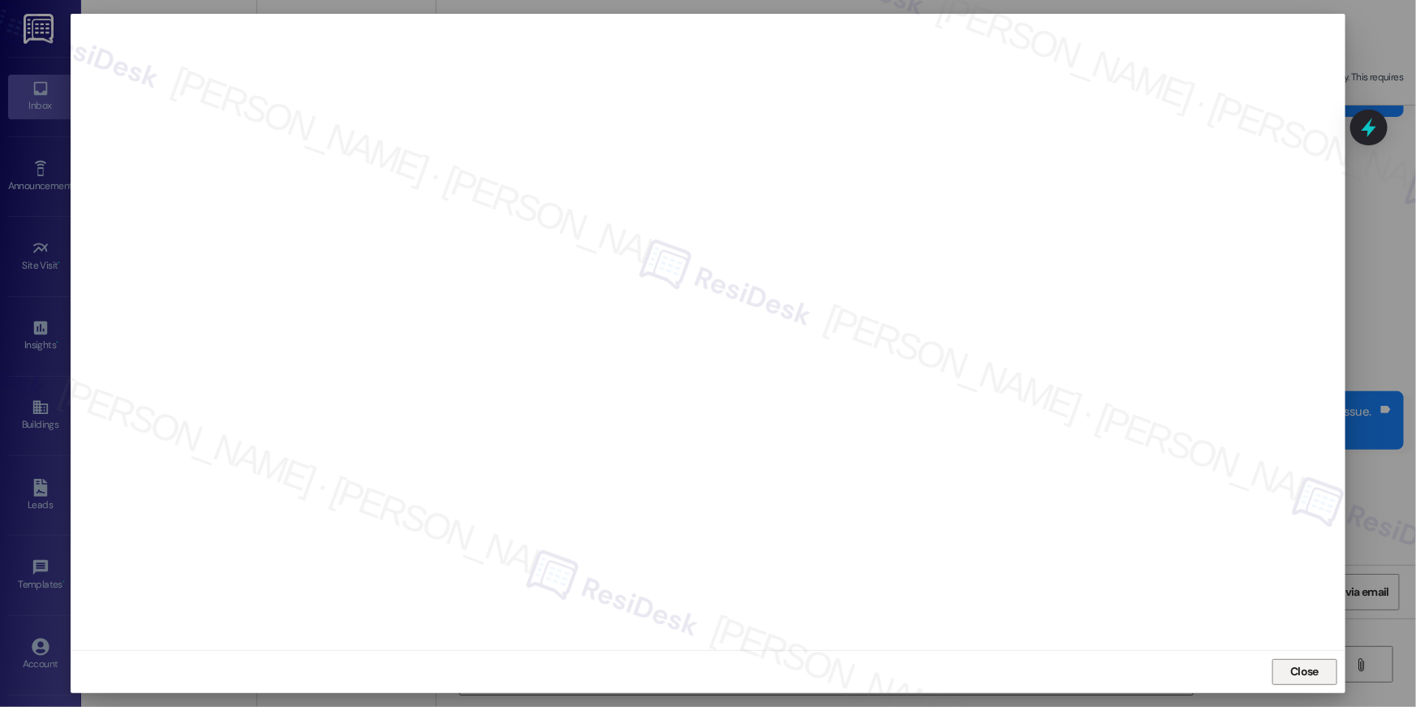
click at [1296, 667] on span "Close" at bounding box center [1304, 671] width 28 height 17
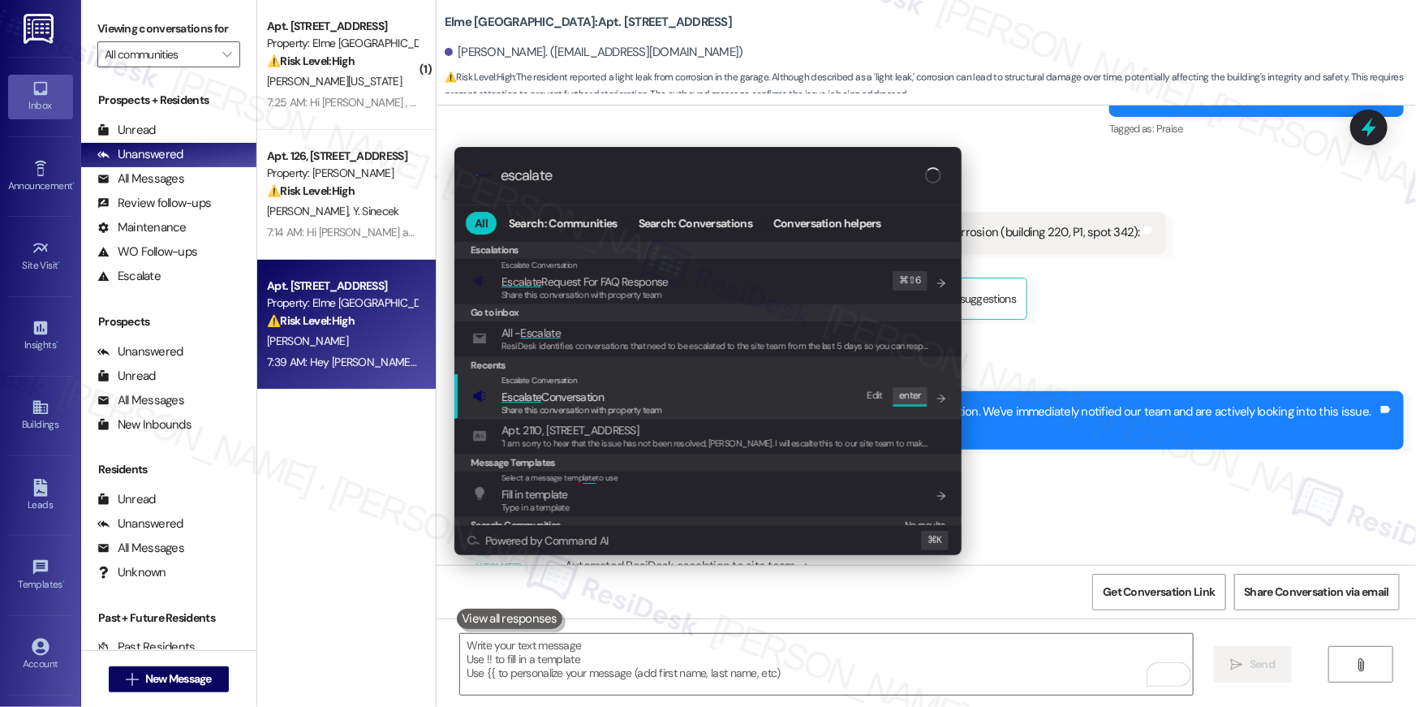
type input "escalate"
click at [755, 387] on div "Escalate Conversation Escalate Conversation Share this conversation with proper…" at bounding box center [709, 396] width 475 height 44
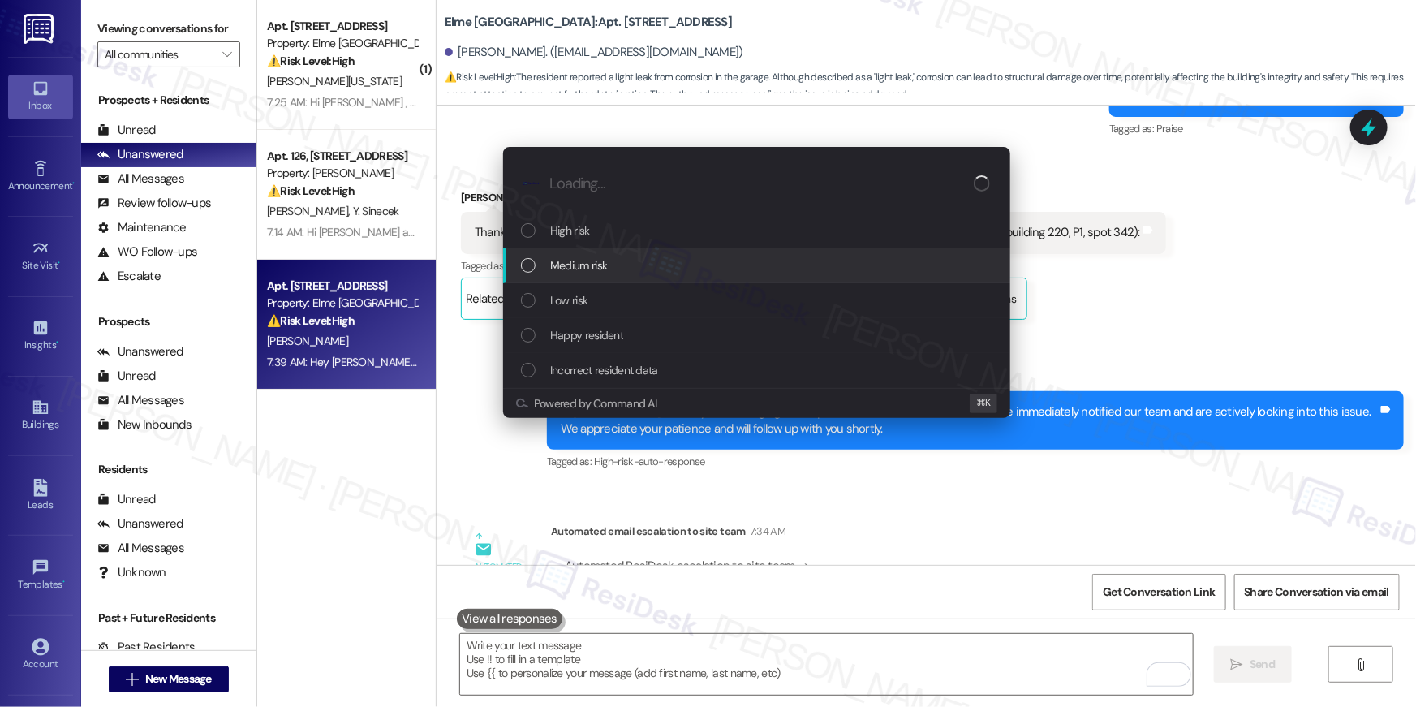
click at [643, 279] on div "Medium risk" at bounding box center [756, 265] width 507 height 35
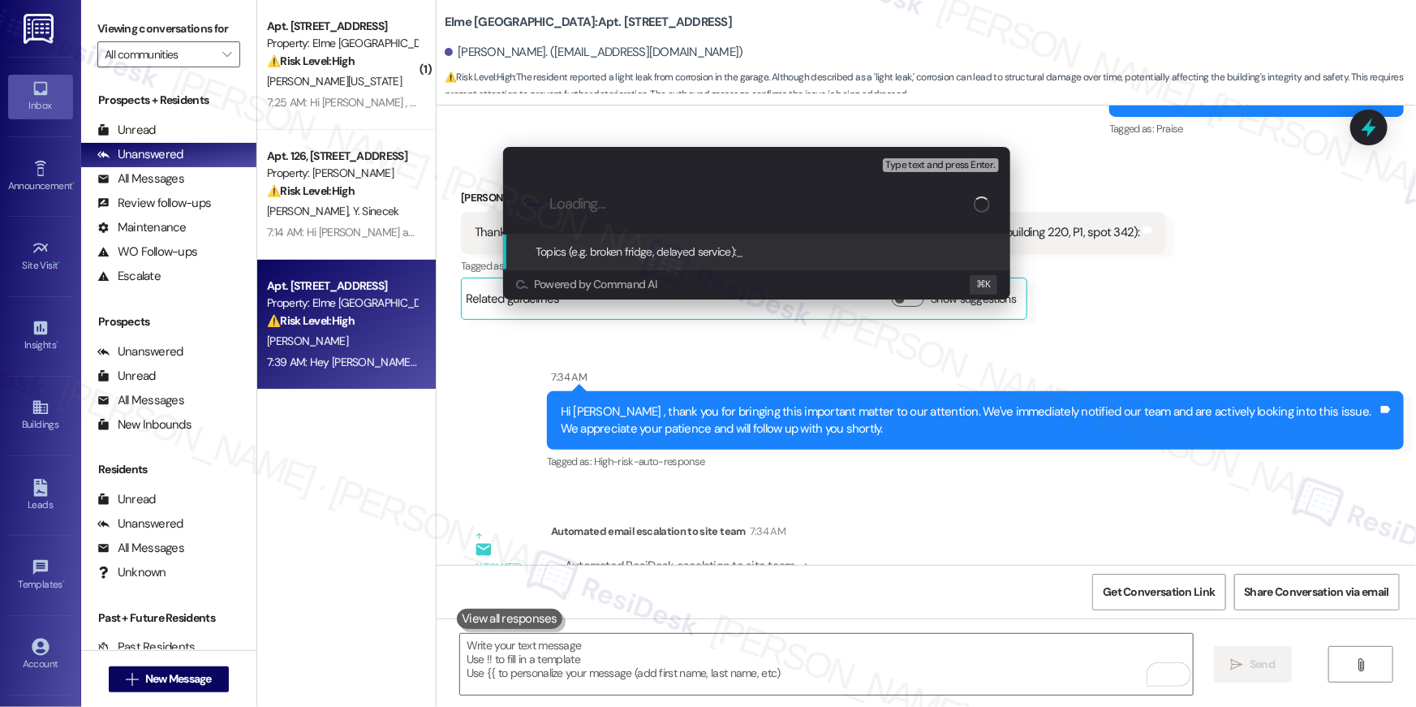
paste input "Work Order # 405752 Parking lot leak"
type input "Work Order # 405752 Parking lot leak"
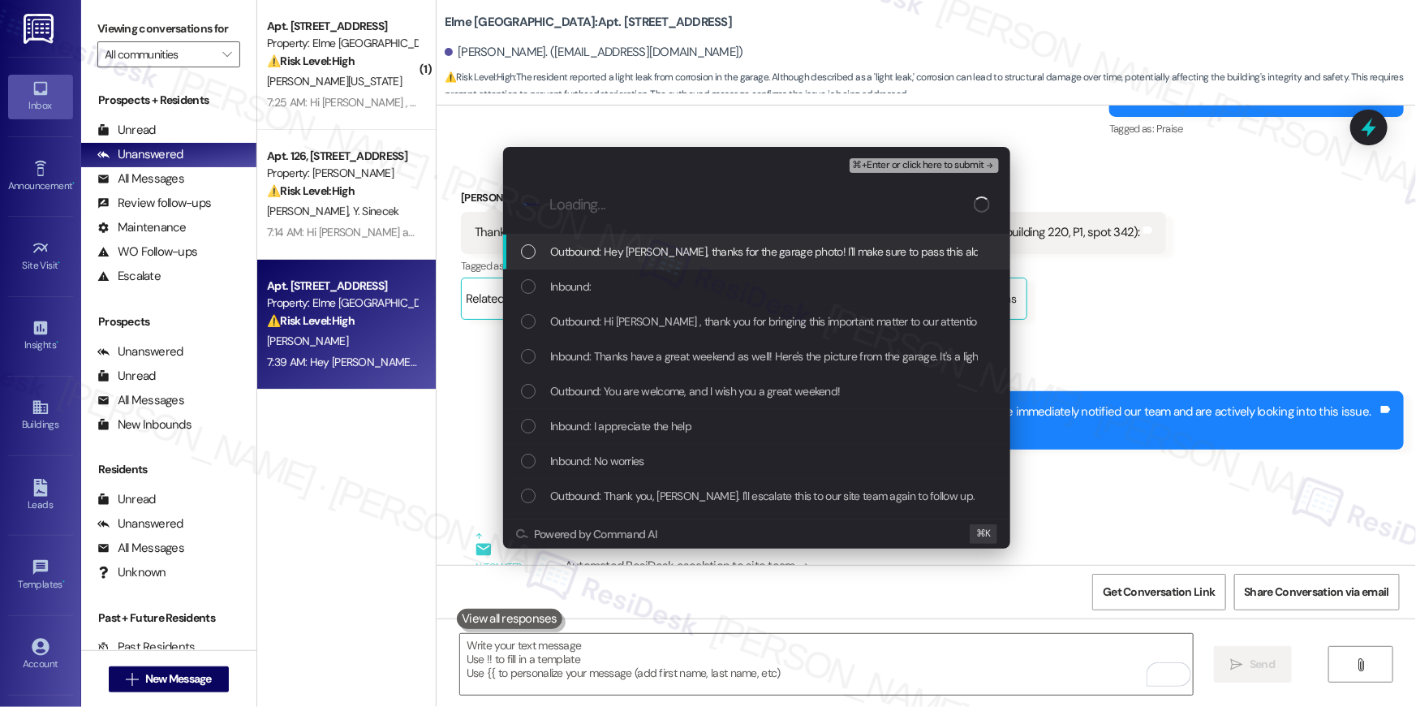
click at [650, 252] on span "Outbound: Hey [PERSON_NAME], thanks for the garage photo! I'll make sure to pas…" at bounding box center [879, 252] width 658 height 18
click at [636, 278] on div "Inbound:" at bounding box center [758, 286] width 475 height 18
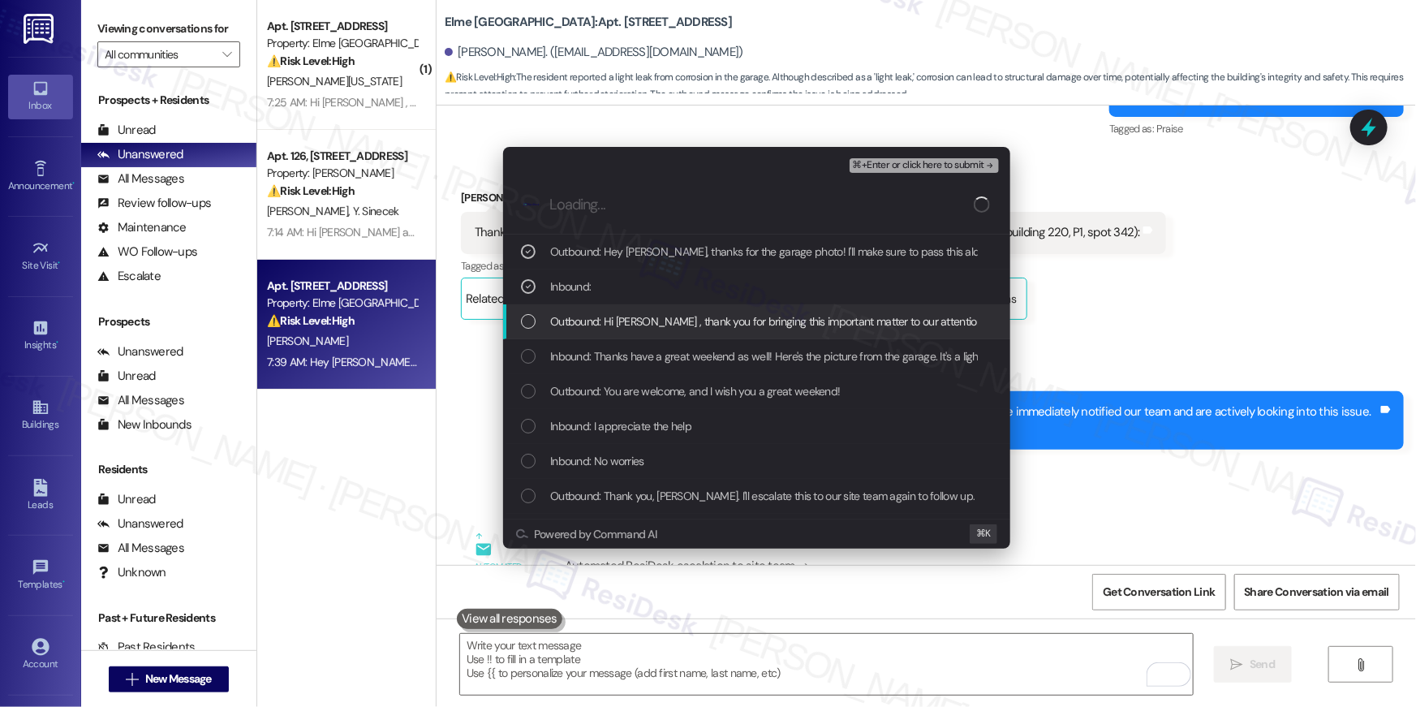
drag, startPoint x: 630, startPoint y: 314, endPoint x: 635, endPoint y: 354, distance: 40.0
click at [630, 316] on span "Outbound: Hi [PERSON_NAME] , thank you for bringing this important matter to ou…" at bounding box center [1095, 321] width 1090 height 18
click at [791, 327] on span "Outbound: Hi [PERSON_NAME] , thank you for bringing this important matter to ou…" at bounding box center [1095, 321] width 1090 height 18
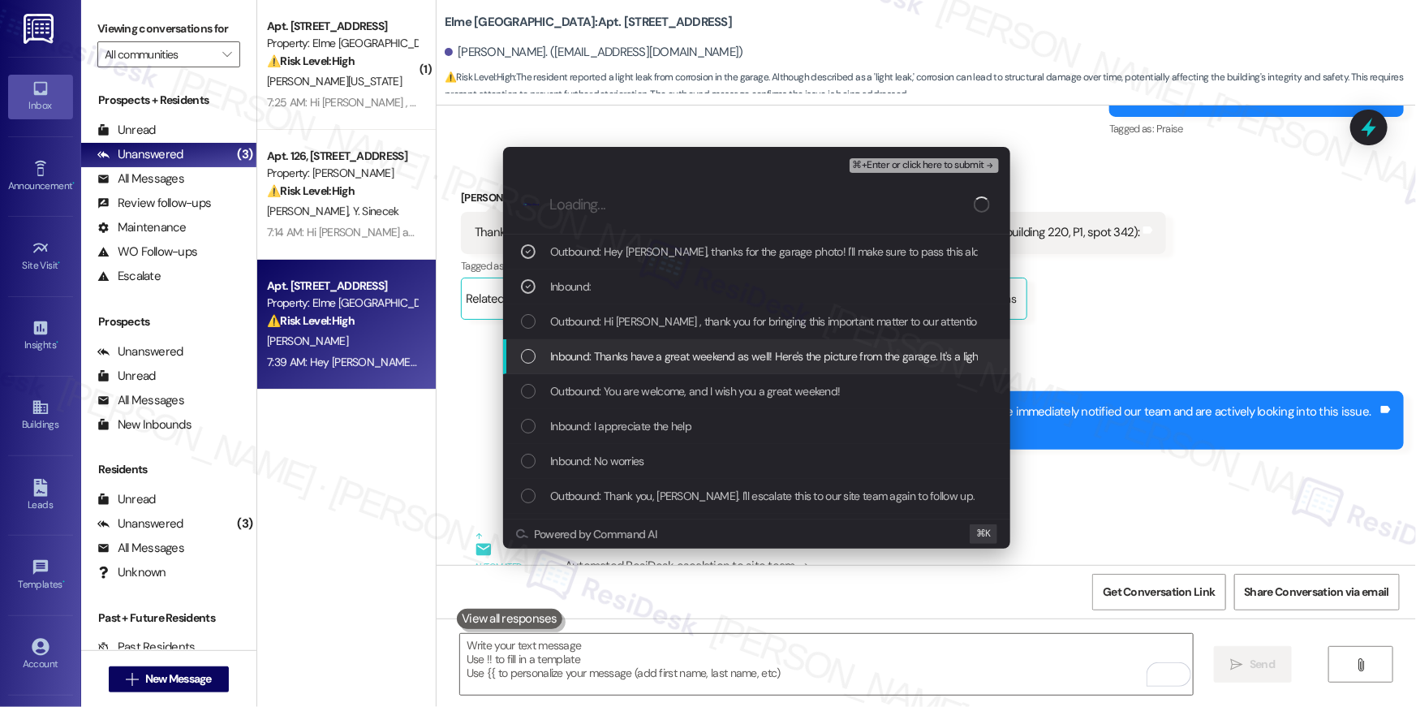
click at [800, 352] on span "Inbound: Thanks have a great weekend as well! Here's the picture from the garag…" at bounding box center [877, 356] width 655 height 18
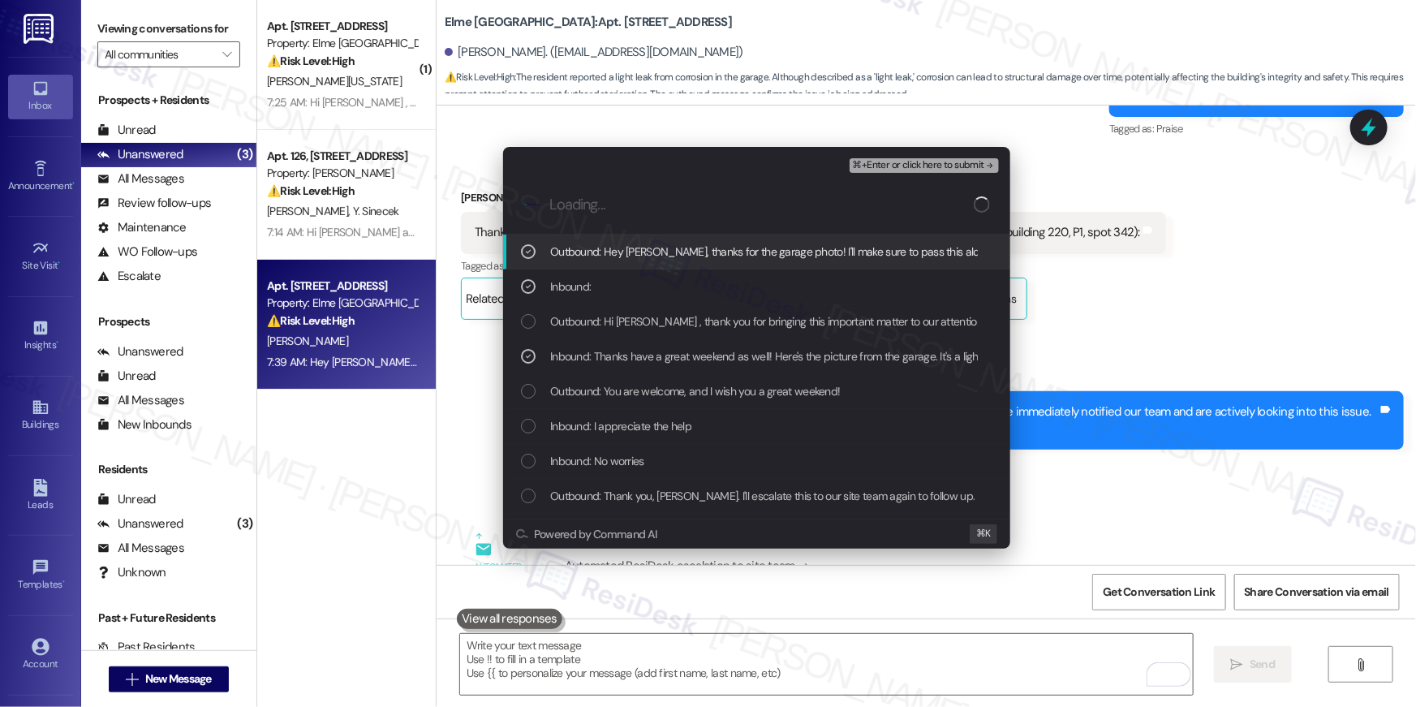
click at [936, 166] on span "⌘+Enter or click here to submit" at bounding box center [918, 165] width 131 height 11
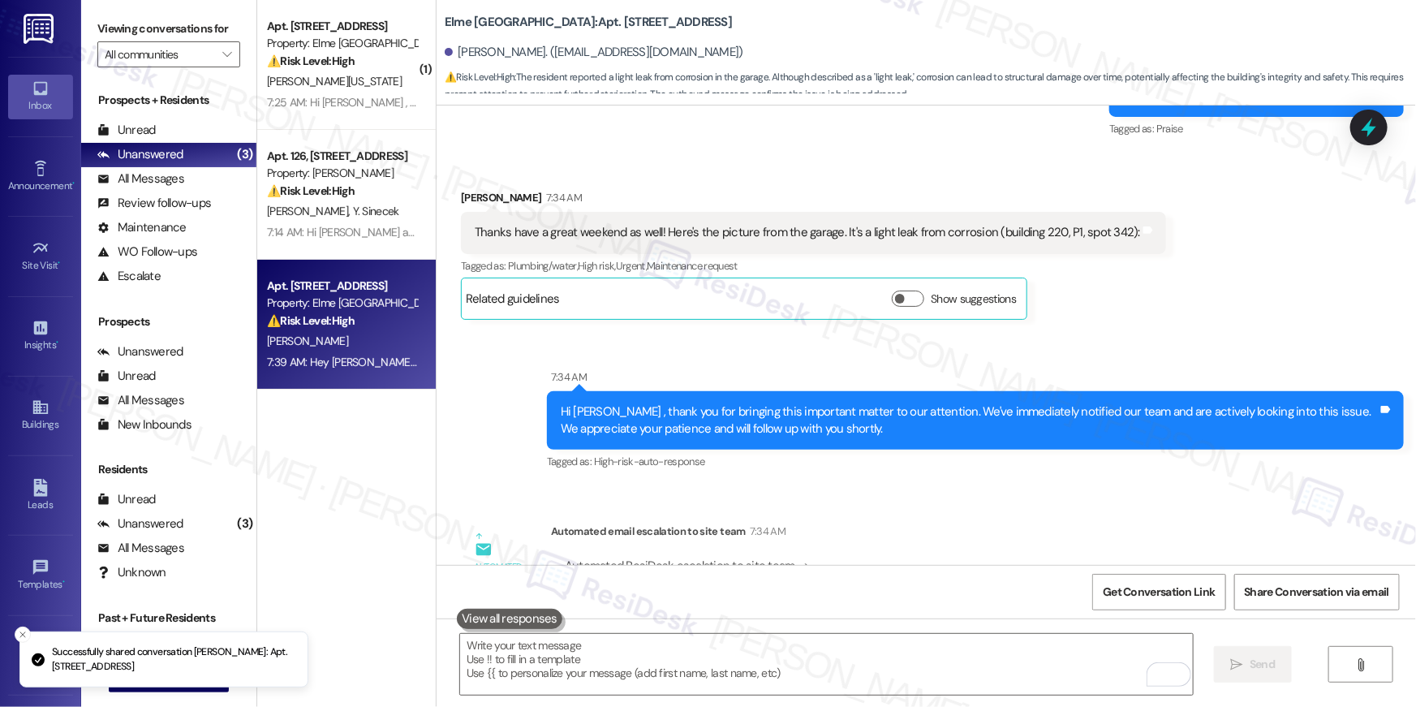
scroll to position [0, 0]
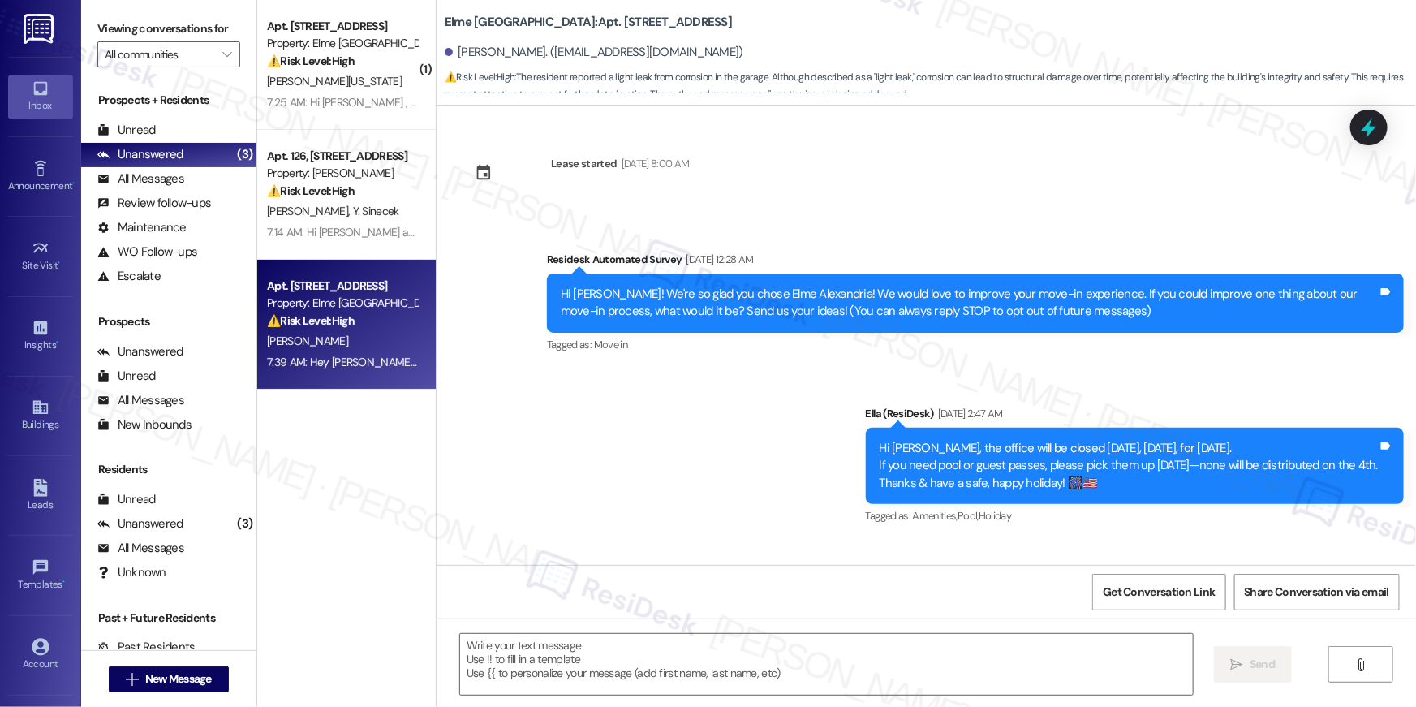
type textarea "Fetching suggested responses. Please feel free to read through the conversation…"
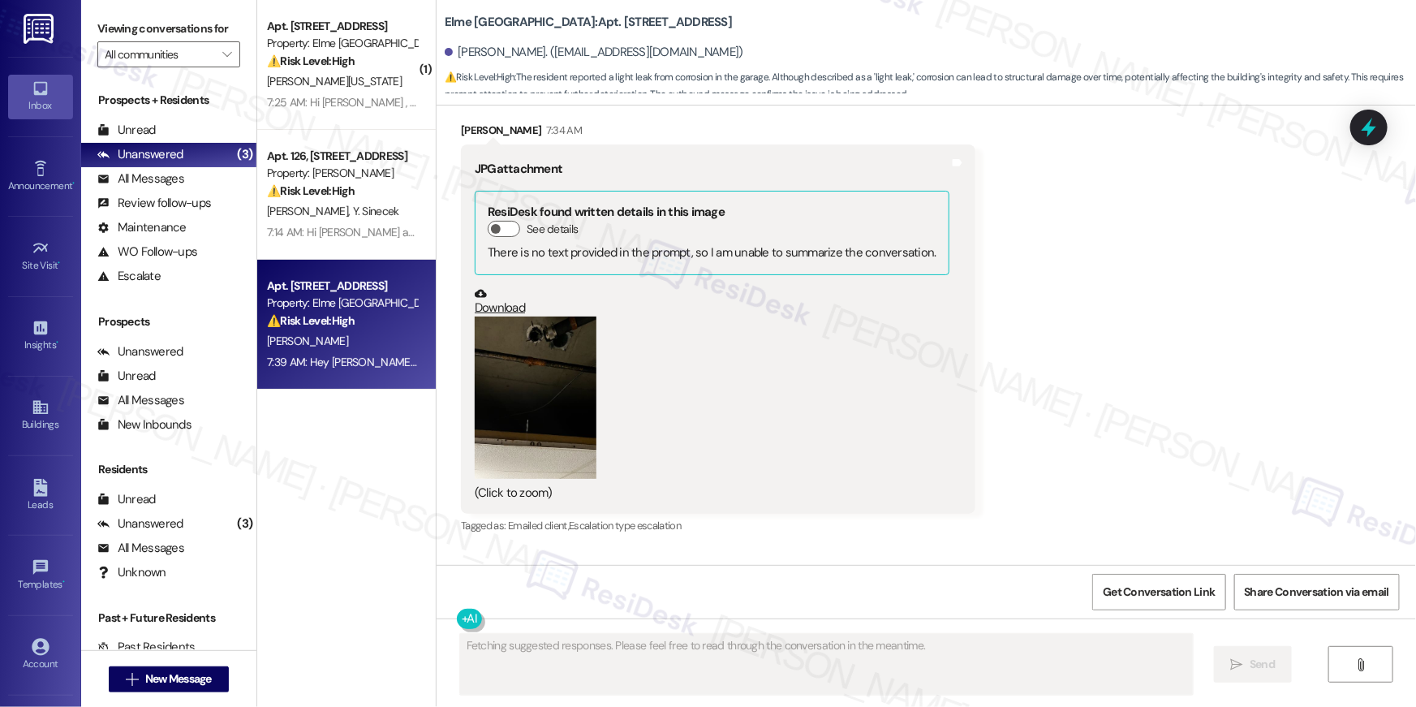
scroll to position [11158, 0]
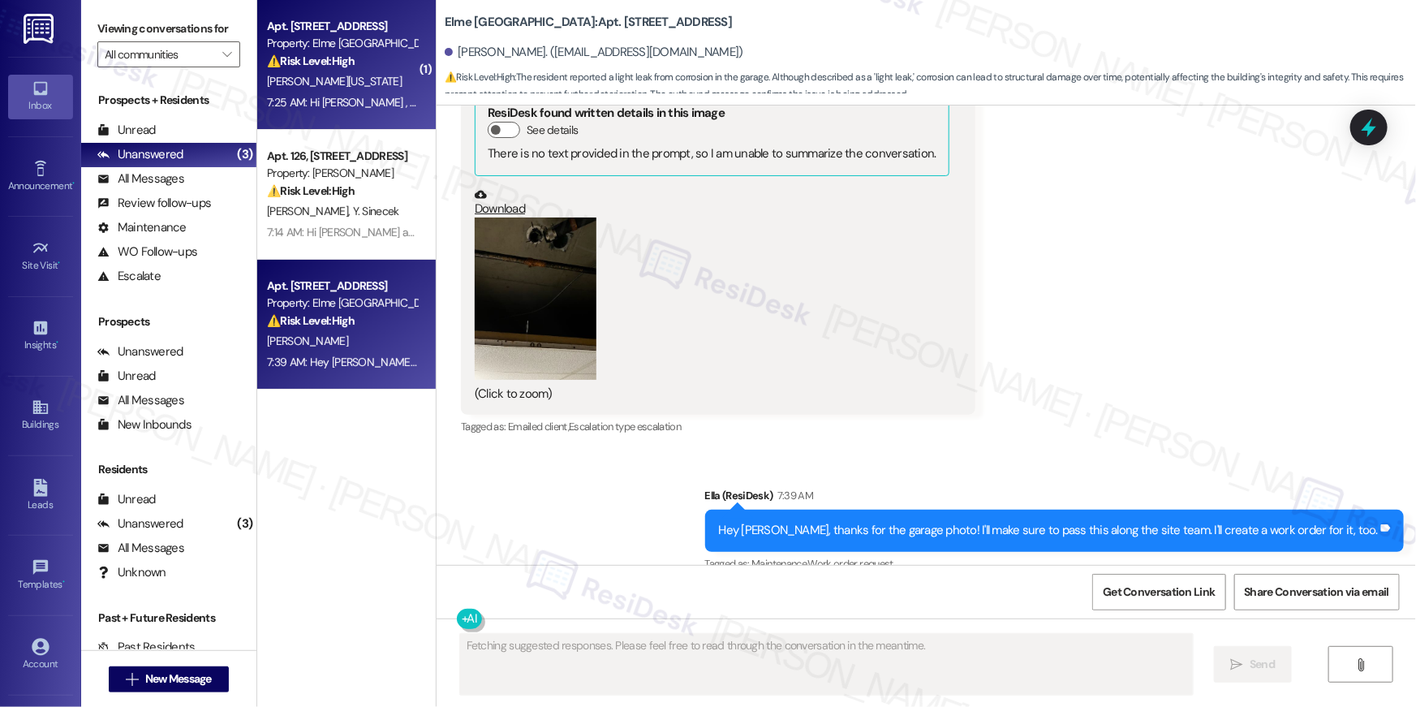
click at [287, 75] on span "[PERSON_NAME][US_STATE]" at bounding box center [334, 81] width 135 height 15
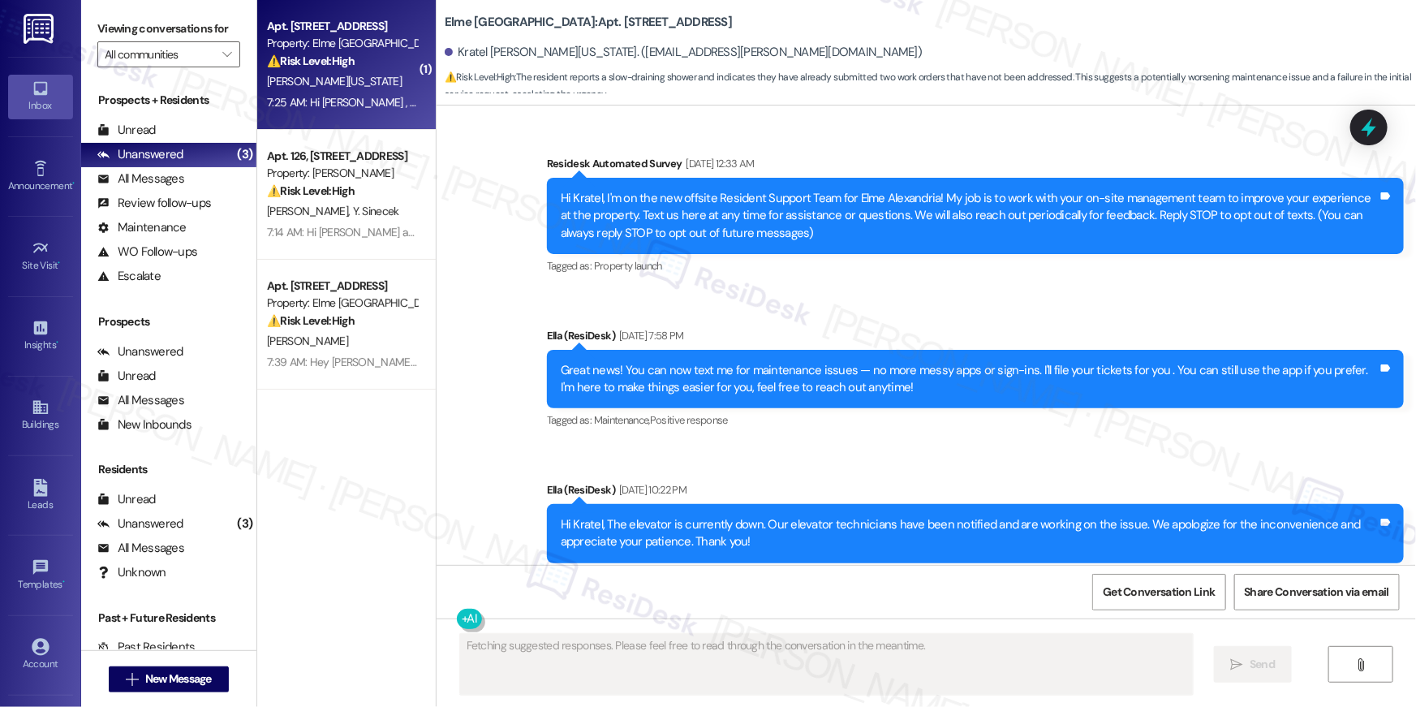
scroll to position [23968, 0]
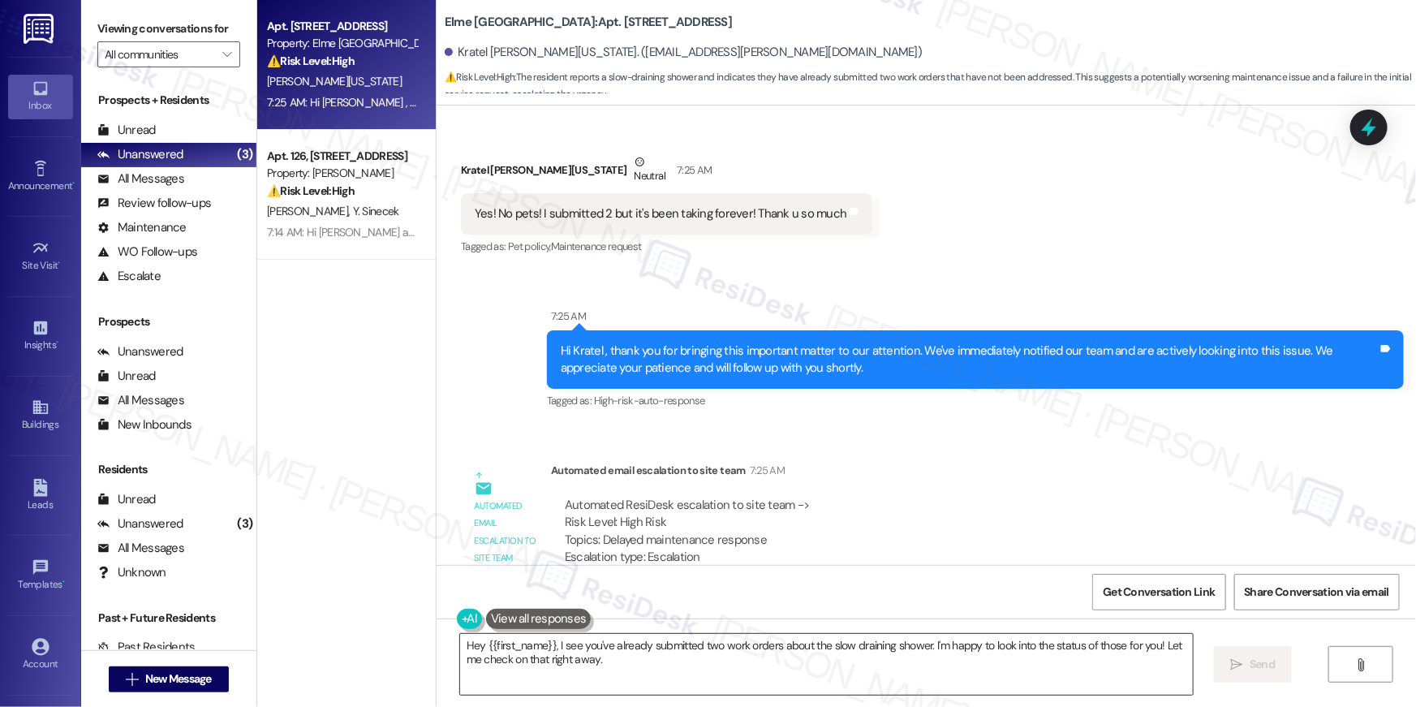
click at [781, 672] on textarea "Hey {{first_name}}, I see you've already submitted two work orders about the sl…" at bounding box center [826, 664] width 733 height 61
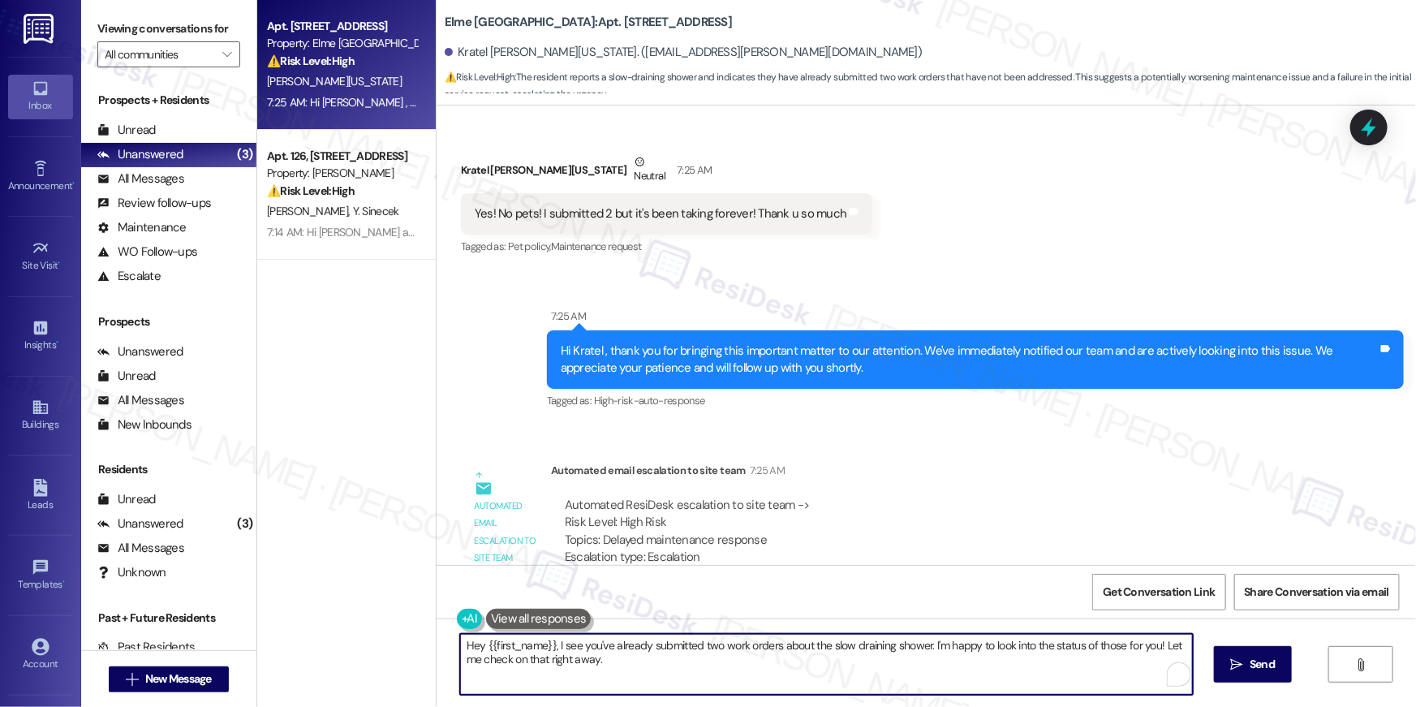
paste textarea "Thank you, {{first_name}}! I’ve submitted your request, and our maintenance tea…"
type textarea "Thank you, {{first_name}}! I’ve submitted your request, and our maintenance tea…"
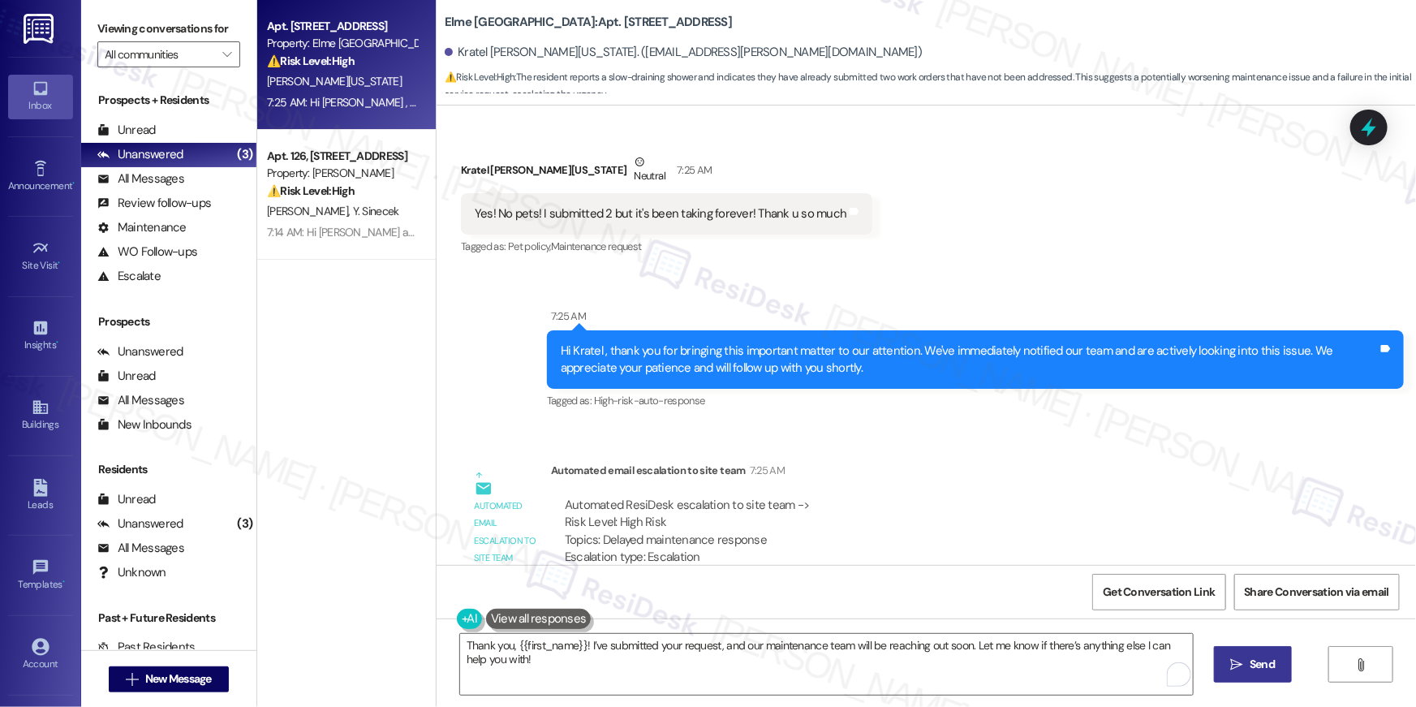
click at [1241, 668] on icon "" at bounding box center [1237, 664] width 12 height 13
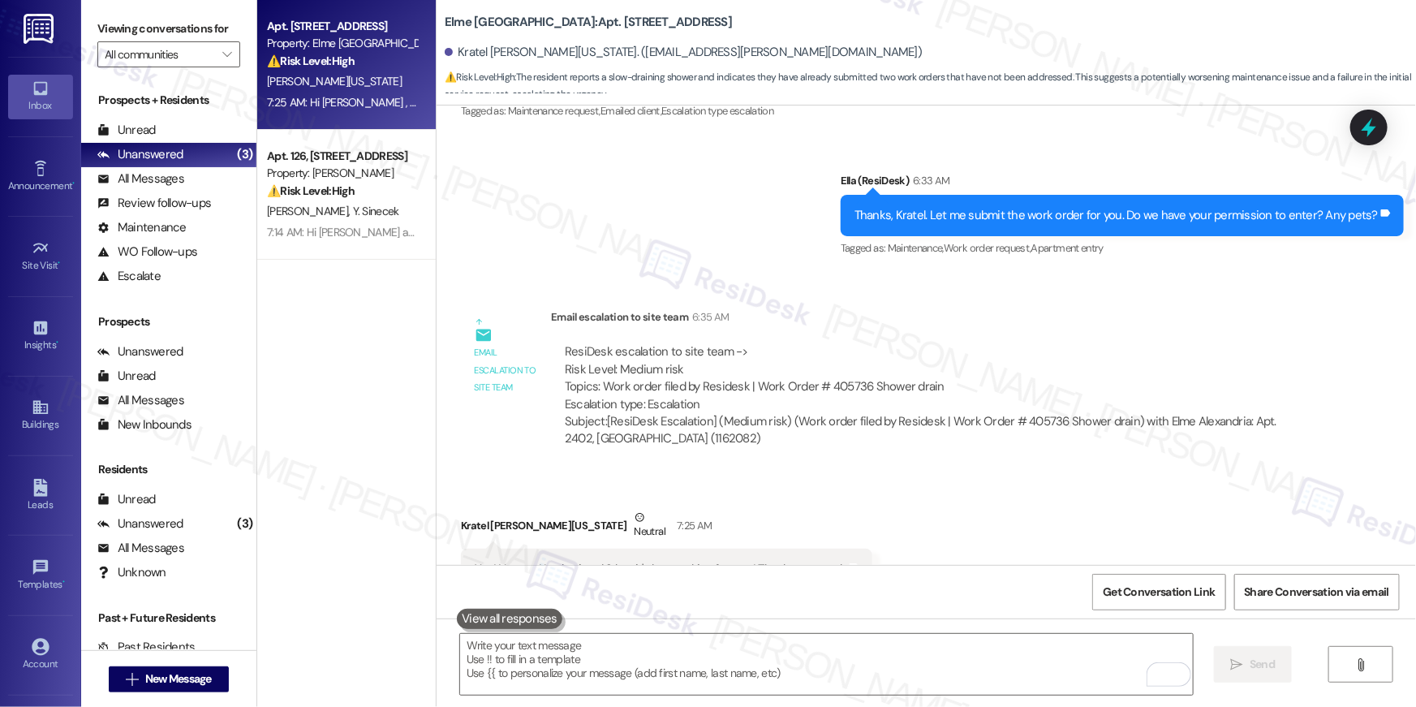
scroll to position [24082, 0]
